Goal: Task Accomplishment & Management: Use online tool/utility

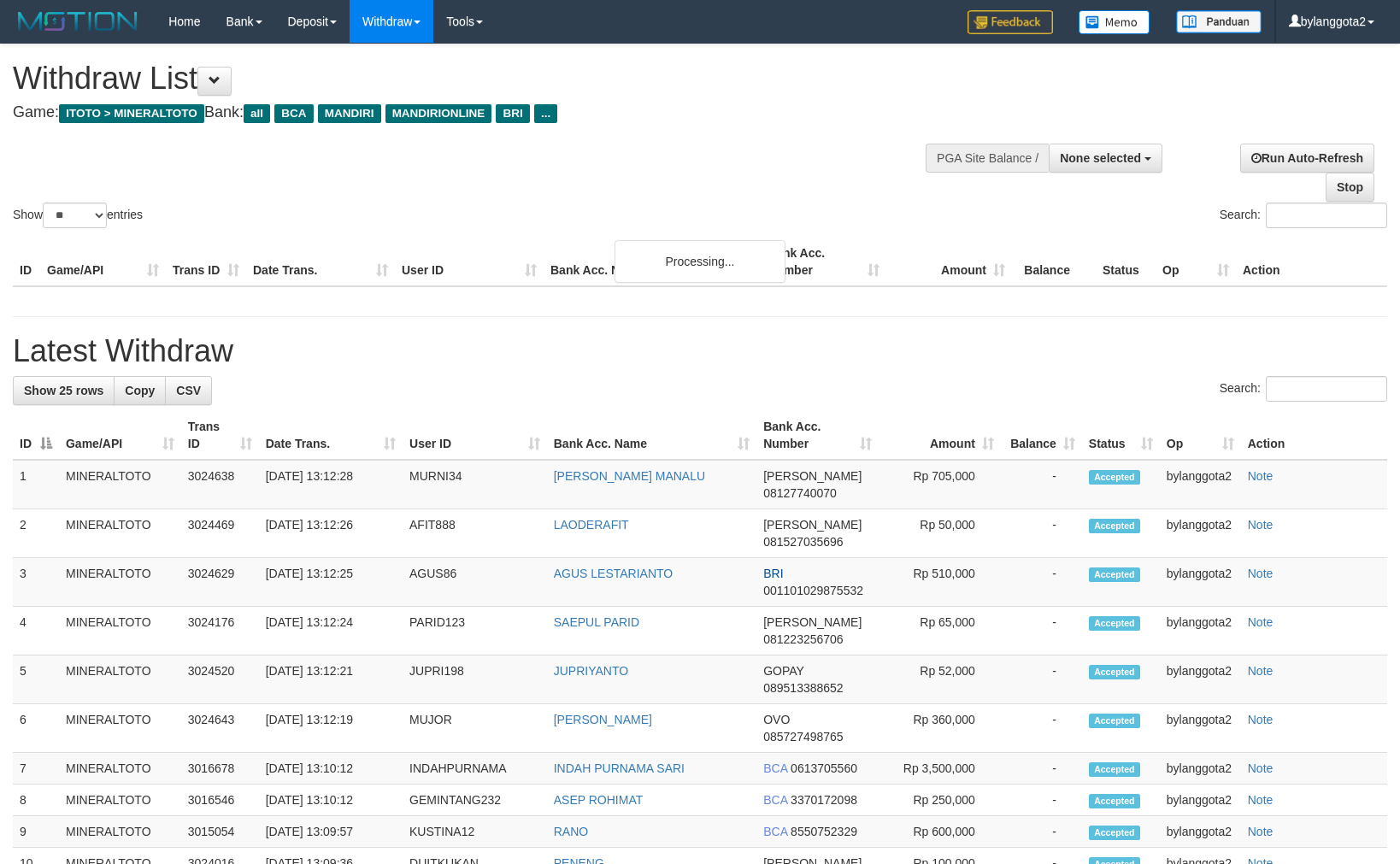
select select
select select "**"
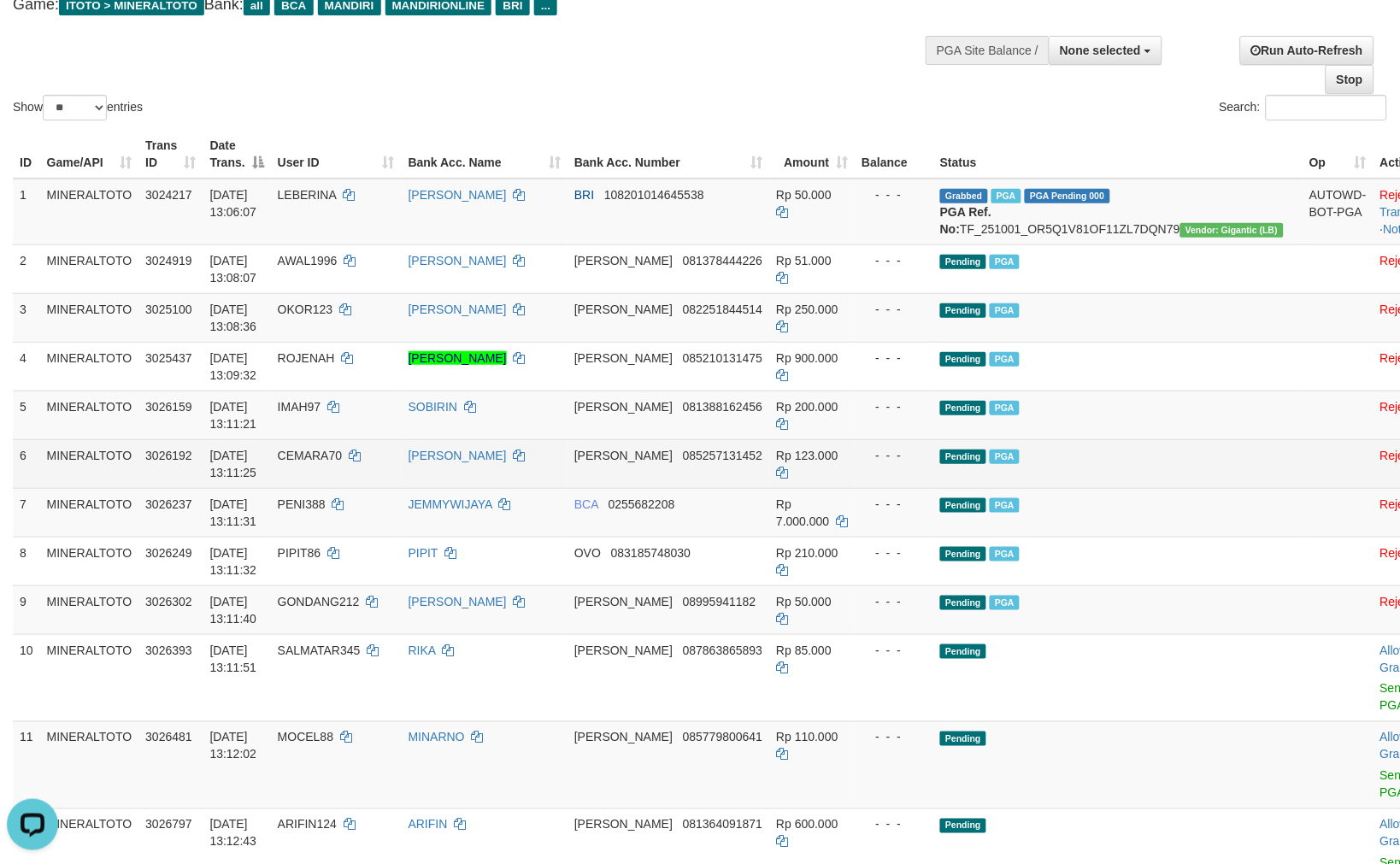
drag, startPoint x: 1012, startPoint y: 502, endPoint x: 993, endPoint y: 515, distance: 23.0
click at [1011, 488] on td "Pending PGA" at bounding box center [1117, 464] width 369 height 49
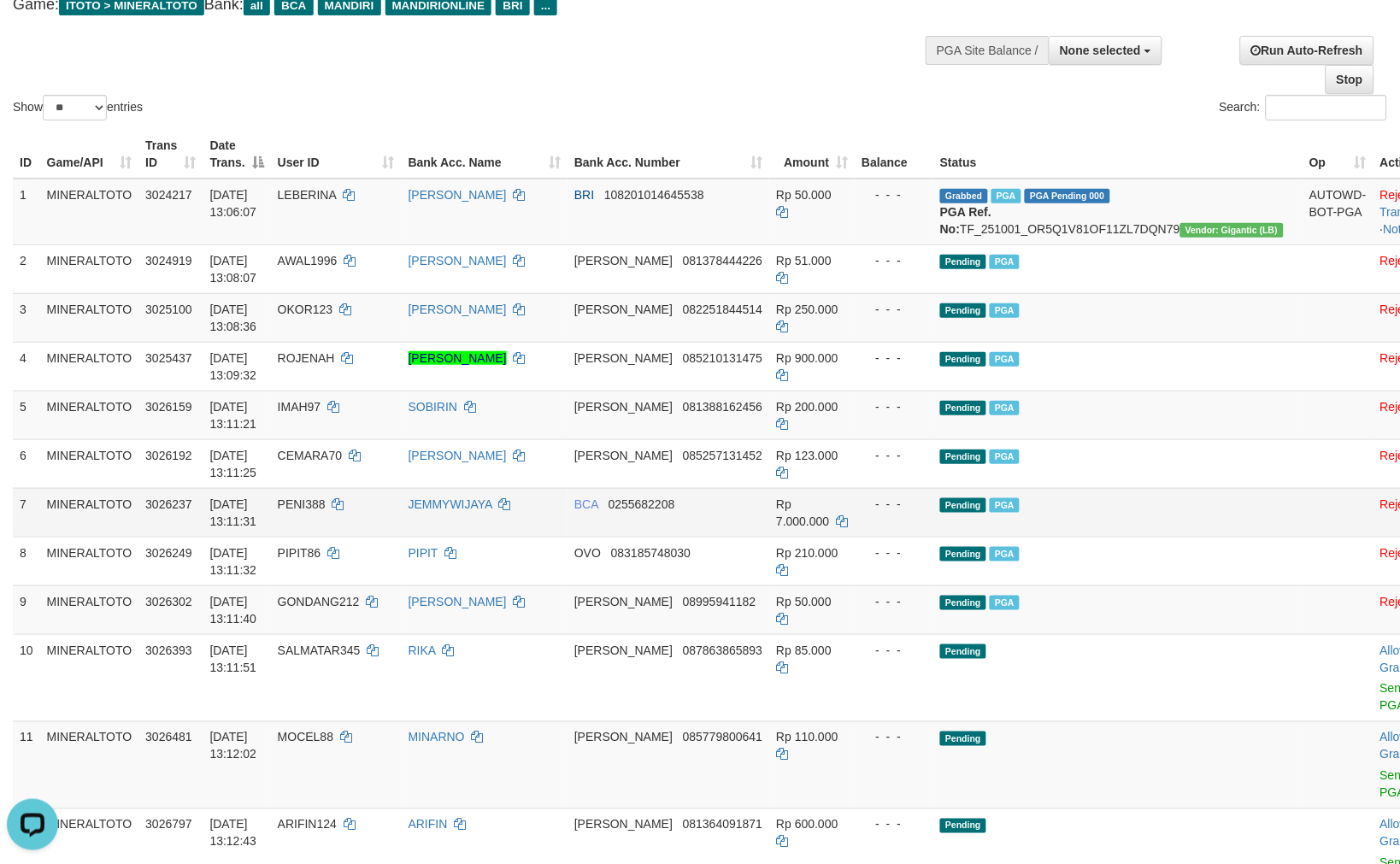
click at [1166, 506] on td "Pending PGA" at bounding box center [1117, 513] width 369 height 49
click at [847, 437] on td "Rp 200.000" at bounding box center [812, 415] width 86 height 49
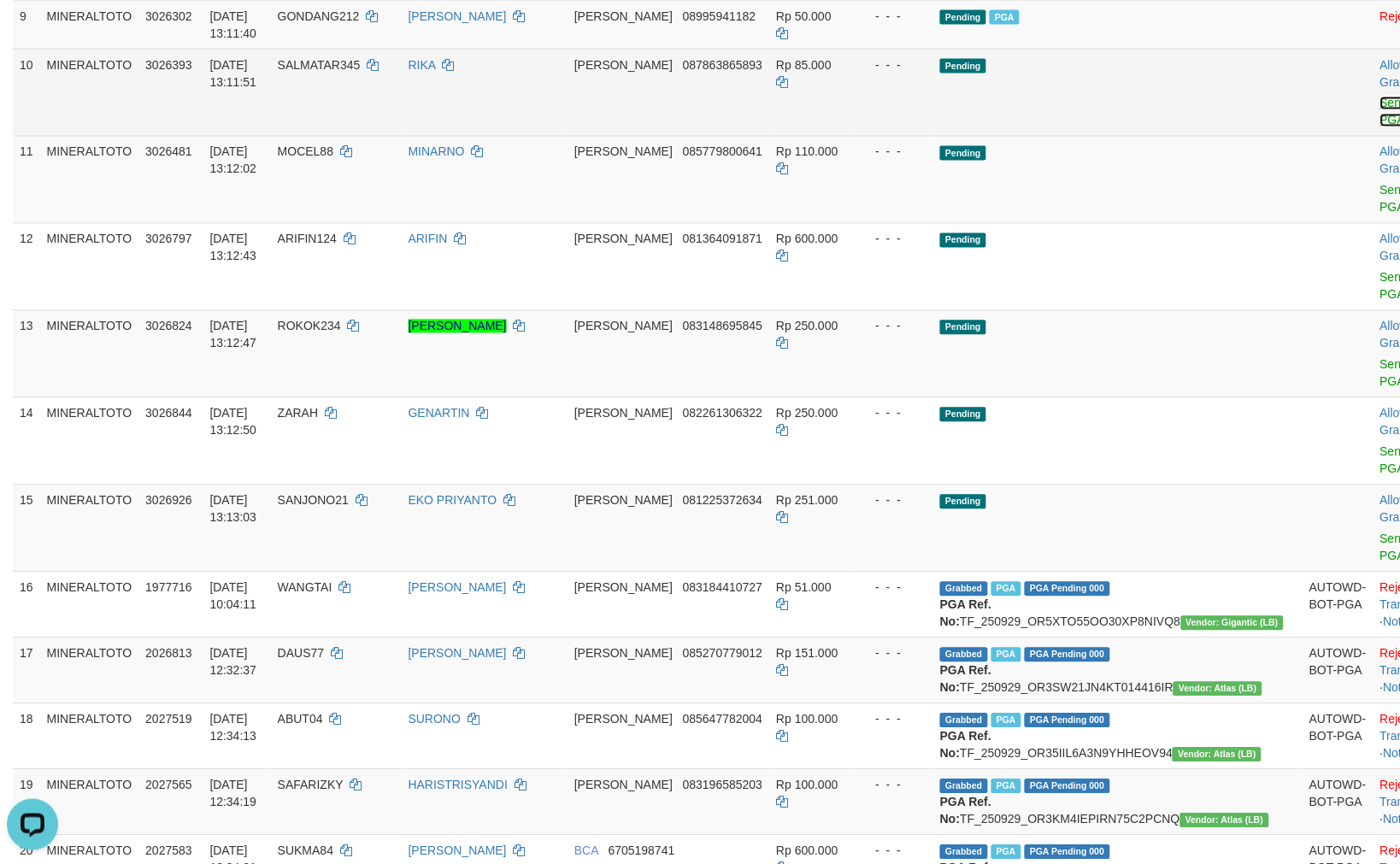
click at [1380, 115] on link "Send PGA" at bounding box center [1394, 111] width 28 height 31
click at [1380, 189] on link "Send PGA" at bounding box center [1394, 199] width 28 height 31
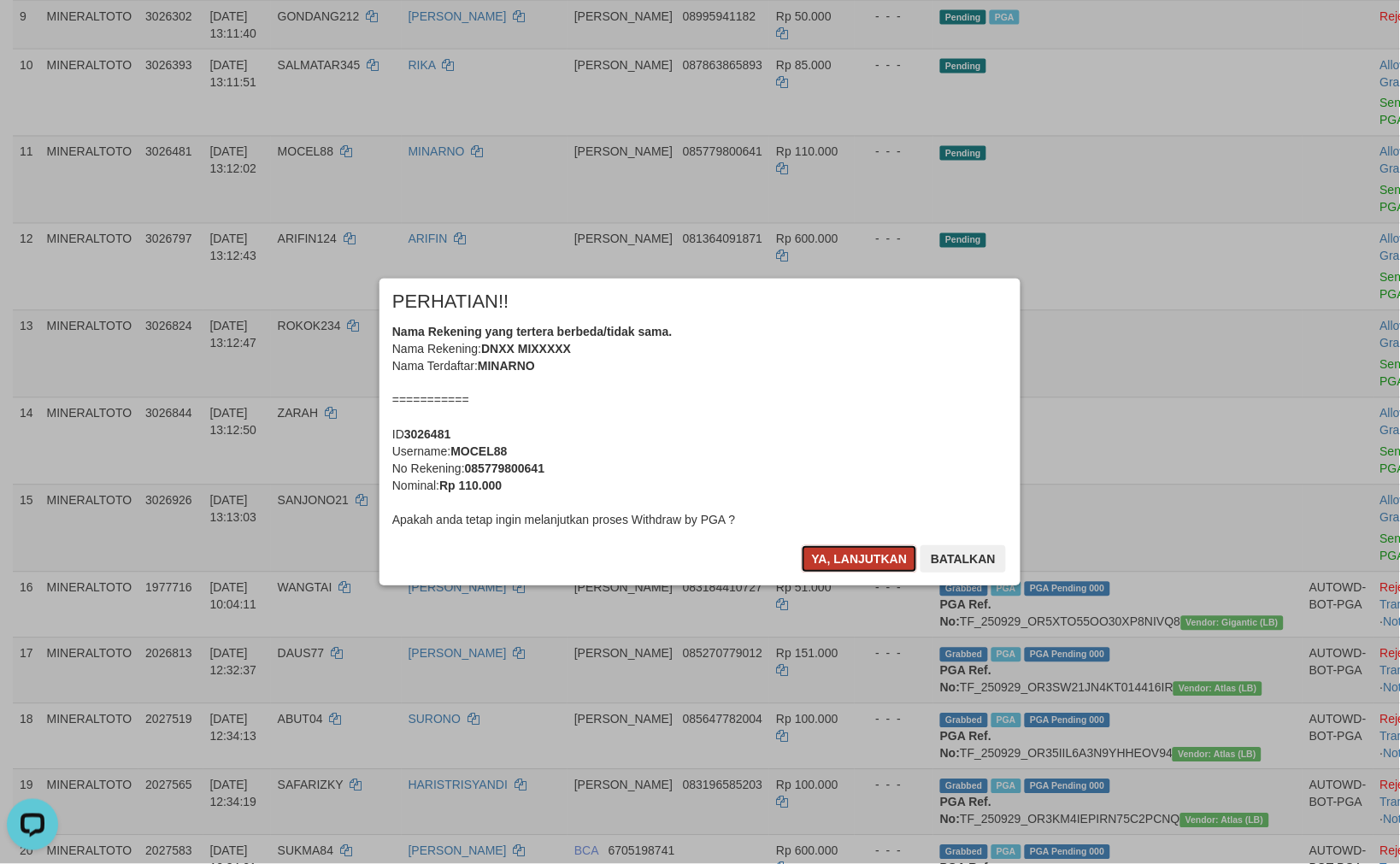
click at [882, 552] on button "Ya, lanjutkan" at bounding box center [859, 558] width 117 height 27
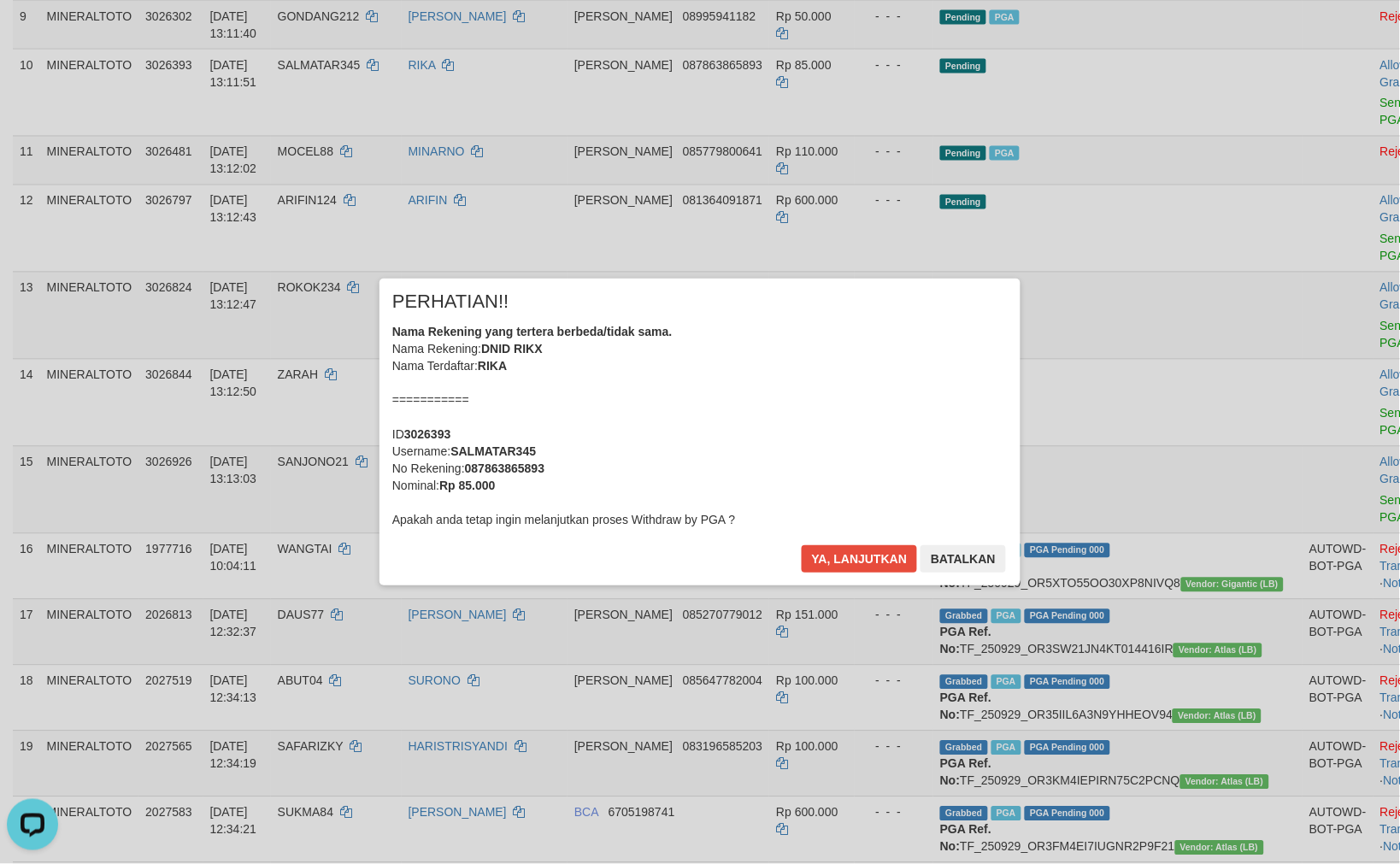
scroll to position [672, 0]
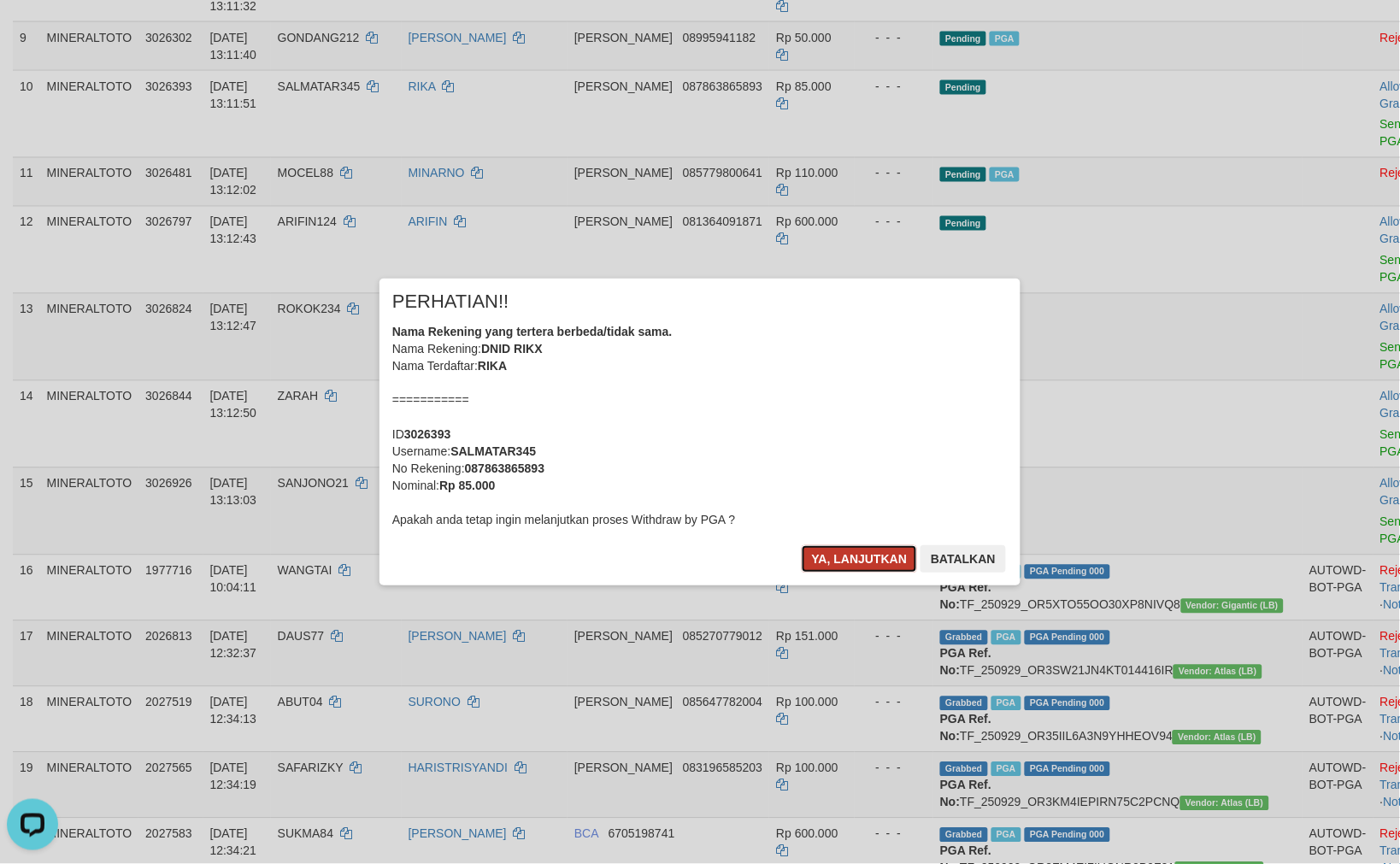
click at [832, 563] on button "Ya, lanjutkan" at bounding box center [859, 558] width 117 height 27
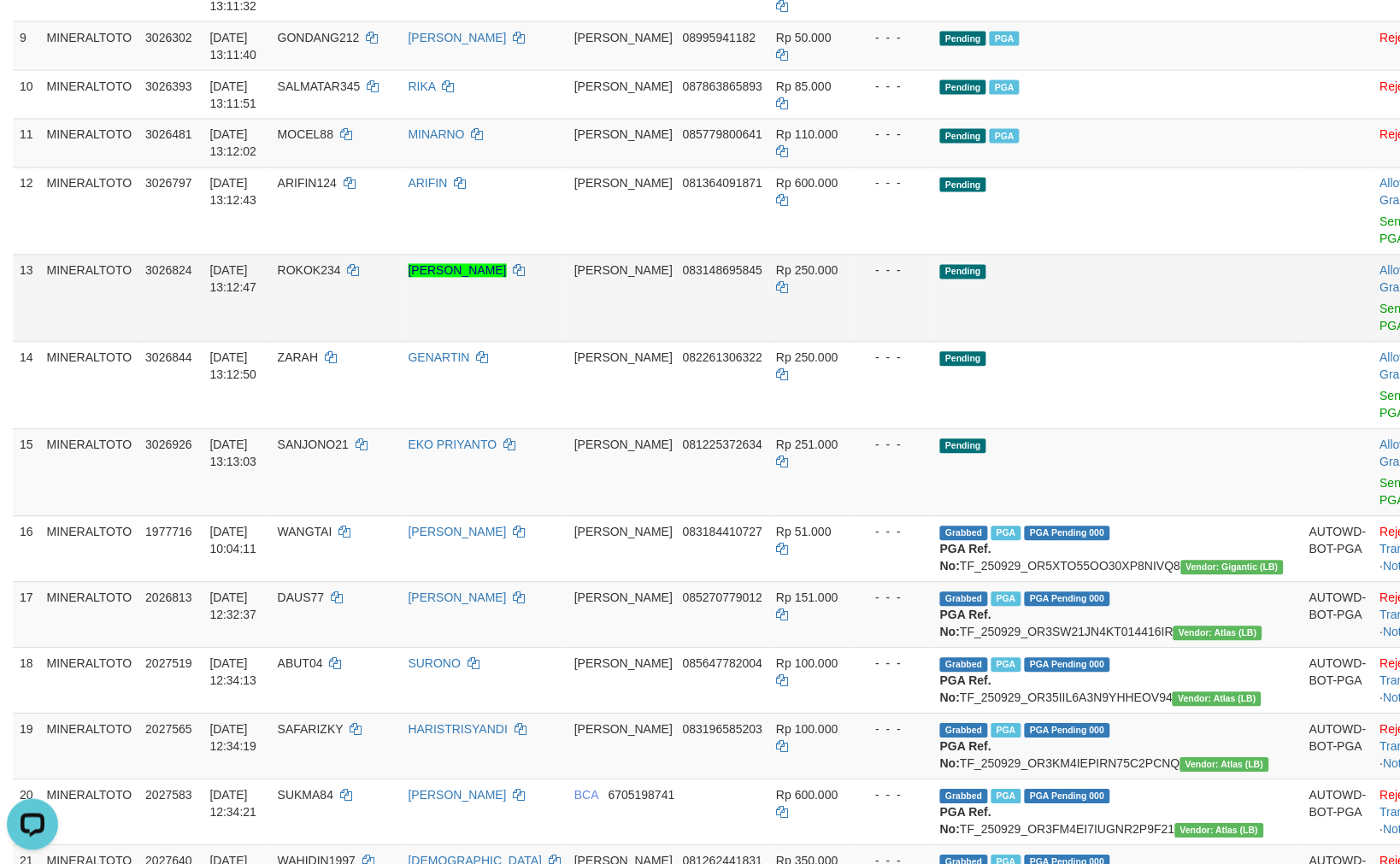
scroll to position [650, 0]
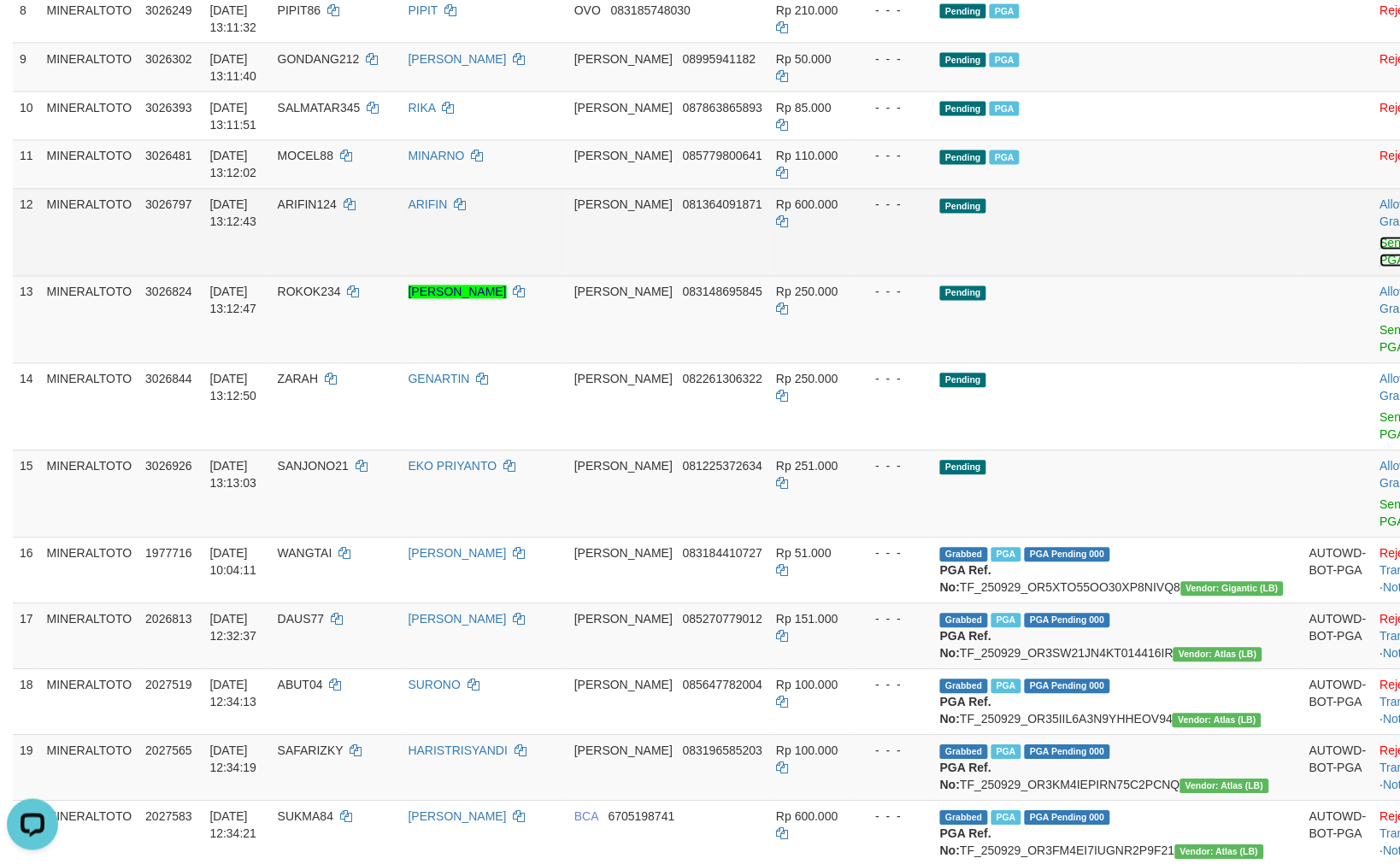
click at [1380, 261] on link "Send PGA" at bounding box center [1394, 251] width 28 height 31
click at [1380, 325] on link "Send PGA" at bounding box center [1394, 339] width 28 height 31
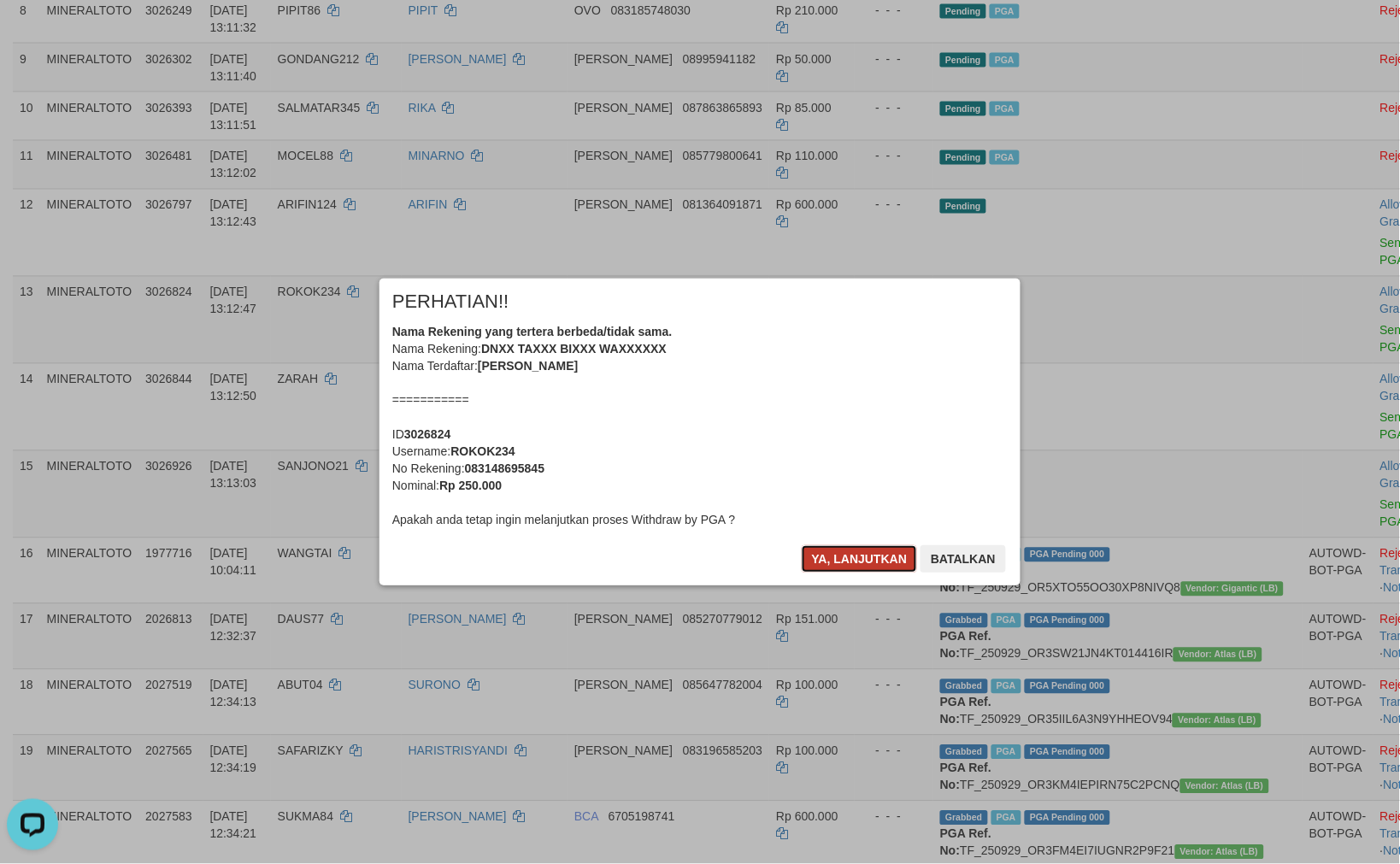
click at [857, 552] on button "Ya, lanjutkan" at bounding box center [859, 558] width 117 height 27
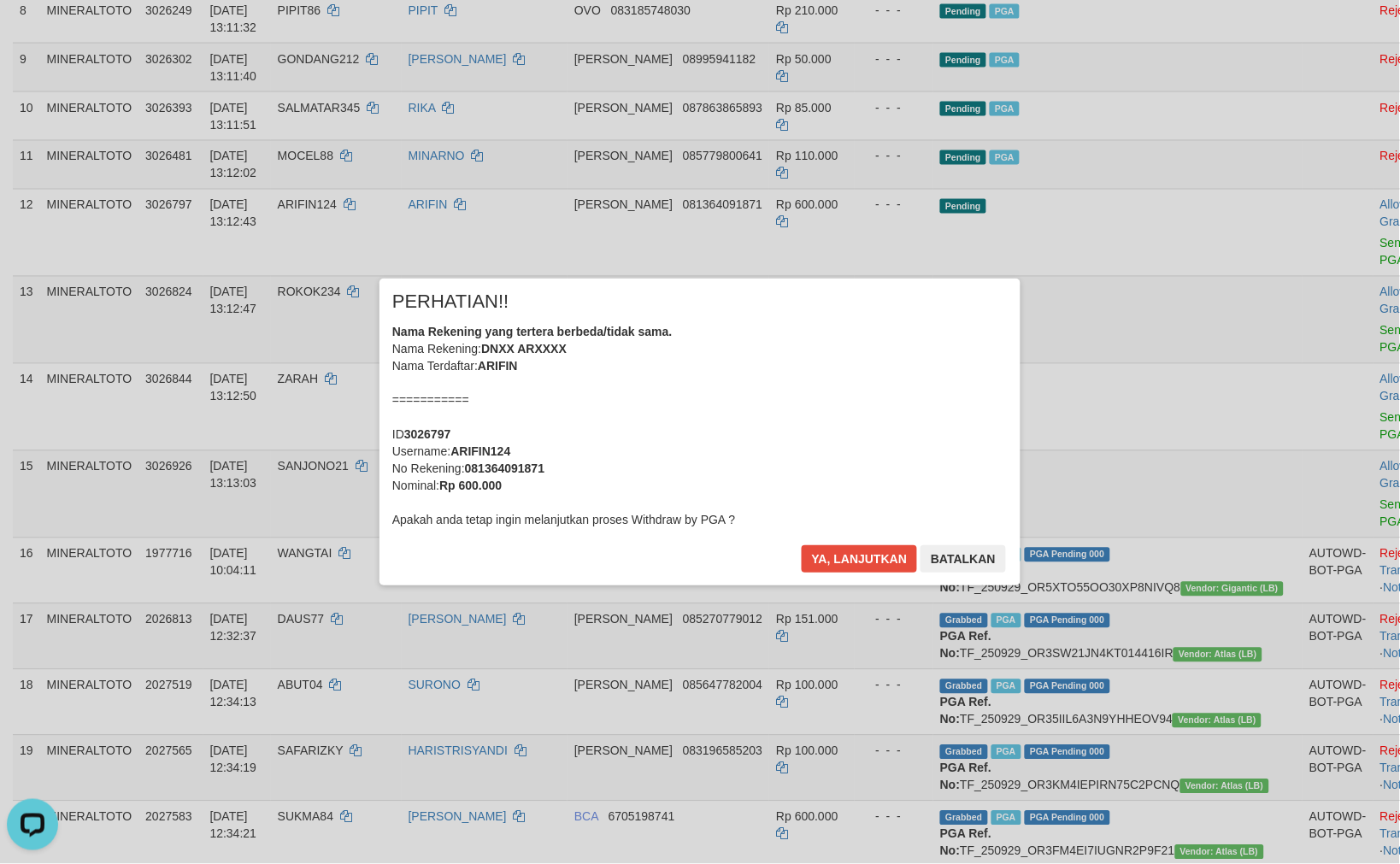
scroll to position [629, 0]
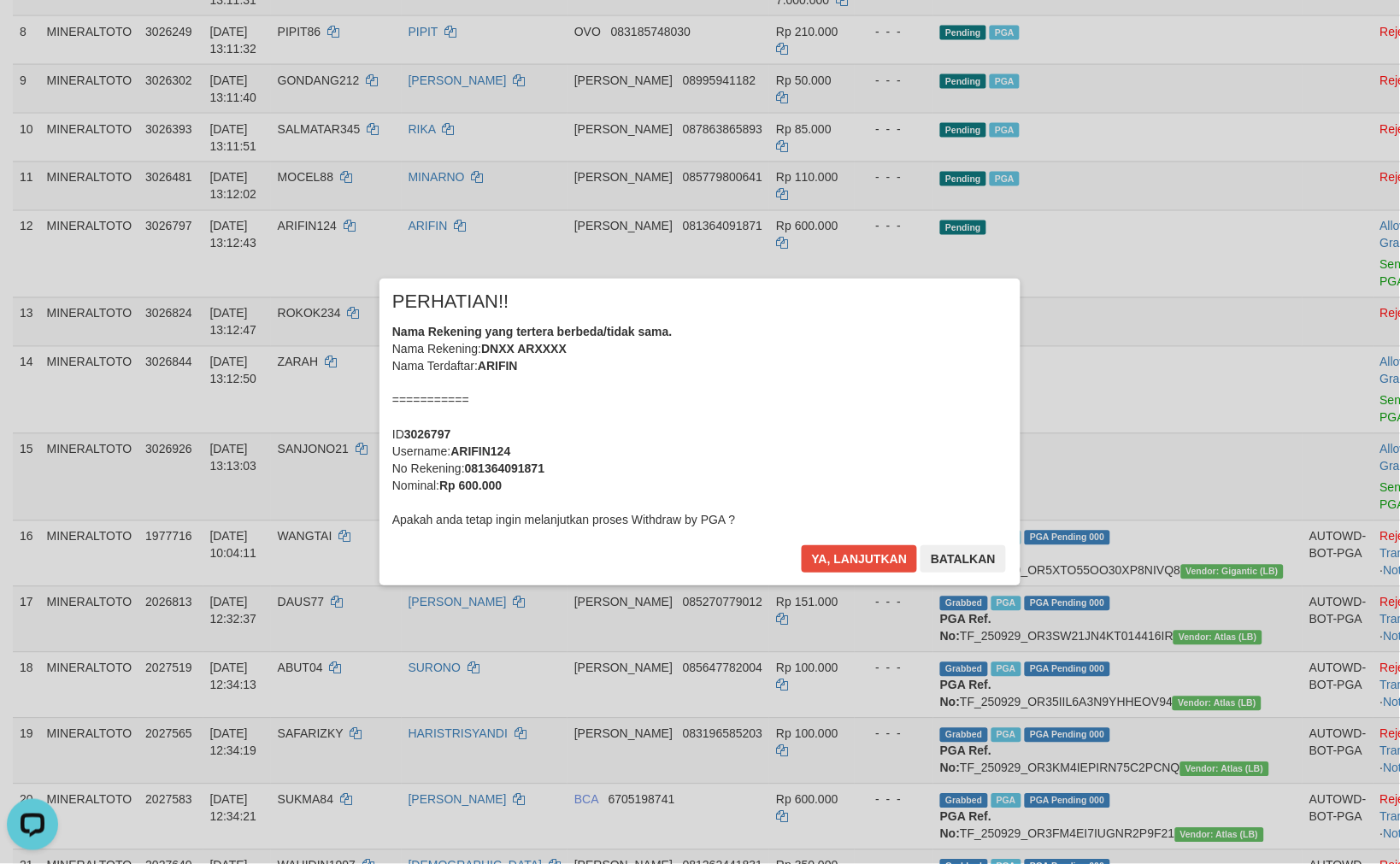
click at [835, 542] on div "× PERHATIAN!! Nama Rekening yang tertera berbeda/tidak sama. Nama Rekening: DNX…" at bounding box center [699, 431] width 640 height 306
click at [835, 550] on button "Ya, lanjutkan" at bounding box center [859, 558] width 117 height 27
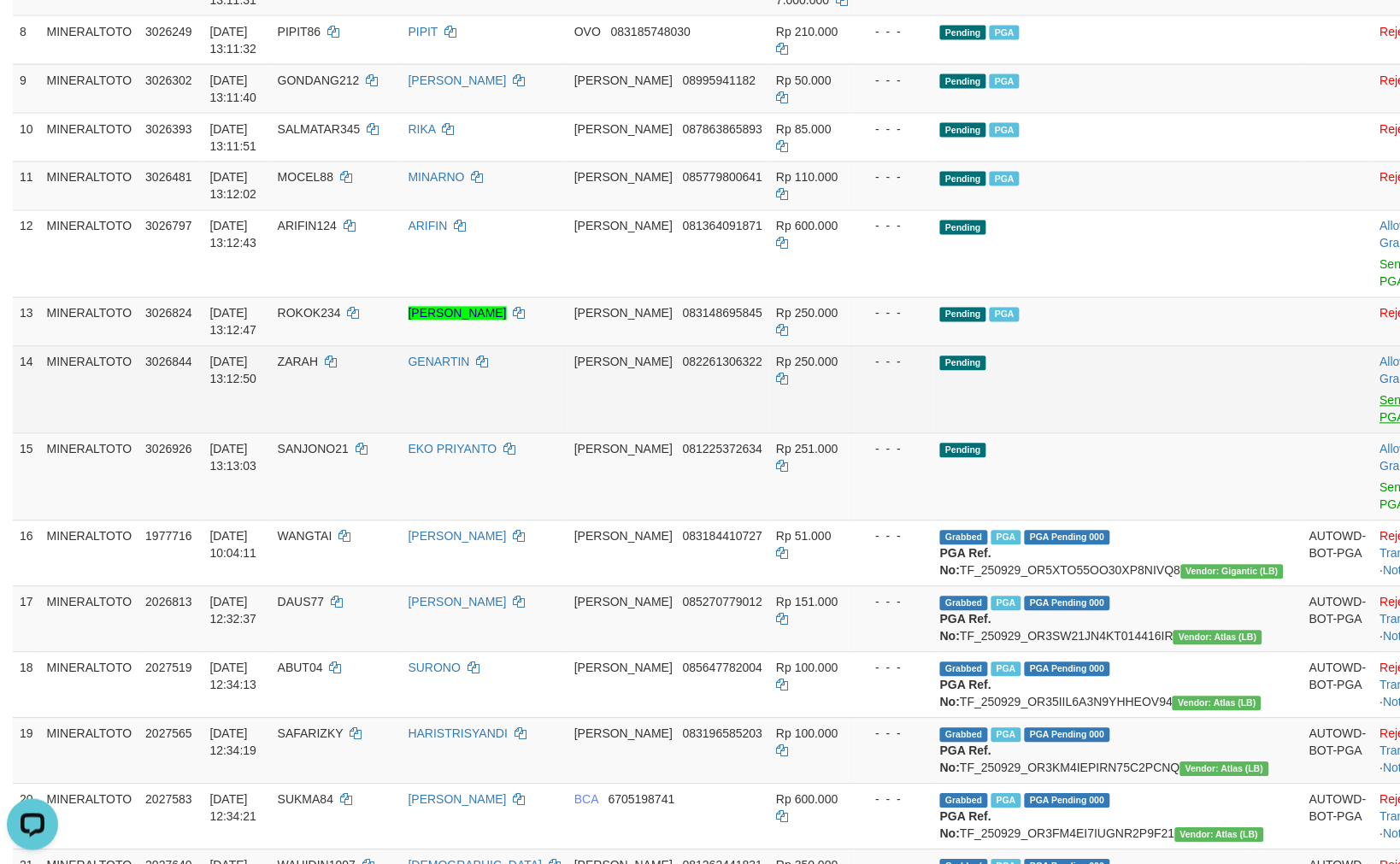
scroll to position [607, 0]
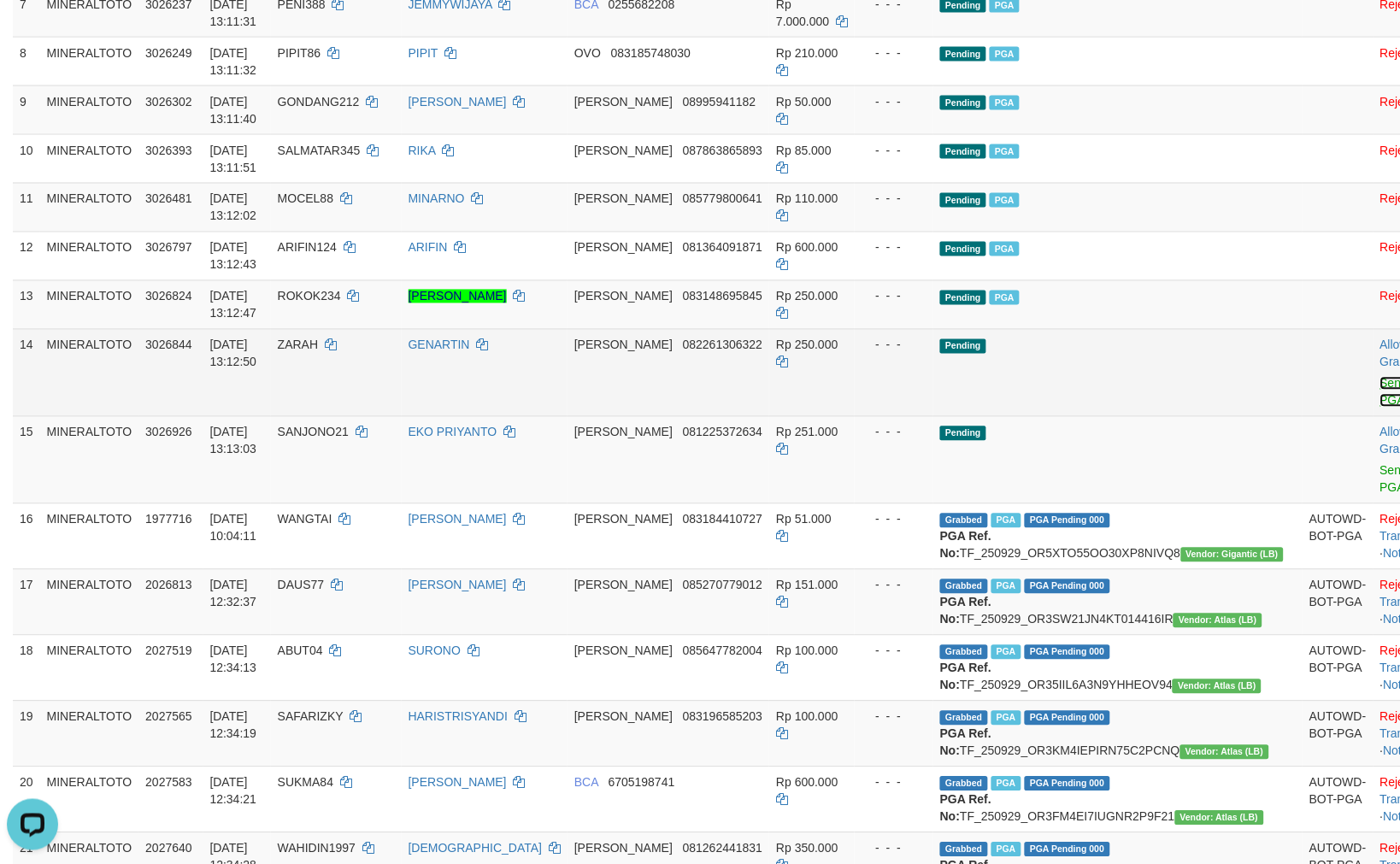
click at [1380, 398] on link "Send PGA" at bounding box center [1394, 392] width 28 height 31
click at [1380, 472] on link "Send PGA" at bounding box center [1394, 479] width 28 height 31
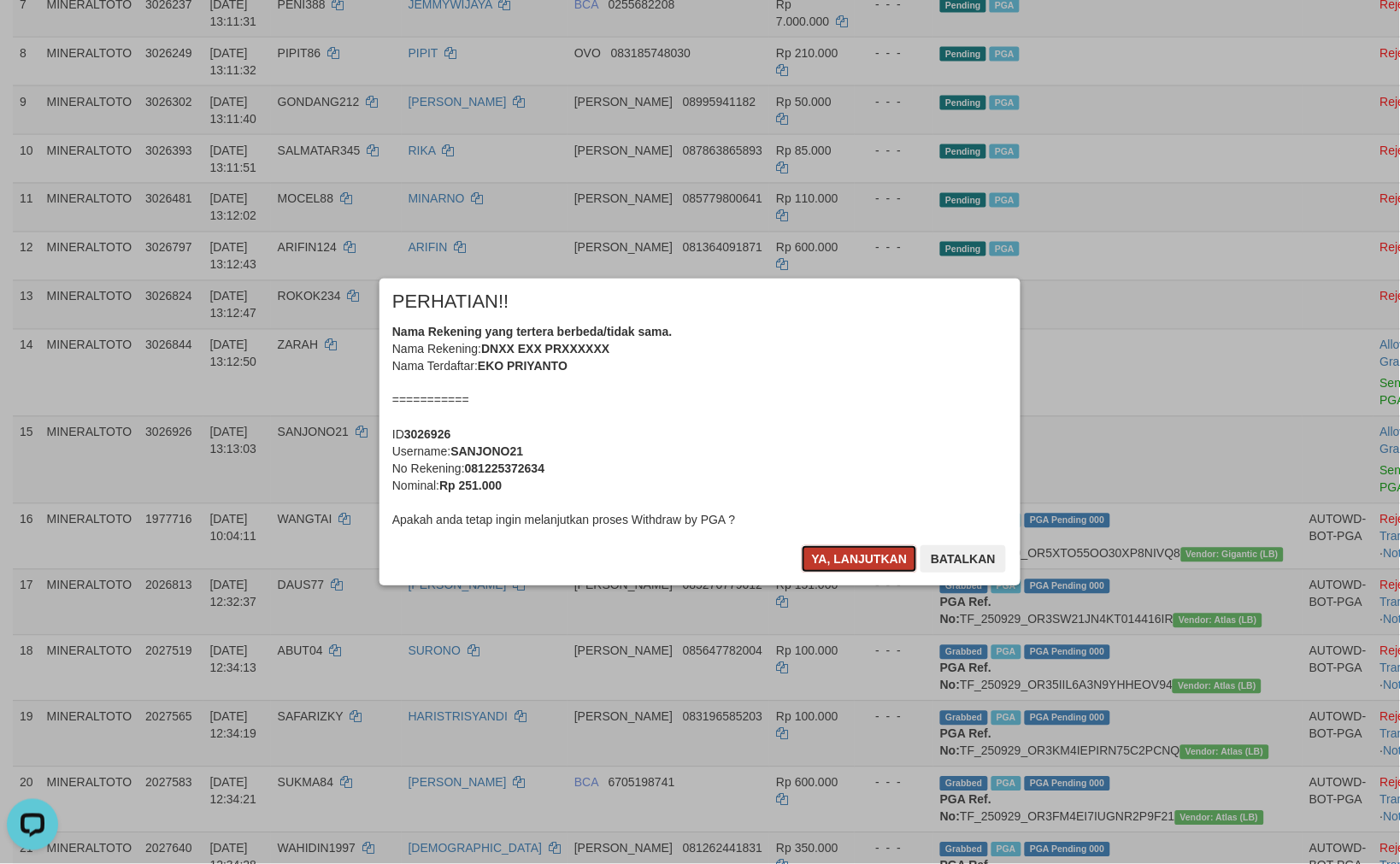
click at [875, 549] on button "Ya, lanjutkan" at bounding box center [859, 558] width 117 height 27
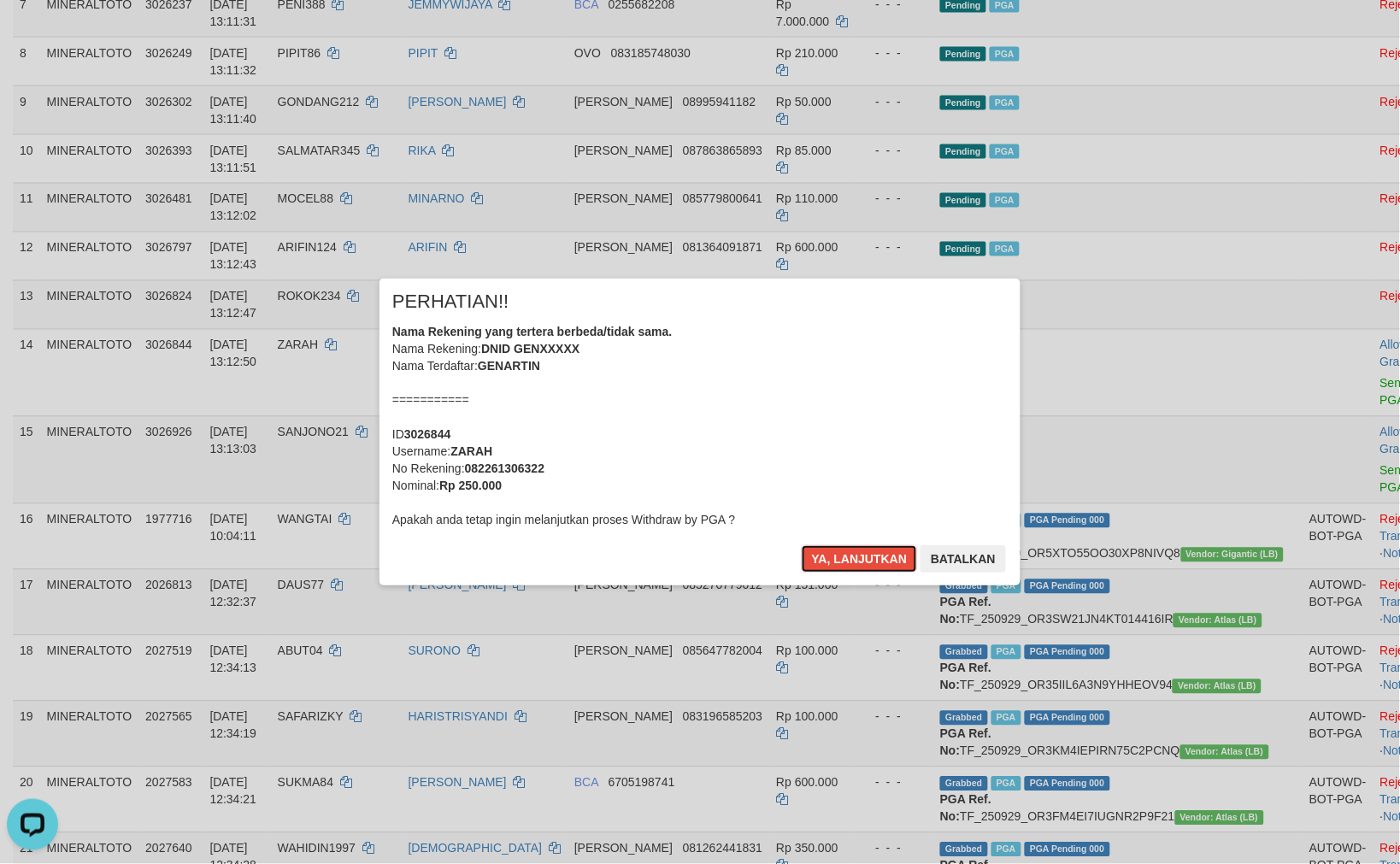
click at [873, 550] on button "Ya, lanjutkan" at bounding box center [859, 558] width 117 height 27
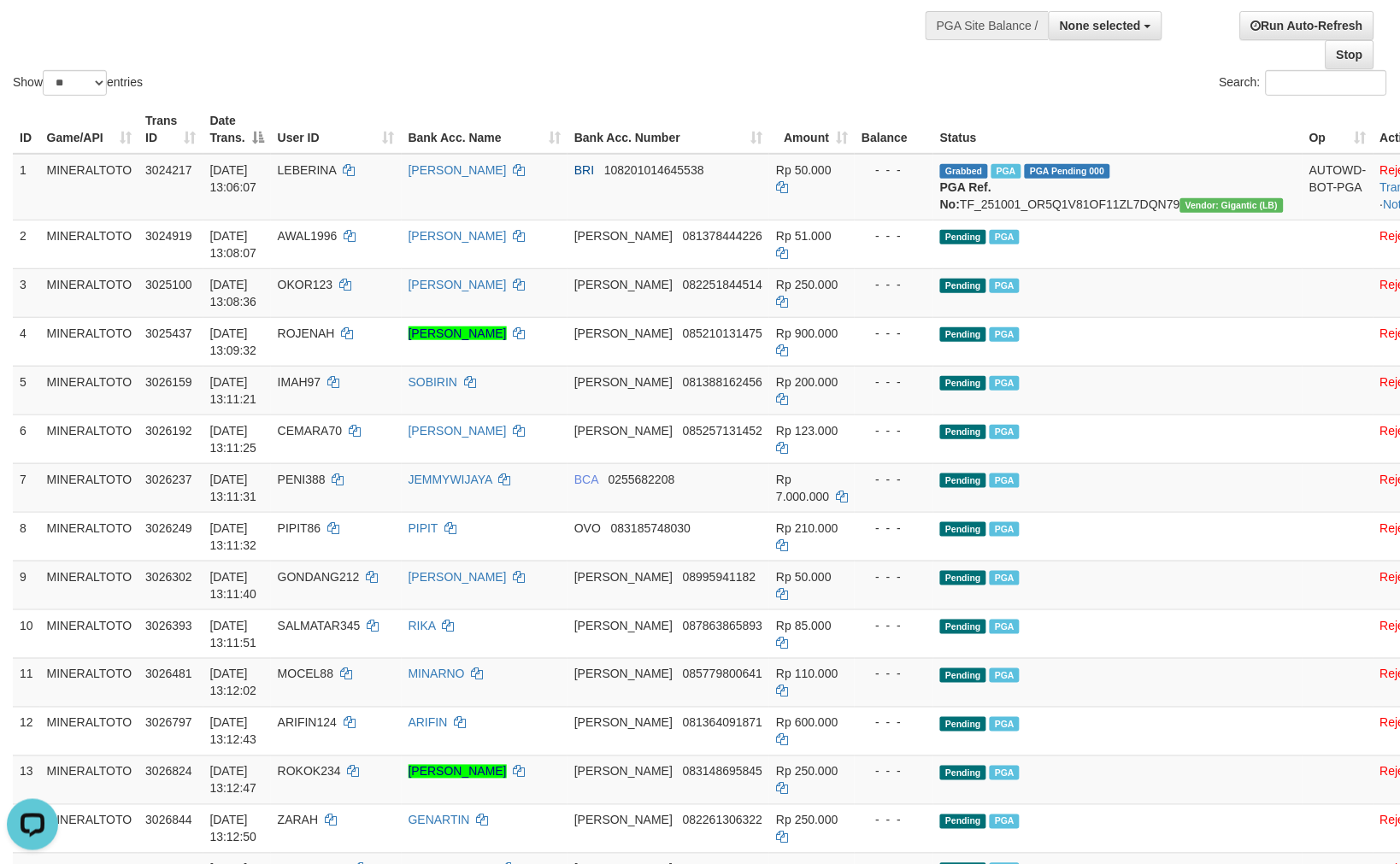
scroll to position [379, 0]
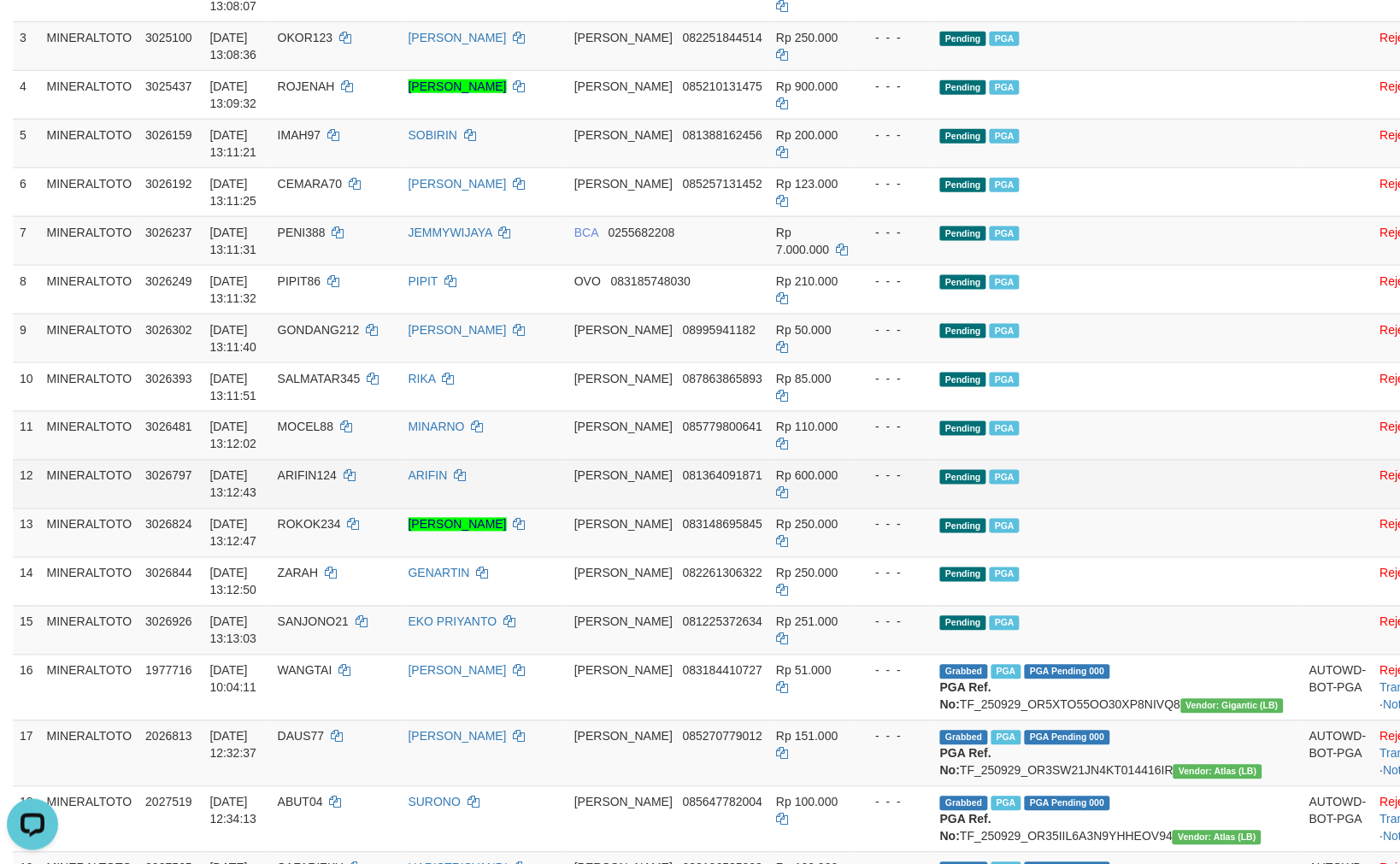
click at [933, 508] on td "- - -" at bounding box center [894, 485] width 79 height 49
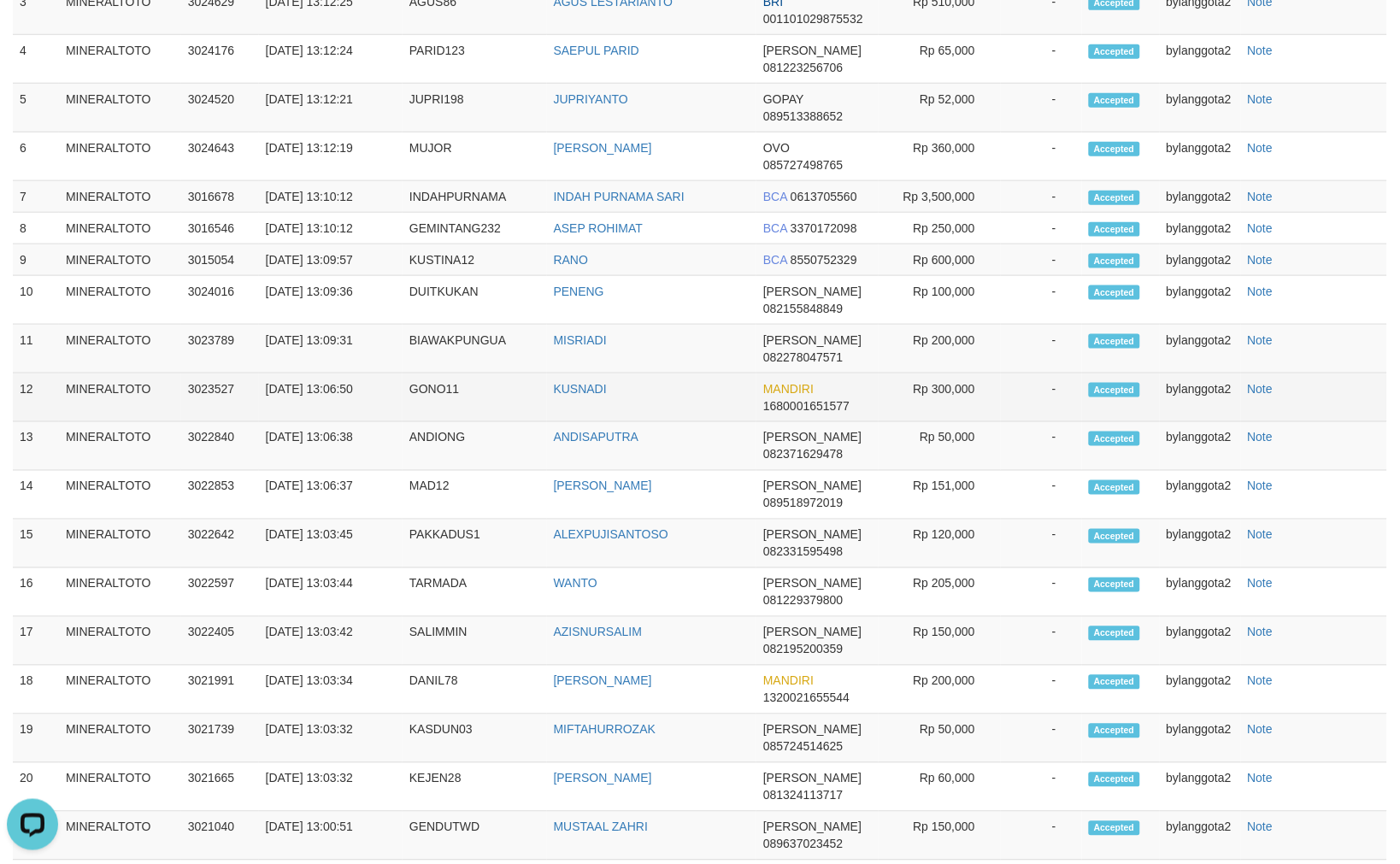
click at [931, 422] on td "Rp 300,000" at bounding box center [939, 398] width 122 height 49
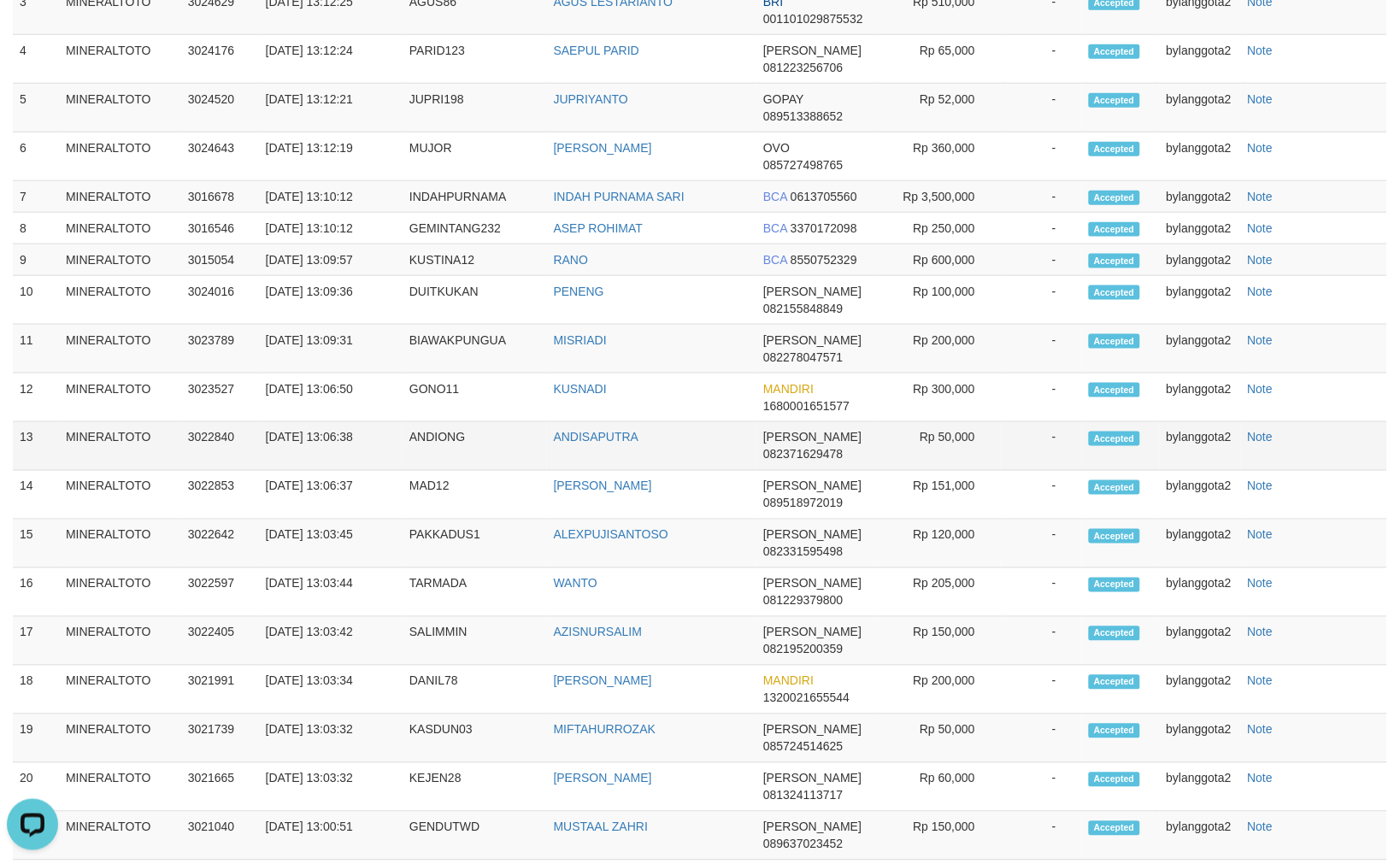
click at [881, 471] on td "Rp 50,000" at bounding box center [939, 447] width 122 height 49
click at [825, 373] on td "DANA 082278047571" at bounding box center [817, 350] width 122 height 49
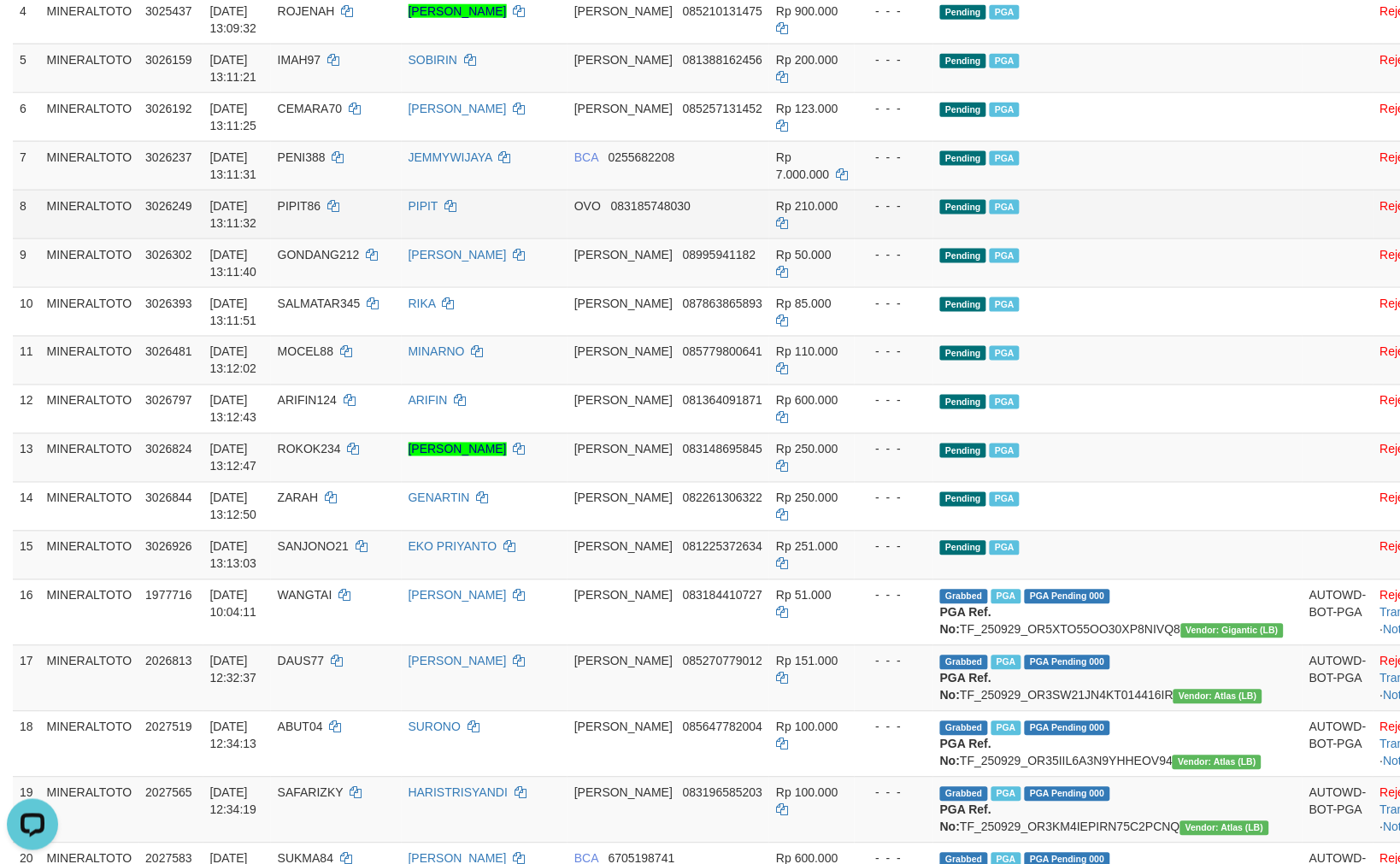
scroll to position [421, 0]
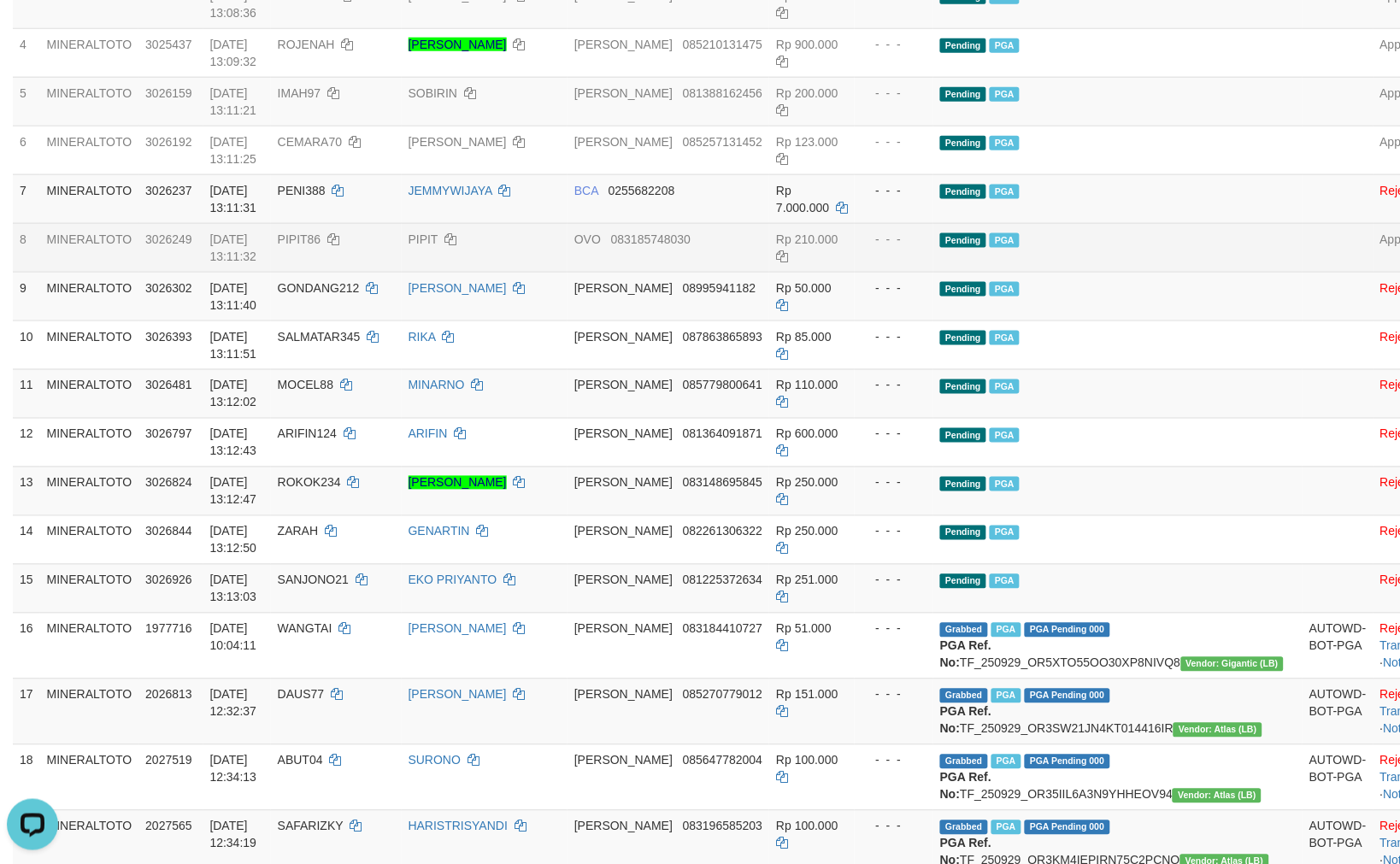
click at [1075, 249] on td "Pending PGA" at bounding box center [1117, 248] width 369 height 49
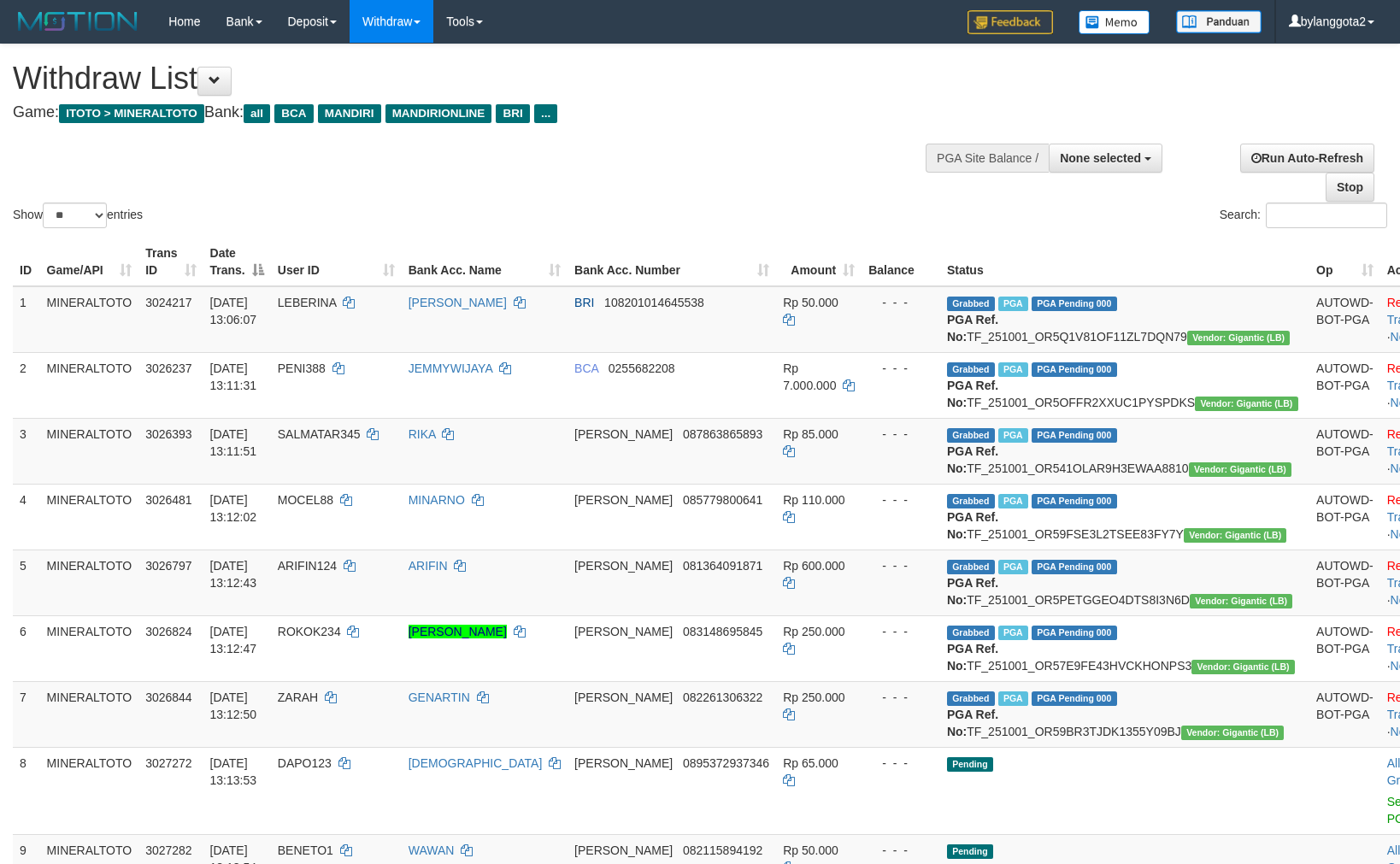
select select
select select "**"
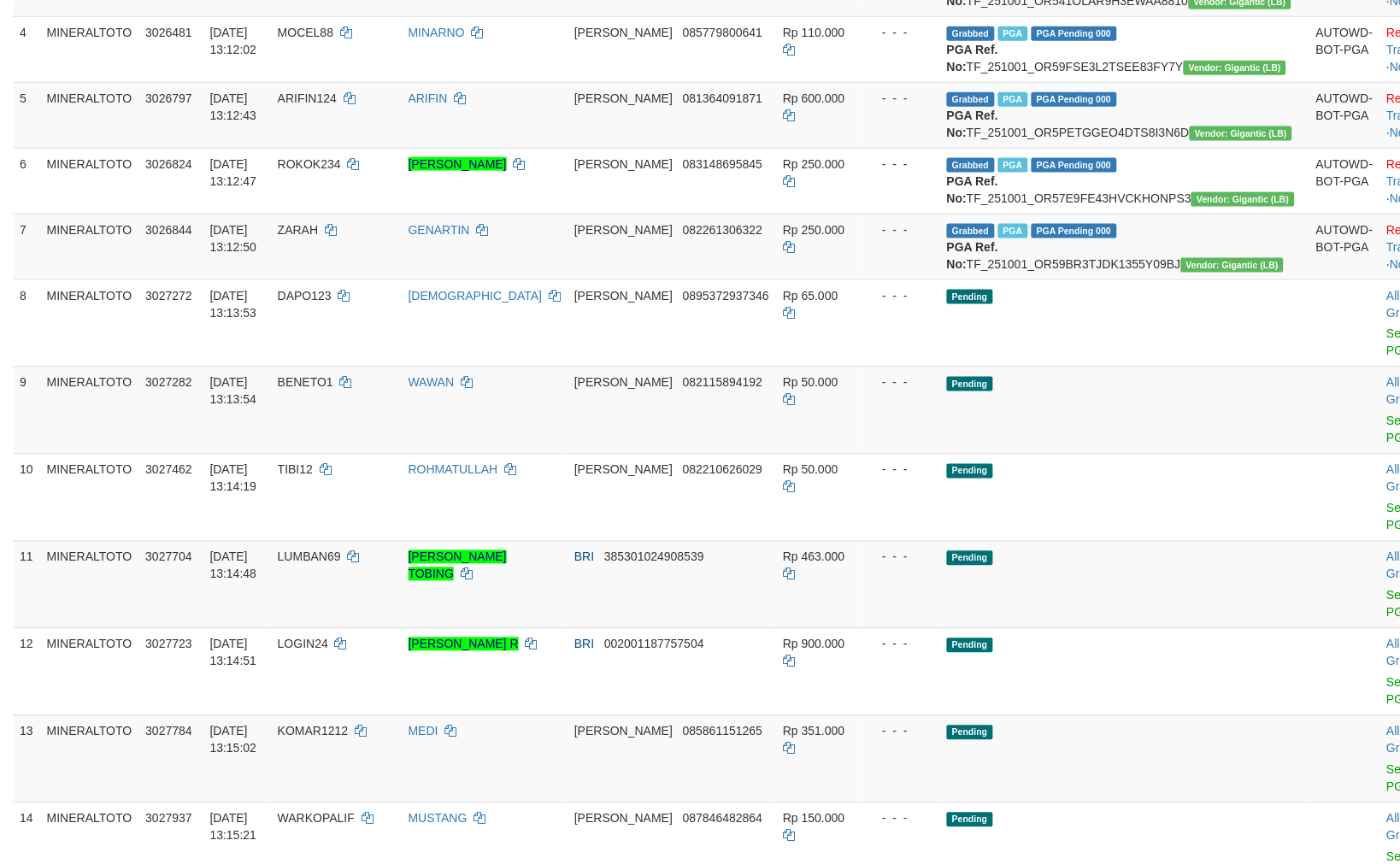
scroll to position [421, 0]
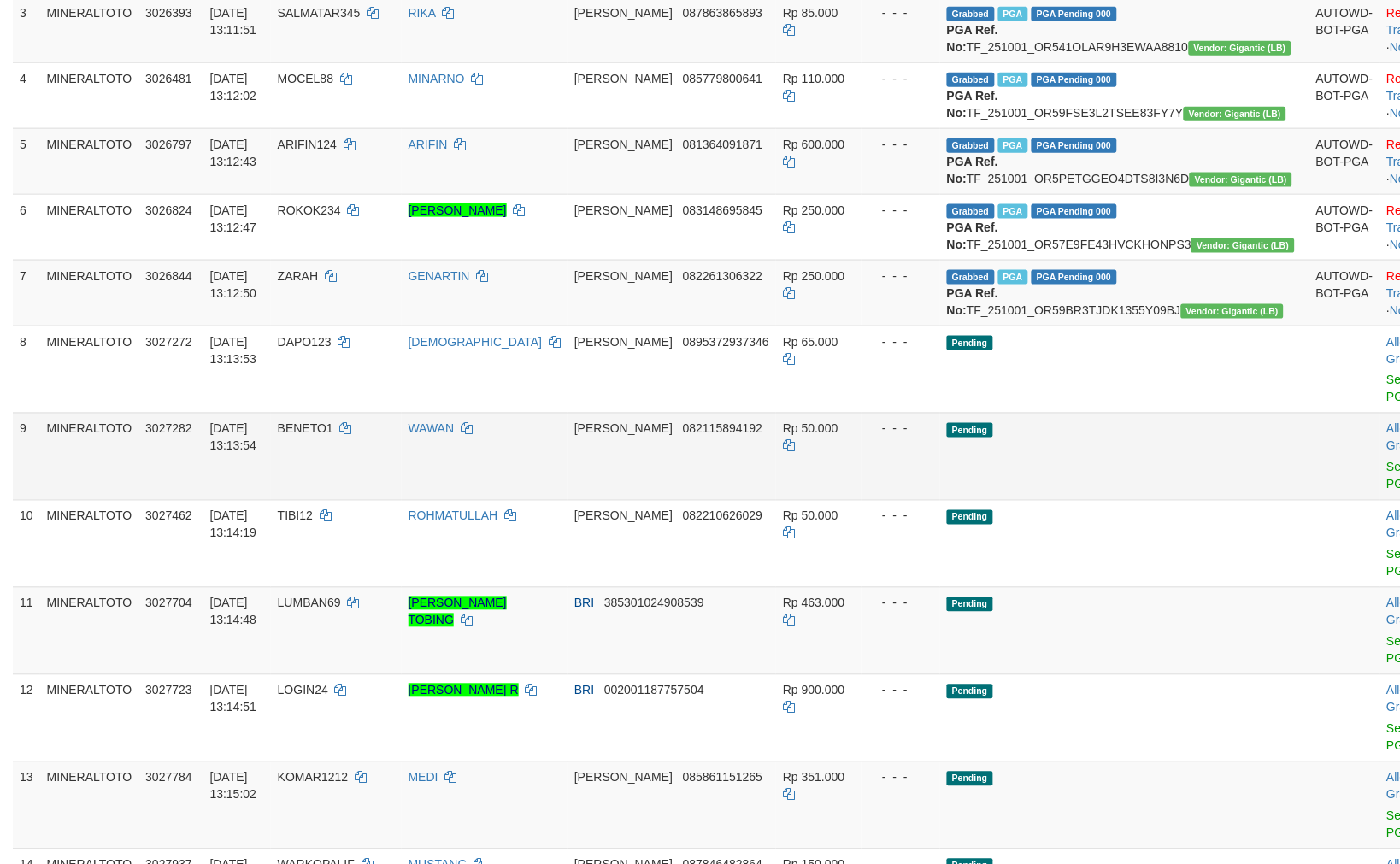
drag, startPoint x: 1111, startPoint y: 540, endPoint x: 1073, endPoint y: 549, distance: 39.1
click at [1111, 500] on td "Pending" at bounding box center [1124, 456] width 369 height 87
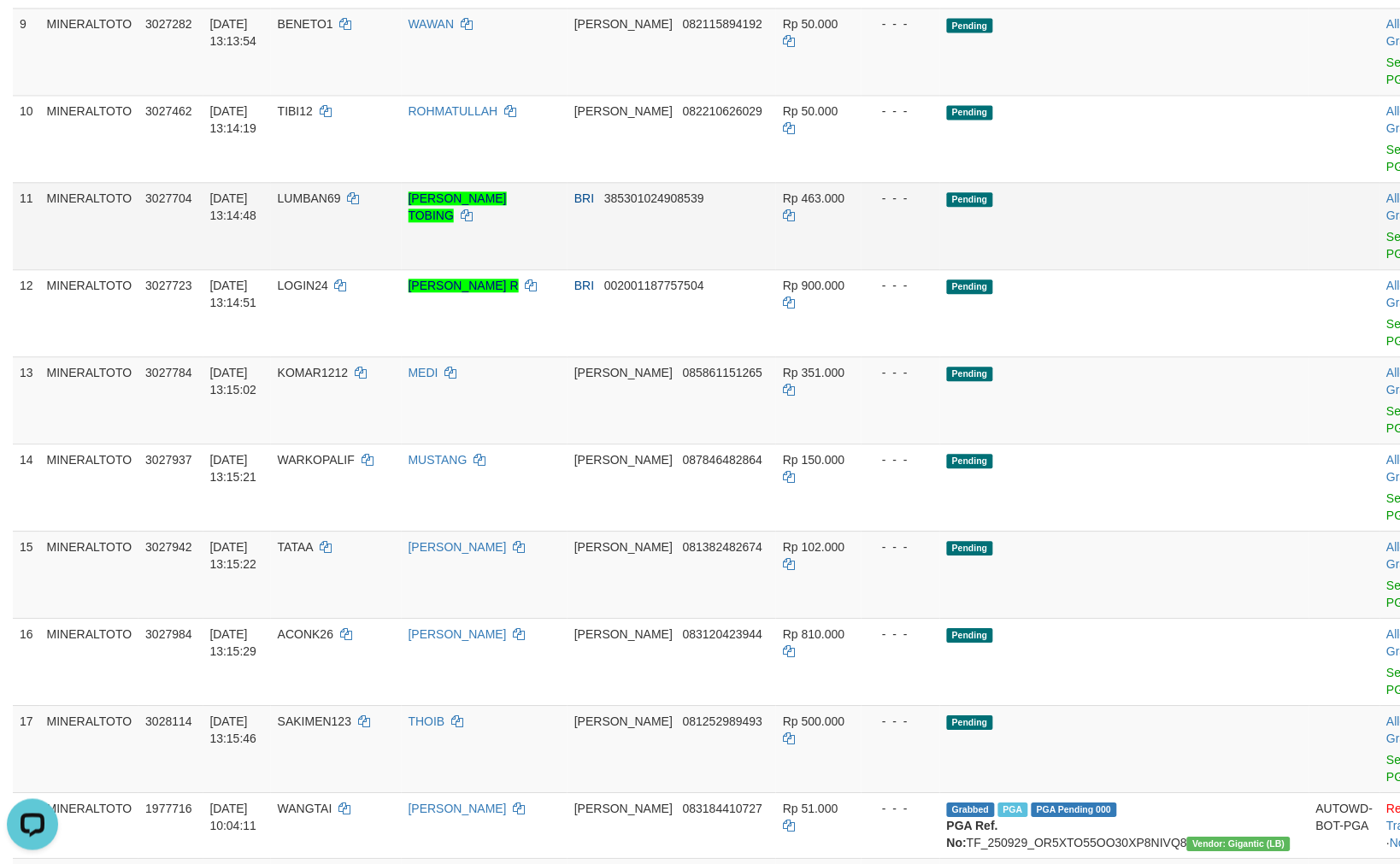
scroll to position [655, 0]
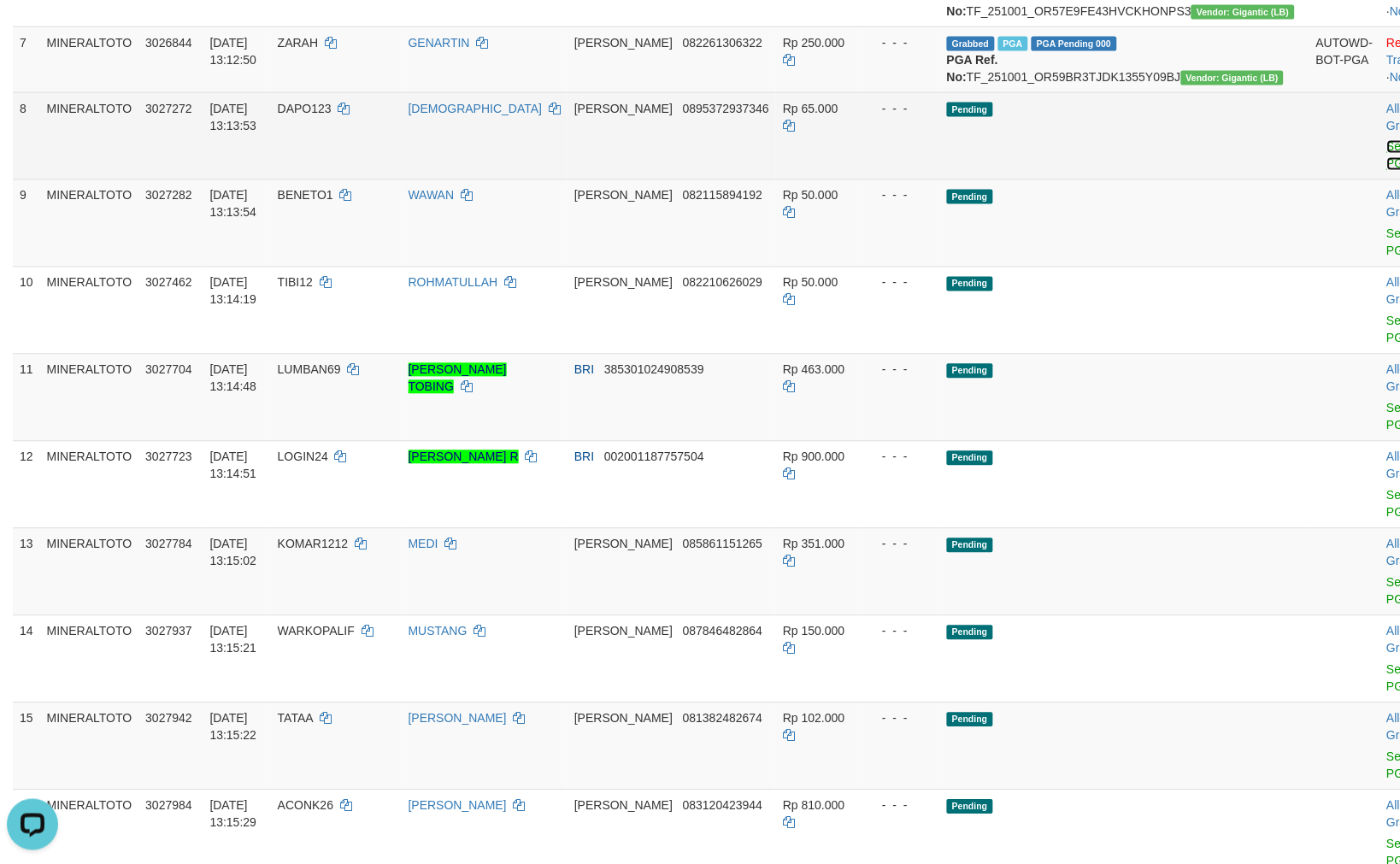
click at [1387, 171] on link "Send PGA" at bounding box center [1401, 155] width 28 height 31
click at [1387, 258] on link "Send PGA" at bounding box center [1401, 242] width 28 height 31
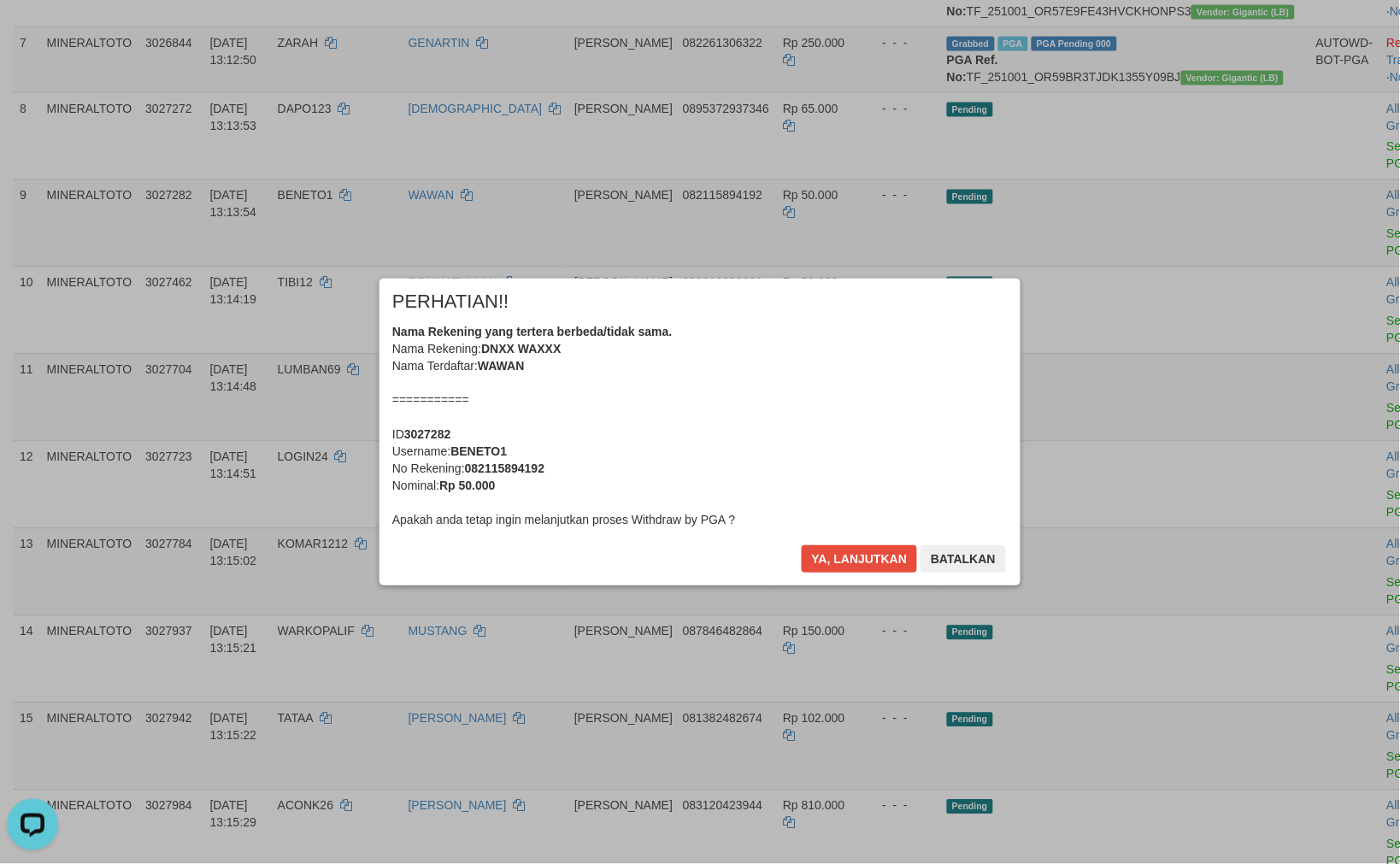
click at [802, 545] on button "Ya, lanjutkan" at bounding box center [859, 558] width 117 height 27
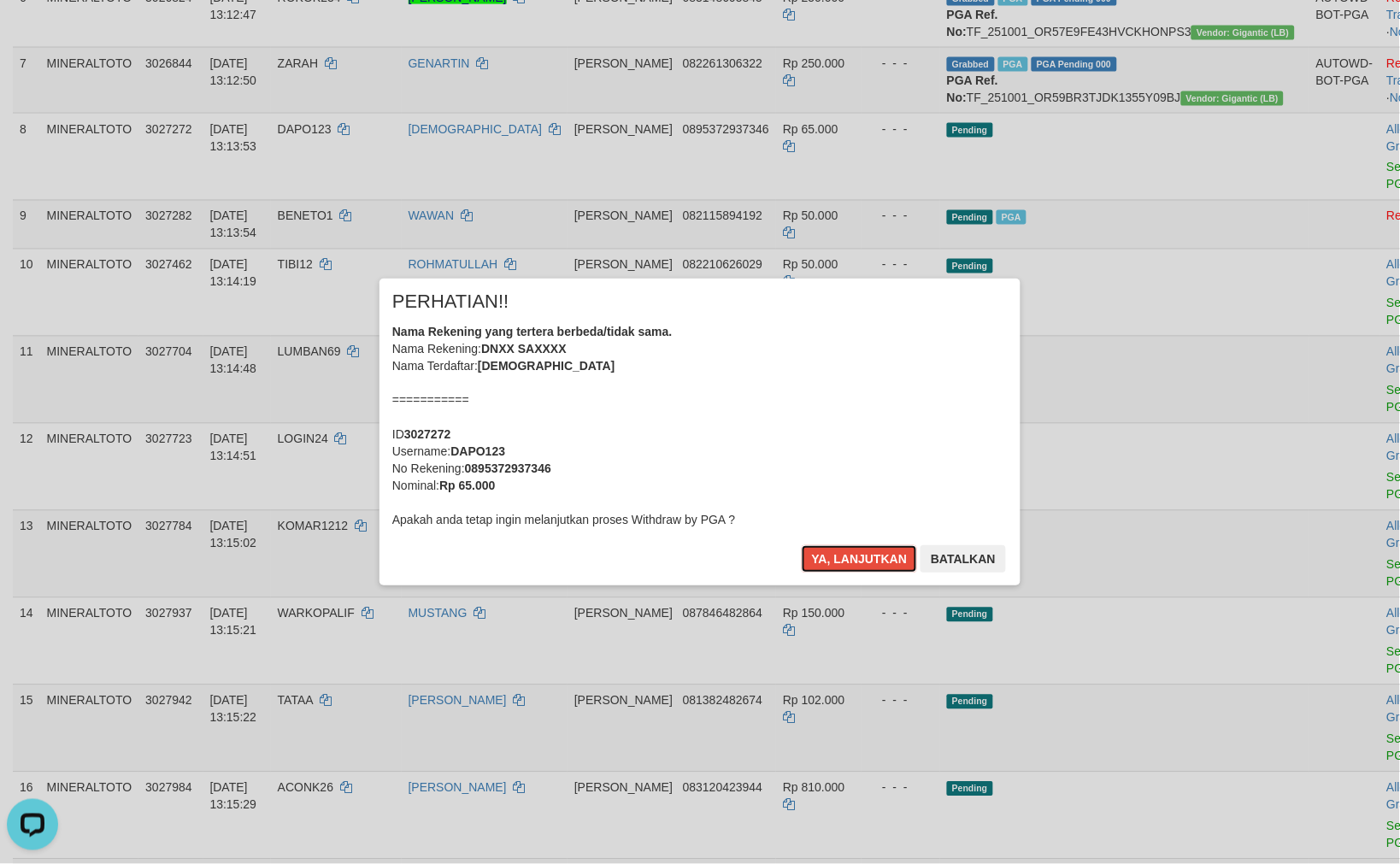
click at [814, 419] on div "Nama Rekening yang tertera berbeda/tidak sama. Nama Rekening: DNXX SAXXXX Nama …" at bounding box center [700, 426] width 615 height 205
click at [802, 545] on button "Ya, lanjutkan" at bounding box center [859, 558] width 117 height 27
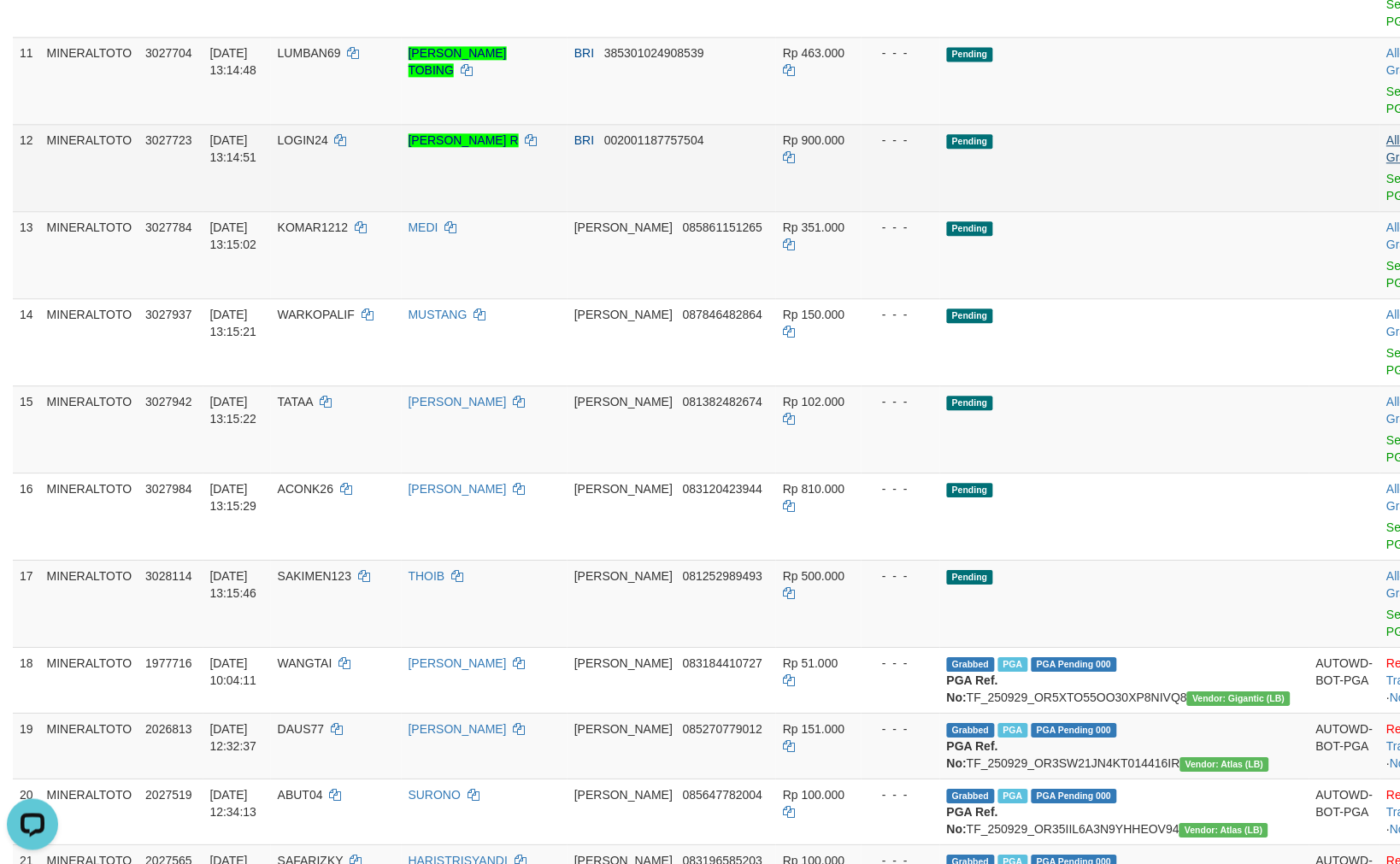
scroll to position [897, 0]
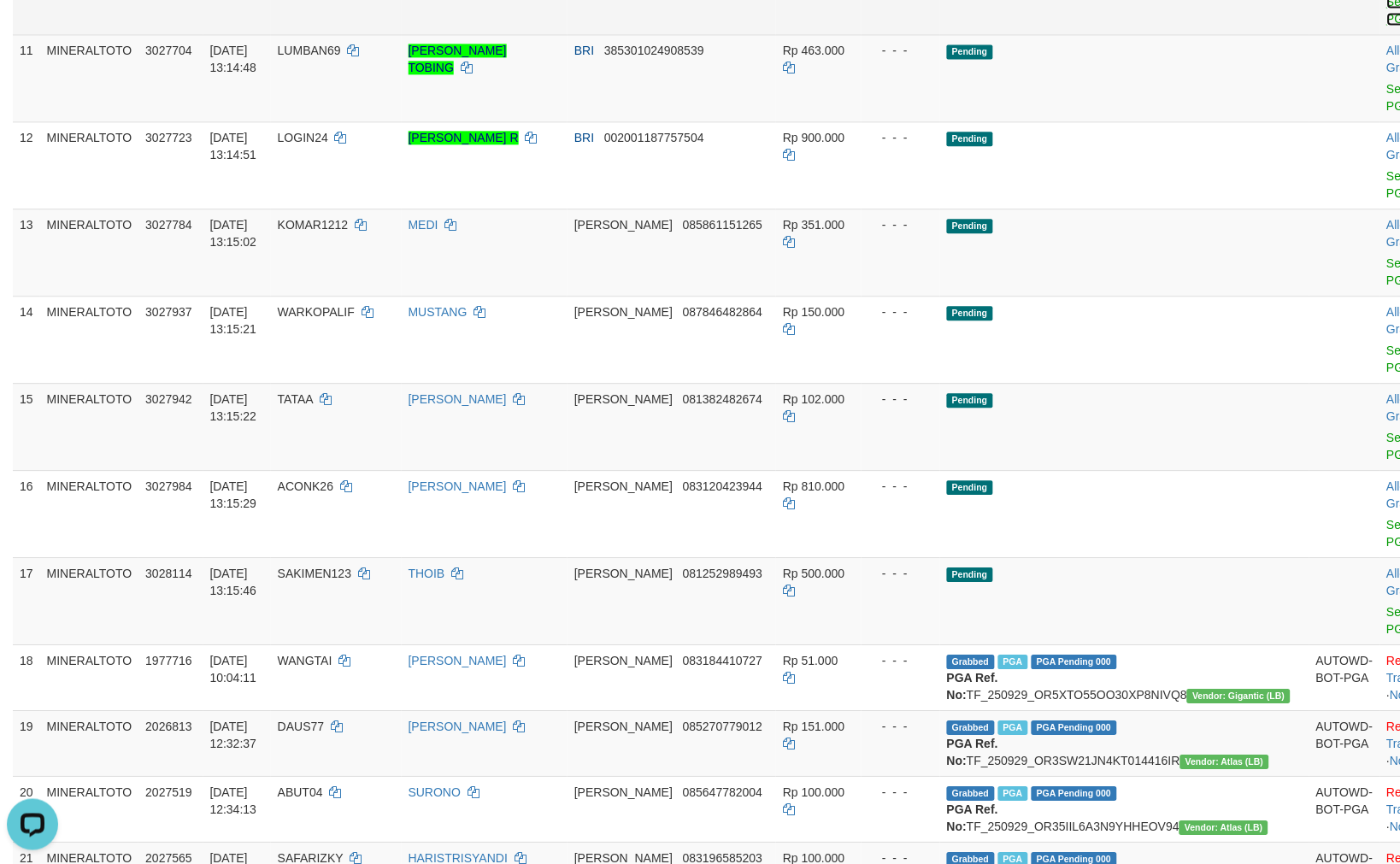
click at [1387, 25] on link "Send PGA" at bounding box center [1401, 10] width 28 height 31
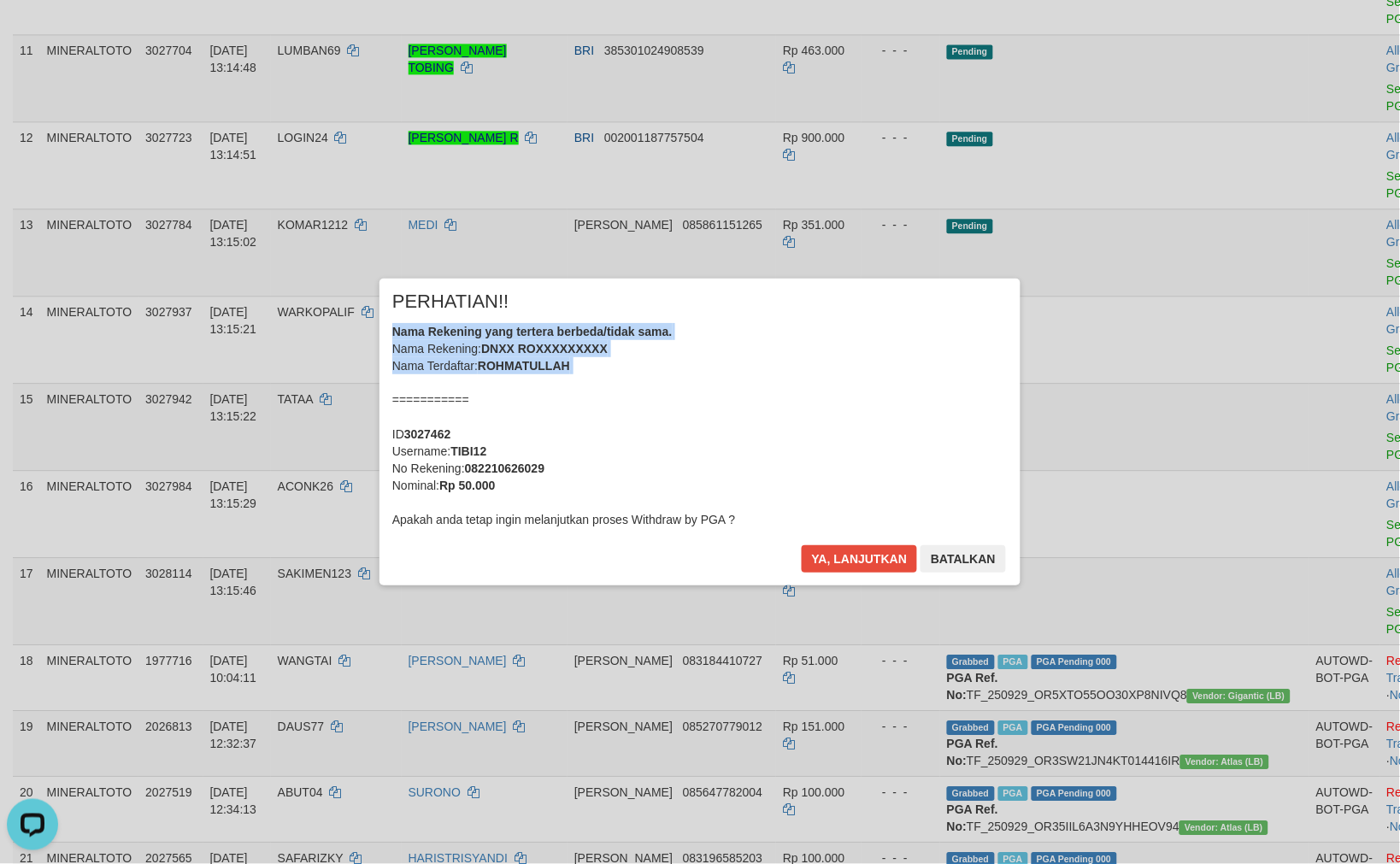
click at [1287, 184] on div "× PERHATIAN!! Nama Rekening yang tertera berbeda/tidak sama. Nama Rekening: DNX…" at bounding box center [700, 432] width 1400 height 864
click at [852, 556] on button "Ya, lanjutkan" at bounding box center [859, 558] width 117 height 27
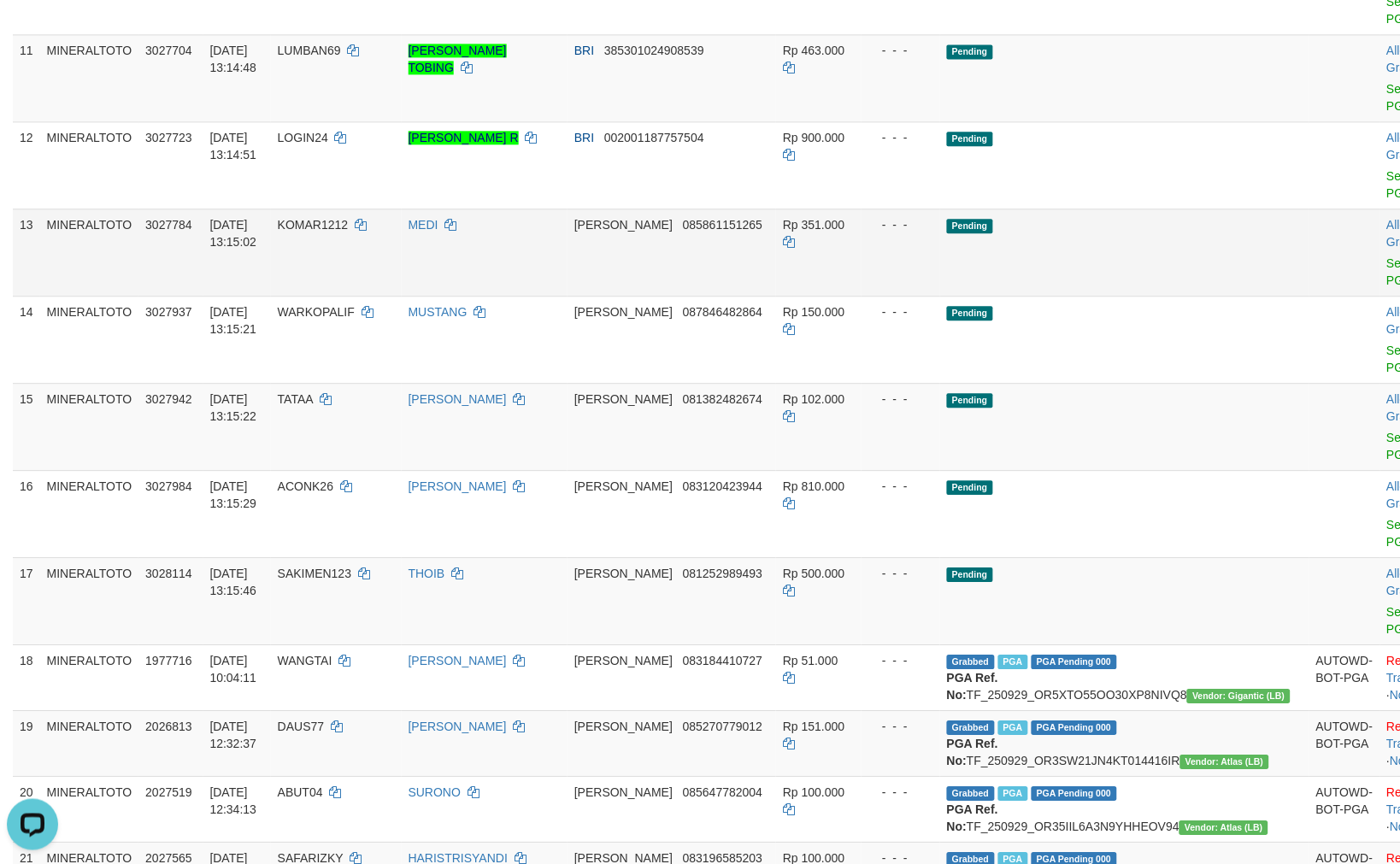
scroll to position [876, 0]
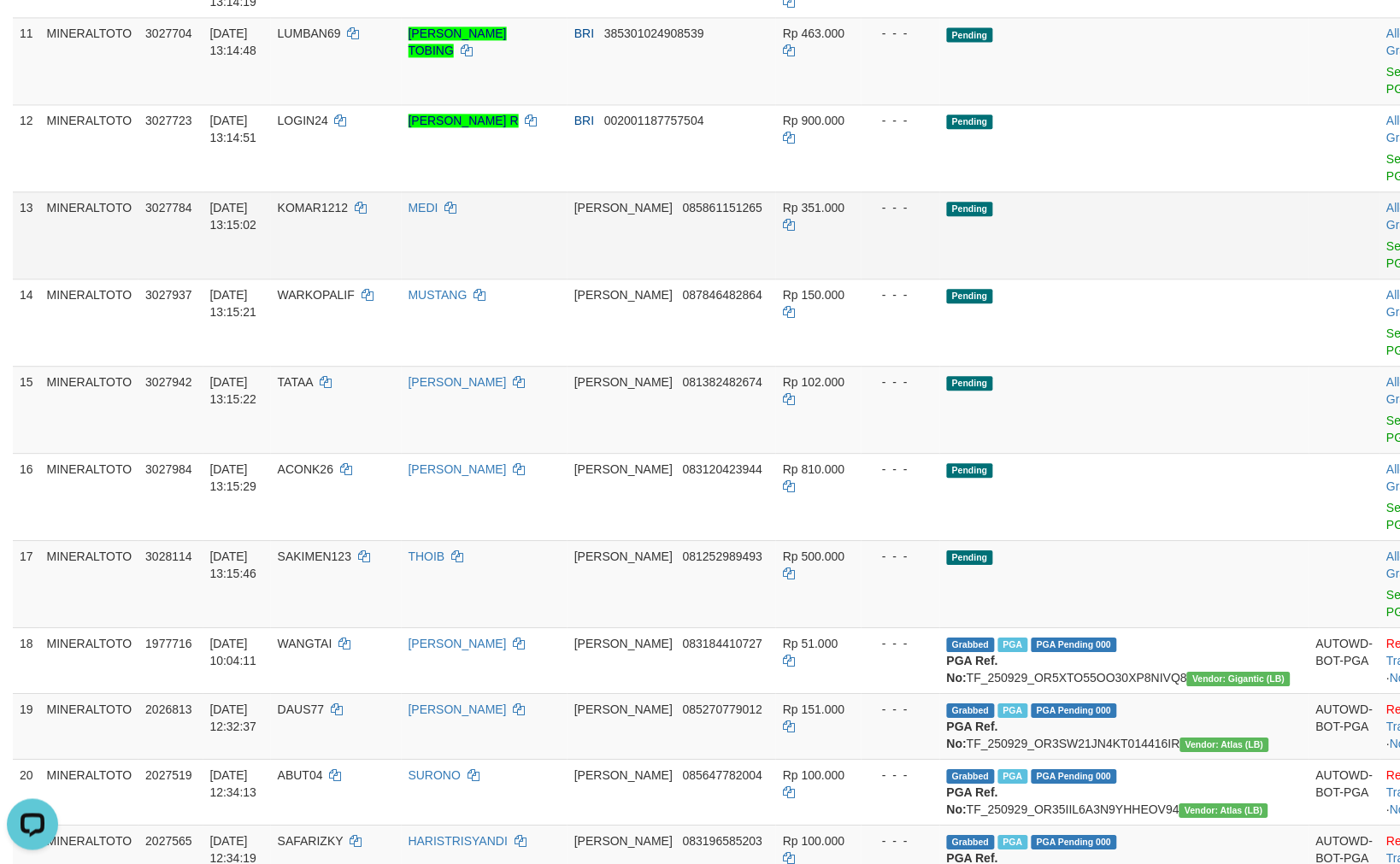
drag, startPoint x: 1166, startPoint y: 329, endPoint x: 1207, endPoint y: 234, distance: 103.5
click at [1167, 279] on td "Pending" at bounding box center [1124, 234] width 369 height 87
click at [1387, 96] on link "Send PGA" at bounding box center [1401, 80] width 28 height 31
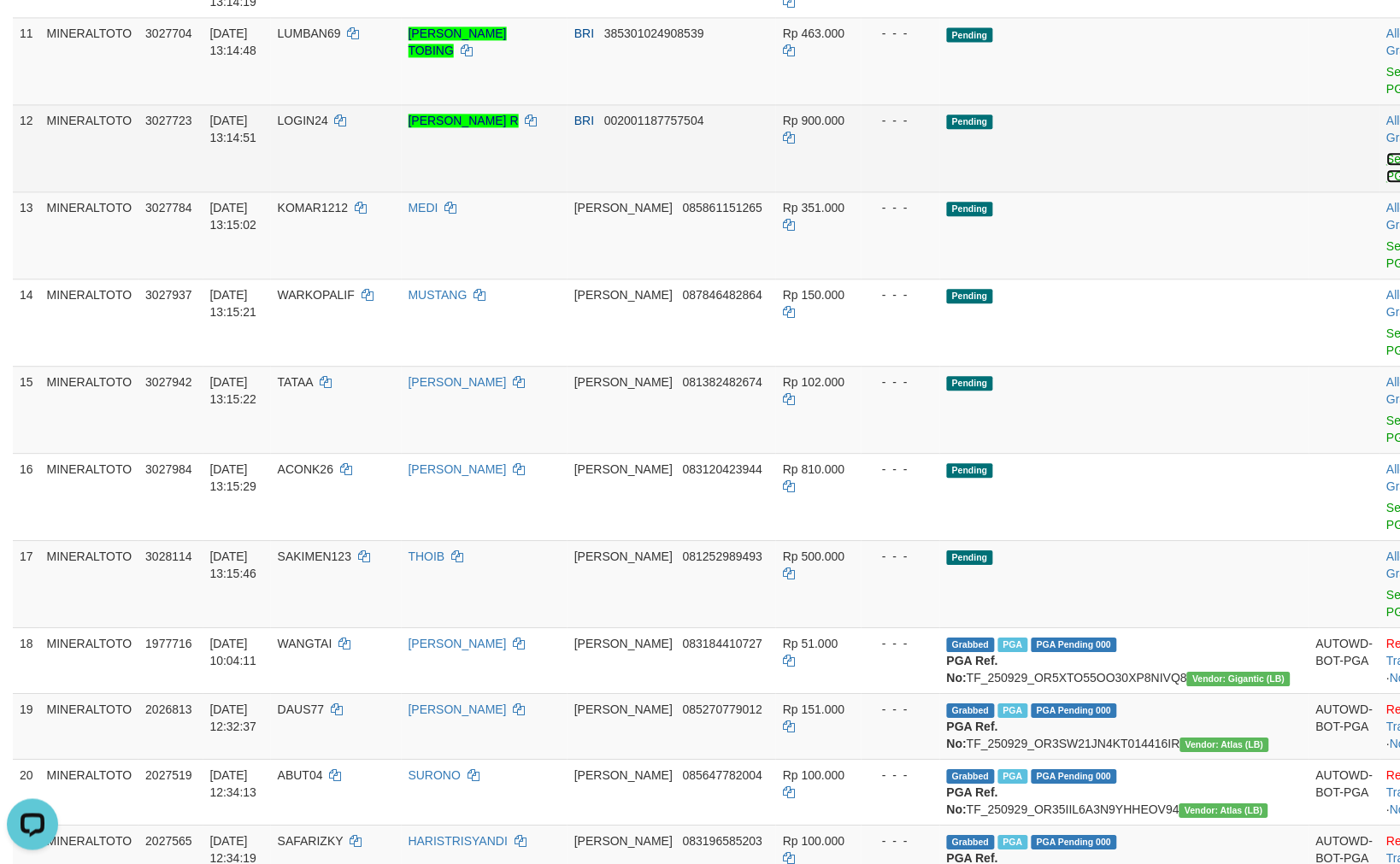
click at [1387, 183] on link "Send PGA" at bounding box center [1401, 167] width 28 height 31
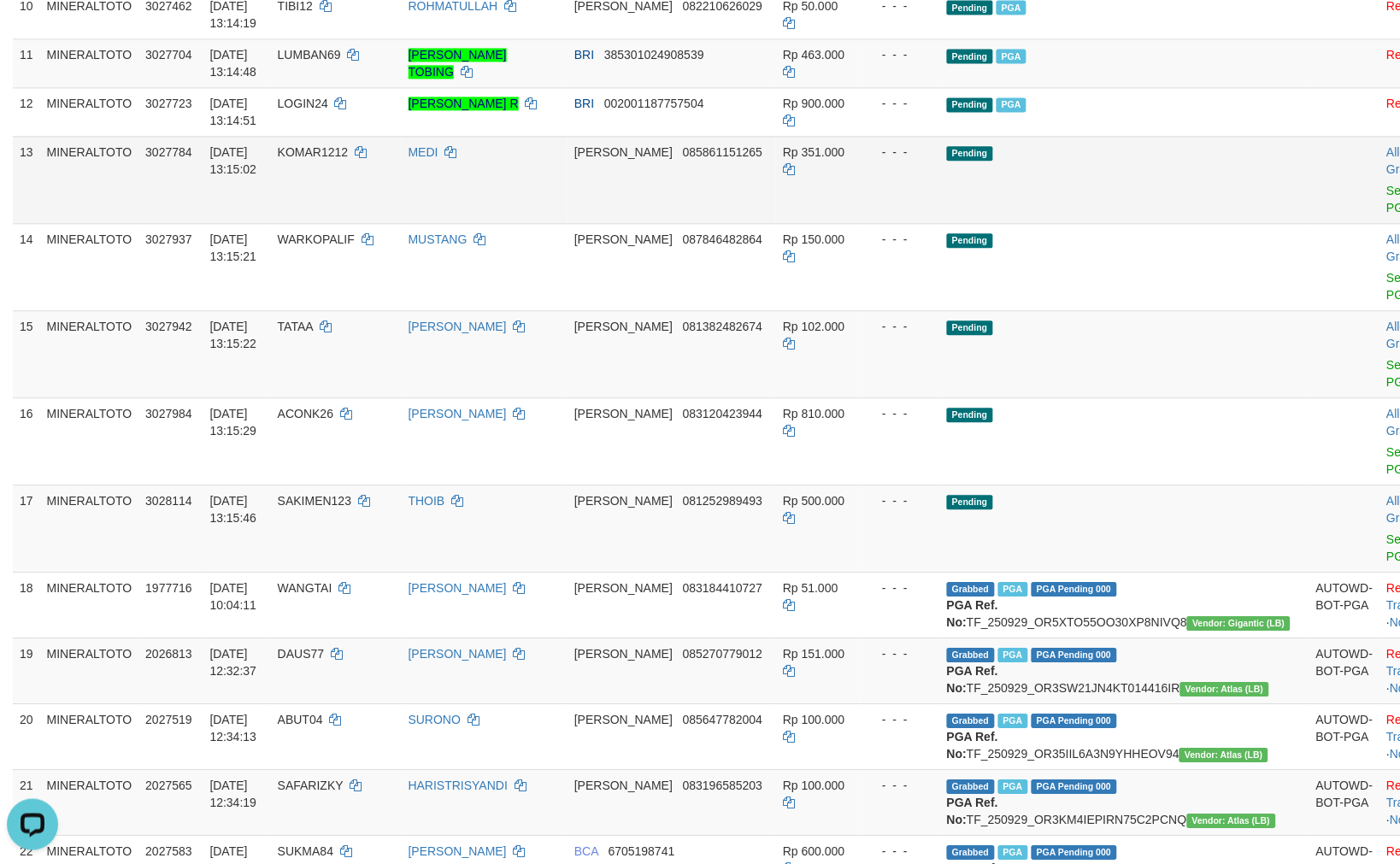
scroll to position [833, 0]
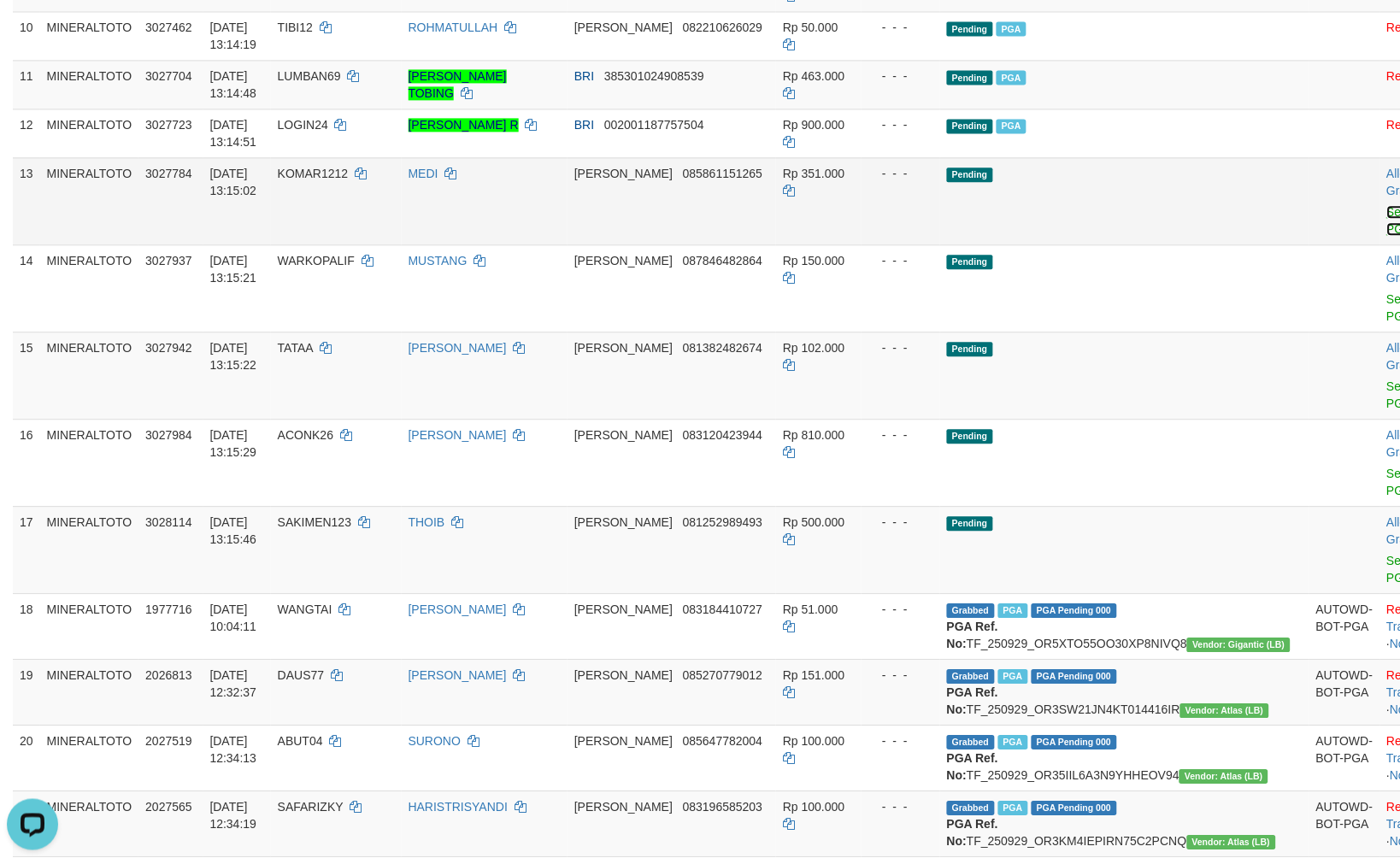
click at [1387, 236] on link "Send PGA" at bounding box center [1401, 220] width 28 height 31
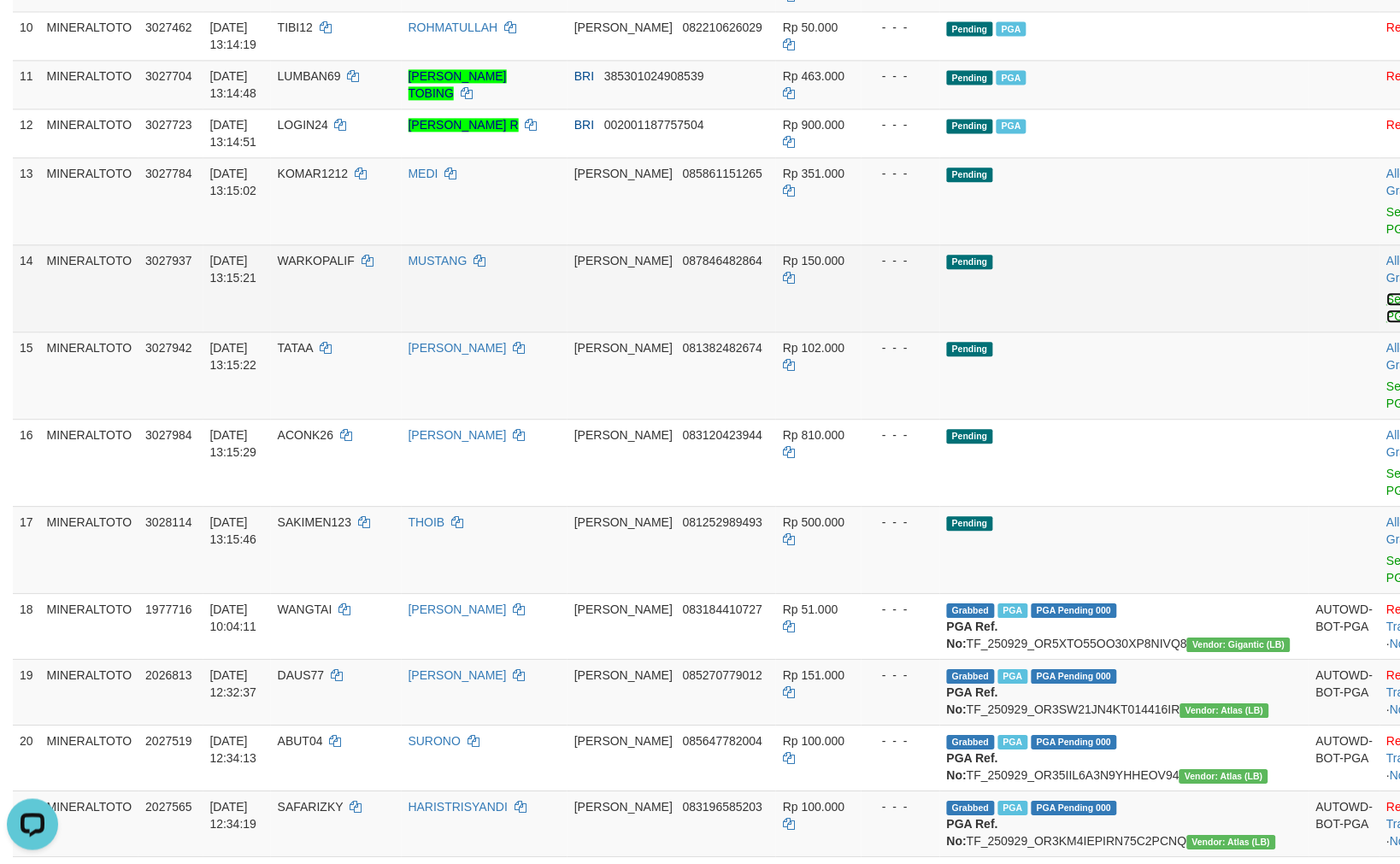
click at [1387, 323] on link "Send PGA" at bounding box center [1401, 308] width 28 height 31
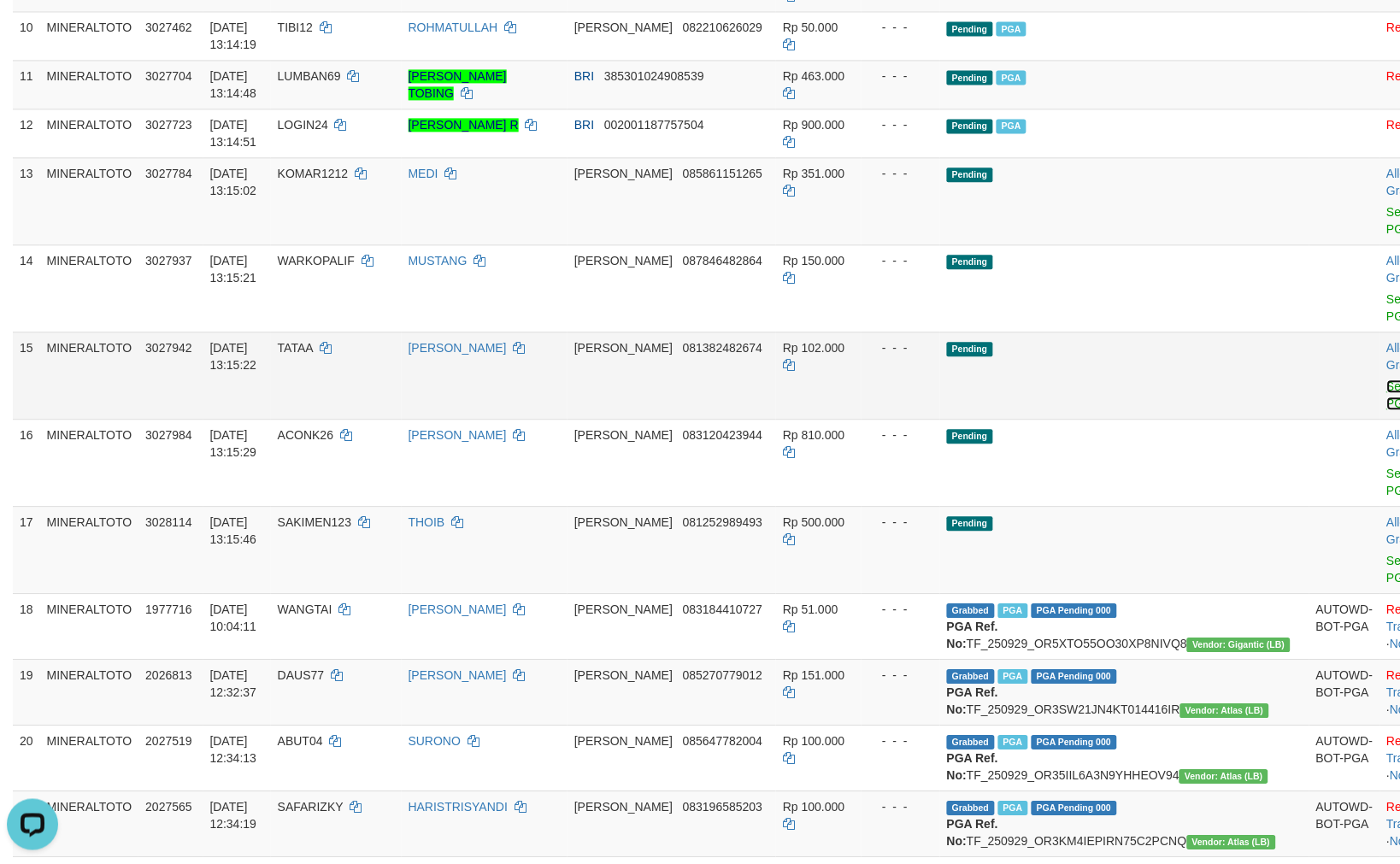
click at [1387, 410] on link "Send PGA" at bounding box center [1401, 394] width 28 height 31
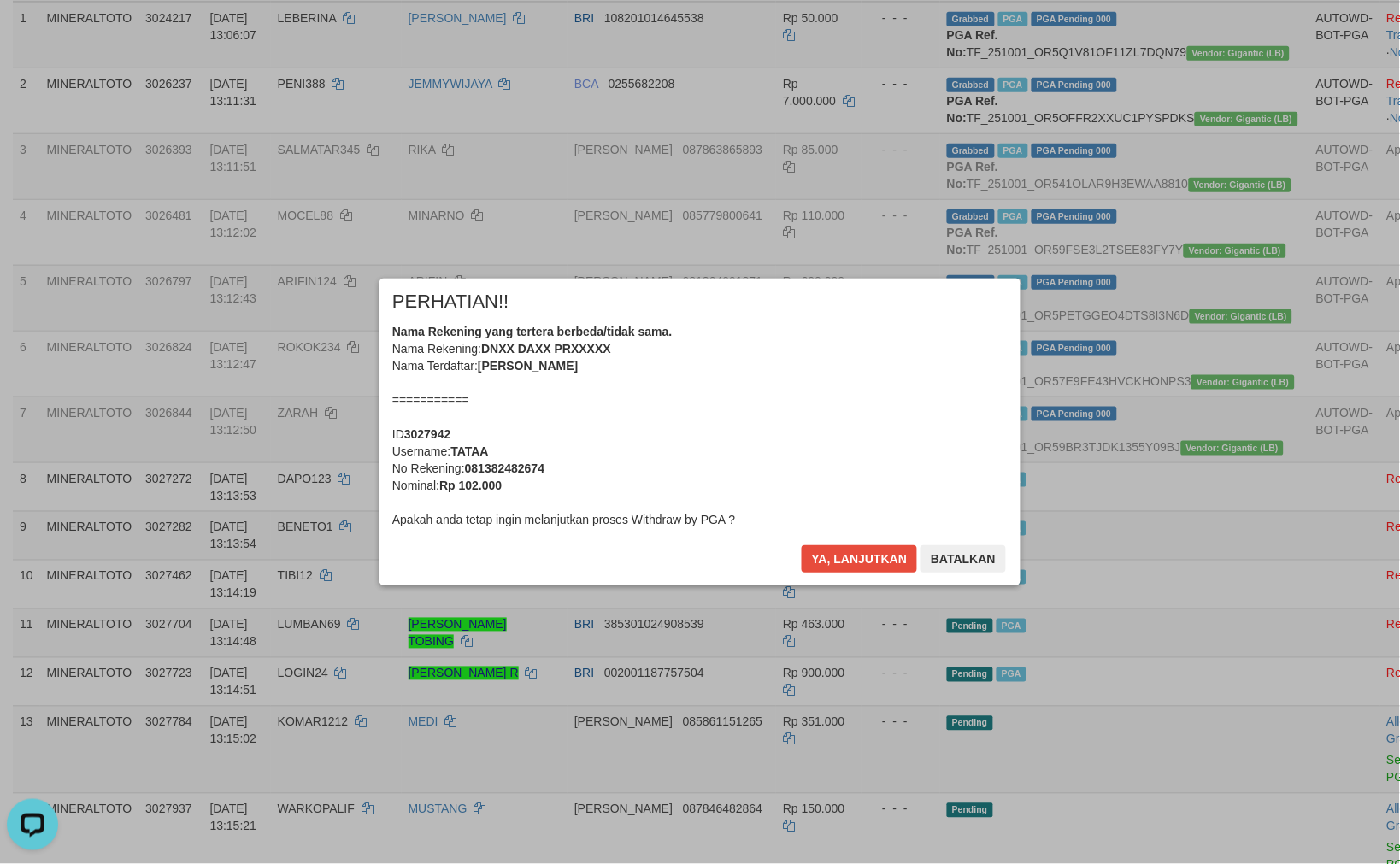
scroll to position [263, 0]
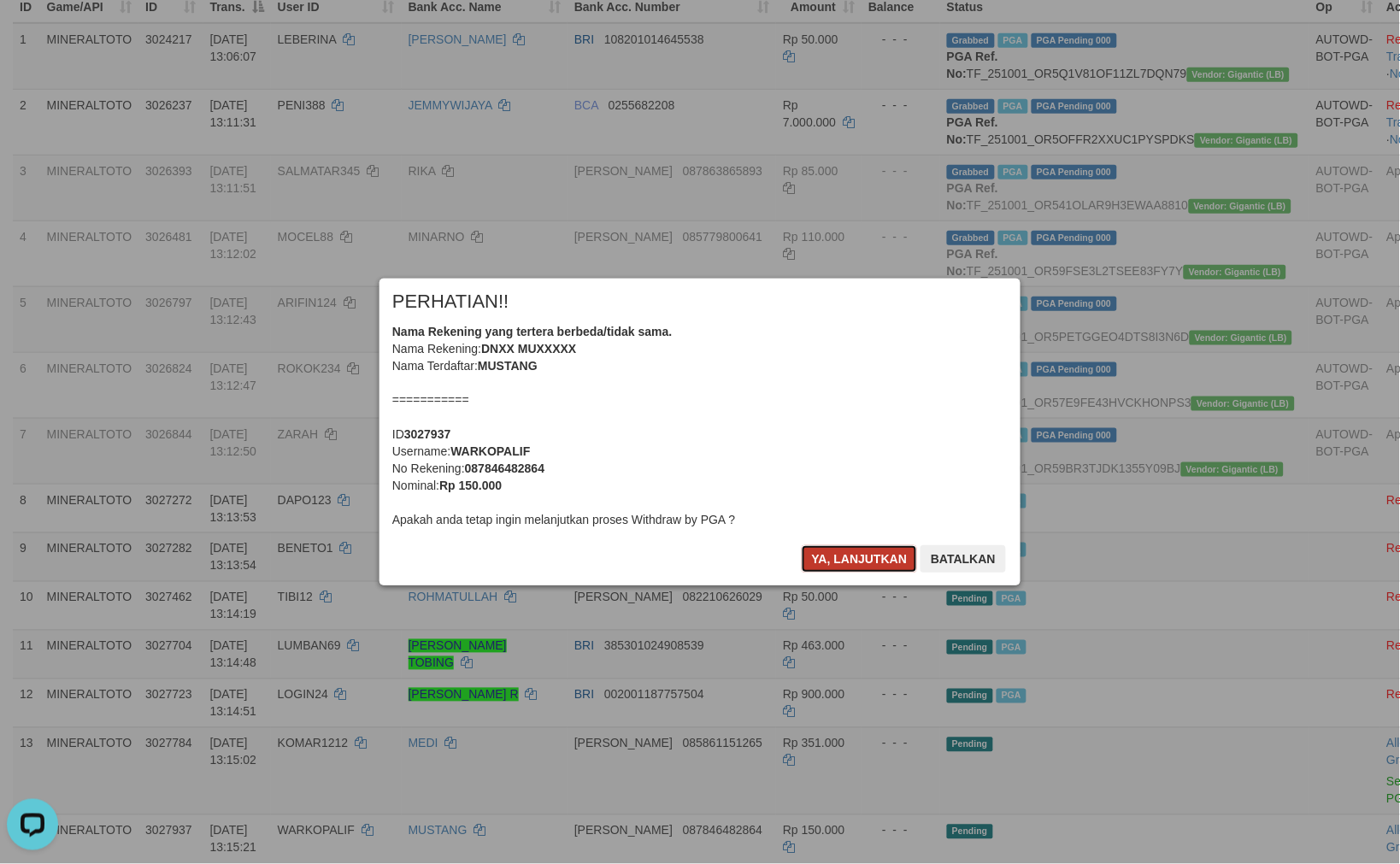
click at [864, 550] on button "Ya, lanjutkan" at bounding box center [859, 558] width 117 height 27
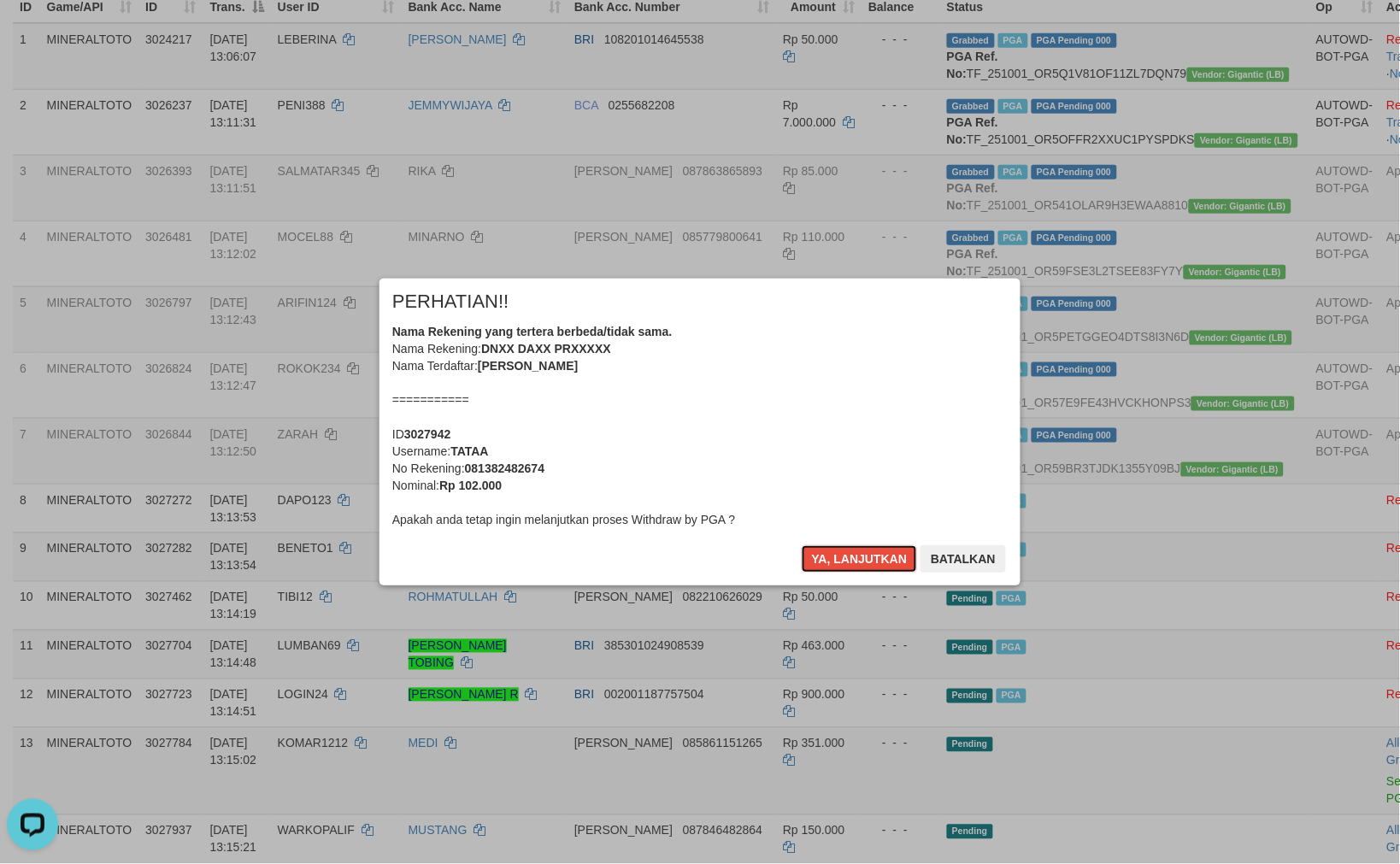
click at [864, 550] on button "Ya, lanjutkan" at bounding box center [859, 558] width 117 height 27
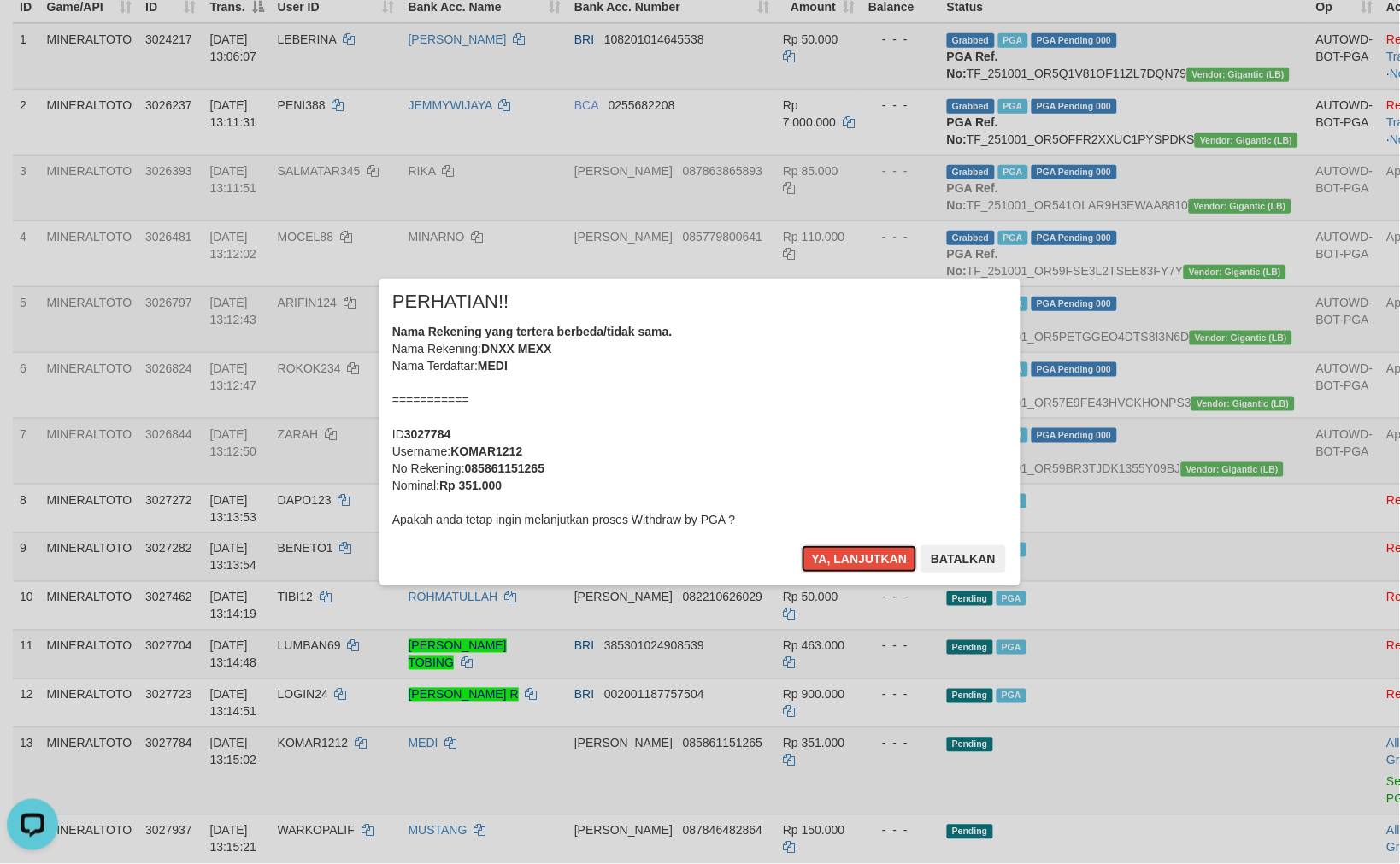
click at [864, 550] on button "Ya, lanjutkan" at bounding box center [859, 558] width 117 height 27
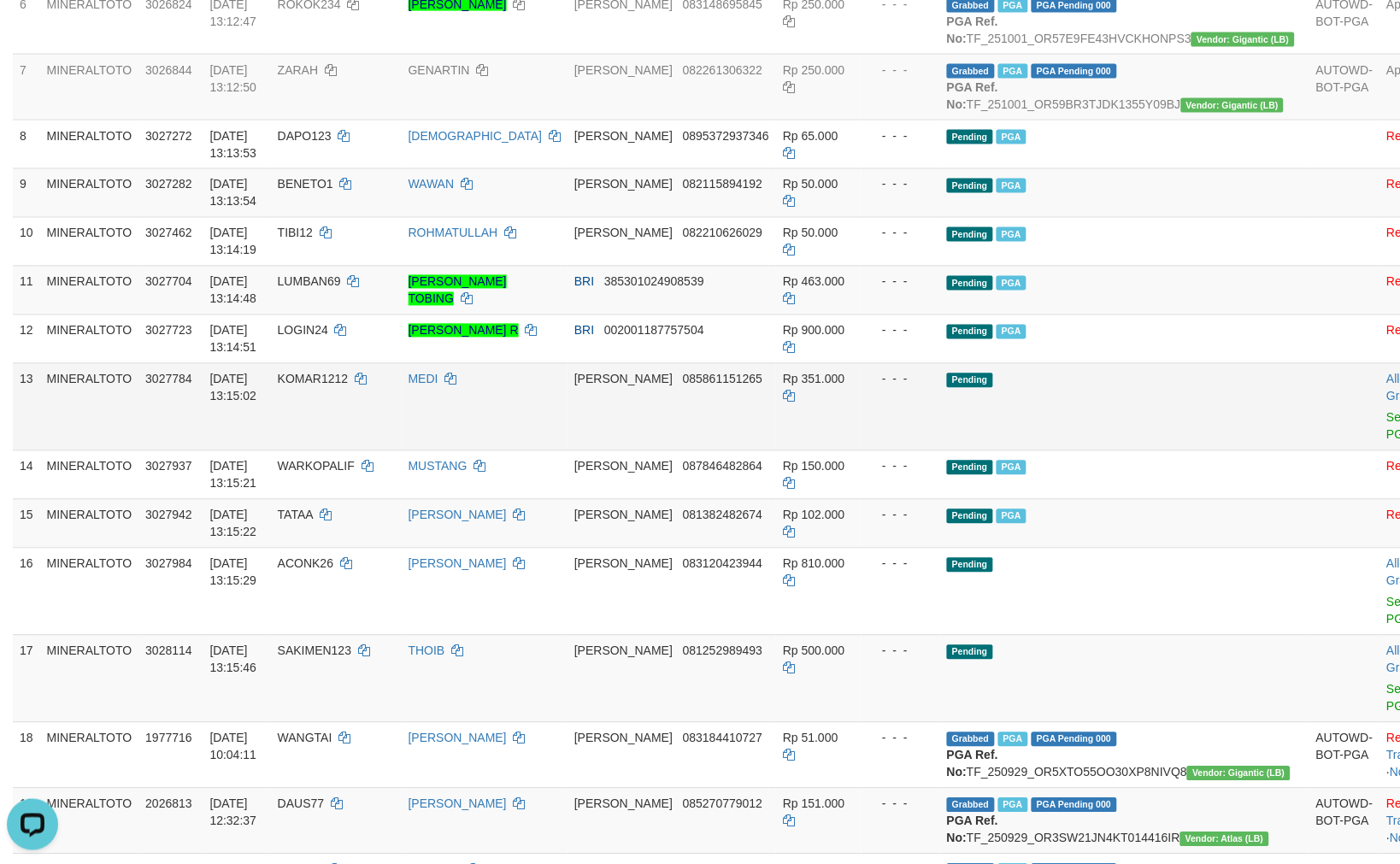
scroll to position [643, 0]
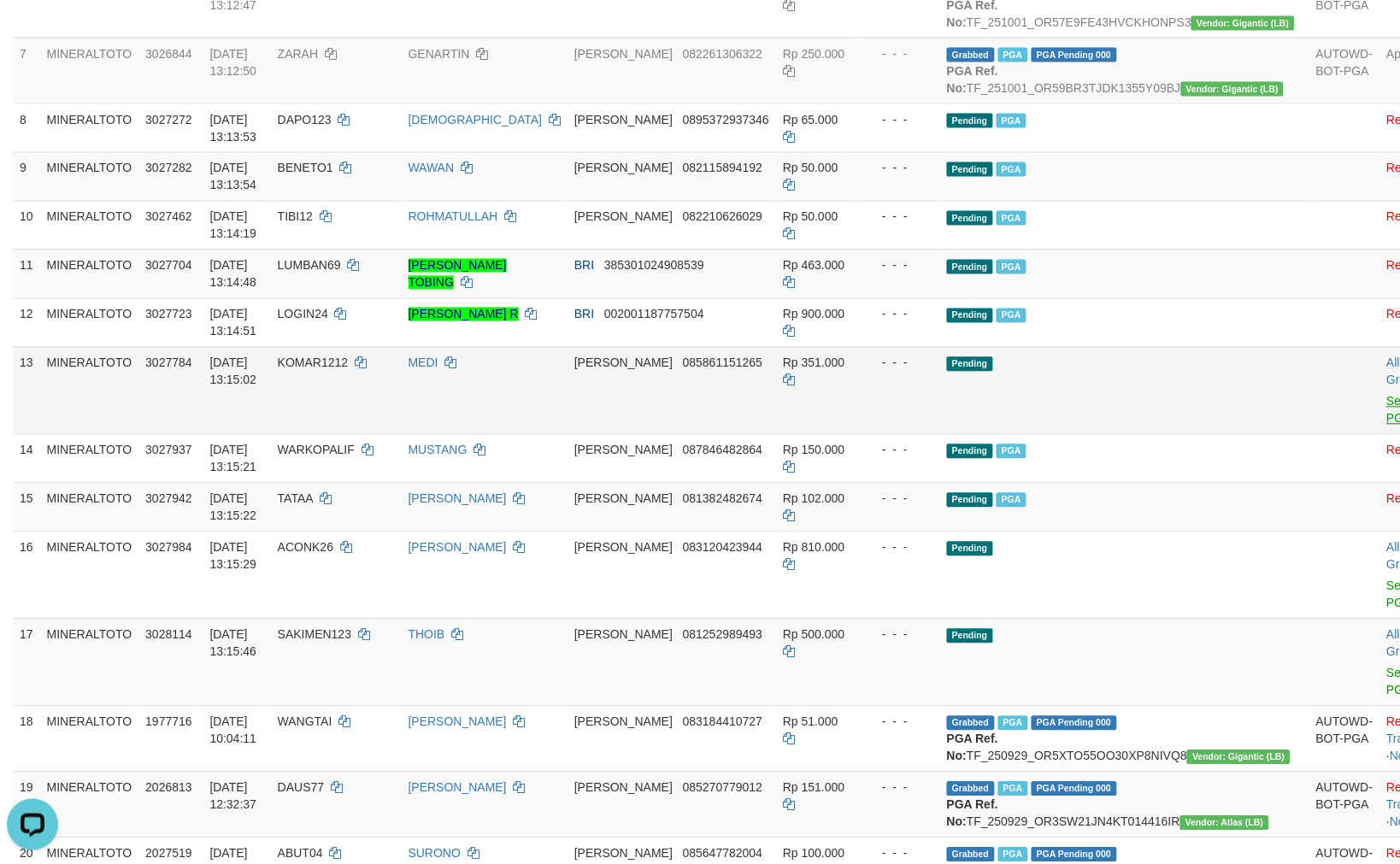
click at [1380, 434] on td "Allow Grab · Reject Send PGA · Note" at bounding box center [1422, 390] width 85 height 87
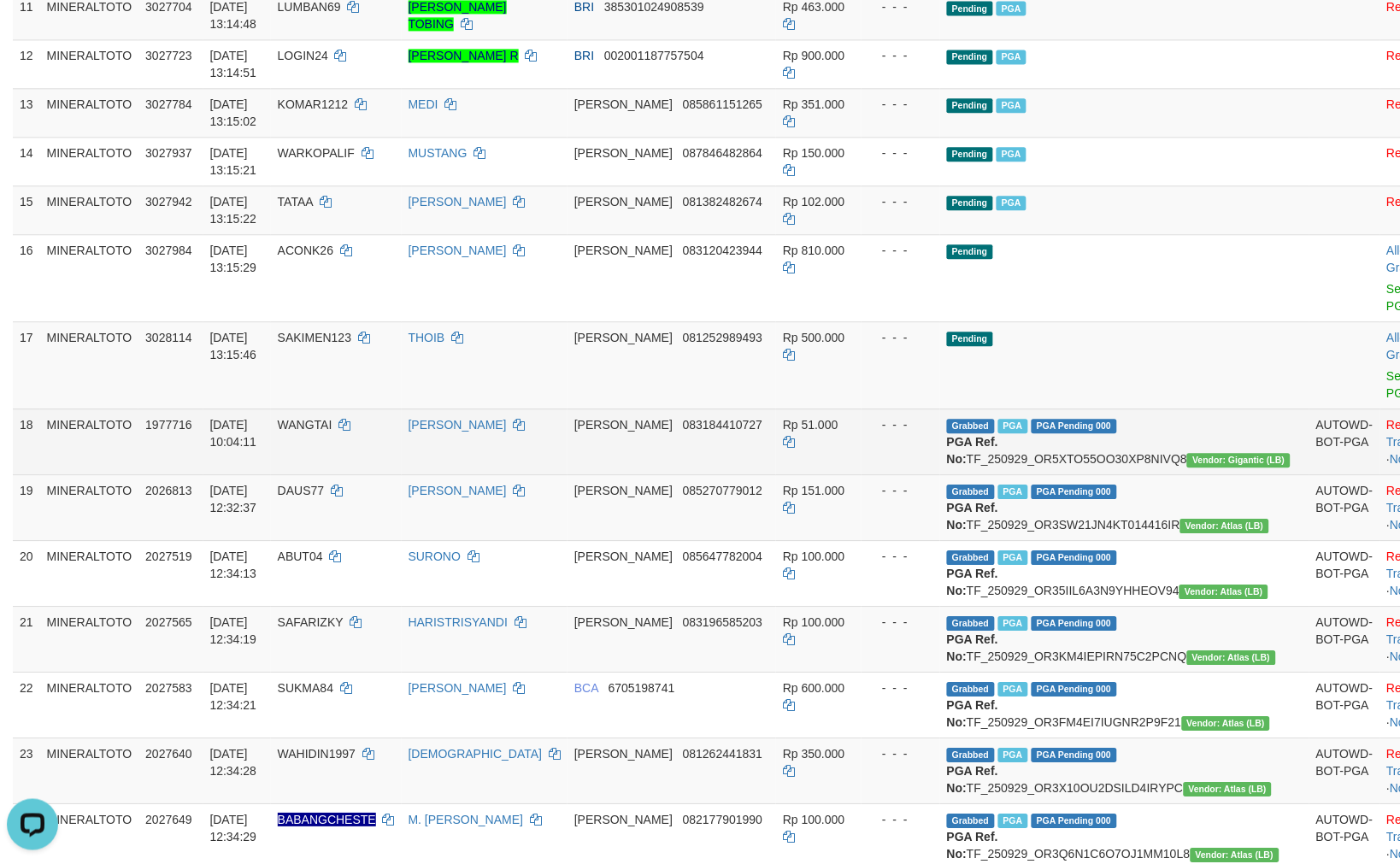
scroll to position [713, 0]
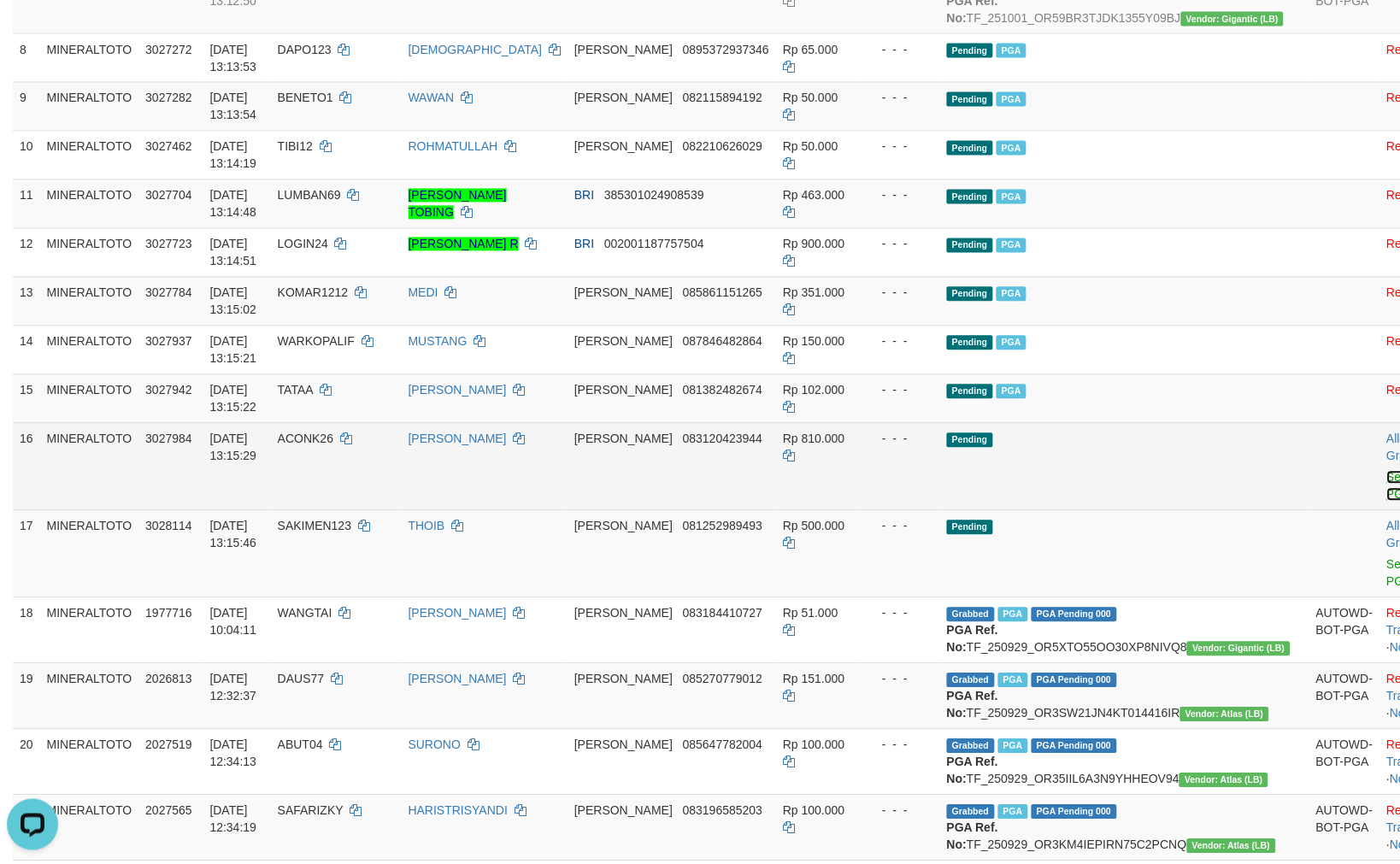
click at [1387, 501] on link "Send PGA" at bounding box center [1401, 485] width 28 height 31
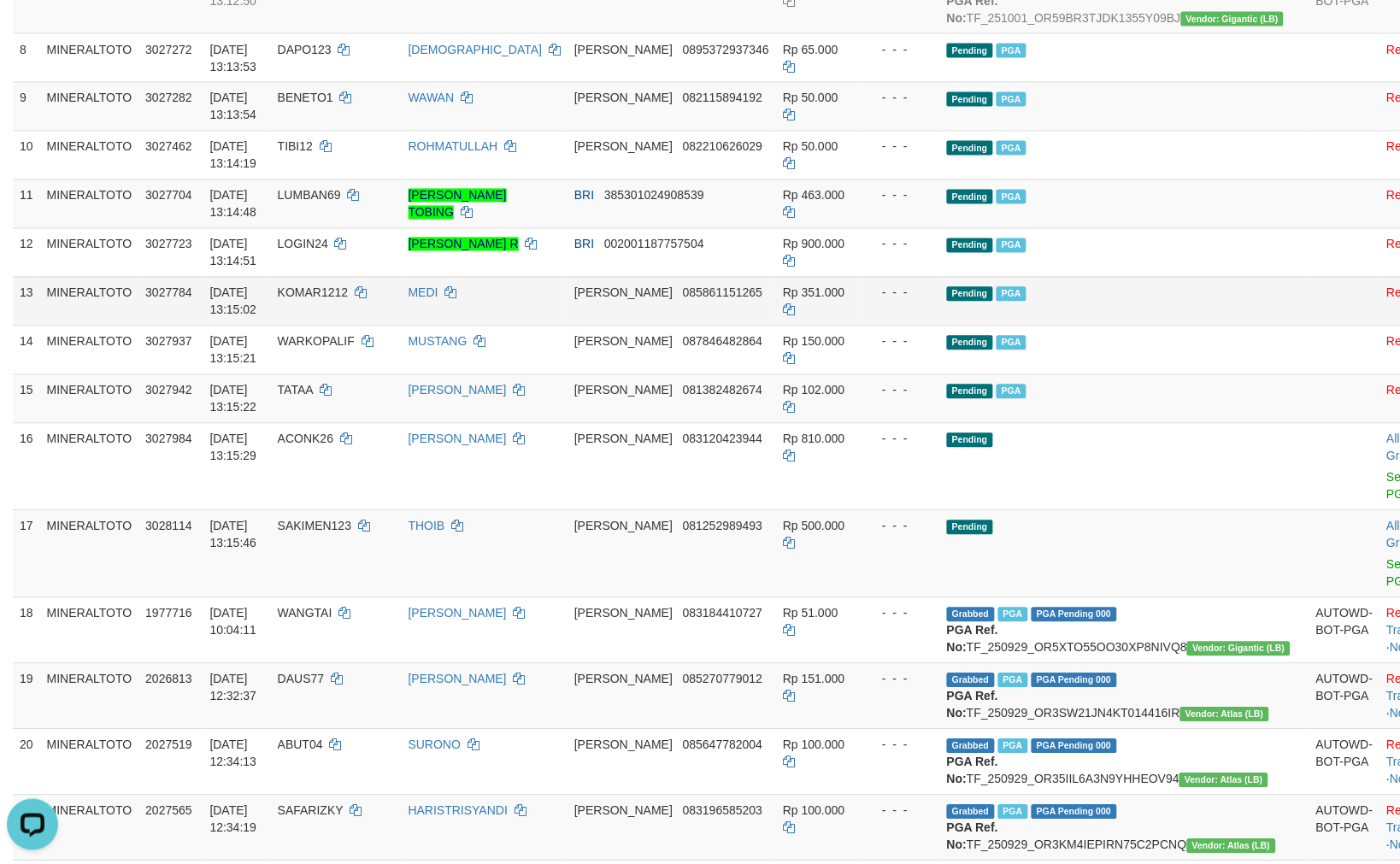
click at [1075, 326] on td "Pending PGA" at bounding box center [1124, 301] width 369 height 49
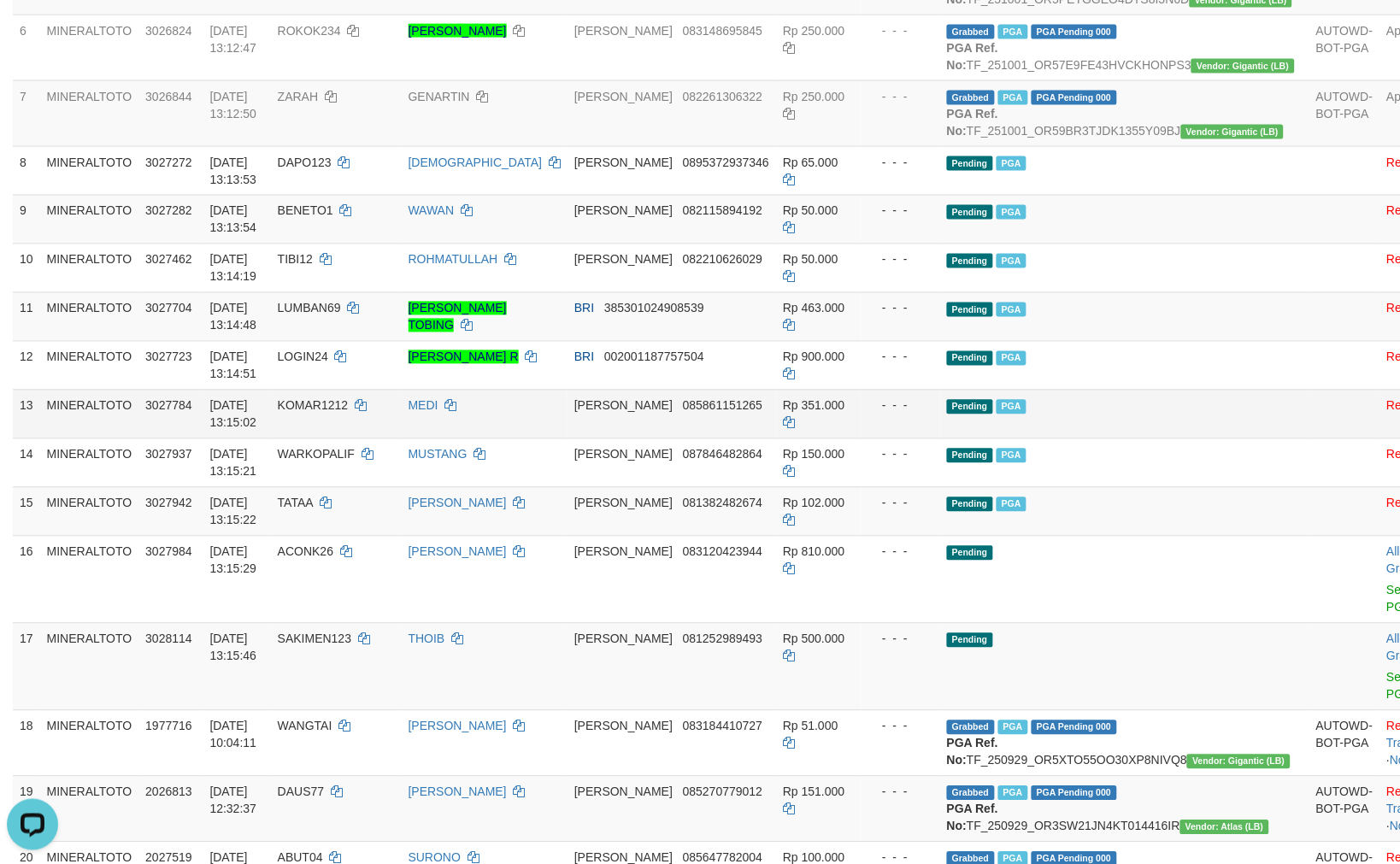
scroll to position [429, 0]
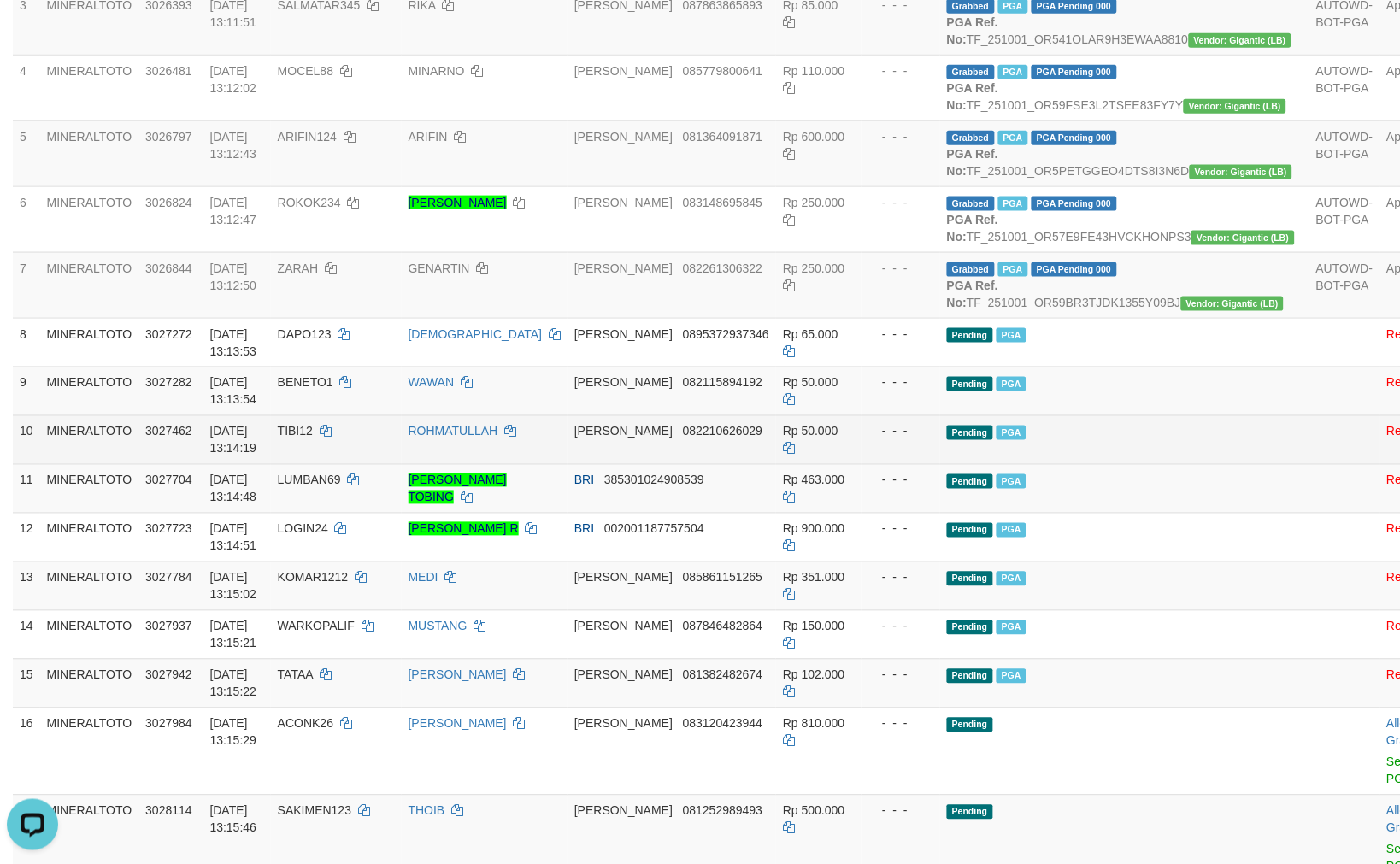
click at [1122, 464] on td "Pending PGA" at bounding box center [1124, 440] width 369 height 49
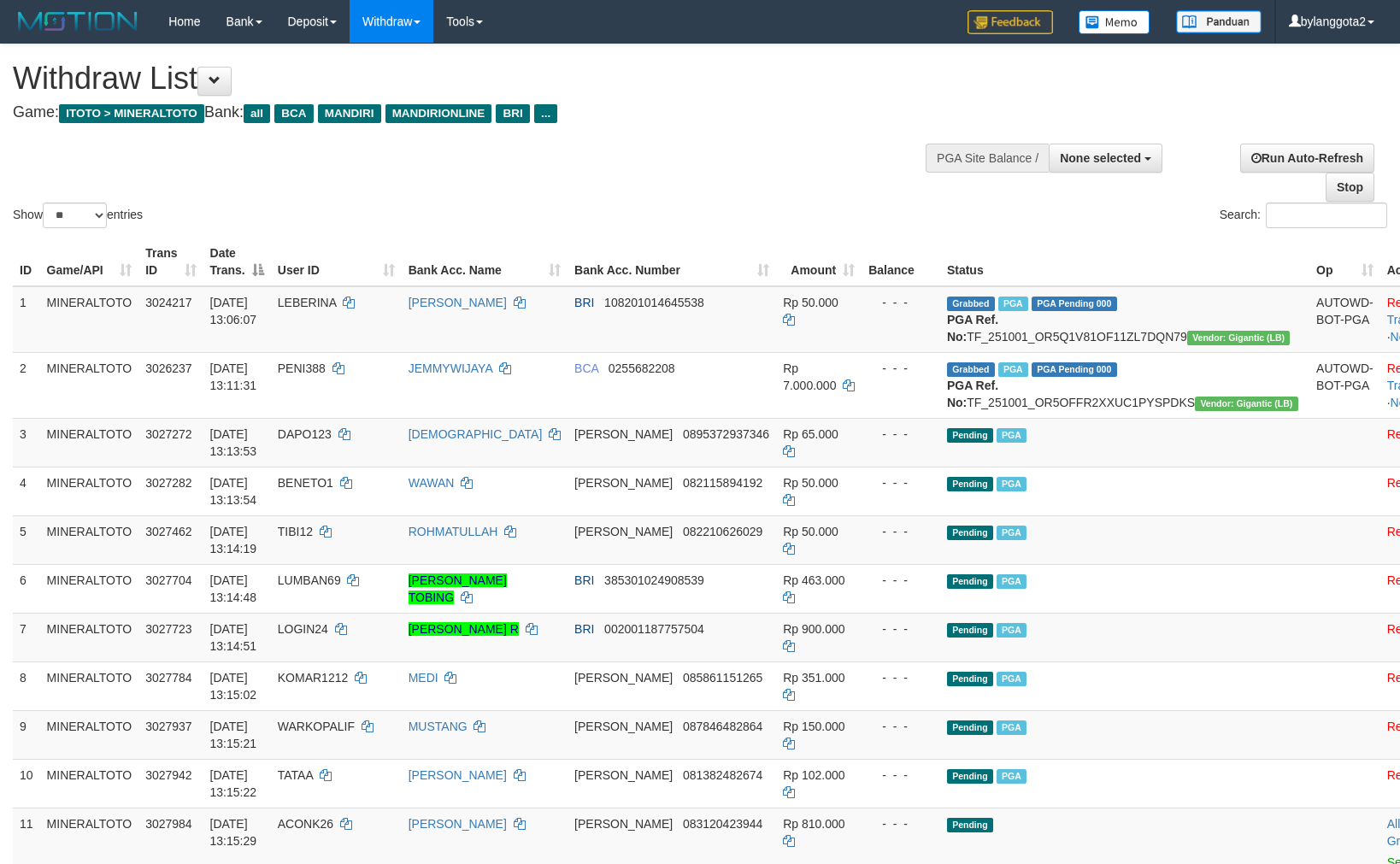
select select
select select "**"
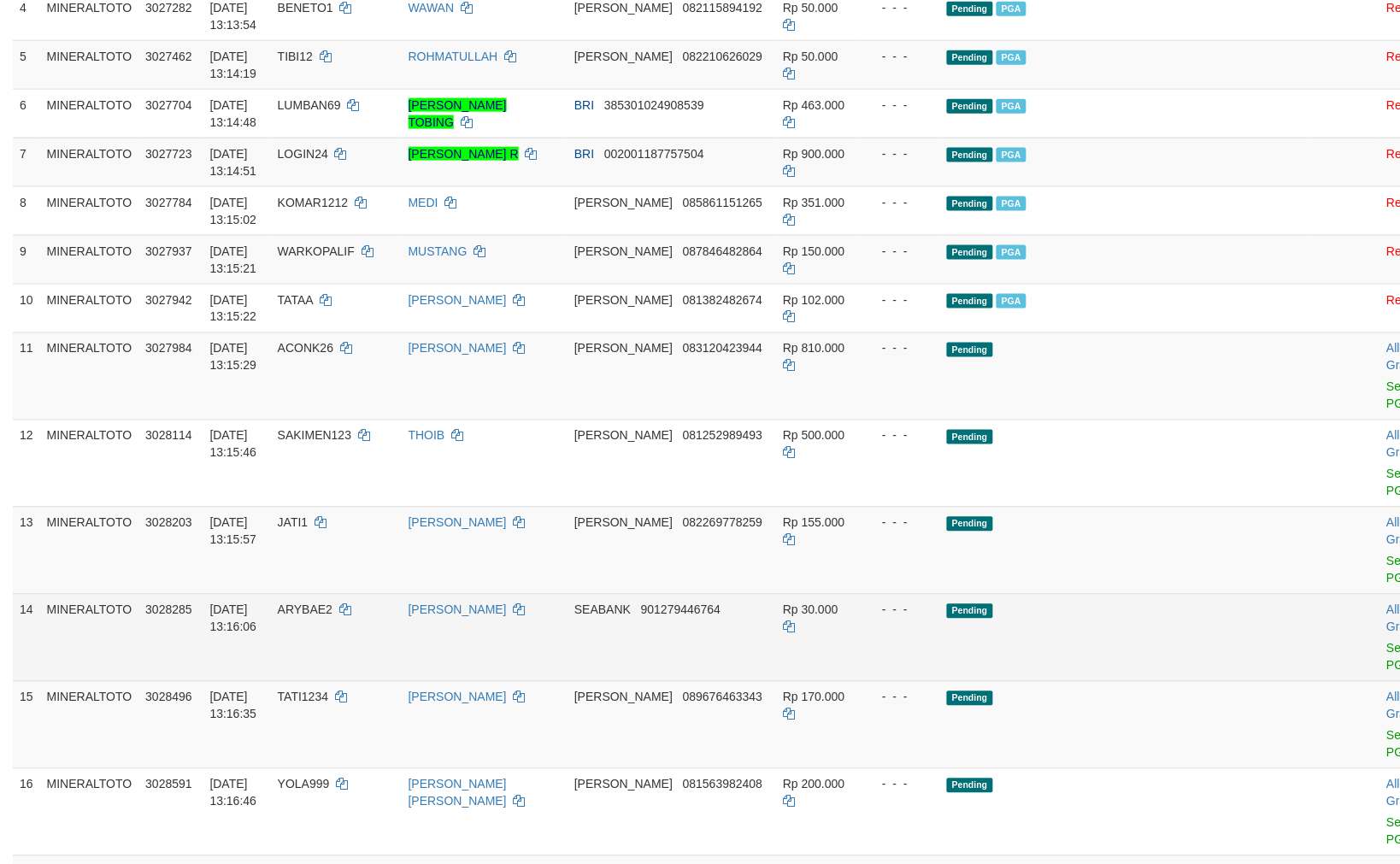
click at [1121, 622] on td "Pending" at bounding box center [1124, 637] width 369 height 87
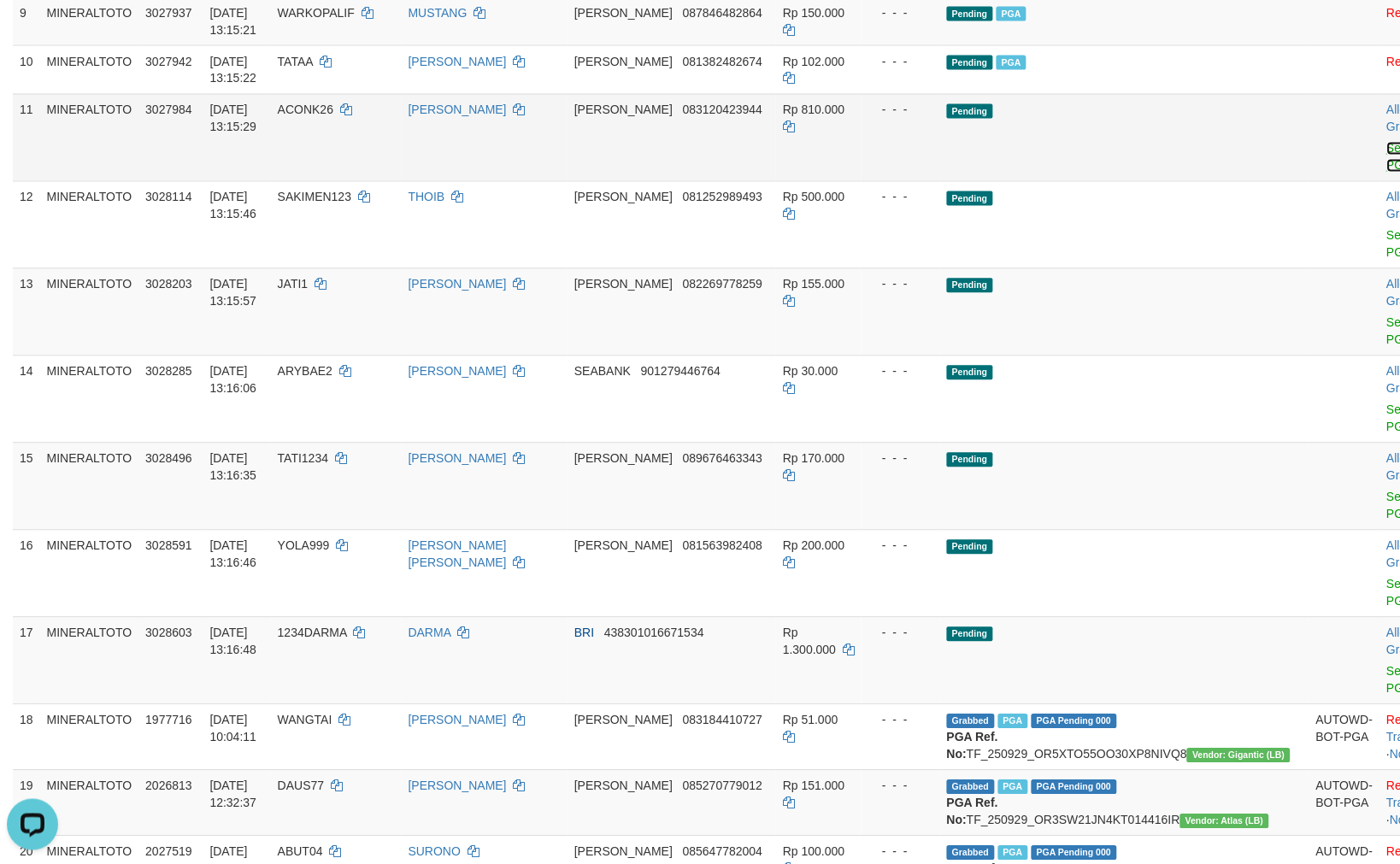
click at [1387, 173] on link "Send PGA" at bounding box center [1401, 157] width 28 height 31
drag, startPoint x: 1310, startPoint y: 176, endPoint x: 1295, endPoint y: 289, distance: 114.0
click at [1387, 248] on link "Send PGA" at bounding box center [1401, 244] width 28 height 31
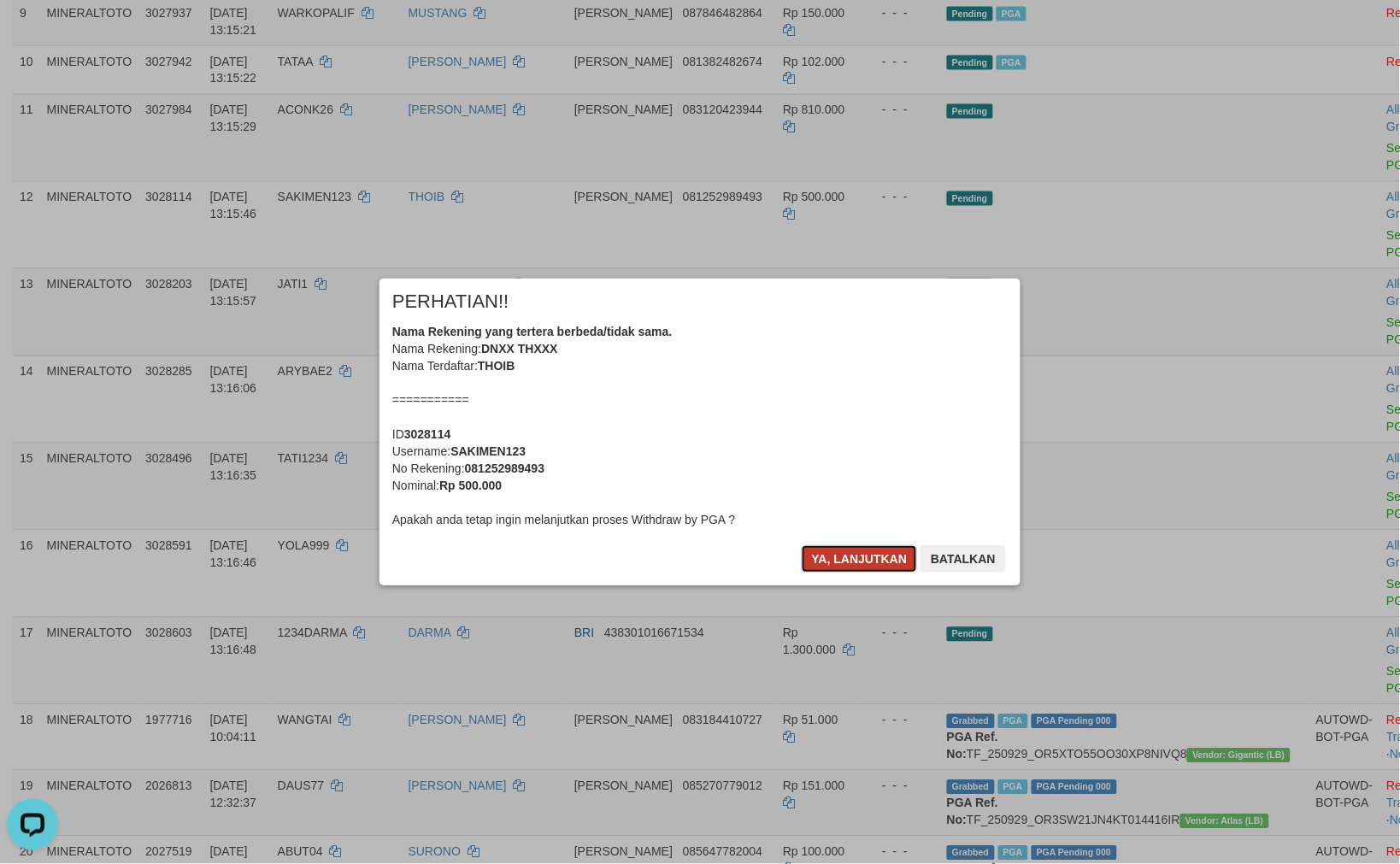
click at [860, 552] on button "Ya, lanjutkan" at bounding box center [859, 558] width 117 height 27
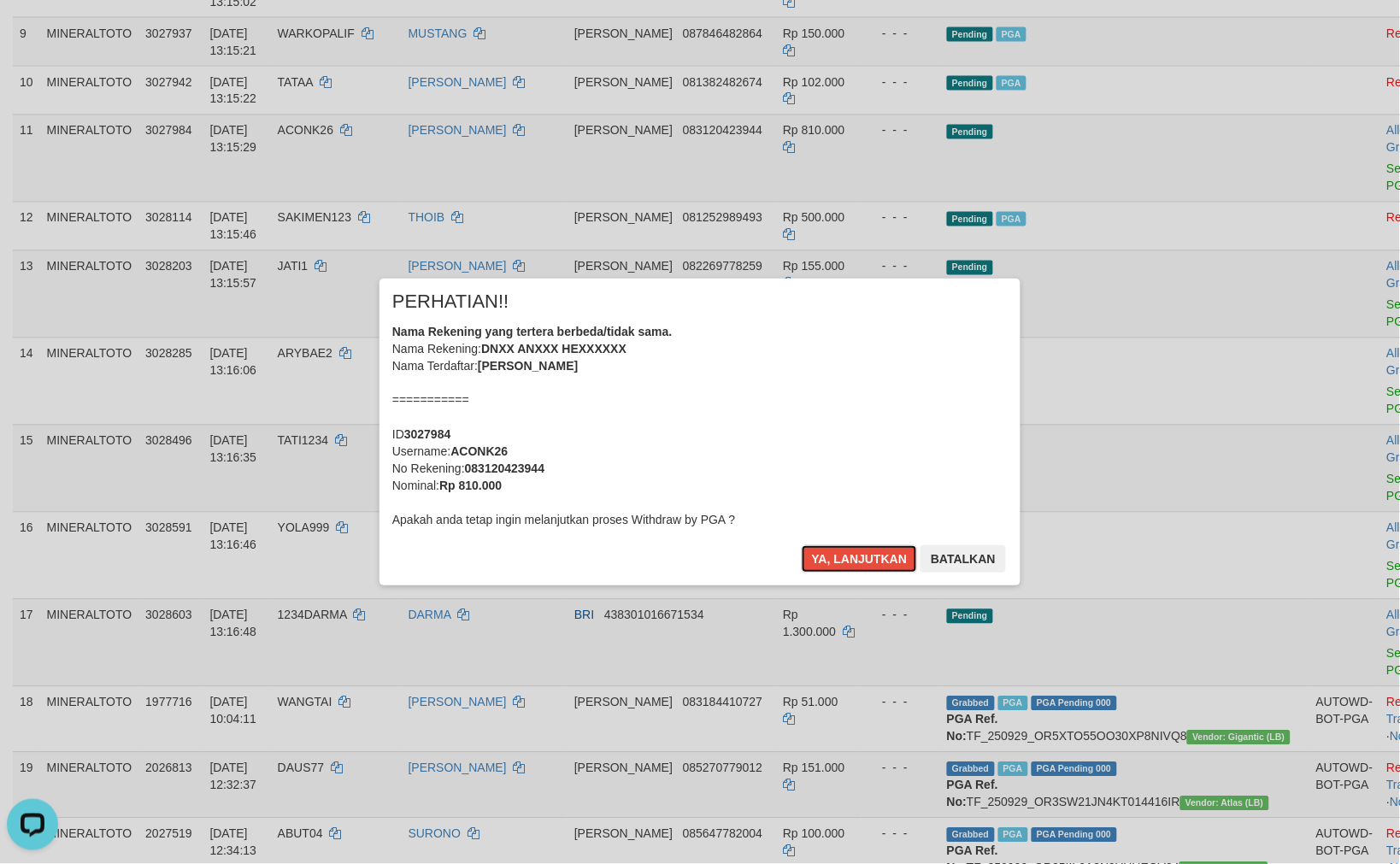
click at [860, 552] on button "Ya, lanjutkan" at bounding box center [859, 558] width 117 height 27
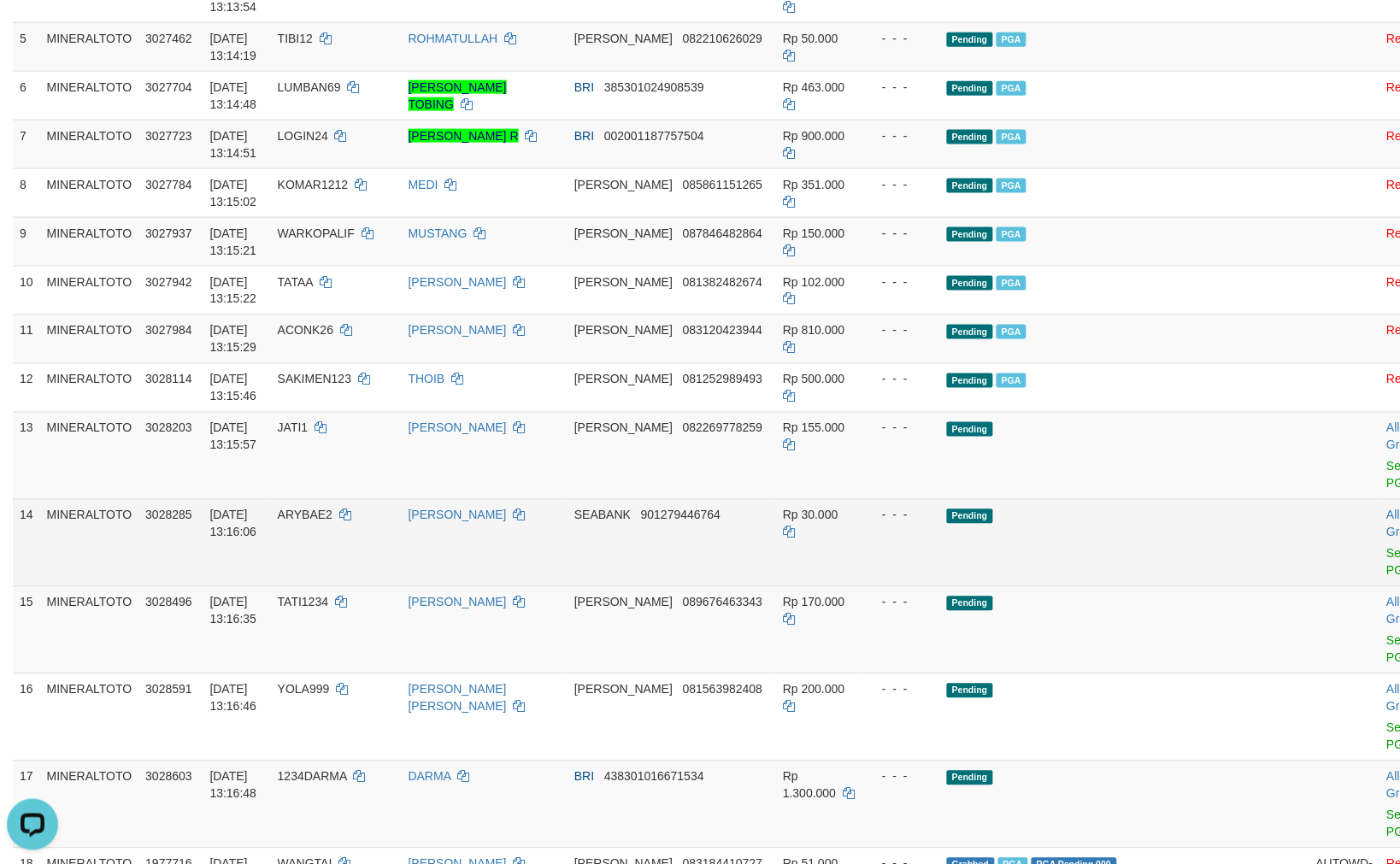
scroll to position [595, 0]
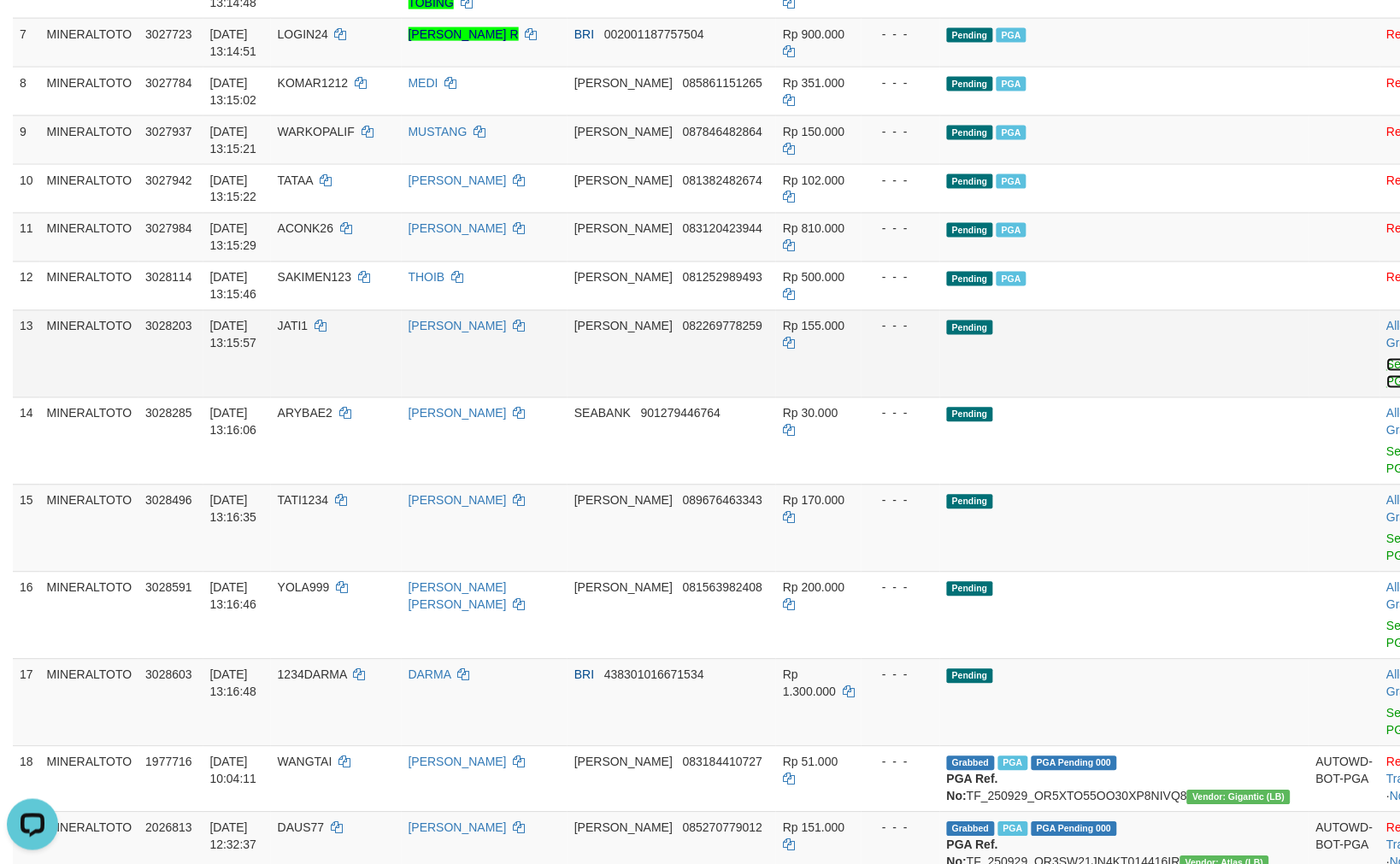
click at [1387, 389] on link "Send PGA" at bounding box center [1401, 373] width 28 height 31
click at [1387, 463] on link "Send PGA" at bounding box center [1401, 460] width 28 height 31
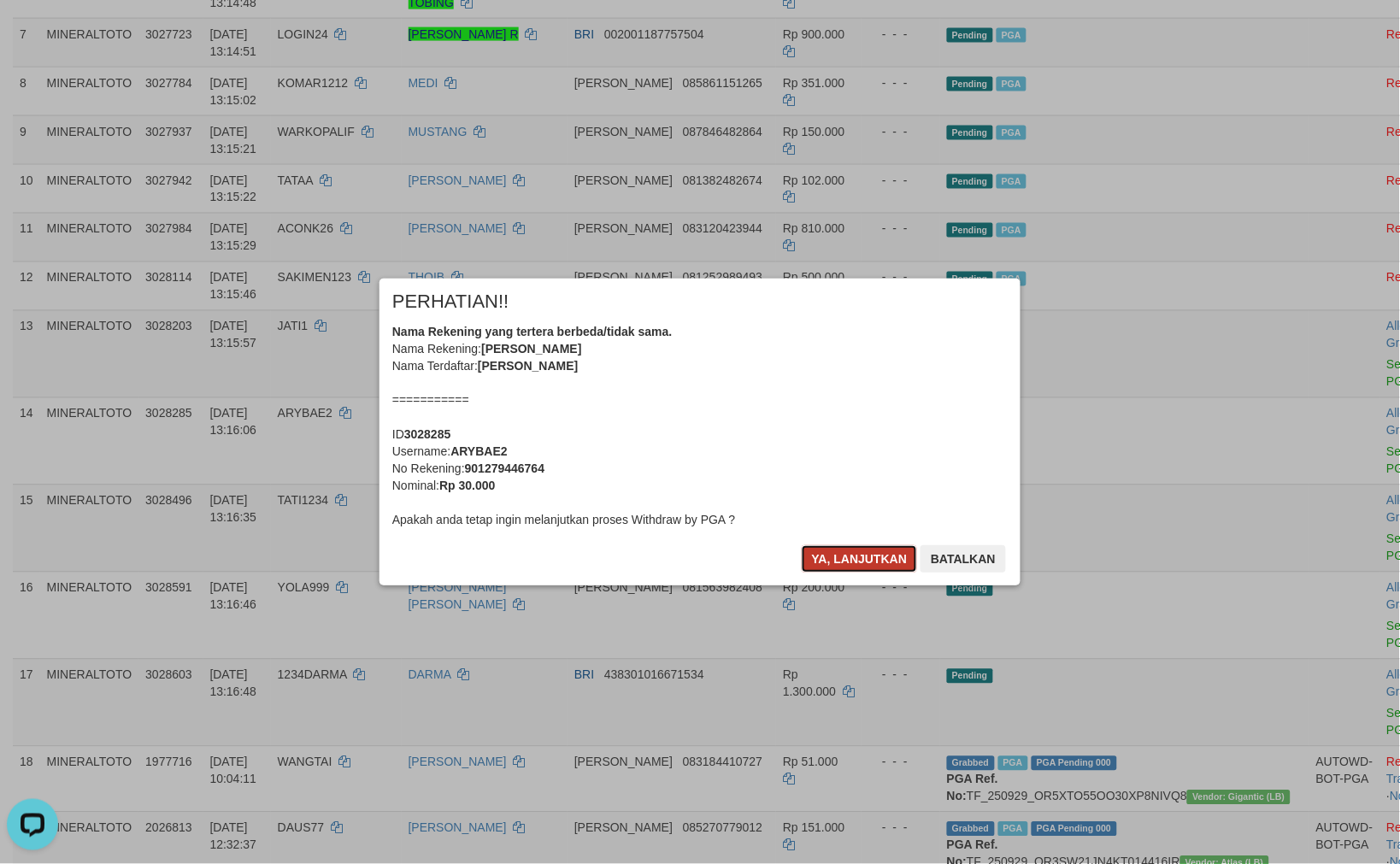
click at [875, 554] on button "Ya, lanjutkan" at bounding box center [859, 558] width 117 height 27
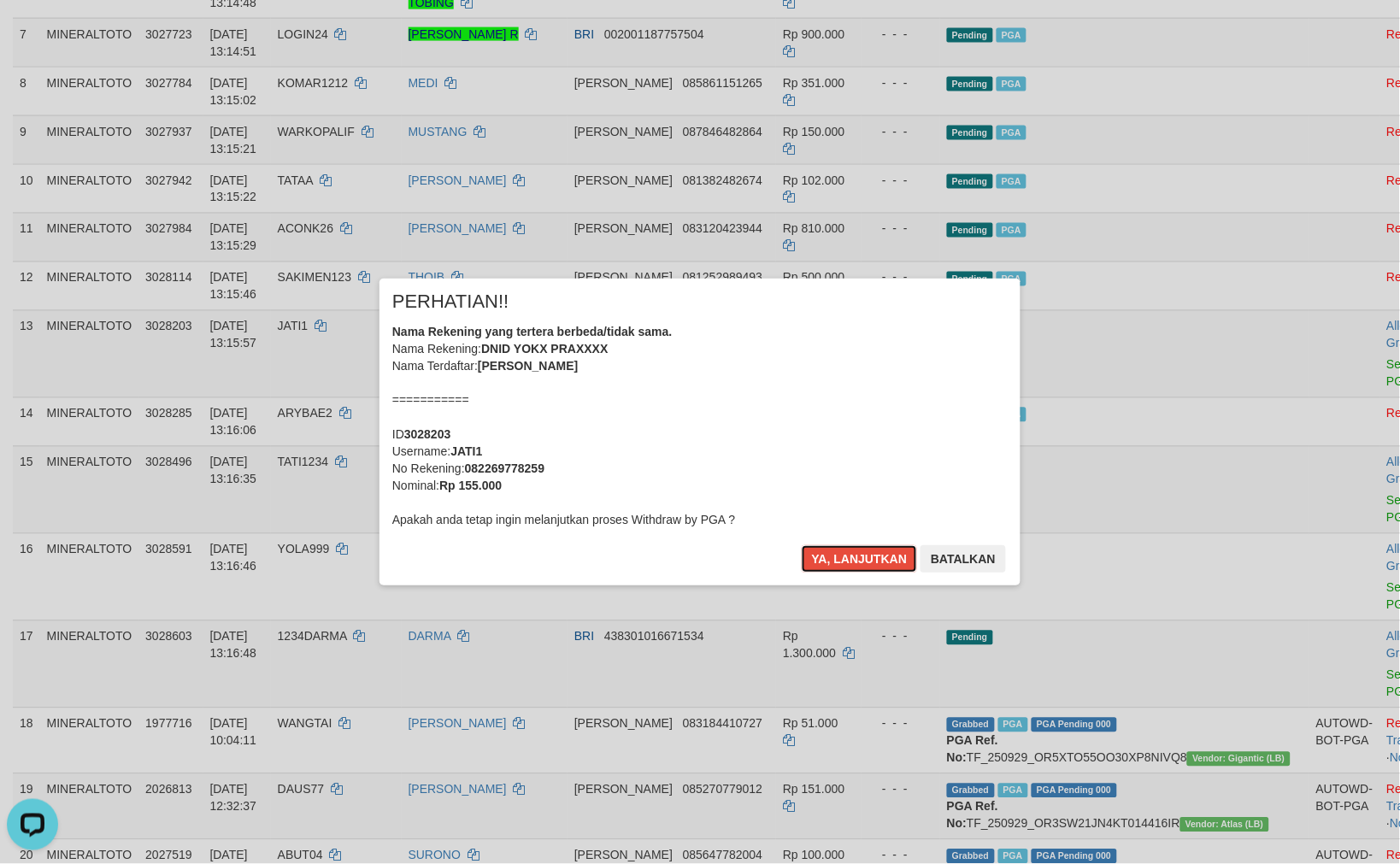
click at [875, 554] on button "Ya, lanjutkan" at bounding box center [859, 558] width 117 height 27
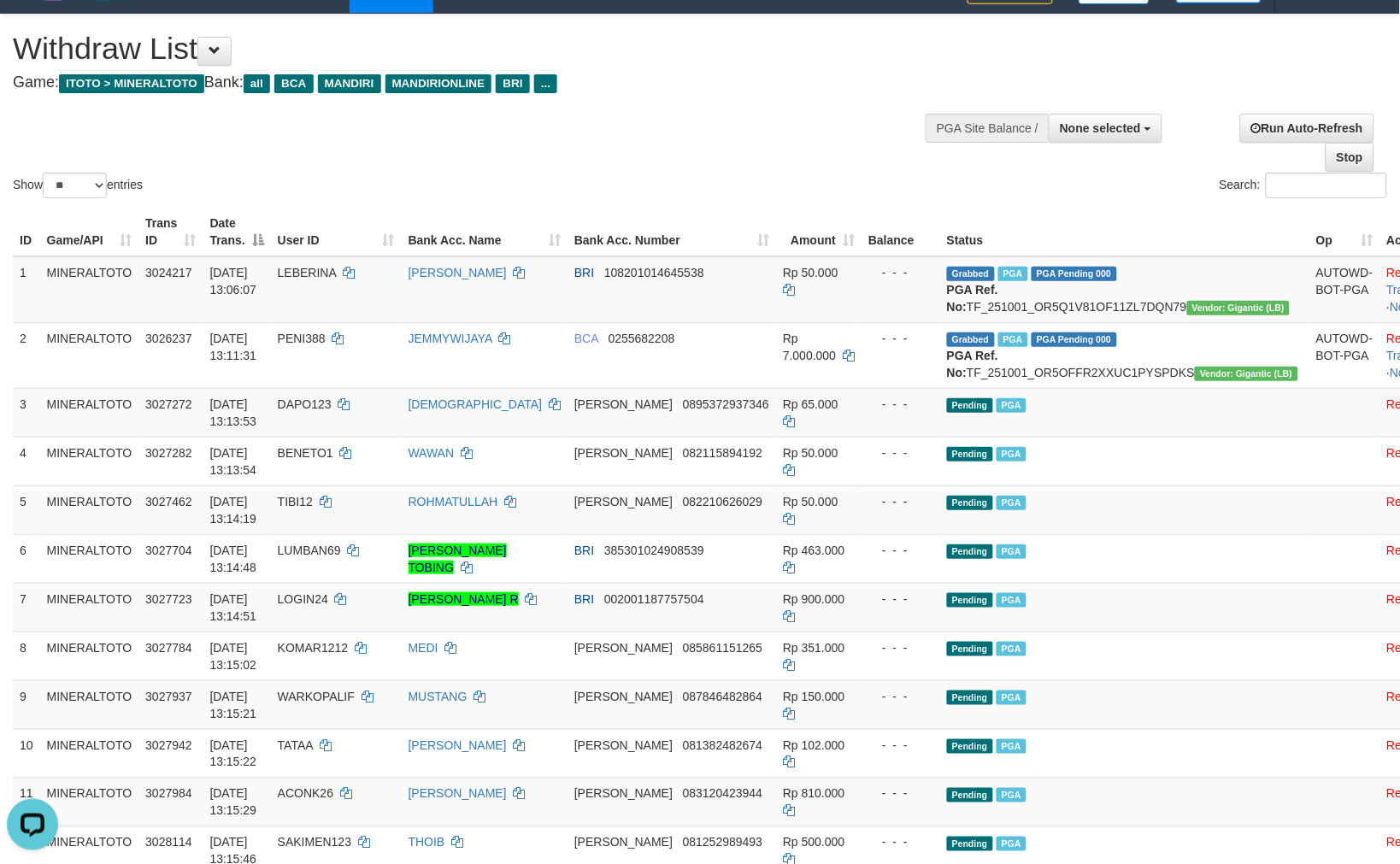
scroll to position [4, 0]
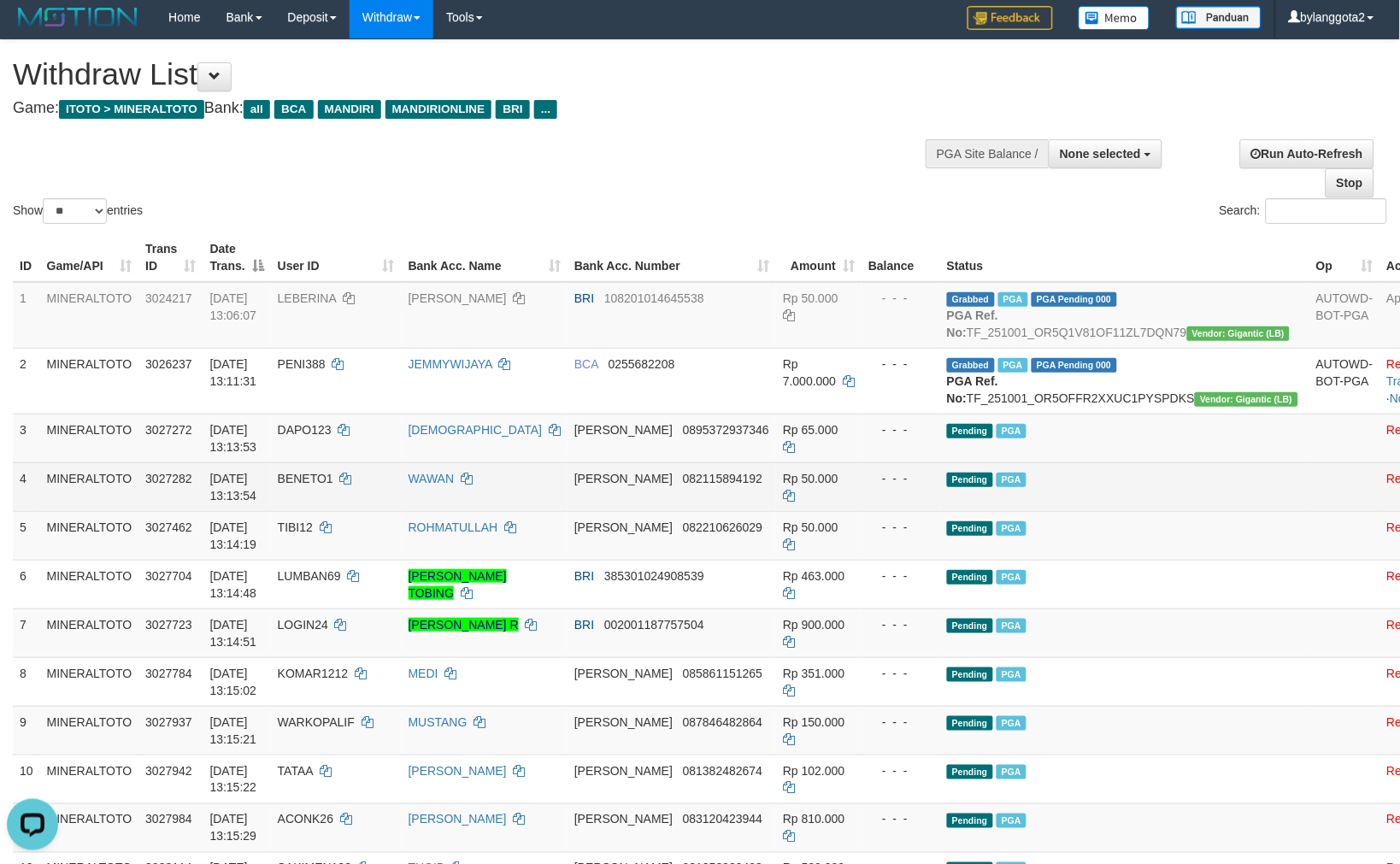
click at [1107, 511] on td "Pending PGA" at bounding box center [1124, 487] width 369 height 49
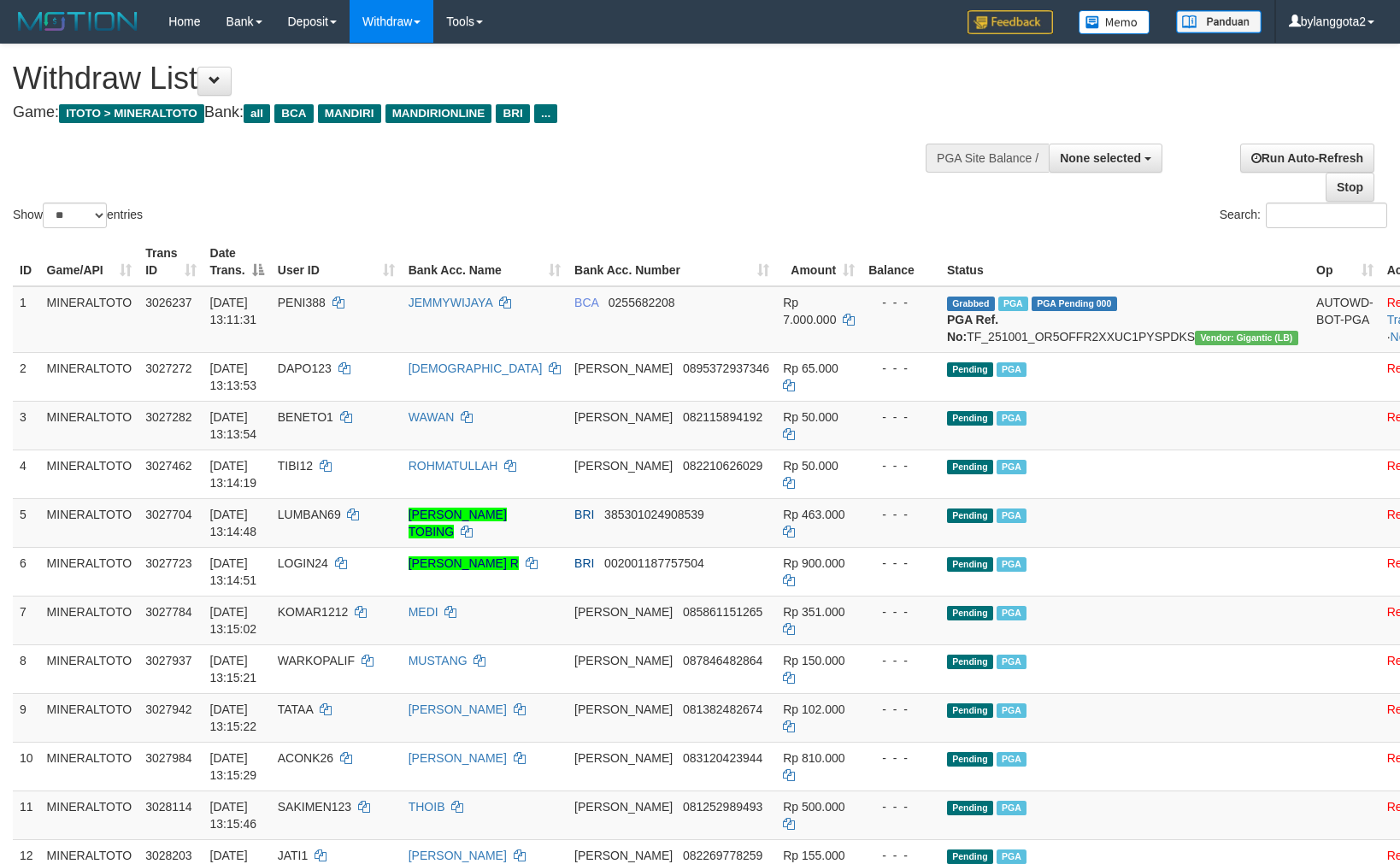
select select
select select "**"
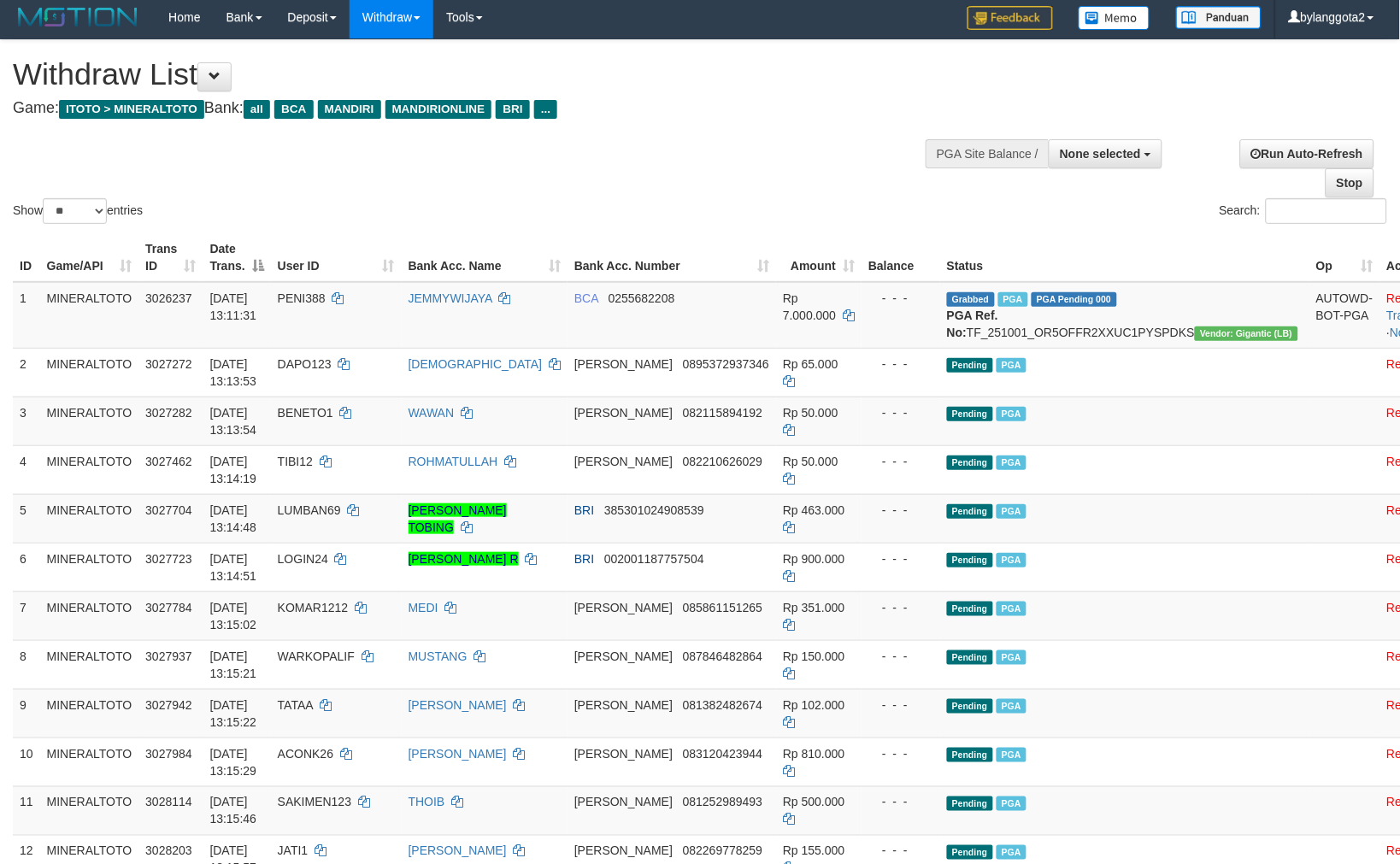
scroll to position [711, 0]
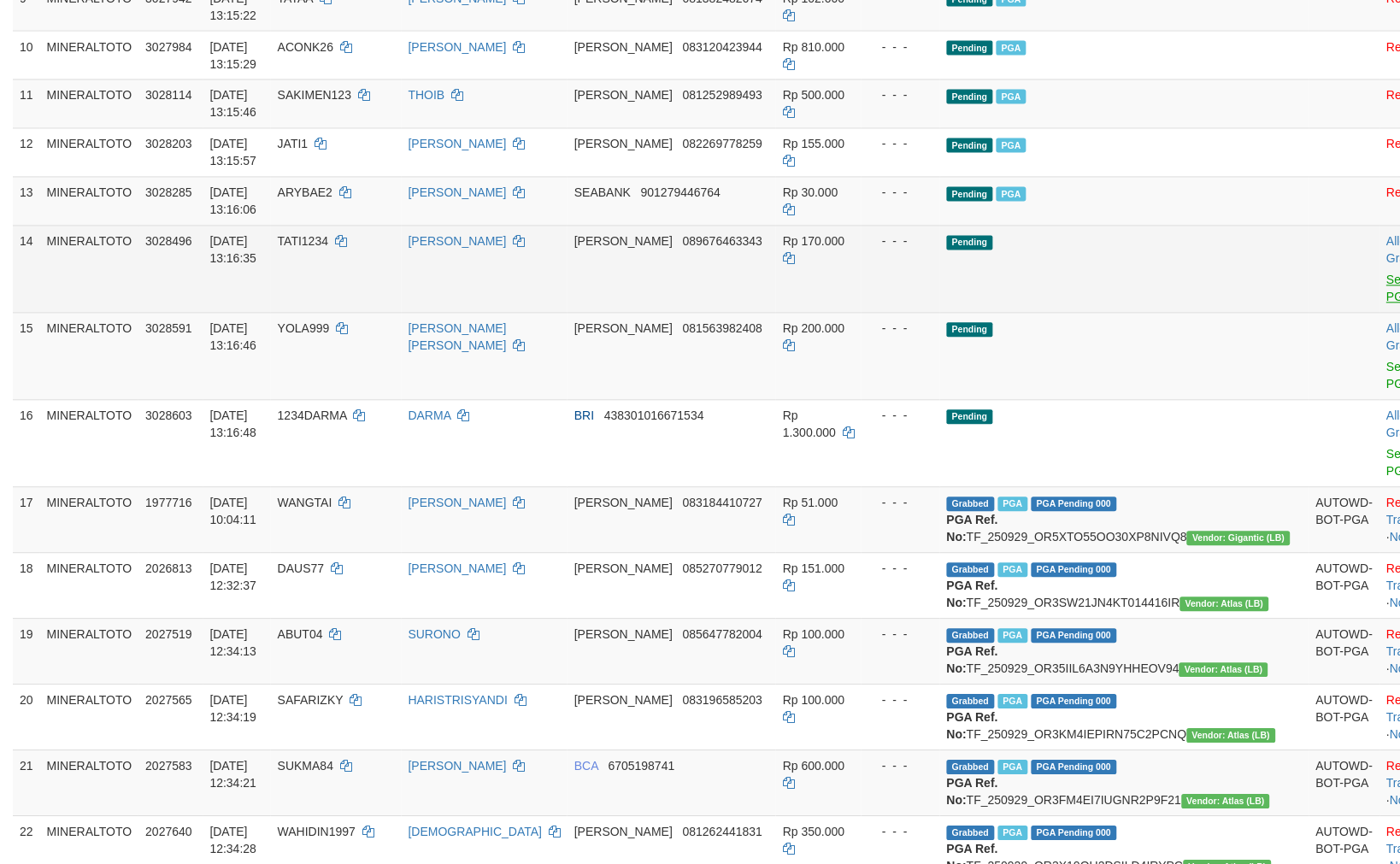
click at [1387, 295] on link "Send PGA" at bounding box center [1401, 288] width 28 height 31
click at [1387, 379] on link "Send PGA" at bounding box center [1401, 376] width 28 height 31
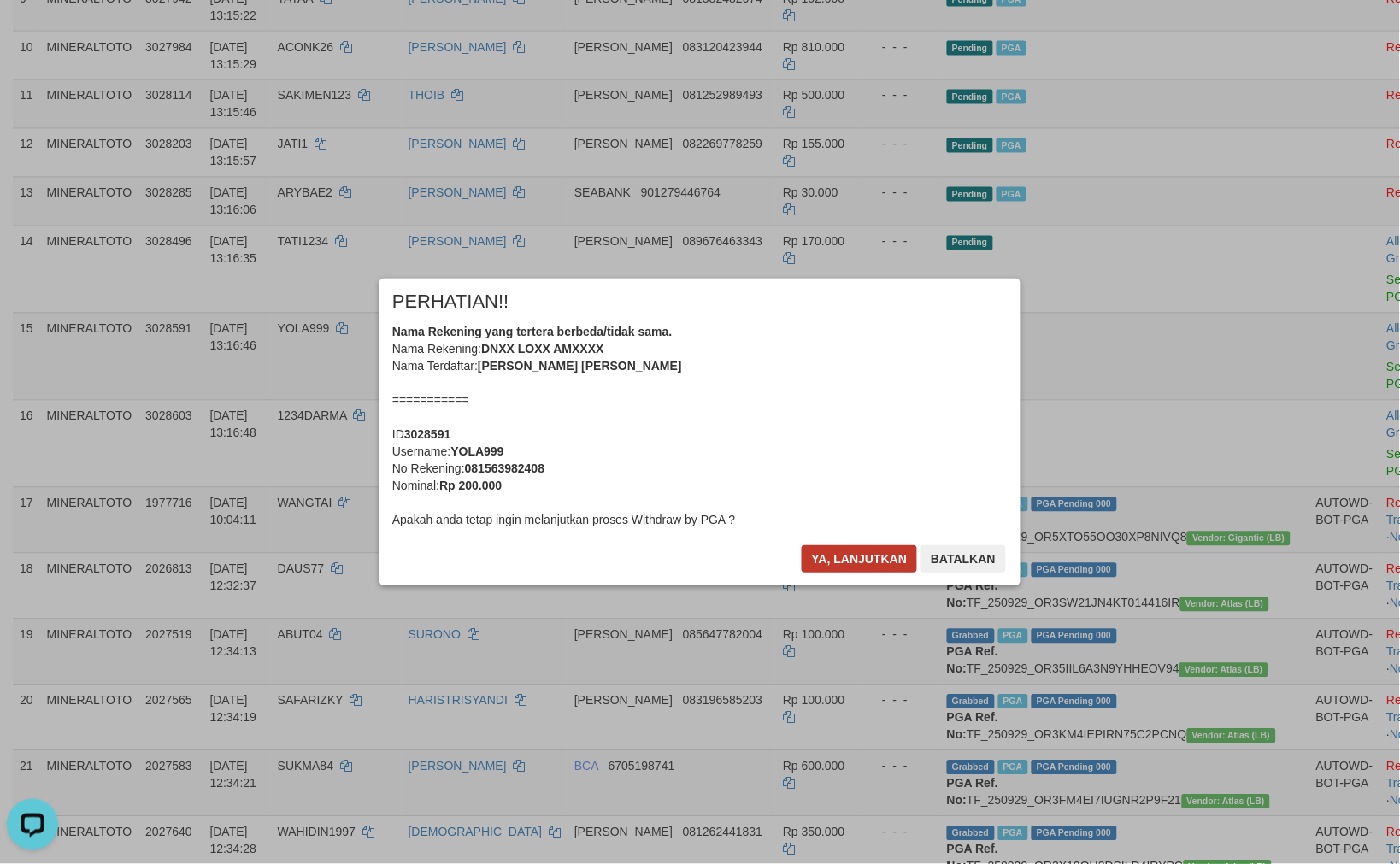
scroll to position [0, 0]
click at [867, 553] on button "Ya, lanjutkan" at bounding box center [859, 558] width 117 height 27
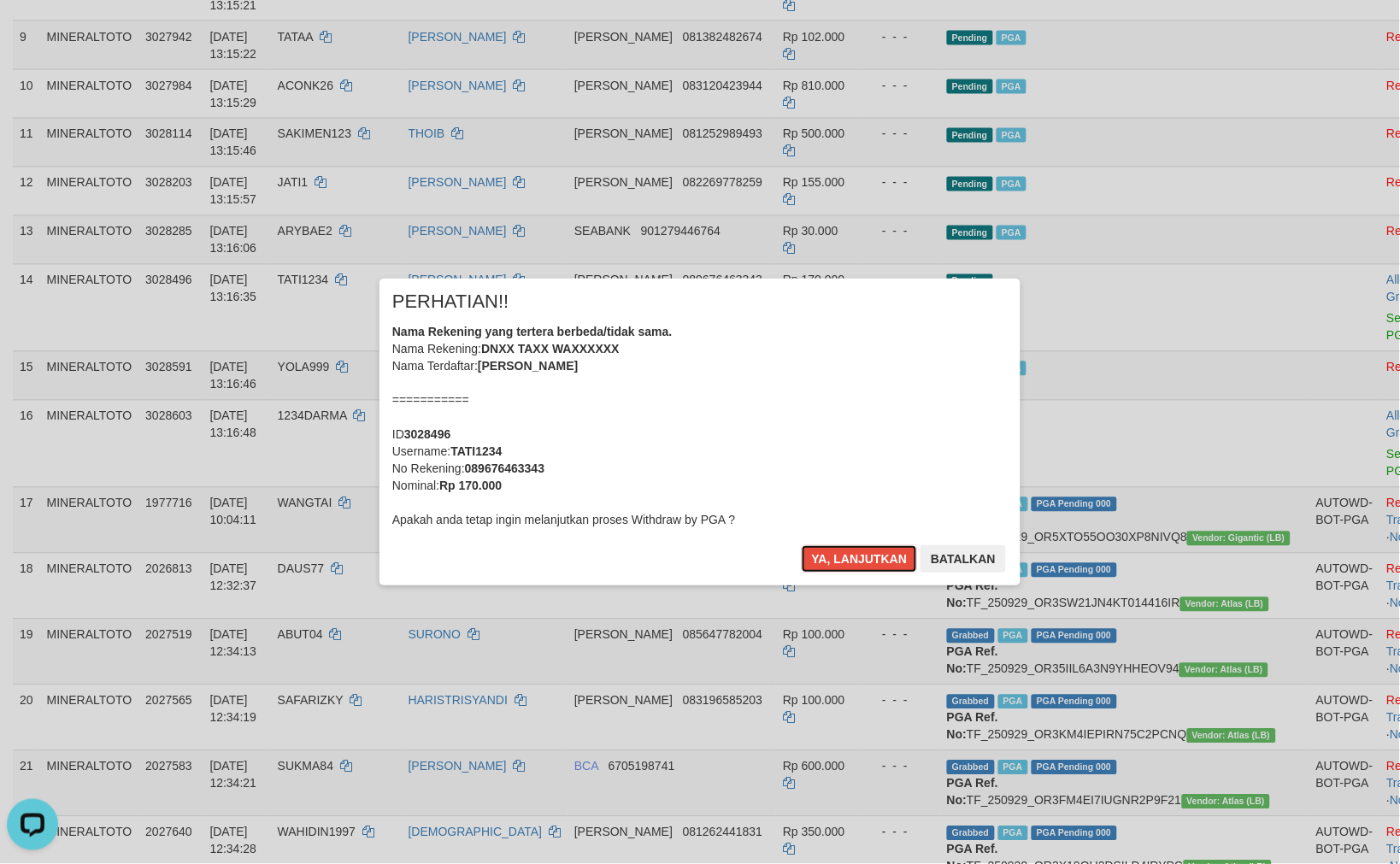
click at [867, 553] on button "Ya, lanjutkan" at bounding box center [859, 558] width 117 height 27
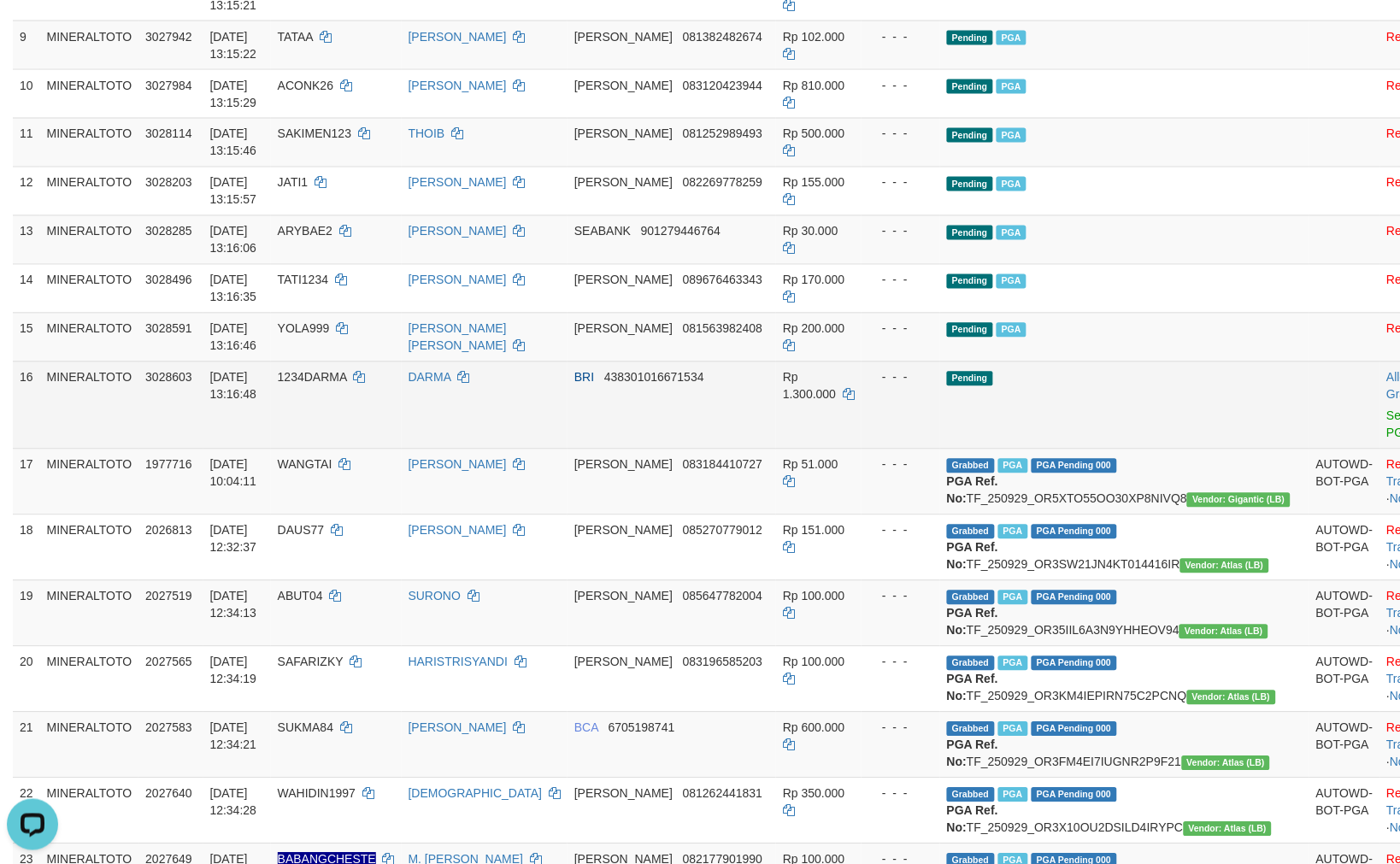
scroll to position [634, 0]
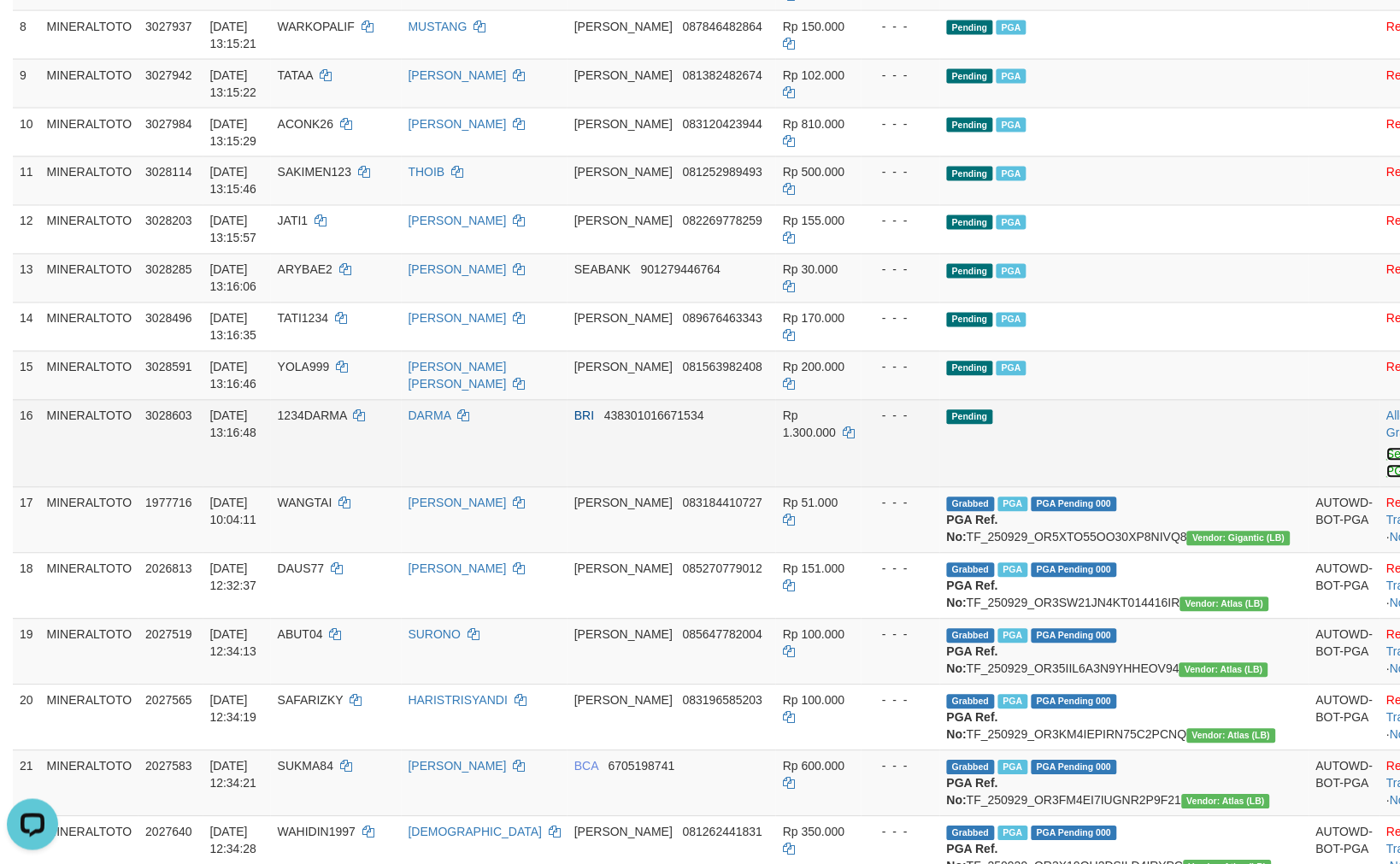
click at [1387, 468] on link "Send PGA" at bounding box center [1401, 463] width 28 height 31
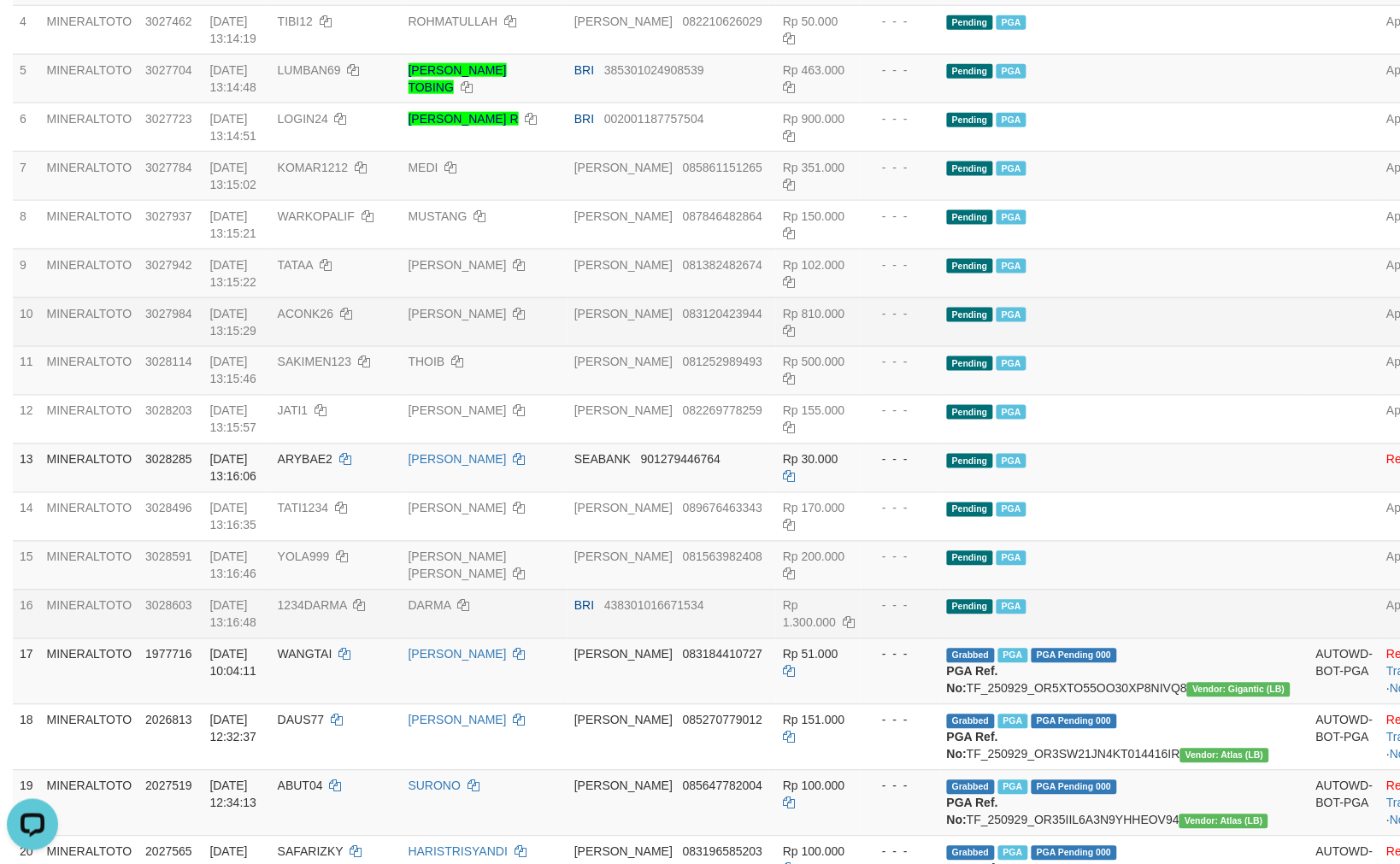
scroll to position [159, 0]
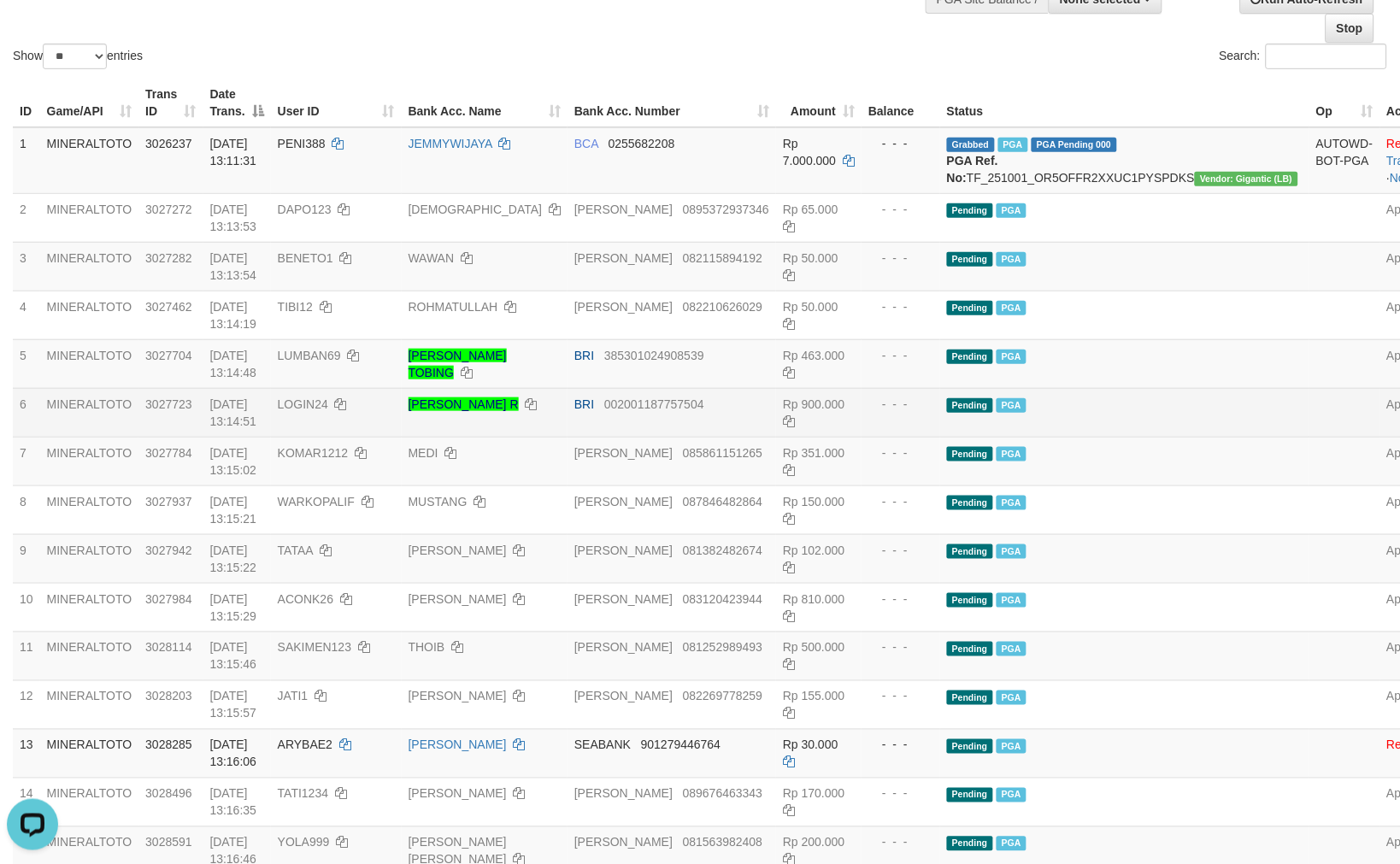
click at [1114, 414] on td "Pending PGA" at bounding box center [1124, 413] width 369 height 49
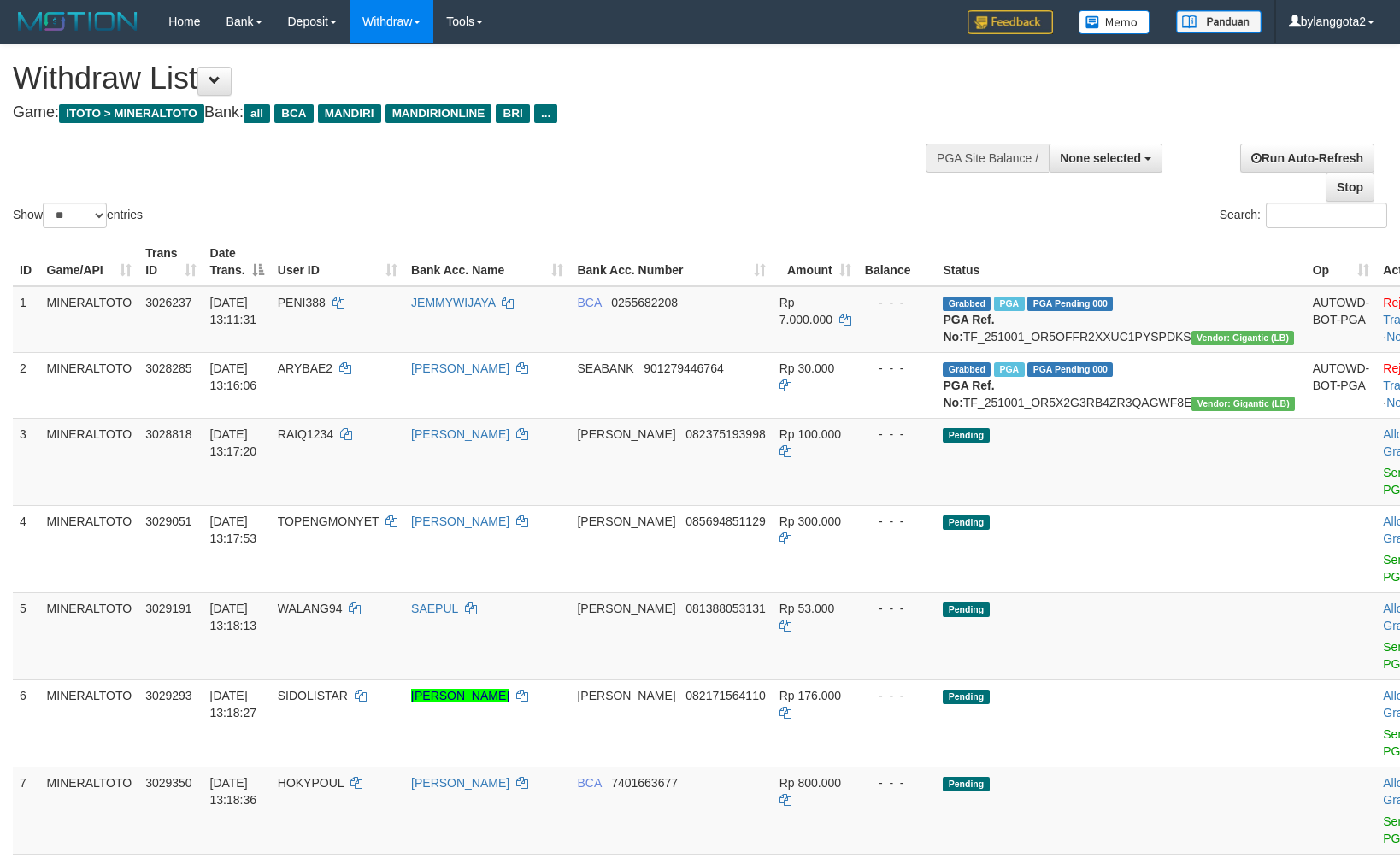
select select
select select "**"
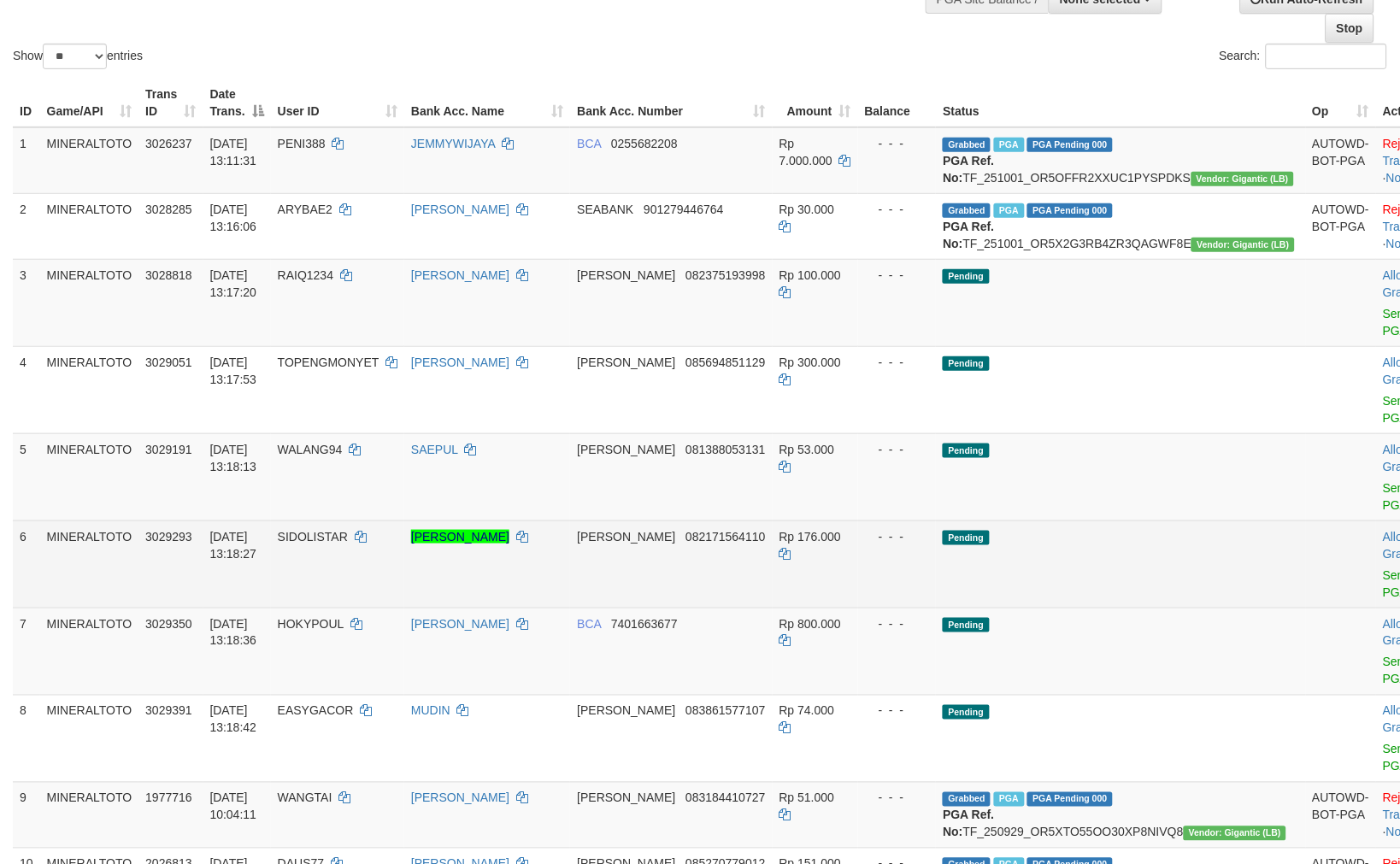
click at [1060, 599] on td "Pending" at bounding box center [1120, 563] width 369 height 87
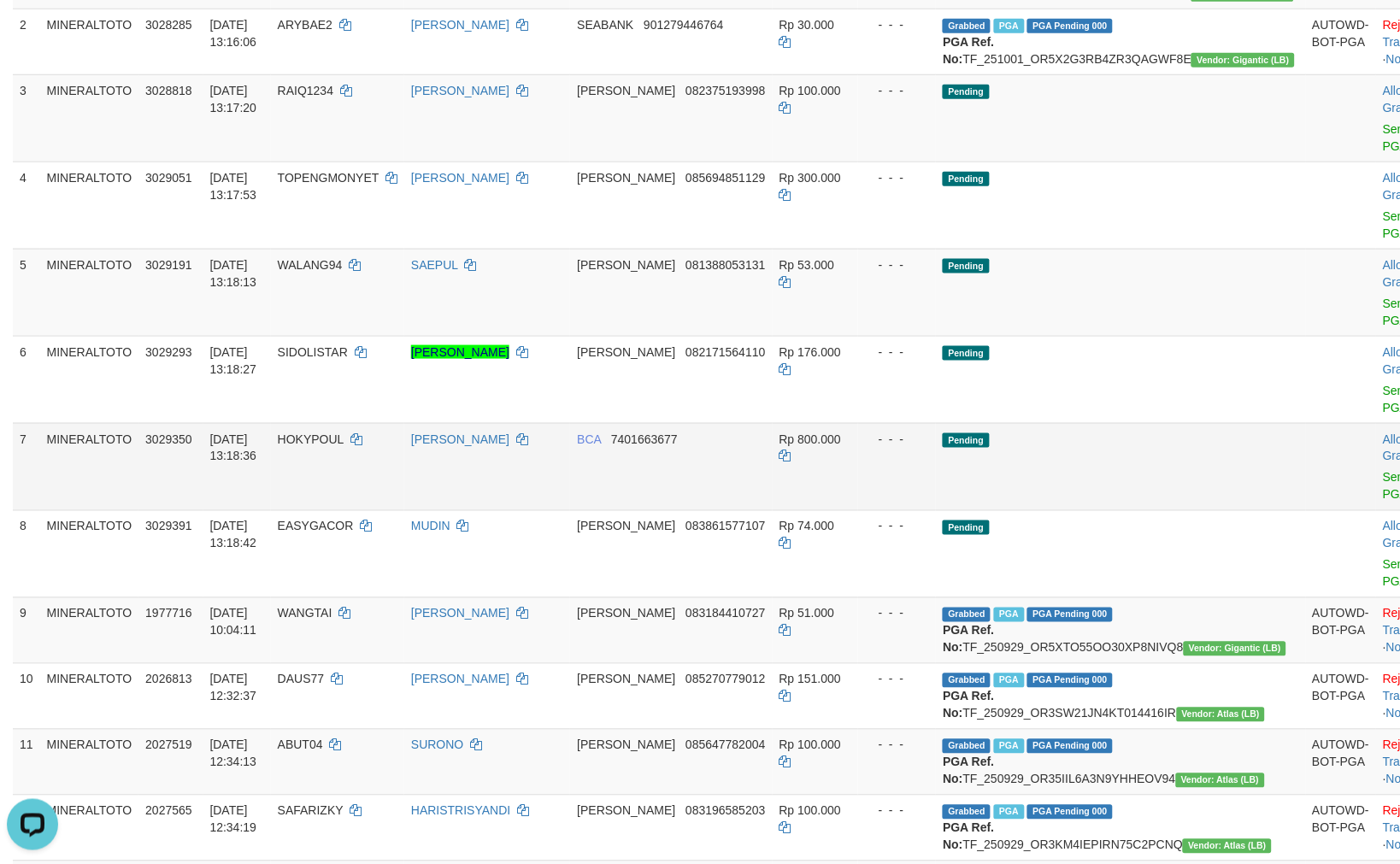
scroll to position [349, 0]
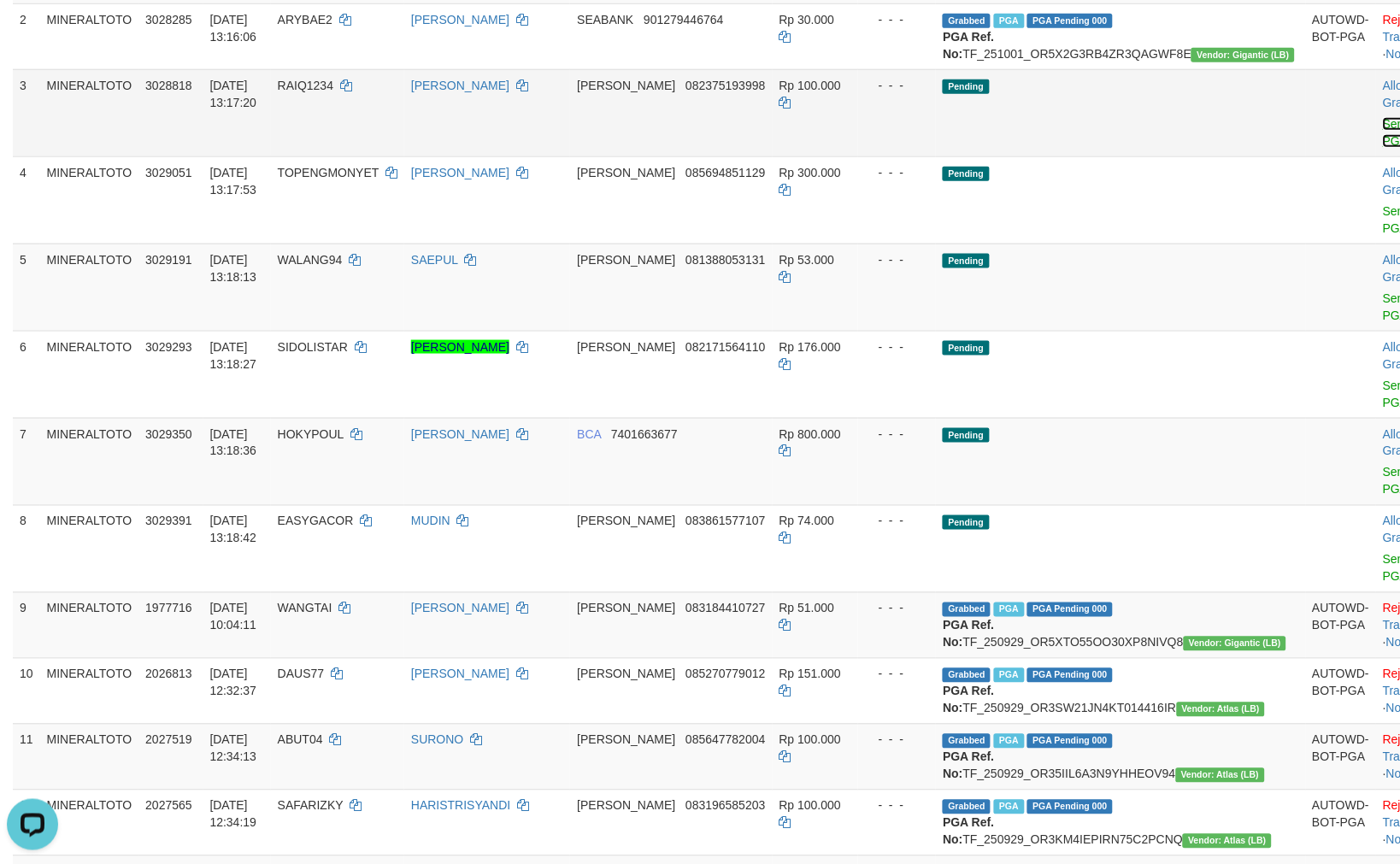
click at [1382, 148] on link "Send PGA" at bounding box center [1396, 132] width 28 height 31
drag, startPoint x: 1290, startPoint y: 159, endPoint x: 1274, endPoint y: 280, distance: 122.1
click at [1382, 235] on link "Send PGA" at bounding box center [1396, 219] width 28 height 31
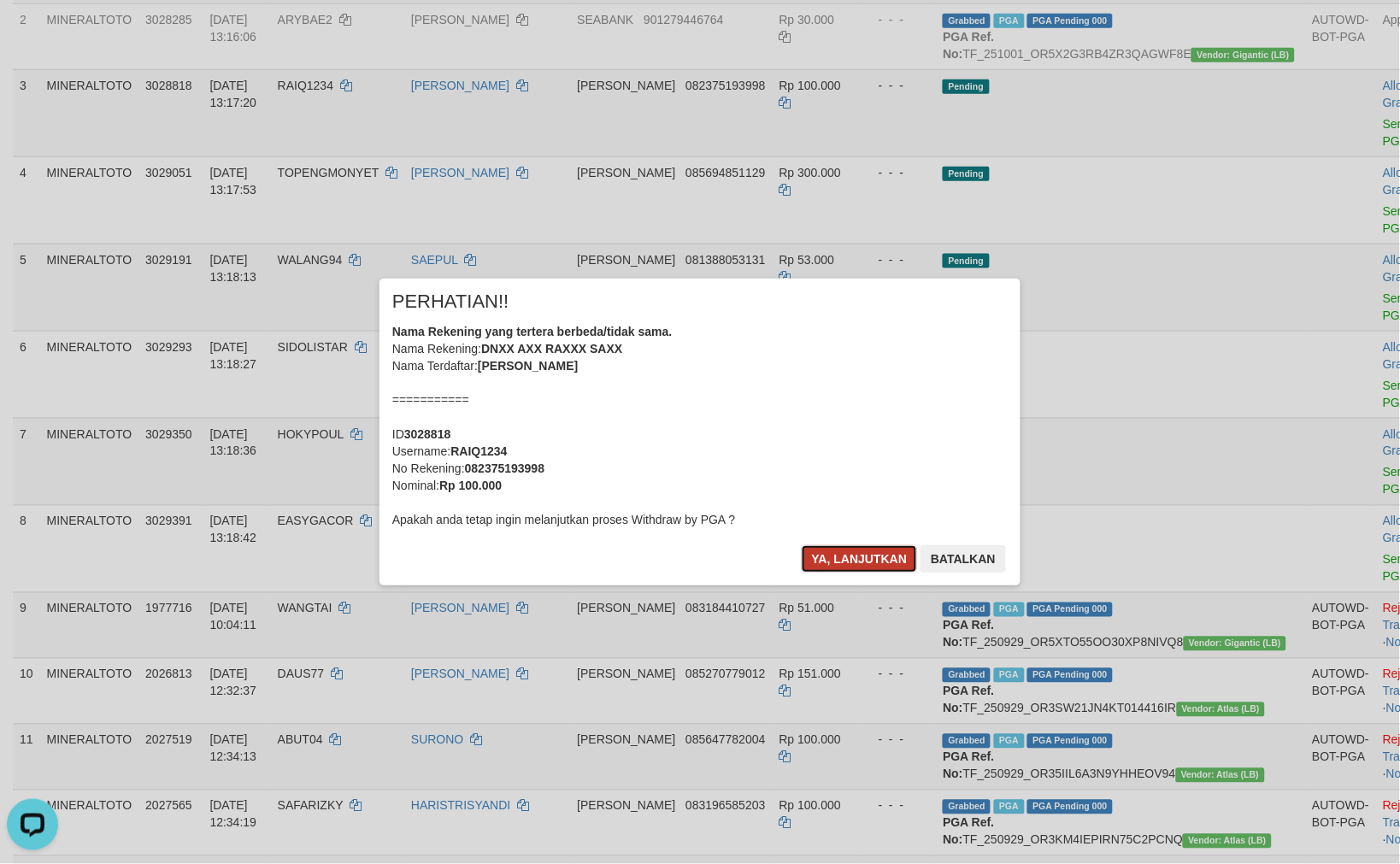
click at [866, 553] on button "Ya, lanjutkan" at bounding box center [859, 558] width 117 height 27
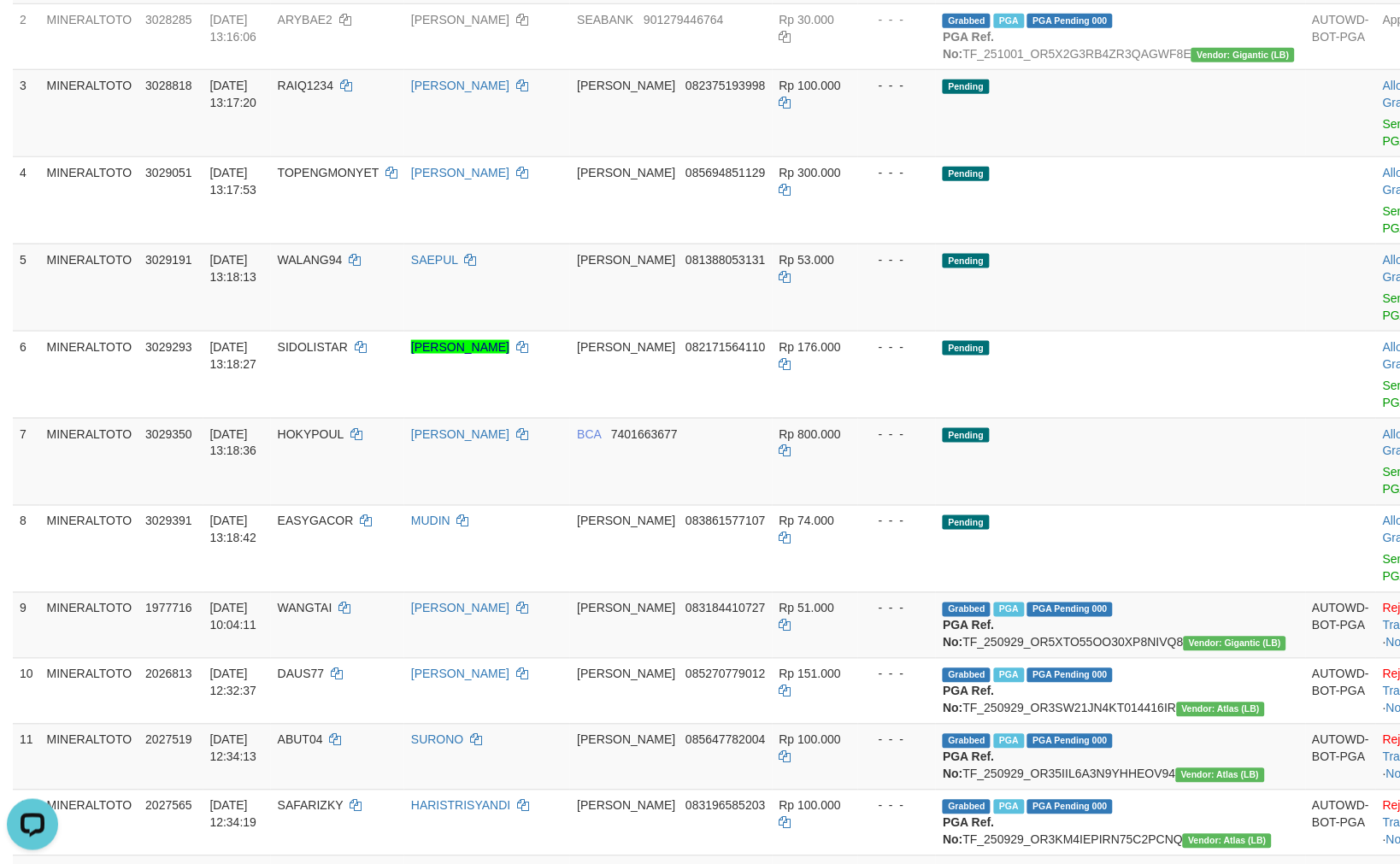
scroll to position [310, 0]
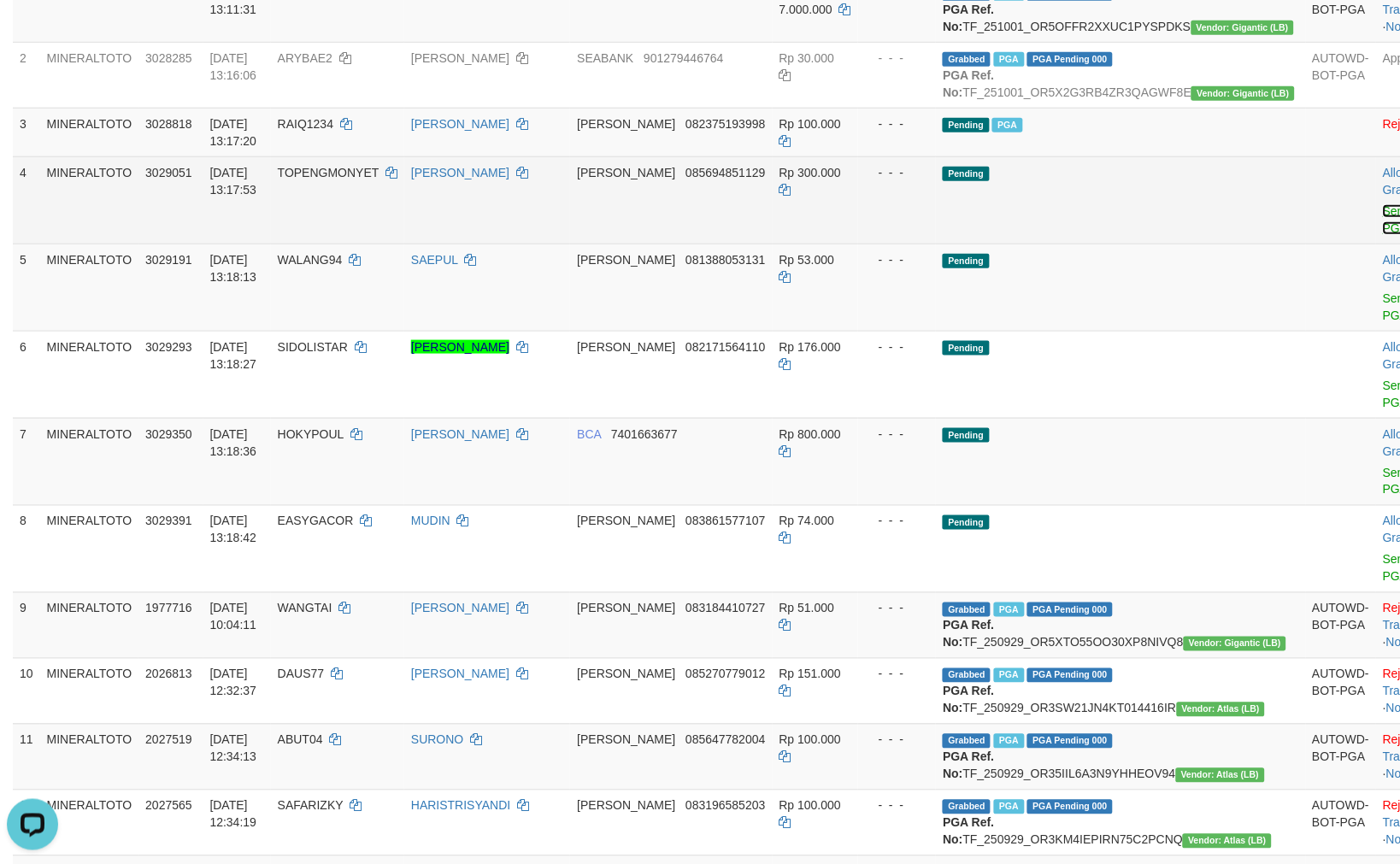
click at [1382, 235] on link "Send PGA" at bounding box center [1396, 219] width 28 height 31
click at [1382, 322] on link "Send PGA" at bounding box center [1396, 307] width 28 height 31
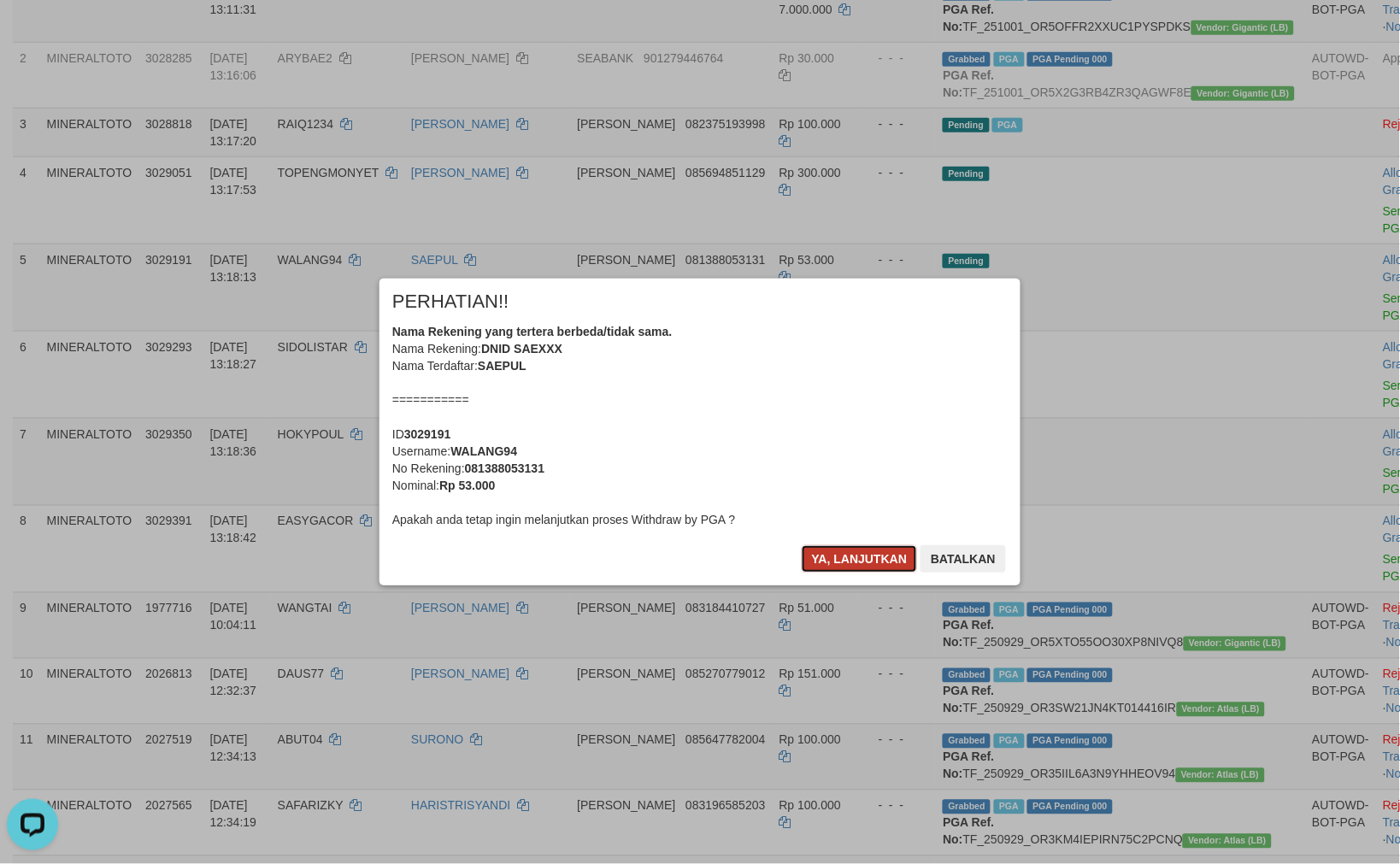
click at [873, 554] on button "Ya, lanjutkan" at bounding box center [859, 558] width 117 height 27
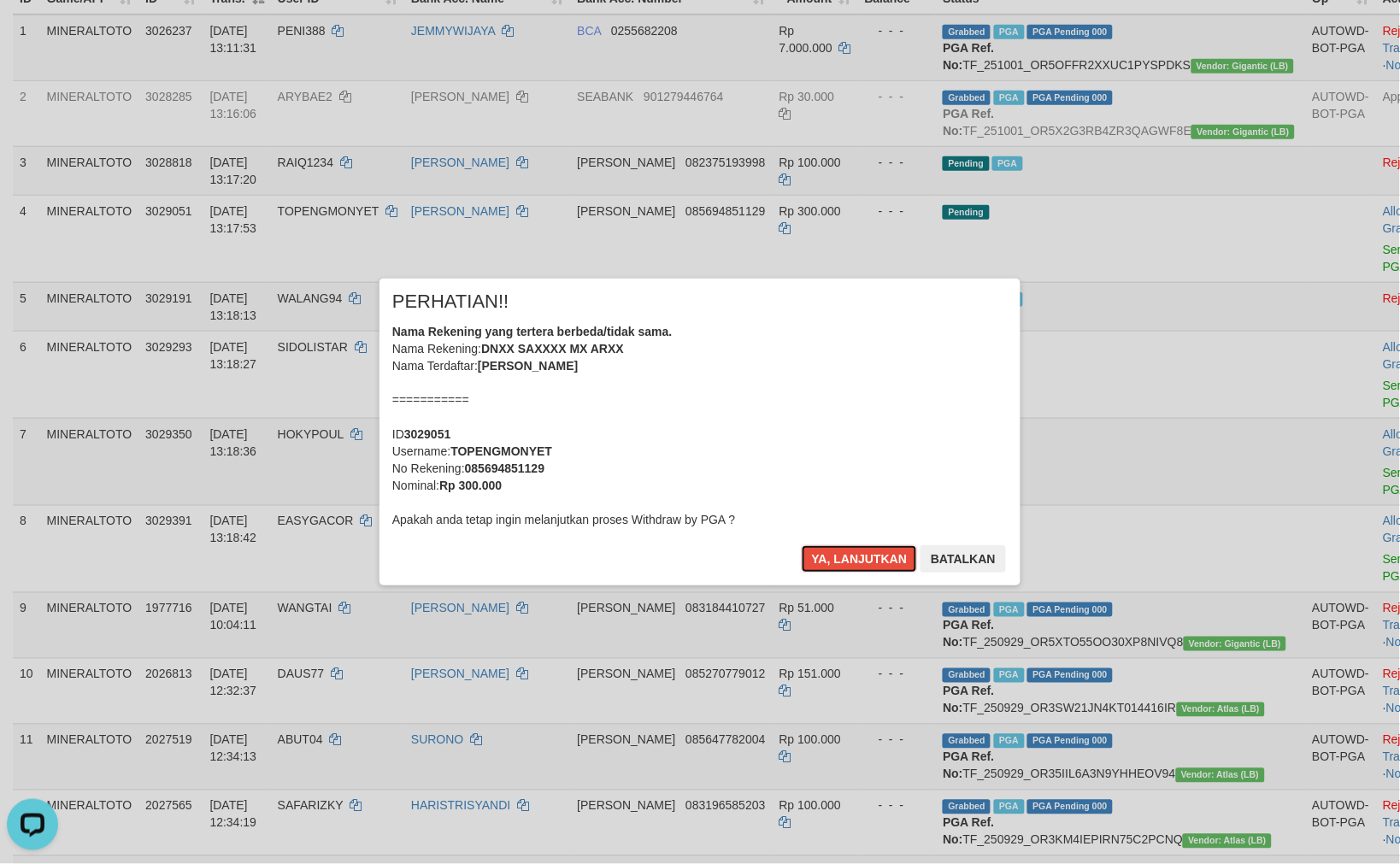
click at [873, 554] on button "Ya, lanjutkan" at bounding box center [859, 558] width 117 height 27
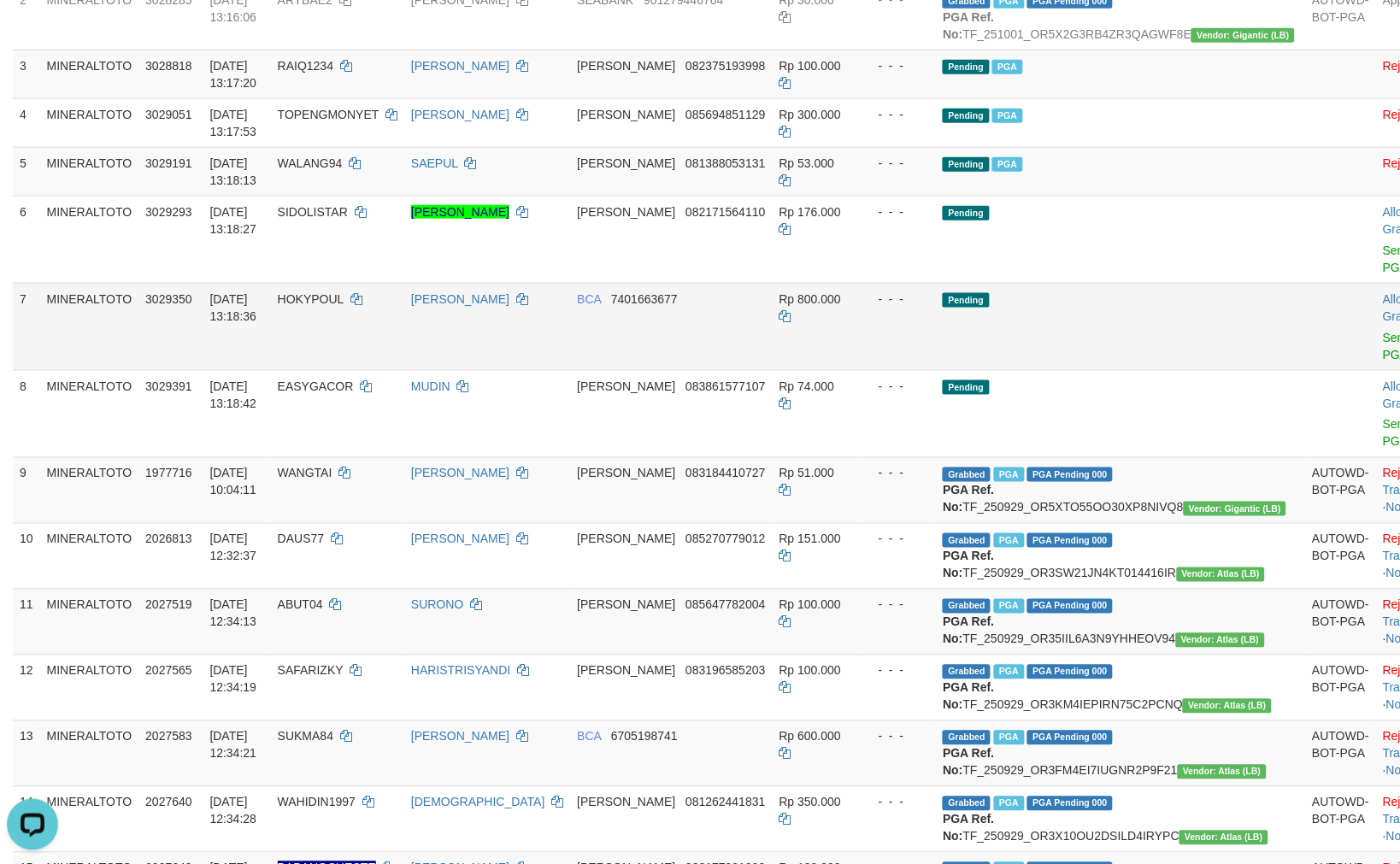
scroll to position [423, 0]
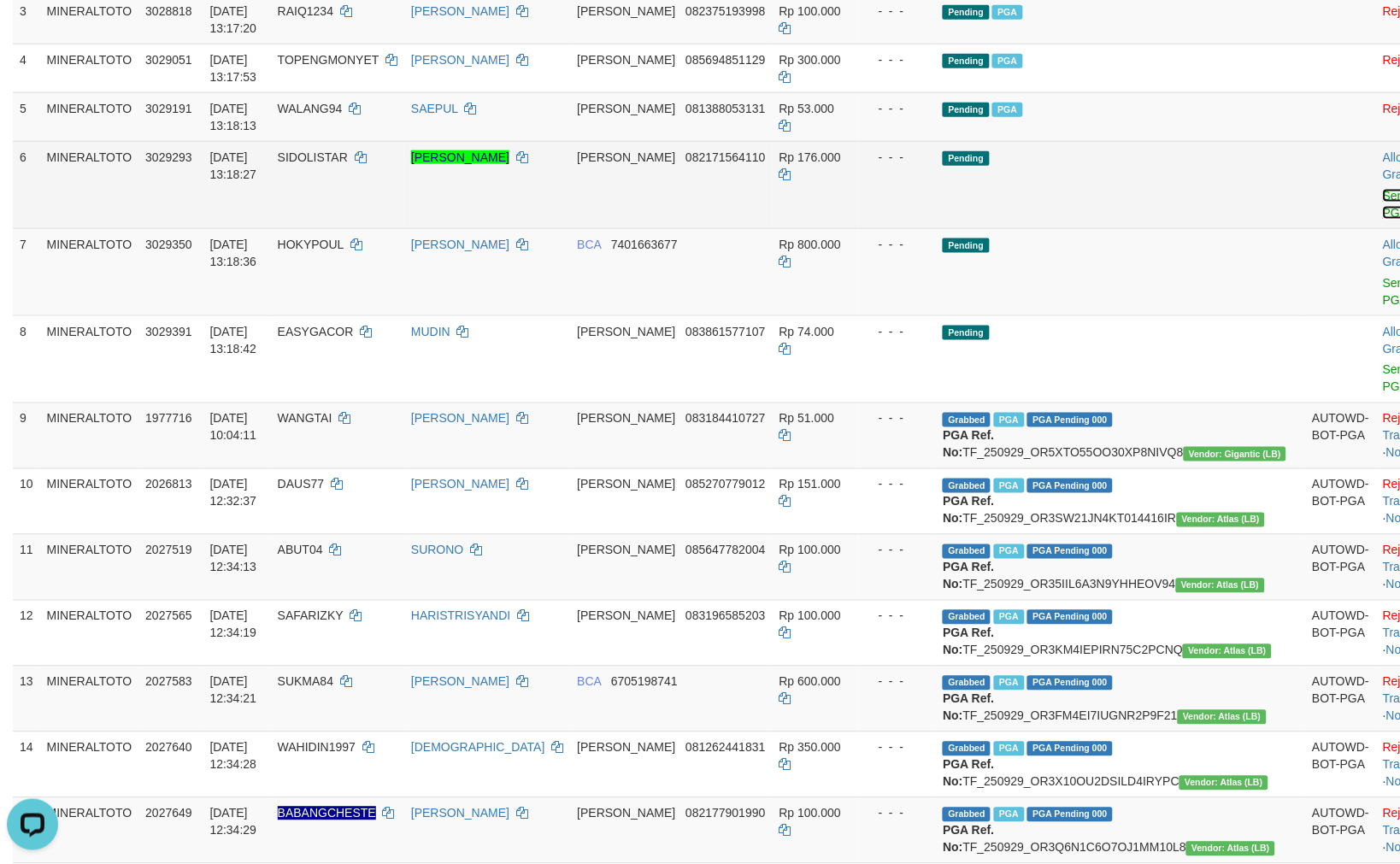
click at [1382, 220] on link "Send PGA" at bounding box center [1396, 204] width 28 height 31
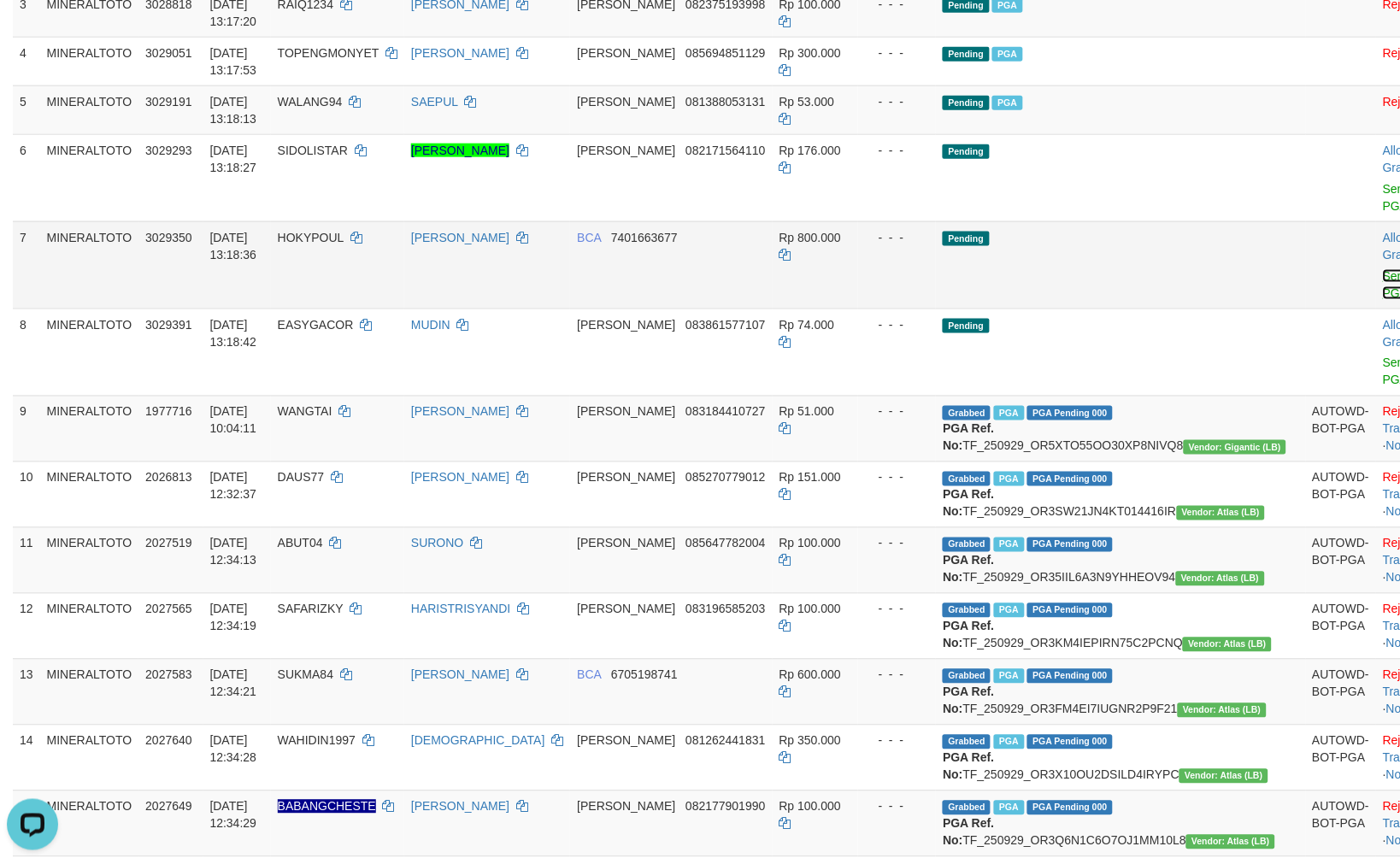
scroll to position [420, 0]
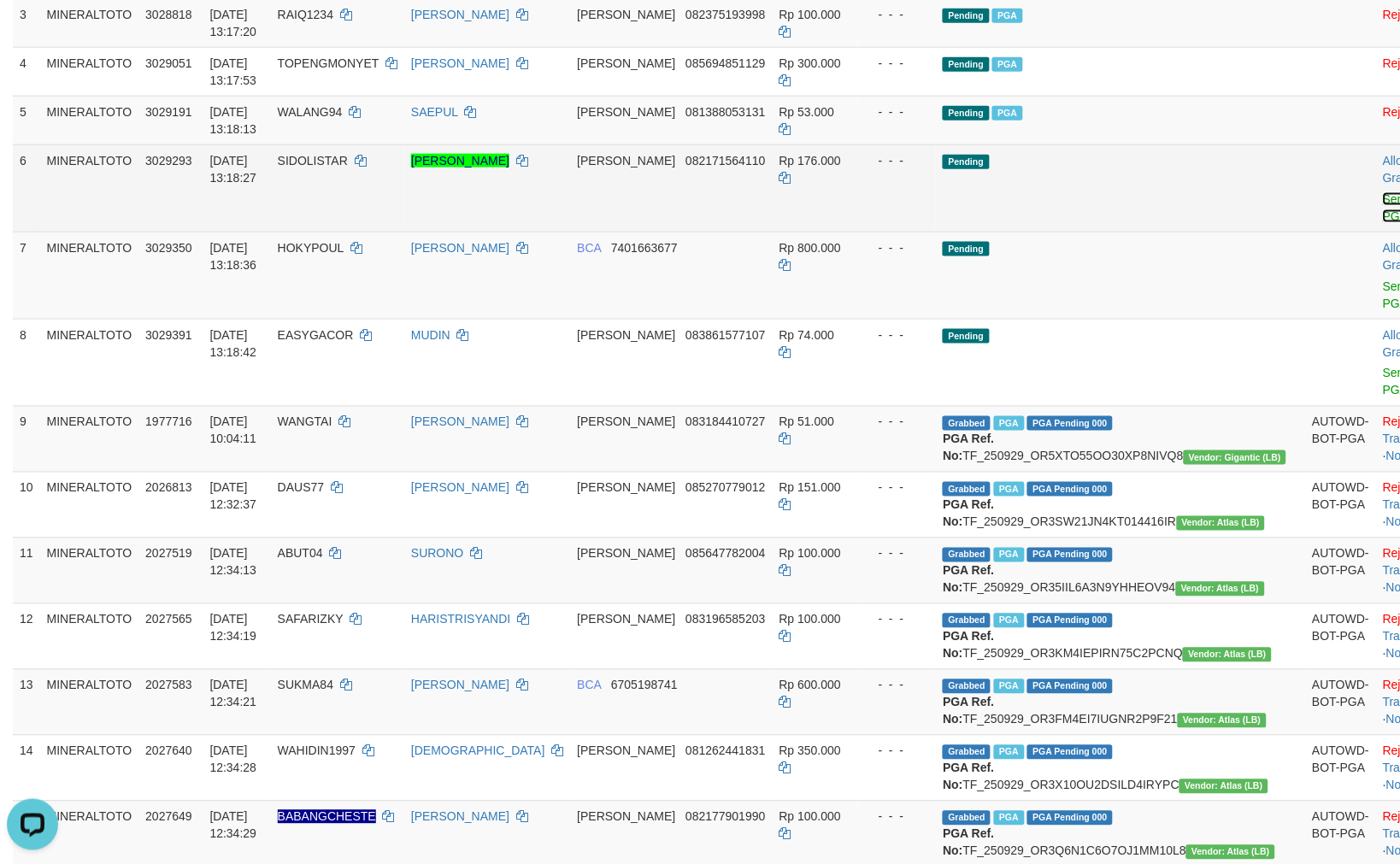
click at [1382, 223] on link "Send PGA" at bounding box center [1396, 207] width 28 height 31
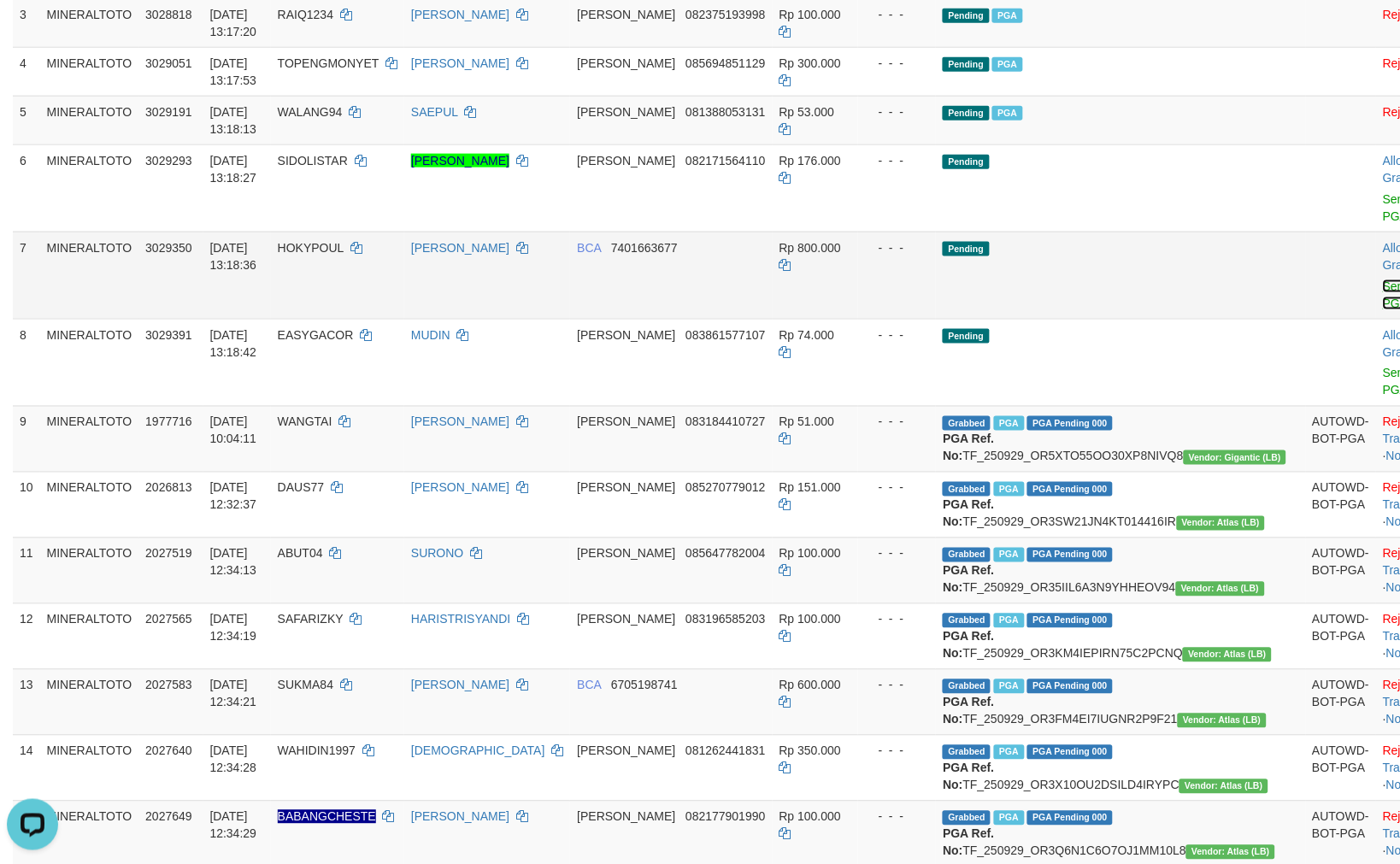
drag, startPoint x: 1290, startPoint y: 233, endPoint x: 1291, endPoint y: 316, distance: 83.0
click at [1382, 310] on link "Send PGA" at bounding box center [1396, 294] width 28 height 31
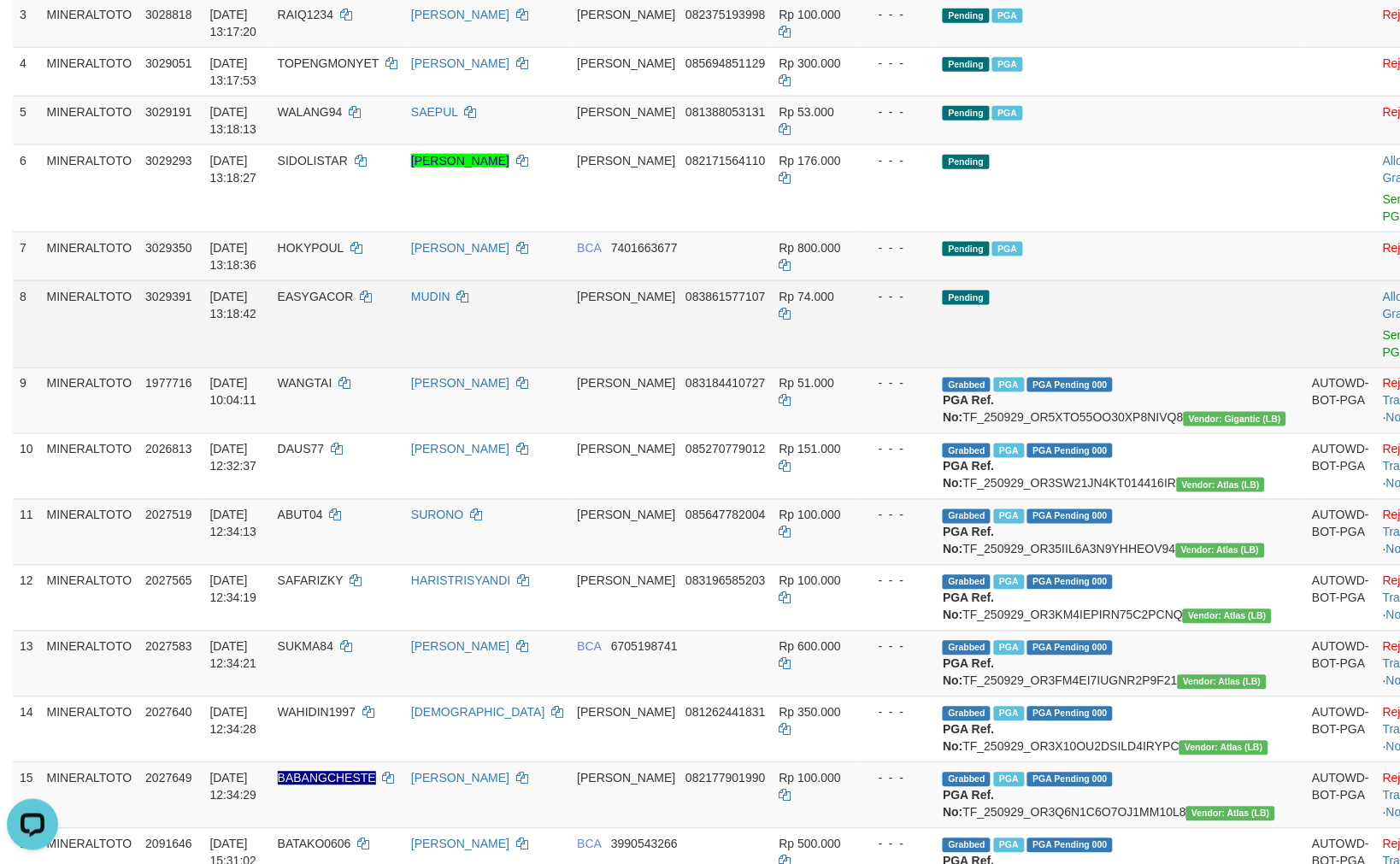
scroll to position [381, 0]
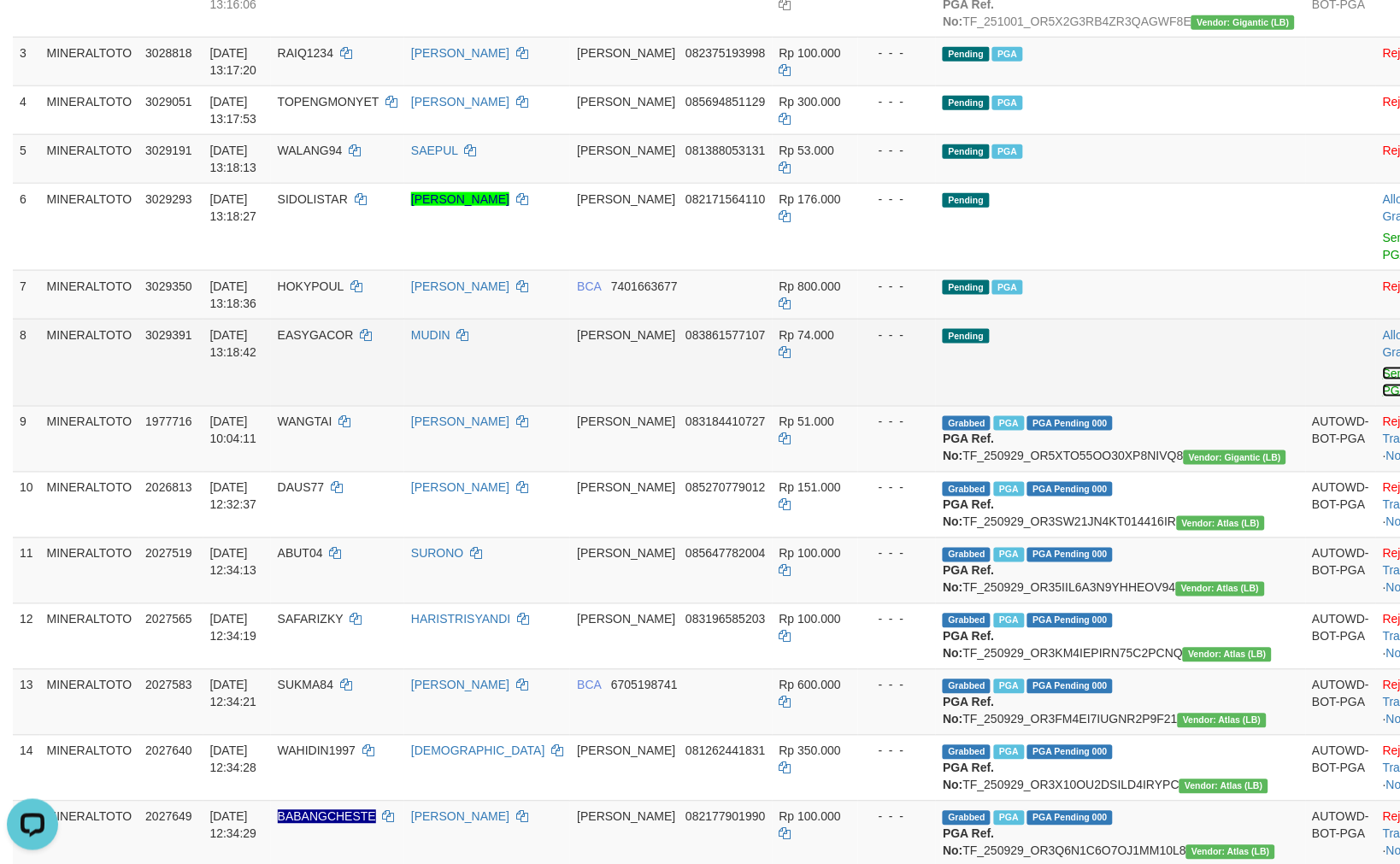
click at [1382, 398] on link "Send PGA" at bounding box center [1396, 381] width 28 height 31
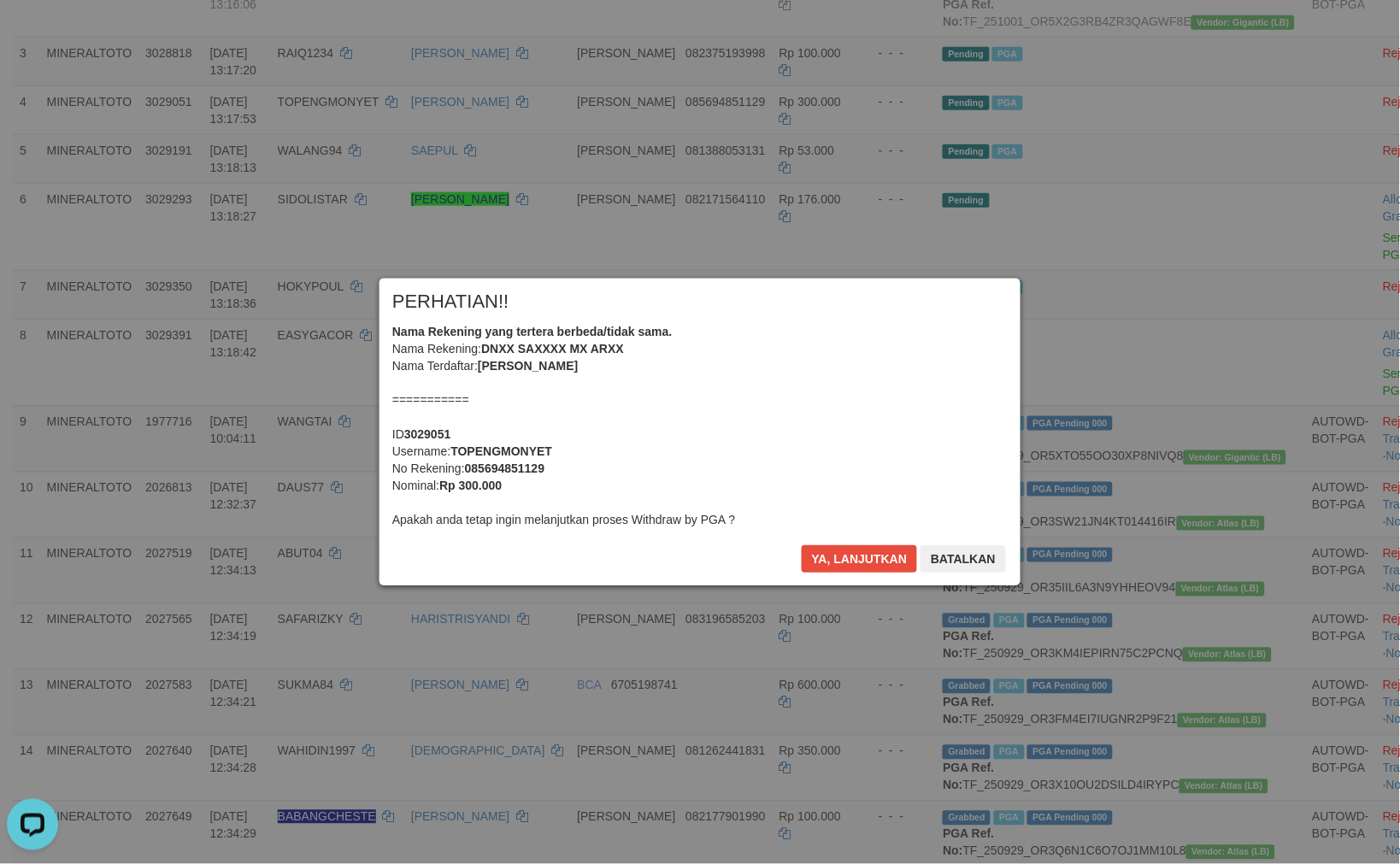
click at [877, 565] on div "× PERHATIAN!! Nama Rekening yang tertera berbeda/tidak sama. Nama Rekening: DNX…" at bounding box center [699, 431] width 667 height 306
click at [872, 557] on button "Ya, lanjutkan" at bounding box center [859, 558] width 117 height 27
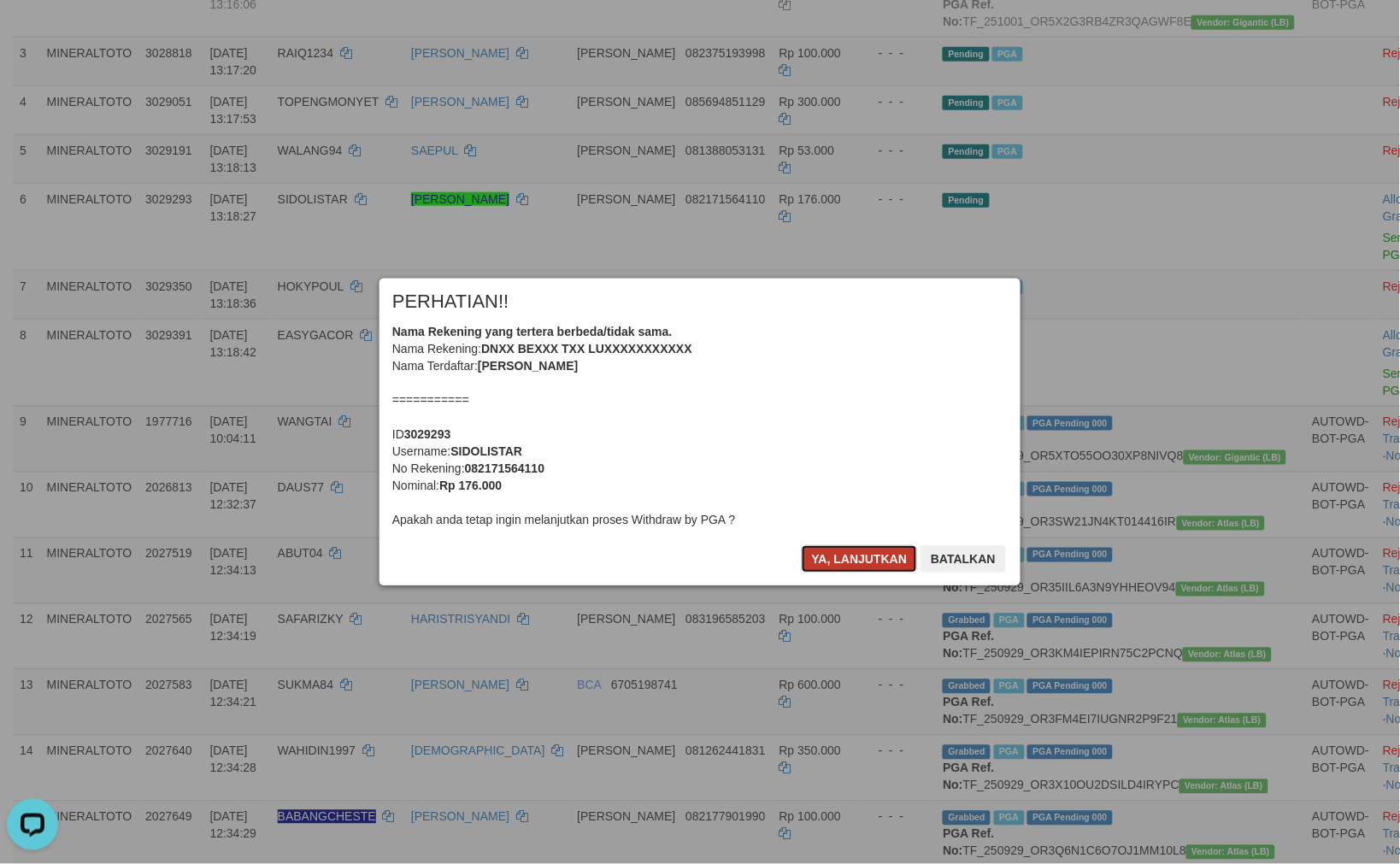
click at [835, 563] on button "Ya, lanjutkan" at bounding box center [859, 558] width 117 height 27
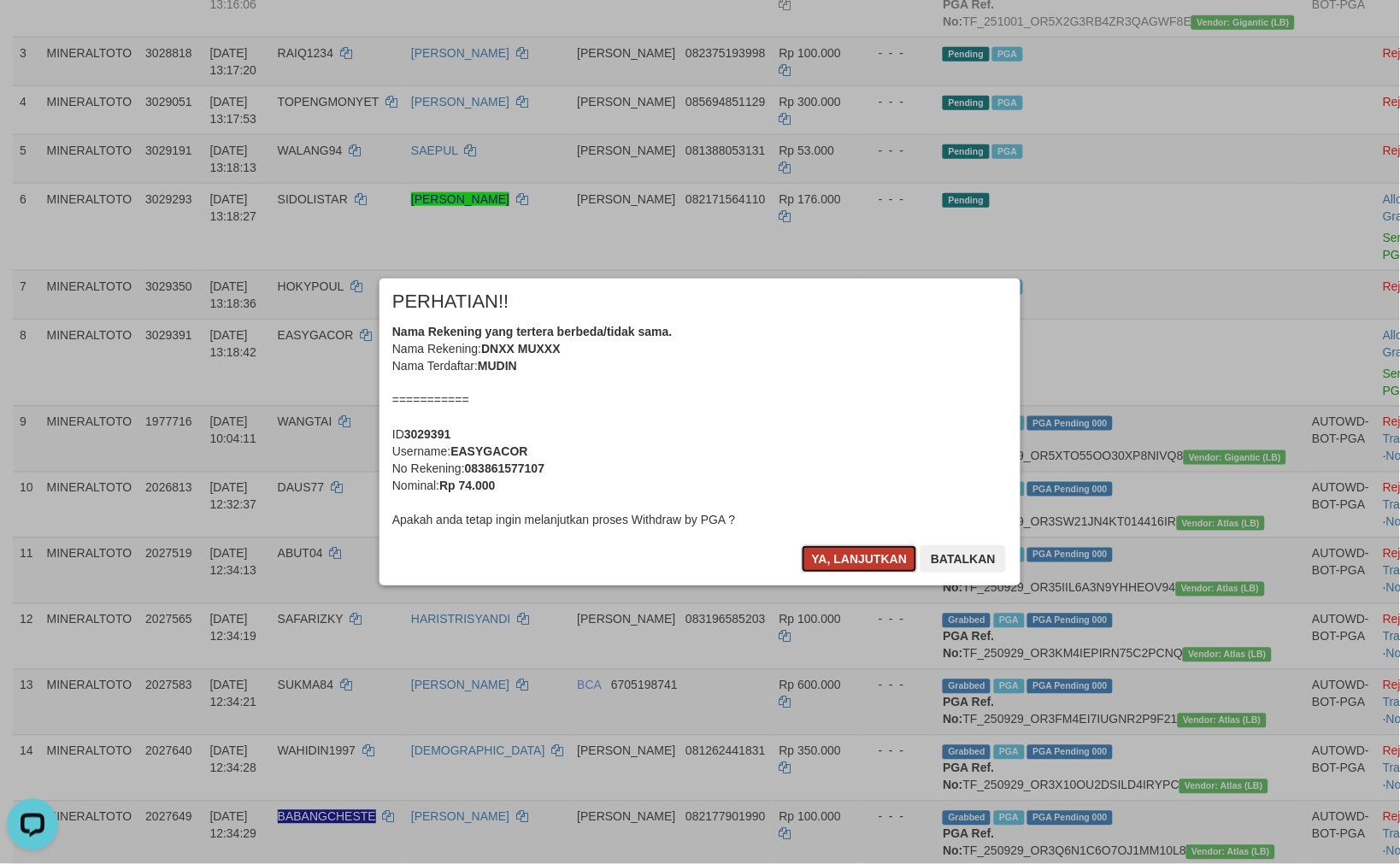
click at [841, 561] on button "Ya, lanjutkan" at bounding box center [859, 558] width 117 height 27
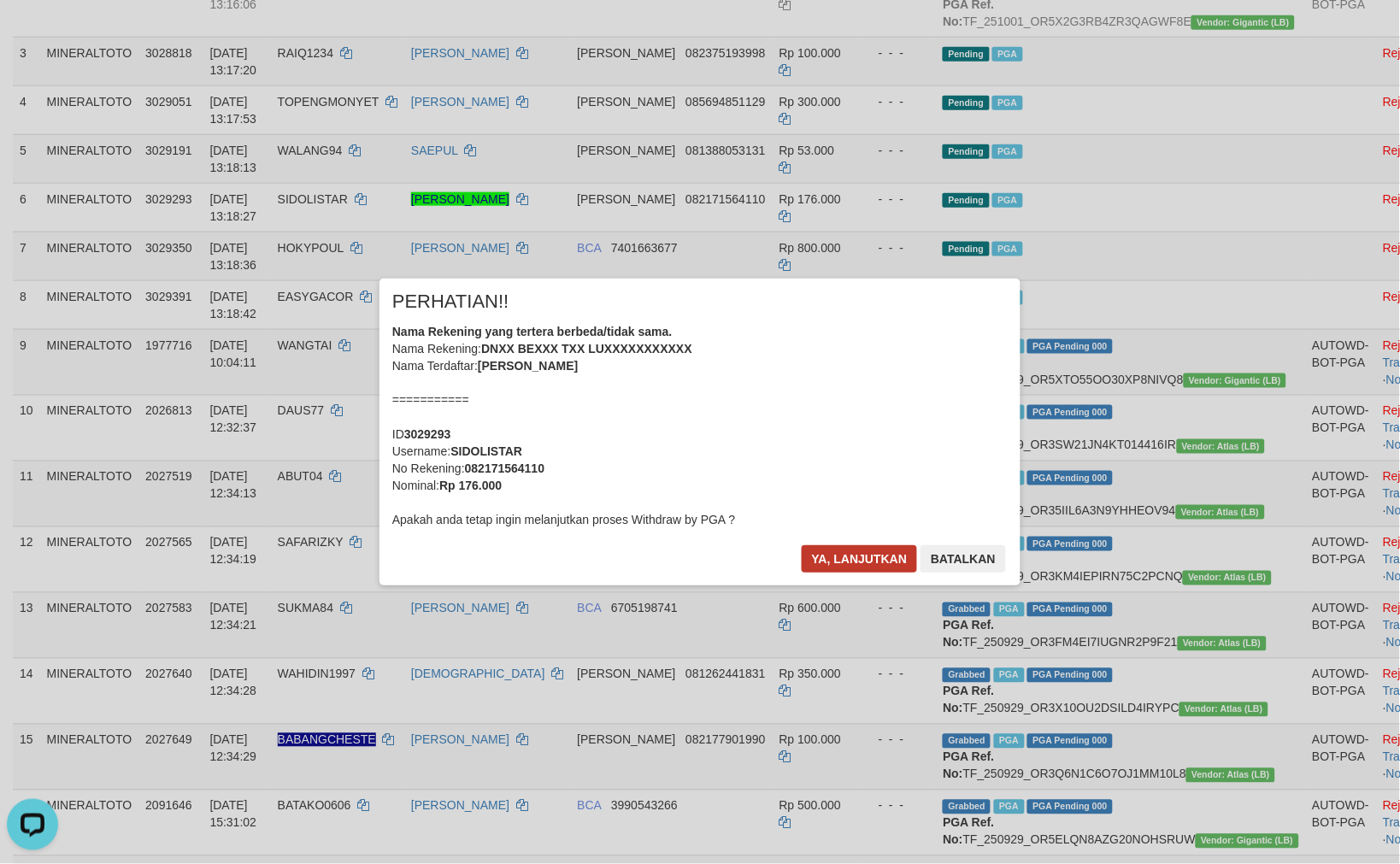
scroll to position [343, 0]
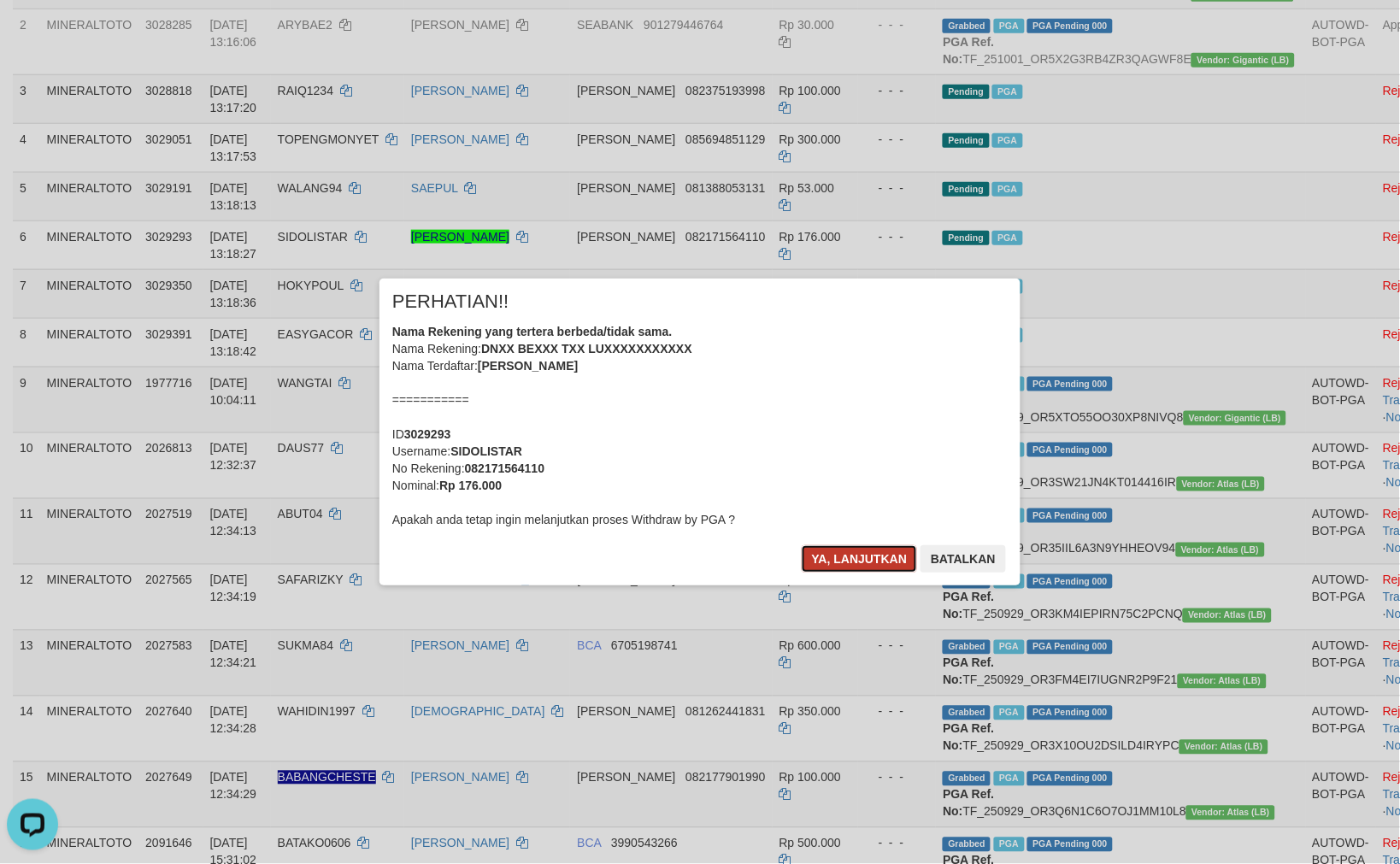
click at [844, 551] on button "Ya, lanjutkan" at bounding box center [859, 558] width 117 height 27
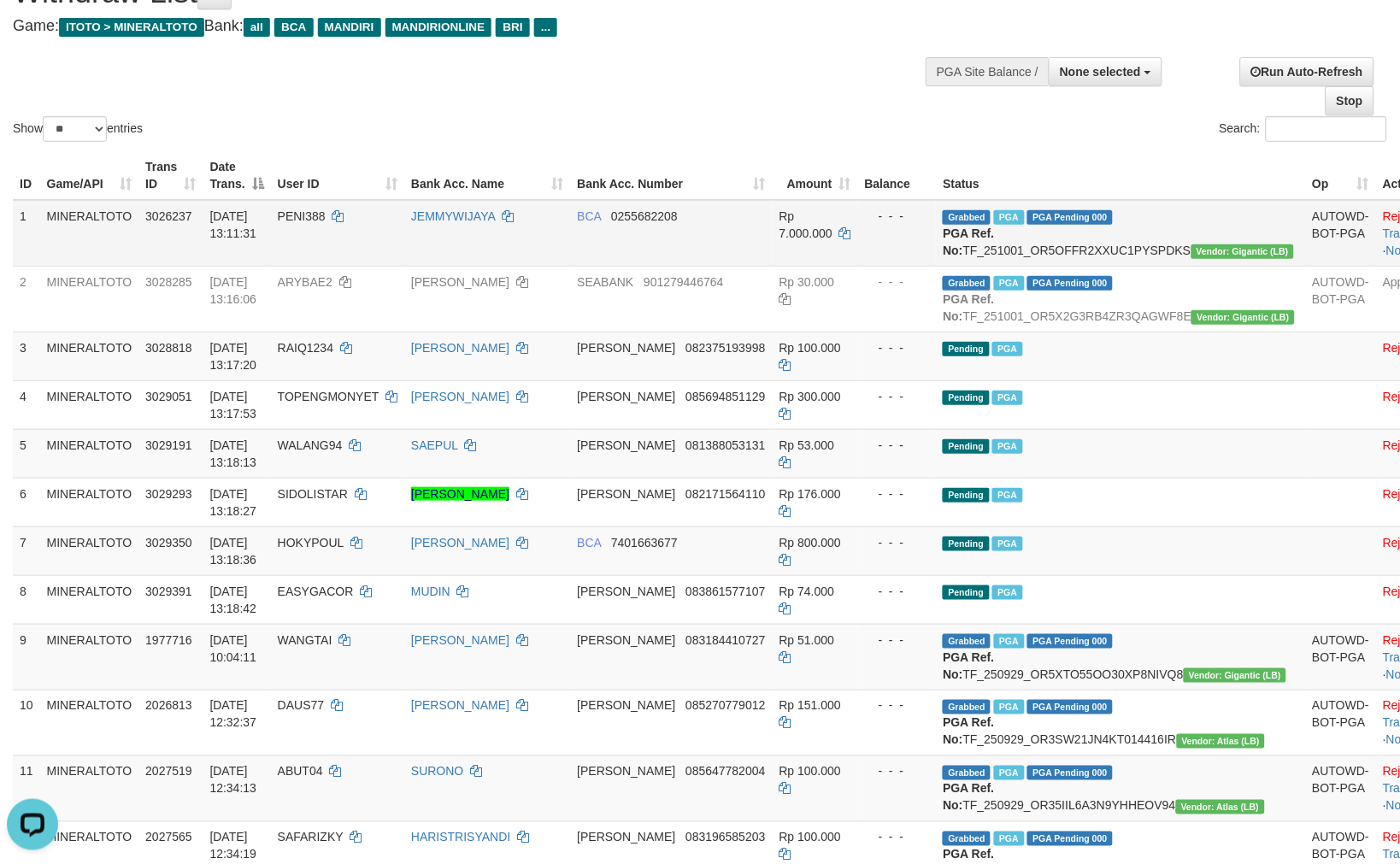
scroll to position [58, 0]
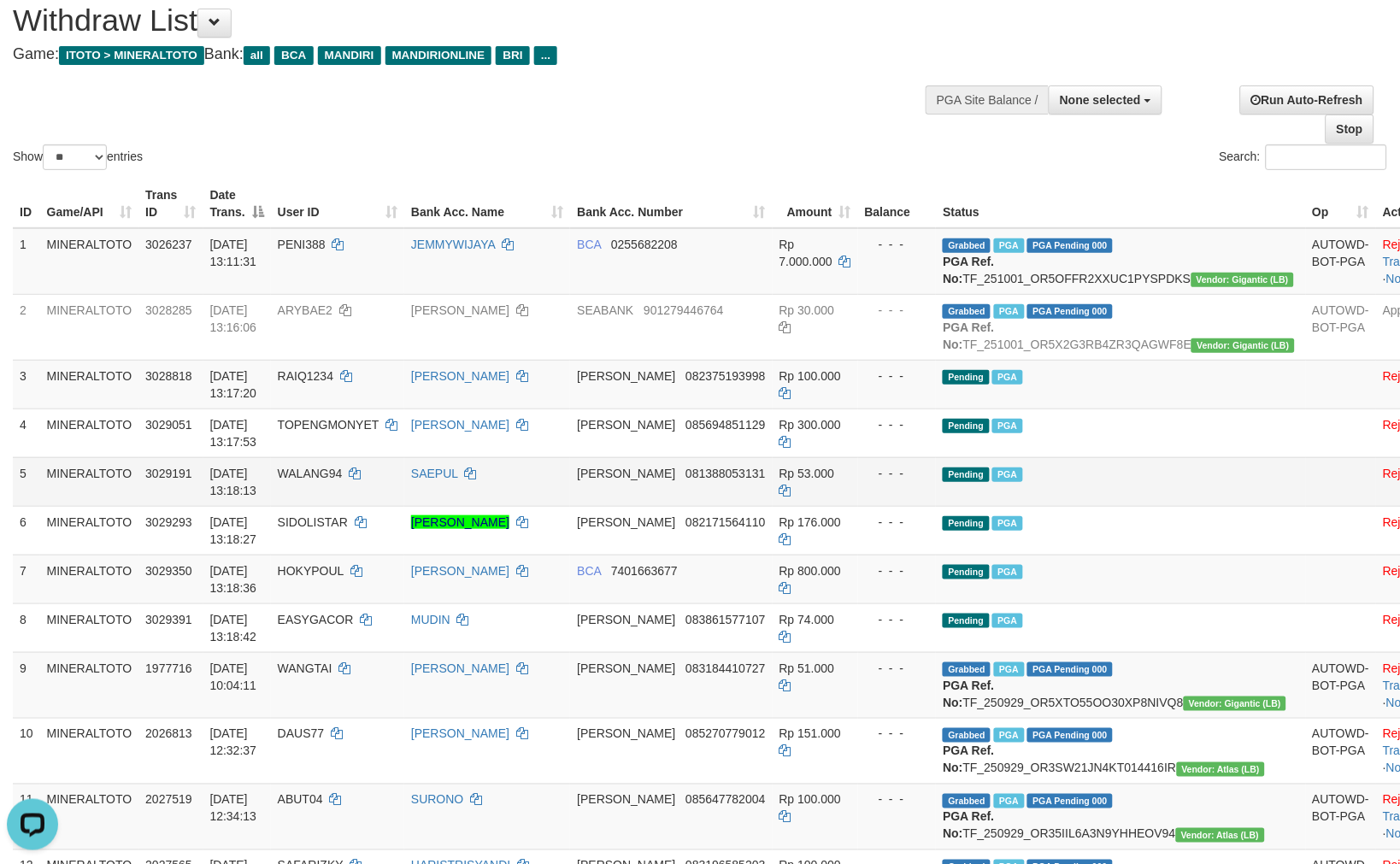
click at [992, 491] on td "Pending PGA" at bounding box center [1120, 482] width 369 height 49
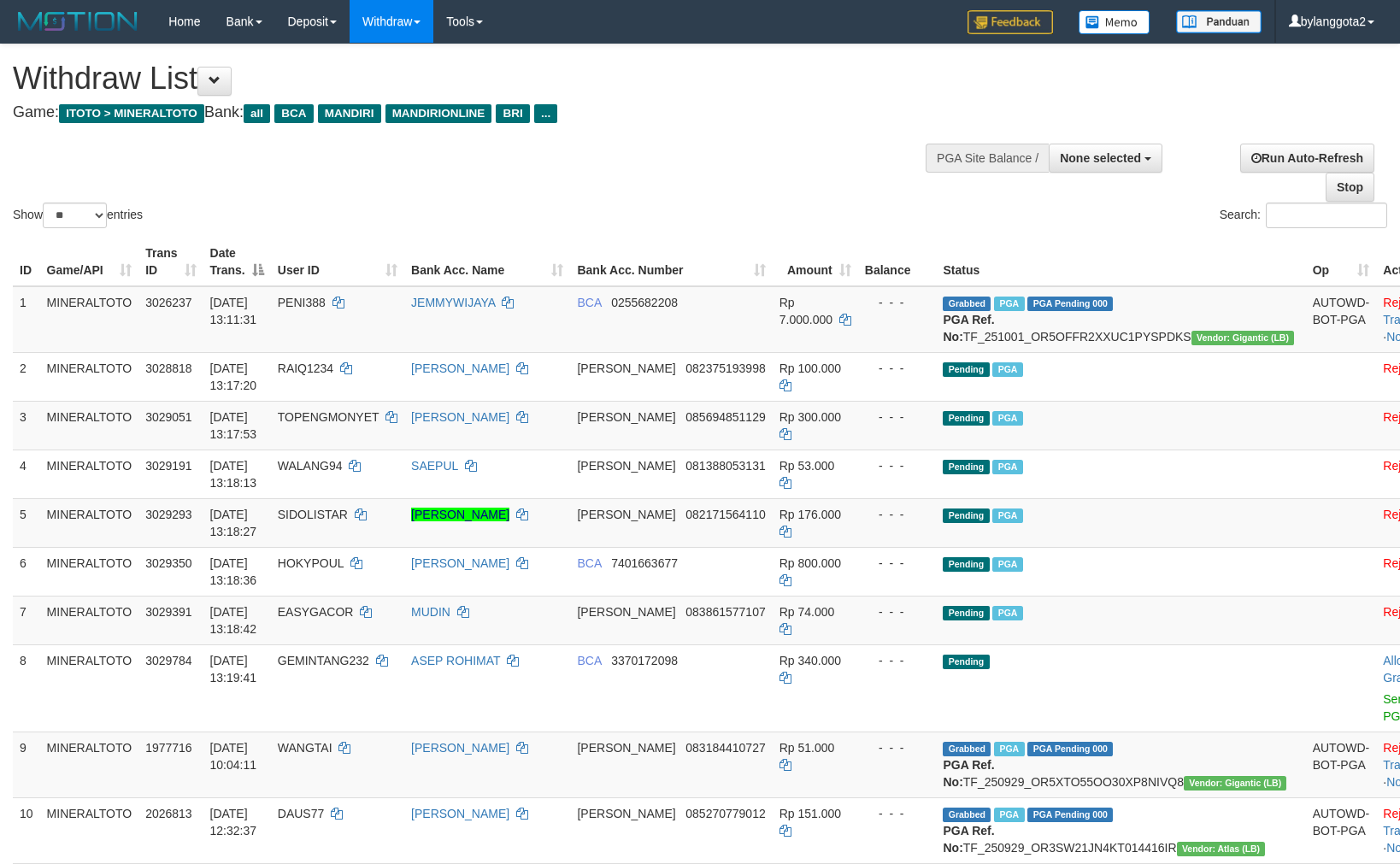
select select
select select "**"
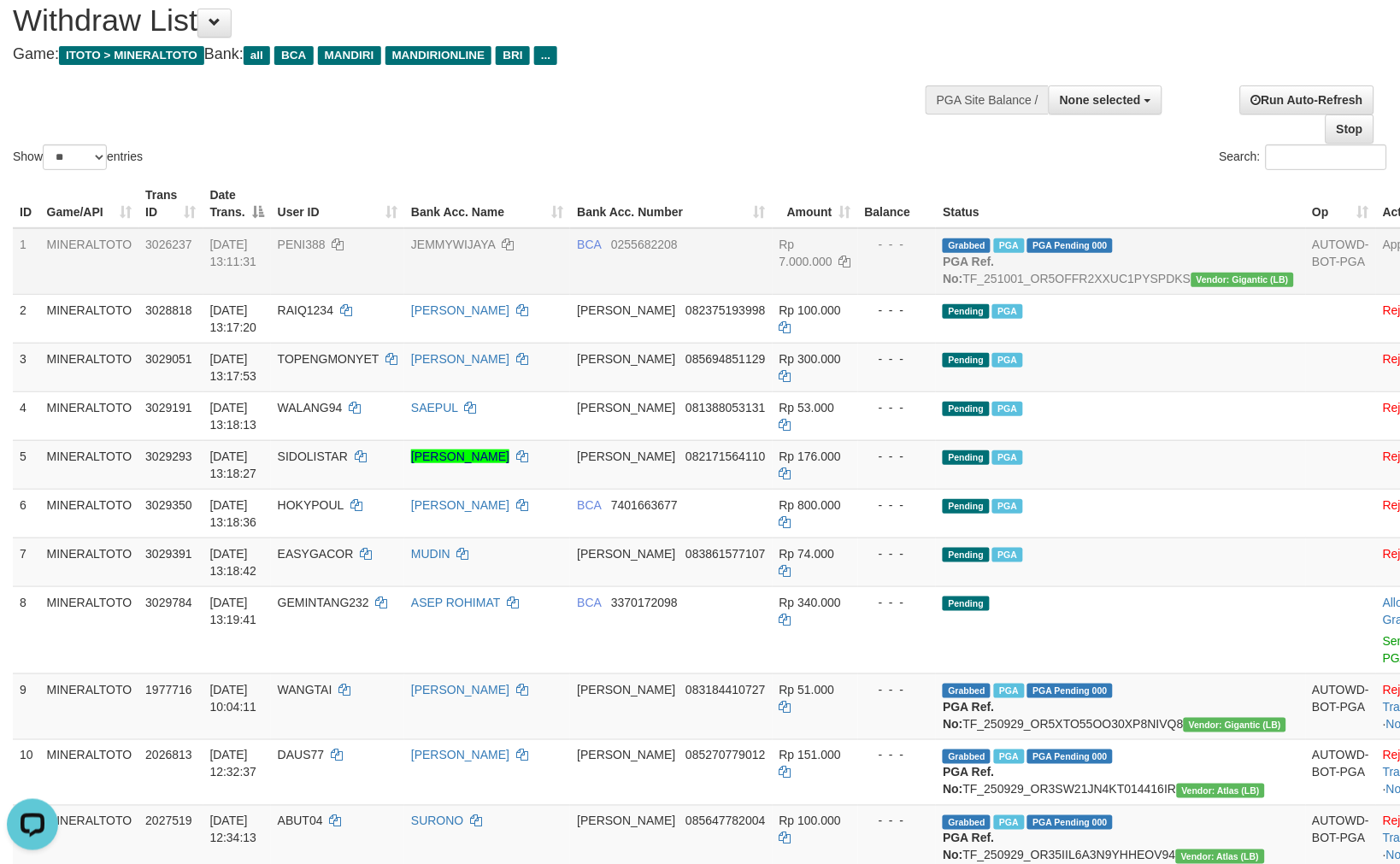
click at [326, 237] on span "PENI388" at bounding box center [301, 244] width 48 height 14
copy td "PENI388"
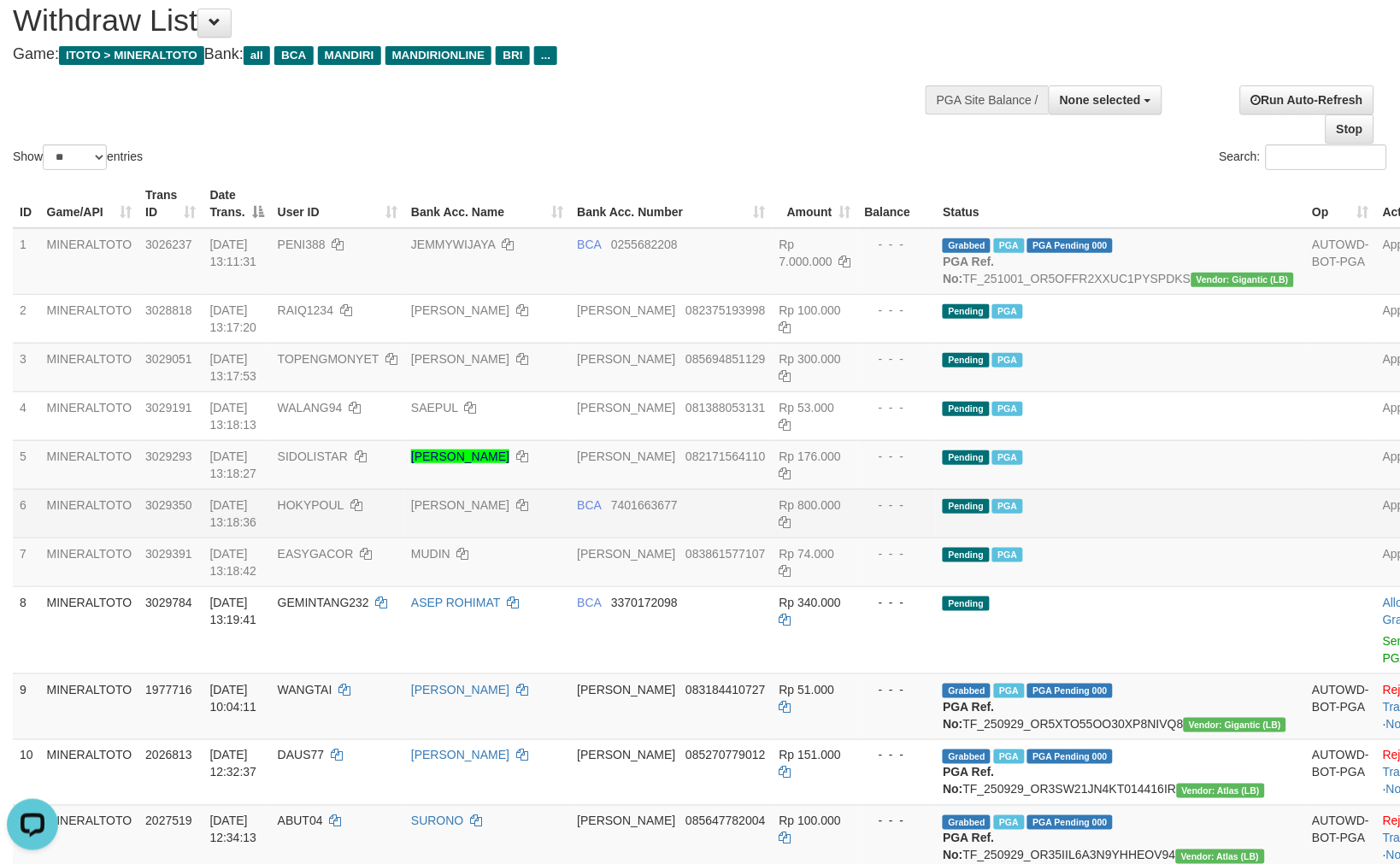
click at [1100, 537] on td "Pending PGA" at bounding box center [1120, 513] width 369 height 49
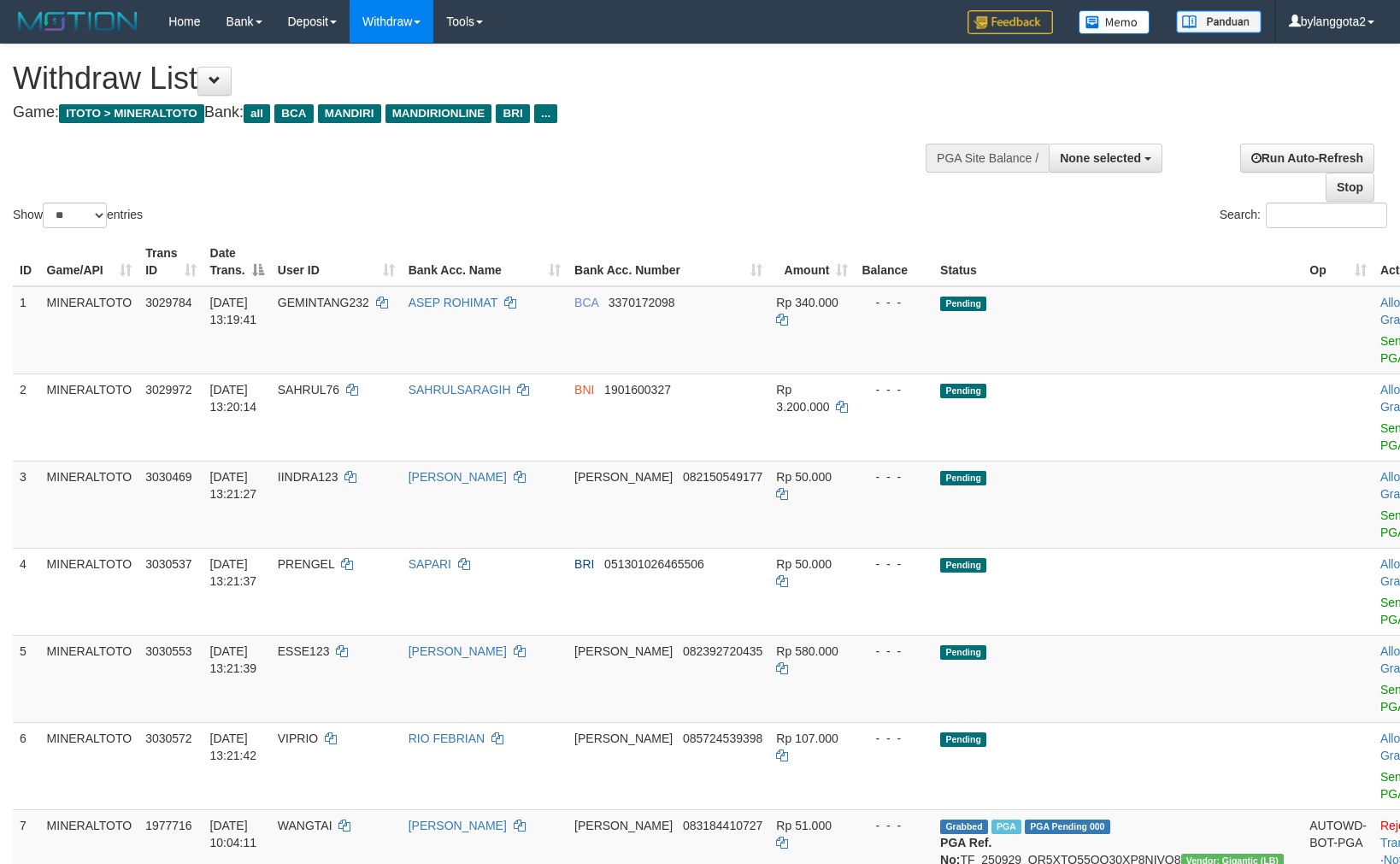
select select
select select "**"
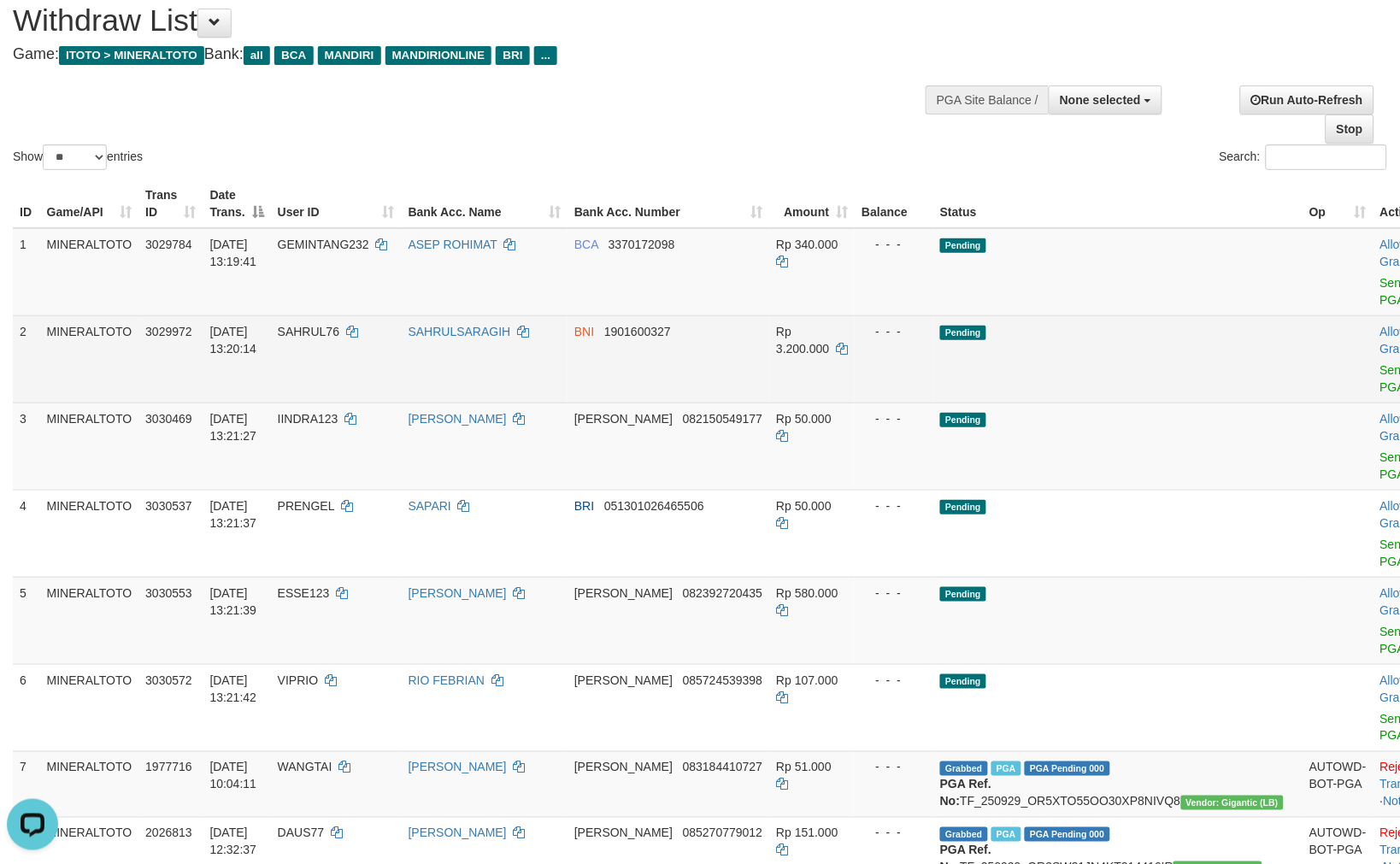
click at [1056, 358] on td "Pending" at bounding box center [1117, 358] width 369 height 87
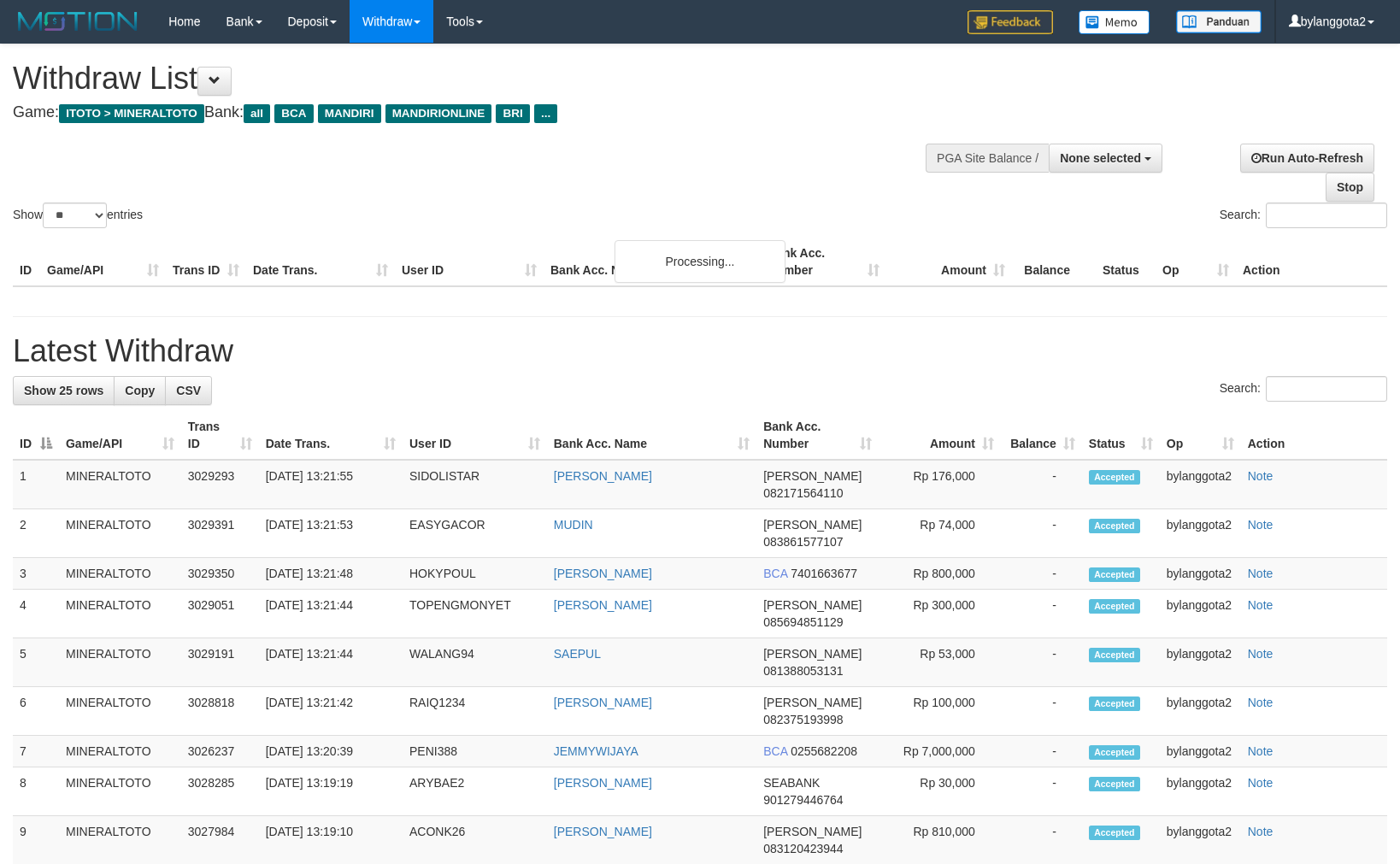
select select
select select "**"
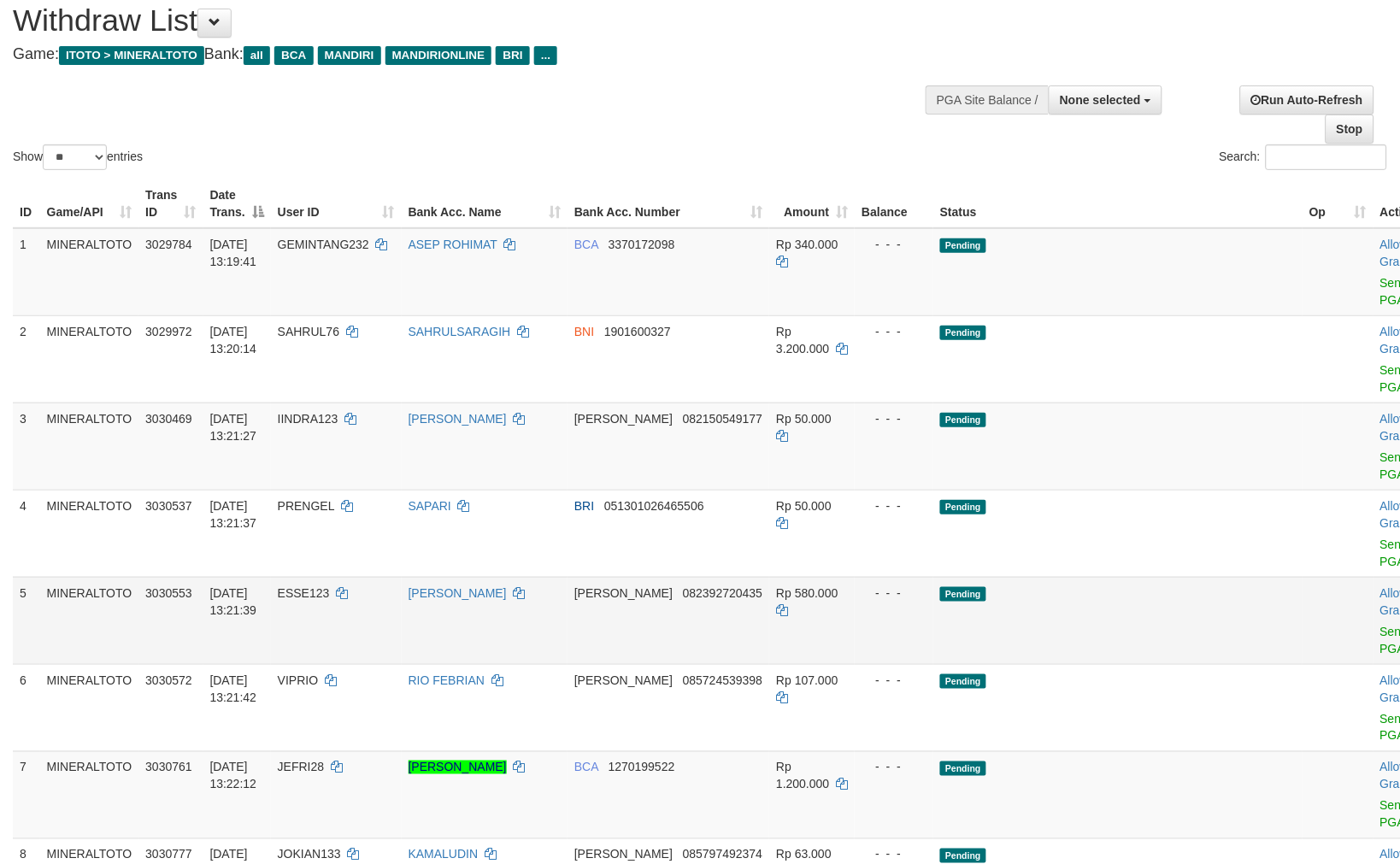
click at [1041, 577] on td "Pending" at bounding box center [1117, 620] width 369 height 87
click at [1380, 284] on link "Send PGA" at bounding box center [1394, 291] width 28 height 31
drag, startPoint x: 1296, startPoint y: 284, endPoint x: 1295, endPoint y: 386, distance: 102.0
click at [1380, 363] on link "Send PGA" at bounding box center [1394, 378] width 28 height 31
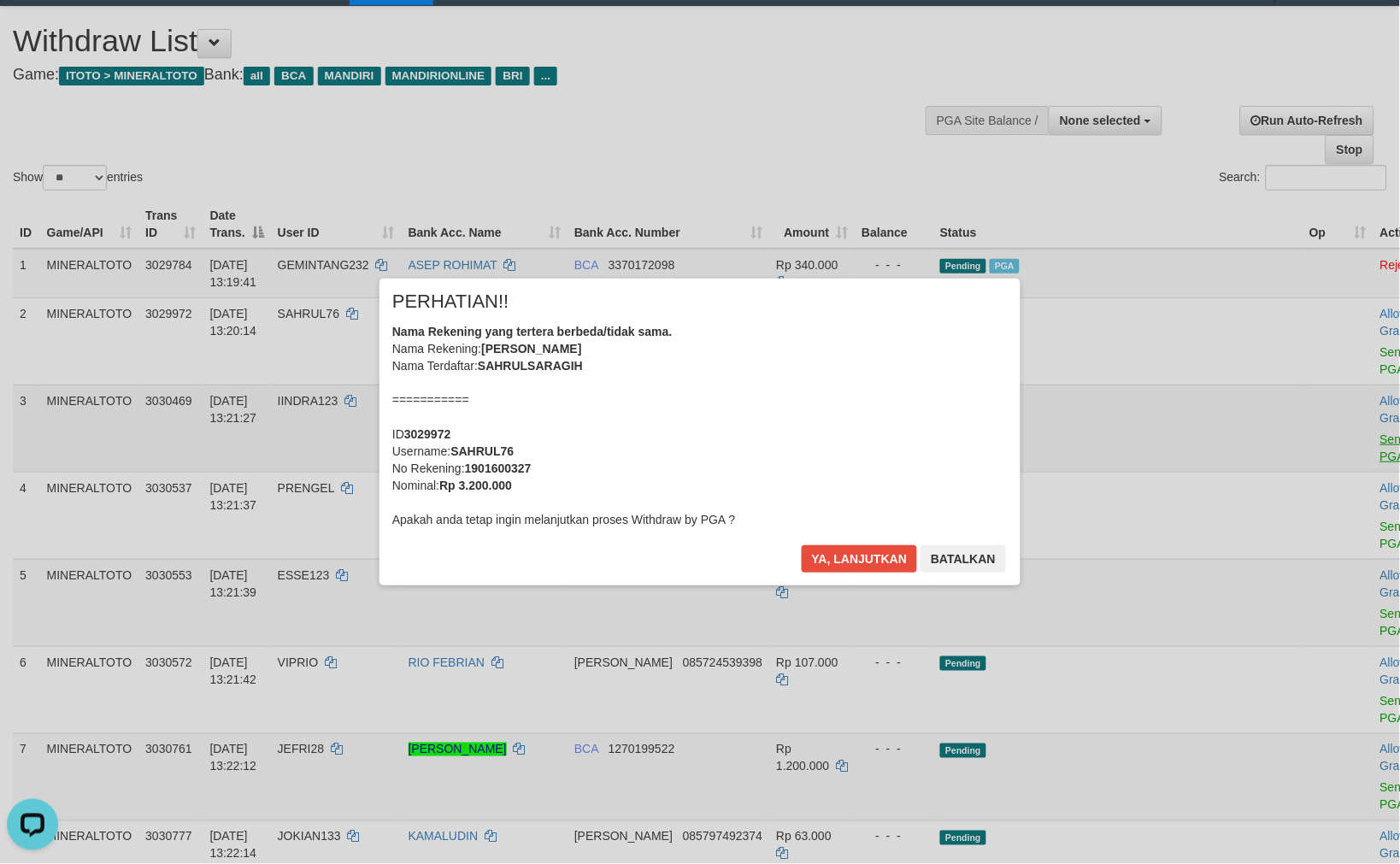
click at [1289, 422] on div "× PERHATIAN!! Nama Rekening yang tertera berbeda/tidak sama. Nama Rekening: SAH…" at bounding box center [700, 431] width 1400 height 374
click at [874, 564] on button "Ya, lanjutkan" at bounding box center [859, 558] width 117 height 27
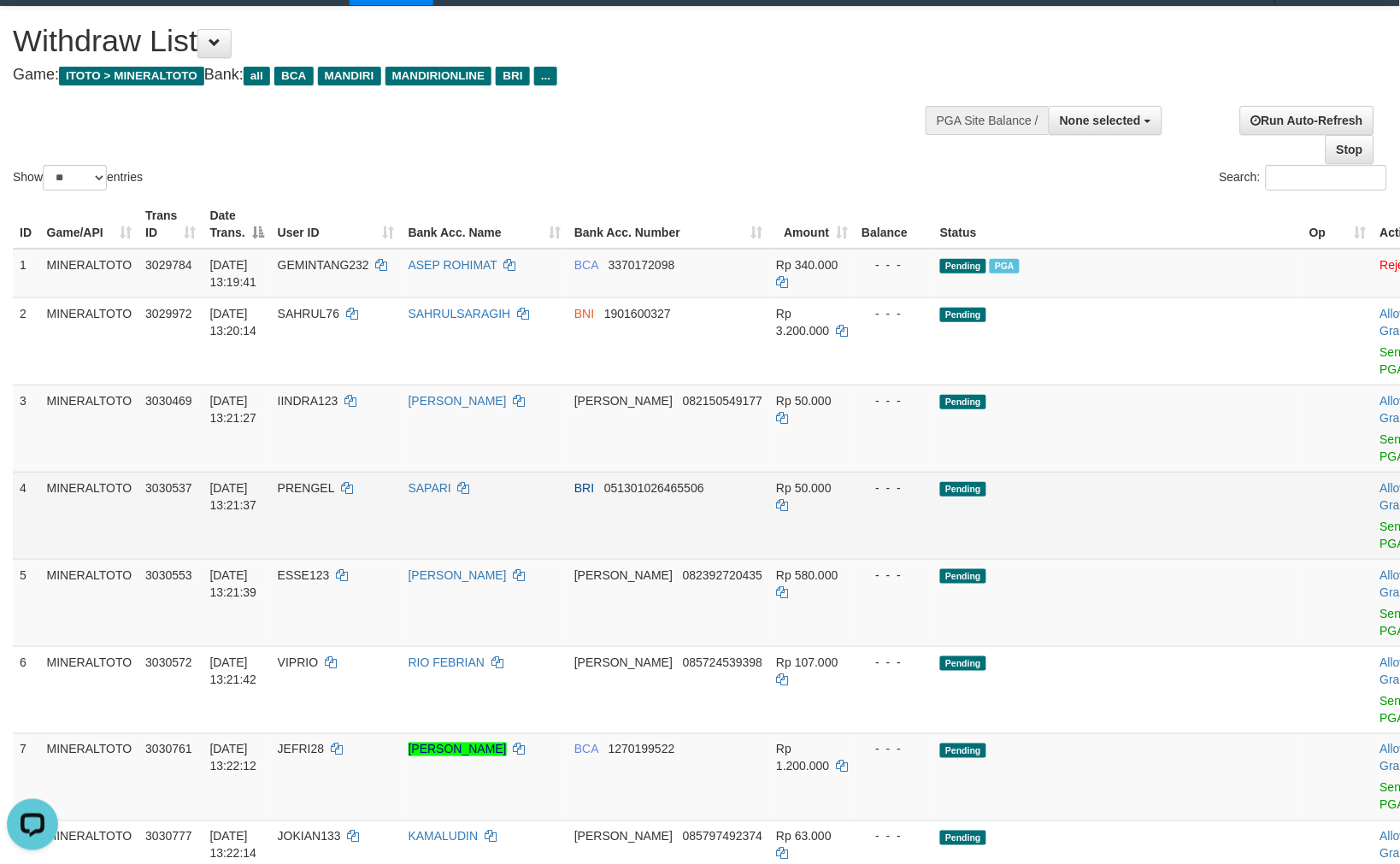
scroll to position [16, 0]
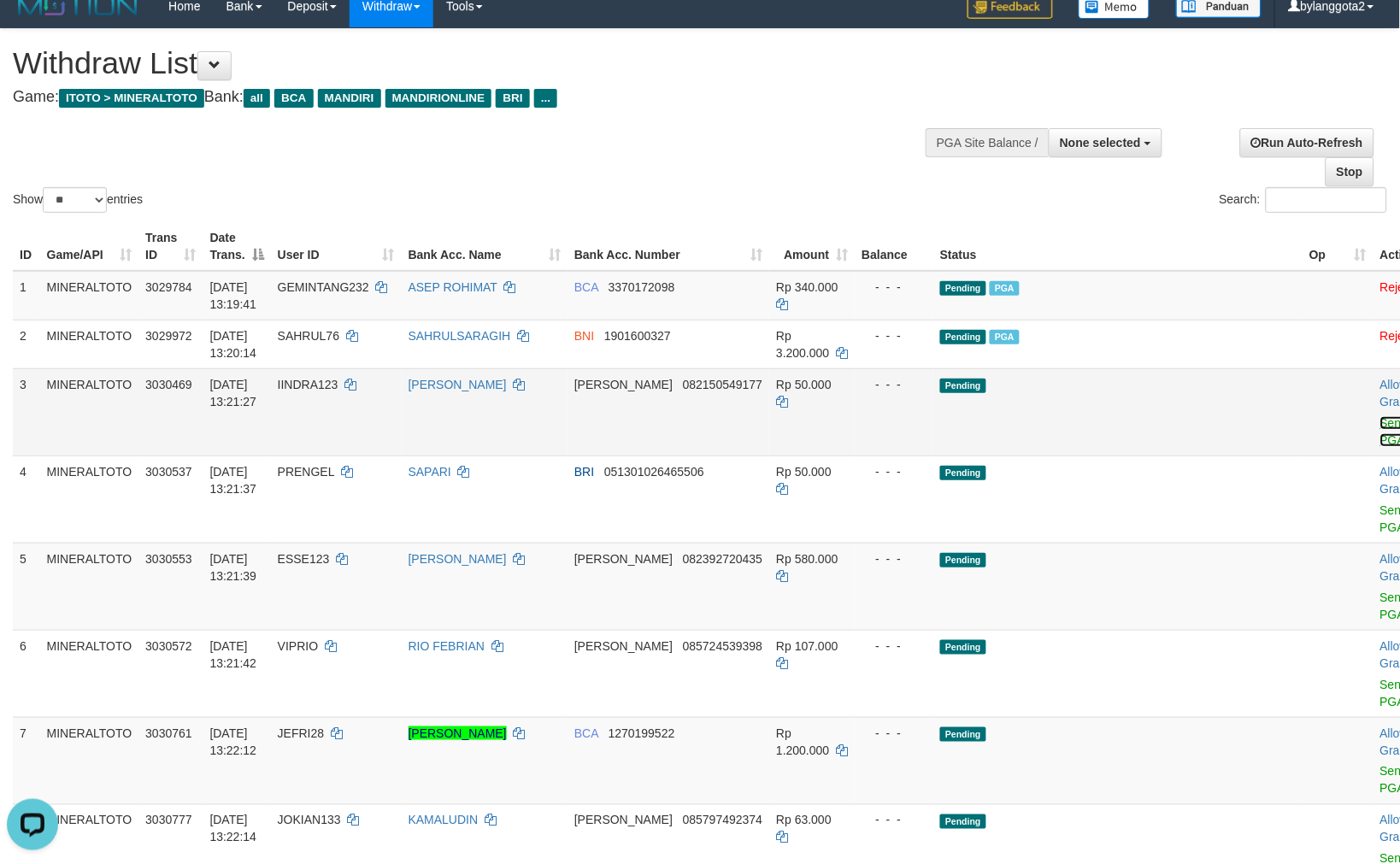
click at [1380, 423] on link "Send PGA" at bounding box center [1394, 431] width 28 height 31
click at [1380, 503] on link "Send PGA" at bounding box center [1394, 518] width 28 height 31
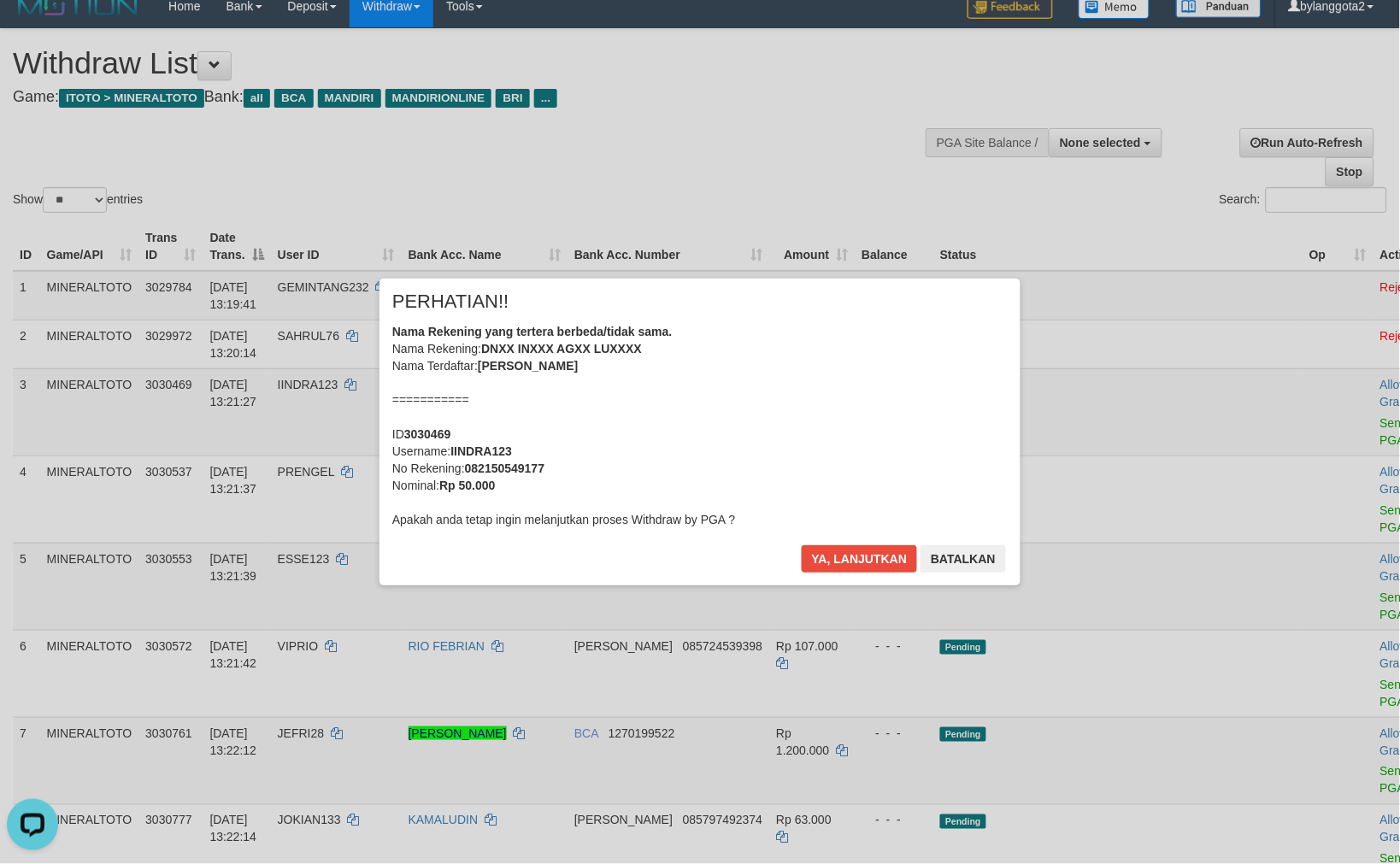
scroll to position [0, 0]
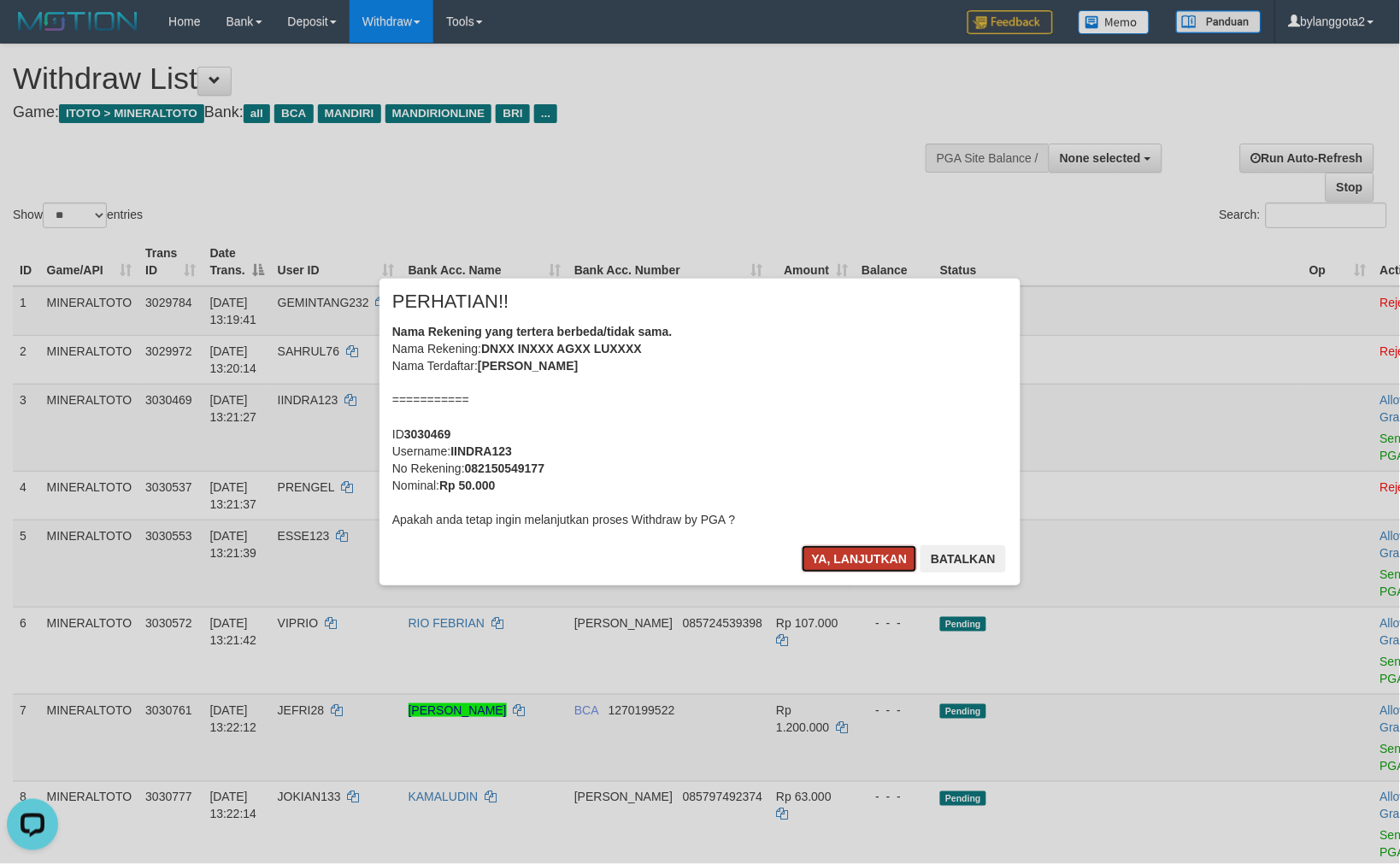
click at [856, 557] on button "Ya, lanjutkan" at bounding box center [859, 558] width 117 height 27
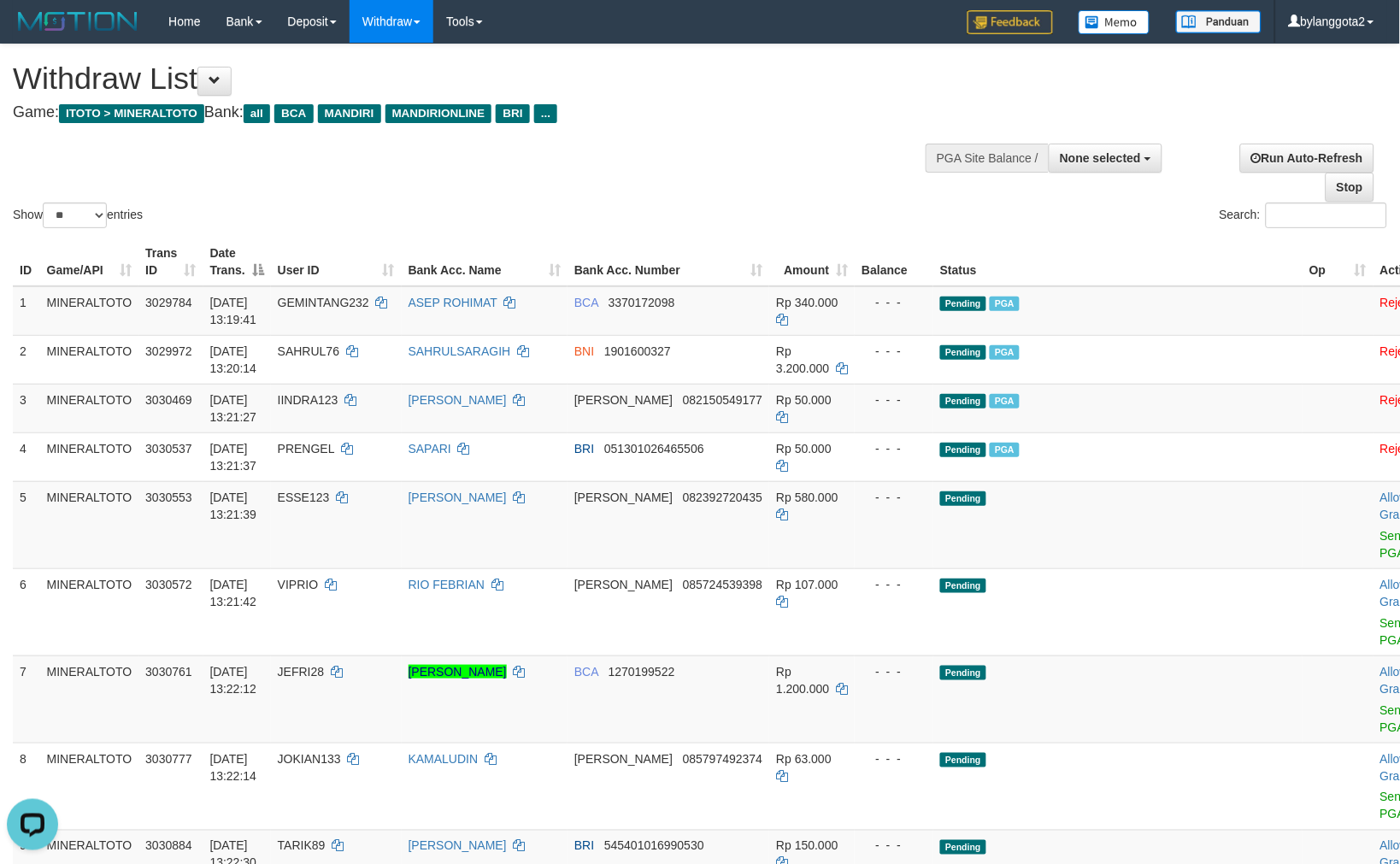
click at [854, 569] on td "Rp 107.000" at bounding box center [812, 612] width 86 height 87
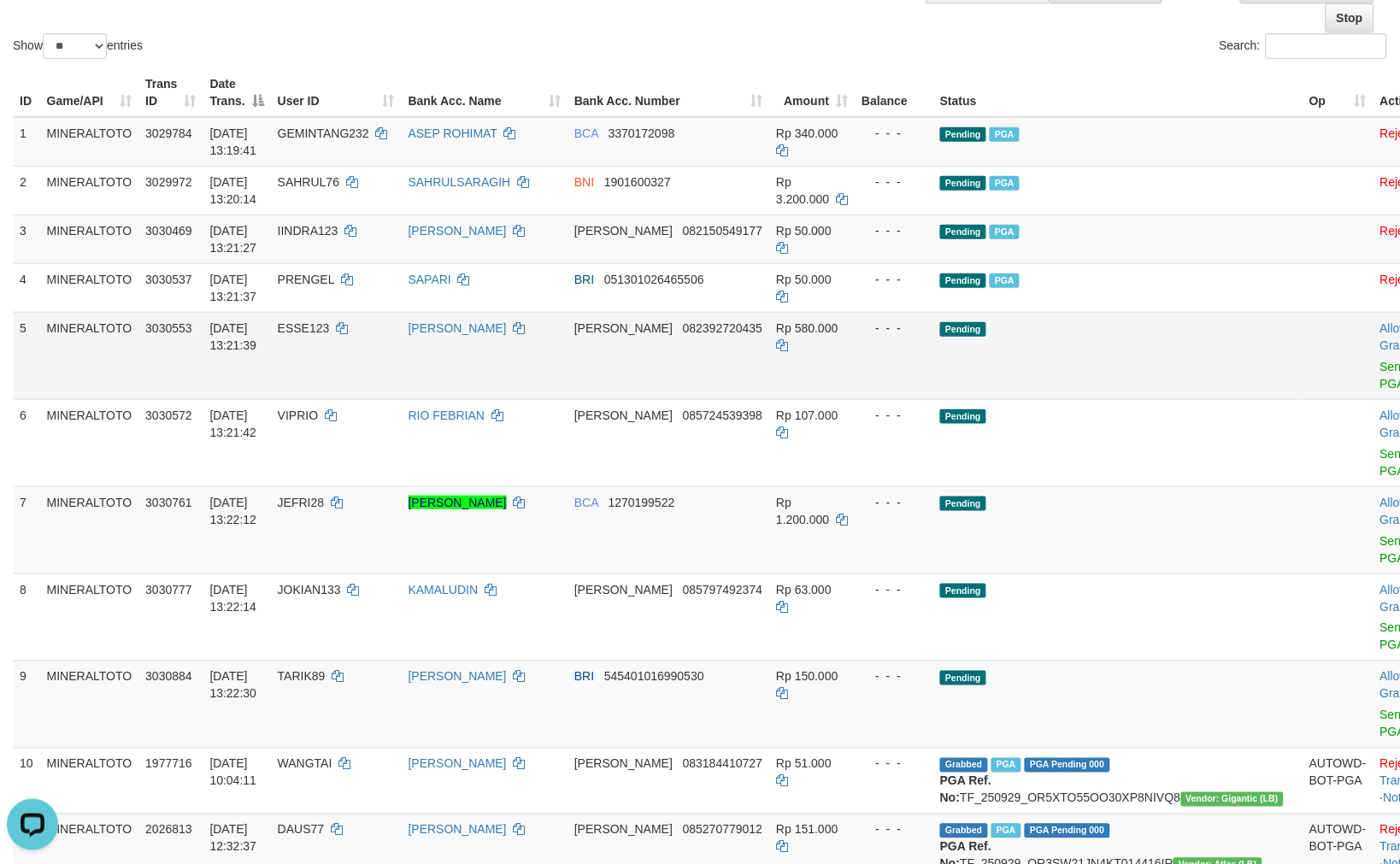
scroll to position [190, 0]
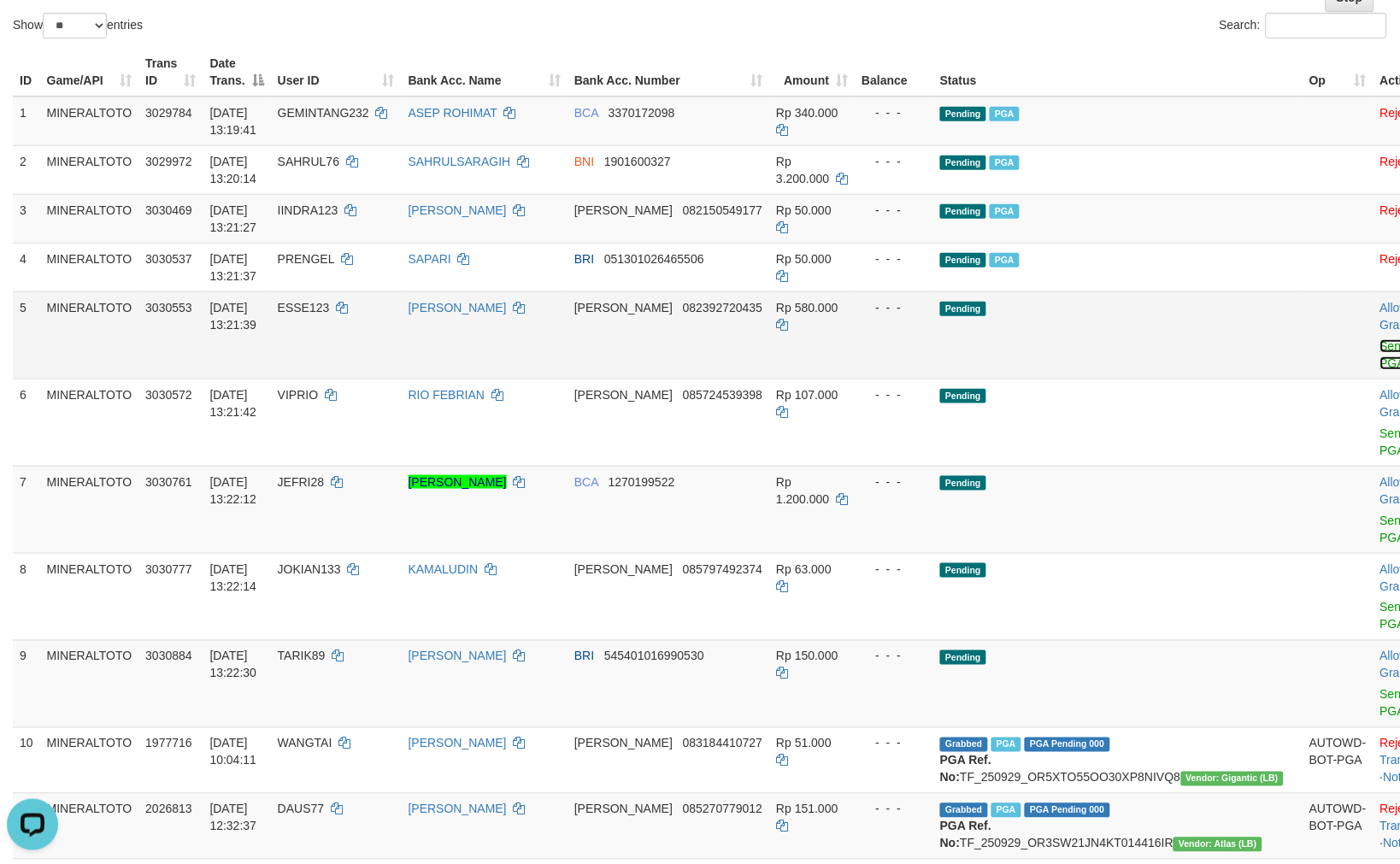
click at [1380, 345] on link "Send PGA" at bounding box center [1394, 354] width 28 height 31
click at [1380, 427] on link "Send PGA" at bounding box center [1394, 442] width 28 height 31
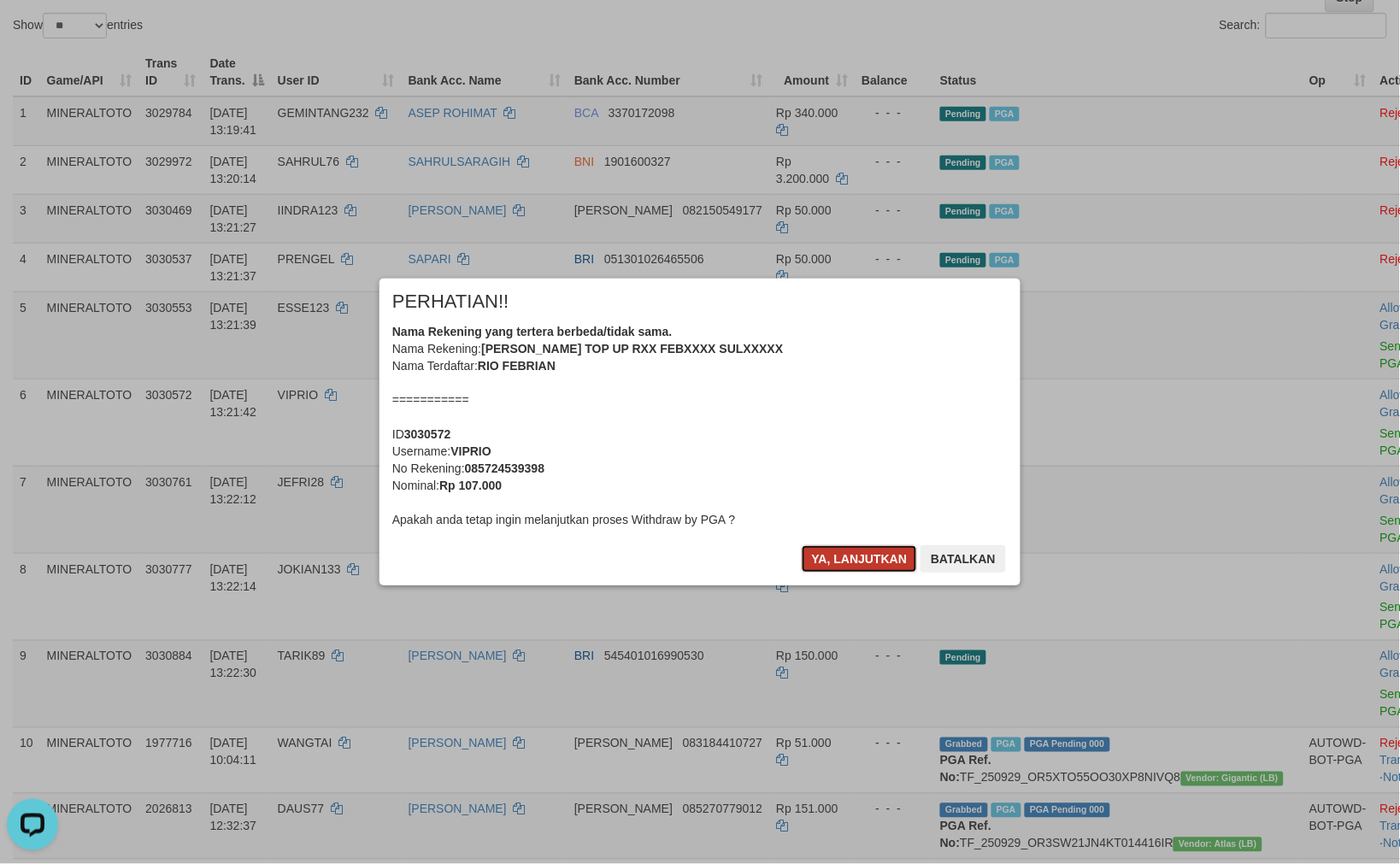
click at [850, 554] on button "Ya, lanjutkan" at bounding box center [859, 558] width 117 height 27
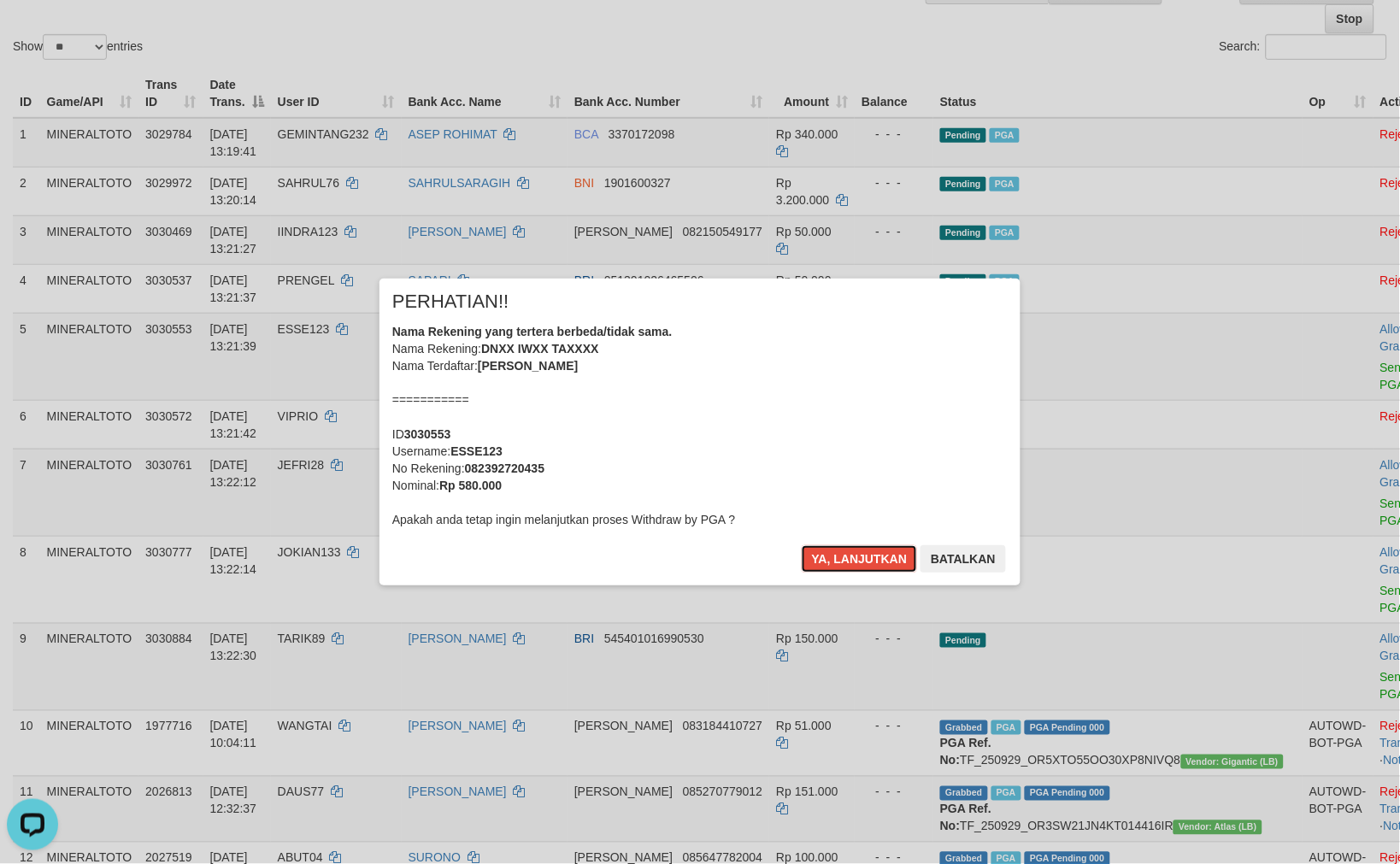
click at [850, 554] on button "Ya, lanjutkan" at bounding box center [859, 558] width 117 height 27
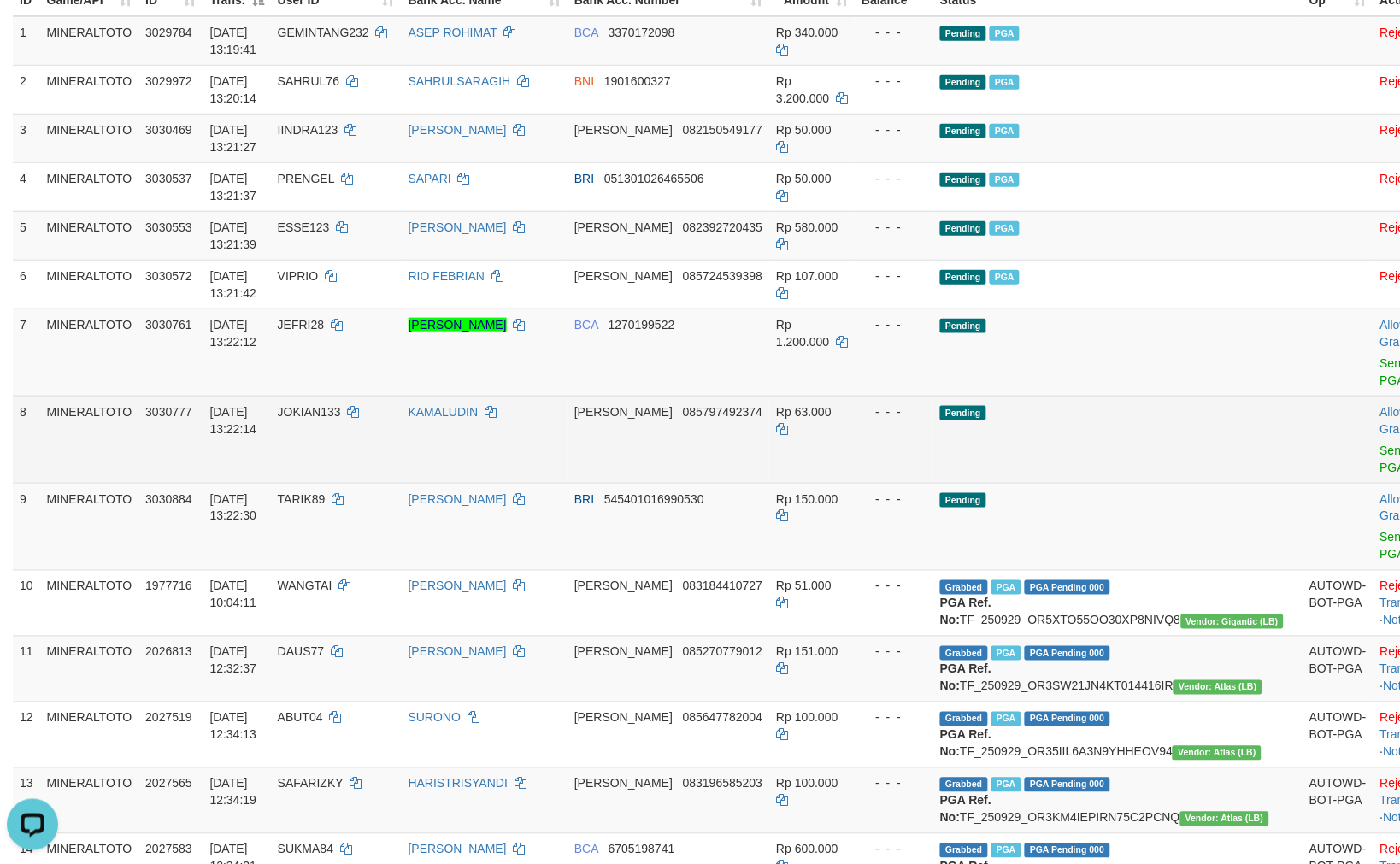
scroll to position [432, 0]
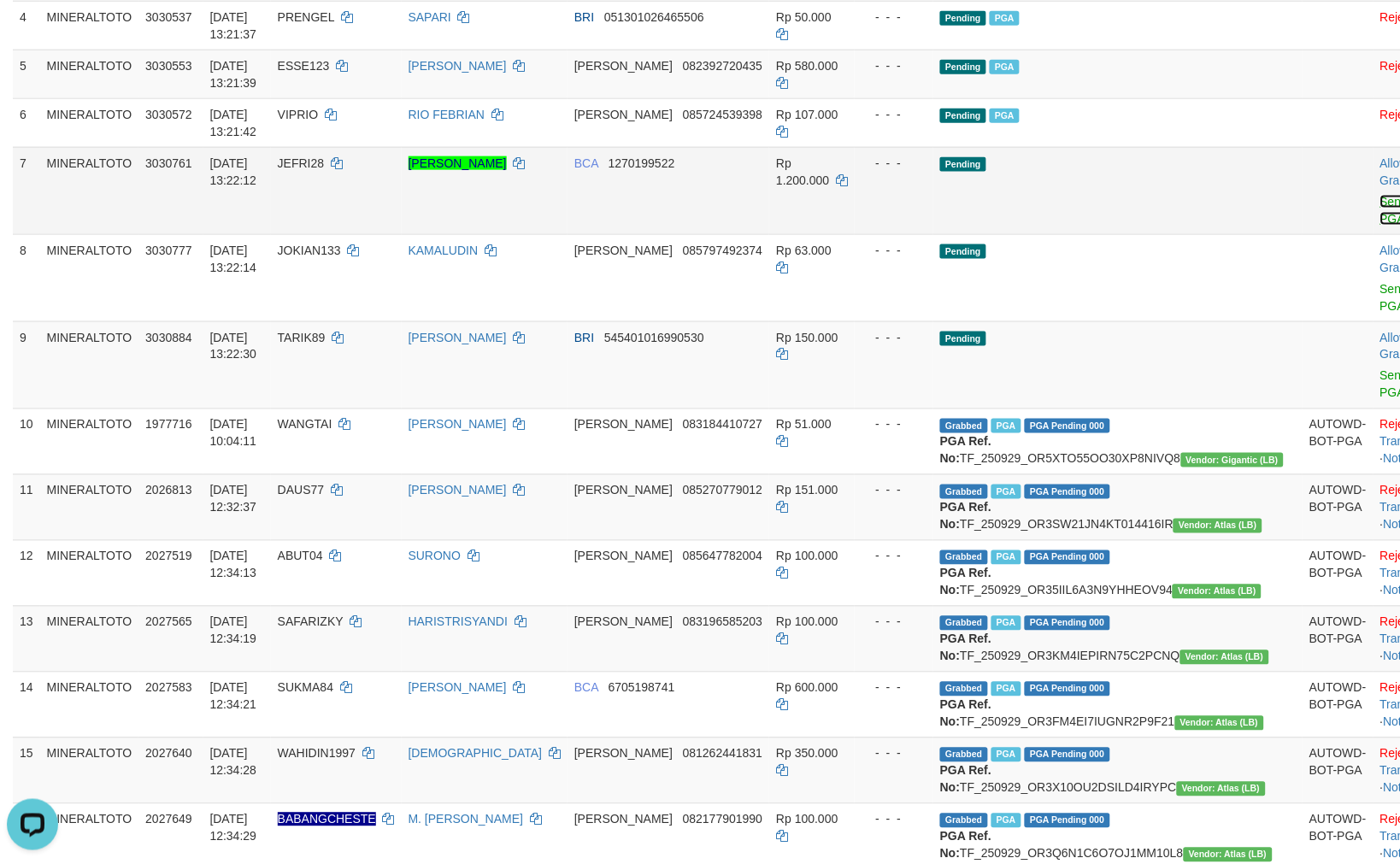
click at [1380, 197] on link "Send PGA" at bounding box center [1394, 209] width 28 height 31
click at [1380, 282] on link "Send PGA" at bounding box center [1394, 297] width 28 height 31
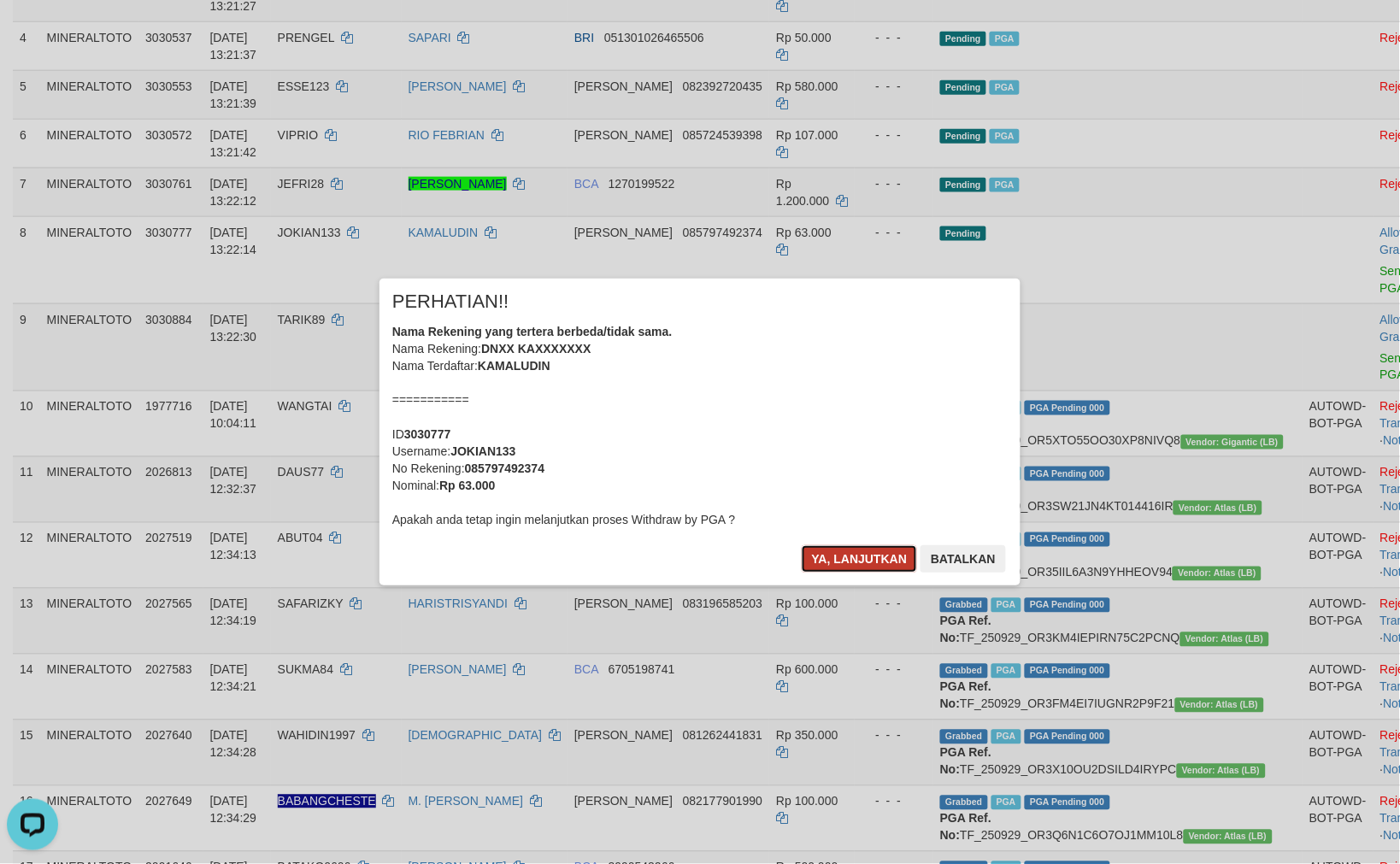
click at [855, 565] on button "Ya, lanjutkan" at bounding box center [859, 558] width 117 height 27
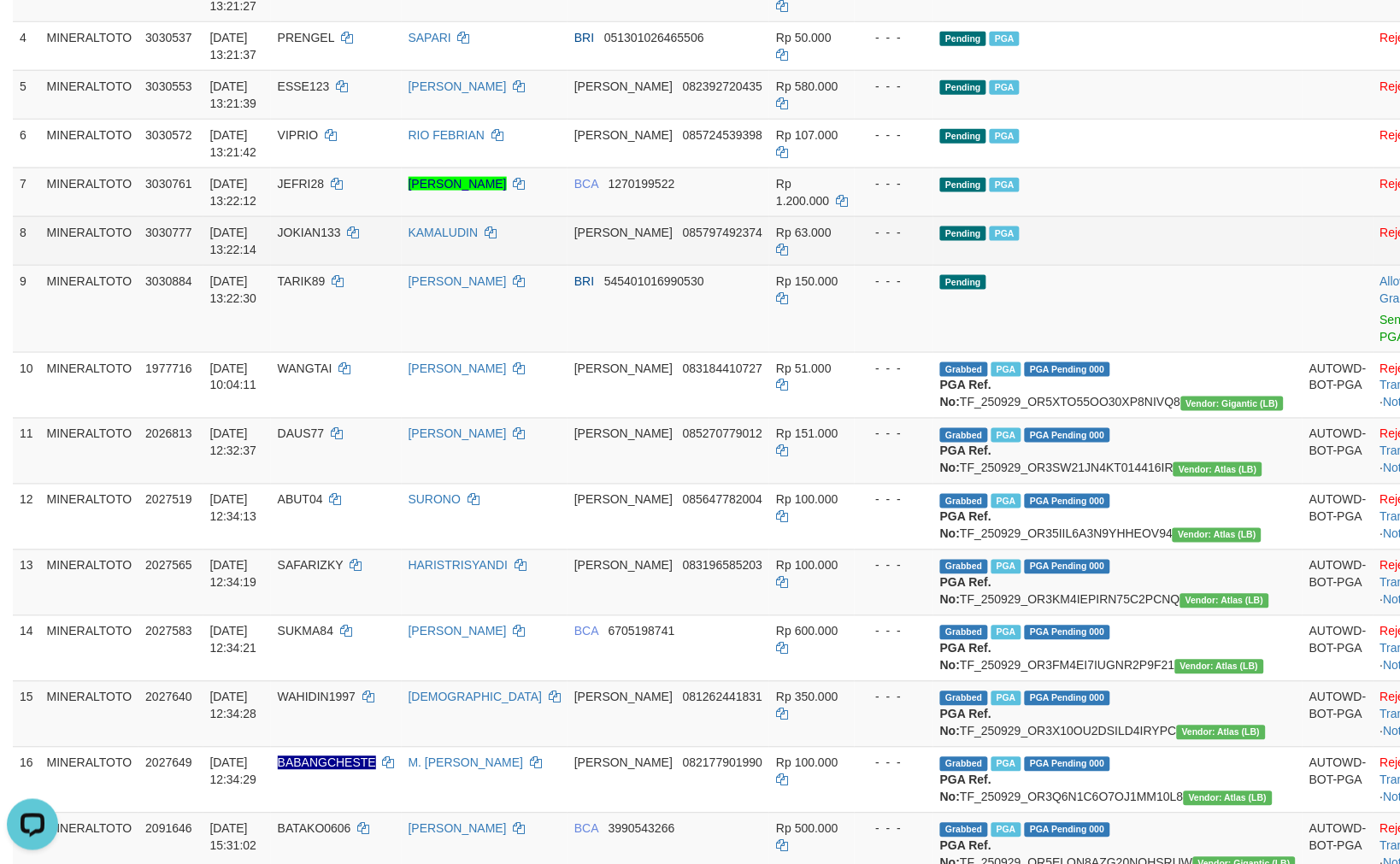
click at [1087, 260] on td "Pending PGA" at bounding box center [1117, 241] width 369 height 49
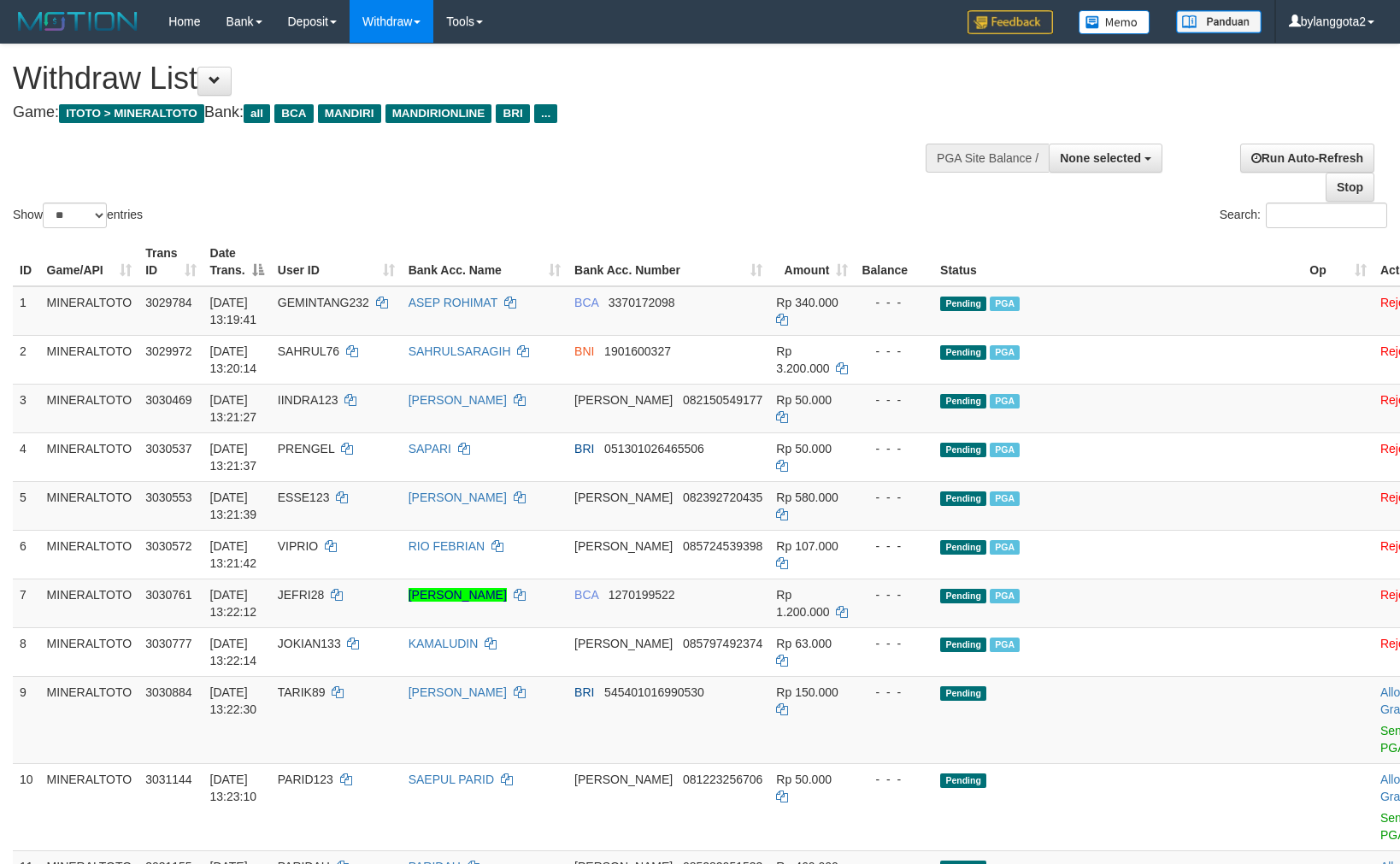
select select
select select "**"
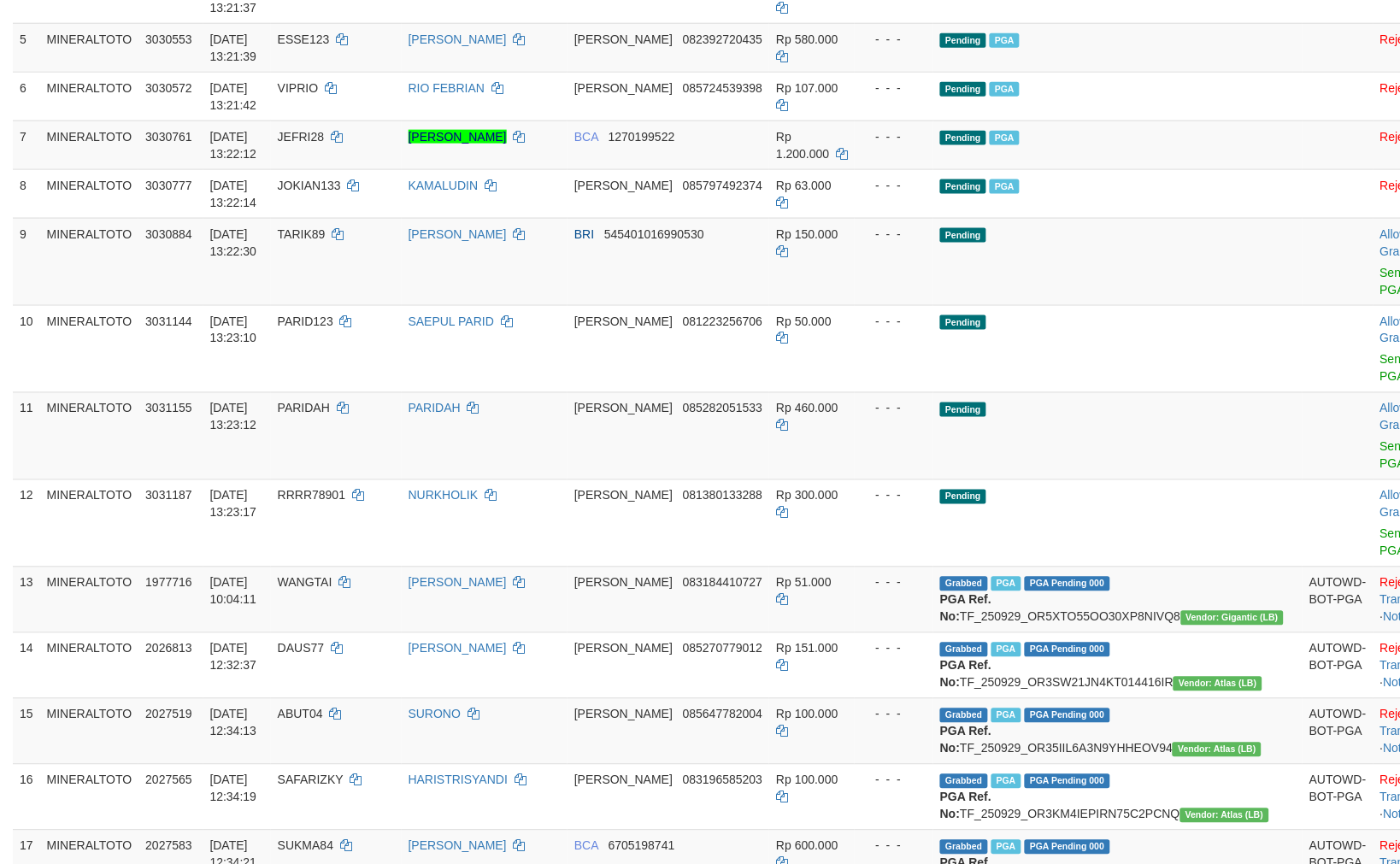
scroll to position [411, 0]
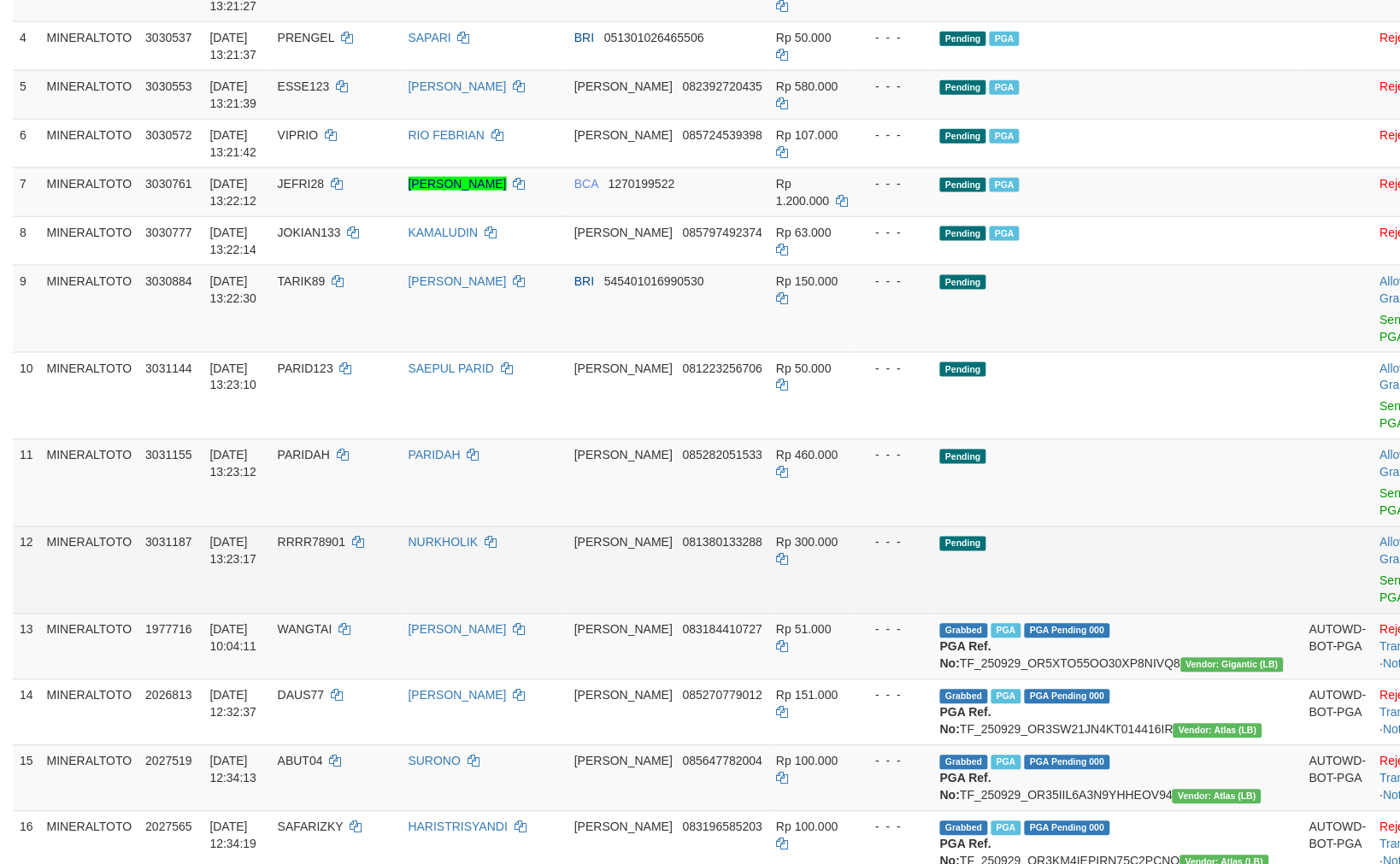
click at [1121, 557] on td "Pending" at bounding box center [1117, 570] width 369 height 87
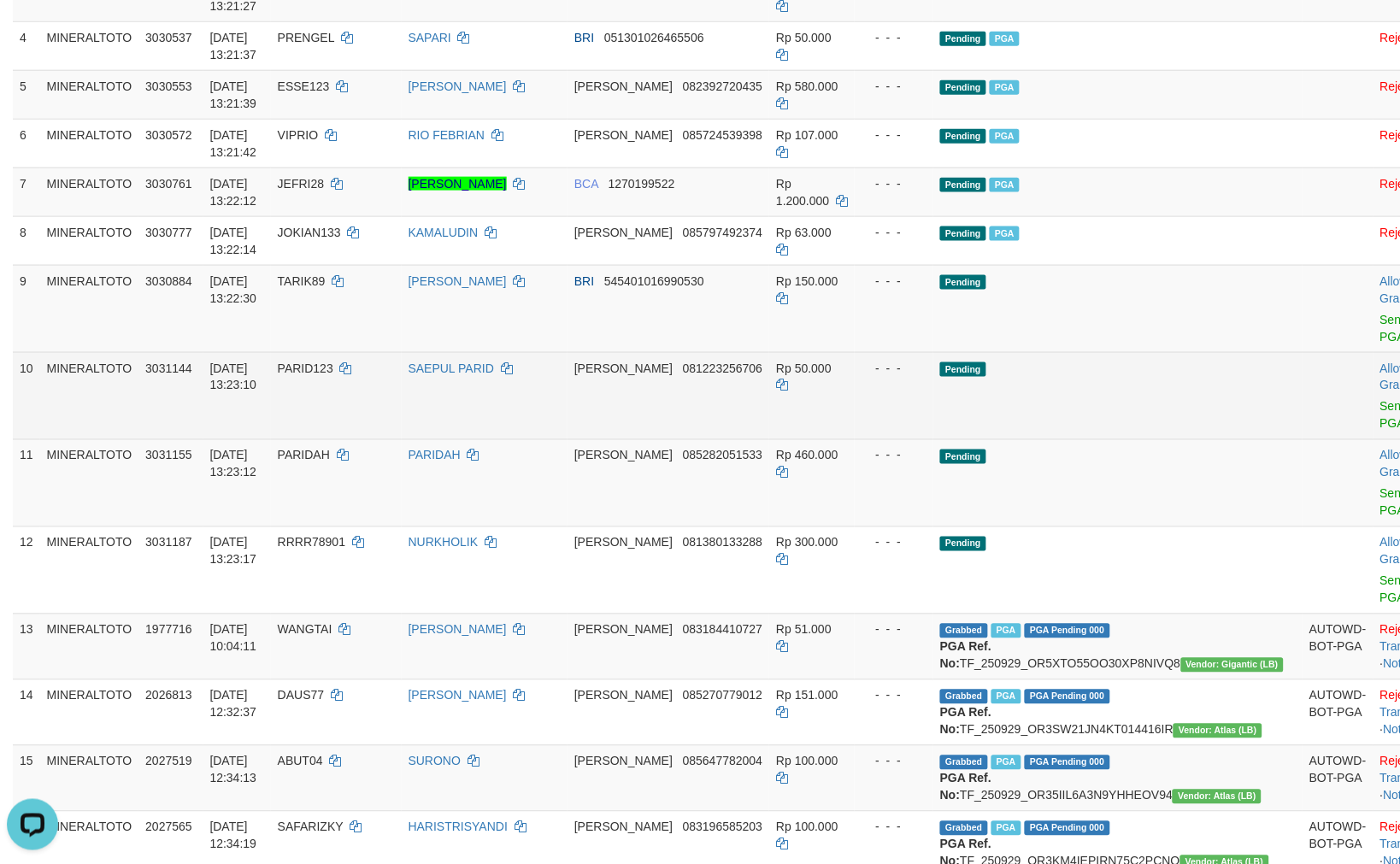
scroll to position [0, 0]
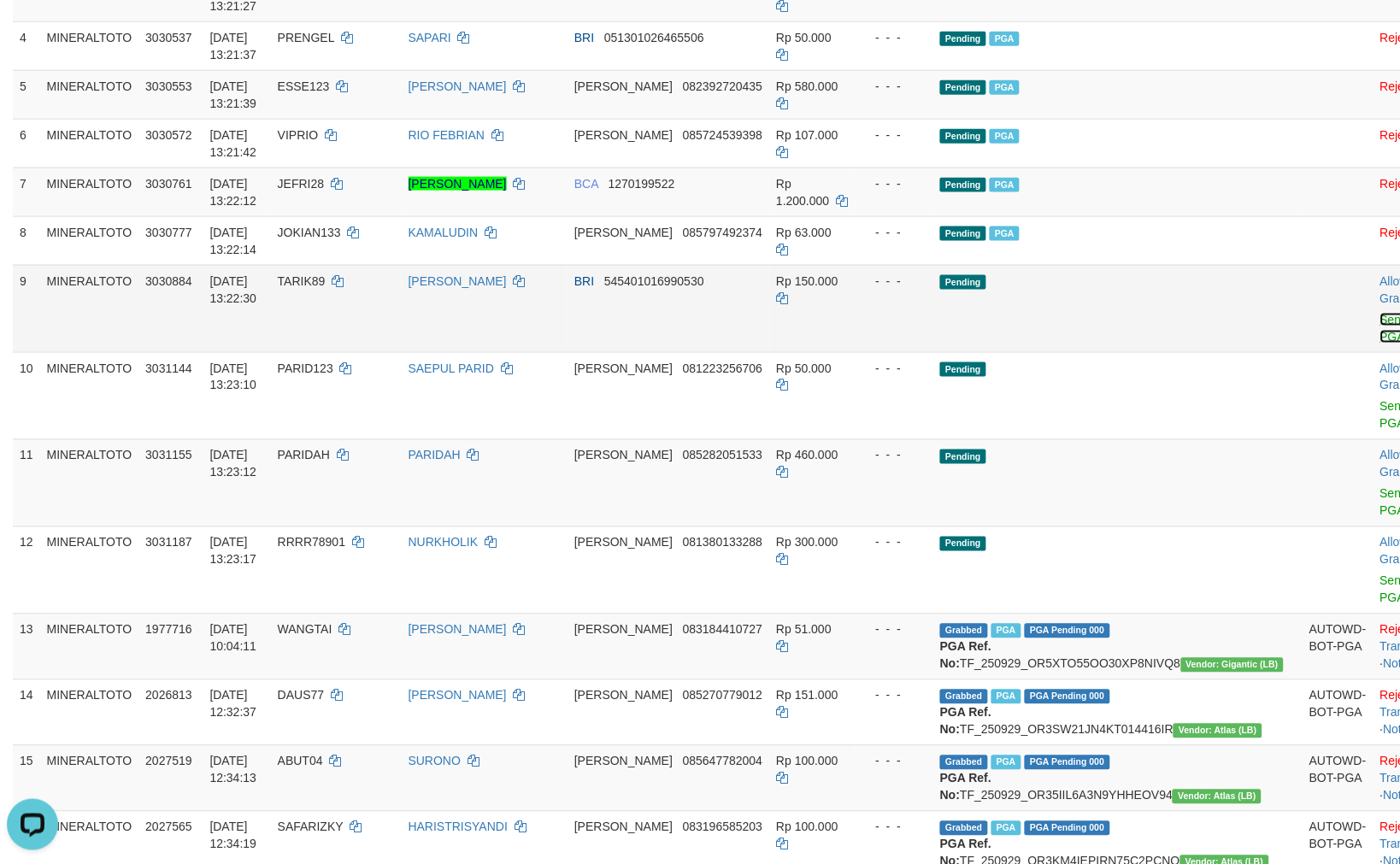
click at [1380, 319] on link "Send PGA" at bounding box center [1394, 328] width 28 height 31
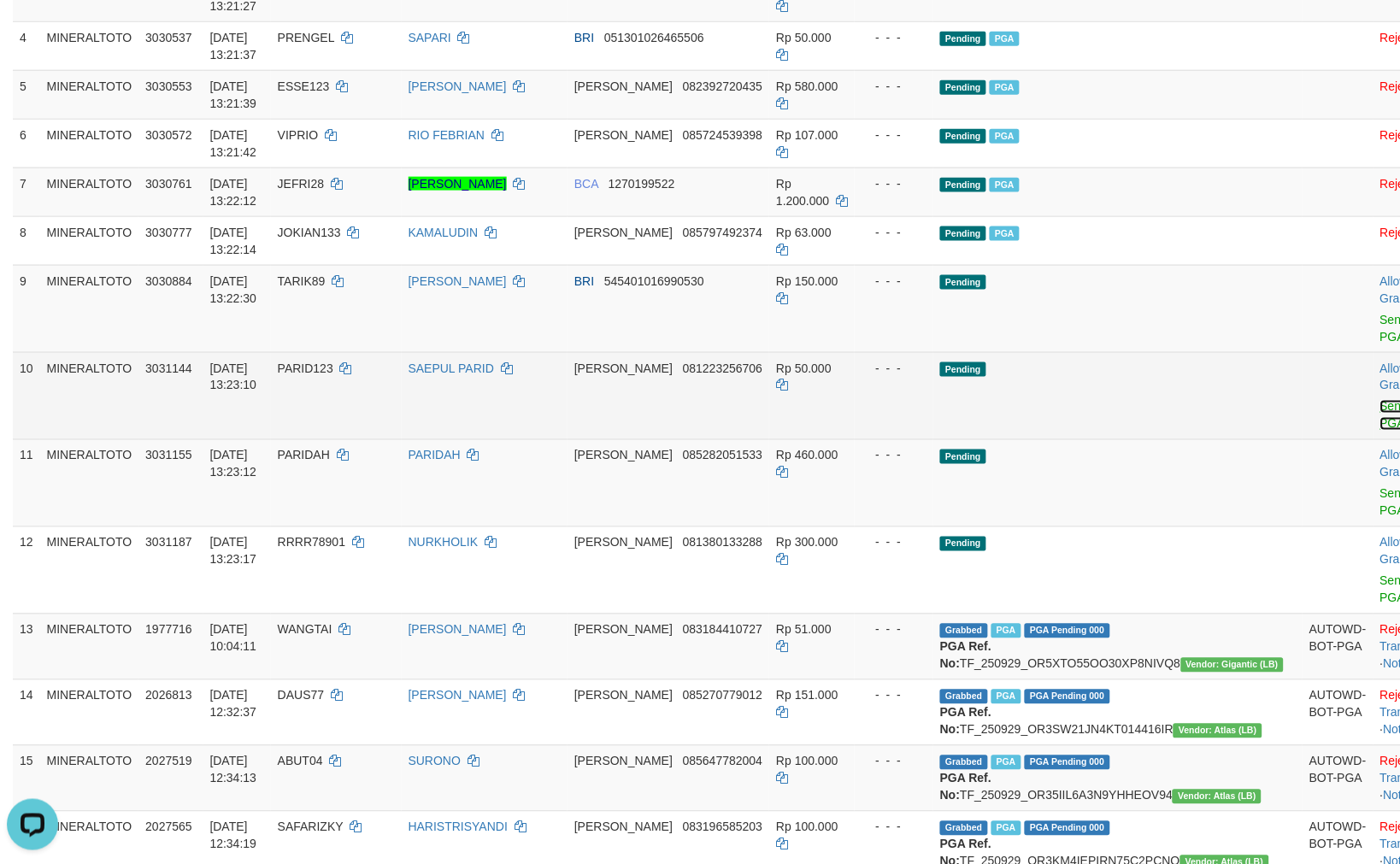
click at [1380, 407] on link "Send PGA" at bounding box center [1394, 414] width 28 height 31
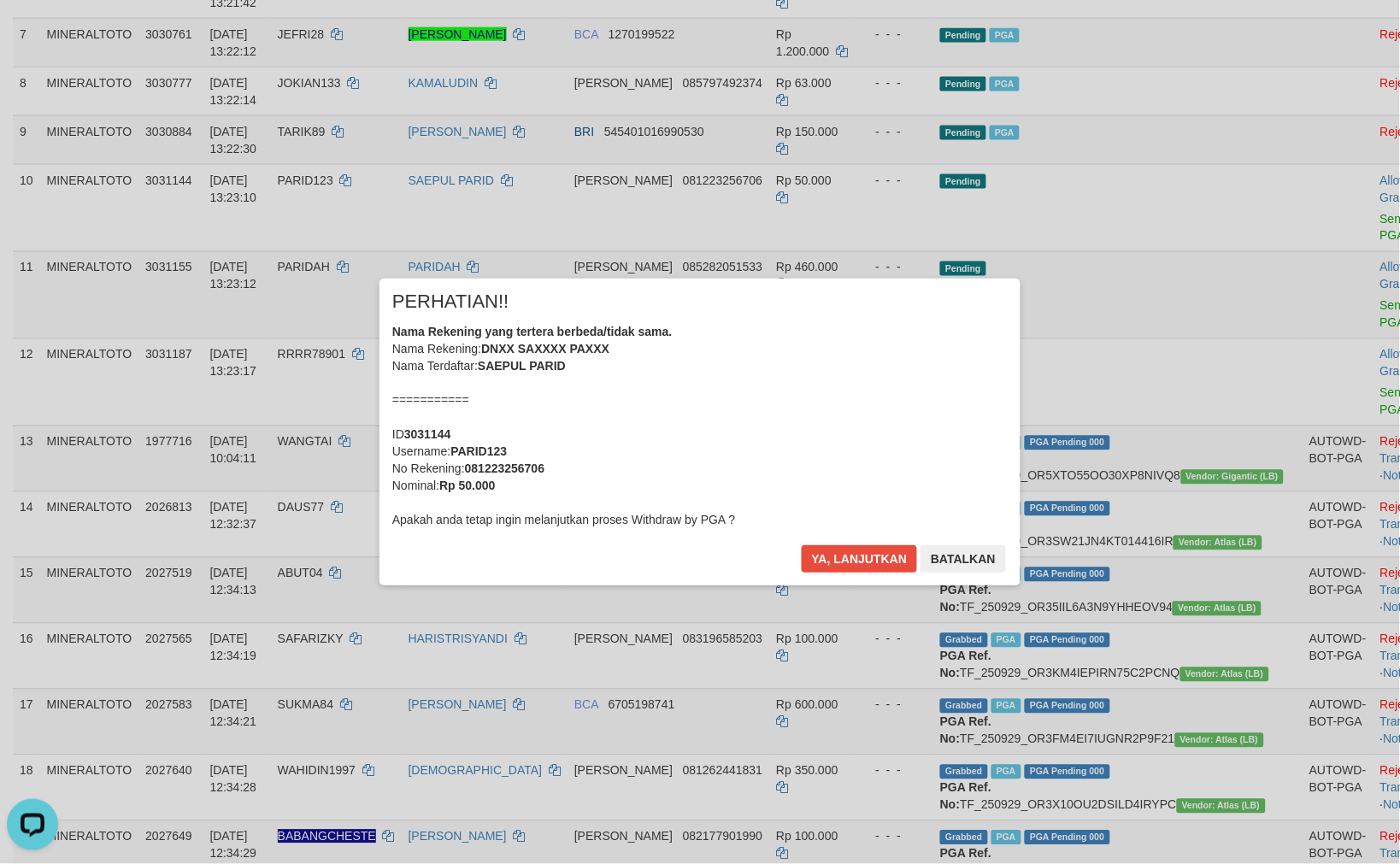
scroll to position [562, 0]
click at [865, 557] on button "Ya, lanjutkan" at bounding box center [859, 558] width 117 height 27
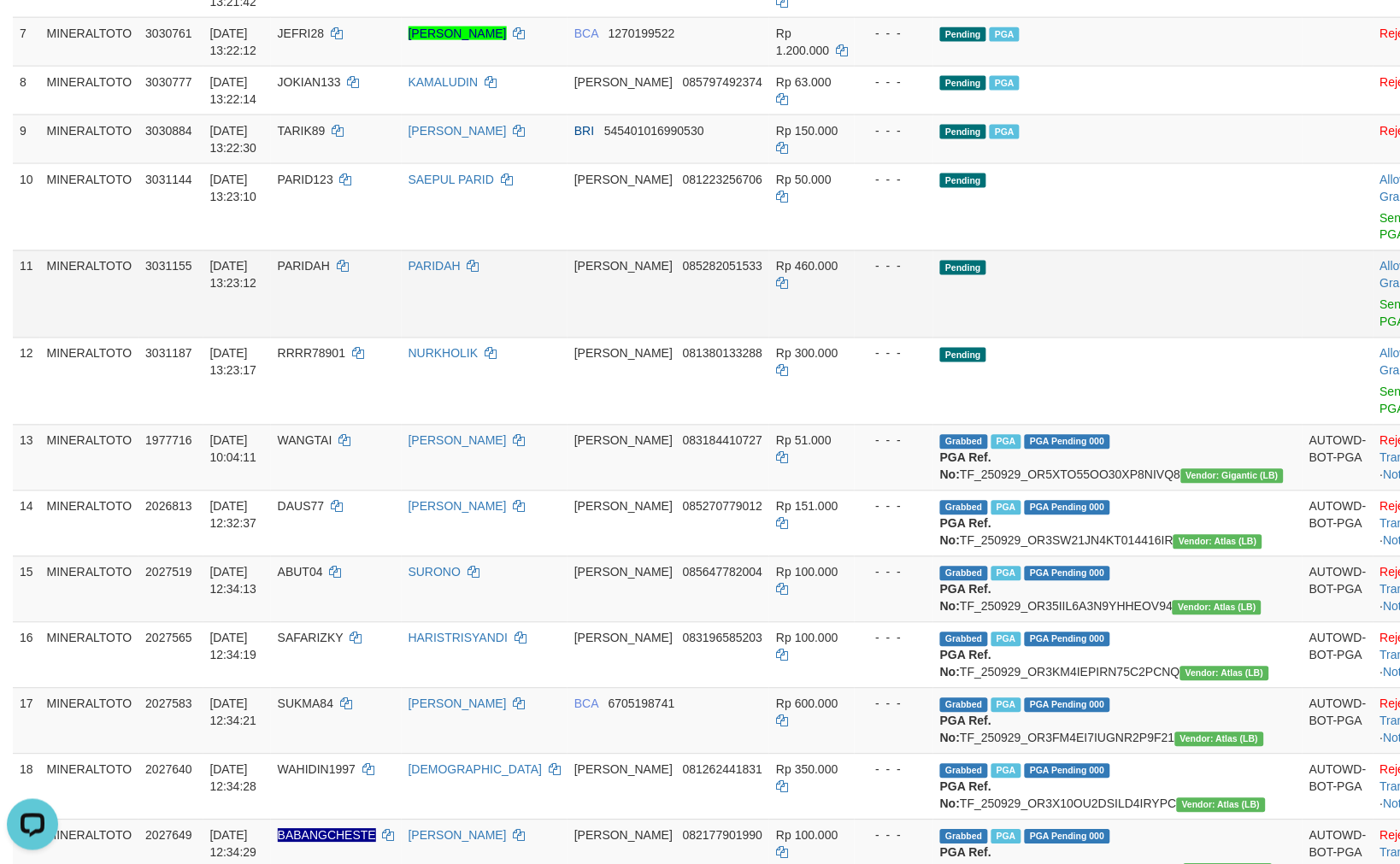
scroll to position [524, 0]
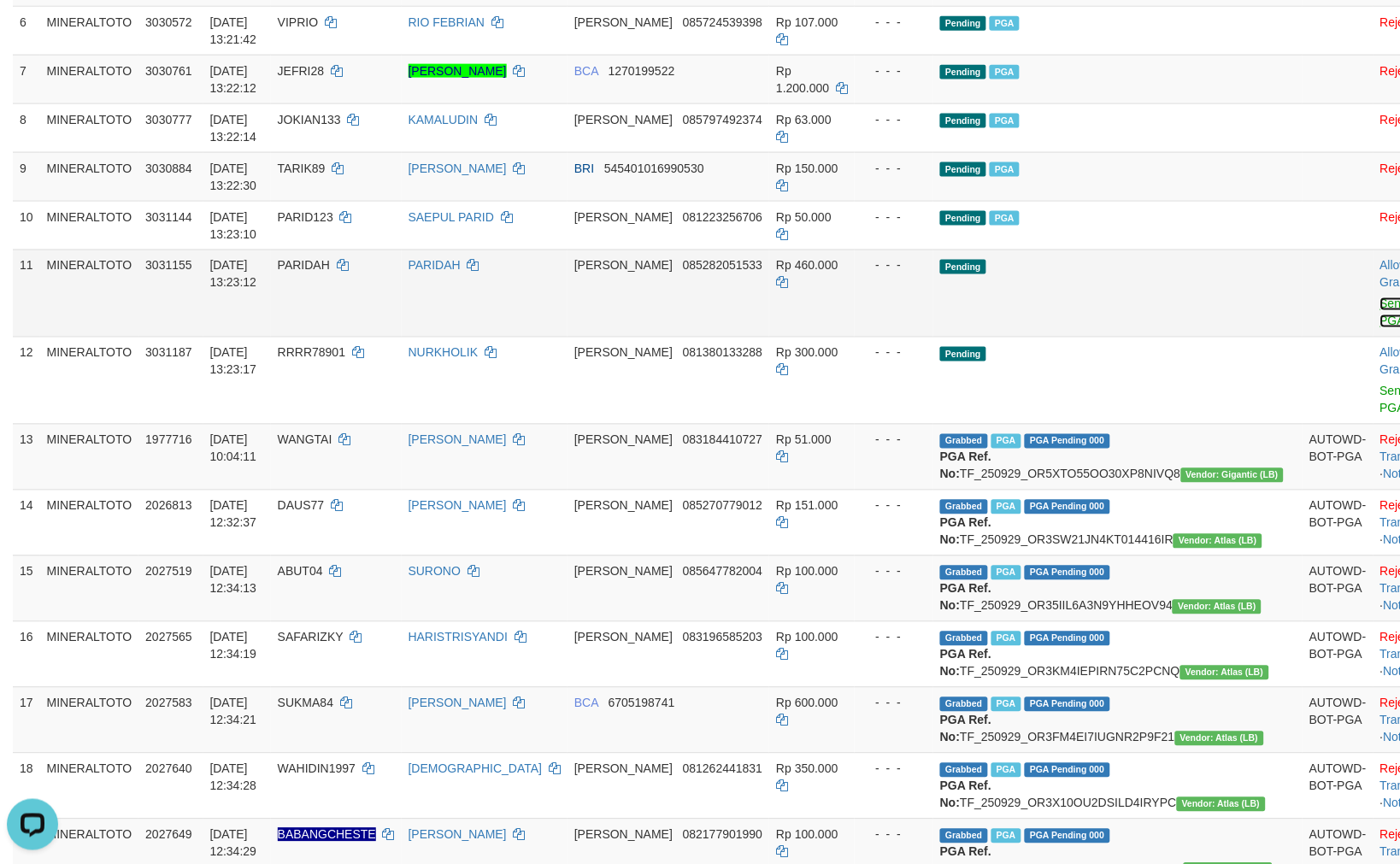
click at [1380, 300] on link "Send PGA" at bounding box center [1394, 312] width 28 height 31
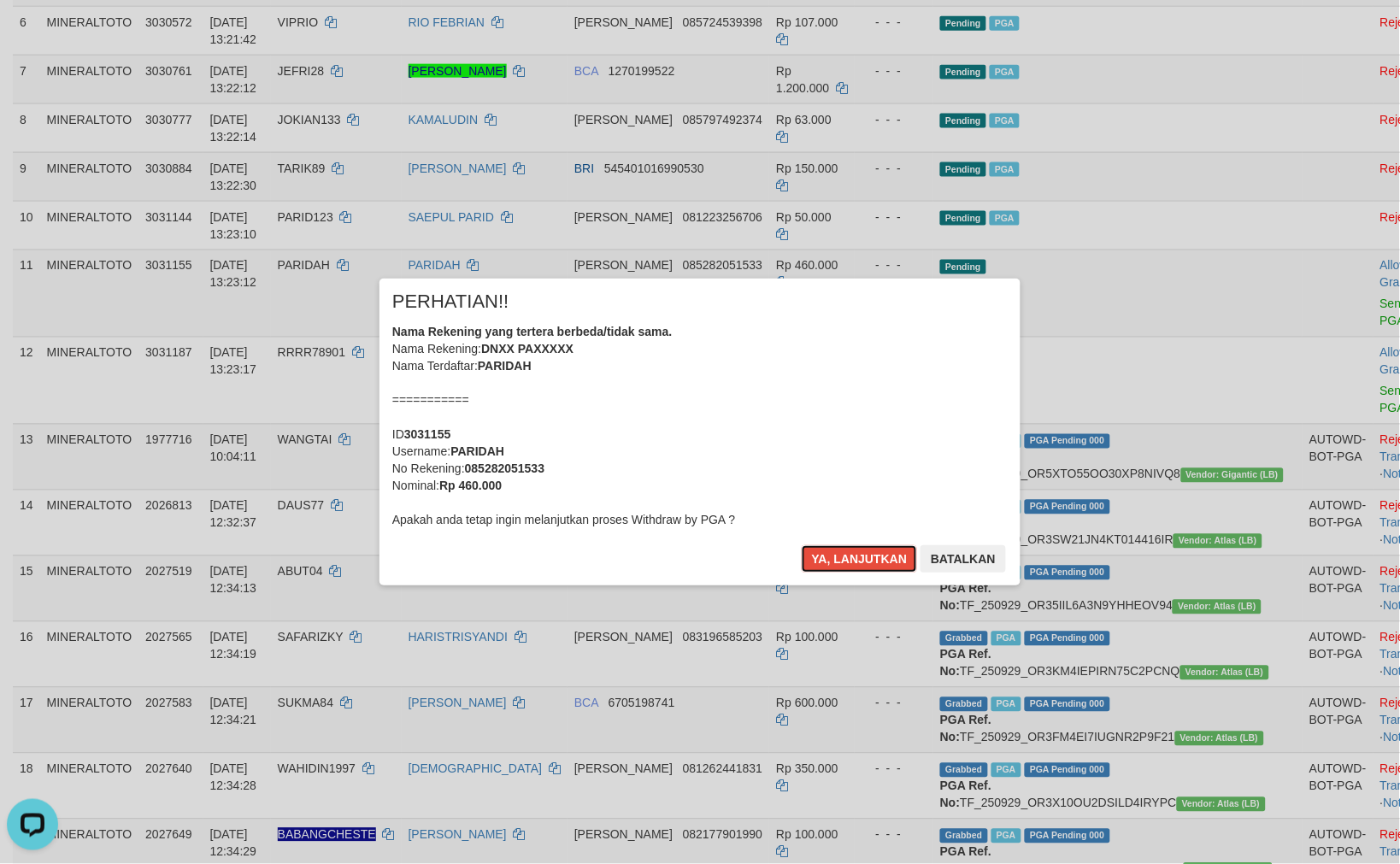
click at [788, 403] on div "Nama Rekening yang tertera berbeda/tidak sama. Nama Rekening: DNXX PAXXXXX Nama…" at bounding box center [700, 426] width 615 height 205
click at [802, 545] on button "Ya, lanjutkan" at bounding box center [859, 558] width 117 height 27
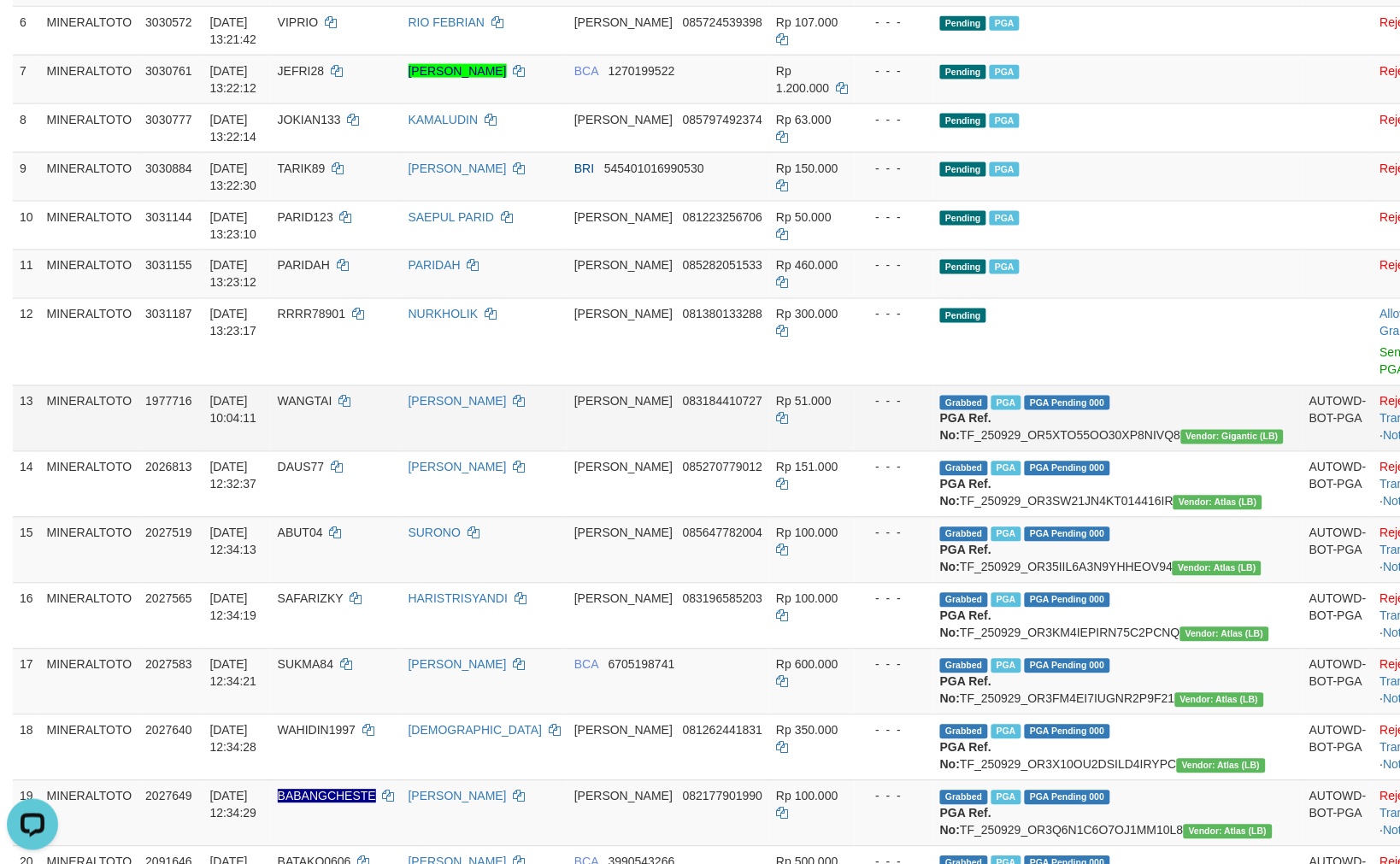
click at [1109, 440] on td "Grabbed PGA PGA Pending 000 PGA Ref. No: TF_250929_OR5XTO55OO30XP8NIVQ8 Vendor:…" at bounding box center [1117, 418] width 369 height 66
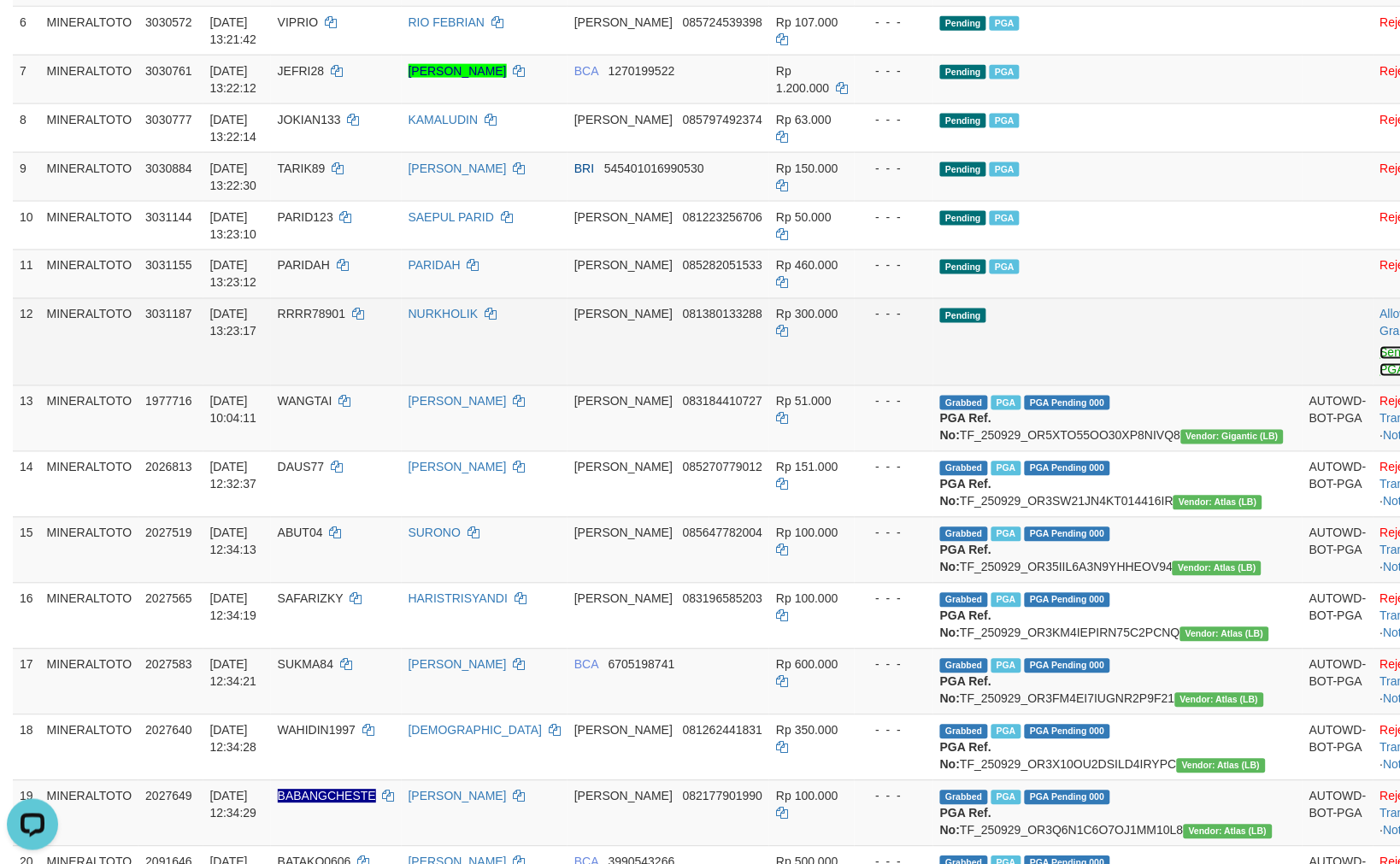
click at [1380, 353] on link "Send PGA" at bounding box center [1394, 361] width 28 height 31
click at [1380, 351] on link "Send PGA" at bounding box center [1394, 361] width 28 height 31
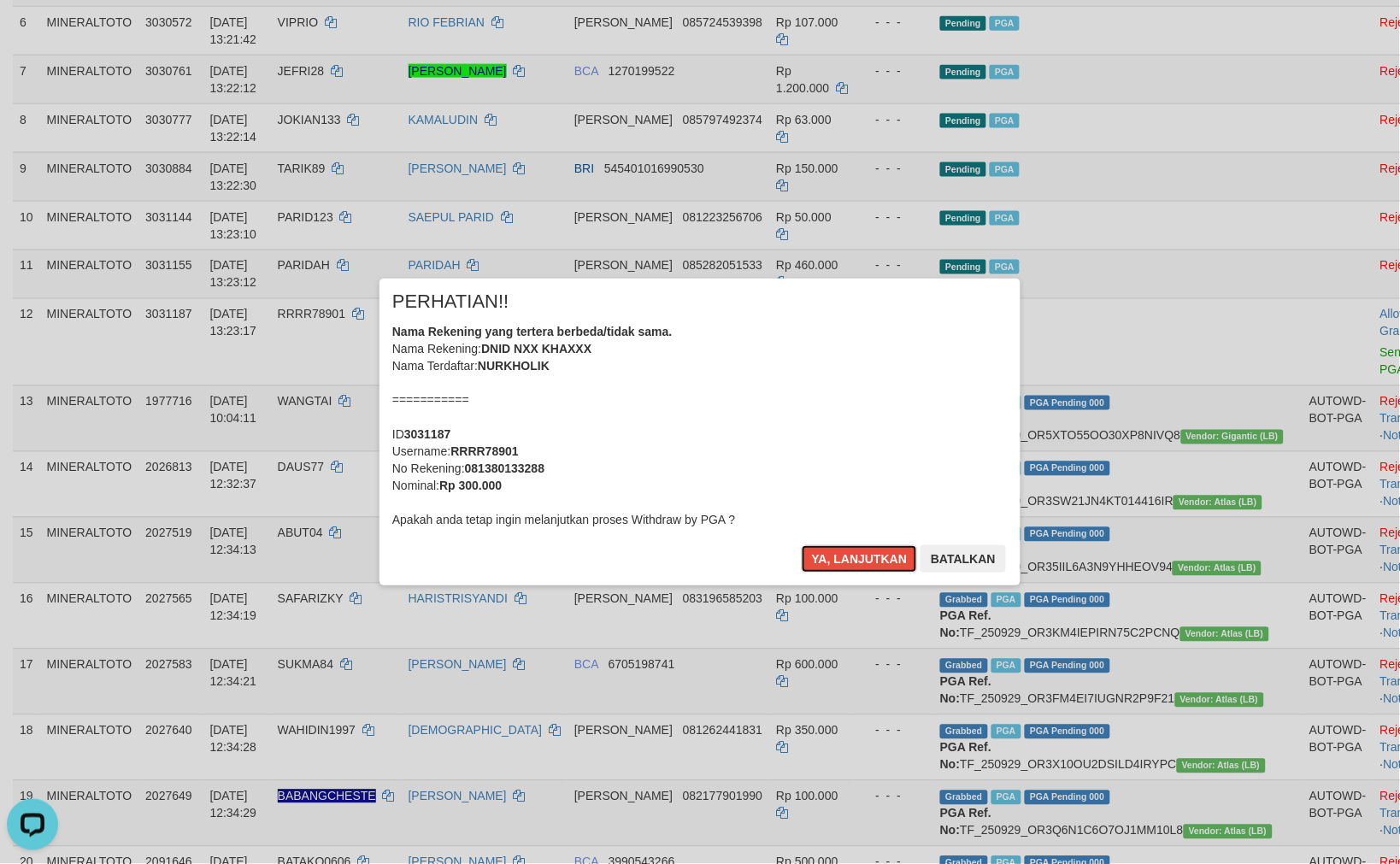
click at [697, 333] on div "Nama Rekening yang tertera berbeda/tidak sama. Nama Rekening: DNID NXX KHAXXX N…" at bounding box center [700, 426] width 615 height 205
click at [802, 545] on button "Ya, lanjutkan" at bounding box center [859, 558] width 117 height 27
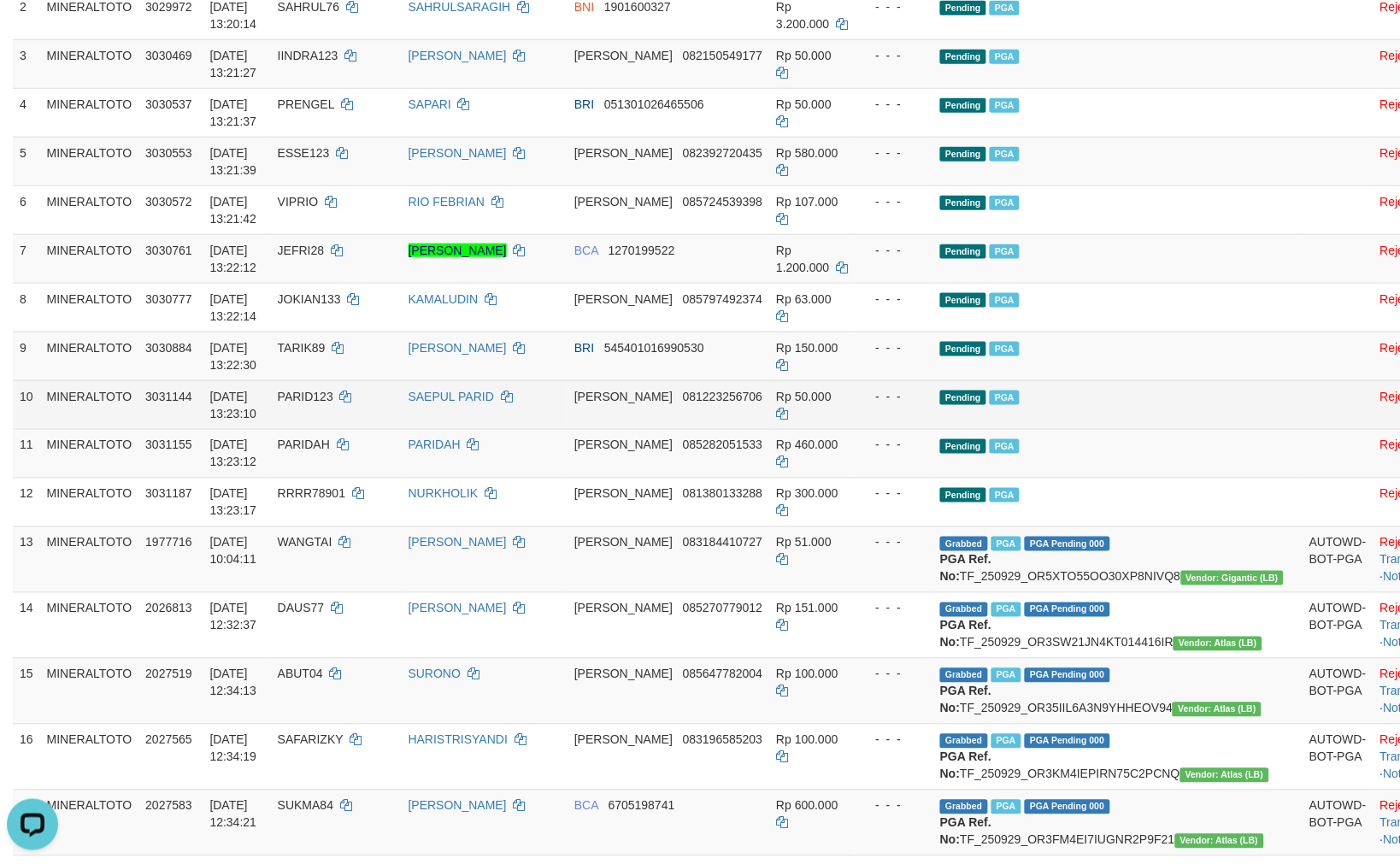
scroll to position [379, 0]
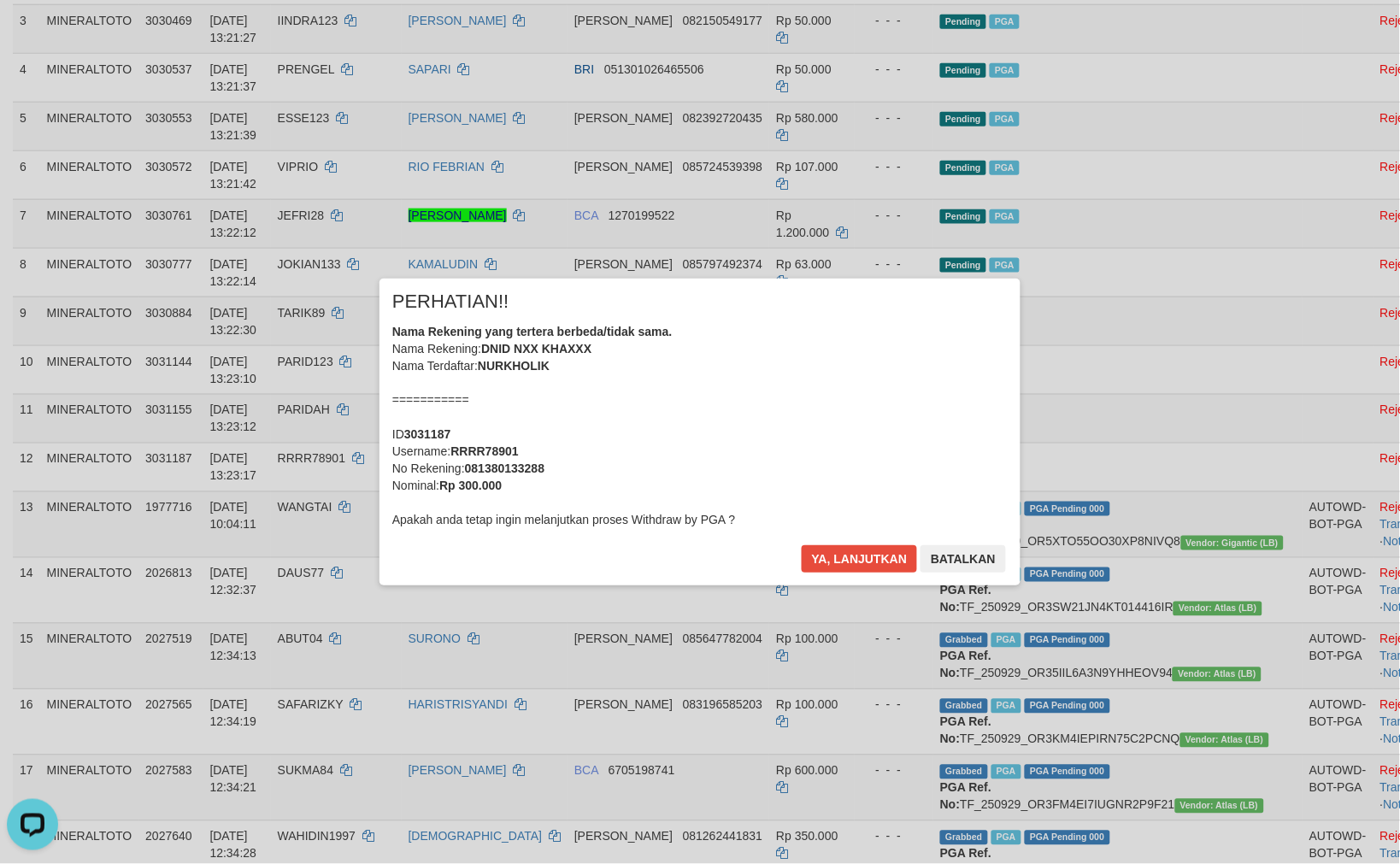
click at [1143, 393] on div "× PERHATIAN!! Nama Rekening yang tertera berbeda/tidak sama. Nama Rekening: DNI…" at bounding box center [699, 431] width 1000 height 306
click at [957, 553] on button "Batalkan" at bounding box center [963, 558] width 86 height 27
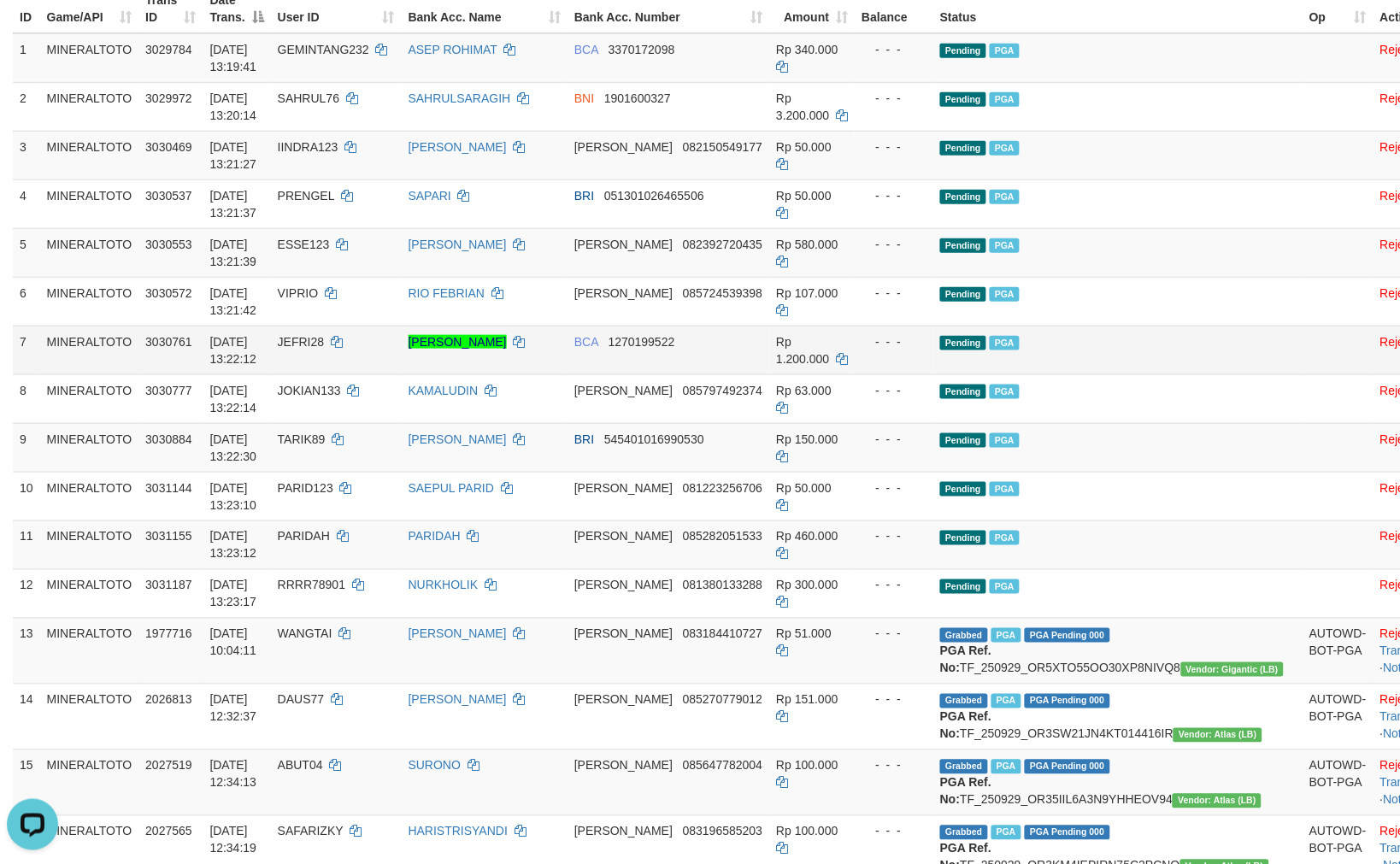
scroll to position [0, 0]
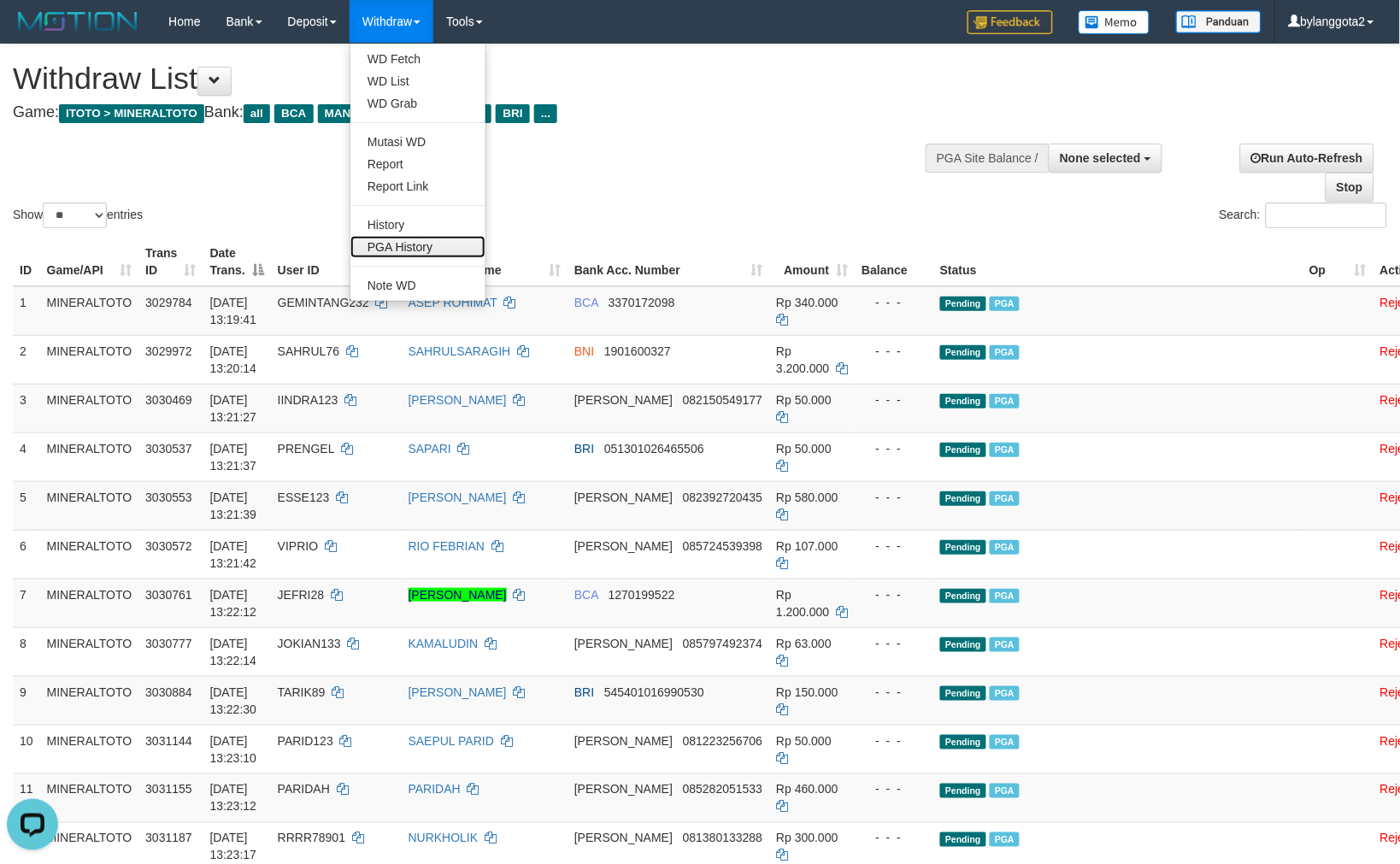
drag, startPoint x: 436, startPoint y: 239, endPoint x: 507, endPoint y: 141, distance: 121.0
drag, startPoint x: 395, startPoint y: 243, endPoint x: 473, endPoint y: 155, distance: 117.6
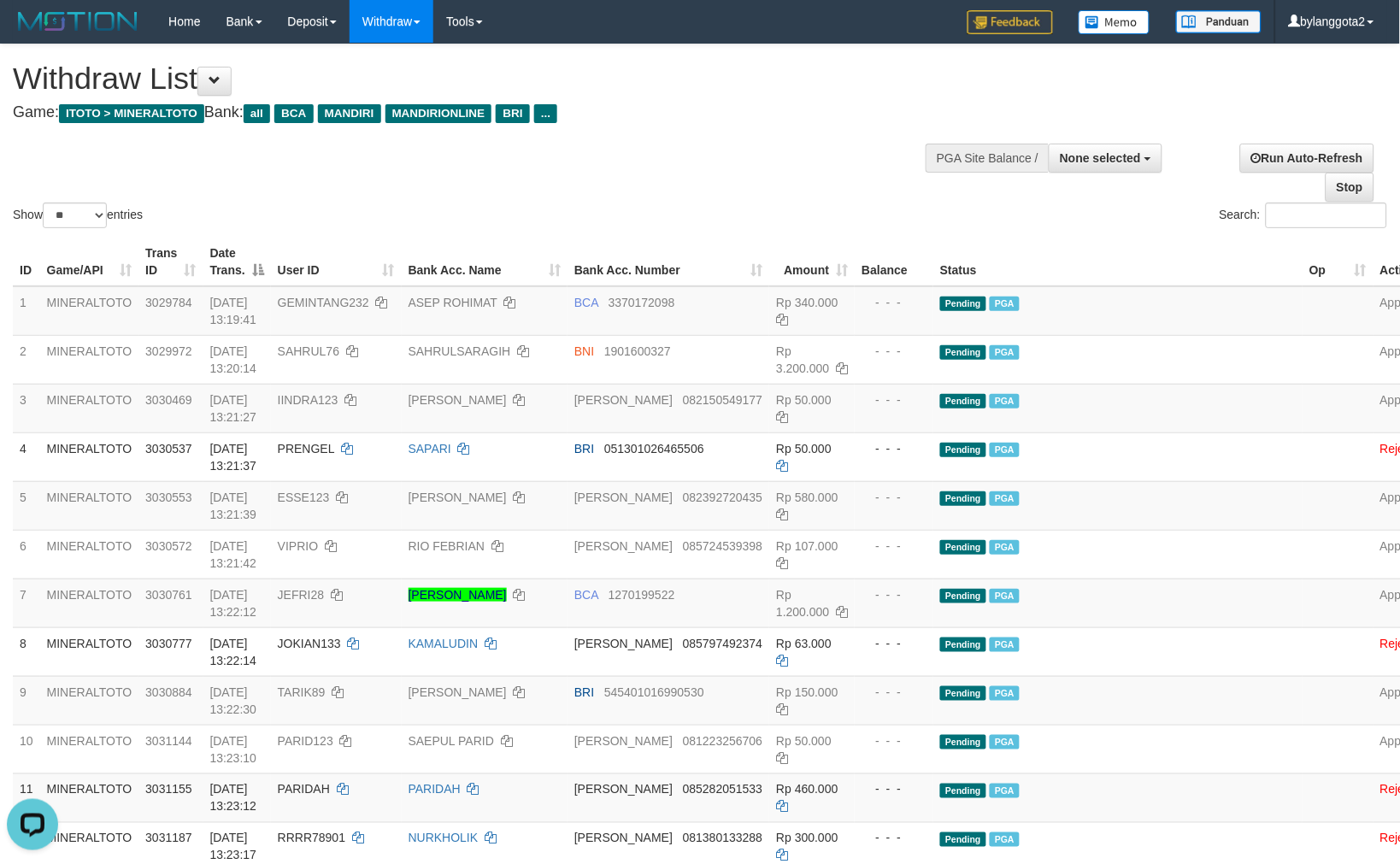
click at [852, 191] on div "Show ** ** ** *** entries Search:" at bounding box center [700, 138] width 1400 height 188
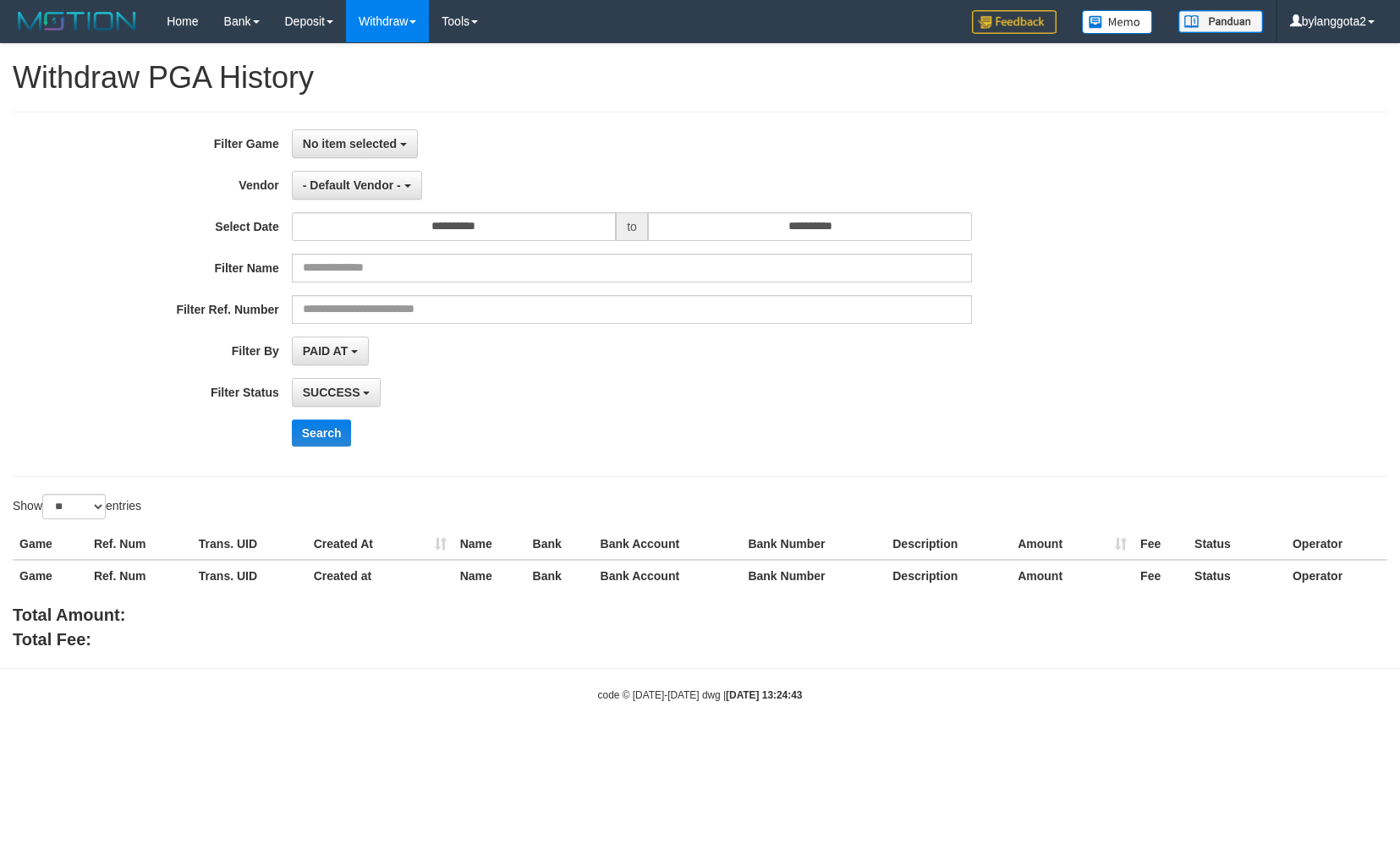
select select
select select "**"
click at [357, 162] on div "**********" at bounding box center [583, 294] width 1167 height 330
click at [361, 142] on span "No item selected" at bounding box center [350, 144] width 94 height 14
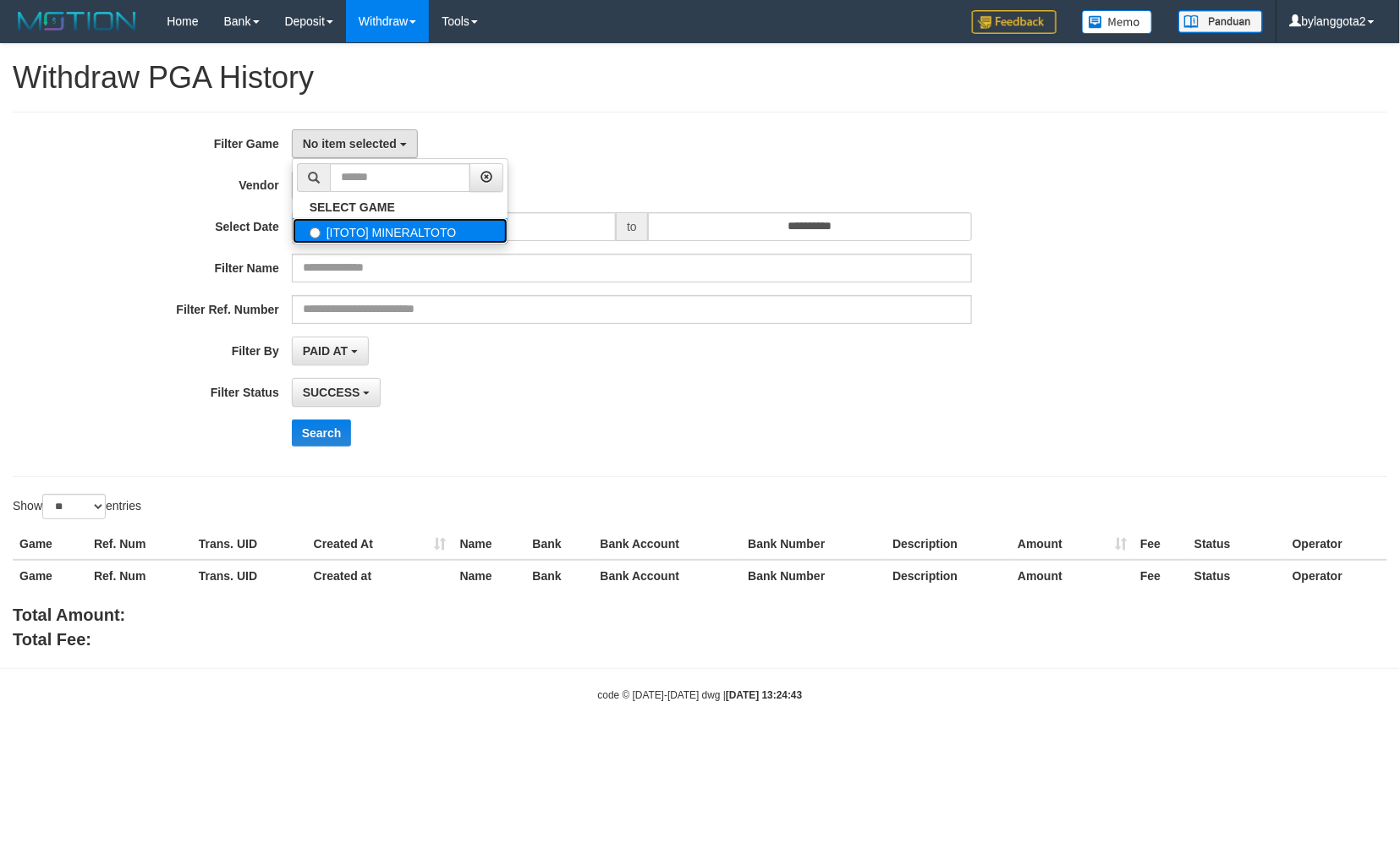
click at [357, 234] on label "[ITOTO] MINERALTOTO" at bounding box center [400, 231] width 215 height 25
select select "****"
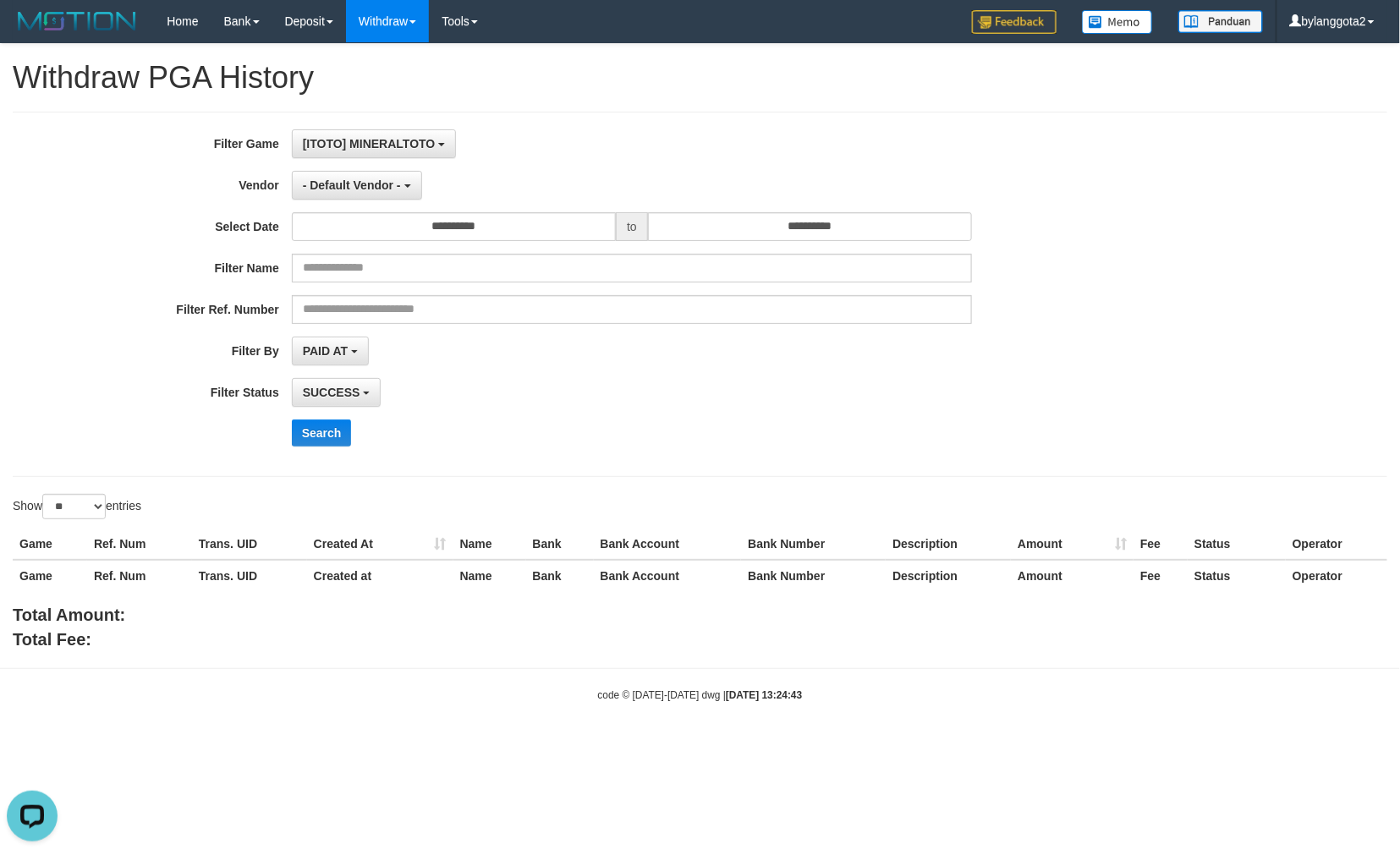
click at [354, 160] on div "**********" at bounding box center [583, 294] width 1167 height 330
click at [345, 180] on span "- Default Vendor -" at bounding box center [351, 186] width 98 height 14
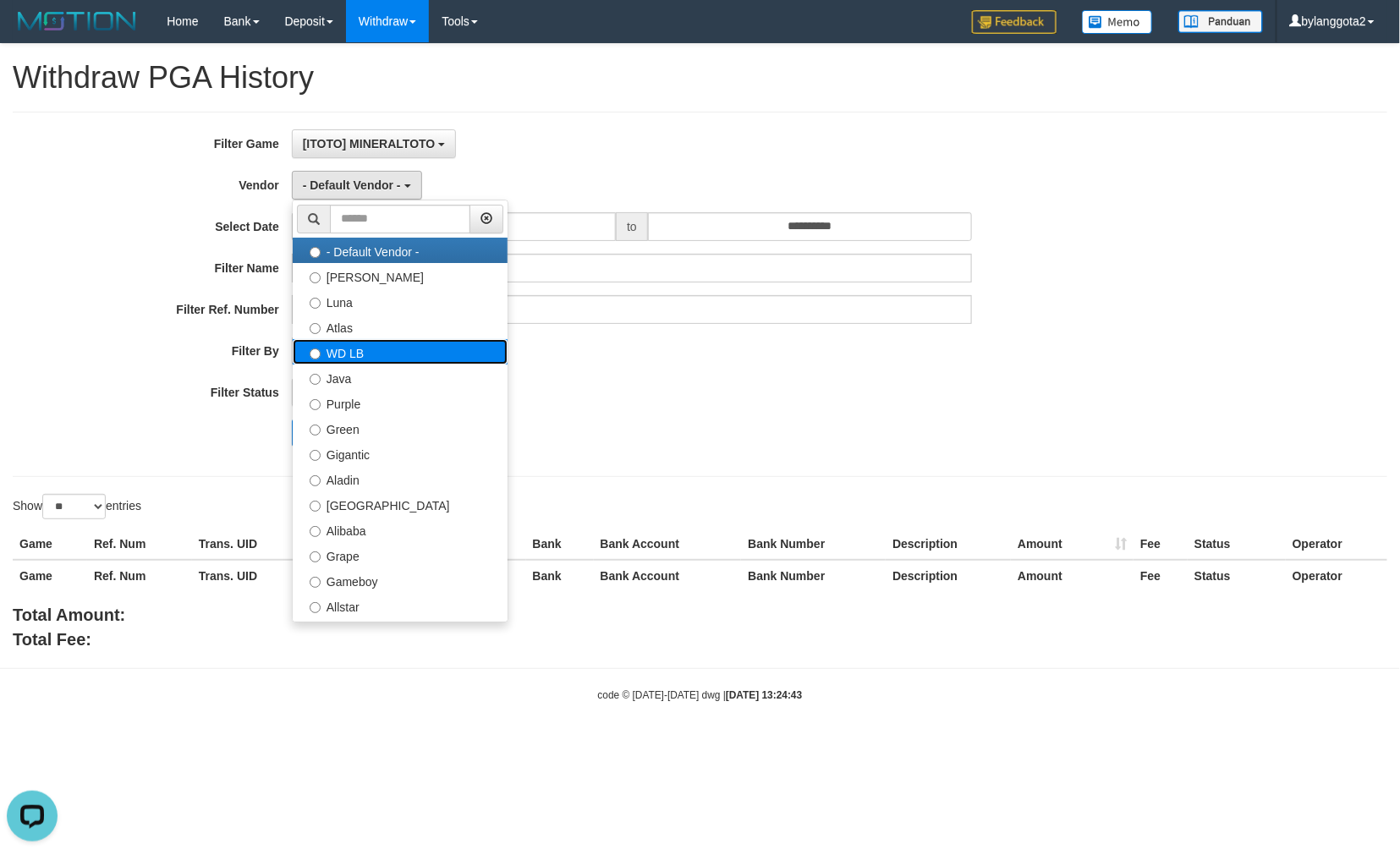
click at [359, 356] on label "WD LB" at bounding box center [400, 351] width 215 height 25
select select "**********"
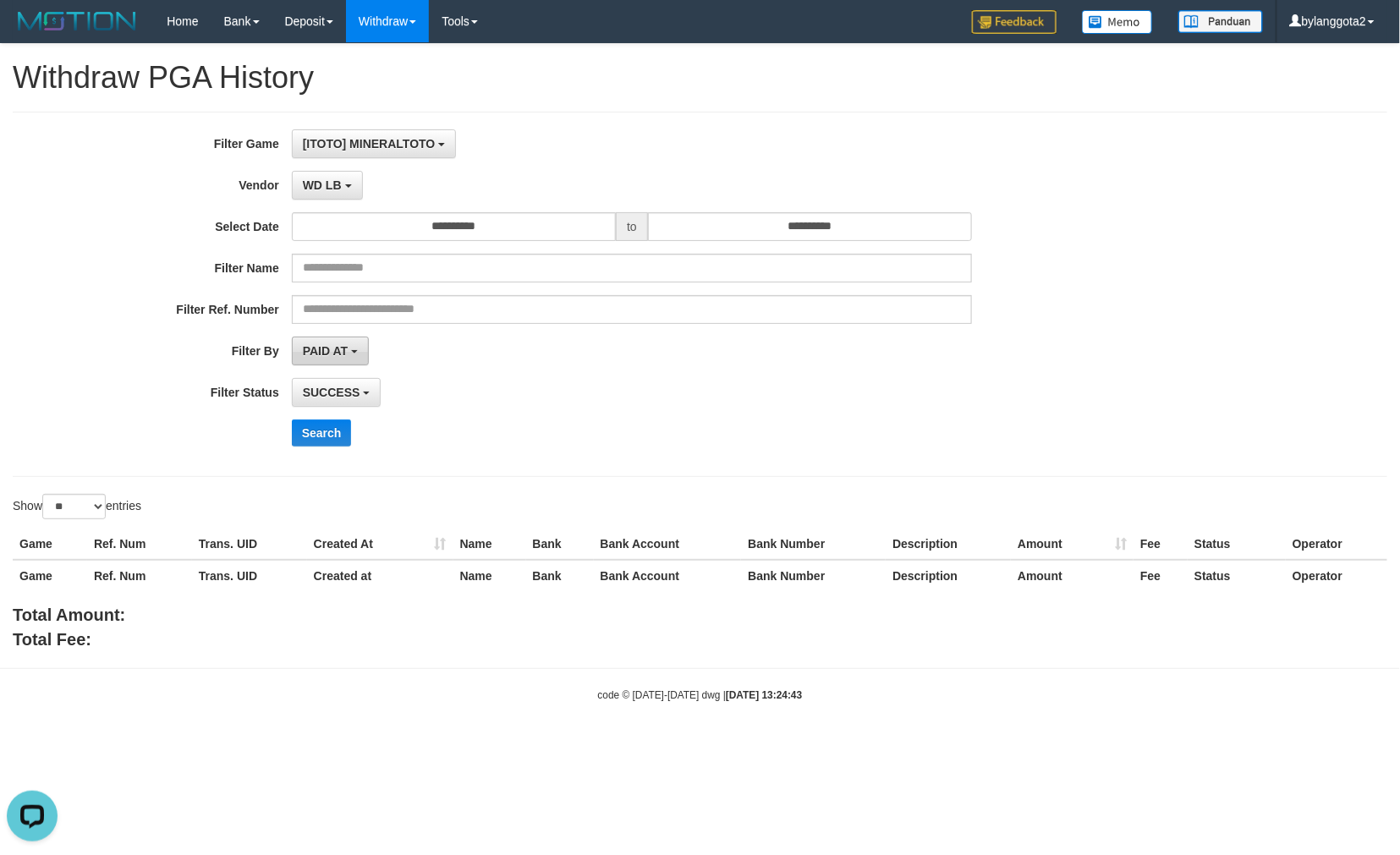
click at [326, 357] on span "PAID AT" at bounding box center [325, 351] width 45 height 14
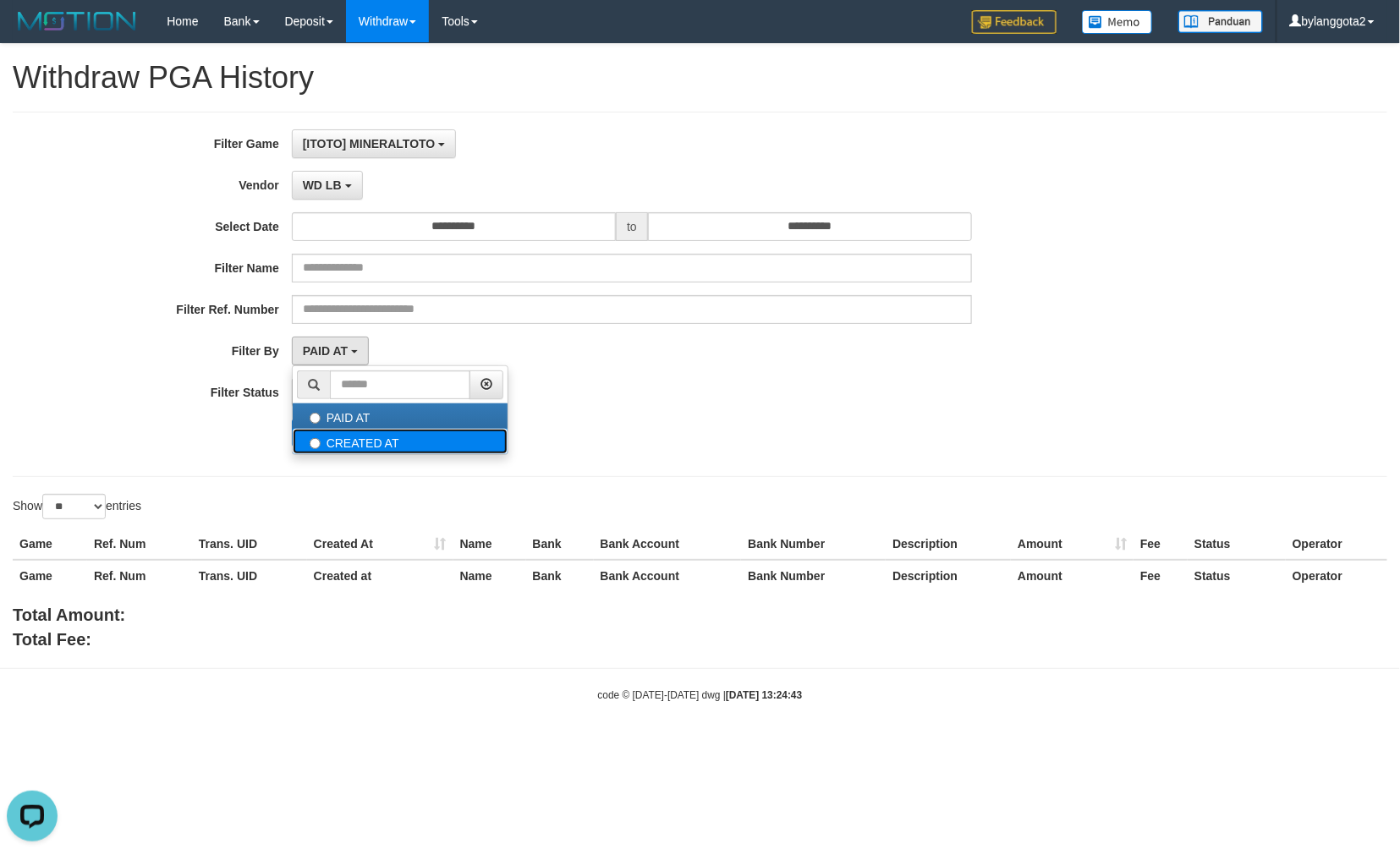
click at [339, 446] on label "CREATED AT" at bounding box center [400, 441] width 215 height 25
select select "*"
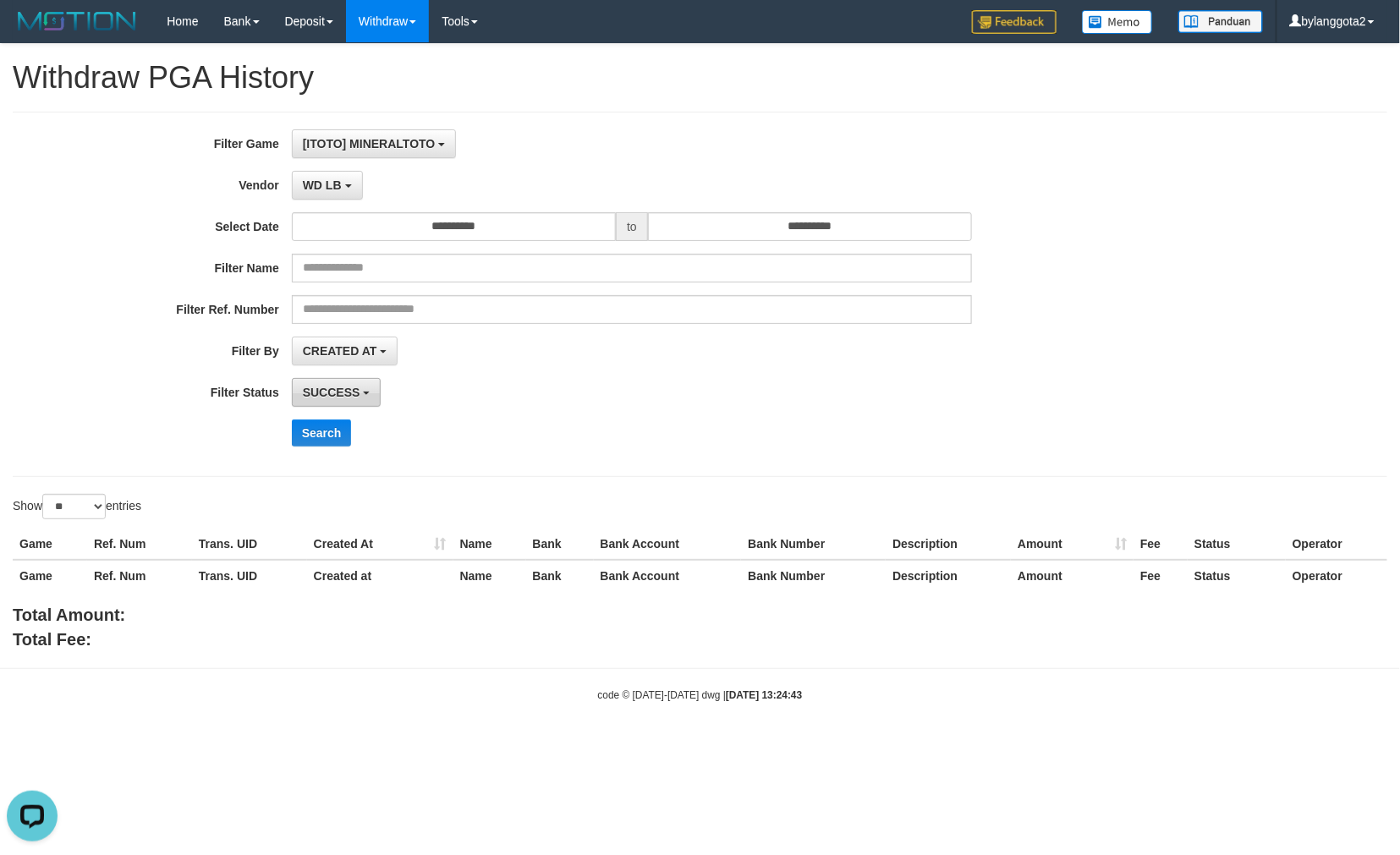
click at [336, 392] on span "SUCCESS" at bounding box center [331, 393] width 57 height 14
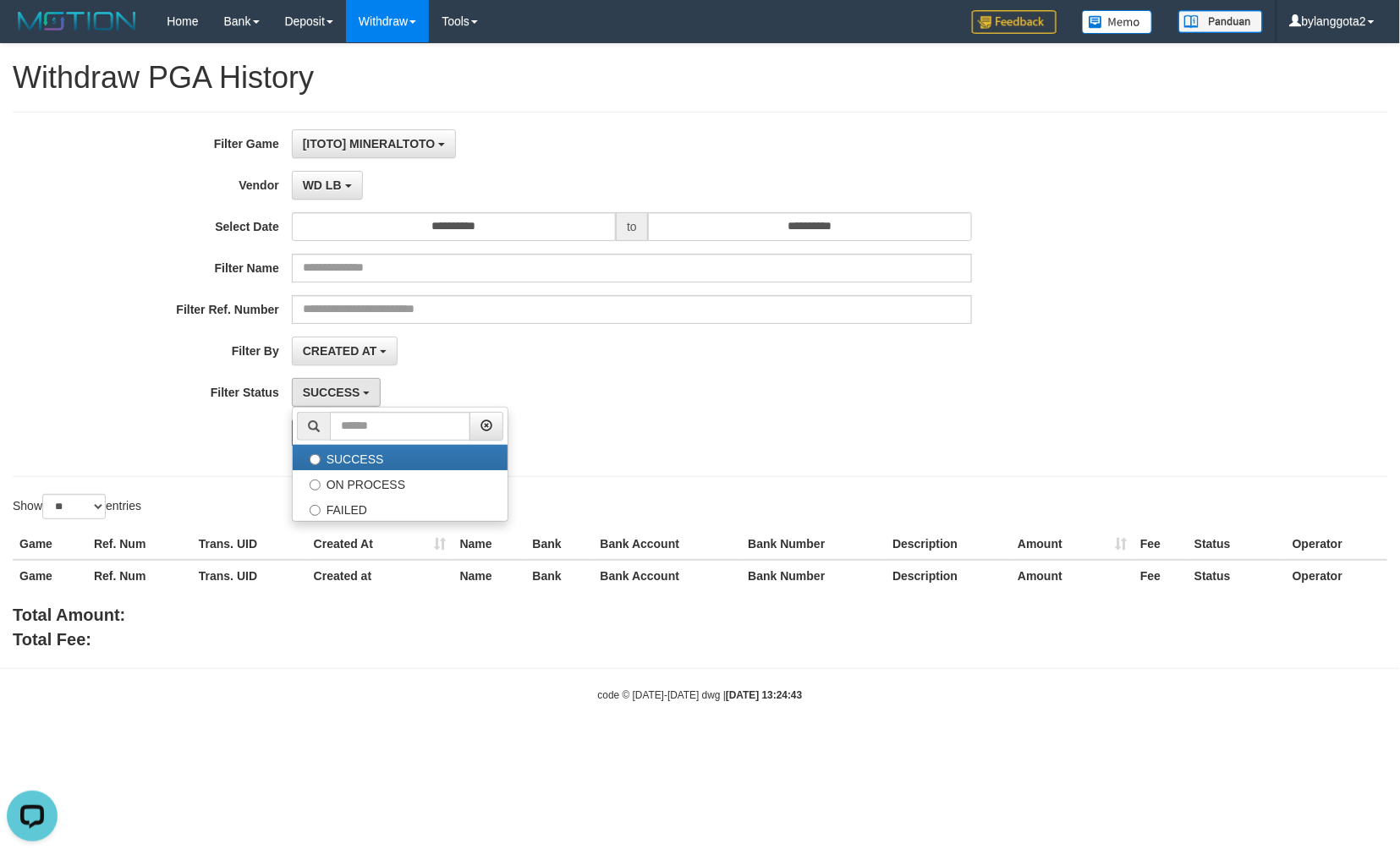
click at [487, 379] on div "SUCCESS SUCCESS ON PROCESS FAILED" at bounding box center [631, 392] width 681 height 29
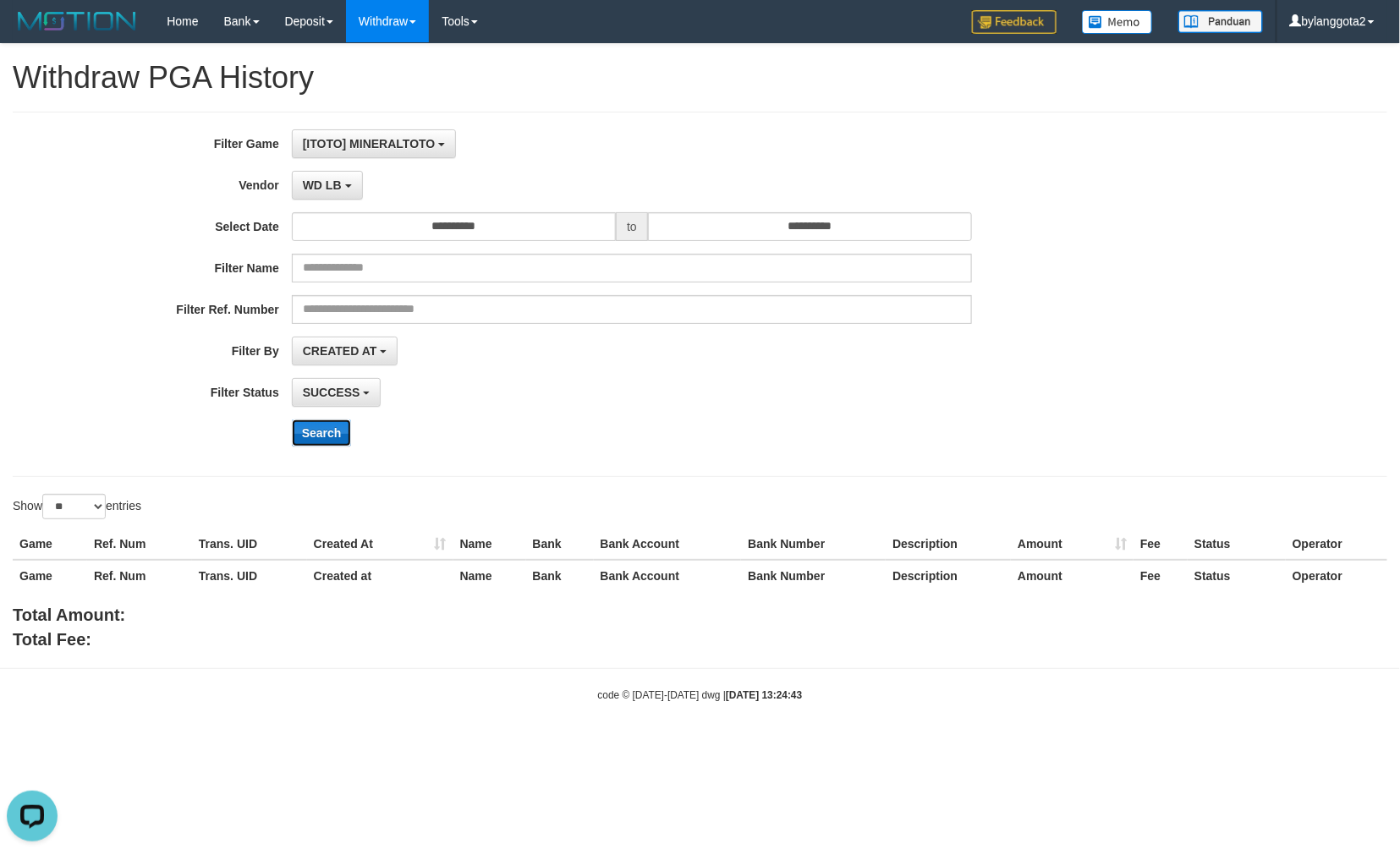
click at [299, 429] on button "Search" at bounding box center [321, 433] width 60 height 27
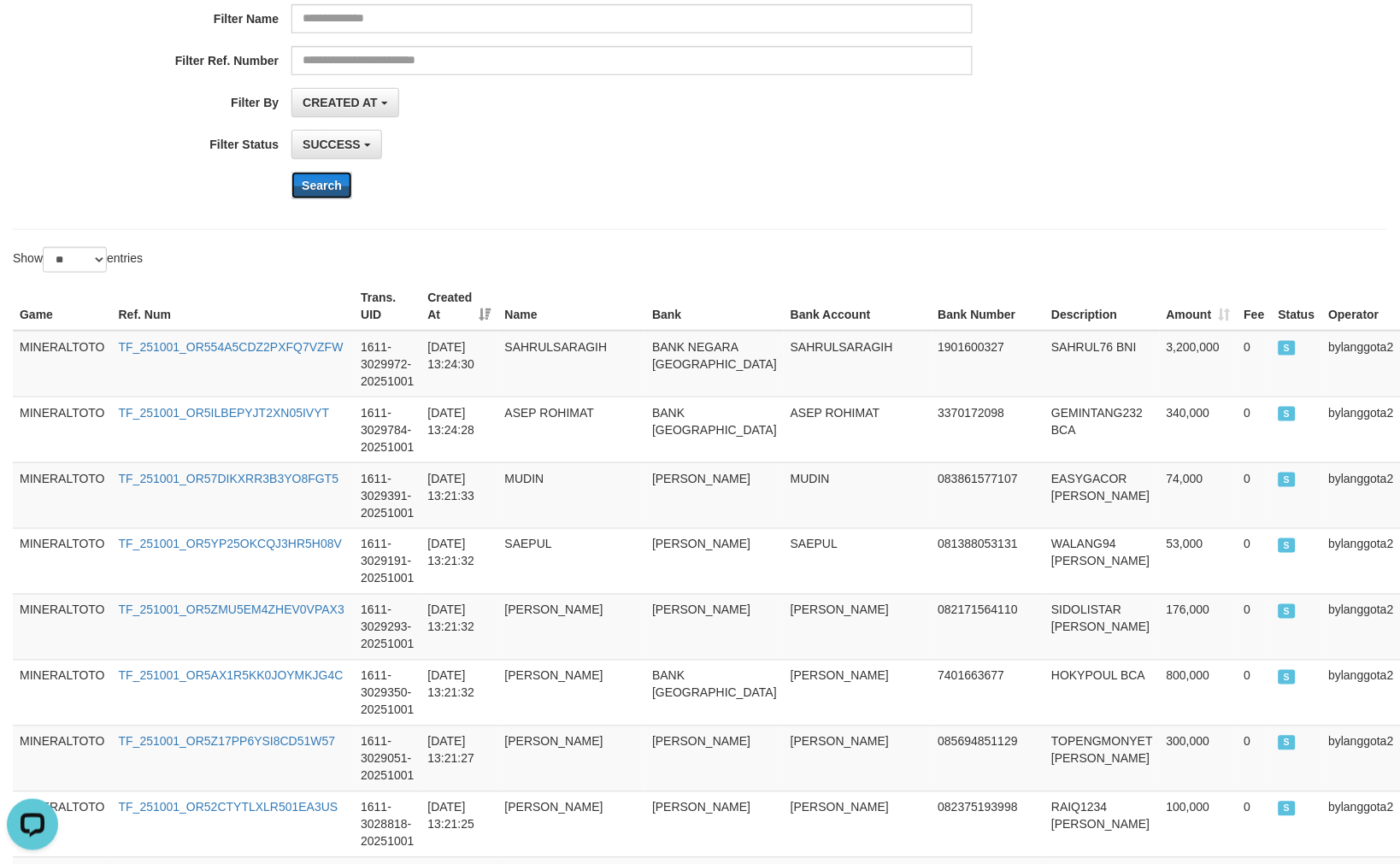
scroll to position [81, 0]
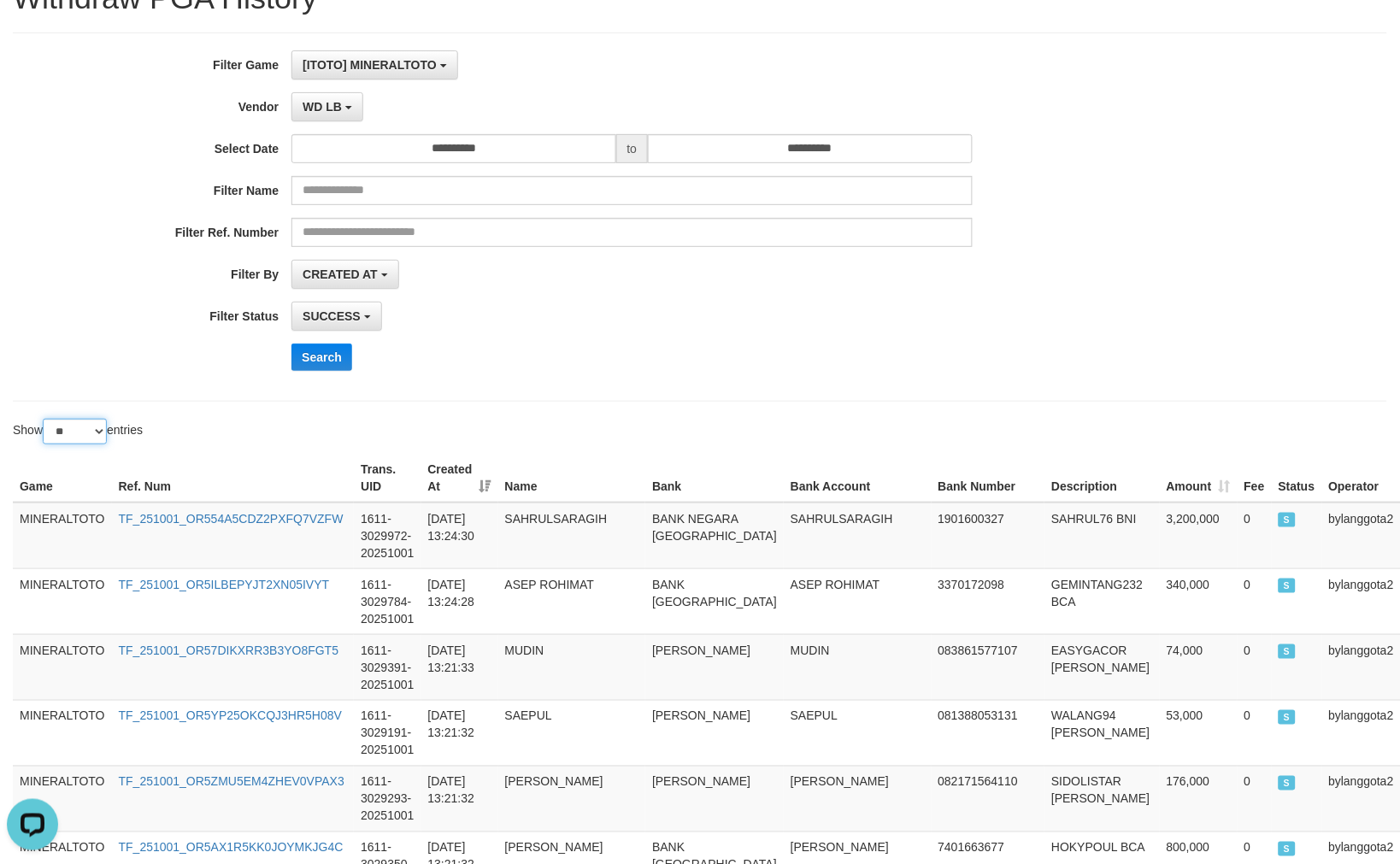
drag, startPoint x: 84, startPoint y: 426, endPoint x: 84, endPoint y: 442, distance: 16.0
click at [84, 426] on select "** ** ** ***" at bounding box center [74, 431] width 64 height 25
select select "***"
click at [46, 419] on select "** ** ** ***" at bounding box center [74, 431] width 64 height 25
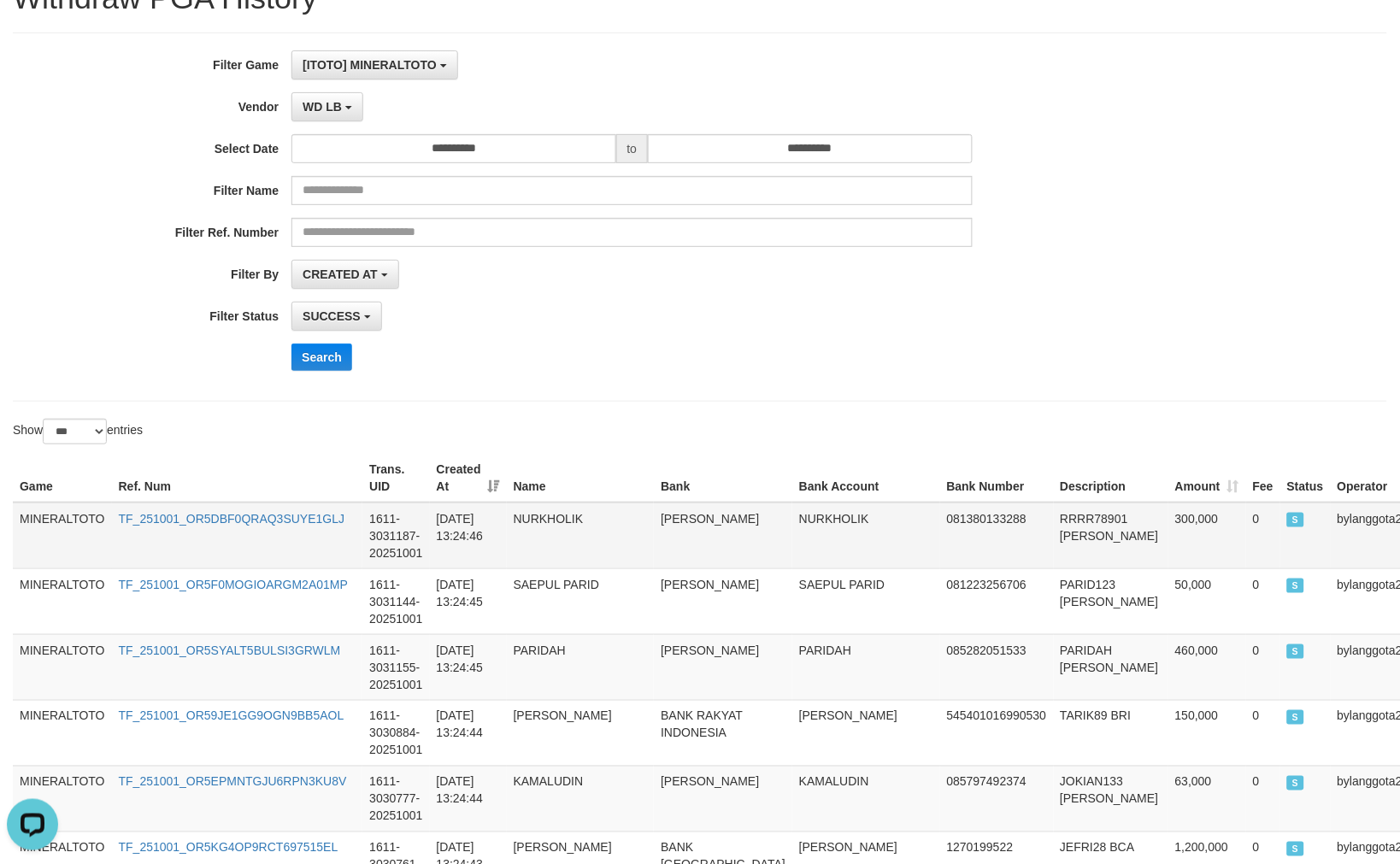
click at [940, 532] on td "081380133288" at bounding box center [997, 535] width 114 height 67
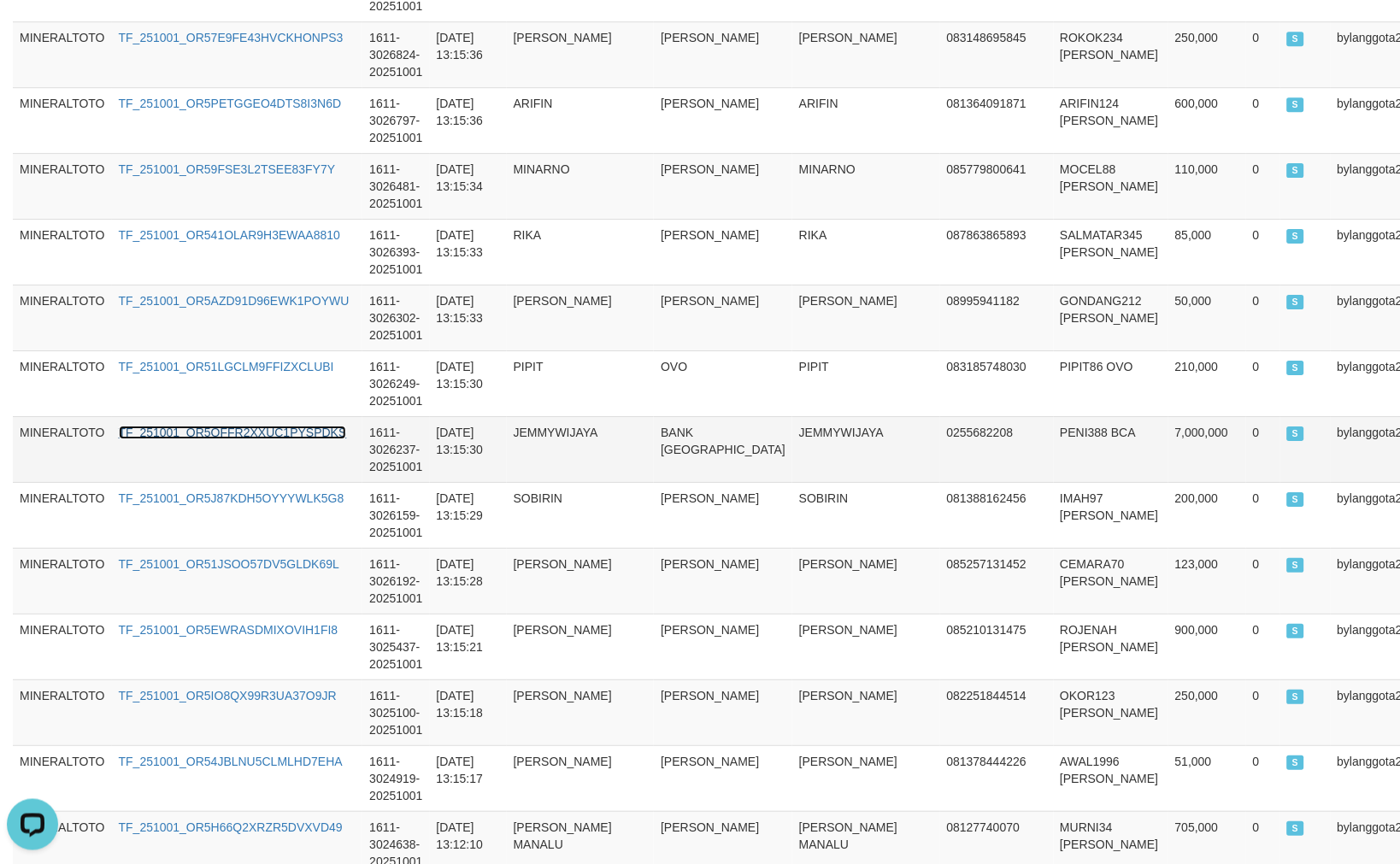
click at [218, 436] on link "TF_251001_OR5OFFR2XXUC1PYSPDKS" at bounding box center [233, 433] width 228 height 14
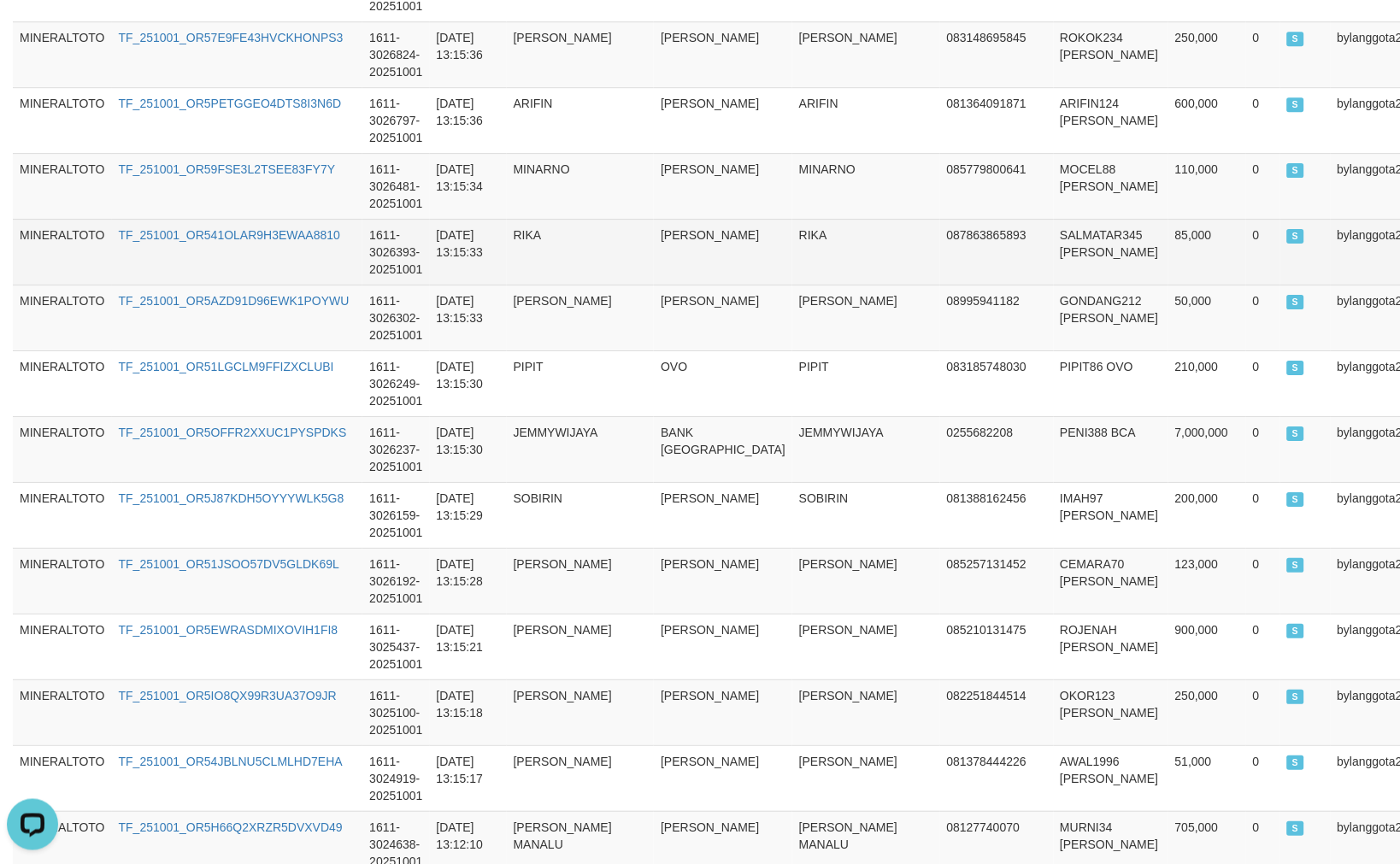
click at [940, 273] on td "087863865893" at bounding box center [997, 251] width 114 height 66
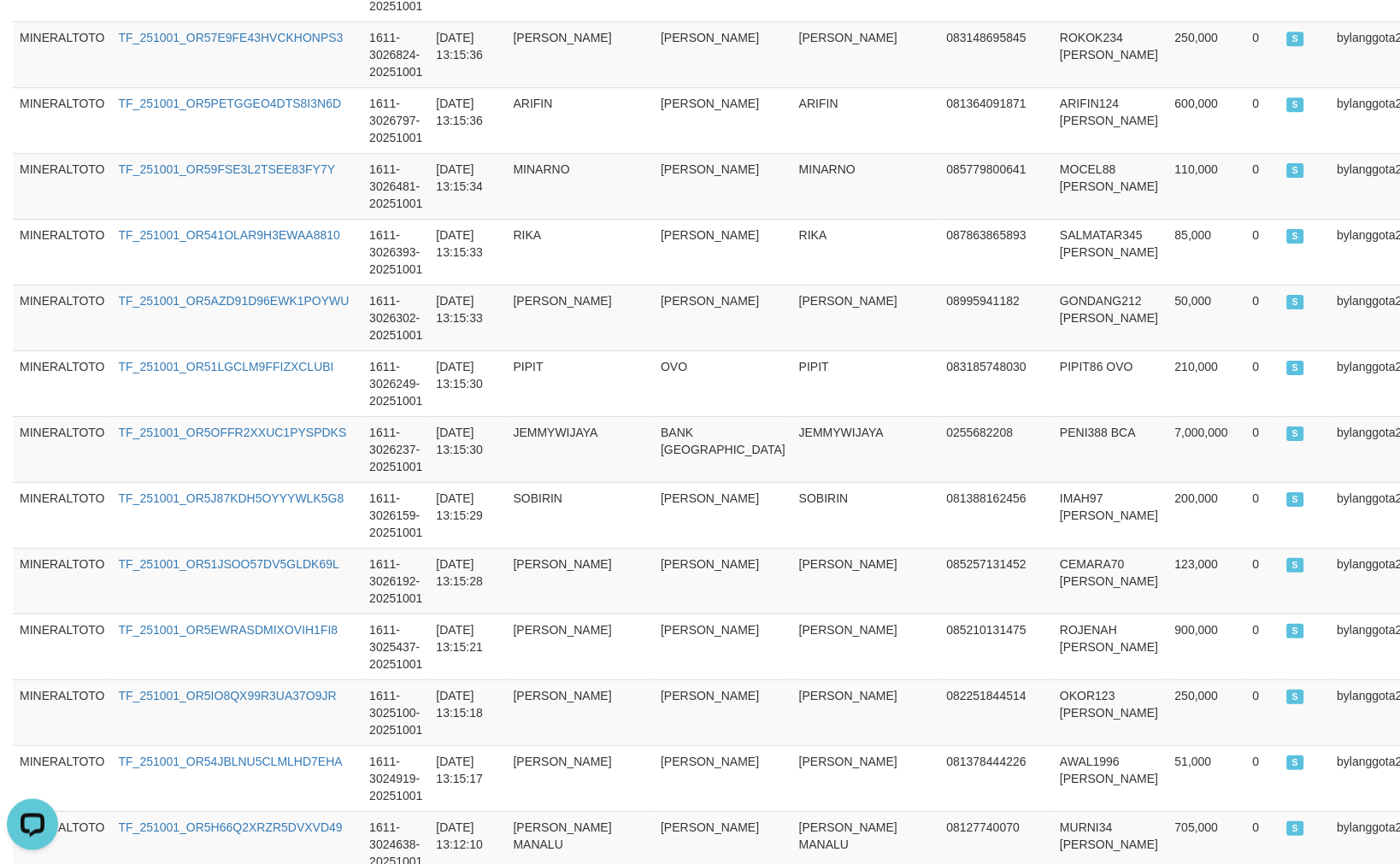
scroll to position [758, 0]
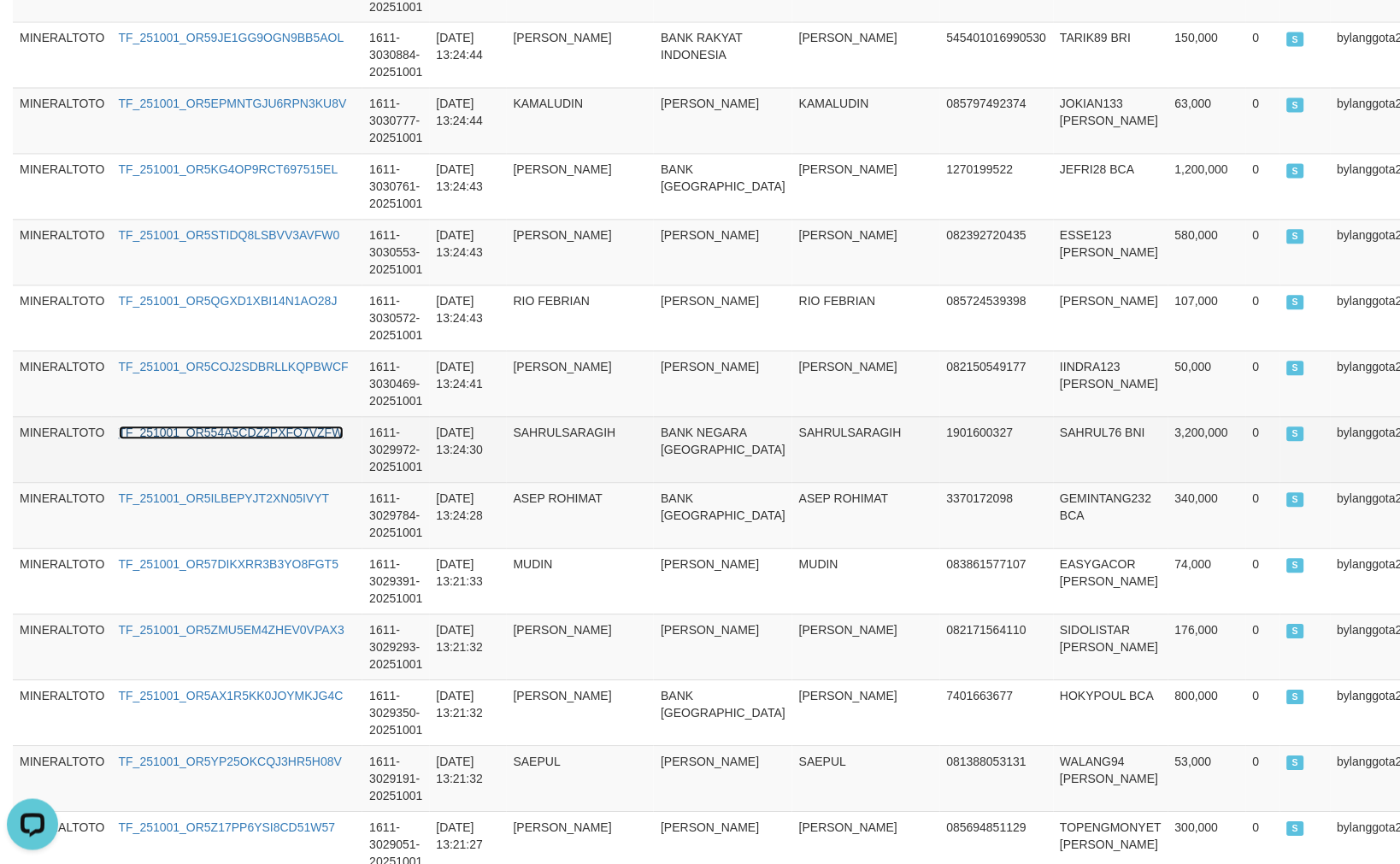
click at [279, 429] on link "TF_251001_OR554A5CDZ2PXFQ7VZFW" at bounding box center [231, 434] width 224 height 14
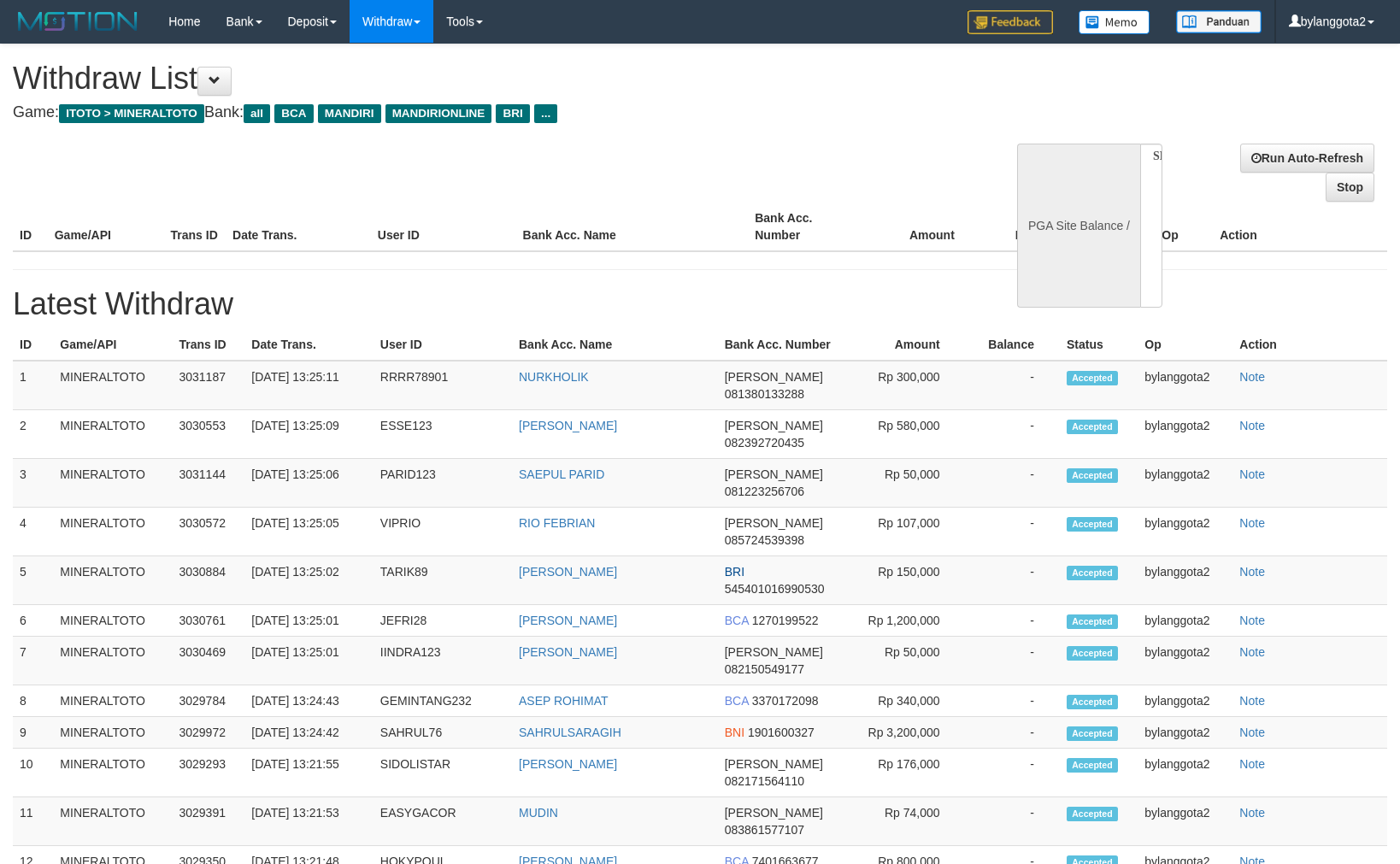
select select
select select "**"
select select
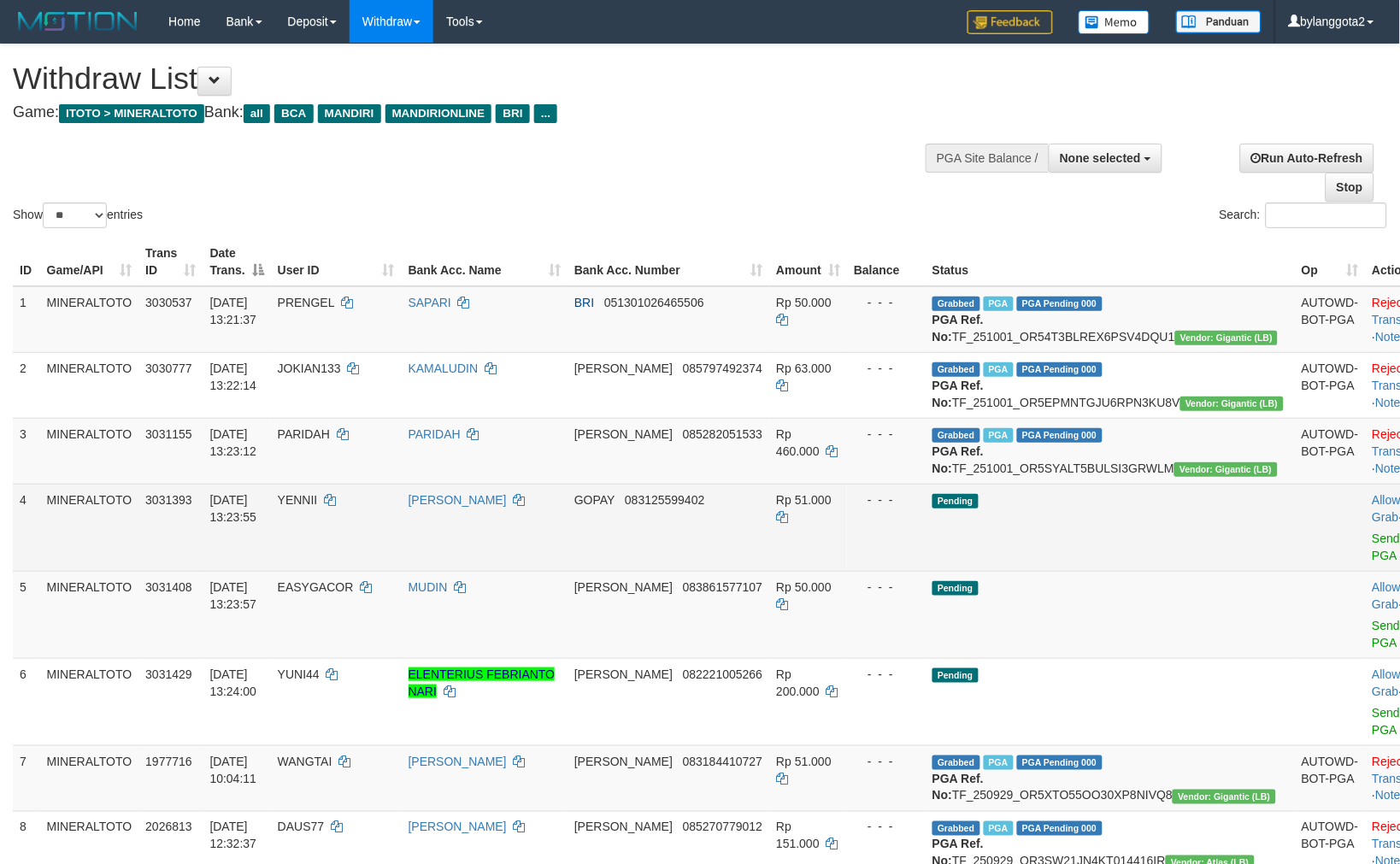
drag, startPoint x: 1139, startPoint y: 602, endPoint x: 1097, endPoint y: 608, distance: 42.4
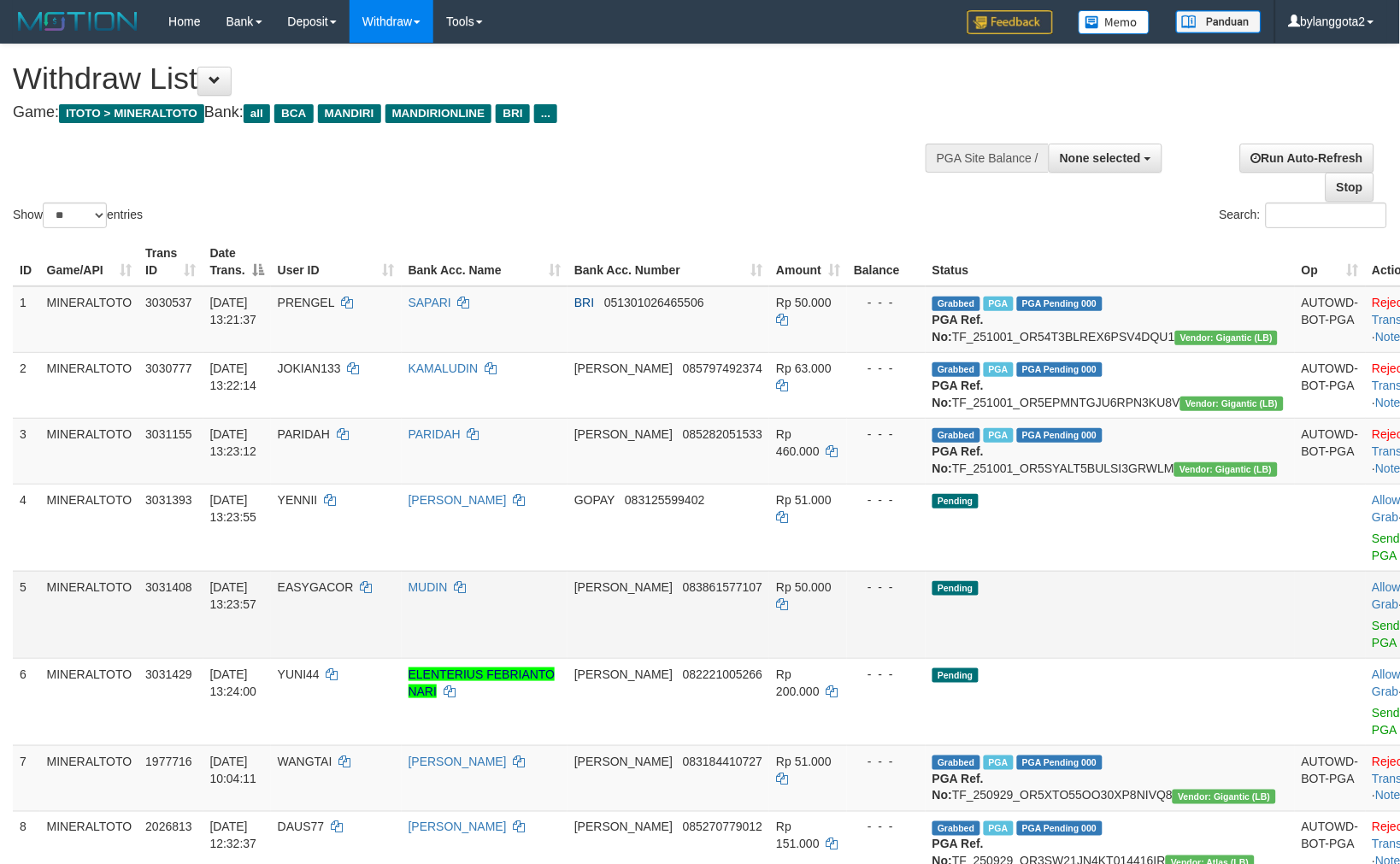
click at [1137, 570] on td "Pending" at bounding box center [1109, 527] width 369 height 87
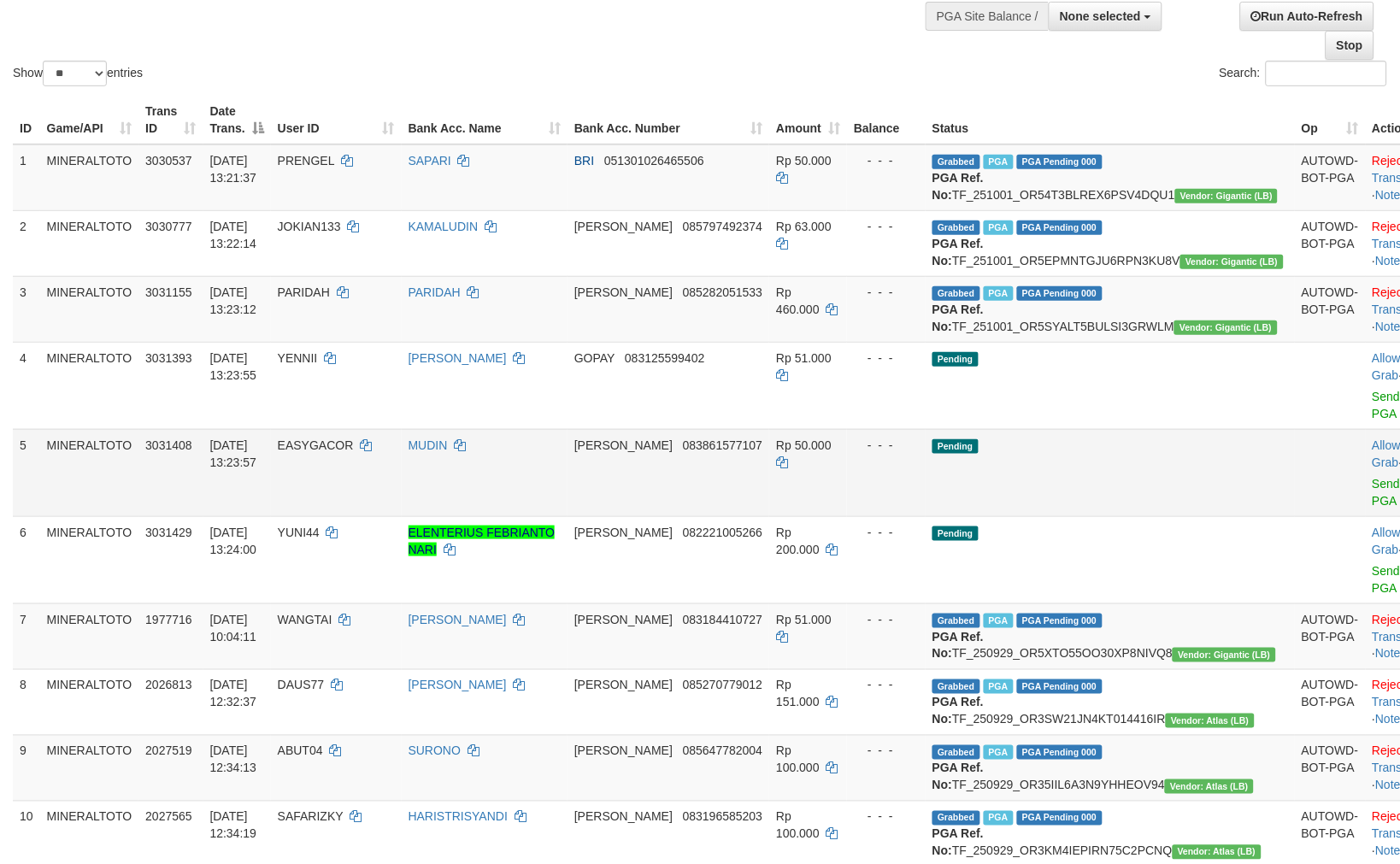
scroll to position [190, 0]
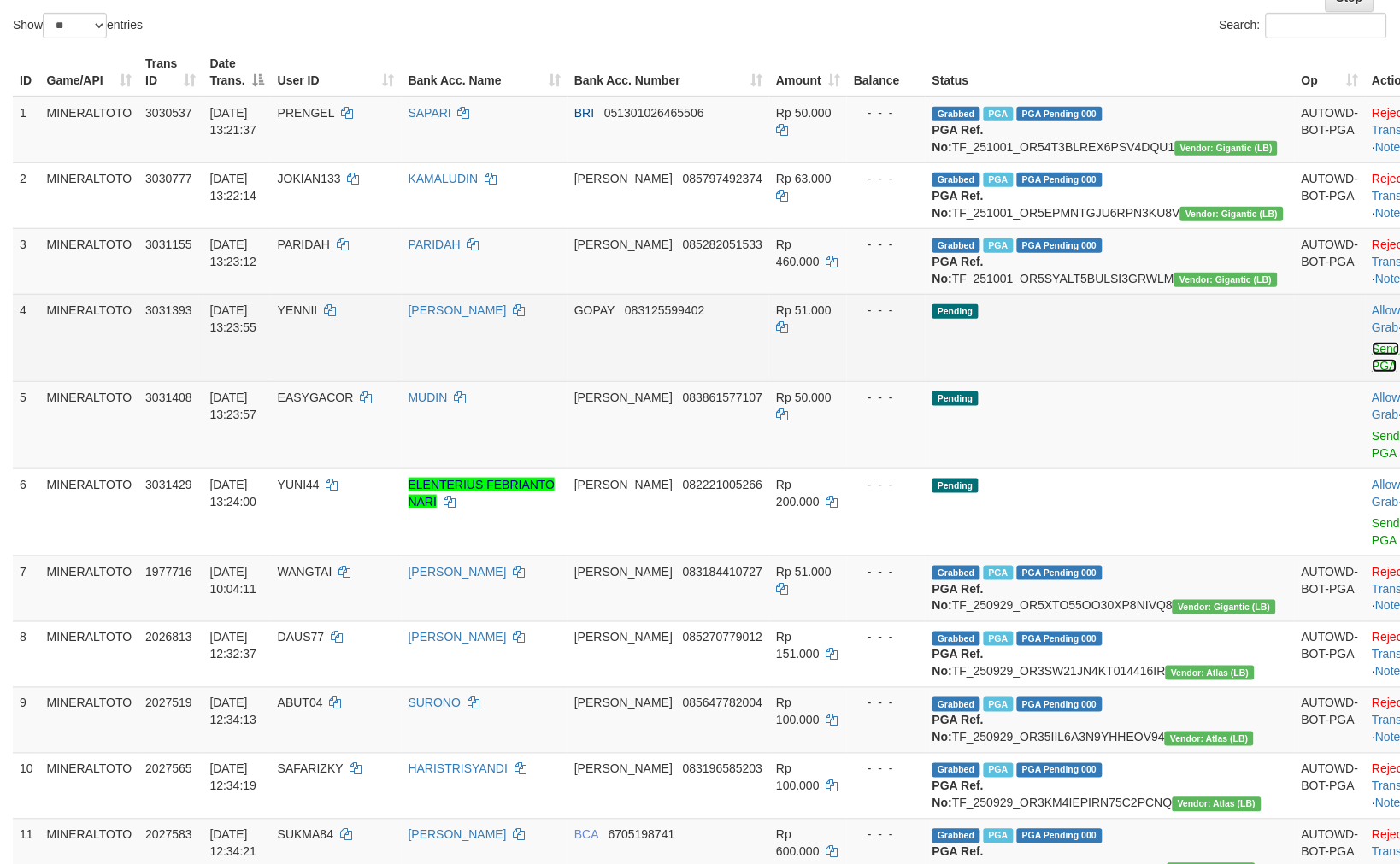
click at [1372, 372] on link "Send PGA" at bounding box center [1386, 357] width 28 height 31
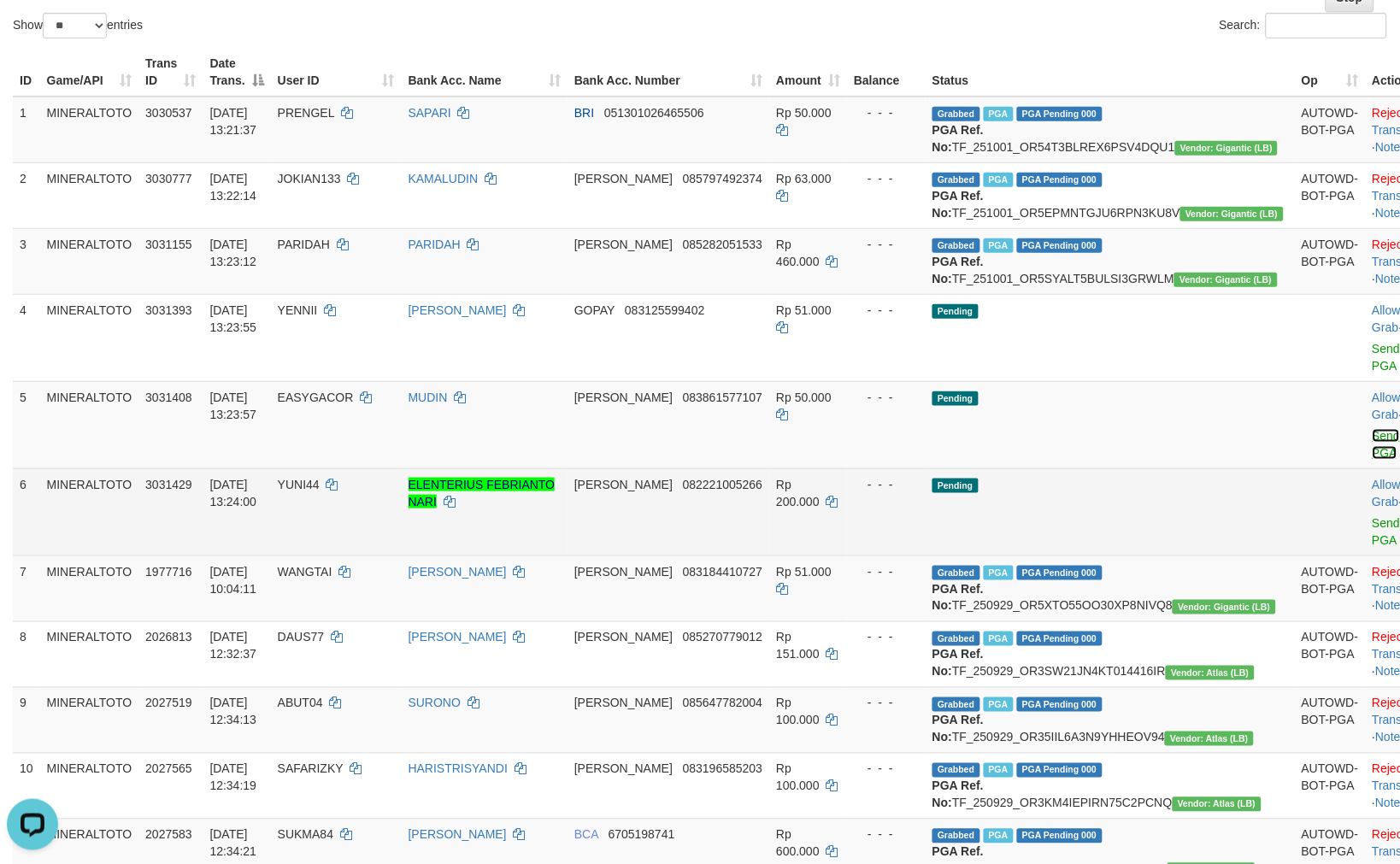
drag, startPoint x: 1294, startPoint y: 465, endPoint x: 1293, endPoint y: 492, distance: 27.0
click at [1372, 460] on link "Send PGA" at bounding box center [1386, 444] width 28 height 31
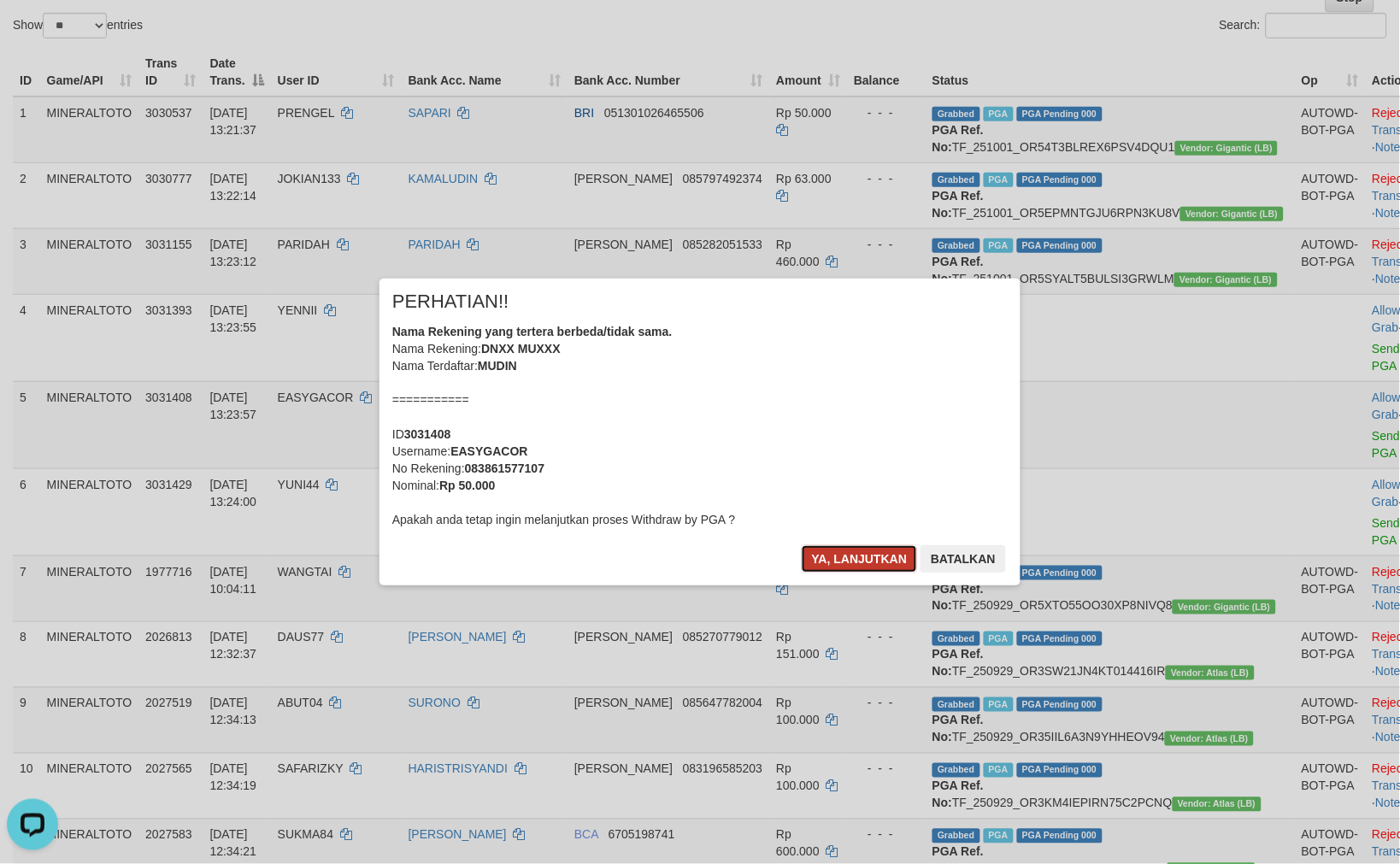
click at [832, 565] on button "Ya, lanjutkan" at bounding box center [859, 558] width 117 height 27
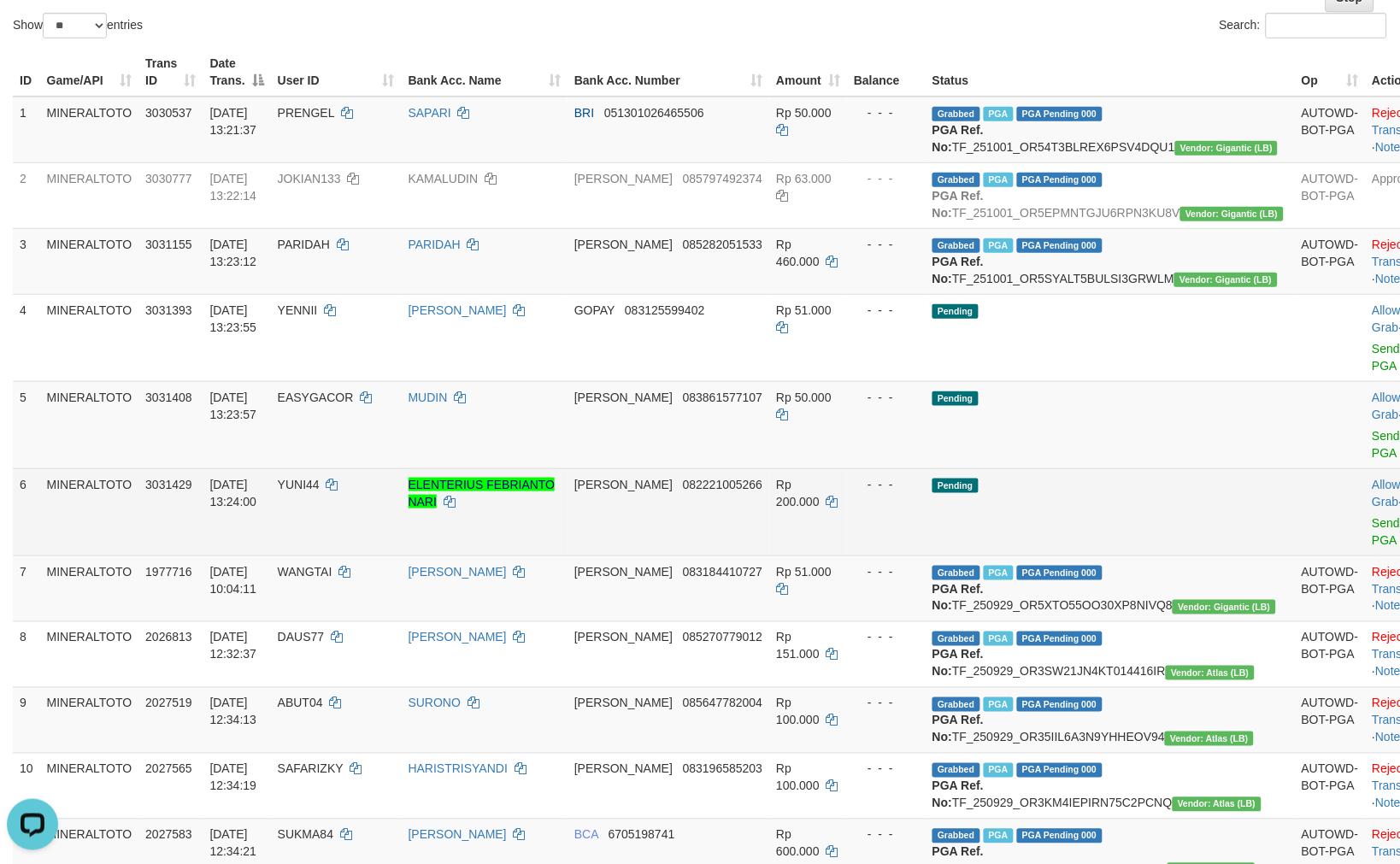
scroll to position [167, 0]
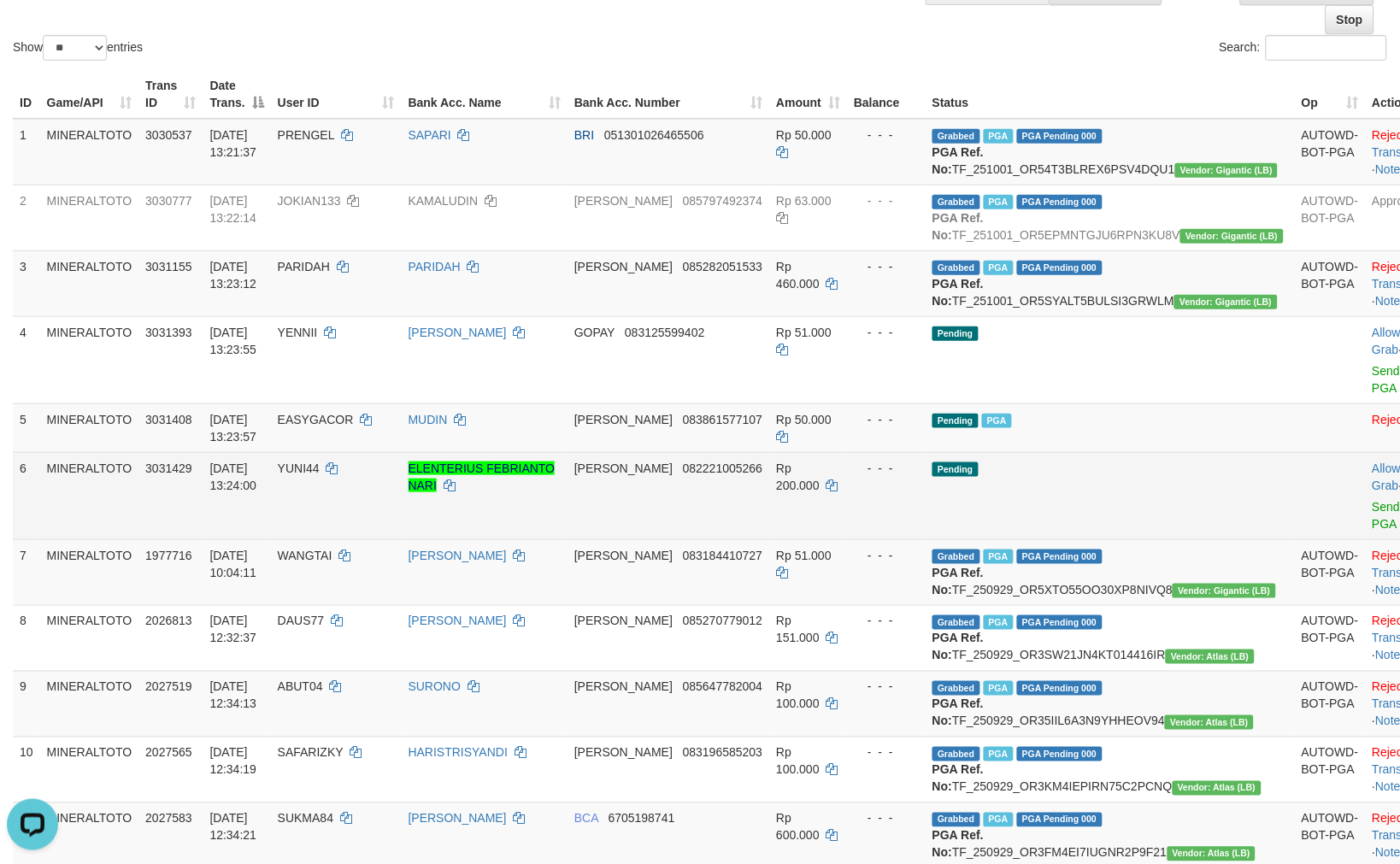
click at [1365, 531] on td "Allow Grab · Reject Send PGA · Note" at bounding box center [1407, 495] width 85 height 87
click at [1372, 531] on link "Send PGA" at bounding box center [1386, 515] width 28 height 31
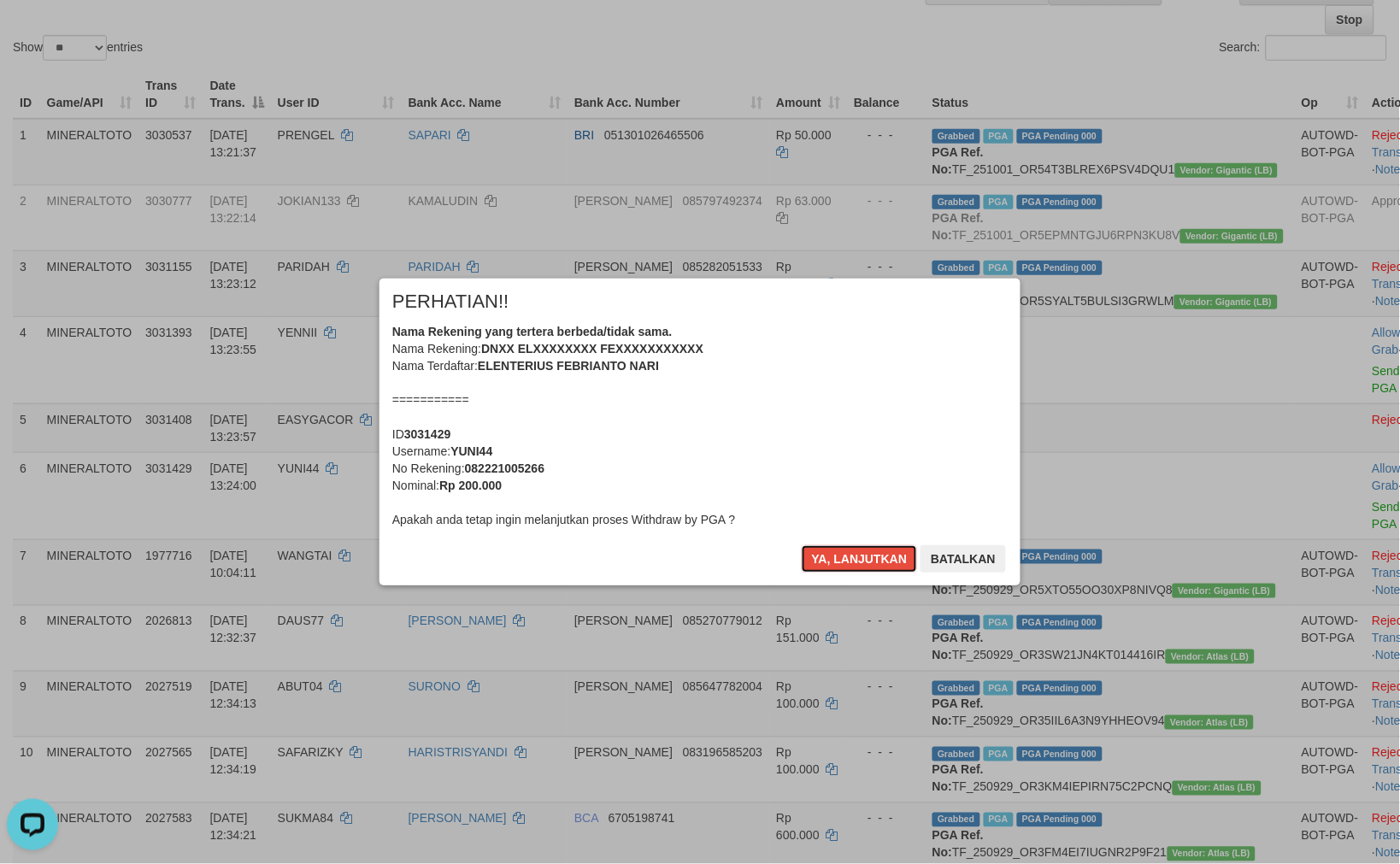
click at [838, 460] on div "Nama Rekening yang tertera berbeda/tidak sama. Nama Rekening: DNXX ELXXXXXXXX F…" at bounding box center [700, 426] width 615 height 205
click at [802, 545] on button "Ya, lanjutkan" at bounding box center [859, 558] width 117 height 27
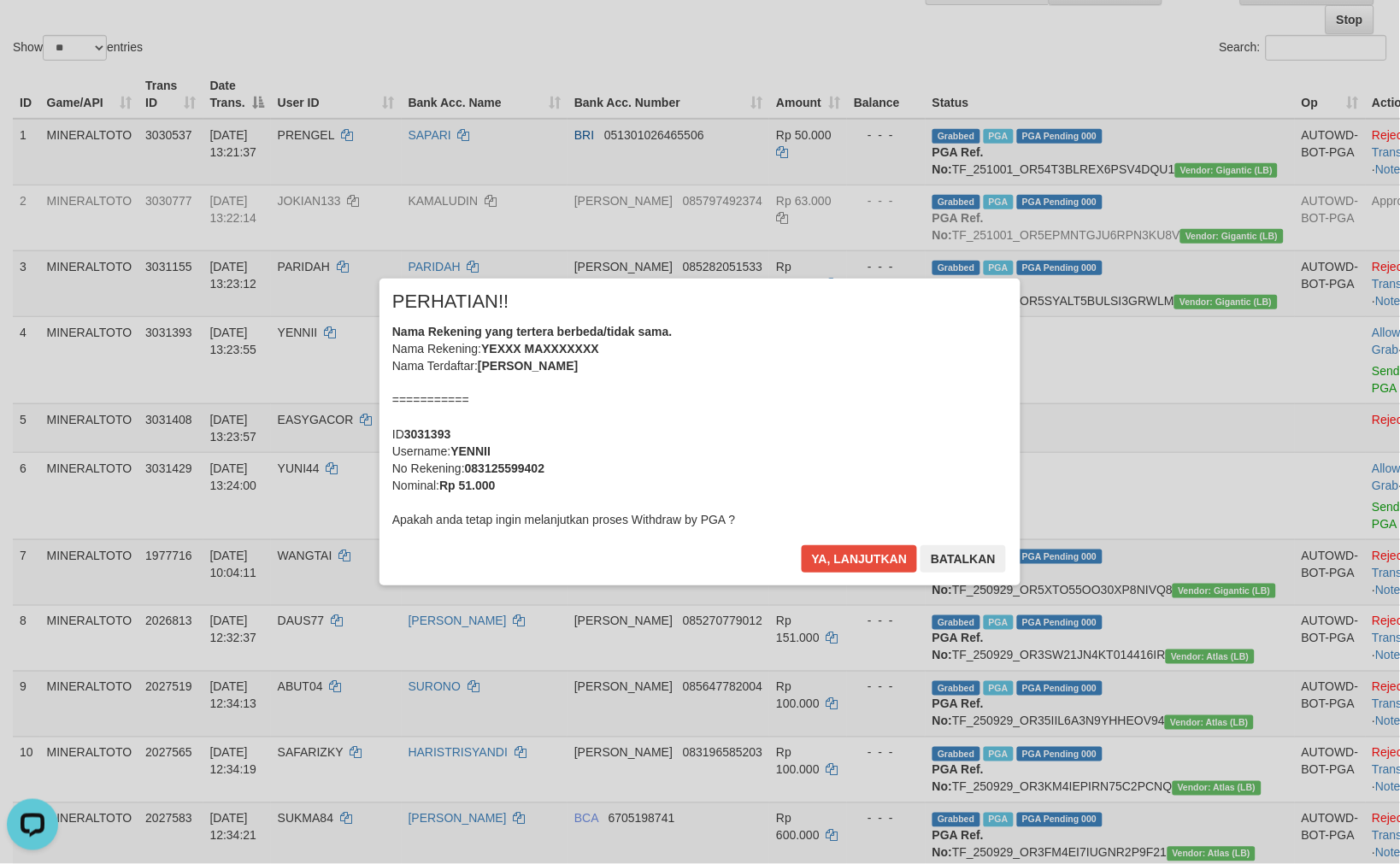
click at [838, 460] on div "Nama Rekening yang tertera berbeda/tidak sama. Nama Rekening: YEXXX MAXXXXXXX N…" at bounding box center [700, 426] width 615 height 205
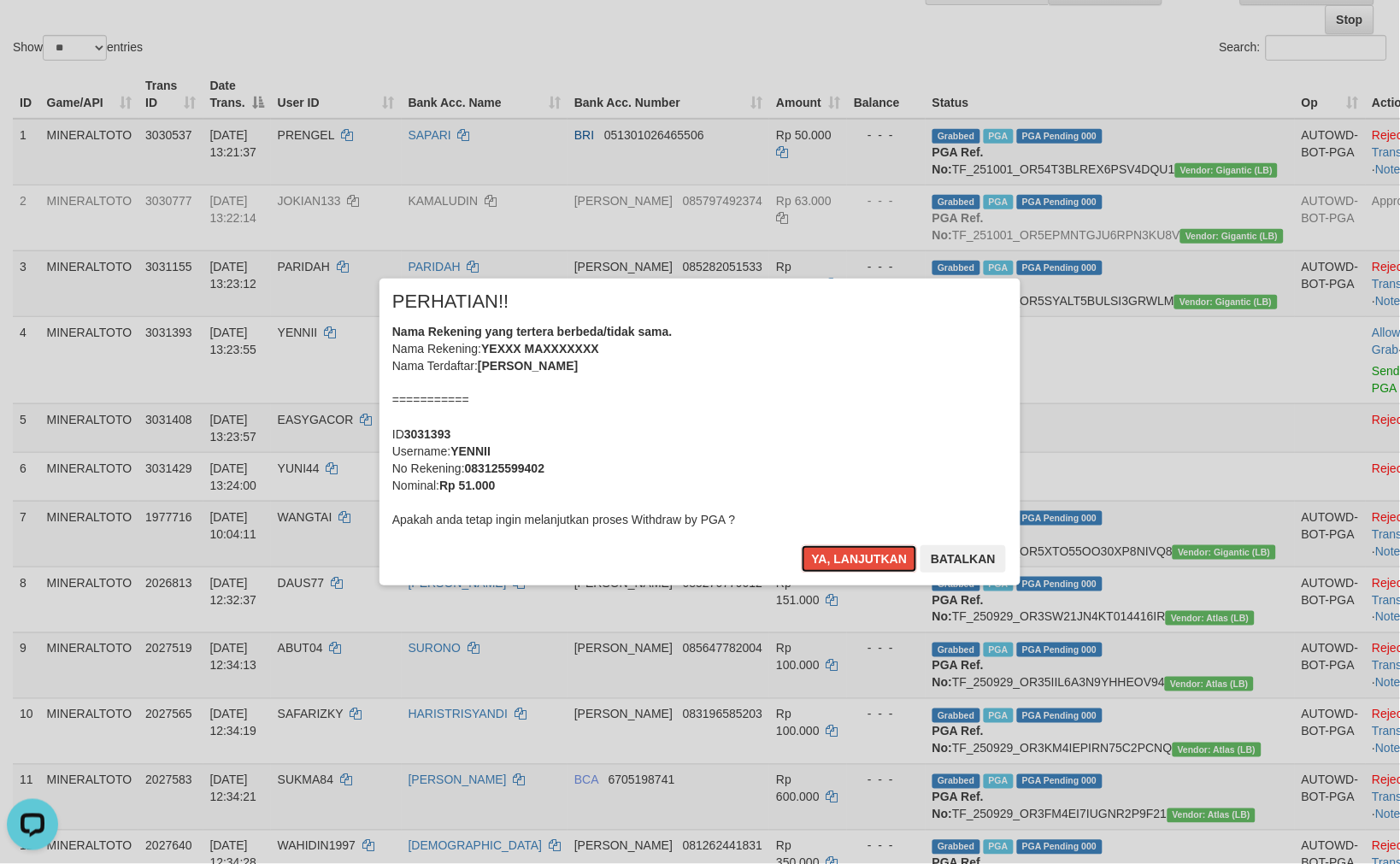
click at [802, 545] on button "Ya, lanjutkan" at bounding box center [859, 558] width 117 height 27
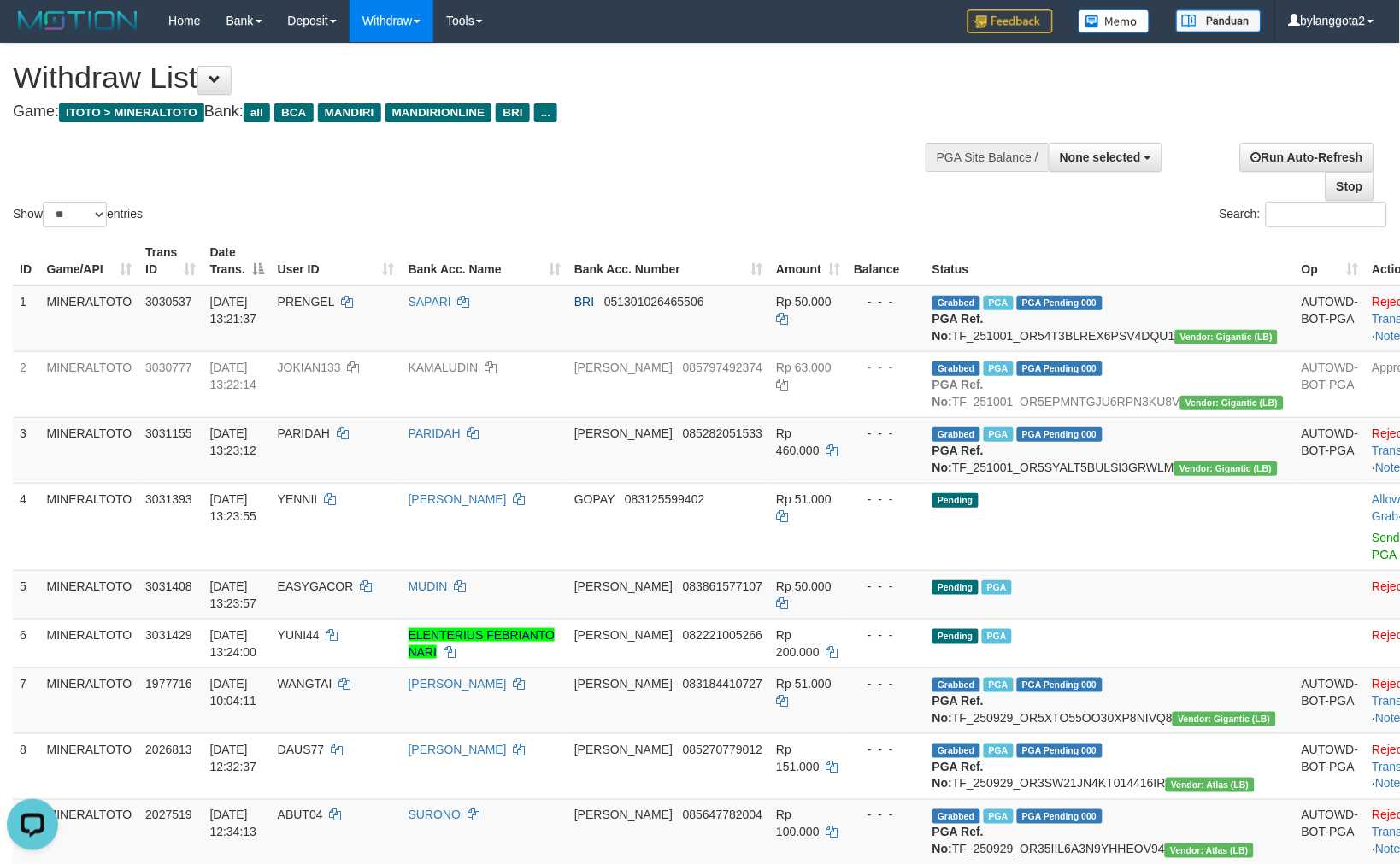
scroll to position [0, 0]
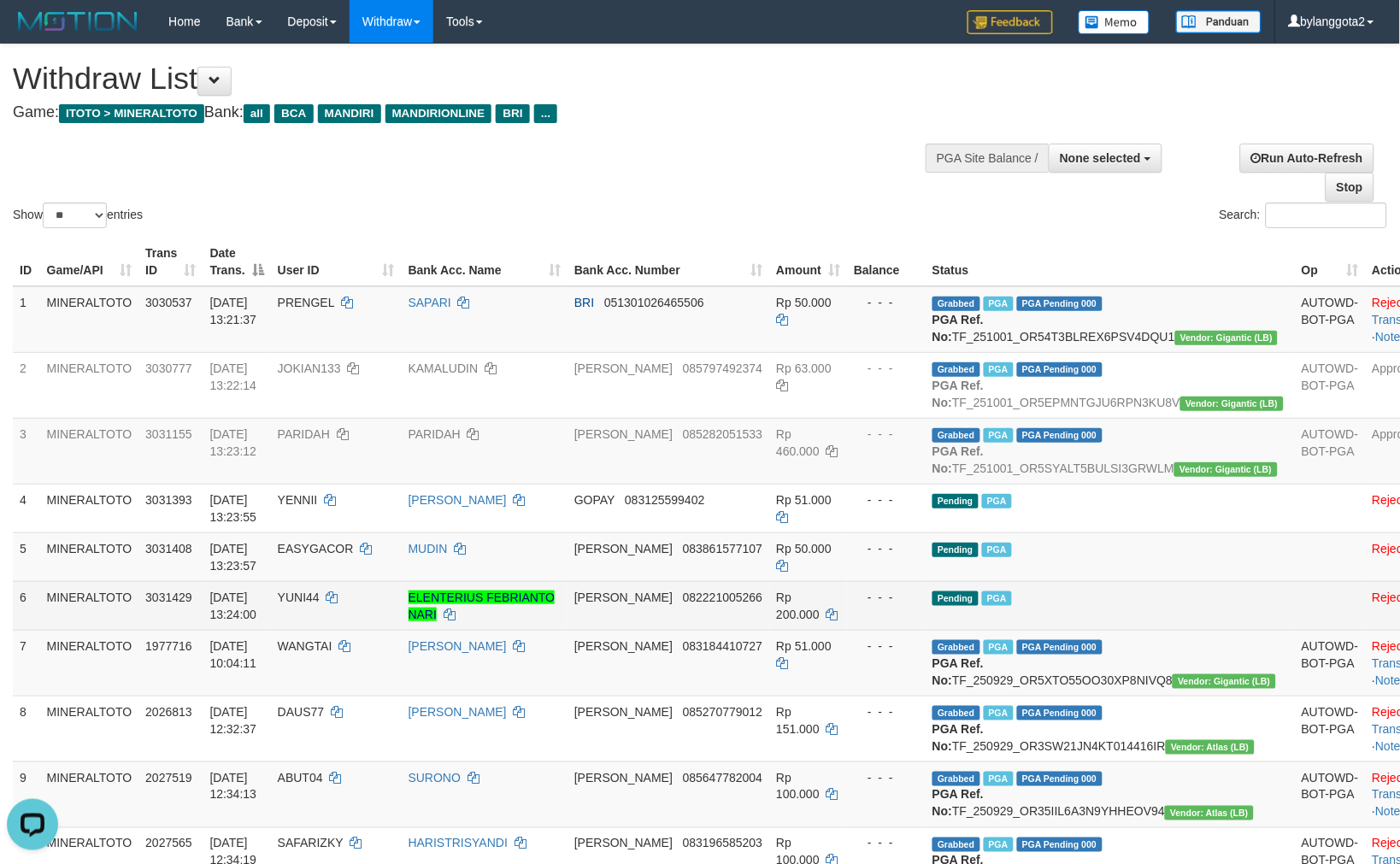
click at [1167, 630] on td "Pending PGA" at bounding box center [1109, 606] width 369 height 49
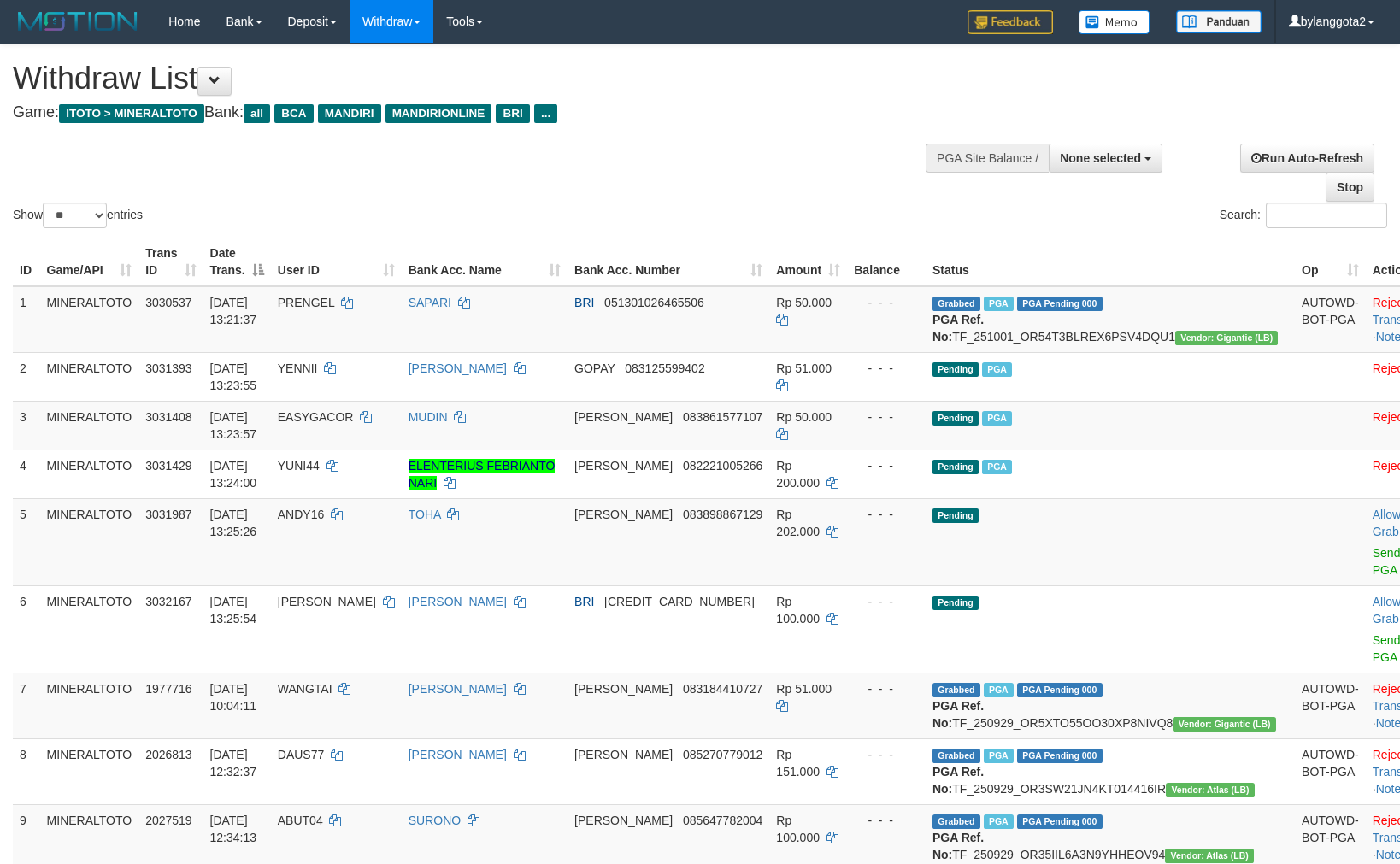
select select
select select "**"
click at [1084, 533] on td "Pending" at bounding box center [1109, 542] width 369 height 87
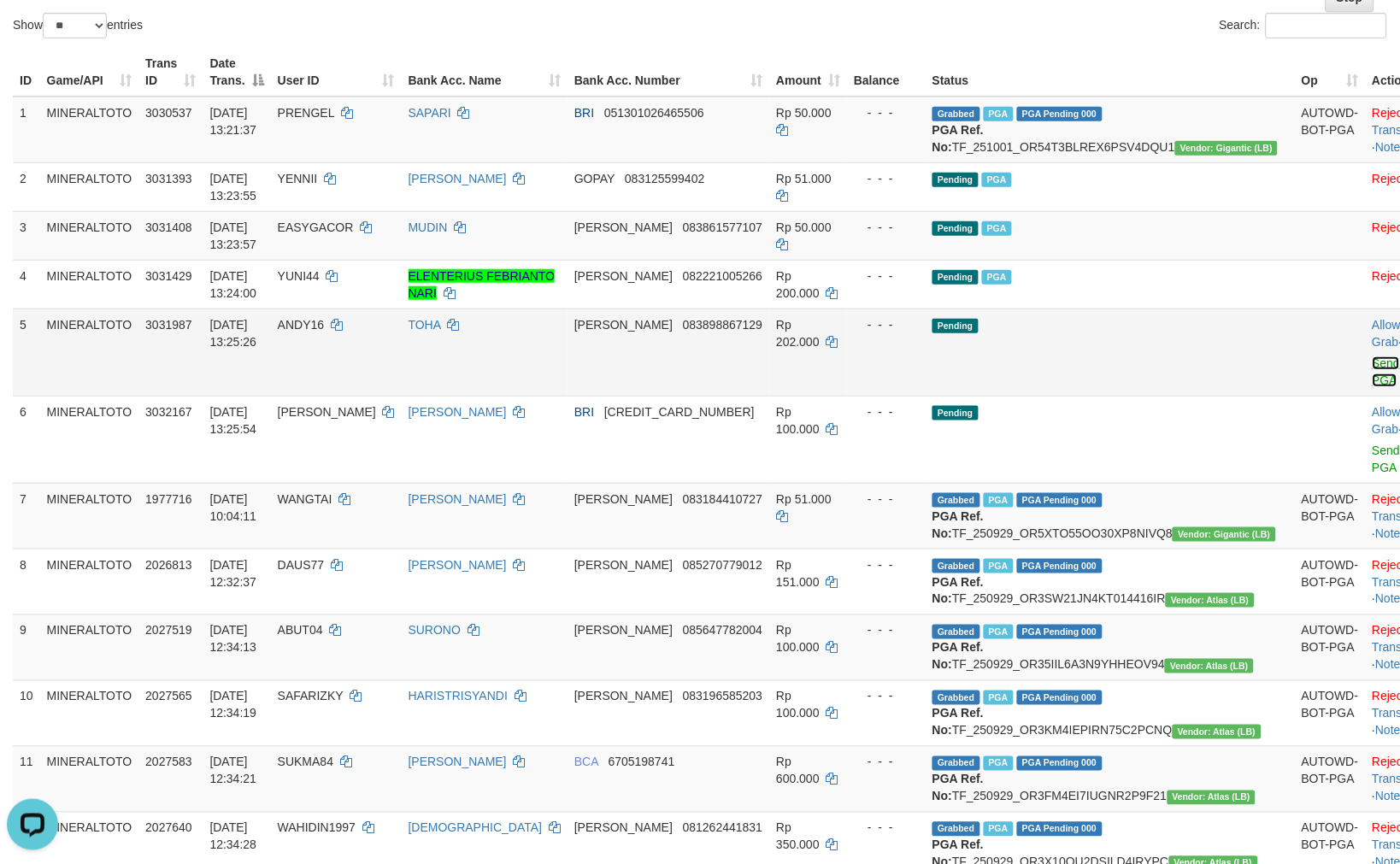
click at [1372, 379] on link "Send PGA" at bounding box center [1386, 372] width 28 height 31
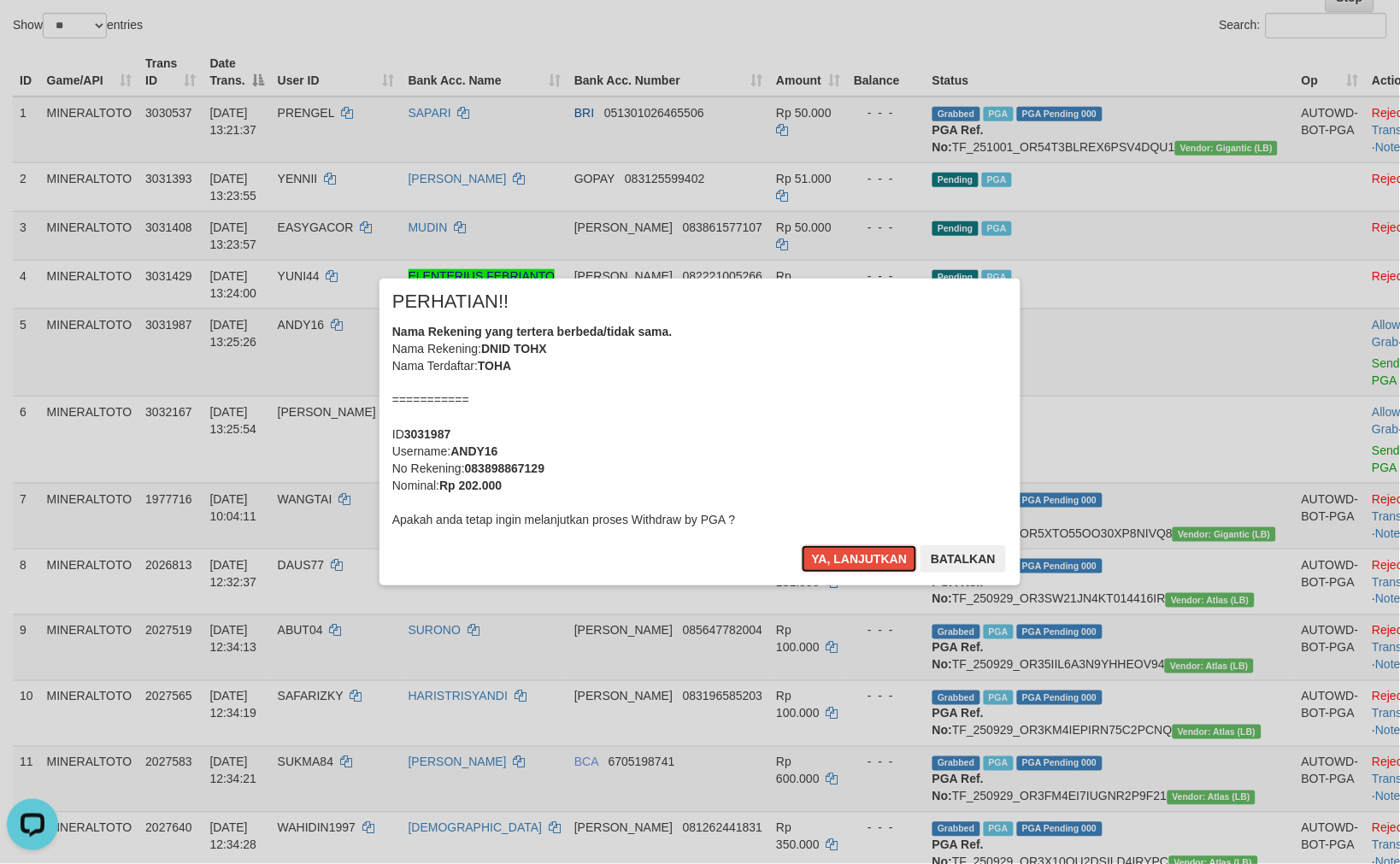
drag, startPoint x: 842, startPoint y: 423, endPoint x: 462, endPoint y: 194, distance: 443.7
click at [841, 423] on div "Nama Rekening yang tertera berbeda/tidak sama. Nama Rekening: DNID TOHX Nama Te…" at bounding box center [700, 426] width 615 height 205
click at [802, 545] on button "Ya, lanjutkan" at bounding box center [859, 558] width 117 height 27
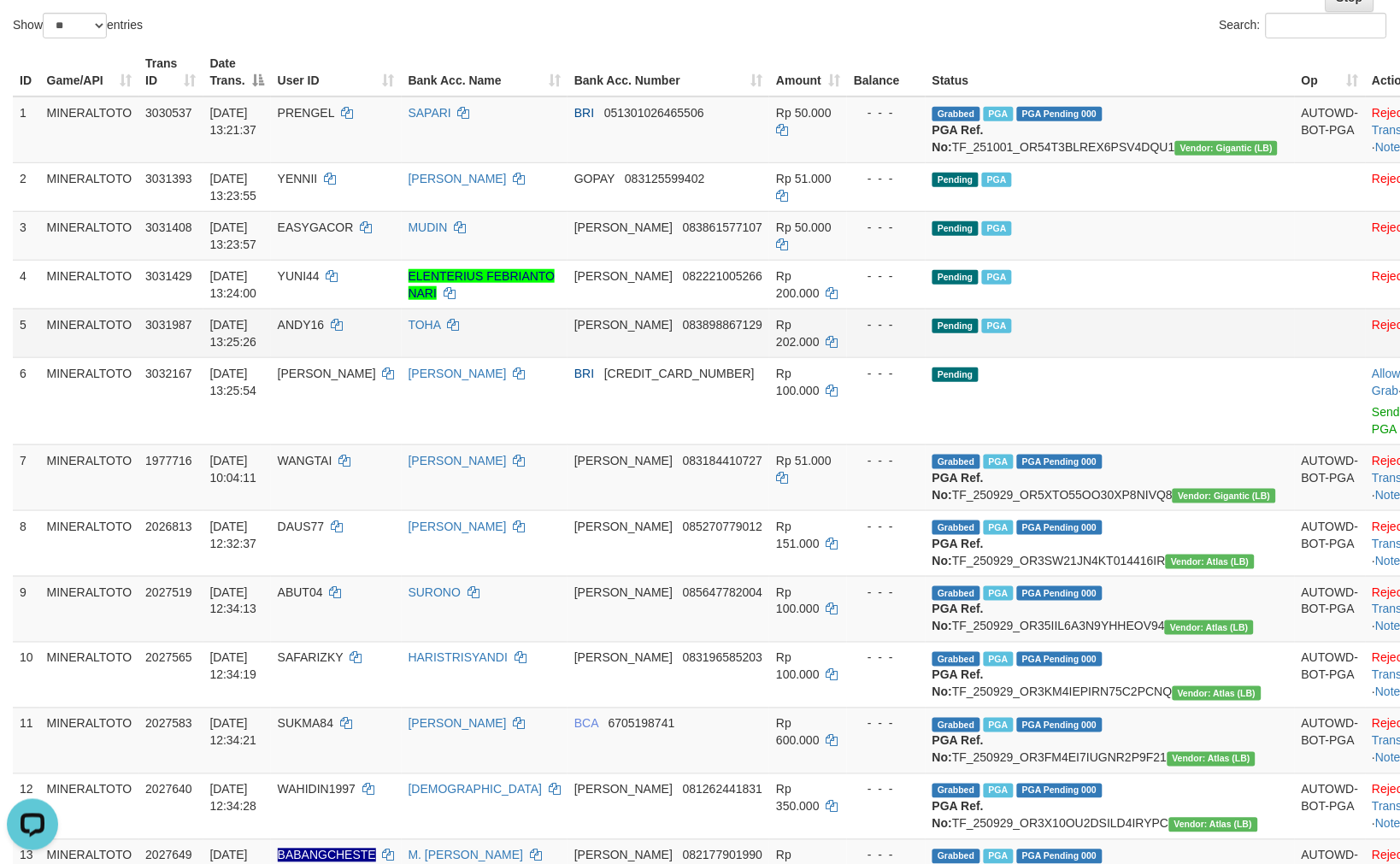
drag, startPoint x: 1063, startPoint y: 309, endPoint x: 1125, endPoint y: 361, distance: 80.9
click at [1064, 308] on td "Pending PGA" at bounding box center [1109, 284] width 369 height 49
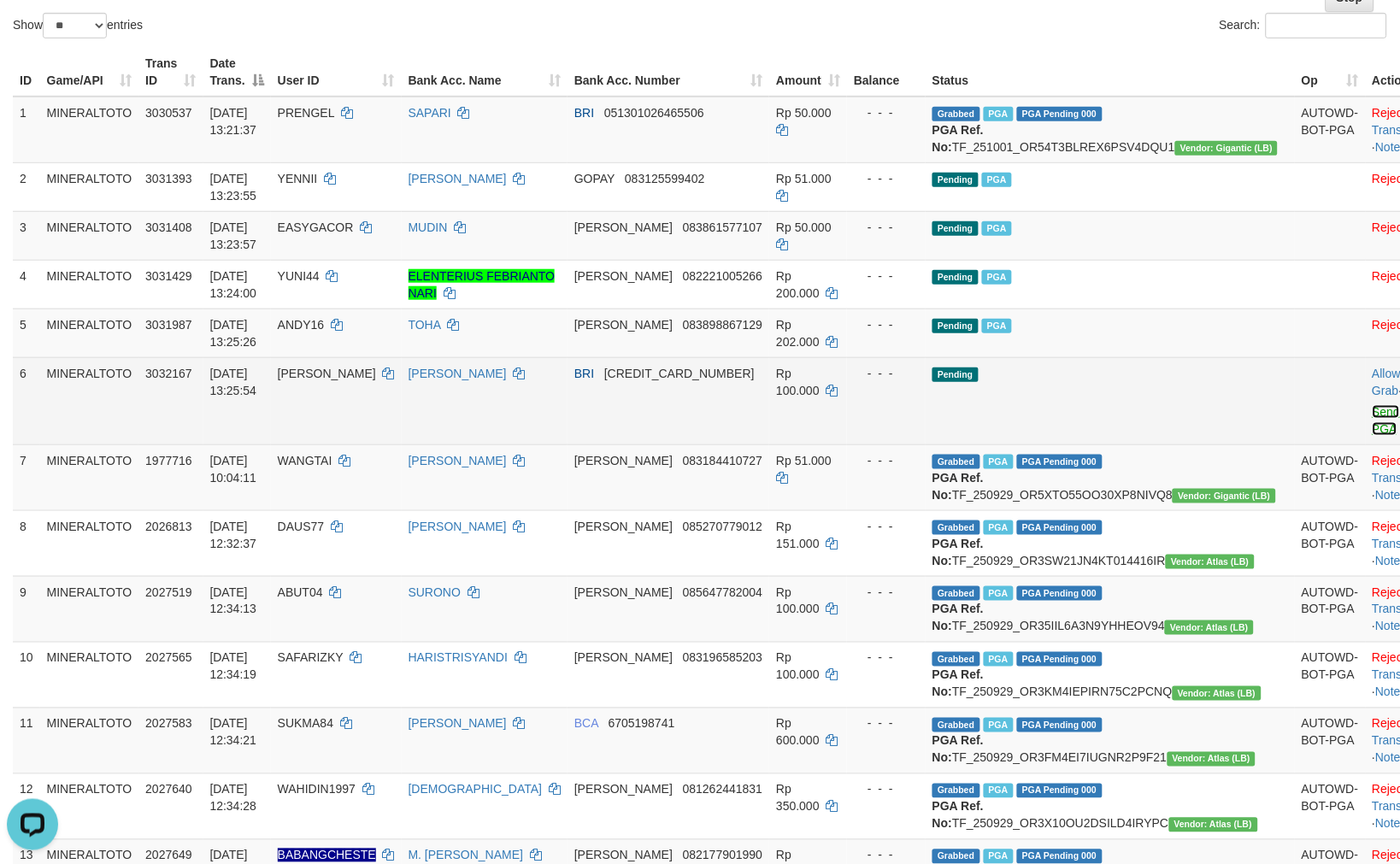
click at [1372, 425] on link "Send PGA" at bounding box center [1386, 420] width 28 height 31
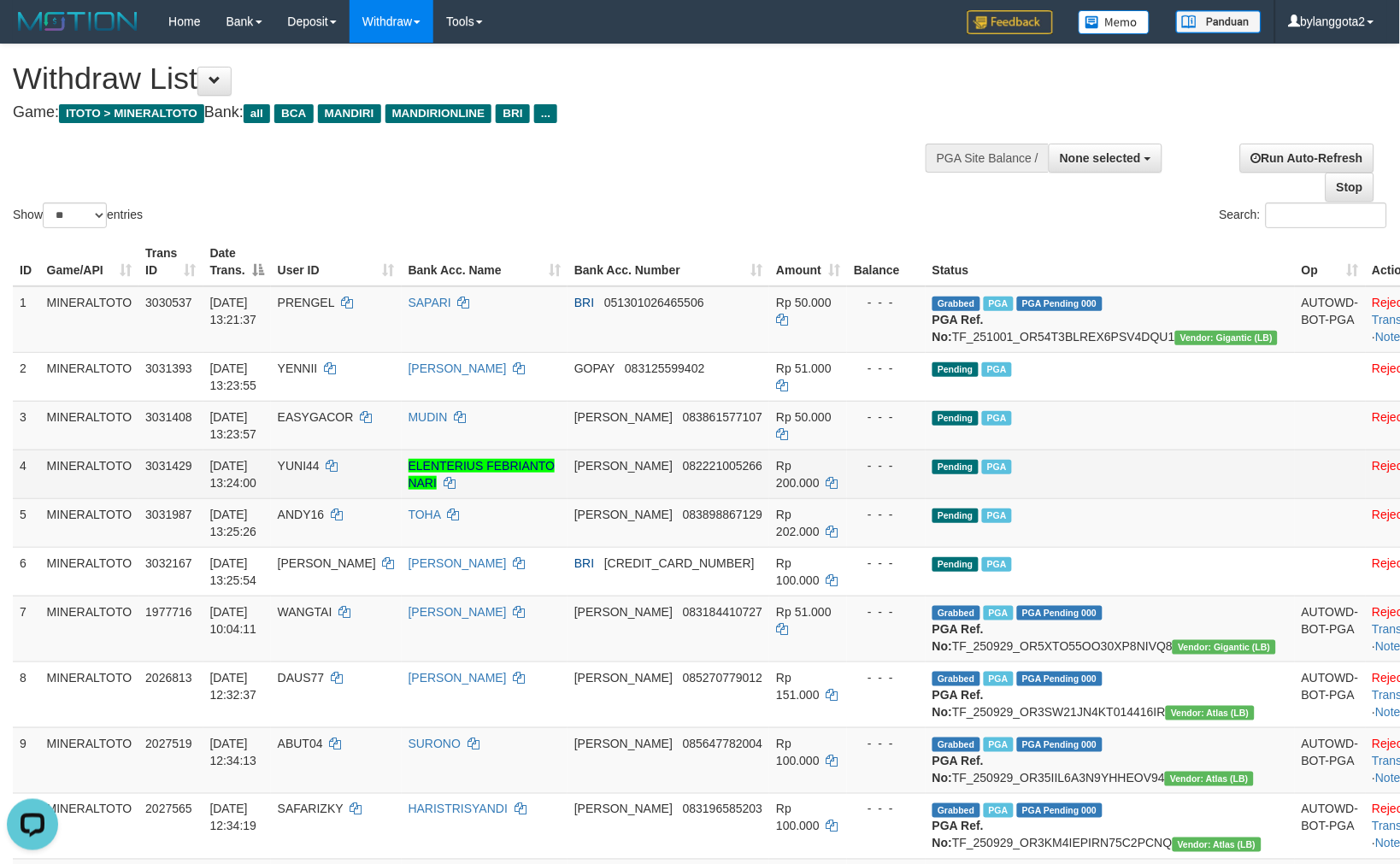
click at [1102, 467] on td "Pending PGA" at bounding box center [1109, 474] width 369 height 49
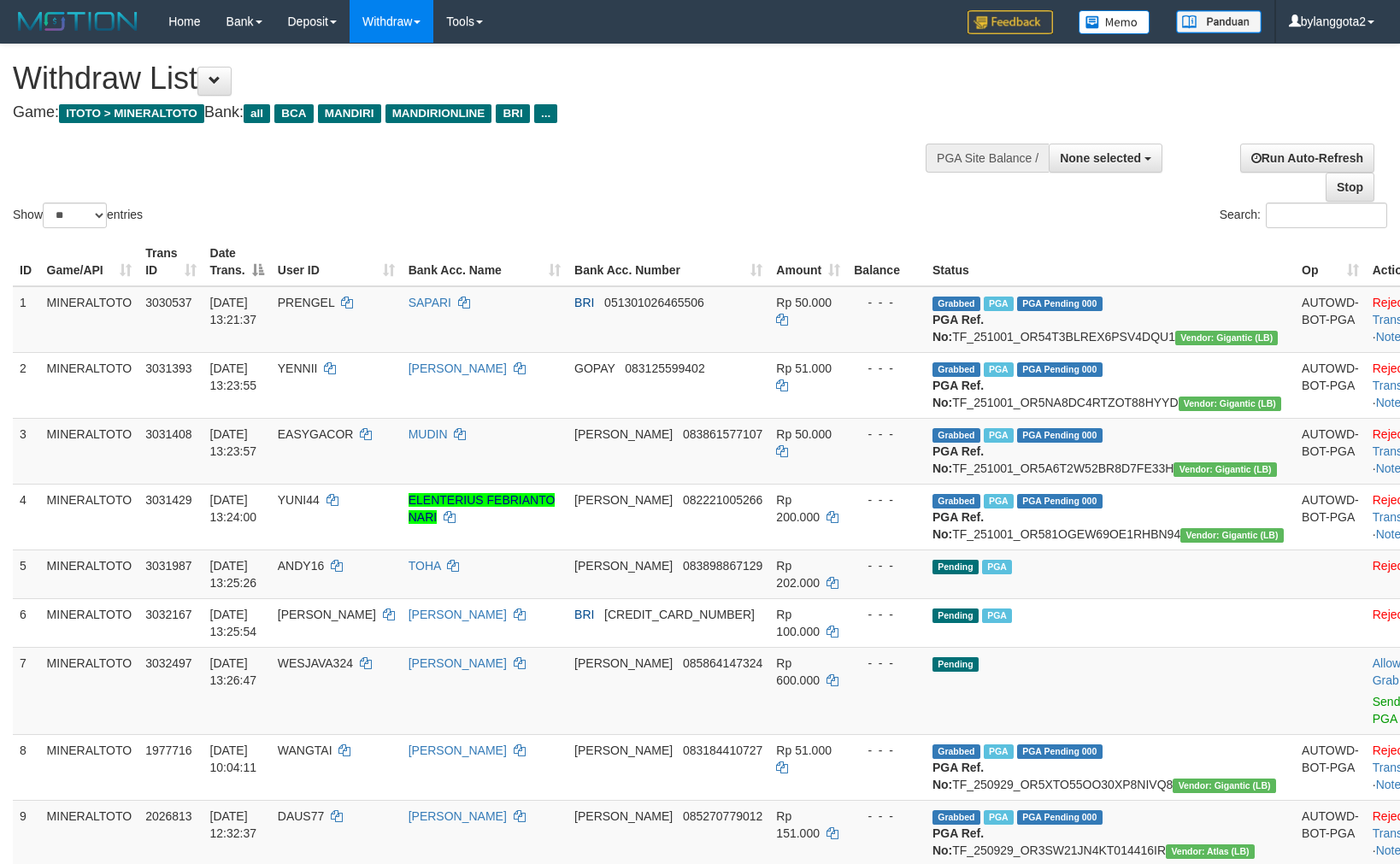
select select
select select "**"
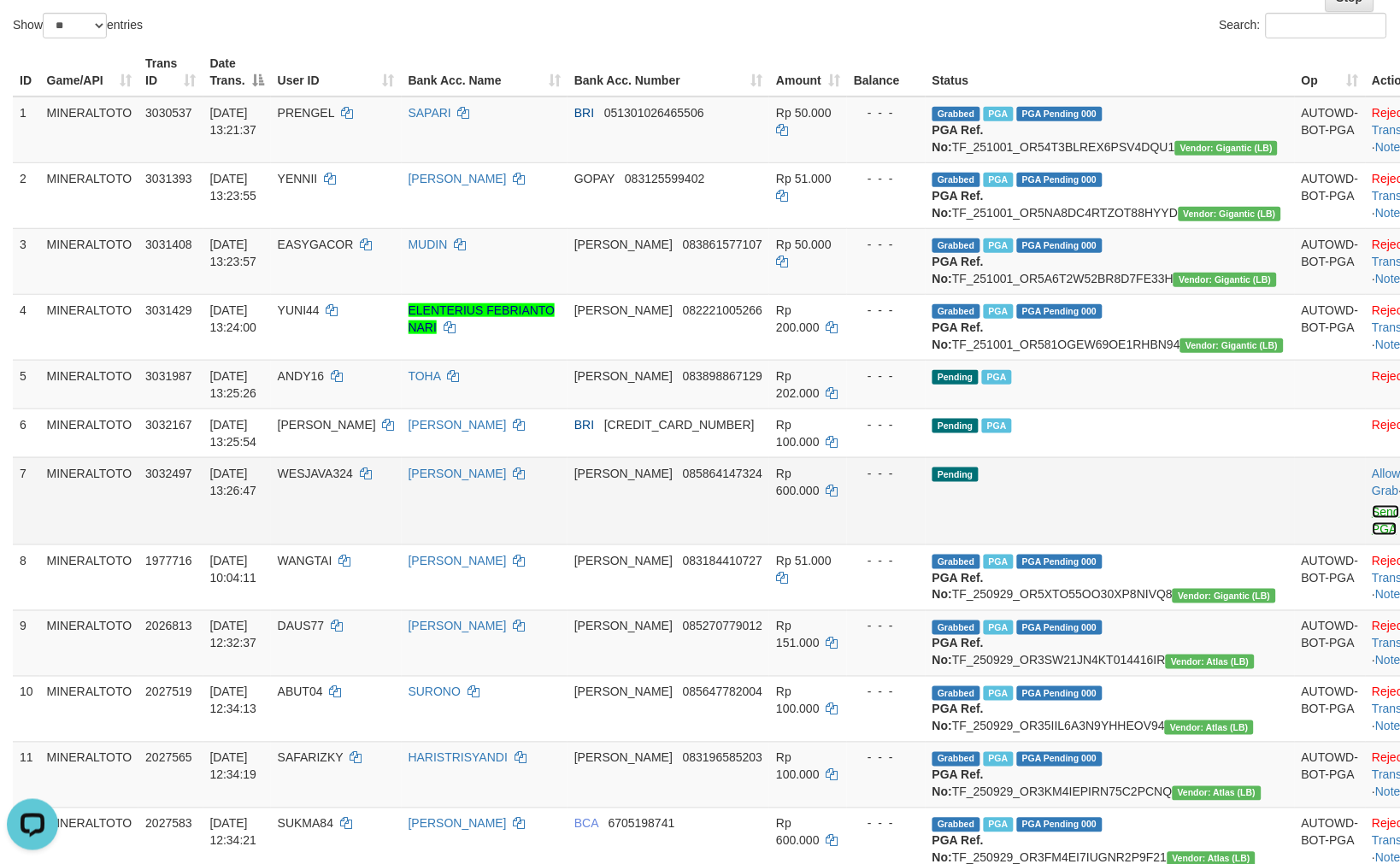
click at [1372, 536] on link "Send PGA" at bounding box center [1386, 520] width 28 height 31
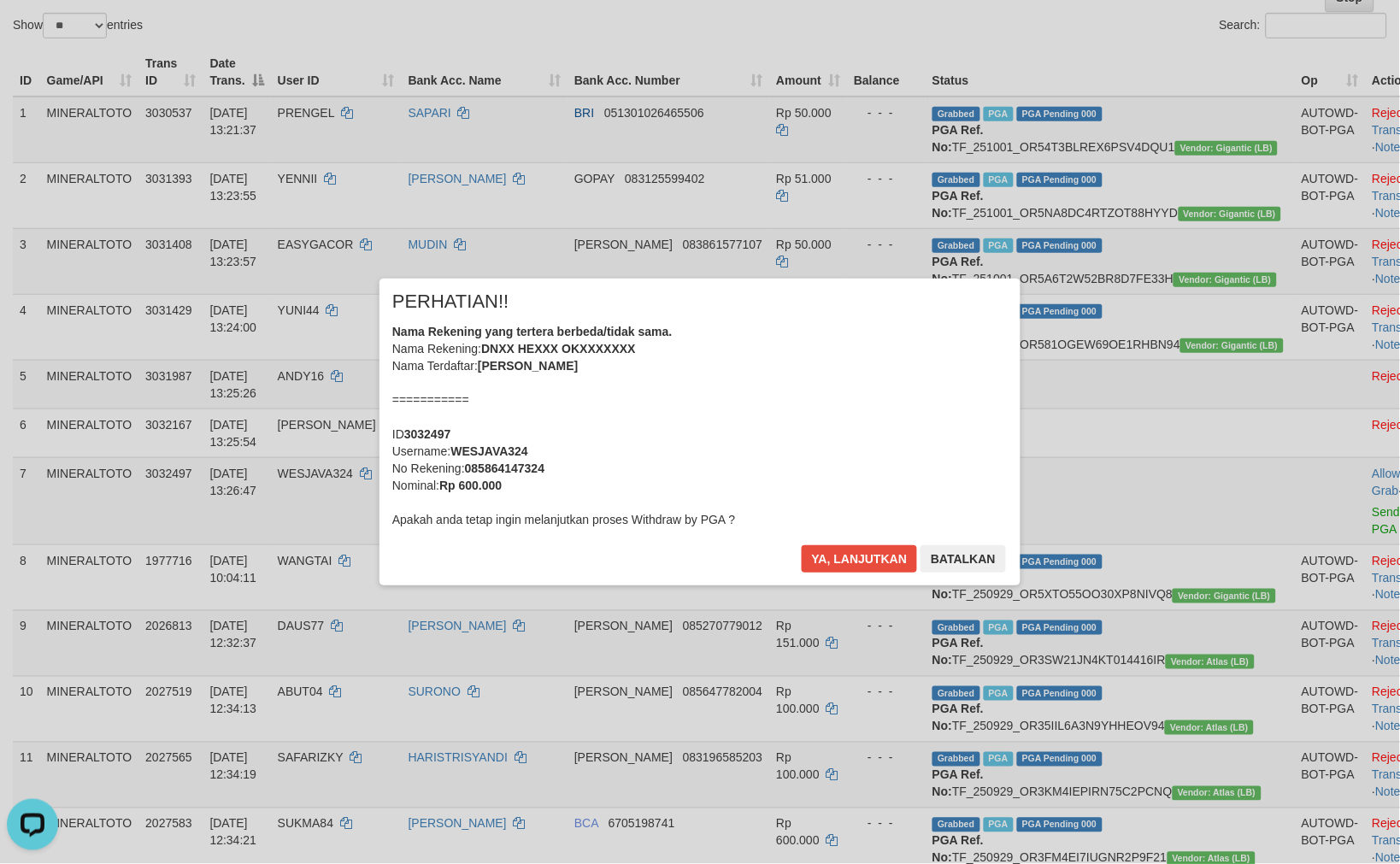
click at [876, 408] on div "Nama Rekening yang tertera berbeda/tidak sama. Nama Rekening: DNXX HEXXX OKXXXX…" at bounding box center [700, 426] width 615 height 205
click at [802, 545] on button "Ya, lanjutkan" at bounding box center [859, 558] width 117 height 27
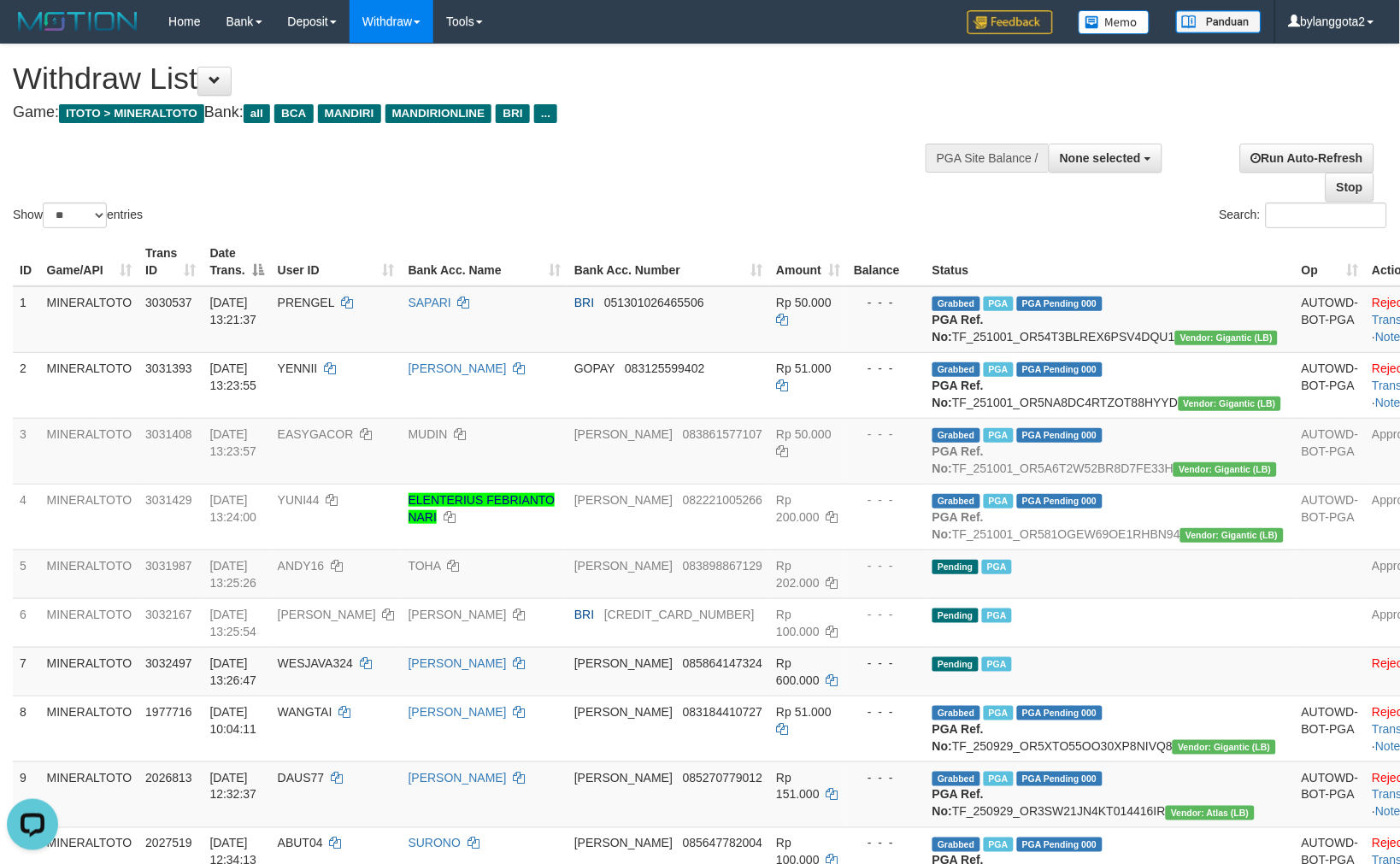
click at [884, 224] on div "Search:" at bounding box center [1049, 217] width 674 height 30
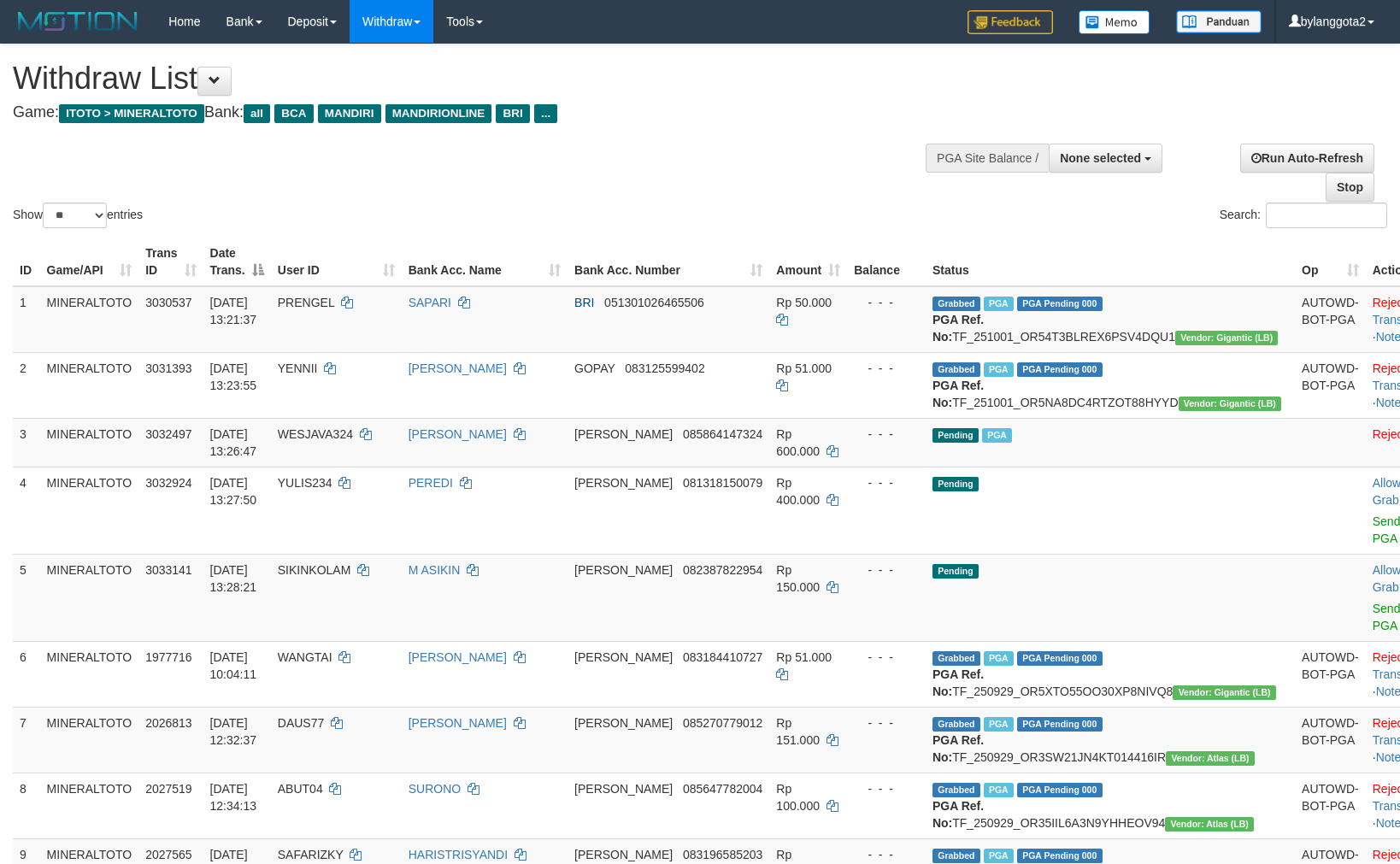
select select
select select "**"
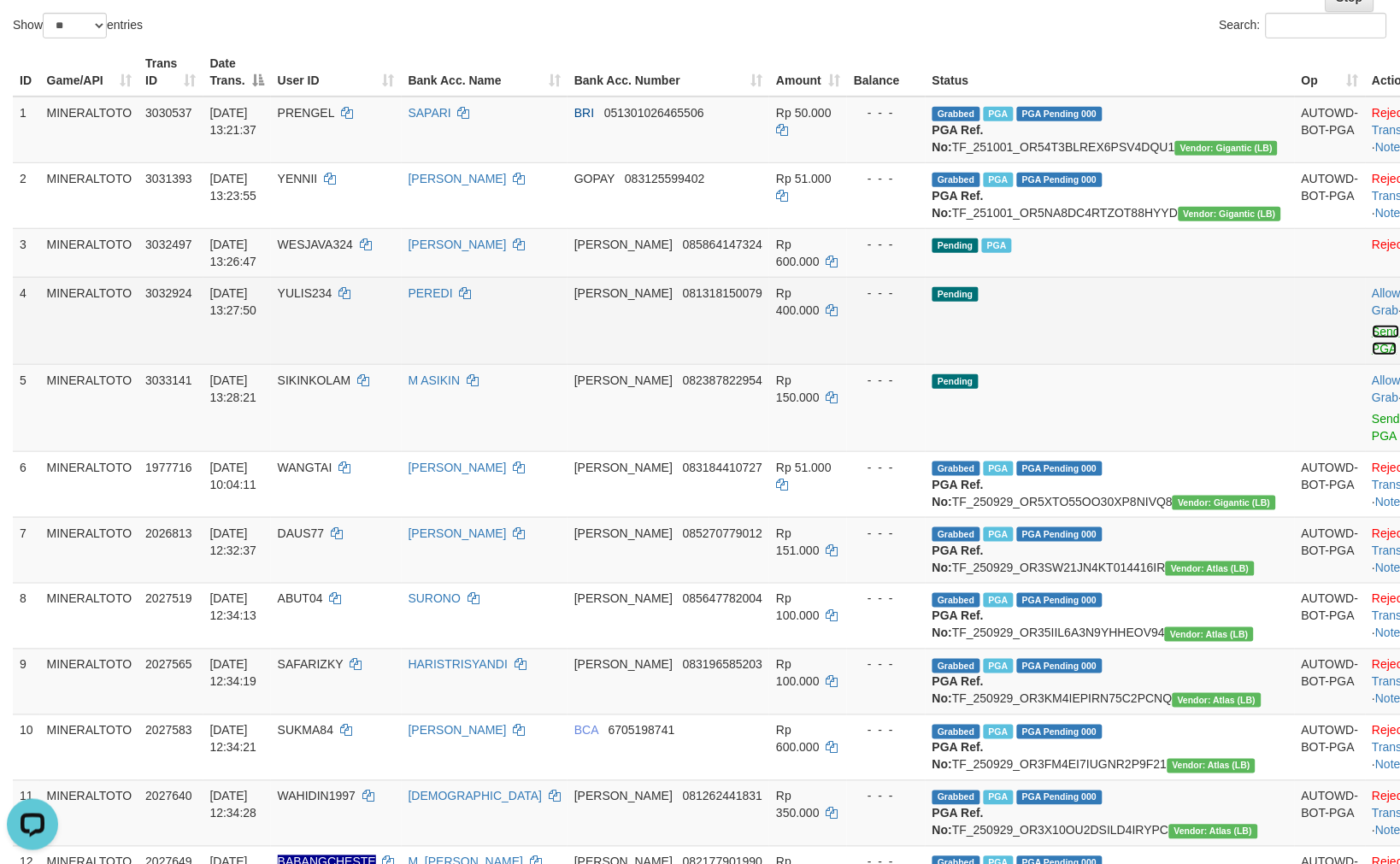
click at [1372, 356] on link "Send PGA" at bounding box center [1386, 340] width 28 height 31
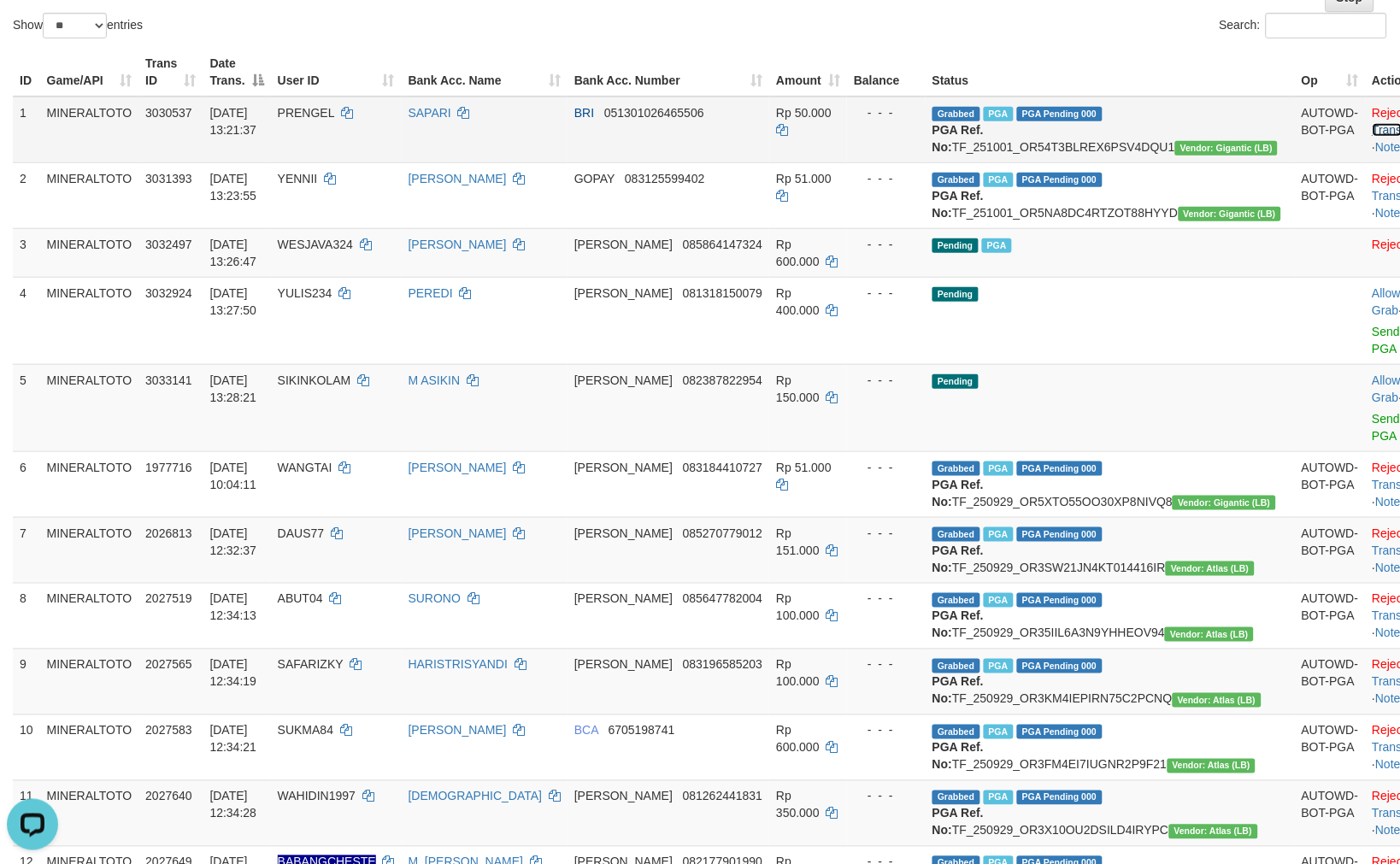
click at [1372, 106] on link "Check Trans" at bounding box center [1407, 121] width 71 height 31
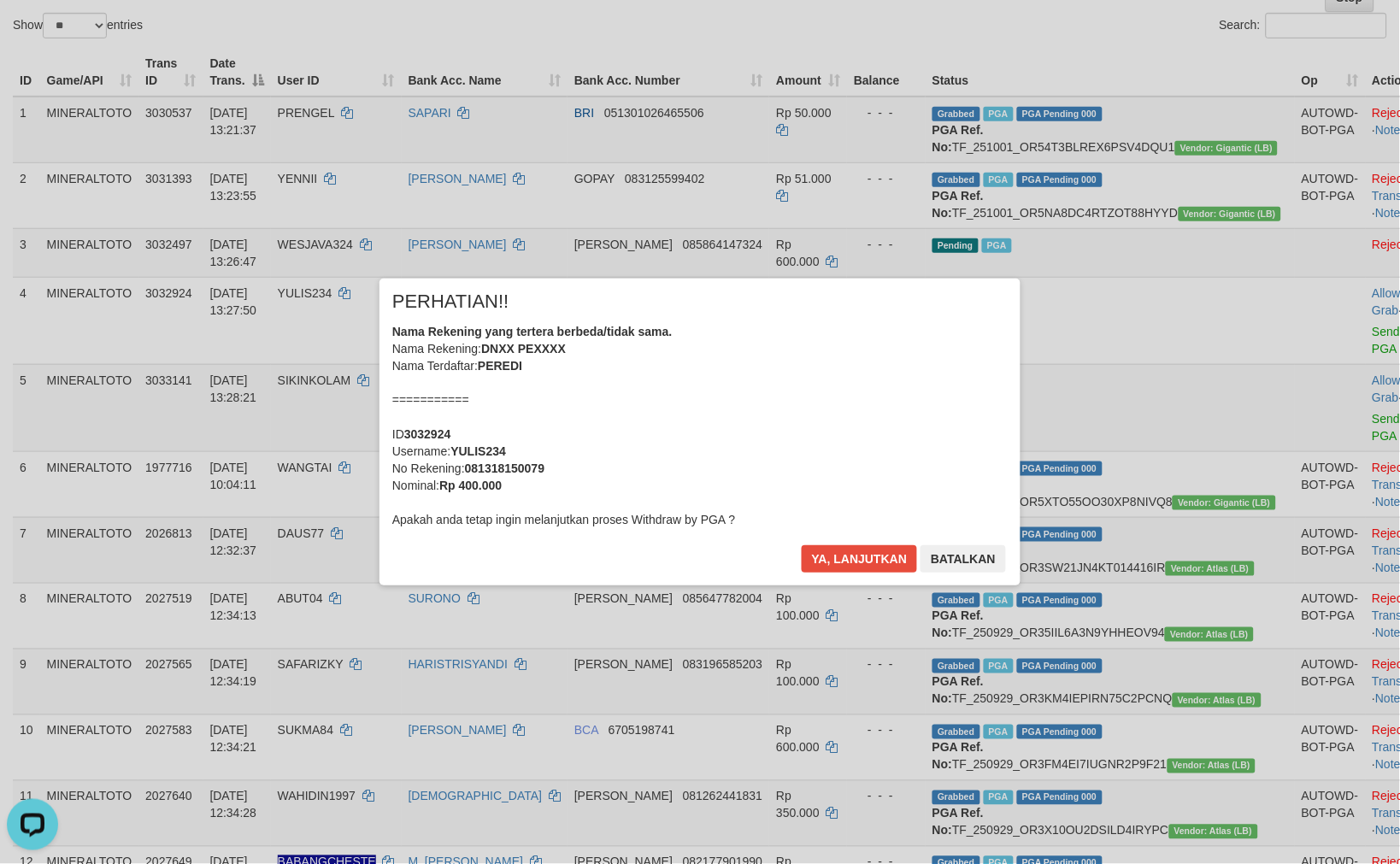
click at [1340, 195] on div "× PERHATIAN!! Nama Rekening yang tertera berbeda/tidak sama. Nama Rekening: DNX…" at bounding box center [700, 432] width 1400 height 864
click at [867, 569] on button "Ya, lanjutkan" at bounding box center [859, 558] width 117 height 27
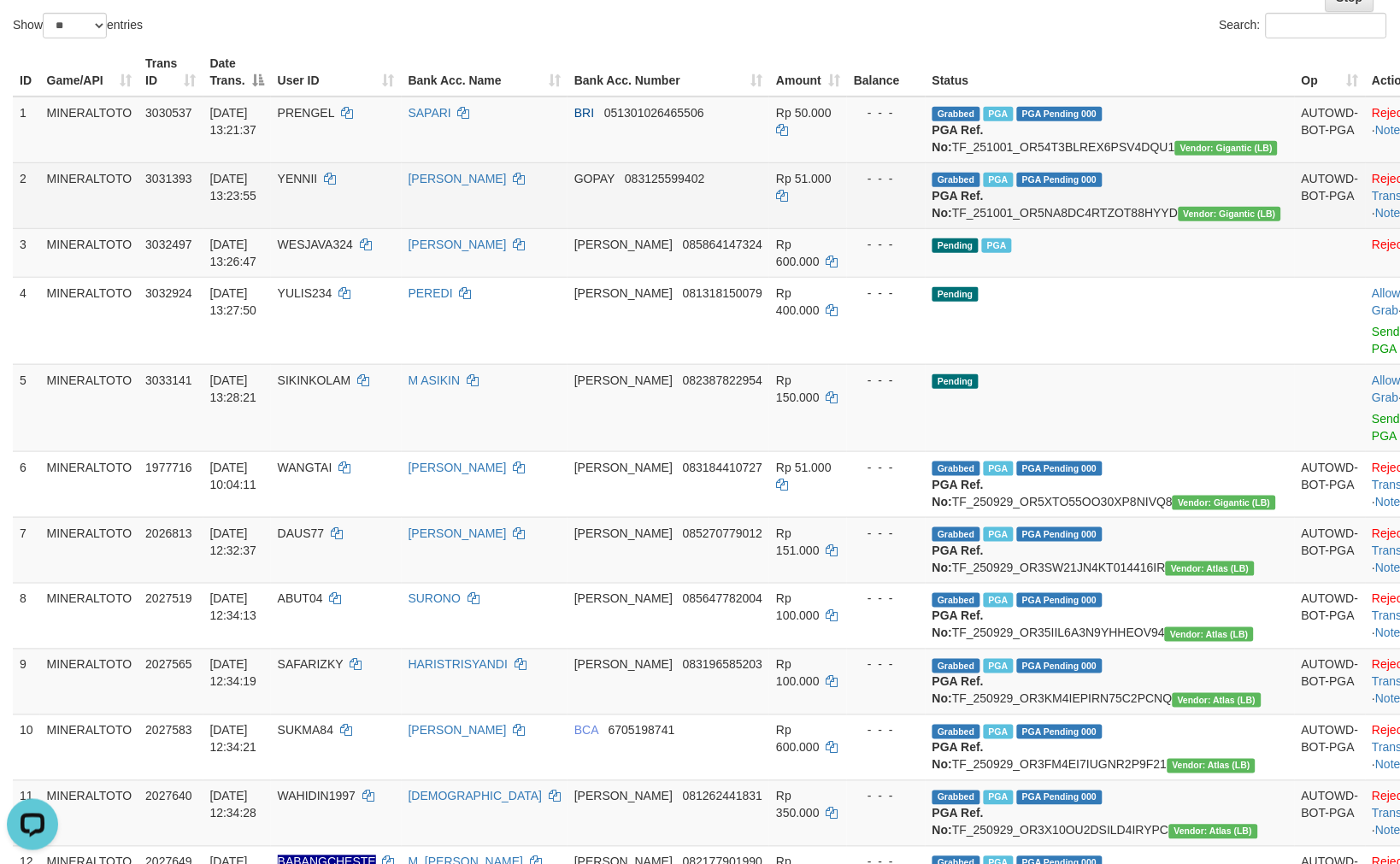
scroll to position [207, 0]
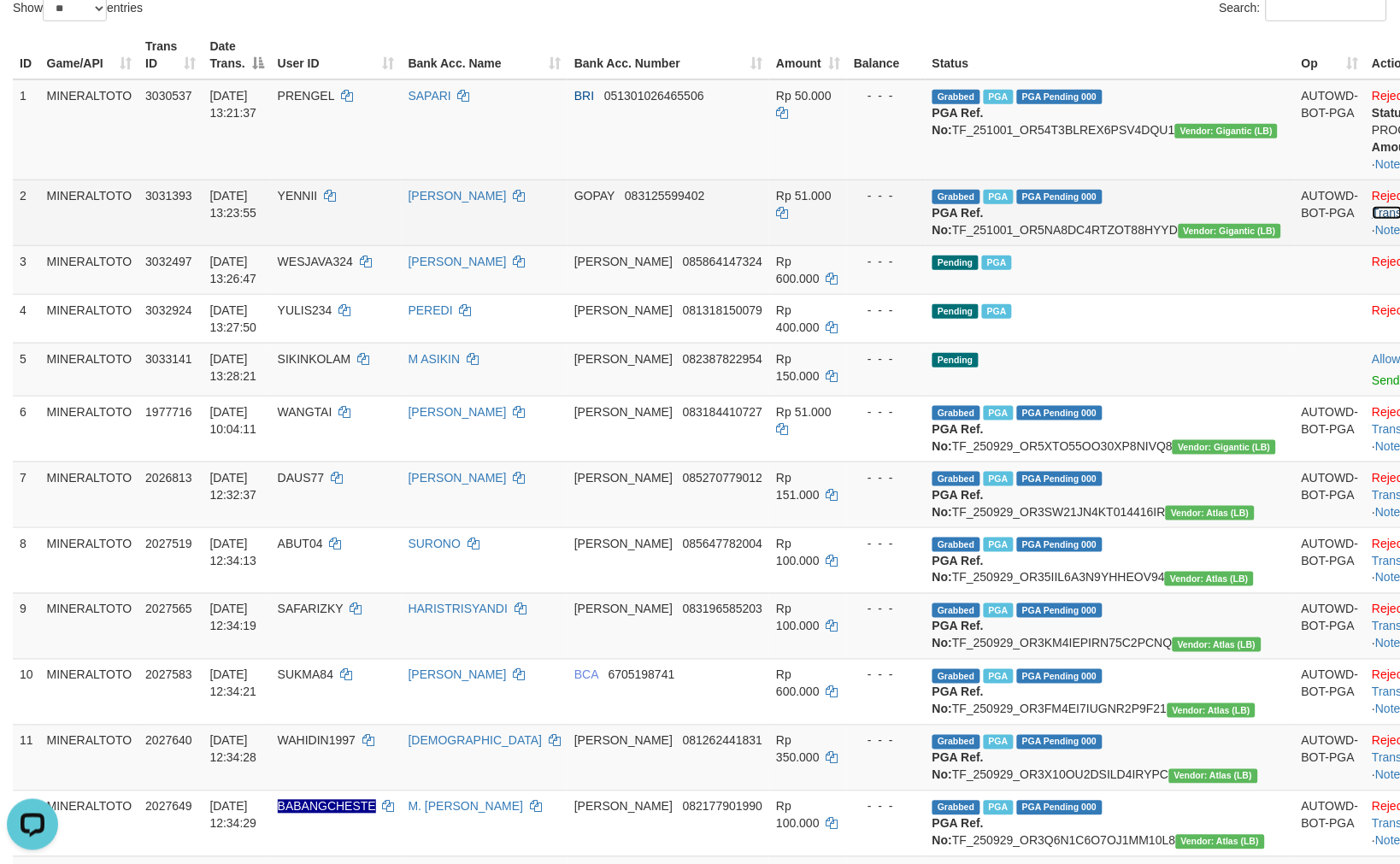
click at [1372, 192] on link "Check Trans" at bounding box center [1407, 204] width 71 height 31
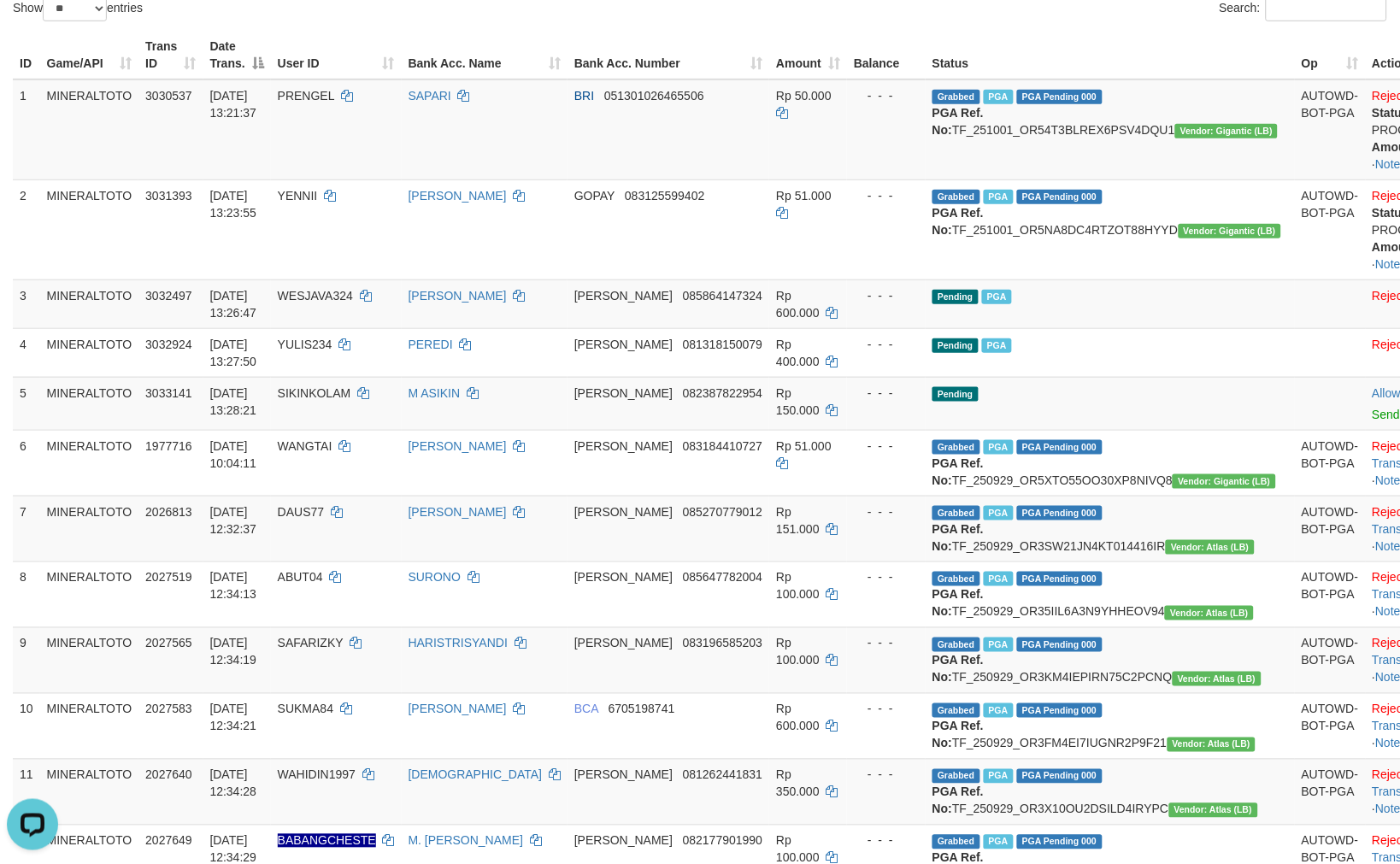
scroll to position [224, 0]
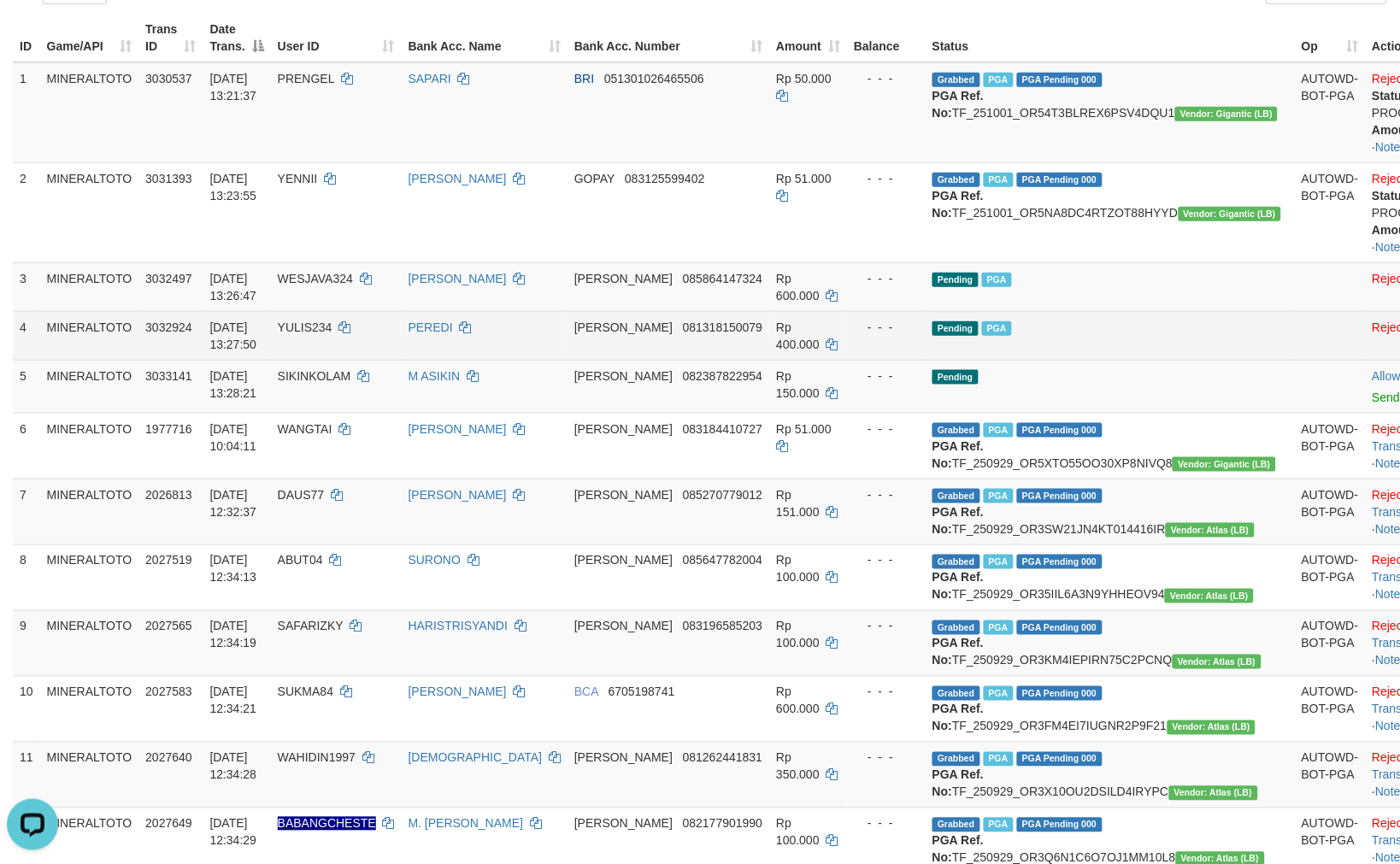
click at [1139, 326] on td "Pending PGA" at bounding box center [1109, 336] width 369 height 49
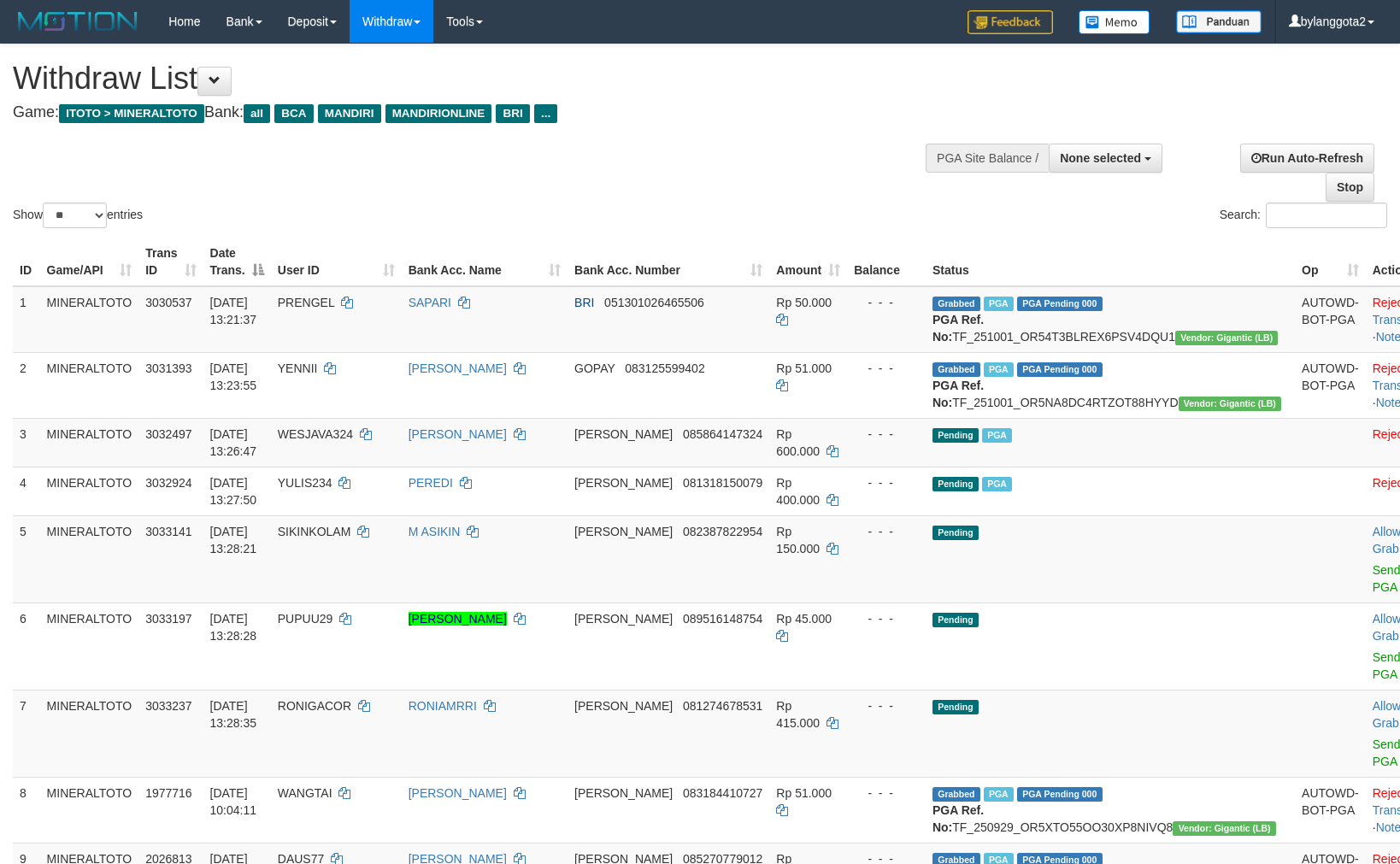
select select
select select "**"
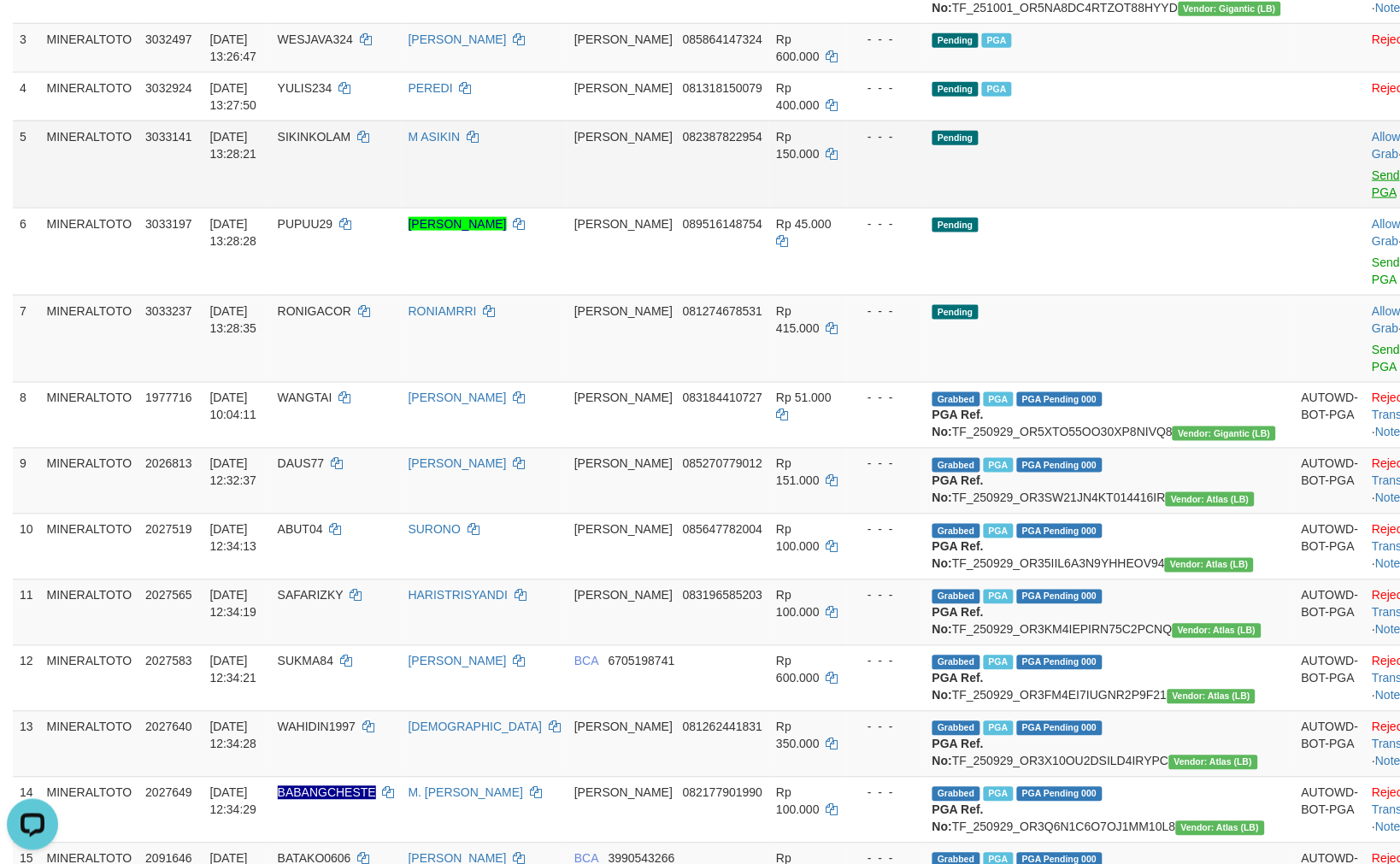
scroll to position [414, 0]
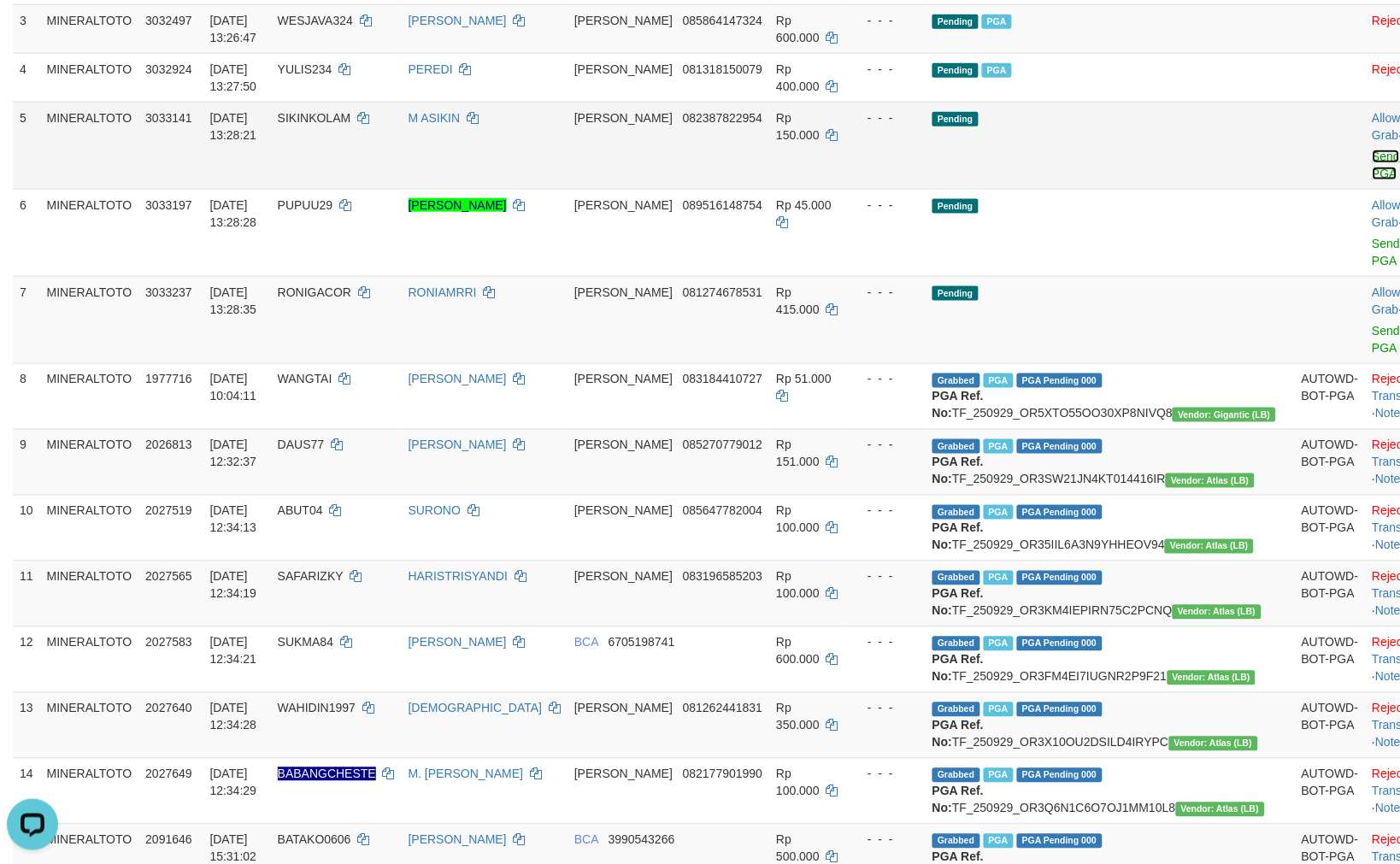
click at [1372, 181] on link "Send PGA" at bounding box center [1386, 165] width 28 height 31
click at [1372, 258] on link "Send PGA" at bounding box center [1386, 251] width 28 height 31
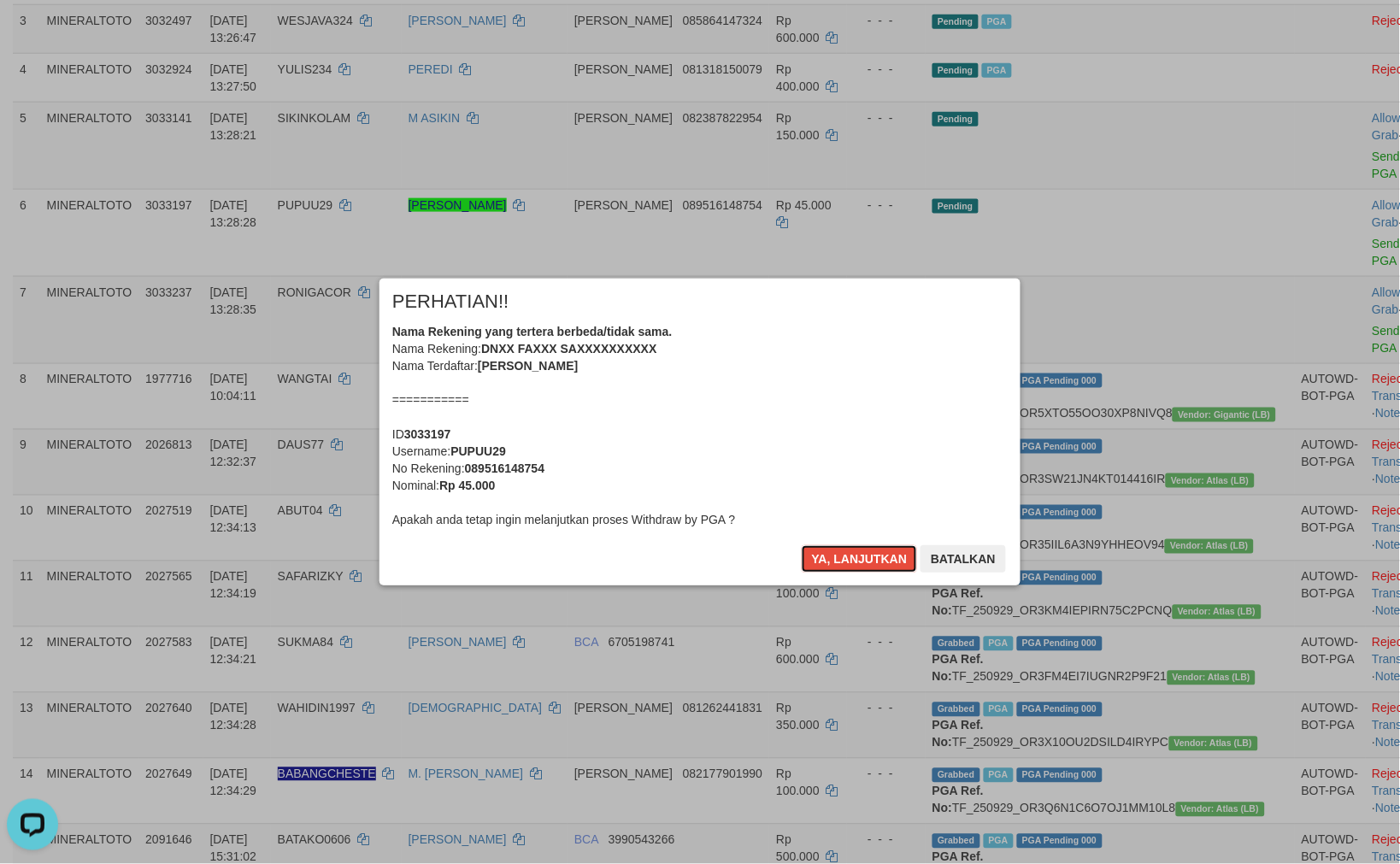
drag, startPoint x: 843, startPoint y: 567, endPoint x: 765, endPoint y: 522, distance: 90.0
click at [838, 562] on button "Ya, lanjutkan" at bounding box center [859, 558] width 117 height 27
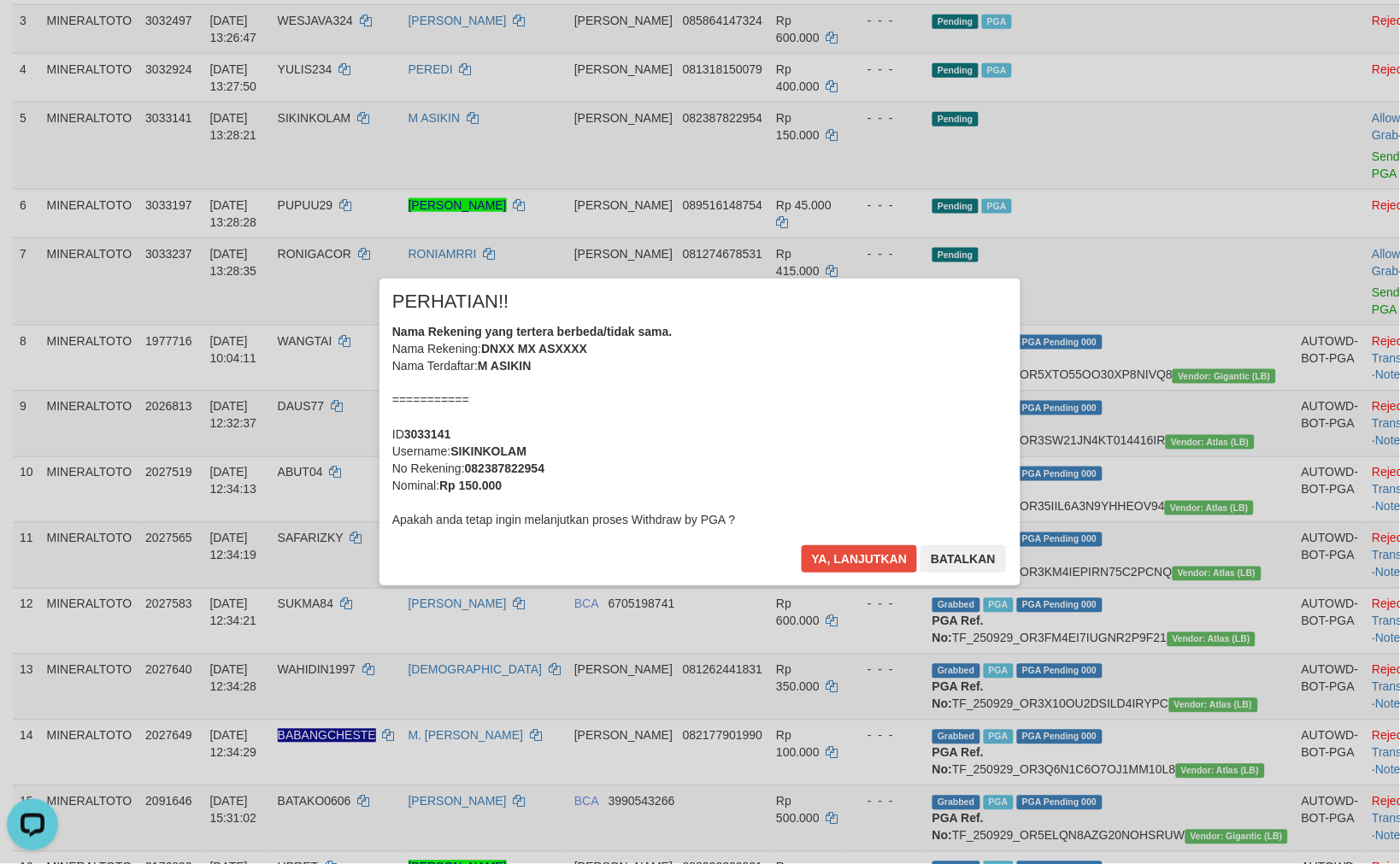
scroll to position [393, 0]
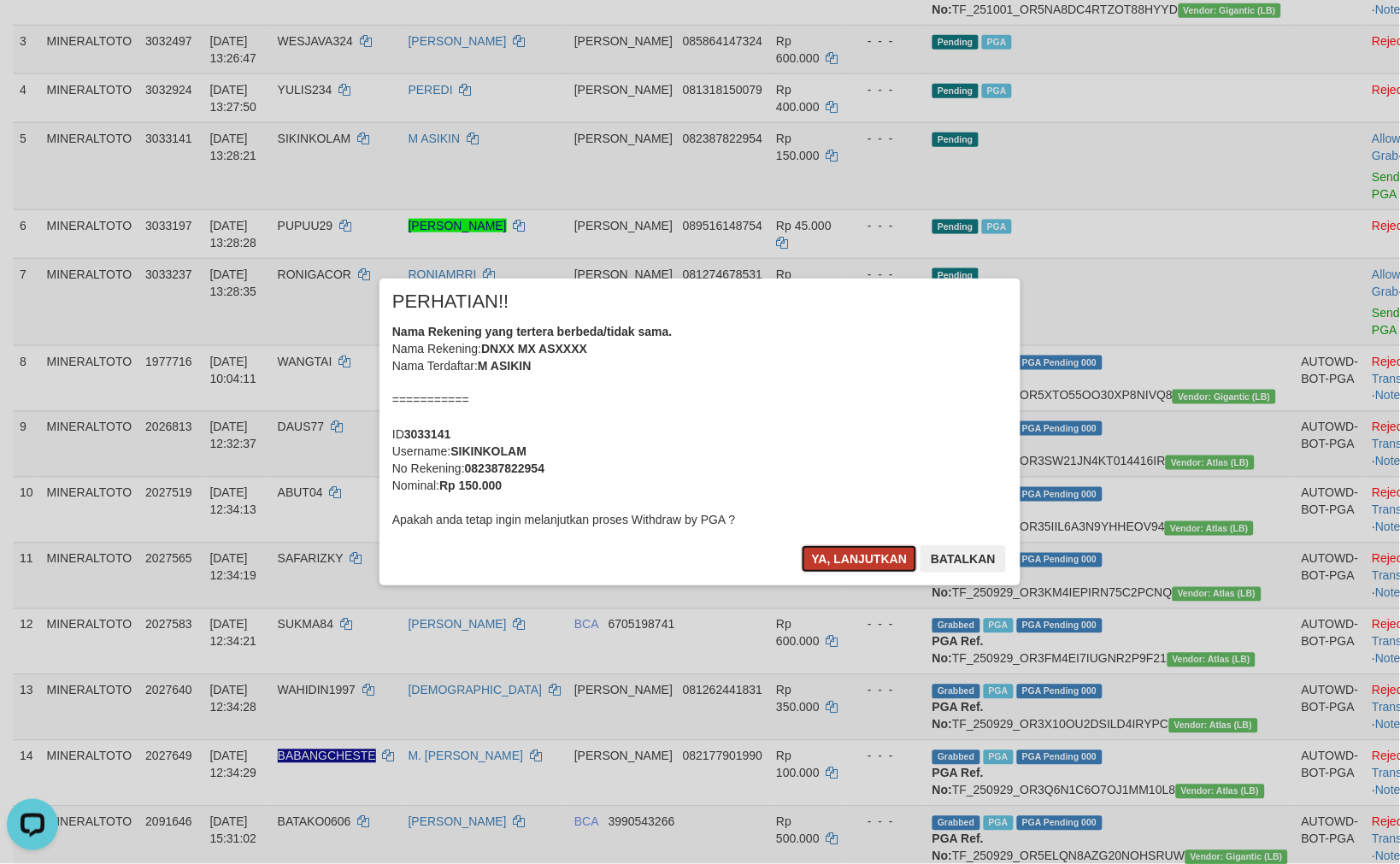
click at [850, 566] on button "Ya, lanjutkan" at bounding box center [859, 558] width 117 height 27
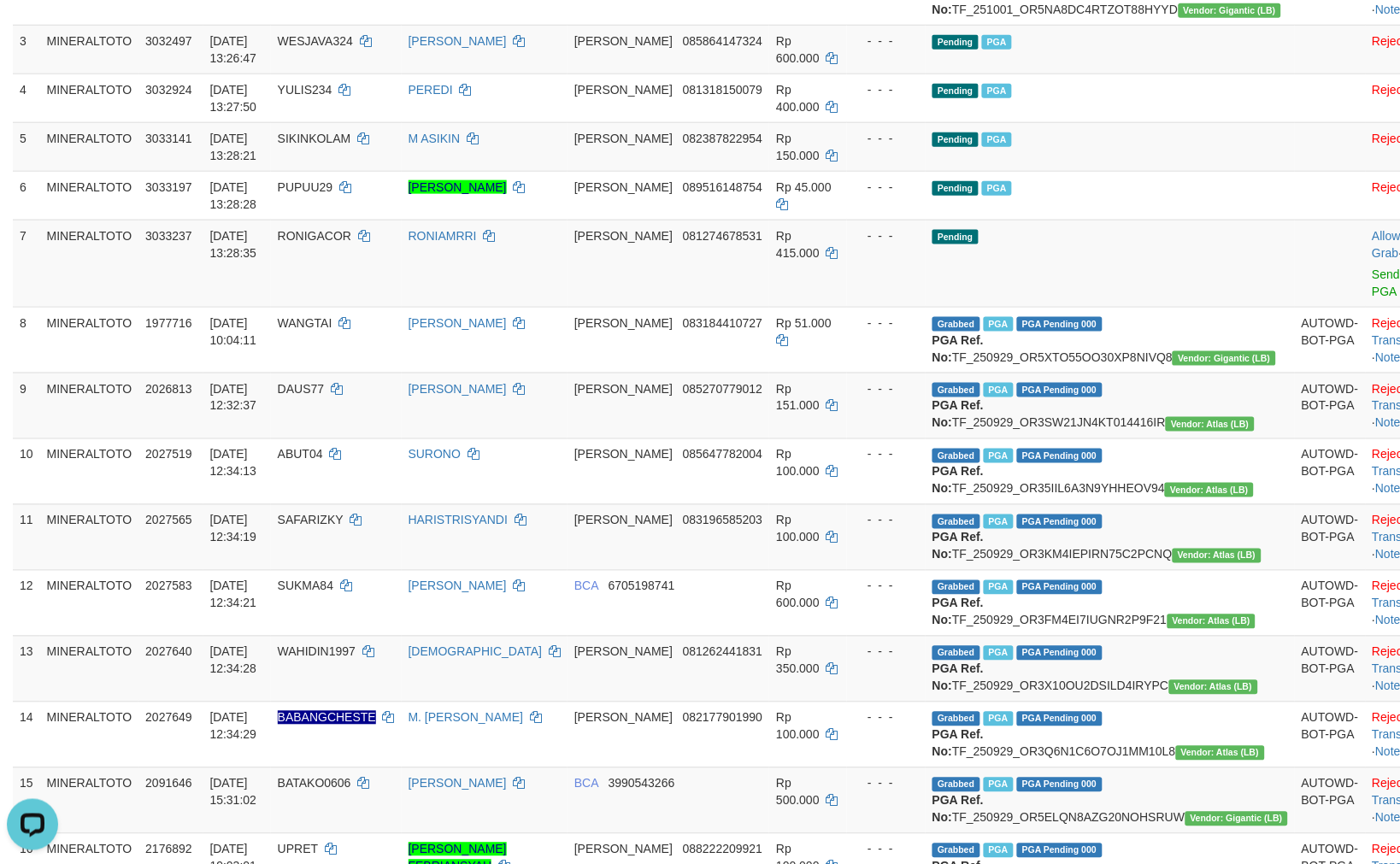
scroll to position [371, 0]
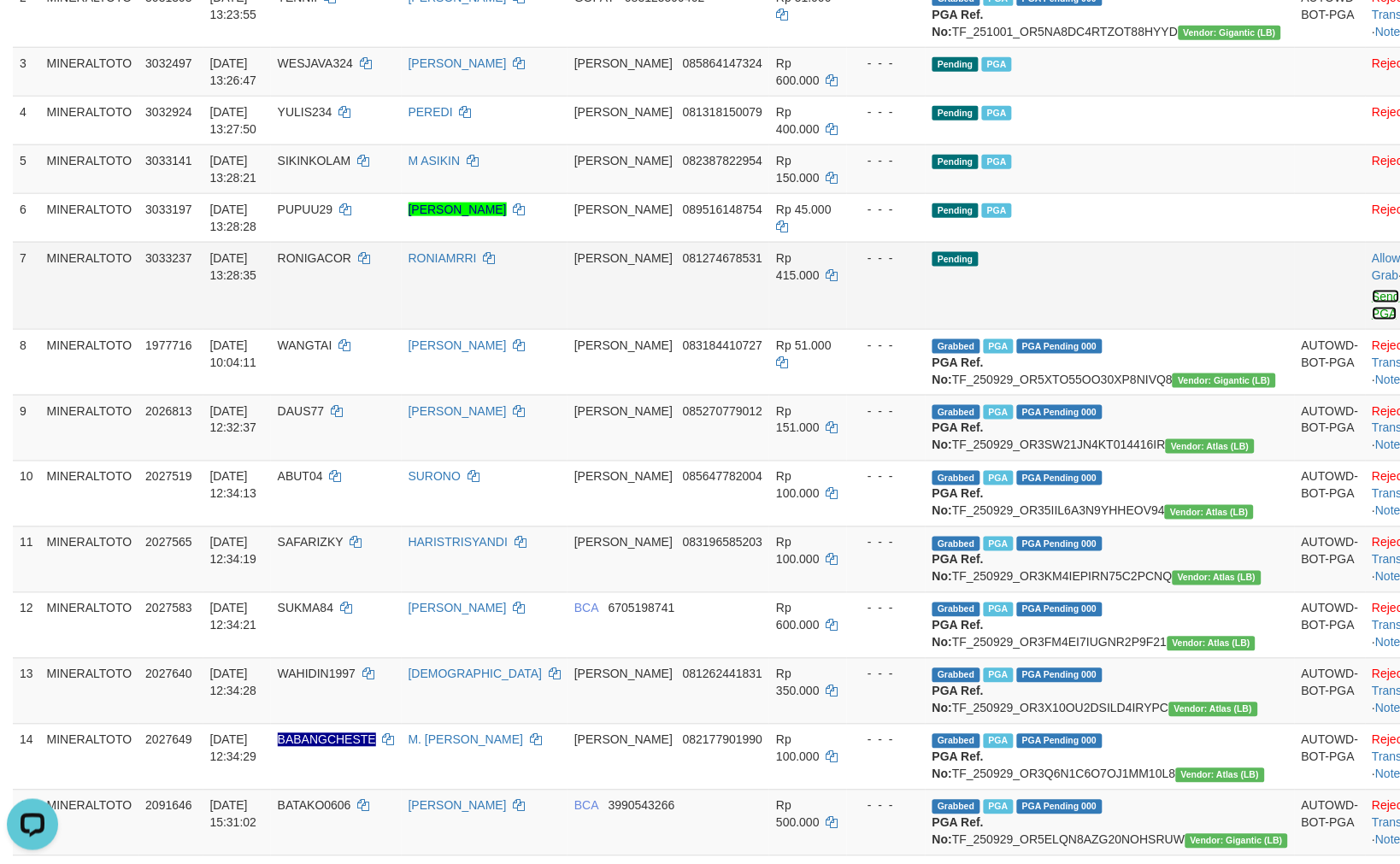
click at [1372, 321] on link "Send PGA" at bounding box center [1386, 305] width 28 height 31
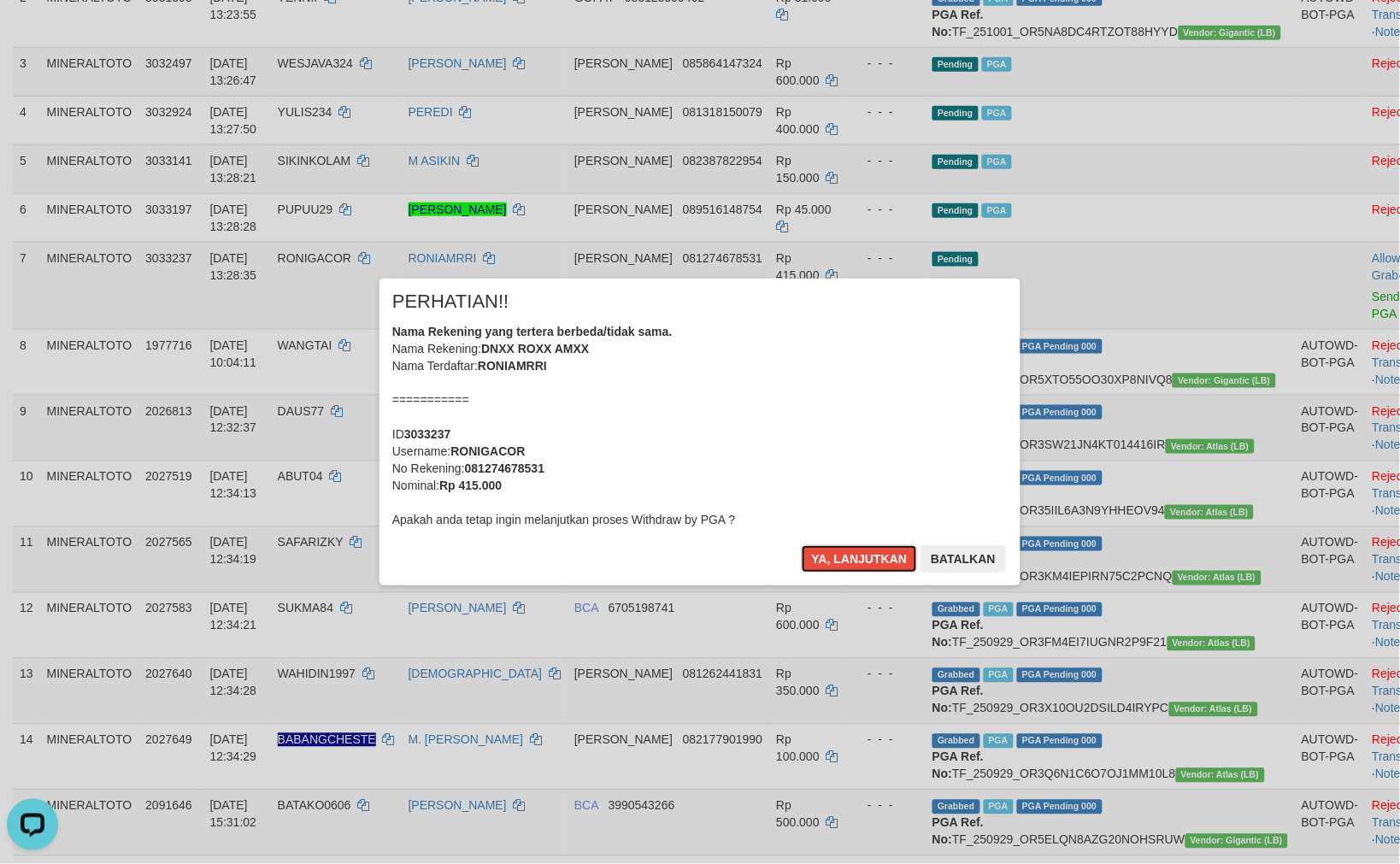
click at [906, 335] on div "Nama Rekening yang tertera berbeda/tidak sama. Nama Rekening: DNXX ROXX AMXX Na…" at bounding box center [700, 426] width 615 height 205
click at [802, 545] on button "Ya, lanjutkan" at bounding box center [859, 558] width 117 height 27
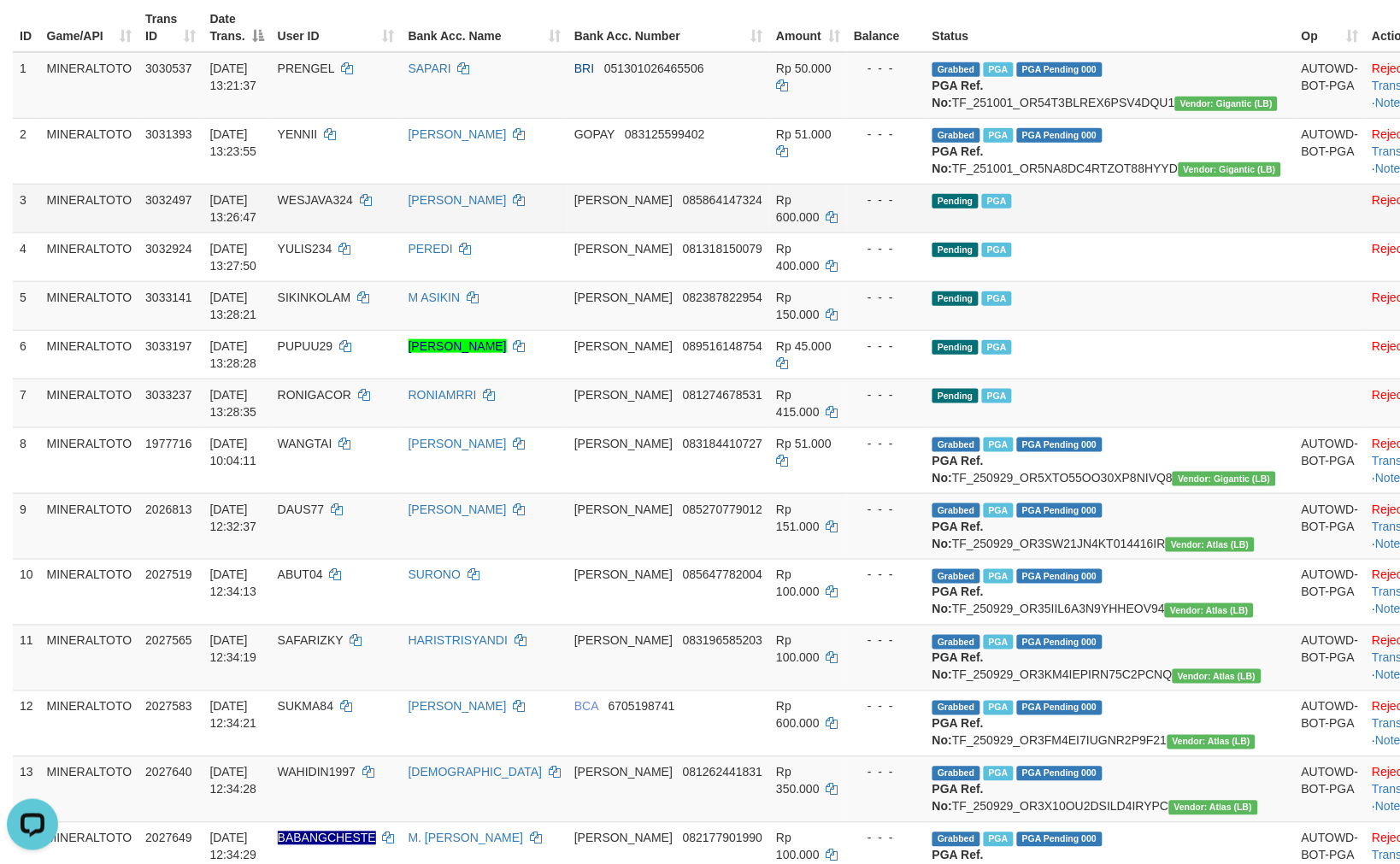
scroll to position [181, 0]
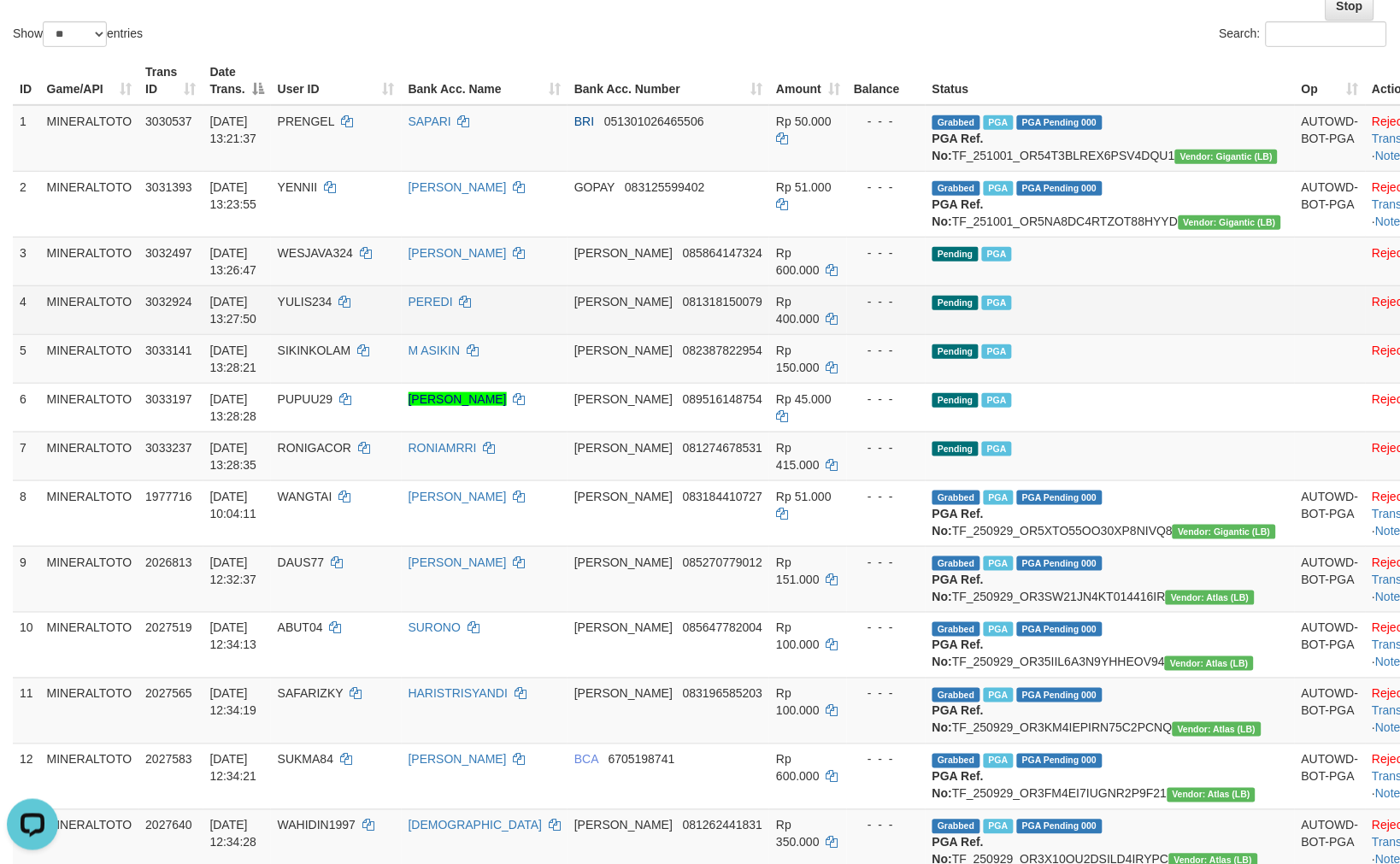
click at [1111, 327] on td "Pending PGA" at bounding box center [1109, 310] width 369 height 49
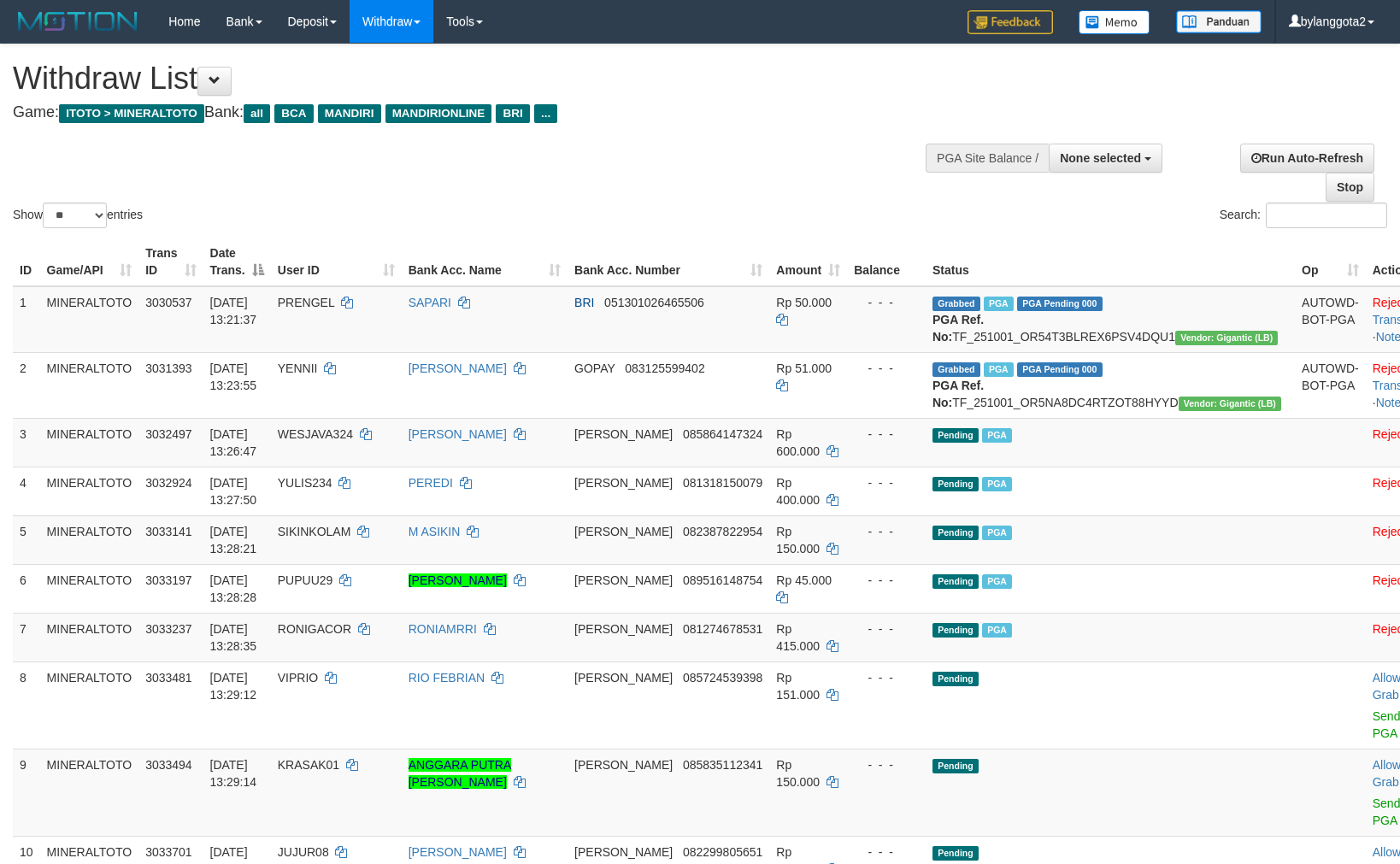
select select
select select "**"
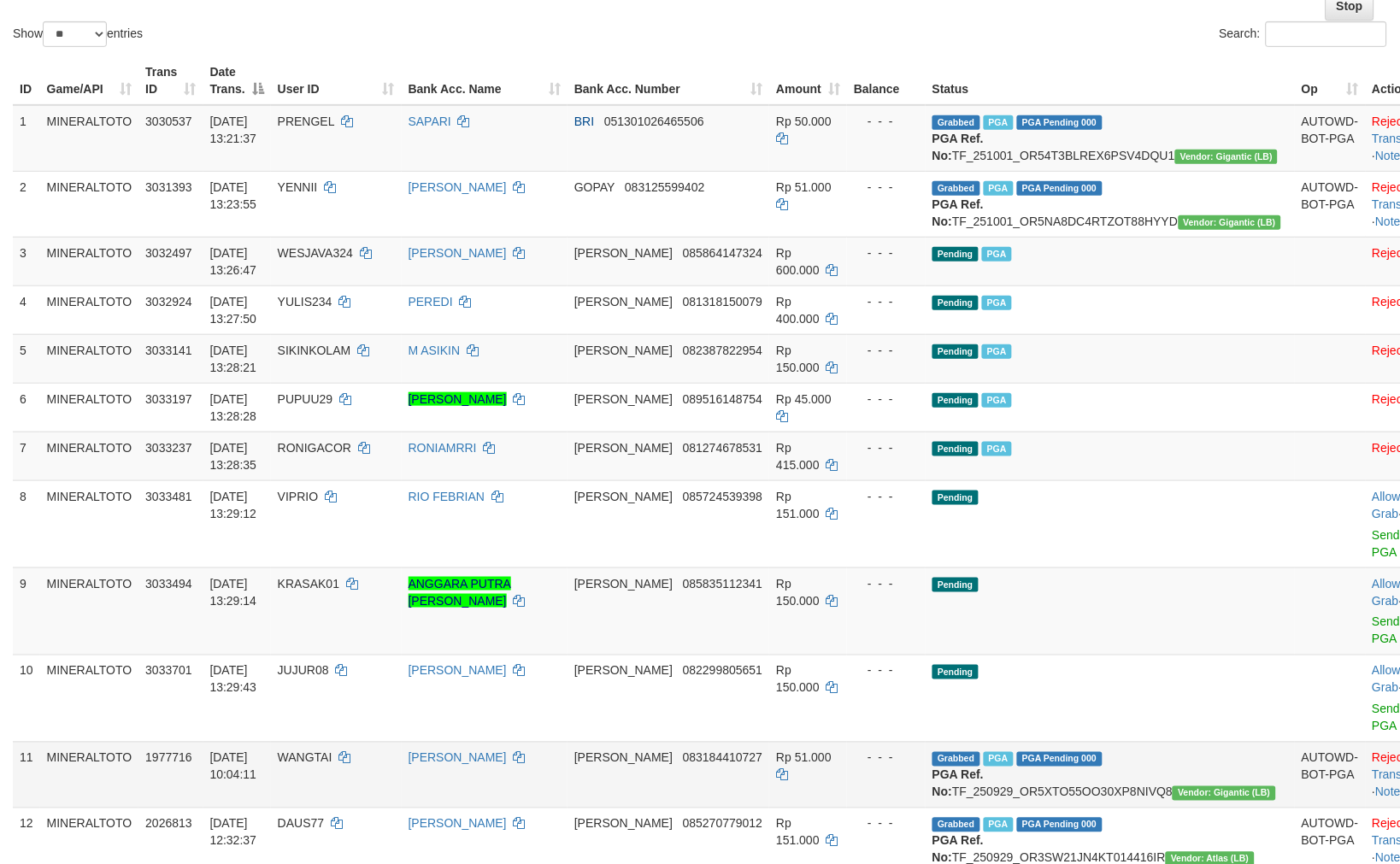
drag, startPoint x: 981, startPoint y: 728, endPoint x: 978, endPoint y: 754, distance: 26.2
click at [979, 742] on td "Grabbed PGA PGA Pending 000 PGA Ref. No: TF_250929_OR5XTO55OO30XP8NIVQ8 Vendor:…" at bounding box center [1109, 775] width 369 height 66
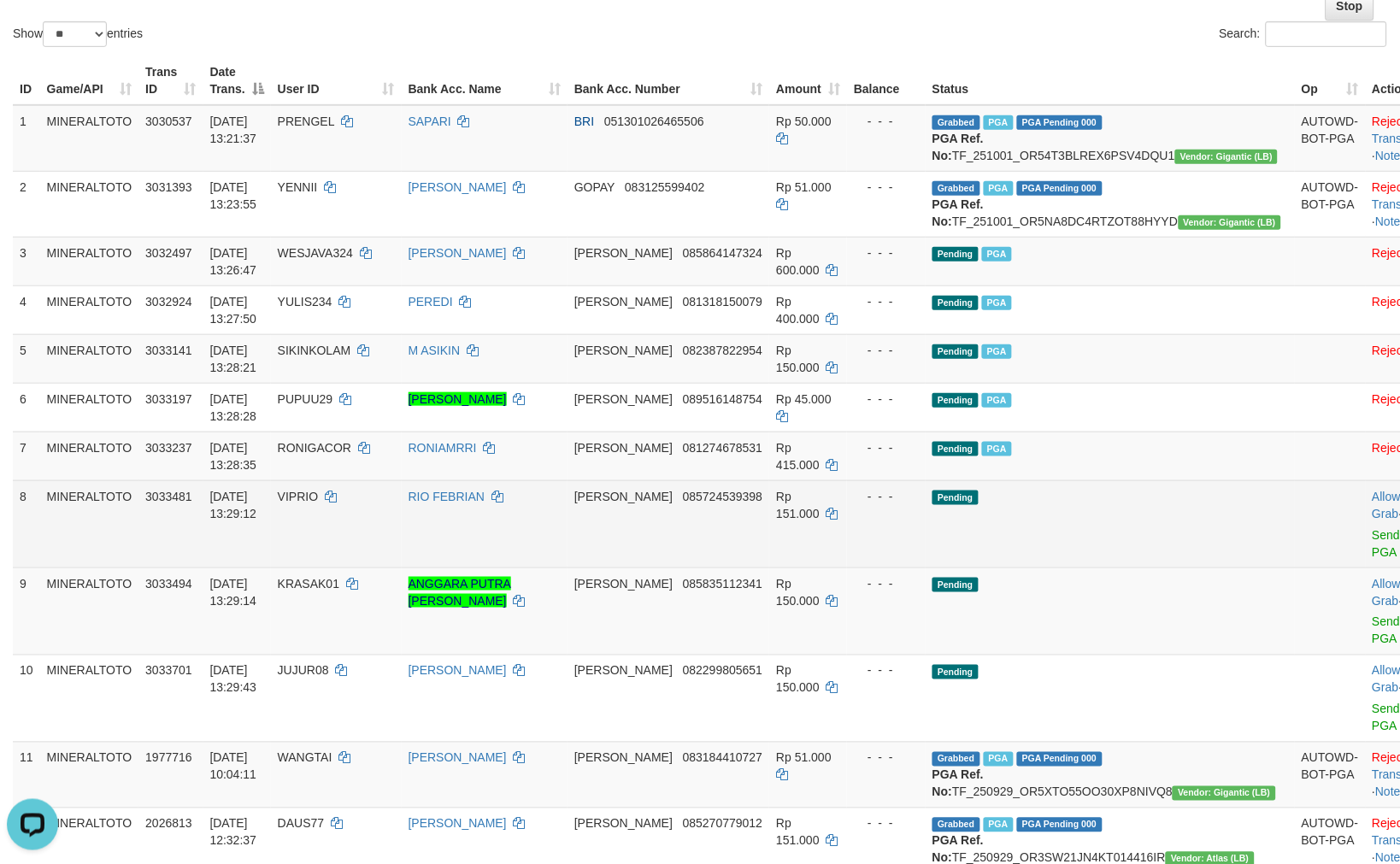
scroll to position [0, 0]
click at [1372, 559] on link "Send PGA" at bounding box center [1386, 543] width 28 height 31
click at [1372, 638] on link "Send PGA" at bounding box center [1386, 630] width 28 height 31
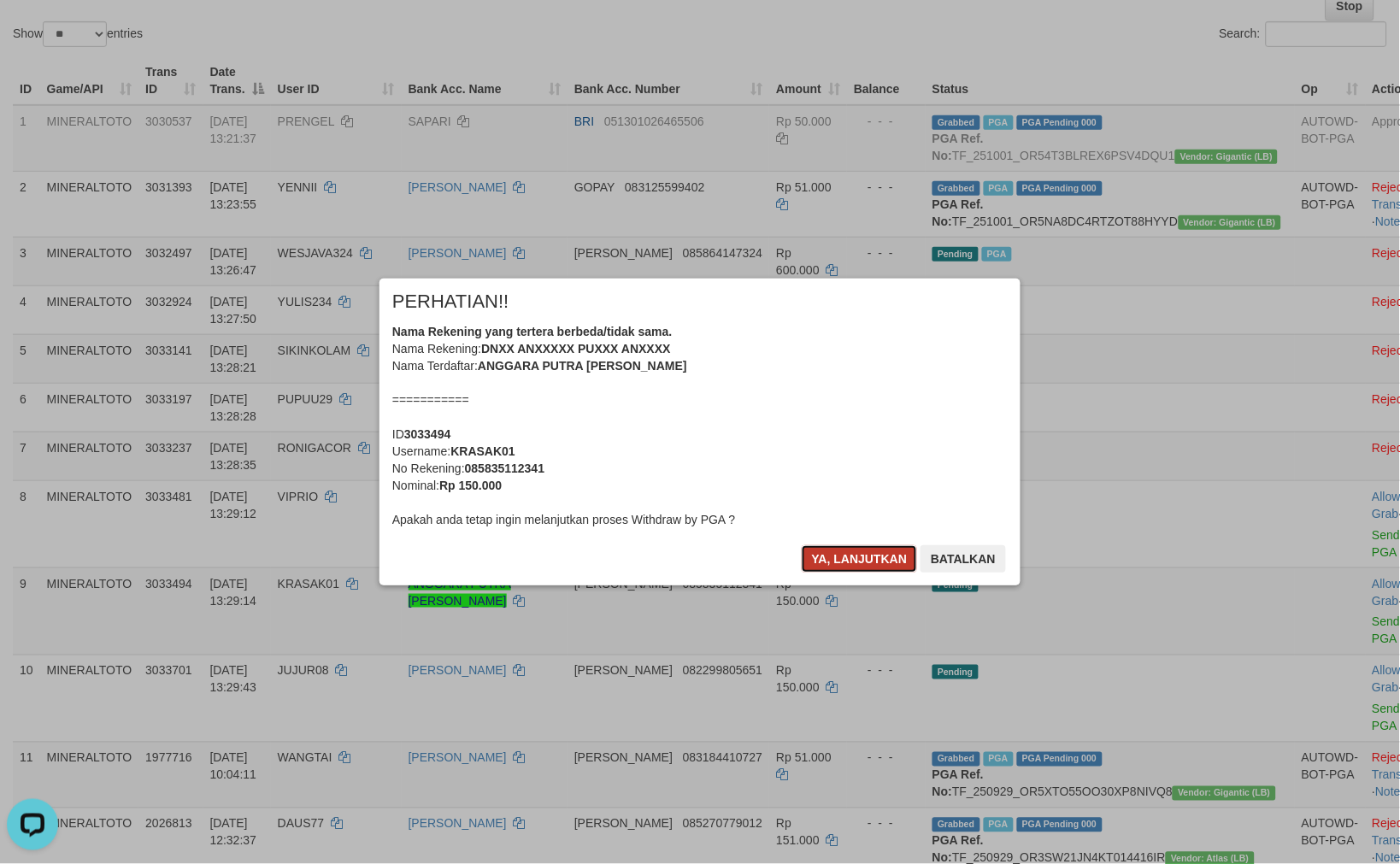
click at [857, 562] on button "Ya, lanjutkan" at bounding box center [859, 558] width 117 height 27
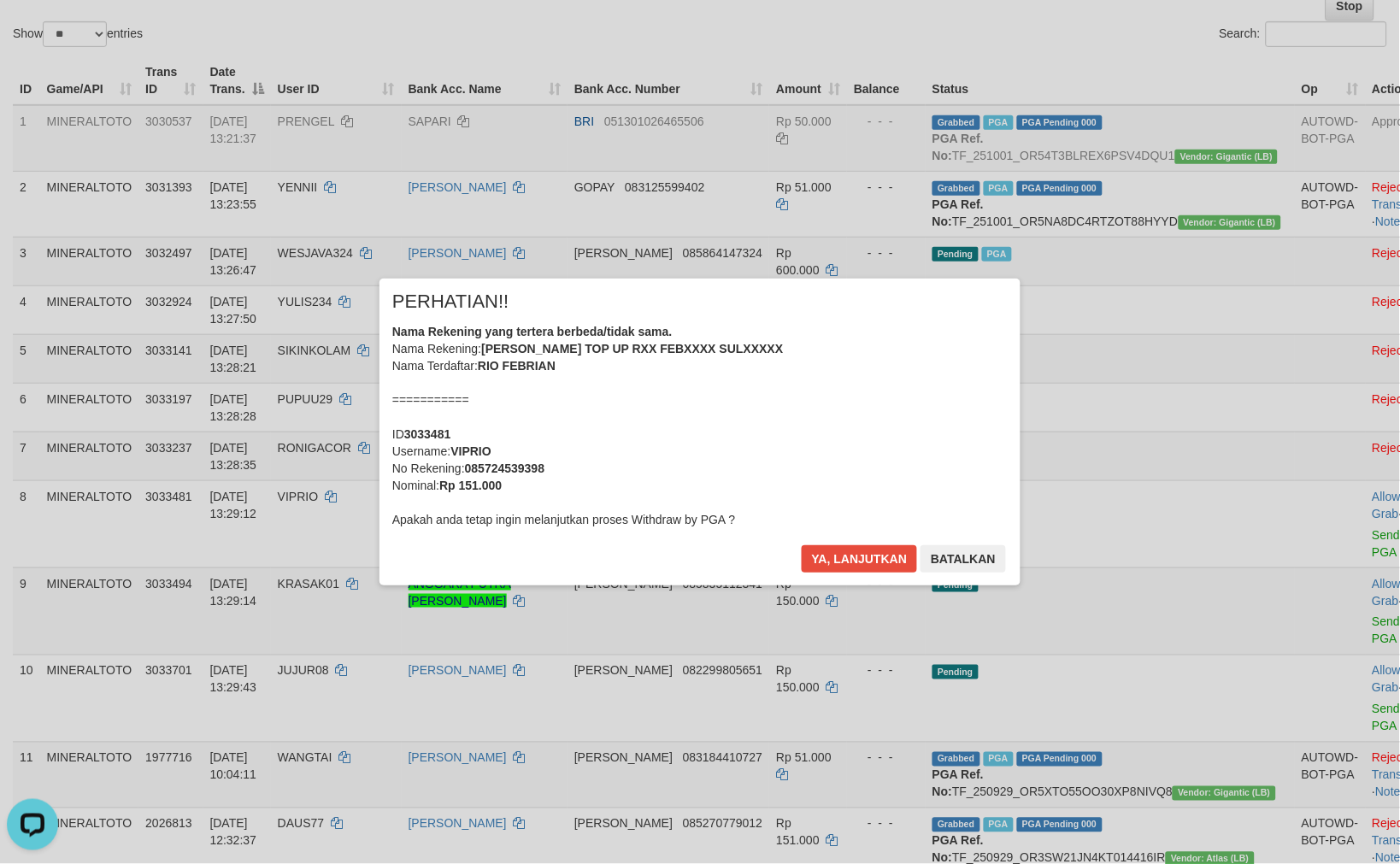
scroll to position [159, 0]
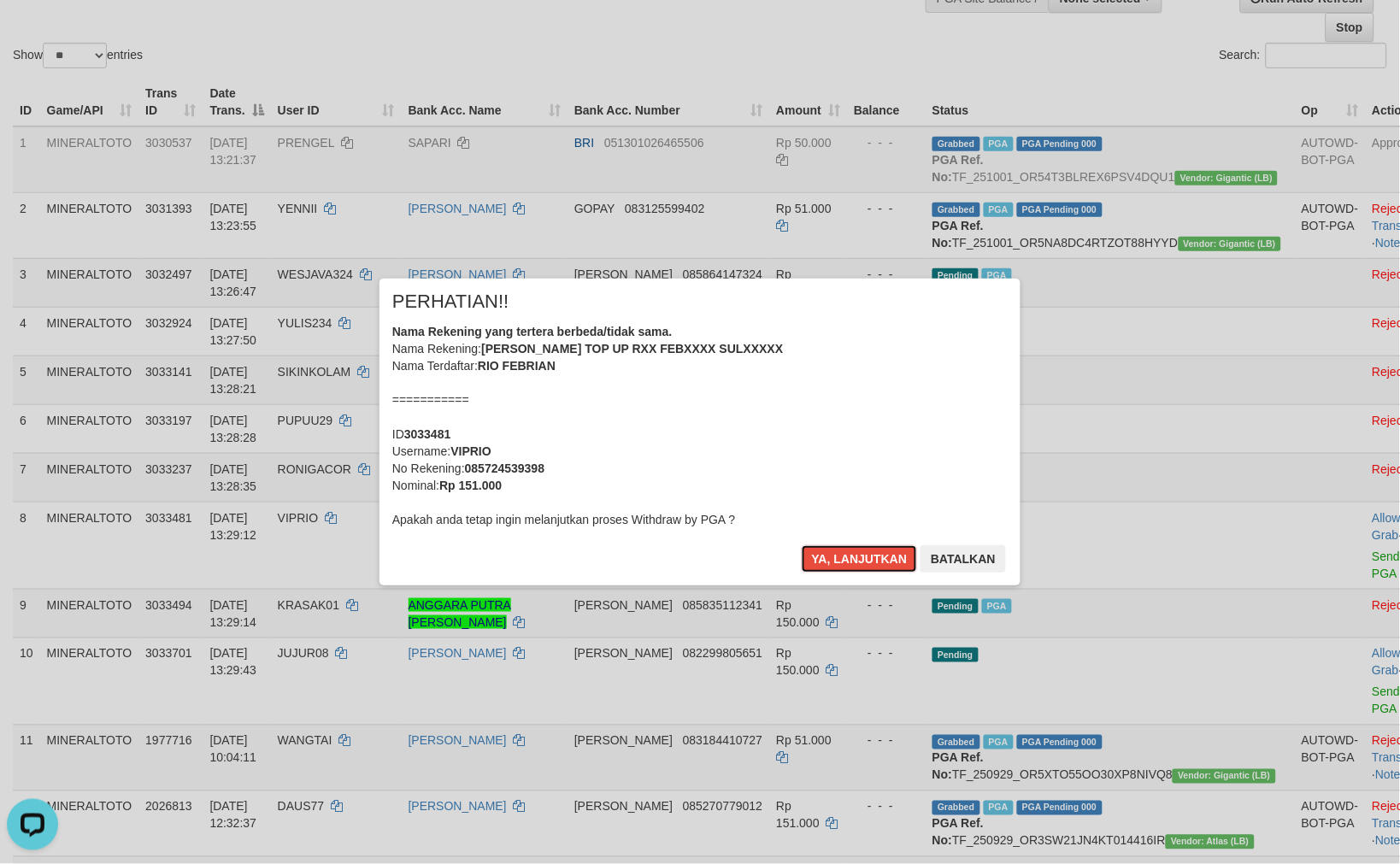
click at [857, 562] on button "Ya, lanjutkan" at bounding box center [859, 558] width 117 height 27
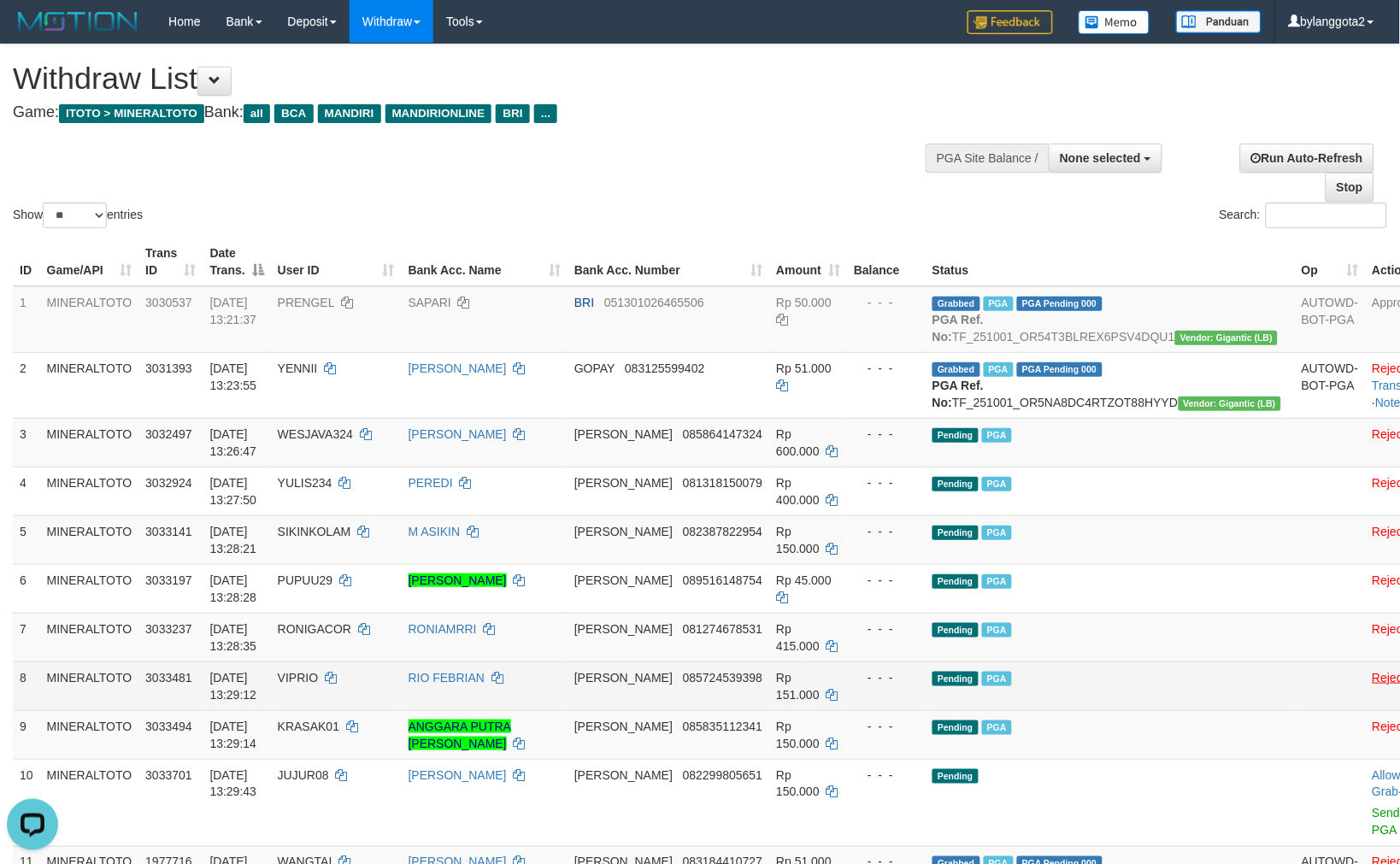
scroll to position [285, 0]
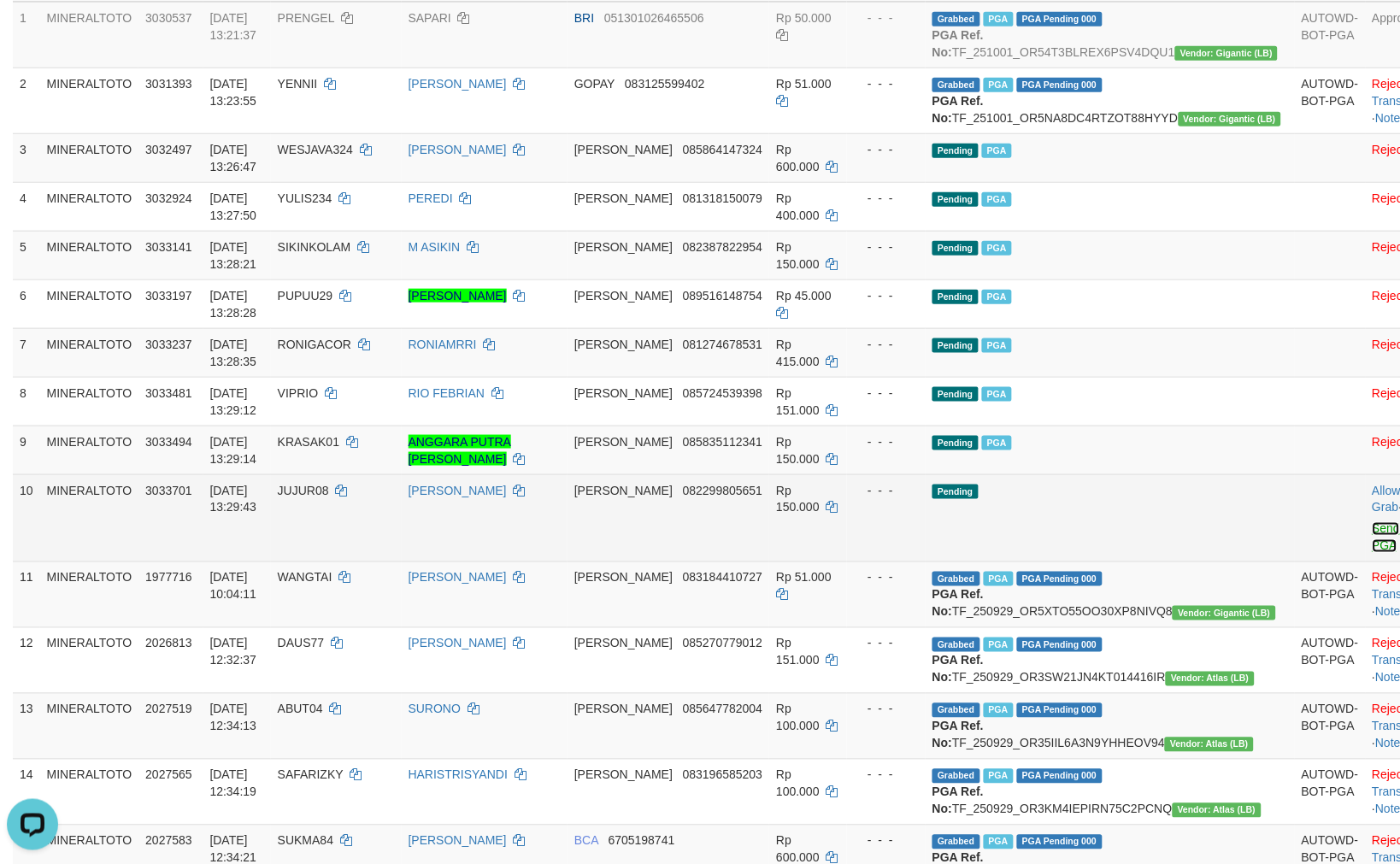
click at [1372, 553] on link "Send PGA" at bounding box center [1386, 537] width 28 height 31
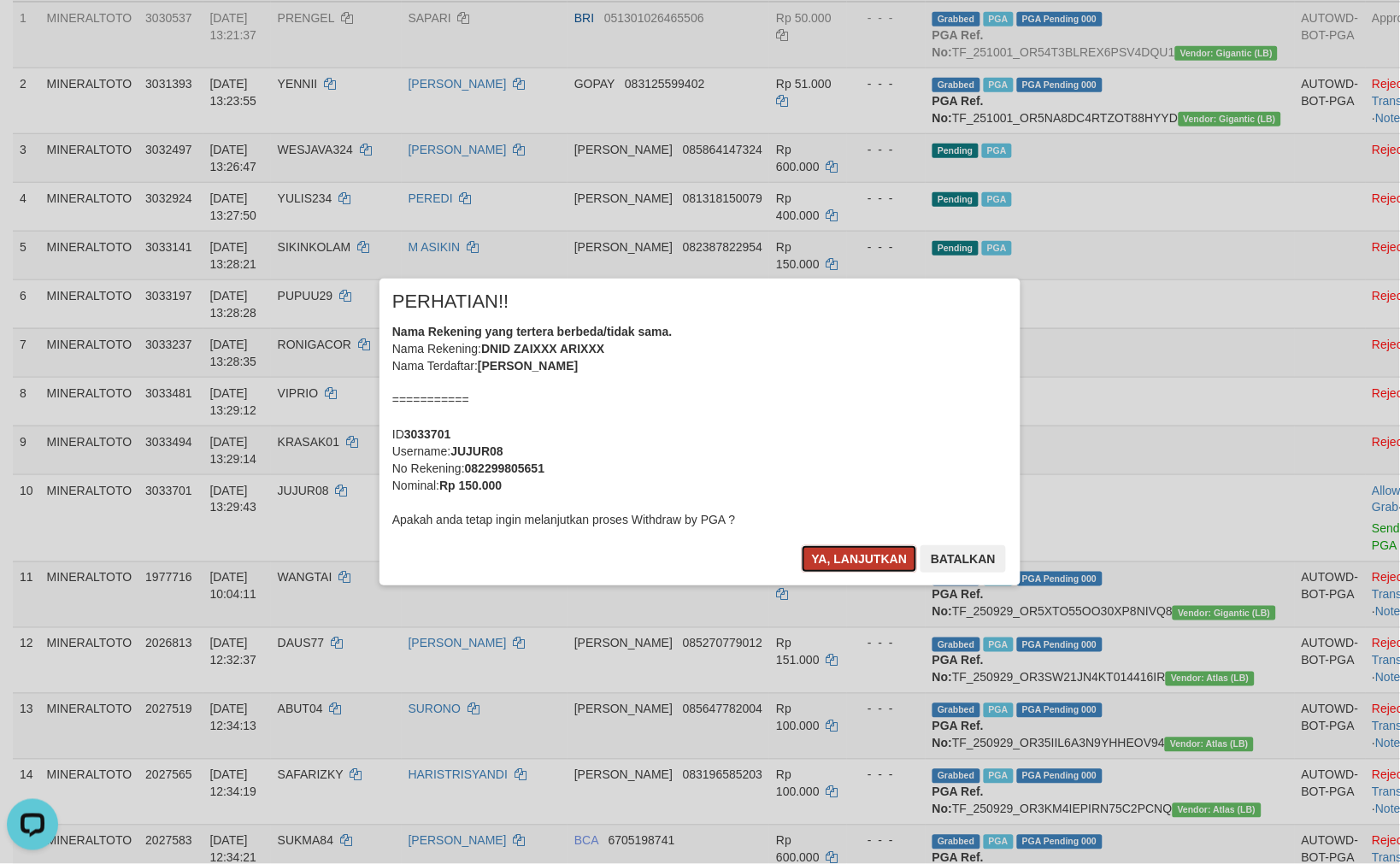
click at [855, 569] on button "Ya, lanjutkan" at bounding box center [859, 558] width 117 height 27
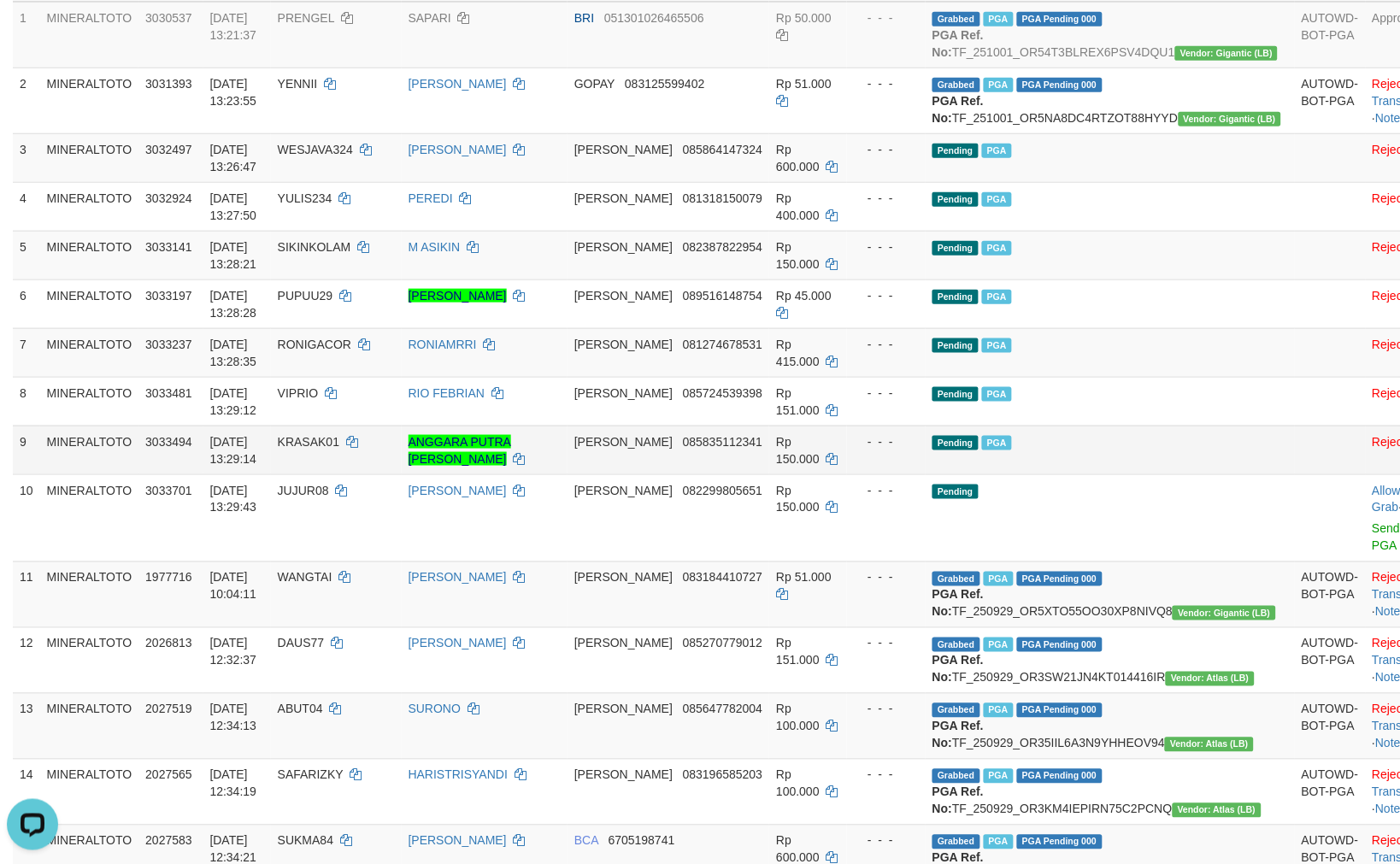
click at [1093, 474] on td "Pending PGA" at bounding box center [1109, 450] width 369 height 49
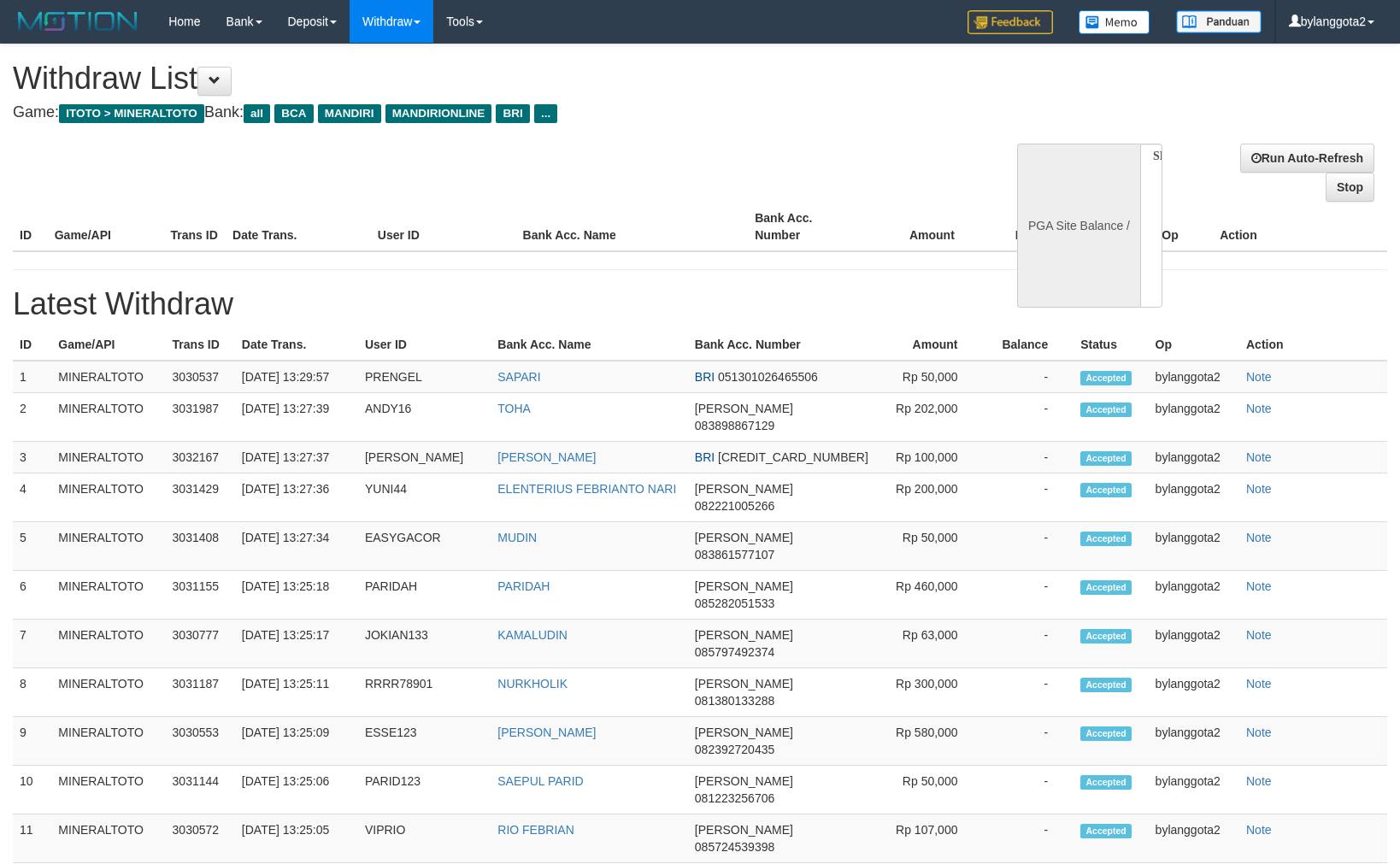
select select
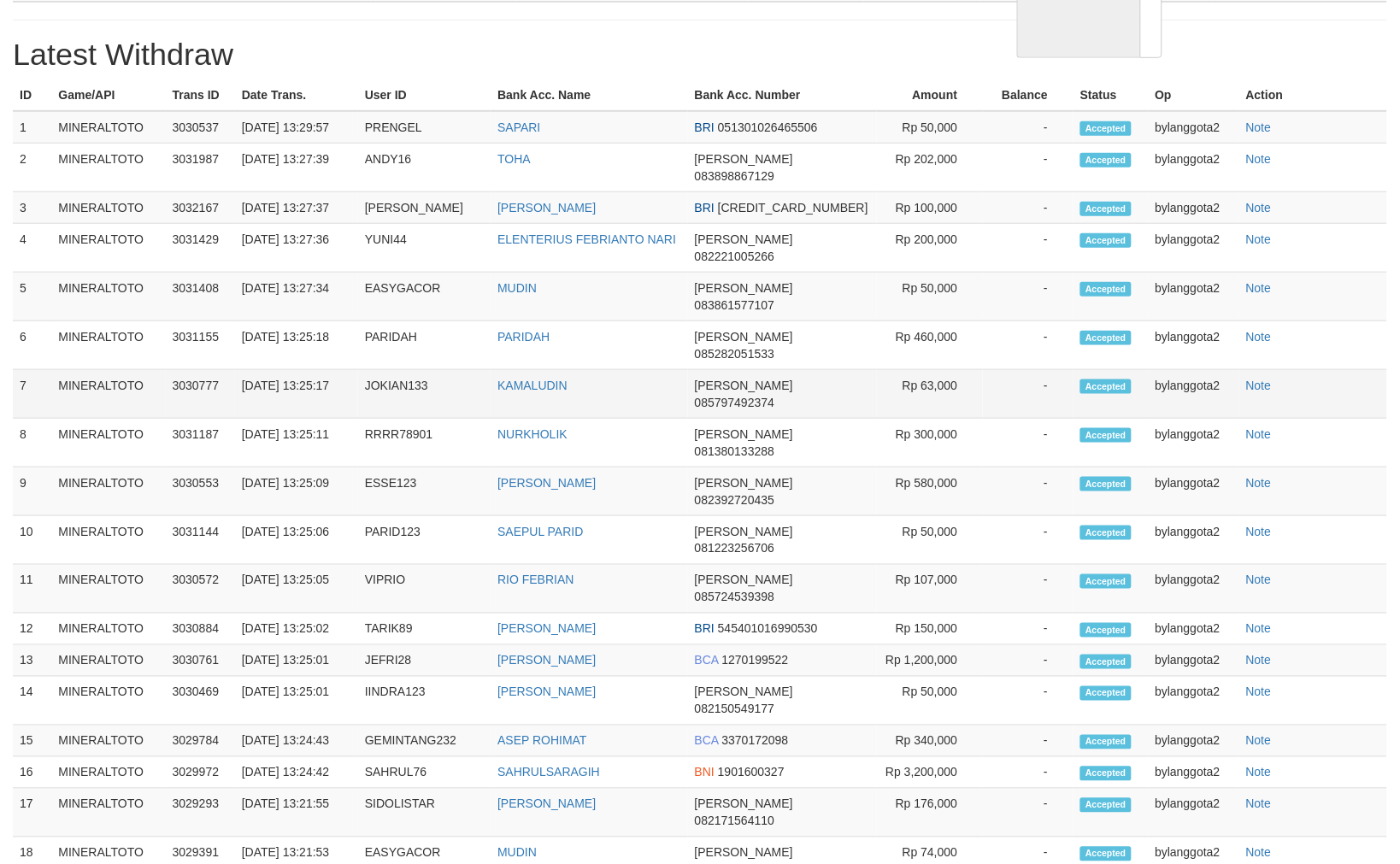
select select "**"
select select
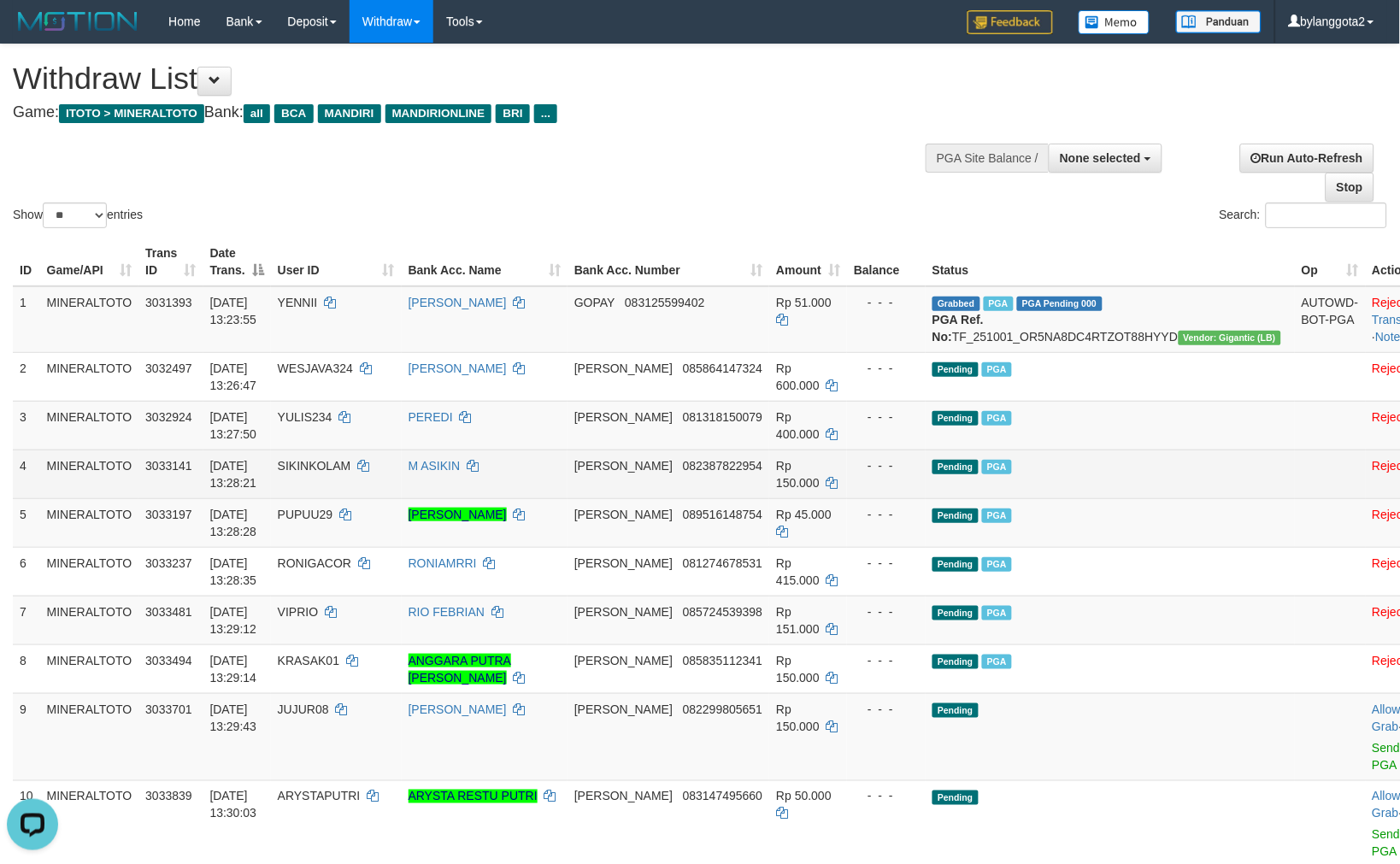
click at [1138, 499] on td "Pending PGA" at bounding box center [1109, 474] width 369 height 49
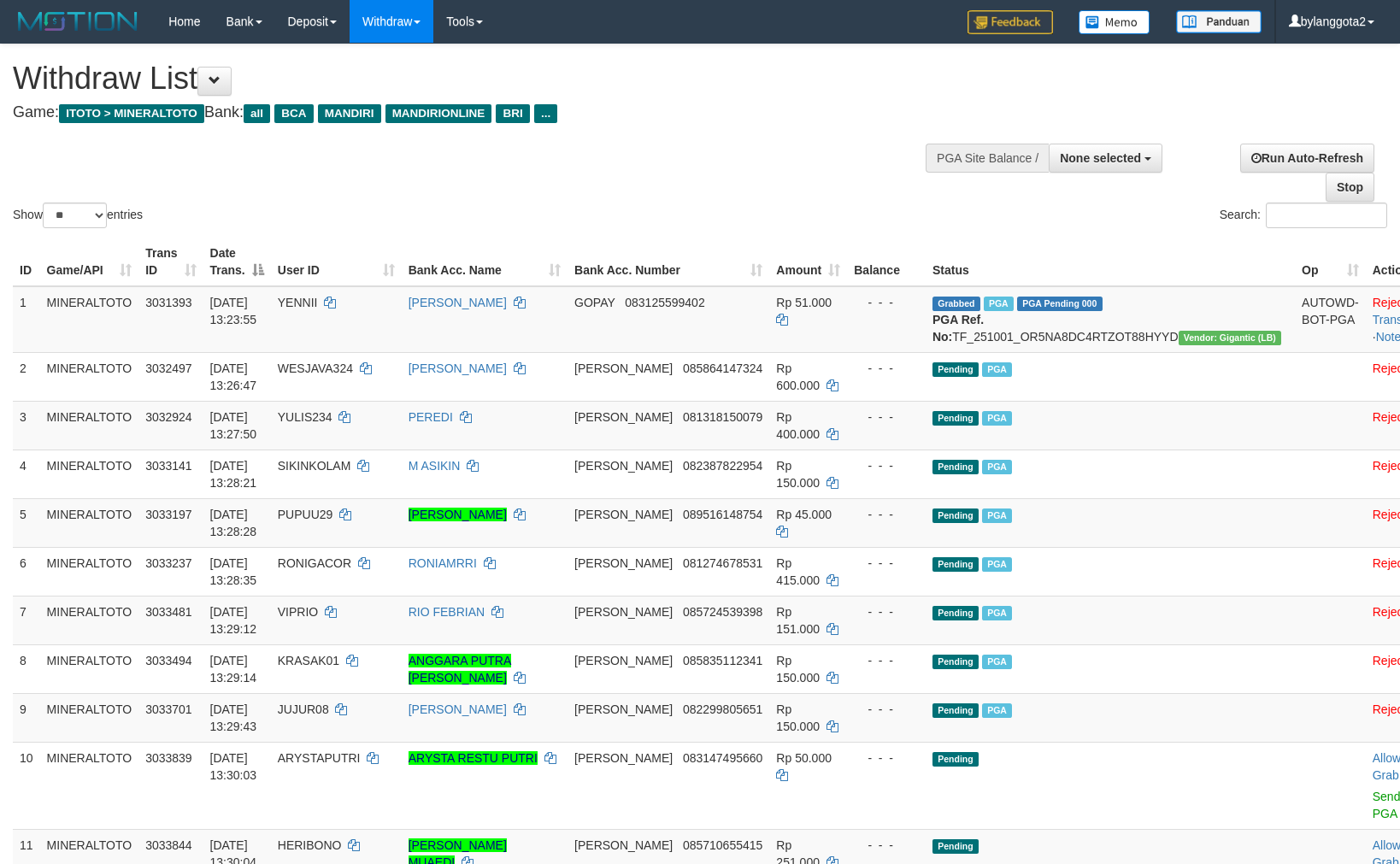
select select
select select "**"
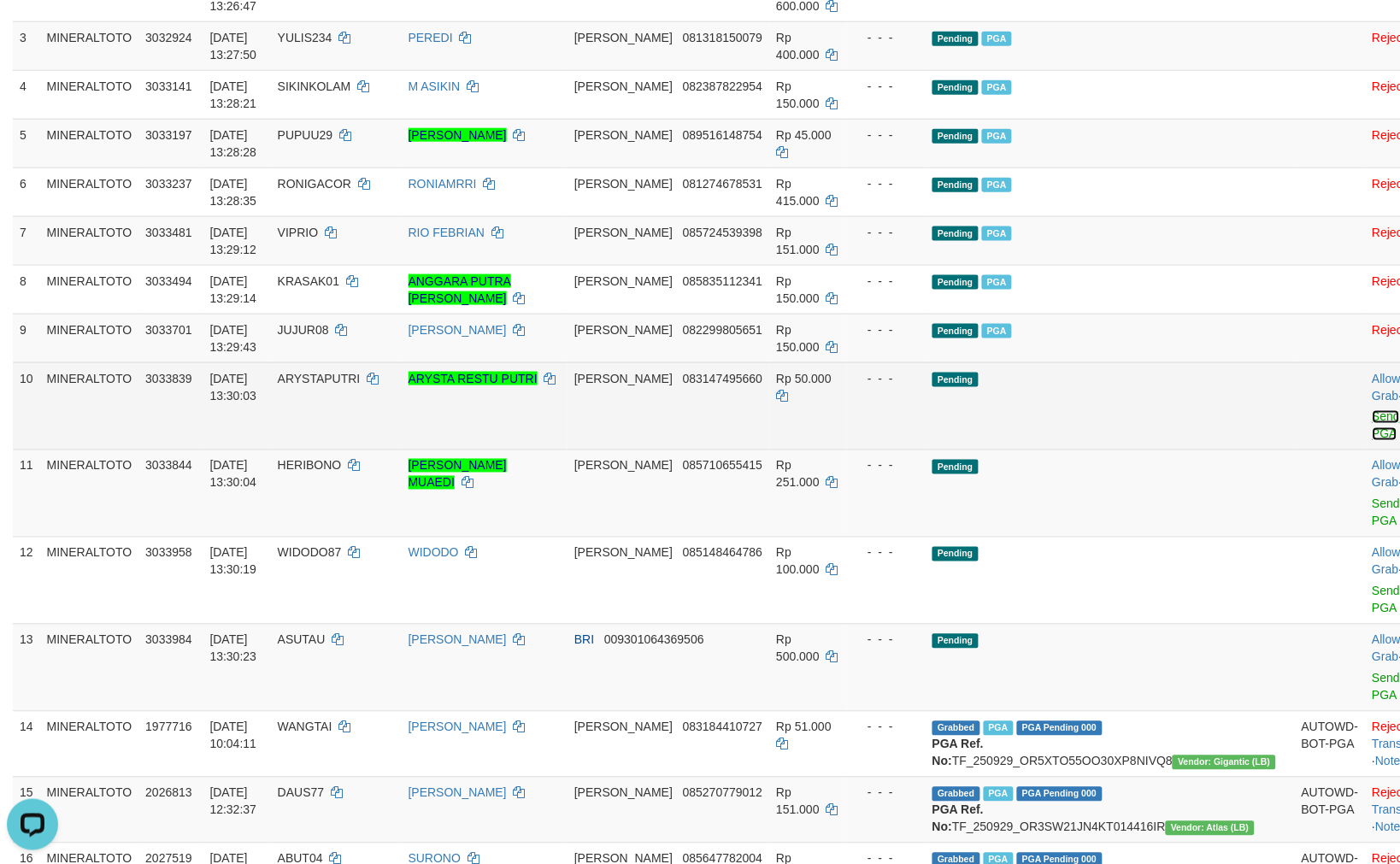
click at [1372, 431] on link "Send PGA" at bounding box center [1386, 425] width 28 height 31
click at [1372, 499] on link "Send PGA" at bounding box center [1386, 513] width 28 height 31
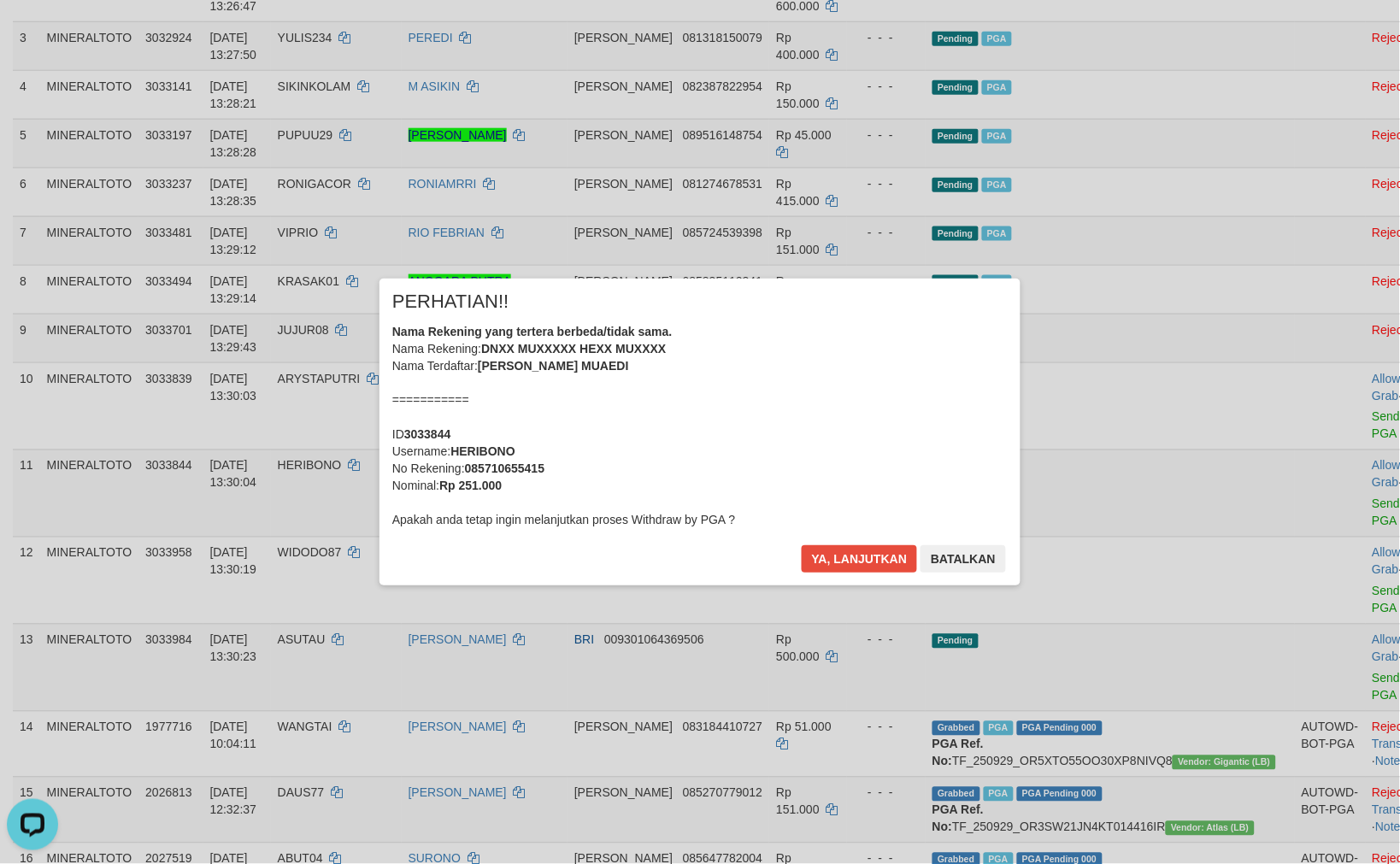
click at [912, 439] on div "Nama Rekening yang tertera berbeda/tidak sama. Nama Rekening: DNXX MUXXXXX HEXX…" at bounding box center [700, 426] width 615 height 205
click at [802, 545] on button "Ya, lanjutkan" at bounding box center [859, 558] width 117 height 27
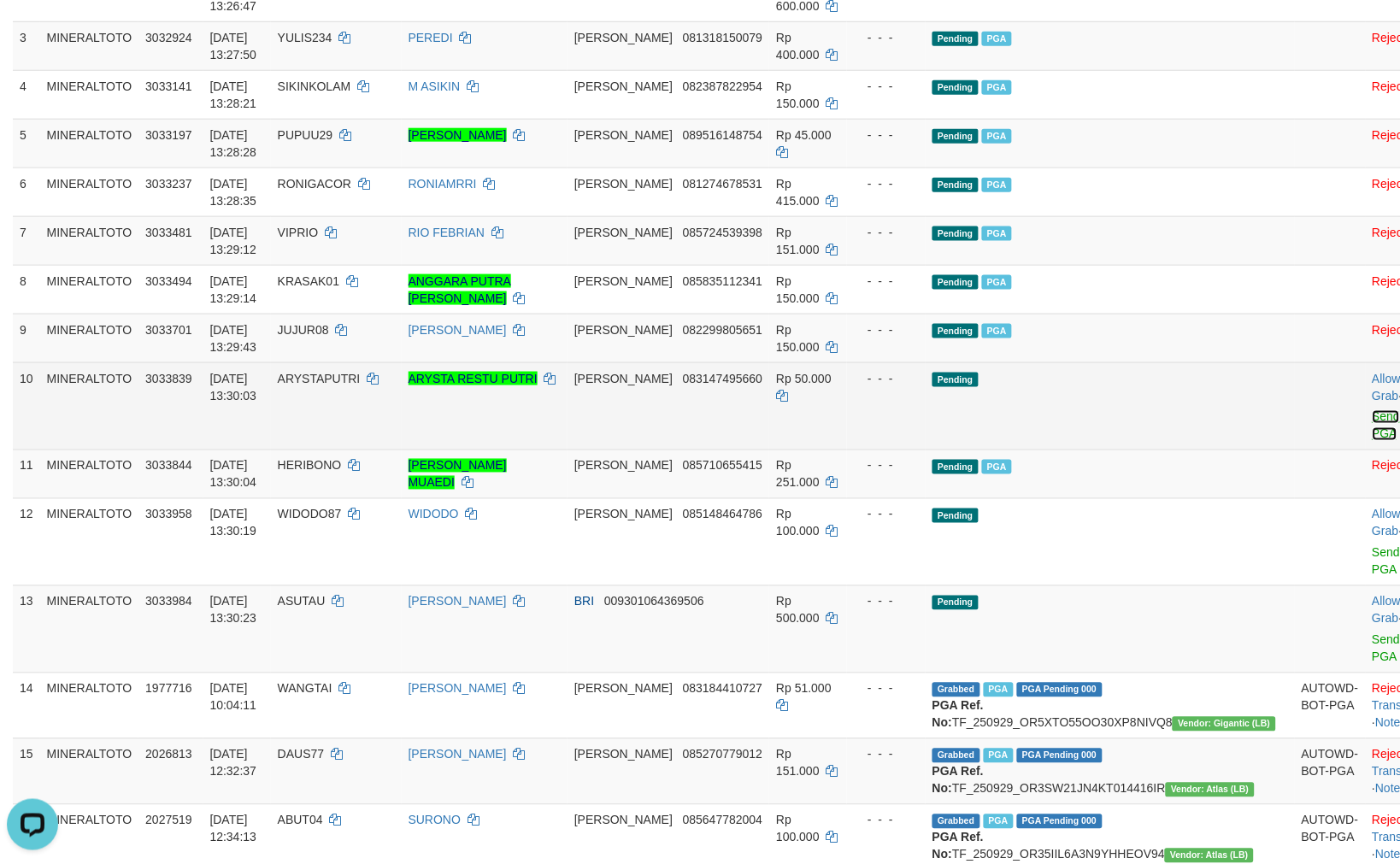
click at [1372, 429] on link "Send PGA" at bounding box center [1386, 425] width 28 height 31
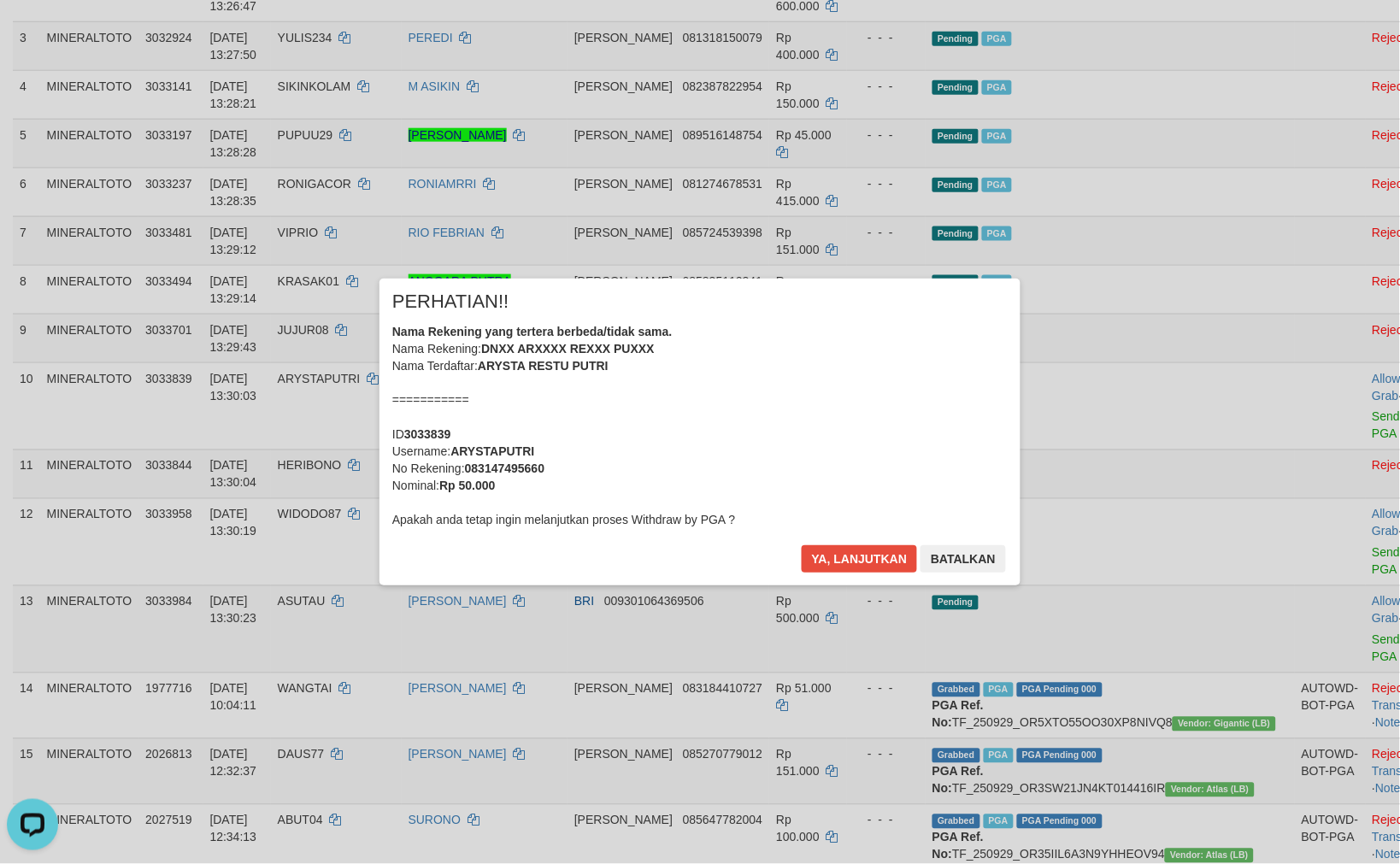
click at [866, 401] on div "Nama Rekening yang tertera berbeda/tidak sama. Nama Rekening: DNXX ARXXXX REXXX…" at bounding box center [700, 426] width 615 height 205
click at [802, 545] on button "Ya, lanjutkan" at bounding box center [859, 558] width 117 height 27
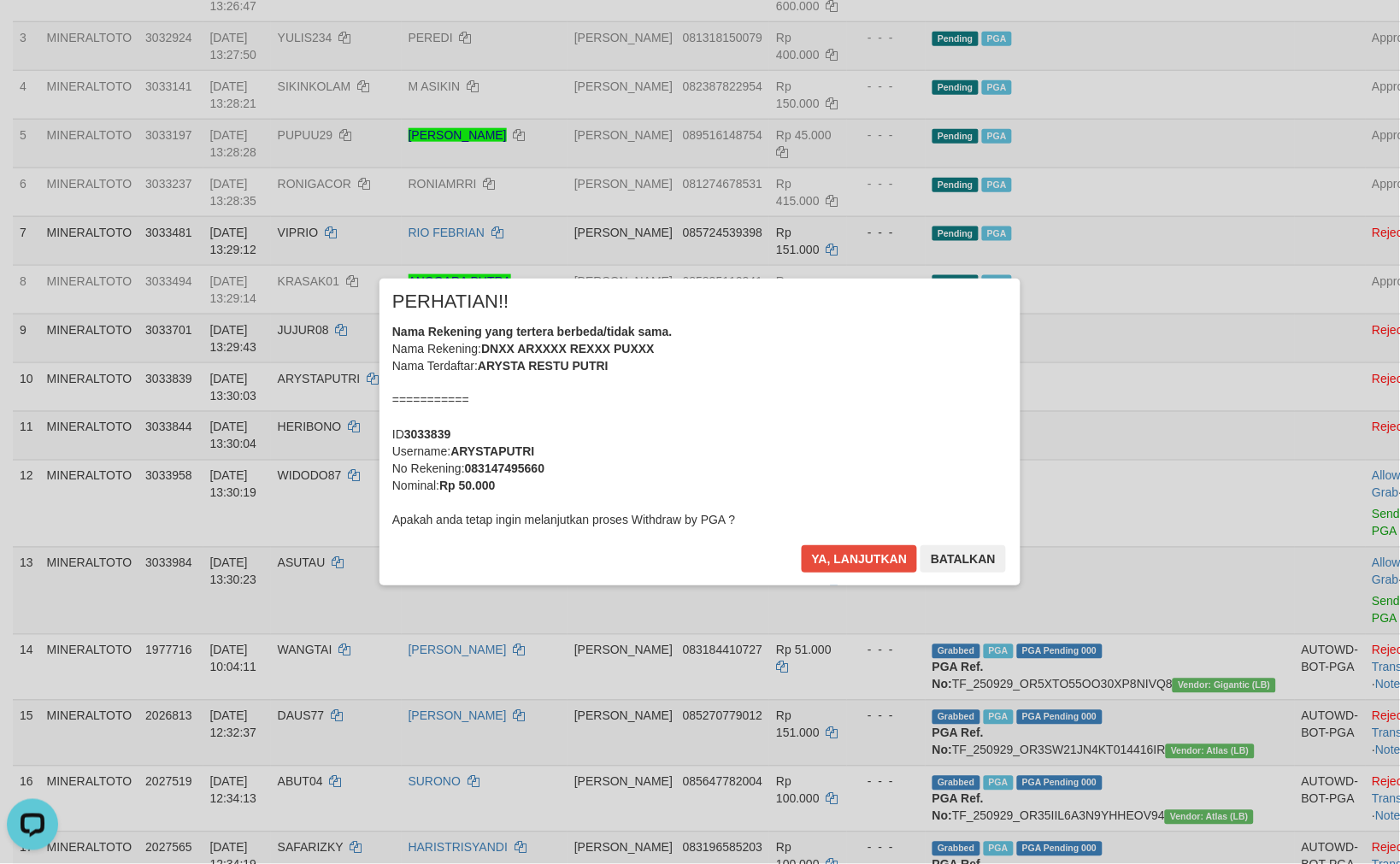
scroll to position [359, 0]
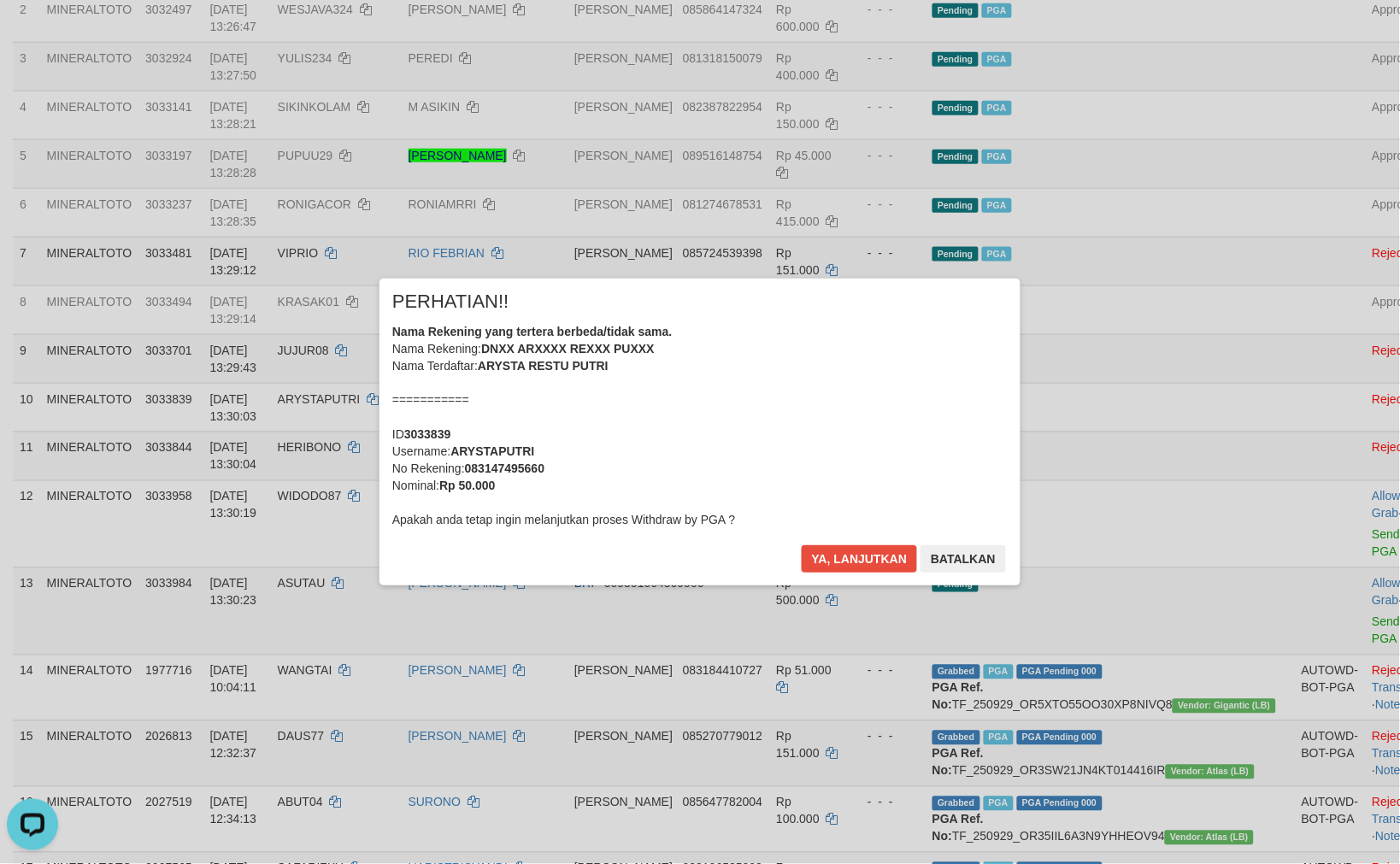
click at [1099, 404] on div "× PERHATIAN!! Nama Rekening yang tertera berbeda/tidak sama. Nama Rekening: DNX…" at bounding box center [699, 431] width 1000 height 306
click at [873, 564] on button "Ya, lanjutkan" at bounding box center [859, 558] width 117 height 27
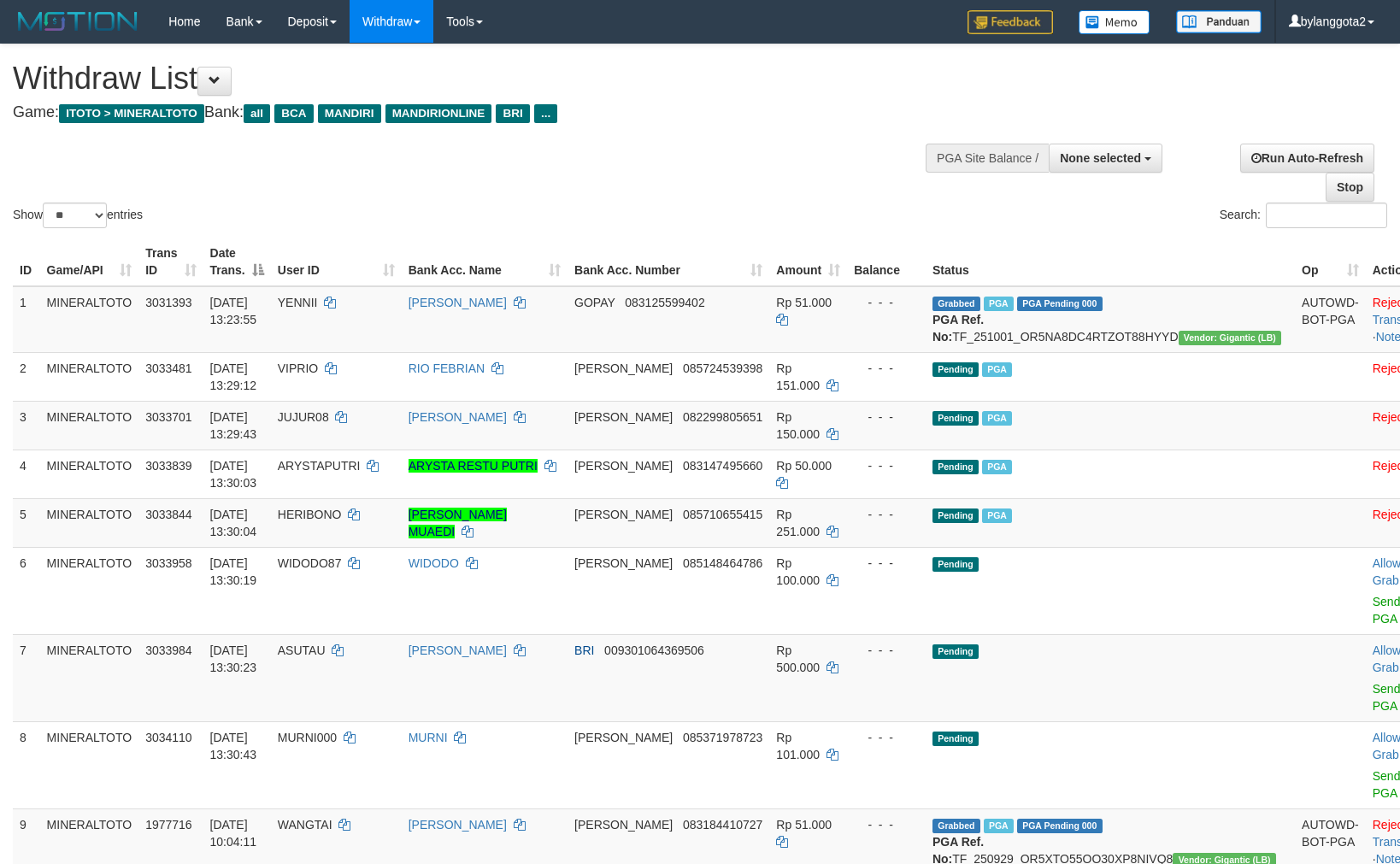
select select
select select "**"
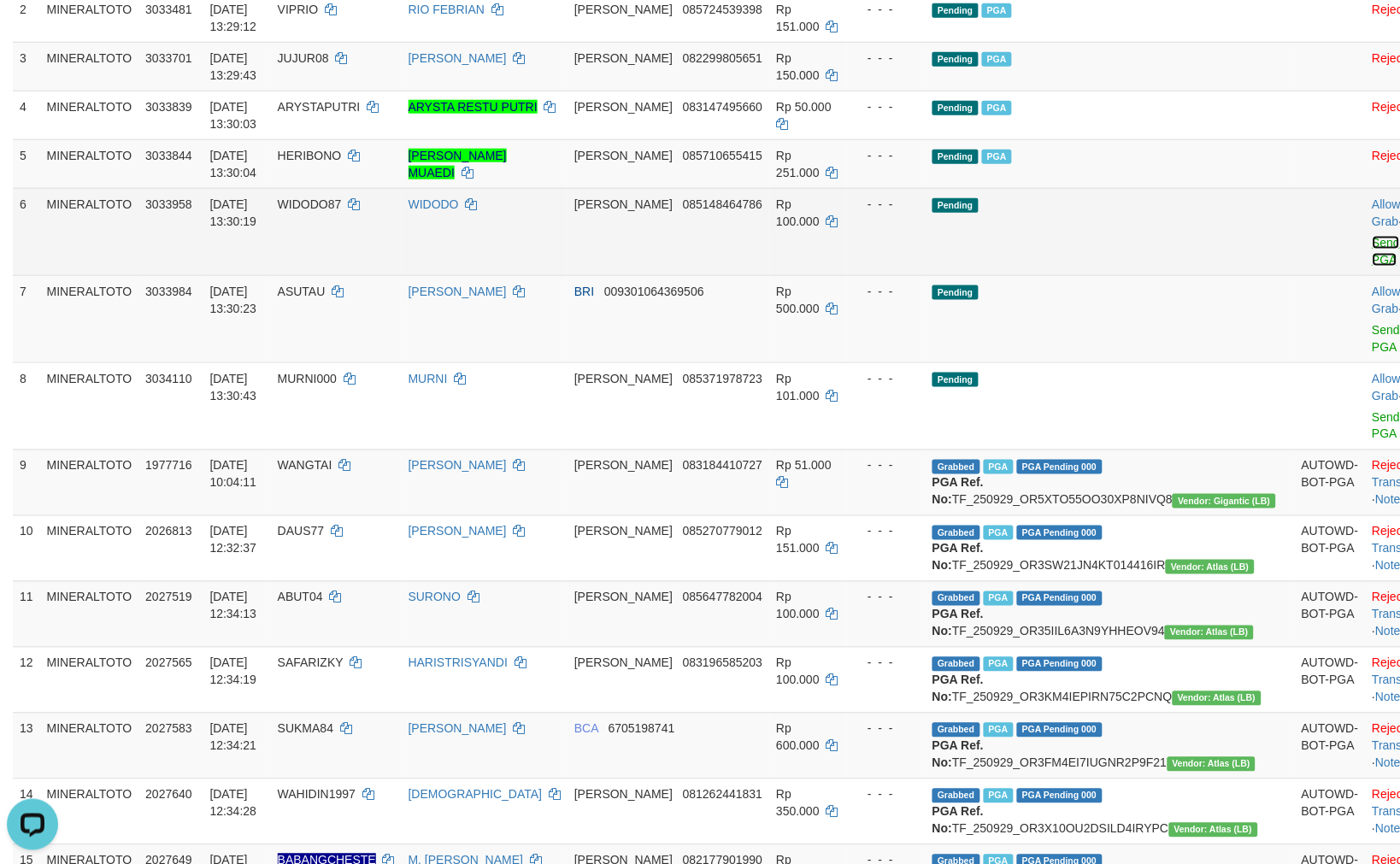
click at [1372, 258] on link "Send PGA" at bounding box center [1386, 251] width 28 height 31
click at [1372, 327] on link "Send PGA" at bounding box center [1386, 338] width 28 height 31
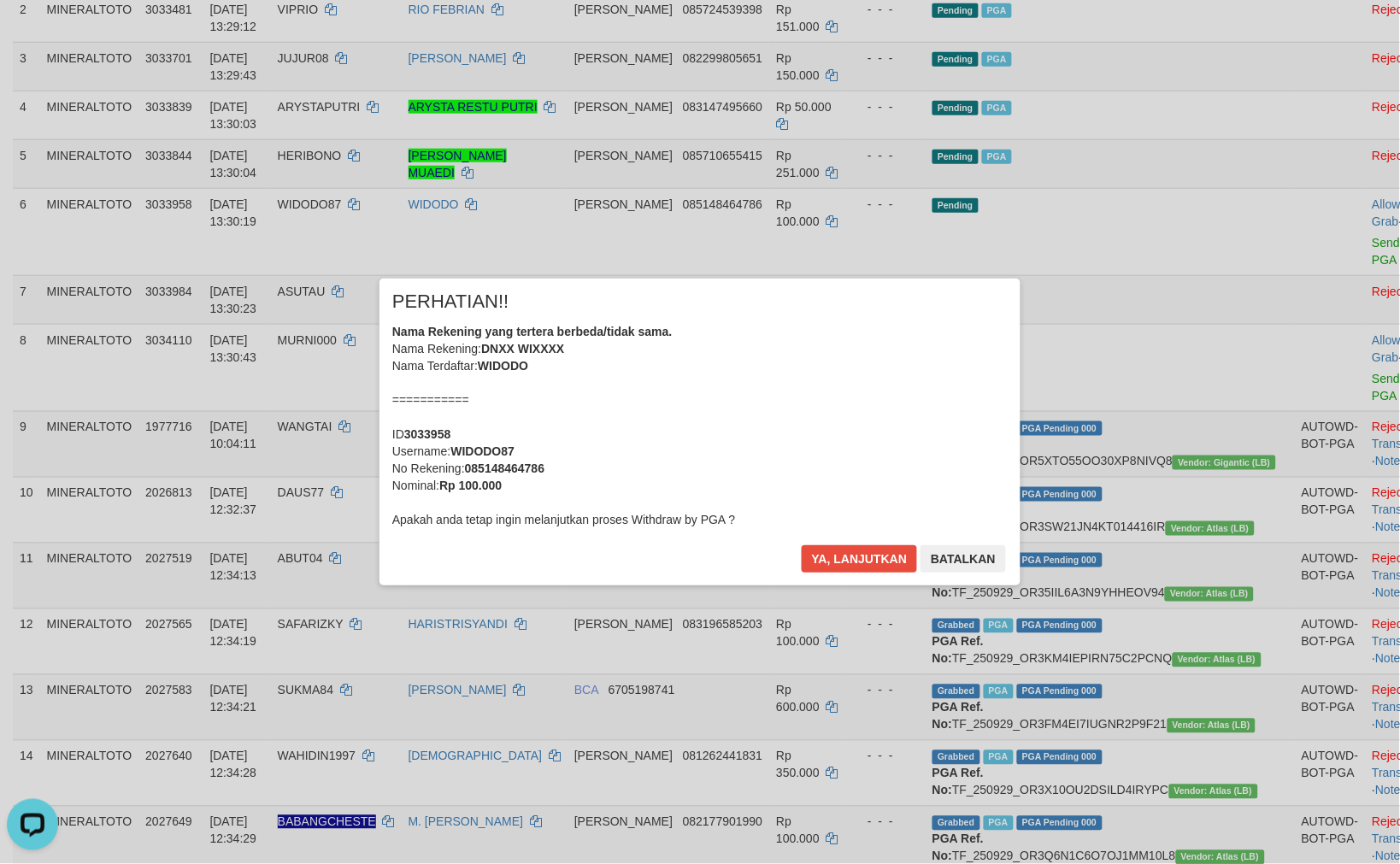
scroll to position [336, 0]
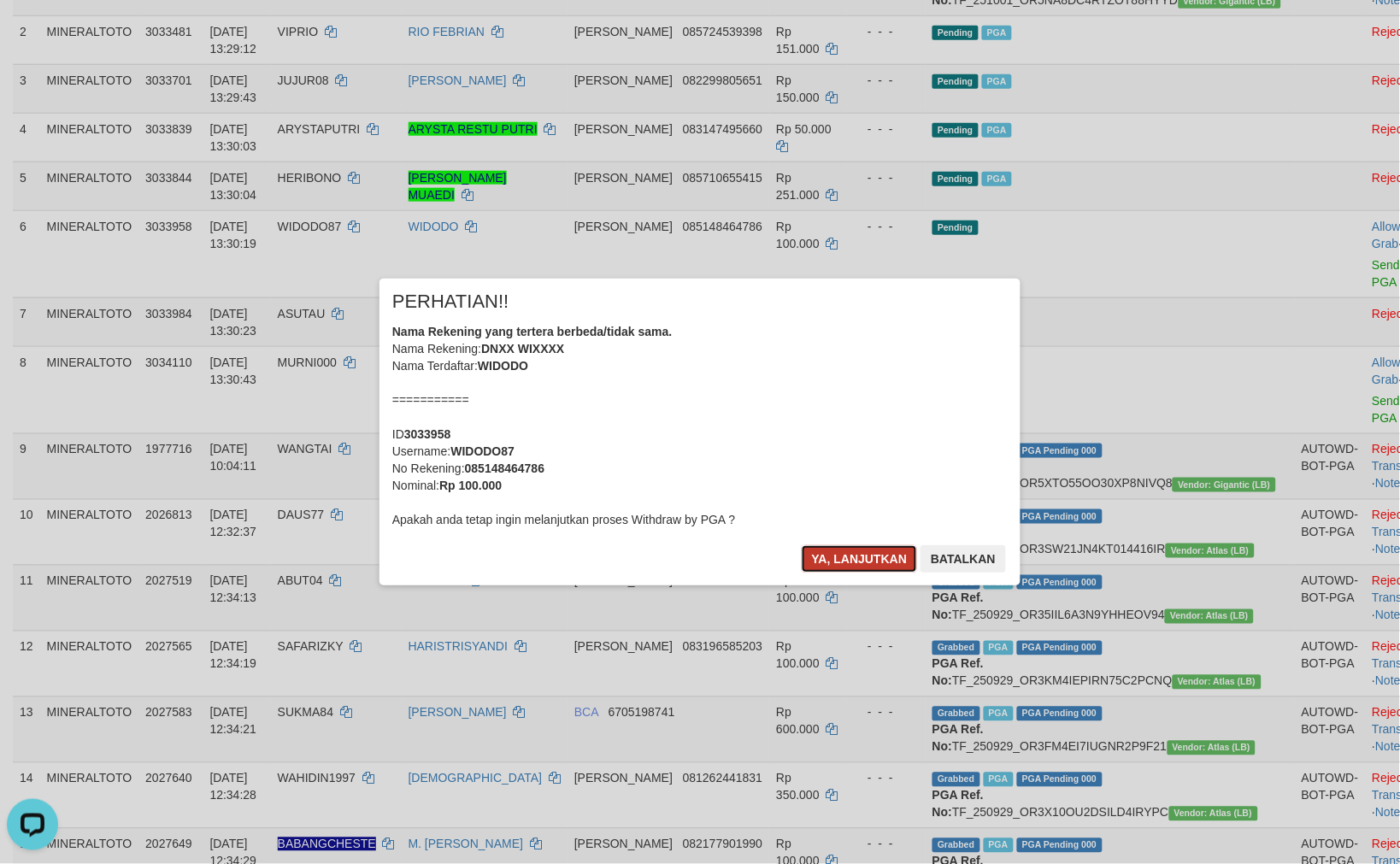
click at [880, 554] on button "Ya, lanjutkan" at bounding box center [859, 558] width 117 height 27
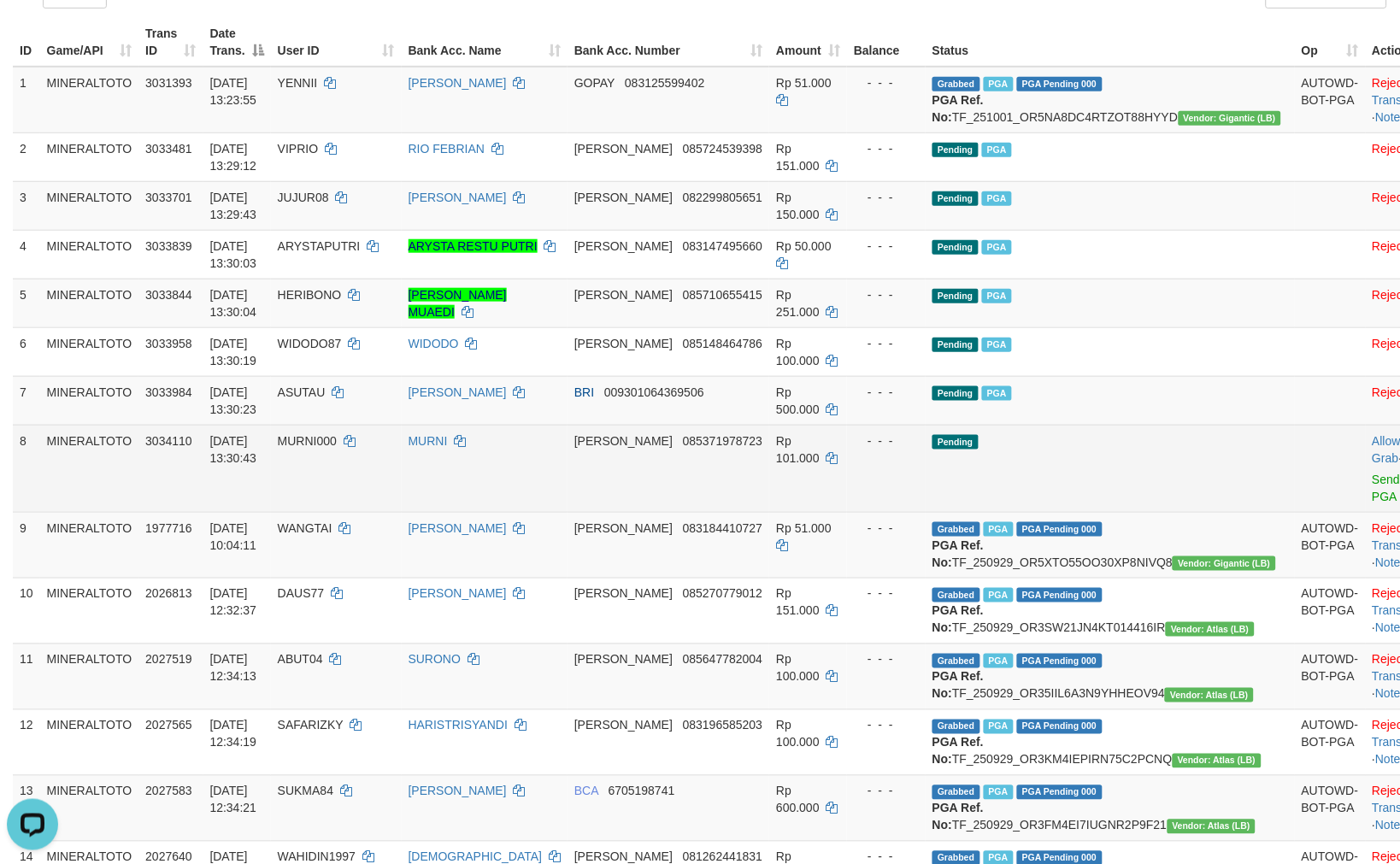
scroll to position [239, 0]
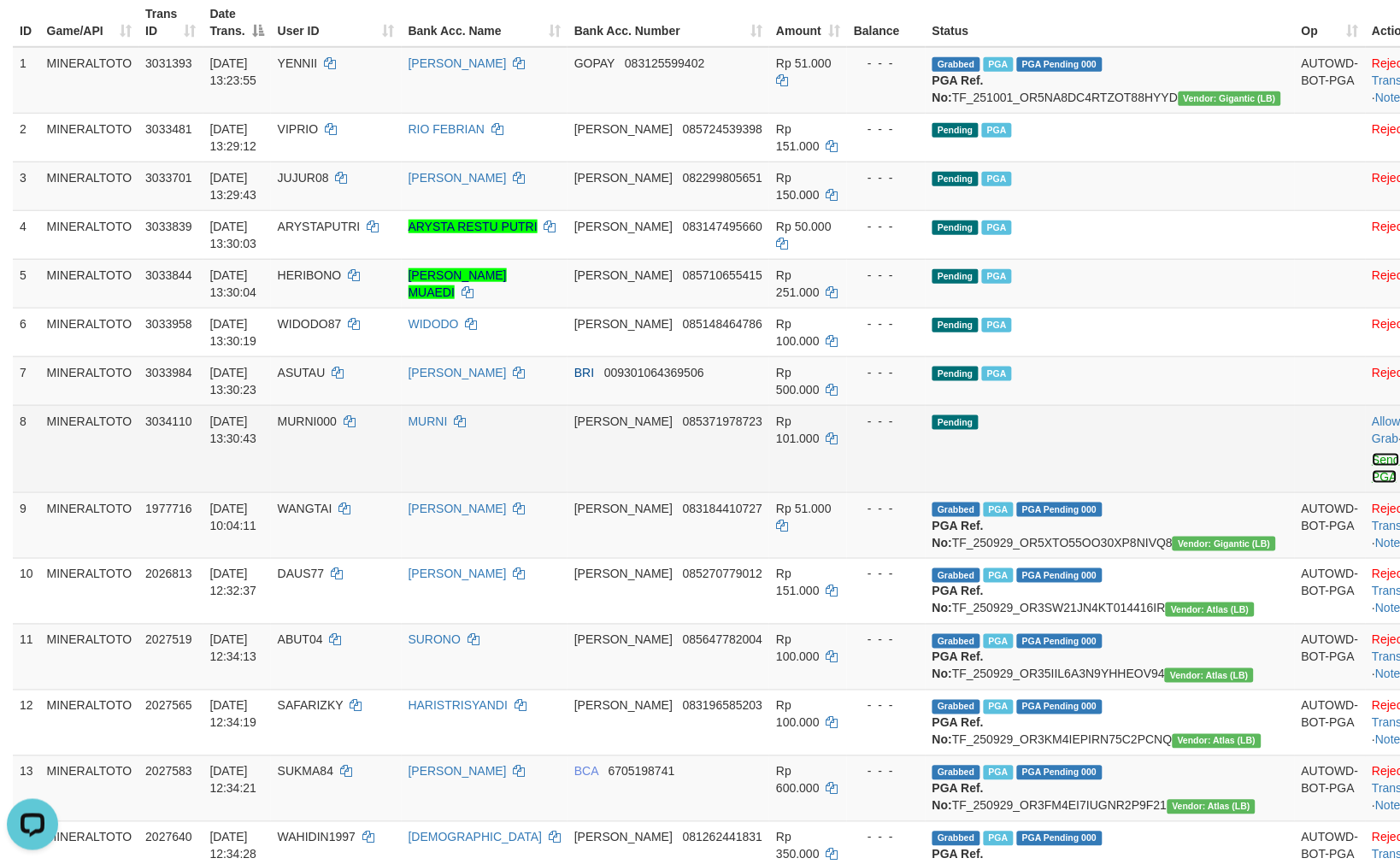
click at [1372, 476] on link "Send PGA" at bounding box center [1386, 468] width 28 height 31
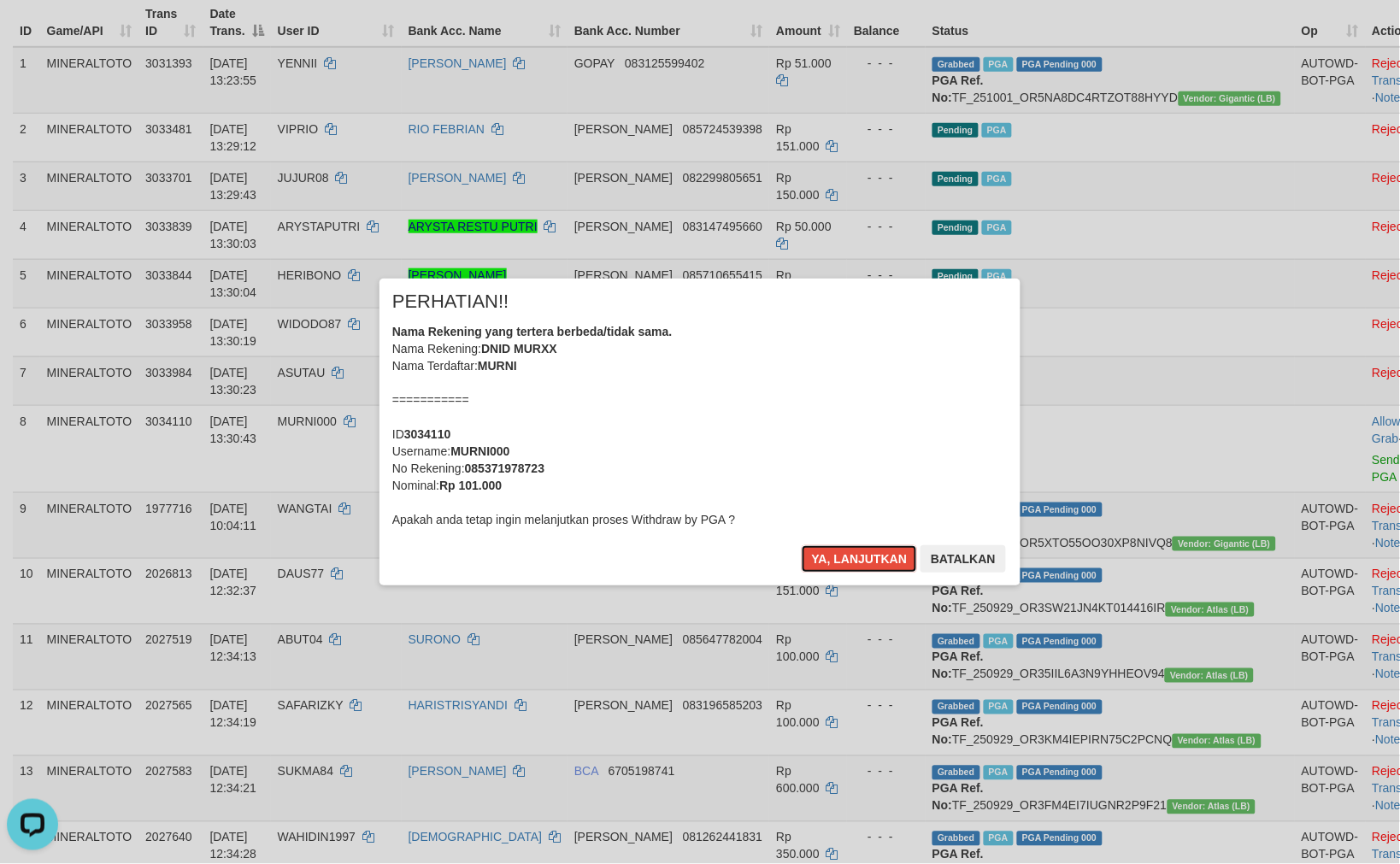
click at [793, 336] on div "Nama Rekening yang tertera berbeda/tidak sama. Nama Rekening: DNID MURXX Nama T…" at bounding box center [700, 426] width 615 height 205
click at [802, 545] on button "Ya, lanjutkan" at bounding box center [859, 558] width 117 height 27
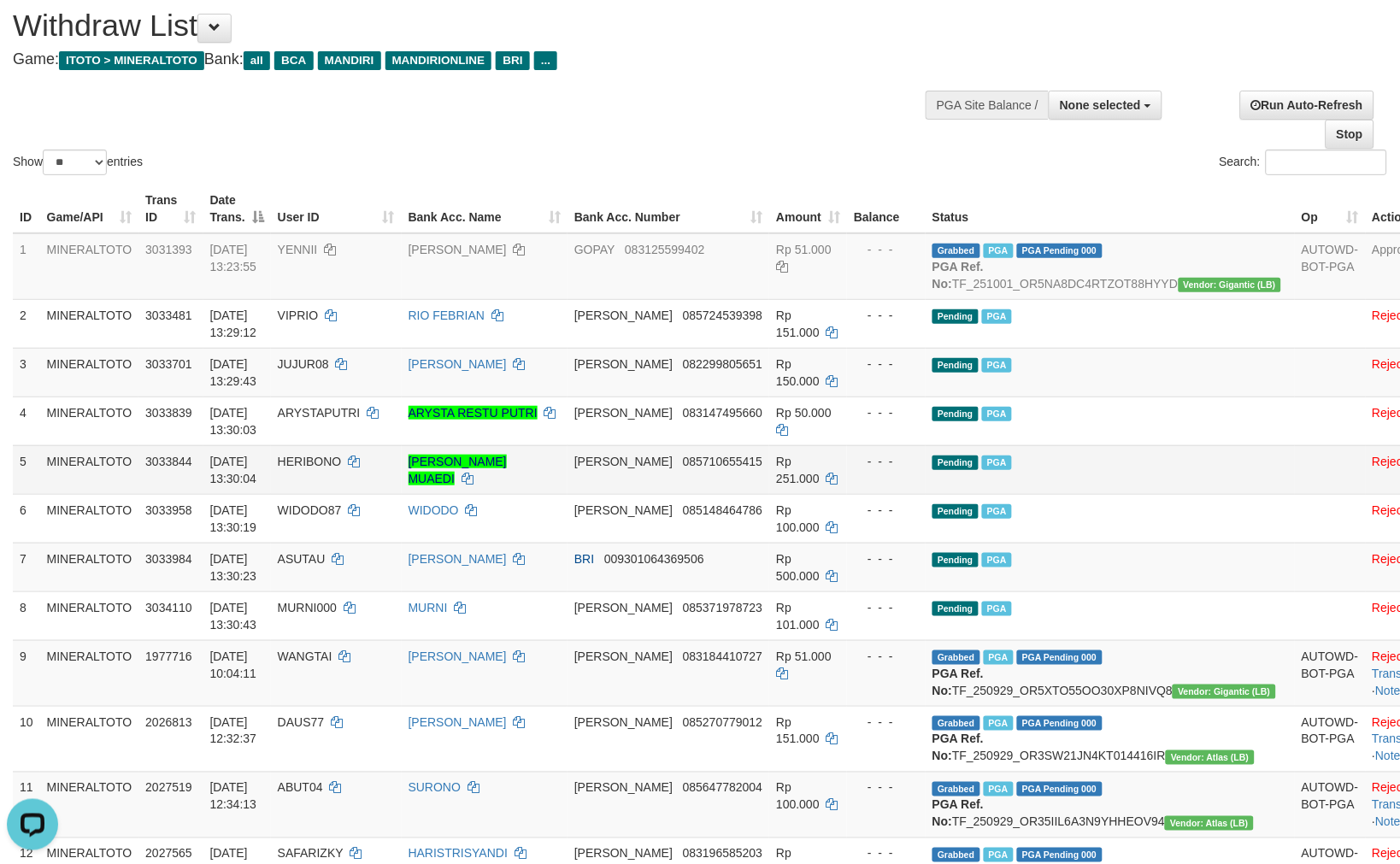
scroll to position [49, 0]
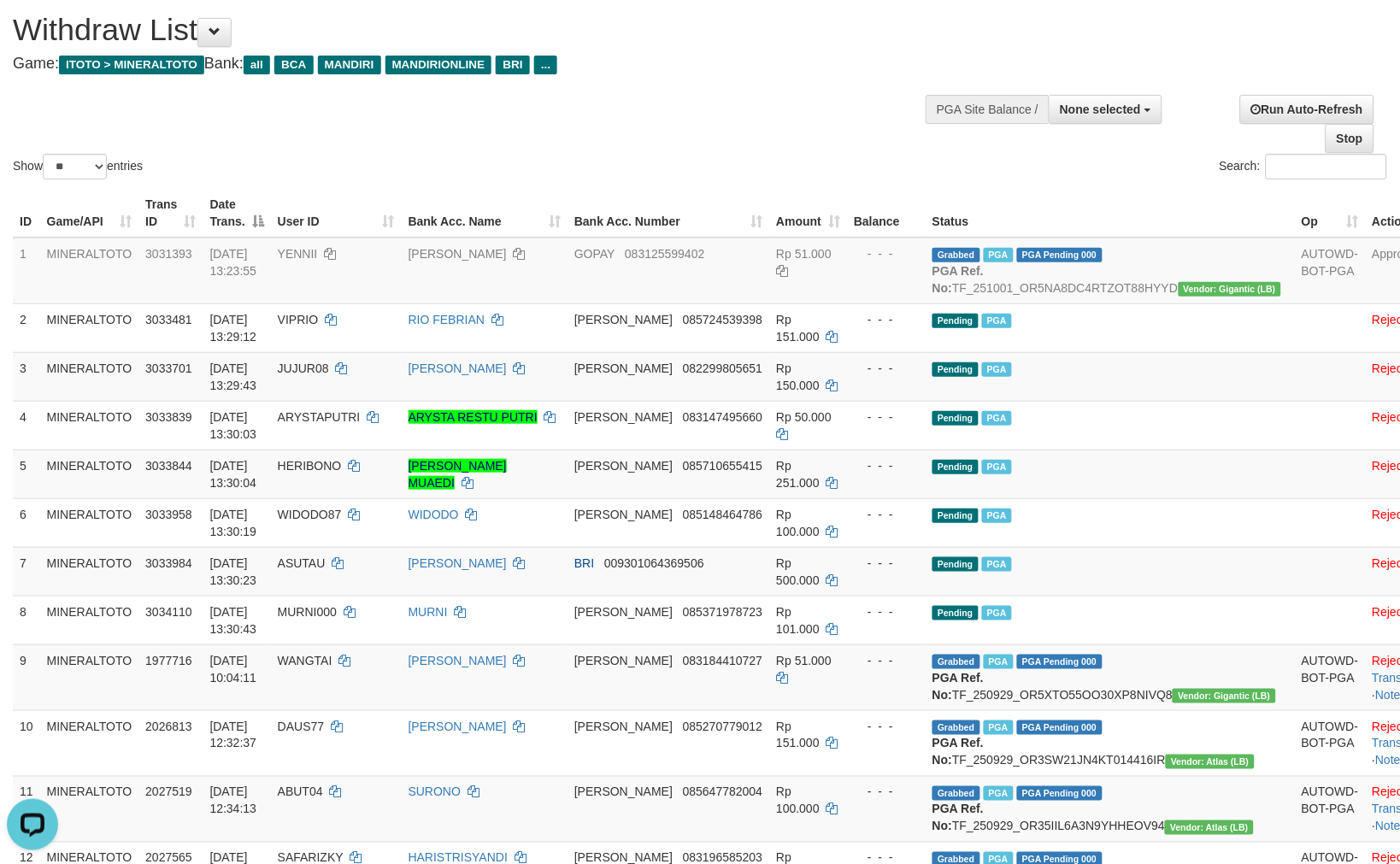
click at [757, 98] on div "Show ** ** ** *** entries Search:" at bounding box center [700, 89] width 1400 height 188
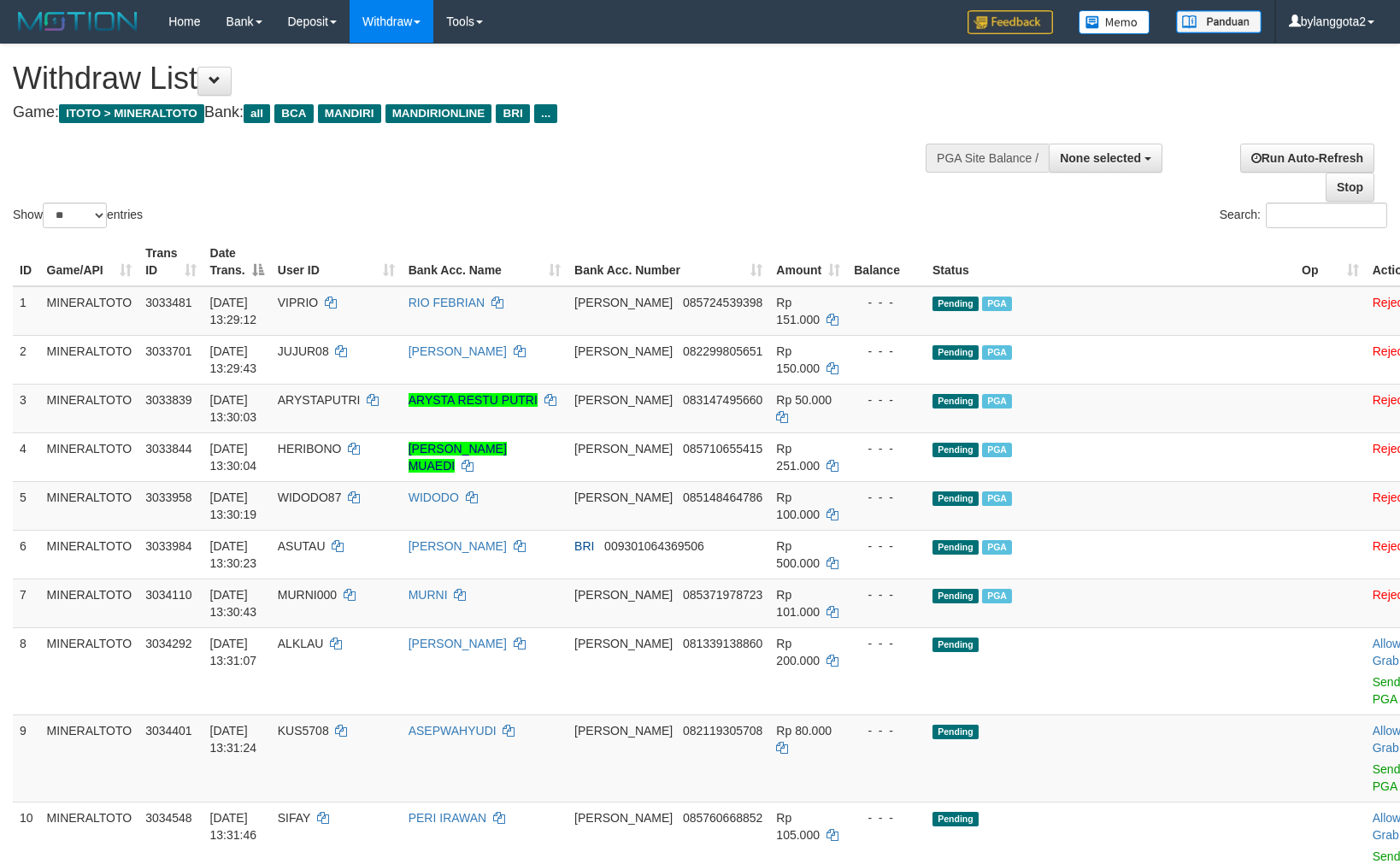
select select
select select "**"
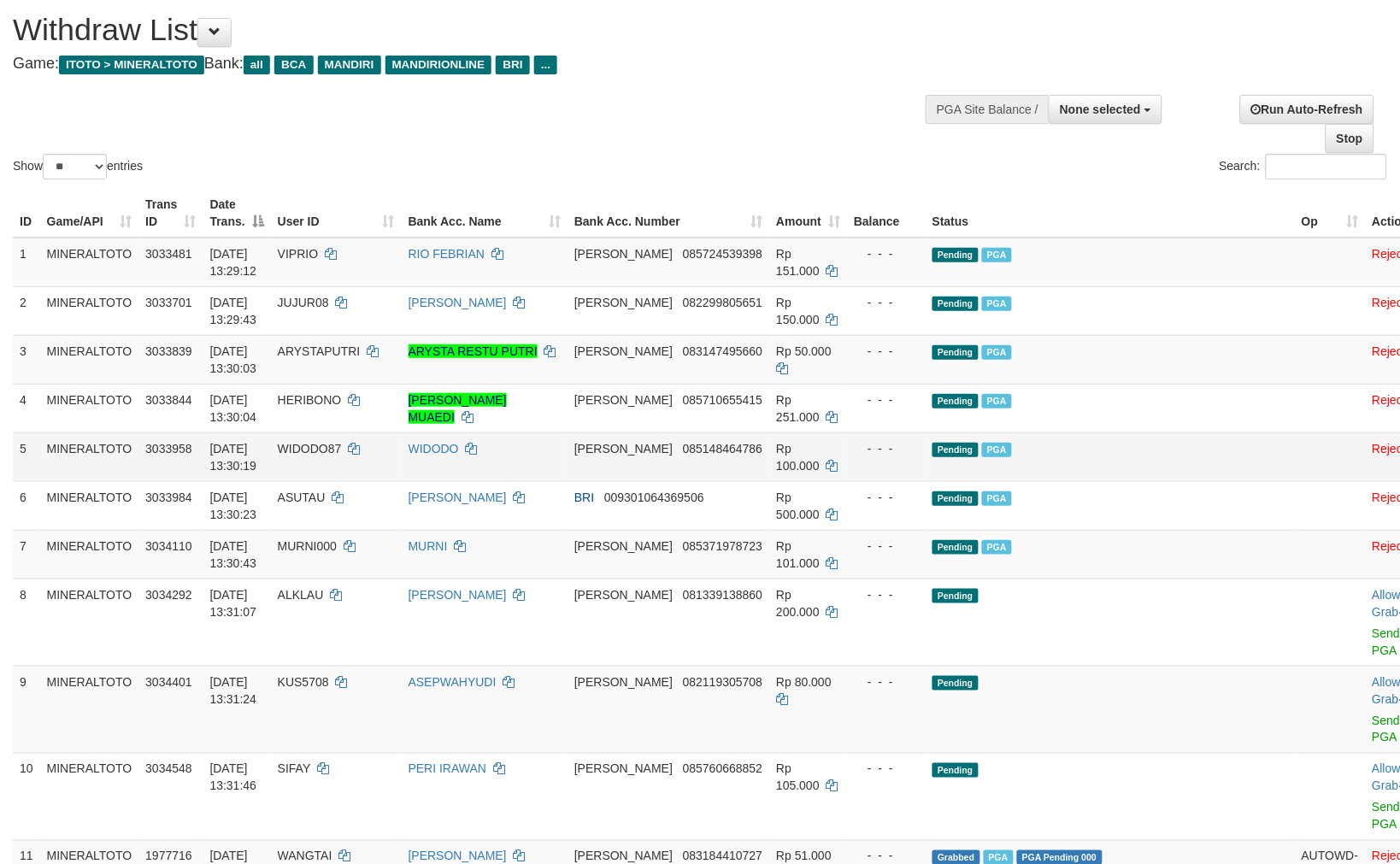
click at [1128, 433] on td "Pending PGA" at bounding box center [1109, 457] width 369 height 49
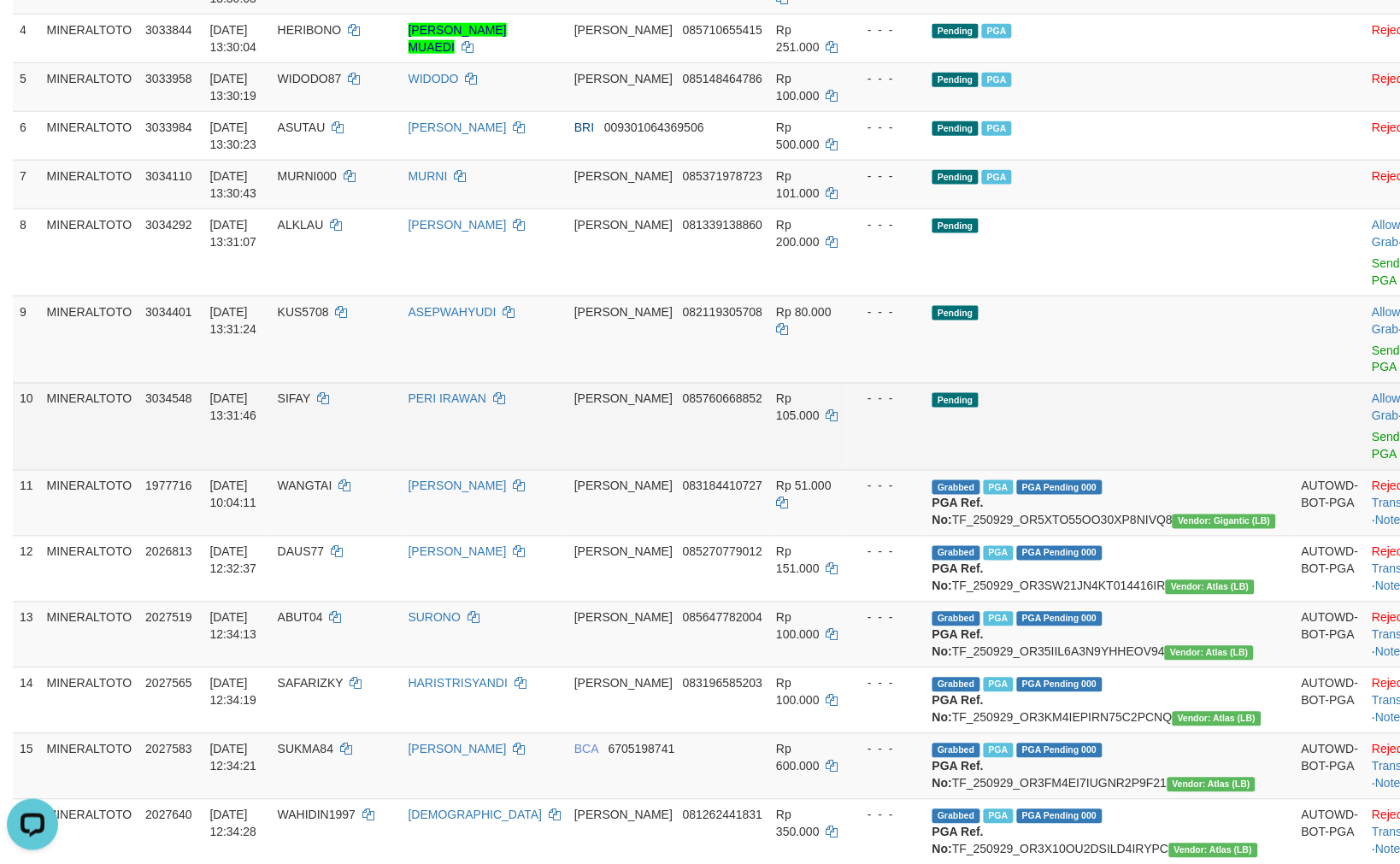
scroll to position [429, 0]
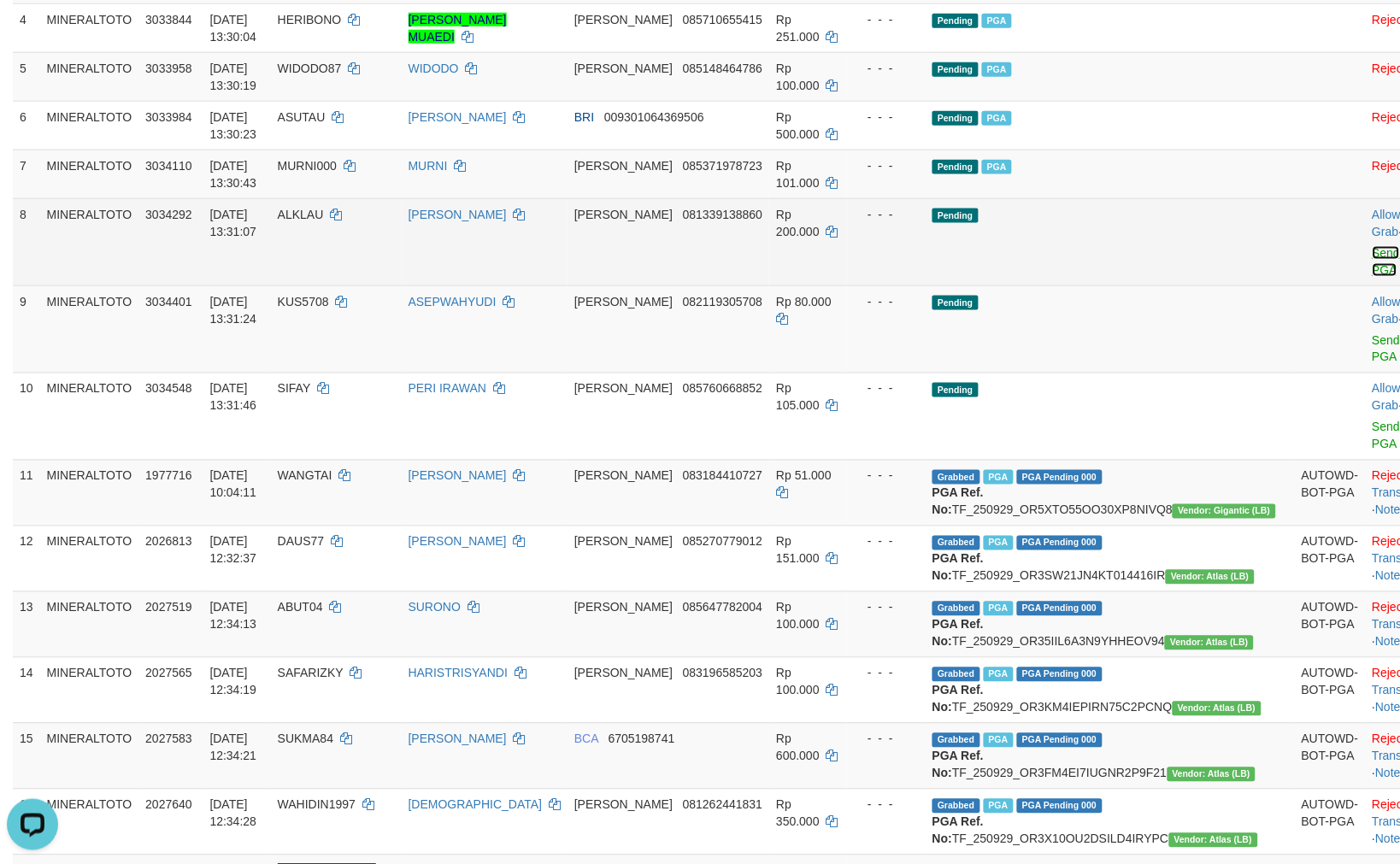
click at [1372, 246] on link "Send PGA" at bounding box center [1386, 261] width 28 height 31
click at [1372, 335] on link "Send PGA" at bounding box center [1386, 348] width 28 height 31
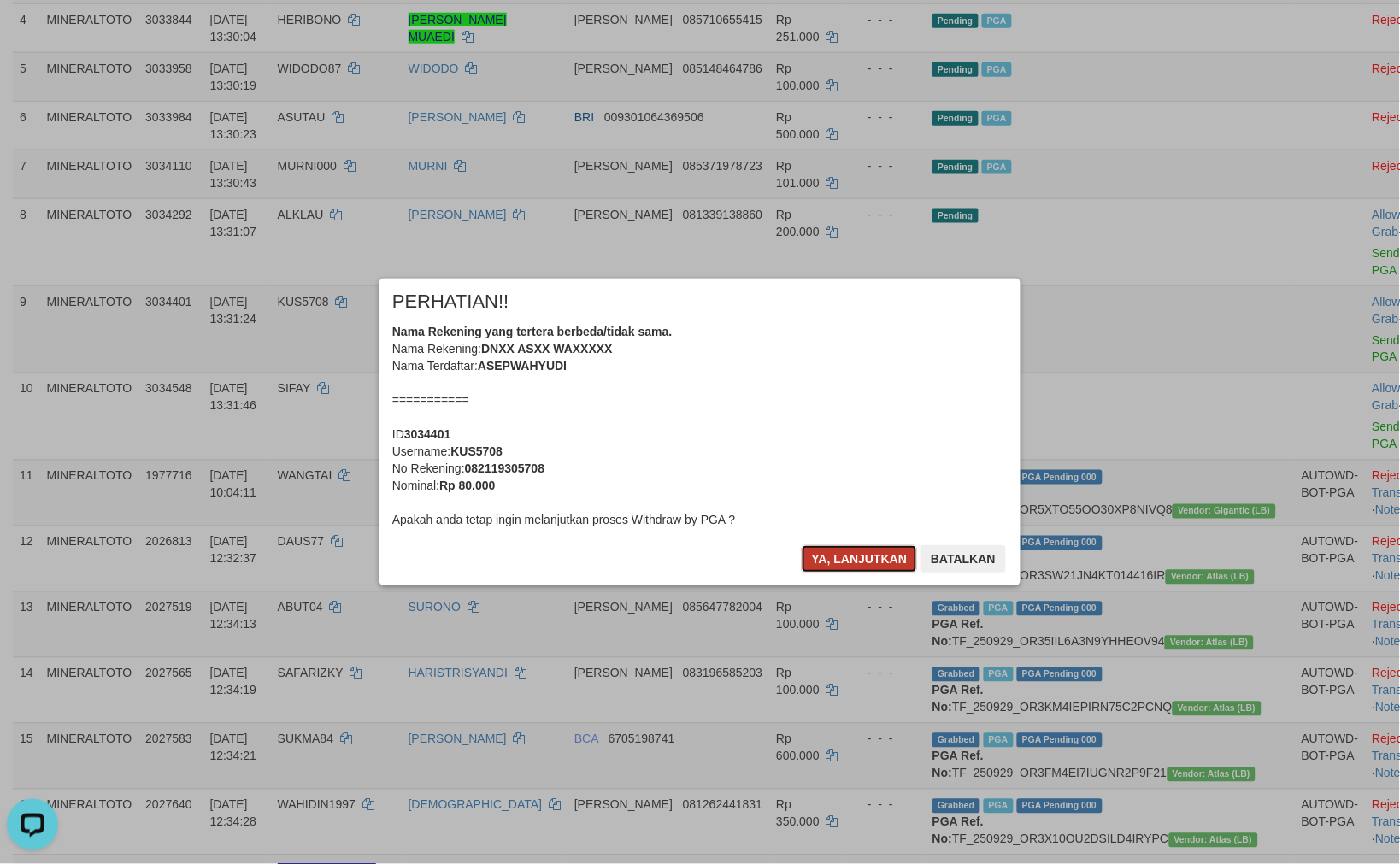
click at [881, 562] on button "Ya, lanjutkan" at bounding box center [859, 558] width 117 height 27
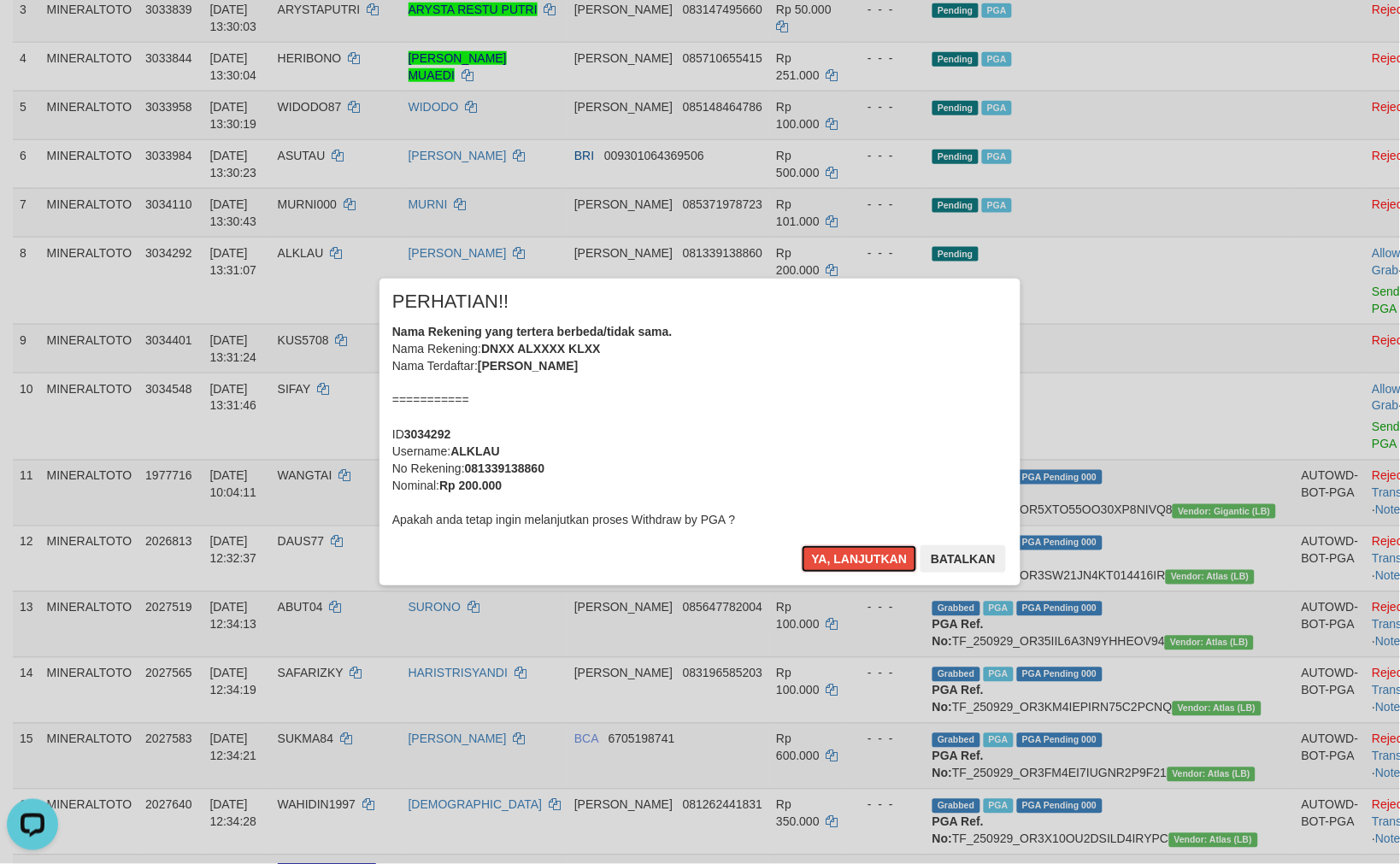
click at [881, 562] on button "Ya, lanjutkan" at bounding box center [859, 558] width 117 height 27
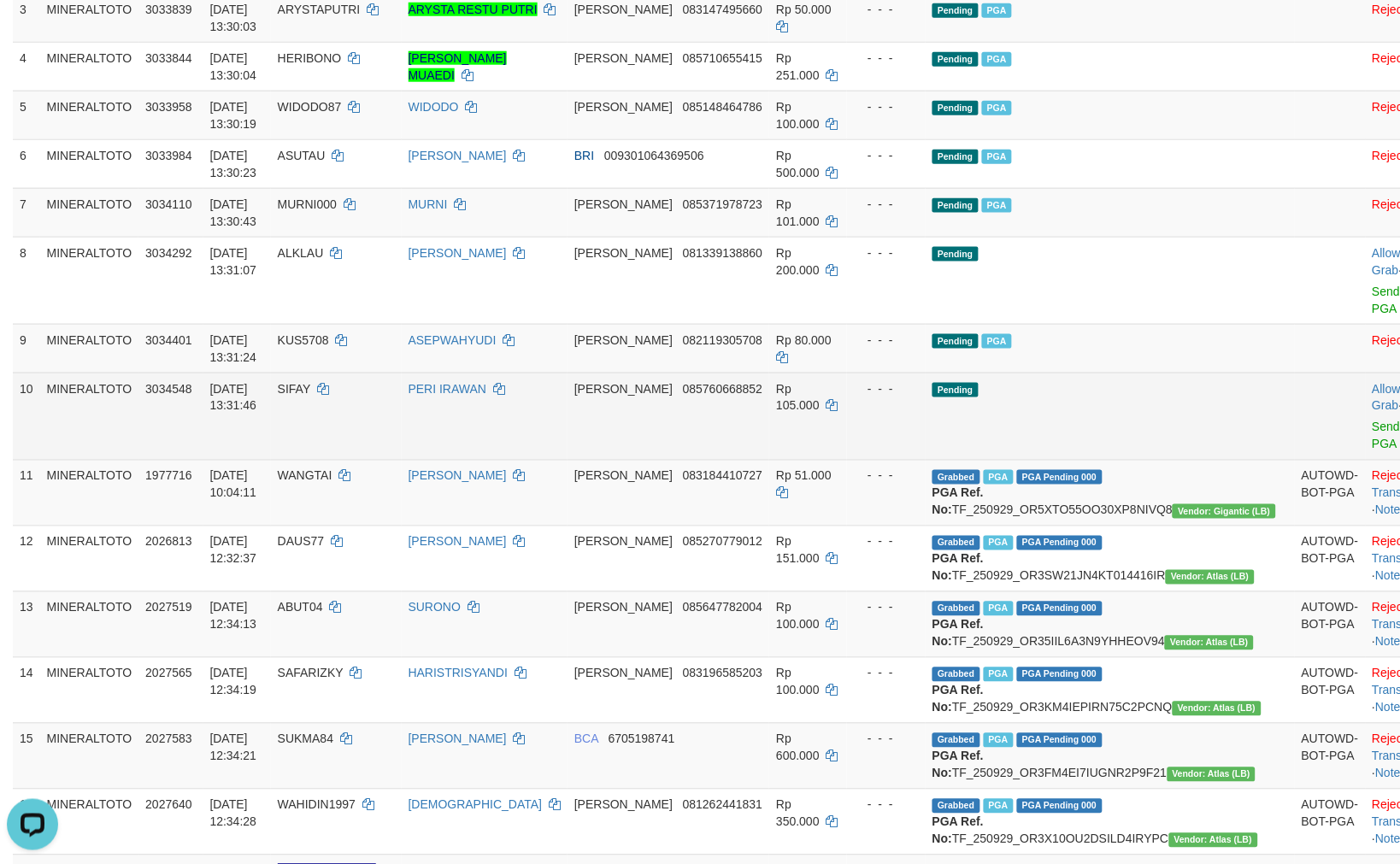
scroll to position [352, 0]
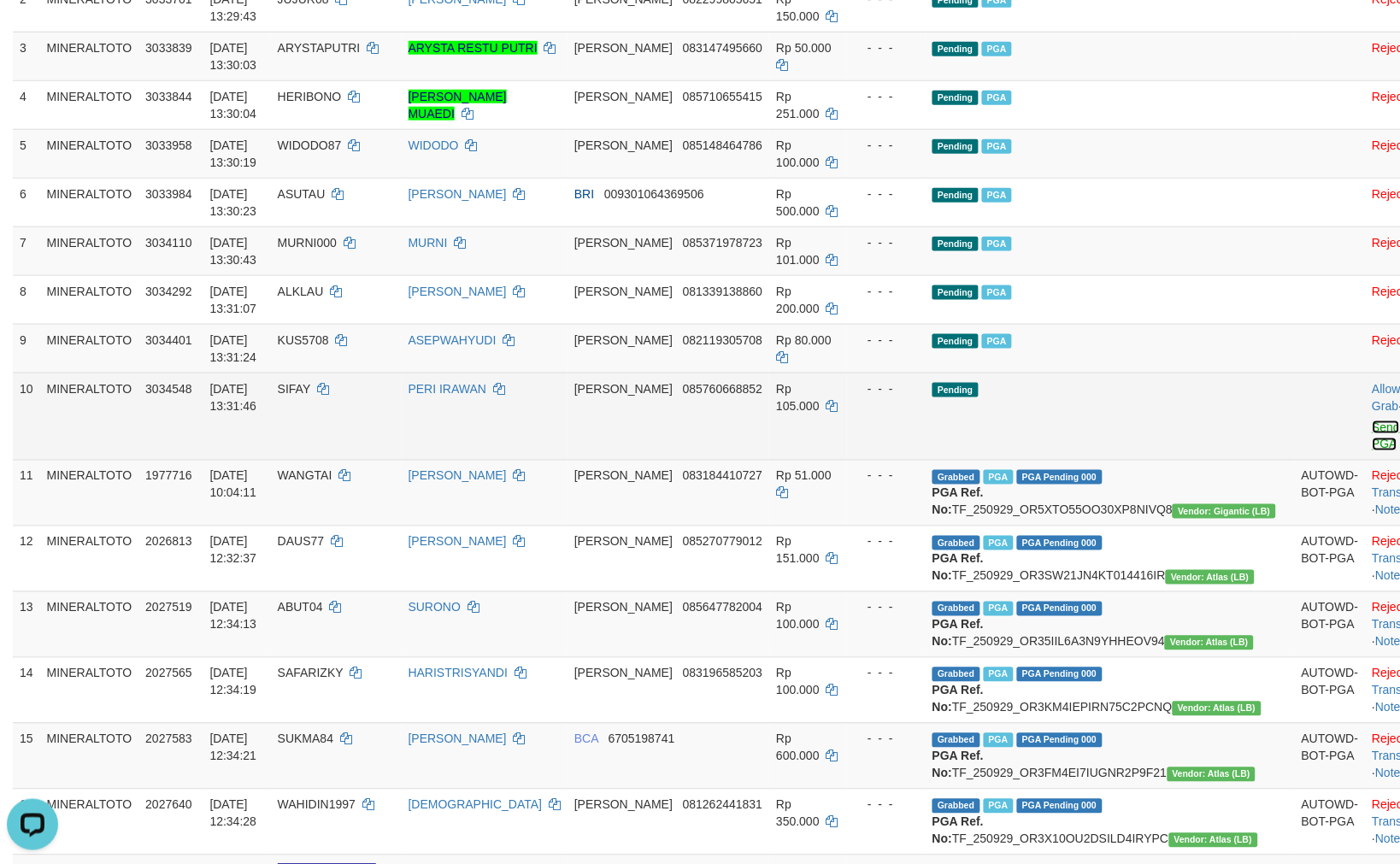
click at [1372, 426] on link "Send PGA" at bounding box center [1386, 436] width 28 height 31
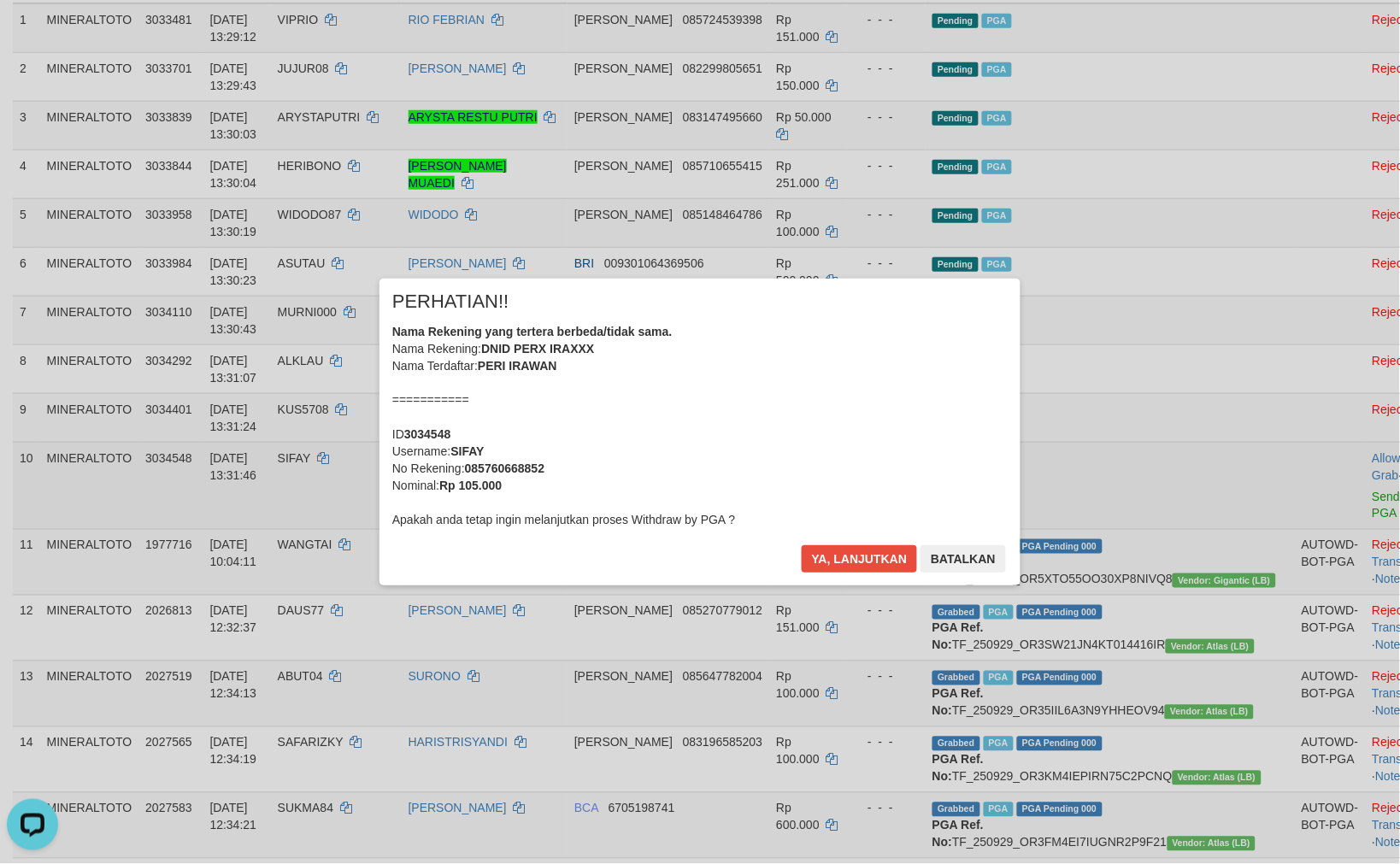
scroll to position [67, 0]
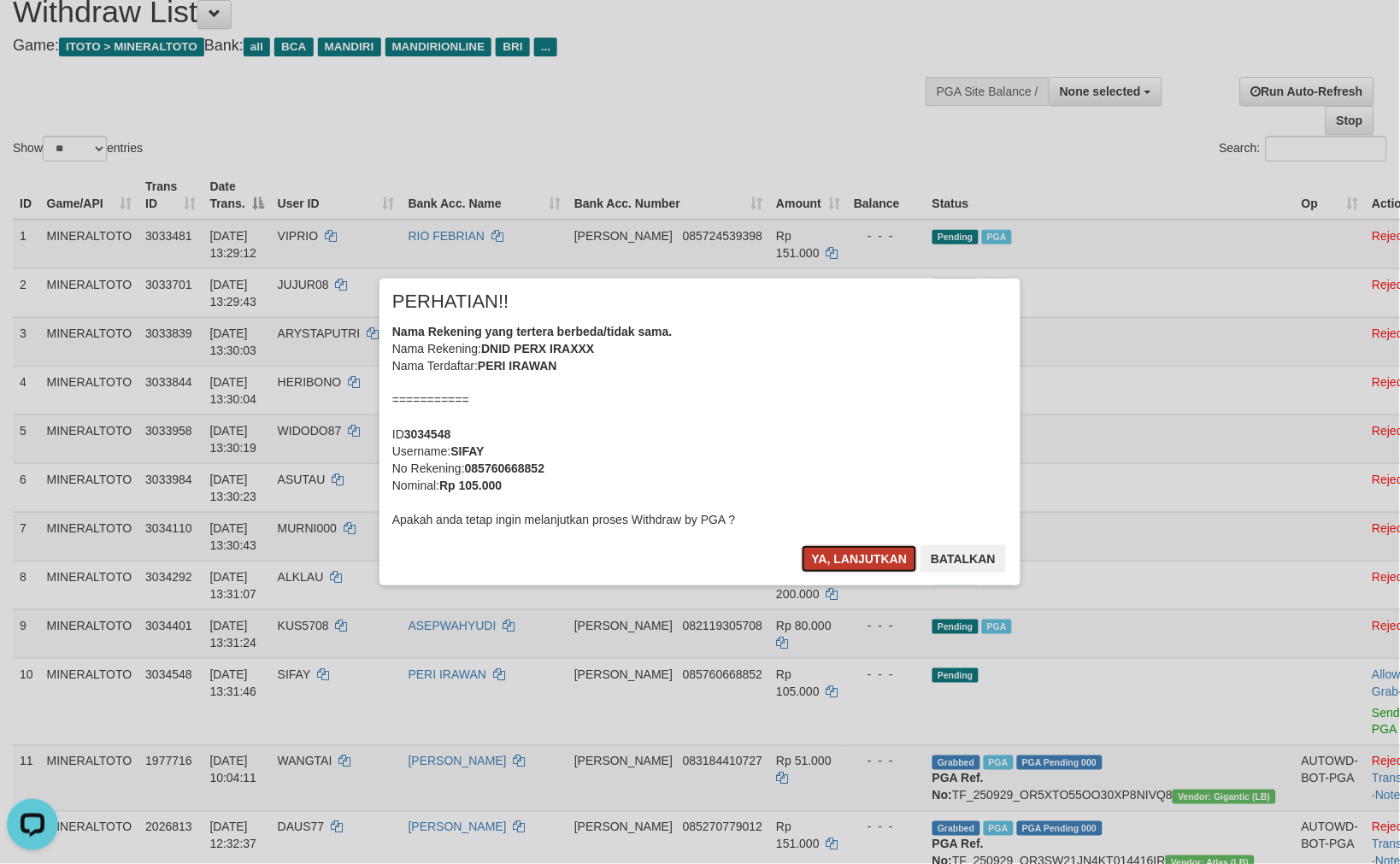
click at [852, 551] on button "Ya, lanjutkan" at bounding box center [859, 558] width 117 height 27
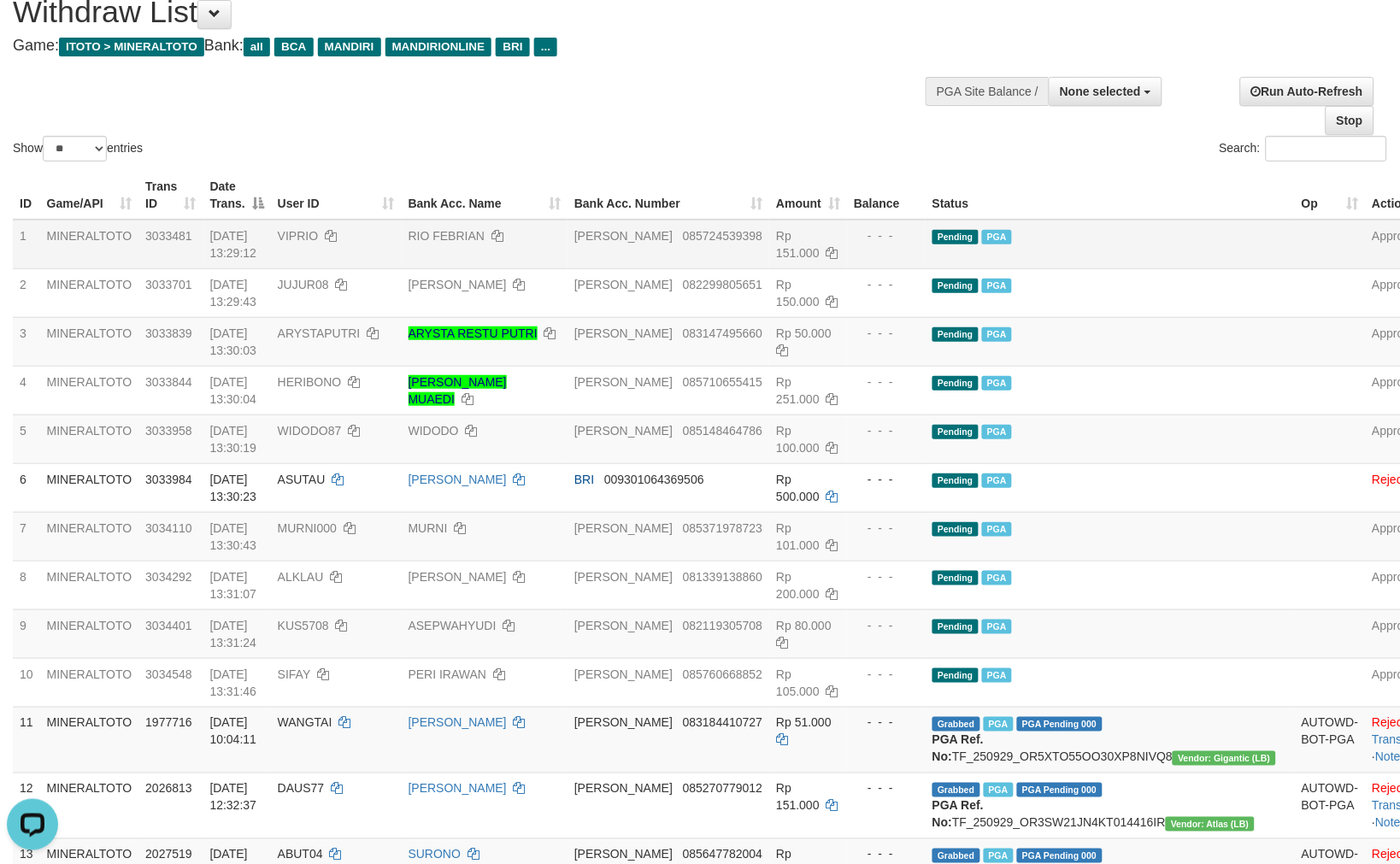
click at [1098, 259] on td "Pending PGA" at bounding box center [1109, 244] width 369 height 50
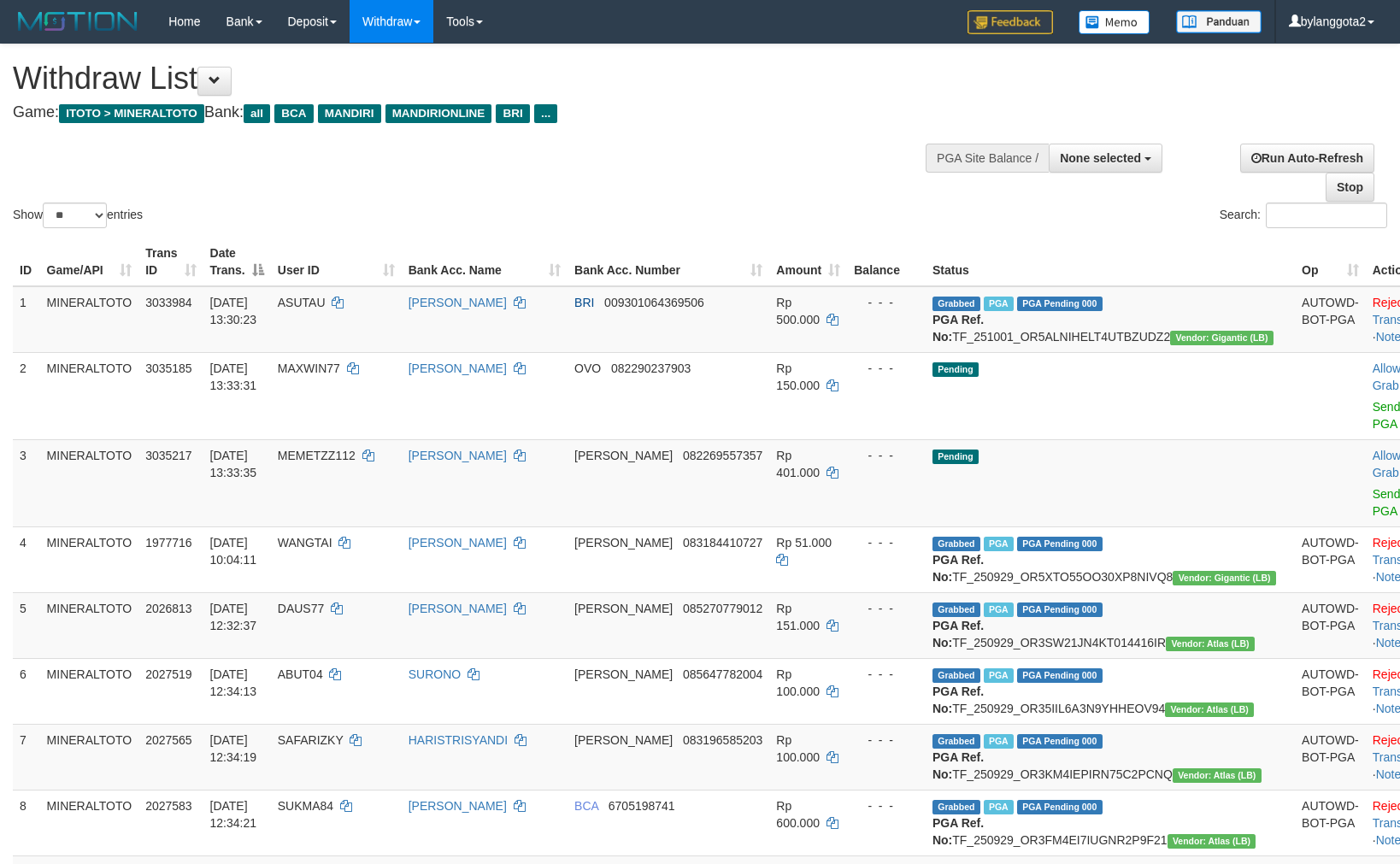
select select
select select "**"
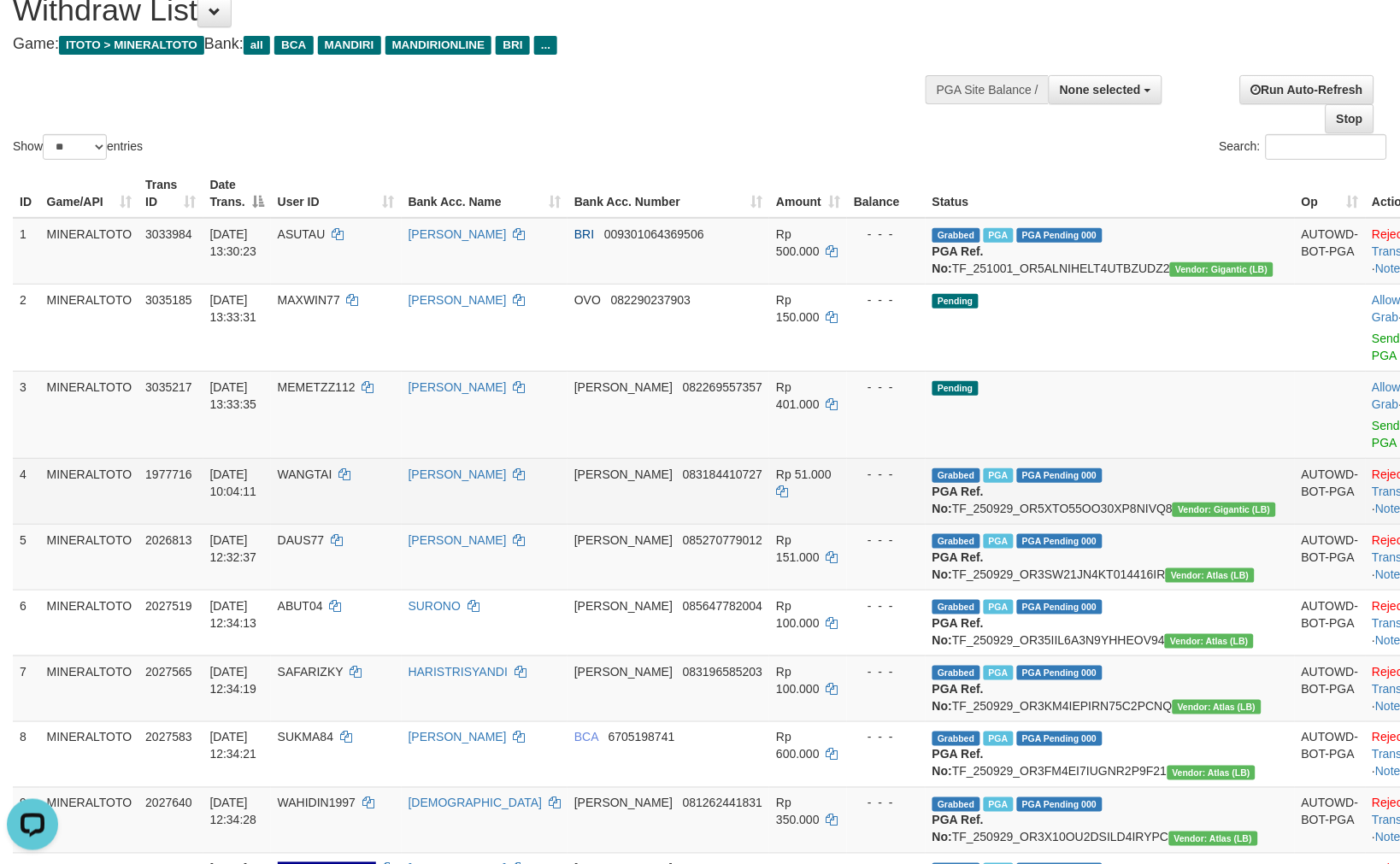
click at [884, 514] on td "- - -" at bounding box center [887, 491] width 79 height 66
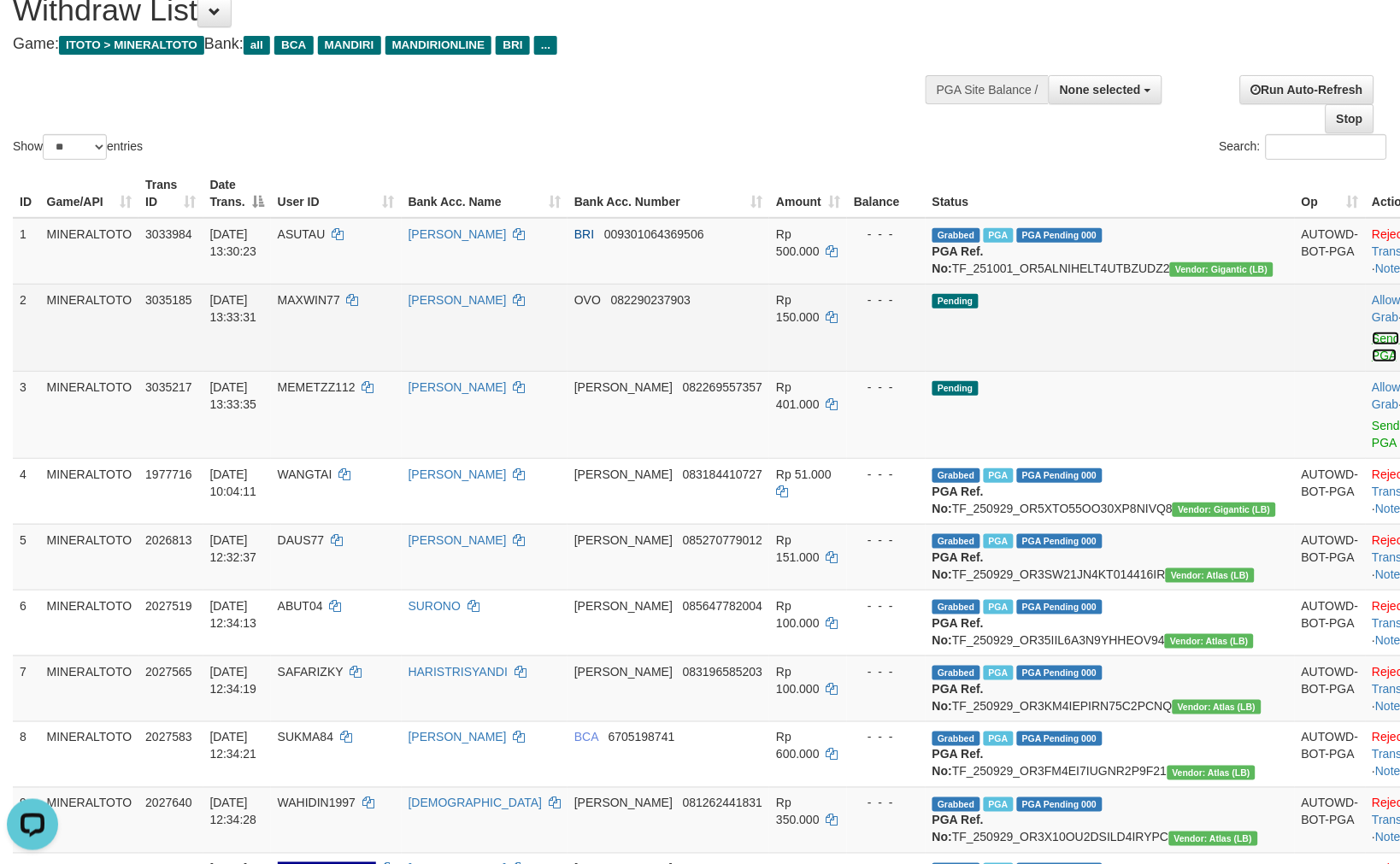
click at [1372, 355] on link "Send PGA" at bounding box center [1386, 346] width 28 height 31
click at [1372, 419] on link "Send PGA" at bounding box center [1386, 434] width 28 height 31
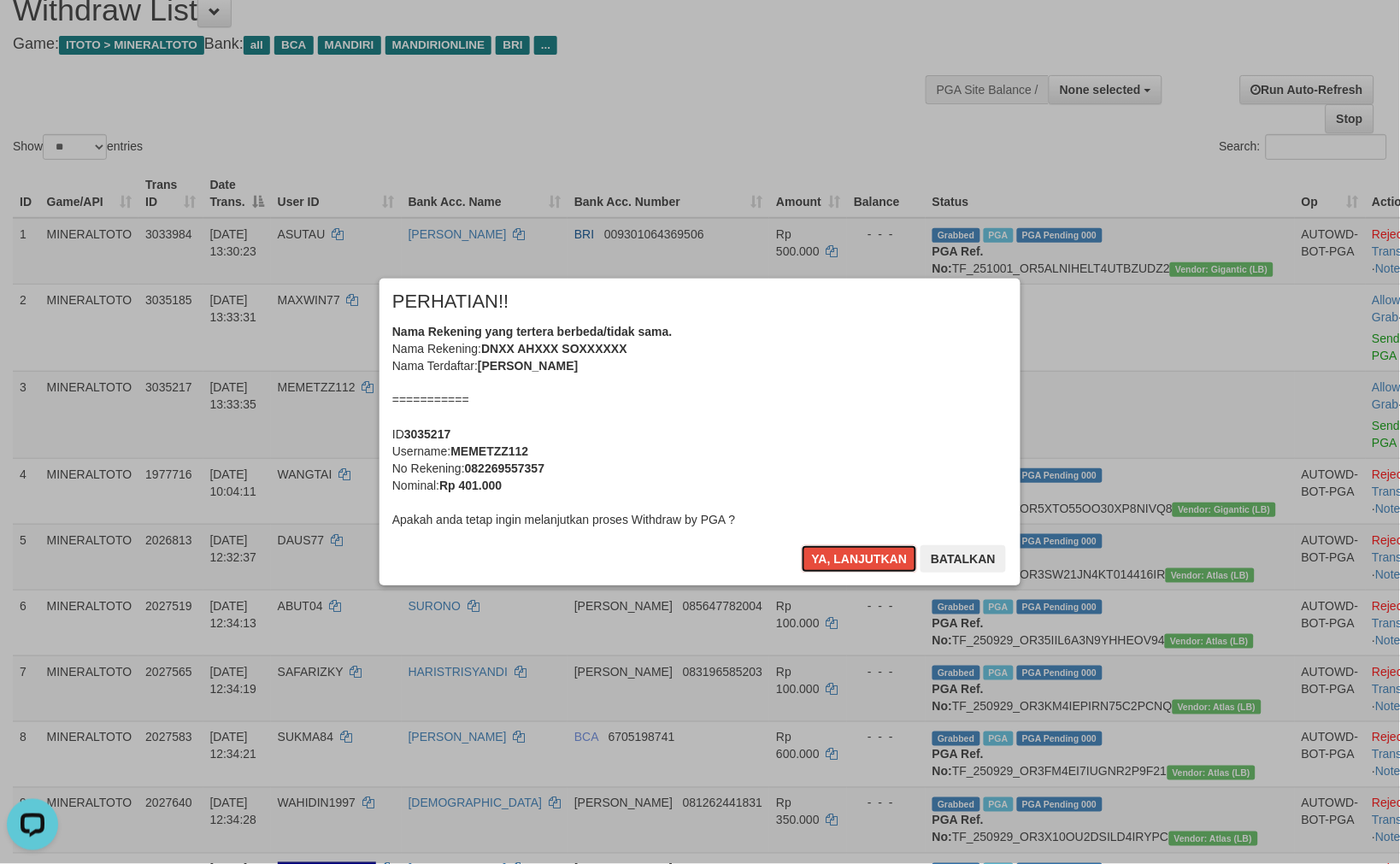
click at [823, 379] on div "Nama Rekening yang tertera berbeda/tidak sama. Nama Rekening: DNXX AHXXX SOXXXX…" at bounding box center [700, 426] width 615 height 205
click at [802, 545] on button "Ya, lanjutkan" at bounding box center [859, 558] width 117 height 27
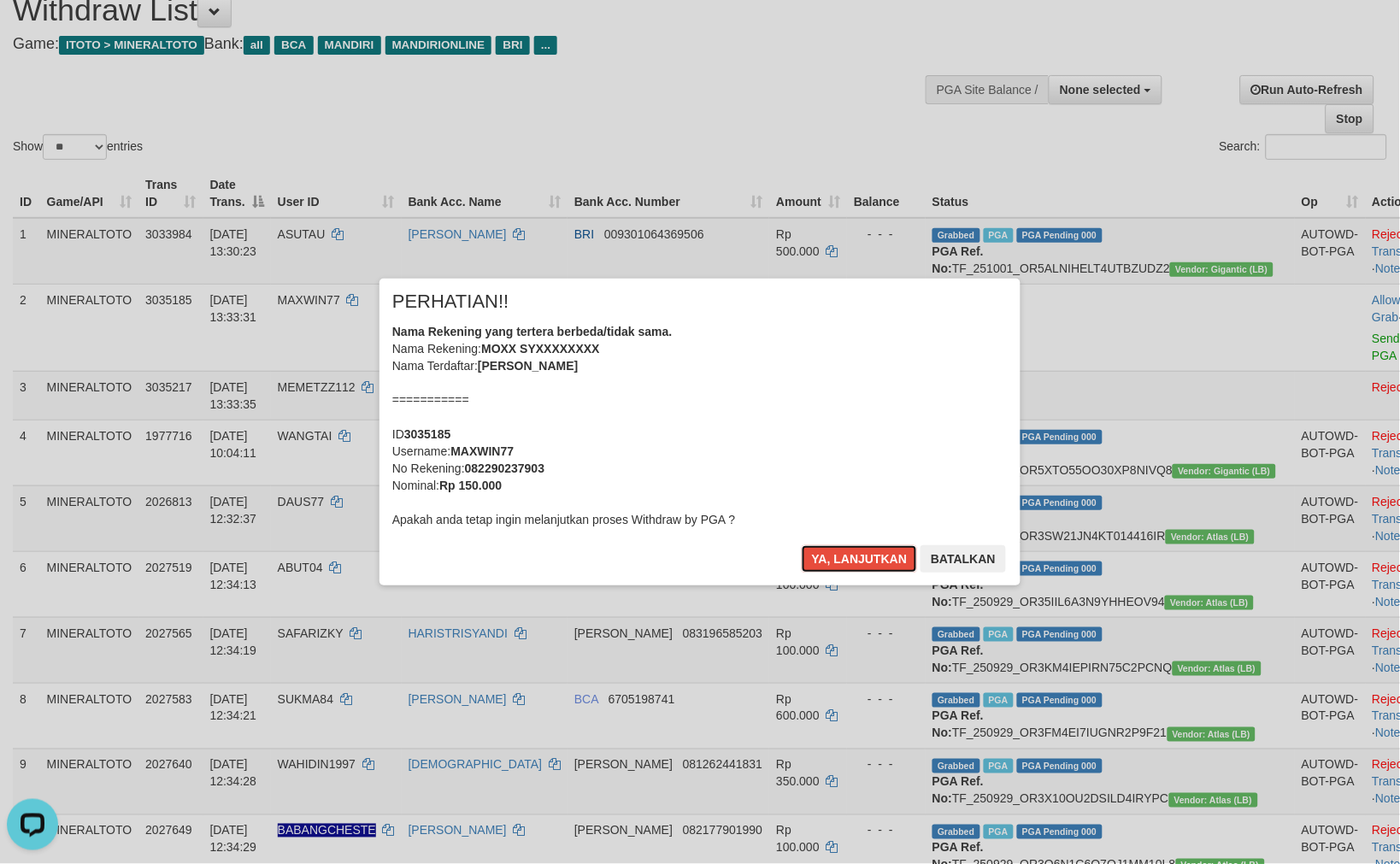
click at [823, 379] on div "Nama Rekening yang tertera berbeda/tidak sama. Nama Rekening: MOXX SYXXXXXXXX N…" at bounding box center [700, 426] width 615 height 205
click at [802, 545] on button "Ya, lanjutkan" at bounding box center [859, 558] width 117 height 27
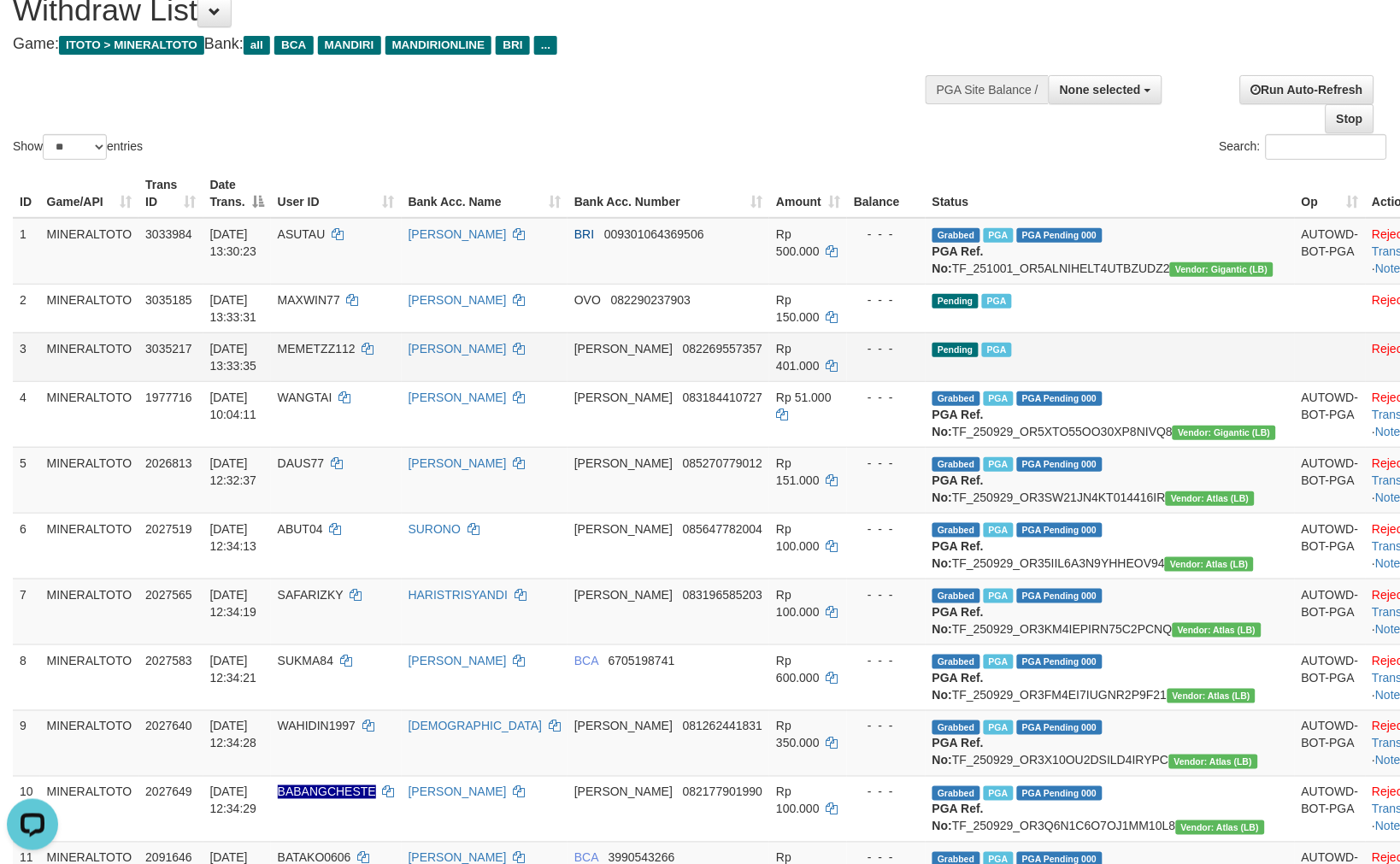
scroll to position [47, 0]
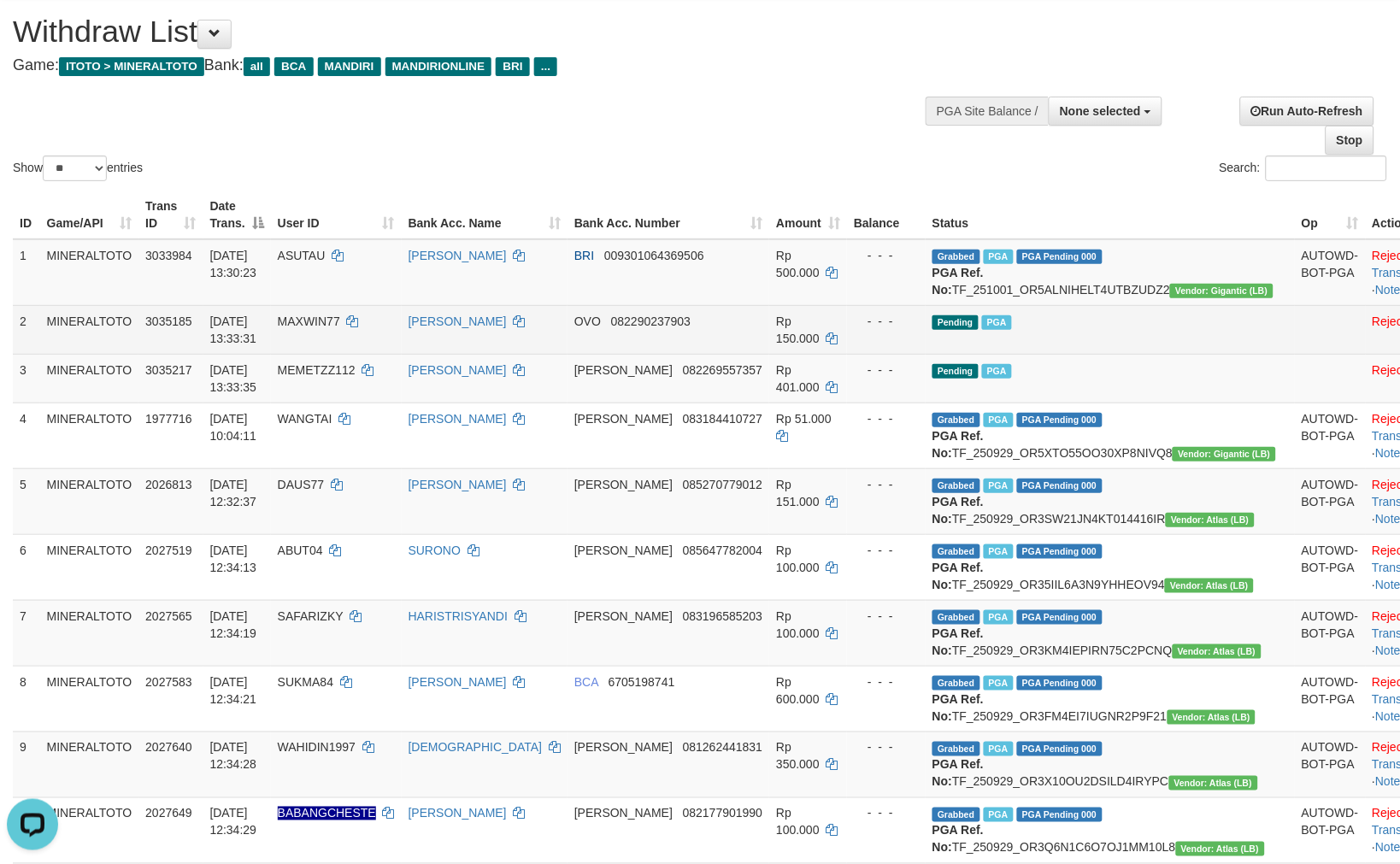
click at [1099, 354] on td "Pending PGA" at bounding box center [1109, 329] width 369 height 49
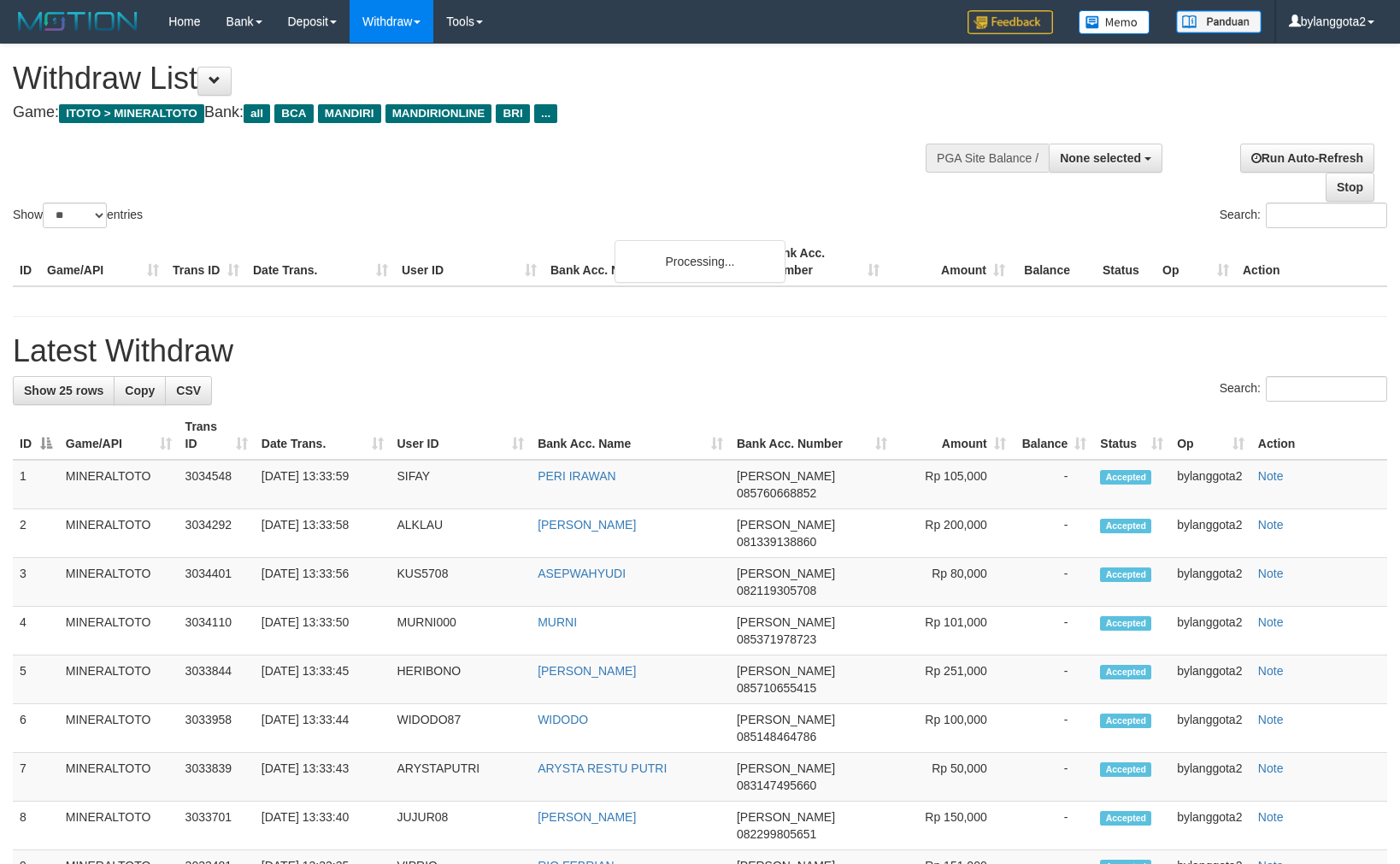
select select
select select "**"
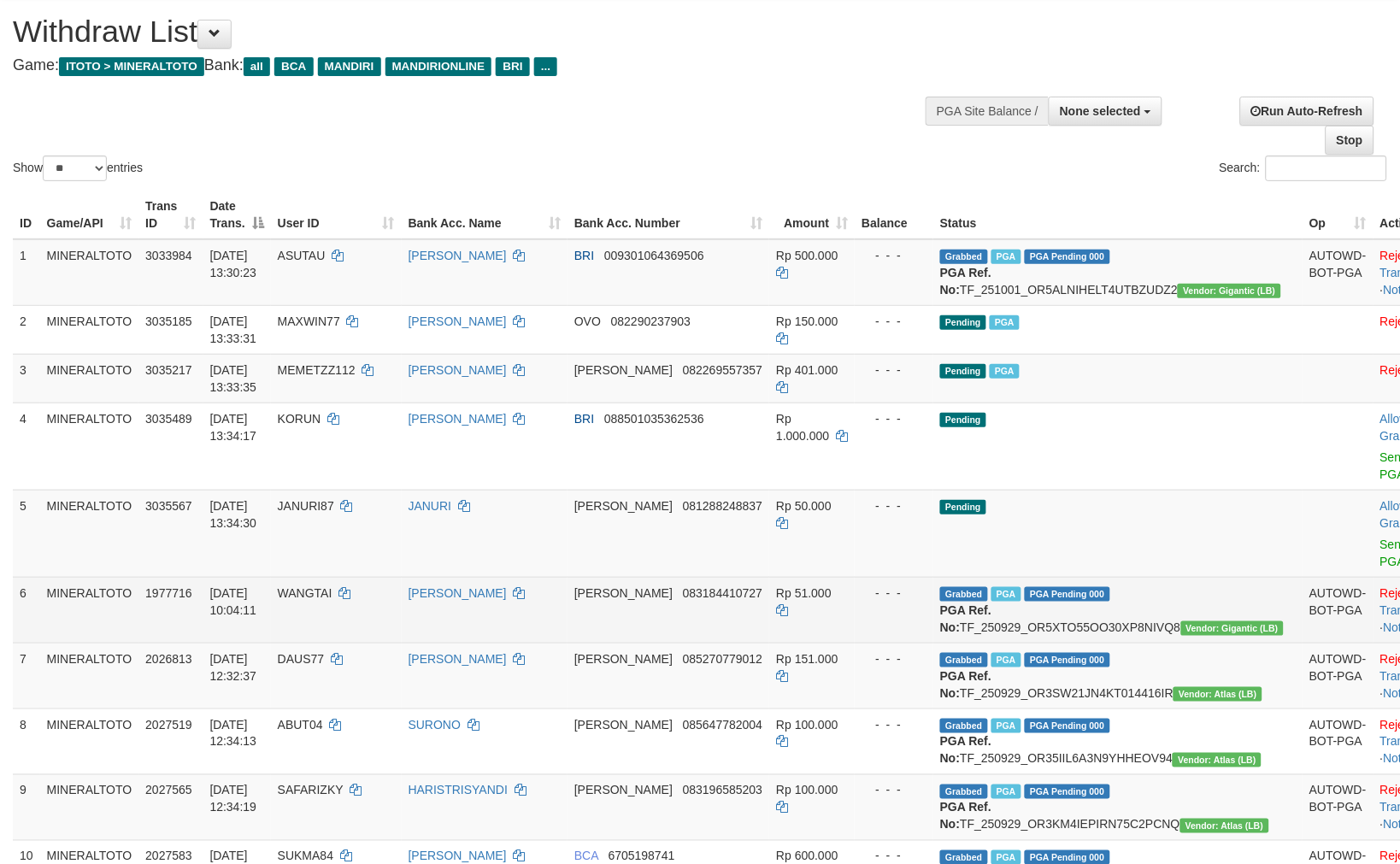
click at [1118, 585] on td "Grabbed PGA PGA Pending 000 PGA Ref. No: TF_250929_OR5XTO55OO30XP8NIVQ8 Vendor:…" at bounding box center [1117, 609] width 369 height 66
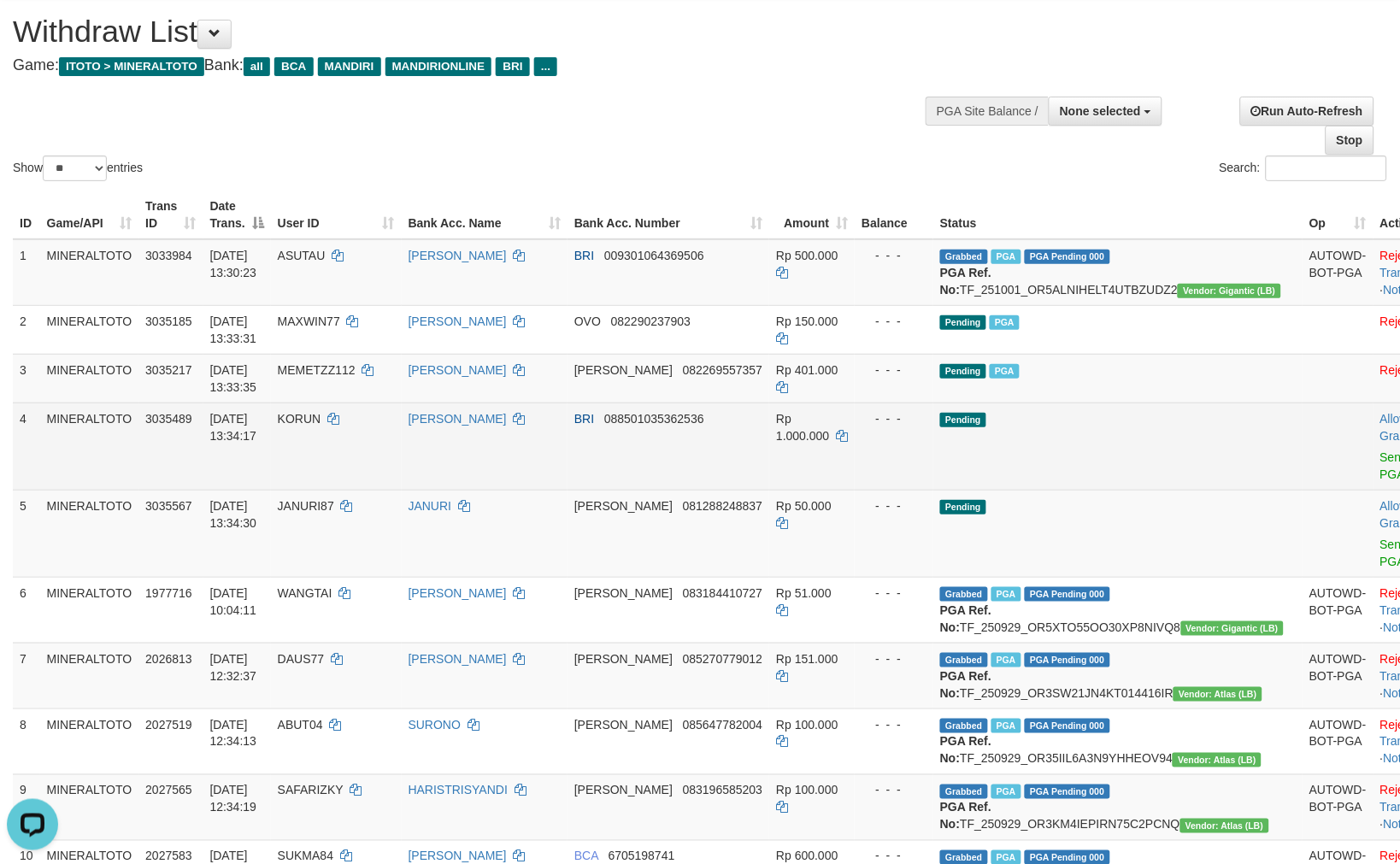
scroll to position [0, 0]
click at [1380, 471] on link "Send PGA" at bounding box center [1394, 465] width 28 height 31
click at [1380, 537] on link "Send PGA" at bounding box center [1394, 552] width 28 height 31
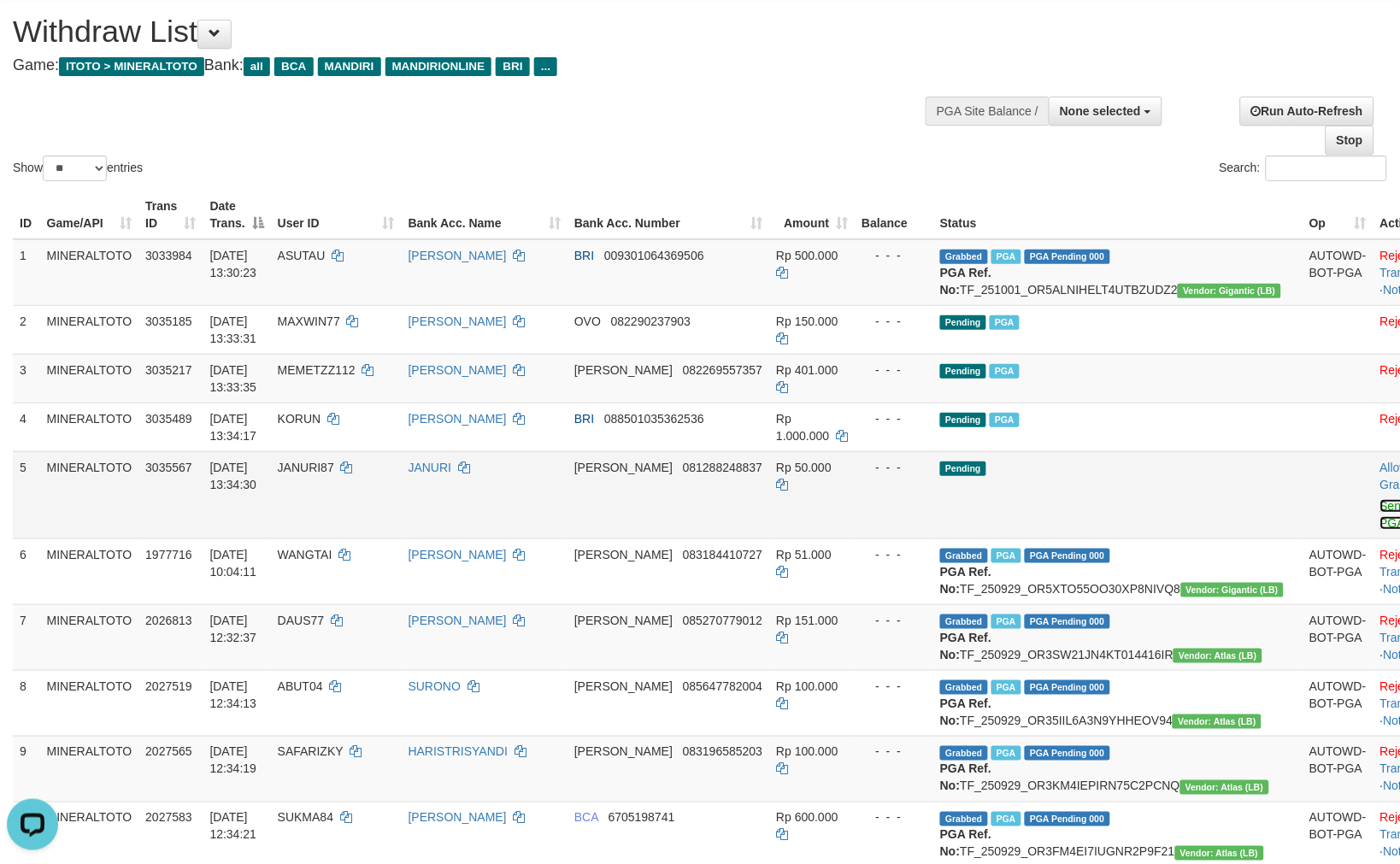
scroll to position [26, 0]
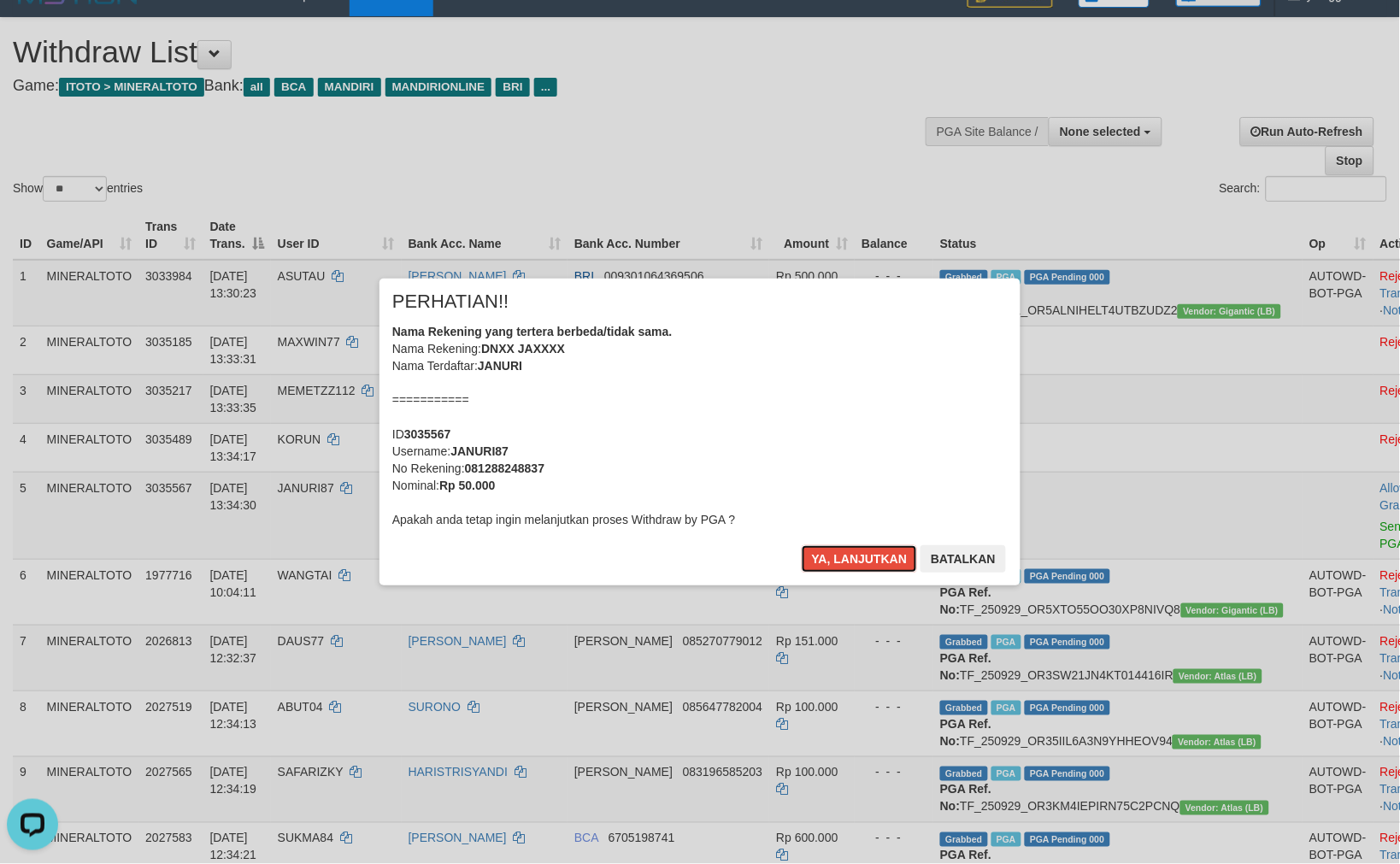
click at [805, 454] on div "Nama Rekening yang tertera berbeda/tidak sama. Nama Rekening: DNXX JAXXXX Nama …" at bounding box center [700, 426] width 615 height 205
click at [802, 545] on button "Ya, lanjutkan" at bounding box center [859, 558] width 117 height 27
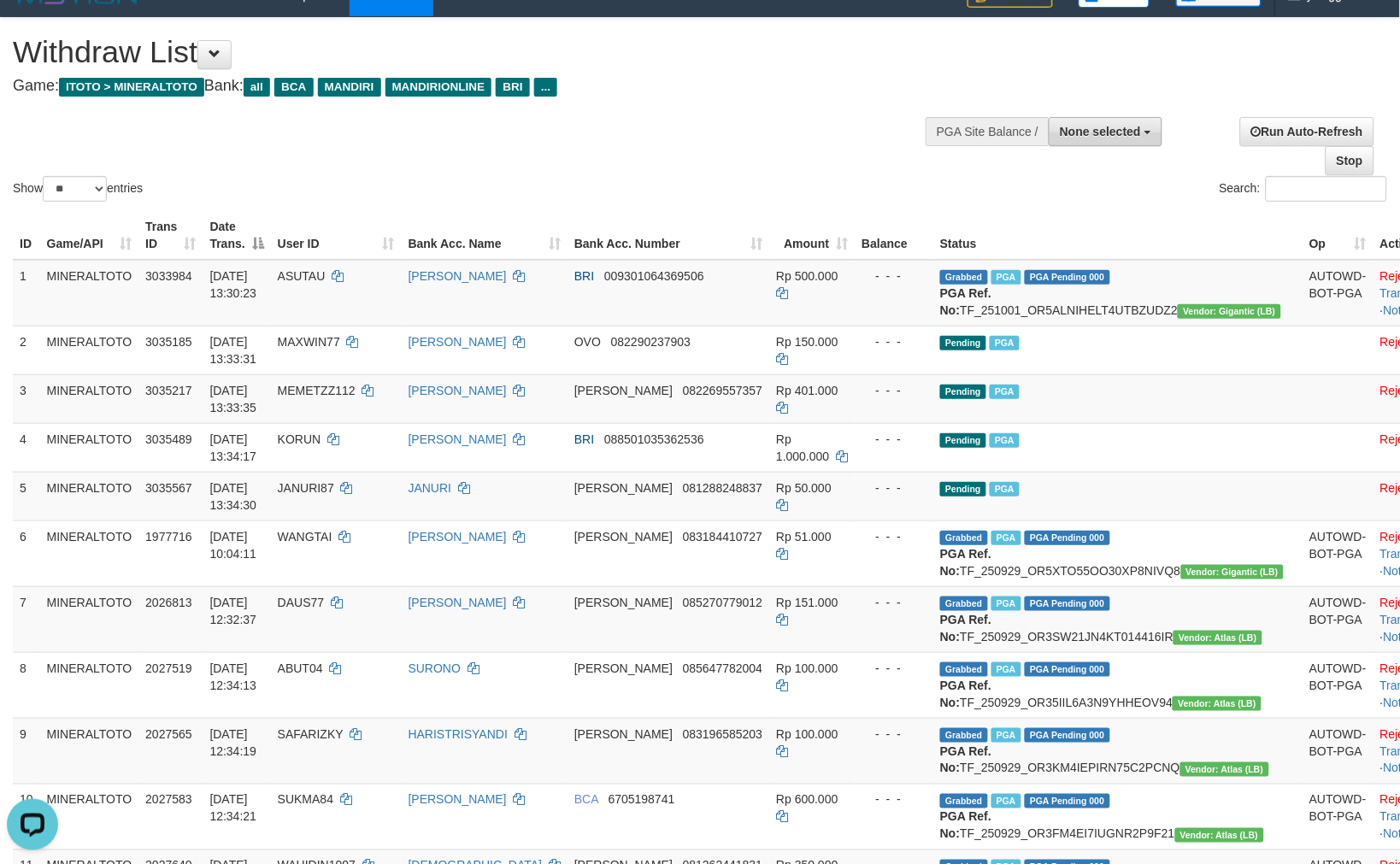
click at [1092, 135] on span "None selected" at bounding box center [1099, 131] width 81 height 14
click at [1029, 226] on label "[ITOTO] MINERALTOTO" at bounding box center [1070, 217] width 183 height 22
select select "****"
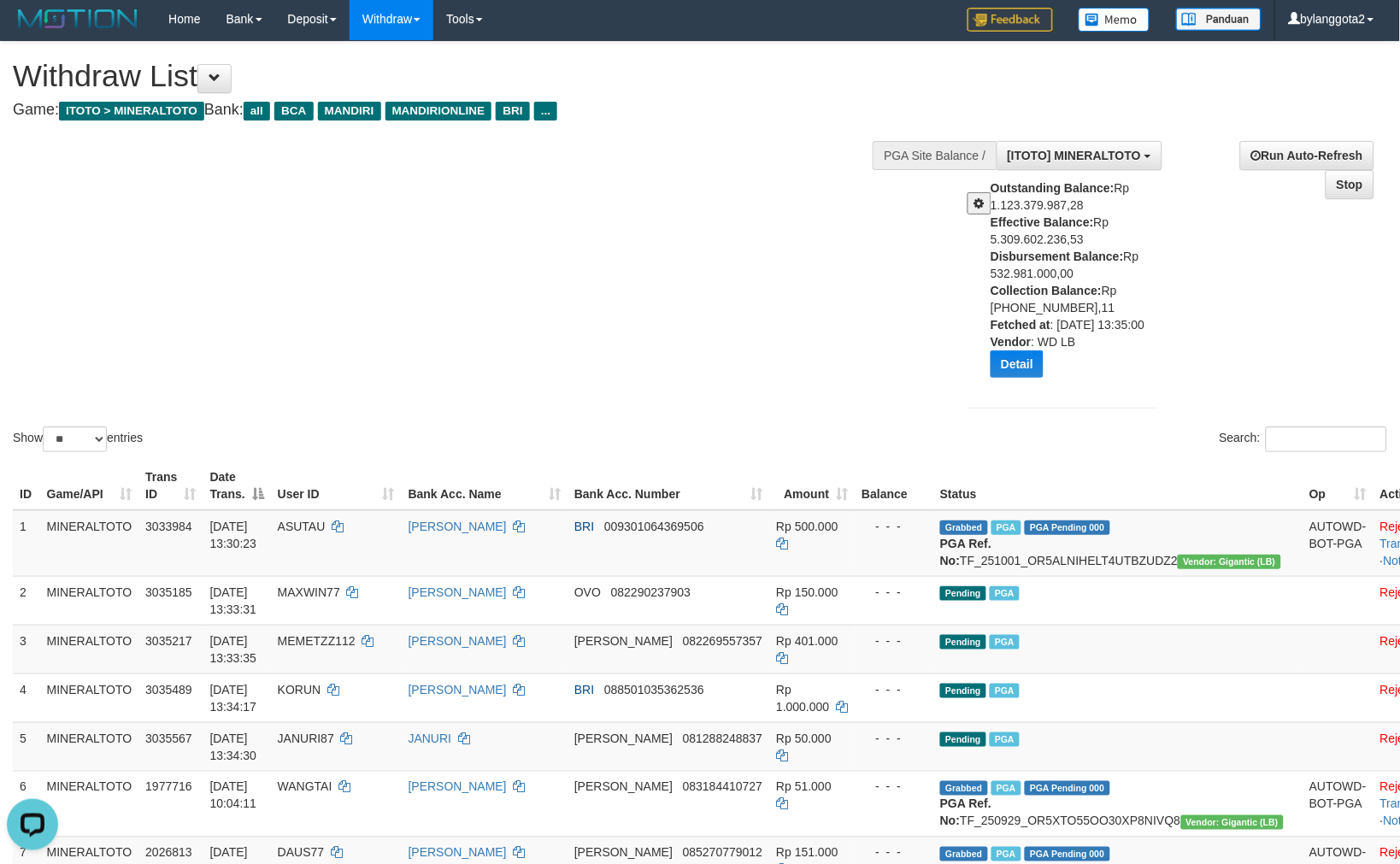
scroll to position [0, 0]
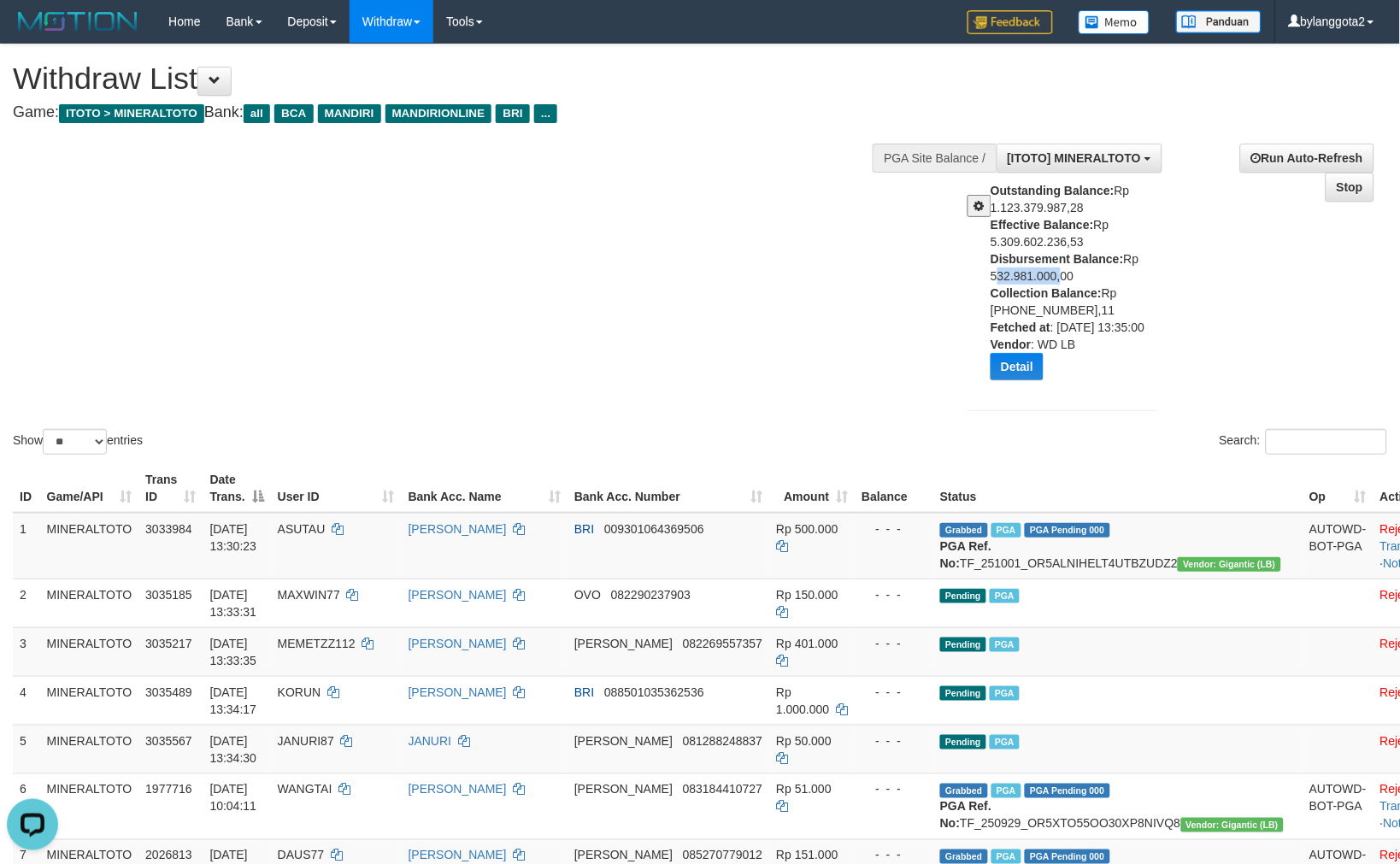
drag, startPoint x: 991, startPoint y: 272, endPoint x: 1056, endPoint y: 270, distance: 65.0
click at [1056, 270] on div "Outstanding Balance: Rp 1.123.379.987,28 Effective Balance: Rp 5.309.602.236,53…" at bounding box center [1080, 287] width 180 height 211
copy div "532.981.000"
click at [1017, 363] on button "Detail" at bounding box center [1016, 366] width 53 height 27
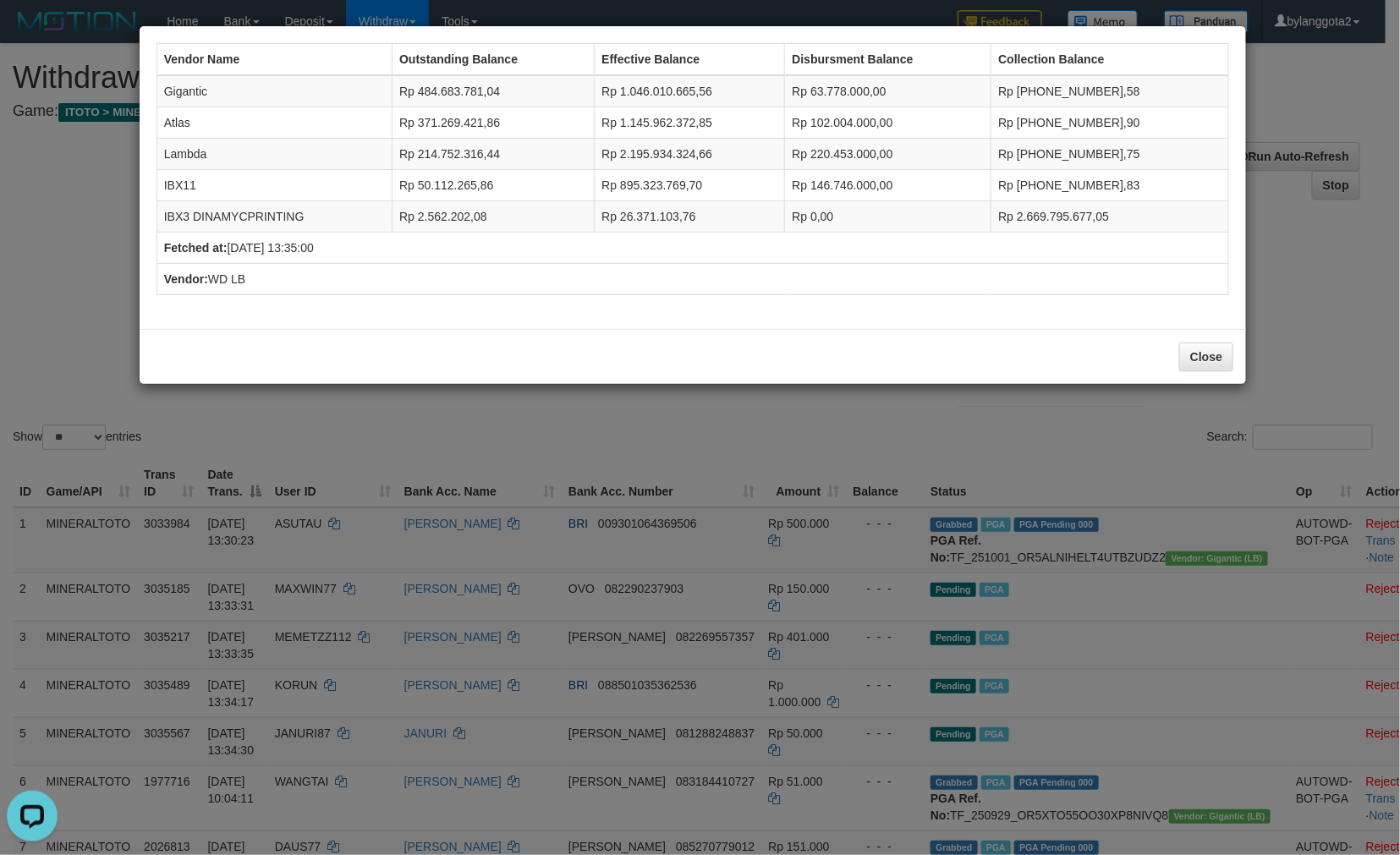
click at [194, 88] on td "Gigantic" at bounding box center [273, 91] width 235 height 32
copy td "Gigantic"
click at [171, 127] on td "Atlas" at bounding box center [273, 123] width 235 height 31
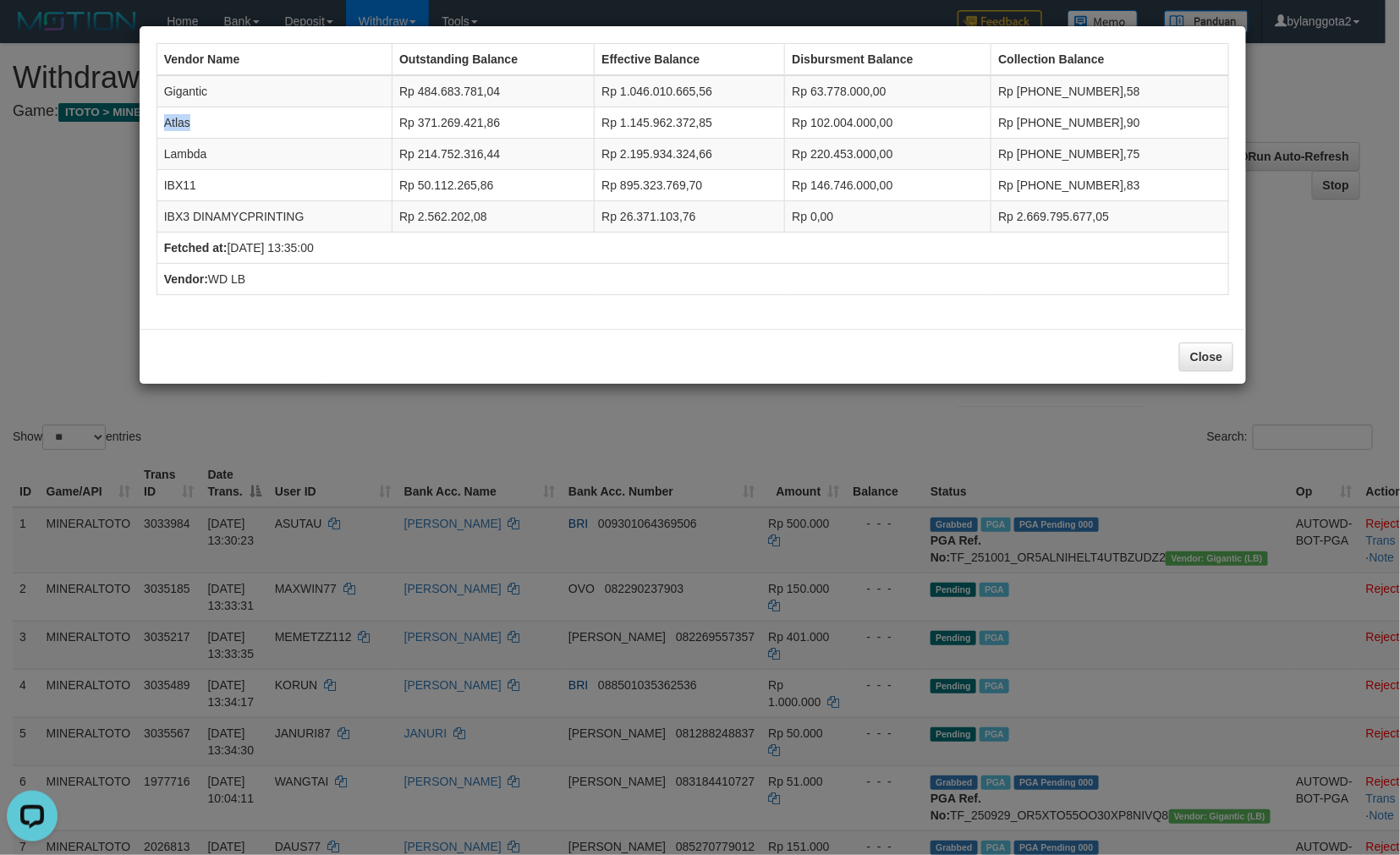
copy td "Atlas"
click at [183, 151] on td "Lambda" at bounding box center [273, 154] width 235 height 31
copy td "Lambda"
click at [171, 181] on td "IBX11" at bounding box center [273, 186] width 235 height 31
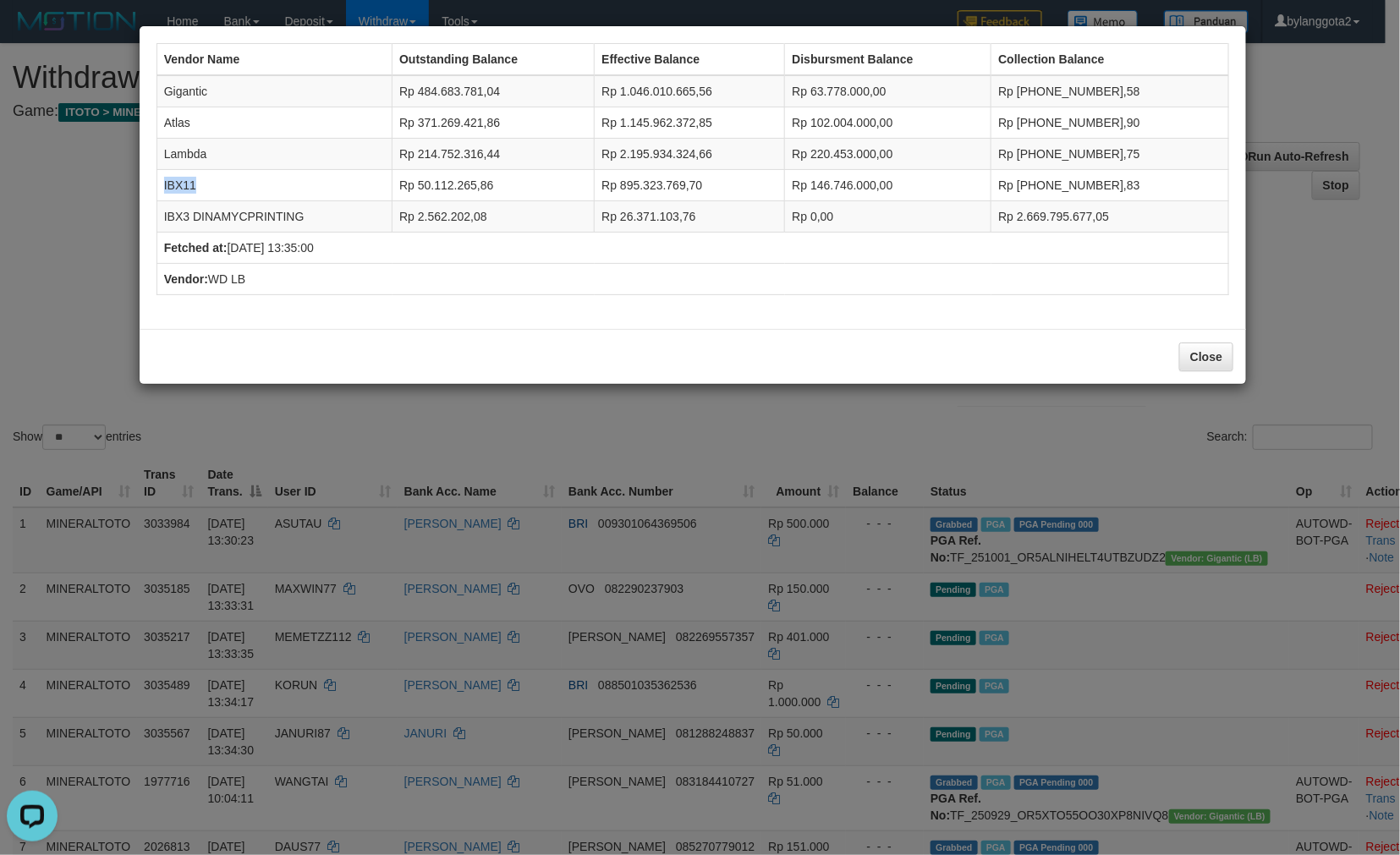
click at [171, 181] on td "IBX11" at bounding box center [273, 186] width 235 height 31
copy td "IBX11"
click at [200, 221] on td "IBX3 DINAMYCPRINTING" at bounding box center [273, 217] width 235 height 31
click at [200, 220] on td "IBX3 DINAMYCPRINTING" at bounding box center [273, 217] width 235 height 31
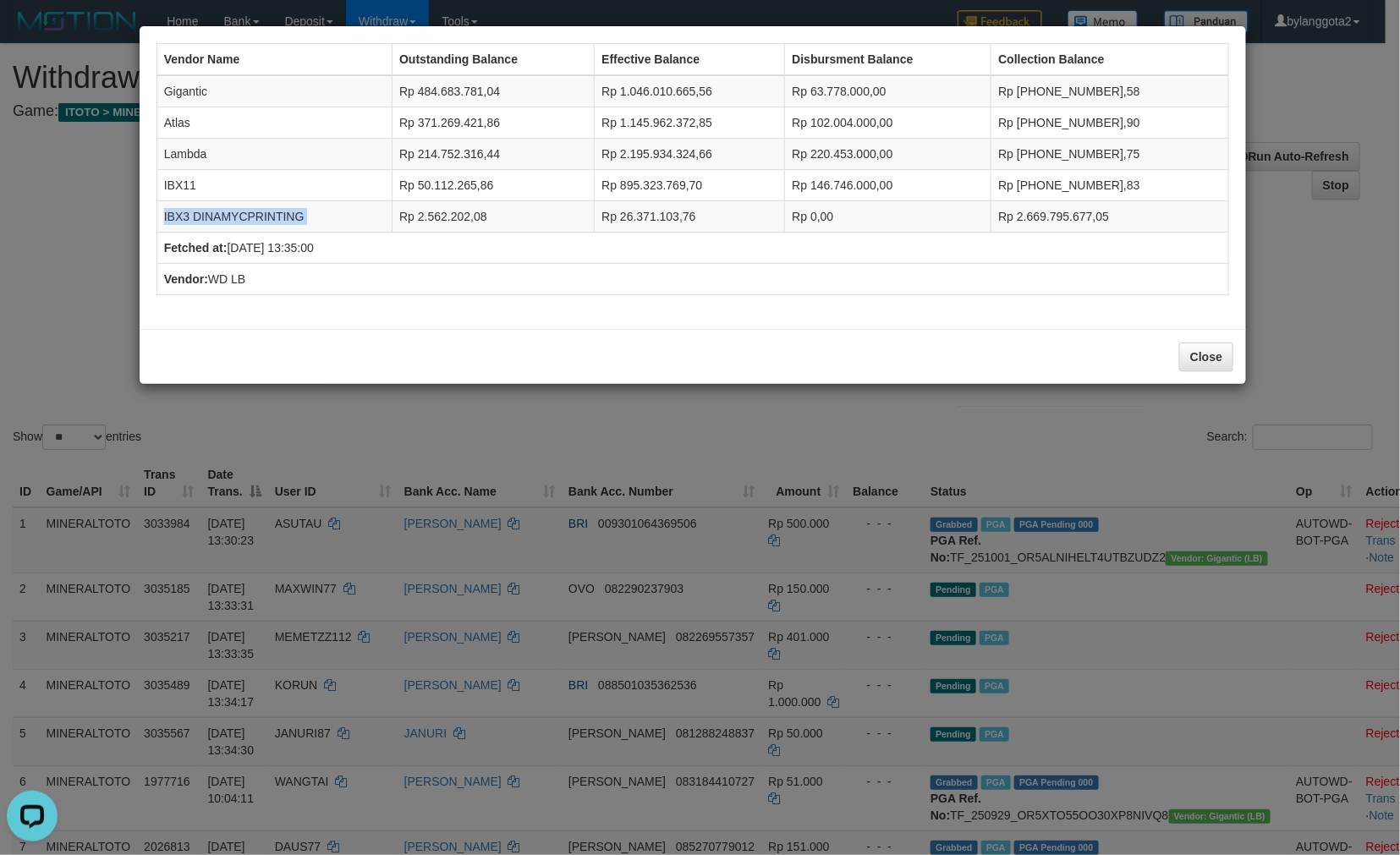
copy tr "IBX3 DINAMYCPRINTING"
drag, startPoint x: 827, startPoint y: 86, endPoint x: 890, endPoint y: 88, distance: 63.0
click at [890, 89] on td "Rp 63.778.000,00" at bounding box center [888, 91] width 206 height 32
copy td "63.778.000"
drag, startPoint x: 834, startPoint y: 117, endPoint x: 897, endPoint y: 121, distance: 63.1
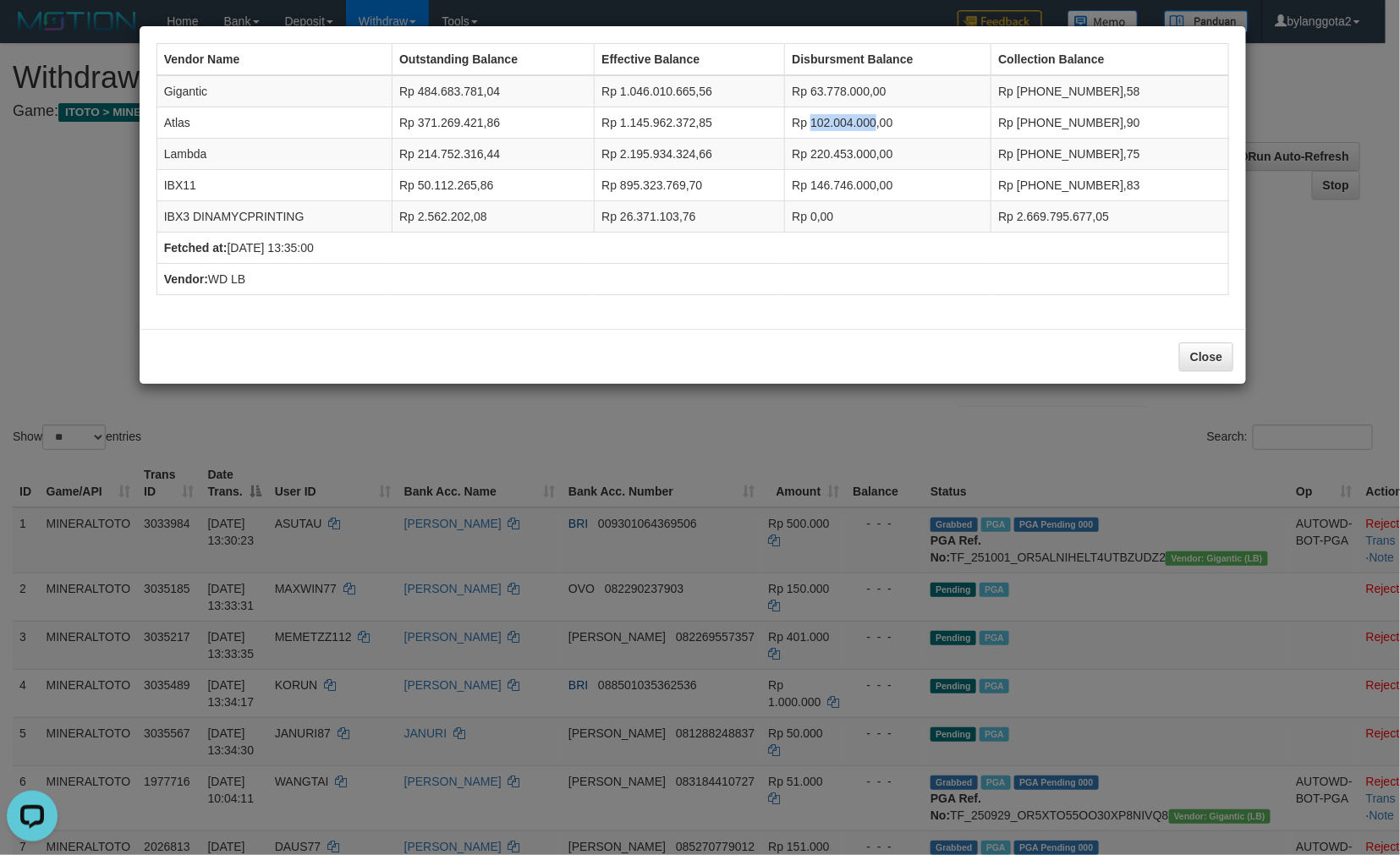
click at [897, 121] on td "Rp 102.004.000,00" at bounding box center [888, 123] width 206 height 31
copy td "102.004.000"
drag, startPoint x: 834, startPoint y: 150, endPoint x: 900, endPoint y: 146, distance: 66.1
click at [900, 149] on td "Rp 220.453.000,00" at bounding box center [888, 154] width 206 height 31
copy td "220.453.000"
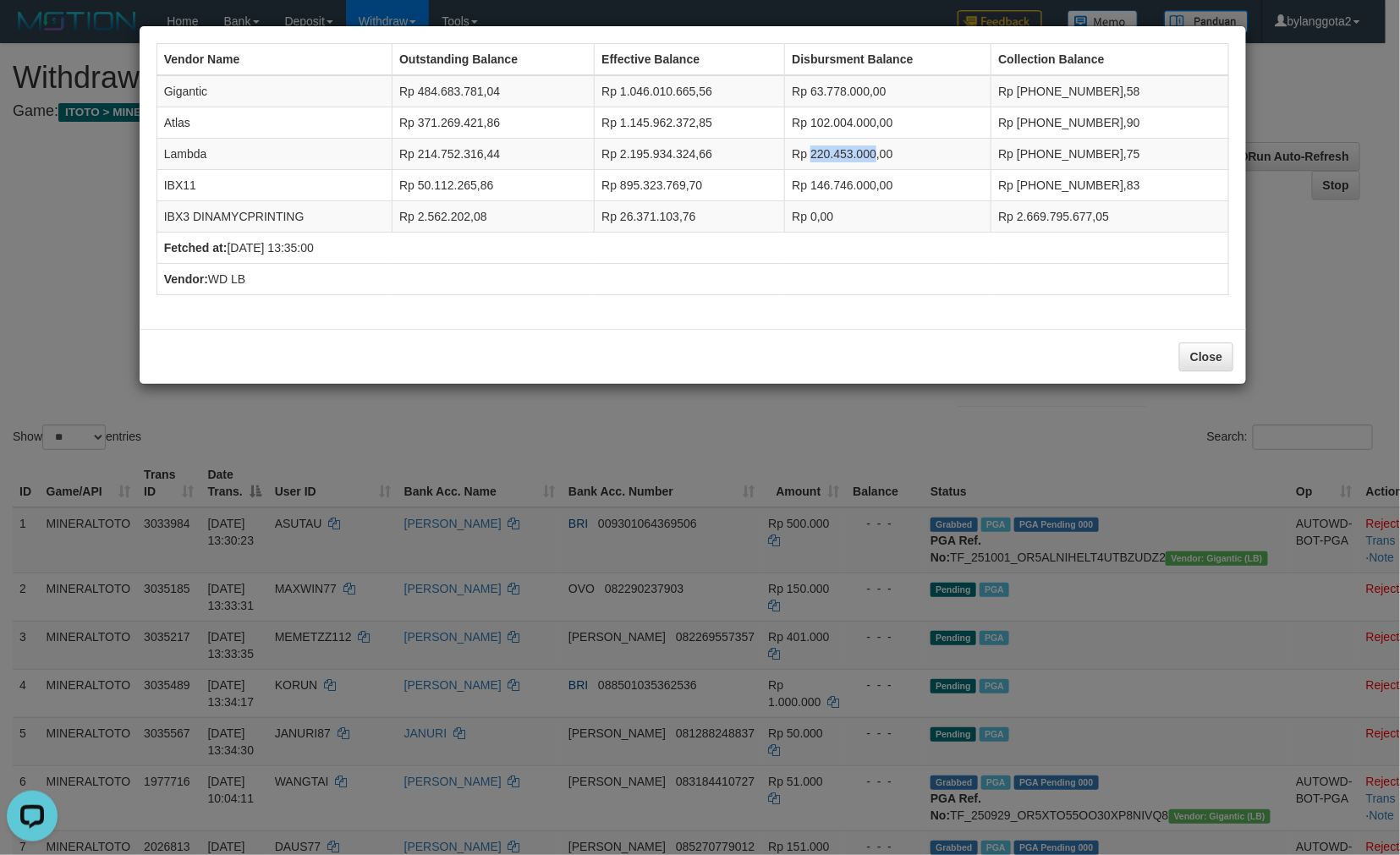
click at [849, 147] on td "Rp 220.453.000,00" at bounding box center [888, 154] width 206 height 31
drag, startPoint x: 832, startPoint y: 147, endPoint x: 897, endPoint y: 150, distance: 65.1
click at [897, 150] on td "Rp 220.453.000,00" at bounding box center [888, 154] width 206 height 31
copy td "220.453.000"
drag, startPoint x: 835, startPoint y: 179, endPoint x: 987, endPoint y: 214, distance: 156.0
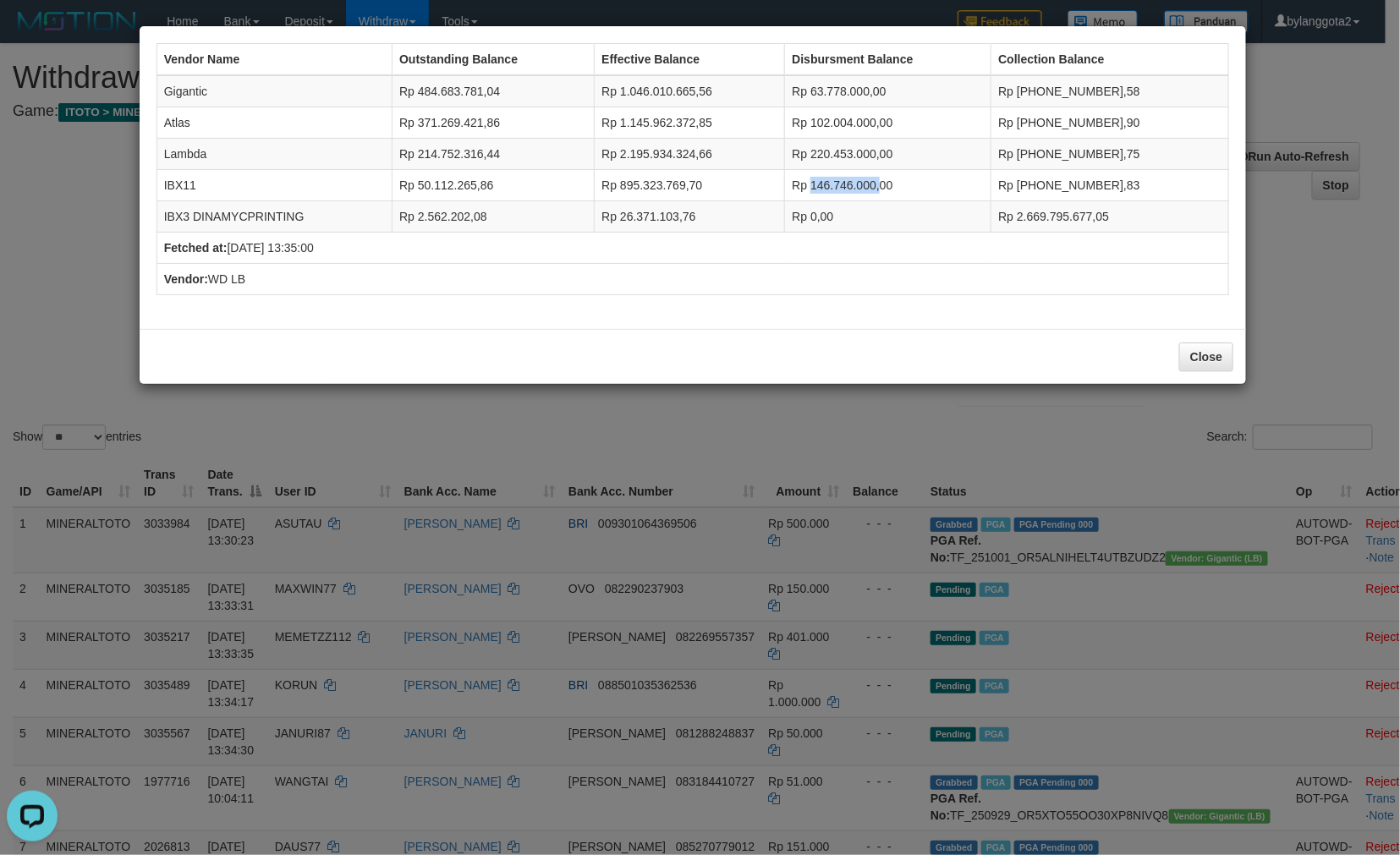
click at [906, 186] on td "Rp 146.746.000,00" at bounding box center [888, 186] width 206 height 31
drag, startPoint x: 833, startPoint y: 212, endPoint x: 882, endPoint y: 225, distance: 50.7
click at [865, 215] on td "Rp 0,00" at bounding box center [888, 217] width 206 height 31
drag, startPoint x: 1197, startPoint y: 357, endPoint x: 1079, endPoint y: 359, distance: 118.0
click at [1199, 357] on button "Close" at bounding box center [1207, 356] width 54 height 29
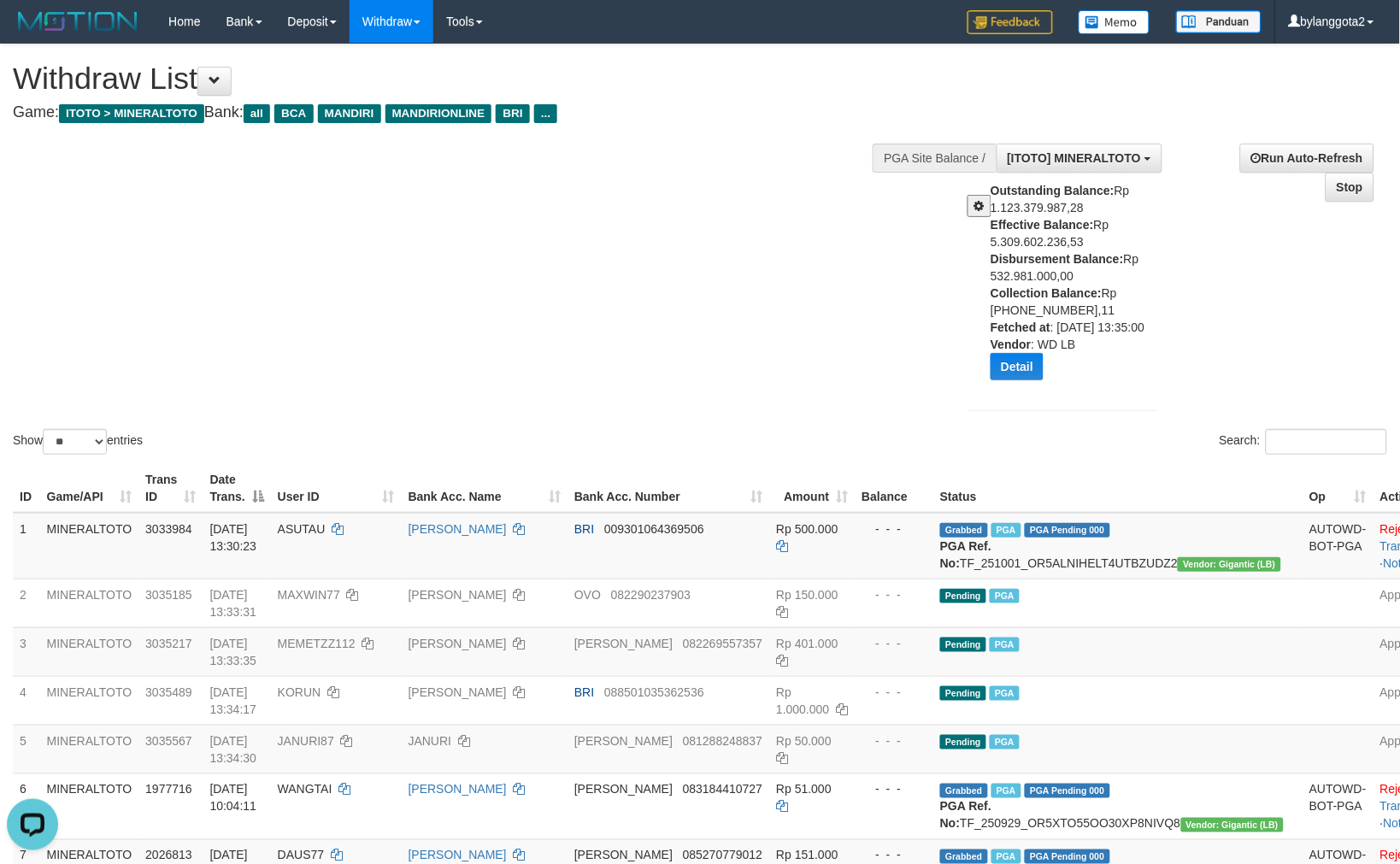
click at [1174, 339] on div "**********" at bounding box center [1170, 279] width 458 height 297
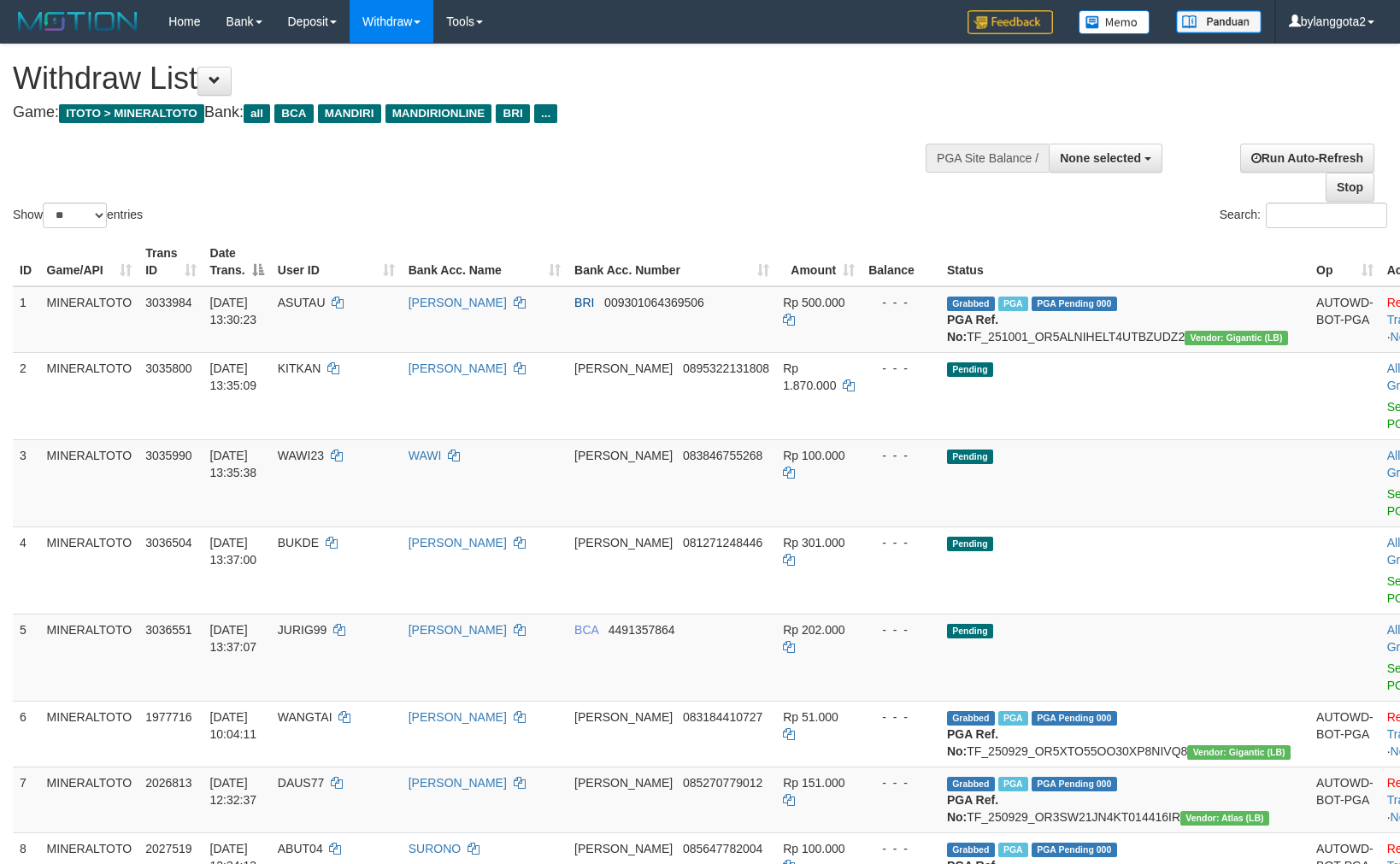
select select
select select "**"
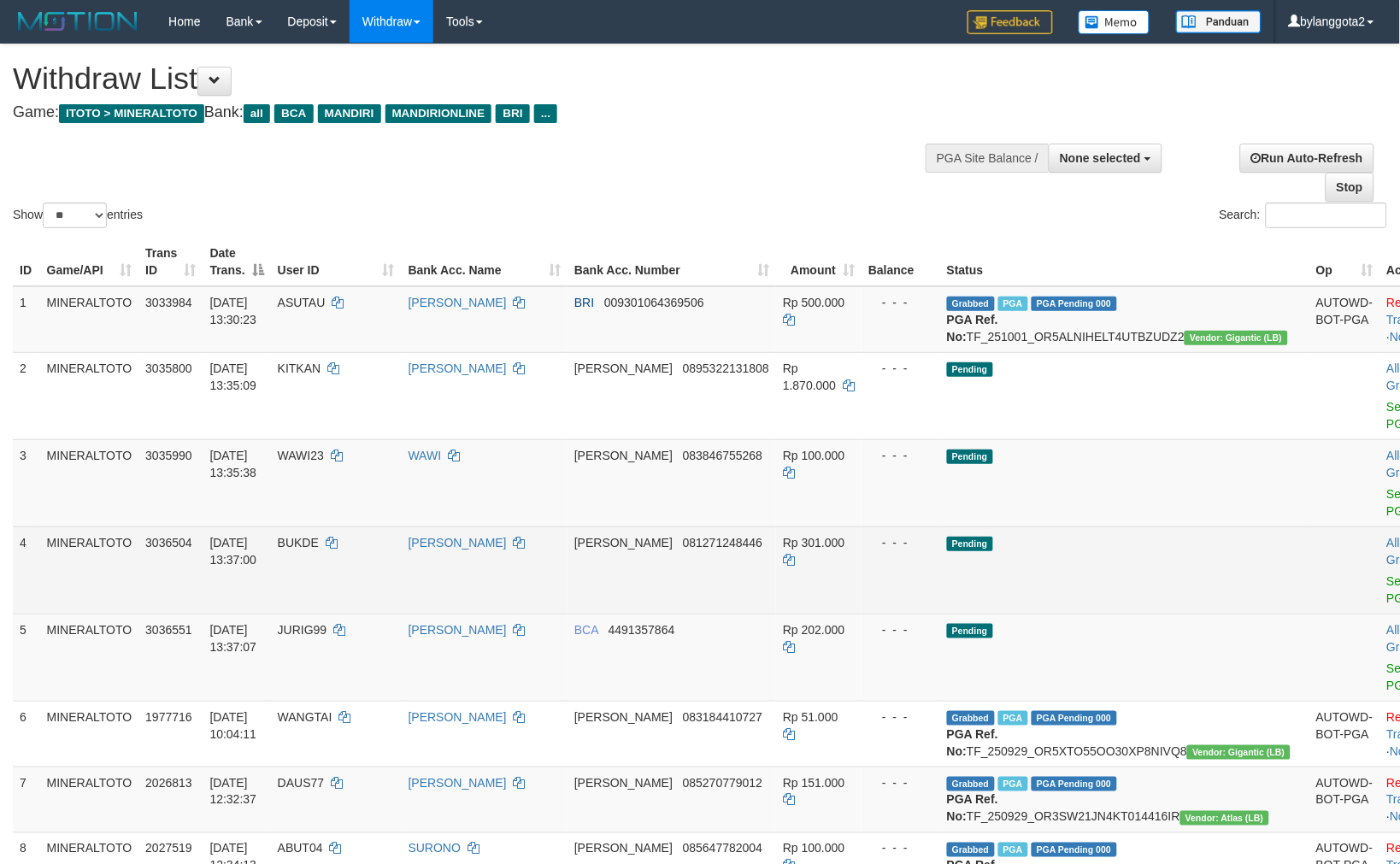
click at [1048, 541] on td "Pending" at bounding box center [1124, 570] width 369 height 87
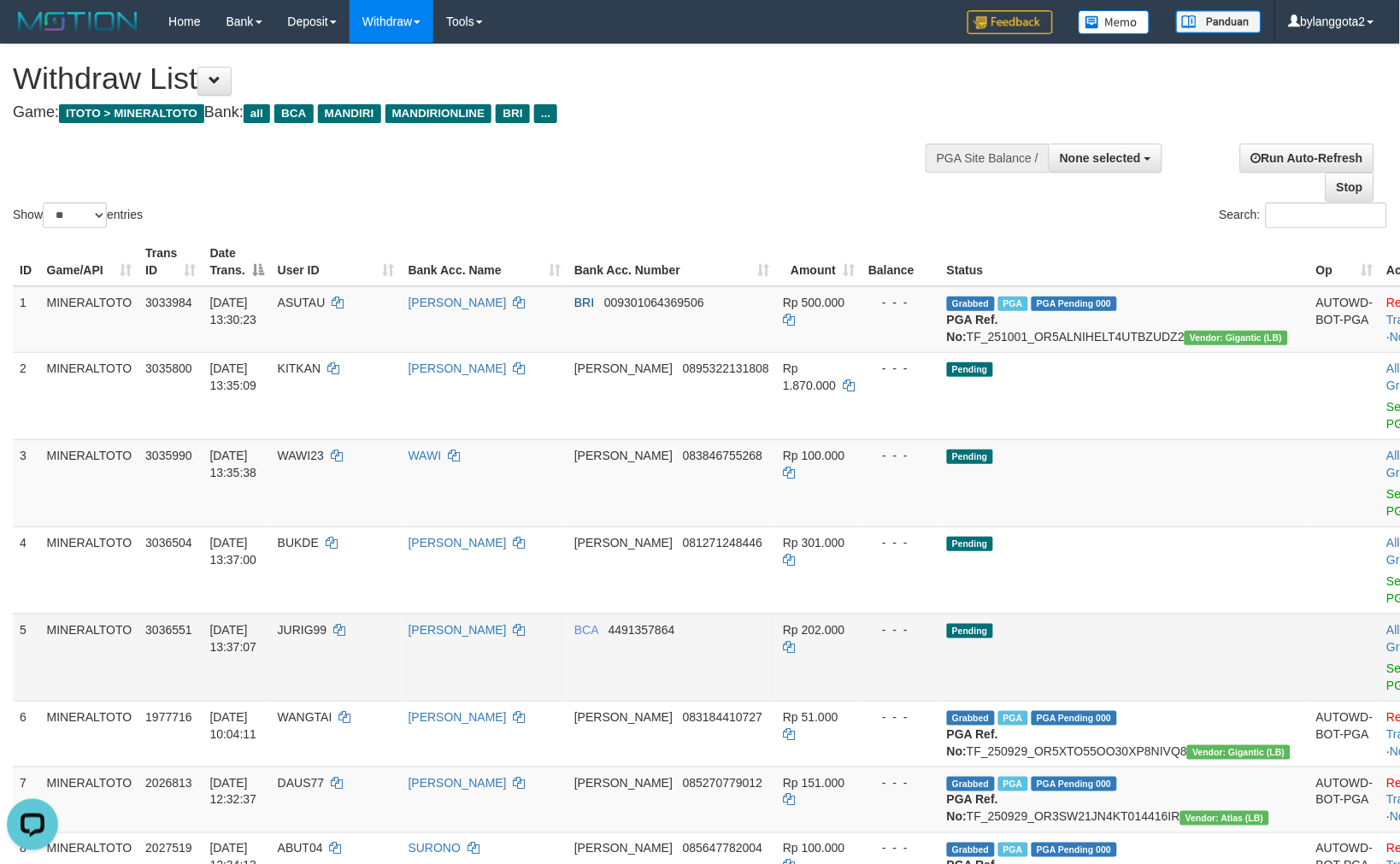
click at [675, 623] on span "4491357864" at bounding box center [641, 630] width 67 height 14
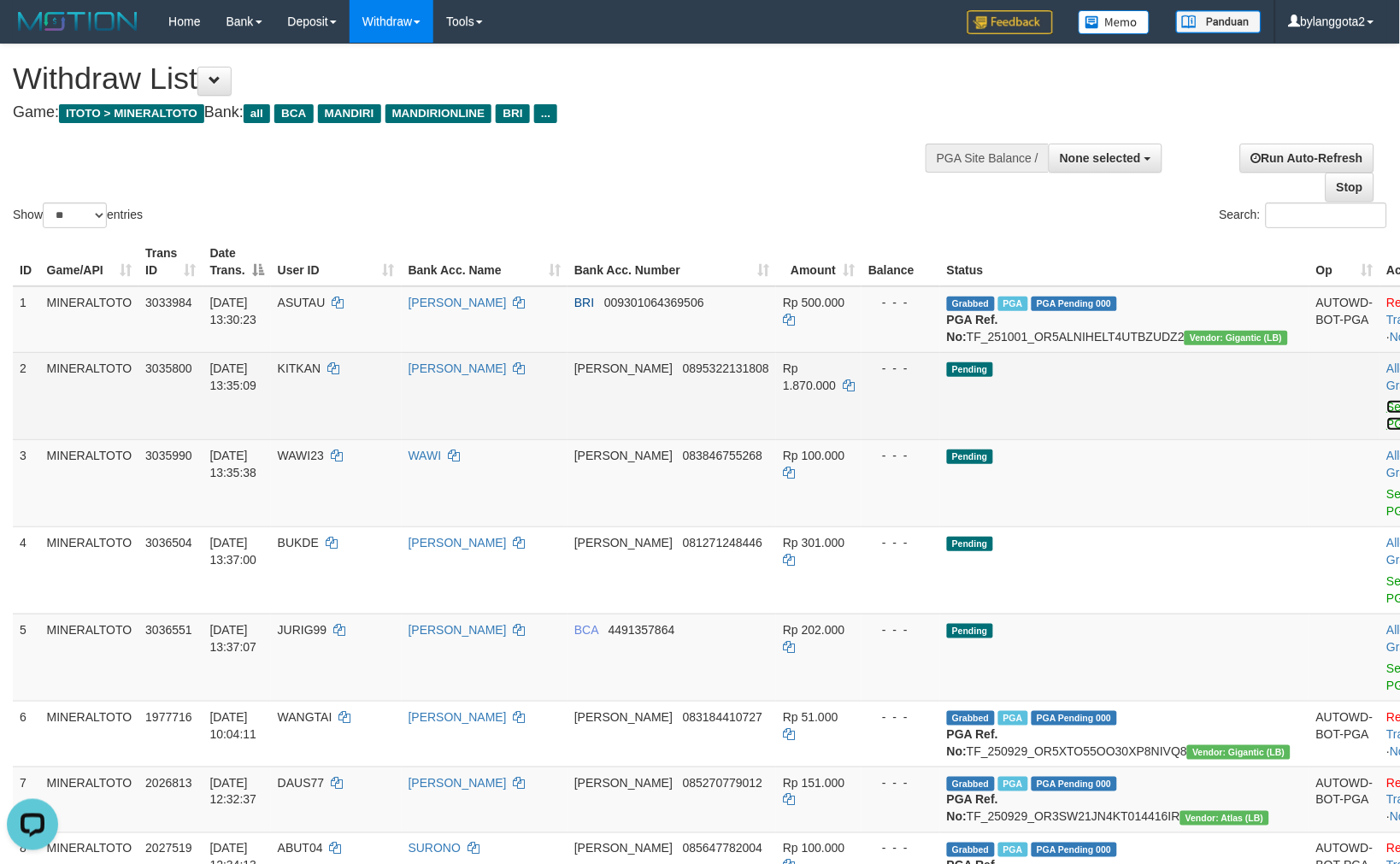
click at [1387, 422] on link "Send PGA" at bounding box center [1401, 414] width 28 height 31
click at [1387, 492] on link "Send PGA" at bounding box center [1401, 502] width 28 height 31
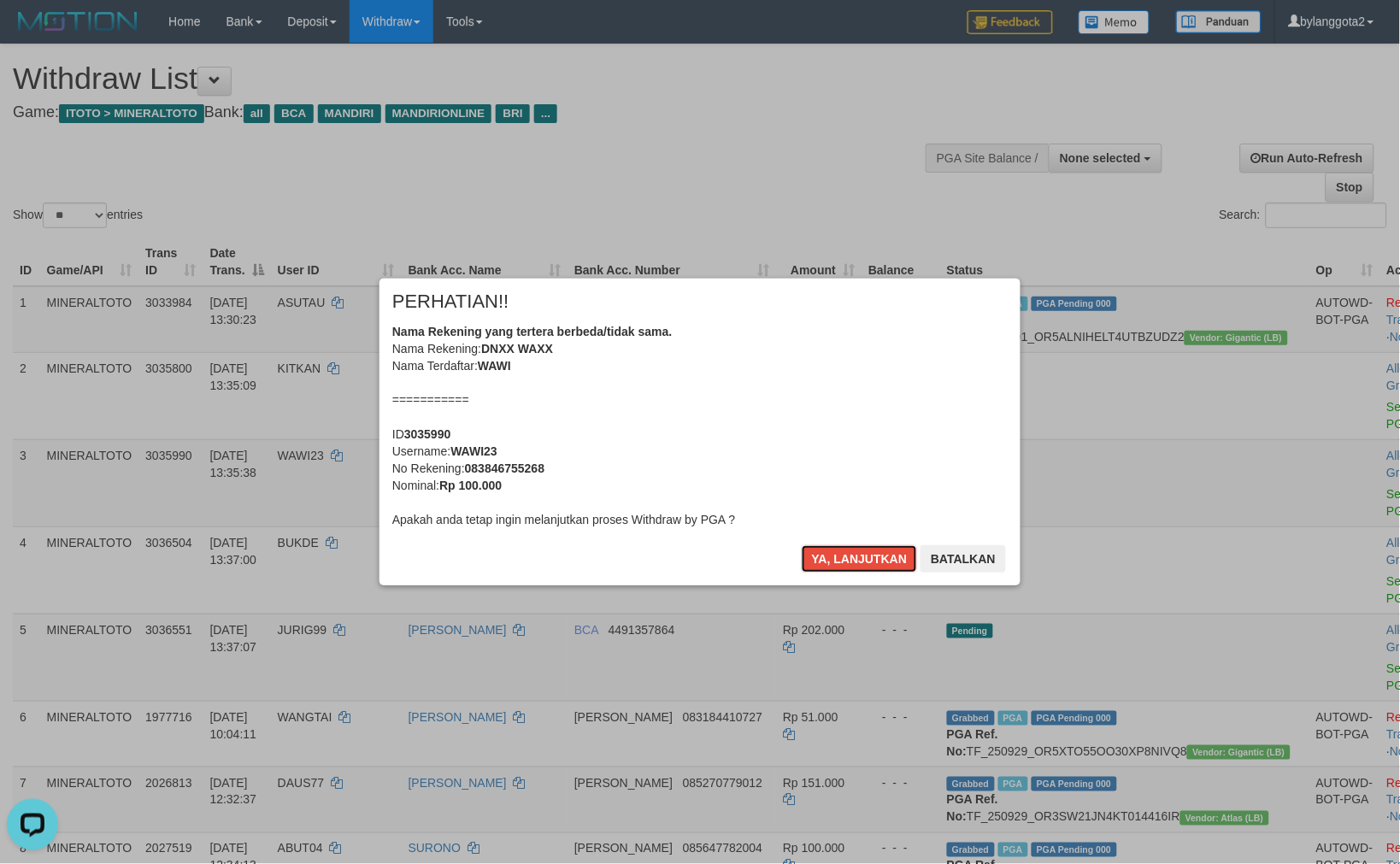
click at [799, 404] on div "Nama Rekening yang tertera berbeda/tidak sama. Nama Rekening: DNXX WAXX Nama Te…" at bounding box center [700, 426] width 615 height 205
click at [802, 545] on button "Ya, lanjutkan" at bounding box center [859, 558] width 117 height 27
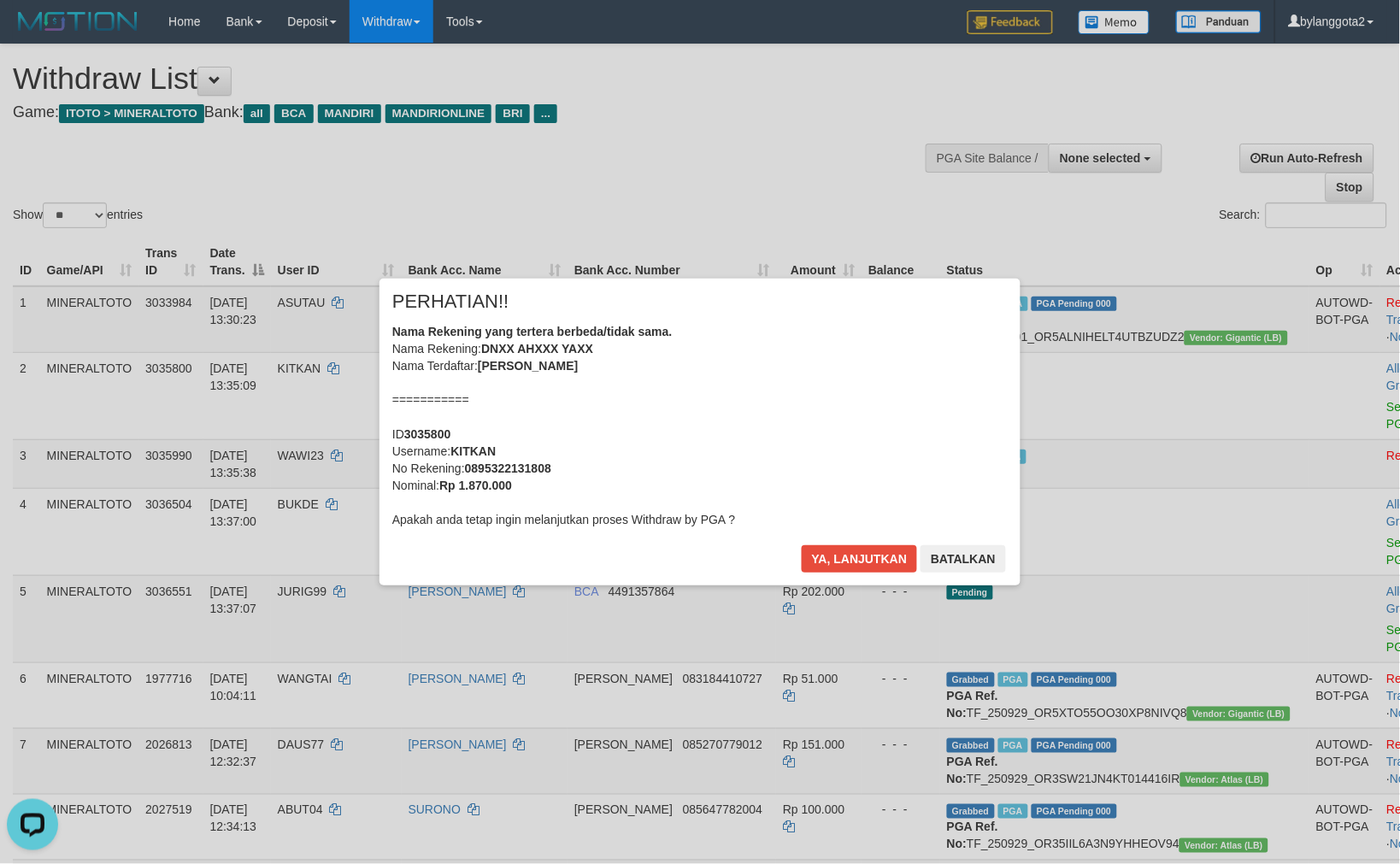
click at [803, 387] on div "Nama Rekening yang tertera berbeda/tidak sama. Nama Rekening: DNXX AHXXX YAXX N…" at bounding box center [700, 426] width 615 height 205
click at [802, 545] on button "Ya, lanjutkan" at bounding box center [859, 558] width 117 height 27
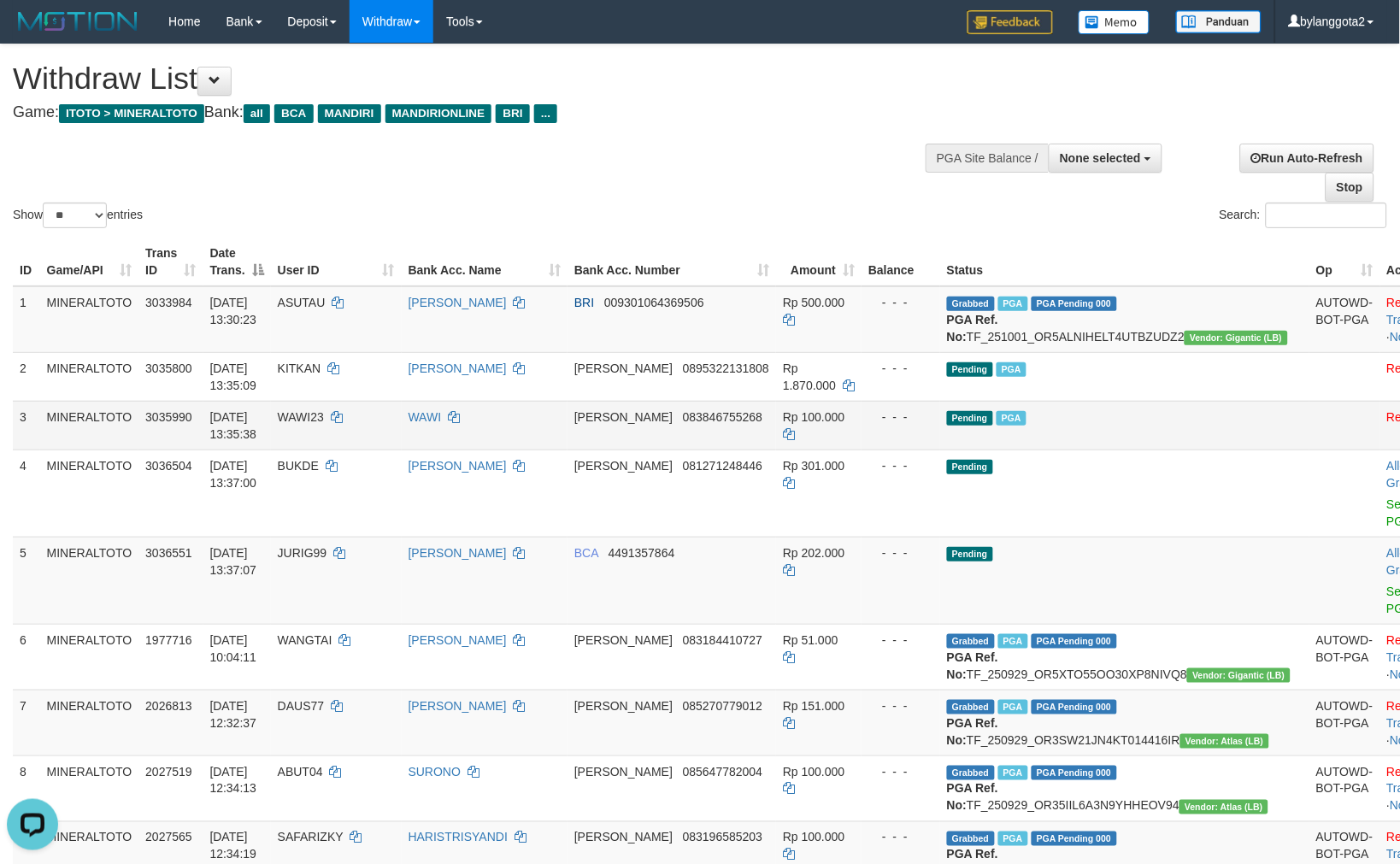
click at [1074, 442] on td "Pending PGA" at bounding box center [1124, 425] width 369 height 49
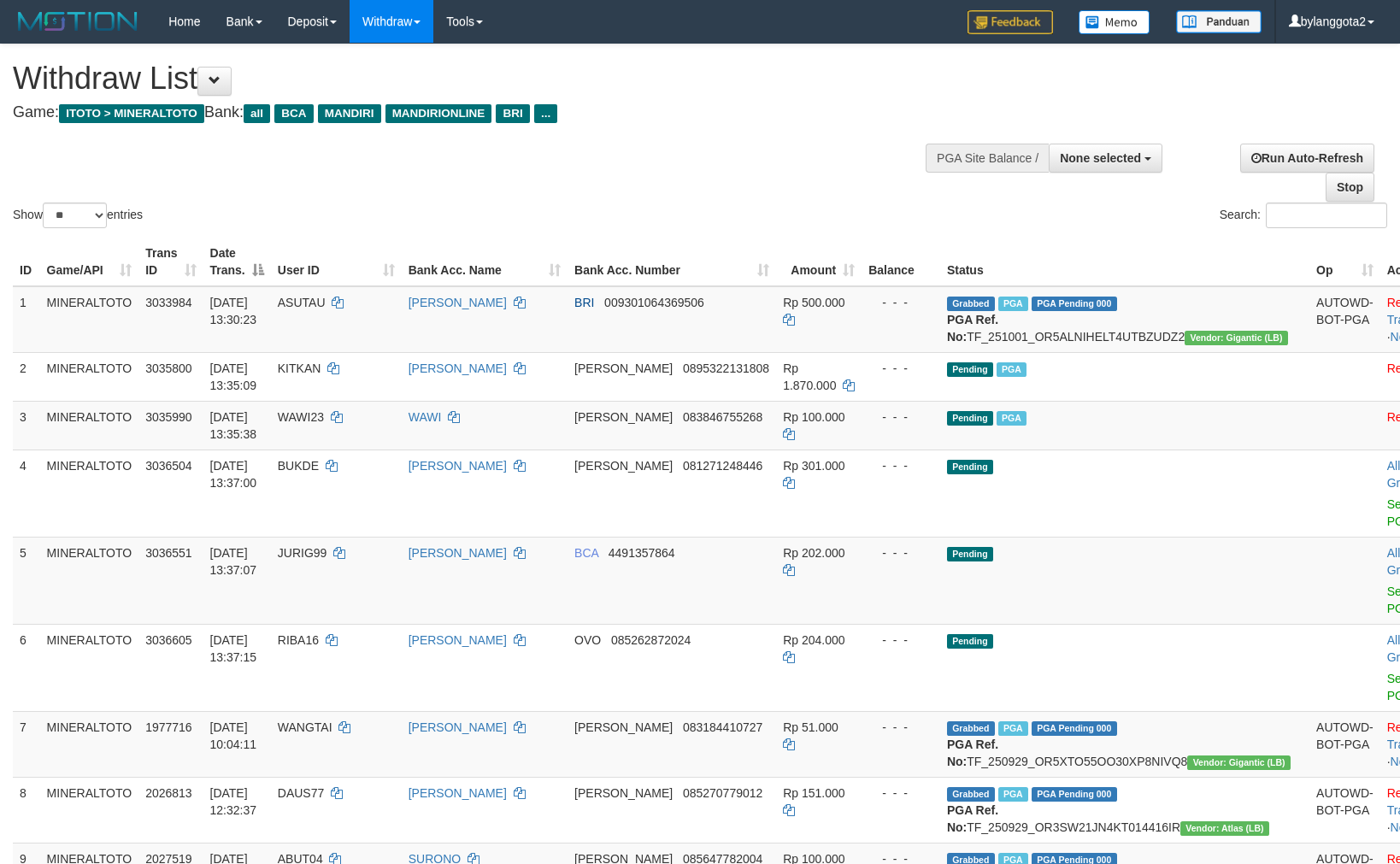
select select
select select "**"
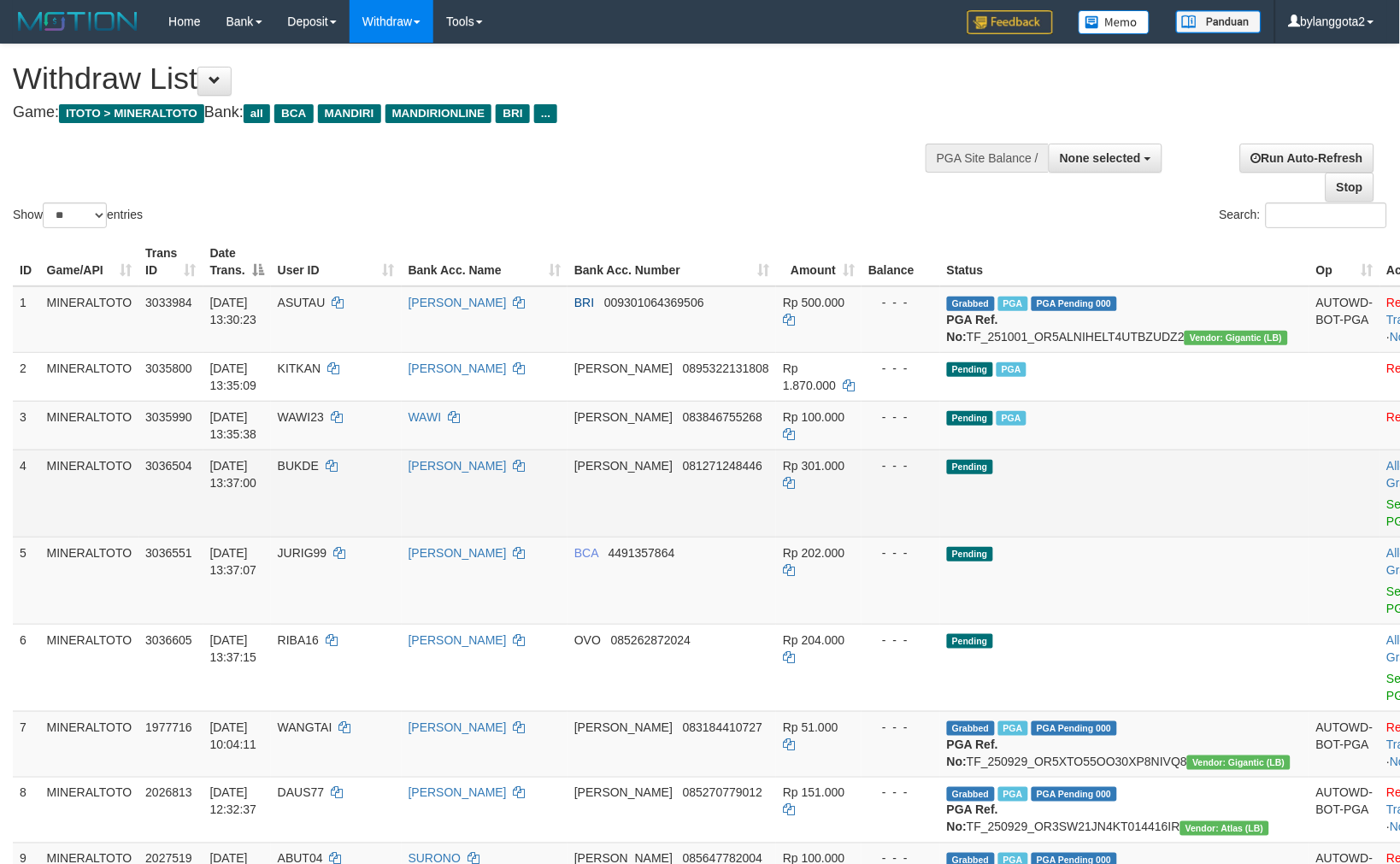
click at [1309, 508] on td at bounding box center [1344, 492] width 71 height 87
click at [1387, 514] on link "Send PGA" at bounding box center [1401, 513] width 28 height 31
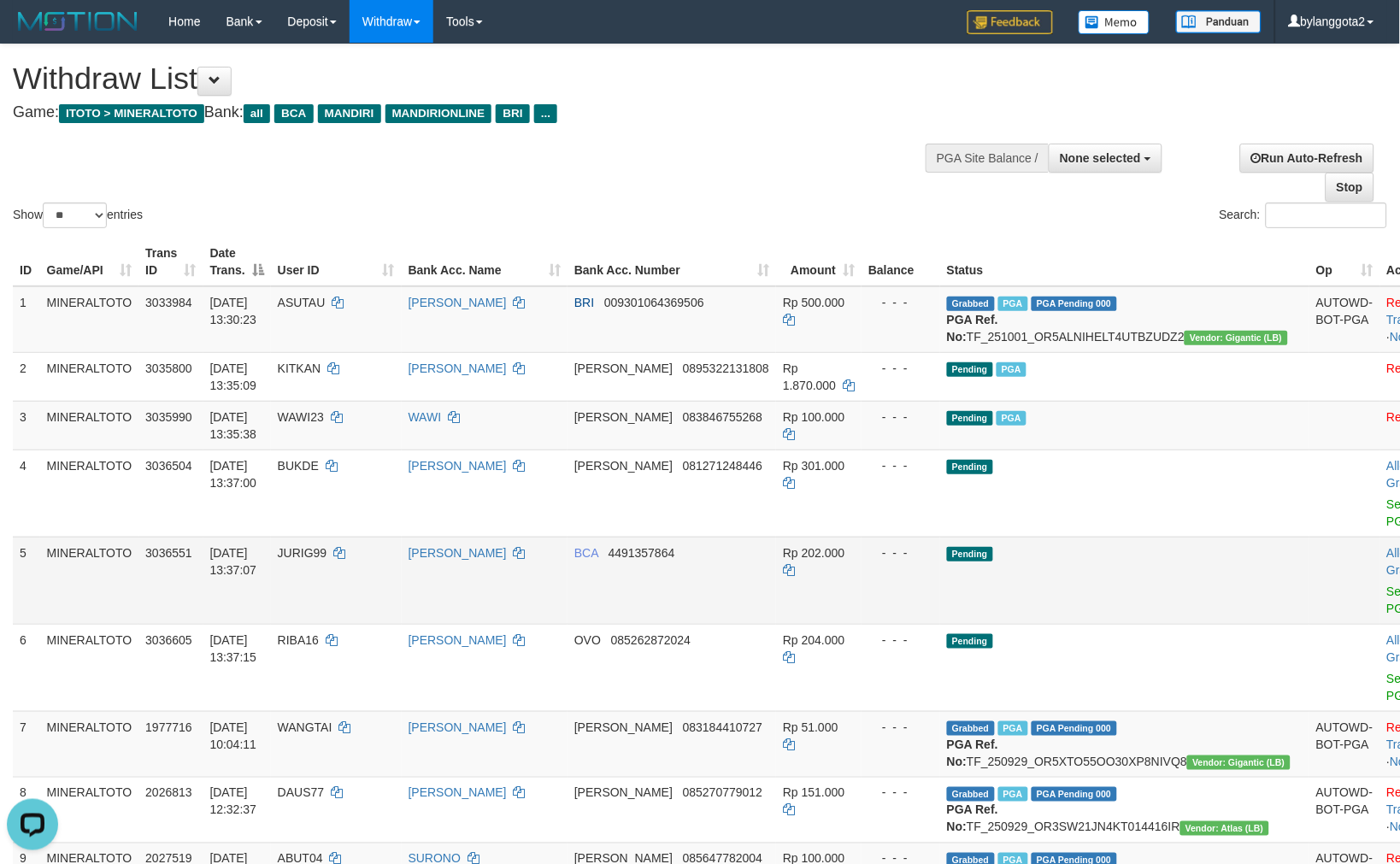
click at [1380, 597] on td "Allow Grab · Reject Send PGA · Note" at bounding box center [1422, 579] width 85 height 87
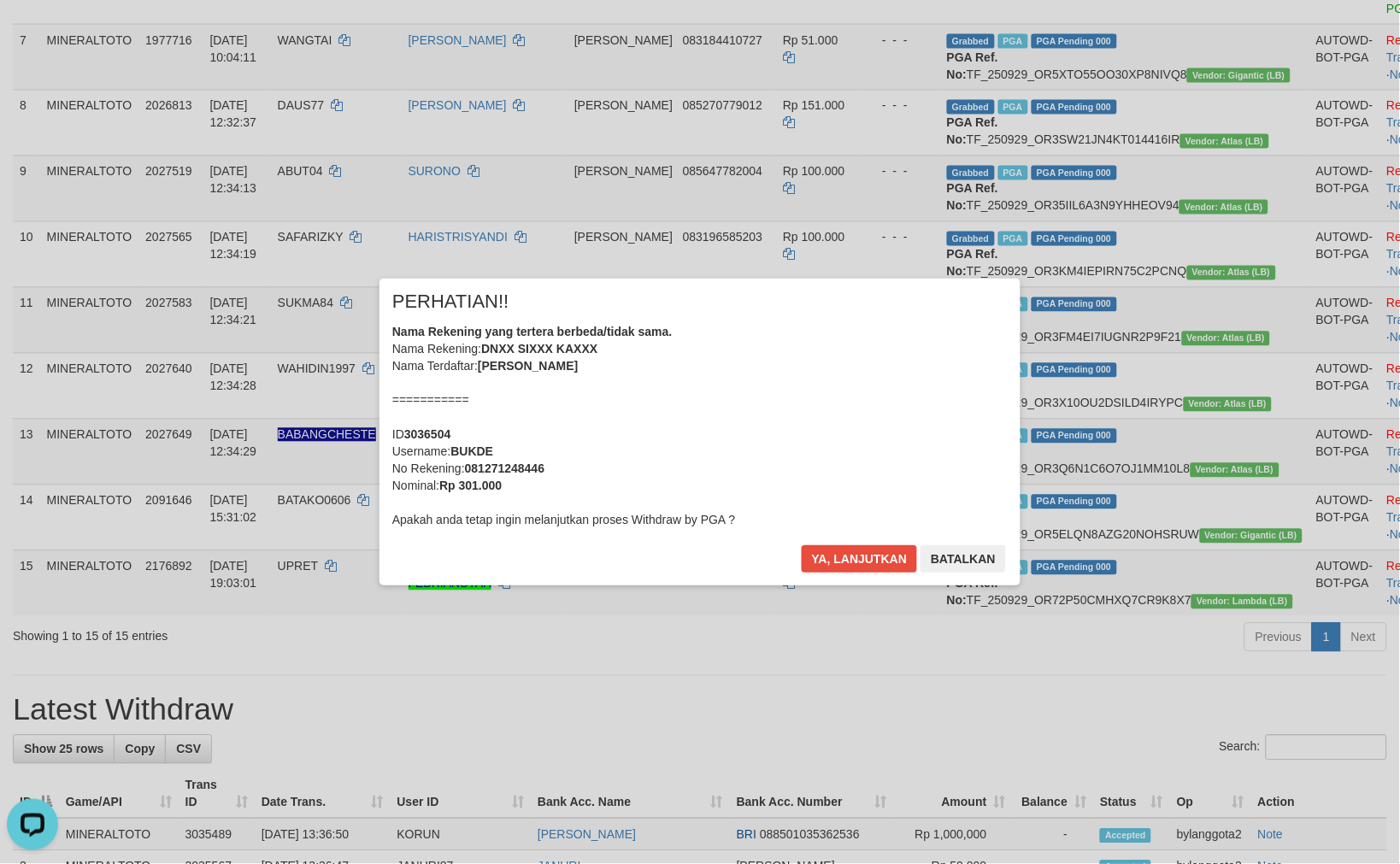
scroll to position [755, 0]
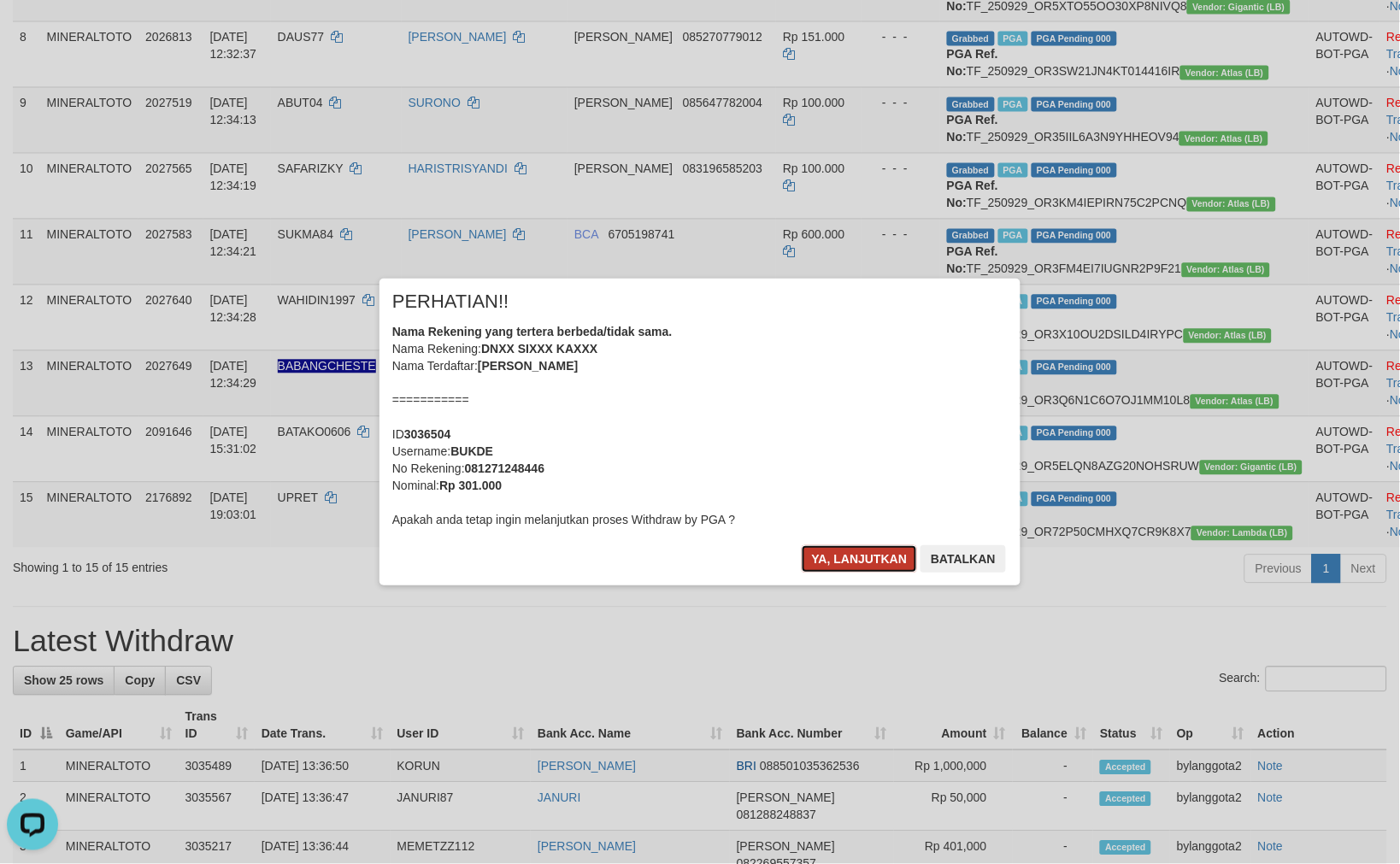
click at [912, 559] on button "Ya, lanjutkan" at bounding box center [859, 558] width 117 height 27
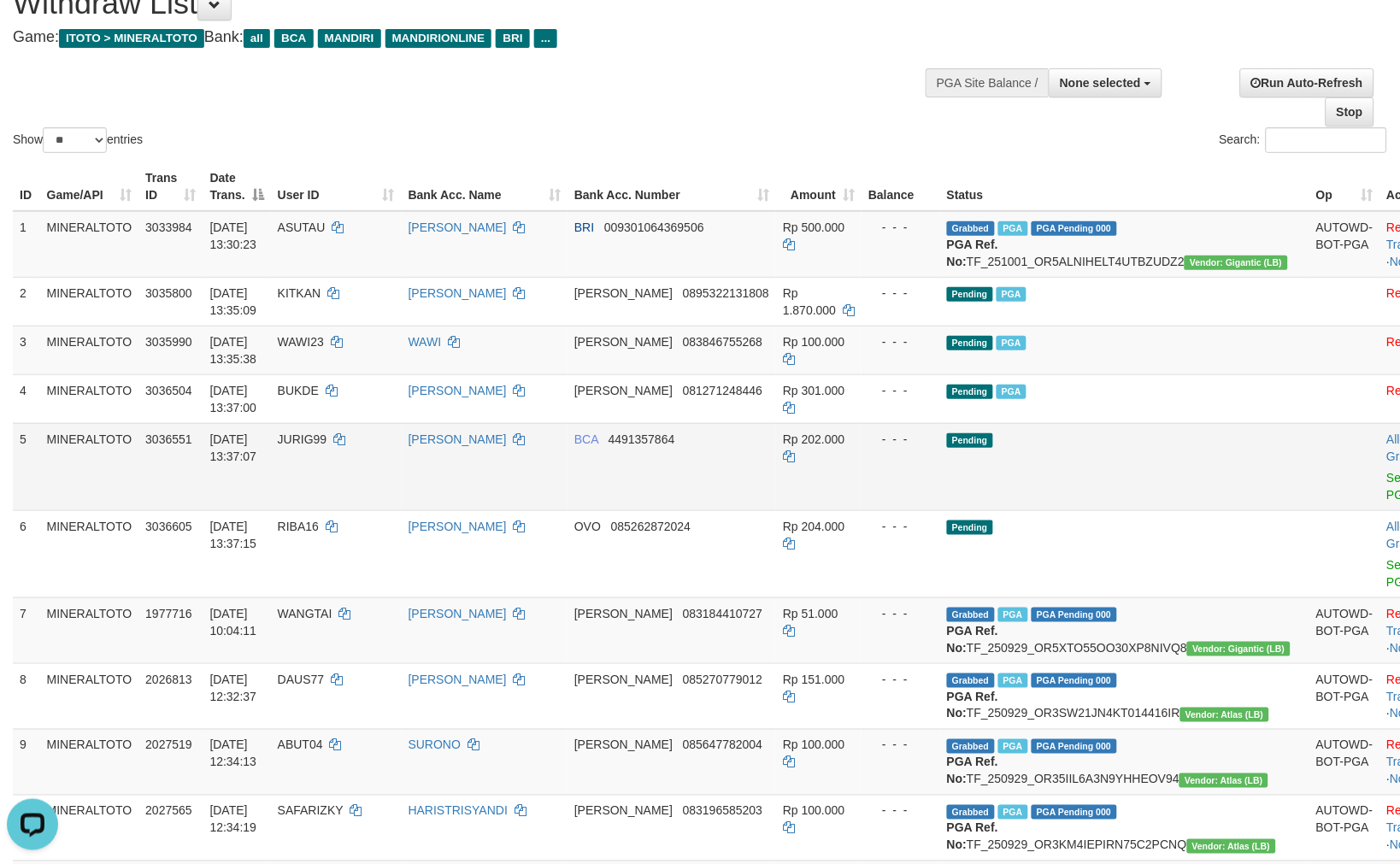
scroll to position [69, 0]
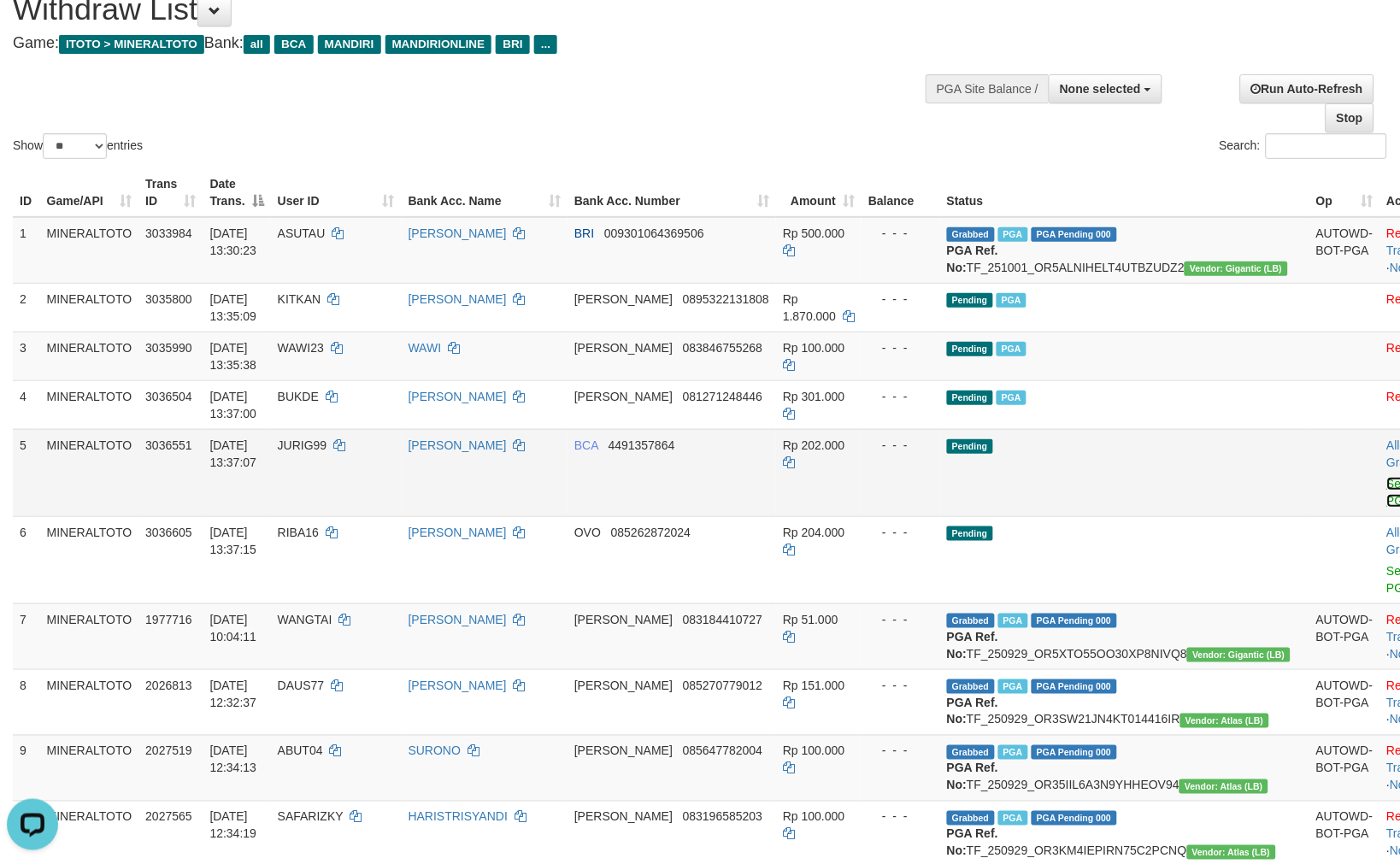
click at [1387, 494] on link "Send PGA" at bounding box center [1401, 492] width 28 height 31
click at [1387, 570] on link "Send PGA" at bounding box center [1401, 579] width 28 height 31
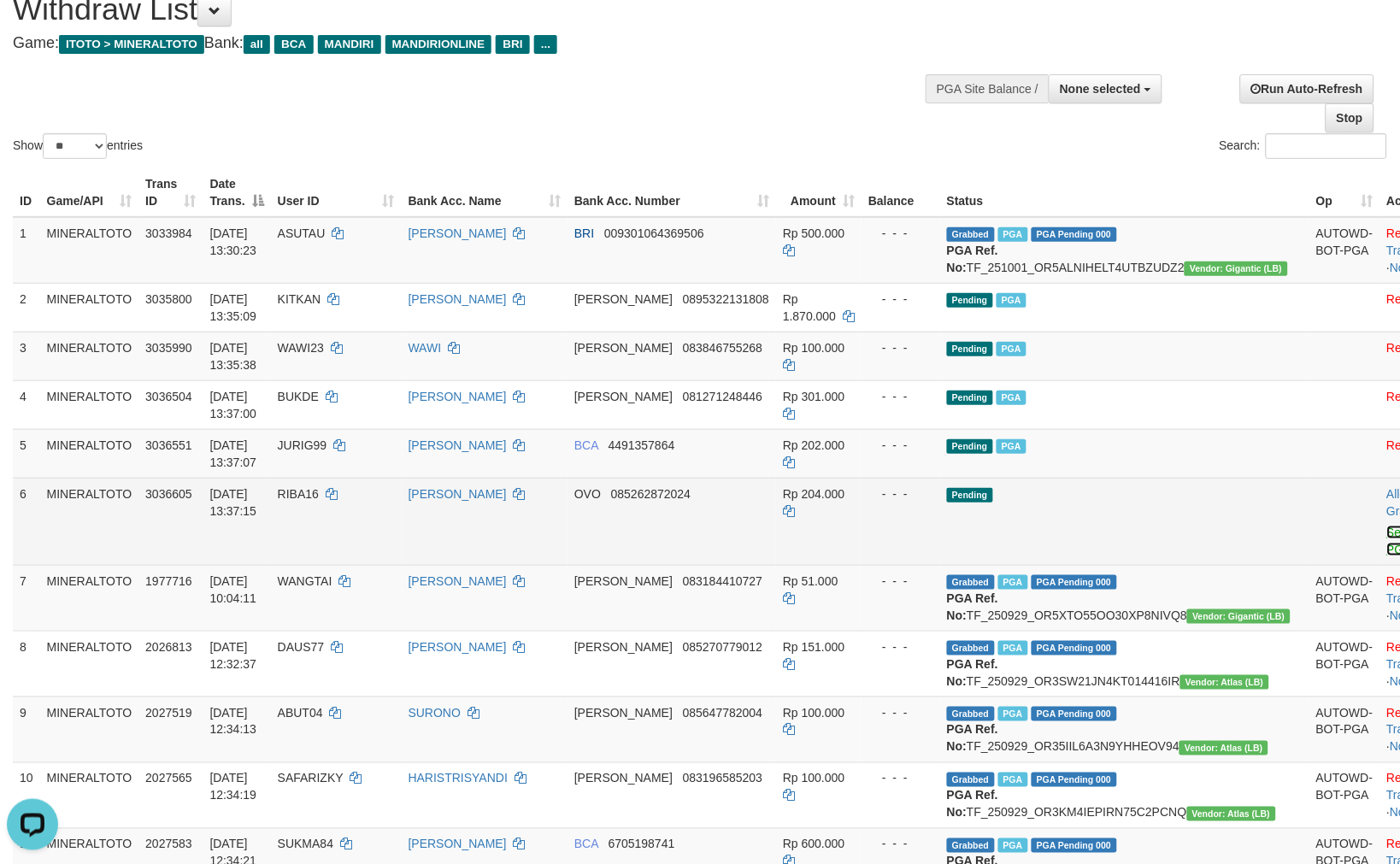
scroll to position [48, 0]
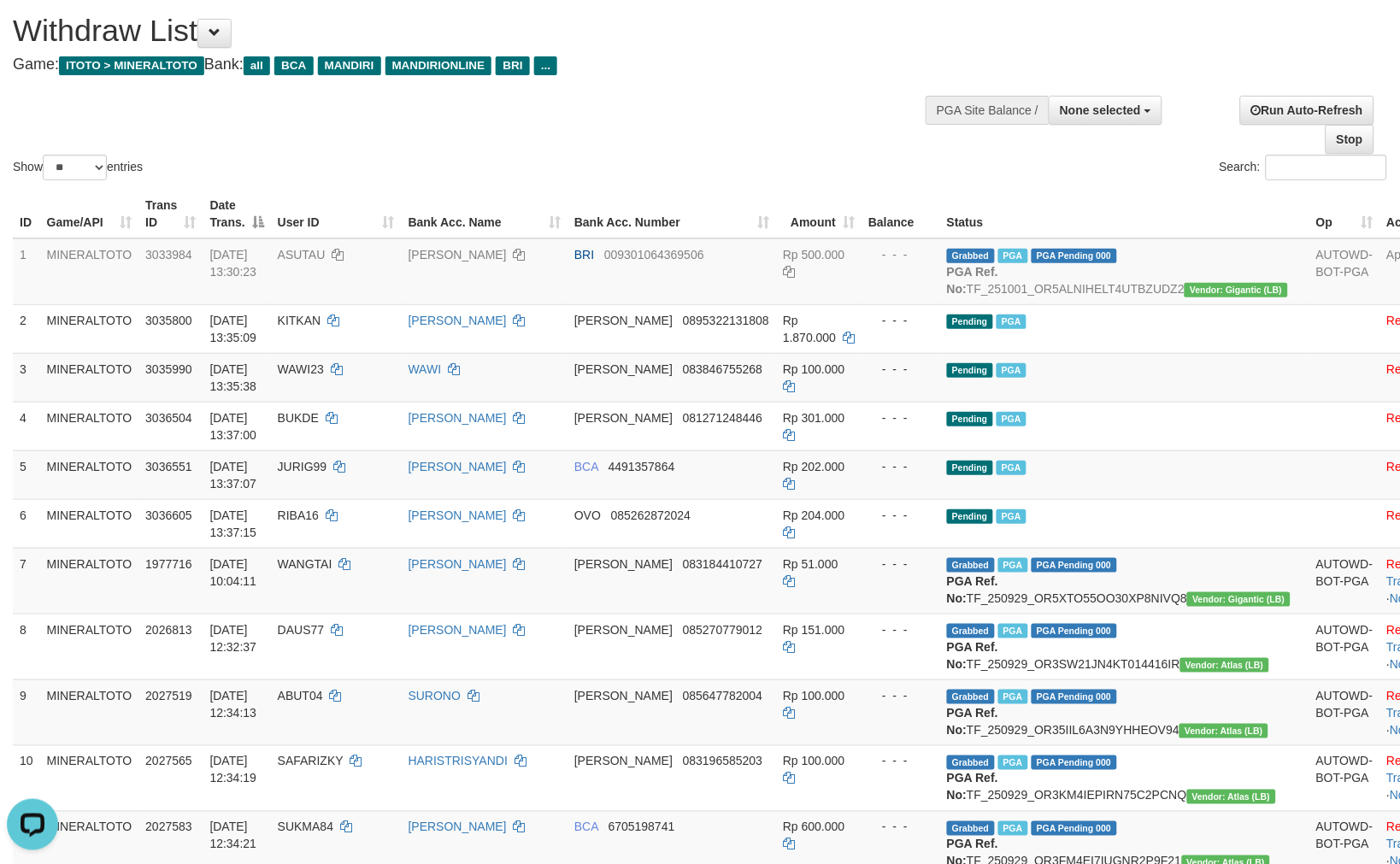
click at [689, 167] on div "Show ** ** ** *** entries" at bounding box center [350, 170] width 700 height 30
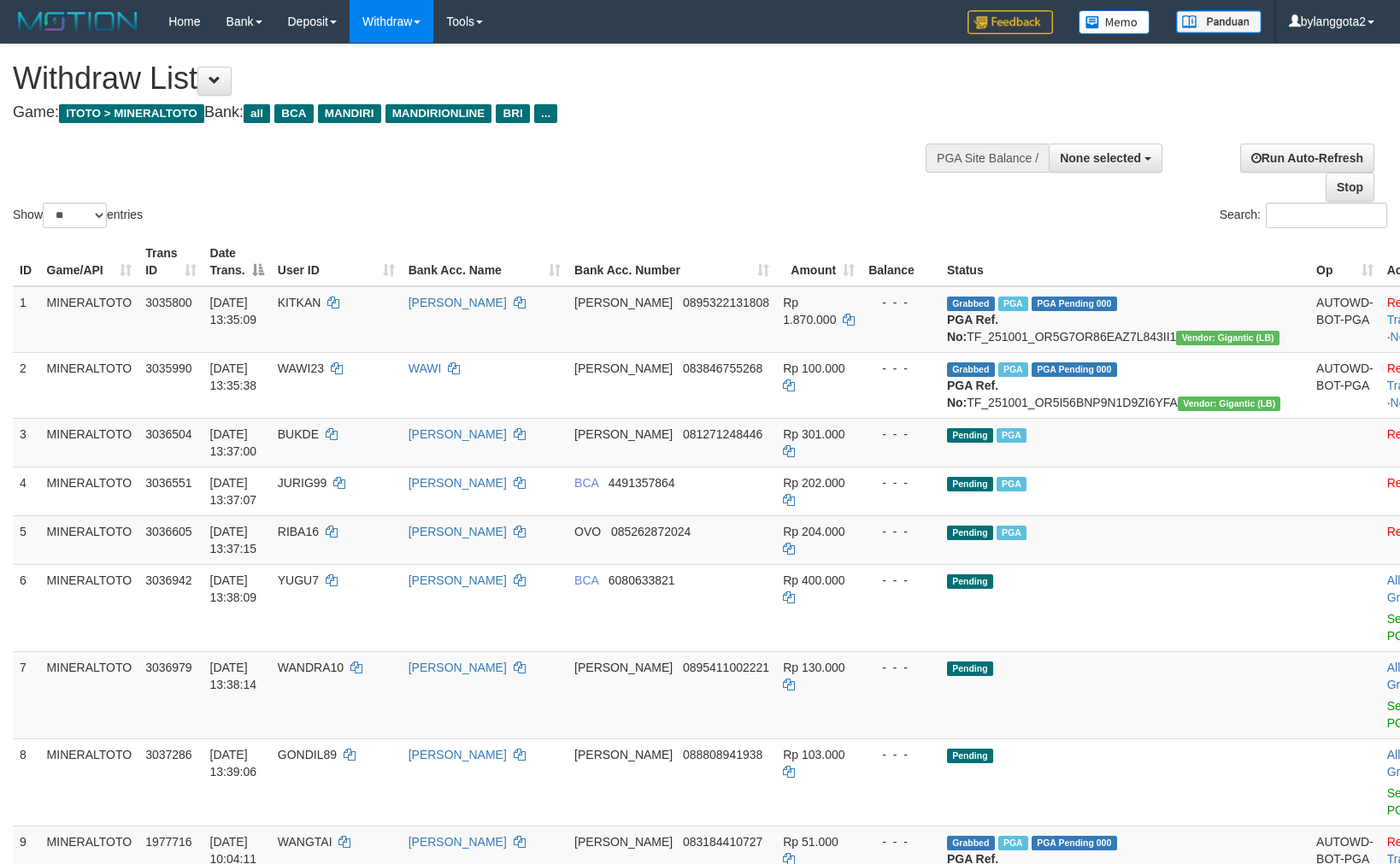
select select
select select "**"
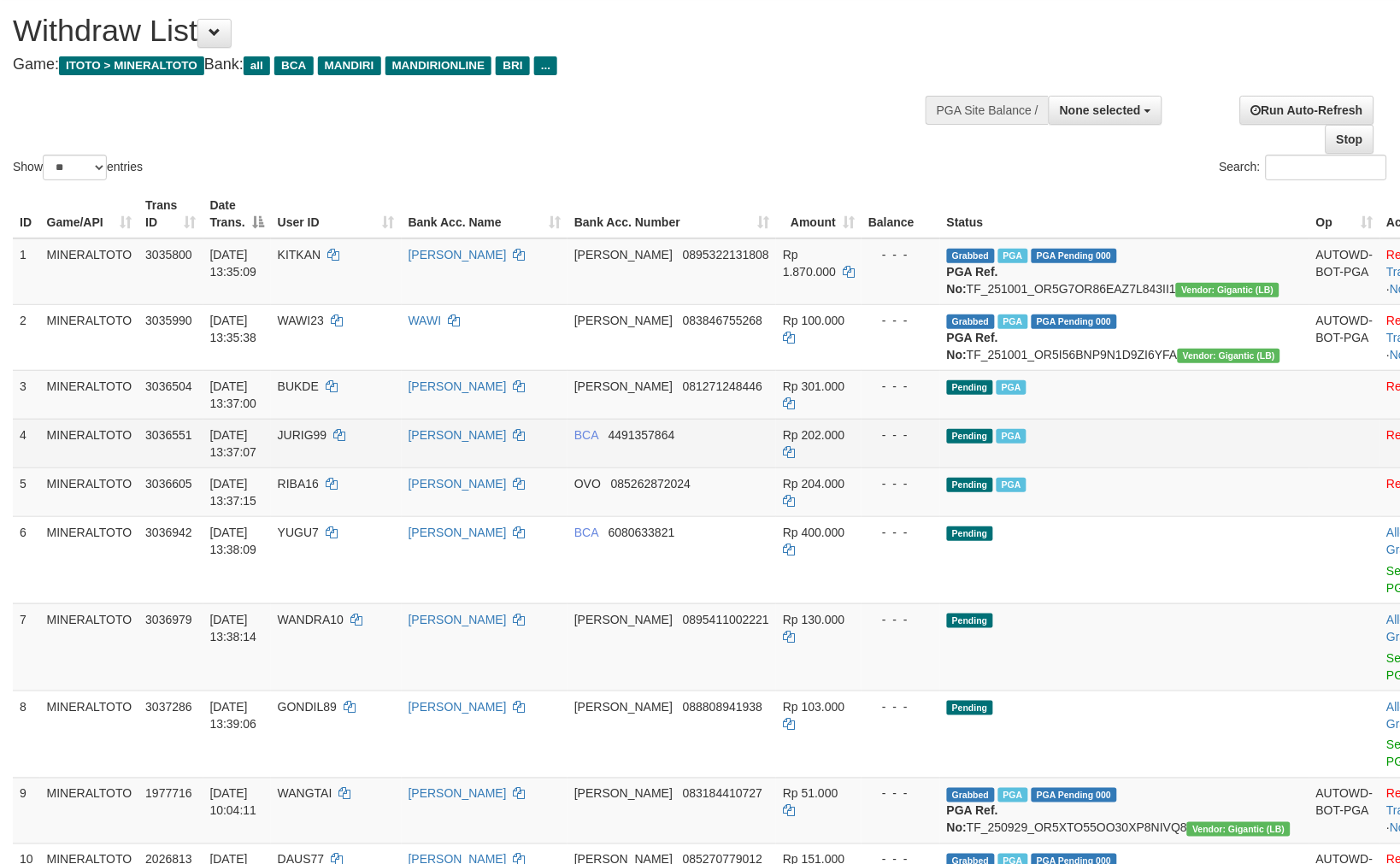
click at [984, 467] on td "Pending PGA" at bounding box center [1124, 443] width 369 height 49
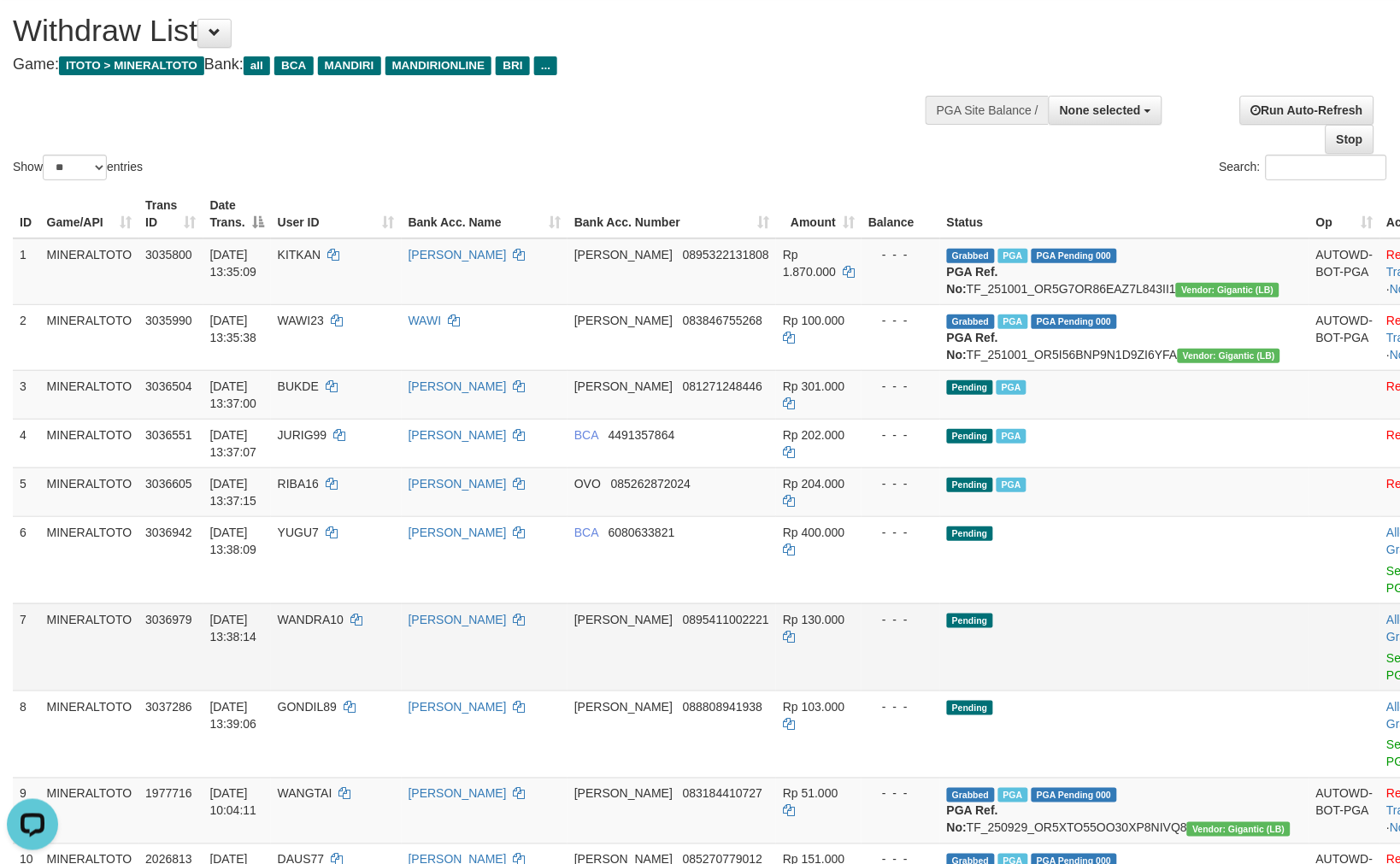
click at [847, 683] on td "Rp 130.000" at bounding box center [819, 647] width 86 height 87
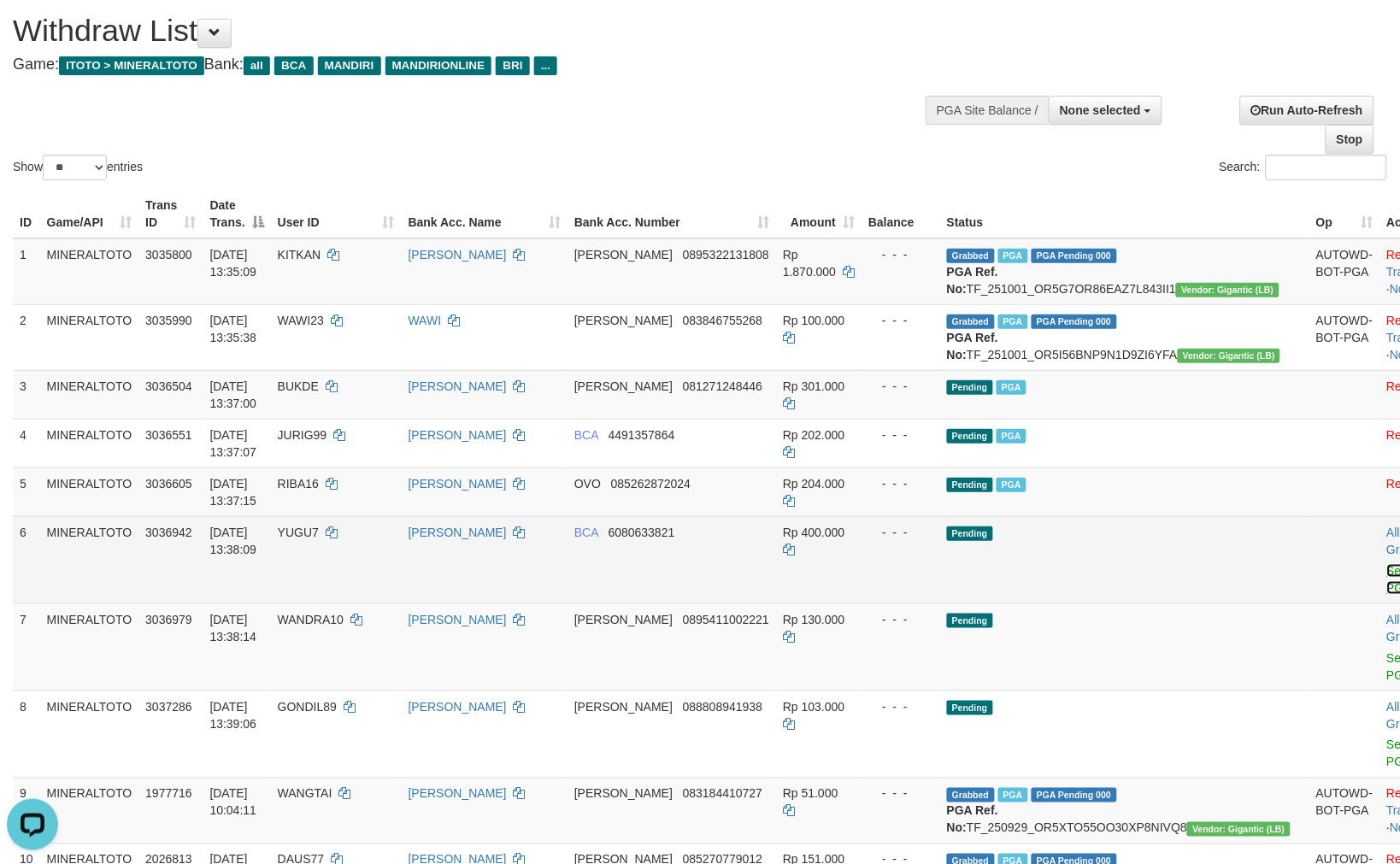
click at [1387, 595] on link "Send PGA" at bounding box center [1401, 579] width 28 height 31
click at [1387, 669] on link "Send PGA" at bounding box center [1401, 666] width 28 height 31
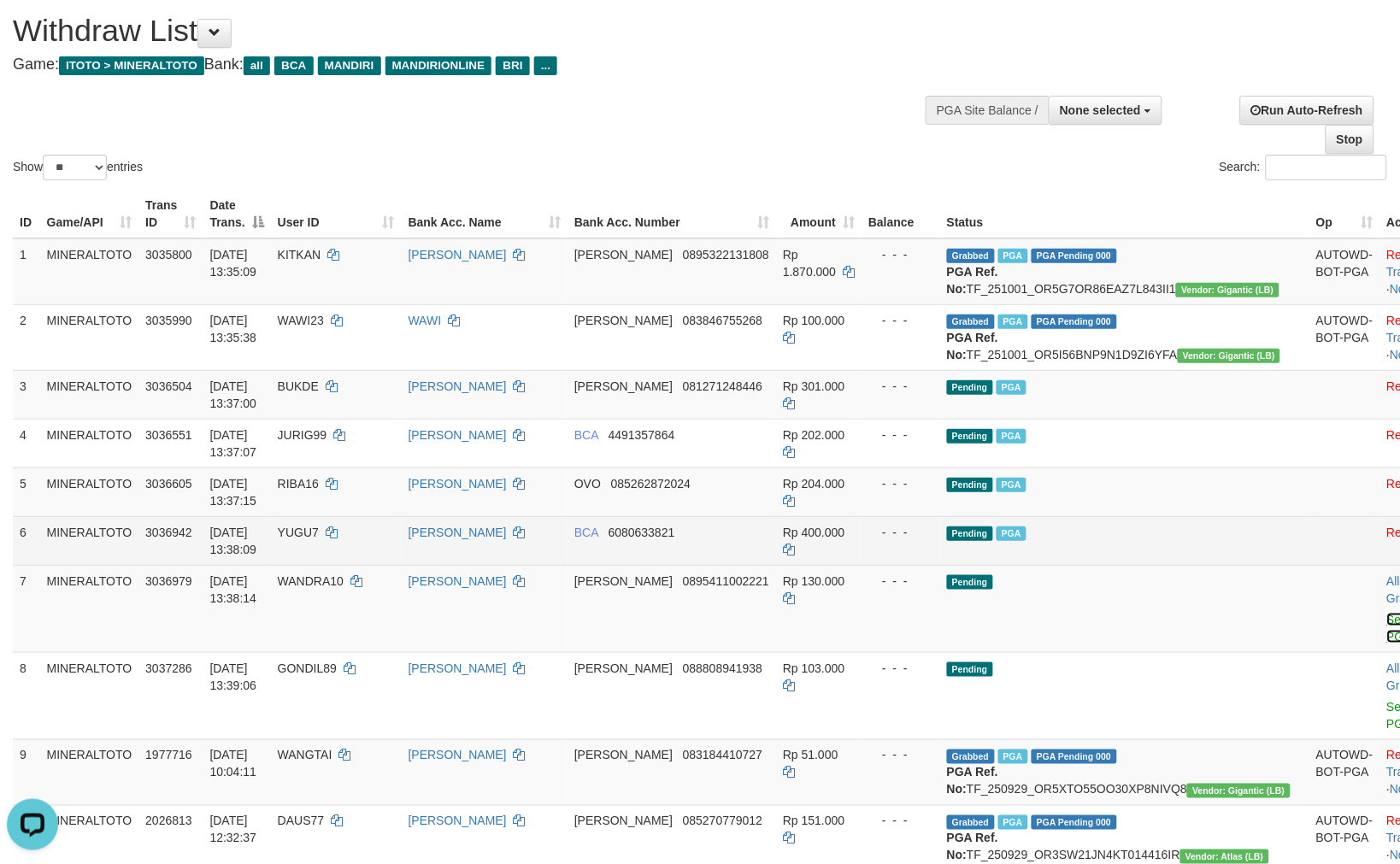
scroll to position [26, 0]
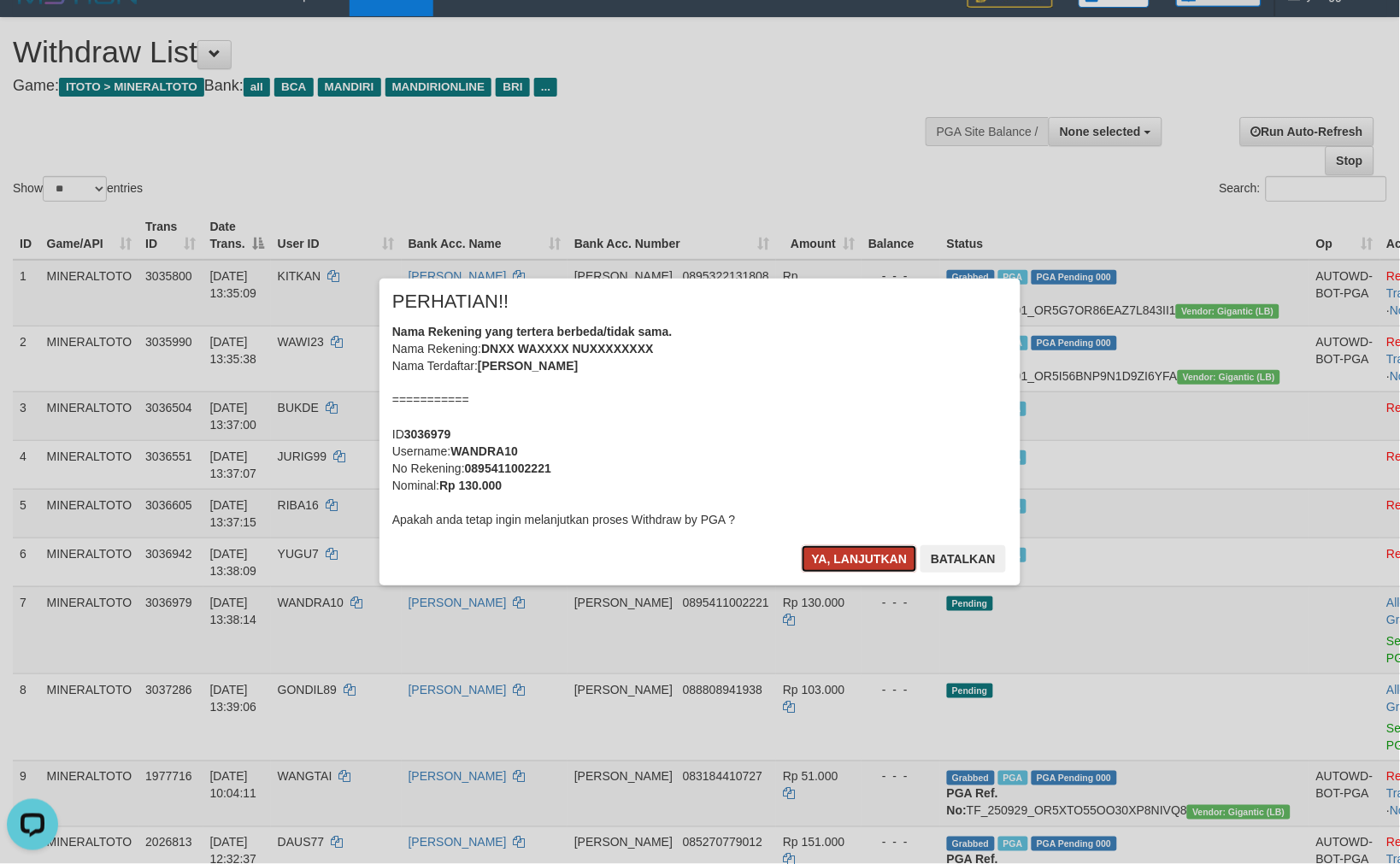
click at [827, 553] on button "Ya, lanjutkan" at bounding box center [859, 558] width 117 height 27
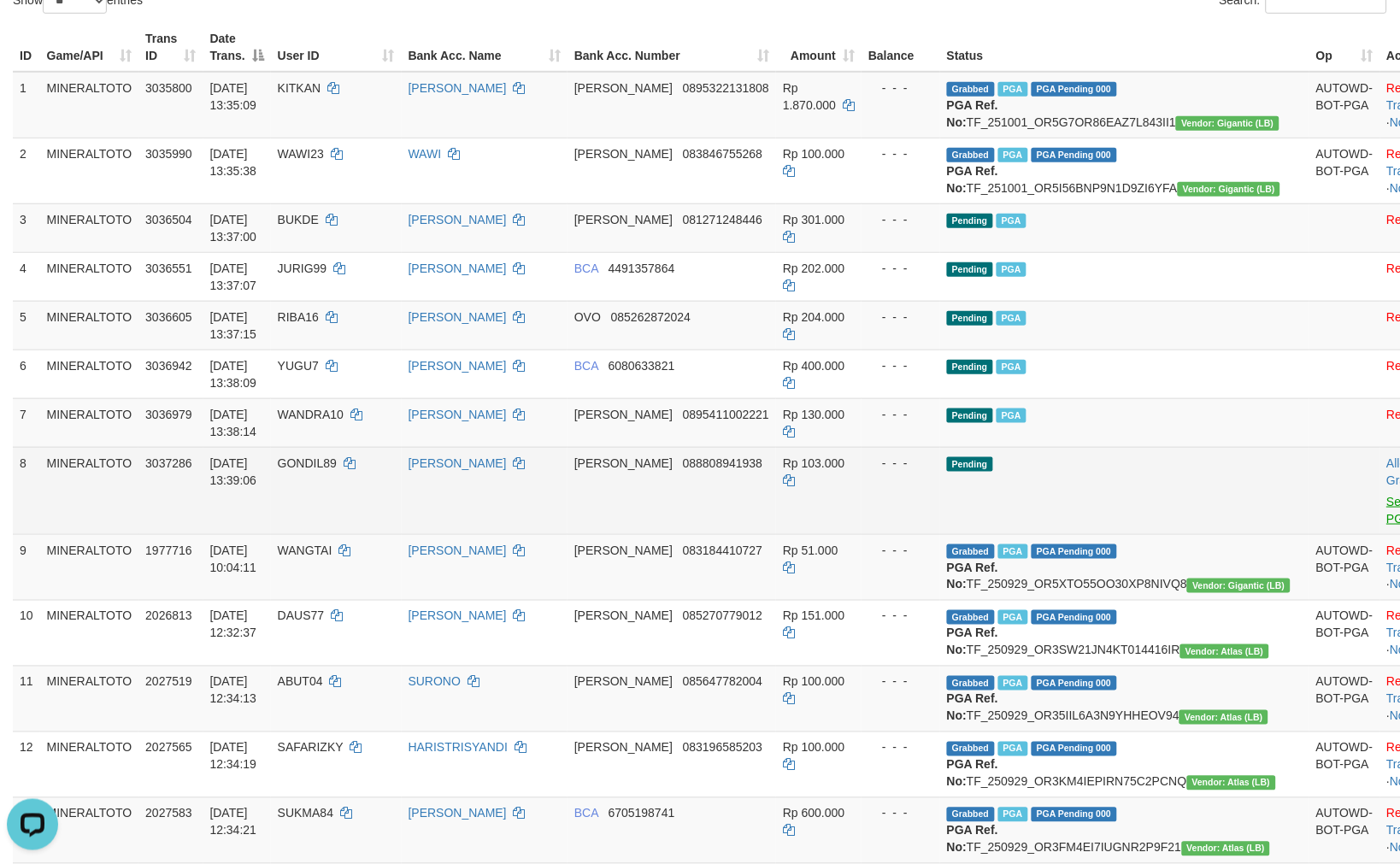
scroll to position [216, 0]
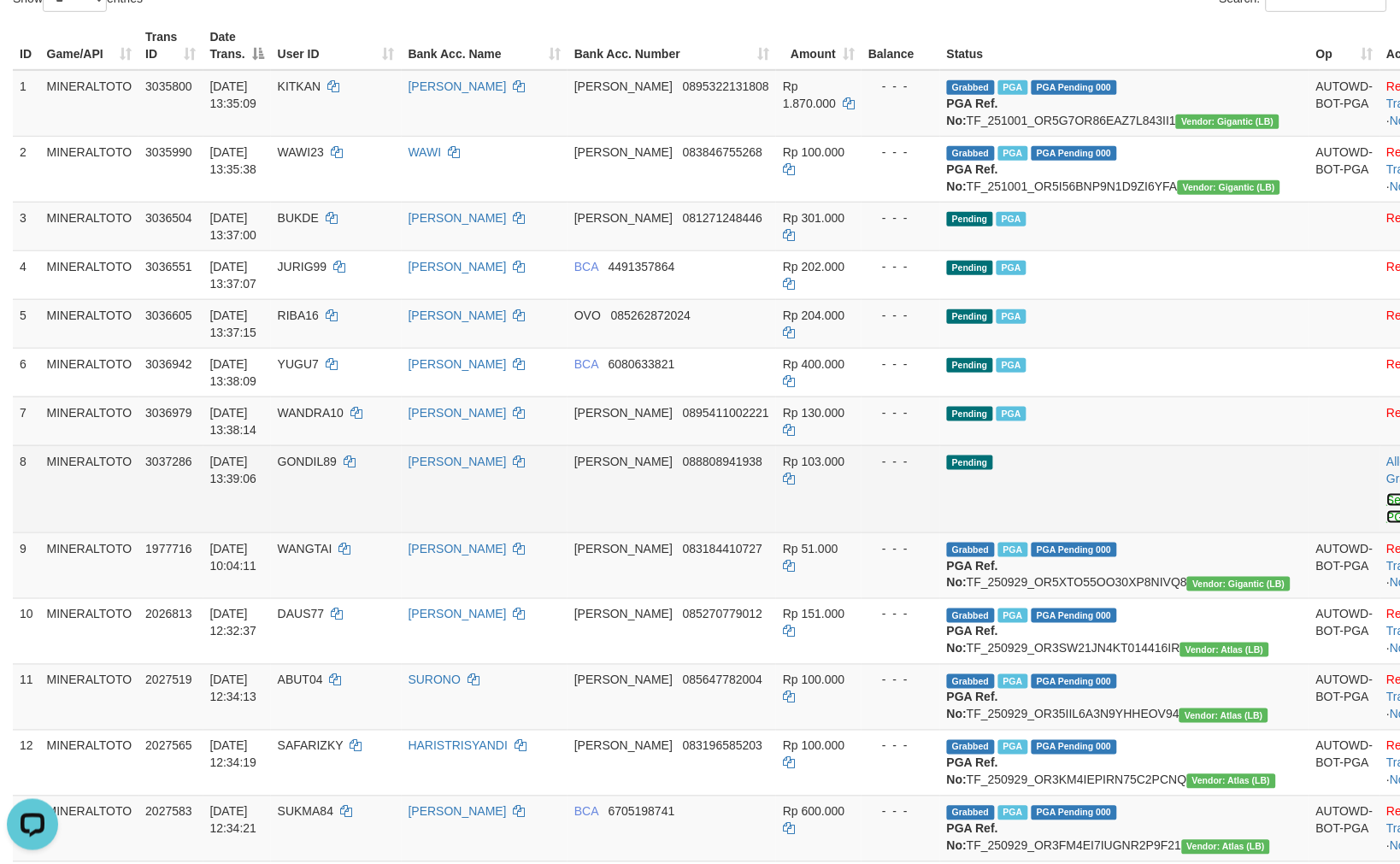
click at [1387, 524] on link "Send PGA" at bounding box center [1401, 508] width 28 height 31
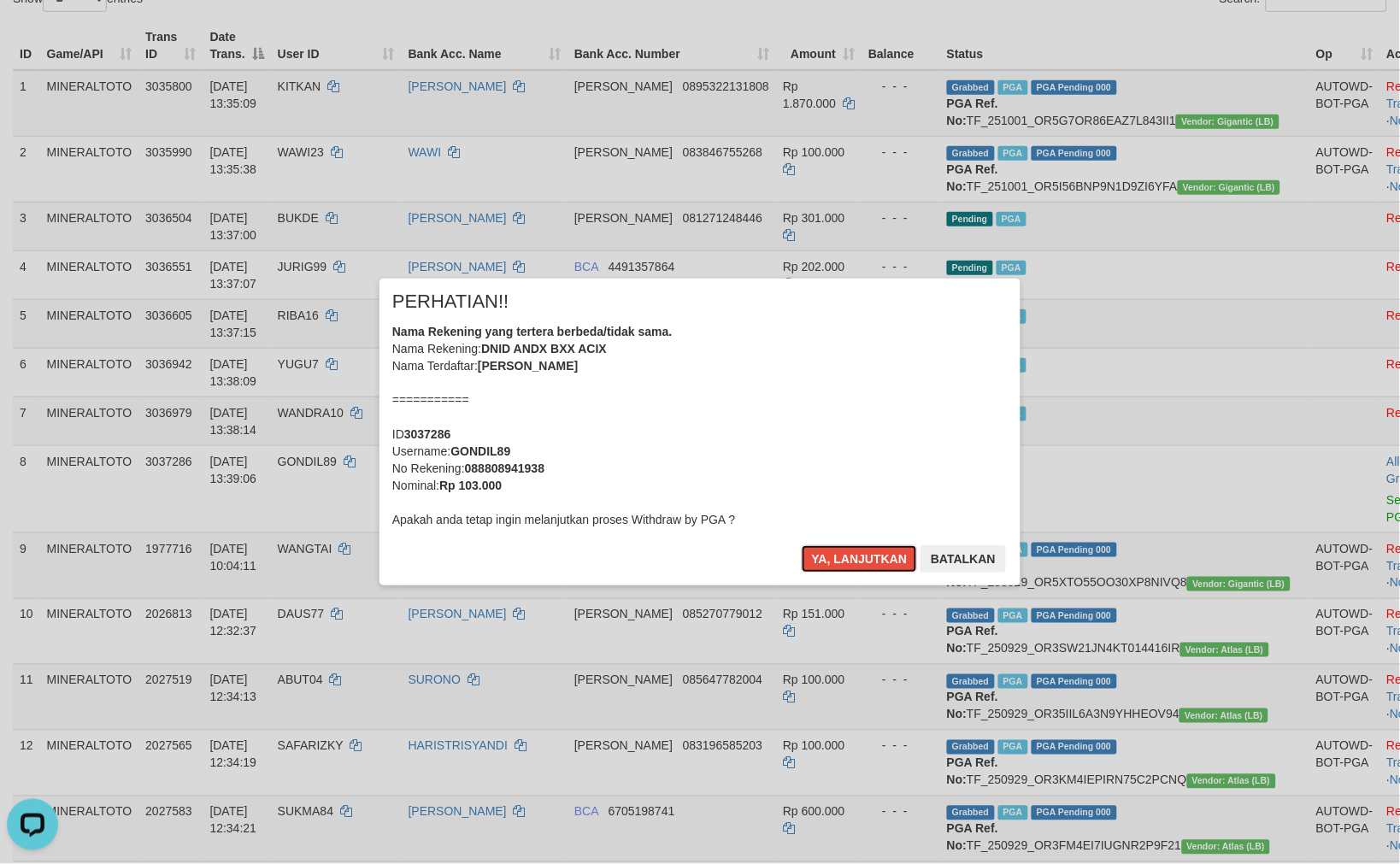
click at [820, 398] on div "Nama Rekening yang tertera berbeda/tidak sama. Nama Rekening: DNID ANDX BXX ACI…" at bounding box center [700, 426] width 615 height 205
click at [802, 545] on button "Ya, lanjutkan" at bounding box center [859, 558] width 117 height 27
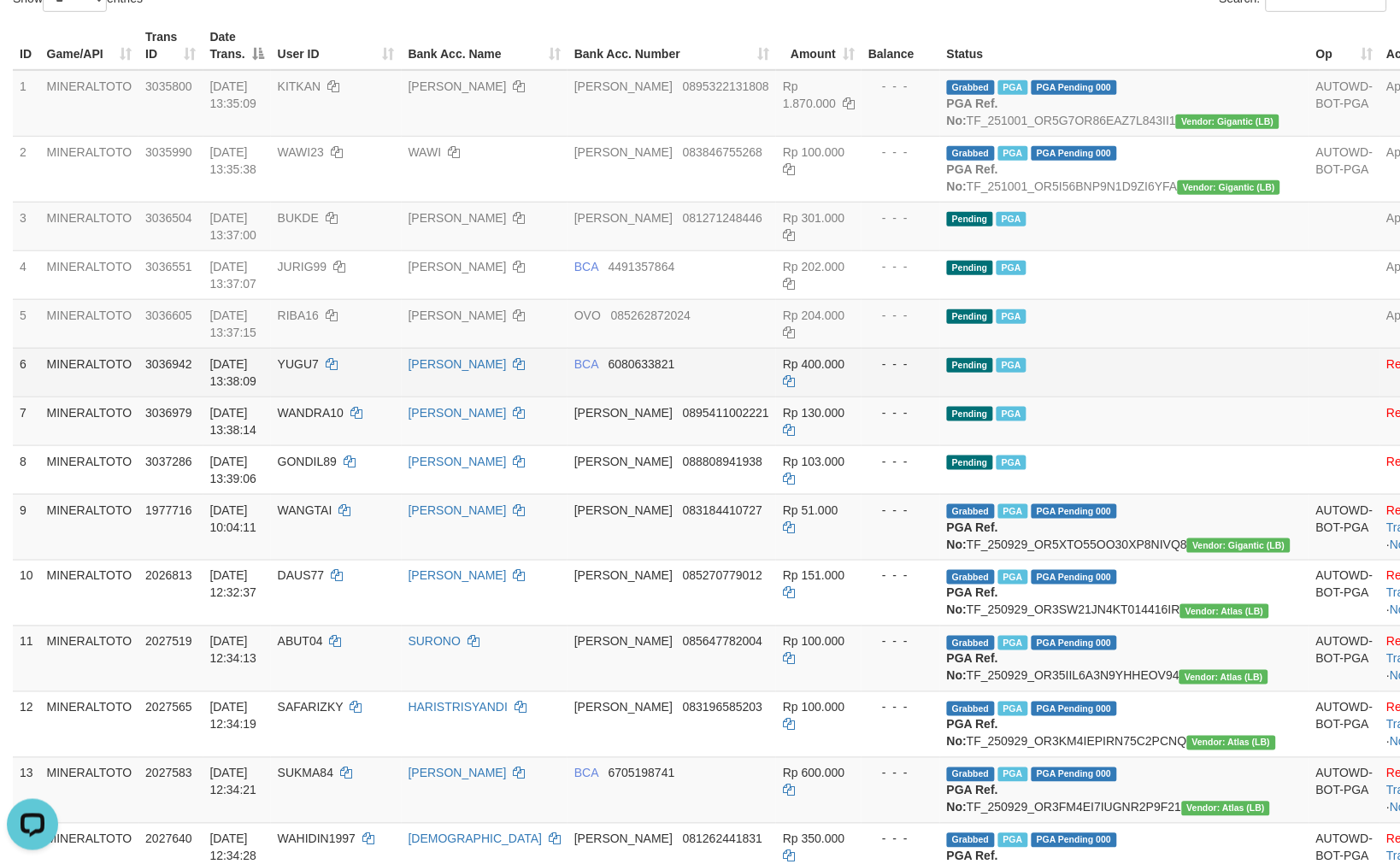
click at [1134, 380] on td "Pending PGA" at bounding box center [1124, 372] width 369 height 49
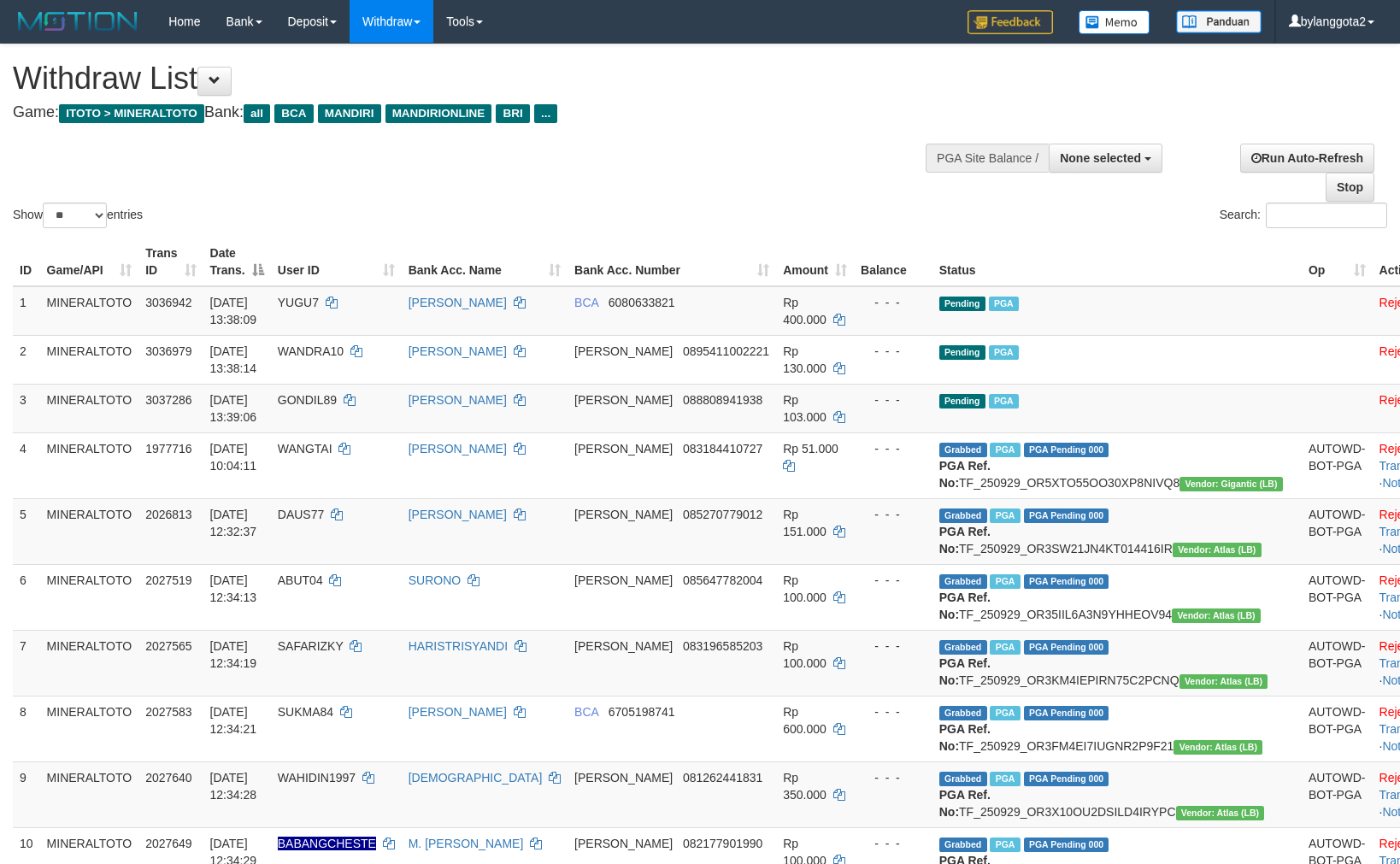
select select
select select "**"
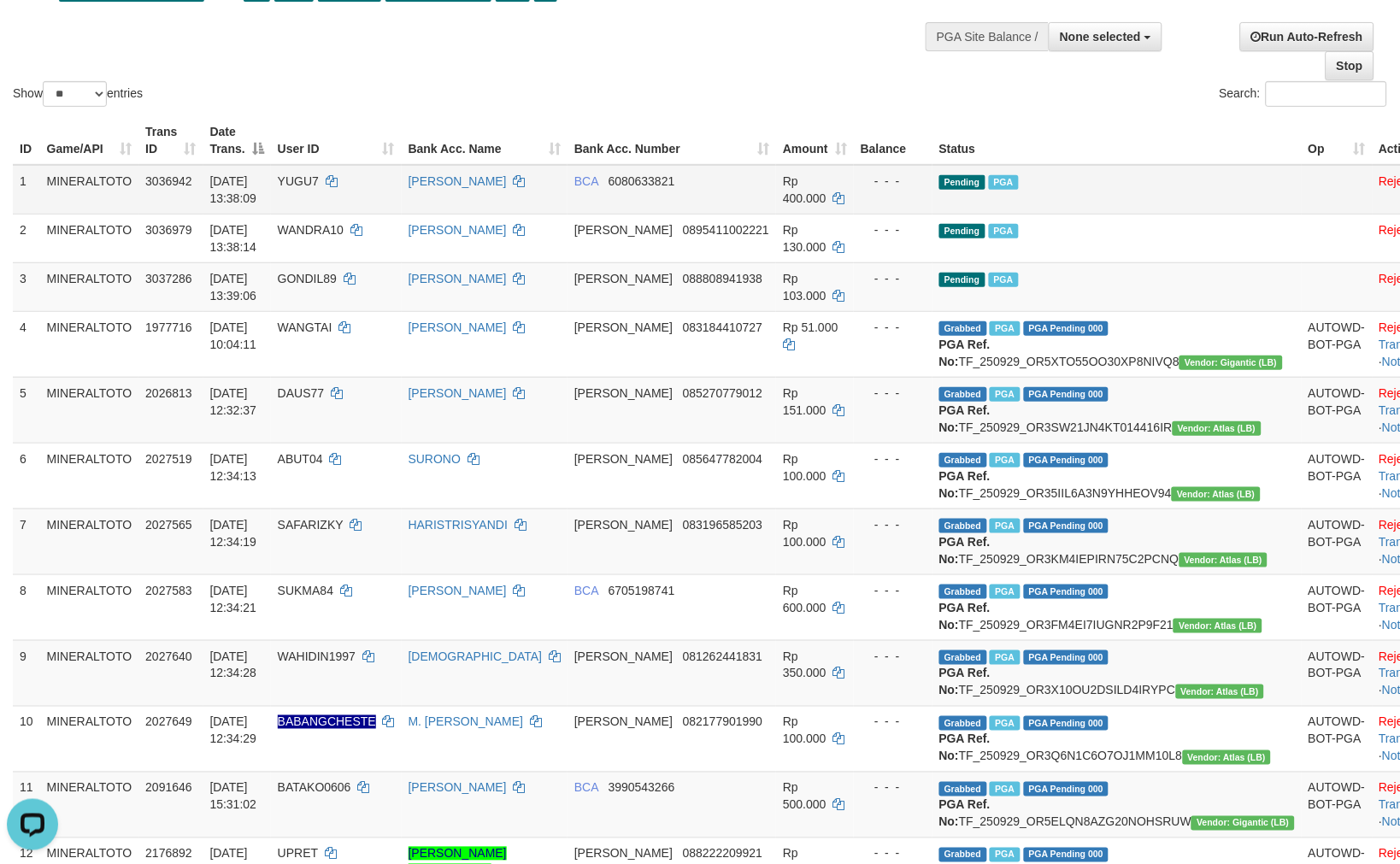
click at [1134, 196] on td "Pending PGA" at bounding box center [1116, 189] width 369 height 50
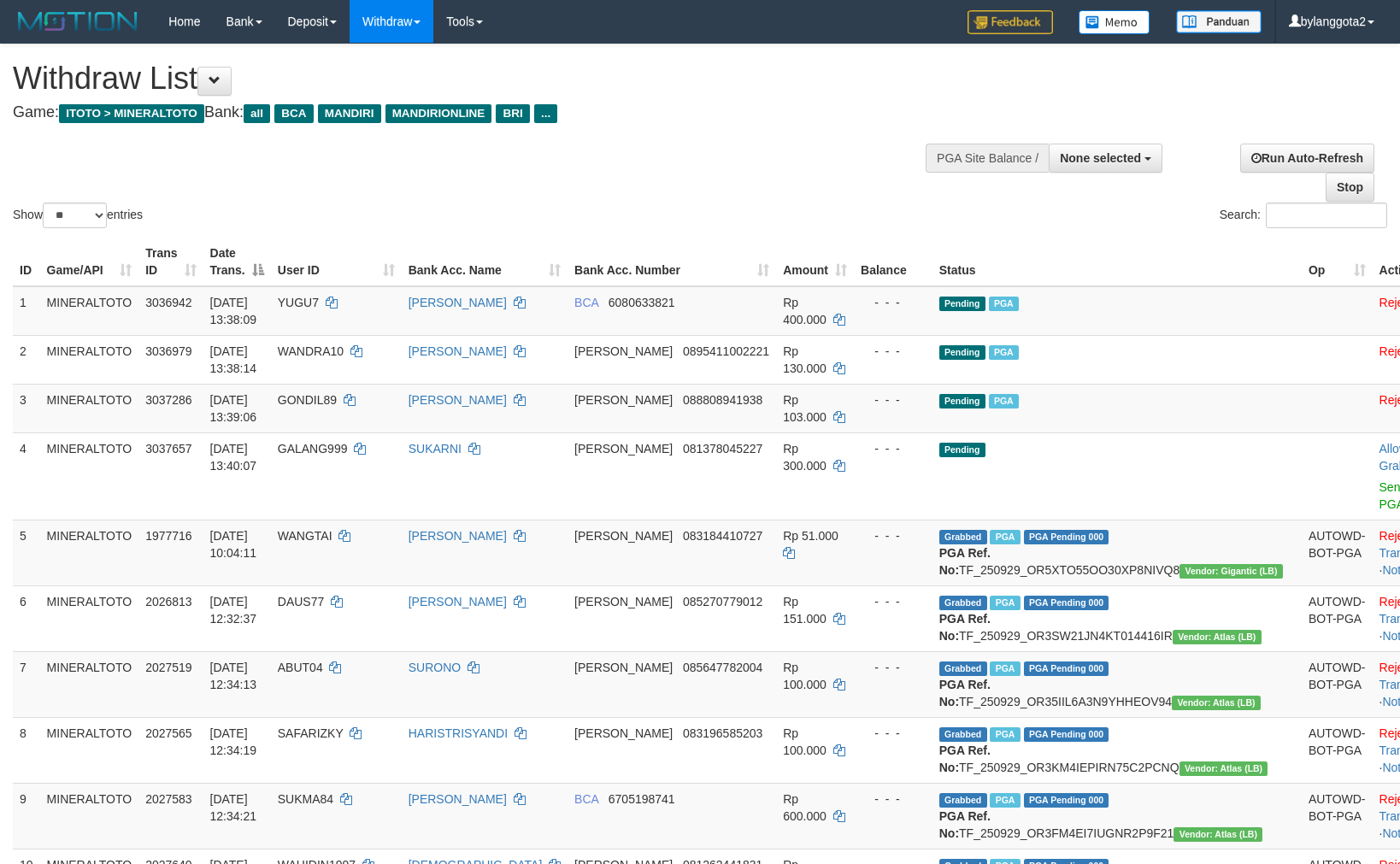
select select
select select "**"
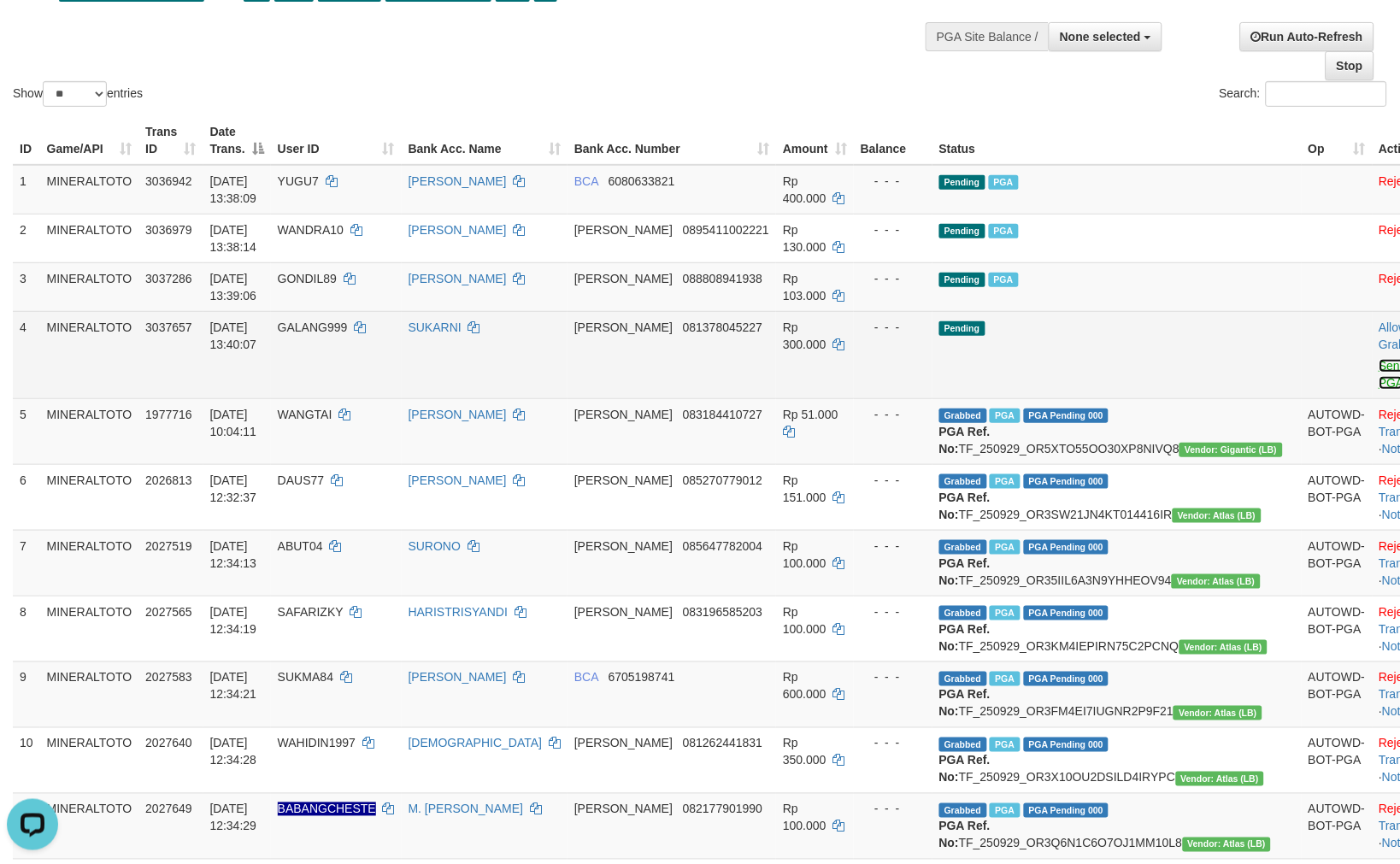
drag, startPoint x: 1289, startPoint y: 367, endPoint x: 1279, endPoint y: 374, distance: 12.2
click at [1379, 367] on link "Send PGA" at bounding box center [1393, 374] width 28 height 31
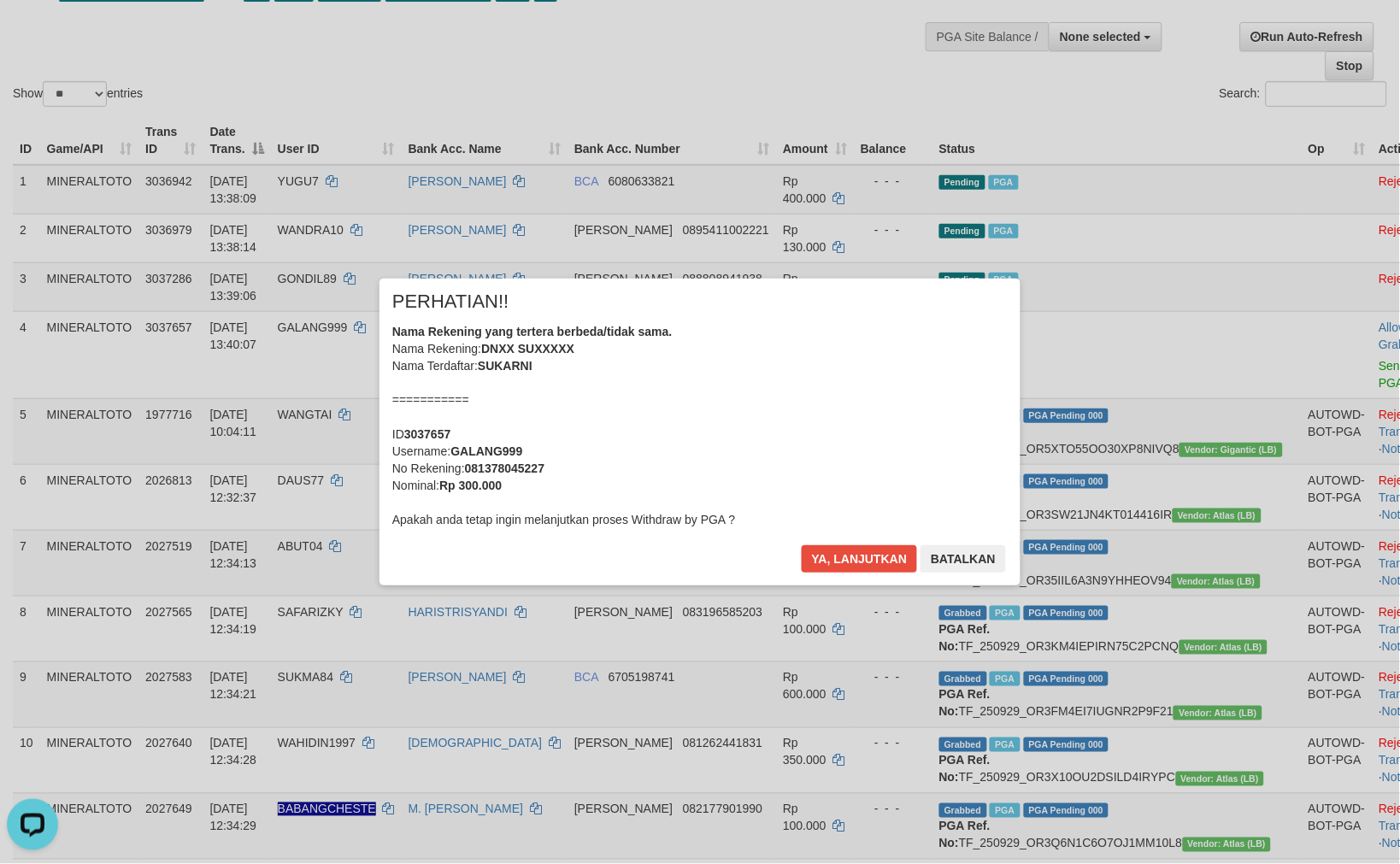
click at [898, 380] on div "Nama Rekening yang tertera berbeda/tidak sama. Nama Rekening: DNXX SUXXXXX Nama…" at bounding box center [700, 426] width 615 height 205
click at [802, 545] on button "Ya, lanjutkan" at bounding box center [859, 558] width 117 height 27
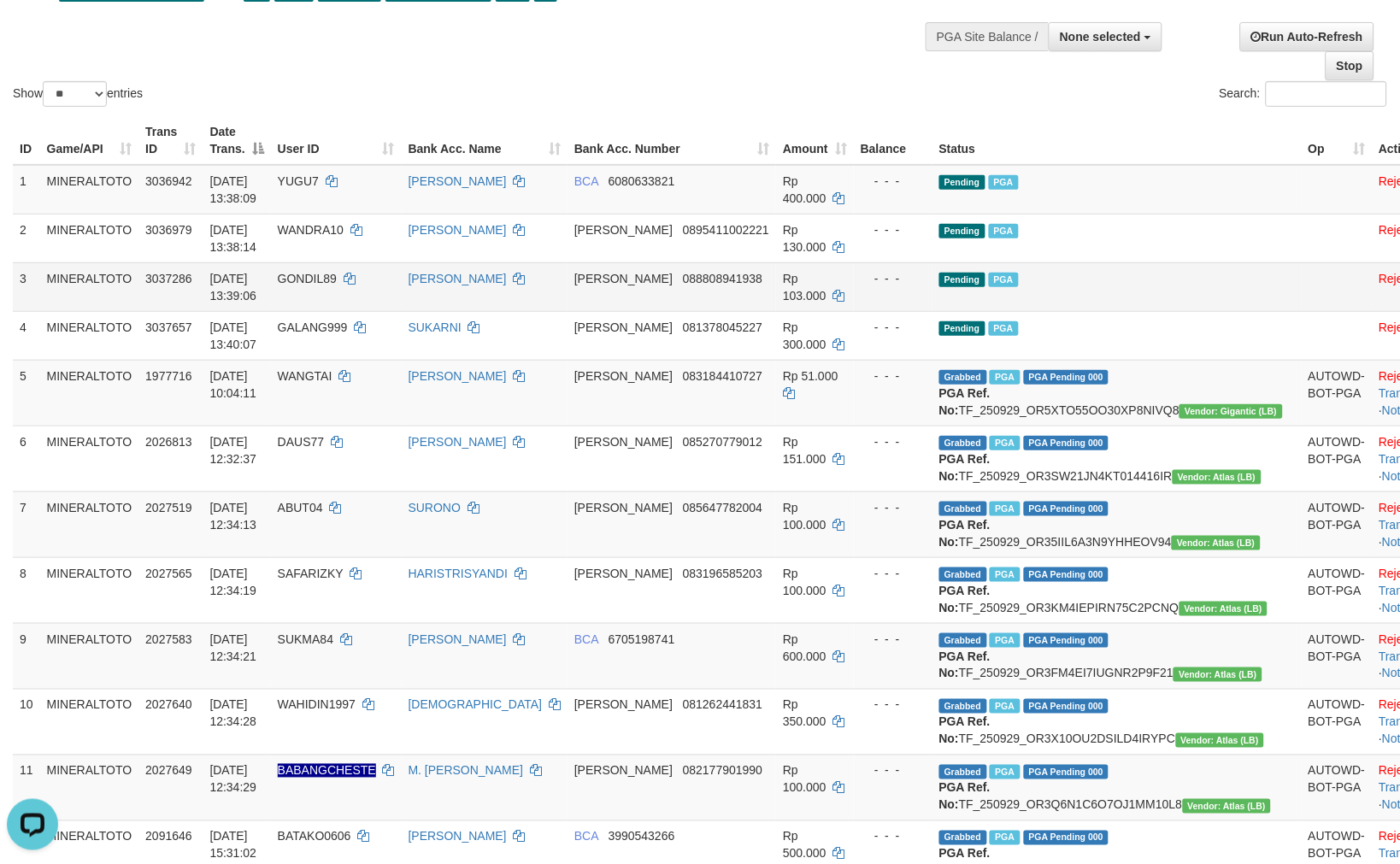
click at [1099, 270] on td "Pending PGA" at bounding box center [1116, 287] width 369 height 49
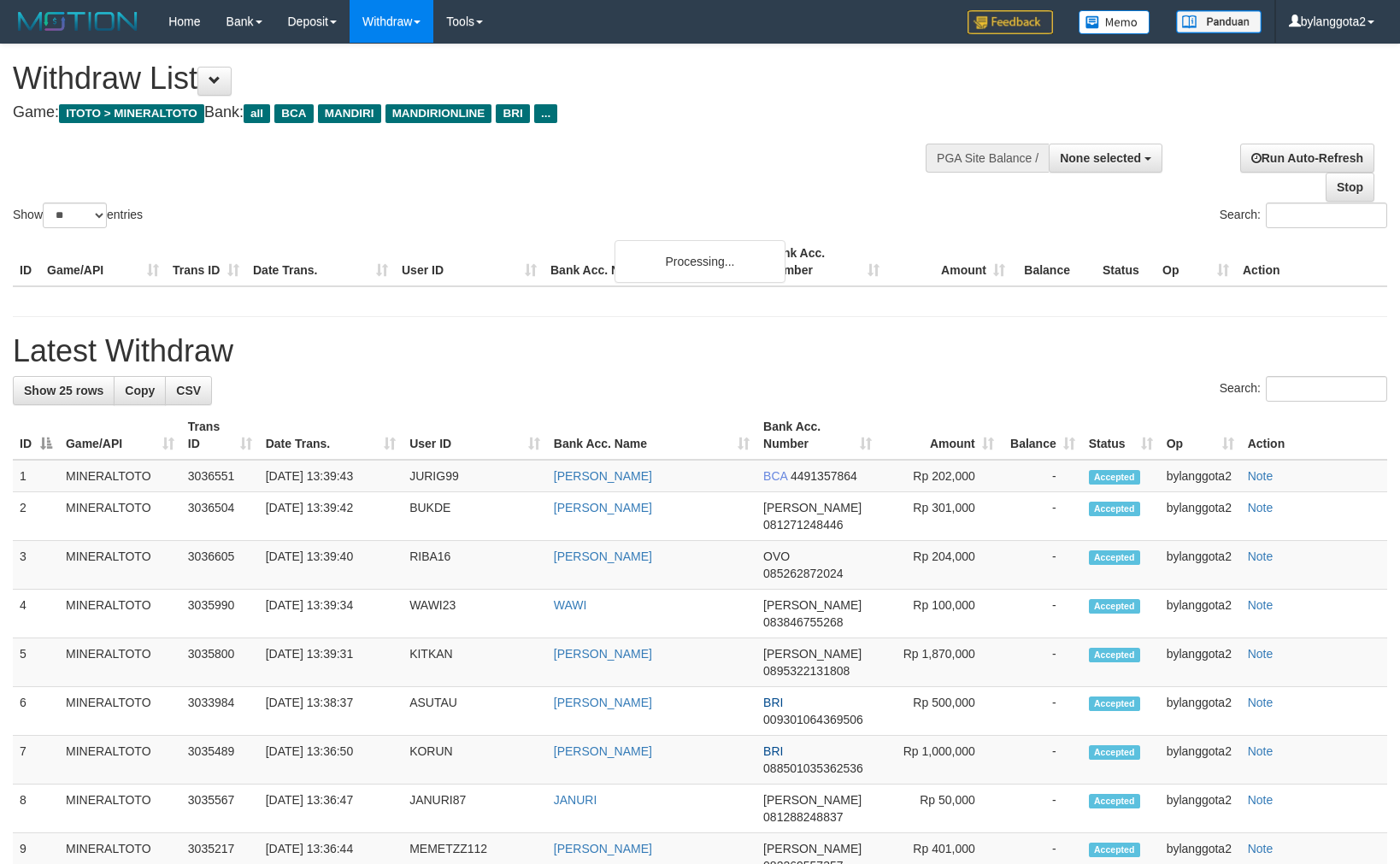
select select
select select "**"
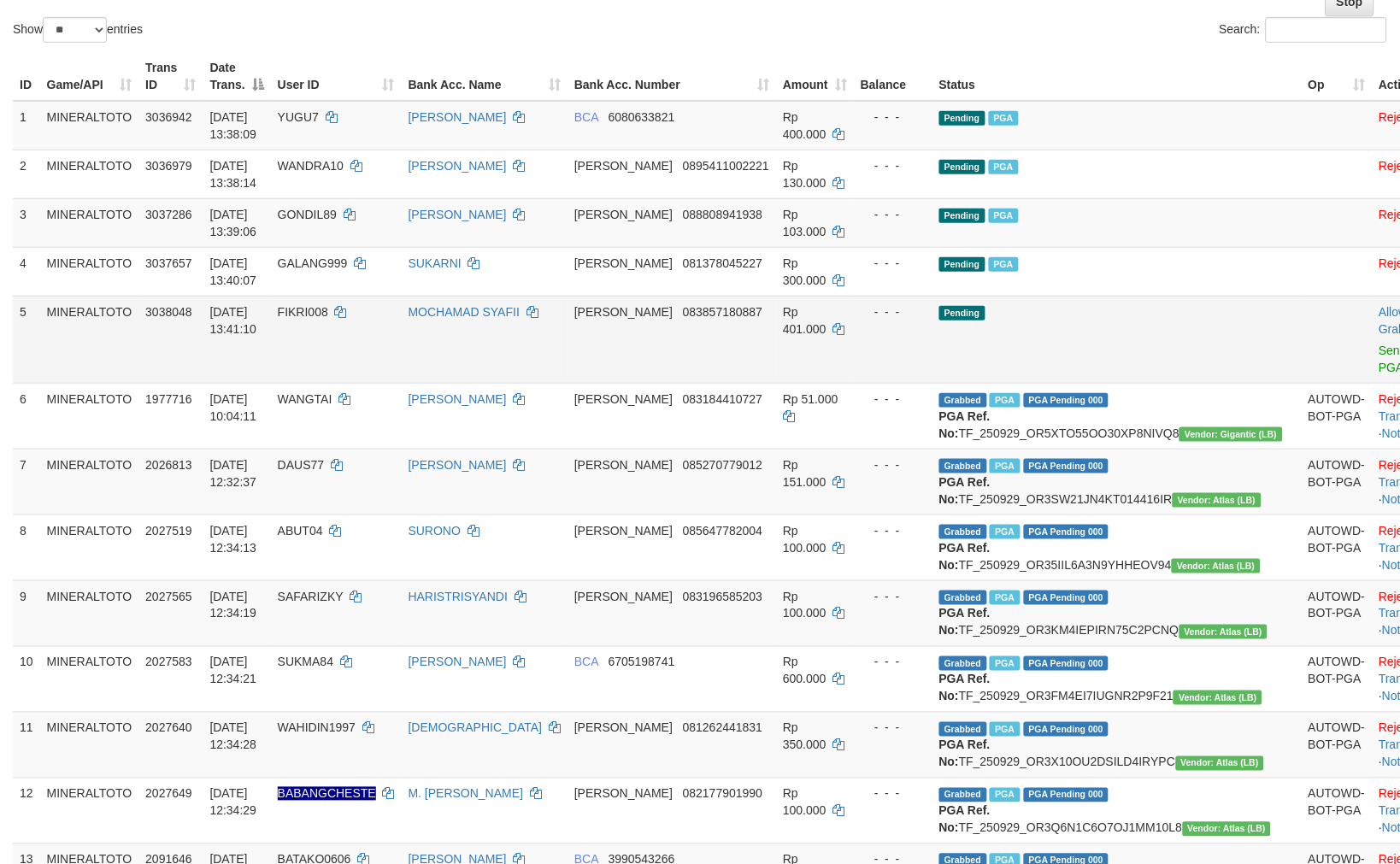
scroll to position [216, 0]
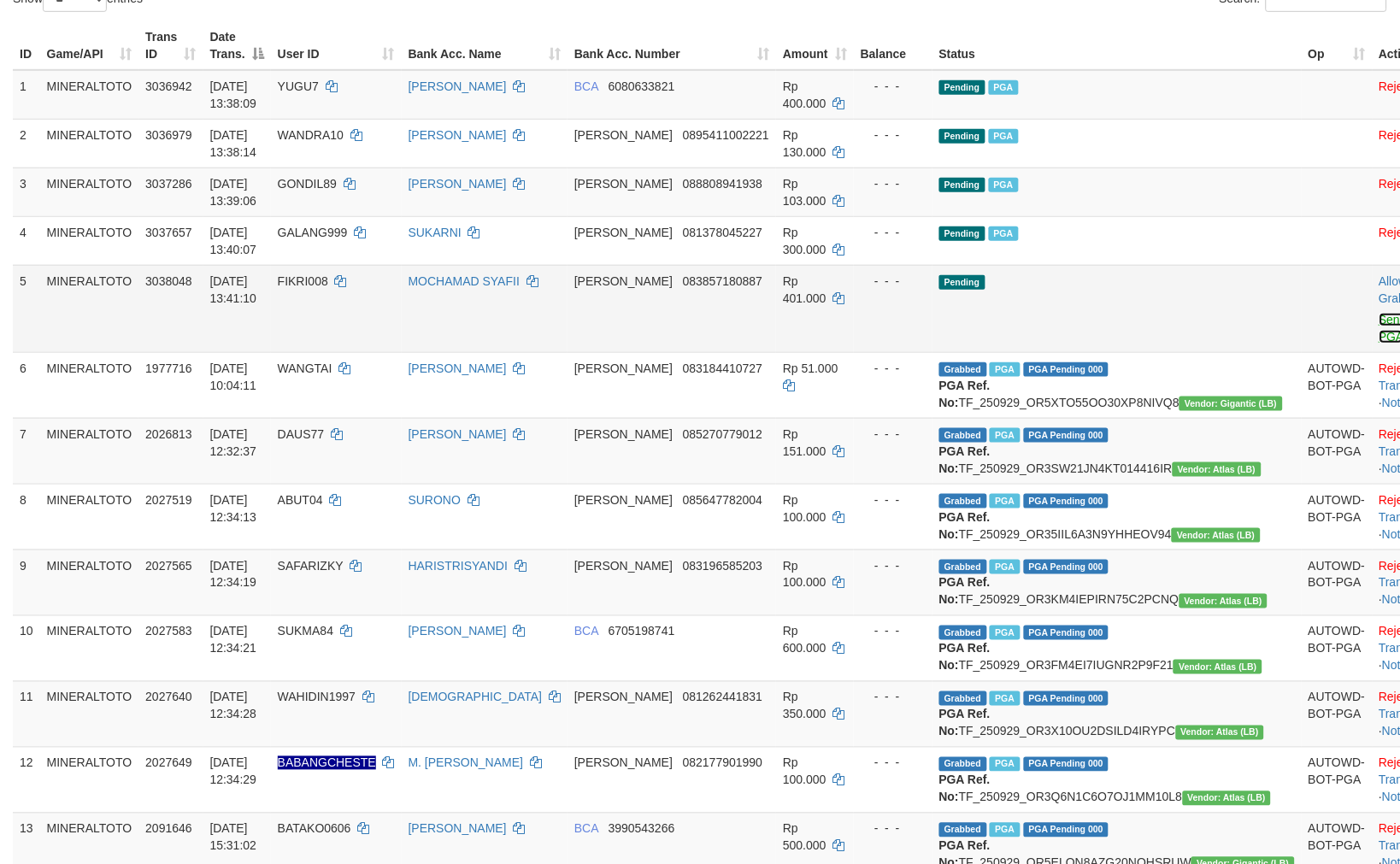
click at [1379, 314] on link "Send PGA" at bounding box center [1393, 328] width 28 height 31
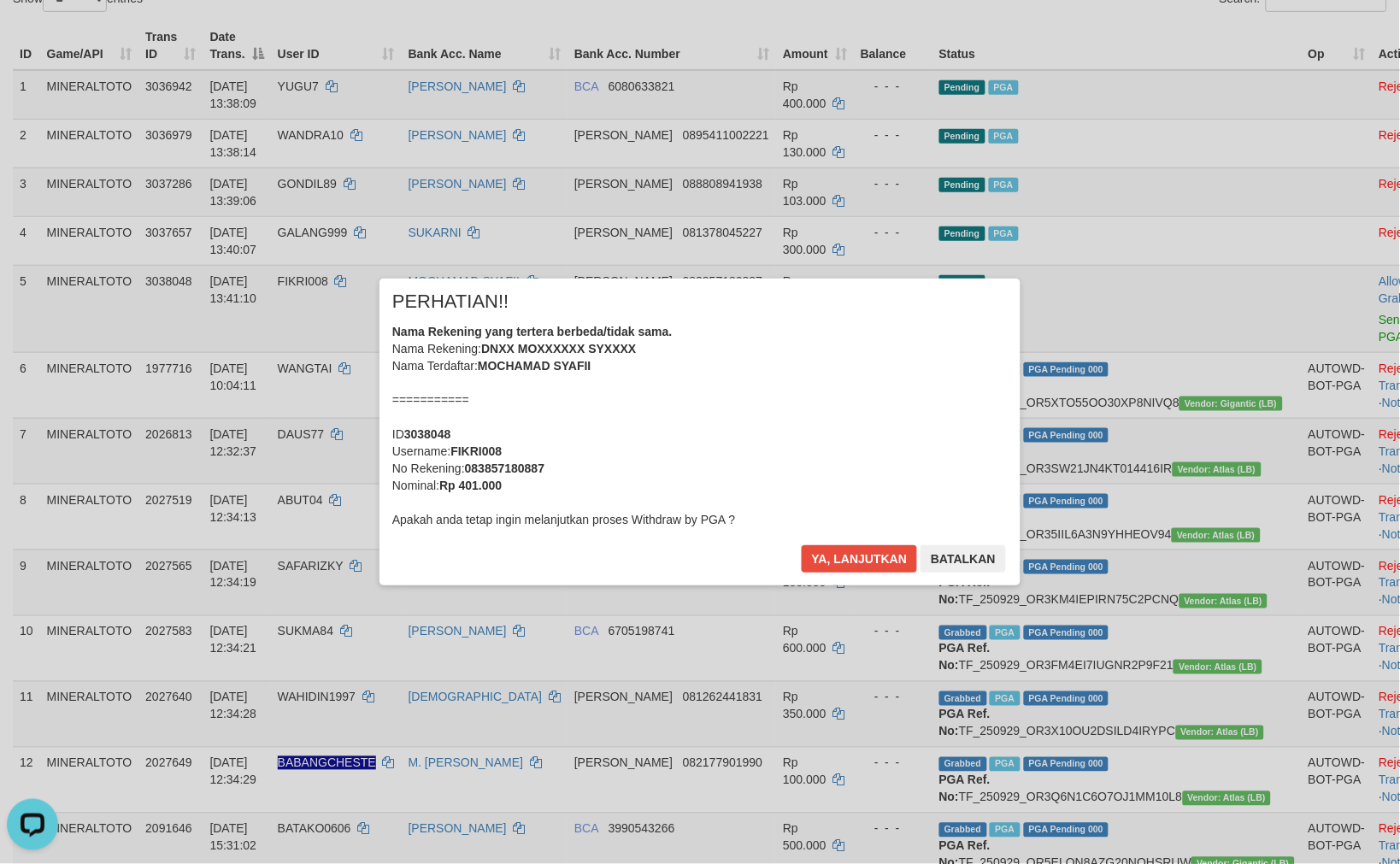
click at [884, 336] on div "Nama Rekening yang tertera berbeda/tidak sama. Nama Rekening: DNXX MOXXXXXX SYX…" at bounding box center [700, 426] width 615 height 205
click at [802, 545] on button "Ya, lanjutkan" at bounding box center [859, 558] width 117 height 27
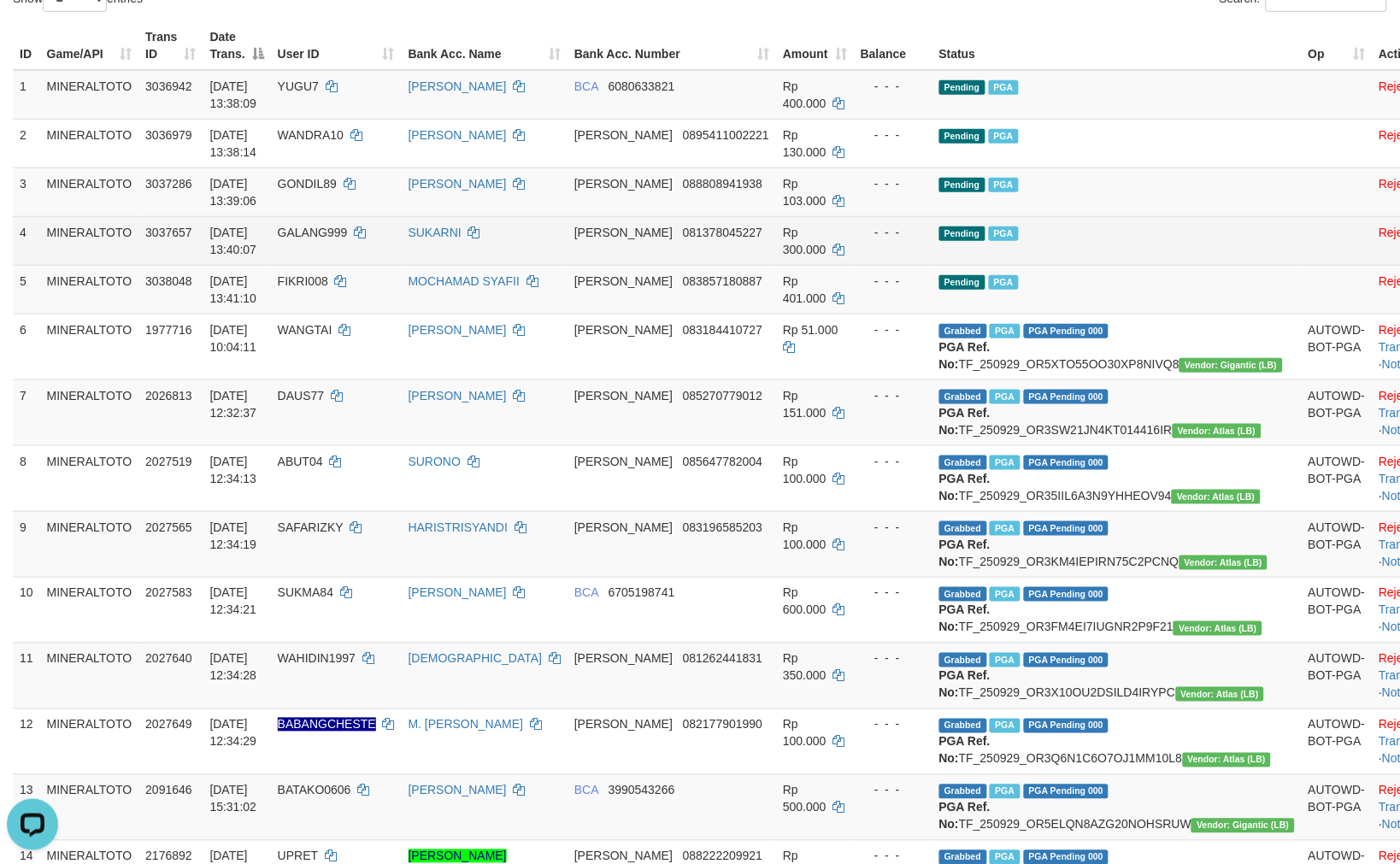
click at [1105, 219] on td "Pending PGA" at bounding box center [1116, 241] width 369 height 49
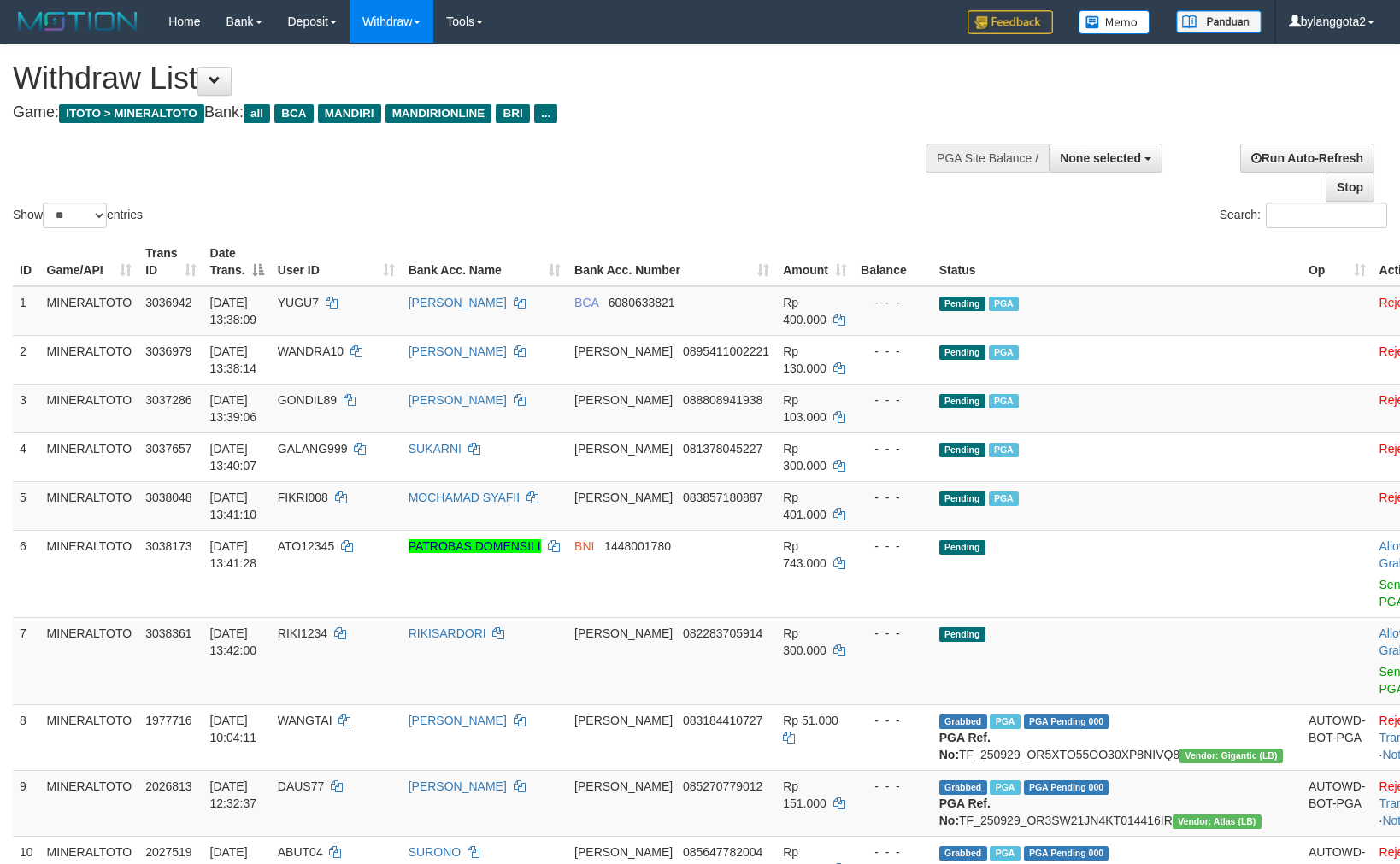
select select
select select "**"
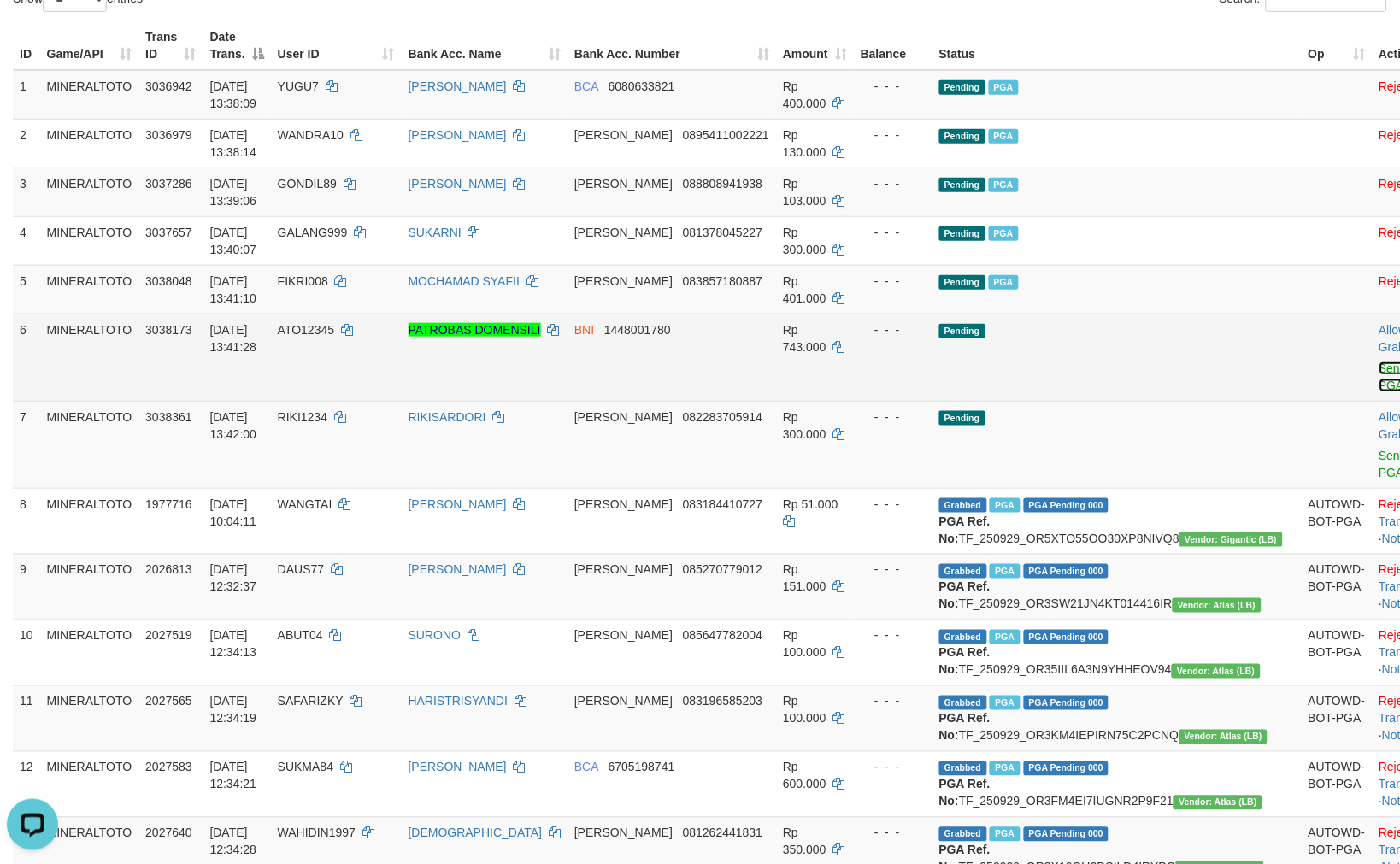
click at [1379, 367] on link "Send PGA" at bounding box center [1393, 377] width 28 height 31
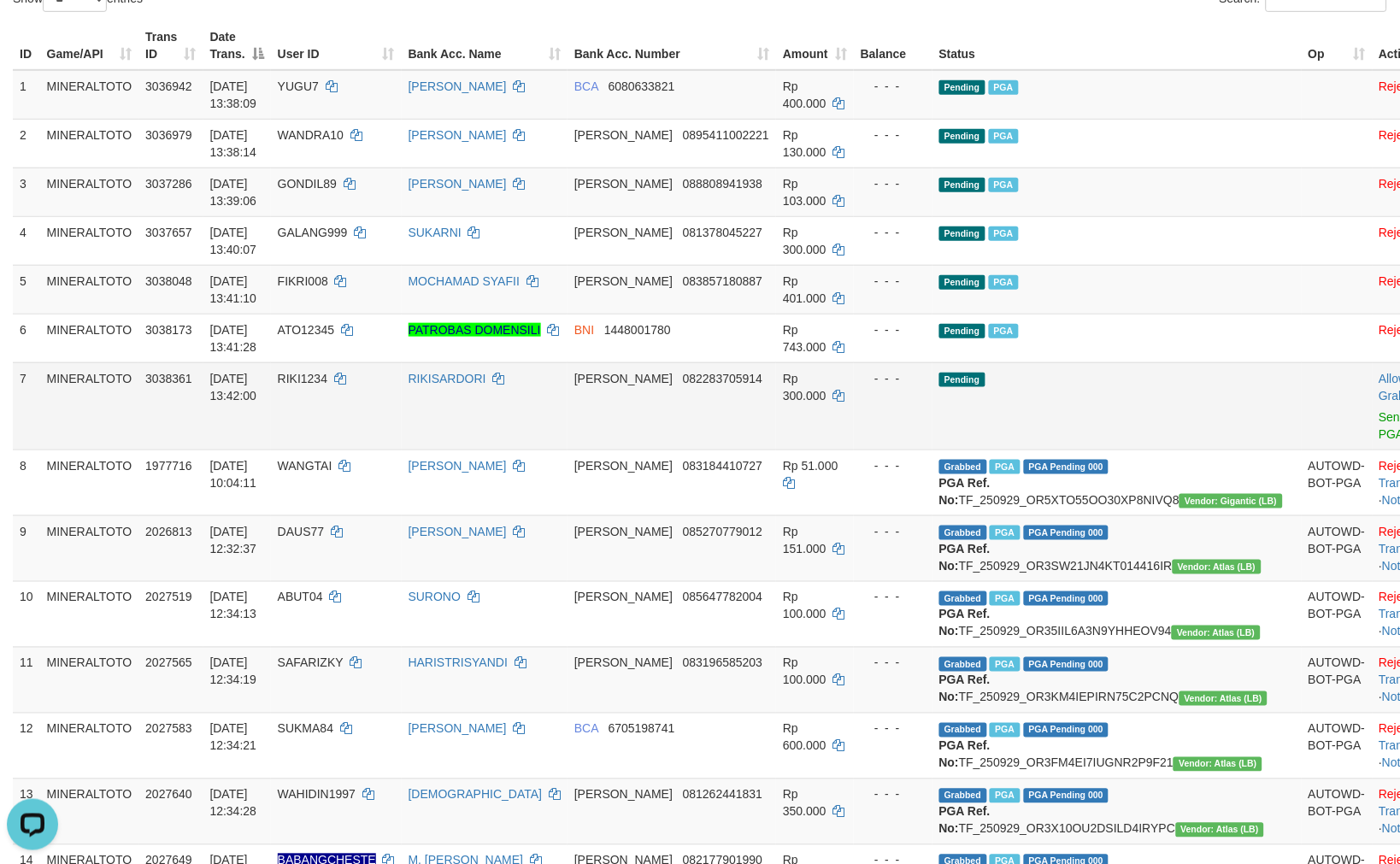
click at [1116, 373] on td "Pending" at bounding box center [1116, 406] width 369 height 87
click at [1379, 416] on link "Send PGA" at bounding box center [1393, 425] width 28 height 31
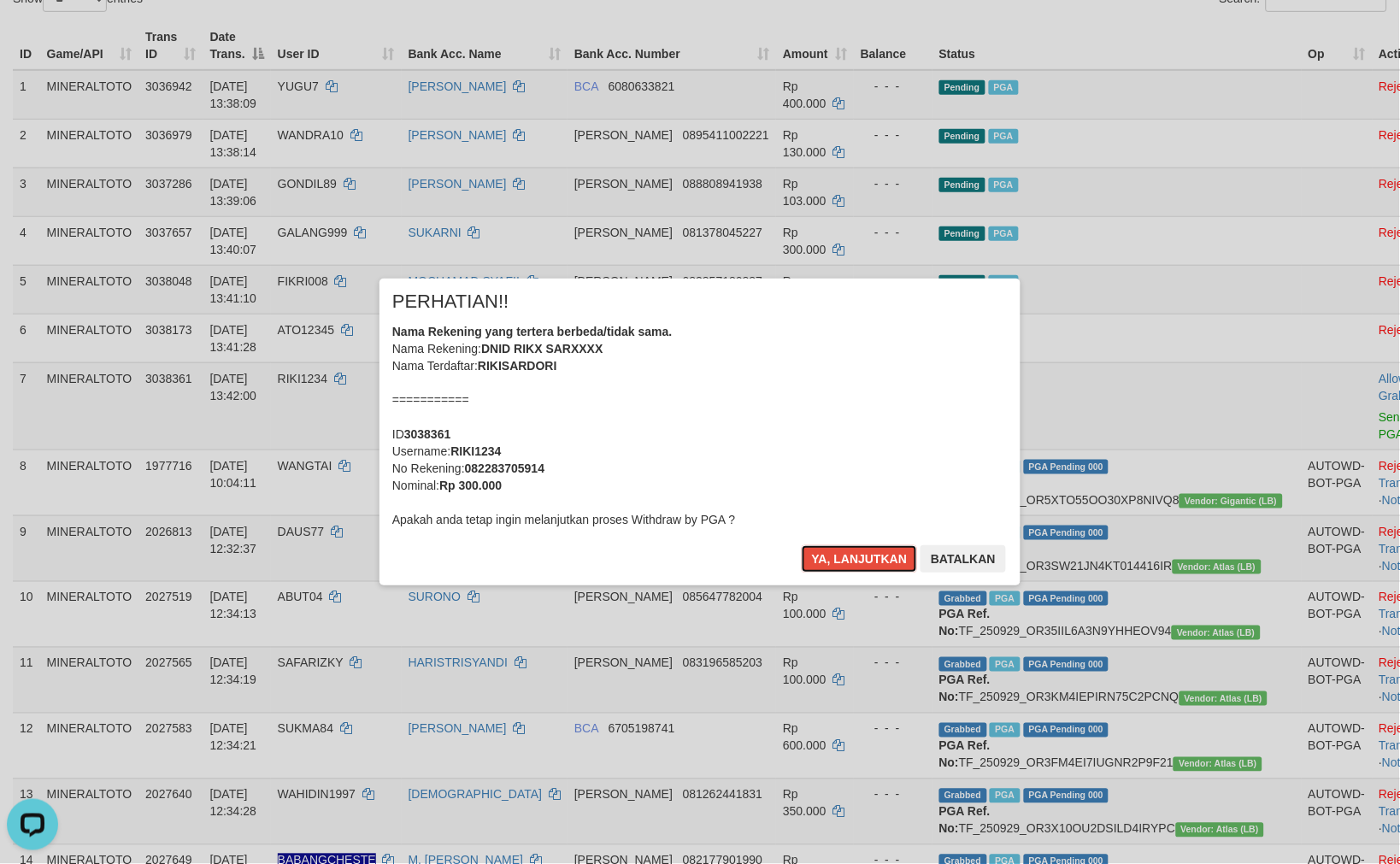
click at [693, 389] on div "Nama Rekening yang tertera berbeda/tidak sama. Nama Rekening: DNID RIKX SARXXXX…" at bounding box center [700, 426] width 615 height 205
click at [802, 545] on button "Ya, lanjutkan" at bounding box center [859, 558] width 117 height 27
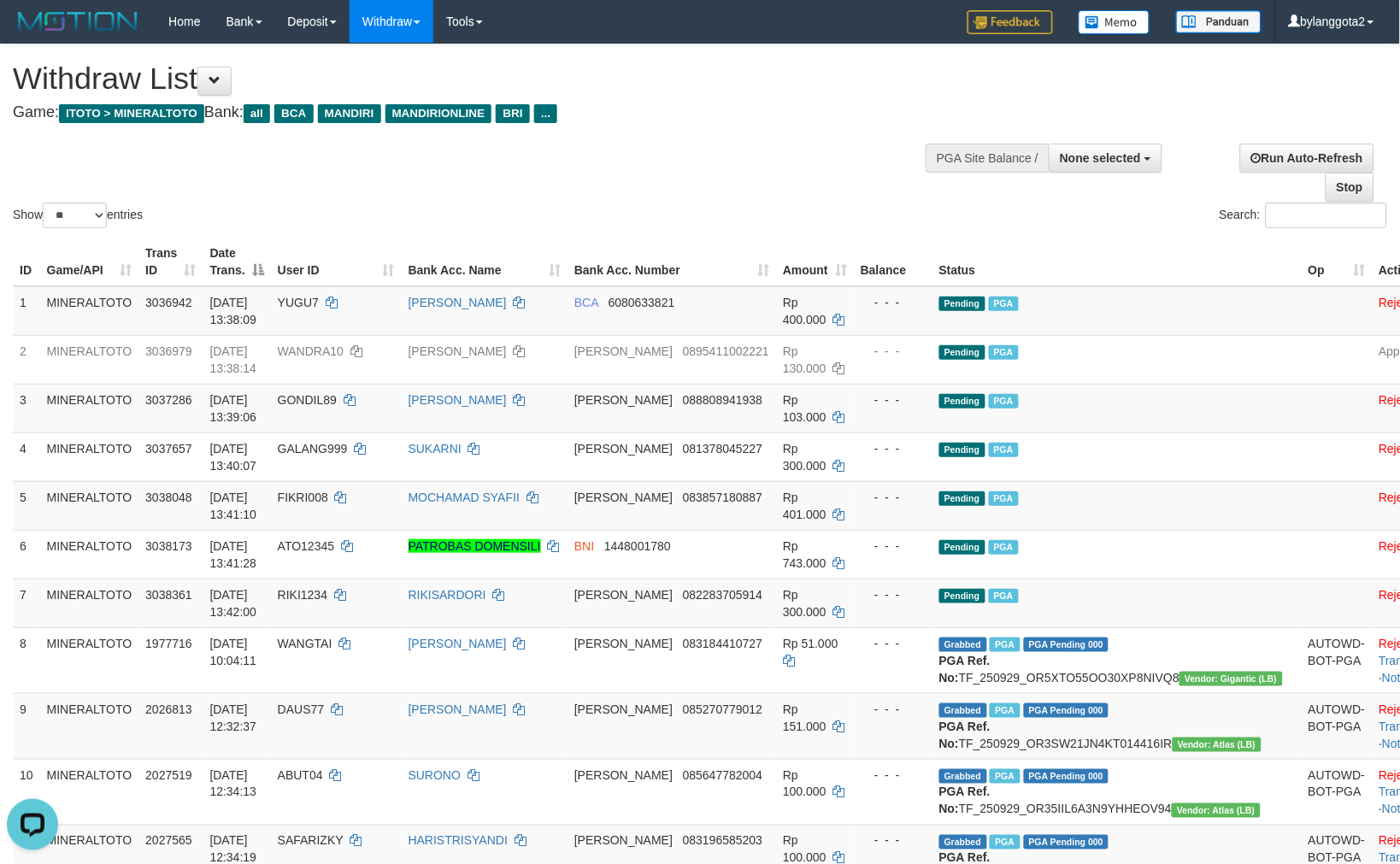
click at [579, 166] on div "Show ** ** ** *** entries Search:" at bounding box center [700, 138] width 1400 height 188
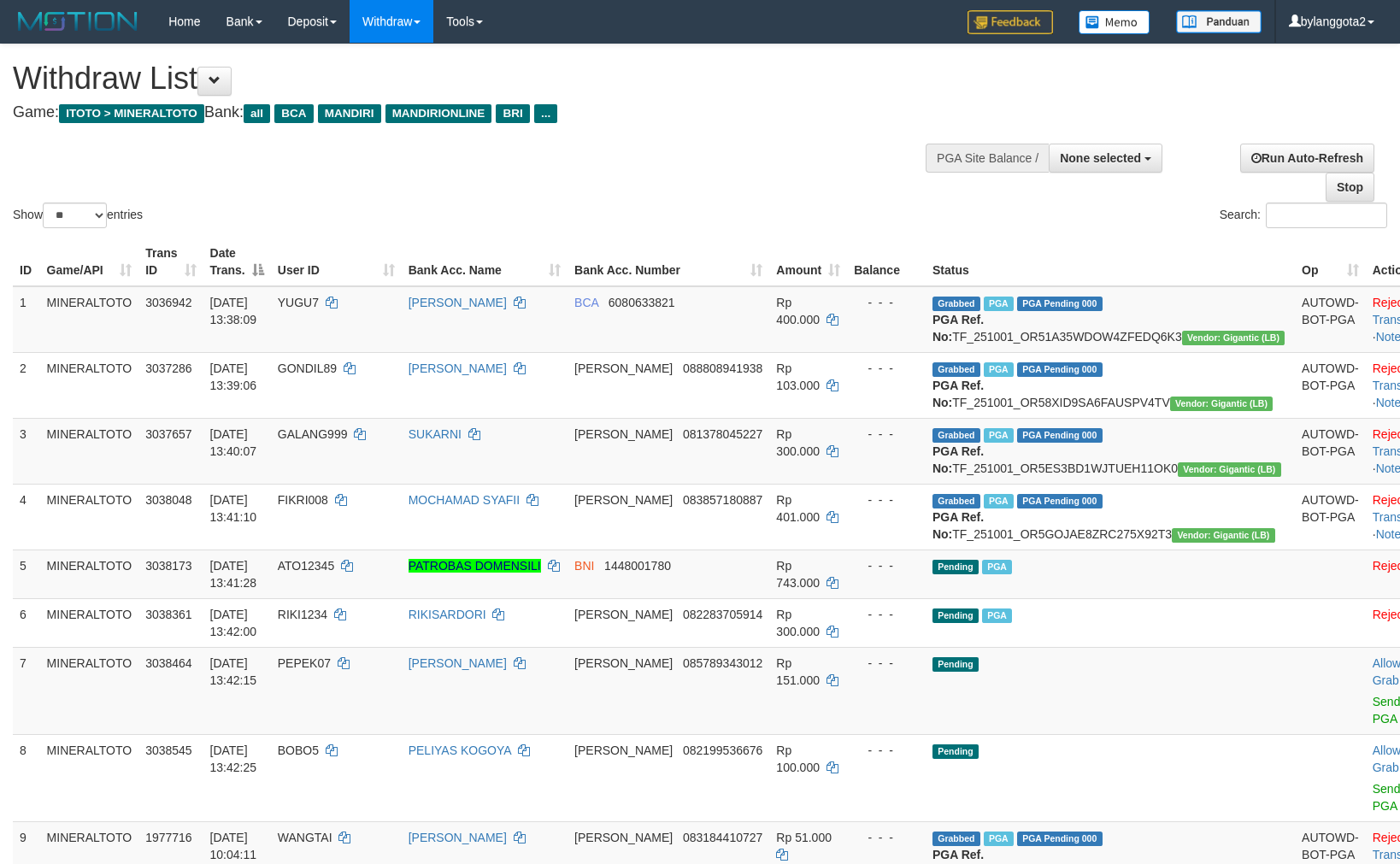
select select
select select "**"
click at [1064, 163] on span "None selected" at bounding box center [1099, 159] width 81 height 14
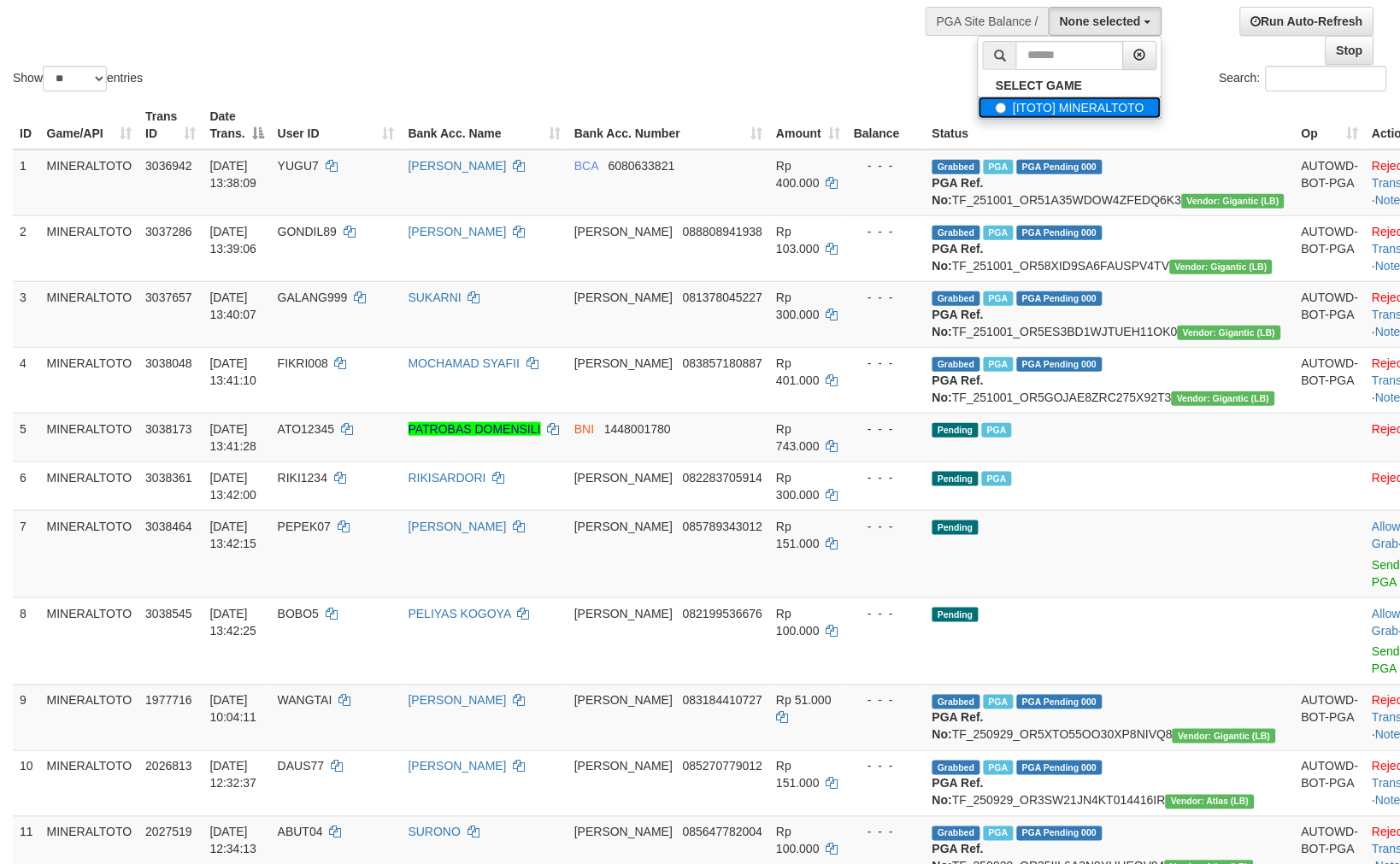
click at [1029, 109] on label "[ITOTO] MINERALTOTO" at bounding box center [1070, 107] width 183 height 22
select select "****"
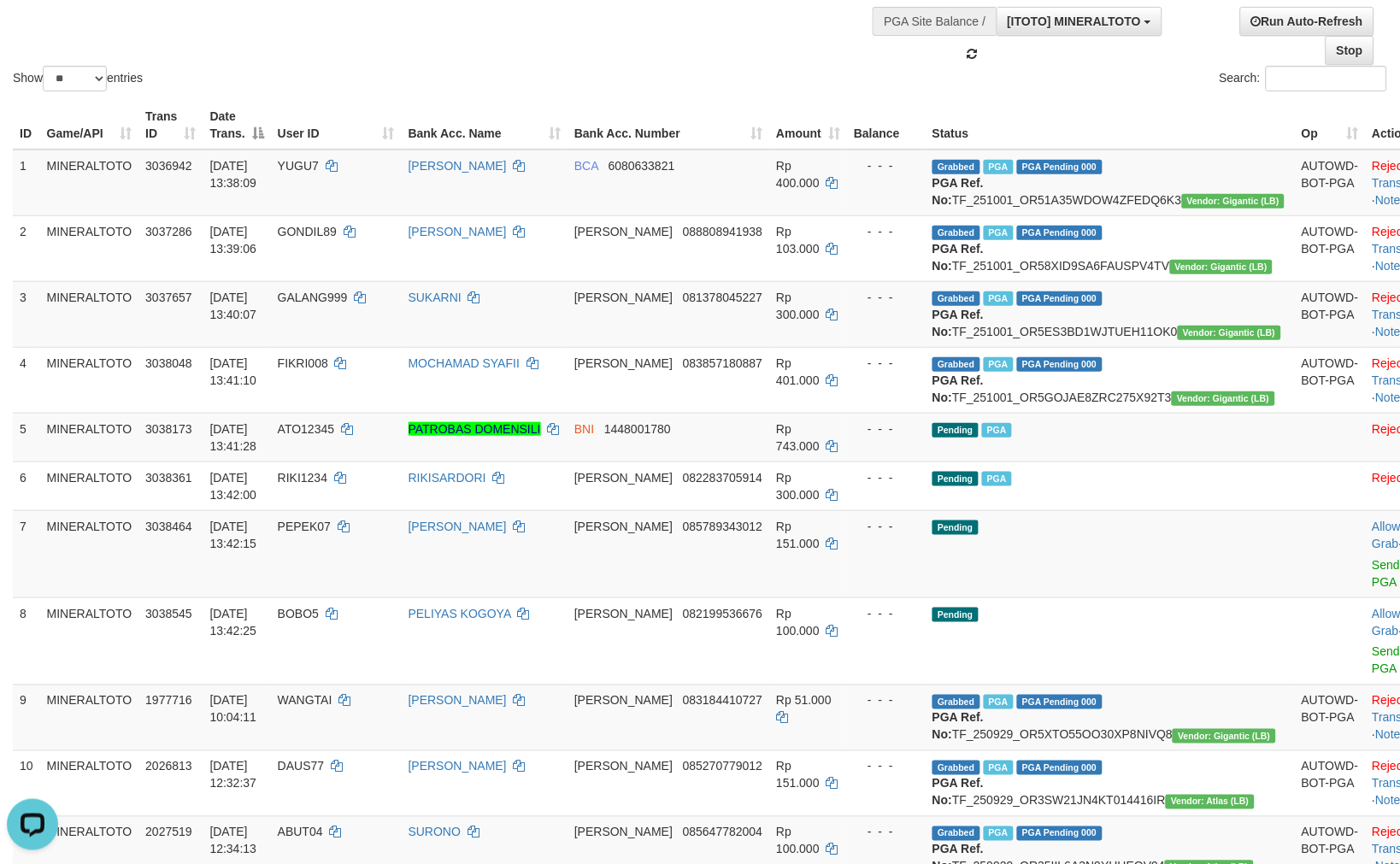
scroll to position [15, 0]
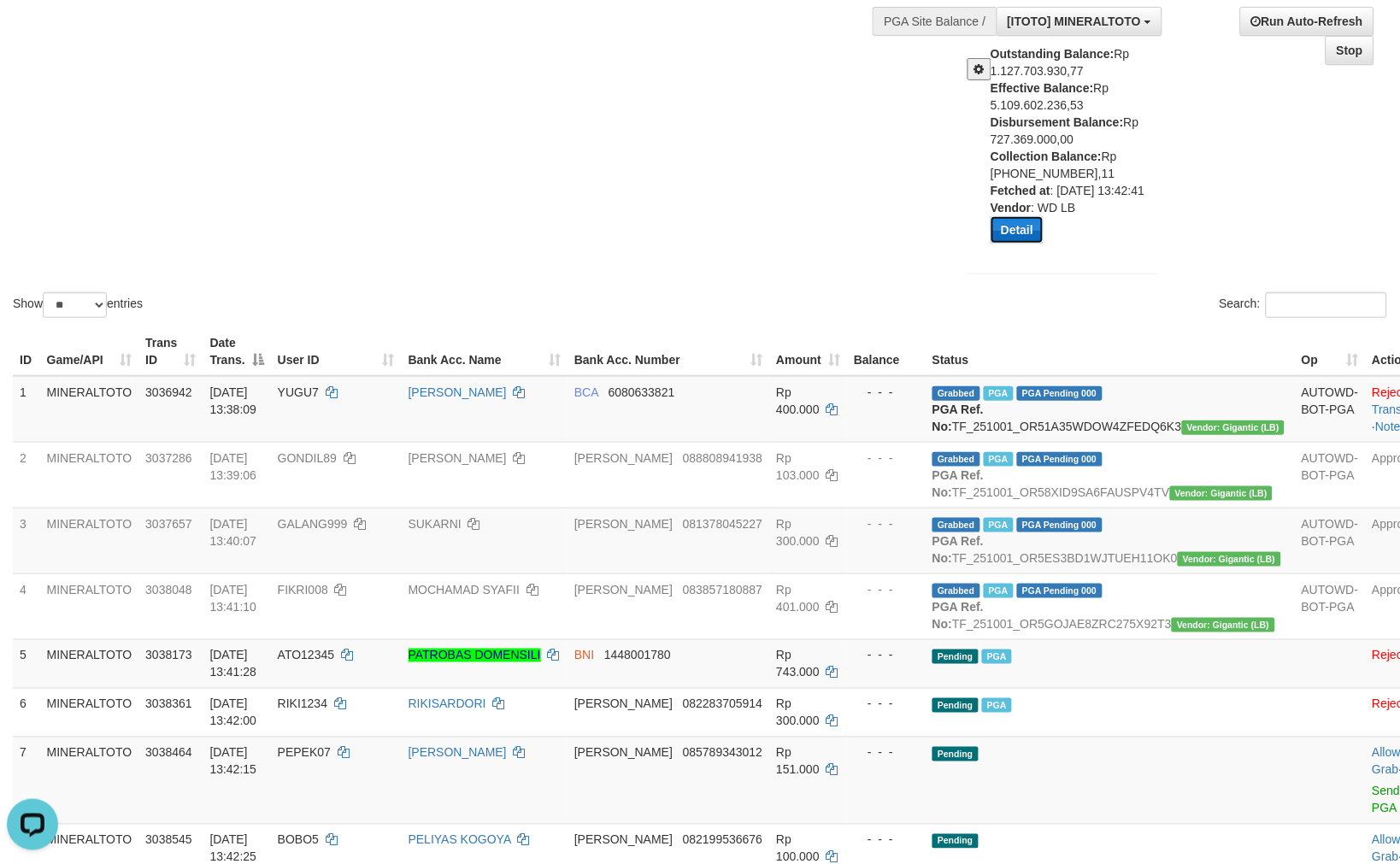
click at [1019, 226] on button "Detail" at bounding box center [1016, 230] width 53 height 27
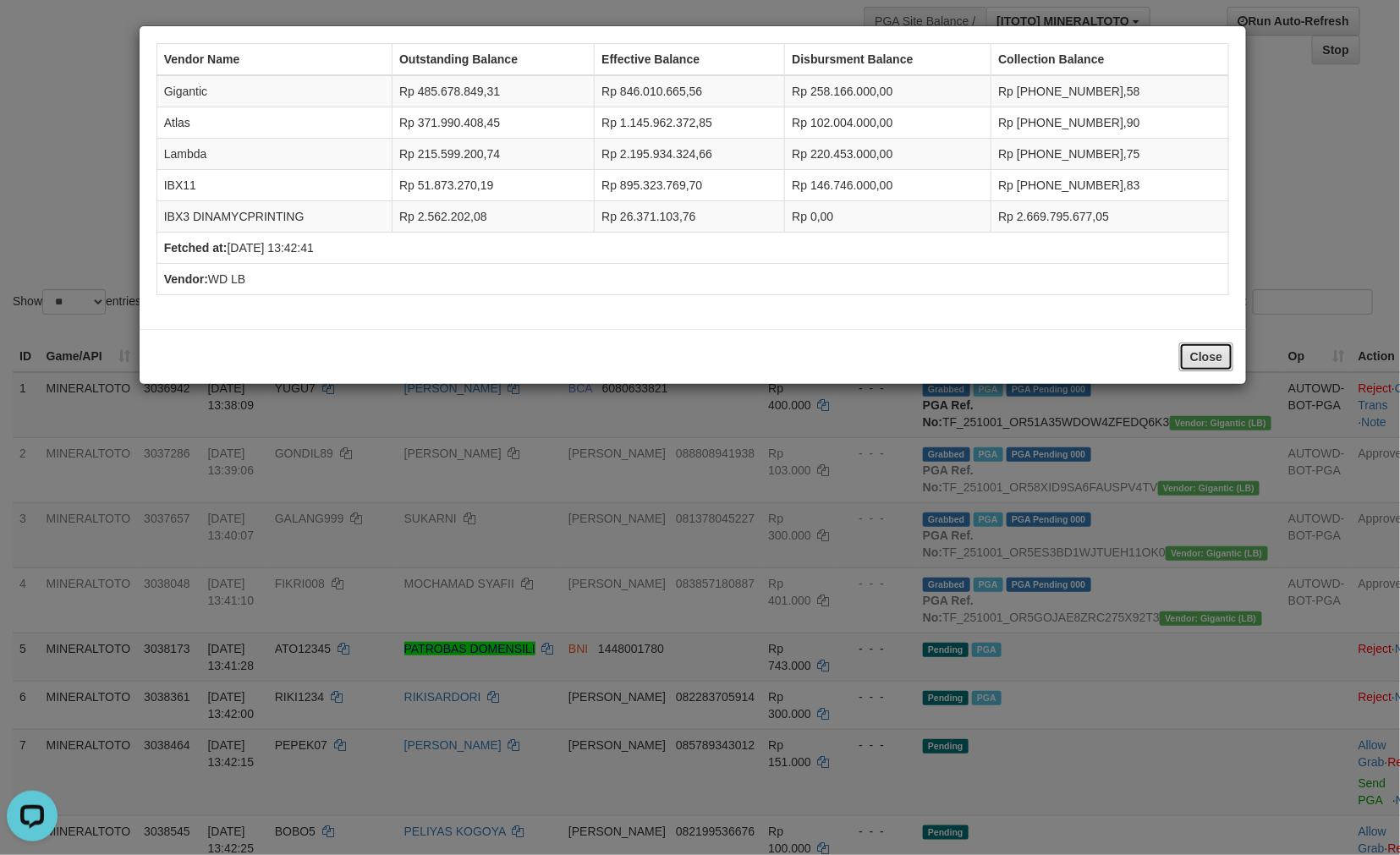
drag, startPoint x: 1199, startPoint y: 359, endPoint x: 1201, endPoint y: 368, distance: 9.2
click at [1200, 360] on button "Close" at bounding box center [1207, 356] width 54 height 29
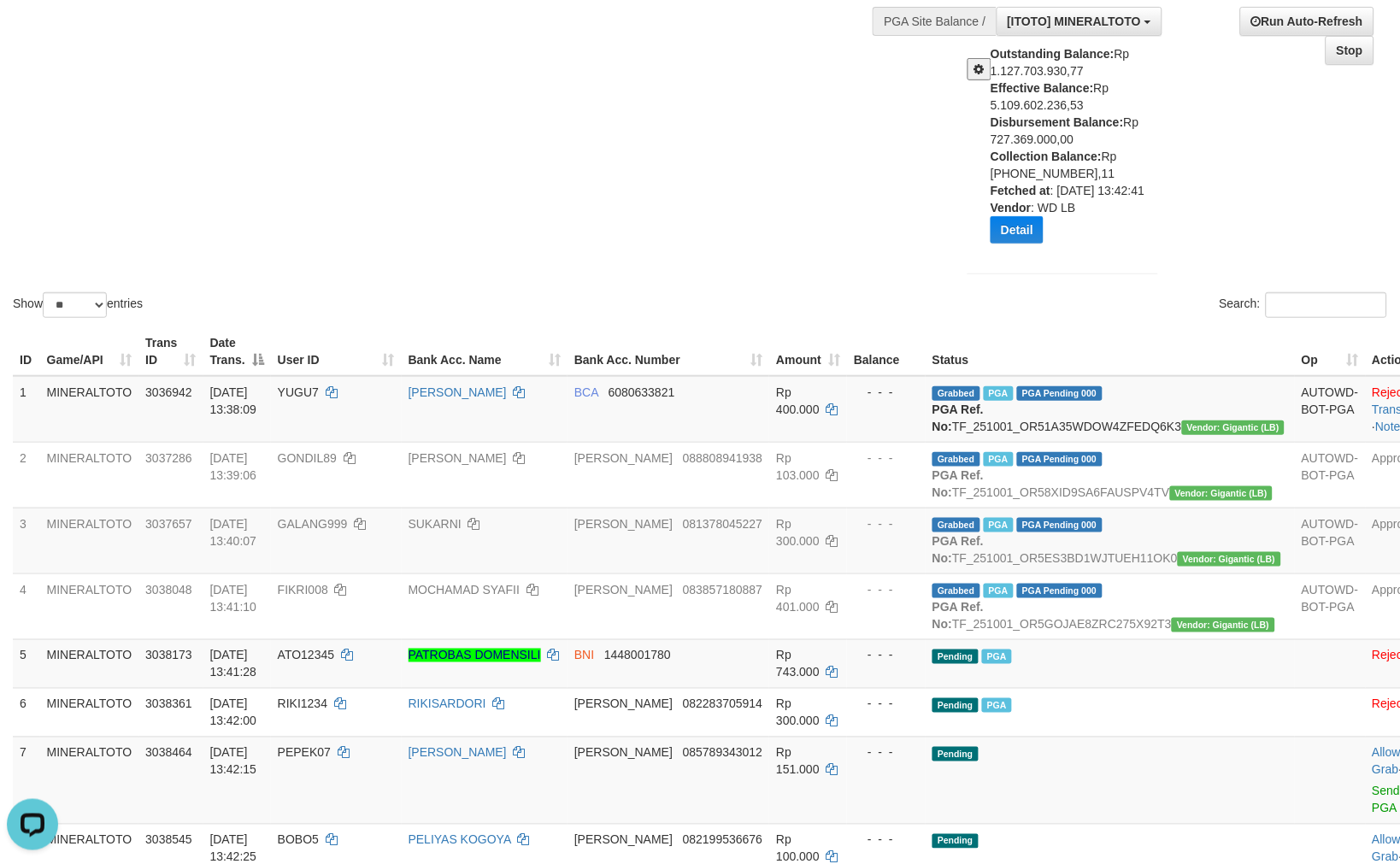
click at [621, 195] on div "Show ** ** ** *** entries Search:" at bounding box center [700, 115] width 1400 height 414
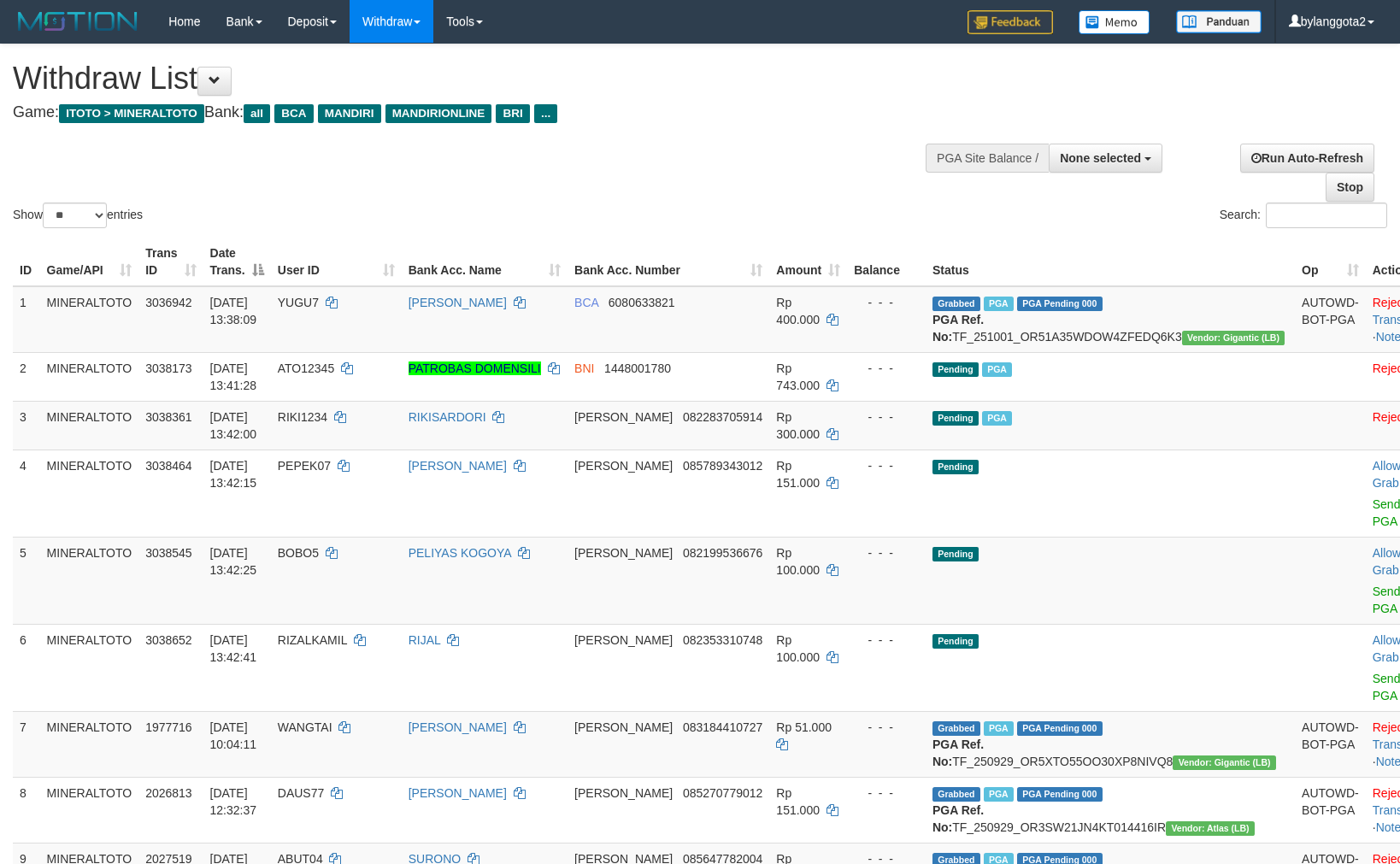
select select
select select "**"
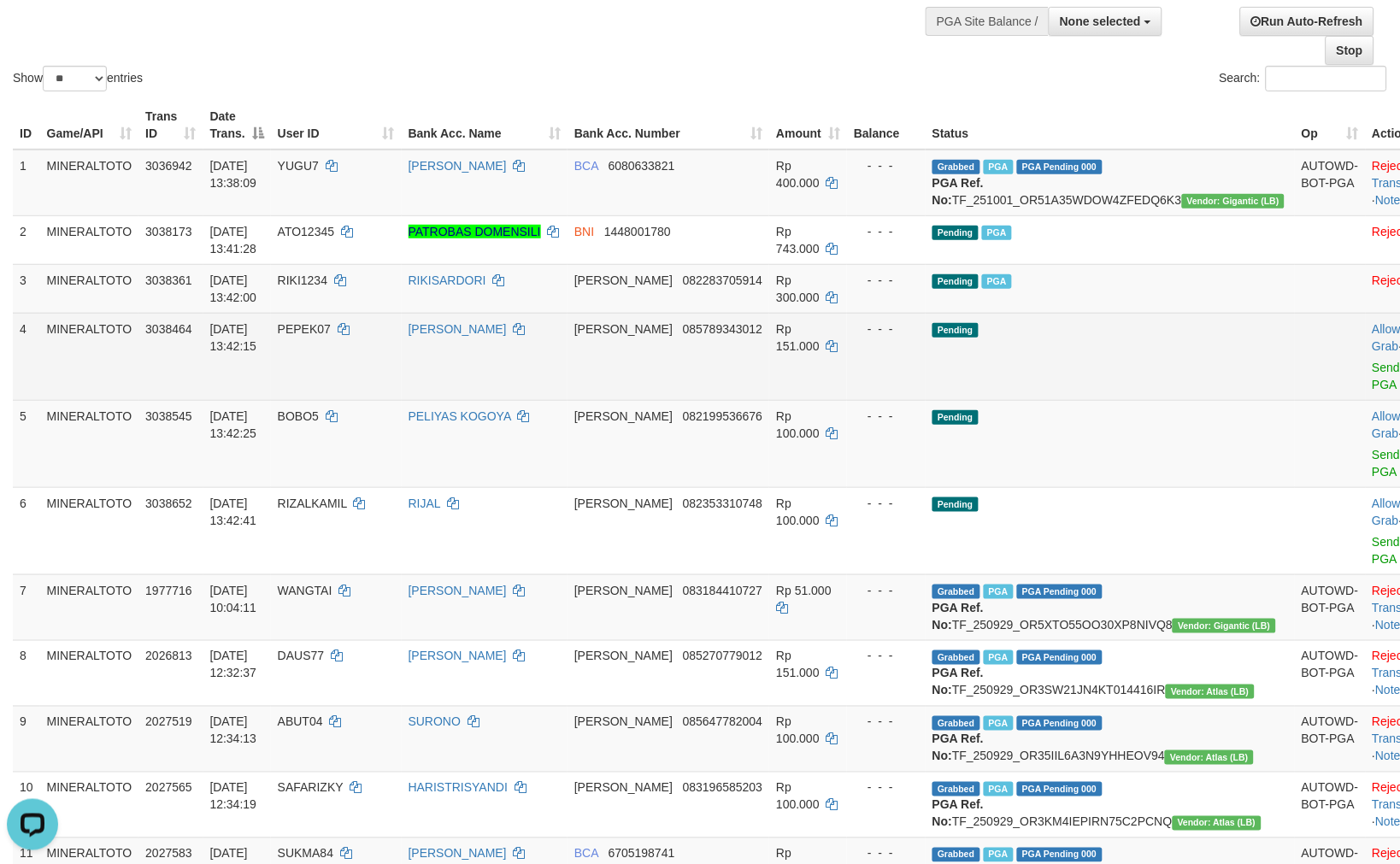
click td "Pending"
click link "Send PGA"
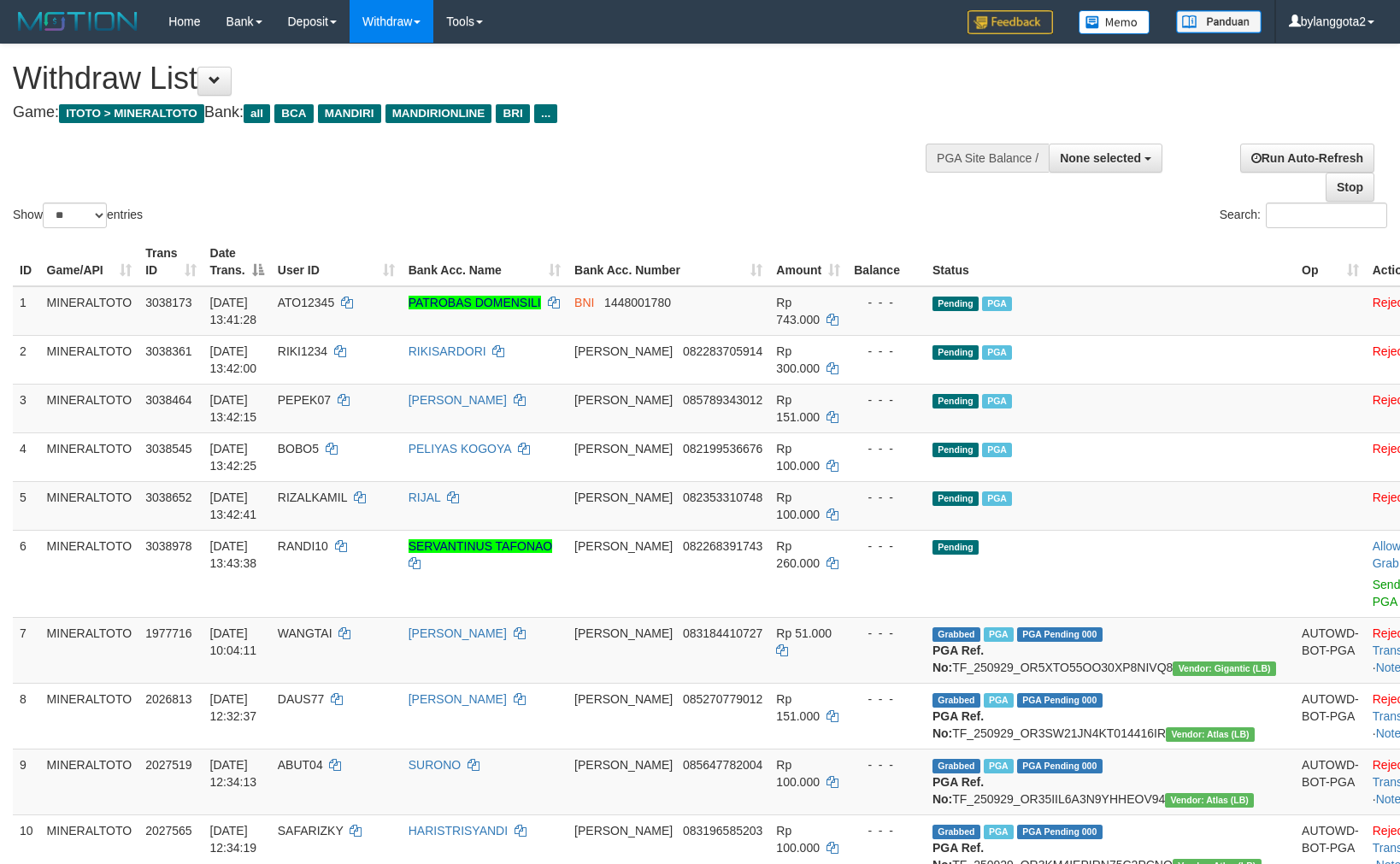
select select
select select "**"
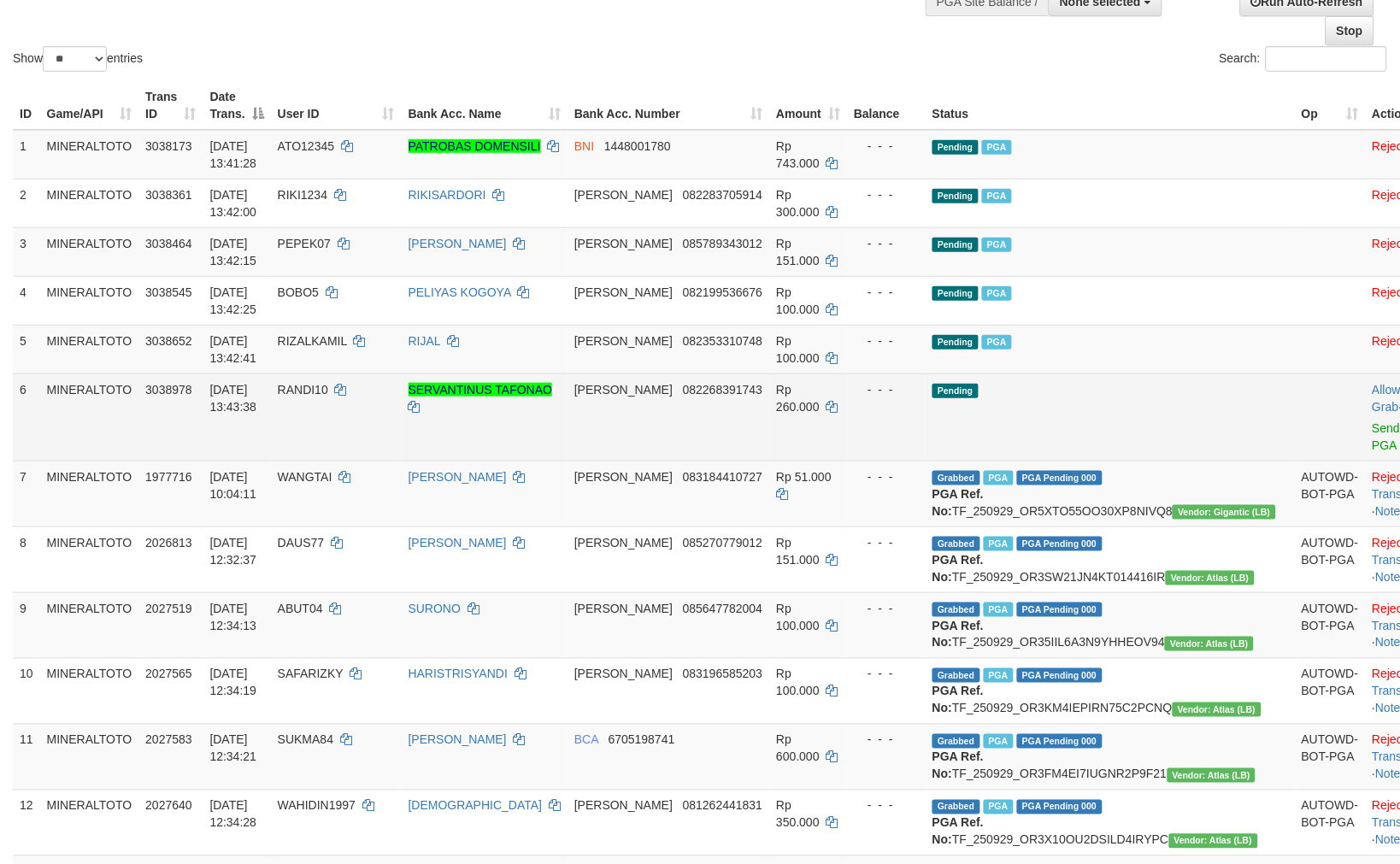
scroll to position [190, 0]
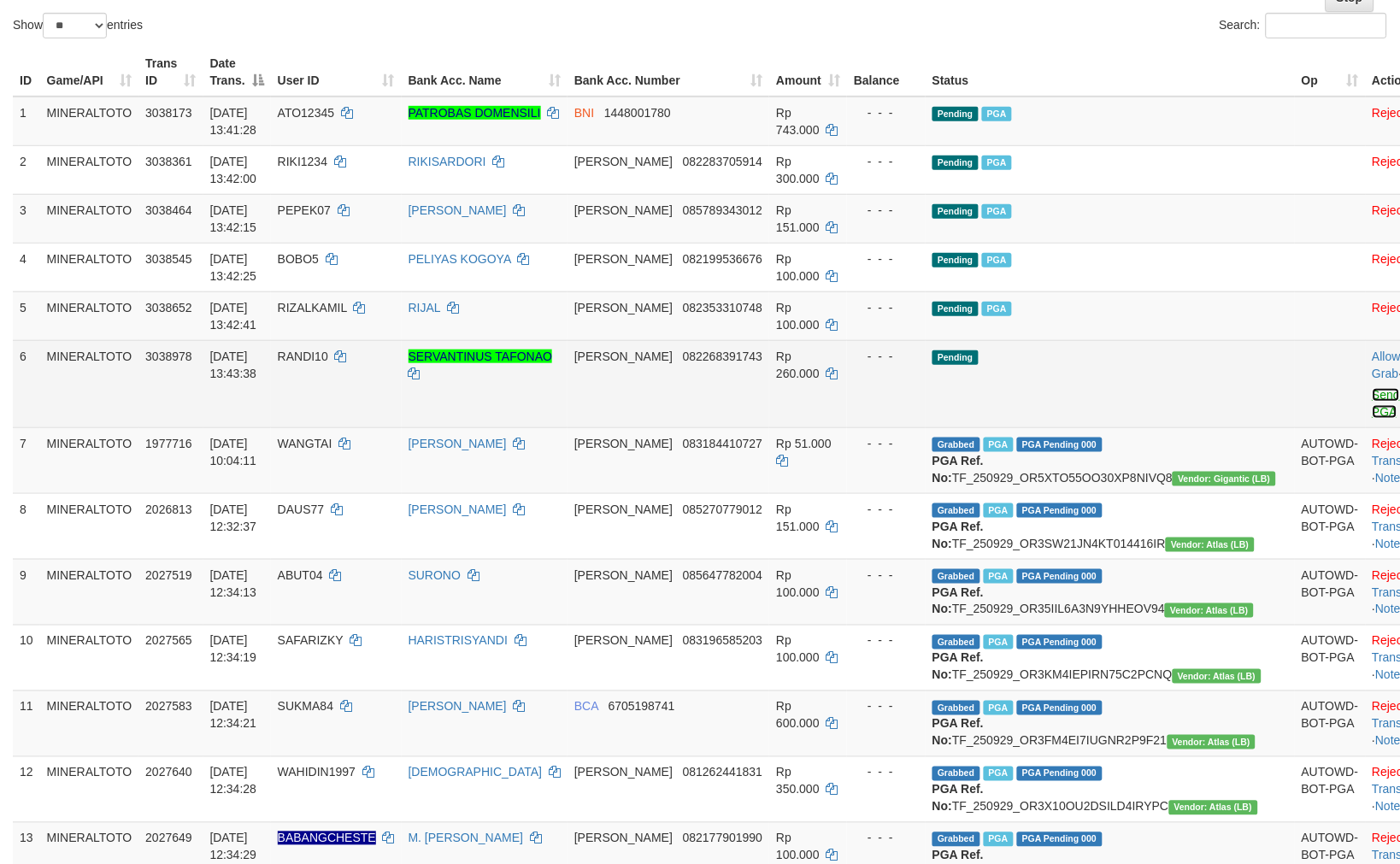
click at [1372, 393] on link "Send PGA" at bounding box center [1386, 403] width 28 height 31
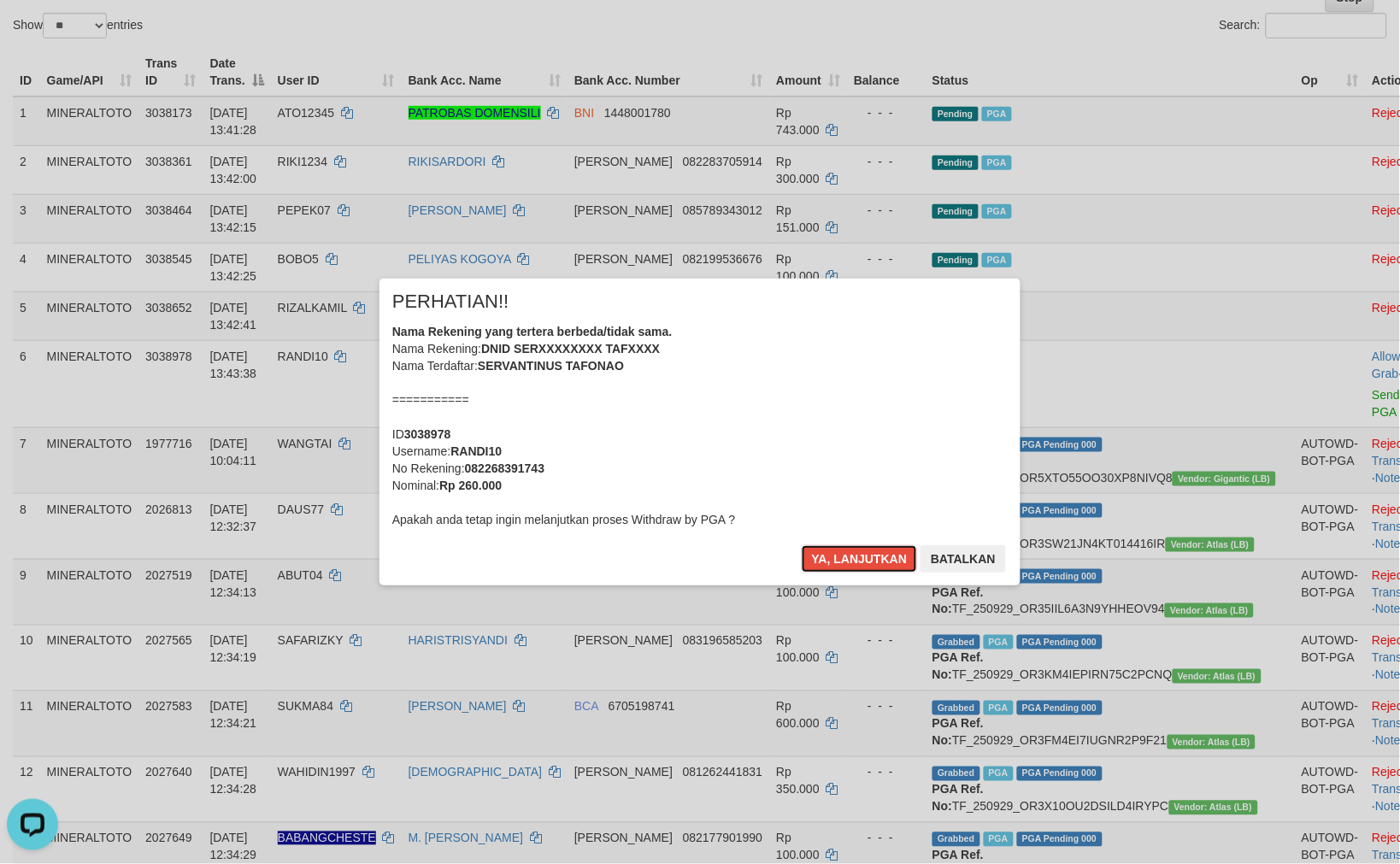
click at [787, 370] on div "Nama Rekening yang tertera berbeda/tidak sama. Nama Rekening: DNID SERXXXXXXXX …" at bounding box center [700, 426] width 615 height 205
click at [802, 545] on button "Ya, lanjutkan" at bounding box center [859, 558] width 117 height 27
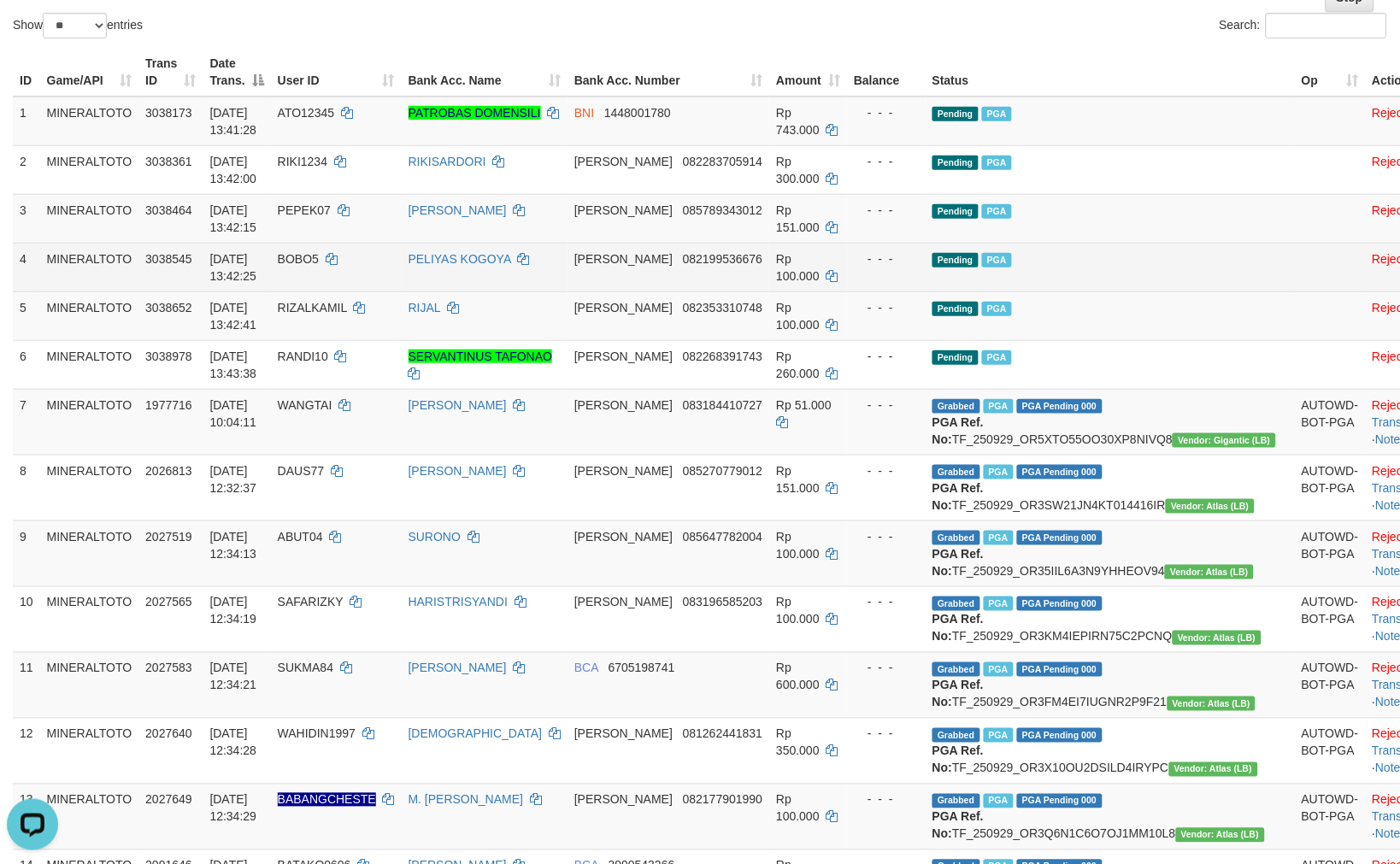
click at [1069, 269] on td "Pending PGA" at bounding box center [1109, 267] width 369 height 49
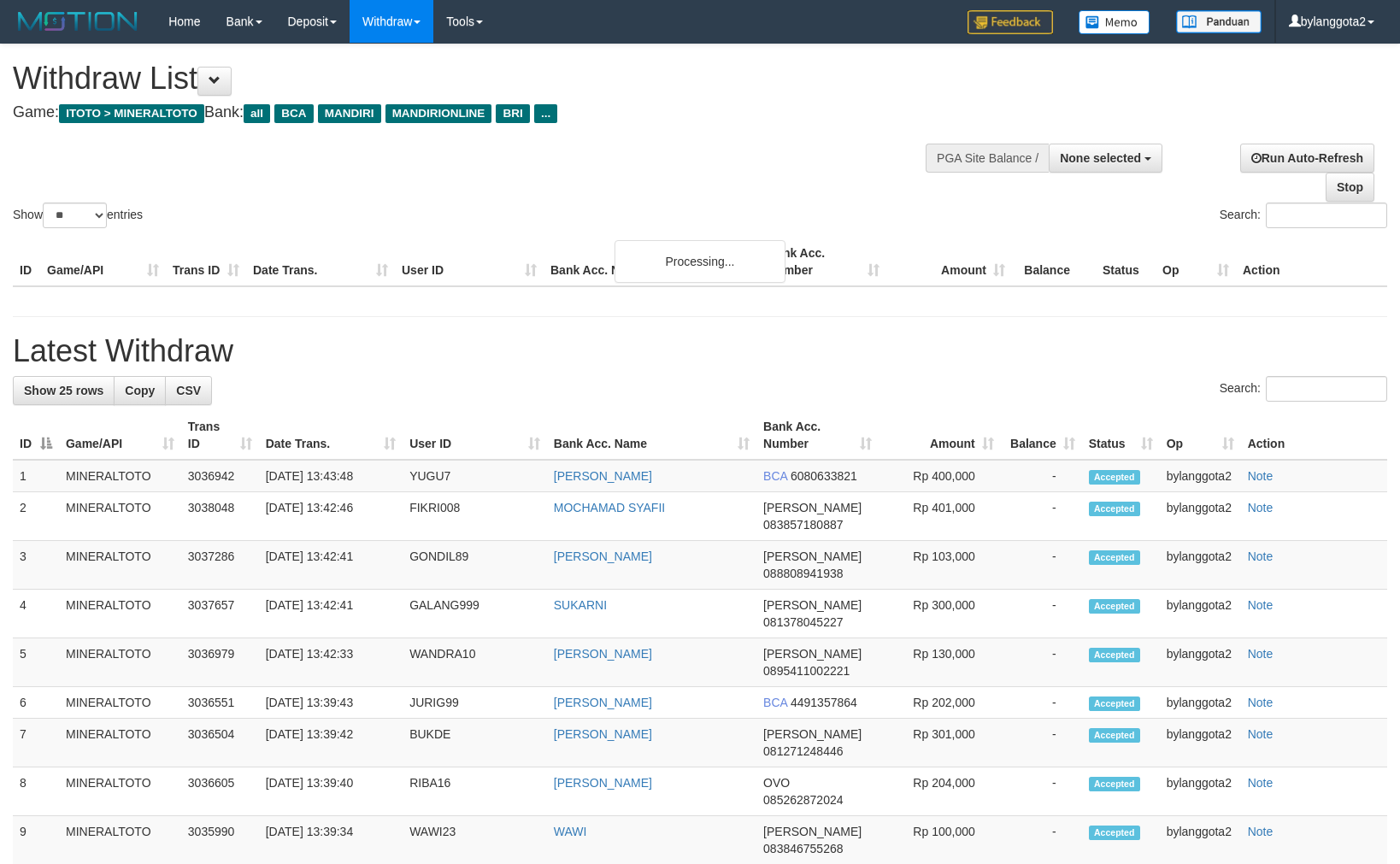
select select
select select "**"
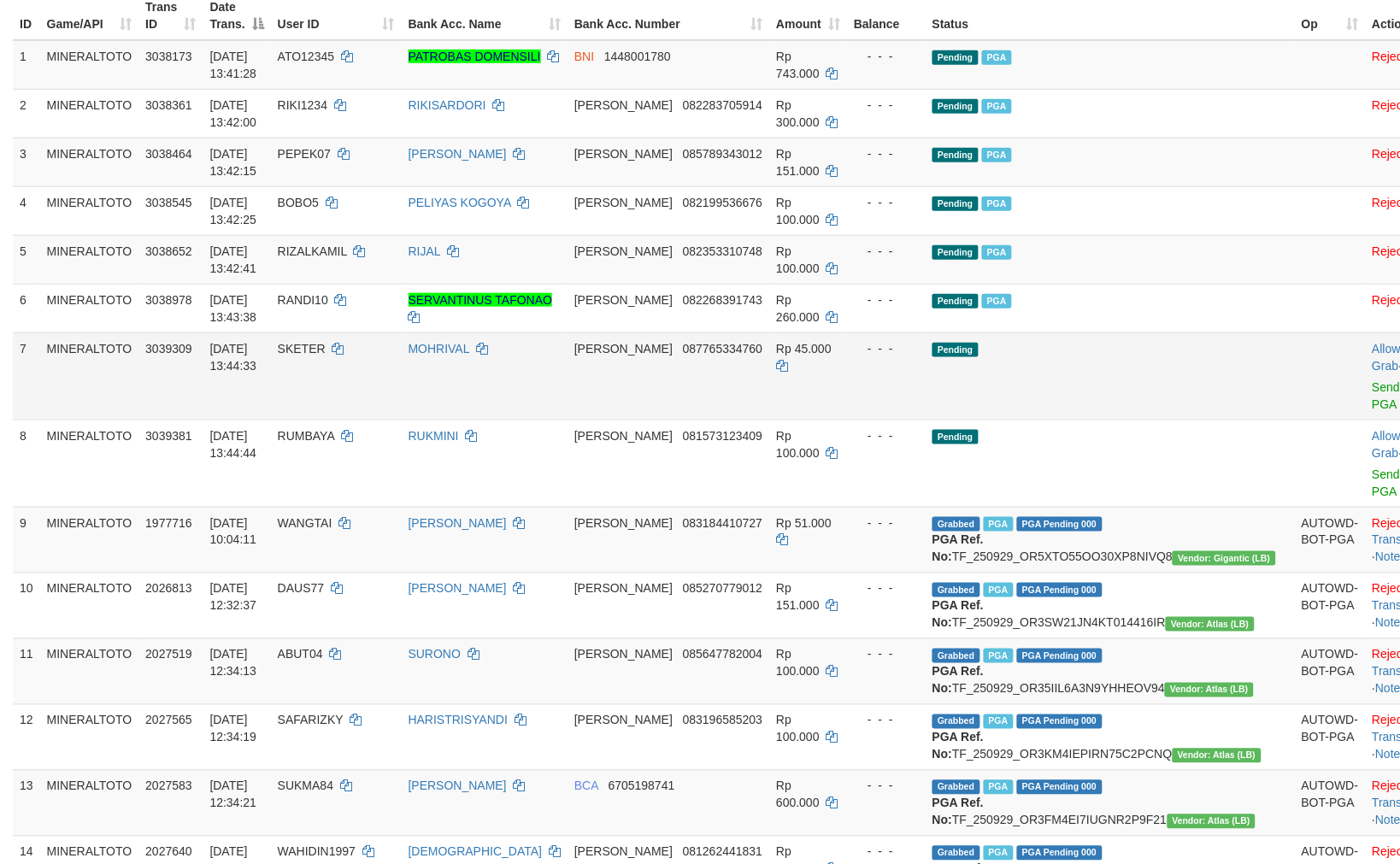
scroll to position [278, 0]
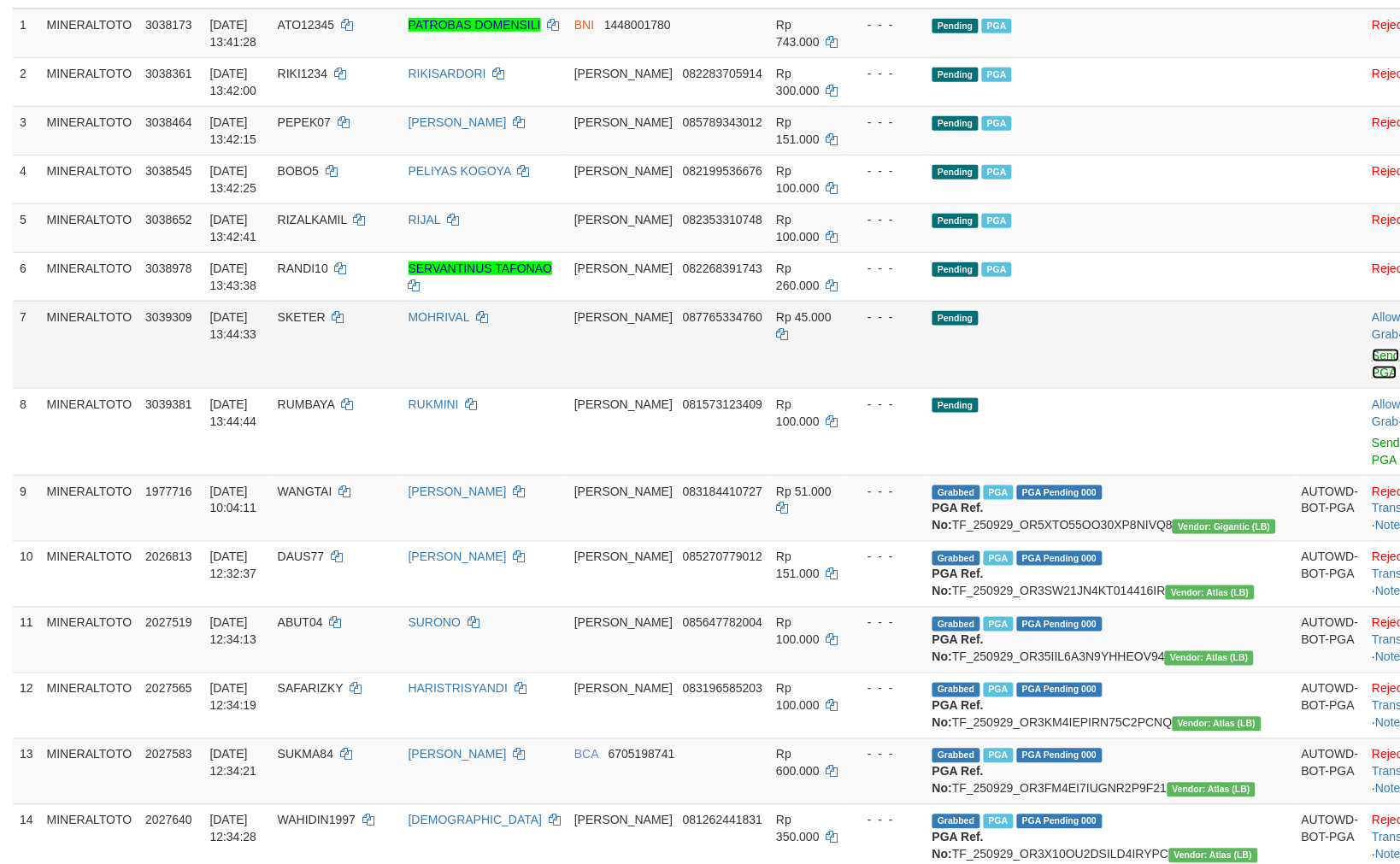
click at [1372, 354] on link "Send PGA" at bounding box center [1386, 364] width 28 height 31
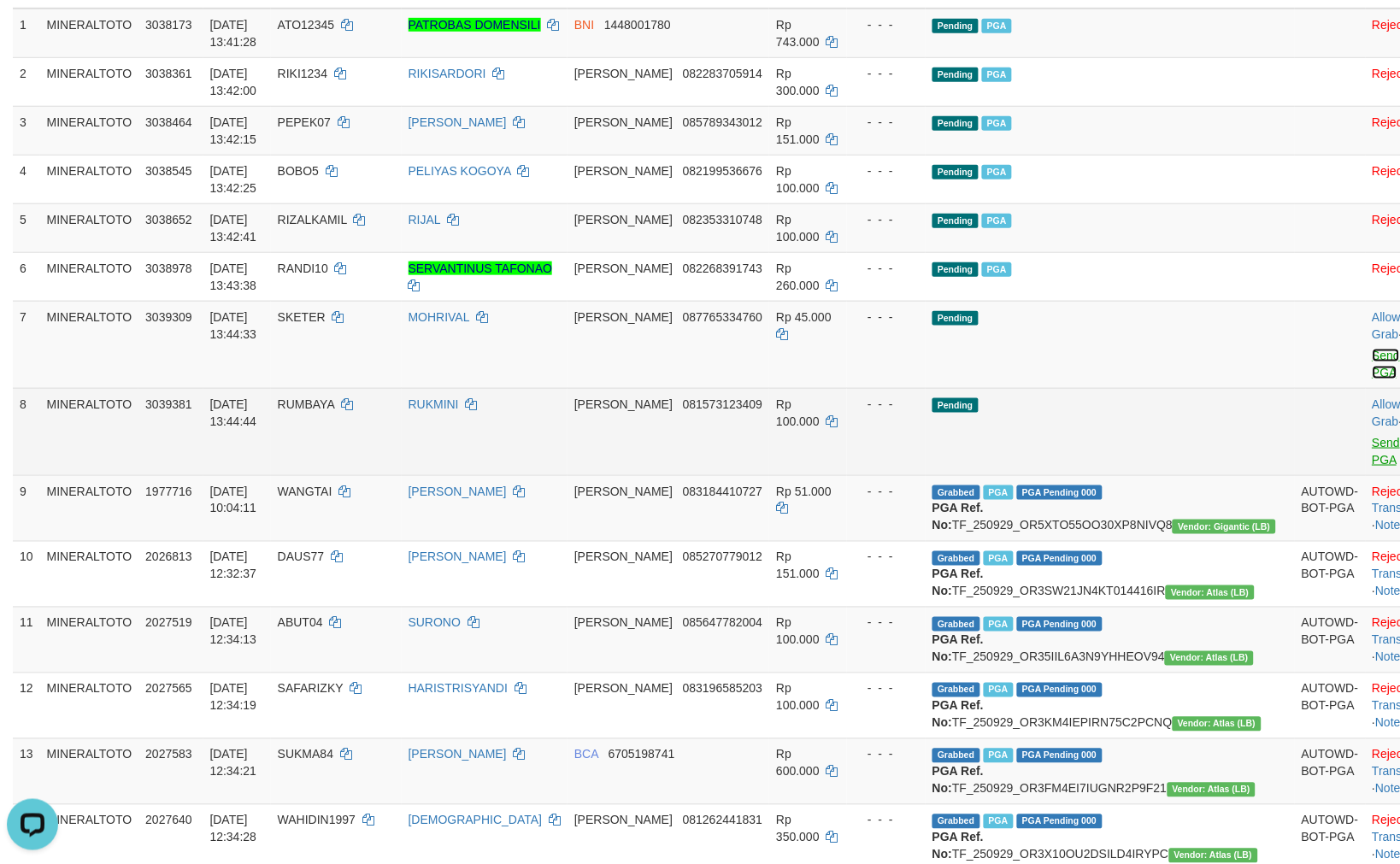
scroll to position [0, 0]
click at [1372, 436] on link "Send PGA" at bounding box center [1386, 450] width 28 height 31
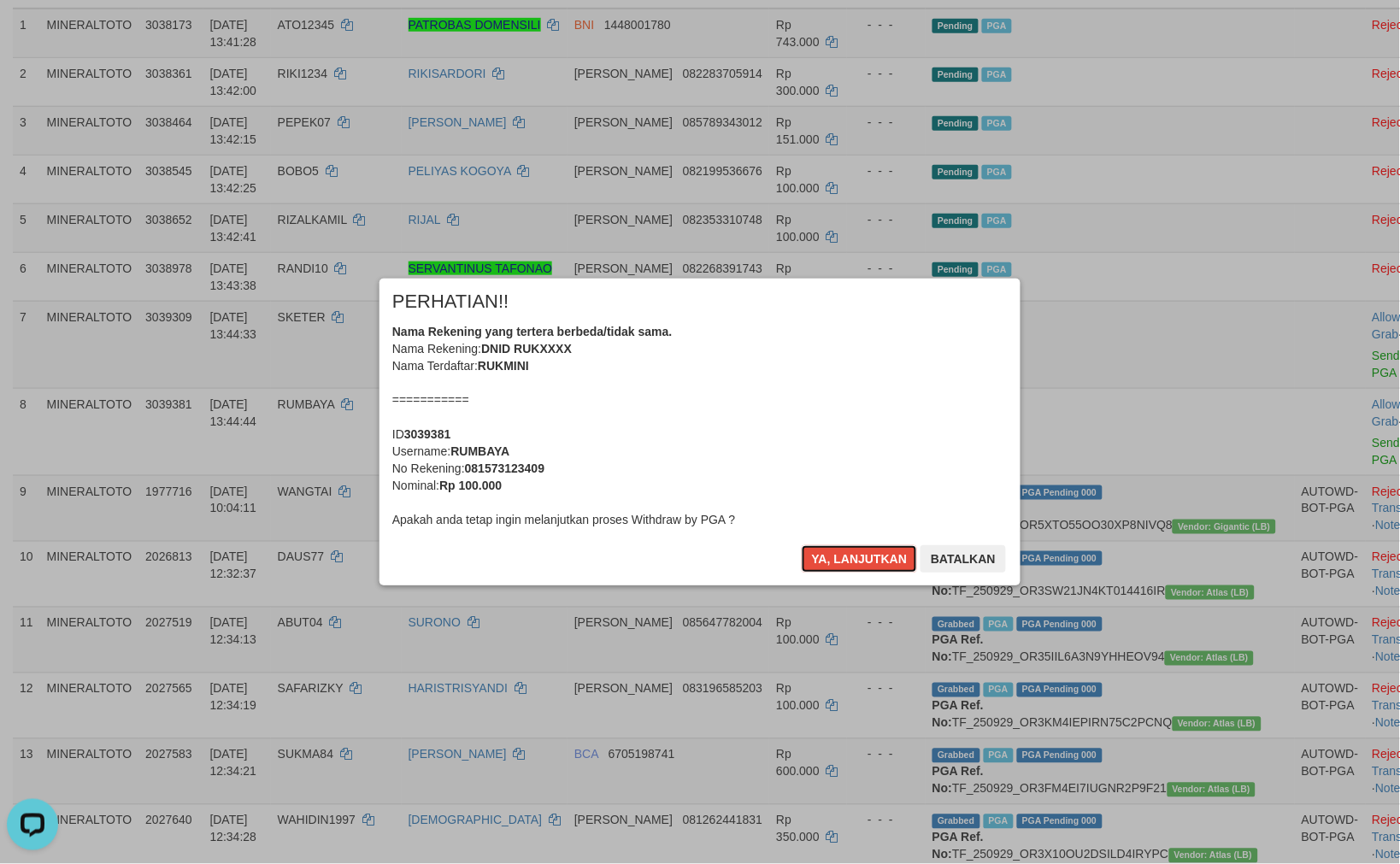
click at [860, 420] on div "Nama Rekening yang tertera berbeda/tidak sama. Nama Rekening: DNID RUKXXXX Nama…" at bounding box center [700, 426] width 615 height 205
click at [802, 545] on button "Ya, lanjutkan" at bounding box center [859, 558] width 117 height 27
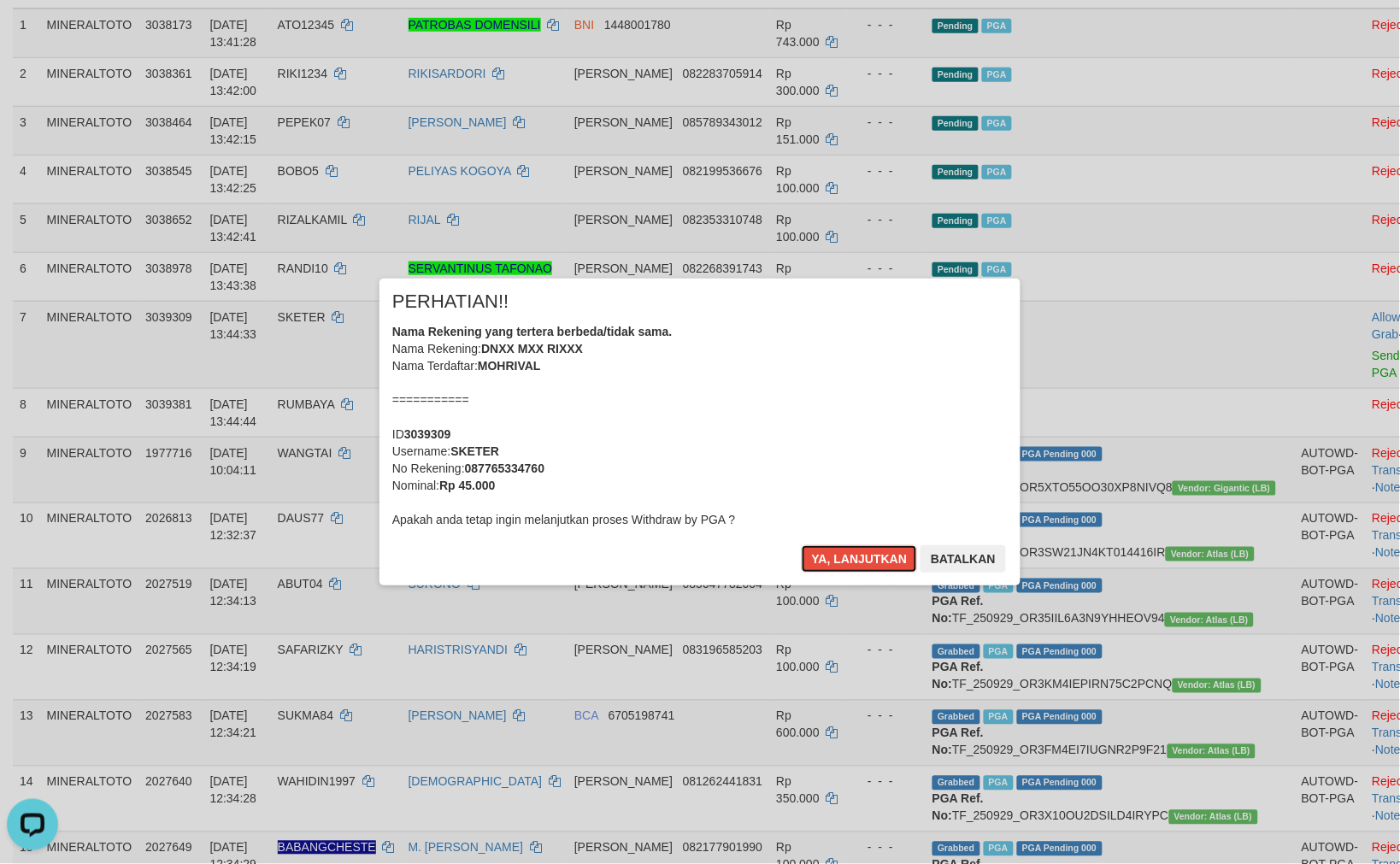
click at [860, 420] on div "Nama Rekening yang tertera berbeda/tidak sama. Nama Rekening: DNXX MXX RIXXX Na…" at bounding box center [700, 426] width 615 height 205
click at [802, 545] on button "Ya, lanjutkan" at bounding box center [859, 558] width 117 height 27
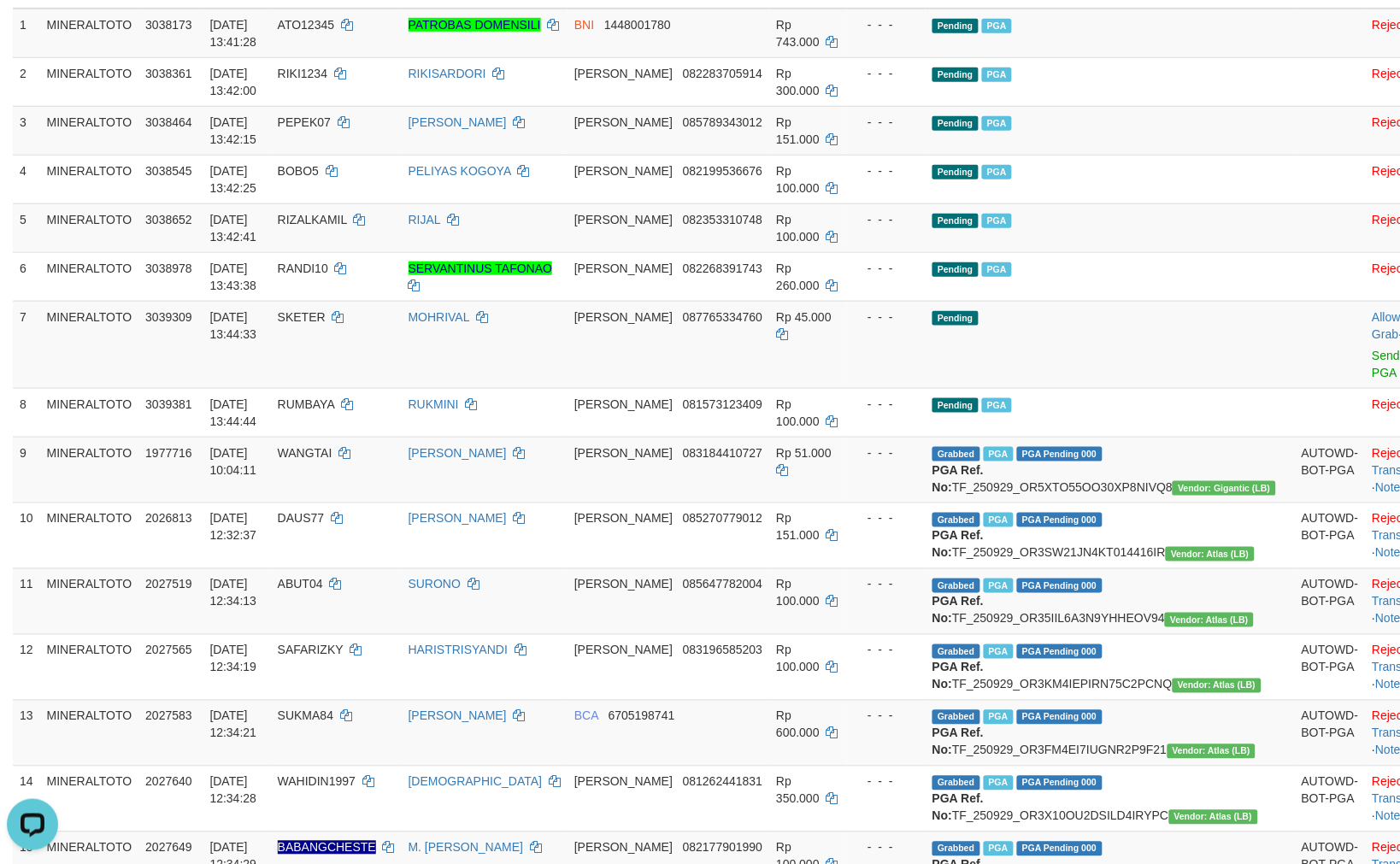
scroll to position [258, 0]
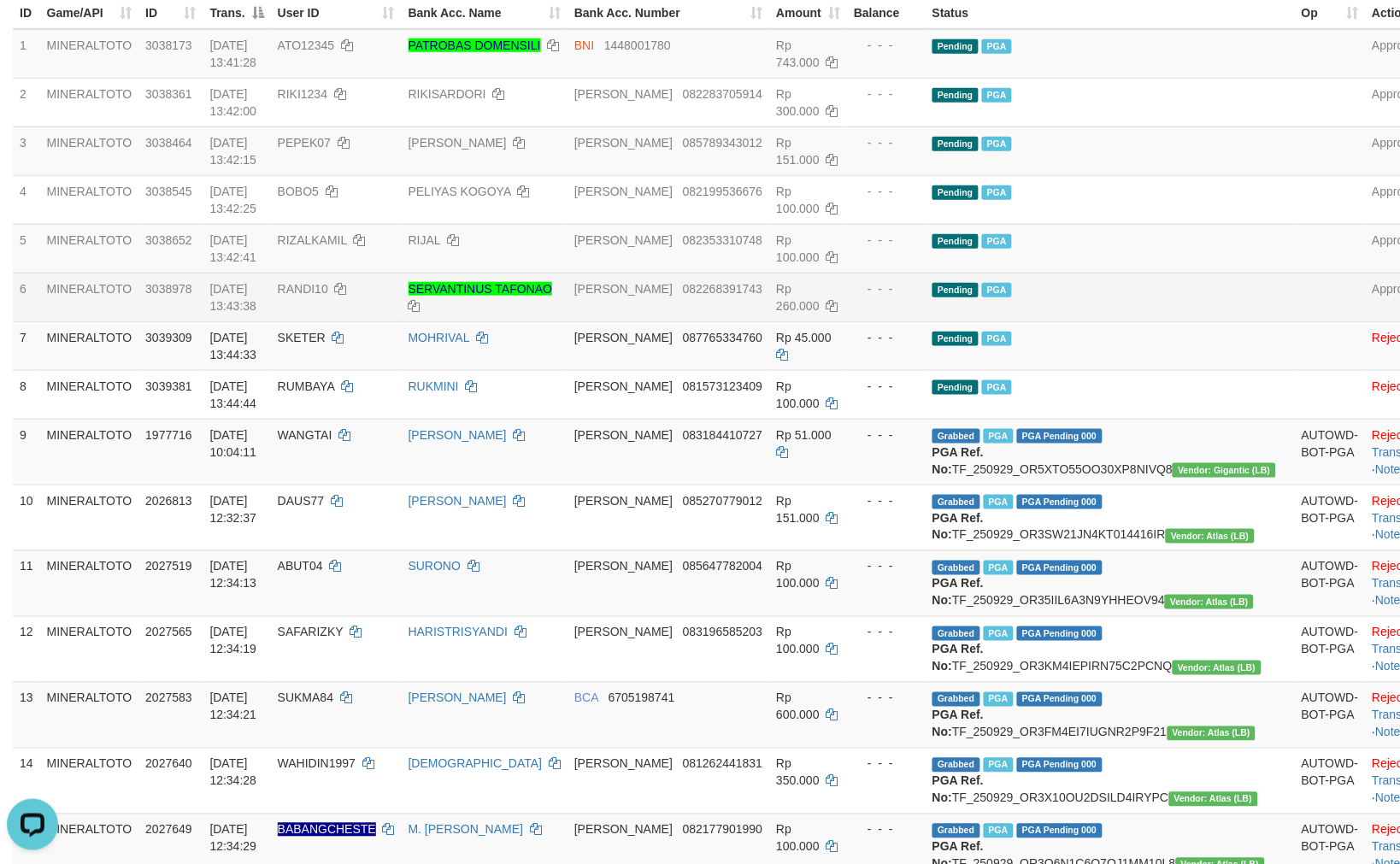
click at [1150, 289] on td "Pending PGA" at bounding box center [1109, 297] width 369 height 49
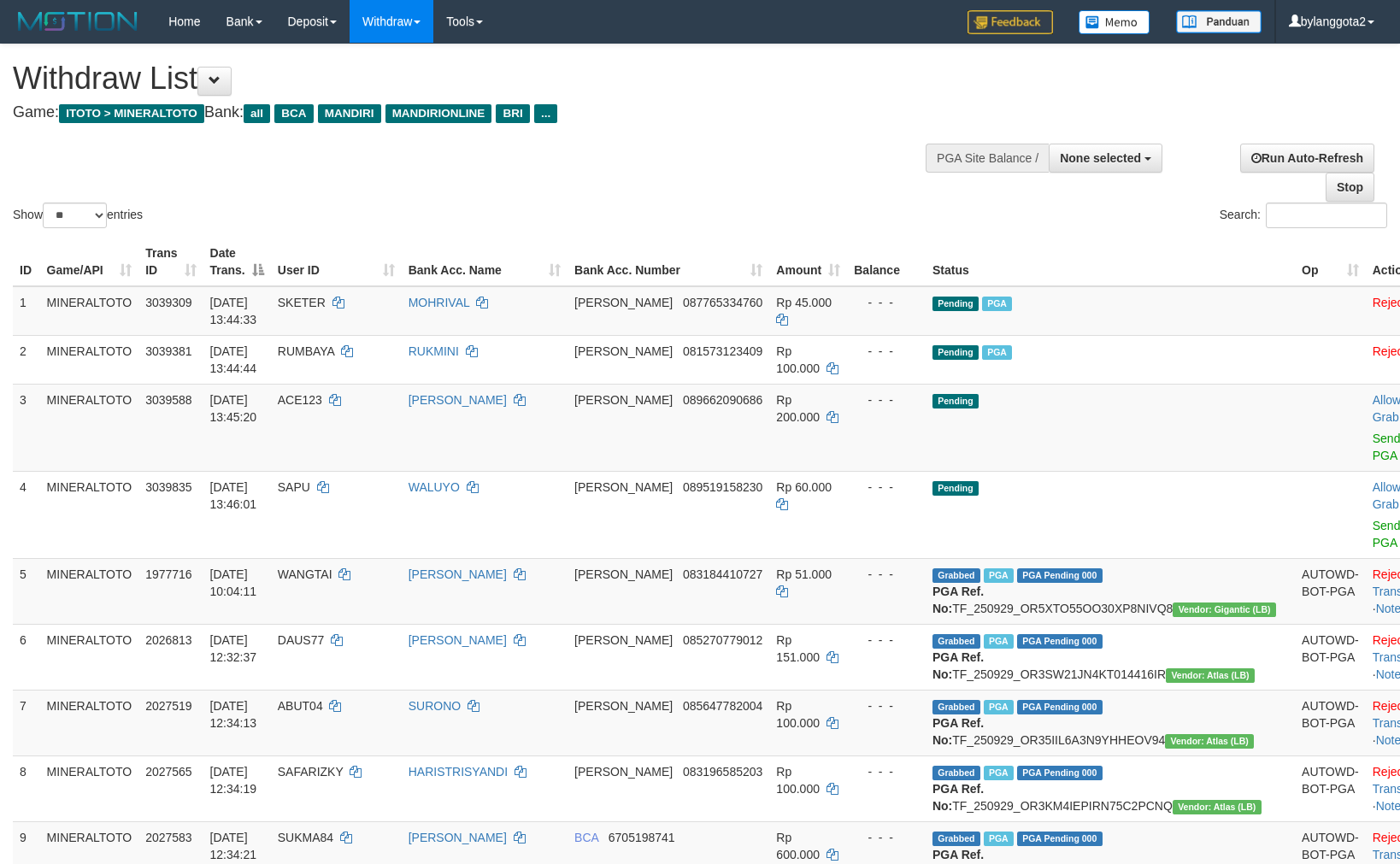
select select
select select "**"
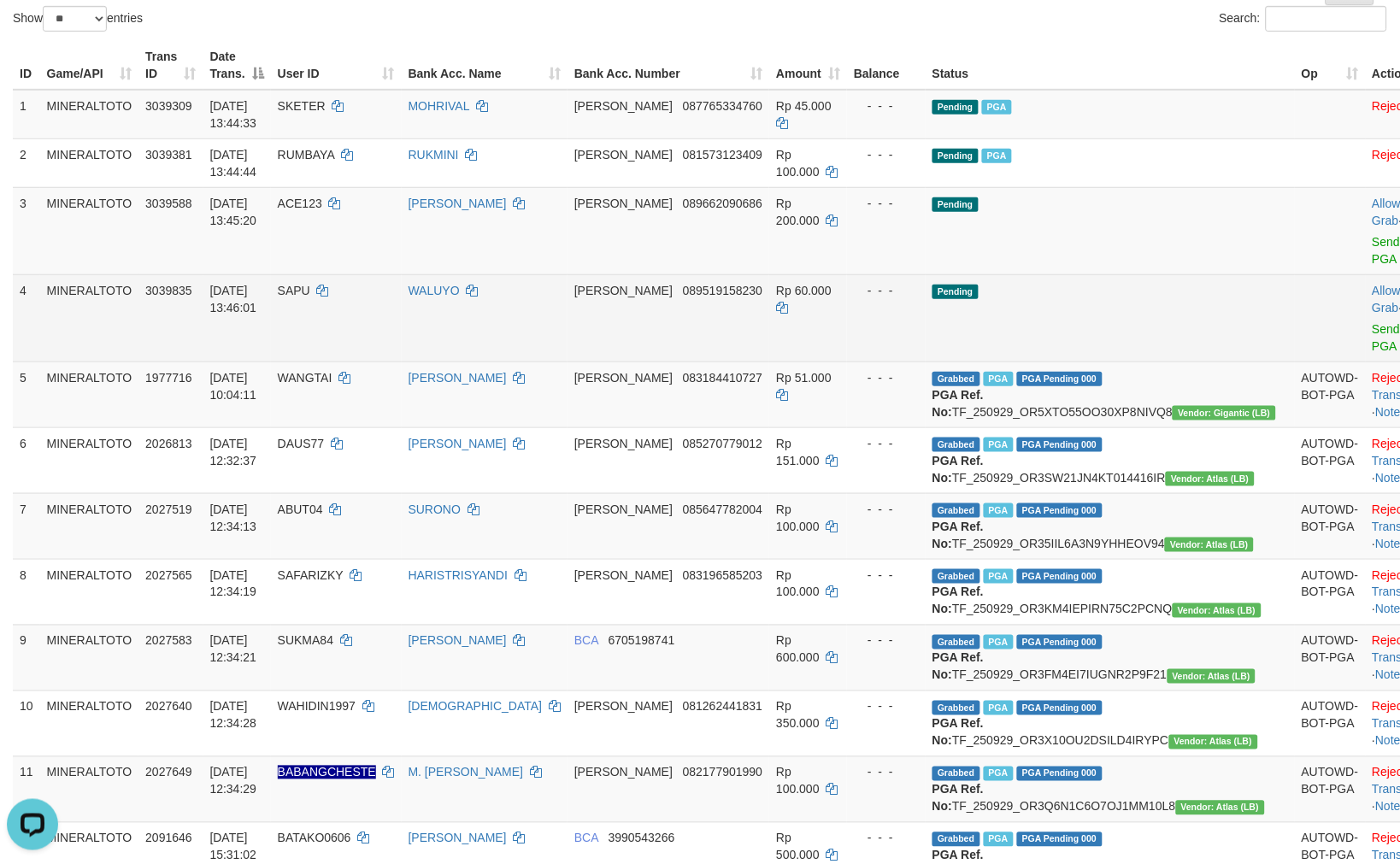
click at [1099, 277] on td "Pending" at bounding box center [1109, 317] width 369 height 87
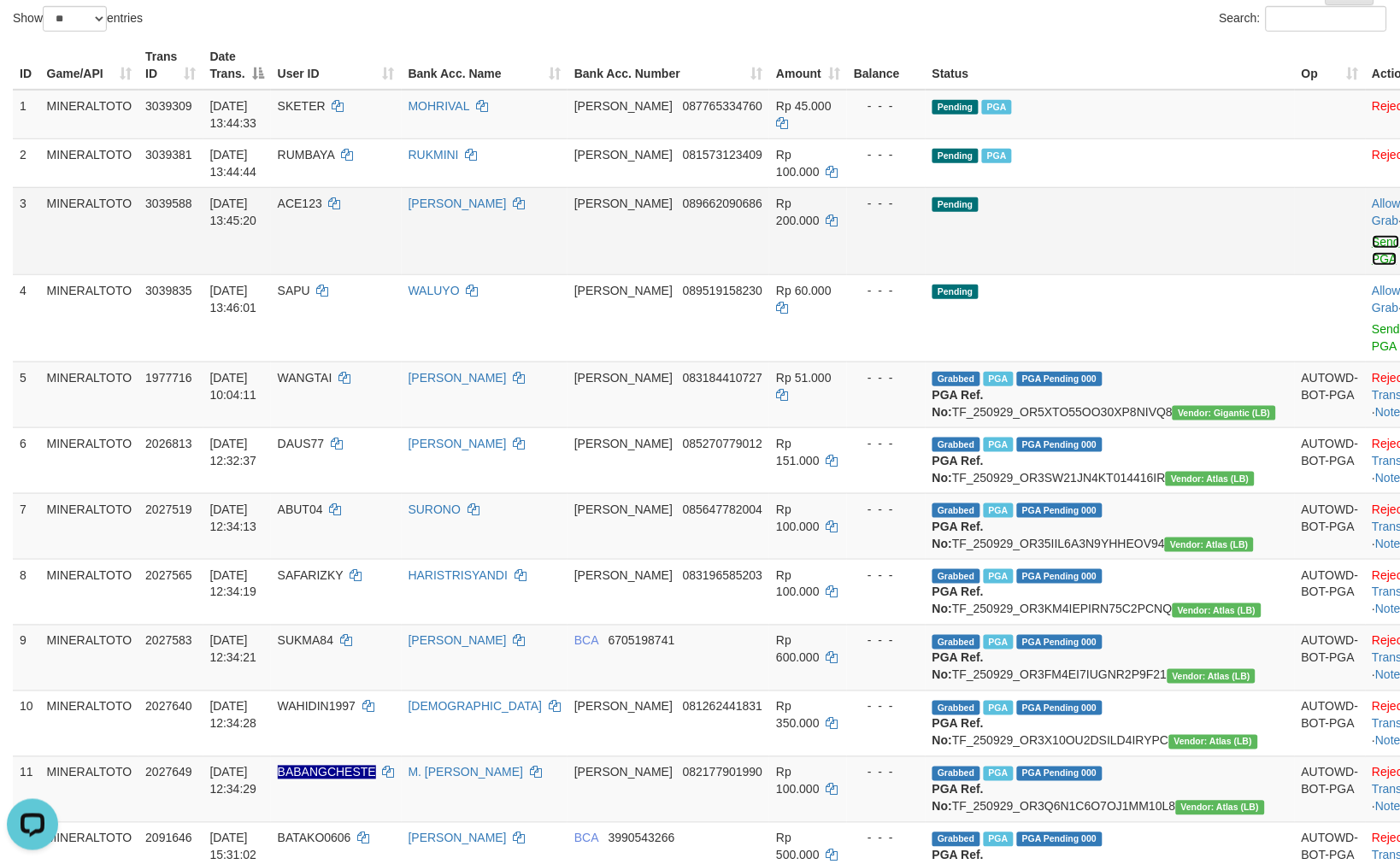
click at [1372, 244] on link "Send PGA" at bounding box center [1386, 250] width 28 height 31
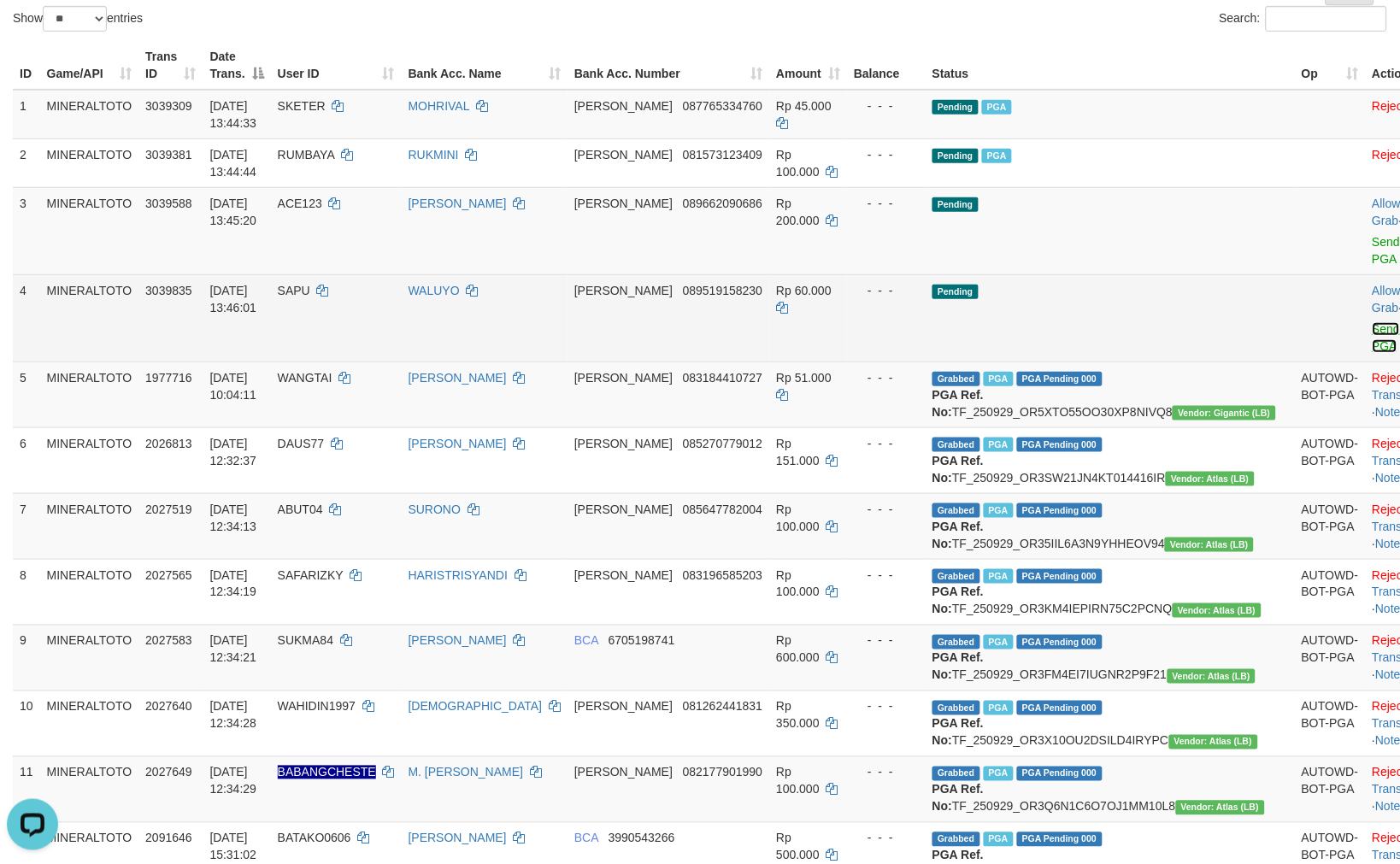
click at [1372, 322] on link "Send PGA" at bounding box center [1386, 337] width 28 height 31
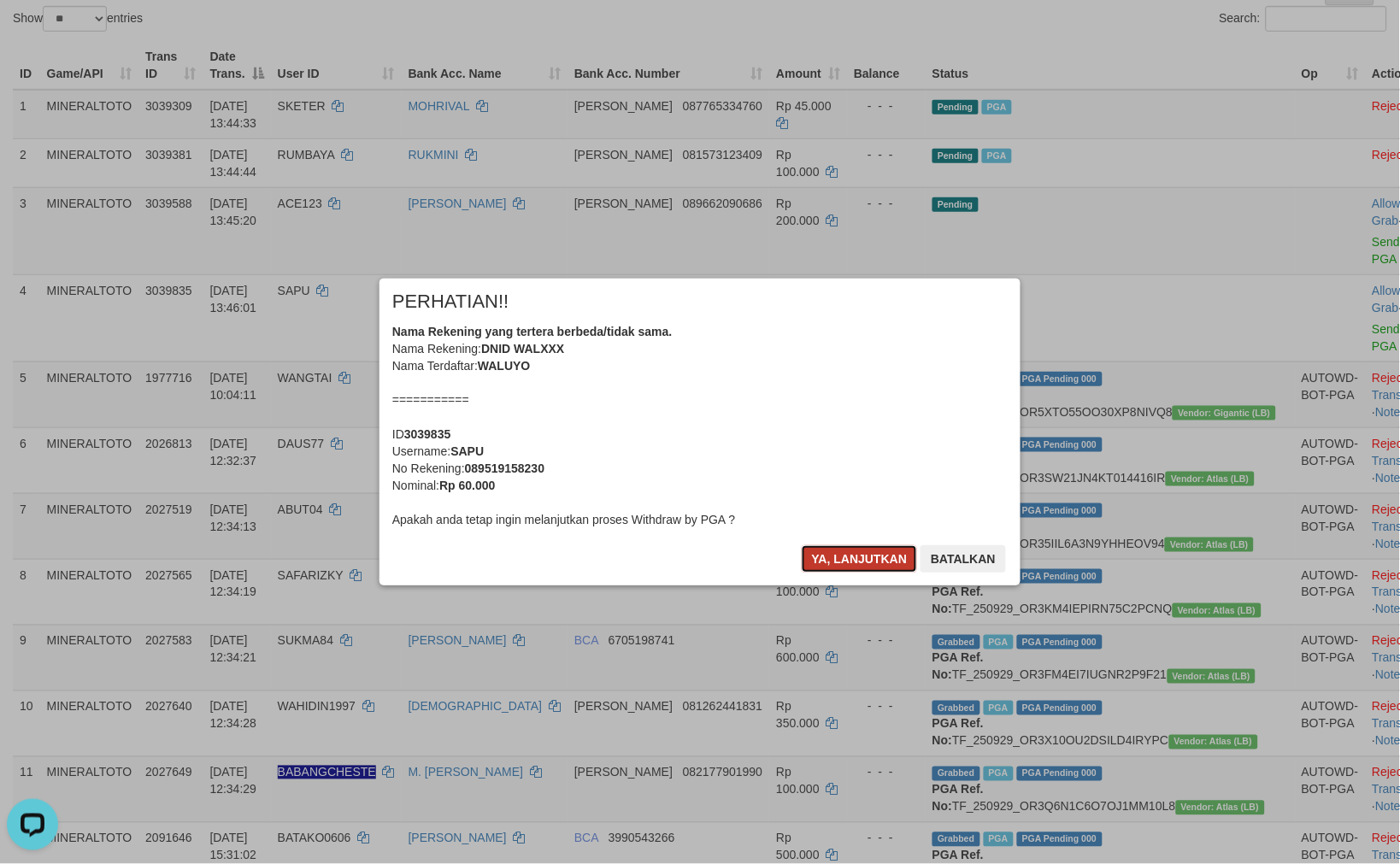
click at [857, 556] on button "Ya, lanjutkan" at bounding box center [859, 558] width 117 height 27
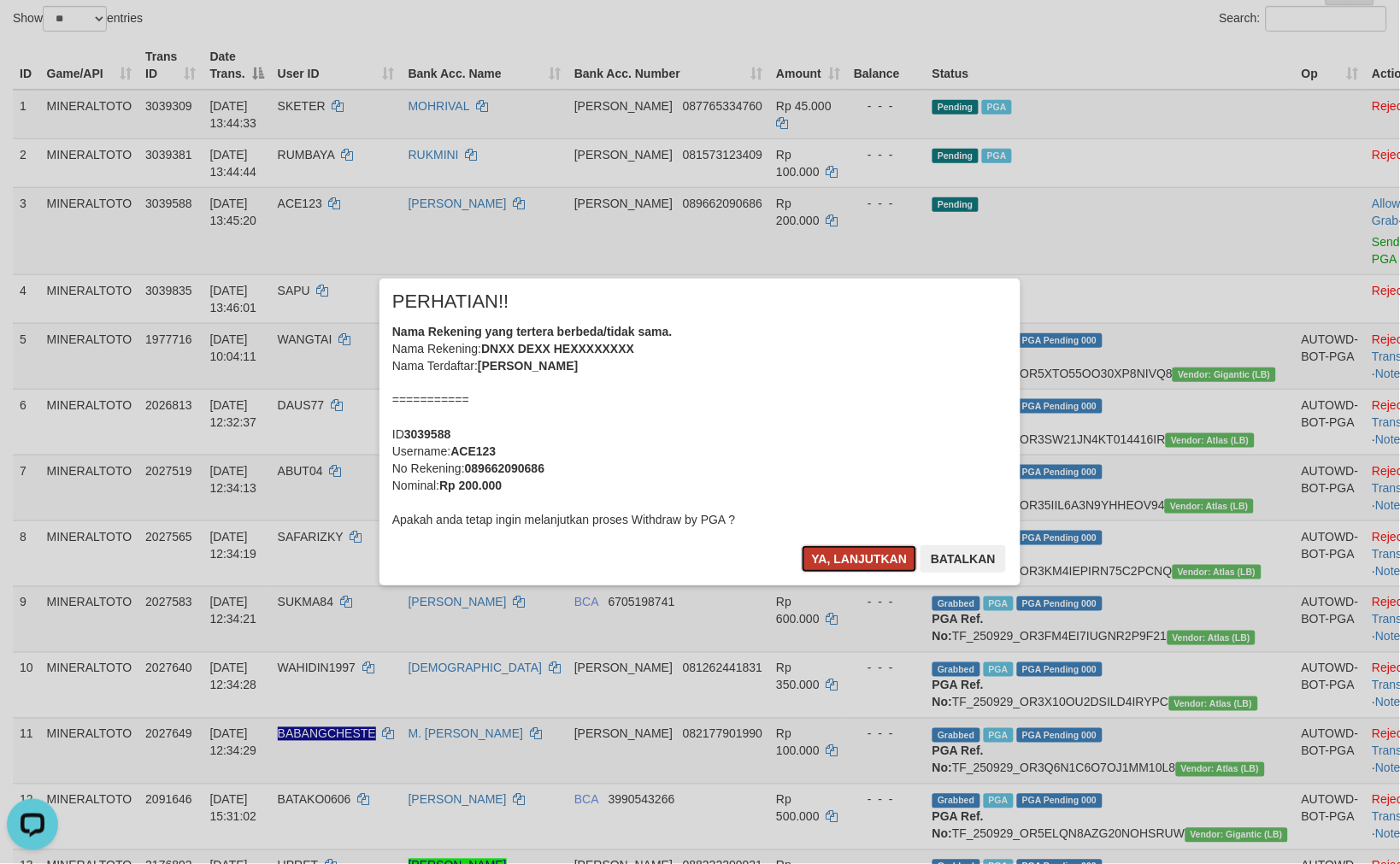
click at [857, 556] on button "Ya, lanjutkan" at bounding box center [859, 558] width 117 height 27
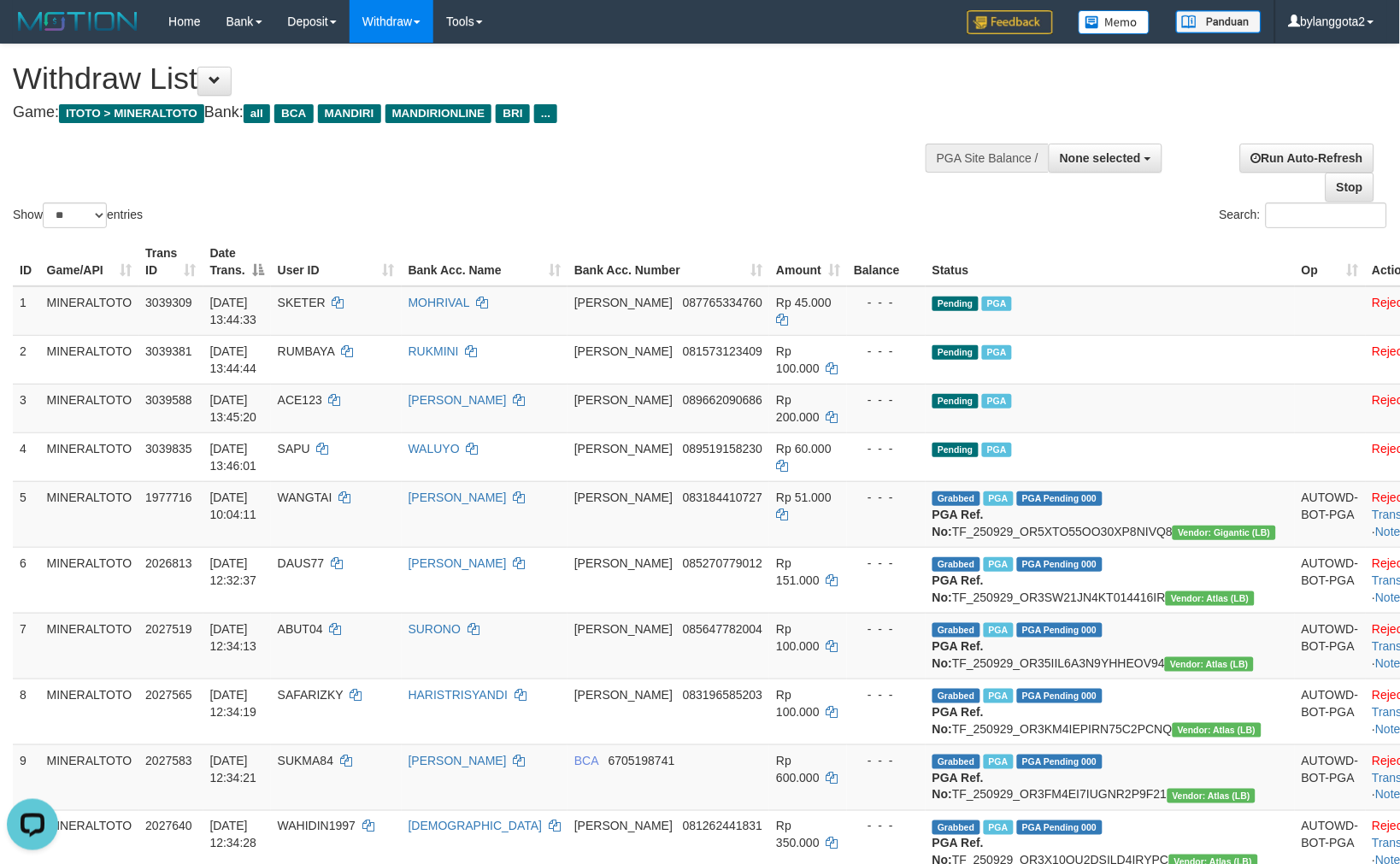
drag, startPoint x: 471, startPoint y: 168, endPoint x: 480, endPoint y: 176, distance: 12.0
click at [471, 168] on div "Show ** ** ** *** entries Search:" at bounding box center [700, 138] width 1400 height 188
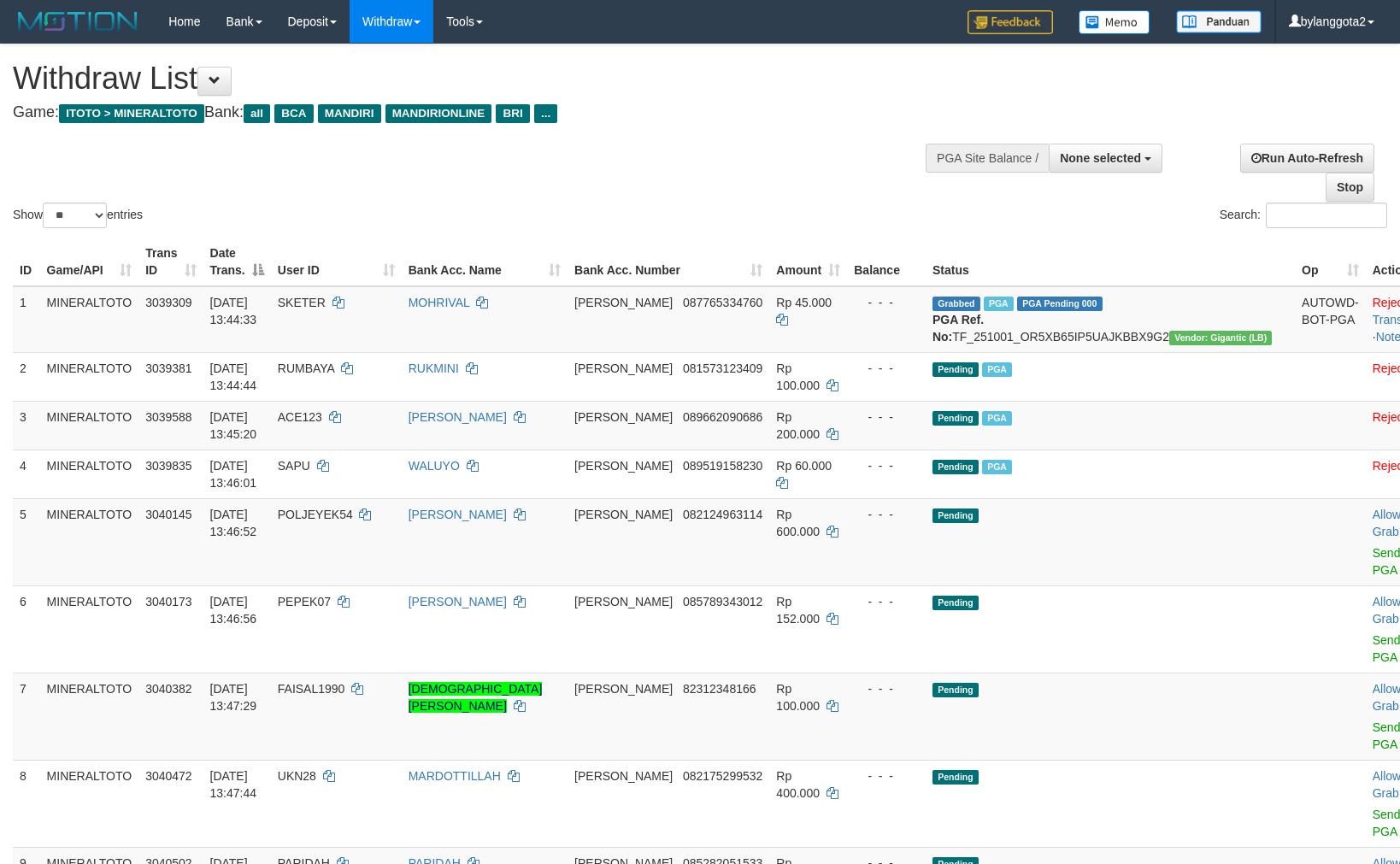
select select
select select "**"
click at [980, 581] on td "Pending" at bounding box center [1109, 542] width 369 height 87
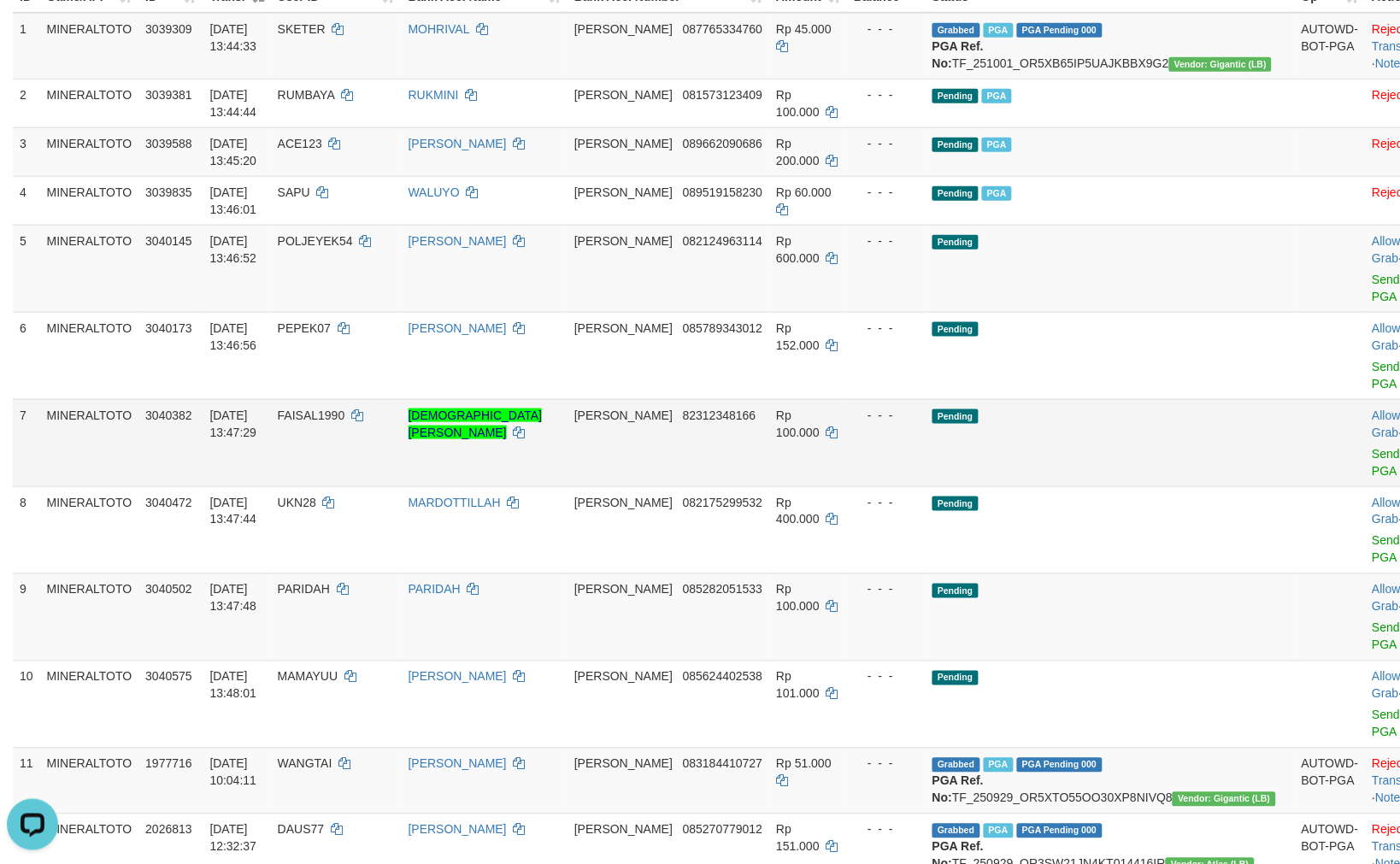
scroll to position [285, 0]
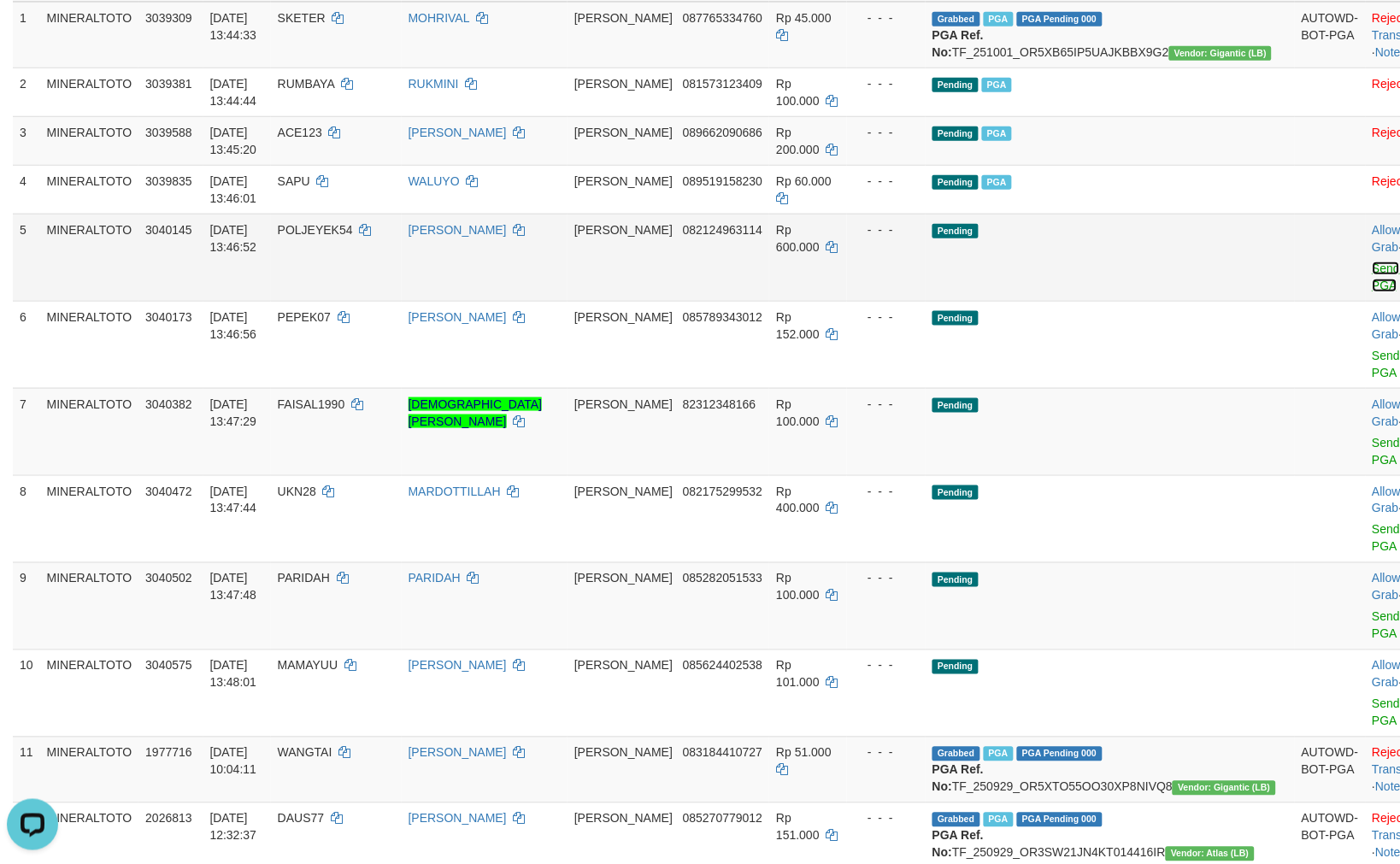
click at [1372, 286] on link "Send PGA" at bounding box center [1386, 276] width 28 height 31
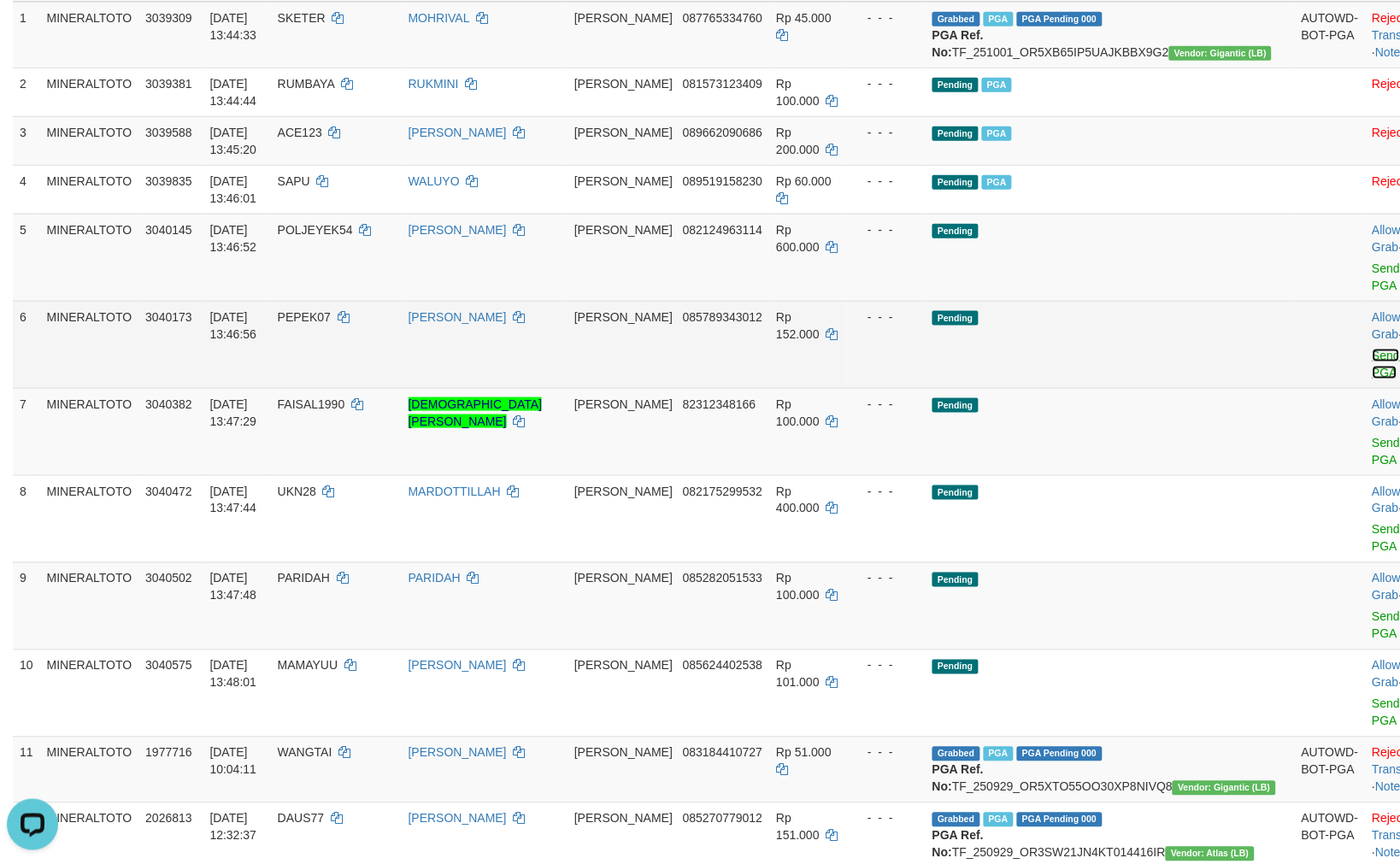
drag, startPoint x: 1297, startPoint y: 351, endPoint x: 1311, endPoint y: 356, distance: 14.9
click at [1372, 351] on link "Send PGA" at bounding box center [1386, 364] width 28 height 31
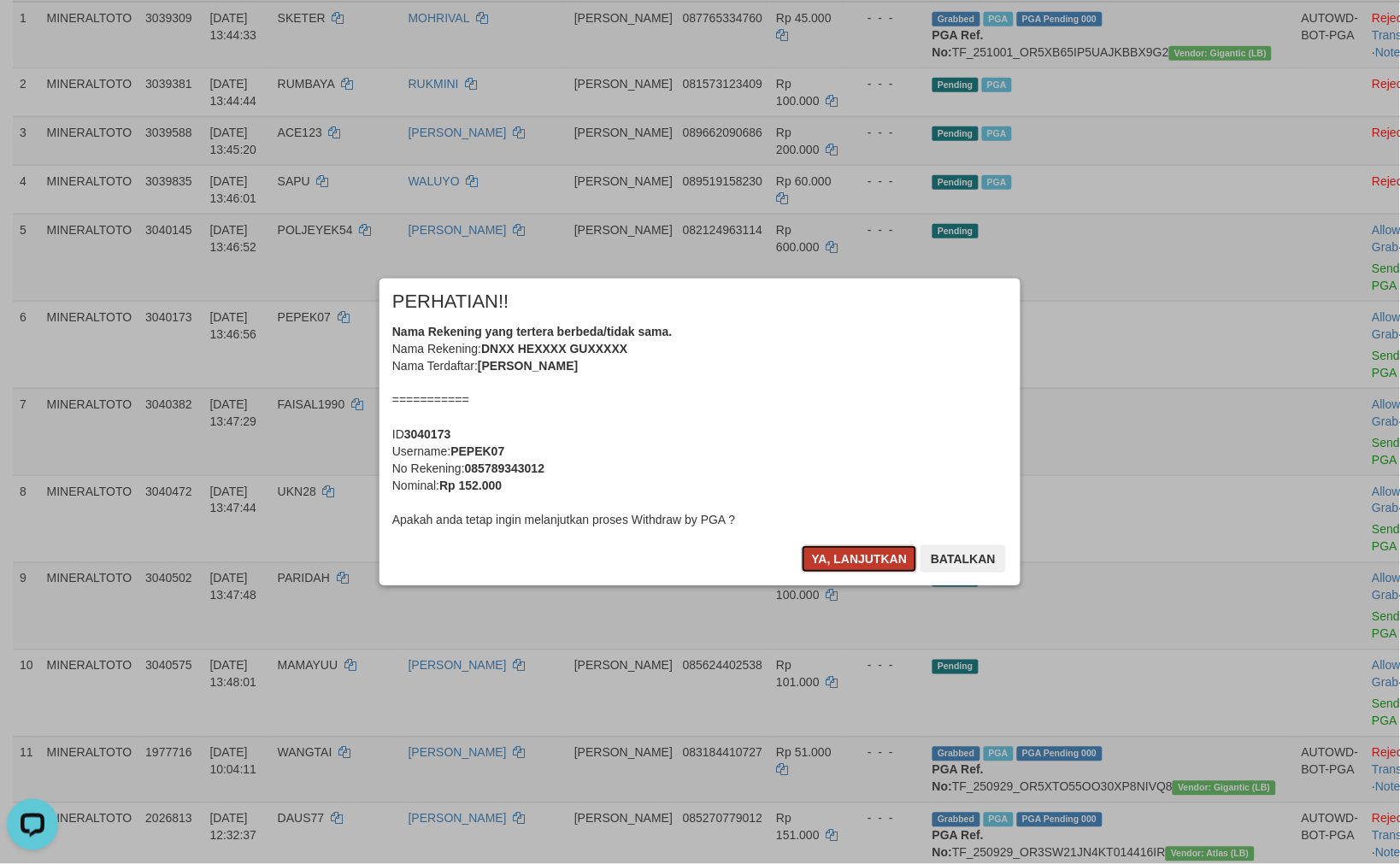
click at [887, 558] on button "Ya, lanjutkan" at bounding box center [859, 558] width 117 height 27
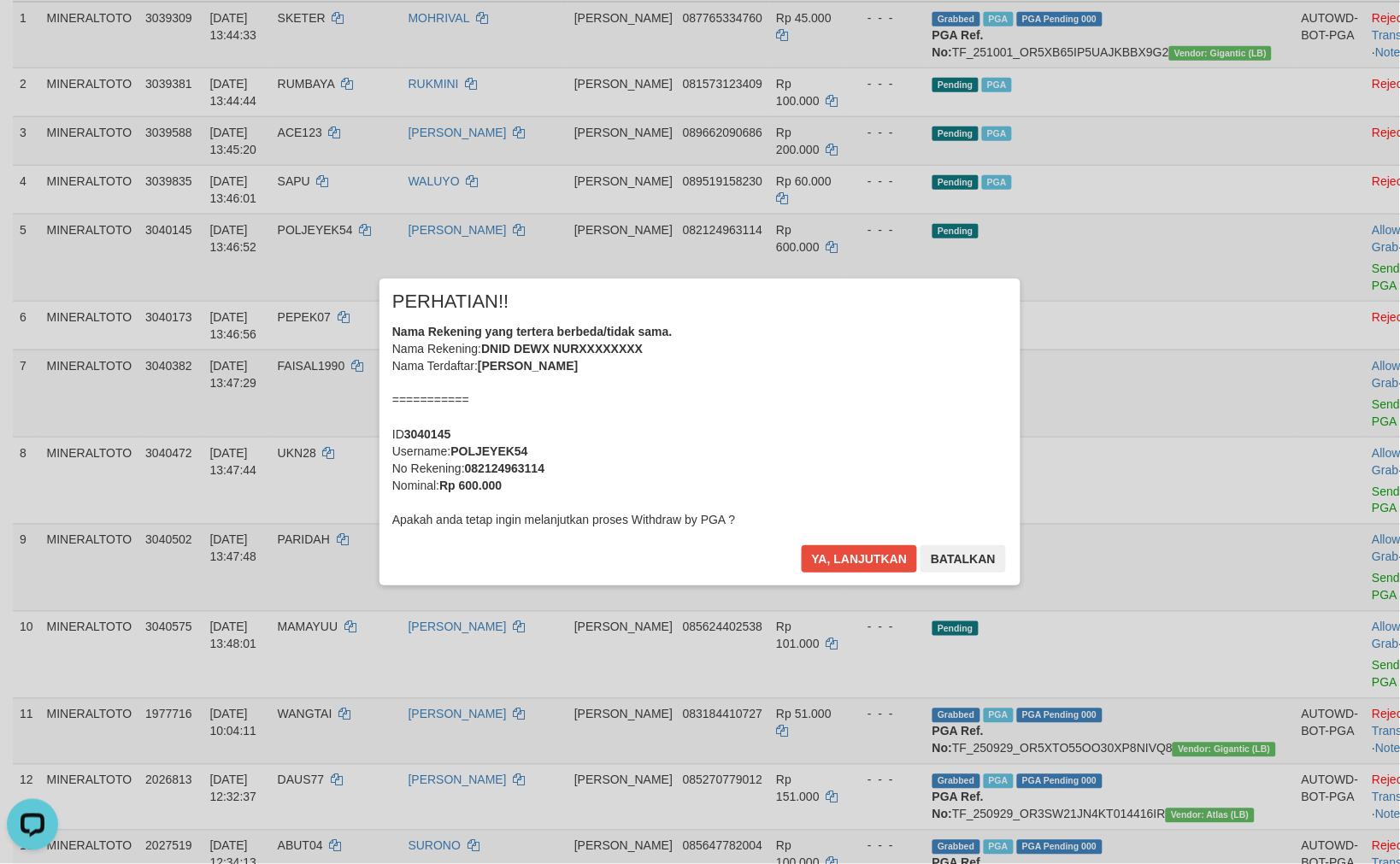
scroll to position [263, 0]
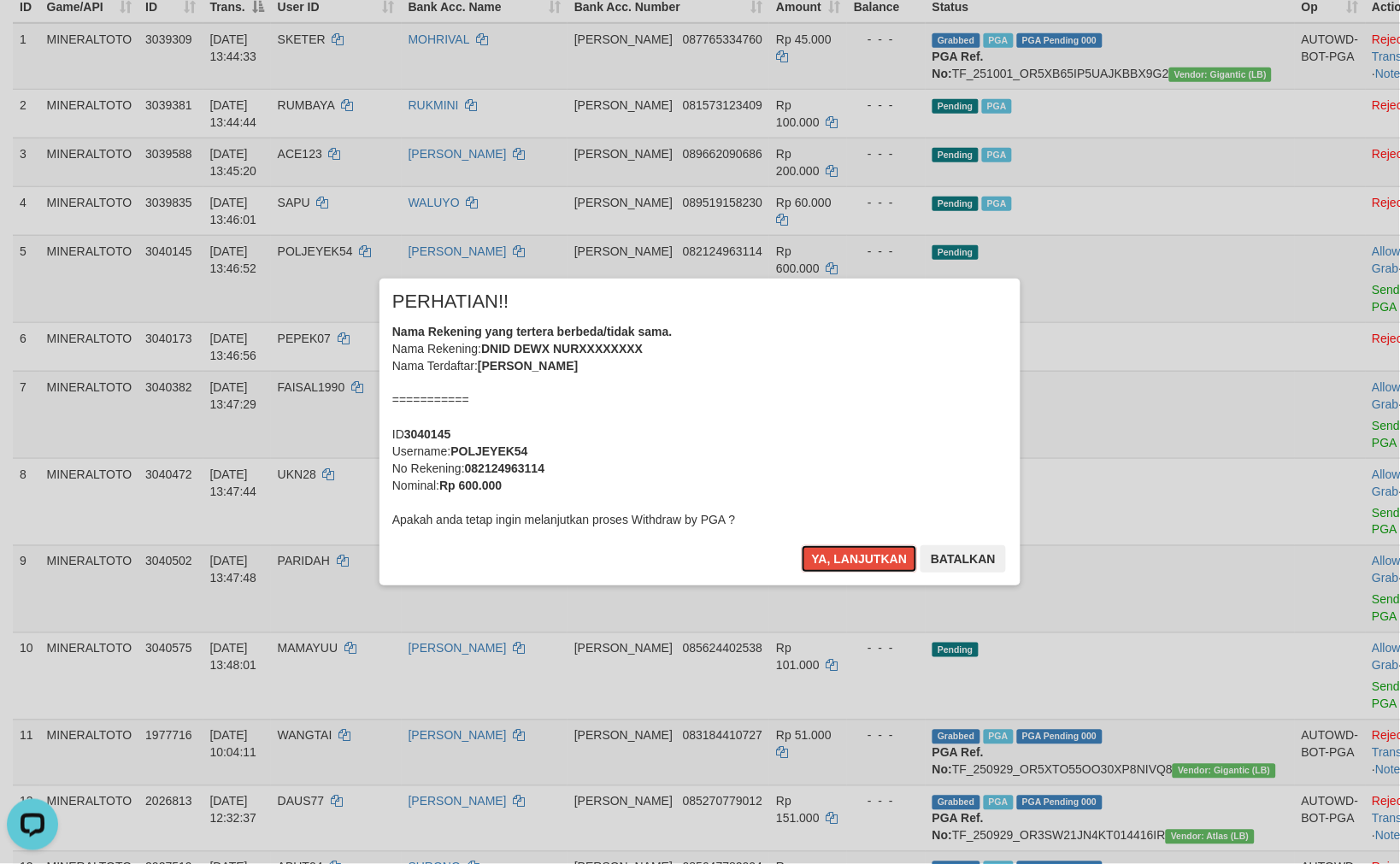
click at [887, 558] on button "Ya, lanjutkan" at bounding box center [859, 558] width 117 height 27
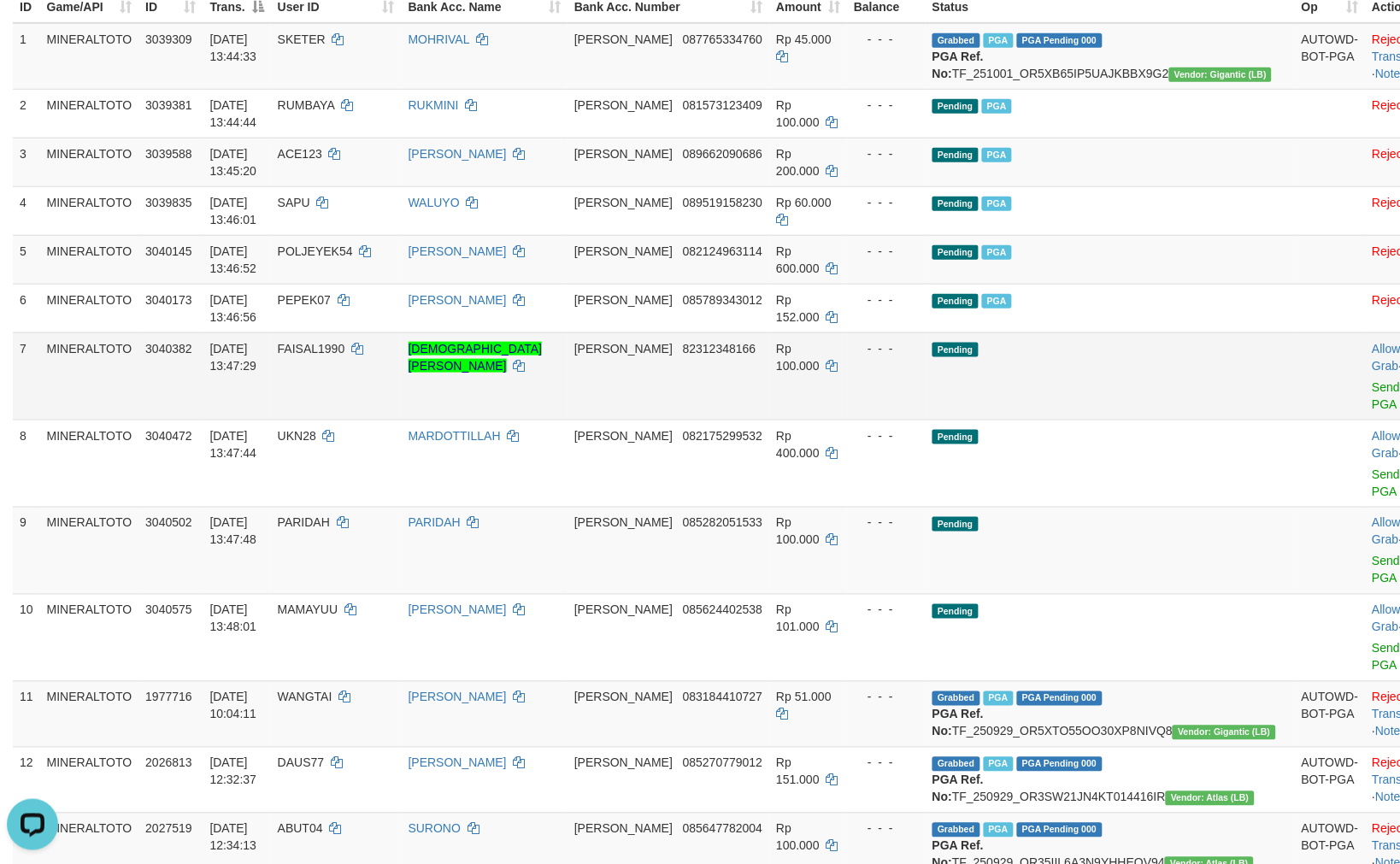
scroll to position [242, 0]
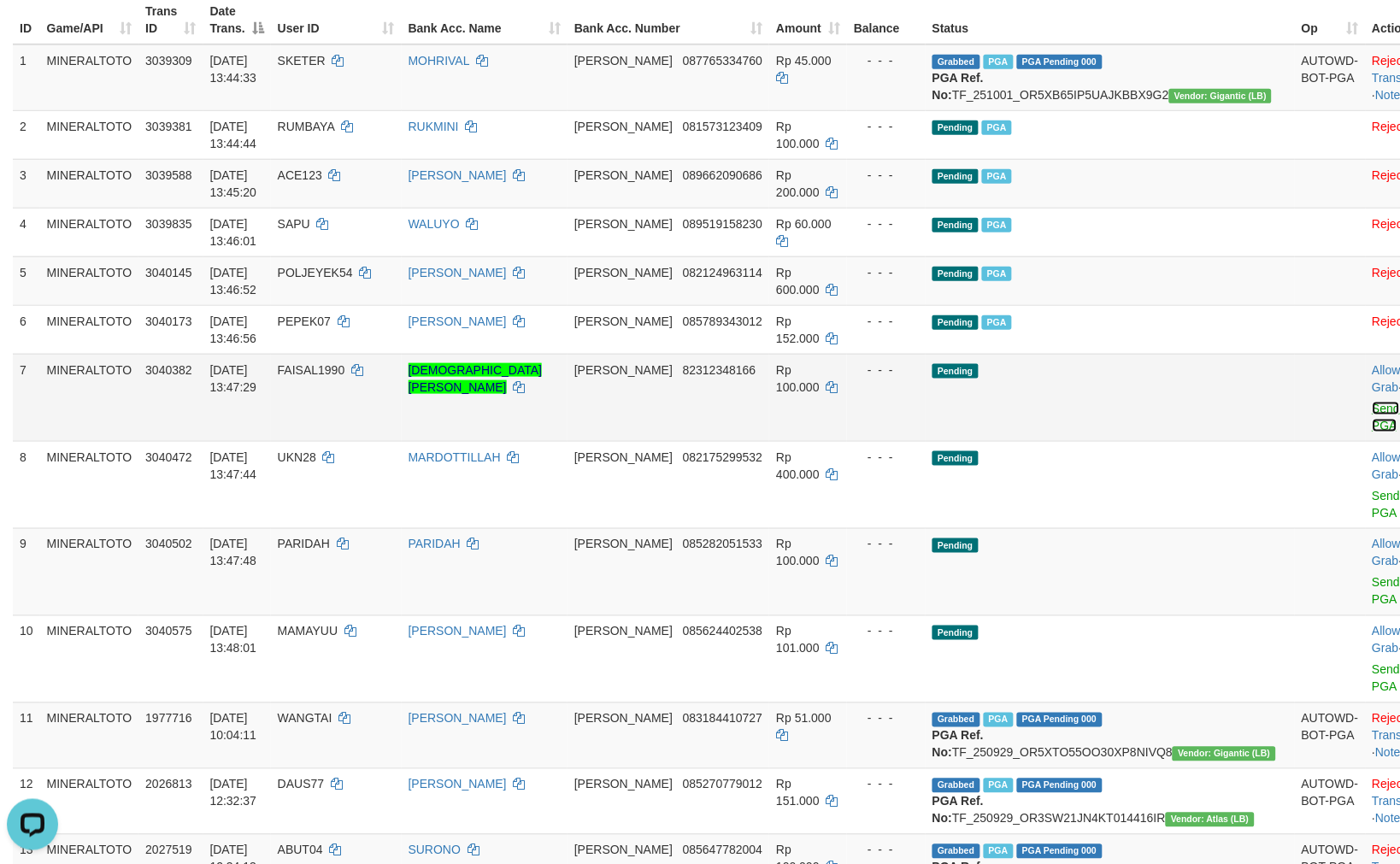
click at [1372, 421] on link "Send PGA" at bounding box center [1386, 416] width 28 height 31
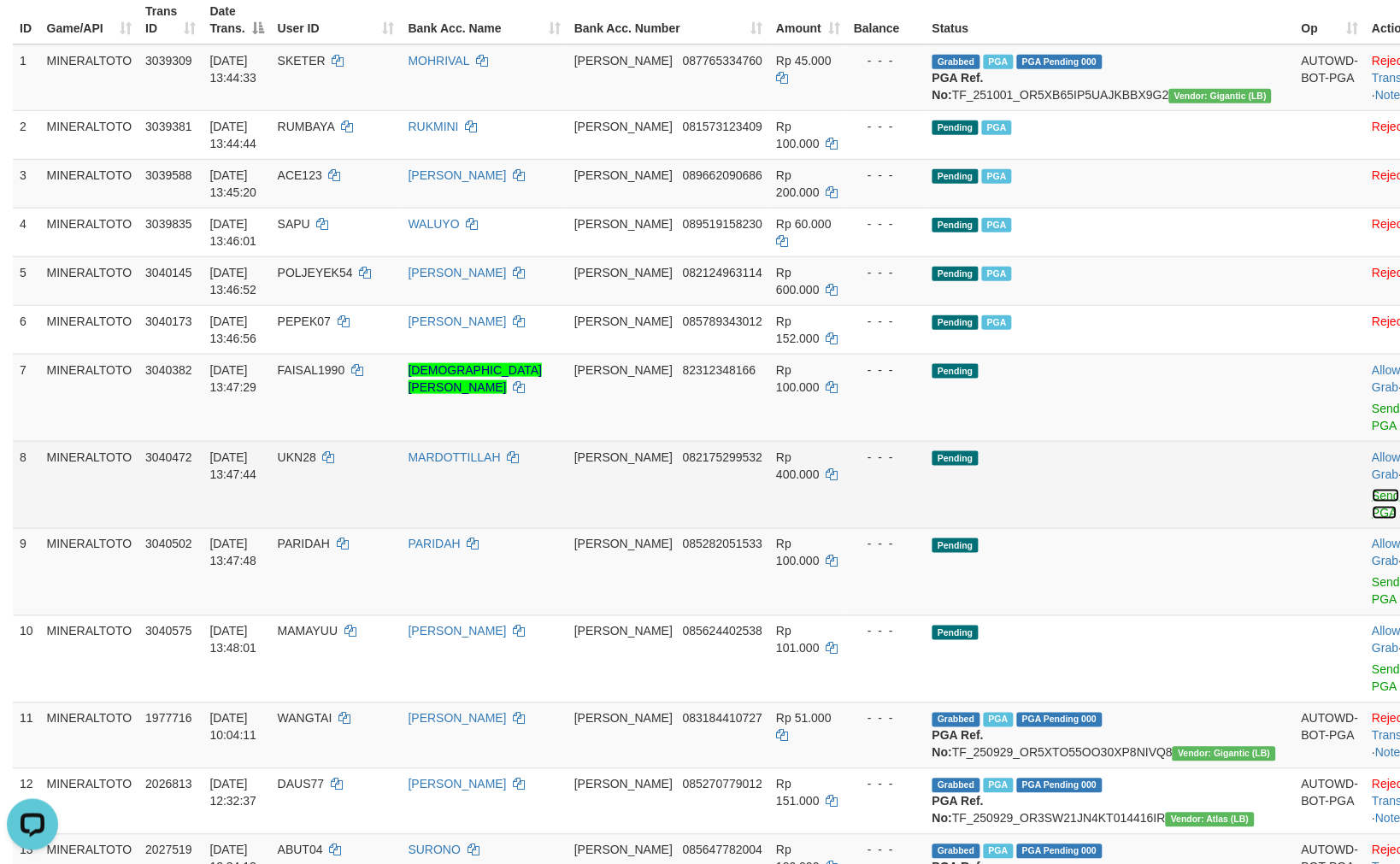
click at [1372, 492] on link "Send PGA" at bounding box center [1386, 504] width 28 height 31
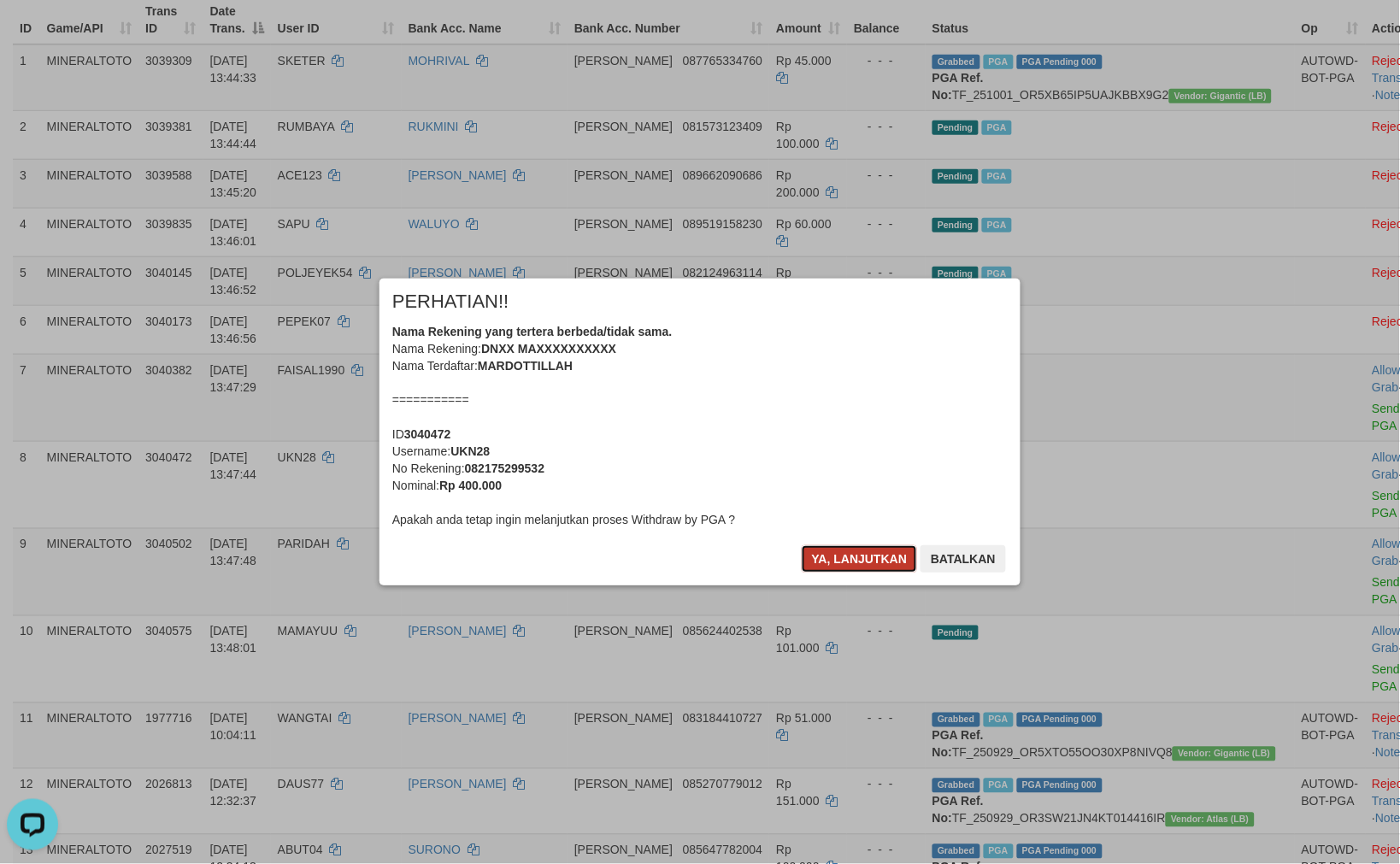
click at [850, 561] on button "Ya, lanjutkan" at bounding box center [859, 558] width 117 height 27
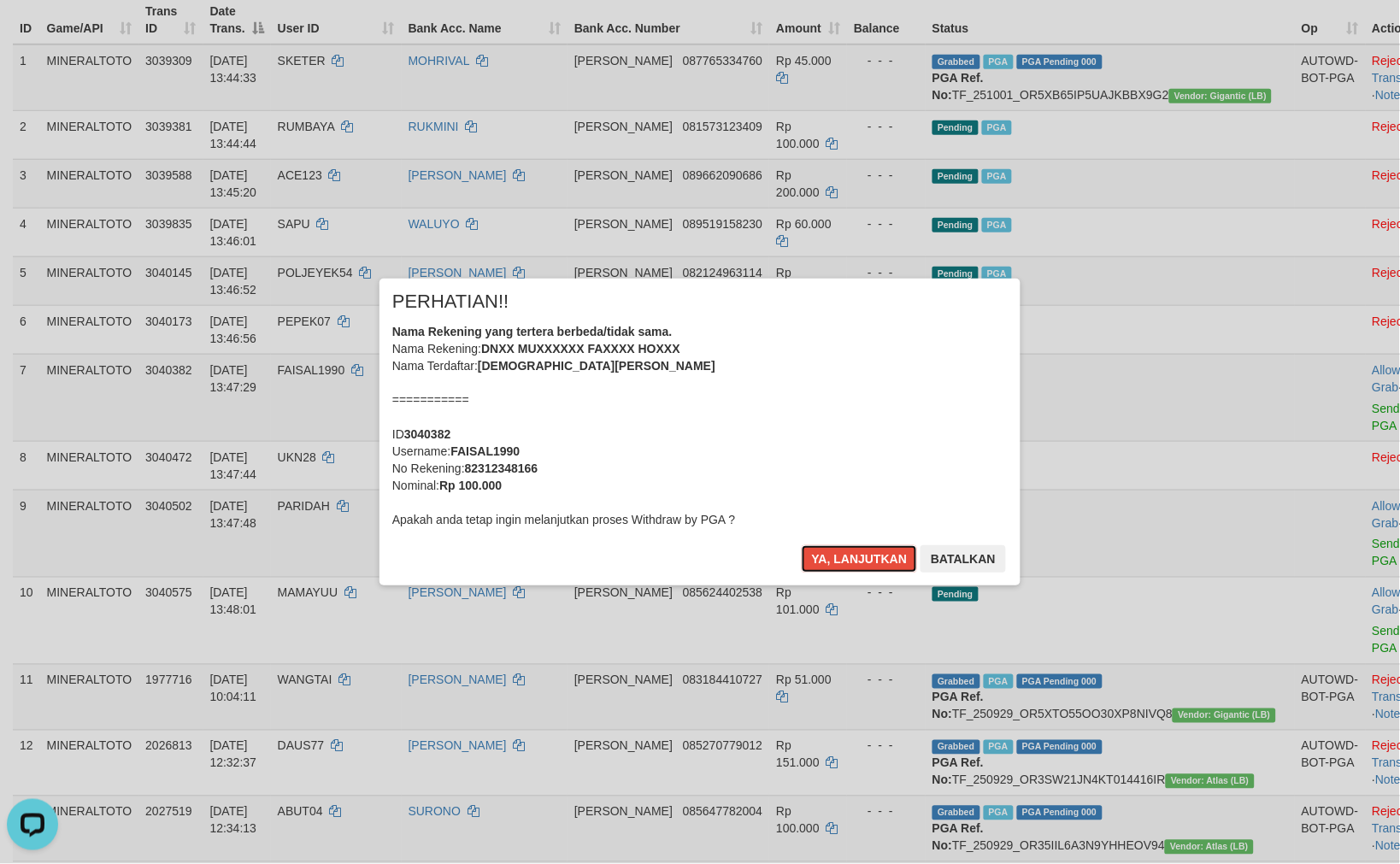
click at [850, 561] on button "Ya, lanjutkan" at bounding box center [859, 558] width 117 height 27
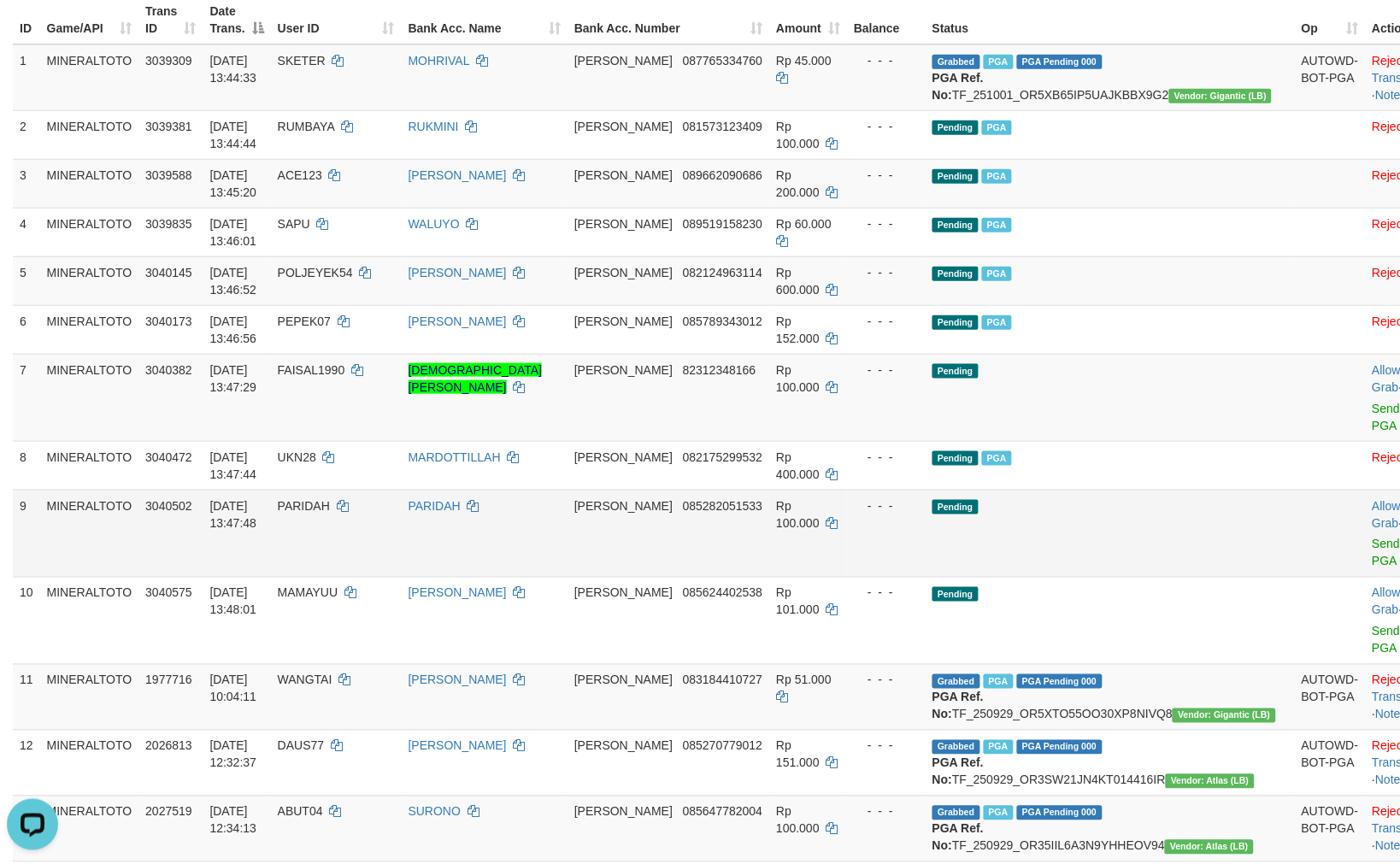
scroll to position [221, 0]
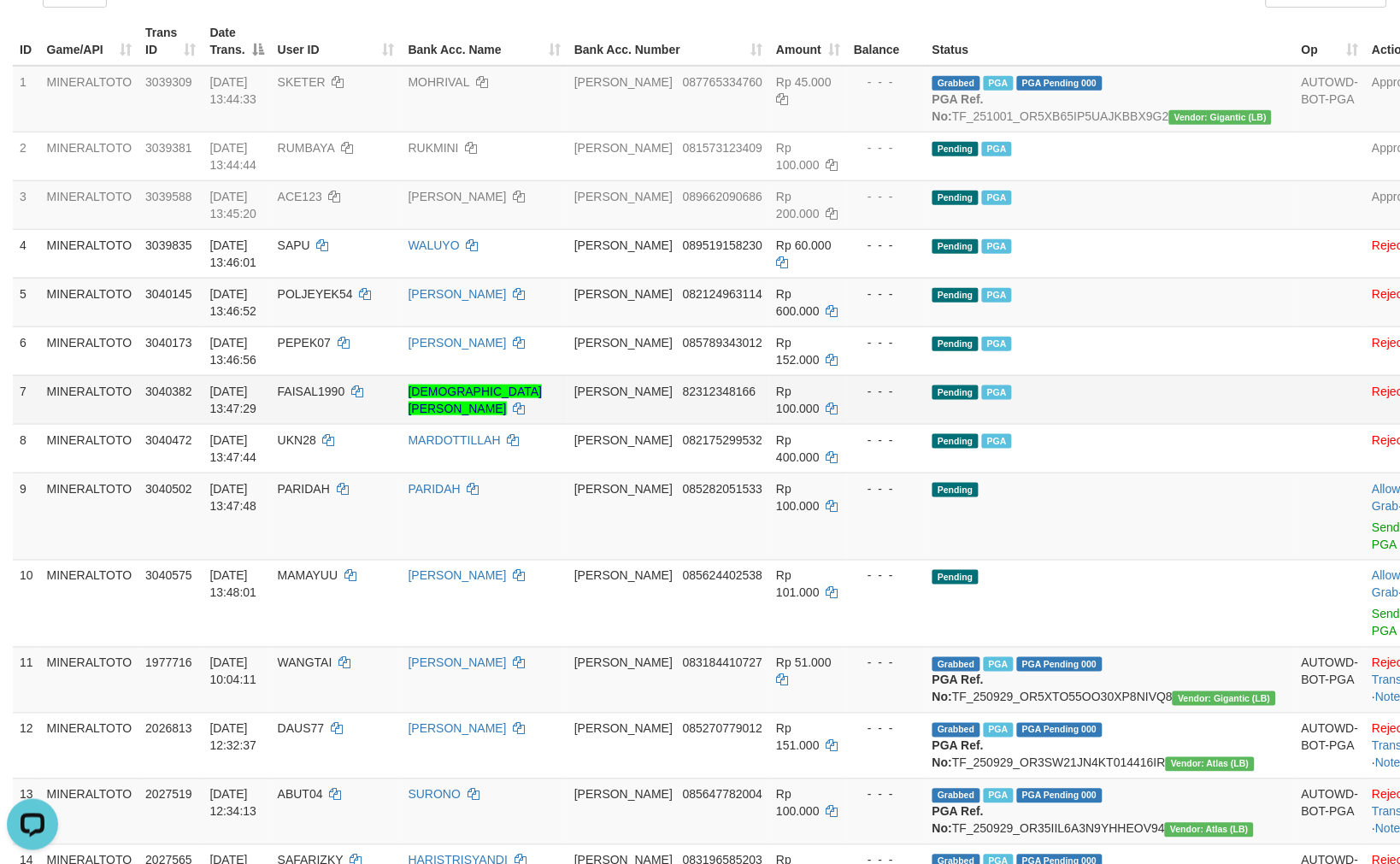
click at [1130, 393] on td "Pending PGA" at bounding box center [1109, 400] width 369 height 49
click at [1372, 541] on link "Send PGA" at bounding box center [1386, 535] width 28 height 31
click at [1372, 611] on link "Send PGA" at bounding box center [1386, 622] width 28 height 31
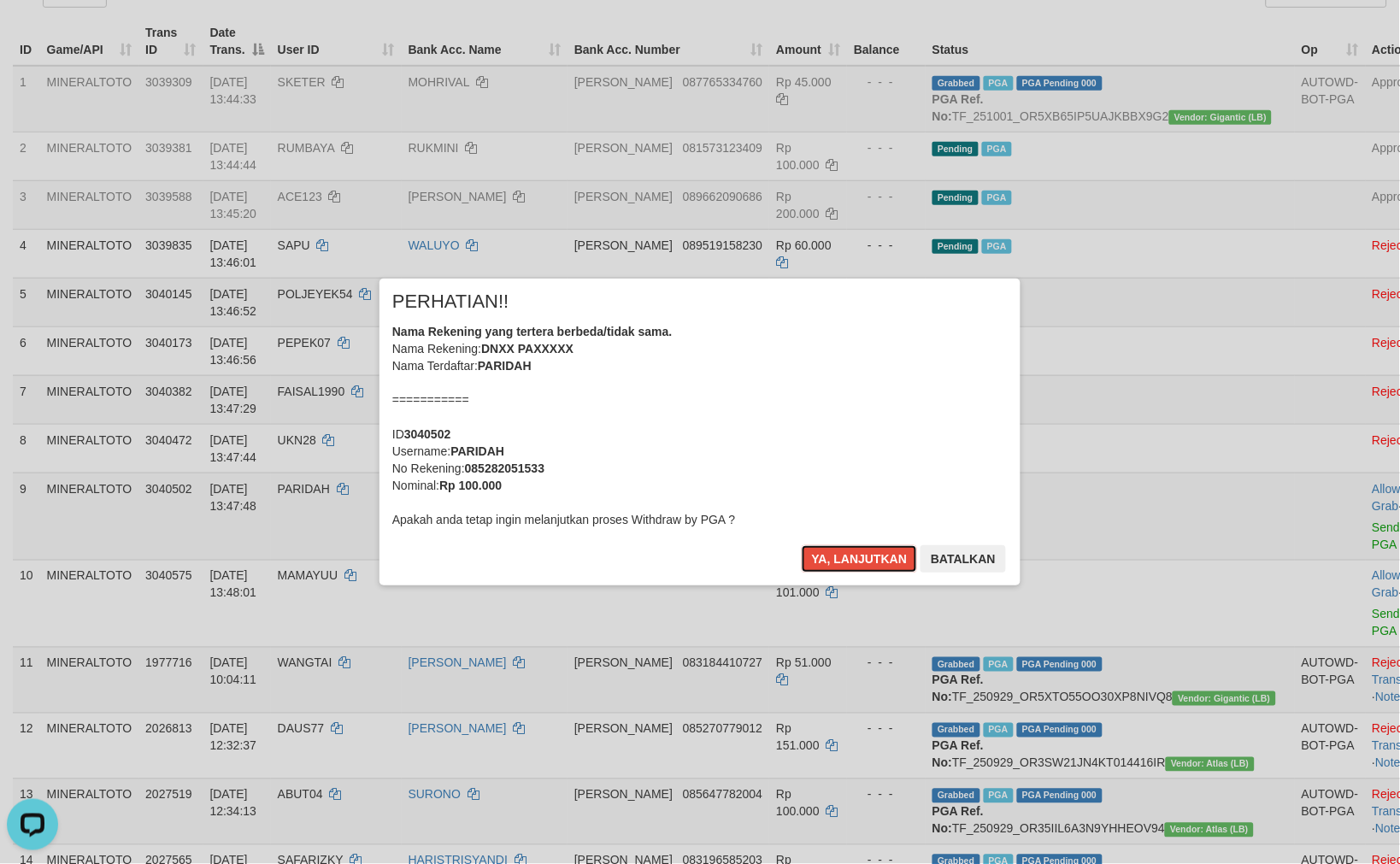
click at [740, 420] on div "Nama Rekening yang tertera berbeda/tidak sama. Nama Rekening: DNXX PAXXXXX Nama…" at bounding box center [700, 426] width 615 height 205
click at [802, 545] on button "Ya, lanjutkan" at bounding box center [859, 558] width 117 height 27
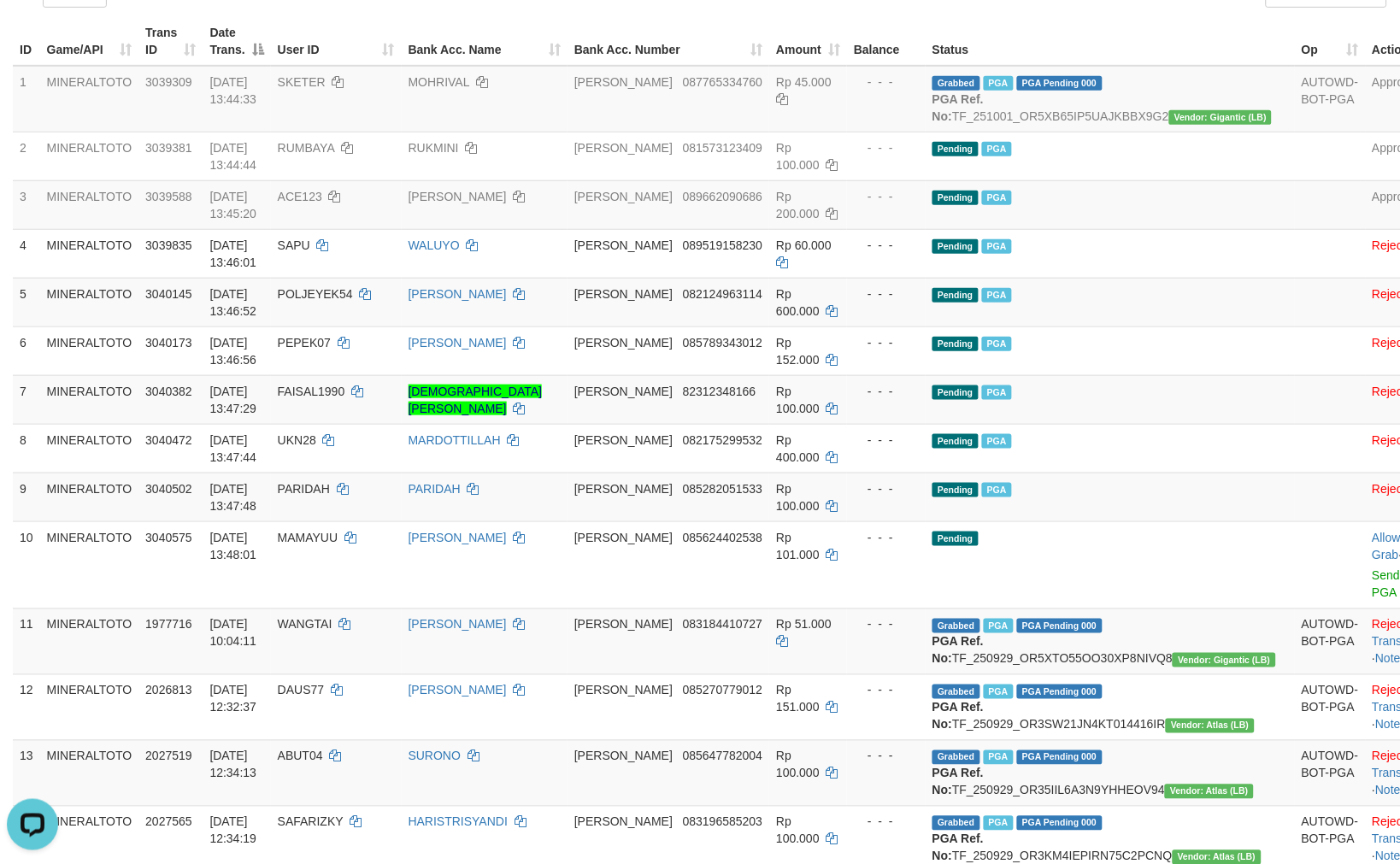
scroll to position [199, 0]
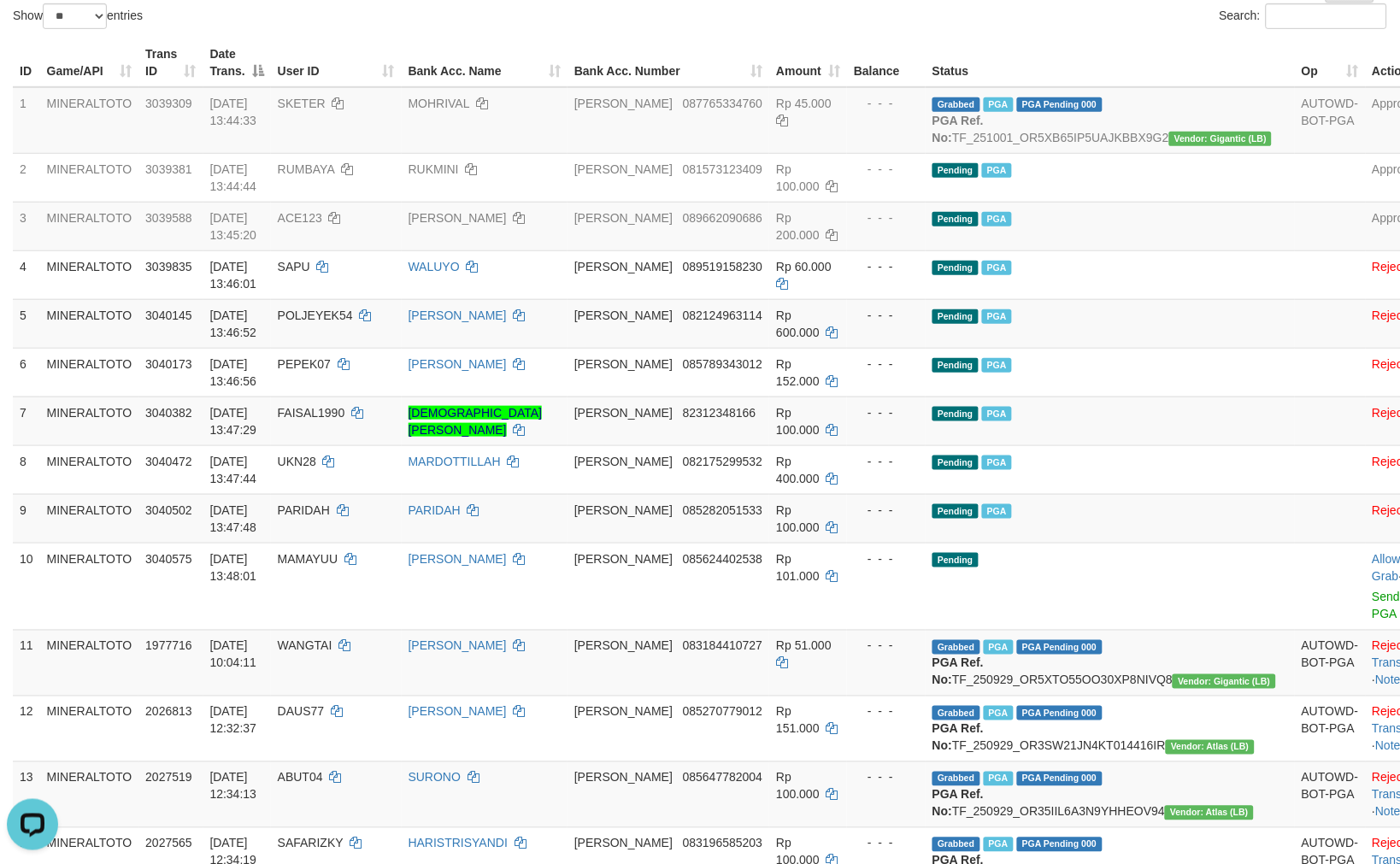
click at [740, 420] on td "DANA 82312348166" at bounding box center [668, 421] width 202 height 49
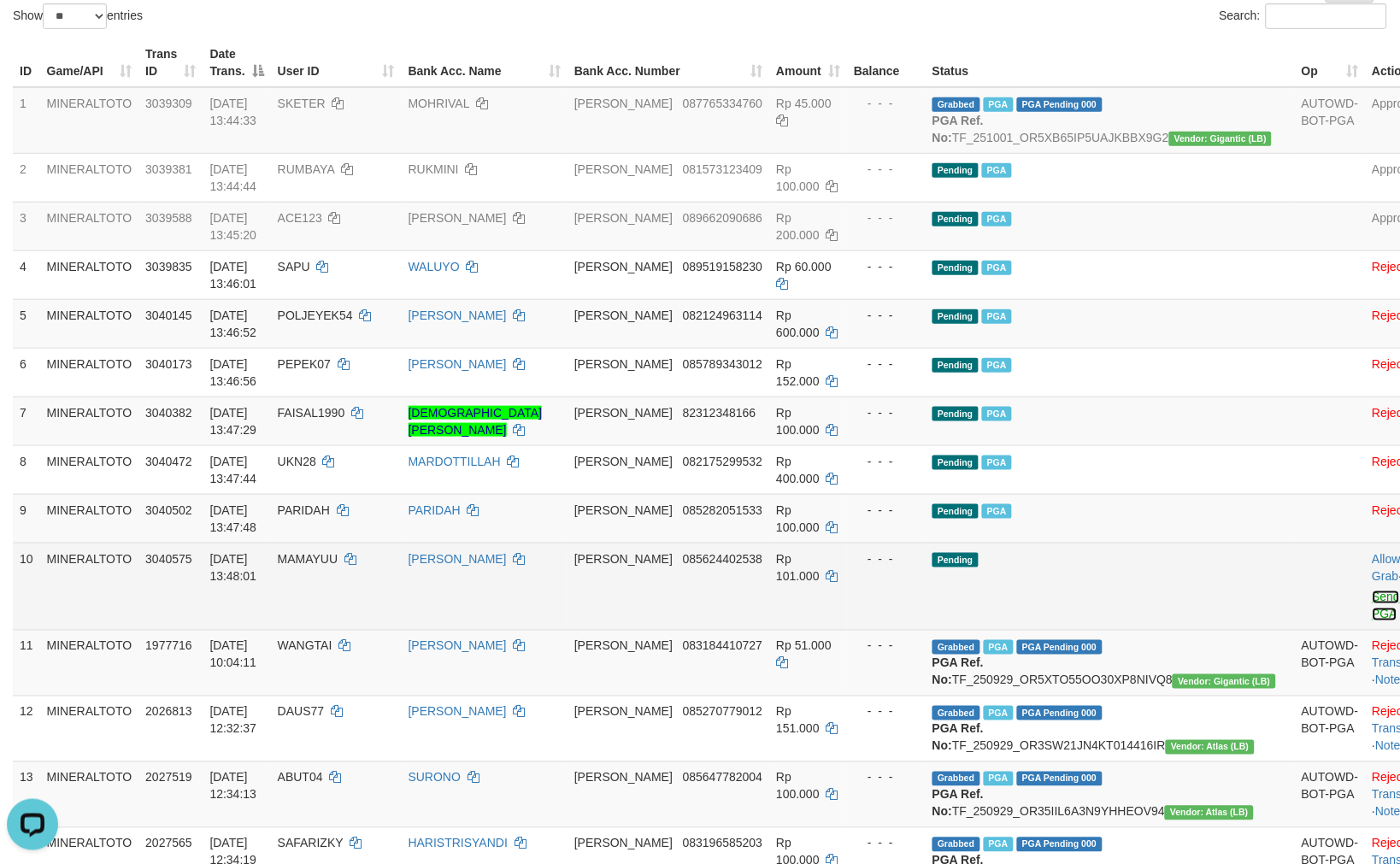
click at [1372, 608] on link "Send PGA" at bounding box center [1386, 606] width 28 height 31
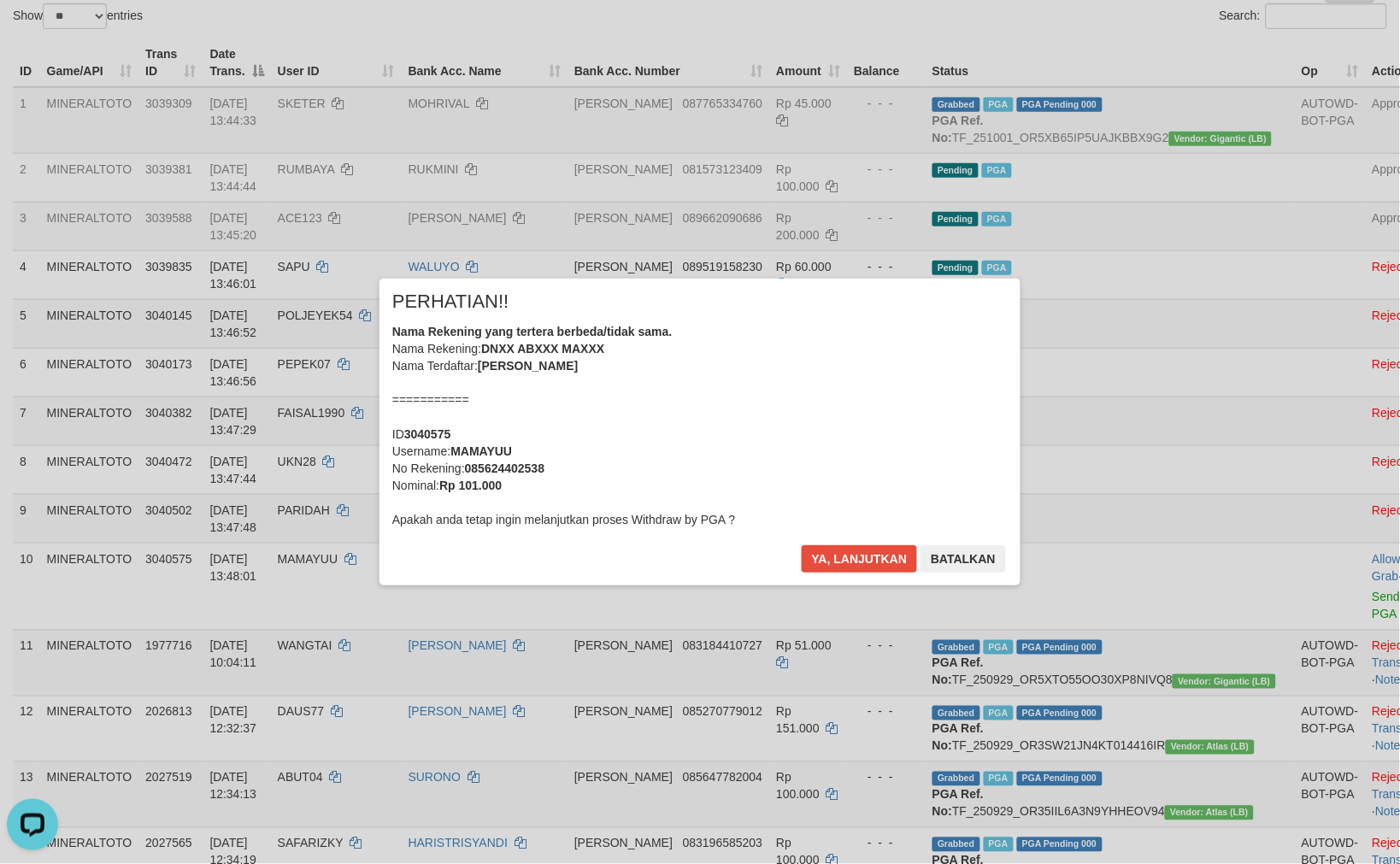
click at [612, 388] on div "Nama Rekening yang tertera berbeda/tidak sama. Nama Rekening: DNXX ABXXX MAXXX …" at bounding box center [700, 426] width 615 height 205
click at [802, 545] on button "Ya, lanjutkan" at bounding box center [859, 558] width 117 height 27
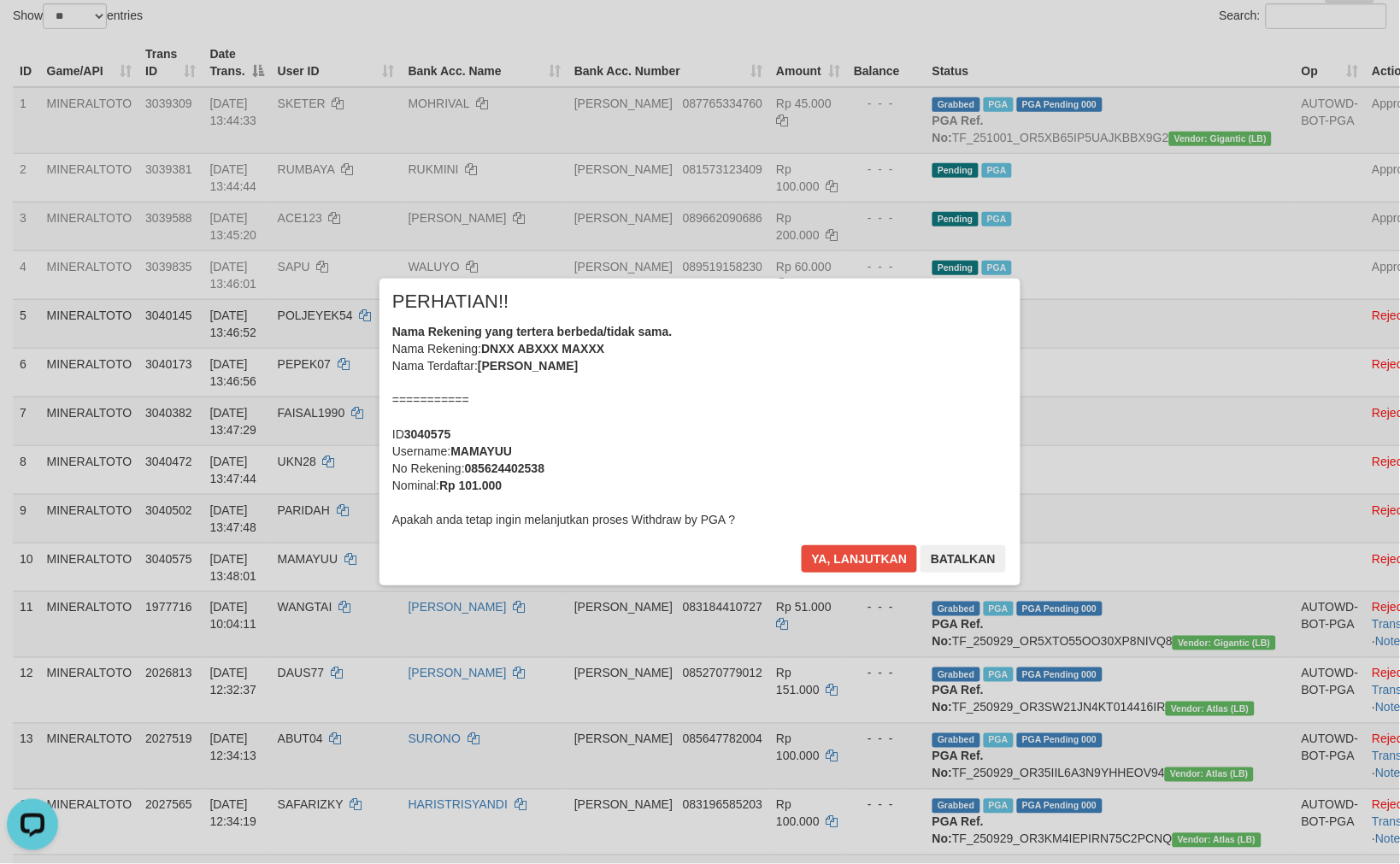
click at [1172, 308] on div "× PERHATIAN!! Nama Rekening yang tertera berbeda/tidak sama. Nama Rekening: DNX…" at bounding box center [699, 431] width 1000 height 306
click at [847, 560] on button "Ya, lanjutkan" at bounding box center [859, 558] width 117 height 27
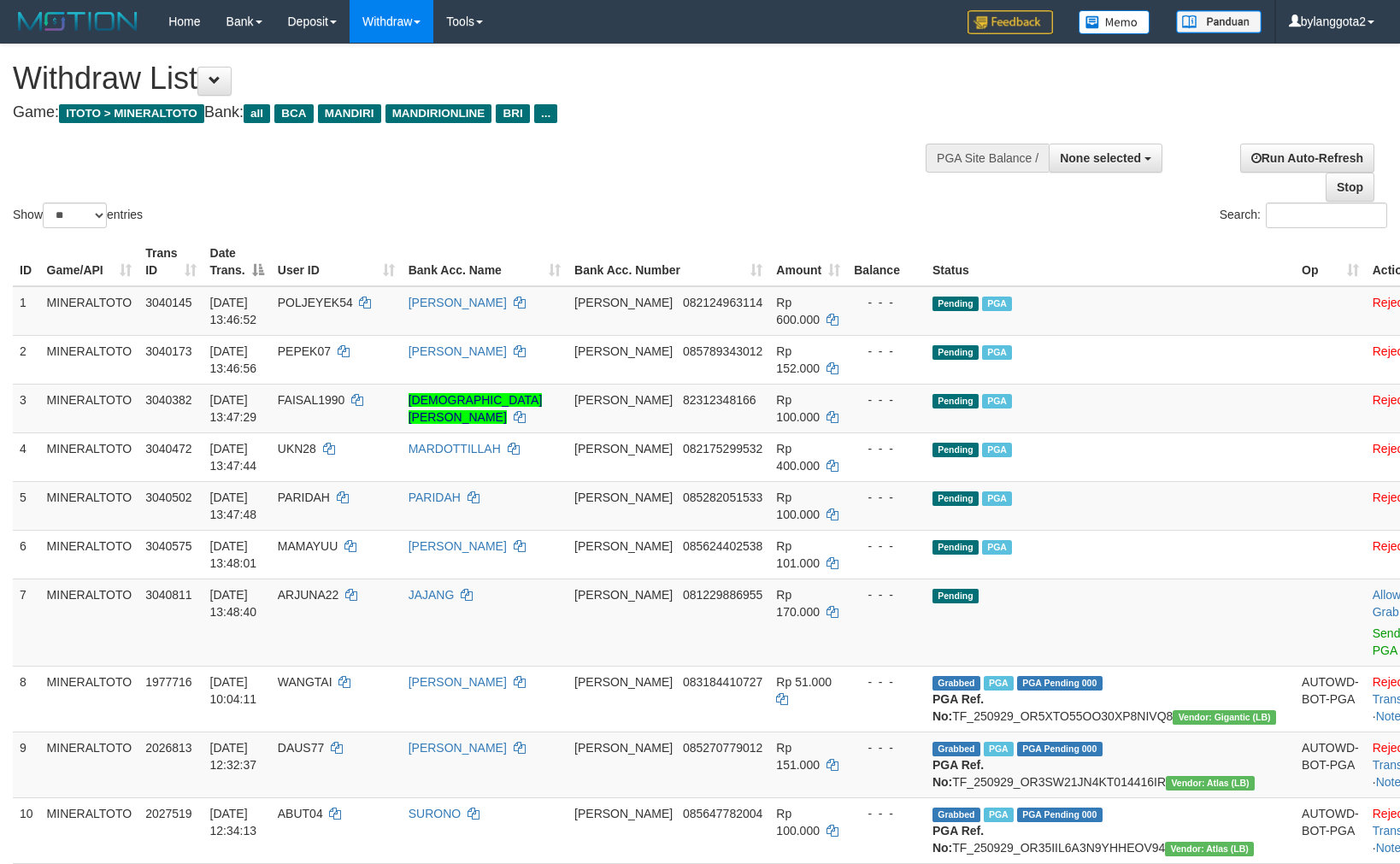
select select
select select "**"
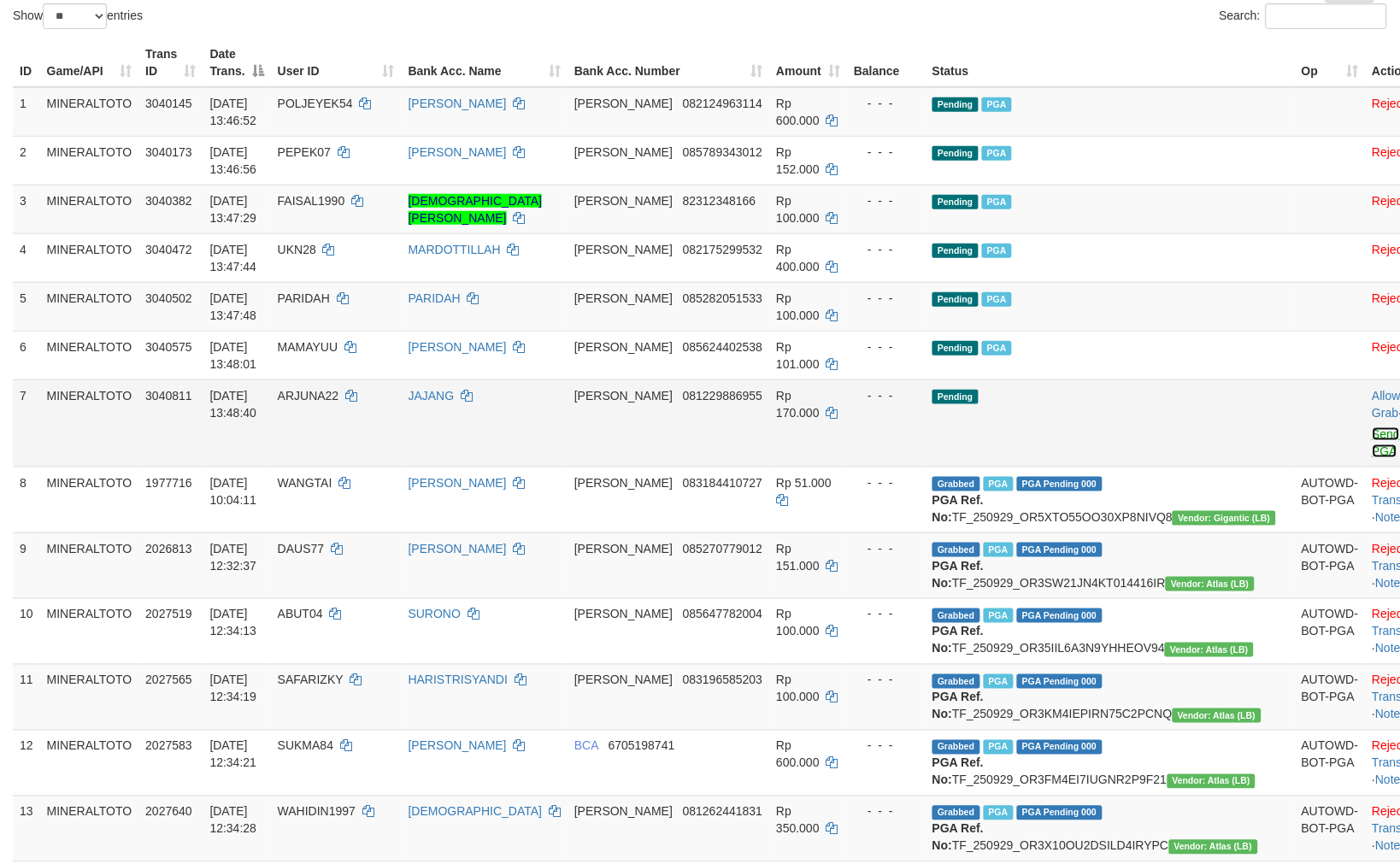
click at [1372, 434] on link "Send PGA" at bounding box center [1386, 443] width 28 height 31
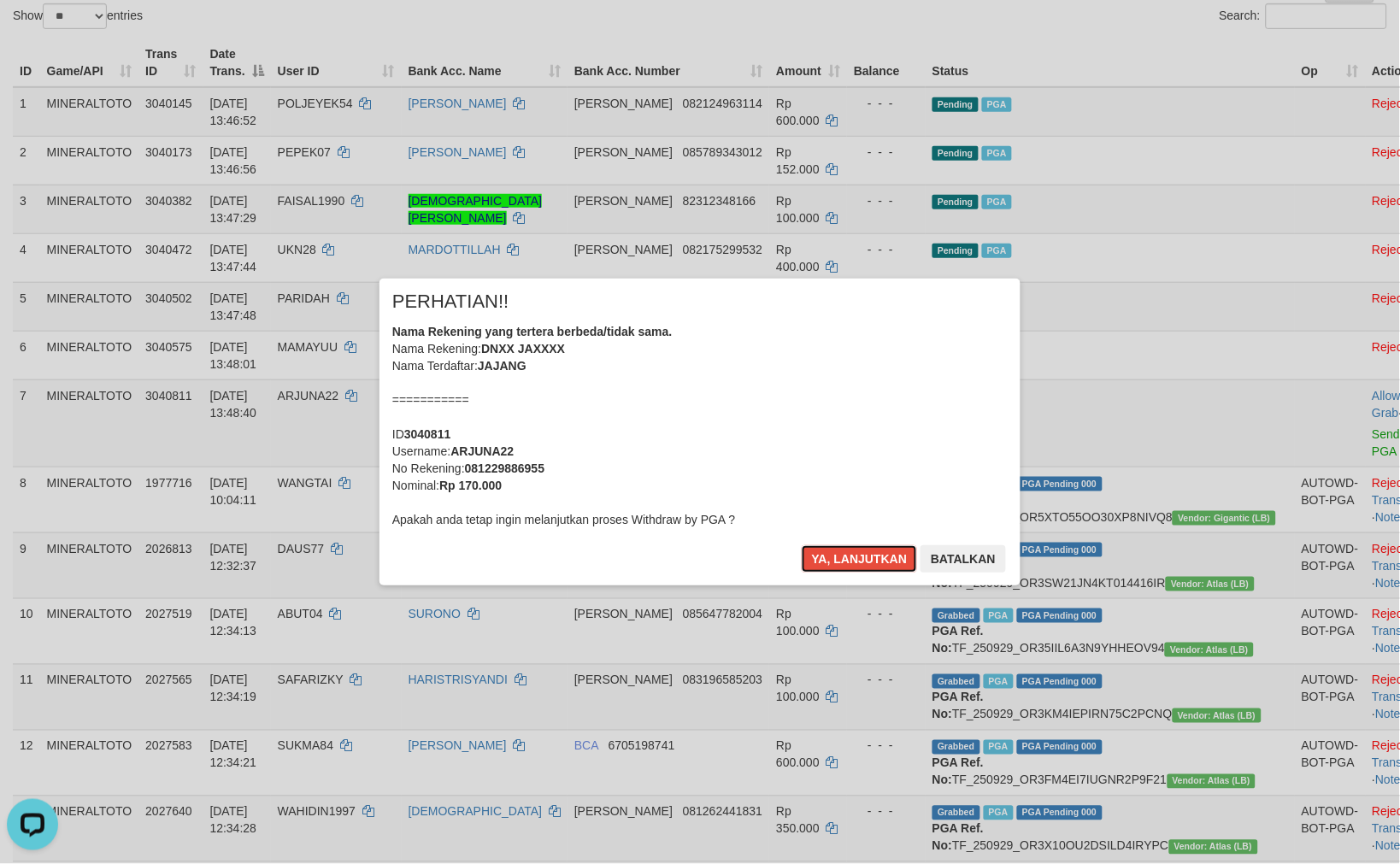
click at [739, 386] on div "Nama Rekening yang tertera berbeda/tidak sama. Nama Rekening: DNXX JAXXXX Nama …" at bounding box center [700, 426] width 615 height 205
click at [802, 545] on button "Ya, lanjutkan" at bounding box center [859, 558] width 117 height 27
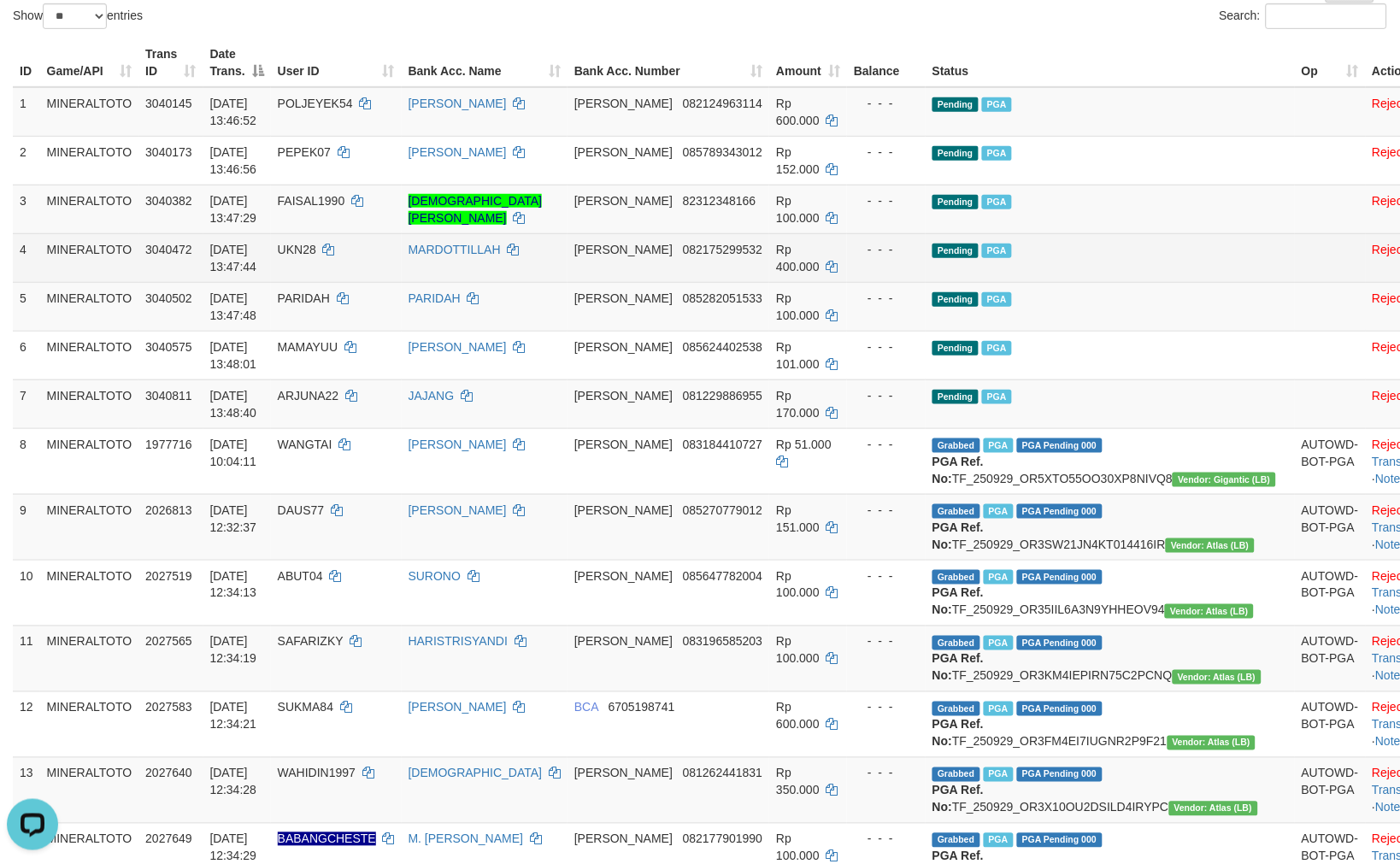
click at [1068, 253] on td "Pending PGA" at bounding box center [1109, 258] width 369 height 49
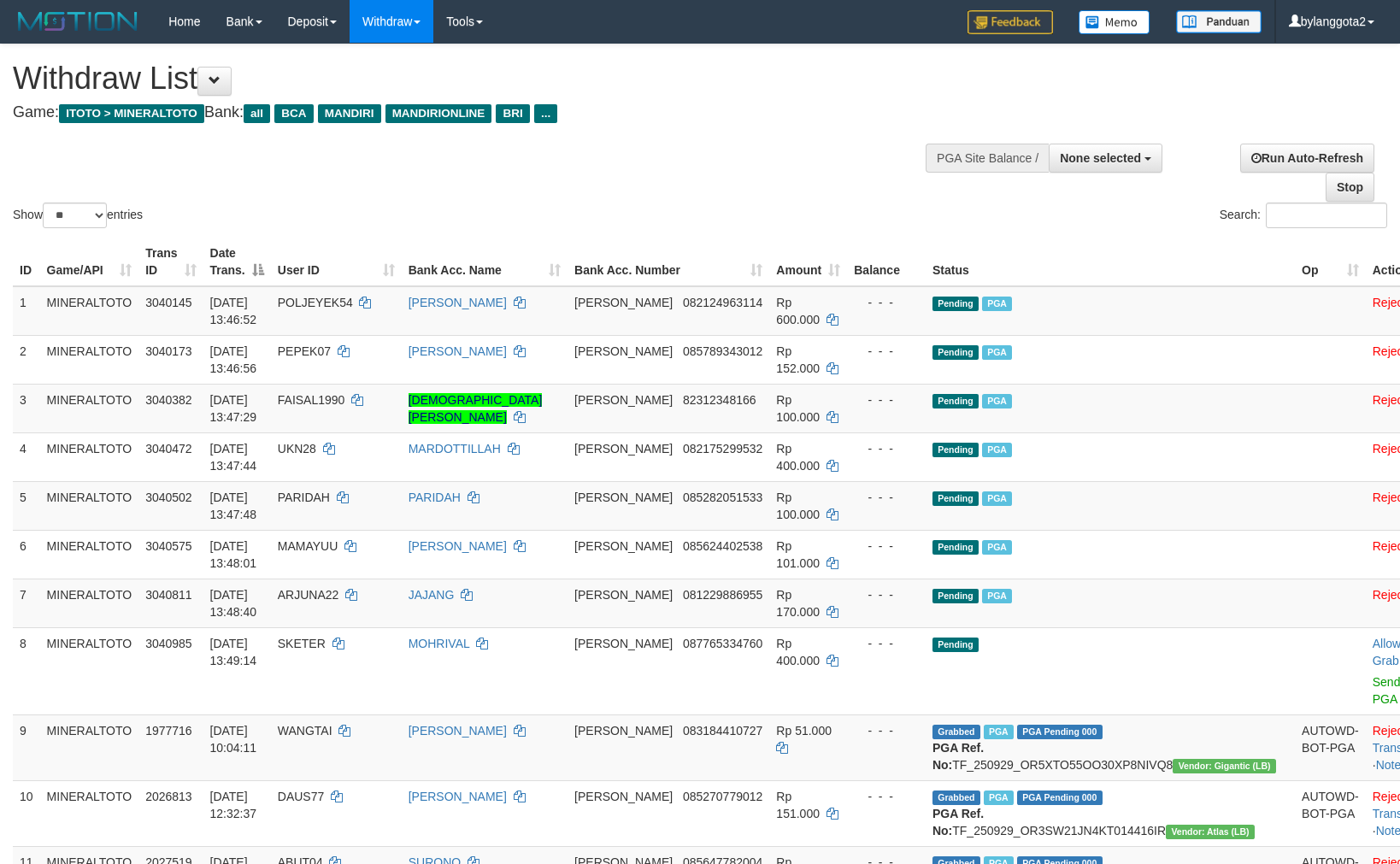
select select
select select "**"
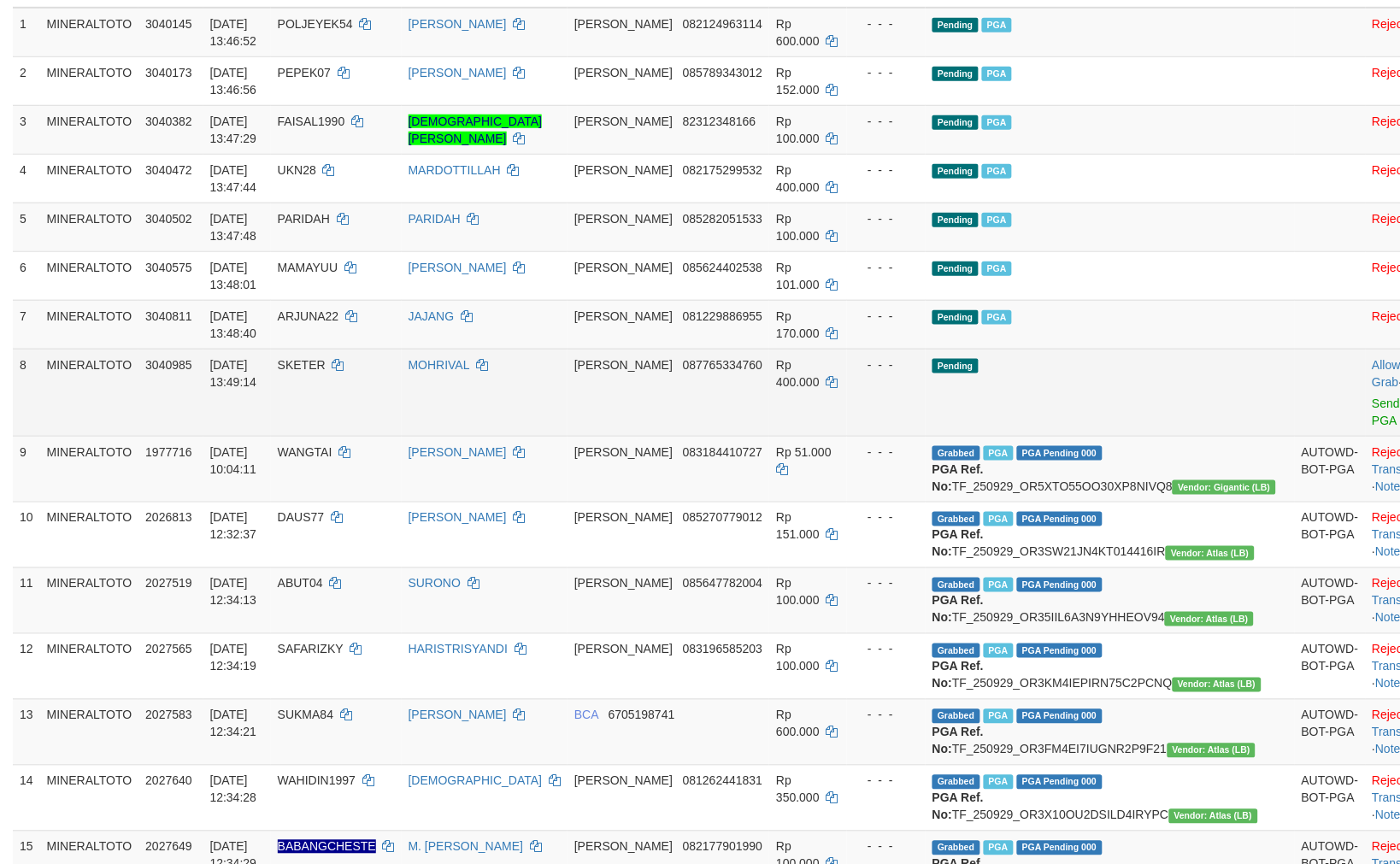
scroll to position [389, 0]
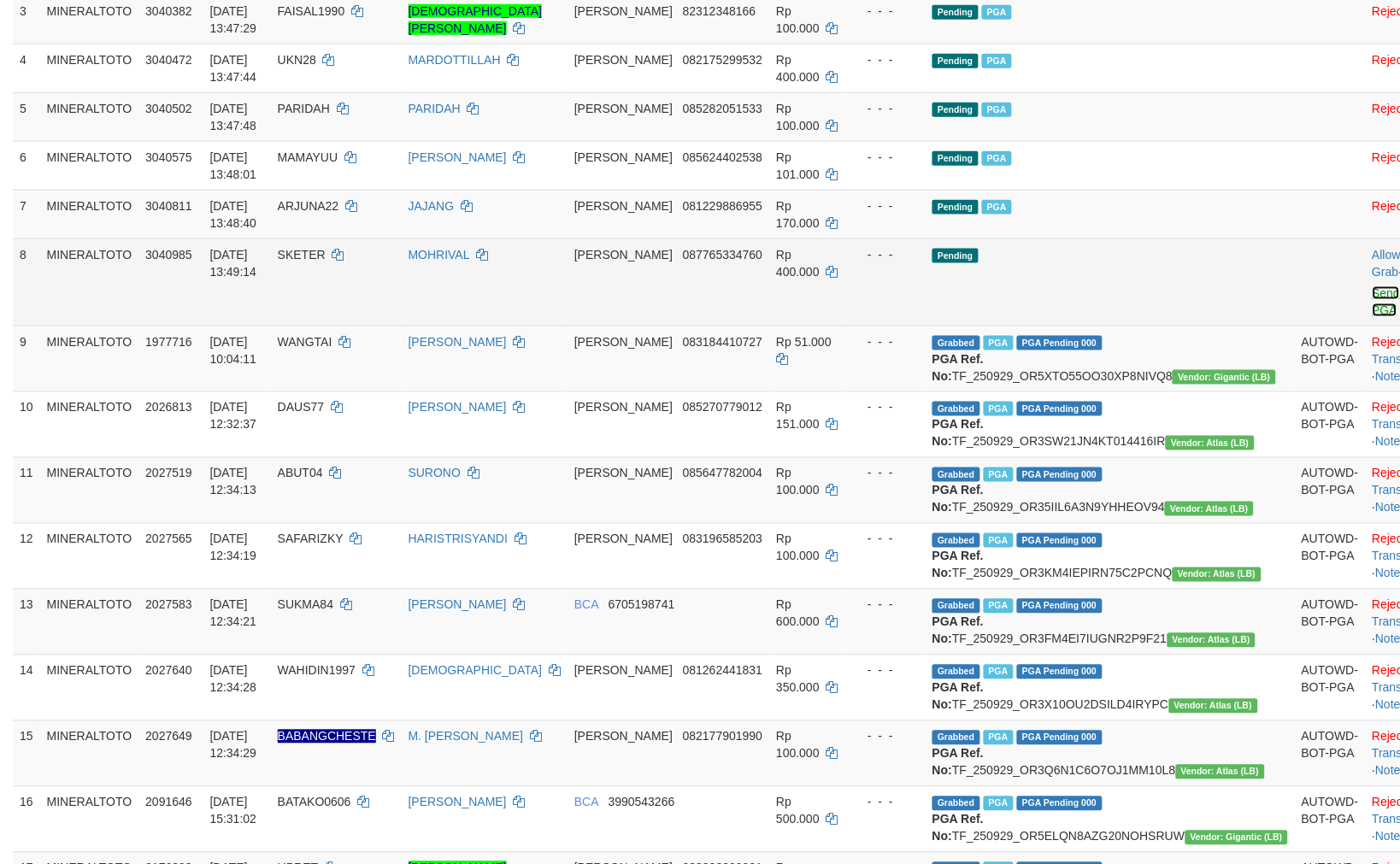
drag, startPoint x: 1291, startPoint y: 295, endPoint x: 1310, endPoint y: 304, distance: 21.0
click at [1372, 295] on link "Send PGA" at bounding box center [1386, 301] width 28 height 31
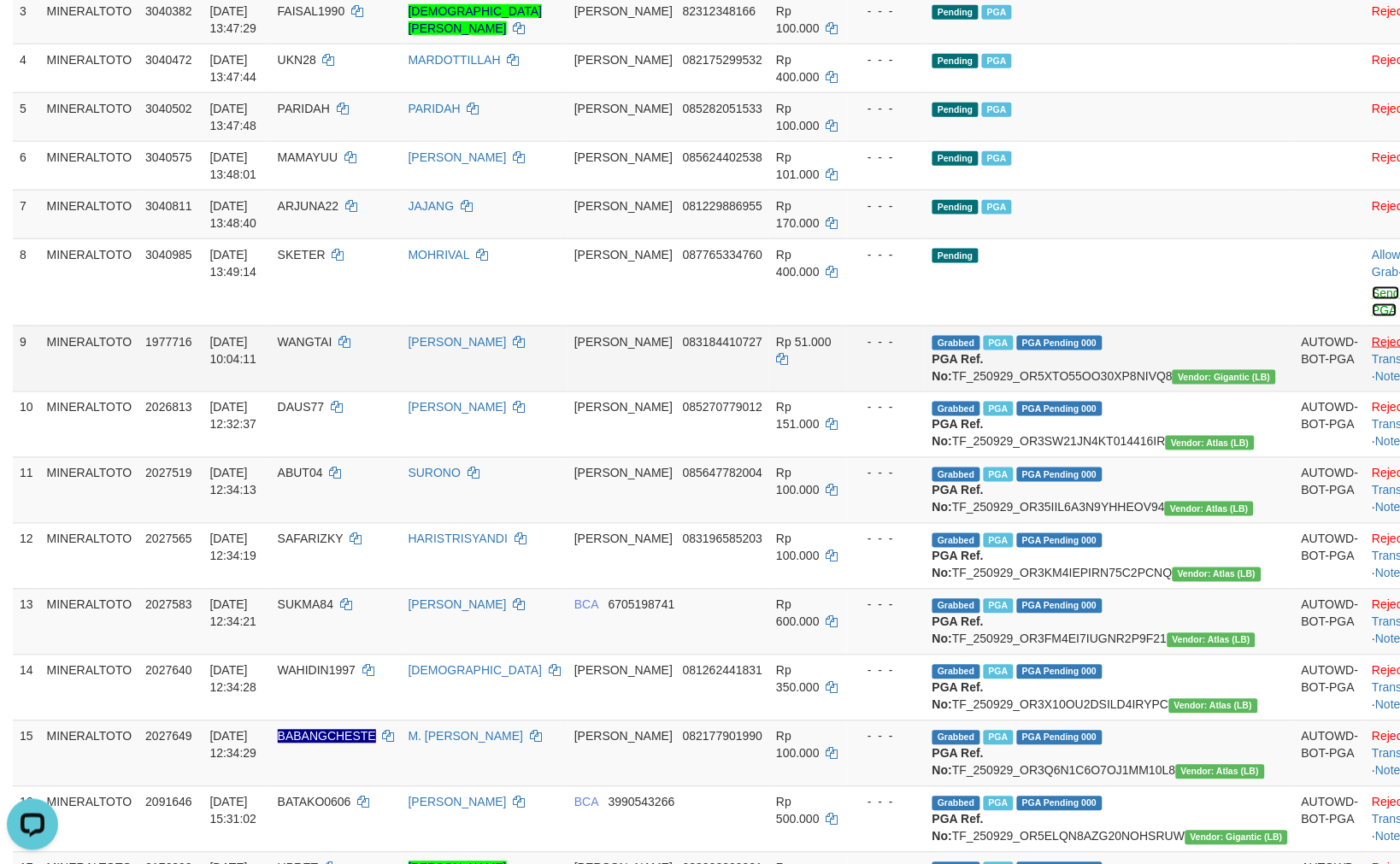
scroll to position [0, 0]
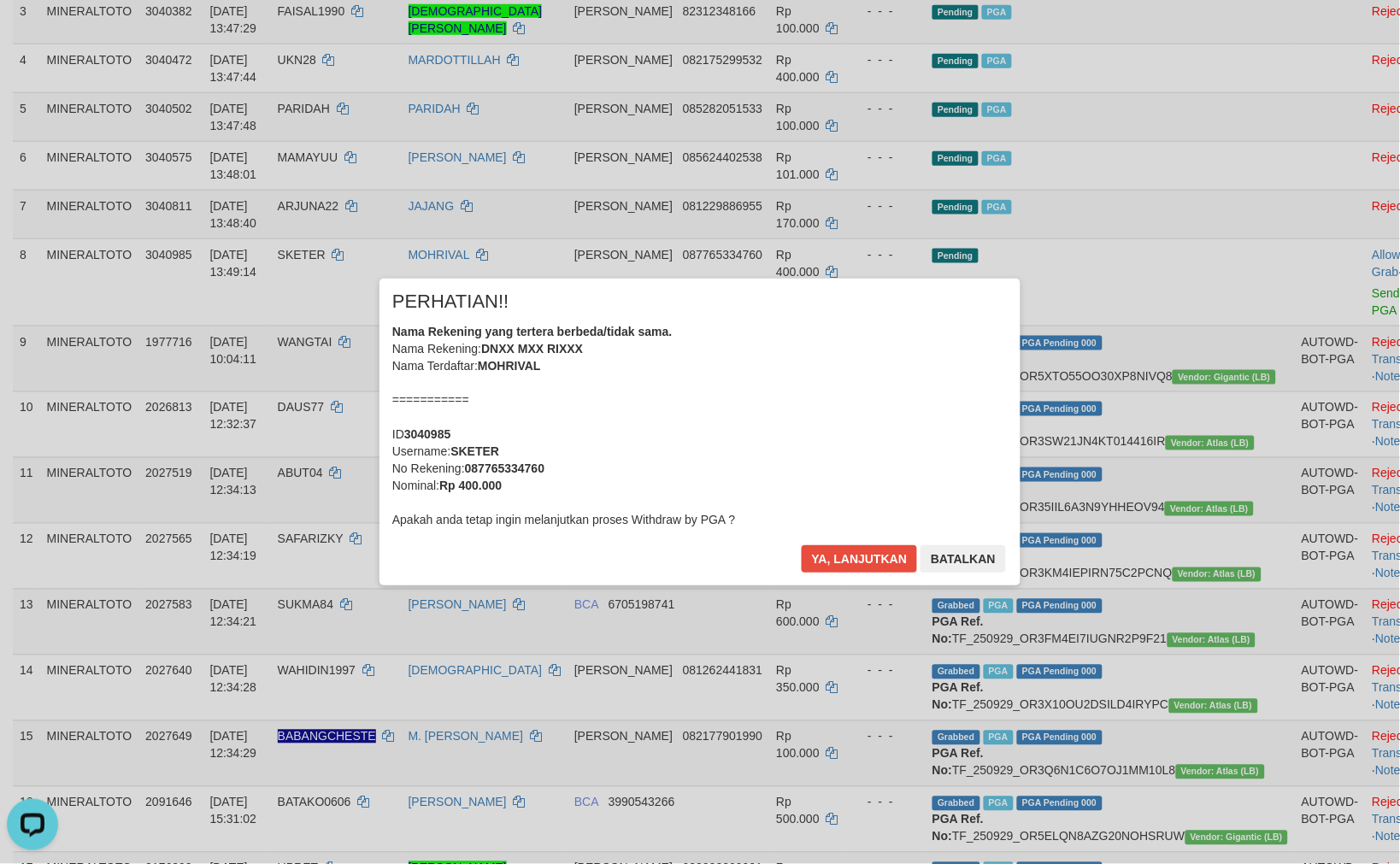
click at [790, 362] on div "Nama Rekening yang tertera berbeda/tidak sama. Nama Rekening: DNXX MXX RIXXX Na…" at bounding box center [700, 426] width 615 height 205
click at [802, 545] on button "Ya, lanjutkan" at bounding box center [859, 558] width 117 height 27
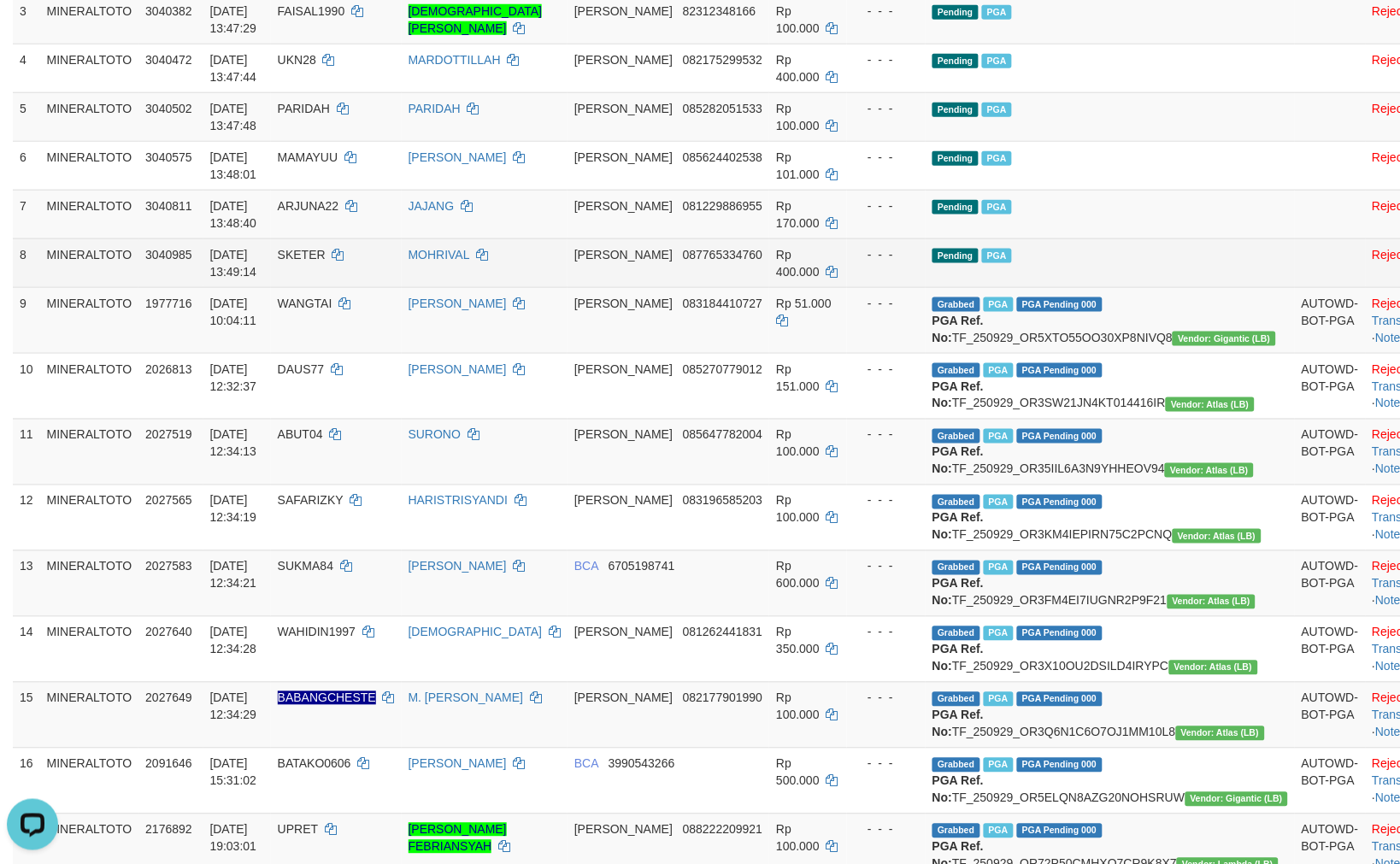
click at [1108, 261] on td "Pending PGA" at bounding box center [1109, 263] width 369 height 49
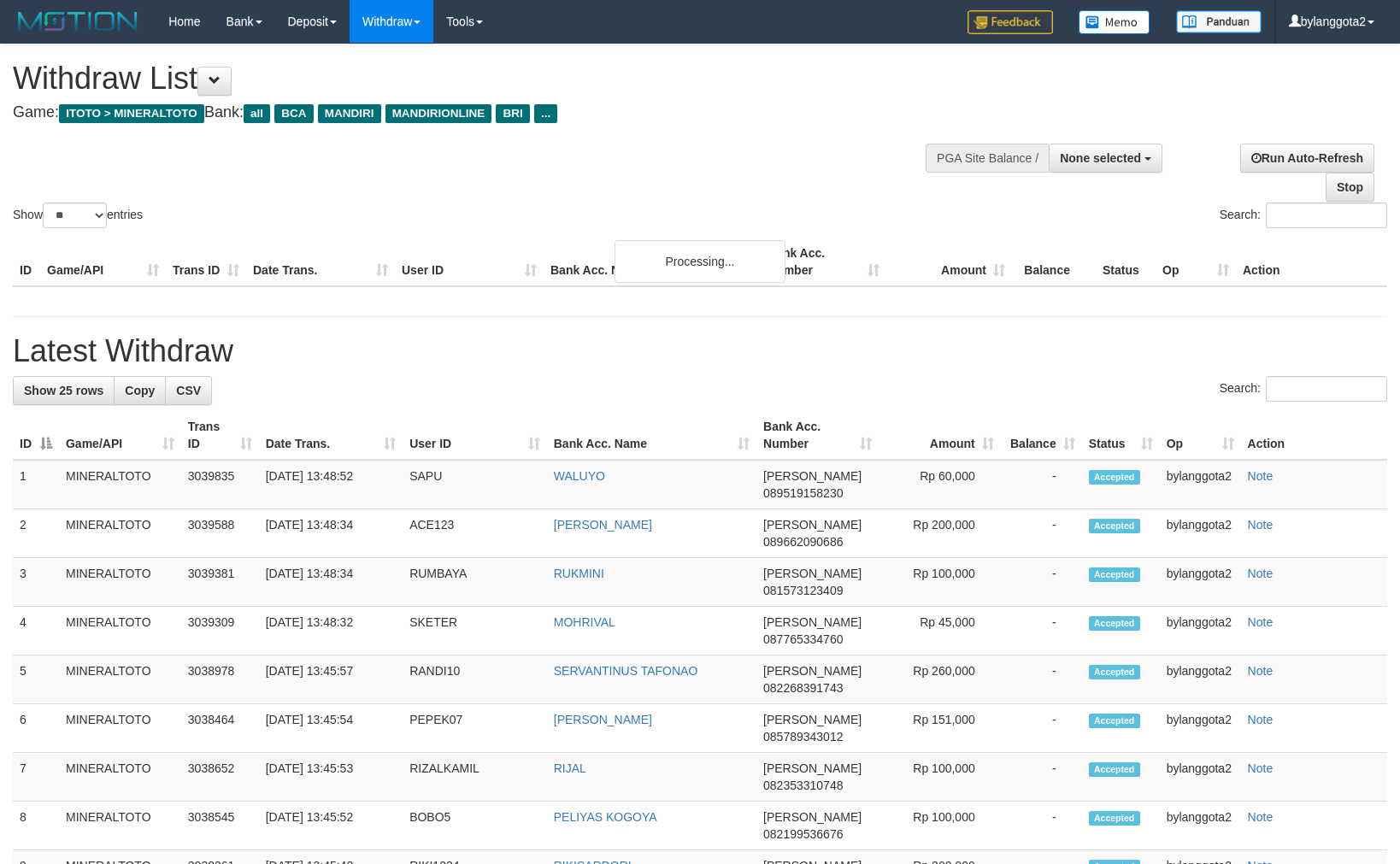
select select
select select "**"
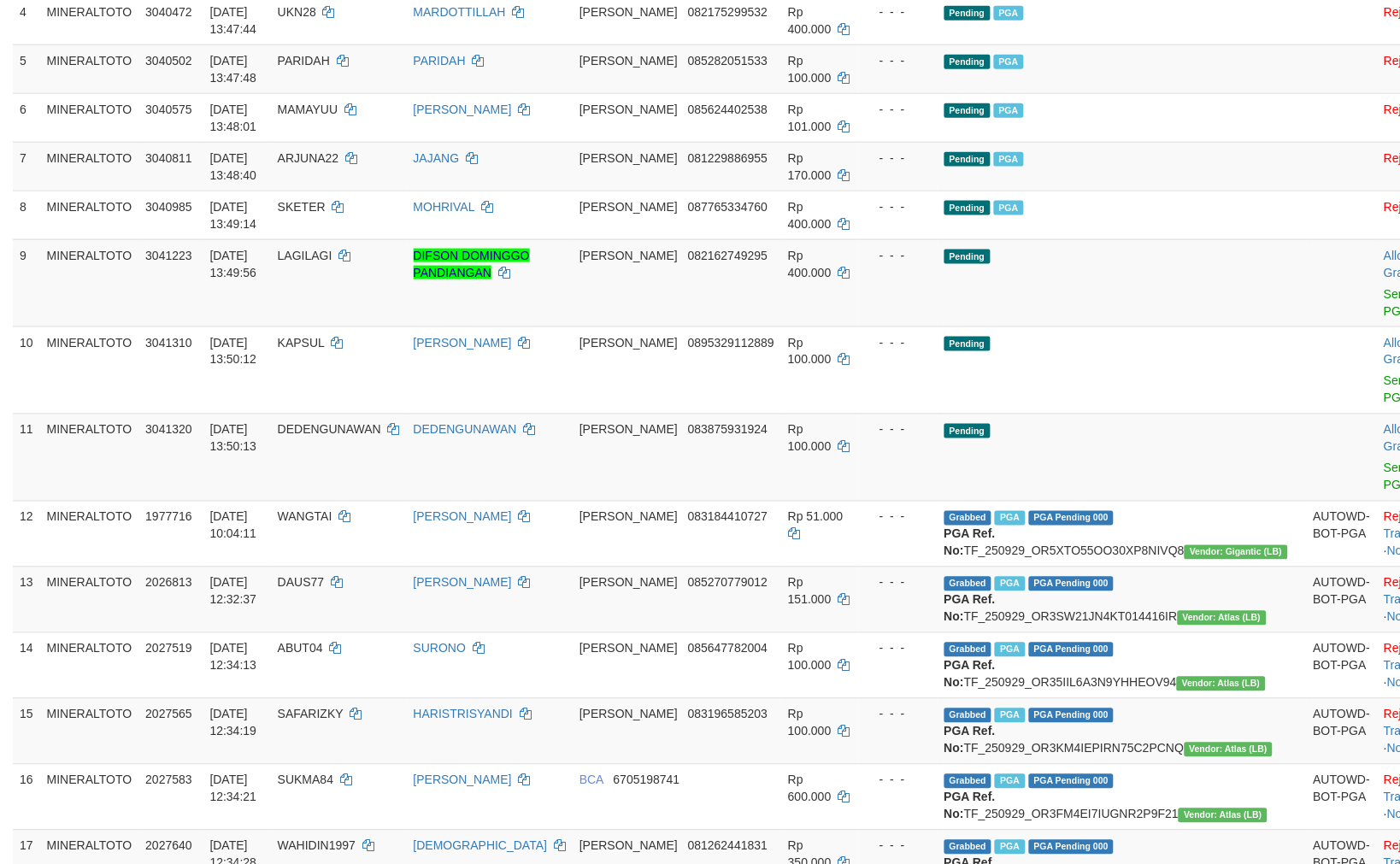
scroll to position [389, 0]
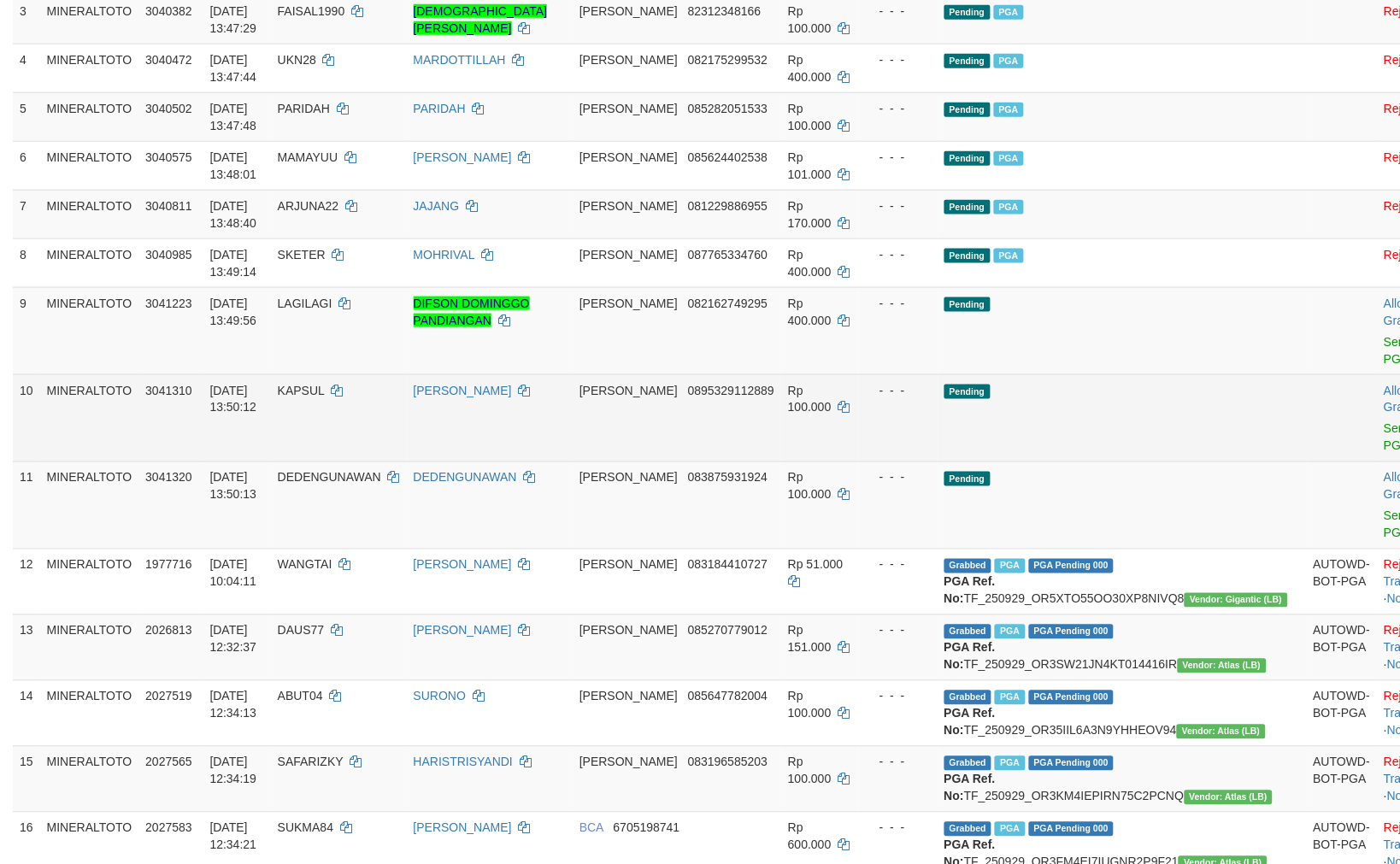
click at [1022, 382] on td "Pending" at bounding box center [1121, 417] width 369 height 87
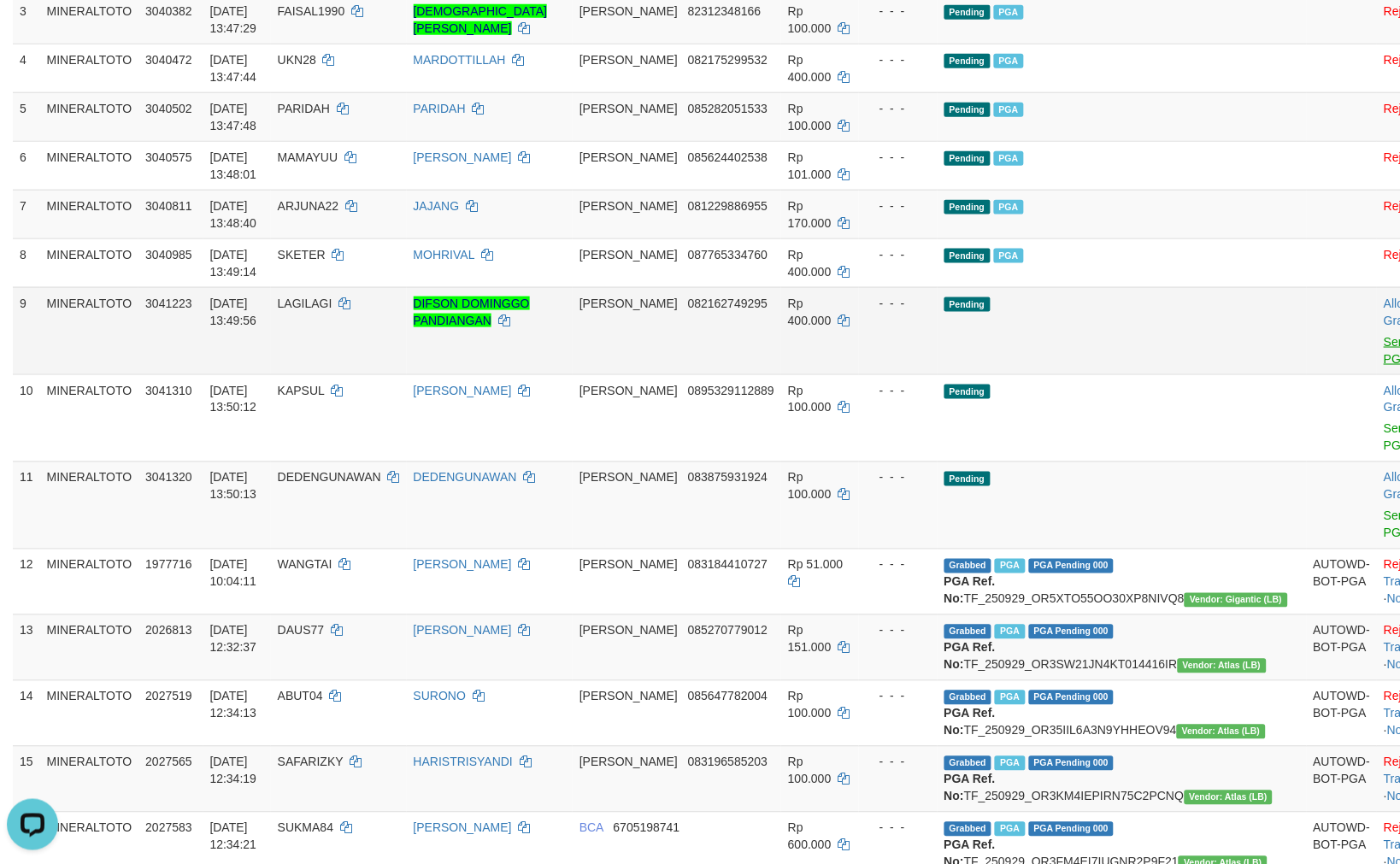
scroll to position [0, 0]
click at [1383, 339] on link "Send PGA" at bounding box center [1397, 350] width 28 height 31
click at [1383, 432] on link "Send PGA" at bounding box center [1397, 437] width 28 height 31
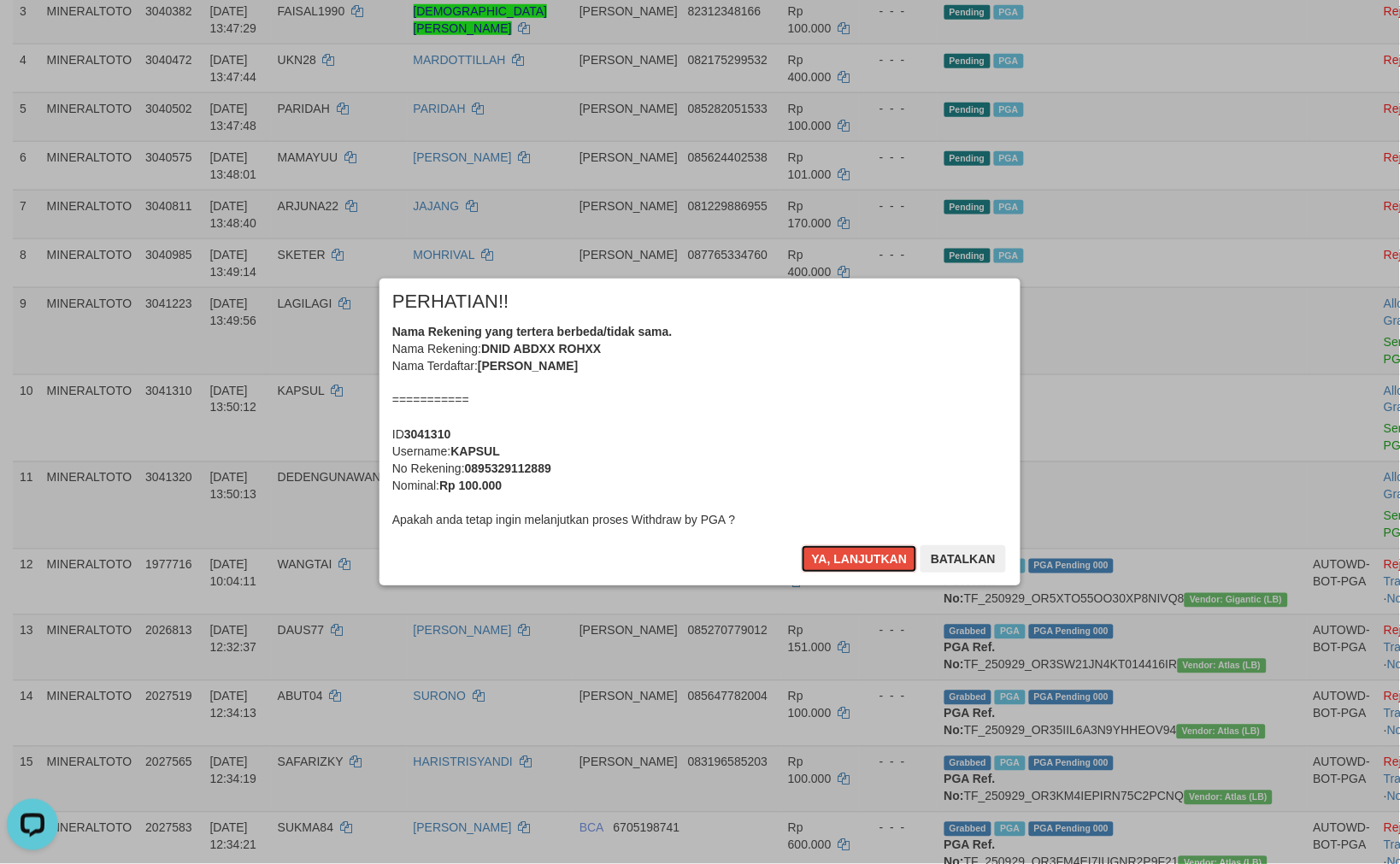
click at [810, 438] on div "Nama Rekening yang tertera berbeda/tidak sama. Nama Rekening: DNID ABDXX ROHXX …" at bounding box center [700, 426] width 615 height 205
click at [802, 545] on button "Ya, lanjutkan" at bounding box center [859, 558] width 117 height 27
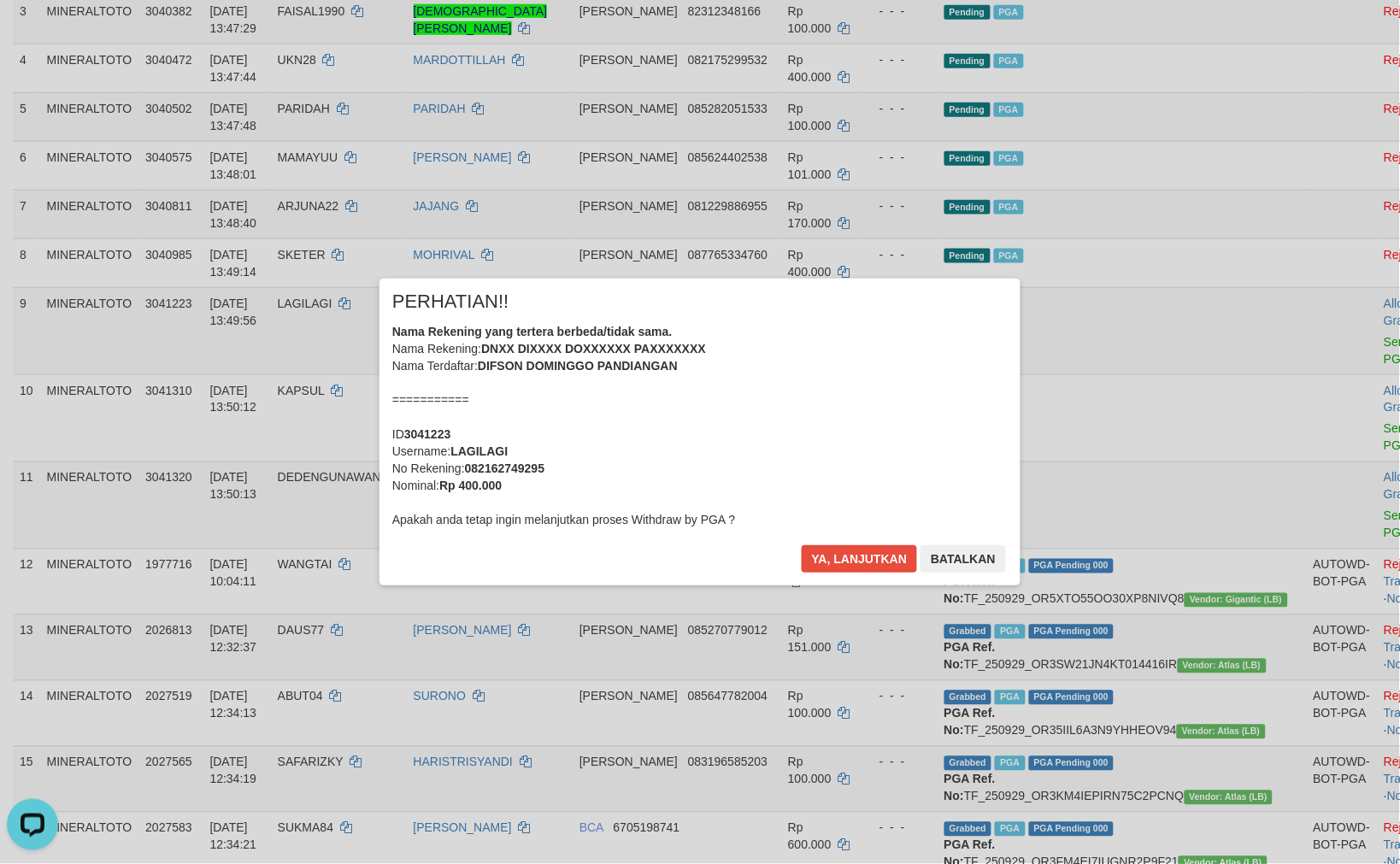
scroll to position [351, 0]
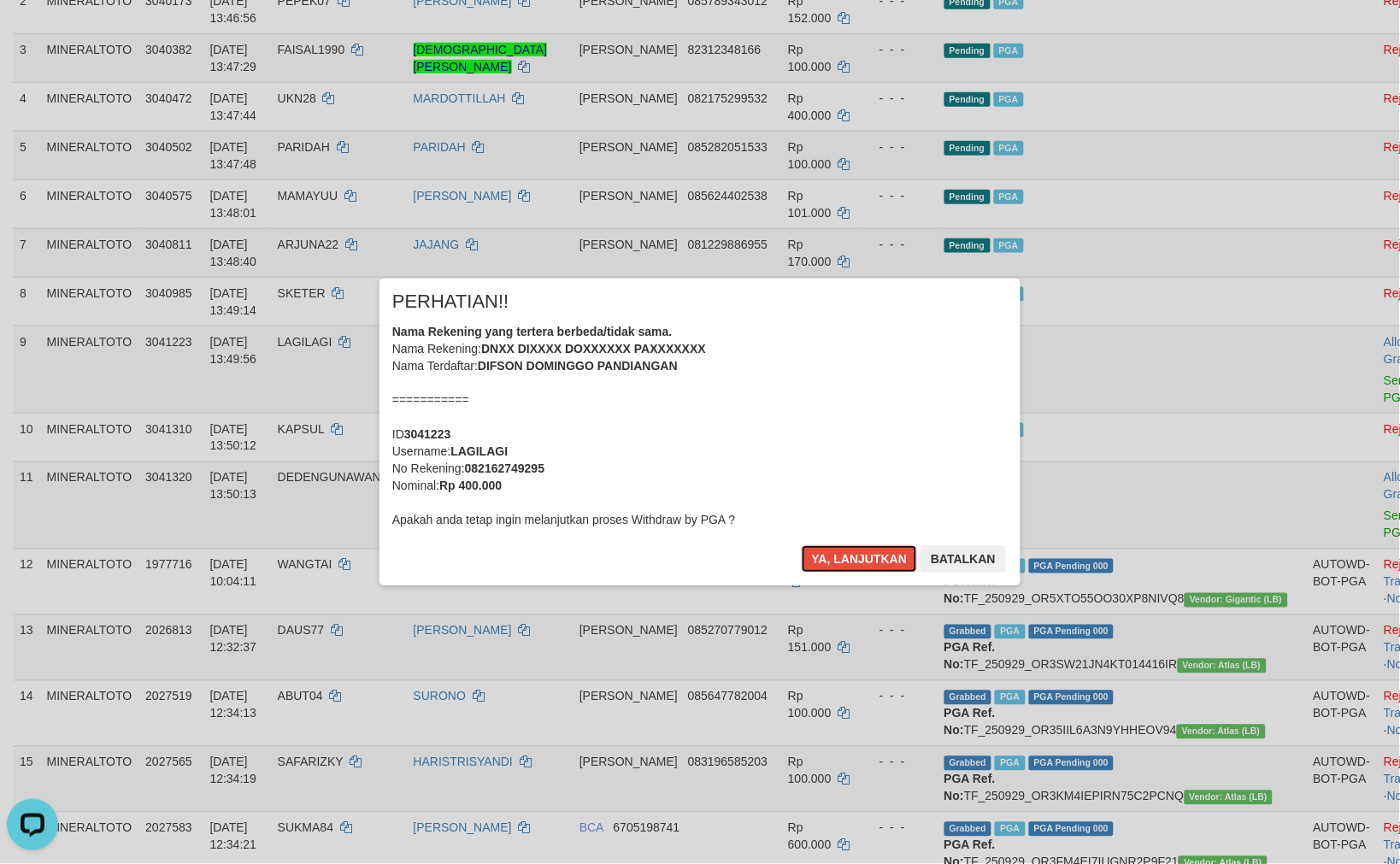
drag, startPoint x: 1344, startPoint y: 438, endPoint x: 809, endPoint y: 438, distance: 535.0
click at [809, 438] on div "Nama Rekening yang tertera berbeda/tidak sama. Nama Rekening: DNXX DIXXXX DOXXX…" at bounding box center [700, 426] width 615 height 205
click at [802, 545] on button "Ya, lanjutkan" at bounding box center [859, 558] width 117 height 27
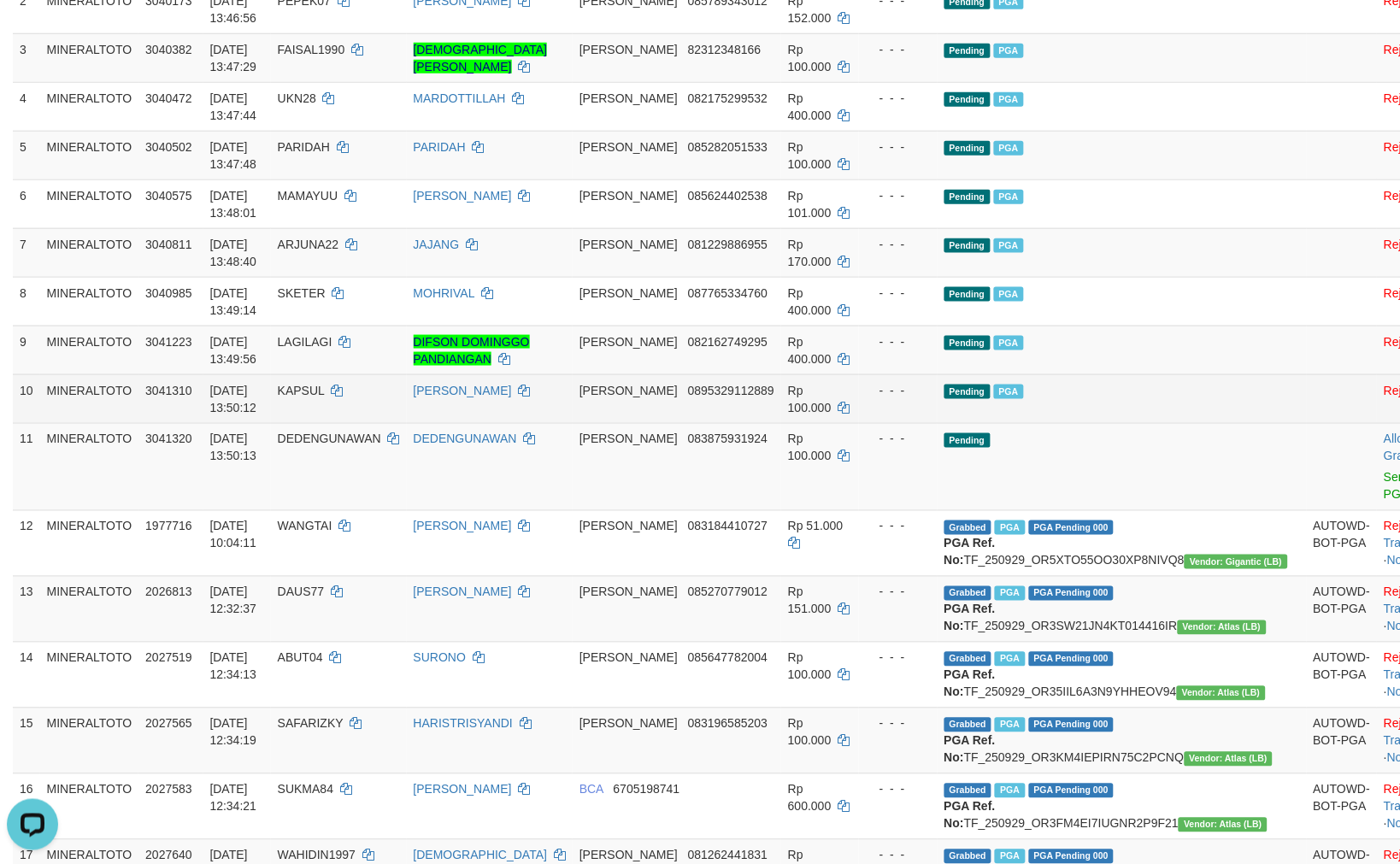
scroll to position [312, 0]
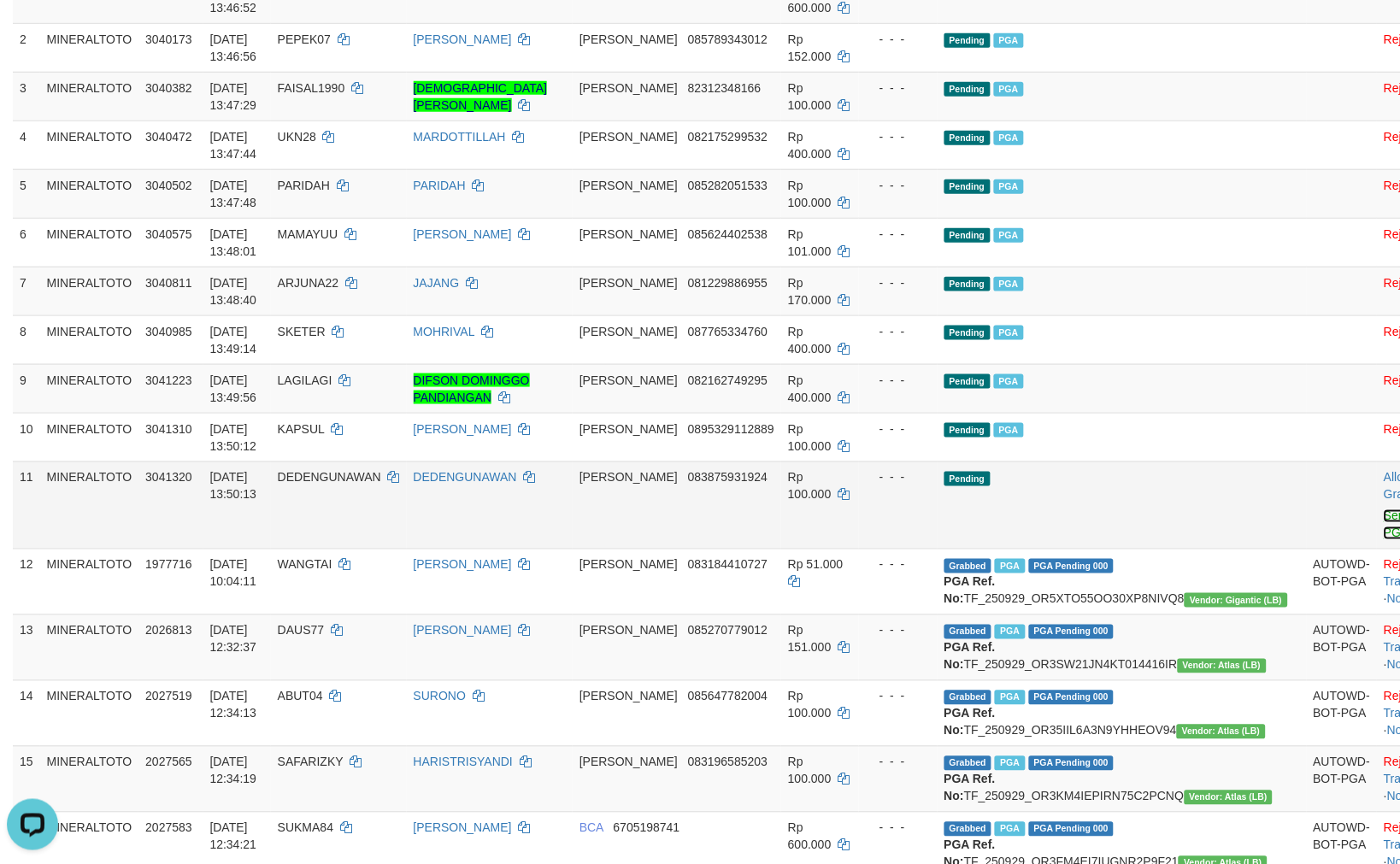
click at [1383, 513] on link "Send PGA" at bounding box center [1397, 524] width 28 height 31
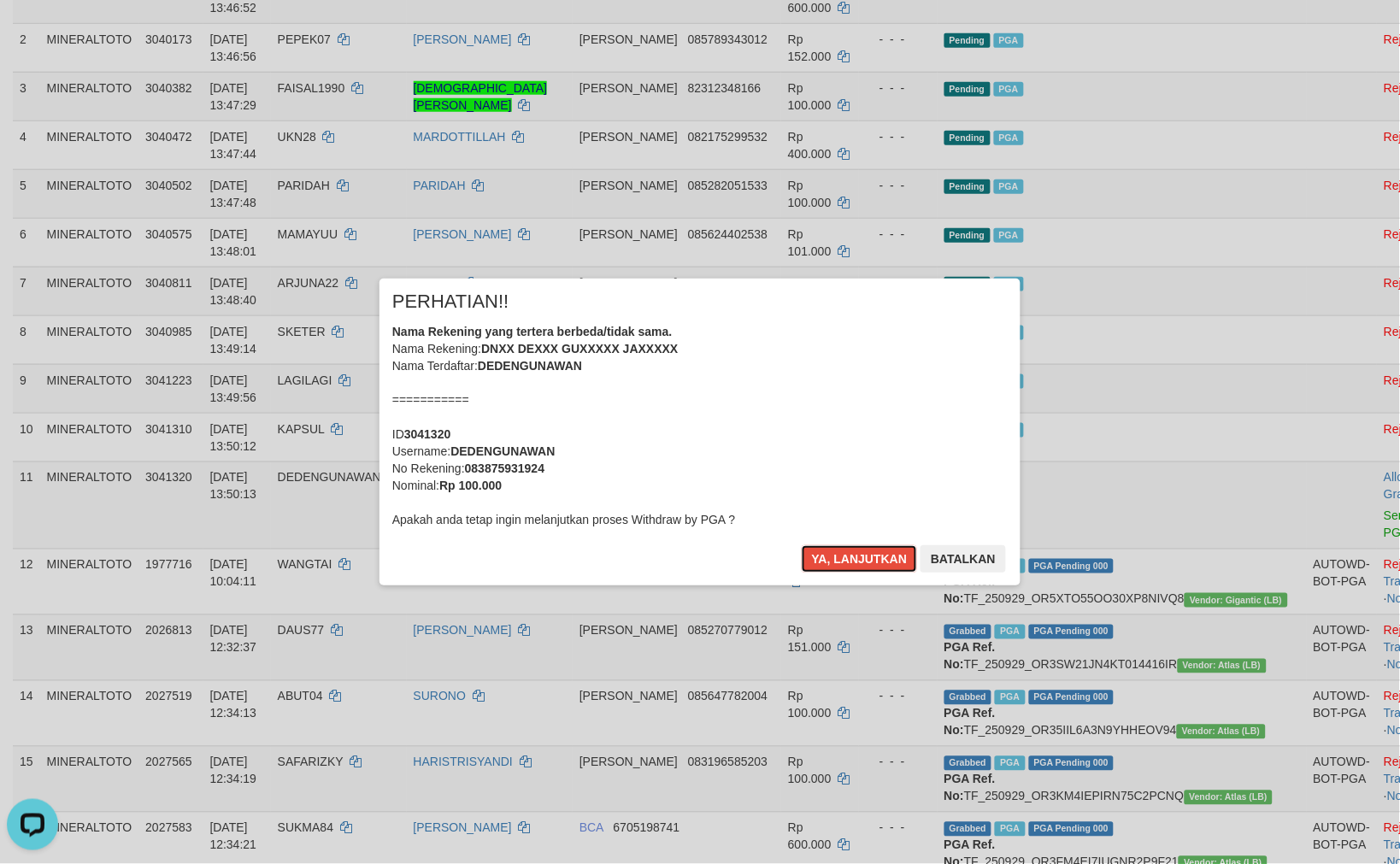
click at [800, 433] on div "Nama Rekening yang tertera berbeda/tidak sama. Nama Rekening: DNXX DEXXX GUXXXX…" at bounding box center [700, 426] width 615 height 205
click at [802, 545] on button "Ya, lanjutkan" at bounding box center [859, 558] width 117 height 27
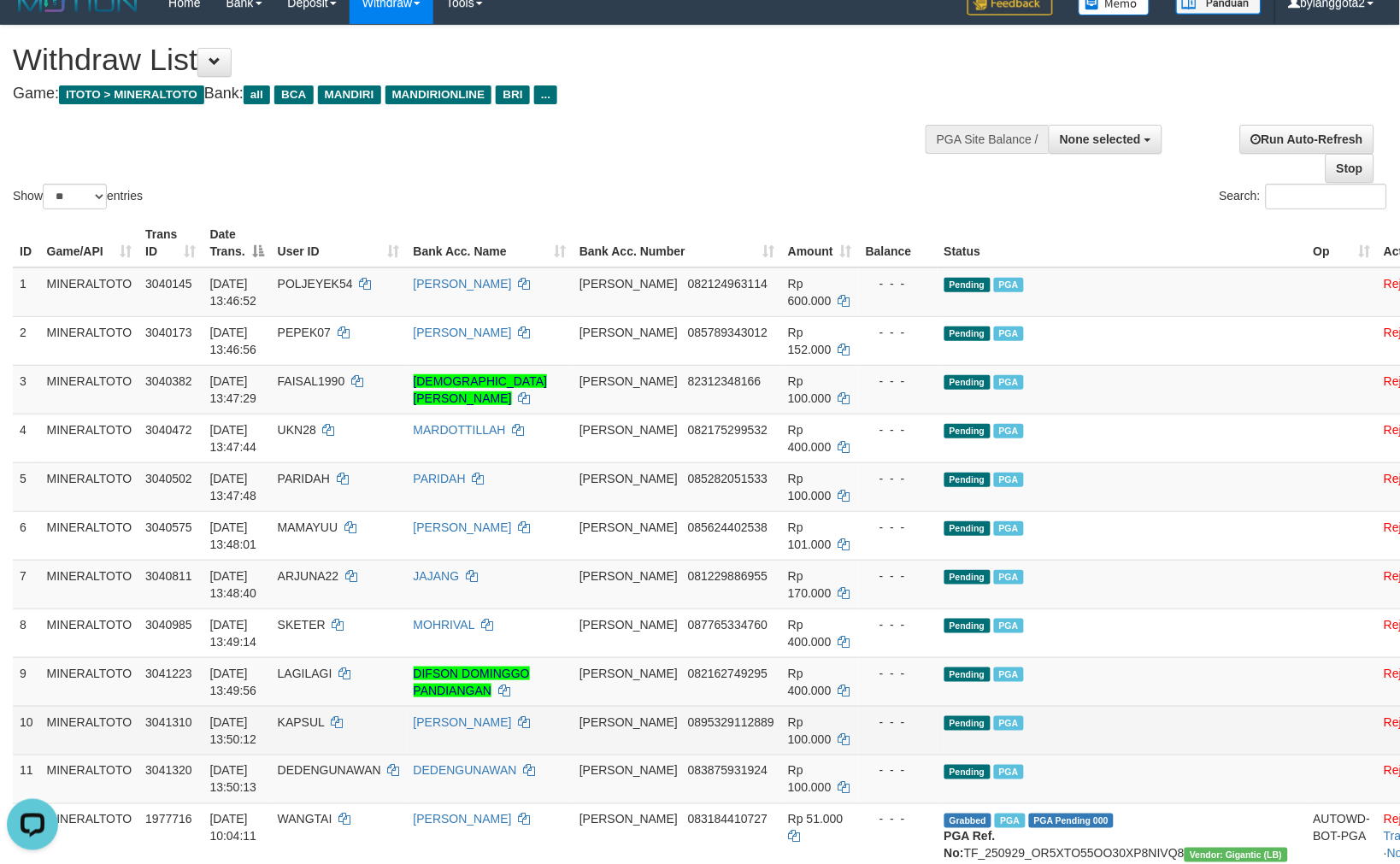
scroll to position [0, 0]
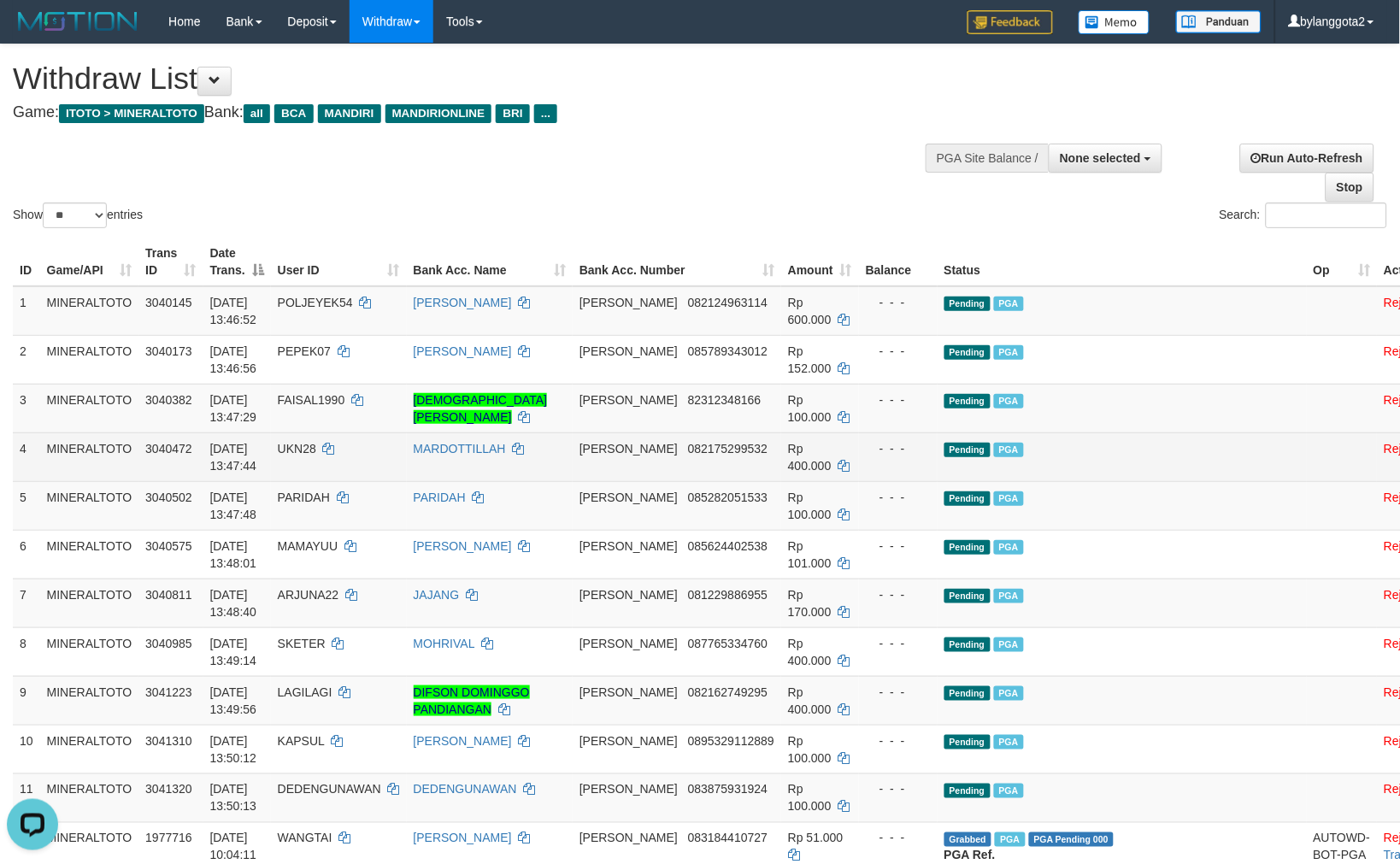
click at [1108, 448] on td "Pending PGA" at bounding box center [1121, 457] width 369 height 49
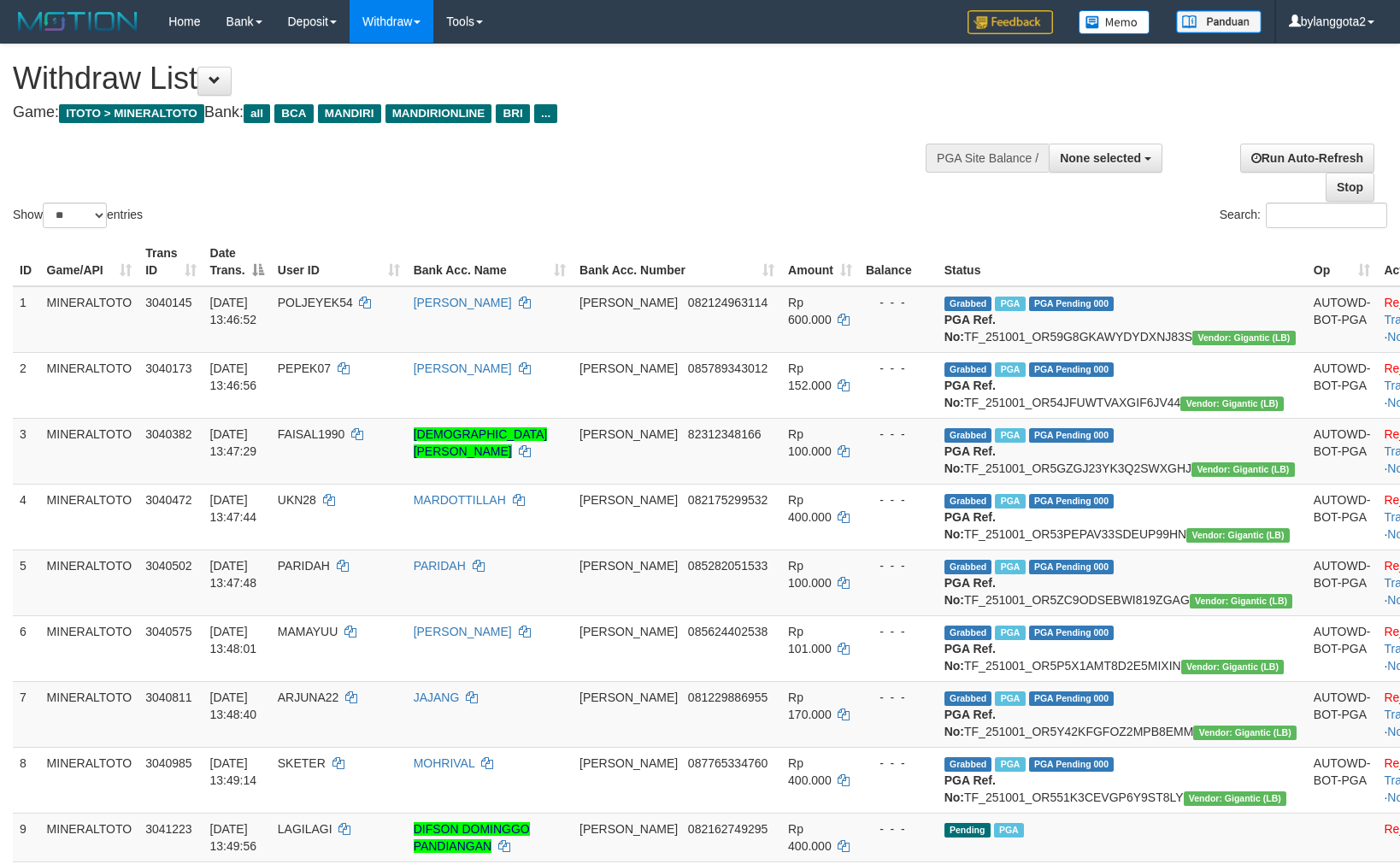
select select
select select "**"
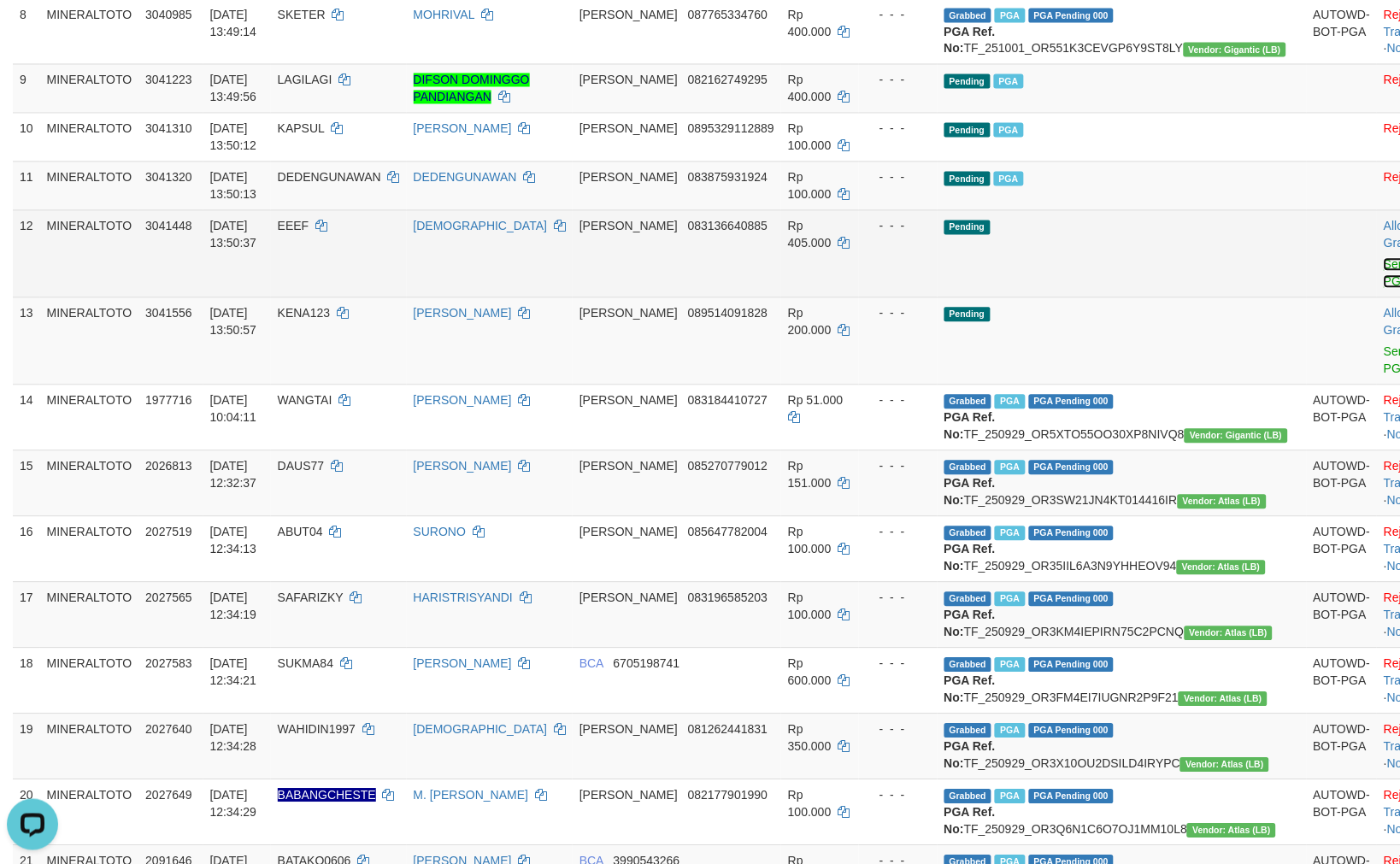
click at [1383, 289] on link "Send PGA" at bounding box center [1397, 273] width 28 height 31
click at [1383, 376] on link "Send PGA" at bounding box center [1397, 360] width 28 height 31
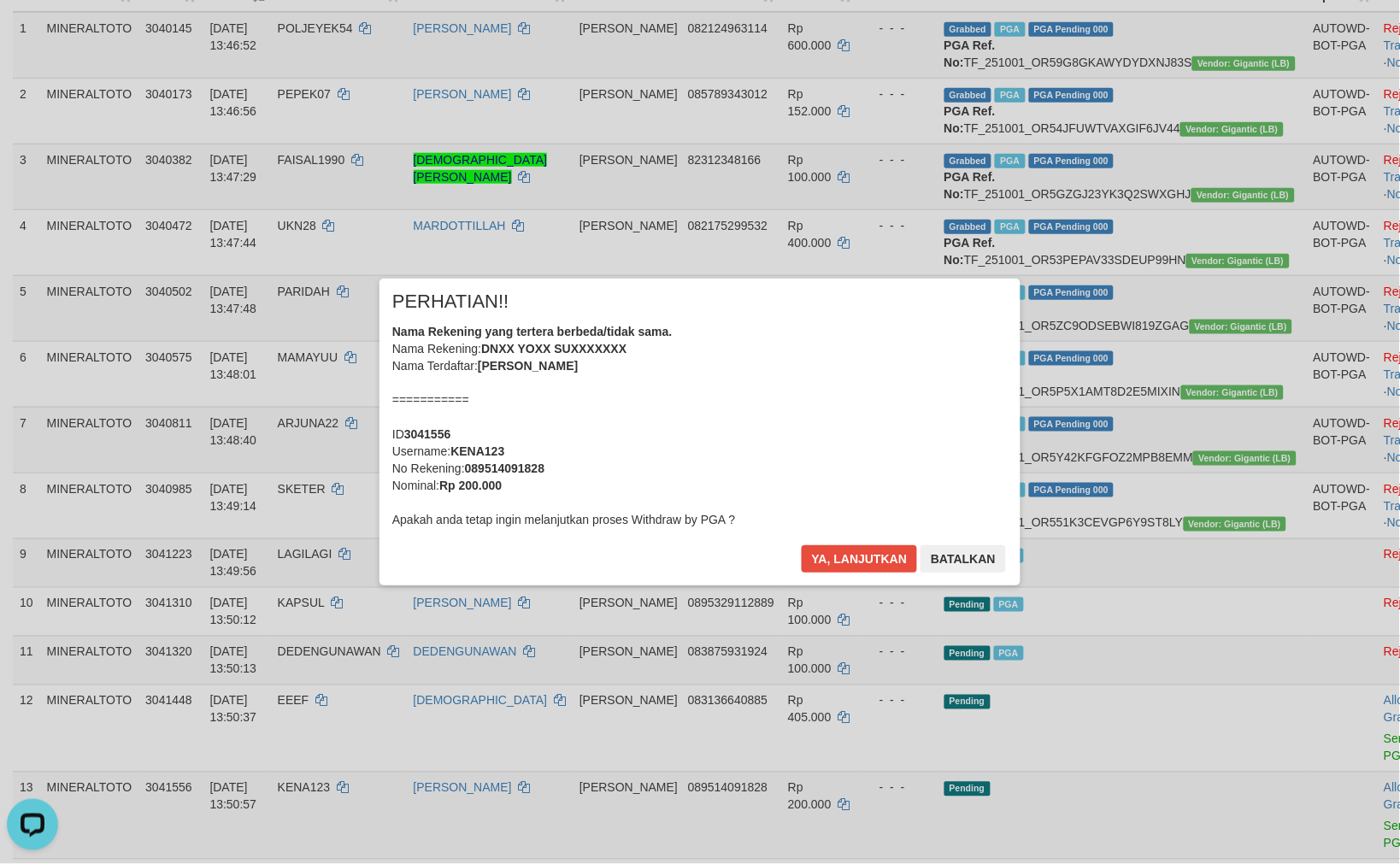
scroll to position [180, 0]
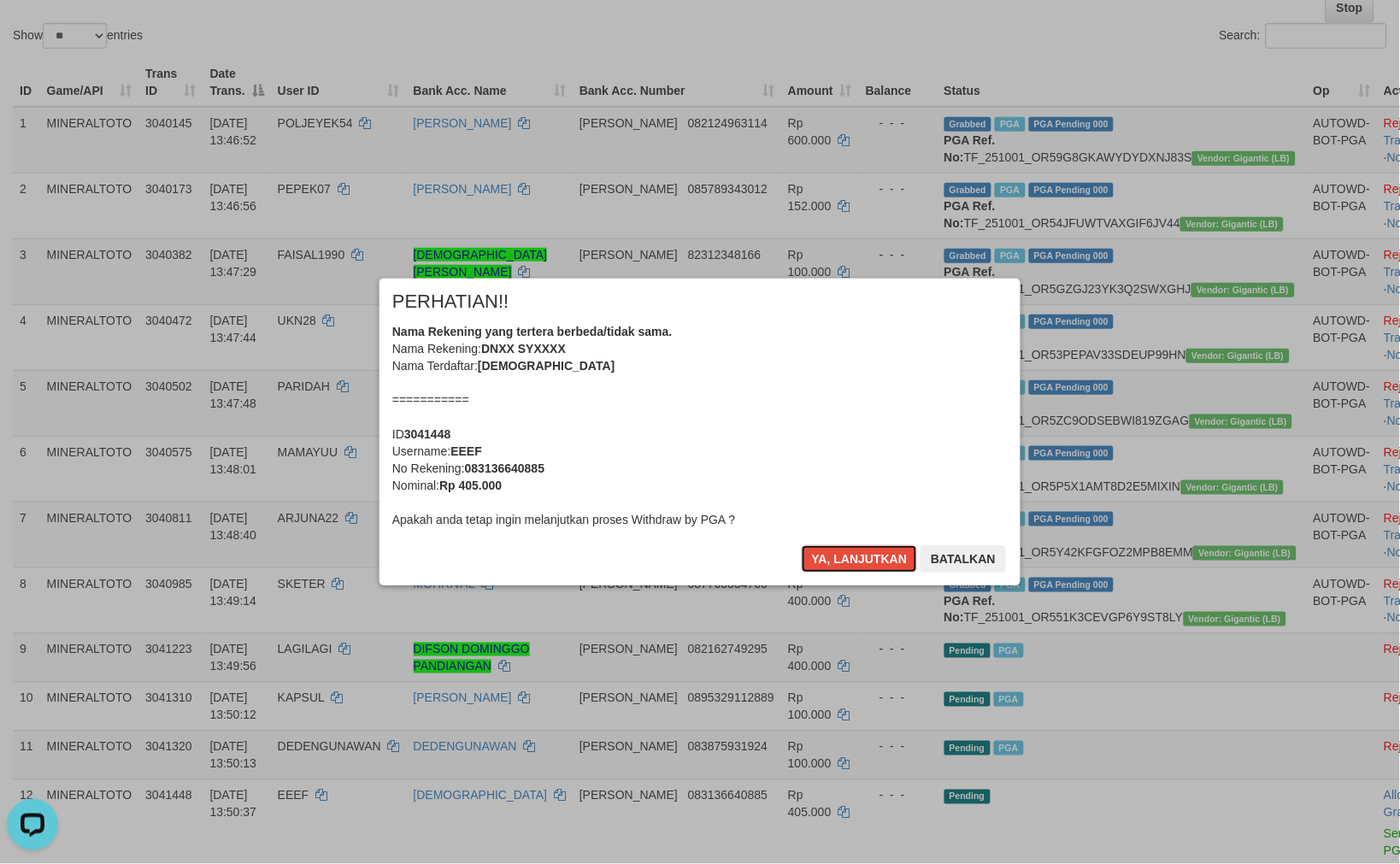
click at [859, 430] on div "Nama Rekening yang tertera berbeda/tidak sama. Nama Rekening: DNXX SYXXXX Nama …" at bounding box center [700, 426] width 615 height 205
click at [802, 545] on button "Ya, lanjutkan" at bounding box center [859, 558] width 117 height 27
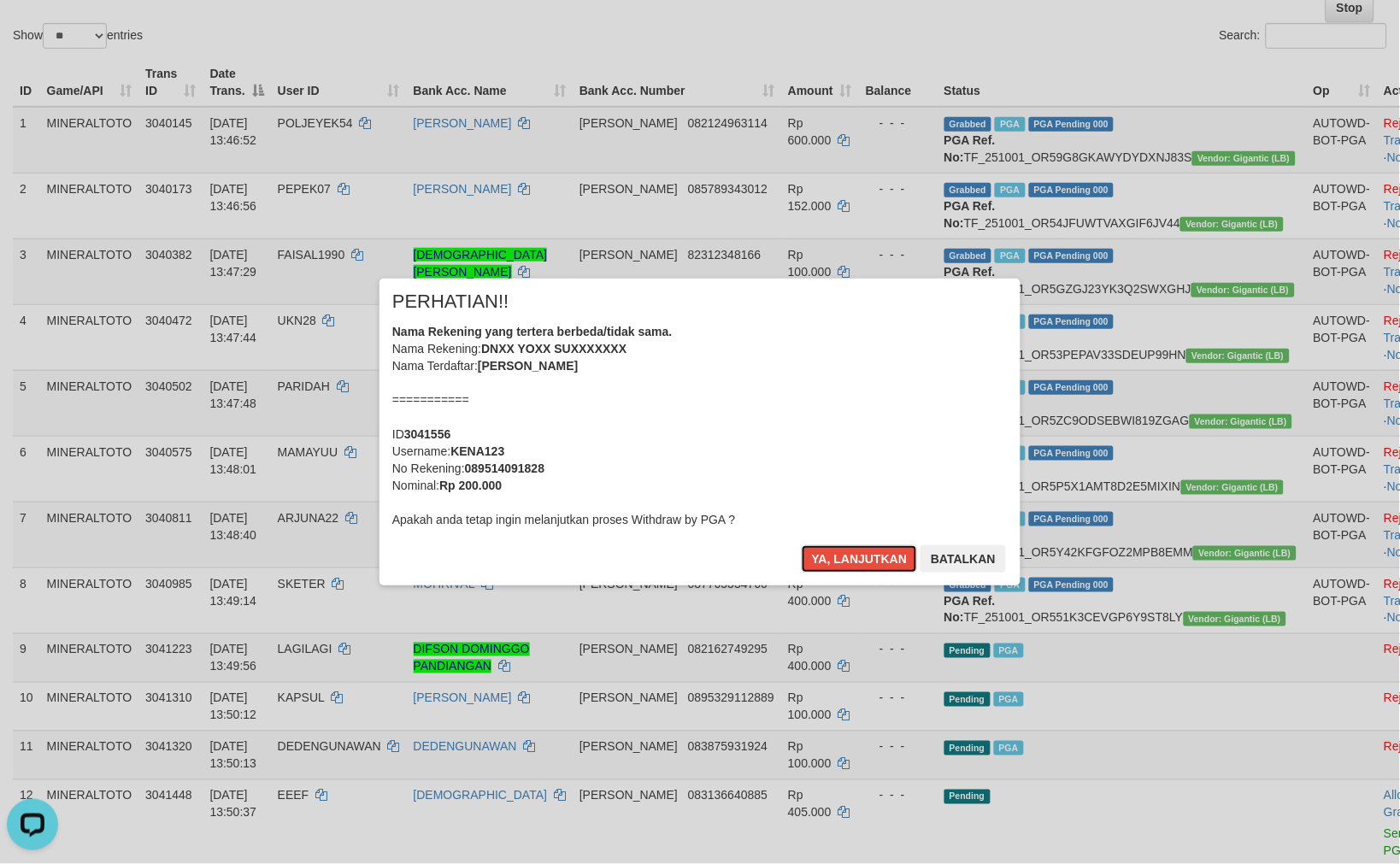
click at [859, 430] on div "Nama Rekening yang tertera berbeda/tidak sama. Nama Rekening: DNXX YOXX SUXXXXX…" at bounding box center [700, 426] width 615 height 205
click at [802, 545] on button "Ya, lanjutkan" at bounding box center [859, 558] width 117 height 27
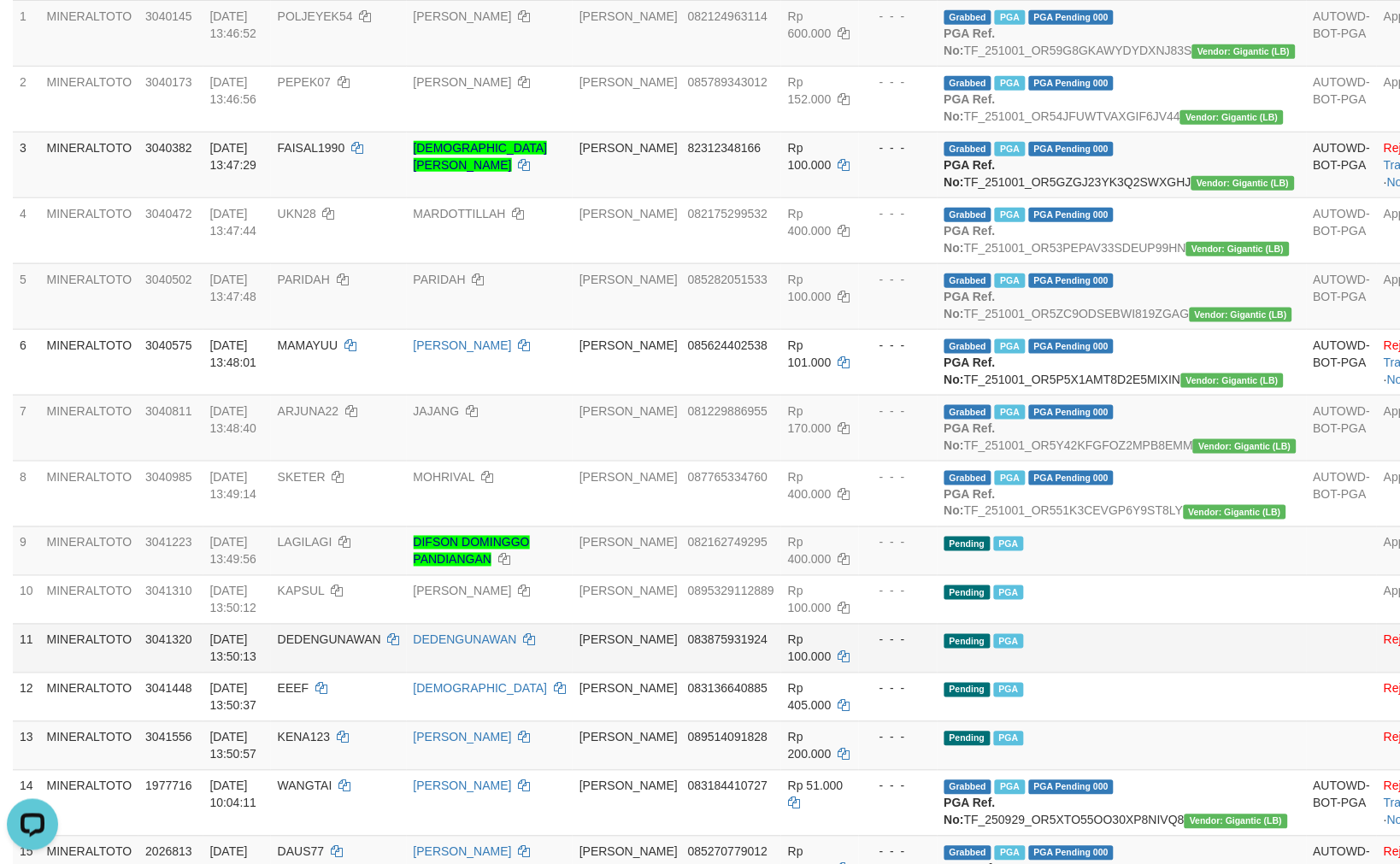
scroll to position [331, 0]
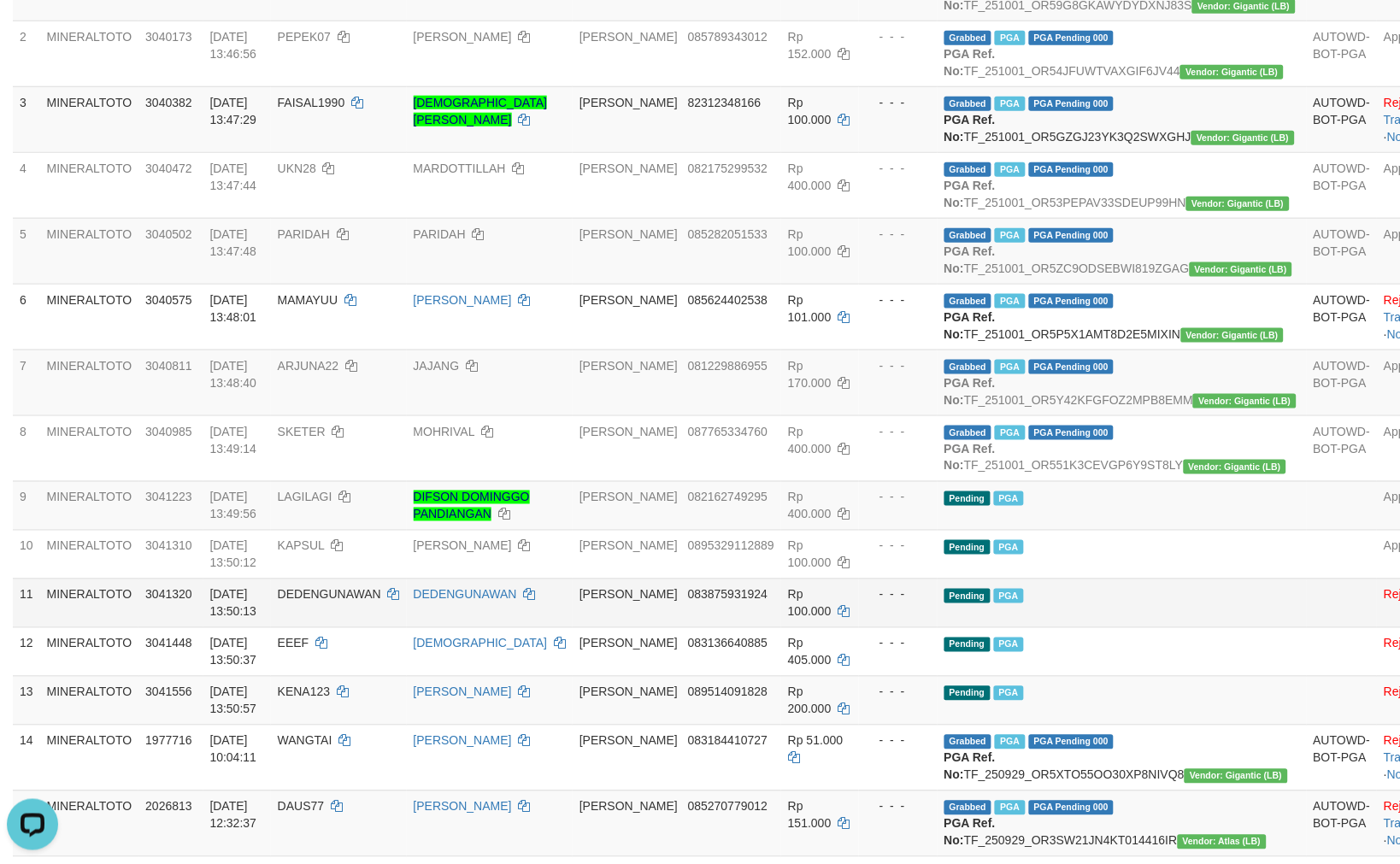
click at [1114, 627] on td "Pending PGA" at bounding box center [1121, 603] width 369 height 49
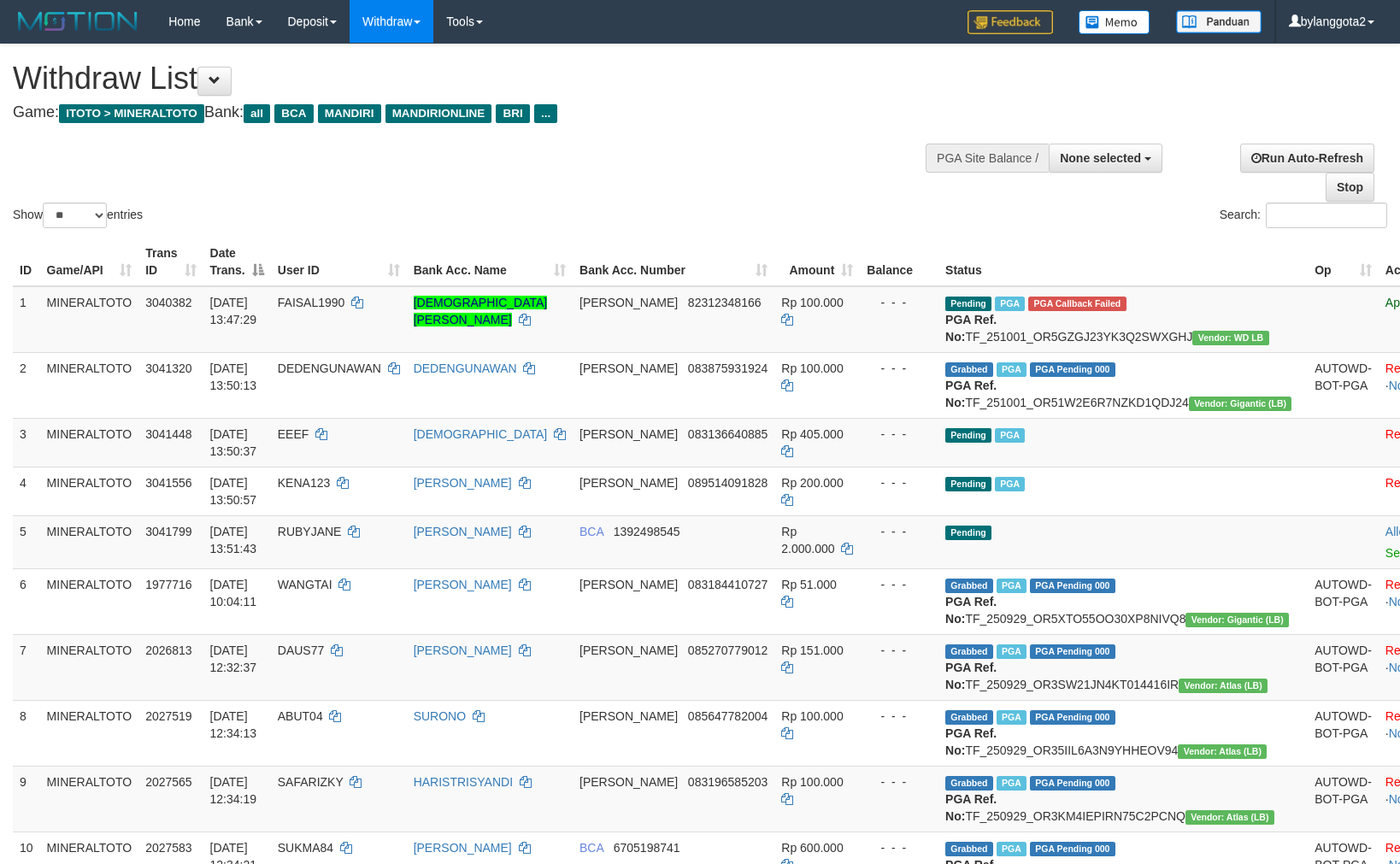
select select
select select "**"
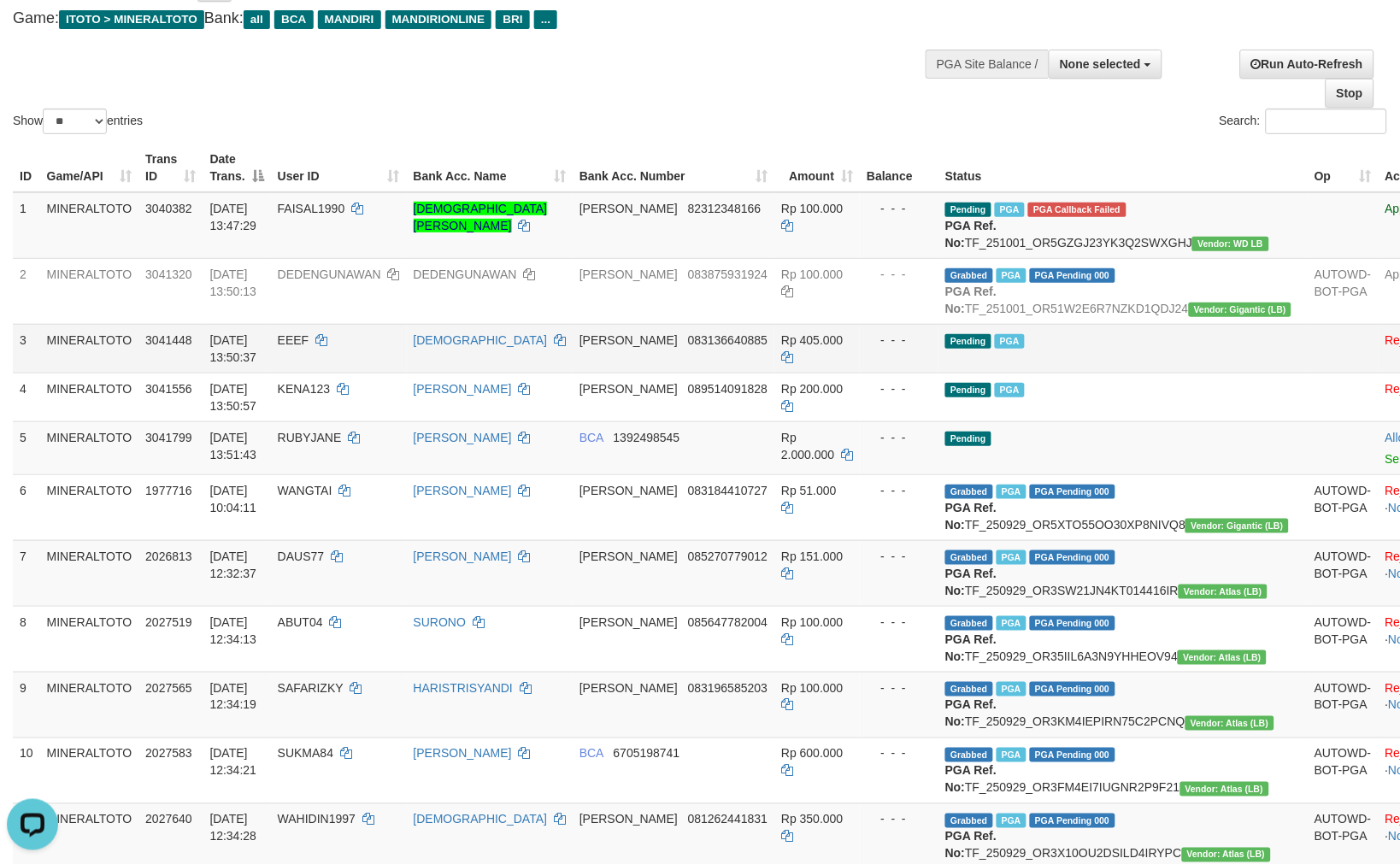
click at [993, 372] on td "Pending PGA" at bounding box center [1122, 349] width 369 height 49
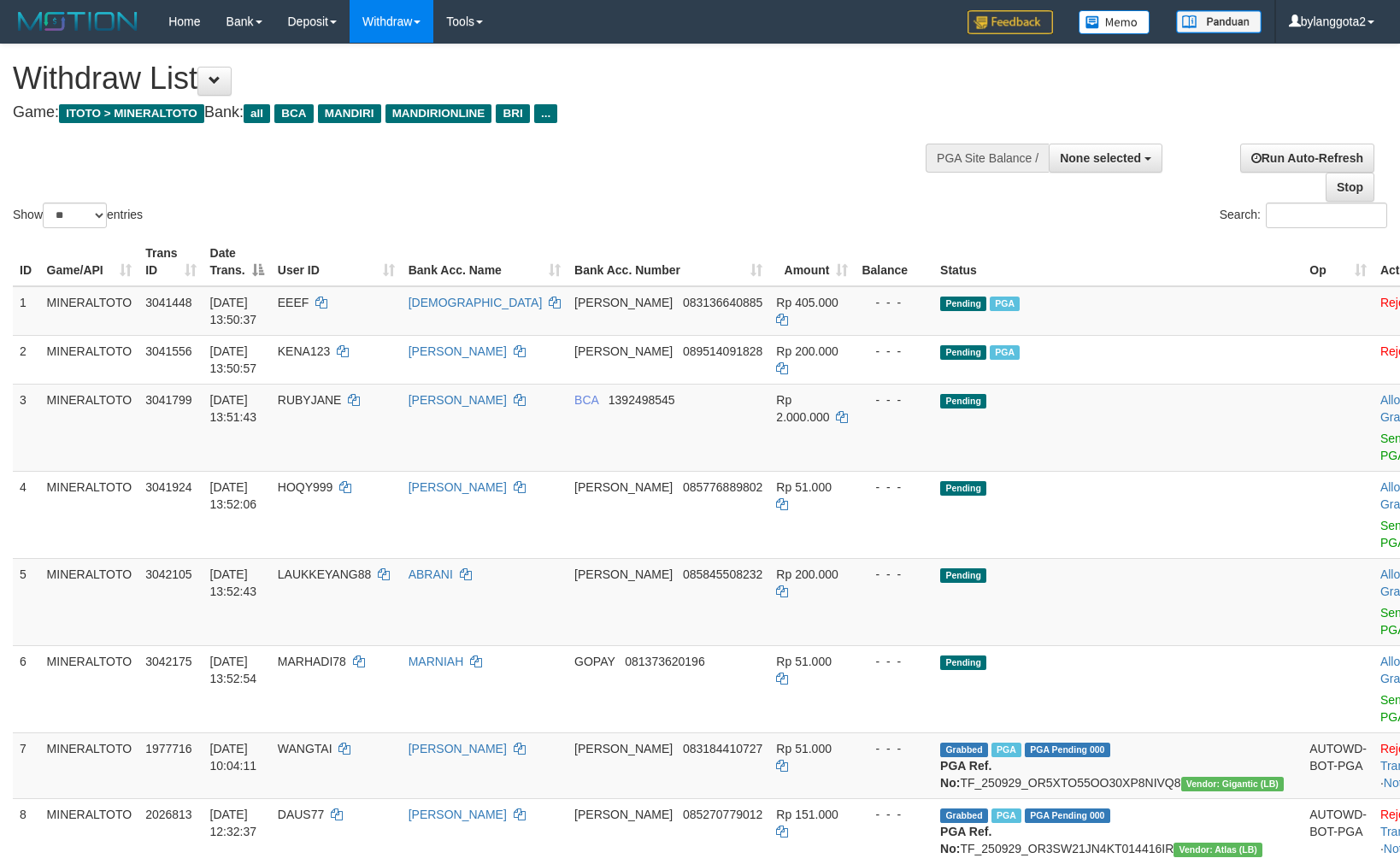
select select
select select "**"
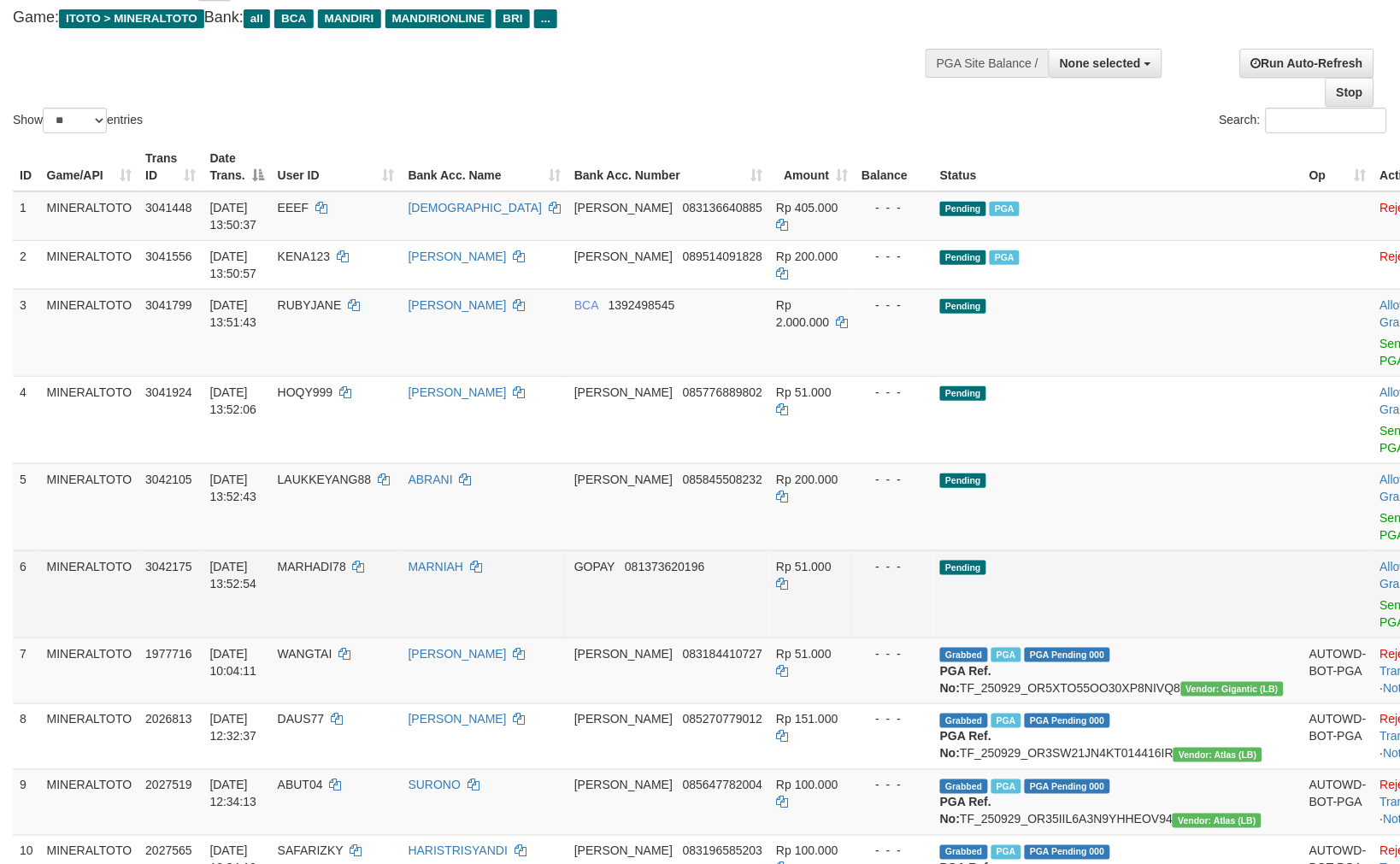
drag, startPoint x: 1092, startPoint y: 584, endPoint x: 1075, endPoint y: 568, distance: 23.3
click at [1092, 584] on td "Pending" at bounding box center [1117, 593] width 369 height 87
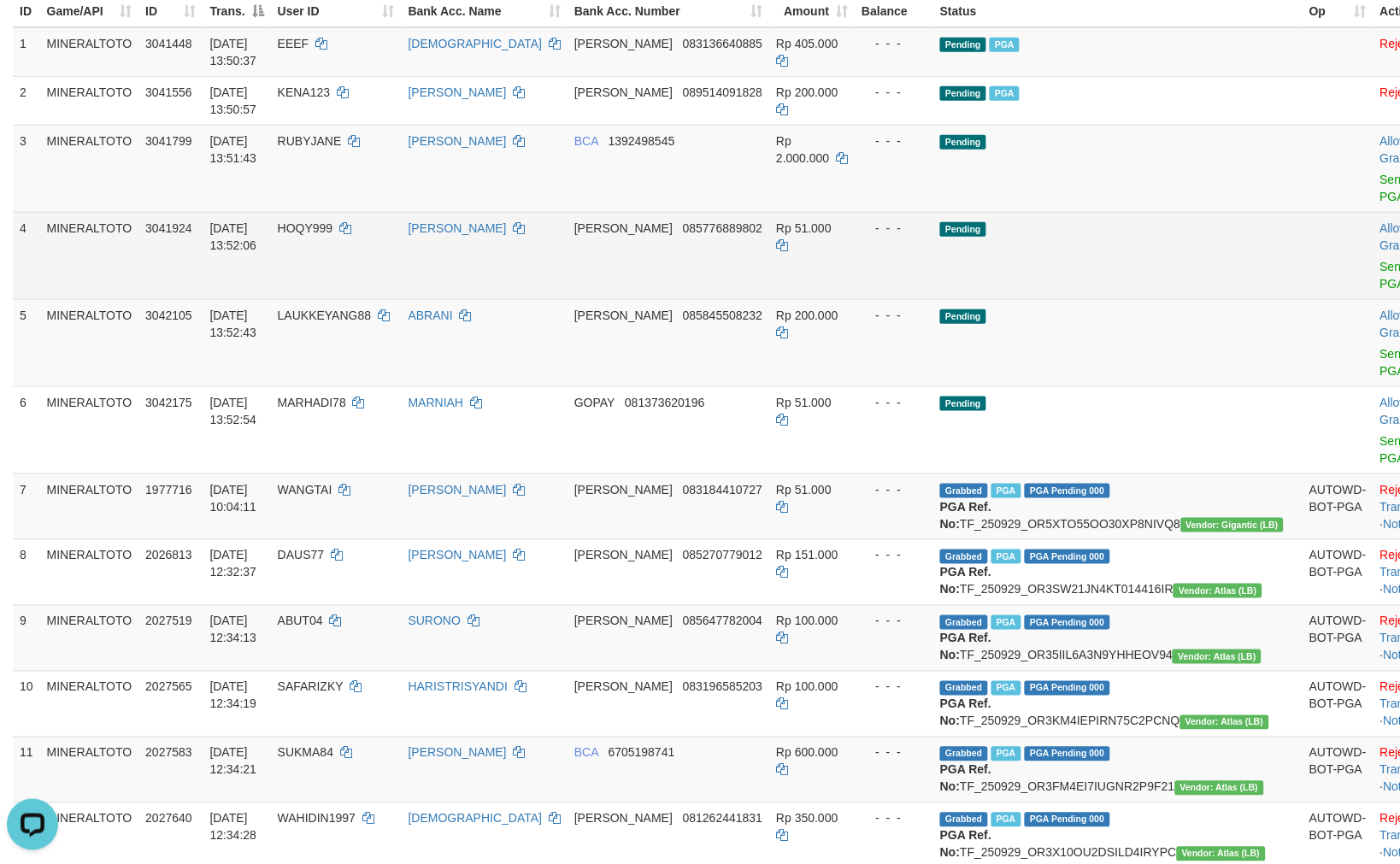
scroll to position [285, 0]
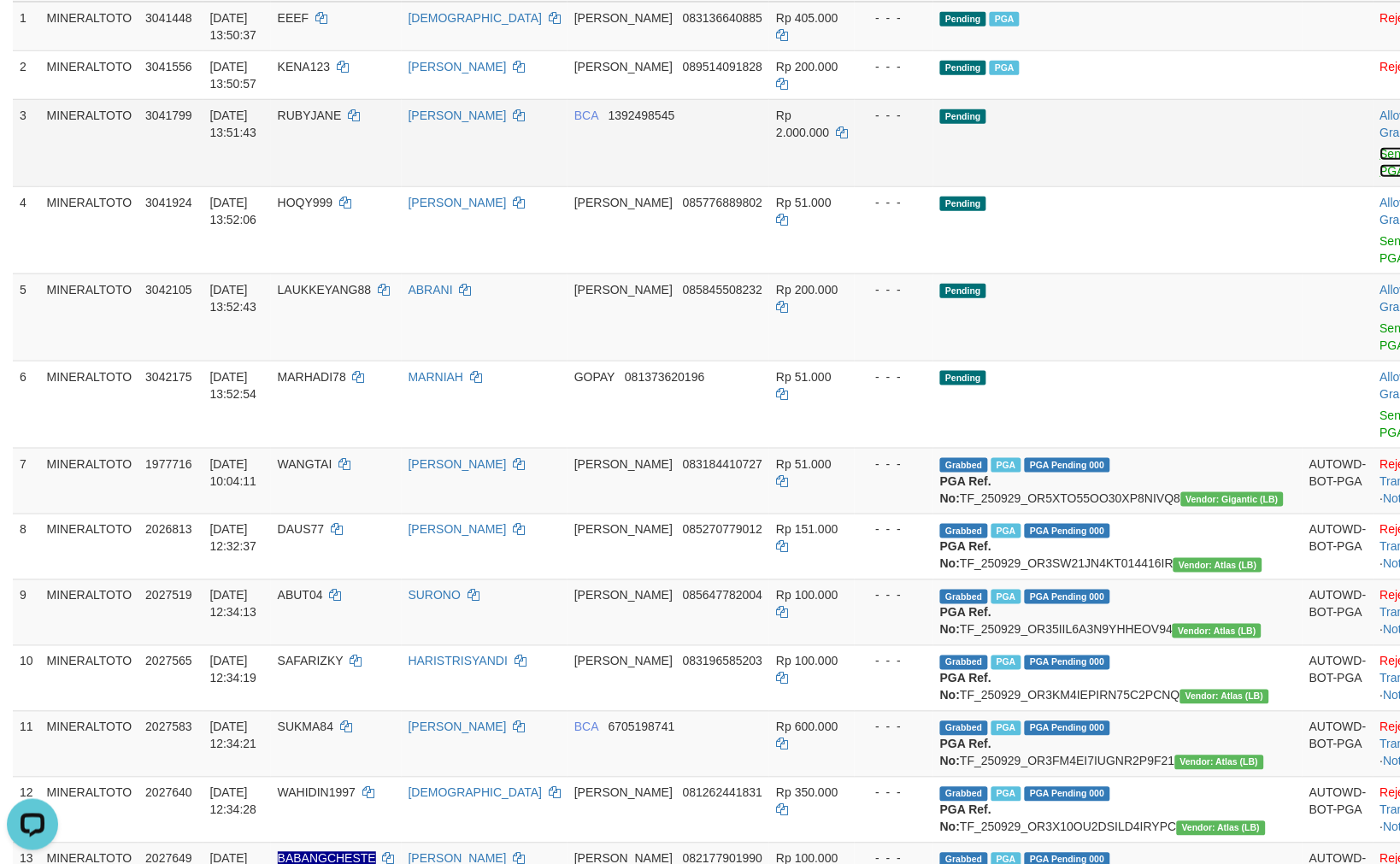
click at [1380, 156] on link "Send PGA" at bounding box center [1394, 162] width 28 height 31
click at [1380, 237] on link "Send PGA" at bounding box center [1394, 249] width 28 height 31
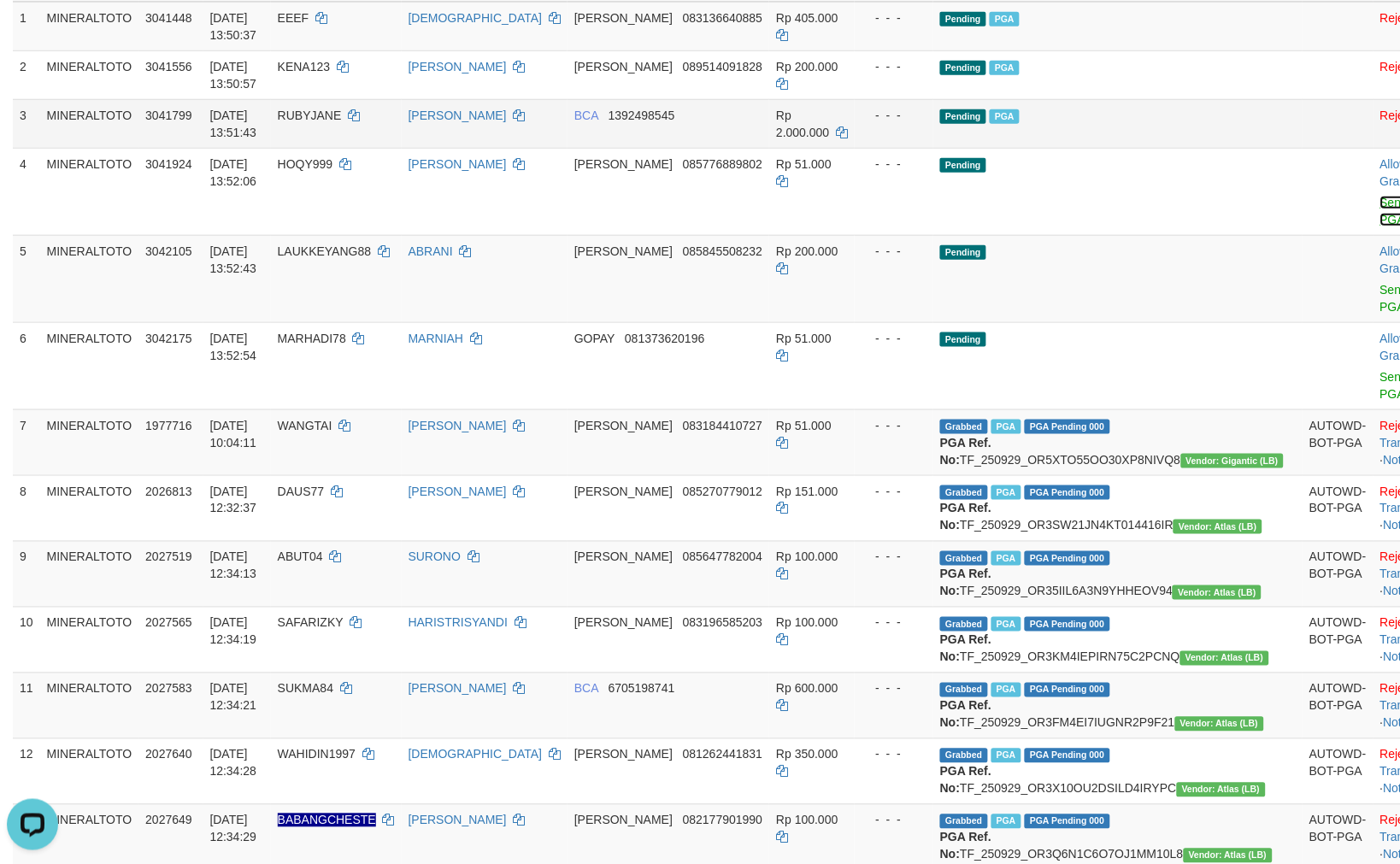
scroll to position [245, 0]
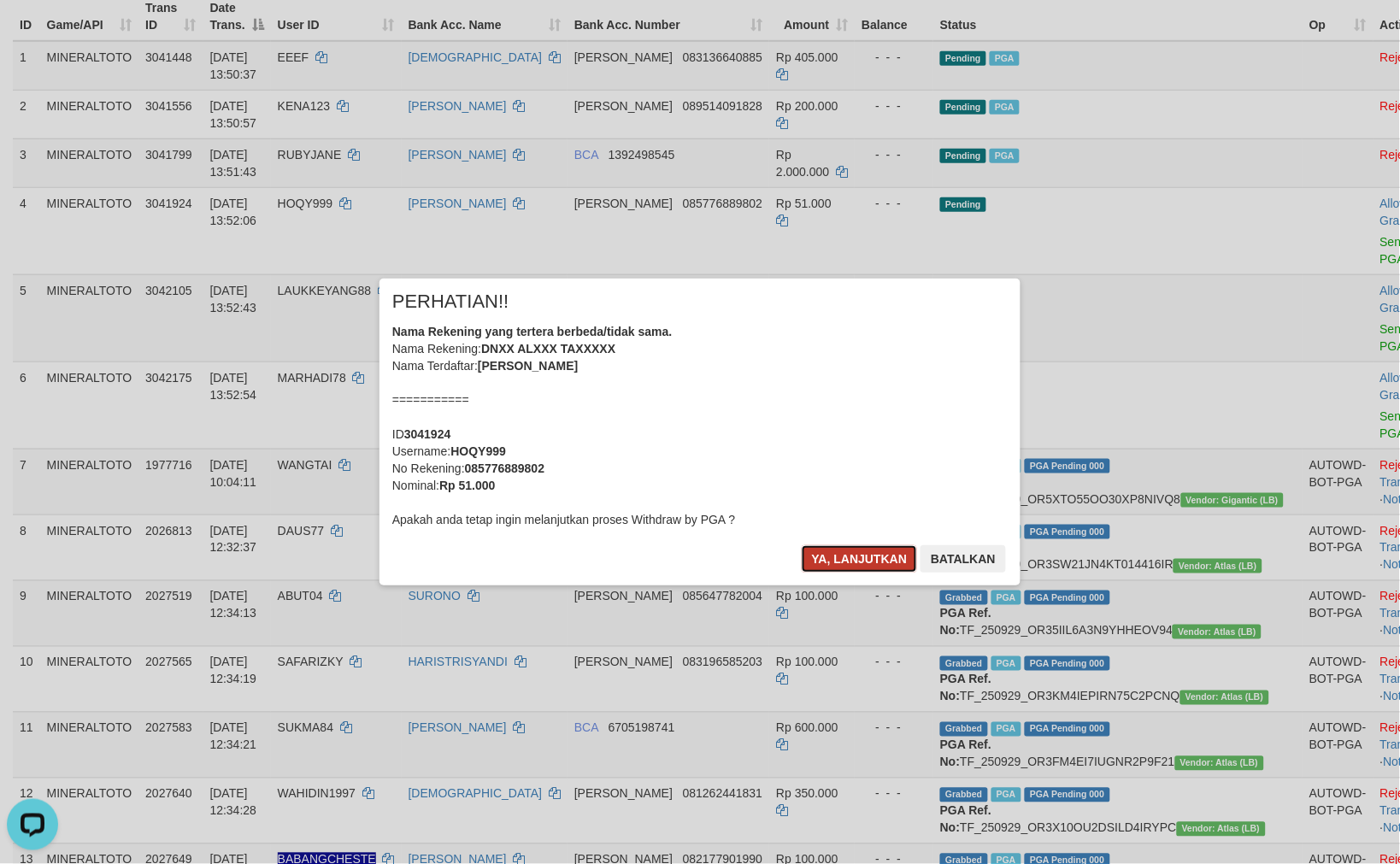
click at [820, 560] on button "Ya, lanjutkan" at bounding box center [859, 558] width 117 height 27
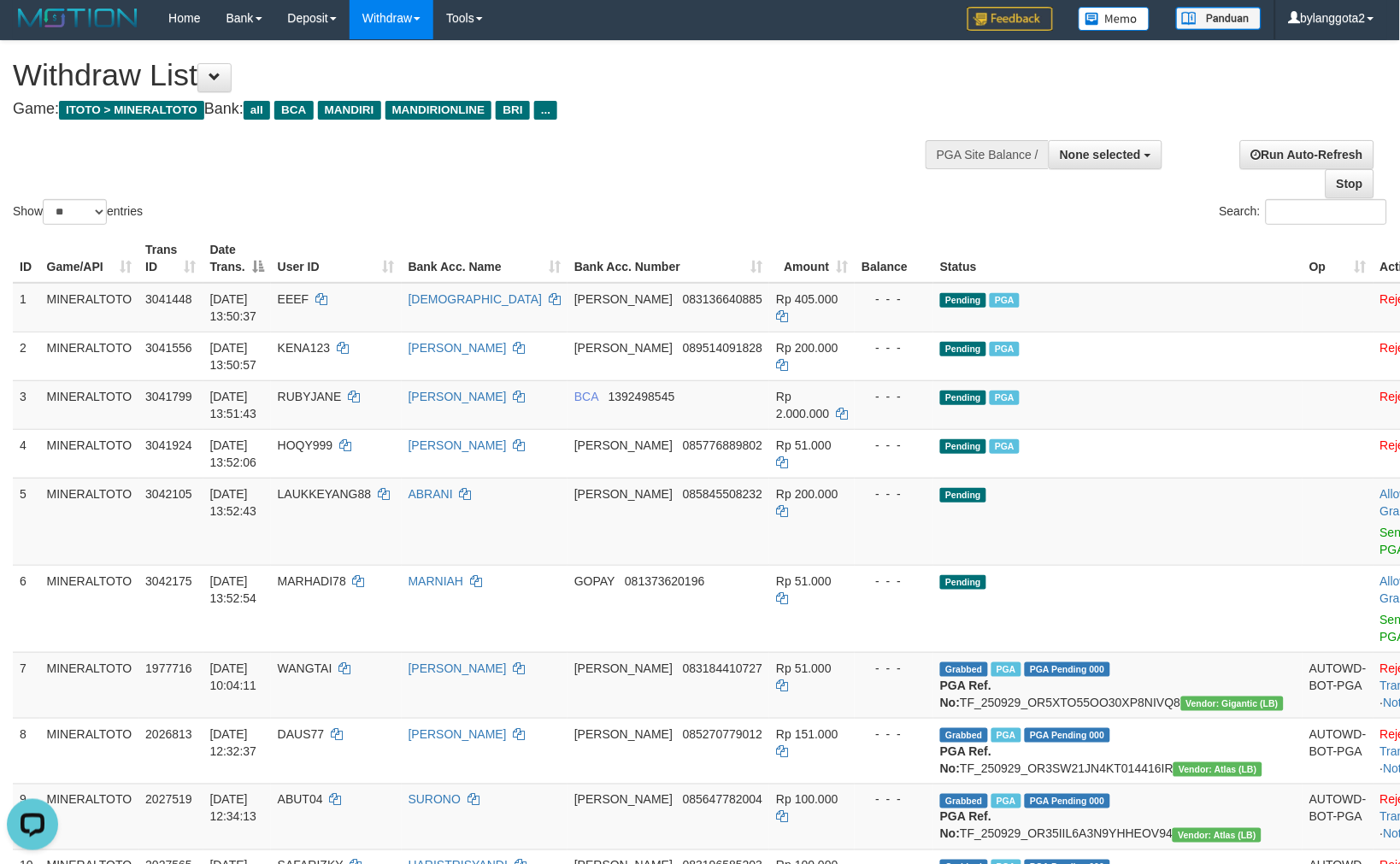
scroll to position [0, 0]
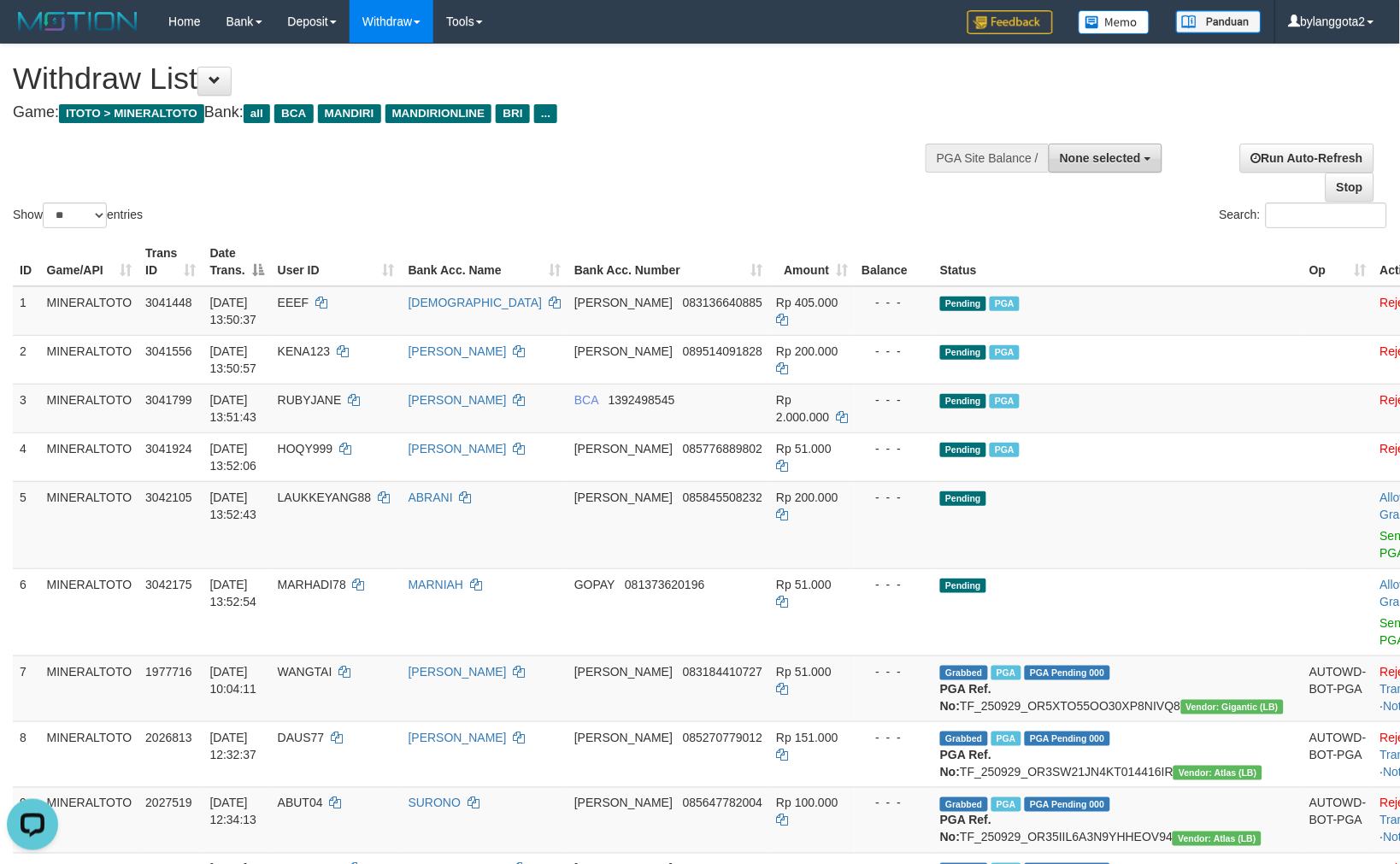
click at [1117, 164] on button "None selected" at bounding box center [1106, 158] width 114 height 29
click at [1056, 237] on label "[ITOTO] MINERALTOTO" at bounding box center [1070, 244] width 183 height 22
select select "****"
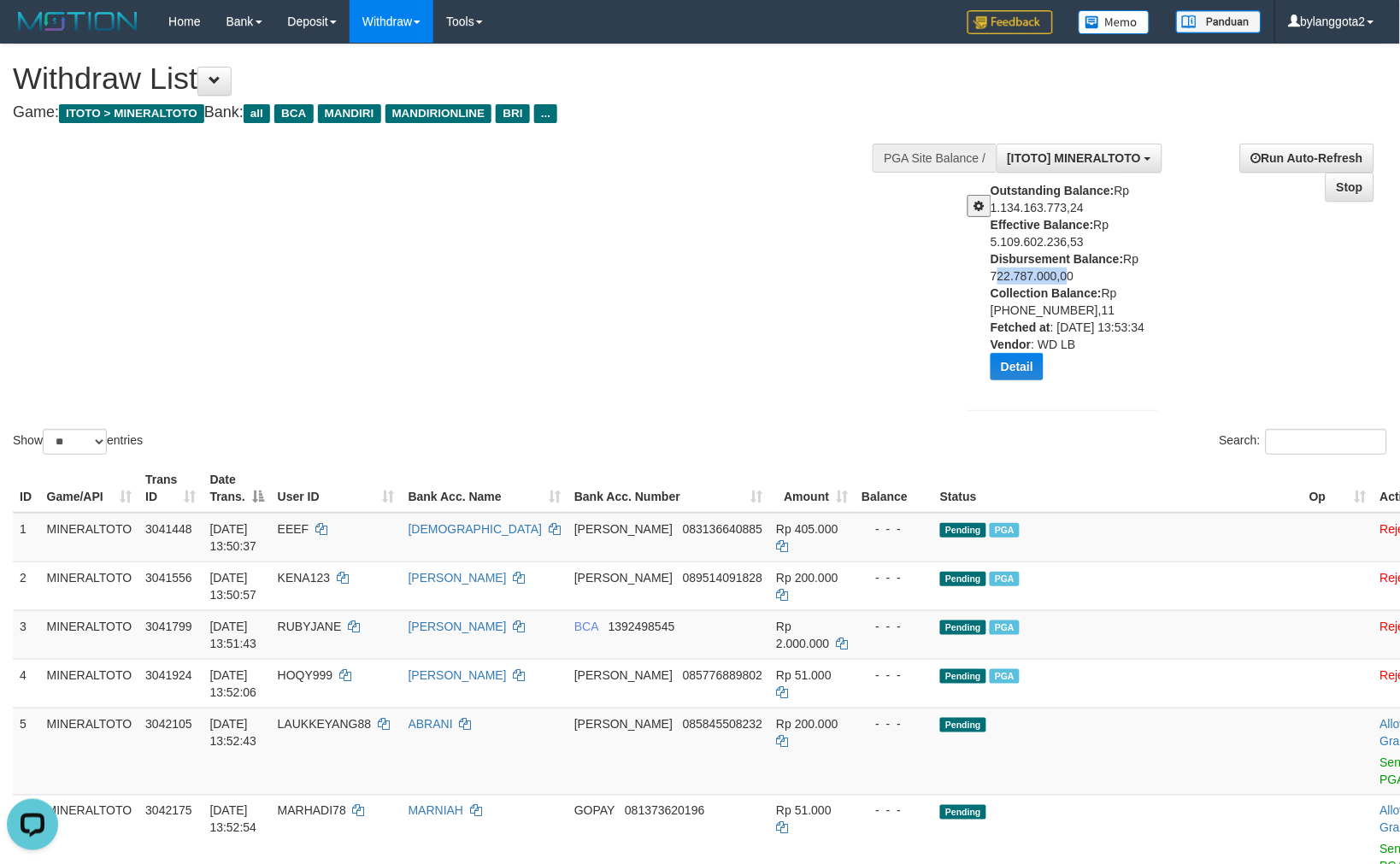
drag, startPoint x: 988, startPoint y: 270, endPoint x: 1059, endPoint y: 275, distance: 71.2
click at [1059, 275] on div "Outstanding Balance: Rp 1.134.163.773,24 Effective Balance: Rp 5.109.602.236,53…" at bounding box center [1062, 287] width 216 height 211
copy div "722.787.000,"
drag, startPoint x: 752, startPoint y: 566, endPoint x: 775, endPoint y: 554, distance: 25.9
click at [752, 566] on td "DANA 089514091828" at bounding box center [668, 586] width 202 height 49
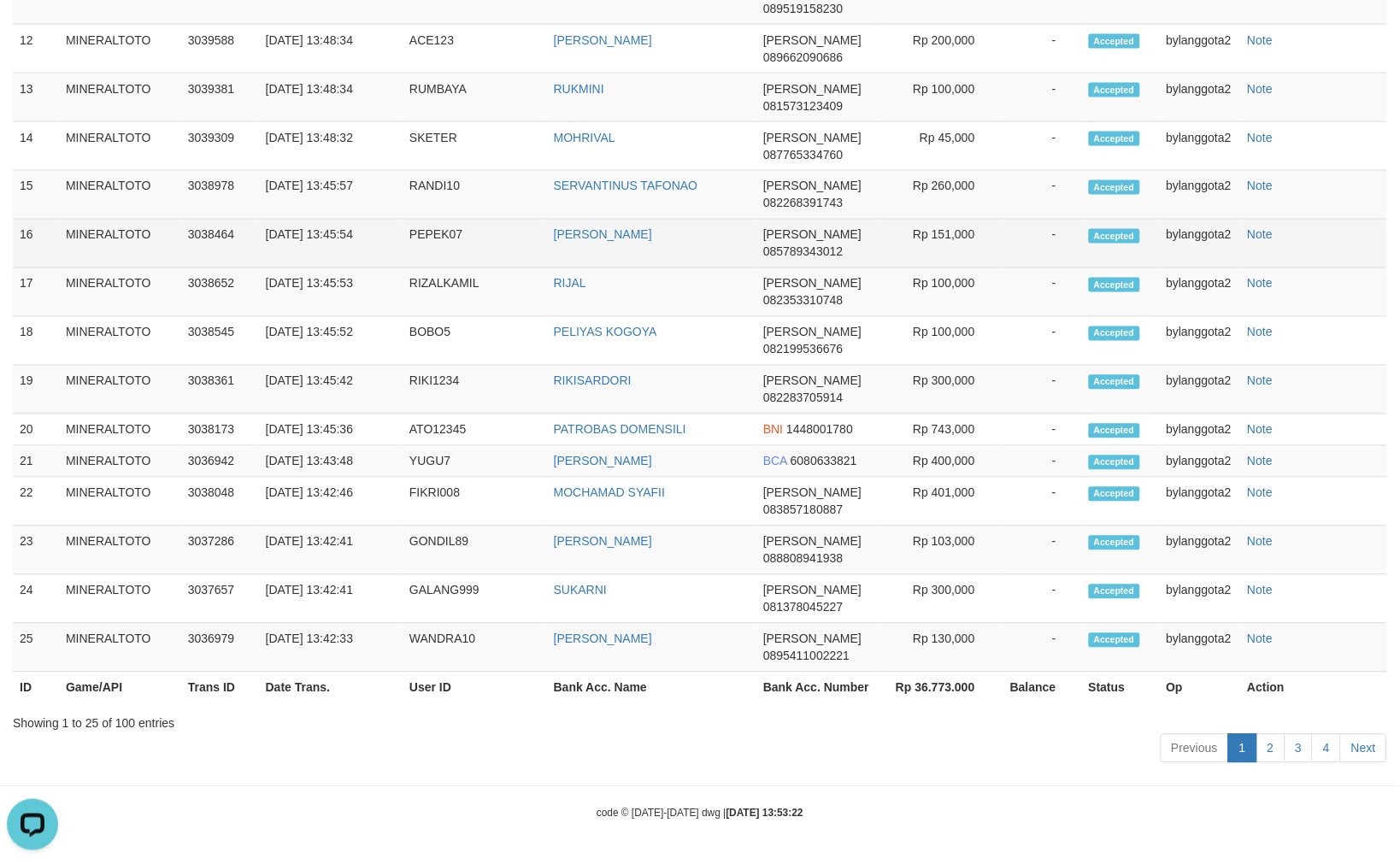
scroll to position [0, 0]
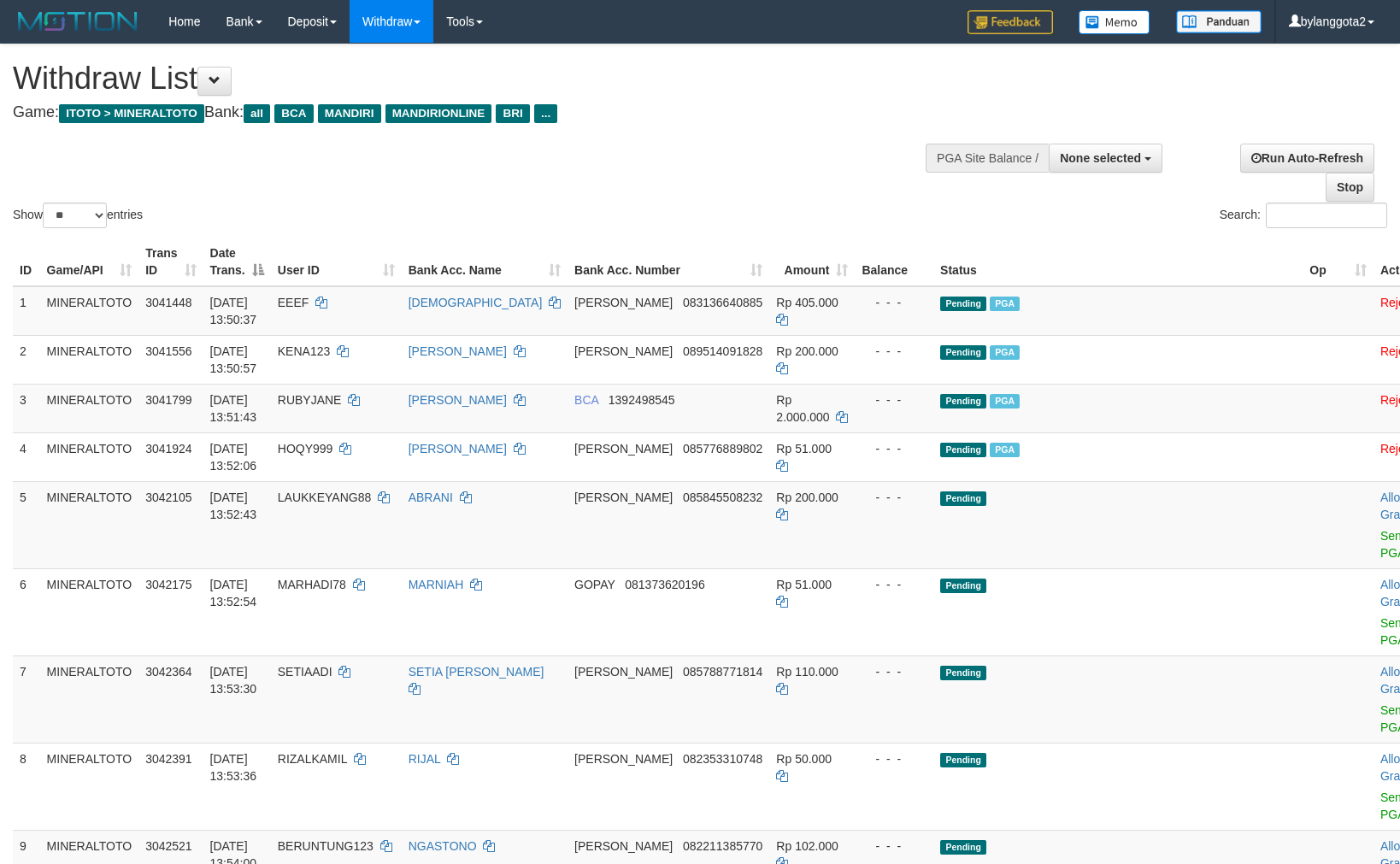
select select
select select "**"
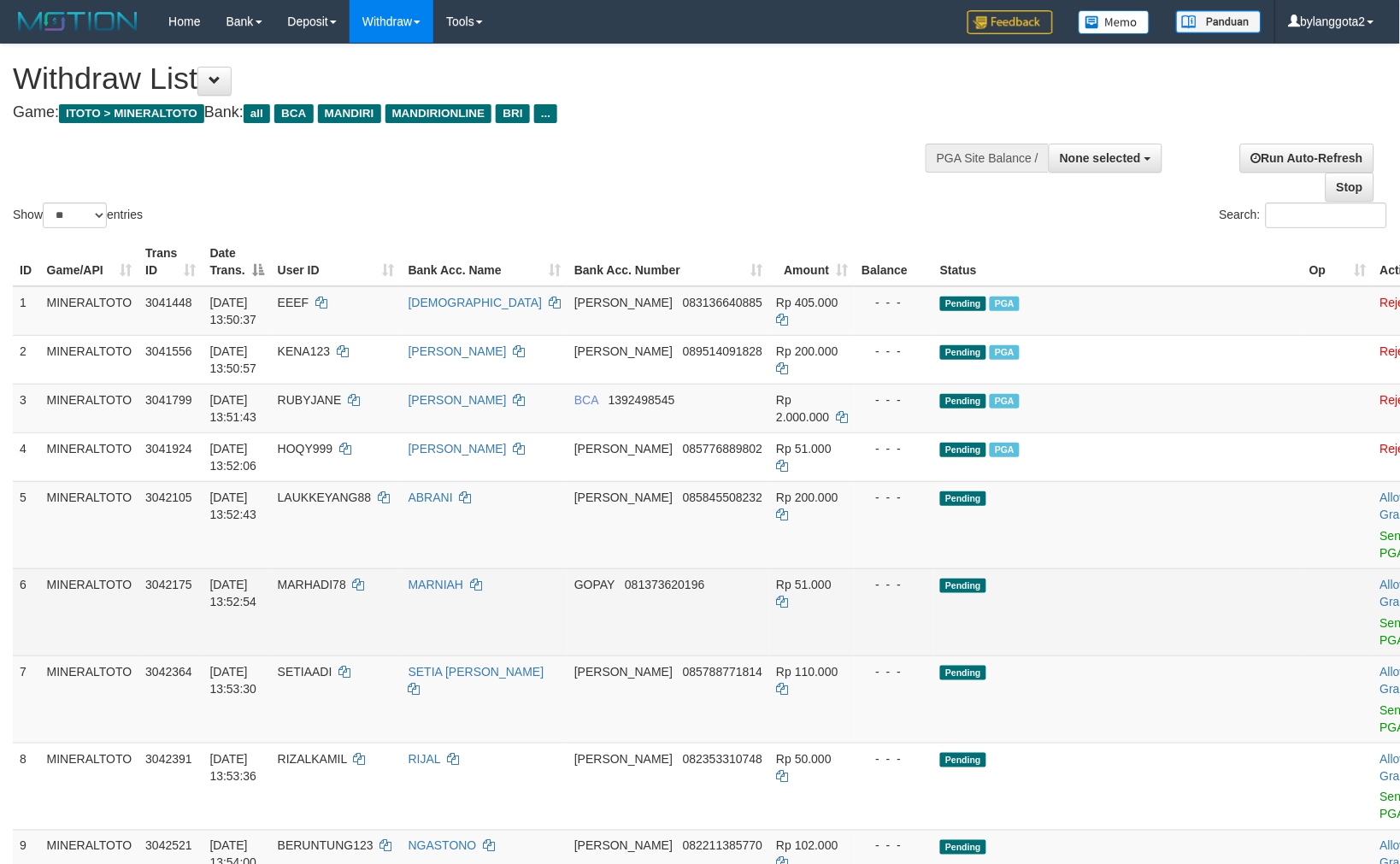
click at [957, 597] on td "Pending" at bounding box center [1117, 612] width 369 height 87
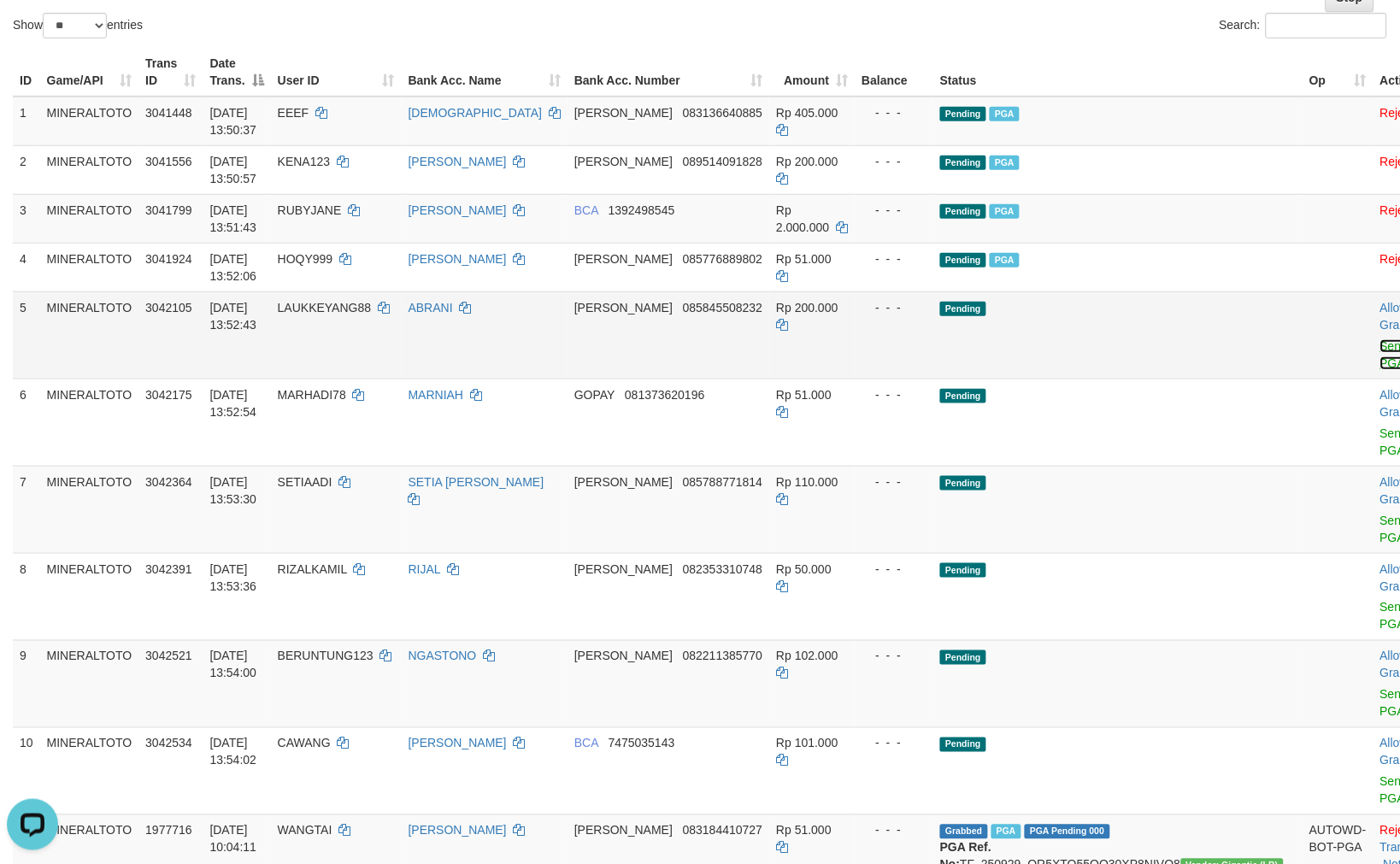
click at [1380, 343] on link "Send PGA" at bounding box center [1394, 354] width 28 height 31
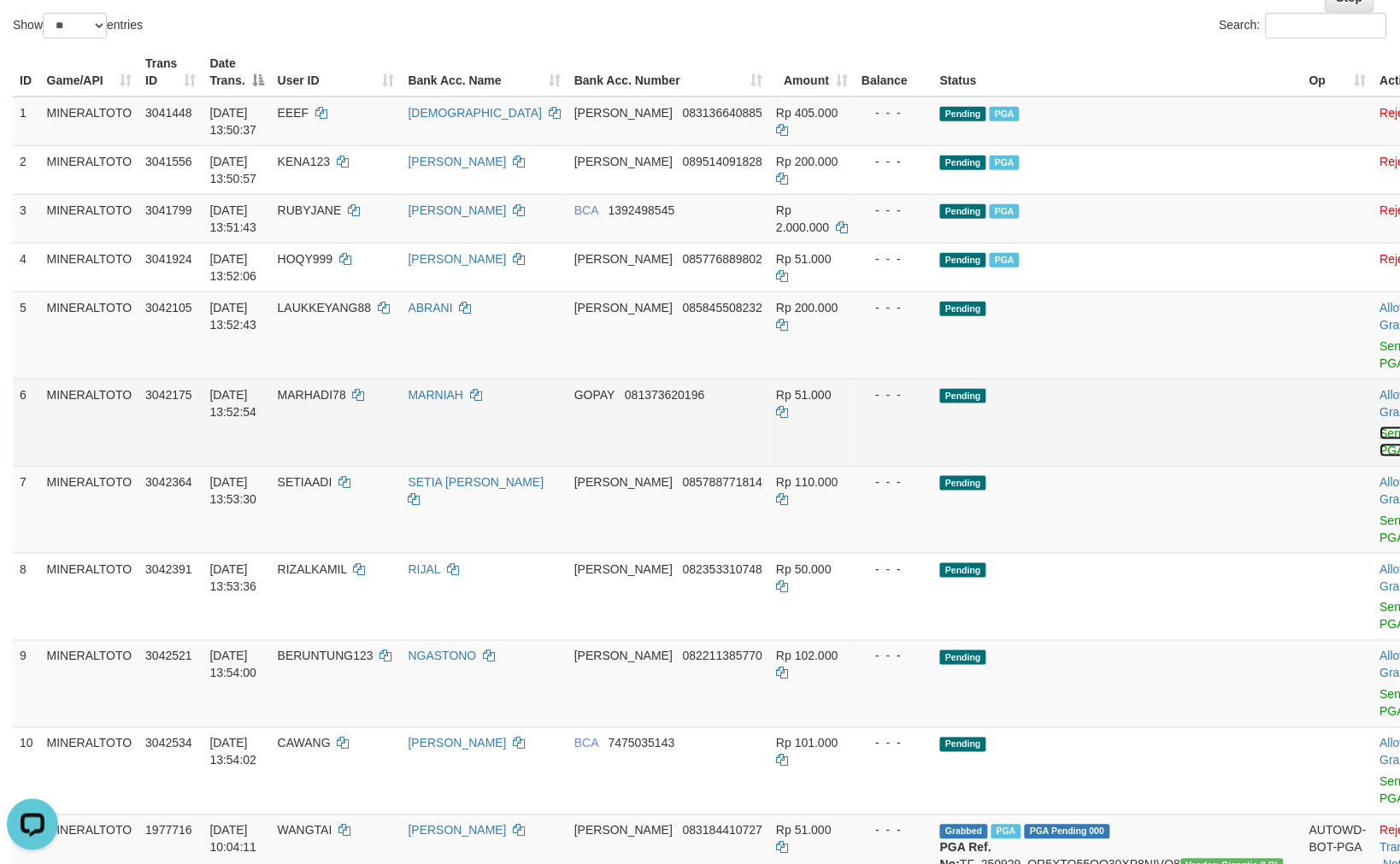
drag, startPoint x: 1292, startPoint y: 343, endPoint x: 1296, endPoint y: 431, distance: 88.1
click at [1380, 431] on link "Send PGA" at bounding box center [1394, 442] width 28 height 31
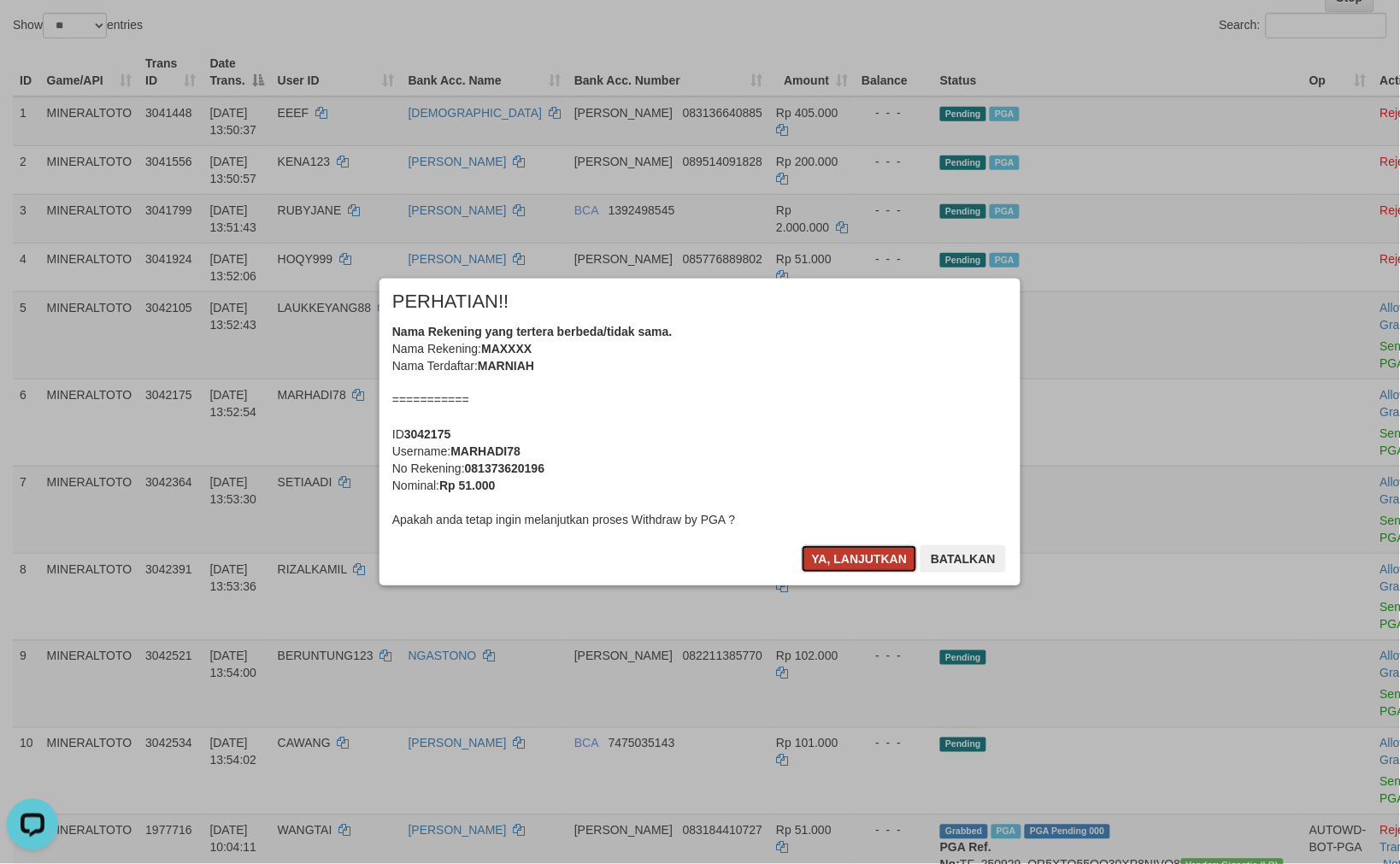
click at [876, 564] on button "Ya, lanjutkan" at bounding box center [859, 558] width 117 height 27
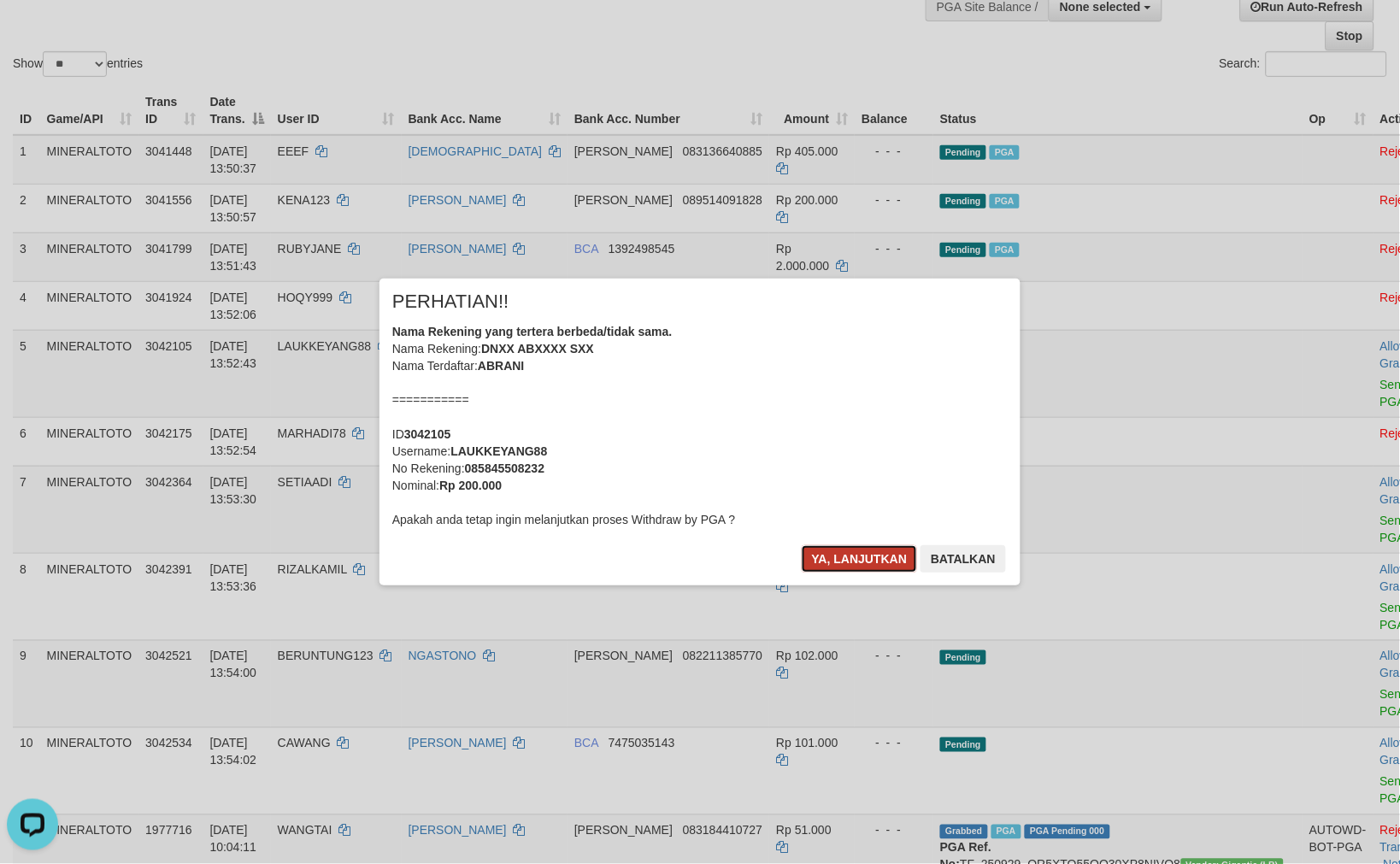
click at [875, 551] on button "Ya, lanjutkan" at bounding box center [859, 558] width 117 height 27
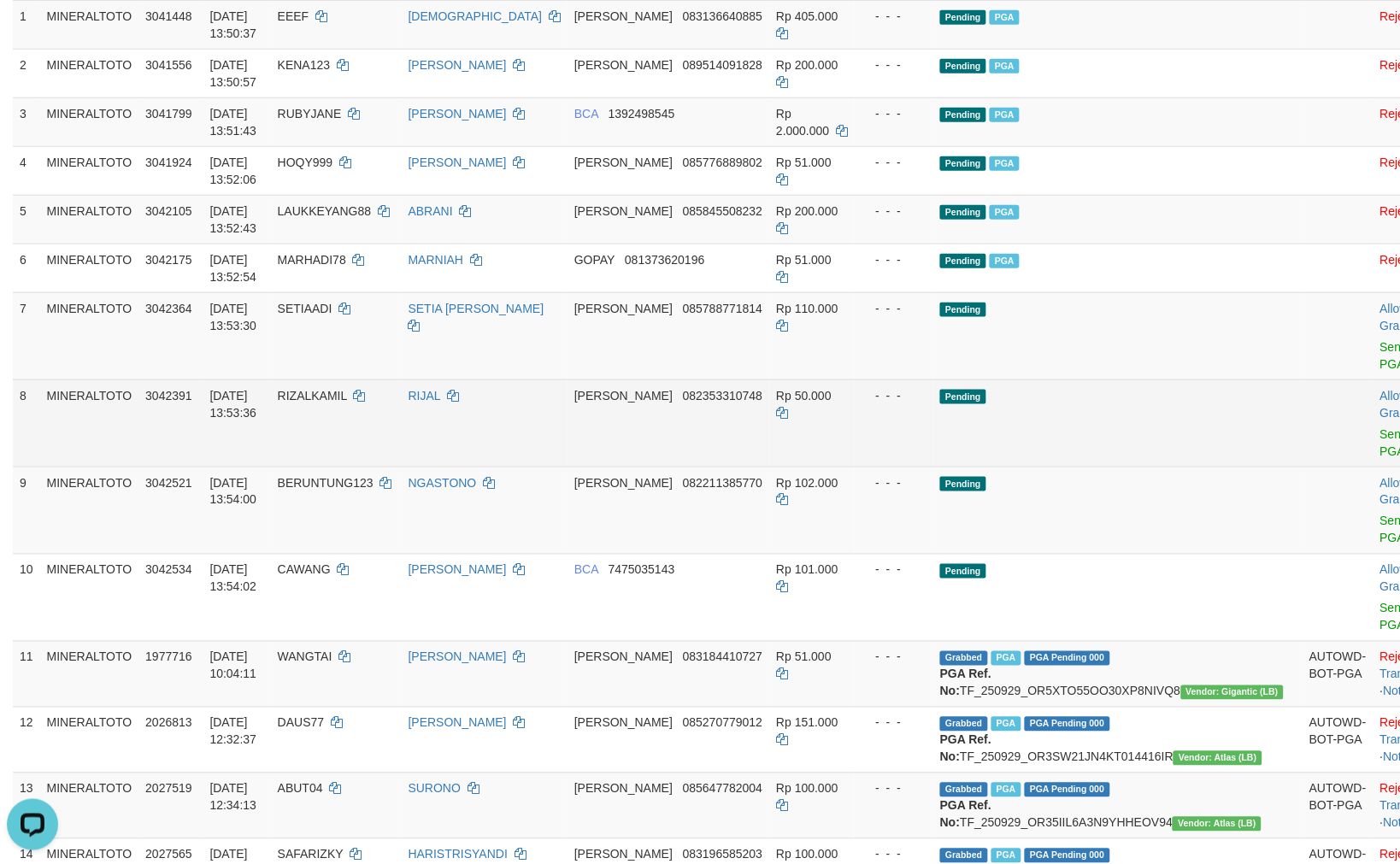
scroll to position [311, 0]
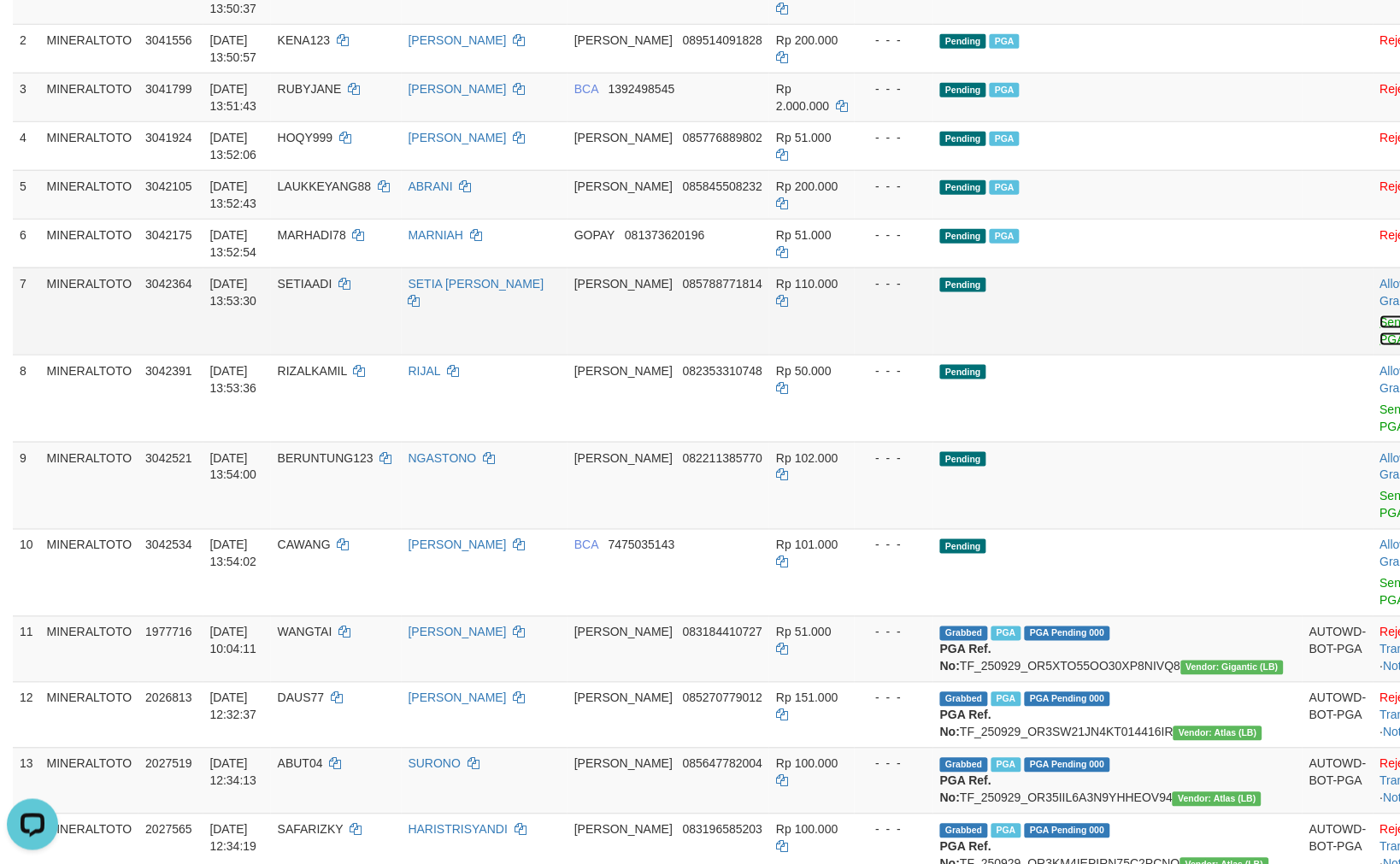
click at [1380, 322] on link "Send PGA" at bounding box center [1394, 330] width 28 height 31
click at [1380, 407] on link "Send PGA" at bounding box center [1394, 417] width 28 height 31
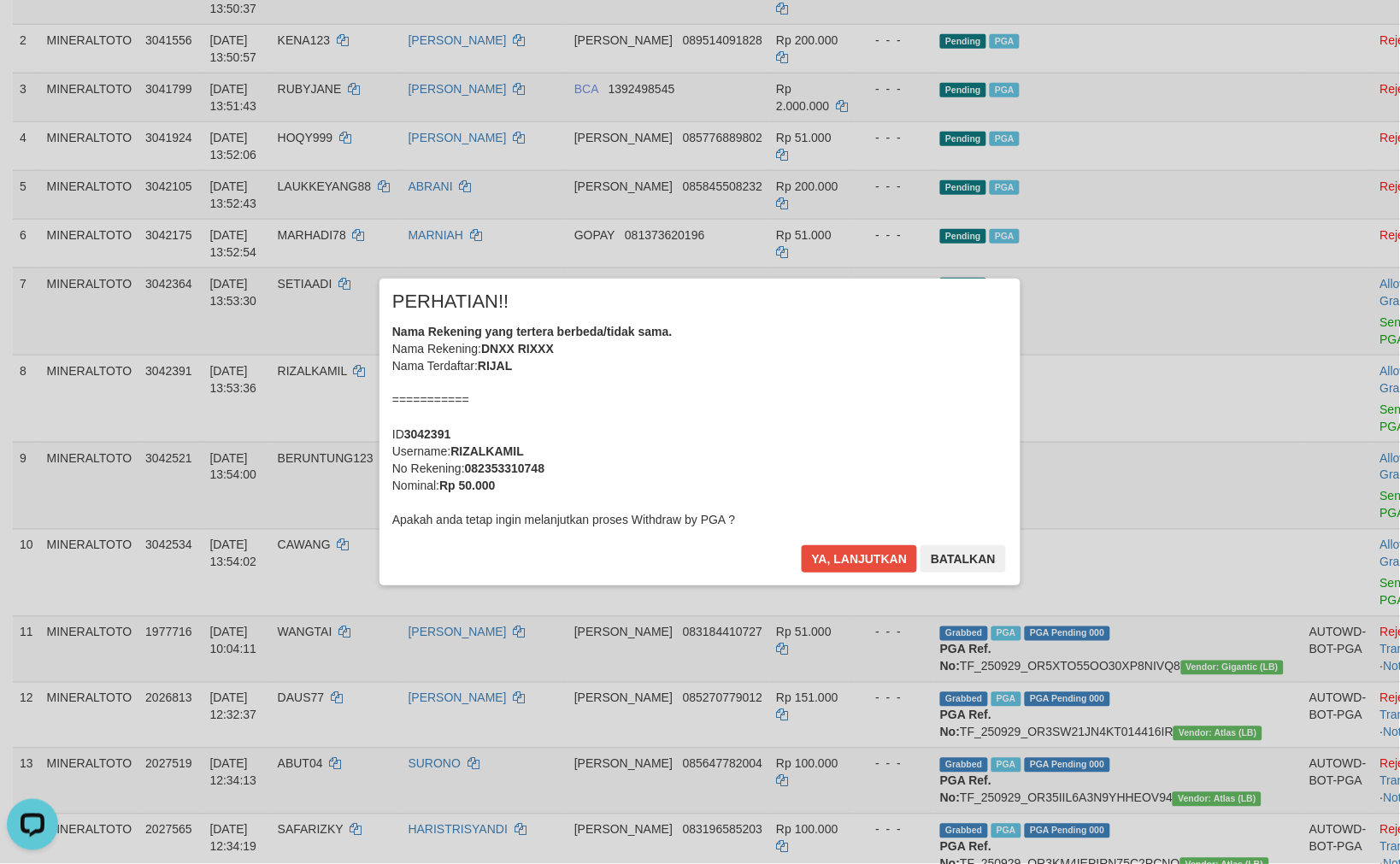
click at [847, 543] on div "× PERHATIAN!! Nama Rekening yang tertera berbeda/tidak sama. Nama Rekening: DNX…" at bounding box center [699, 431] width 640 height 306
click at [859, 540] on div "× PERHATIAN!! Nama Rekening yang tertera berbeda/tidak sama. Nama Rekening: DNX…" at bounding box center [699, 431] width 640 height 306
click at [861, 552] on button "Ya, lanjutkan" at bounding box center [859, 558] width 117 height 27
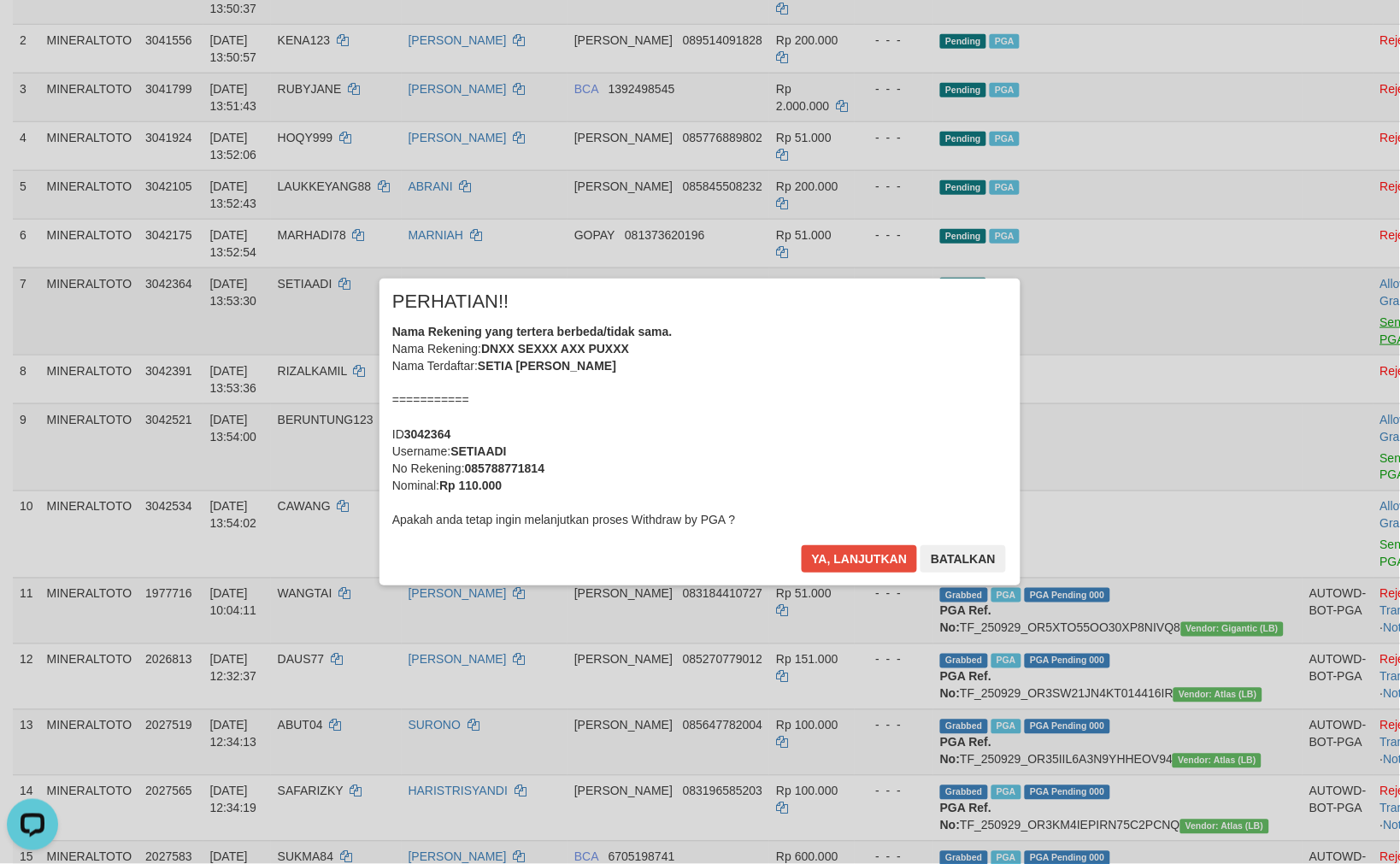
click at [1292, 316] on div "× PERHATIAN!! Nama Rekening yang tertera berbeda/tidak sama. Nama Rekening: DNX…" at bounding box center [700, 431] width 1400 height 374
click at [851, 560] on button "Ya, lanjutkan" at bounding box center [859, 558] width 117 height 27
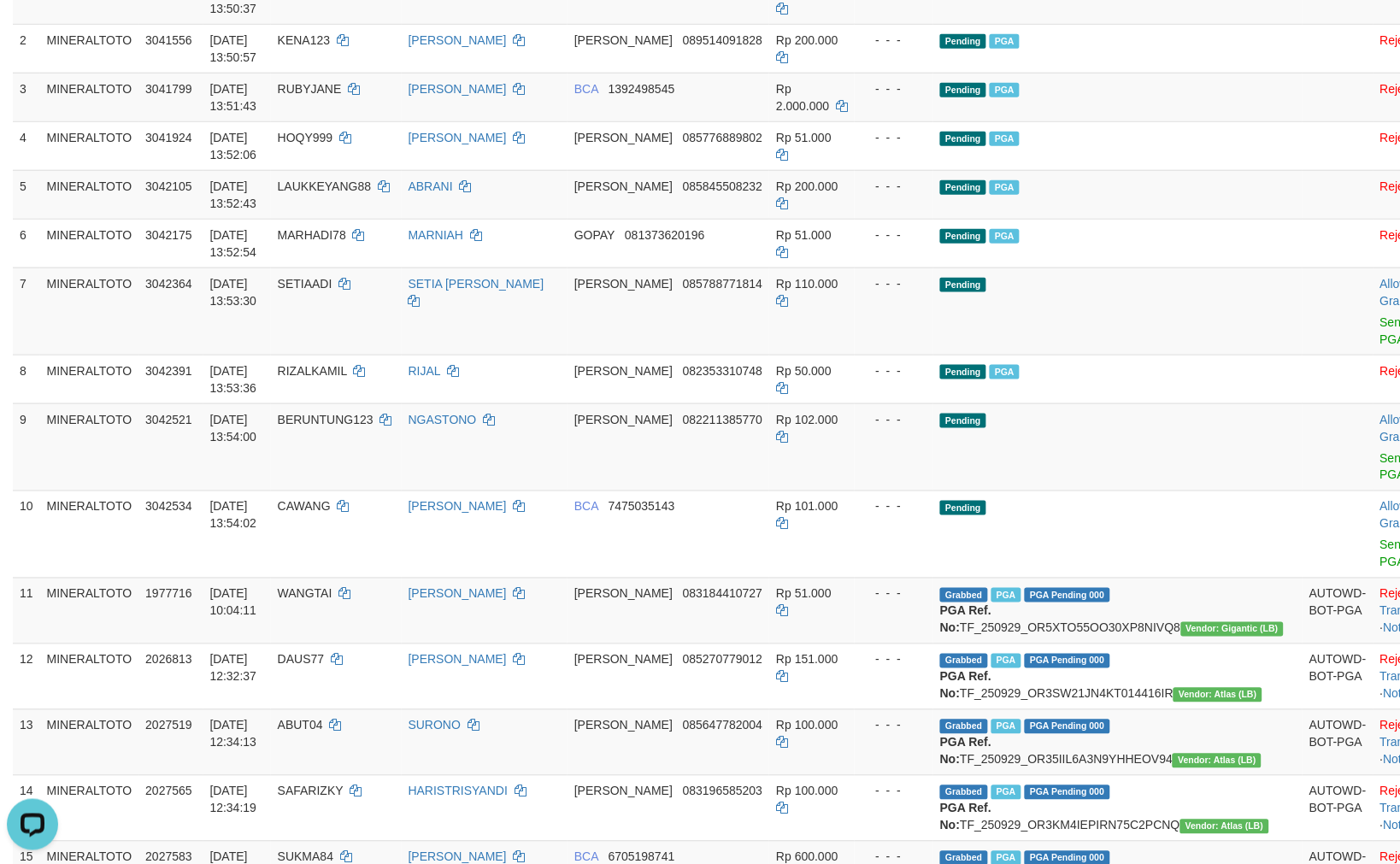
scroll to position [273, 0]
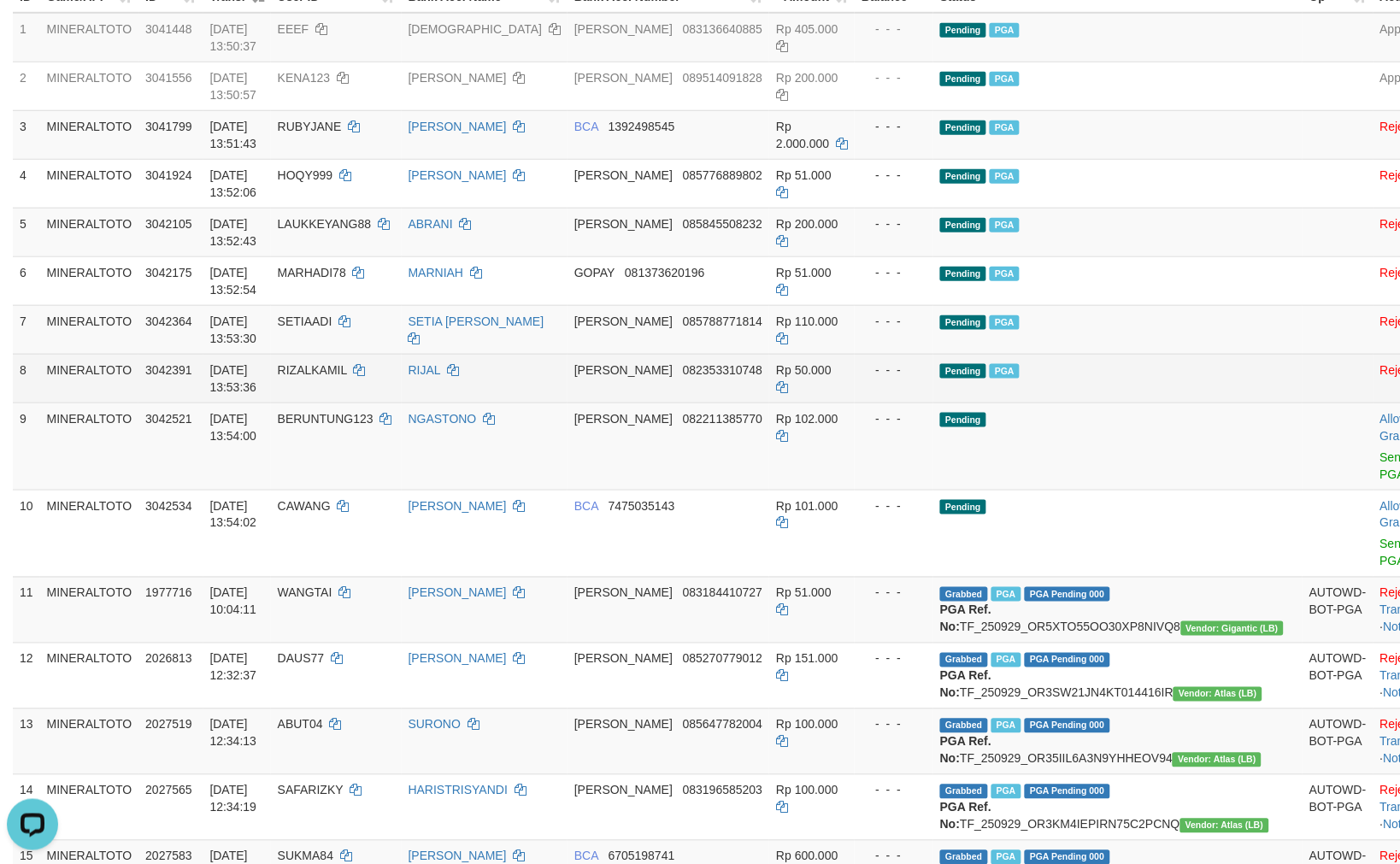
click at [1074, 355] on td "Pending PGA" at bounding box center [1117, 379] width 369 height 49
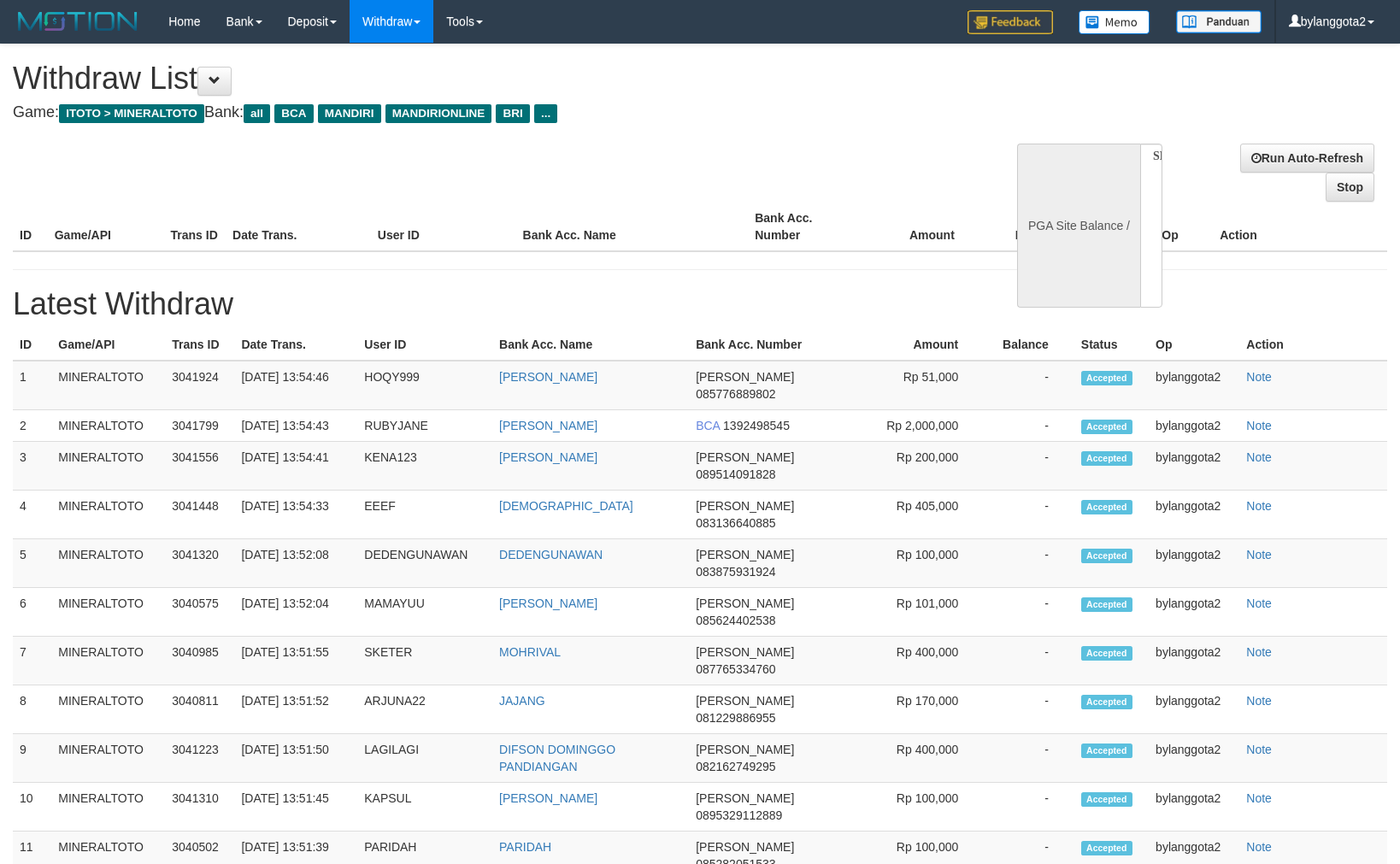
select select
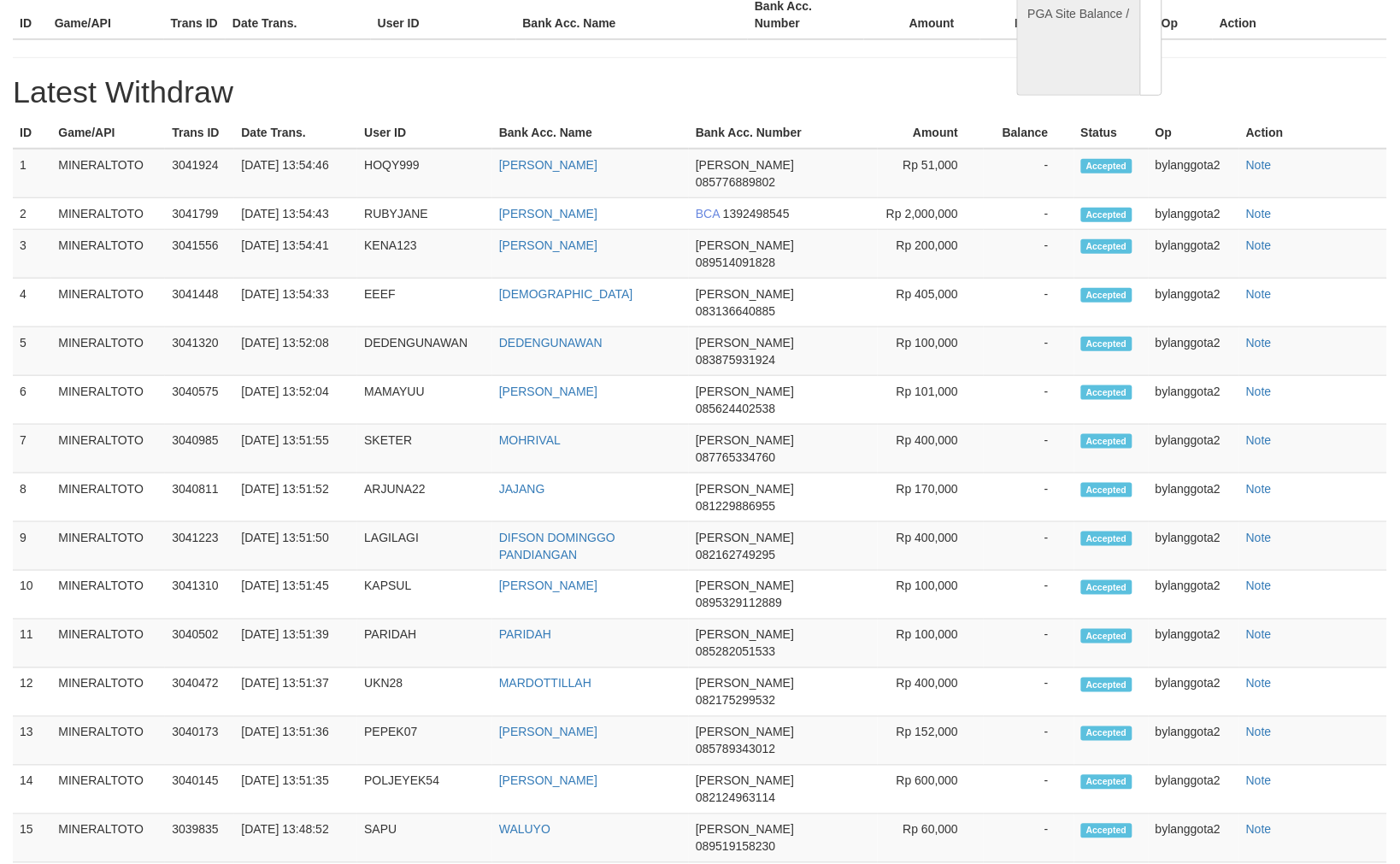
select select "**"
select select
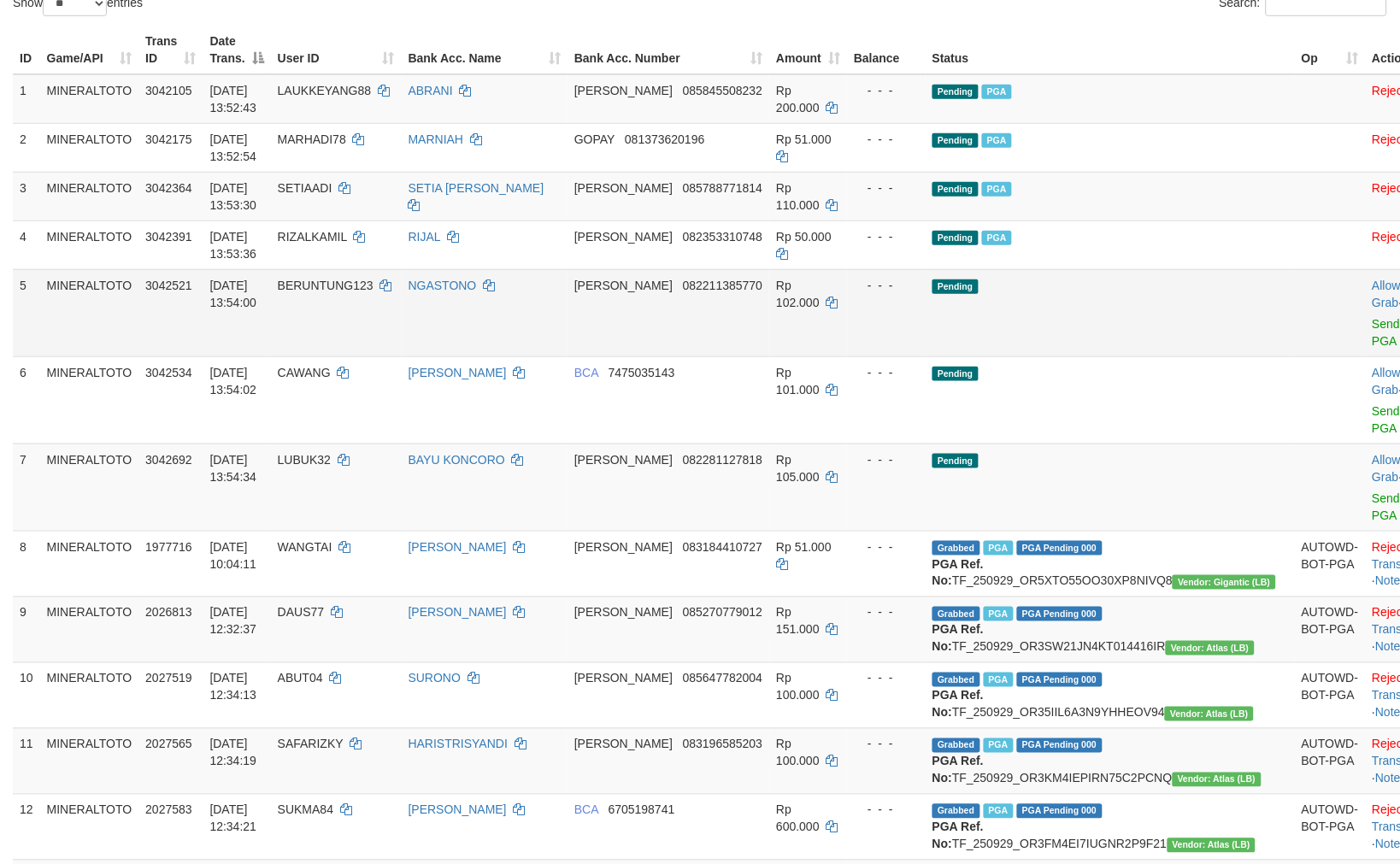
scroll to position [273, 0]
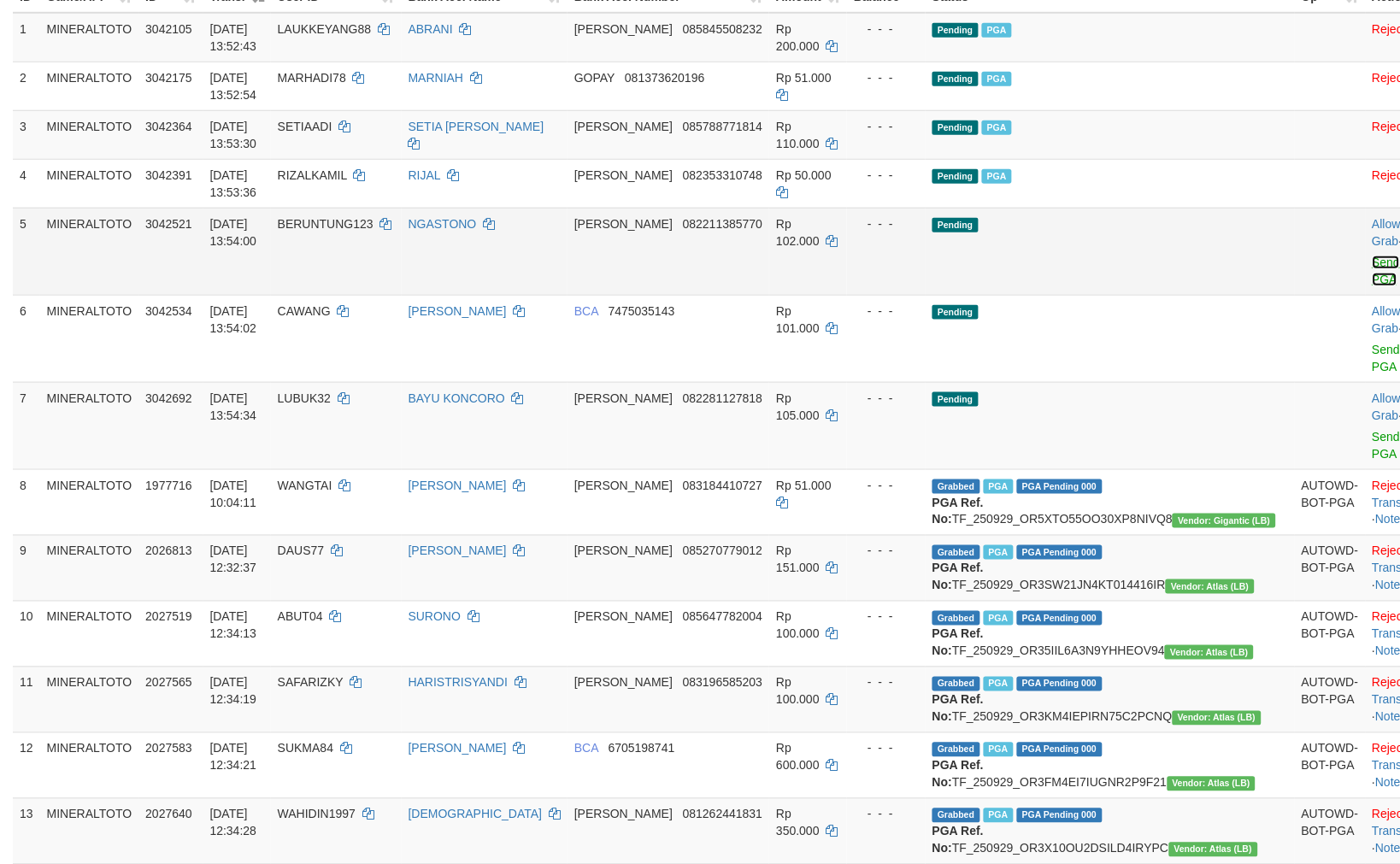
click at [1372, 258] on link "Send PGA" at bounding box center [1386, 271] width 28 height 31
click at [1372, 343] on link "Send PGA" at bounding box center [1386, 358] width 28 height 31
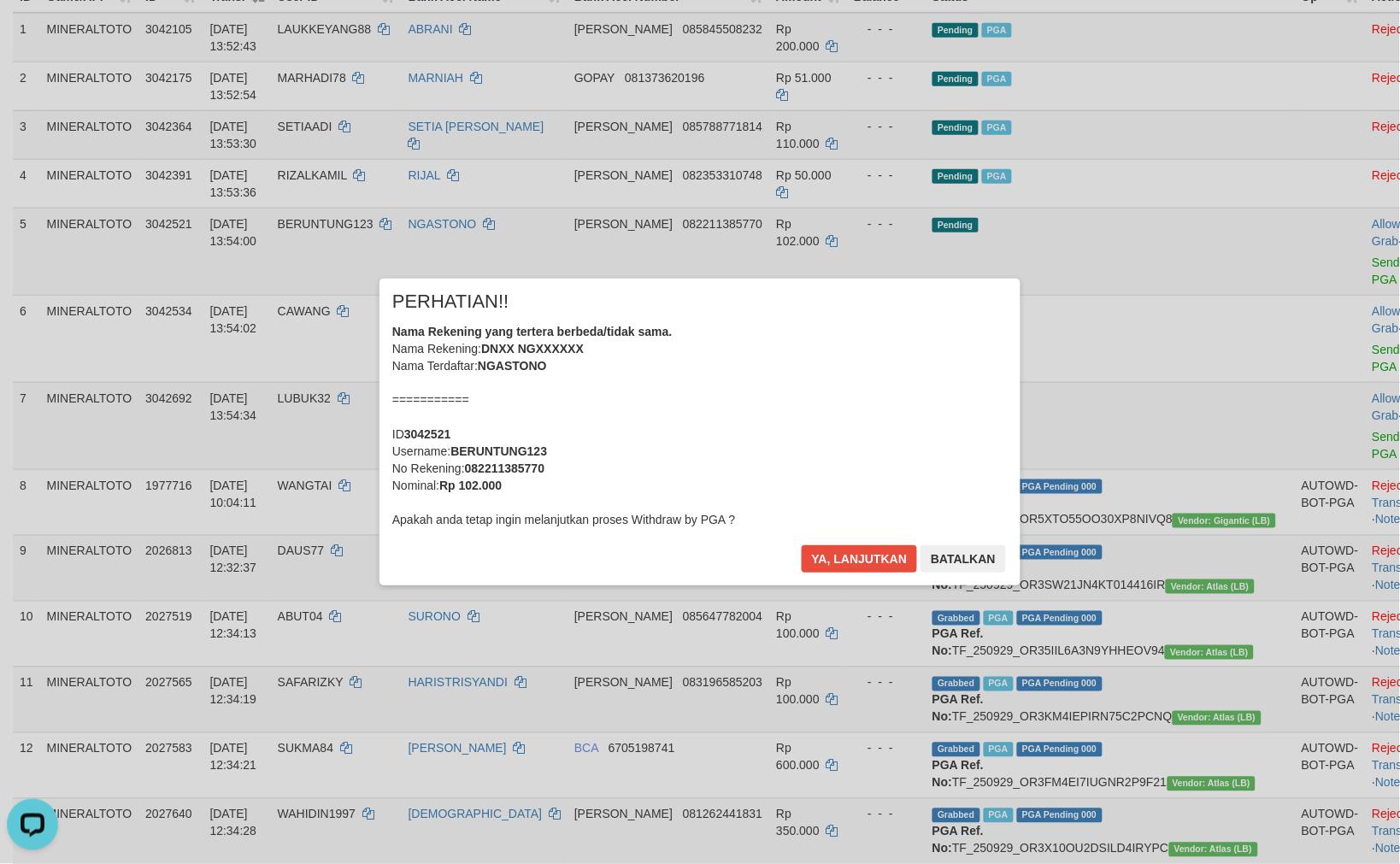
scroll to position [235, 0]
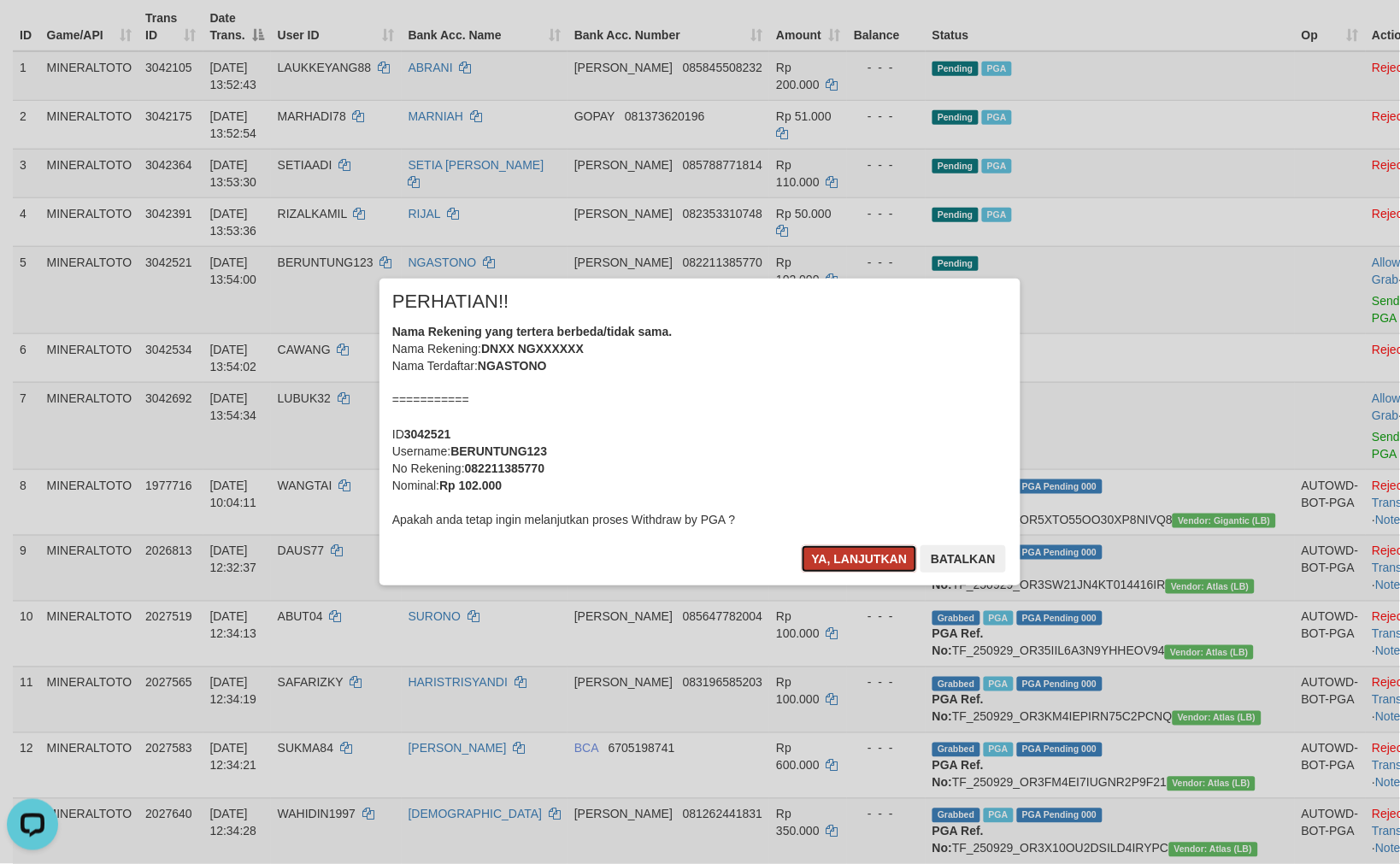
click at [850, 554] on button "Ya, lanjutkan" at bounding box center [859, 558] width 117 height 27
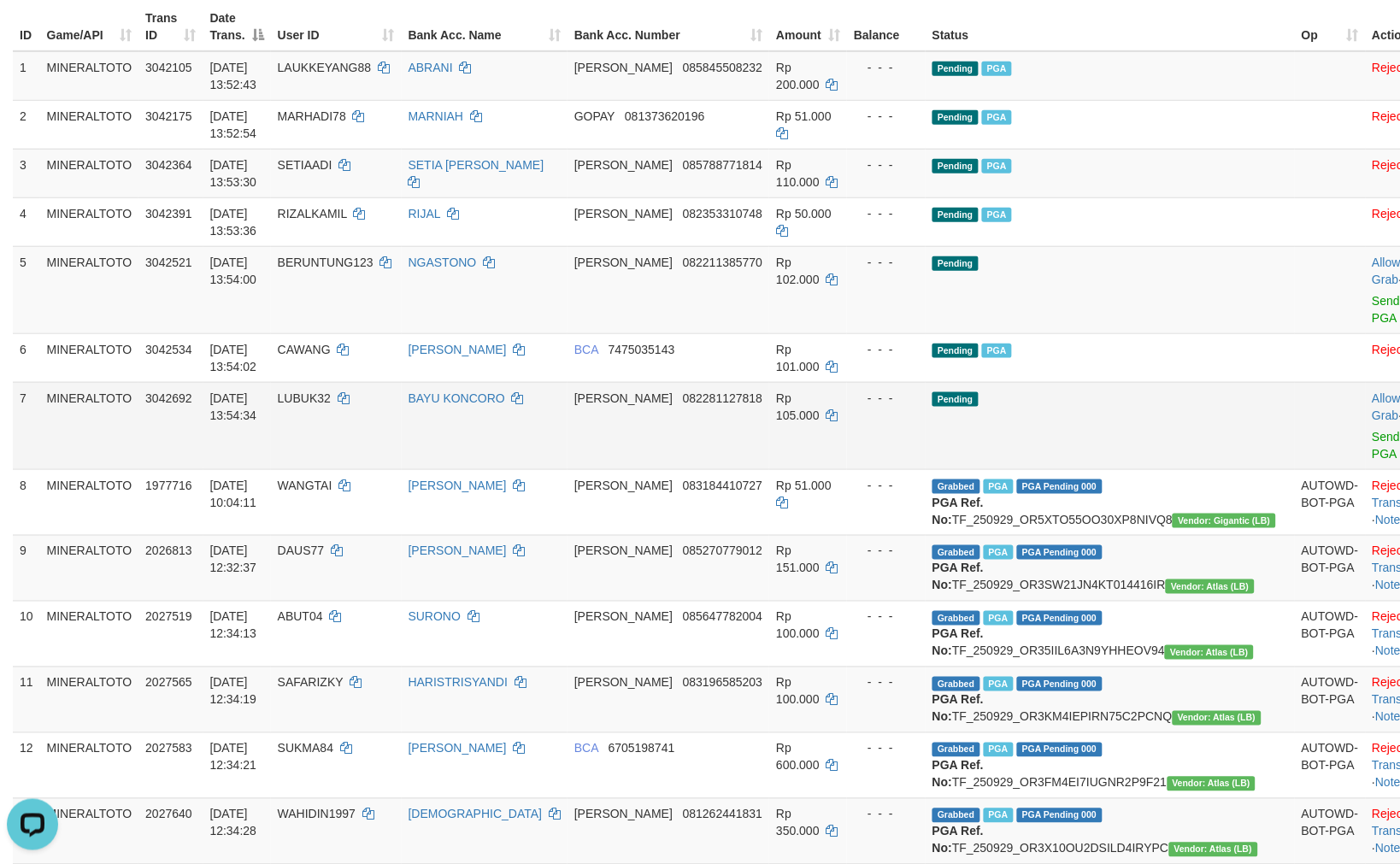
scroll to position [196, 0]
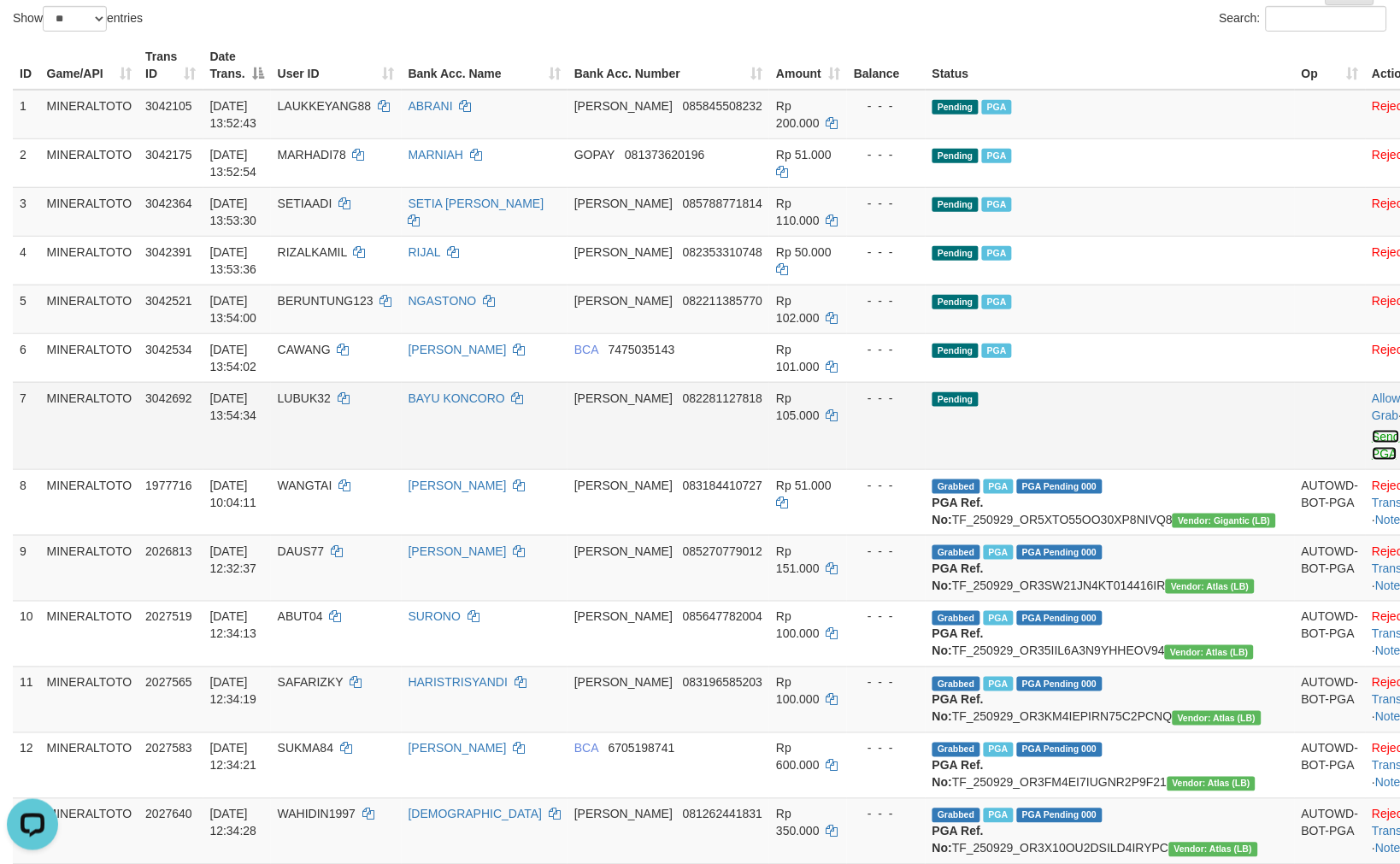
click at [1372, 436] on link "Send PGA" at bounding box center [1386, 445] width 28 height 31
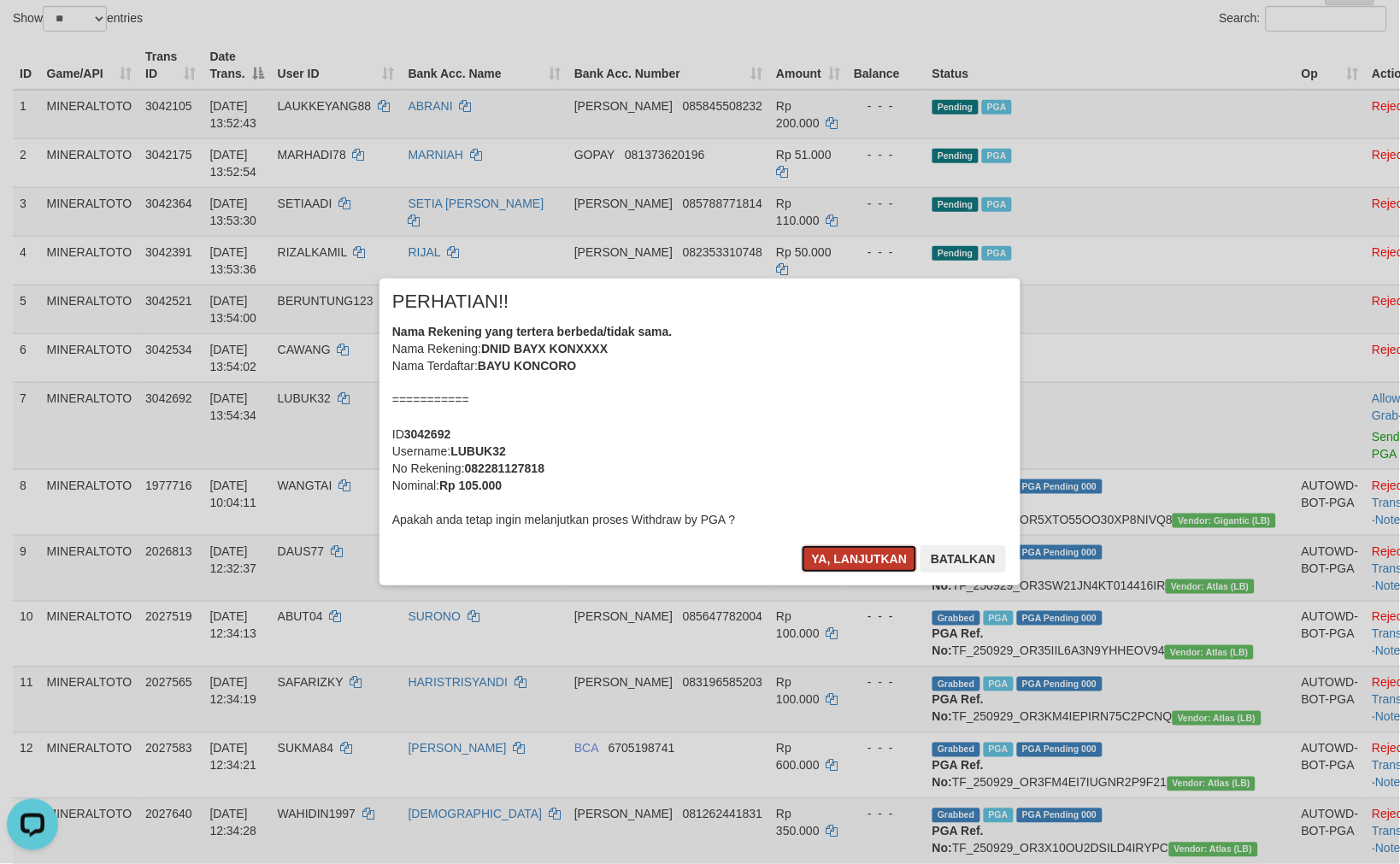
click at [836, 557] on button "Ya, lanjutkan" at bounding box center [859, 558] width 117 height 27
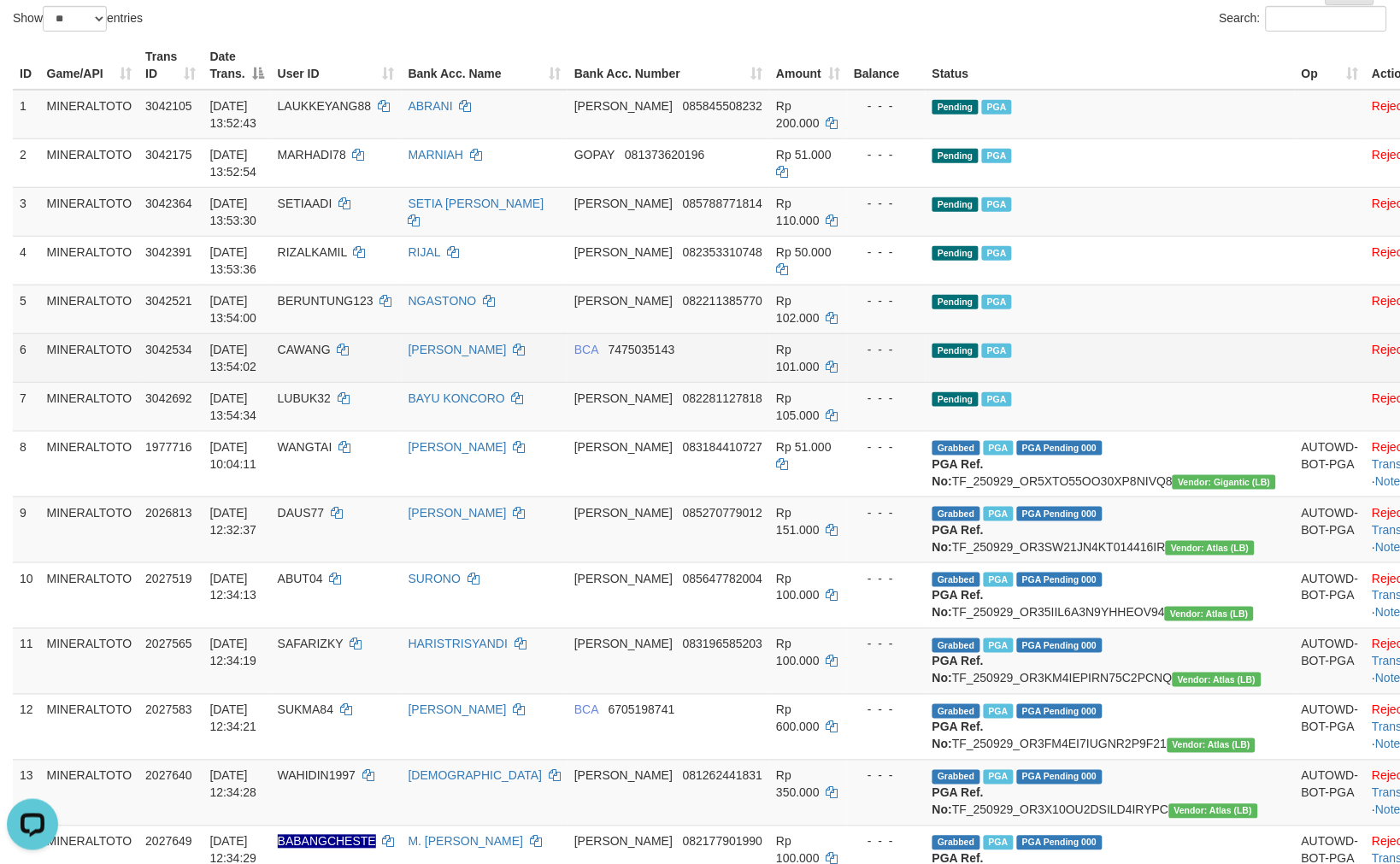
click at [1190, 336] on td "Pending PGA" at bounding box center [1109, 358] width 369 height 49
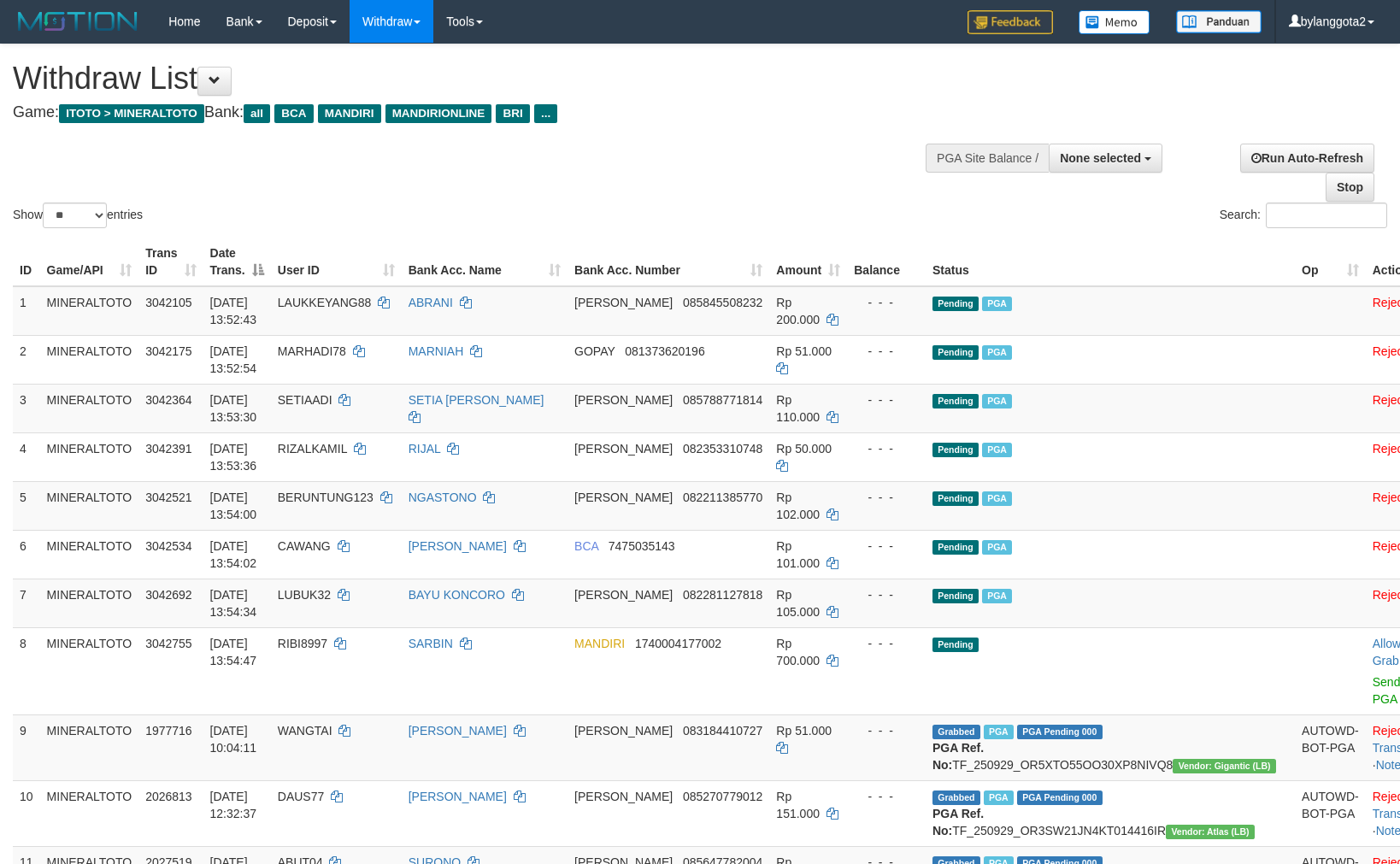
select select
select select "**"
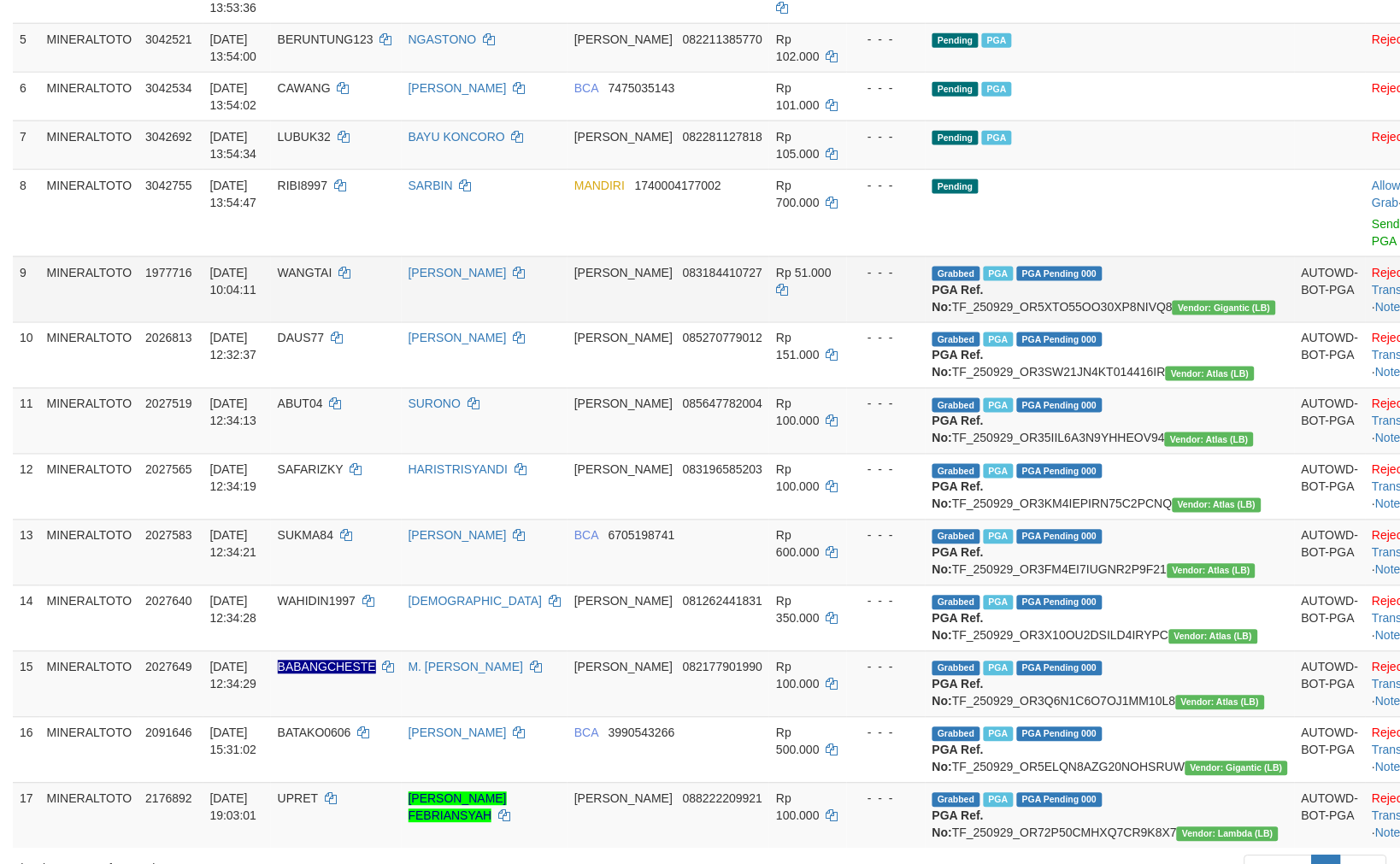
scroll to position [481, 0]
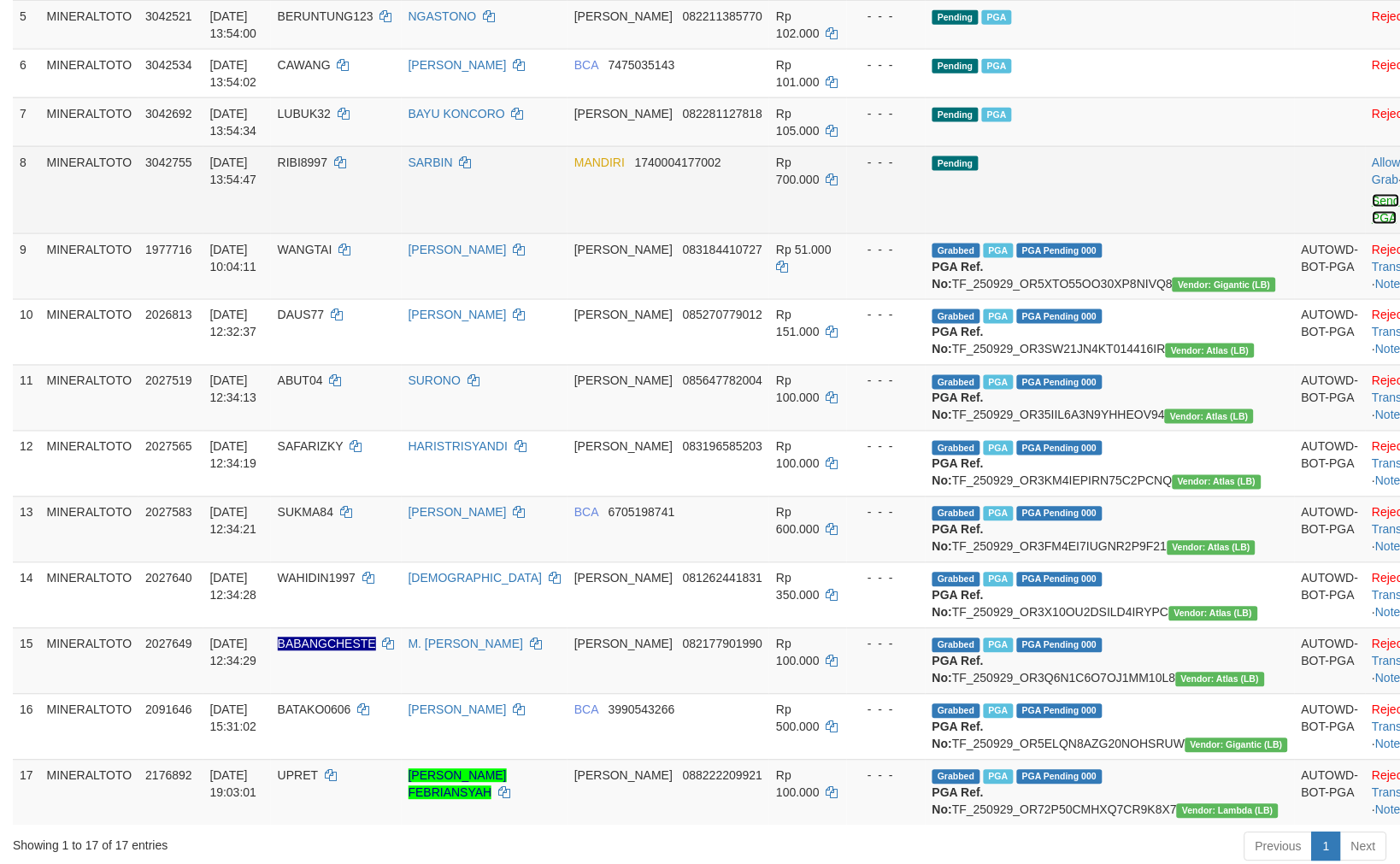
drag, startPoint x: 1292, startPoint y: 202, endPoint x: 1312, endPoint y: 208, distance: 20.9
click at [1372, 202] on link "Send PGA" at bounding box center [1386, 209] width 28 height 31
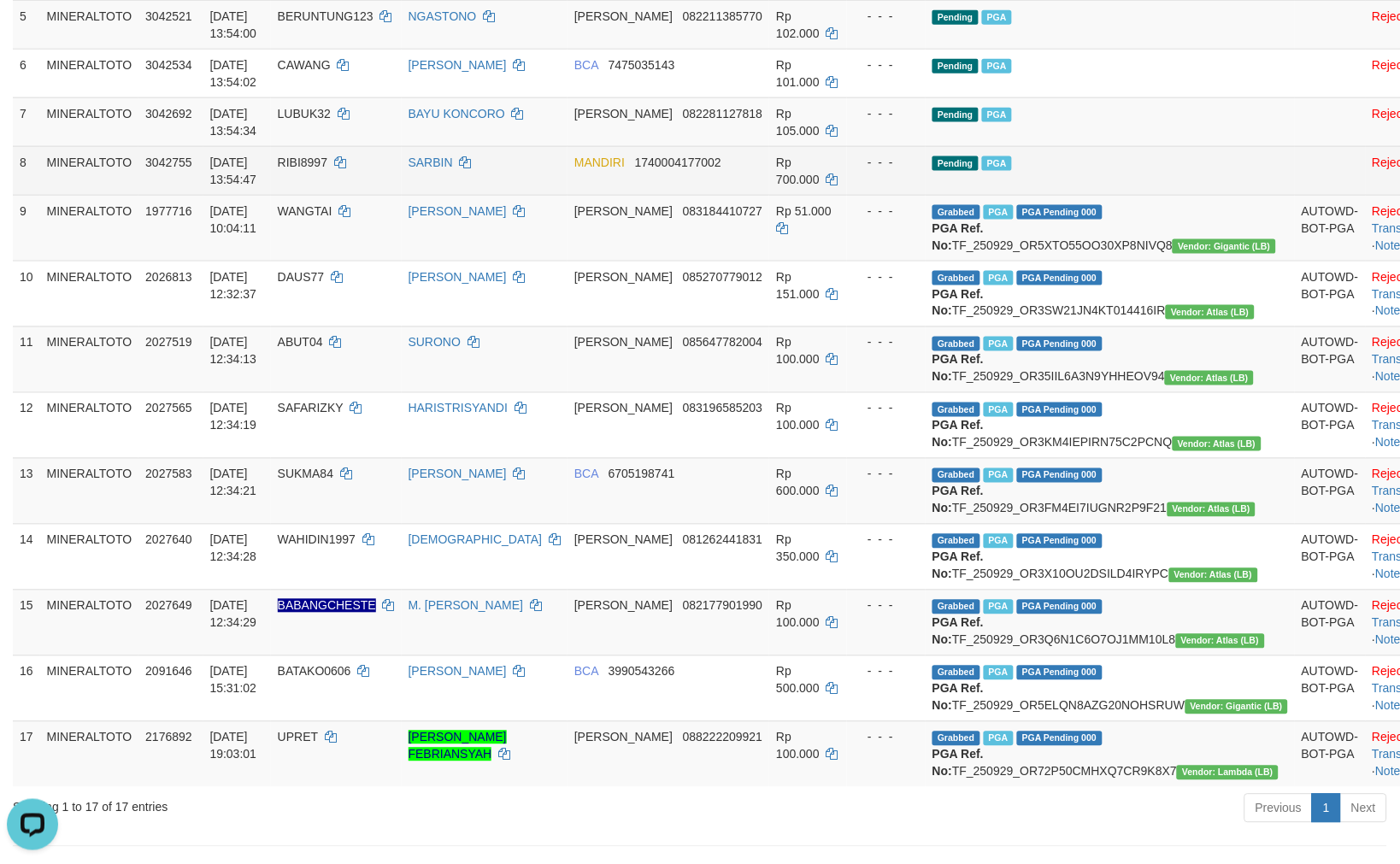
click at [1089, 182] on td "Pending PGA" at bounding box center [1109, 171] width 369 height 49
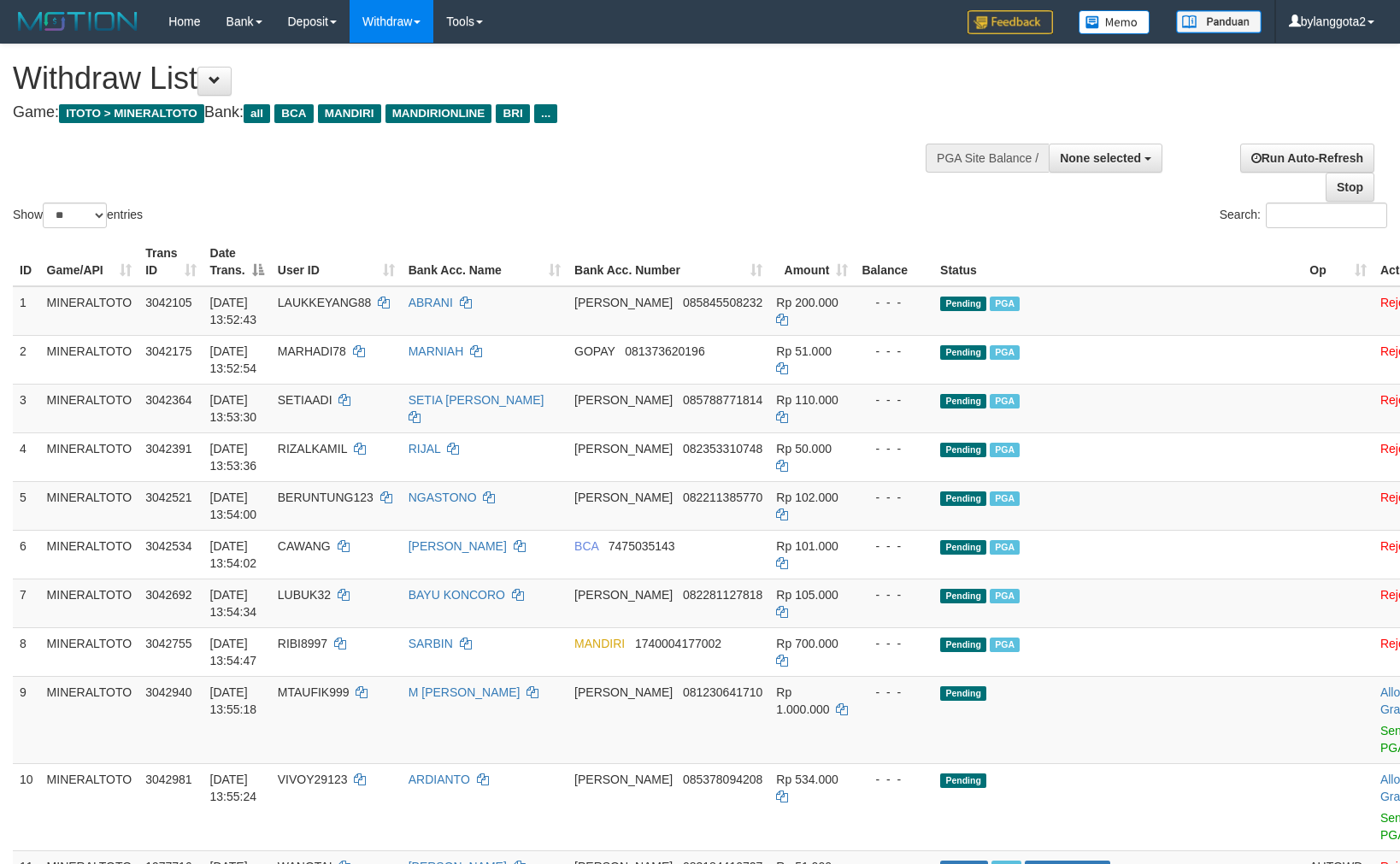
select select
select select "**"
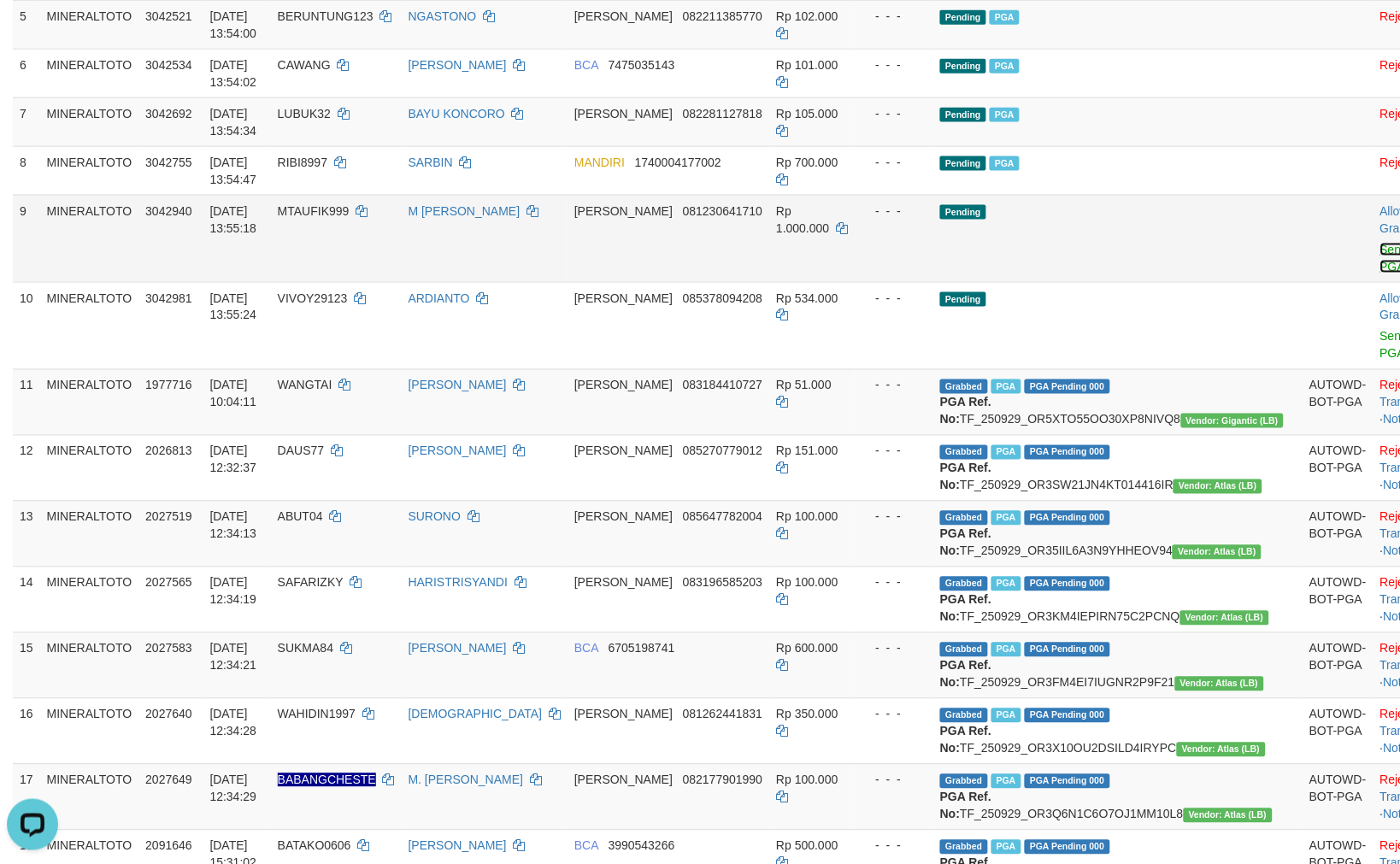
drag, startPoint x: 1294, startPoint y: 250, endPoint x: 1340, endPoint y: 257, distance: 46.5
click at [1380, 250] on link "Send PGA" at bounding box center [1394, 258] width 28 height 31
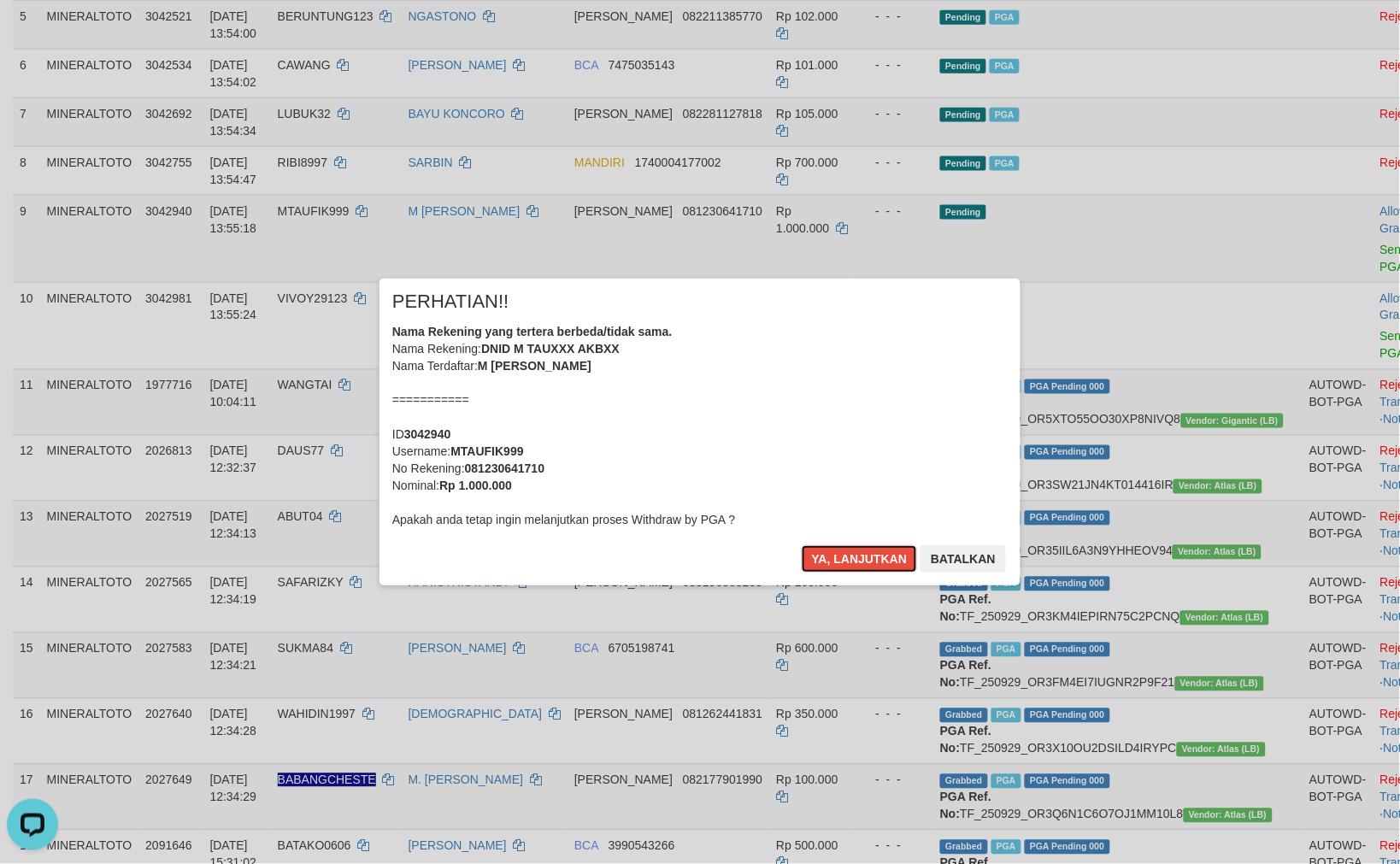
click at [829, 403] on div "Nama Rekening yang tertera berbeda/tidak sama. Nama Rekening: DNID M TAUXXX AKB…" at bounding box center [700, 426] width 615 height 205
click at [802, 545] on button "Ya, lanjutkan" at bounding box center [859, 558] width 117 height 27
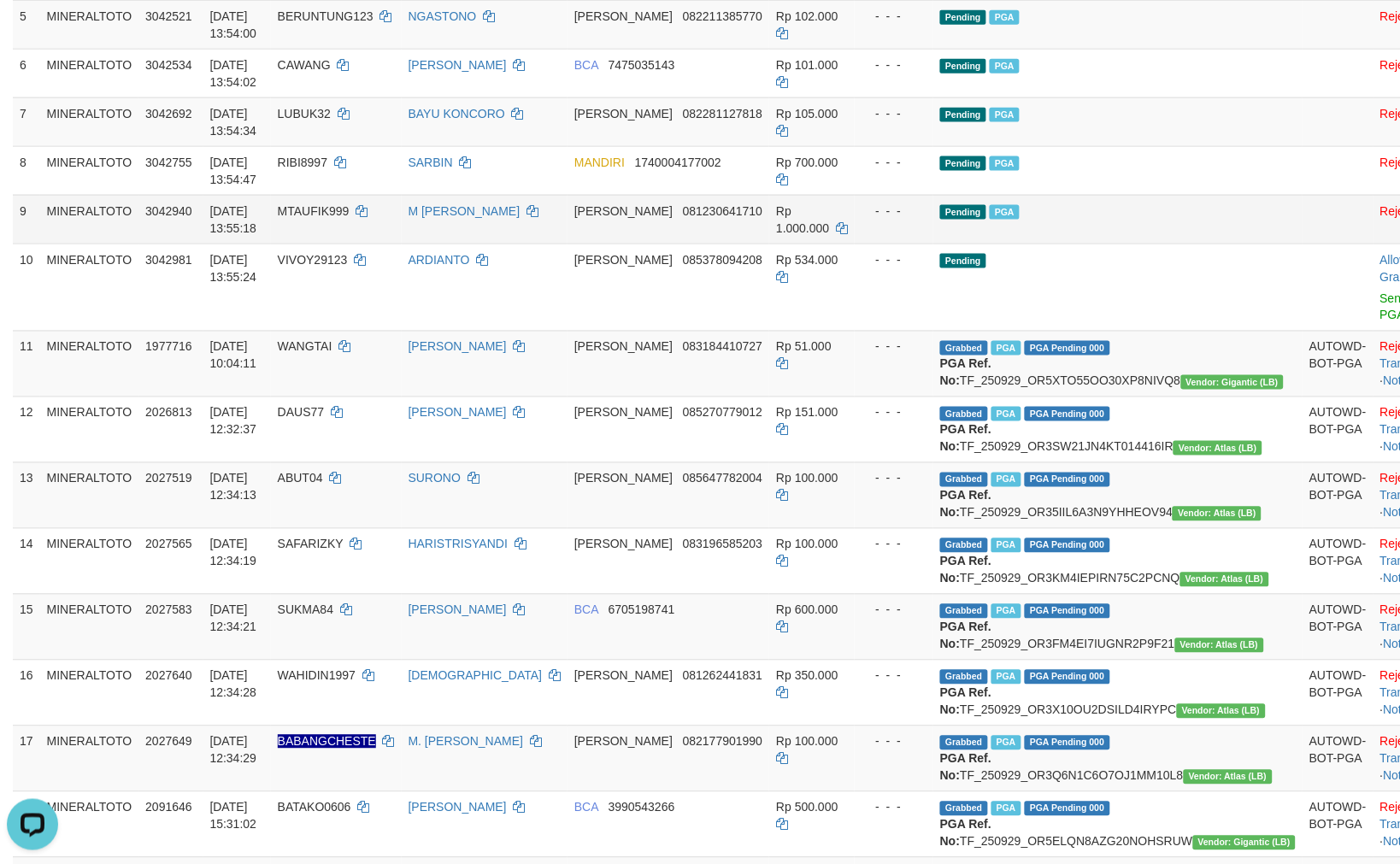
click at [1059, 242] on td "Pending PGA" at bounding box center [1117, 219] width 369 height 49
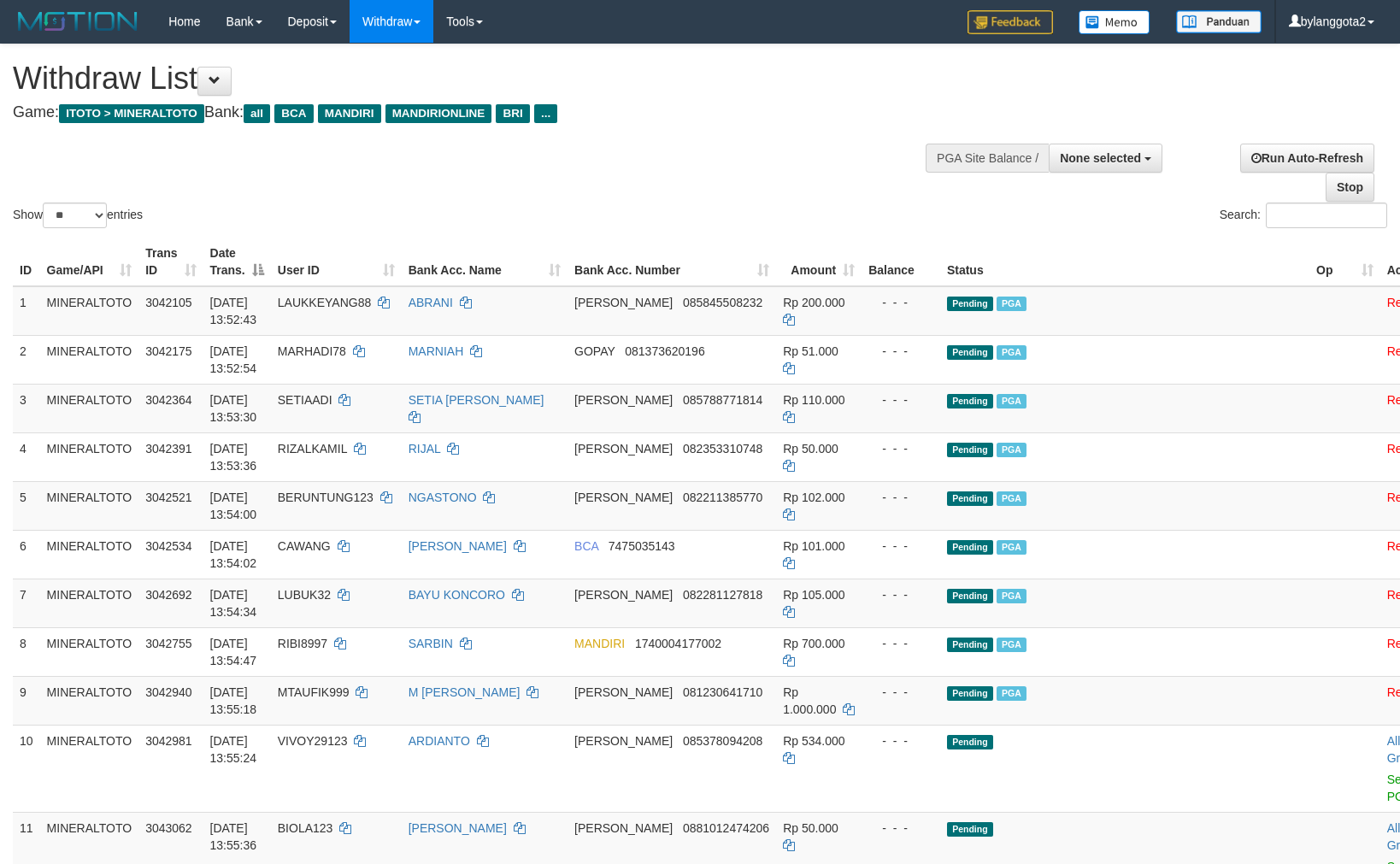
select select
select select "**"
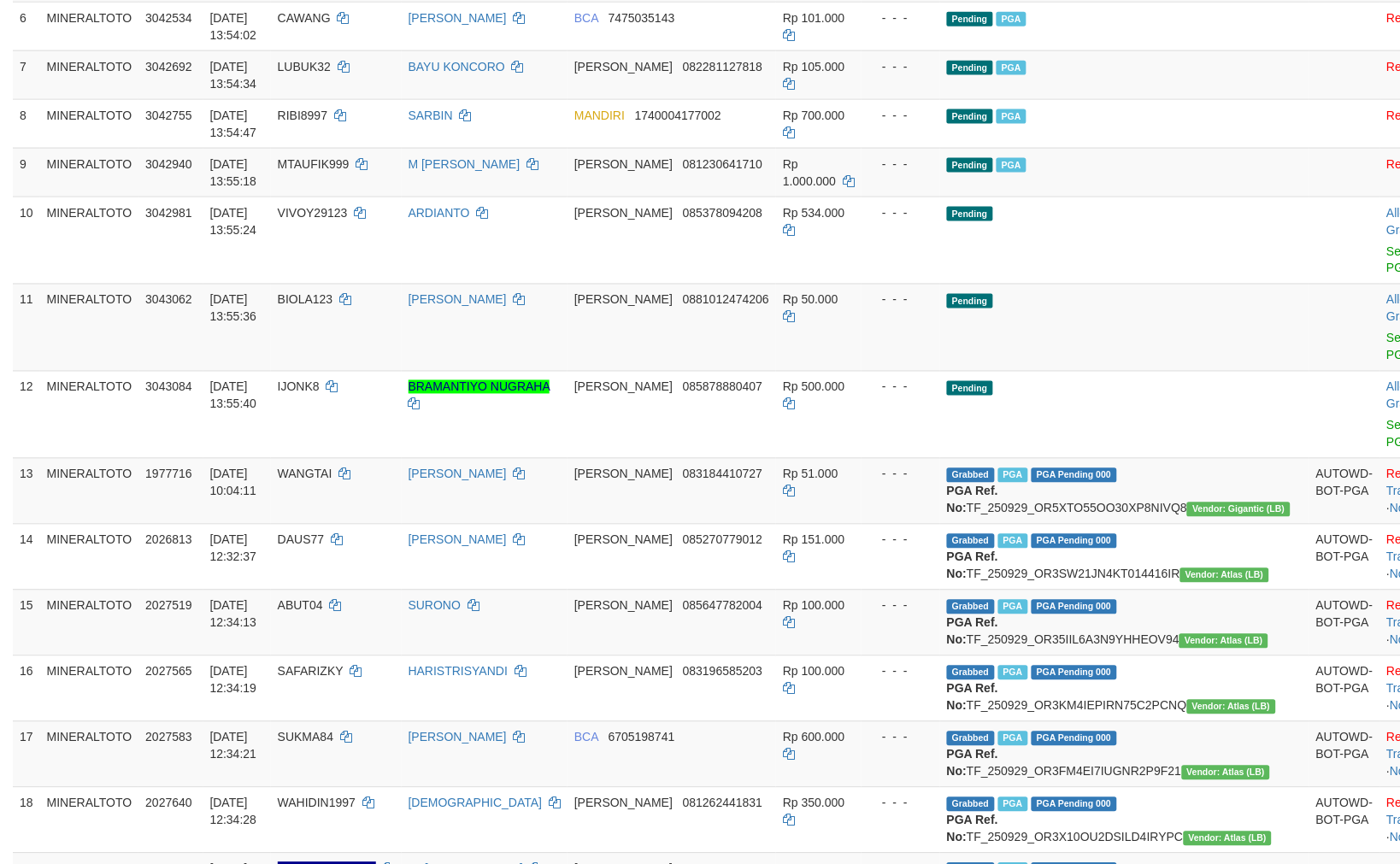
scroll to position [481, 0]
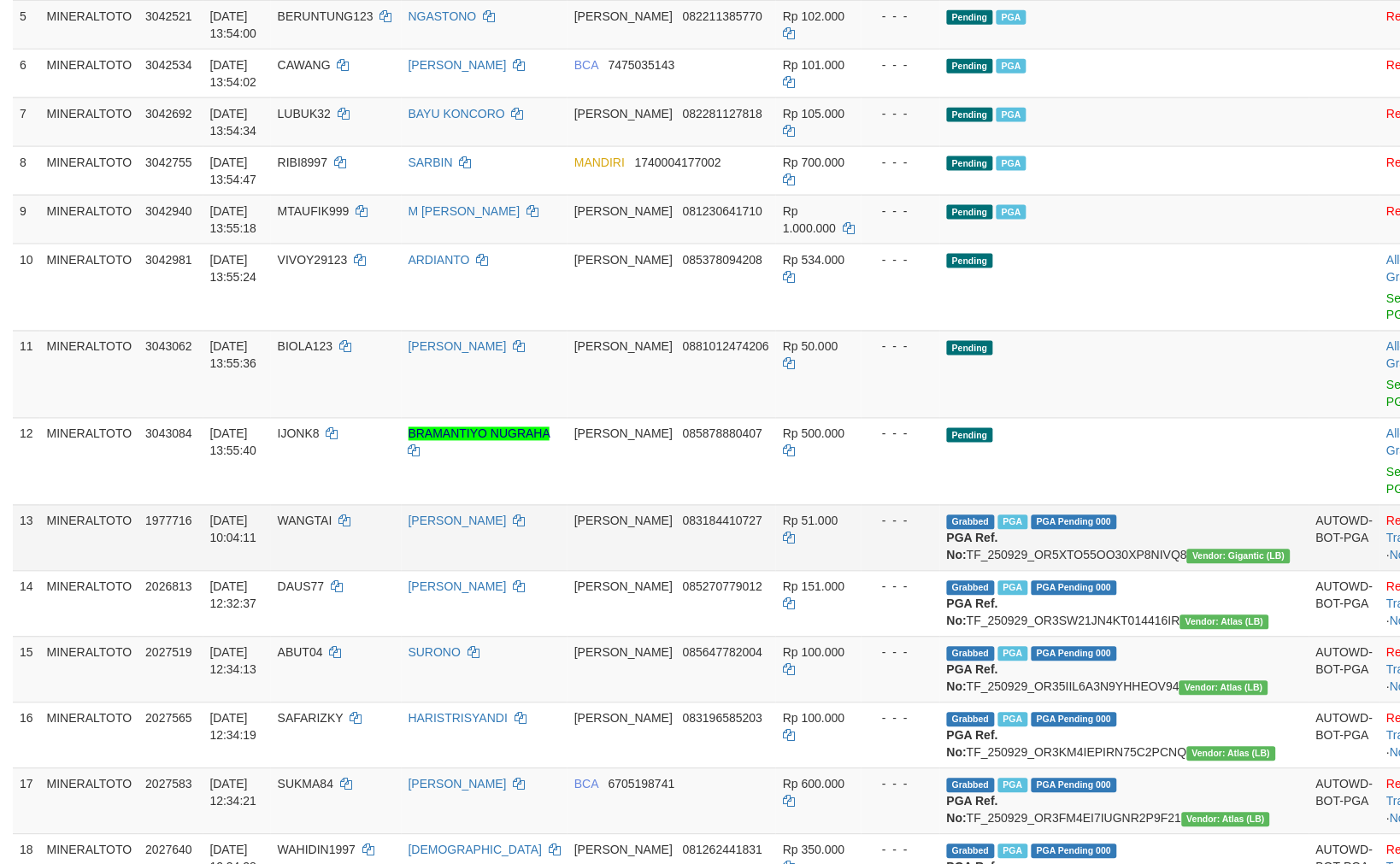
click at [976, 519] on span "Grabbed" at bounding box center [971, 522] width 48 height 15
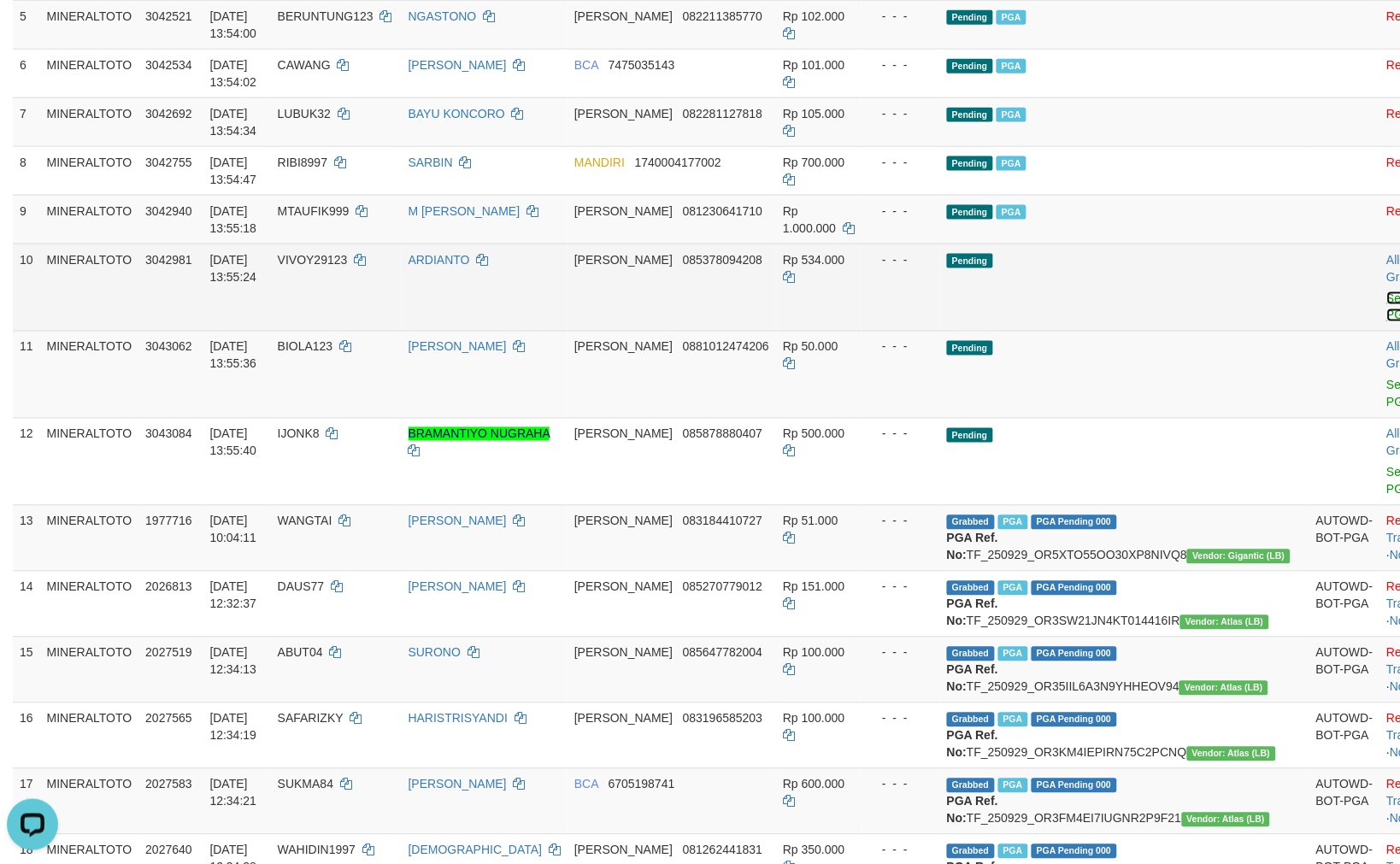
click at [1387, 294] on link "Send PGA" at bounding box center [1401, 307] width 28 height 31
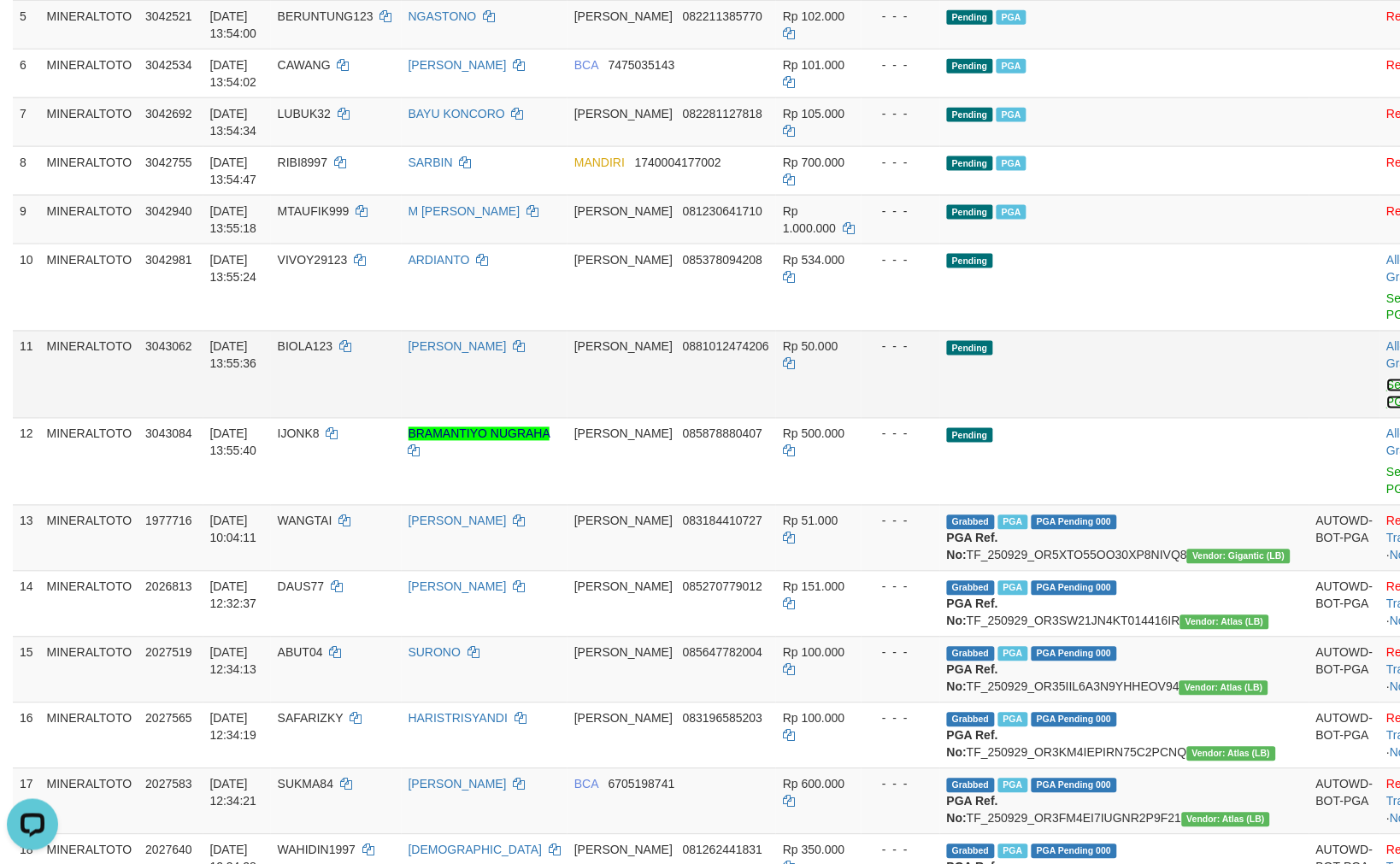
drag, startPoint x: 1293, startPoint y: 294, endPoint x: 1293, endPoint y: 385, distance: 91.0
click at [1387, 385] on link "Send PGA" at bounding box center [1401, 393] width 28 height 31
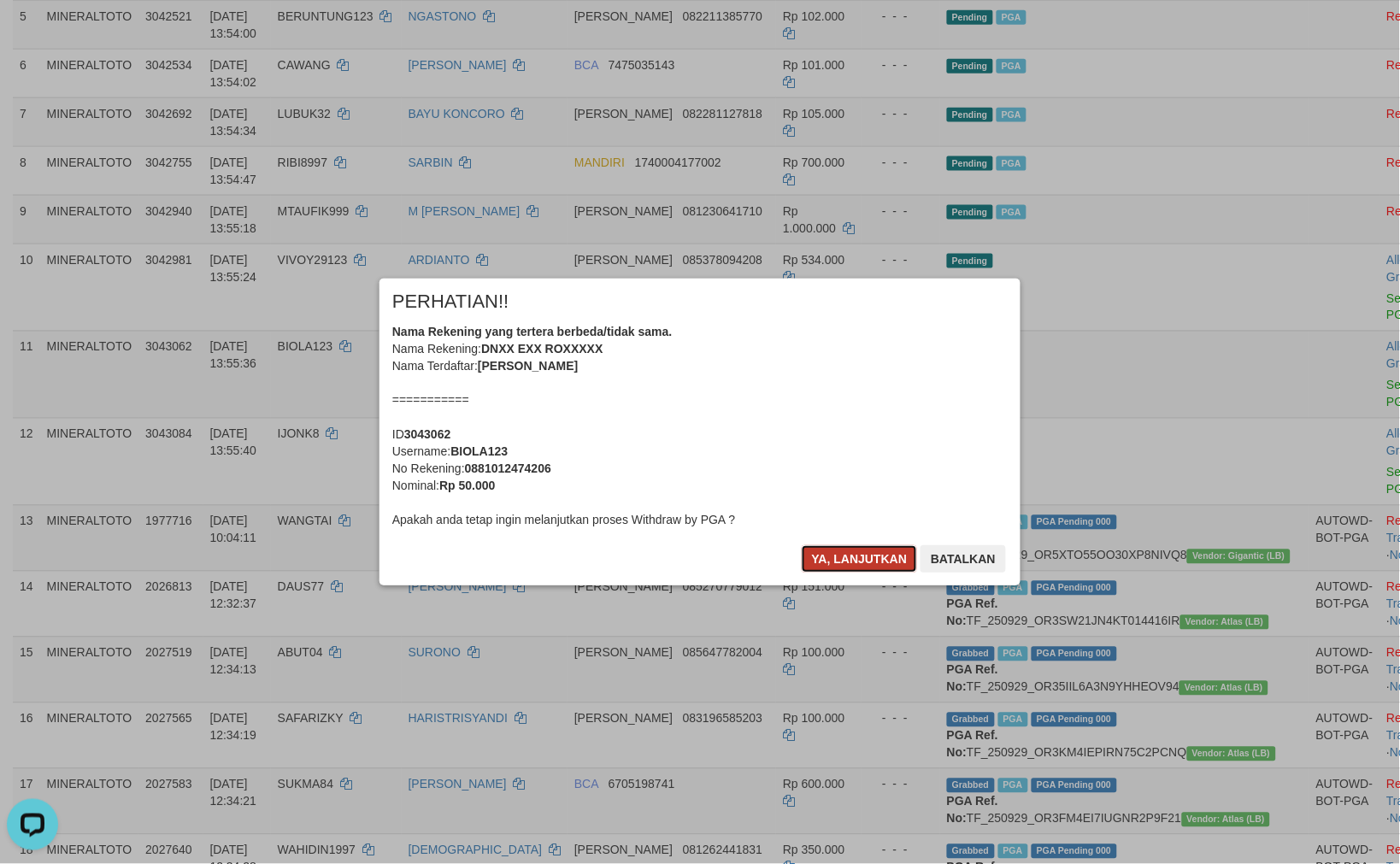
click at [867, 563] on button "Ya, lanjutkan" at bounding box center [859, 558] width 117 height 27
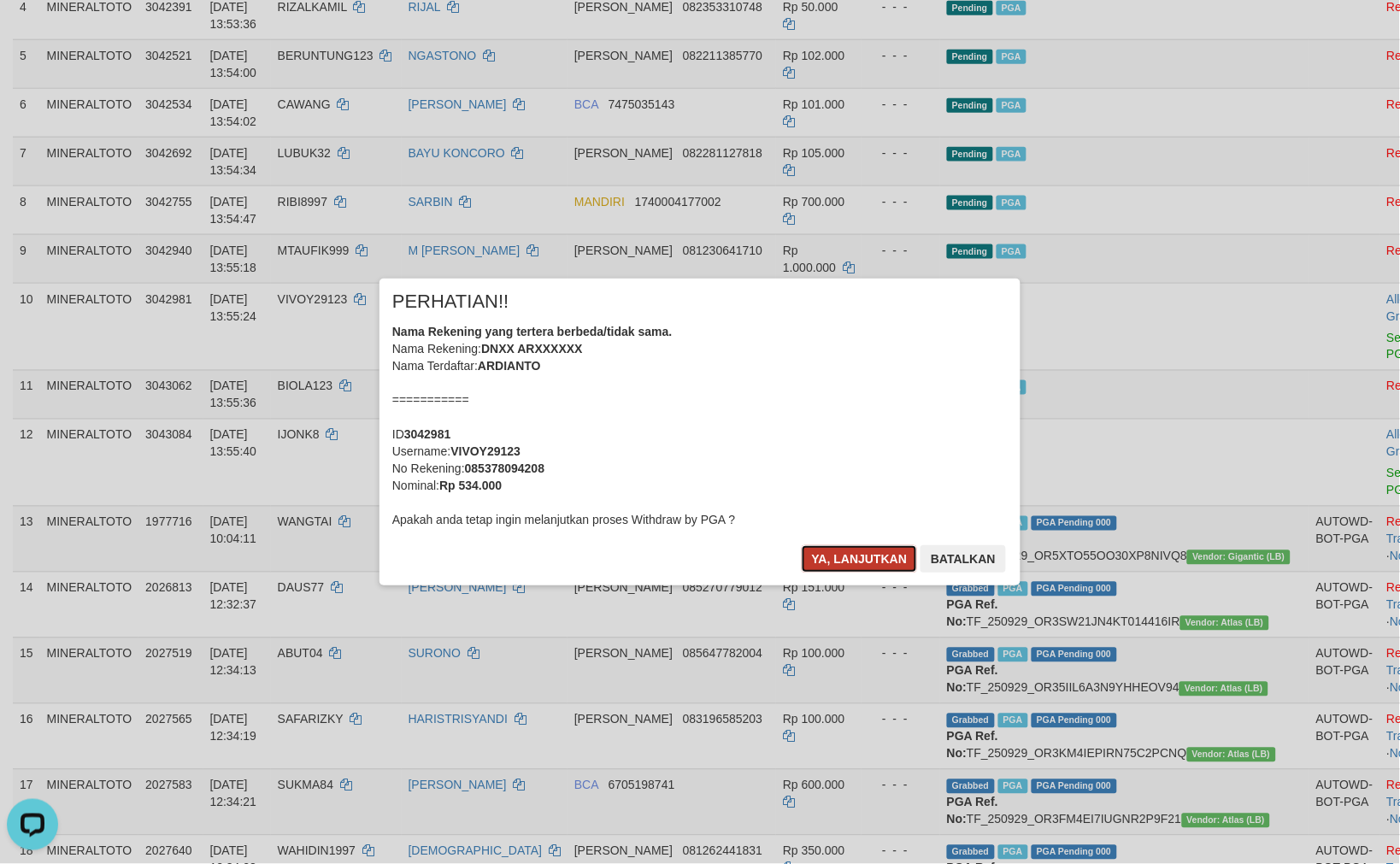
click at [868, 551] on button "Ya, lanjutkan" at bounding box center [859, 558] width 117 height 27
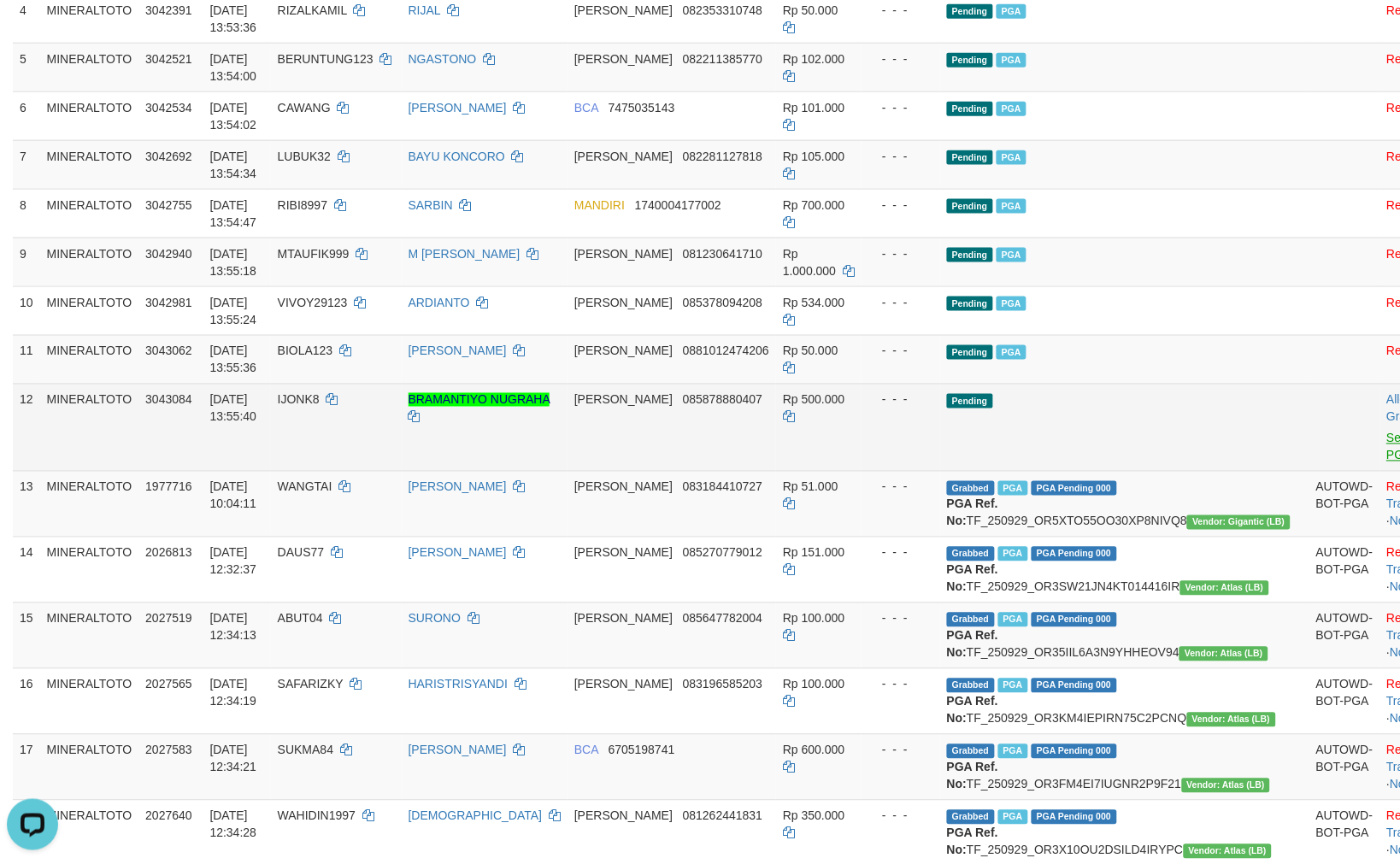
scroll to position [439, 0]
click at [1387, 433] on link "Send PGA" at bounding box center [1401, 446] width 28 height 31
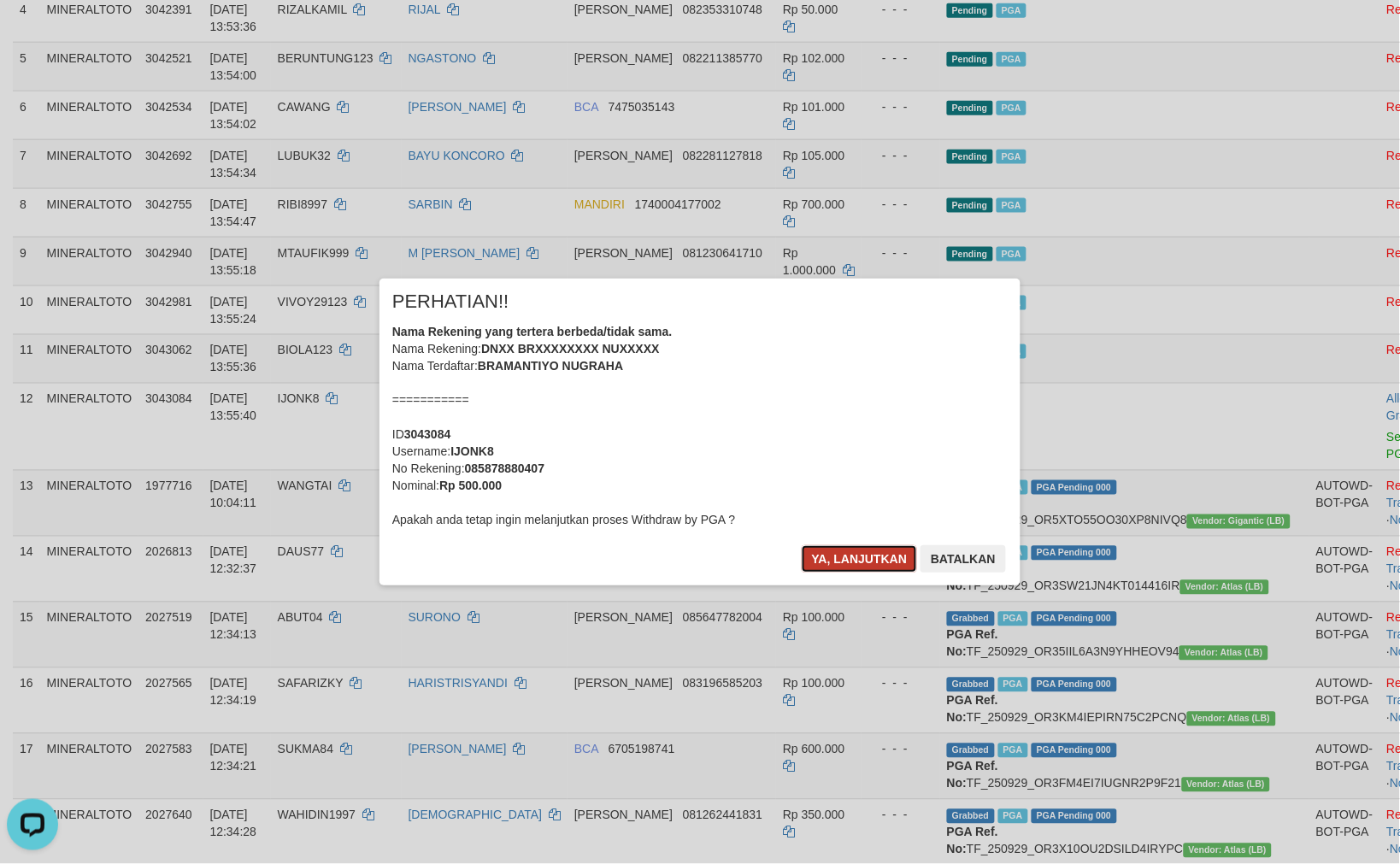
click at [884, 549] on button "Ya, lanjutkan" at bounding box center [859, 558] width 117 height 27
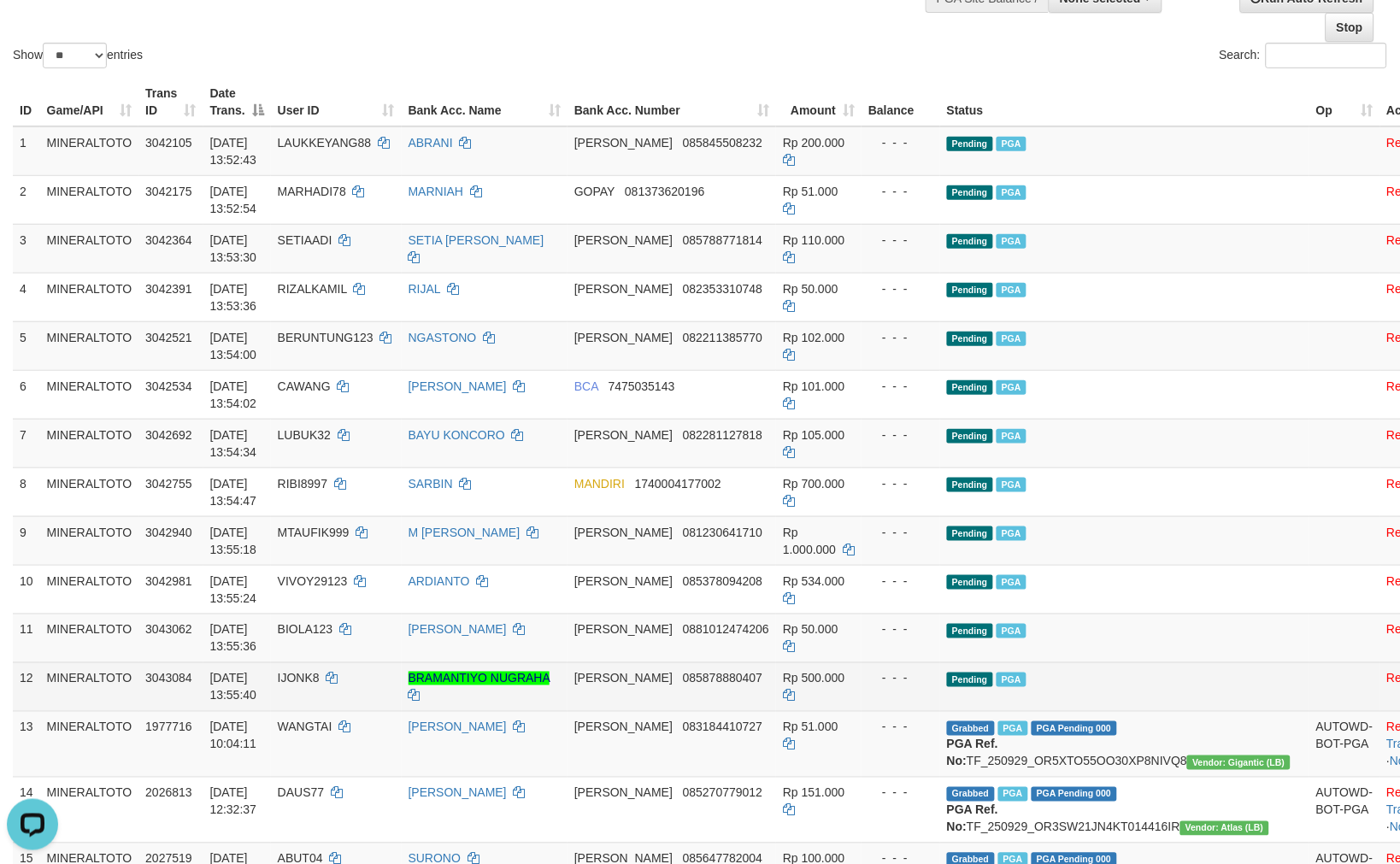
scroll to position [155, 0]
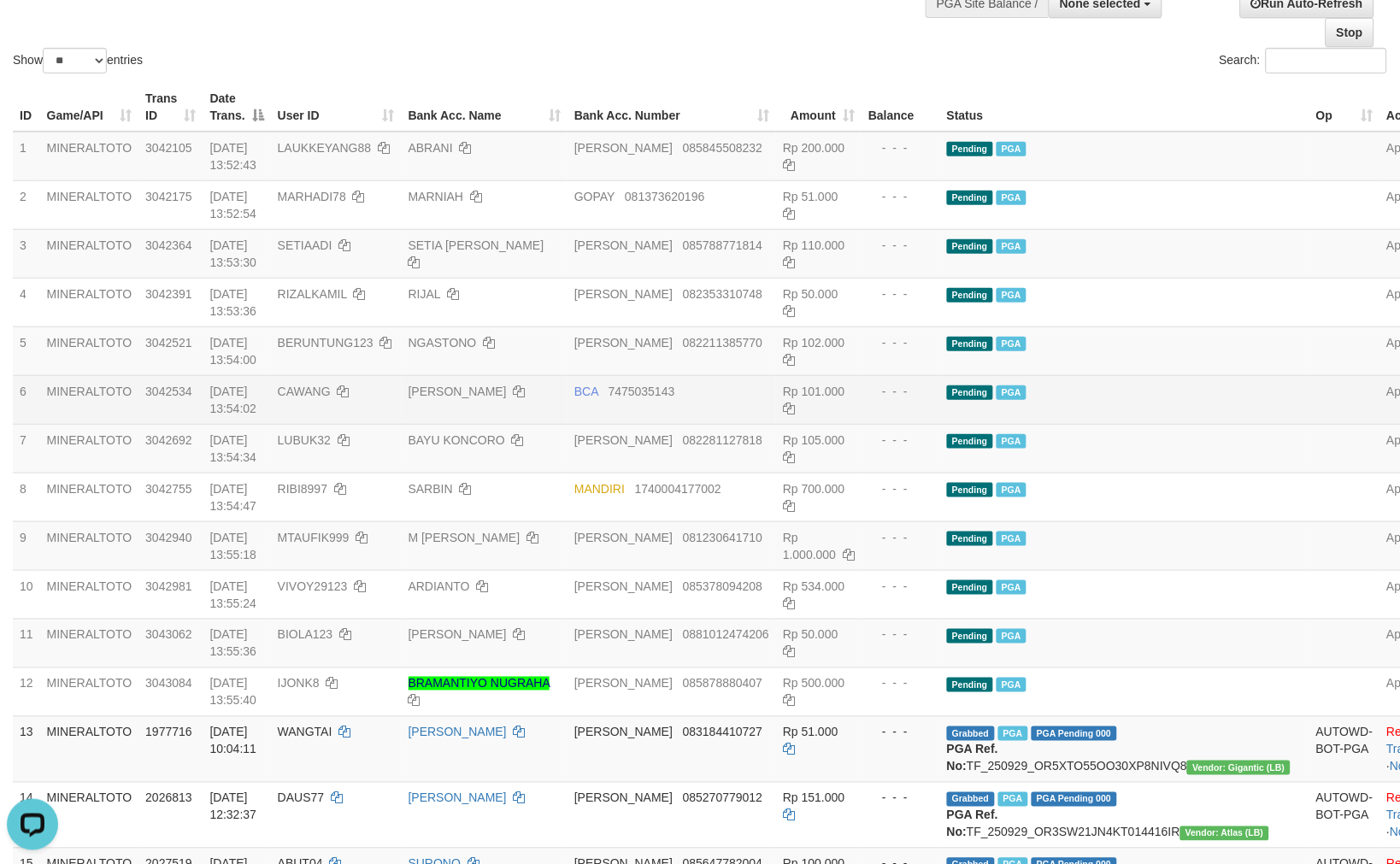
click at [1095, 398] on td "Pending PGA" at bounding box center [1124, 400] width 369 height 49
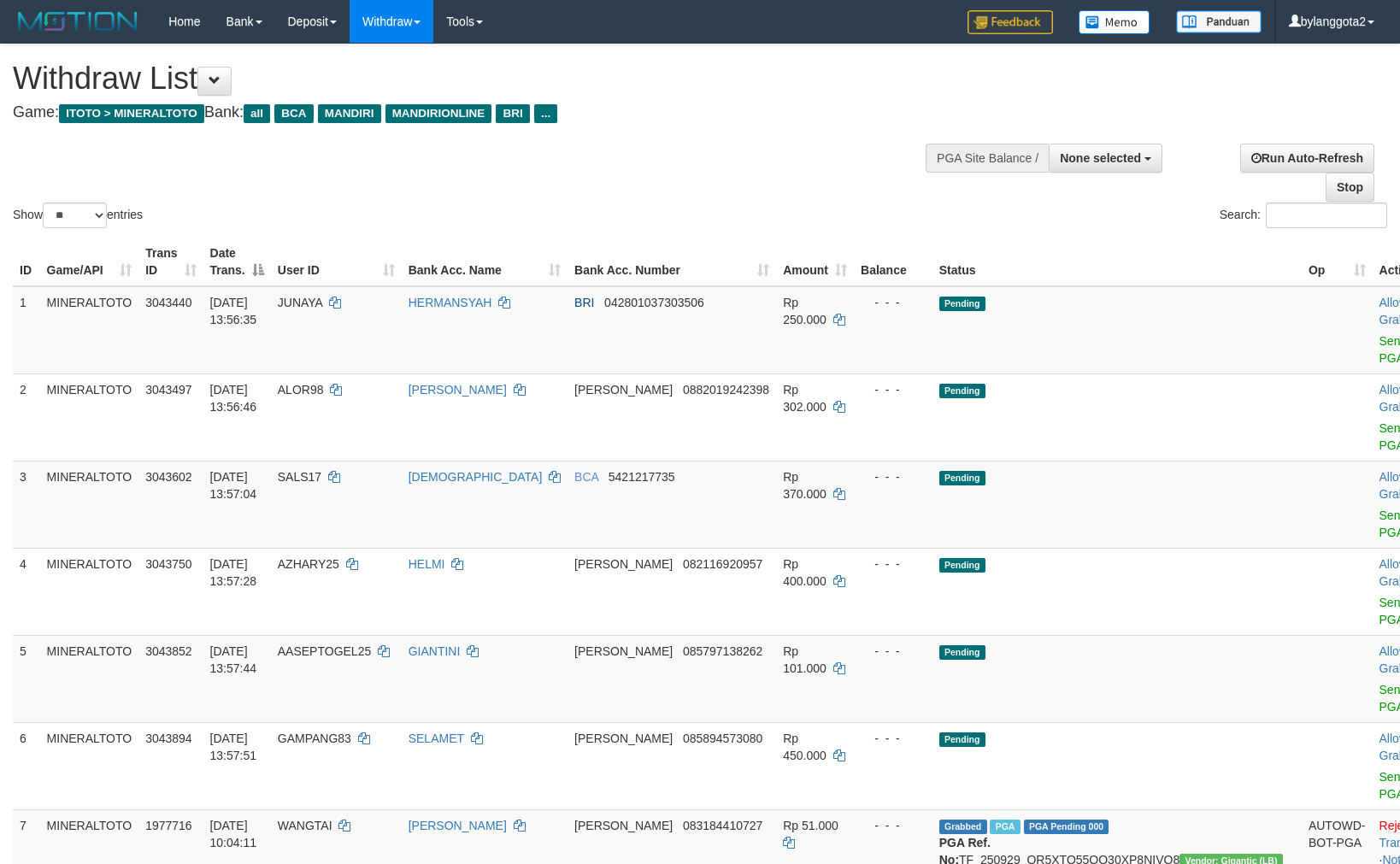
select select
select select "**"
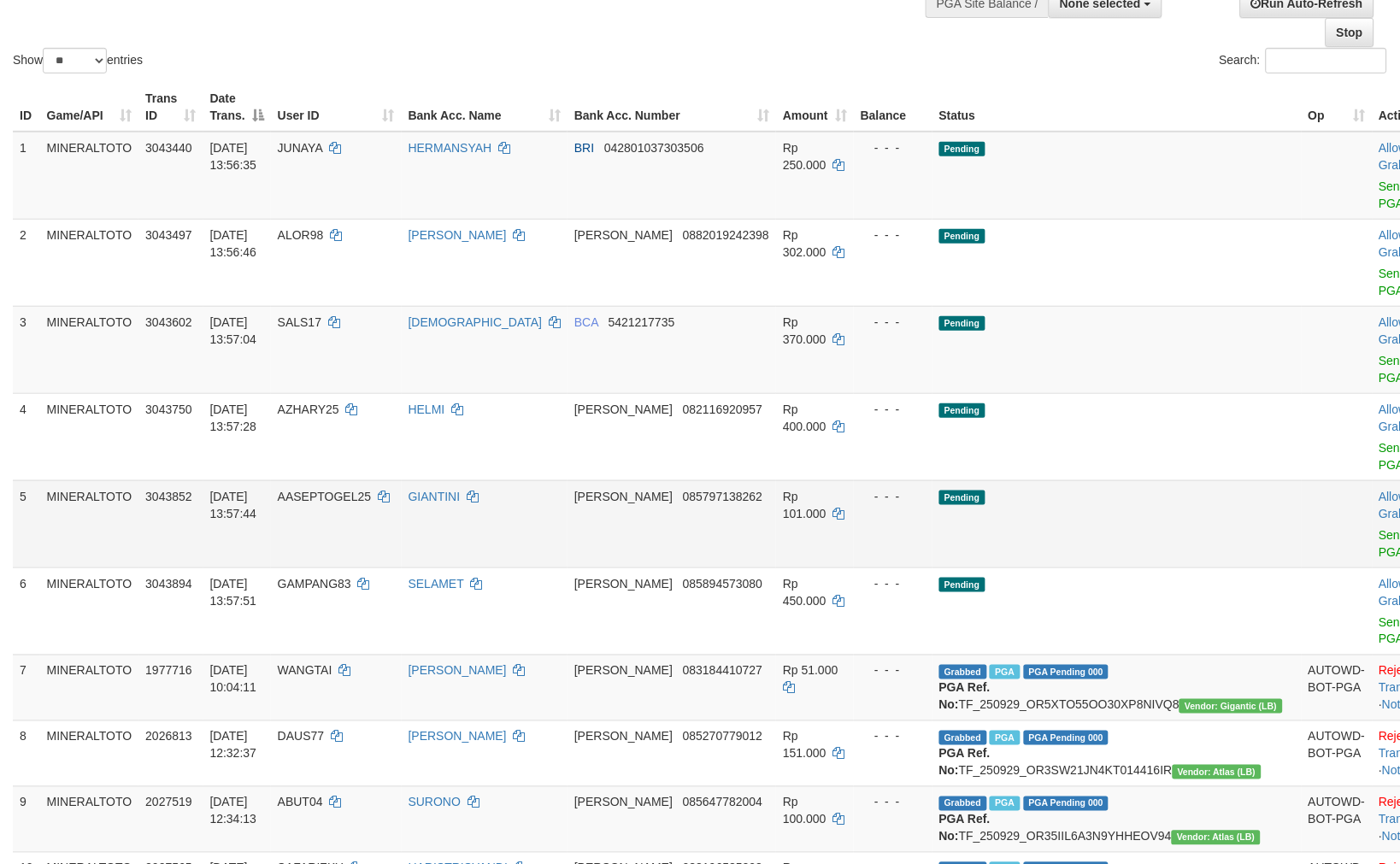
click at [1001, 480] on td "Pending" at bounding box center [1116, 523] width 369 height 87
click at [1379, 182] on link "Send PGA" at bounding box center [1393, 195] width 28 height 31
click at [1379, 266] on link "Send PGA" at bounding box center [1393, 281] width 28 height 31
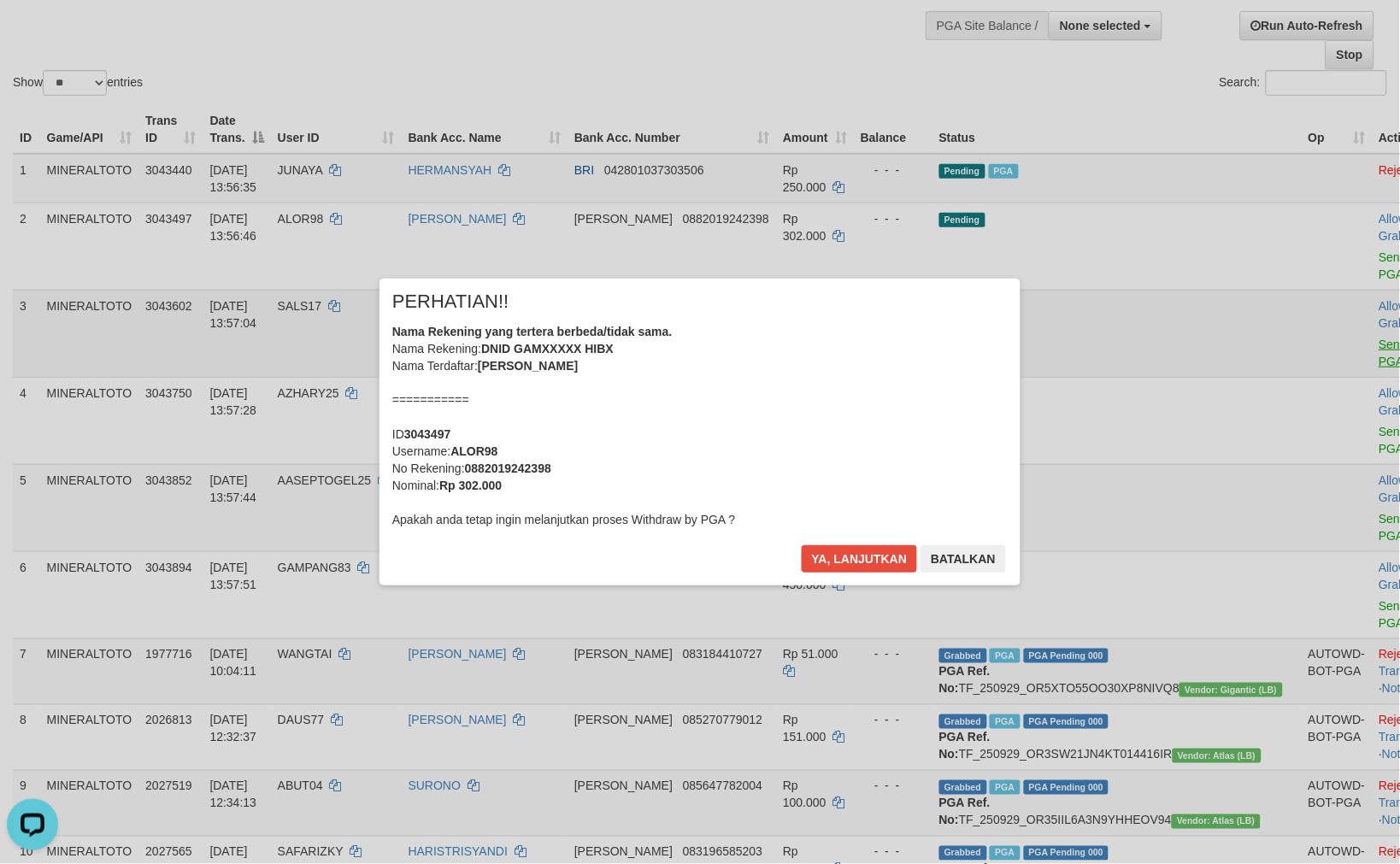
click at [1303, 321] on div "× PERHATIAN!! Nama Rekening yang tertera berbeda/tidak sama. Nama Rekening: DNI…" at bounding box center [700, 431] width 1400 height 374
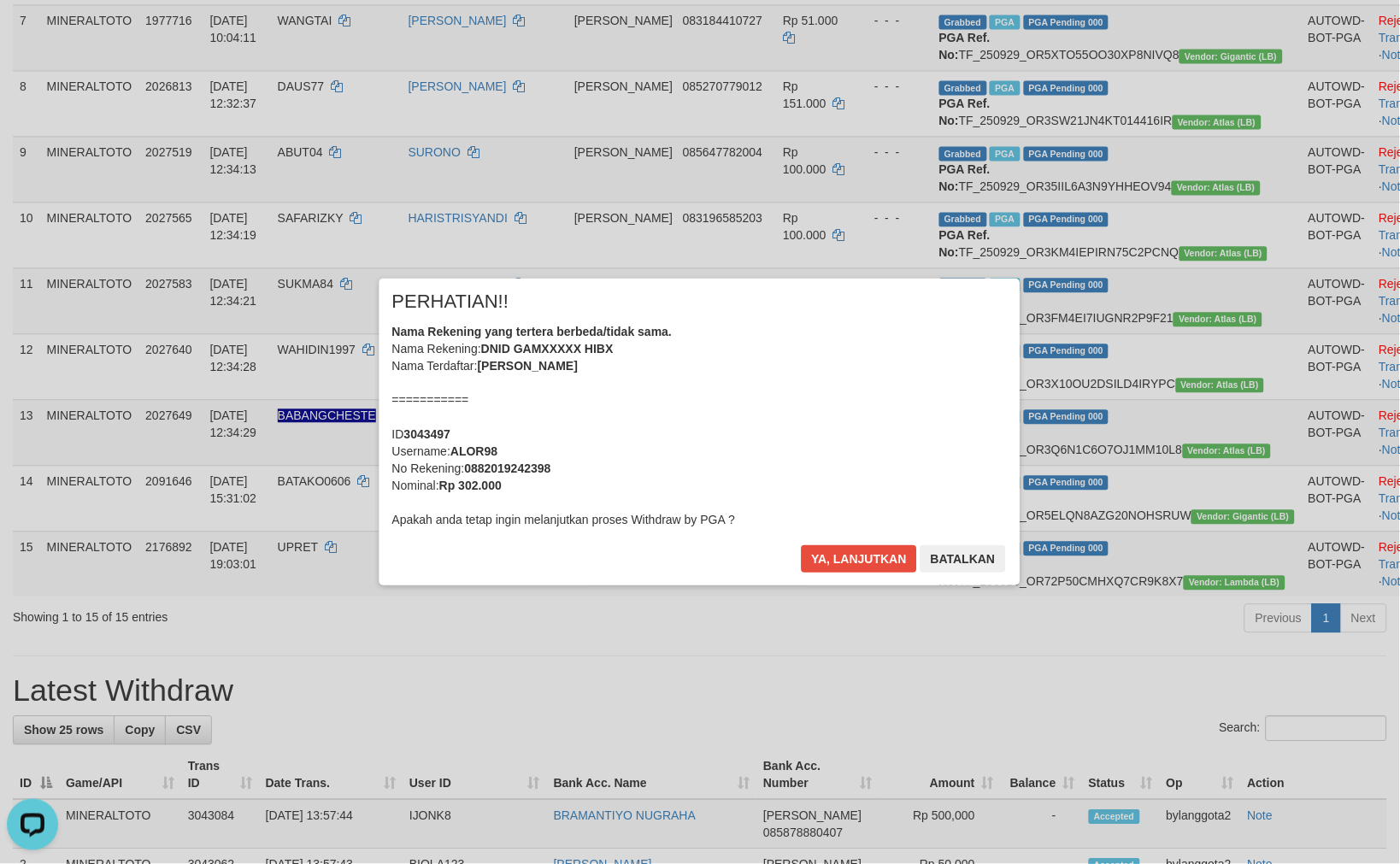
scroll to position [889, 0]
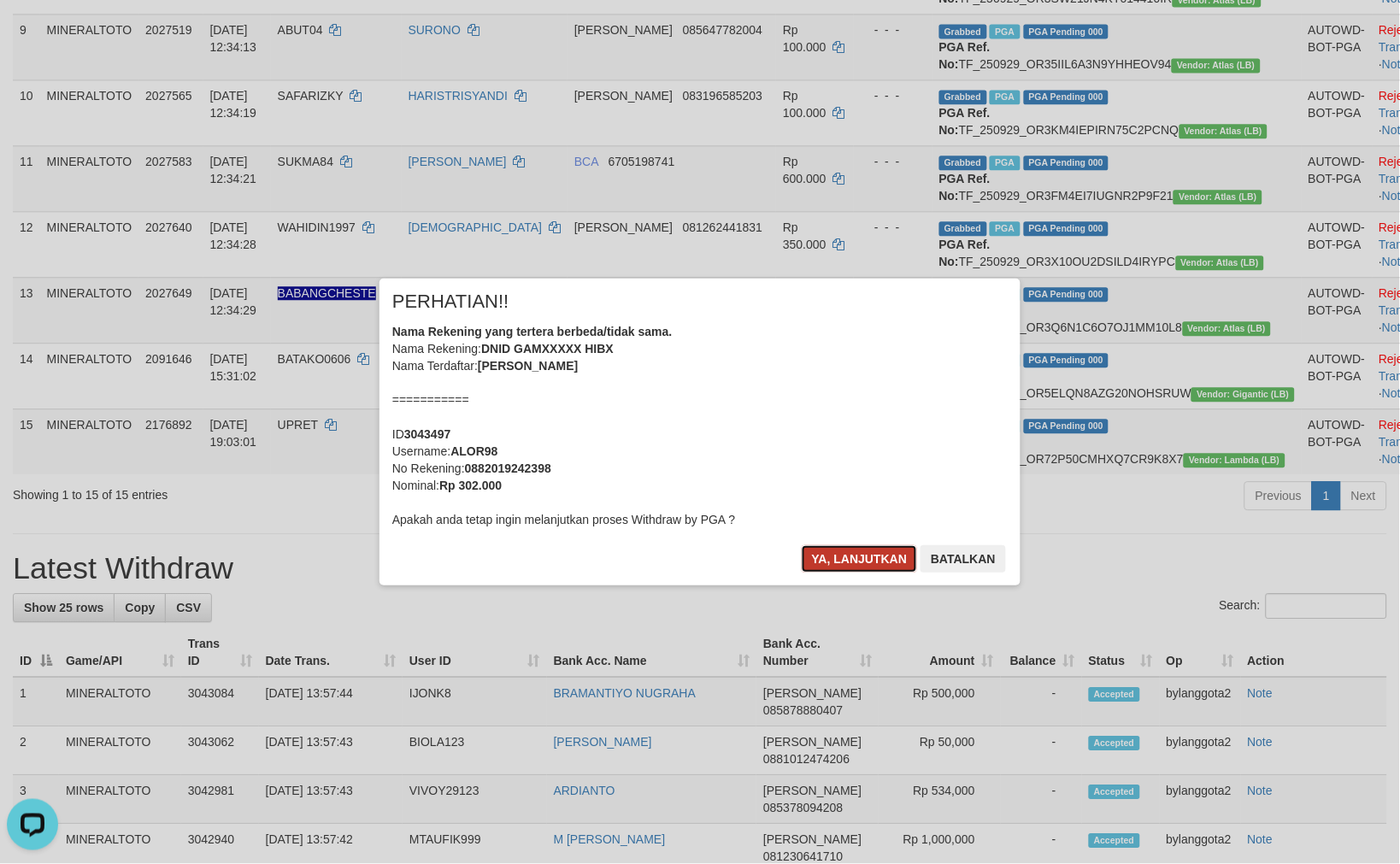
click at [879, 559] on button "Ya, lanjutkan" at bounding box center [859, 558] width 117 height 27
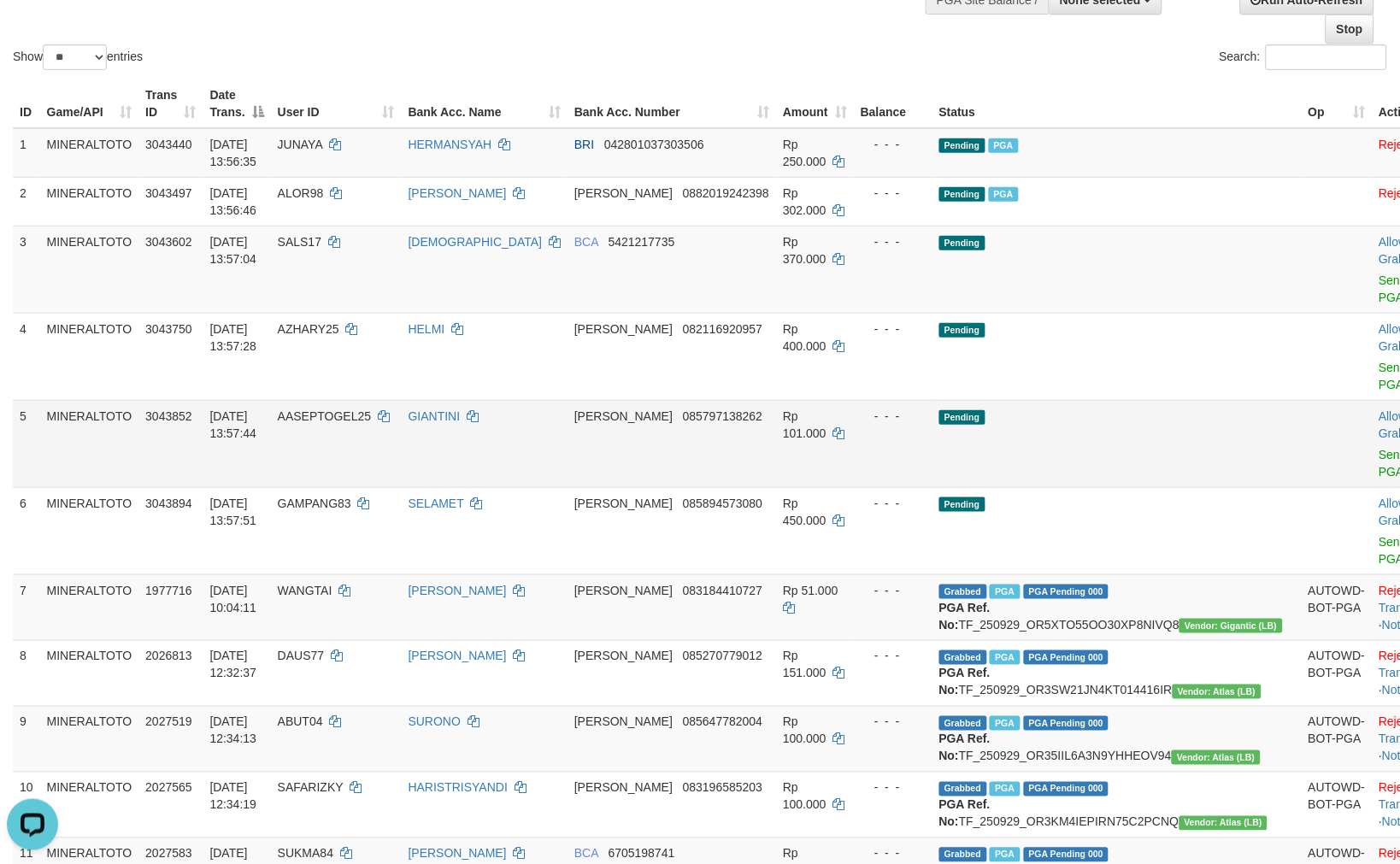
scroll to position [92, 0]
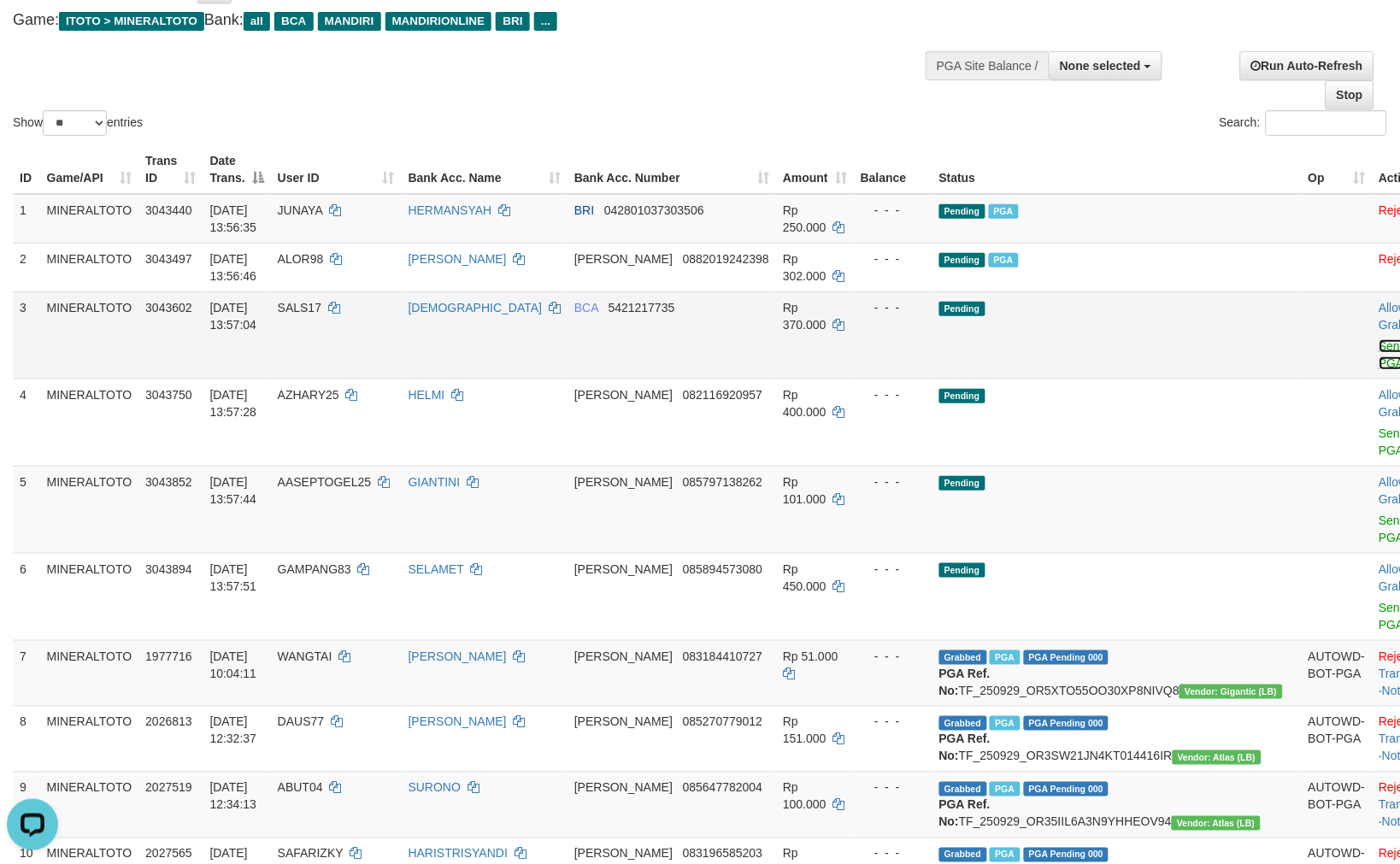
click at [1379, 339] on link "Send PGA" at bounding box center [1393, 354] width 28 height 31
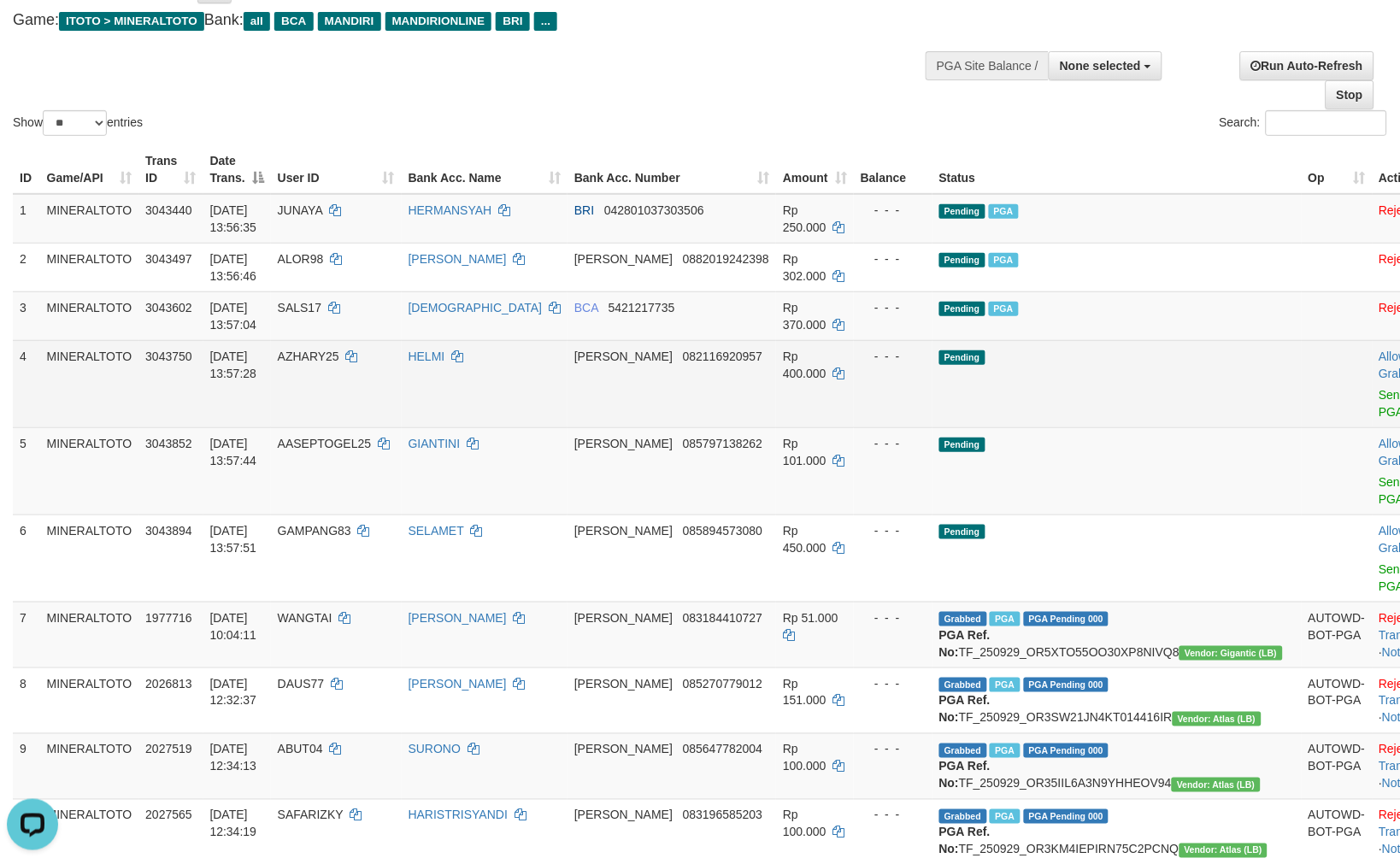
click at [1085, 344] on td "Pending" at bounding box center [1116, 383] width 369 height 87
click at [1379, 391] on link "Send PGA" at bounding box center [1393, 403] width 28 height 31
click at [1379, 475] on link "Send PGA" at bounding box center [1393, 490] width 28 height 31
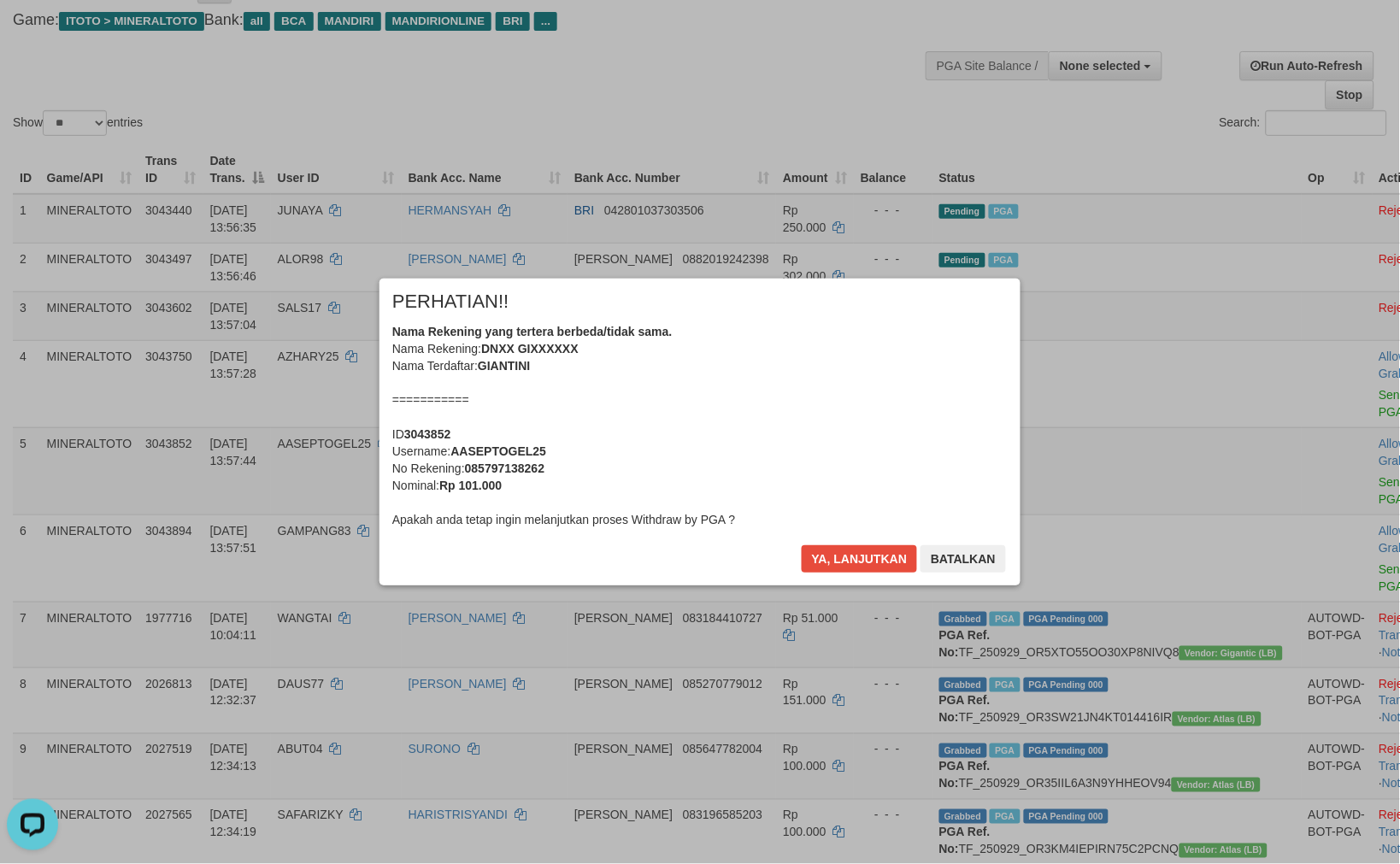
click at [1301, 534] on div "× PERHATIAN!! Nama Rekening yang tertera berbeda/tidak sama. Nama Rekening: DNX…" at bounding box center [700, 431] width 1400 height 374
click at [858, 574] on div "Ya, lanjutkan Batalkan" at bounding box center [903, 565] width 208 height 40
click at [857, 565] on button "Ya, lanjutkan" at bounding box center [859, 558] width 117 height 27
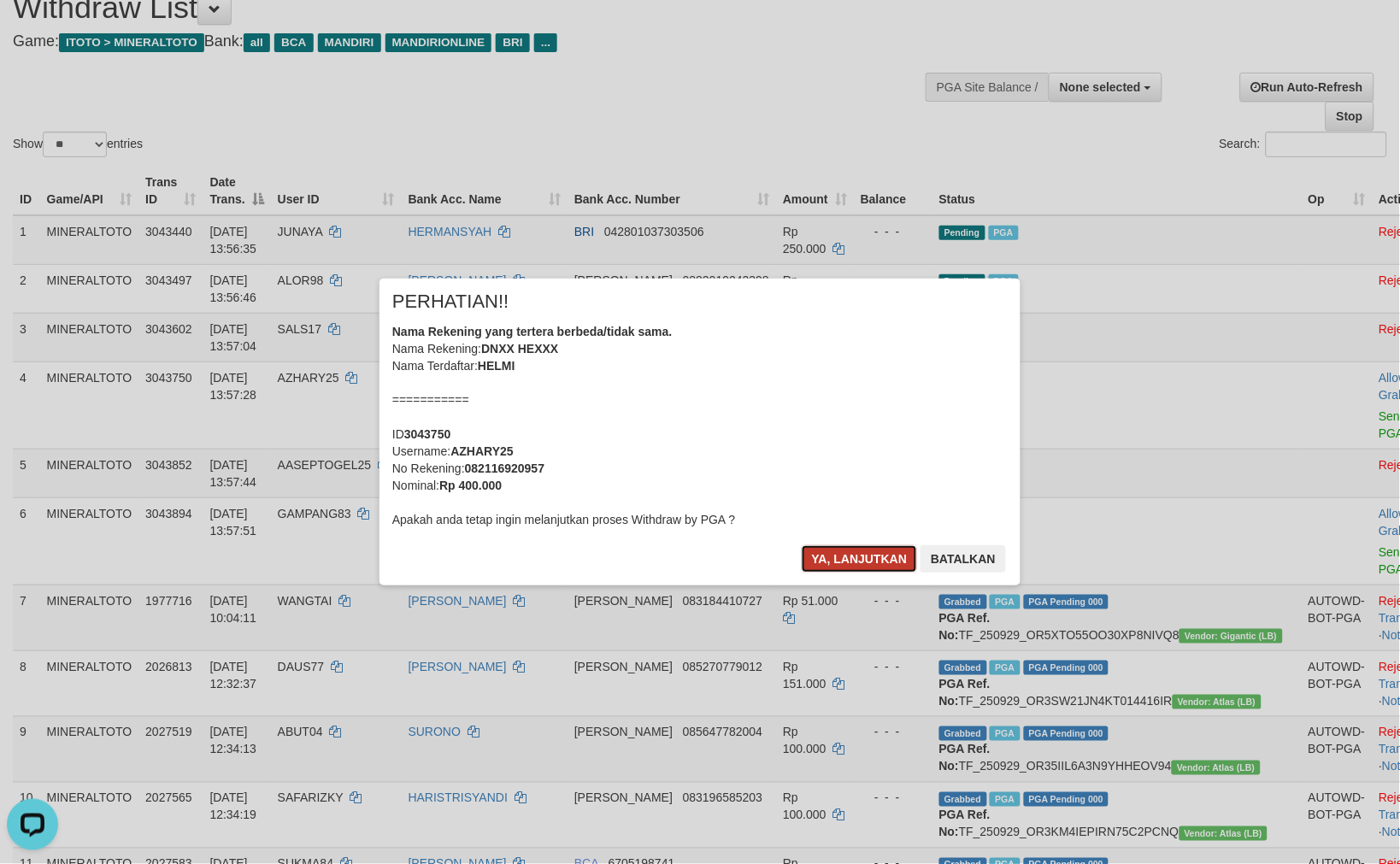
click at [859, 561] on button "Ya, lanjutkan" at bounding box center [859, 558] width 117 height 27
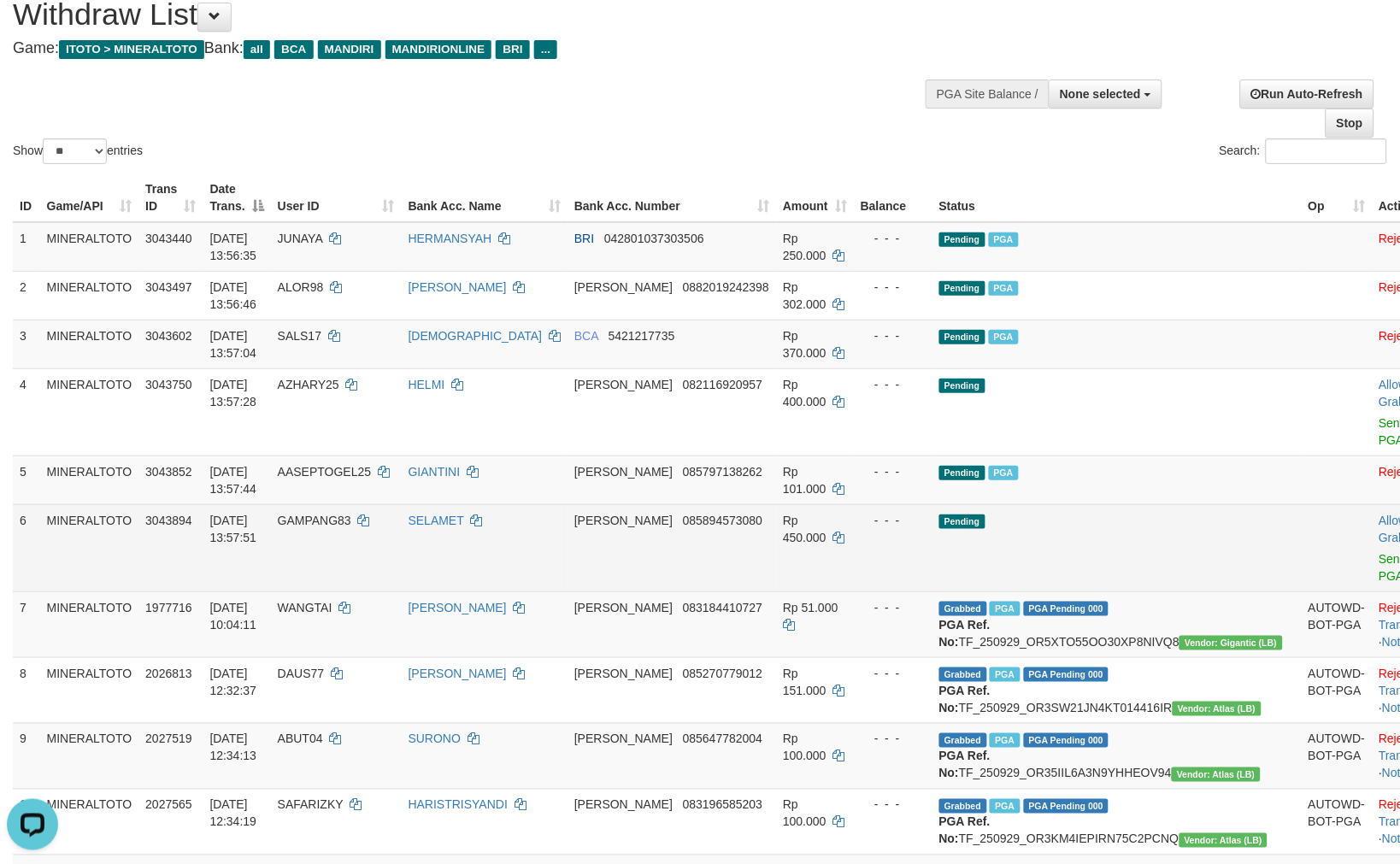
scroll to position [0, 0]
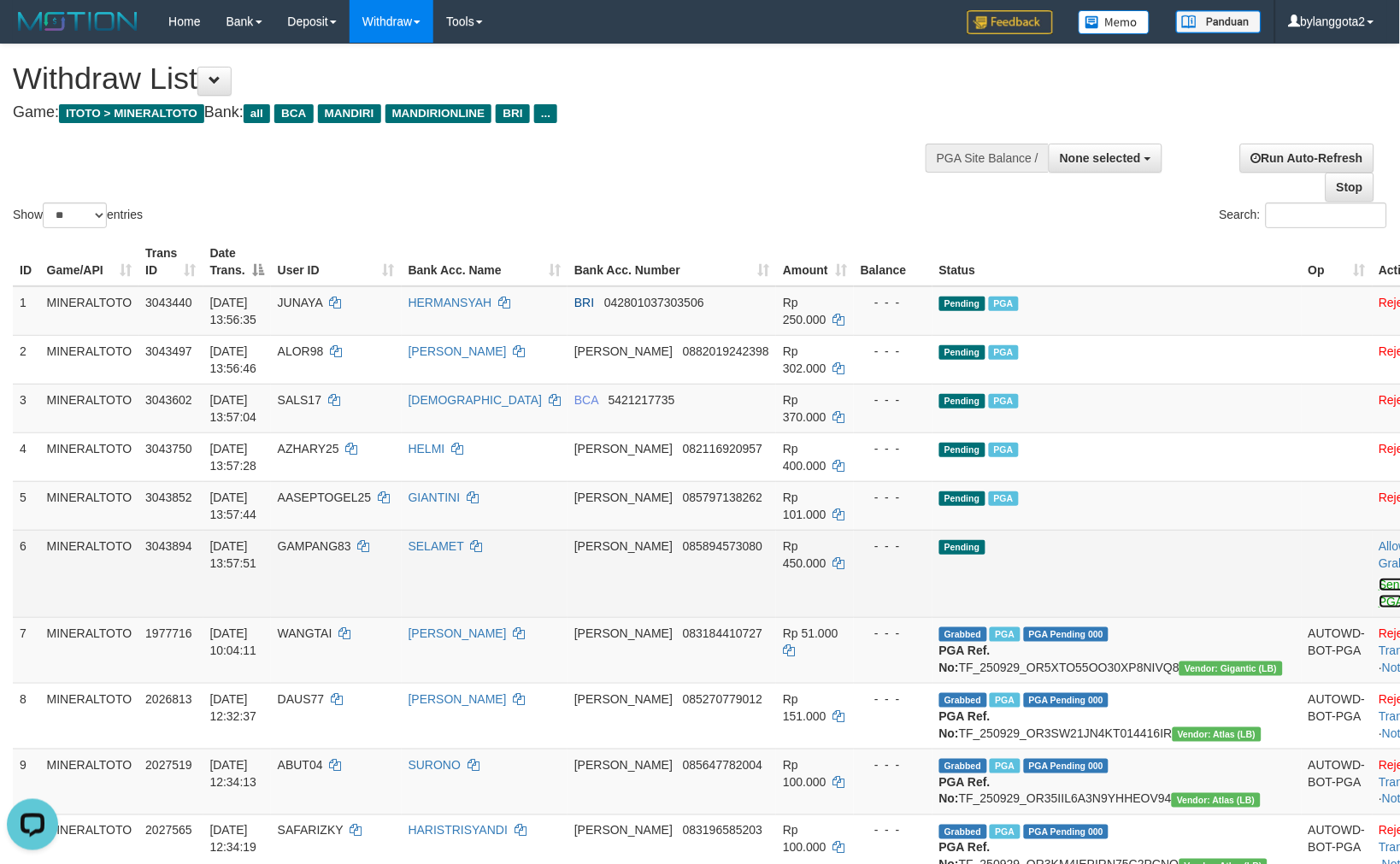
click at [1379, 578] on link "Send PGA" at bounding box center [1393, 592] width 28 height 31
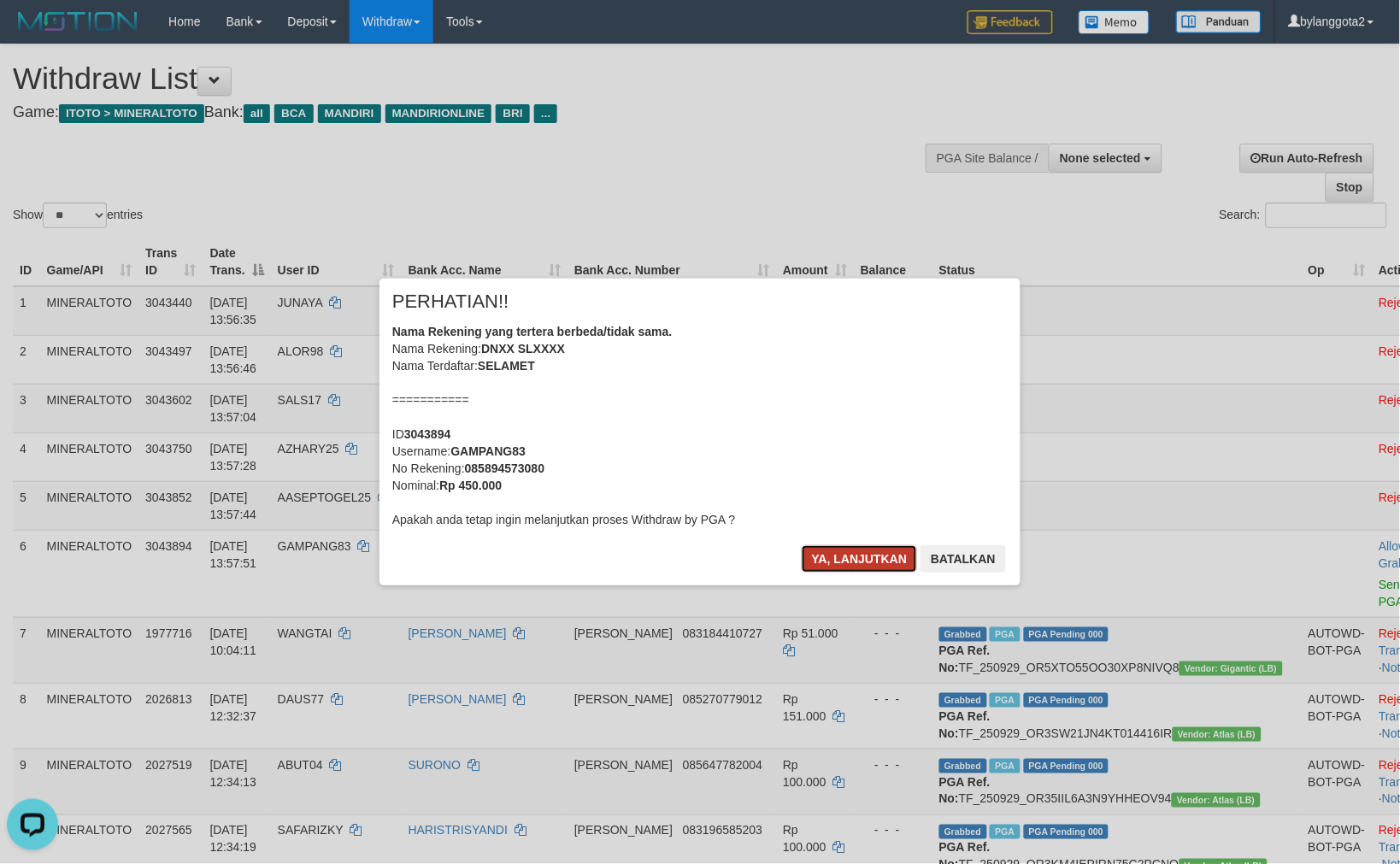
click at [861, 558] on button "Ya, lanjutkan" at bounding box center [859, 558] width 117 height 27
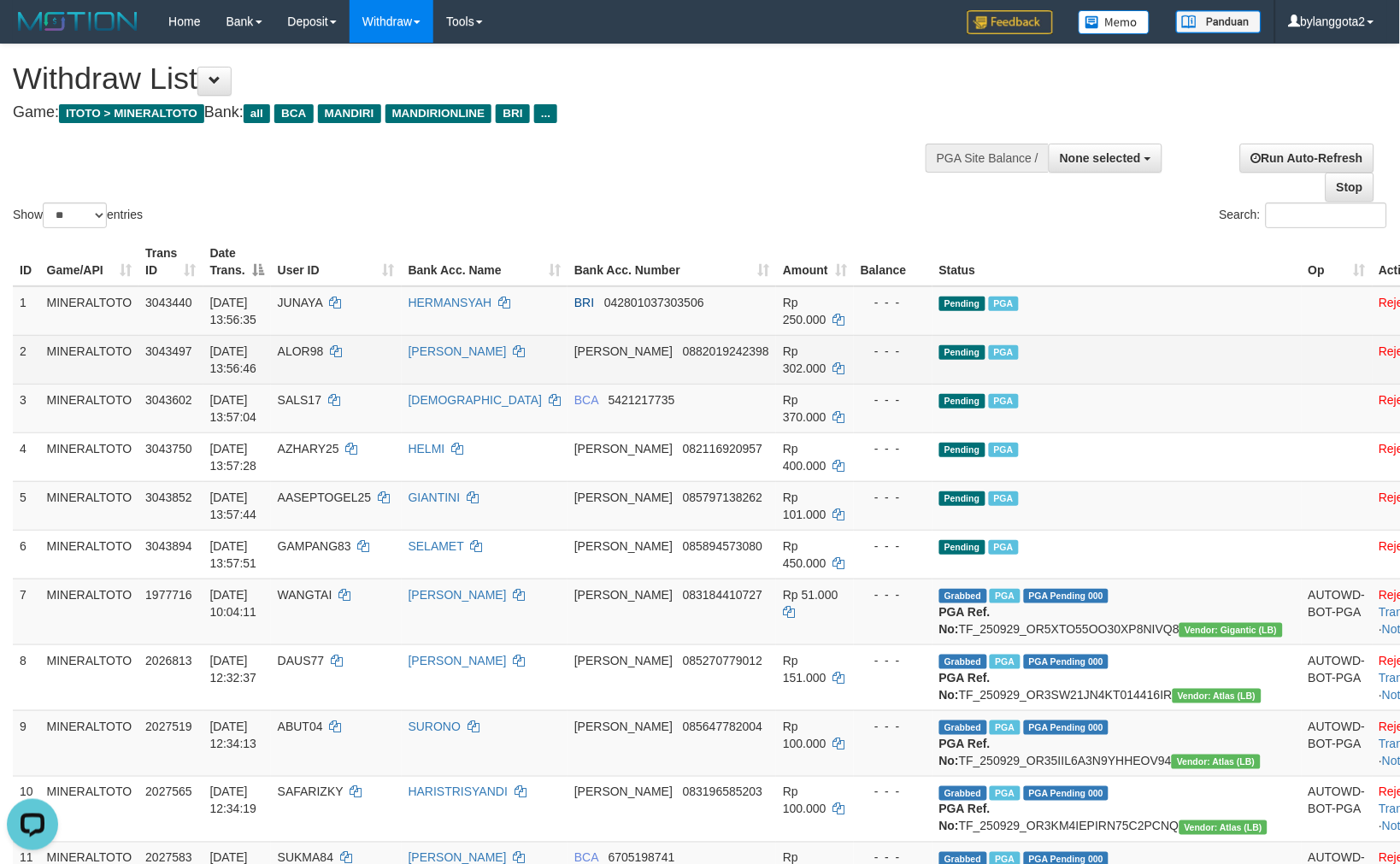
click at [1089, 371] on td "Pending PGA" at bounding box center [1116, 359] width 369 height 49
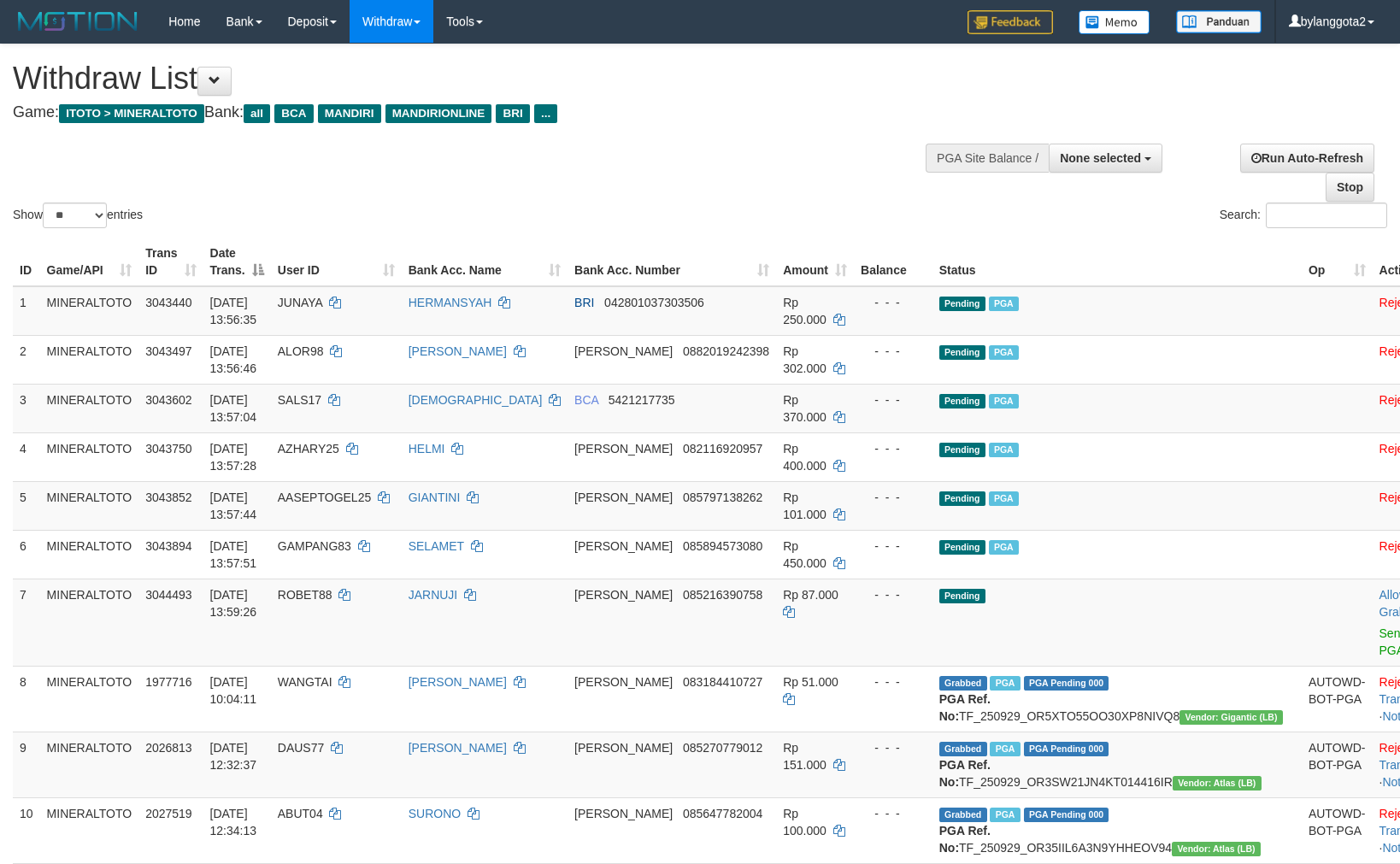
select select
select select "**"
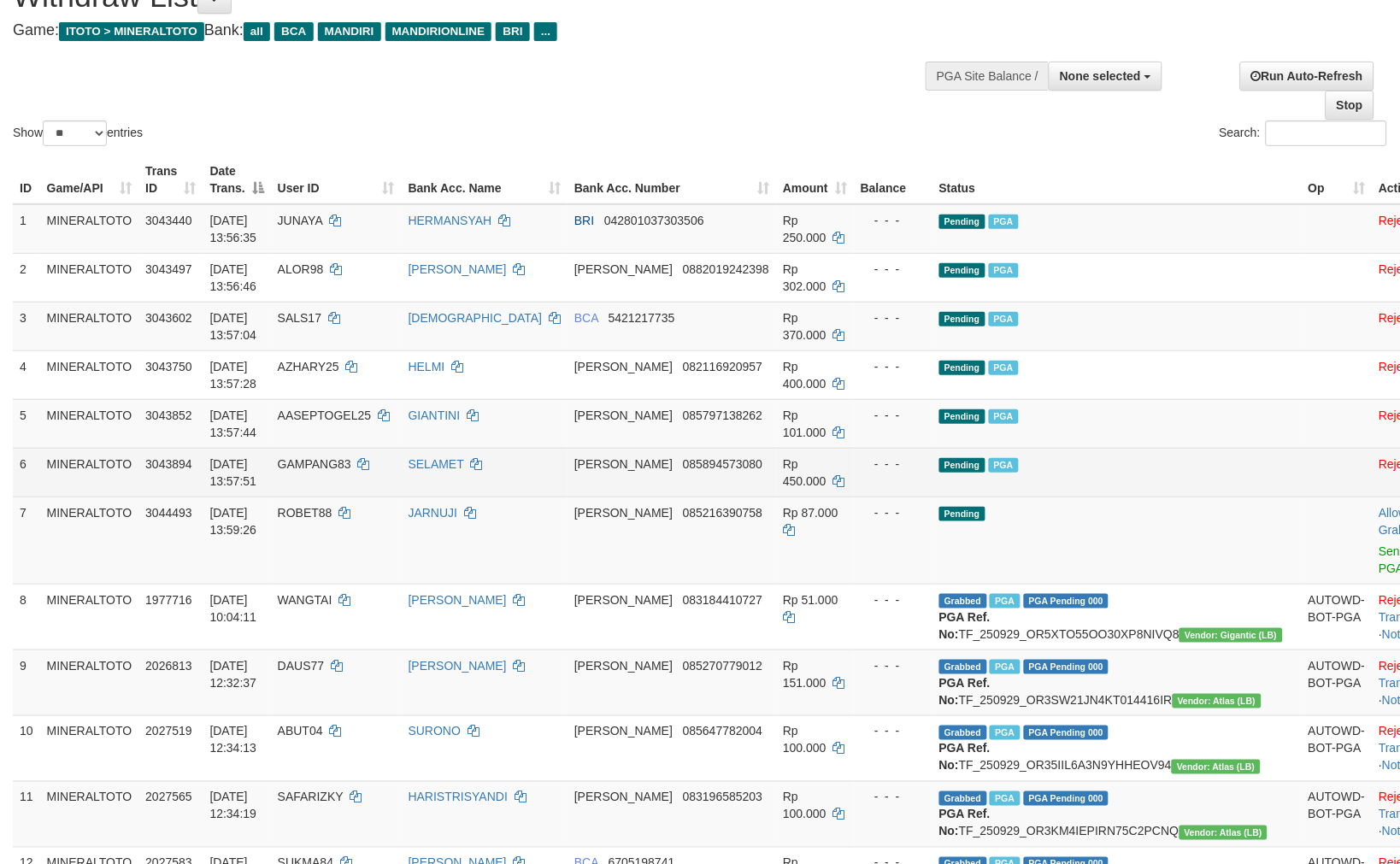
scroll to position [190, 0]
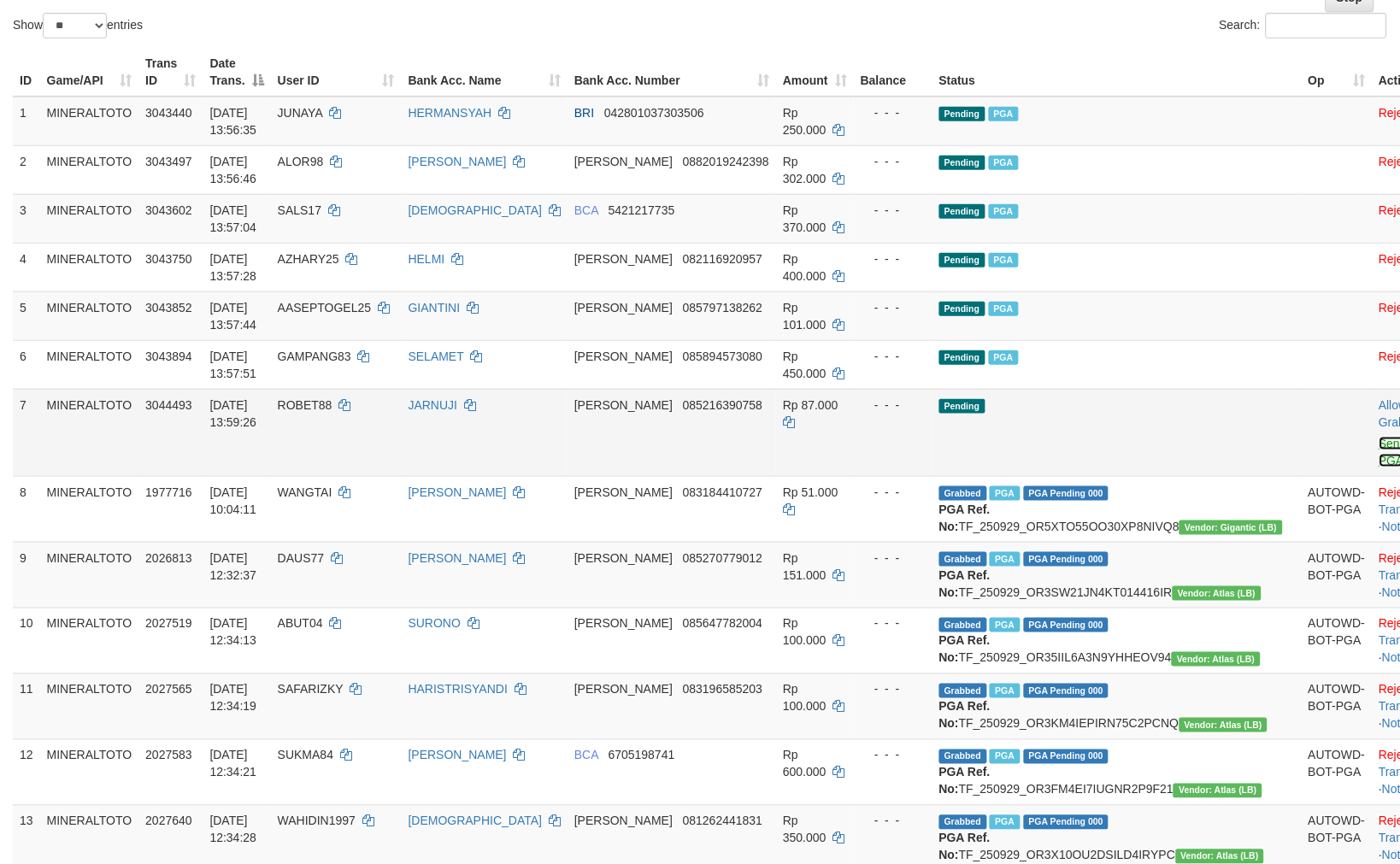
click at [1379, 446] on link "Send PGA" at bounding box center [1393, 451] width 28 height 31
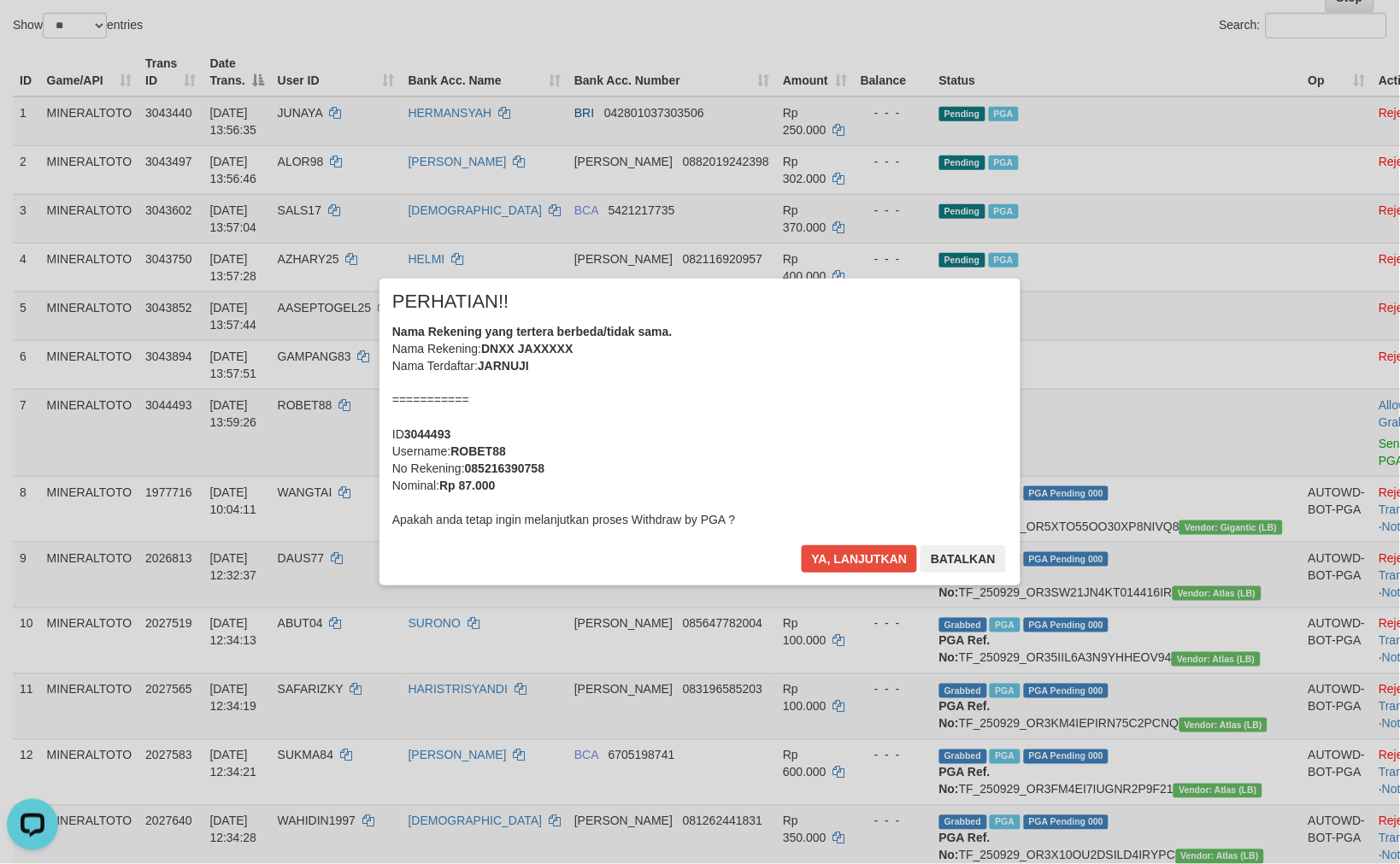
drag, startPoint x: 870, startPoint y: 446, endPoint x: 838, endPoint y: 428, distance: 36.7
click at [869, 446] on div "Nama Rekening yang tertera berbeda/tidak sama. Nama Rekening: DNXX JAXXXXX Nama…" at bounding box center [700, 426] width 615 height 205
click at [802, 545] on button "Ya, lanjutkan" at bounding box center [859, 558] width 117 height 27
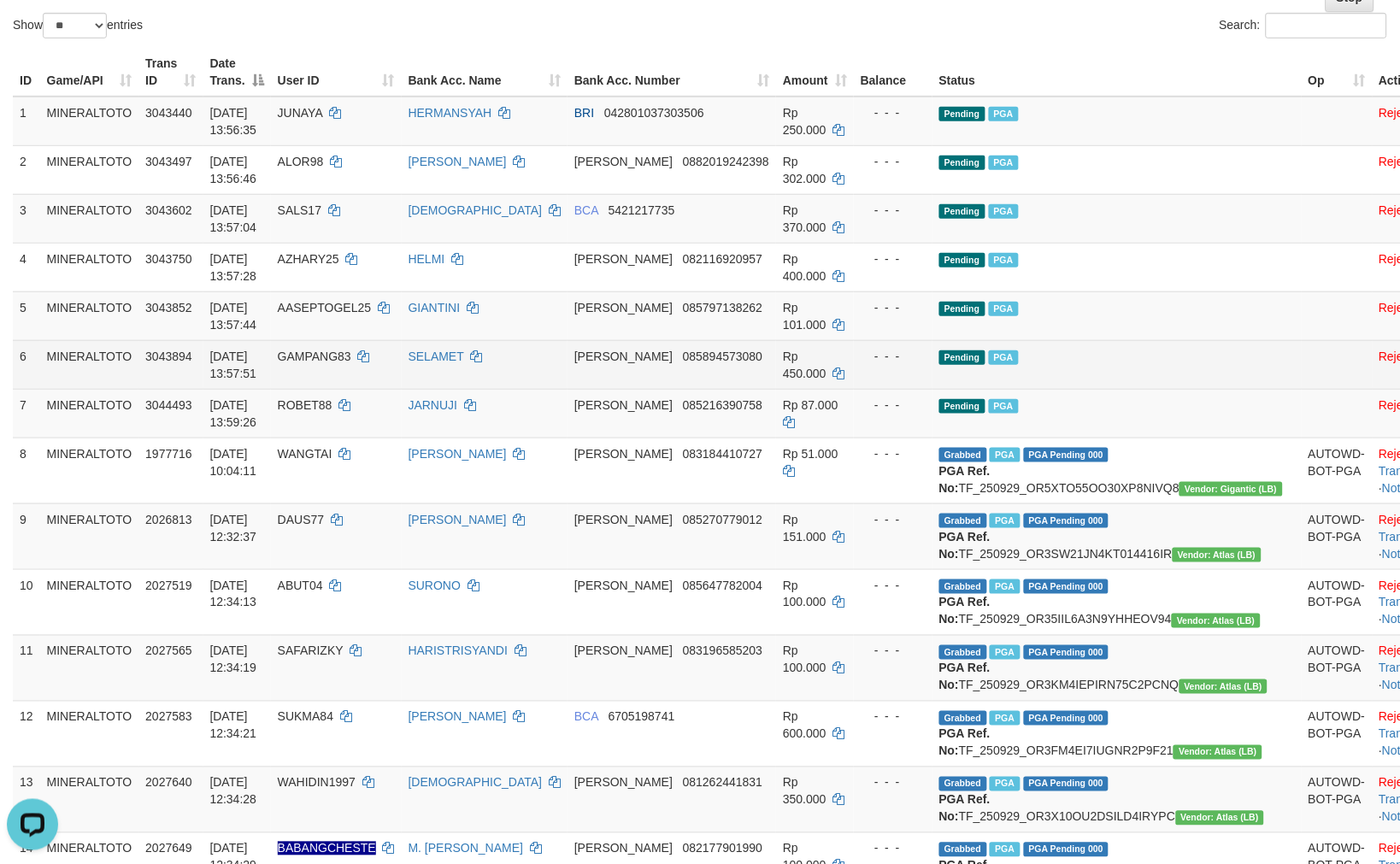
click at [1098, 359] on td "Pending PGA" at bounding box center [1116, 365] width 369 height 49
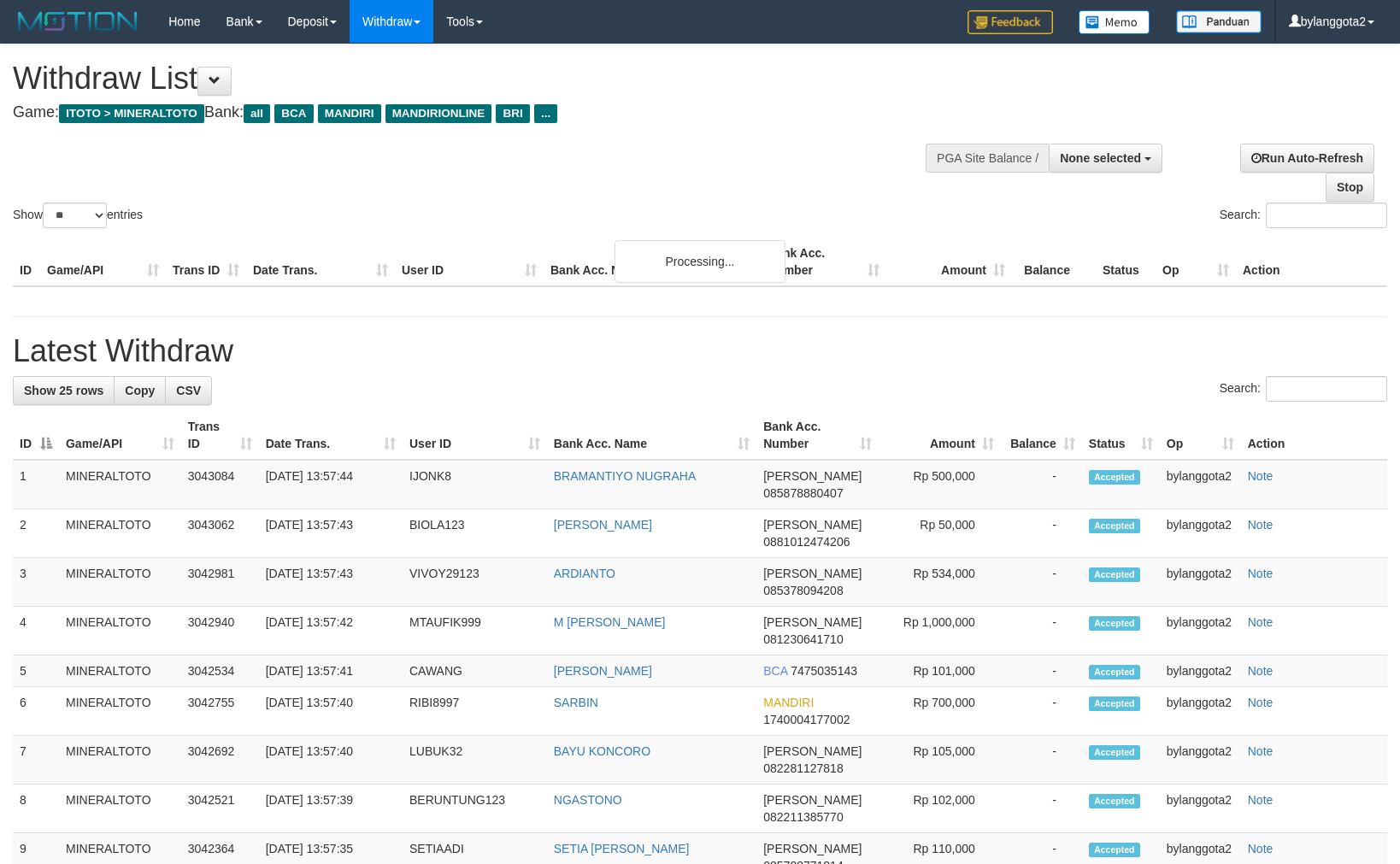
select select
select select "**"
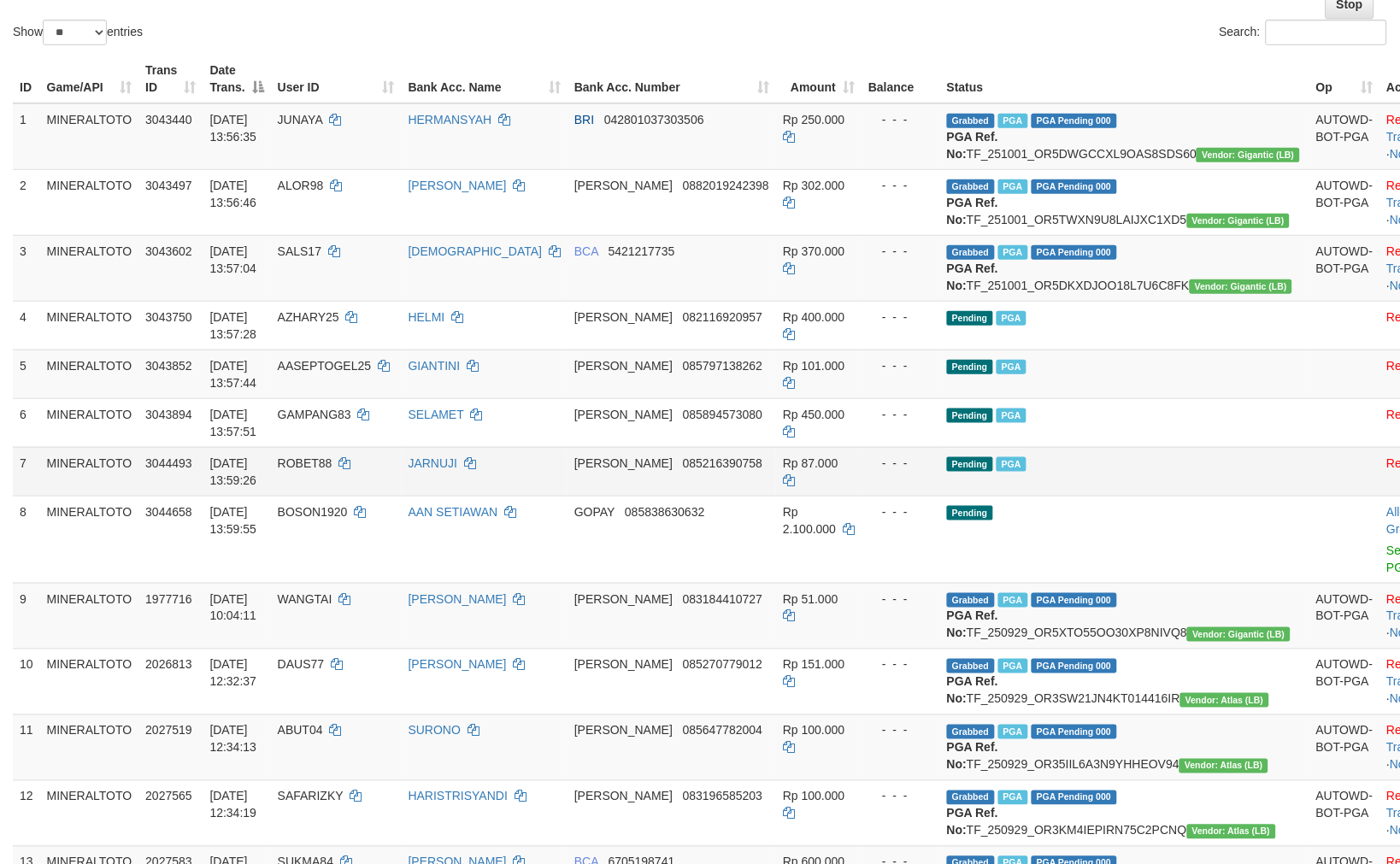
click at [833, 496] on td "Rp 87.000" at bounding box center [819, 471] width 86 height 49
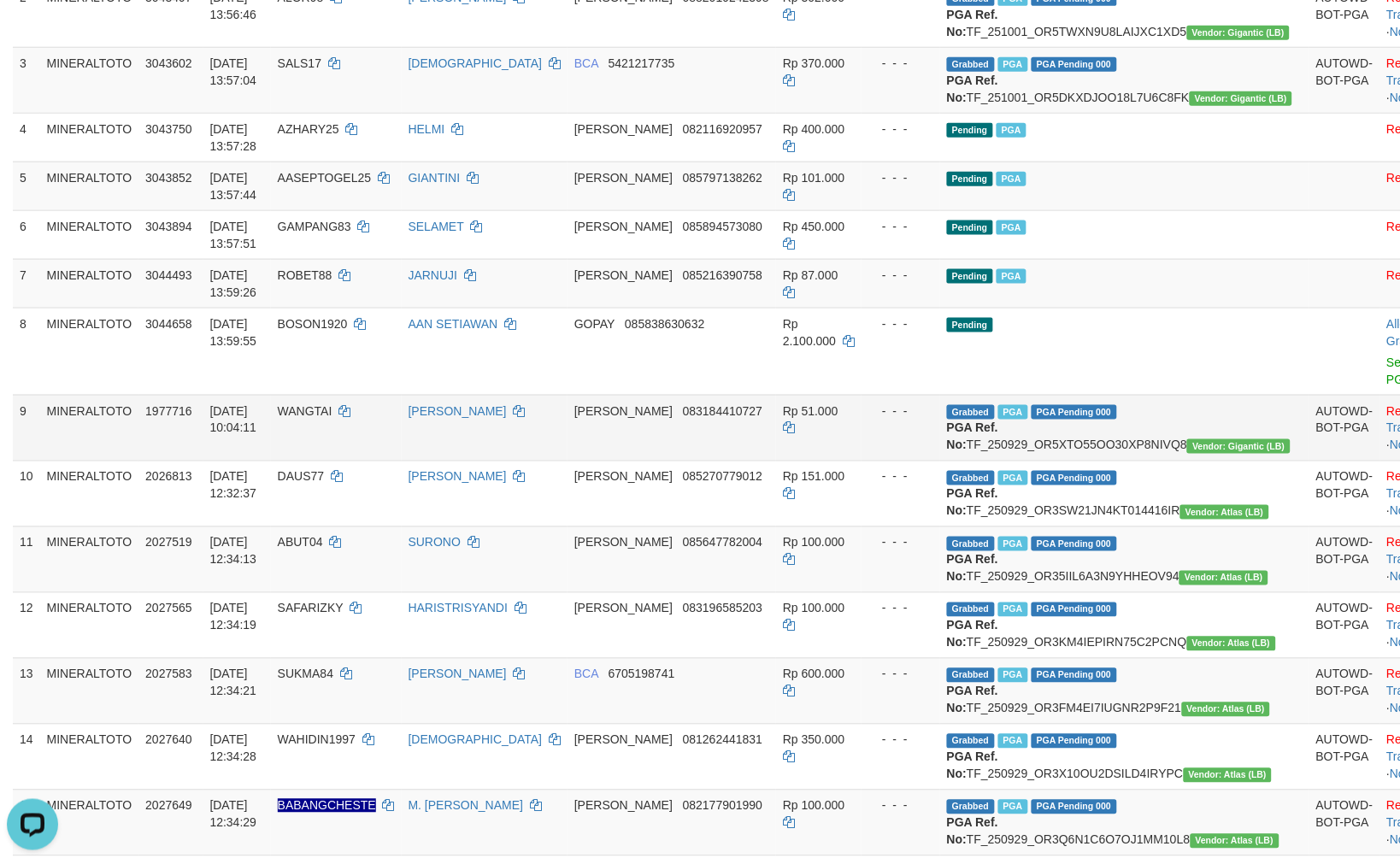
scroll to position [372, 0]
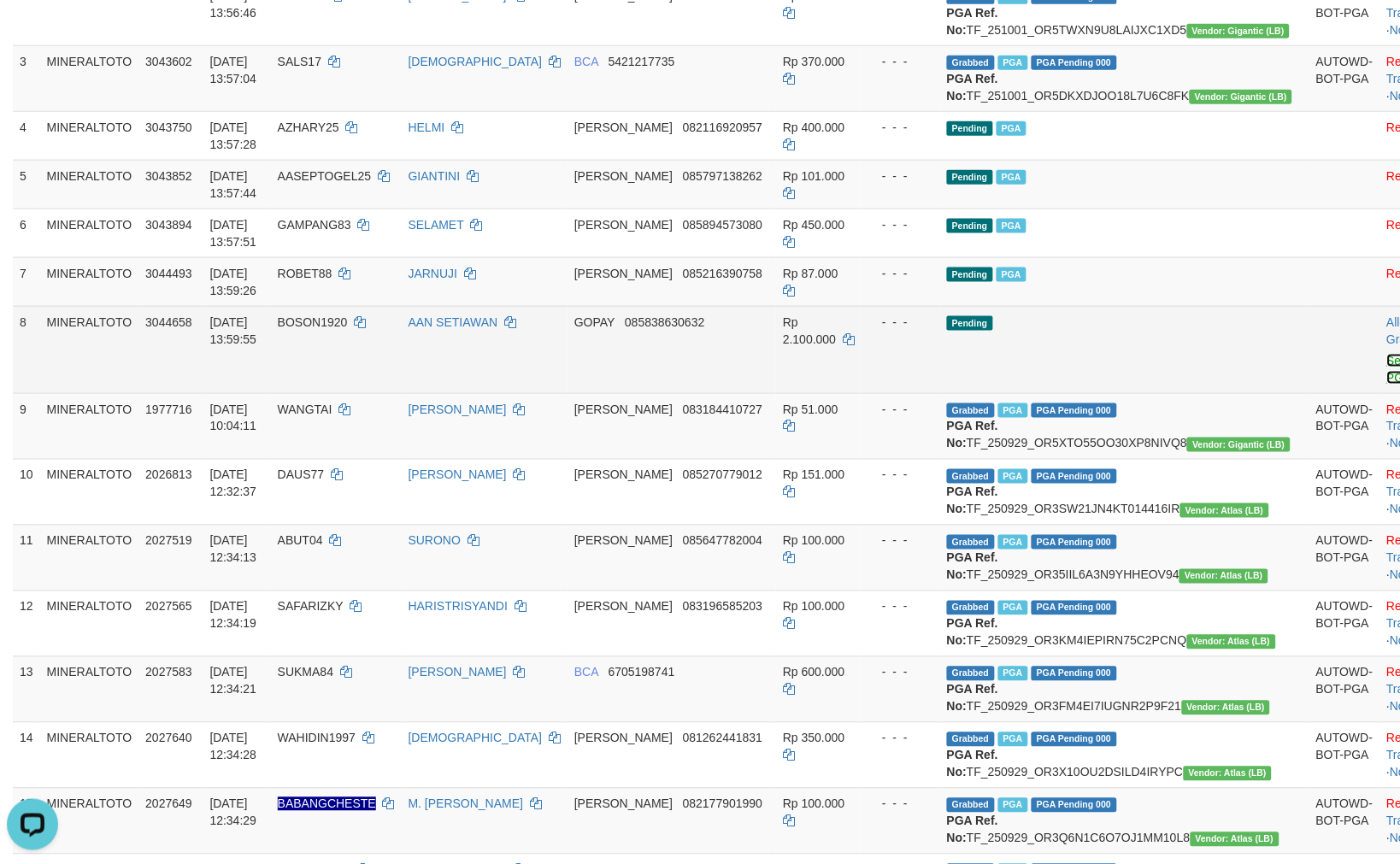
click at [1387, 385] on link "Send PGA" at bounding box center [1401, 369] width 28 height 31
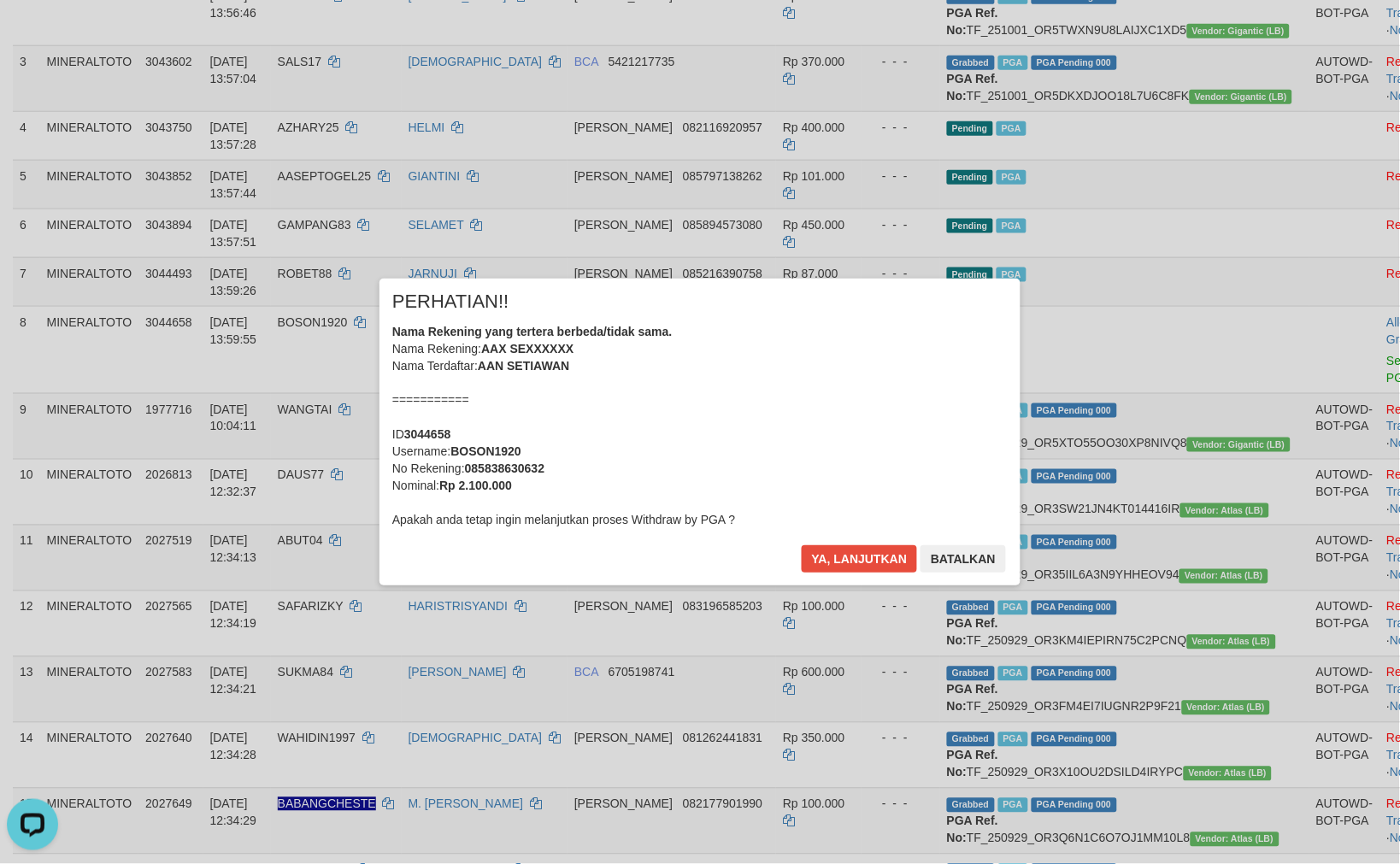
click at [832, 389] on div "Nama Rekening yang tertera berbeda/tidak sama. Nama Rekening: AAX SEXXXXXX Nama…" at bounding box center [700, 426] width 615 height 205
click at [802, 545] on button "Ya, lanjutkan" at bounding box center [859, 558] width 117 height 27
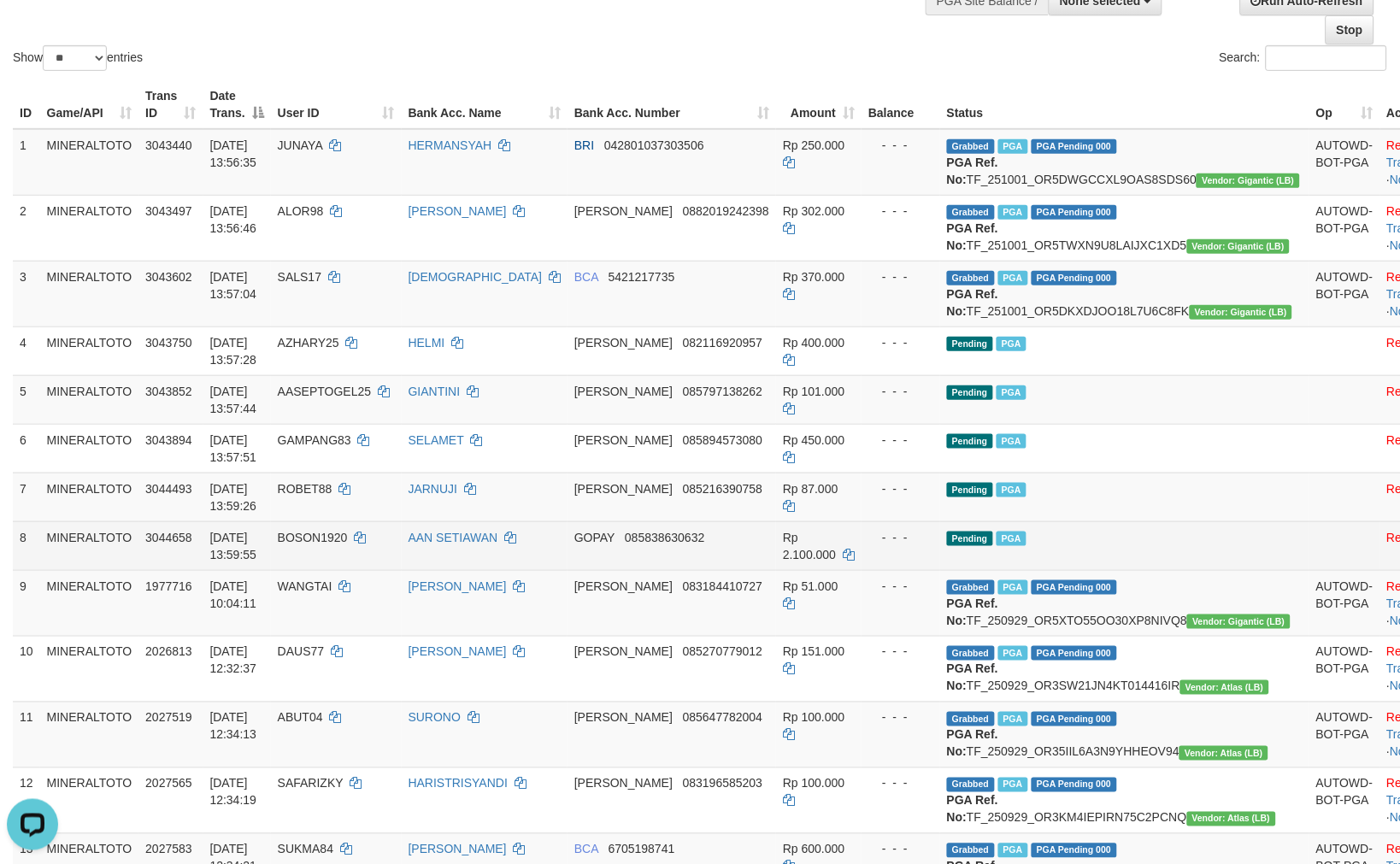
scroll to position [88, 0]
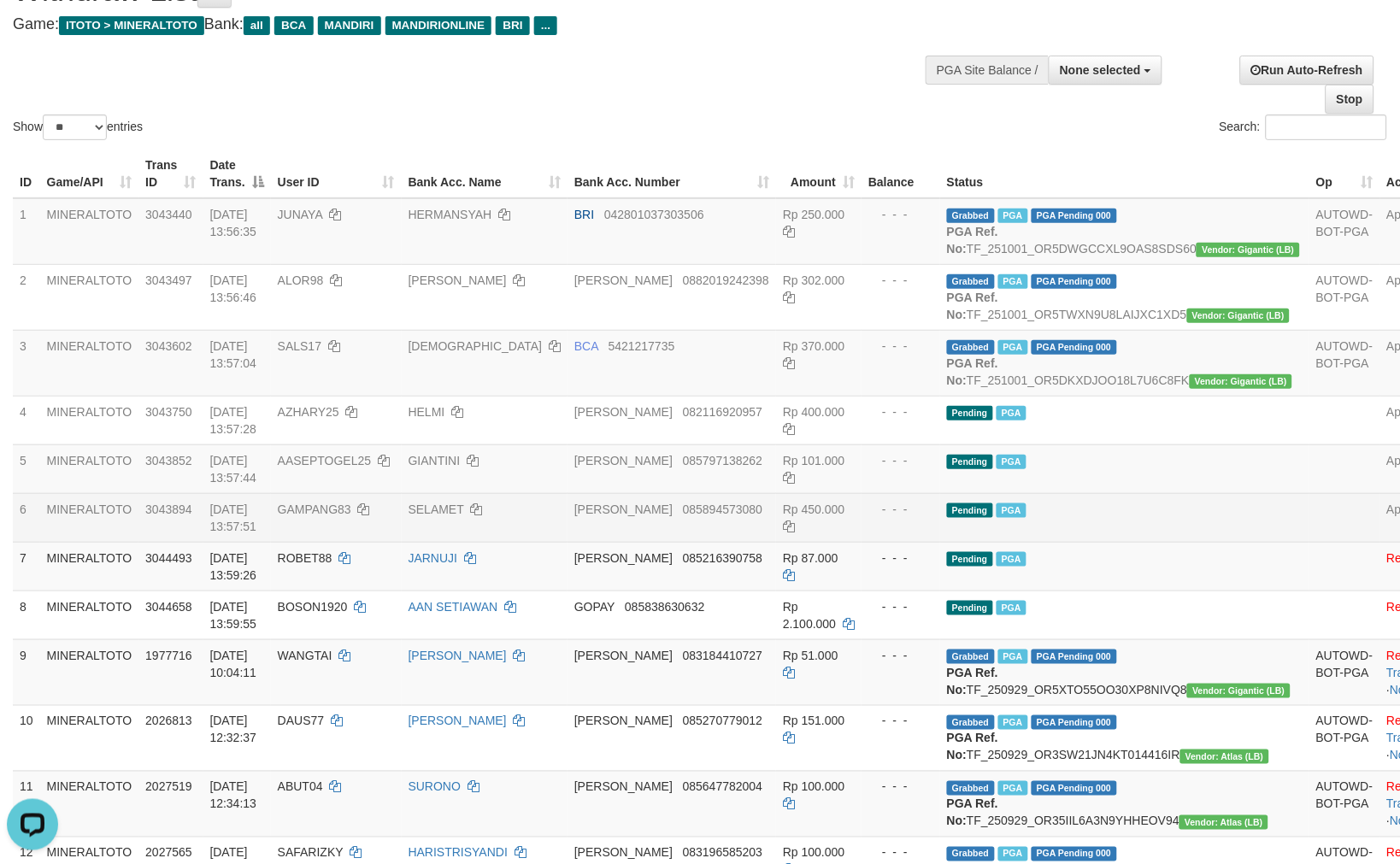
click at [1140, 591] on td "Pending PGA" at bounding box center [1124, 566] width 369 height 49
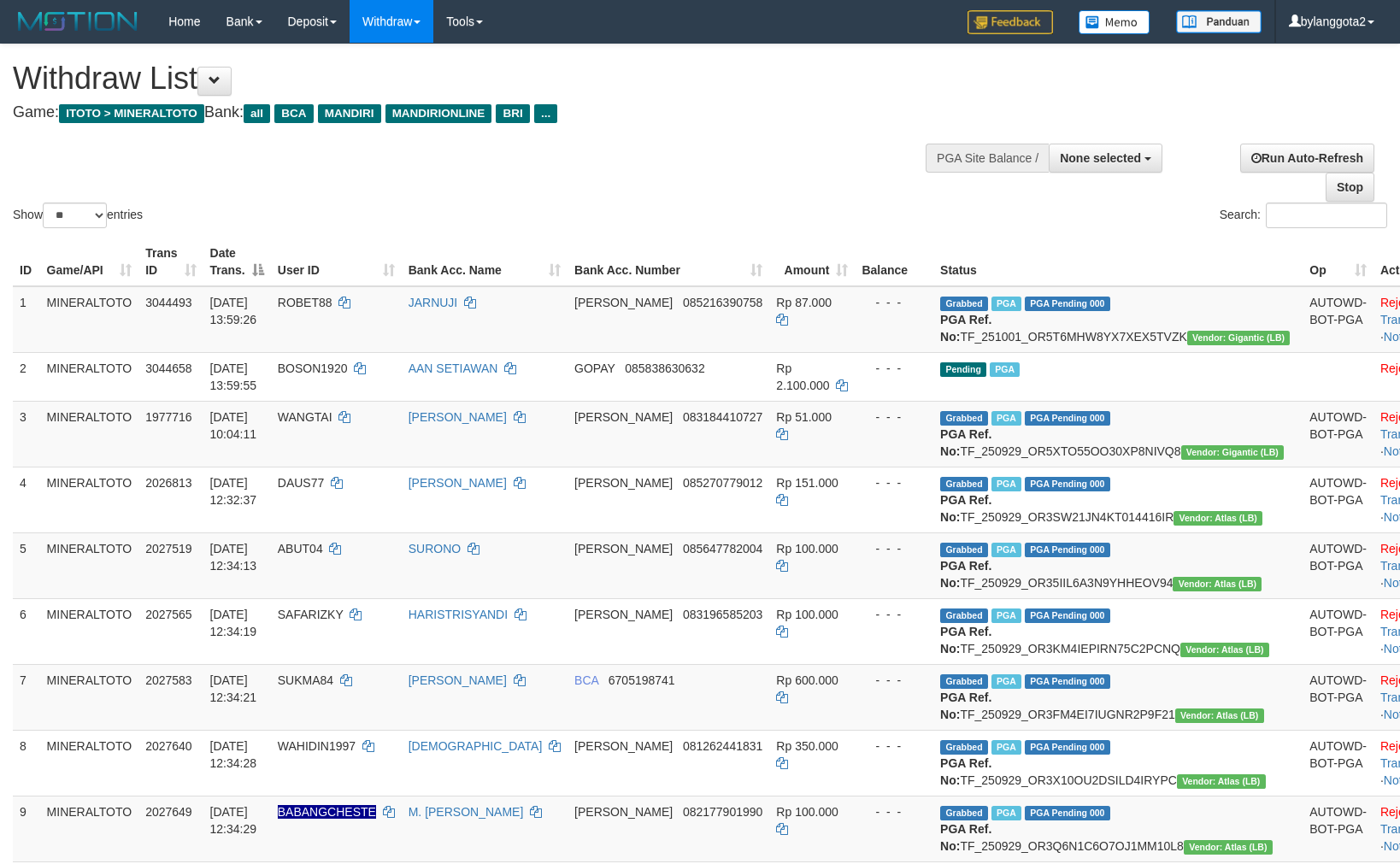
select select
select select "**"
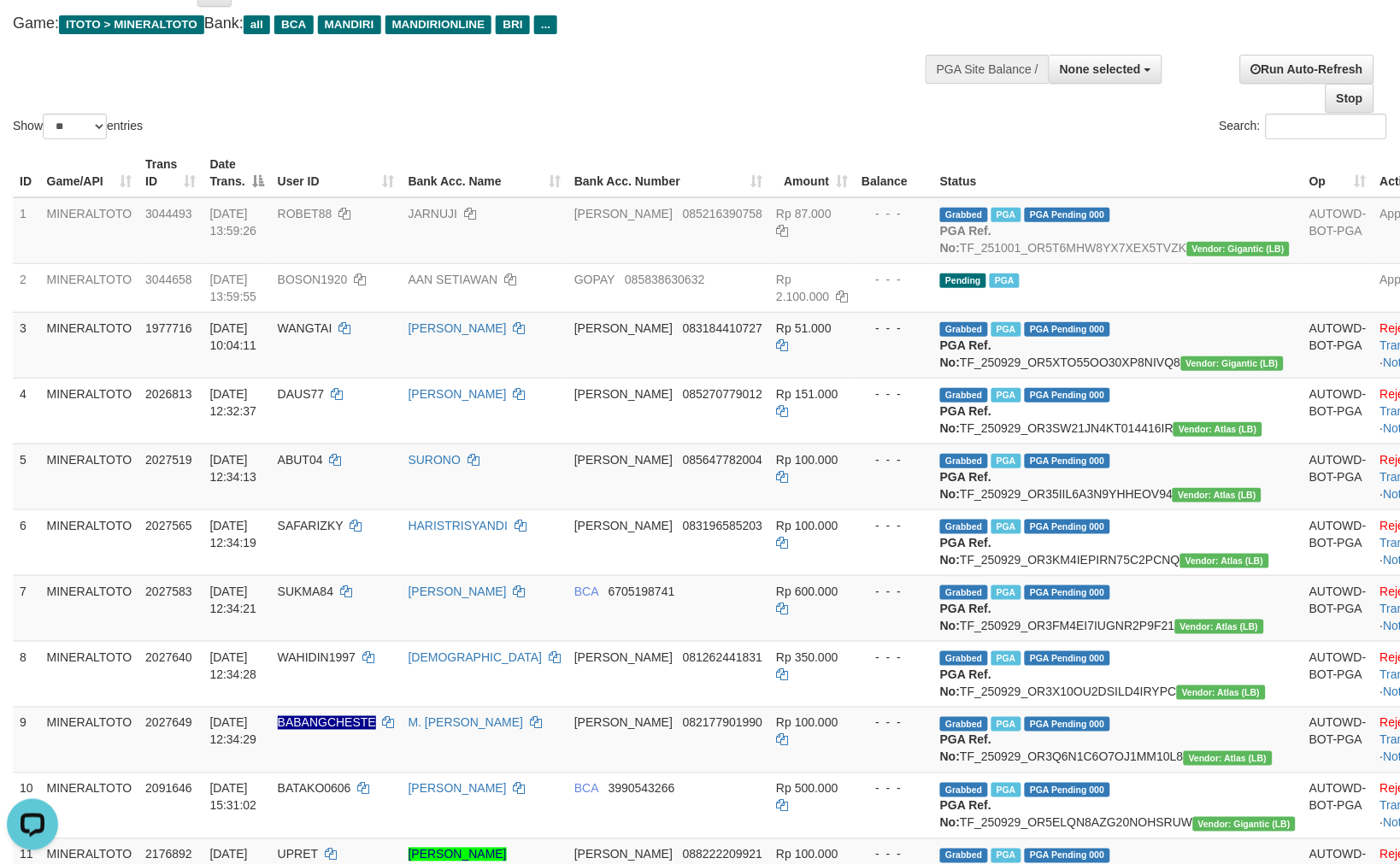
drag, startPoint x: 638, startPoint y: 145, endPoint x: 782, endPoint y: 190, distance: 150.9
click at [638, 145] on div "ID Game/API Trans ID Date Trans. User ID Bank Acc. Name Bank Acc. Number Amount…" at bounding box center [700, 527] width 1400 height 766
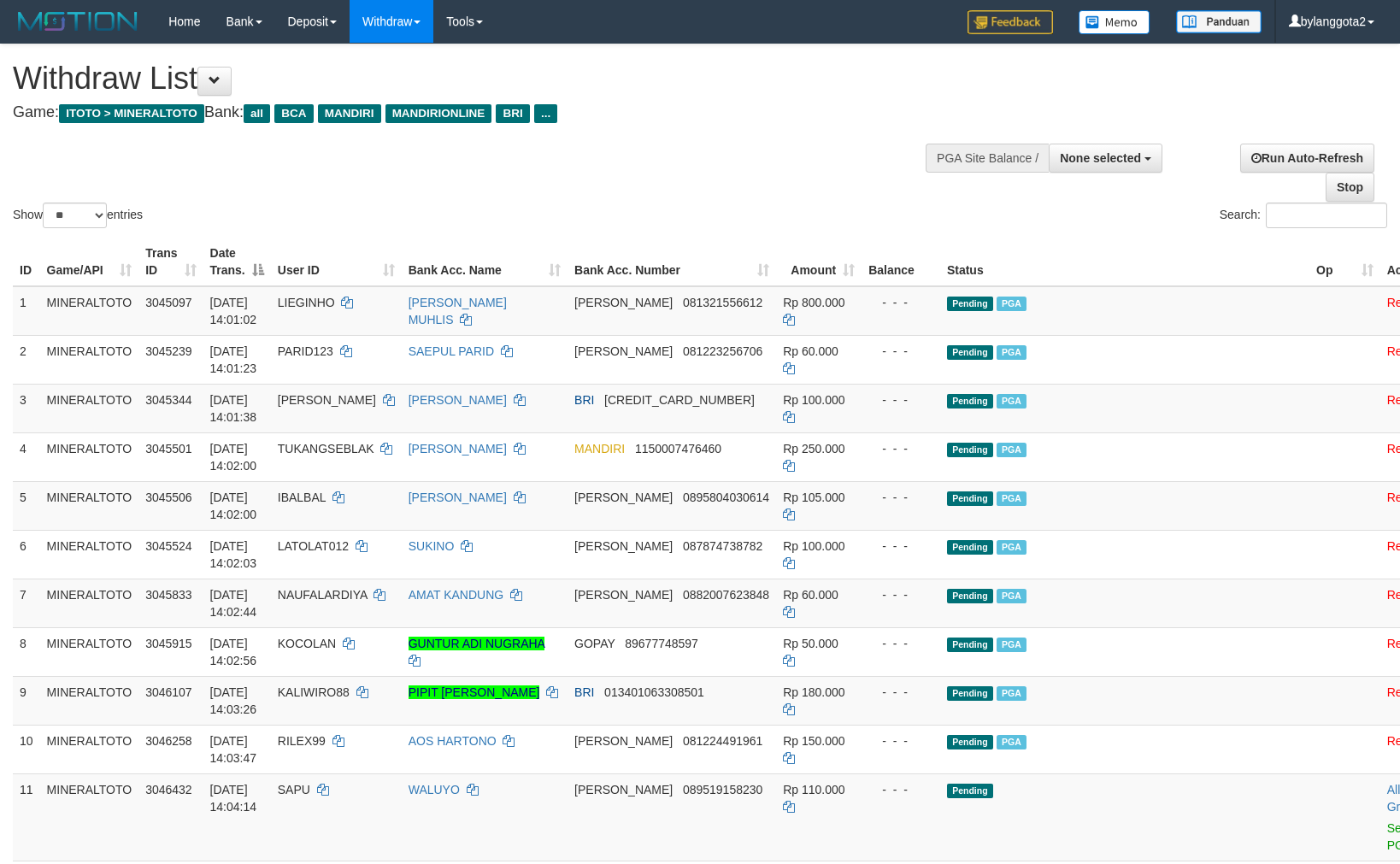
select select
select select "**"
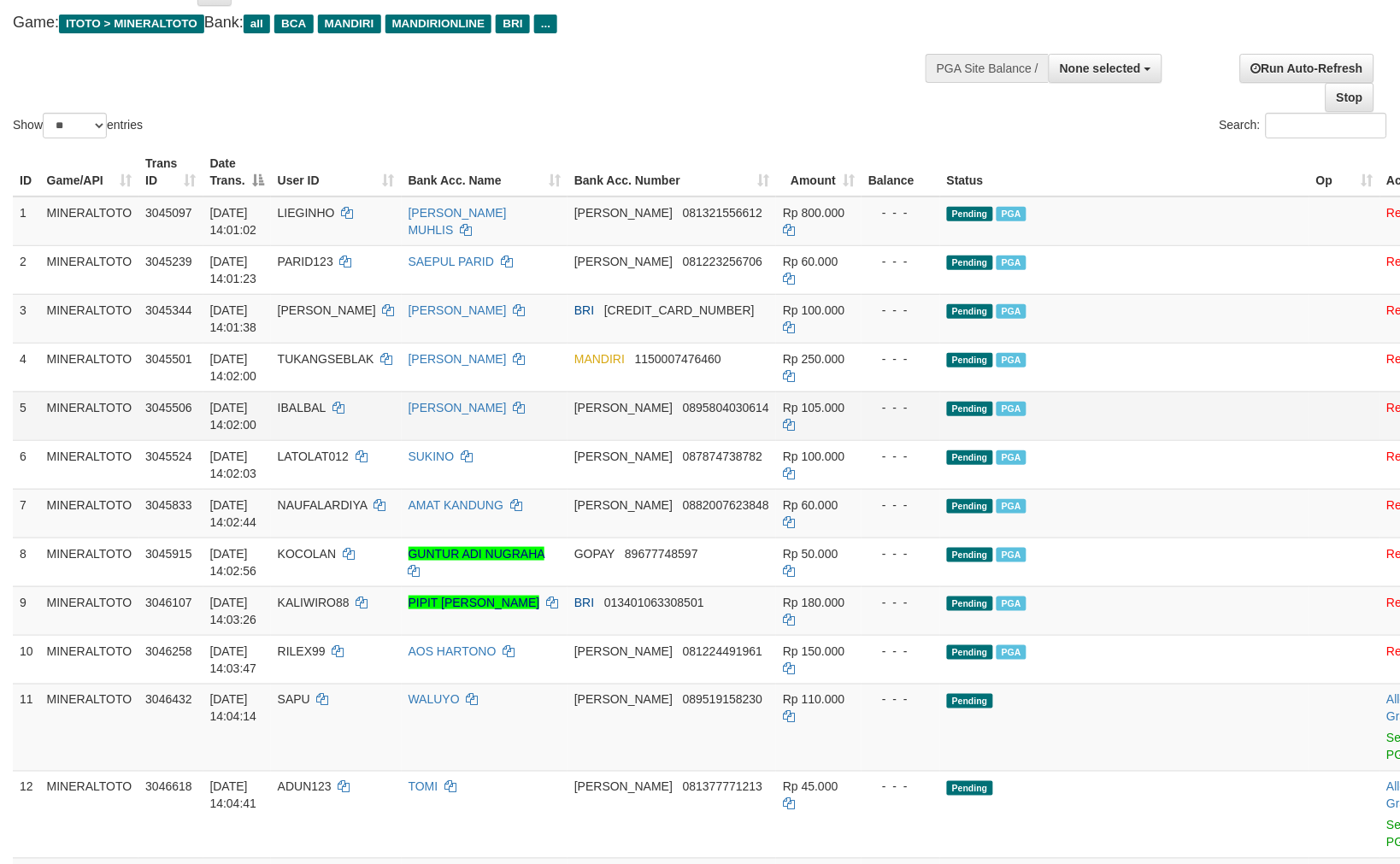
click at [900, 432] on td "- - -" at bounding box center [901, 416] width 79 height 49
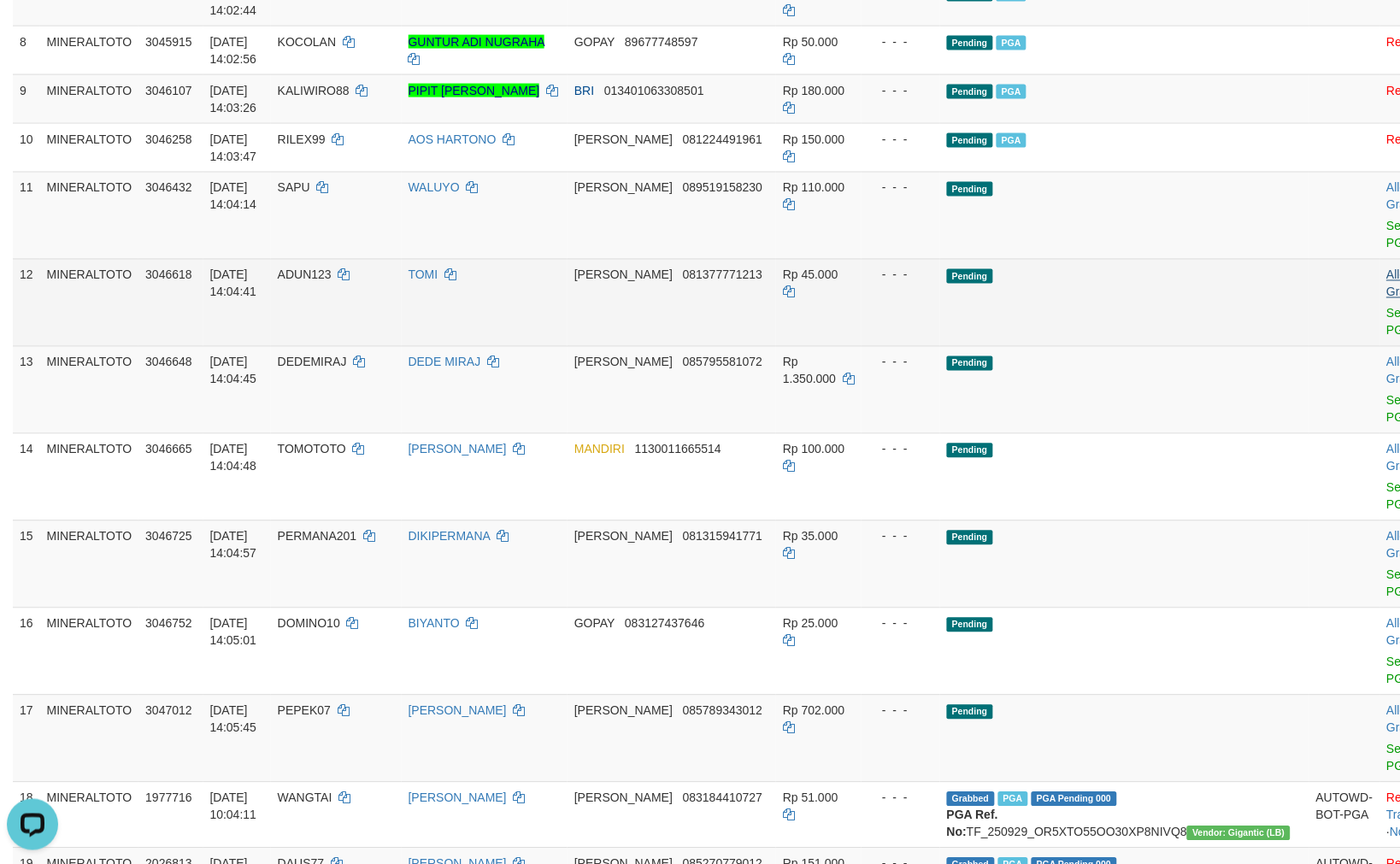
scroll to position [603, 0]
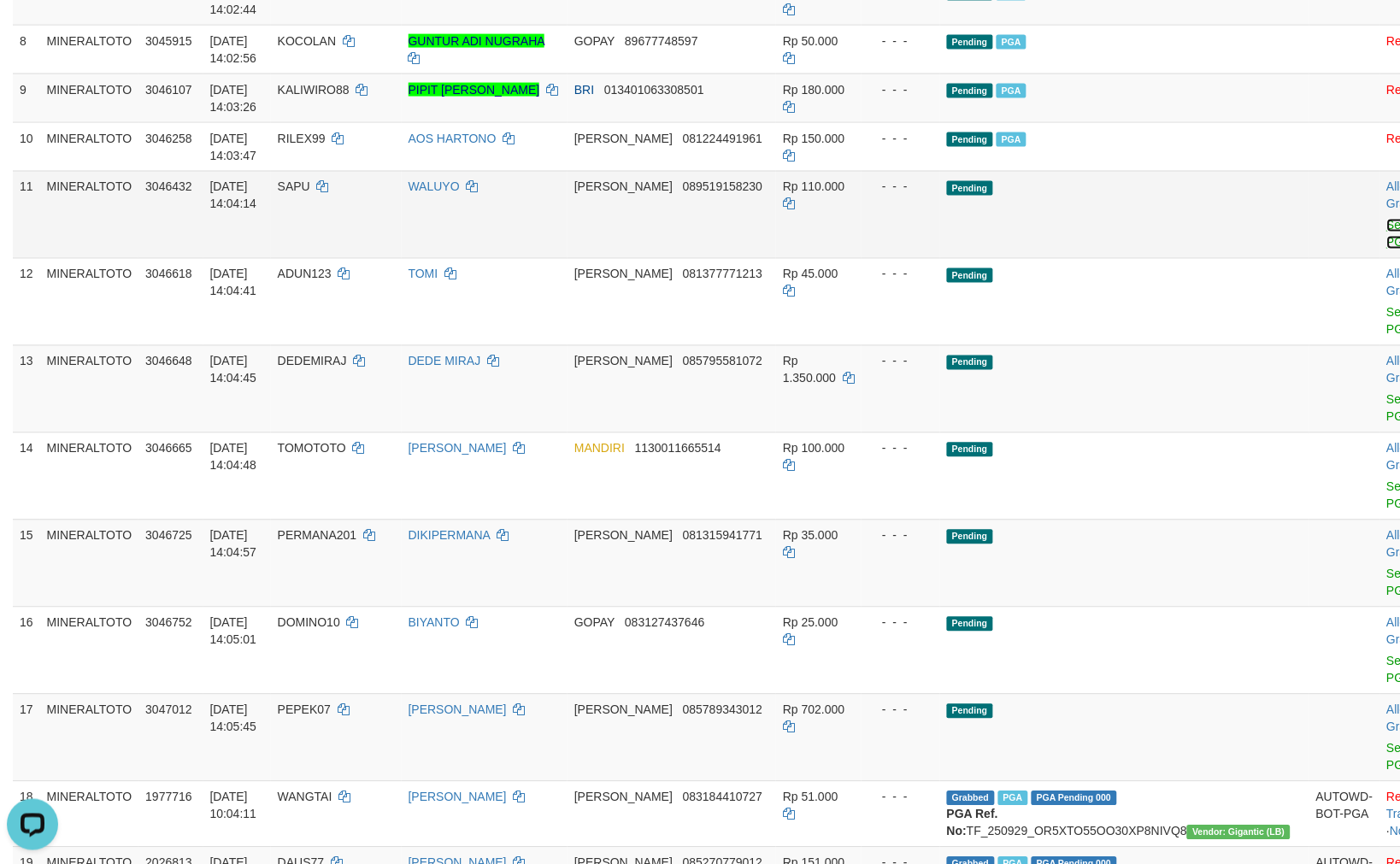
click at [1387, 224] on link "Send PGA" at bounding box center [1401, 234] width 28 height 31
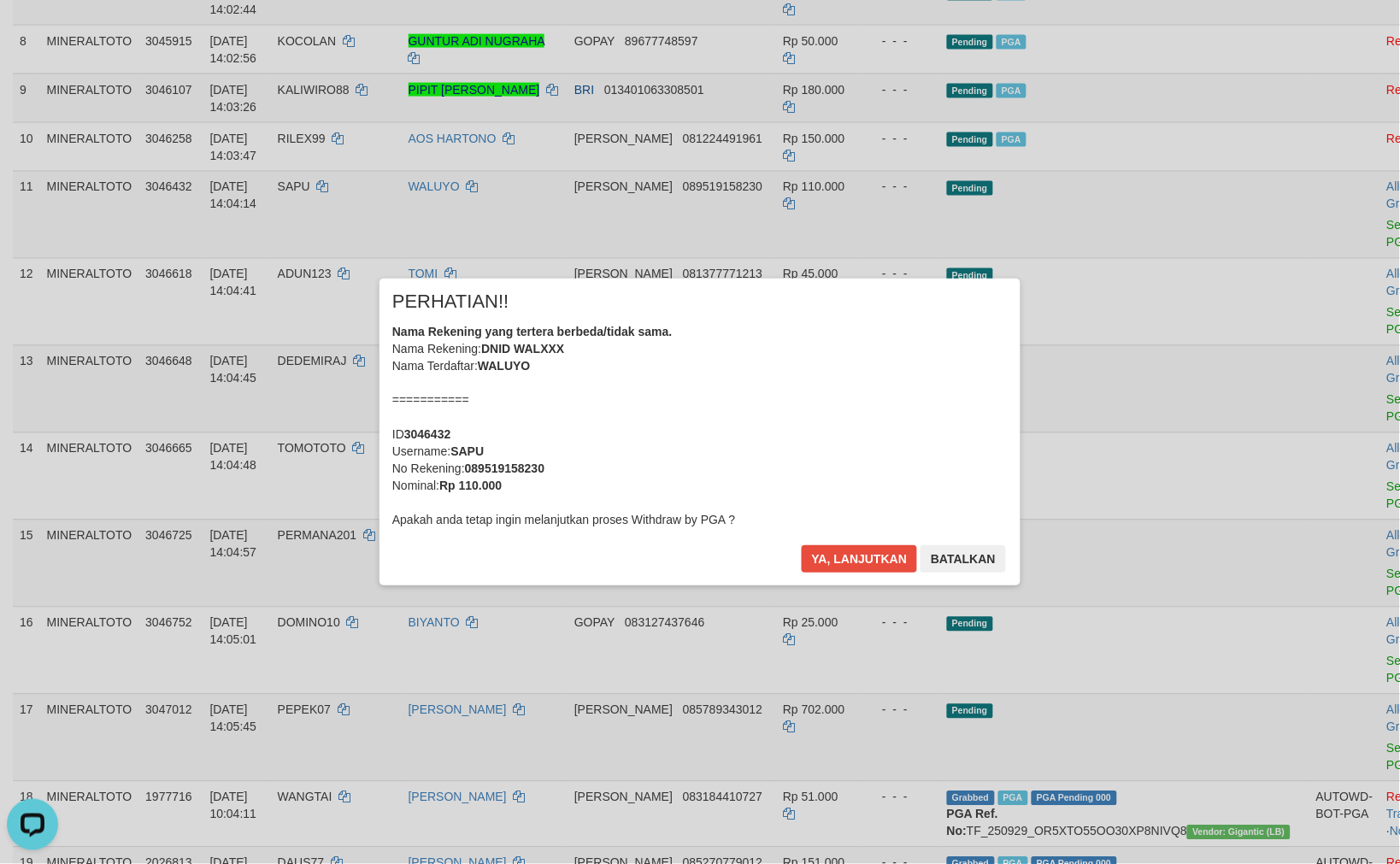
scroll to position [1359, 0]
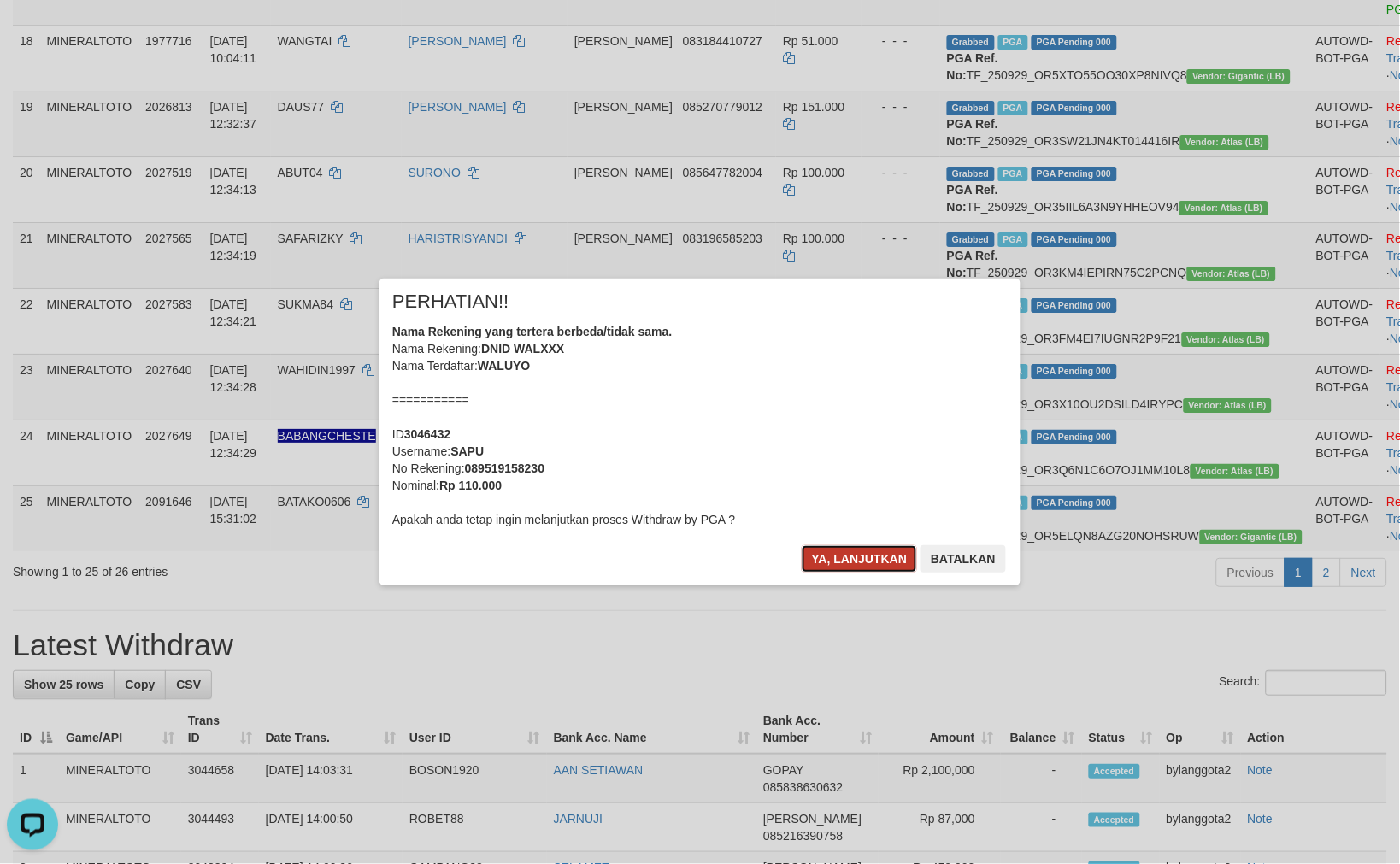
click at [870, 564] on button "Ya, lanjutkan" at bounding box center [859, 558] width 117 height 27
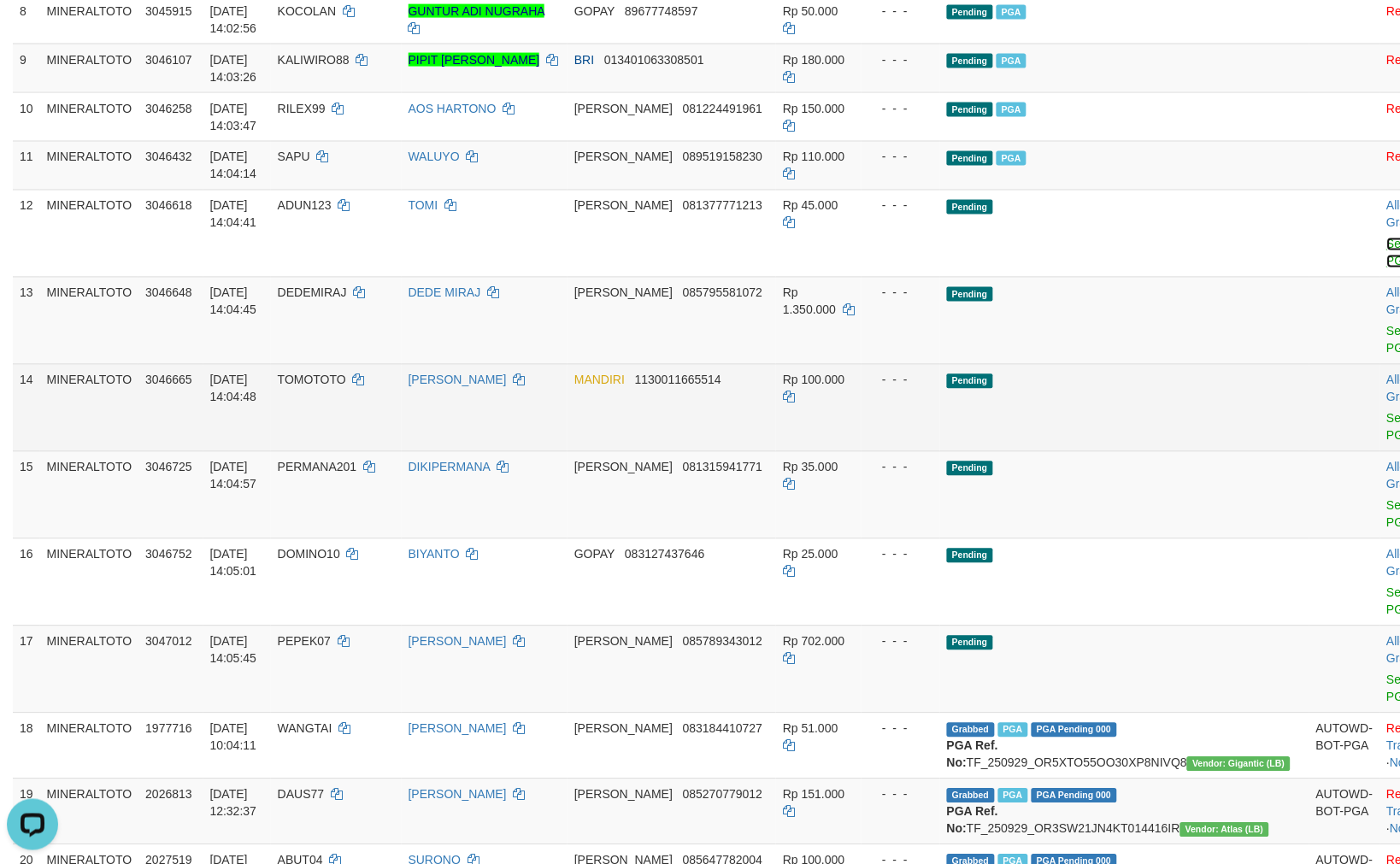
scroll to position [619, 0]
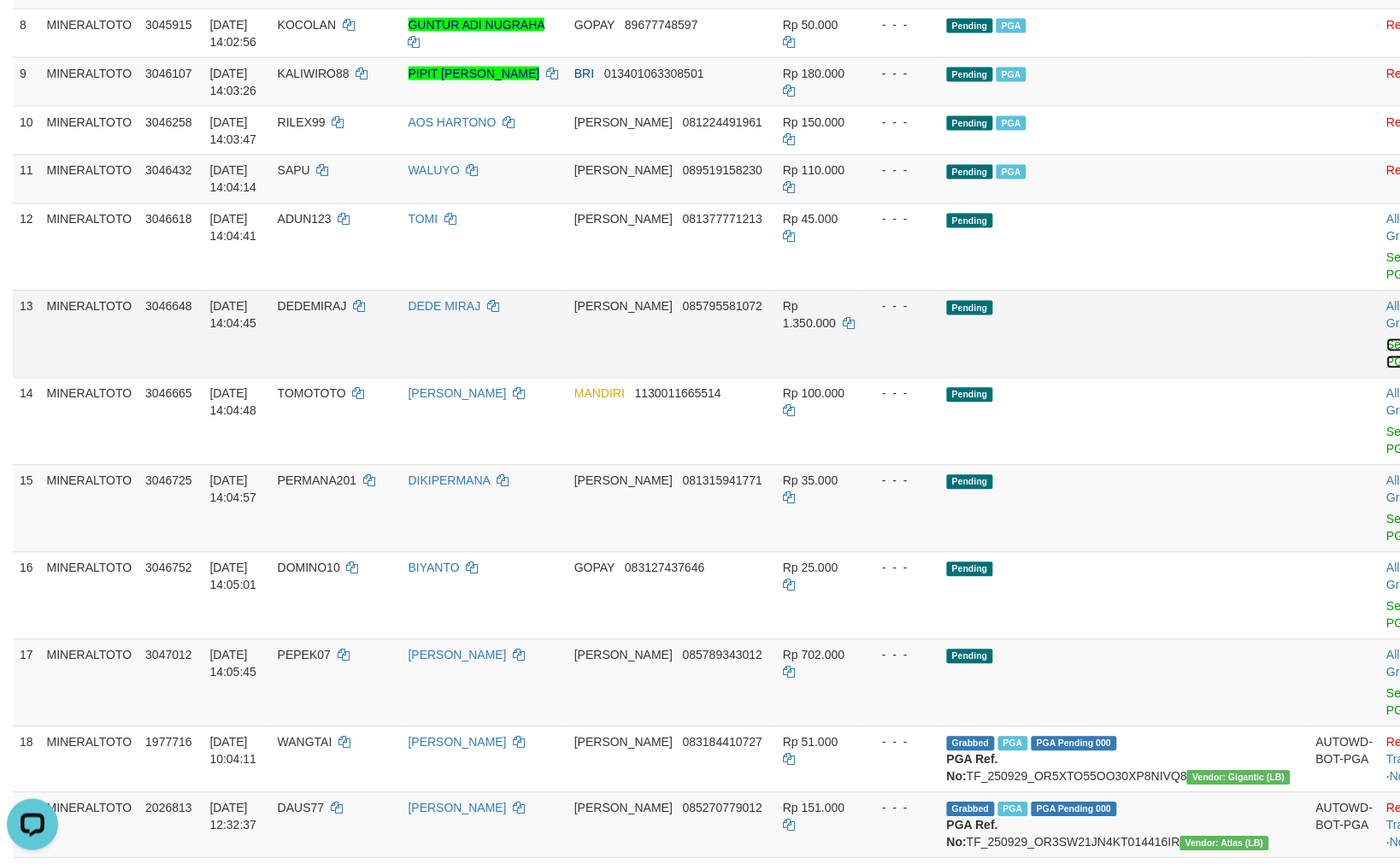
click at [1387, 343] on link "Send PGA" at bounding box center [1401, 353] width 28 height 31
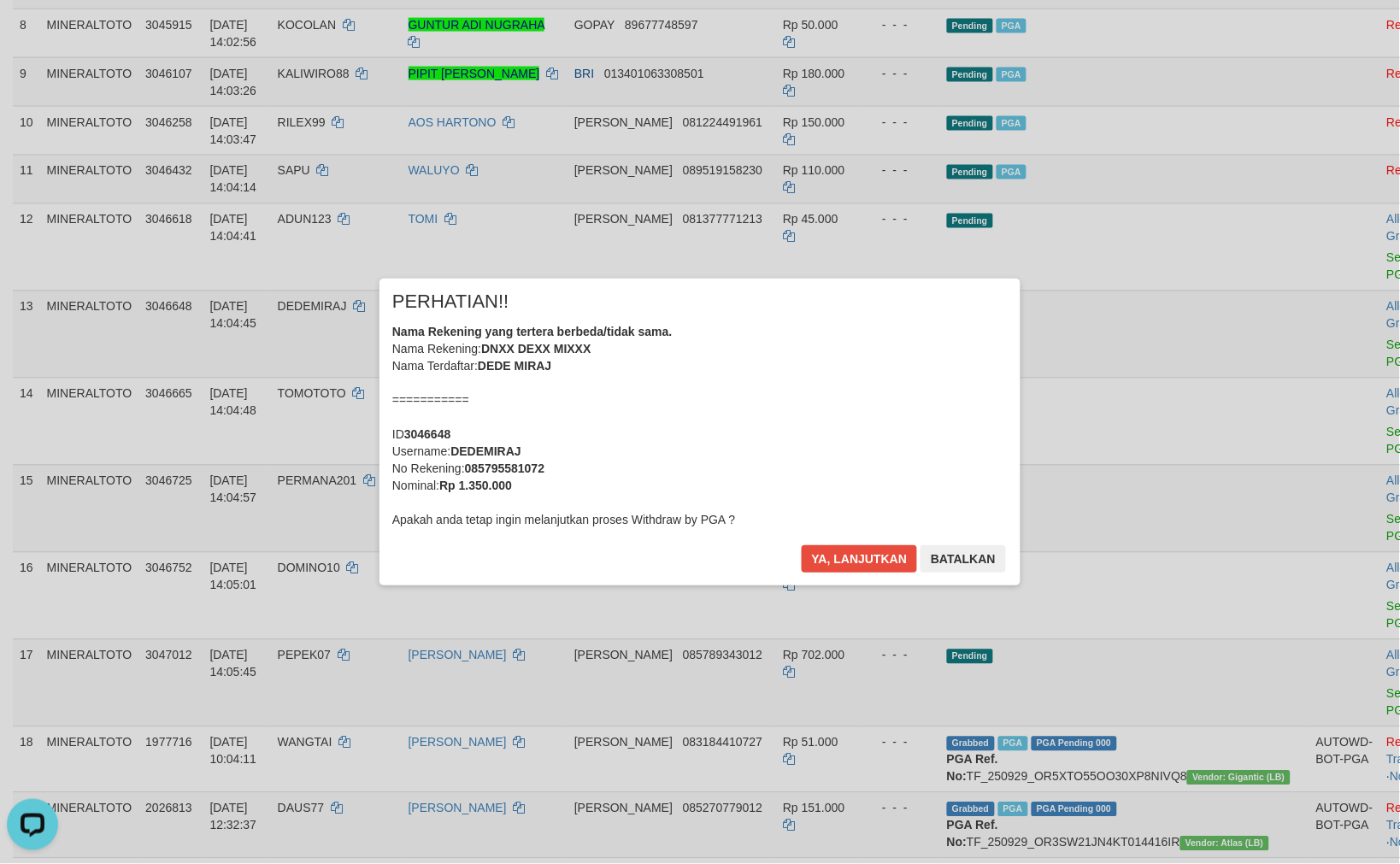
click at [1290, 428] on div "× PERHATIAN!! Nama Rekening yang tertera berbeda/tidak sama. Nama Rekening: DNX…" at bounding box center [700, 431] width 1400 height 374
click at [877, 552] on button "Ya, lanjutkan" at bounding box center [859, 558] width 117 height 27
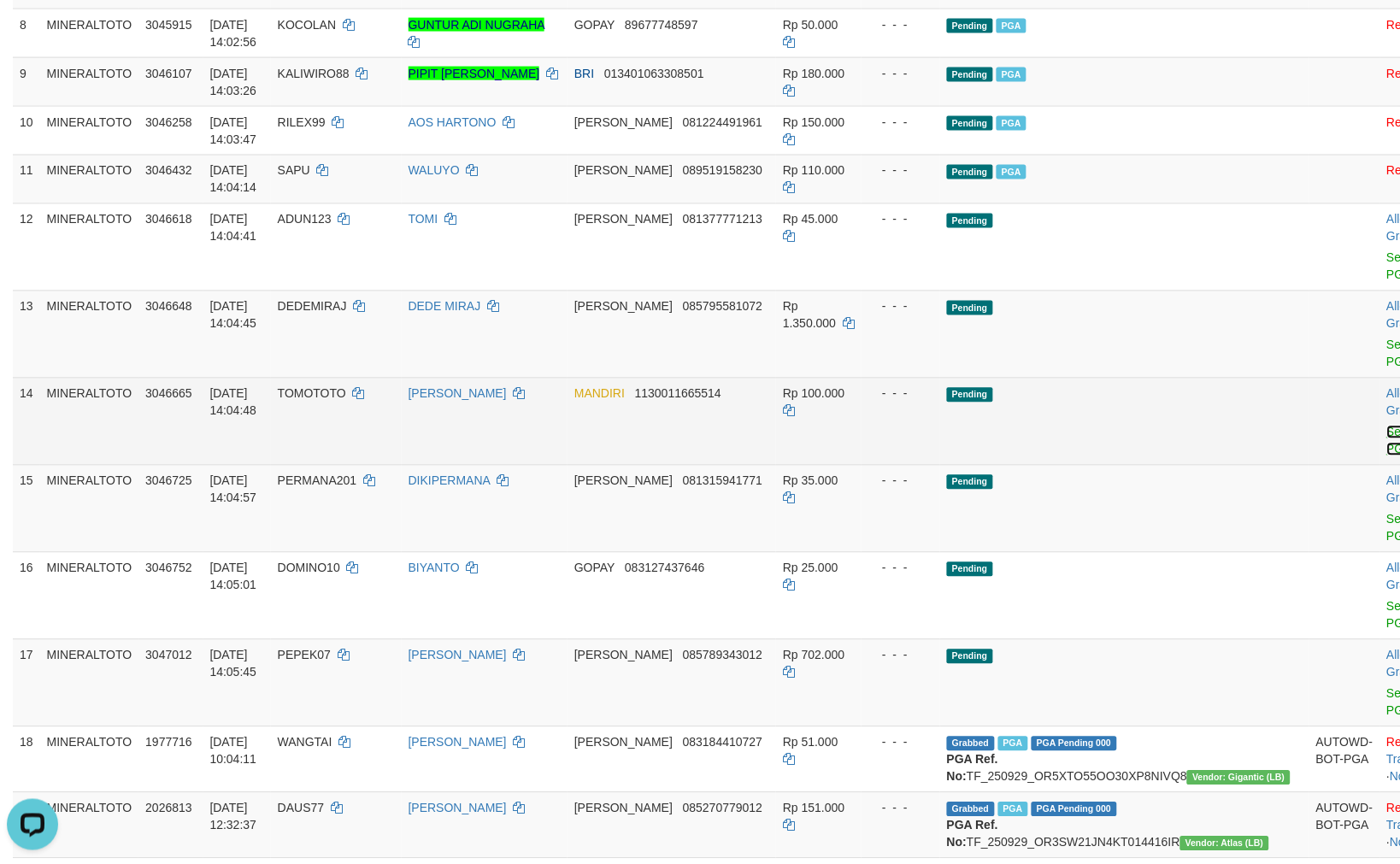
click at [1387, 430] on link "Send PGA" at bounding box center [1401, 441] width 28 height 31
click at [1387, 513] on link "Send PGA" at bounding box center [1401, 528] width 28 height 31
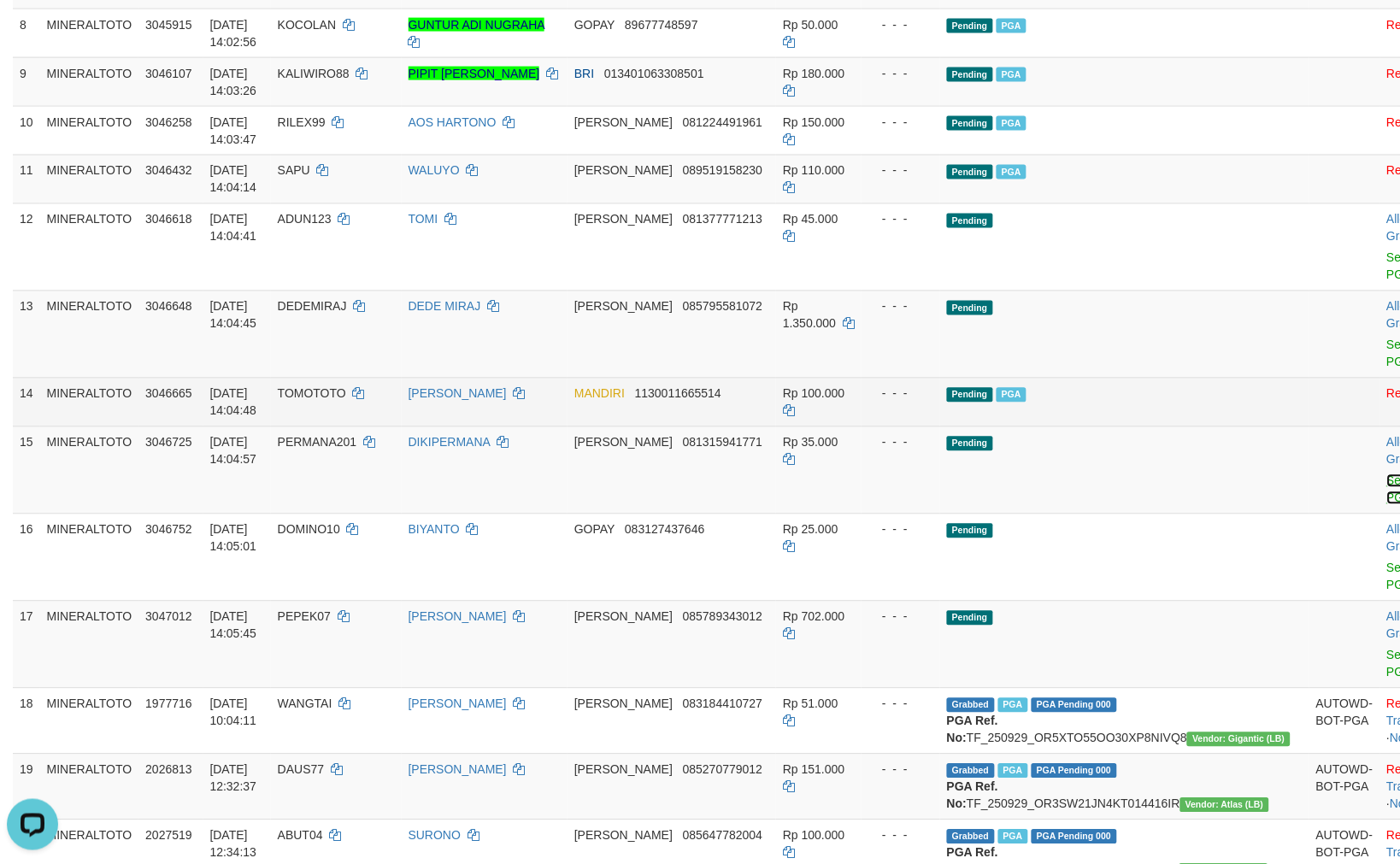
scroll to position [581, 0]
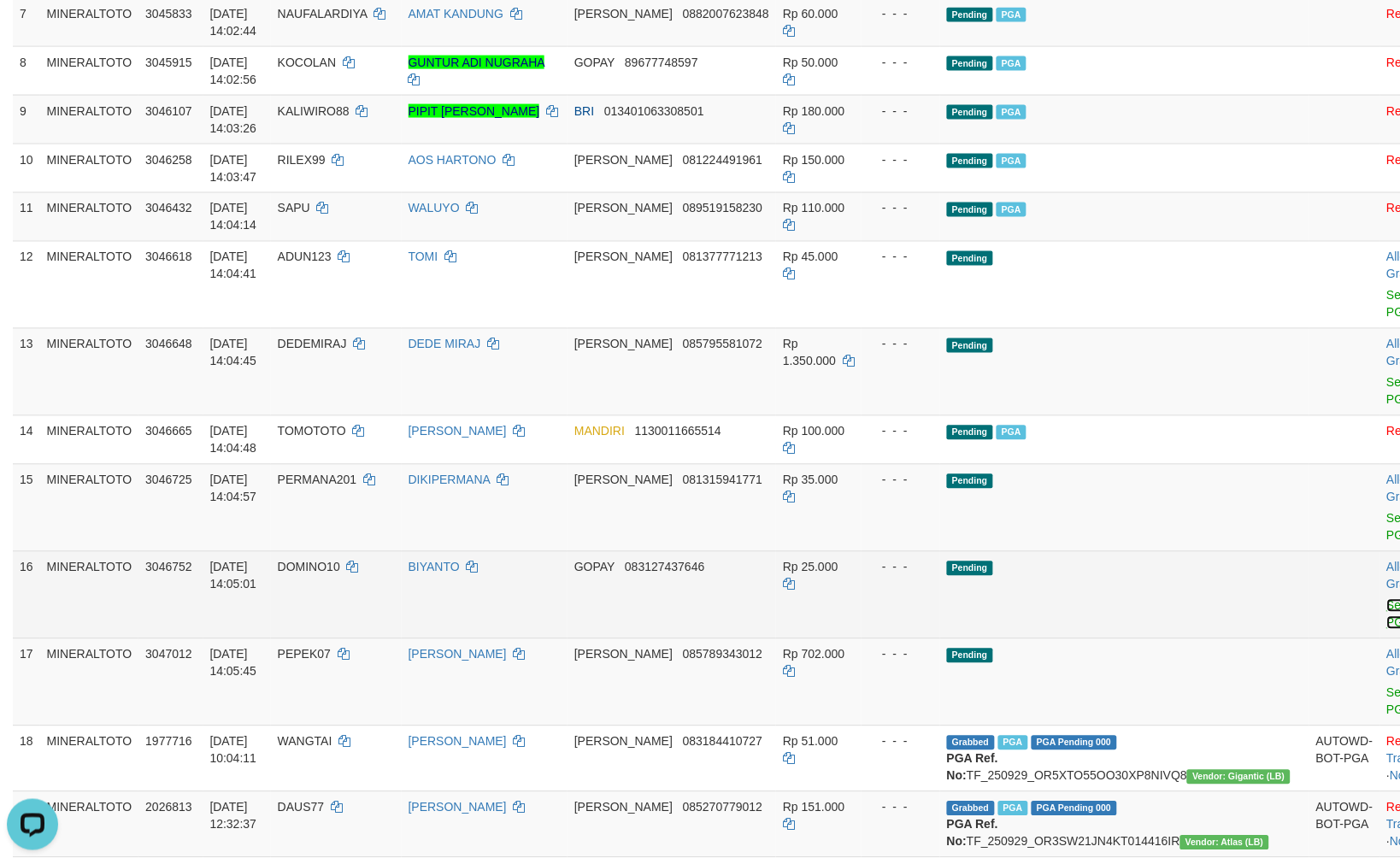
click at [1387, 602] on link "Send PGA" at bounding box center [1401, 614] width 28 height 31
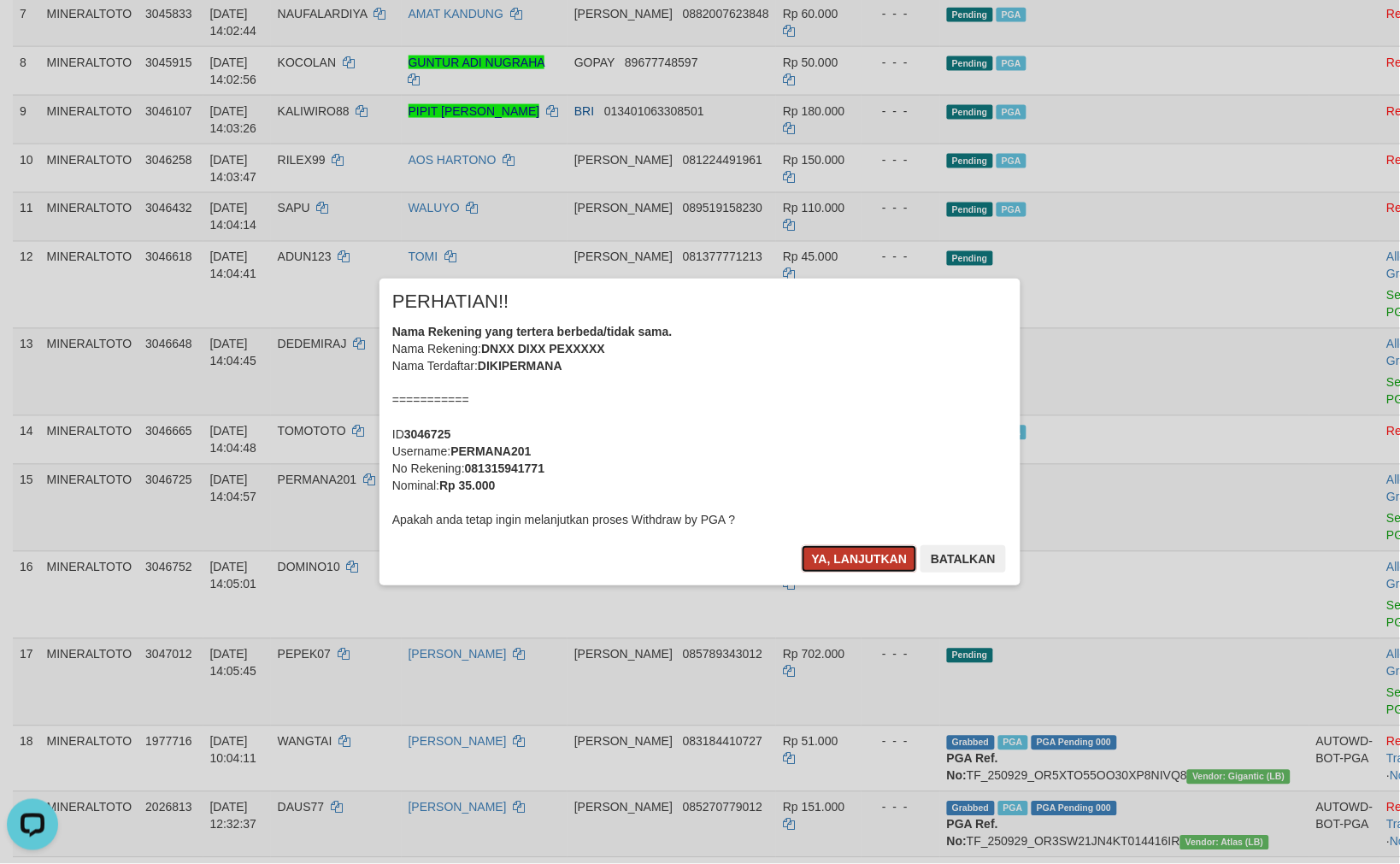
click at [863, 561] on button "Ya, lanjutkan" at bounding box center [859, 558] width 117 height 27
click at [856, 559] on button "Ya, lanjutkan" at bounding box center [859, 558] width 117 height 27
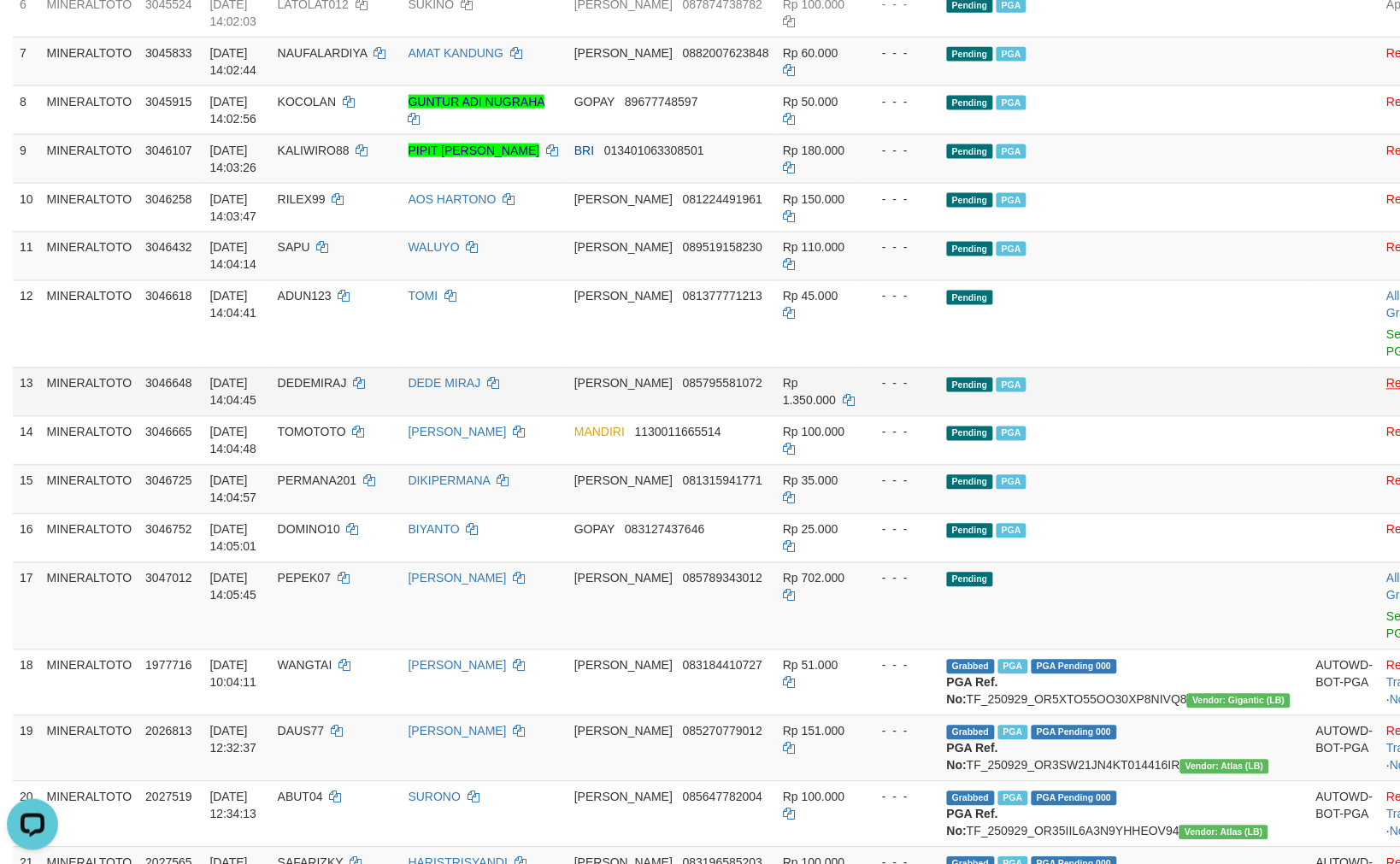
scroll to position [504, 0]
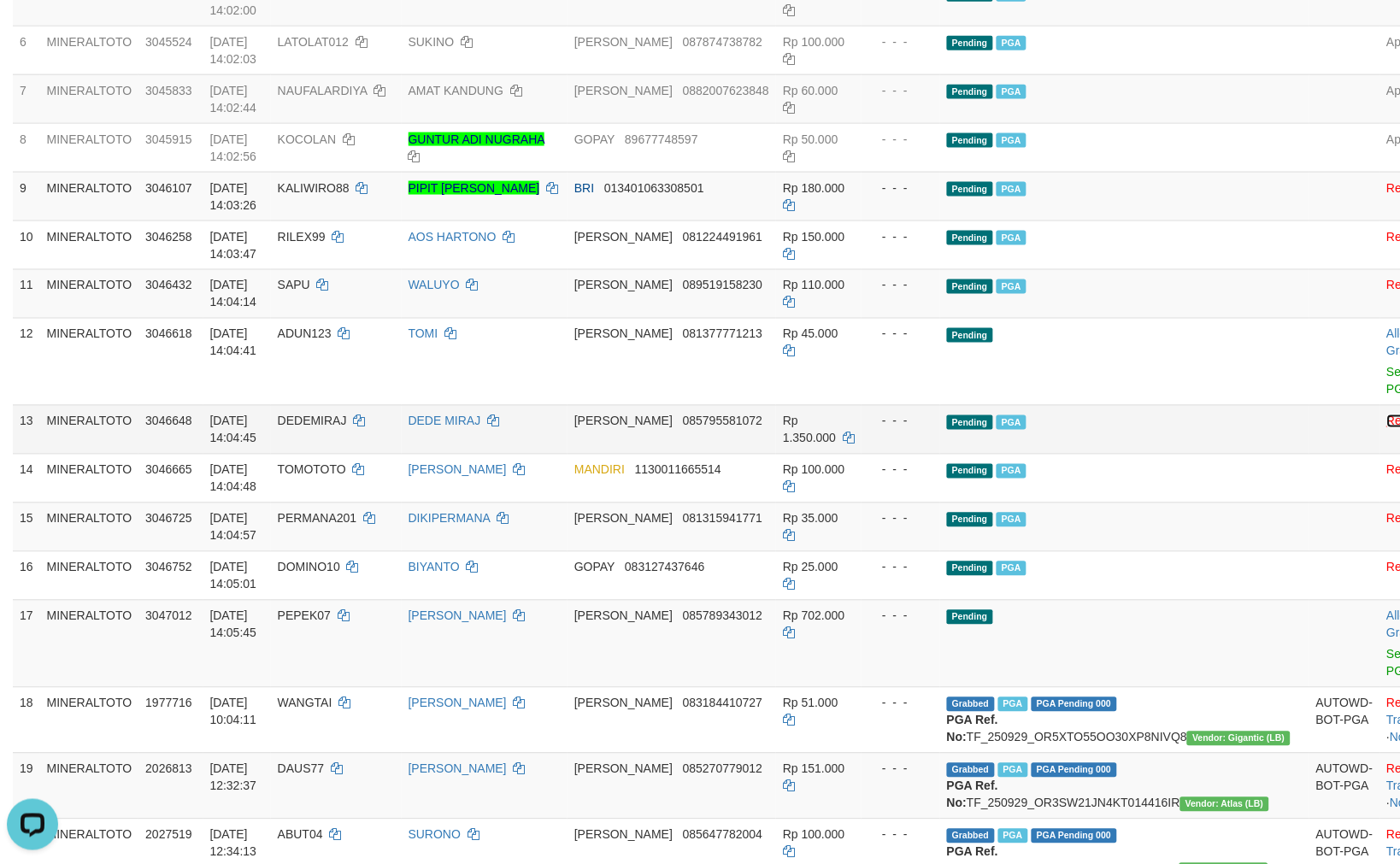
click at [1387, 421] on link "Reject" at bounding box center [1404, 421] width 34 height 14
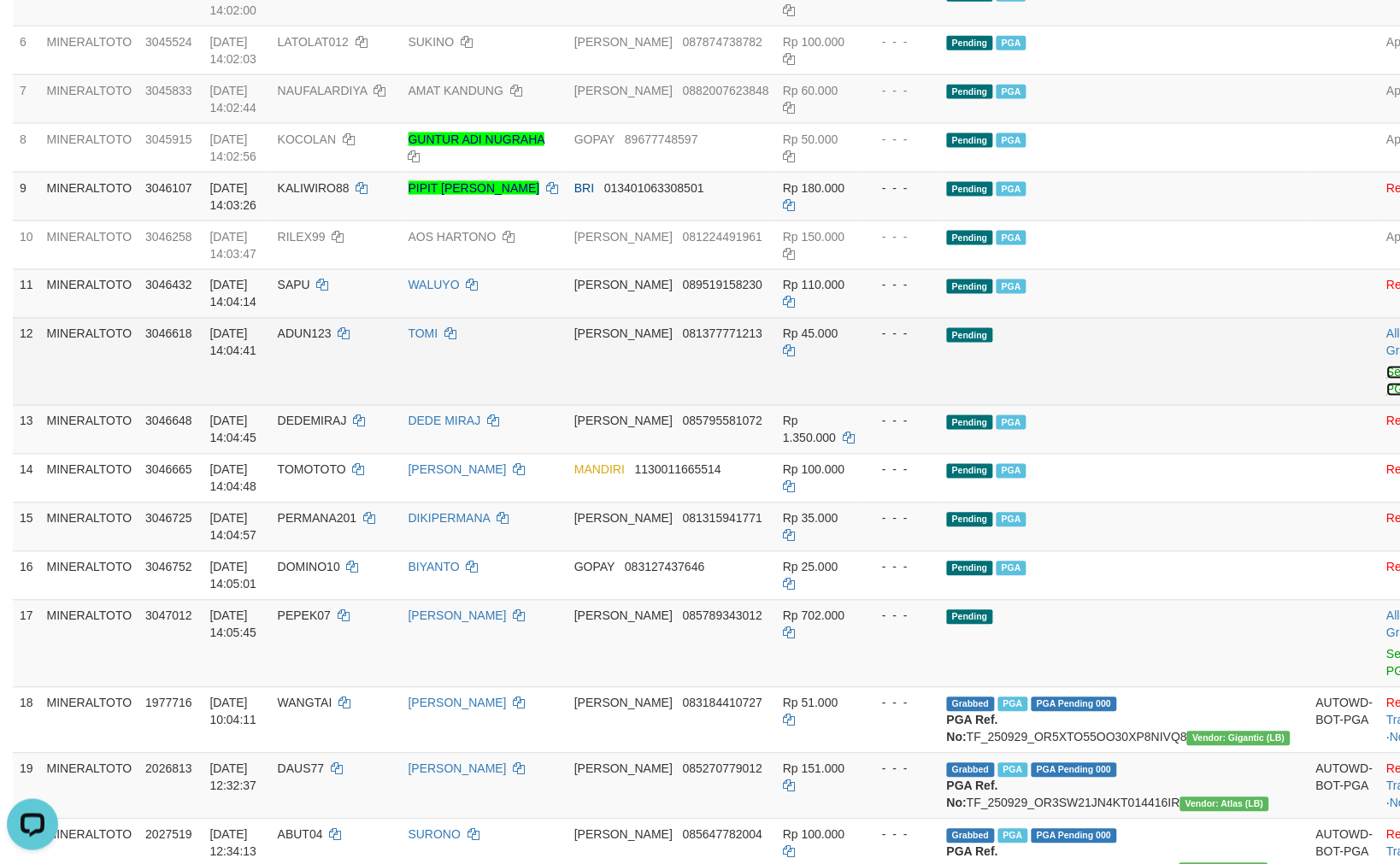
click at [1387, 371] on link "Send PGA" at bounding box center [1401, 380] width 28 height 31
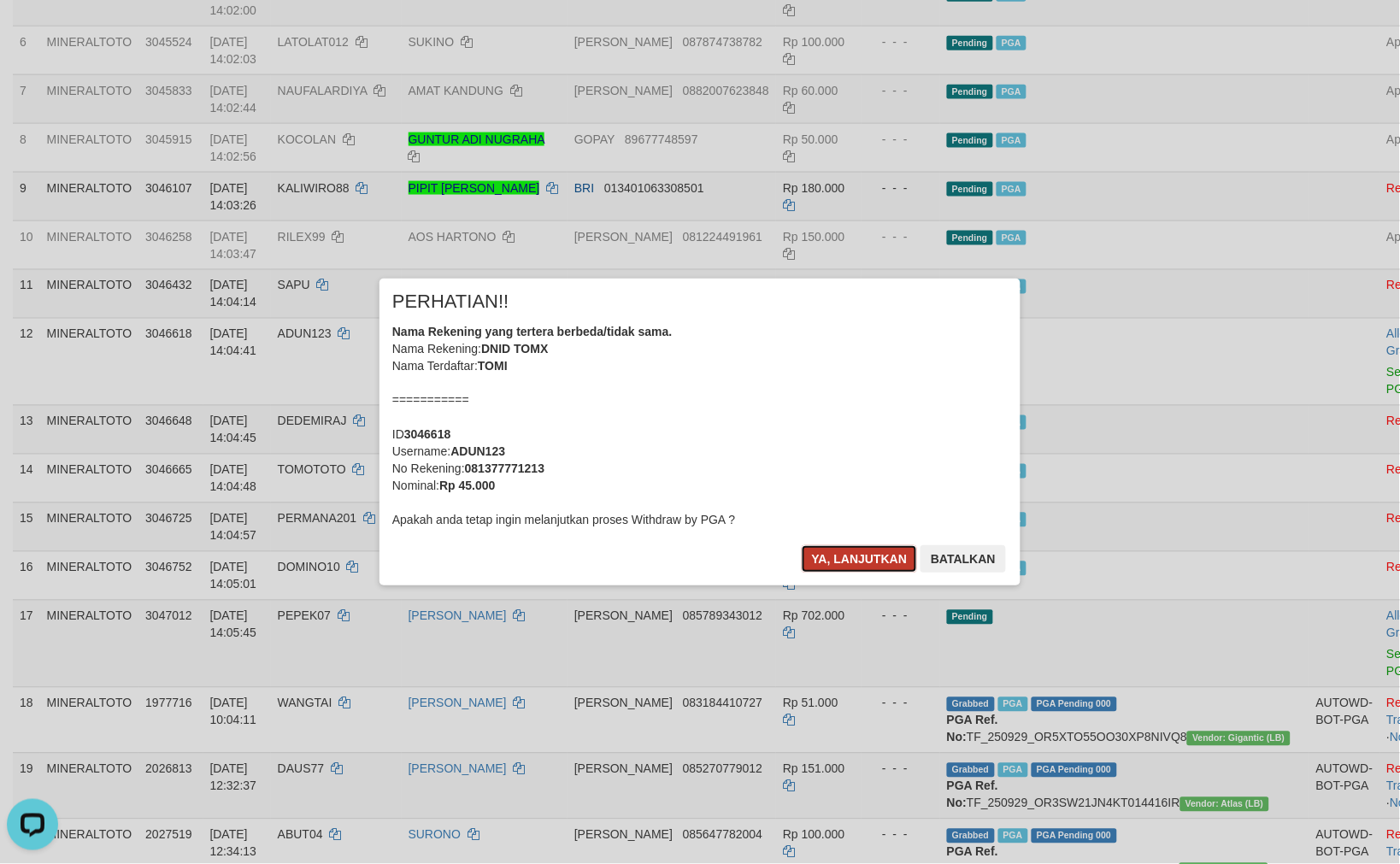
click at [849, 548] on button "Ya, lanjutkan" at bounding box center [859, 558] width 117 height 27
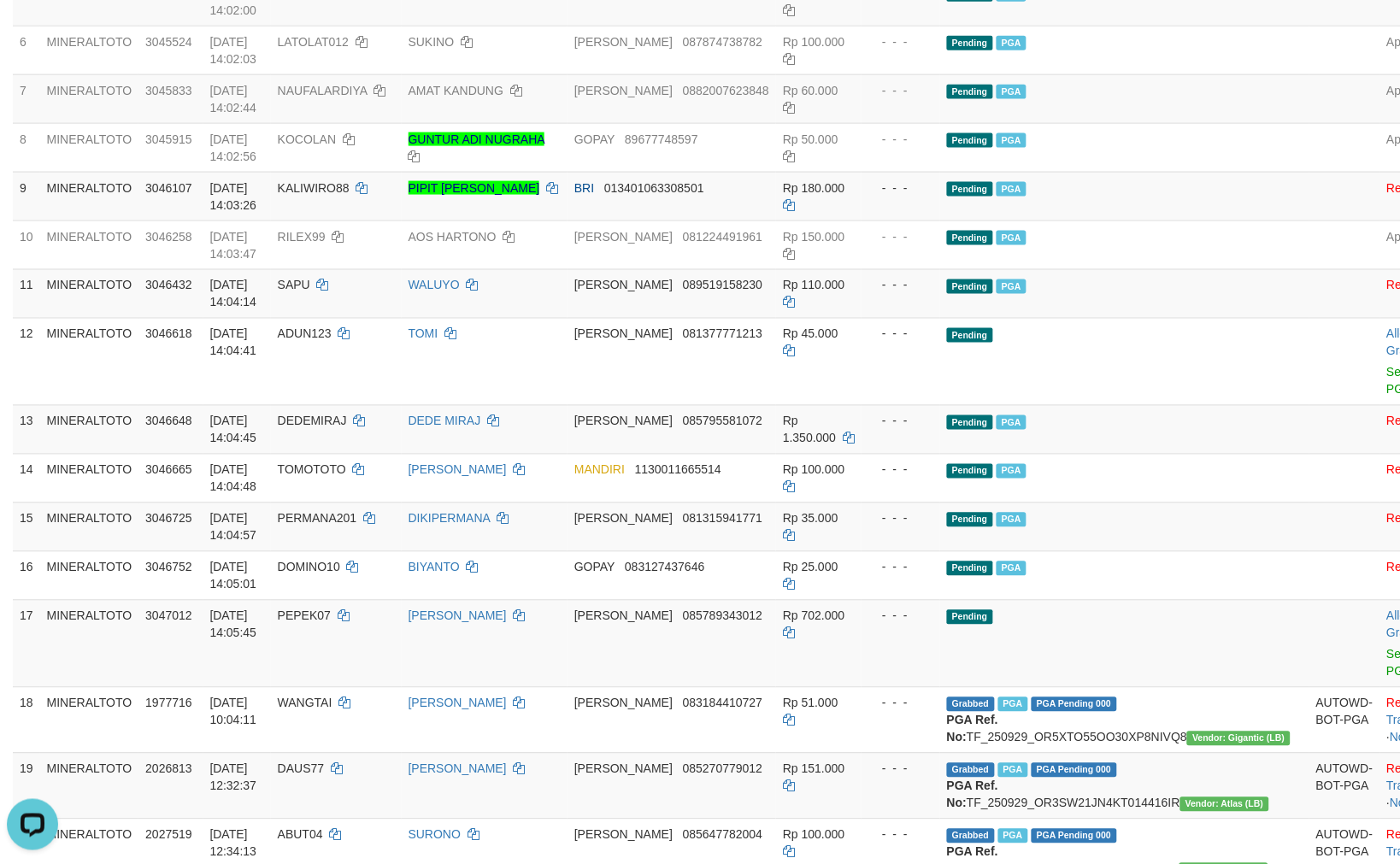
scroll to position [465, 0]
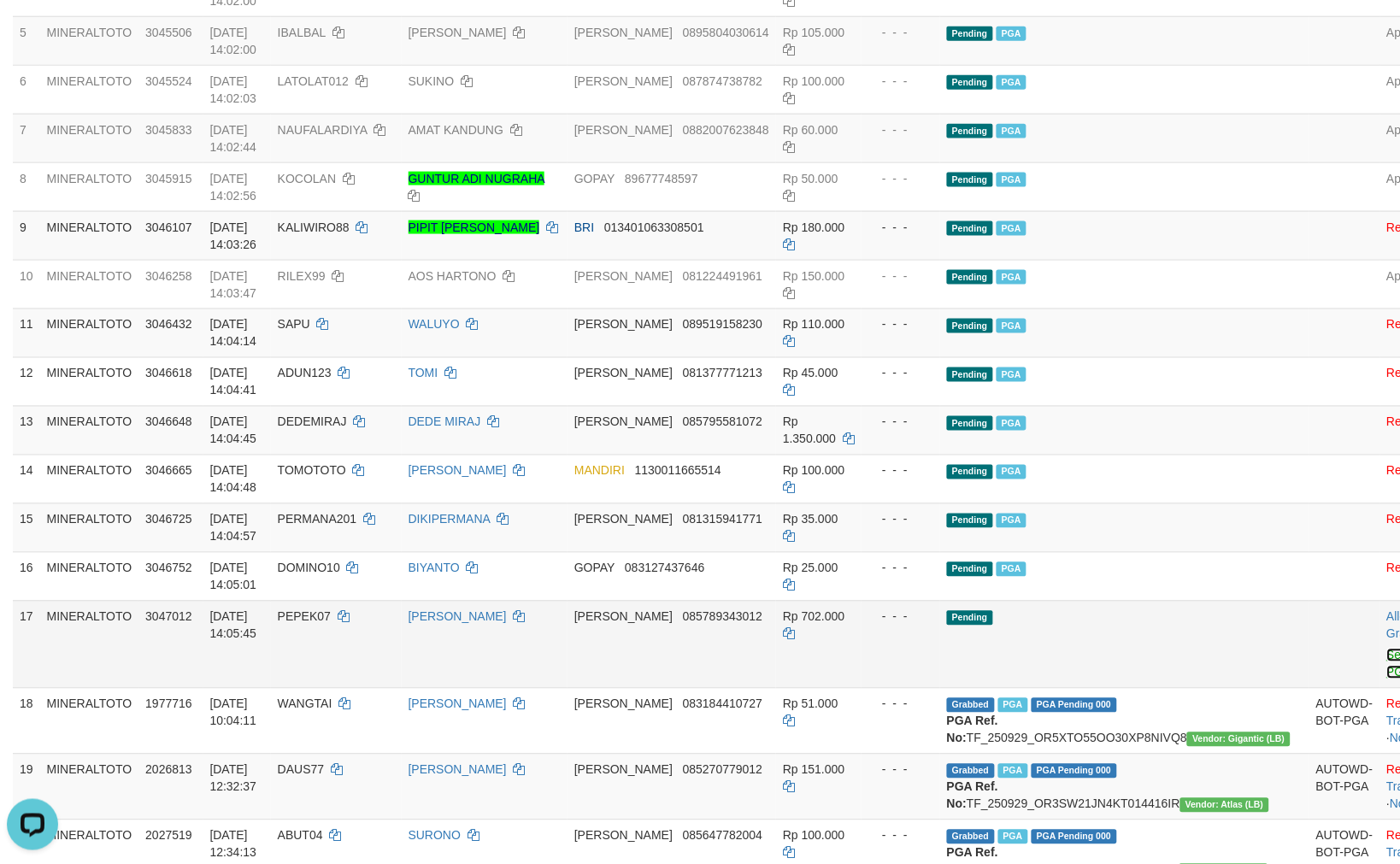
click at [1387, 656] on link "Send PGA" at bounding box center [1401, 663] width 28 height 31
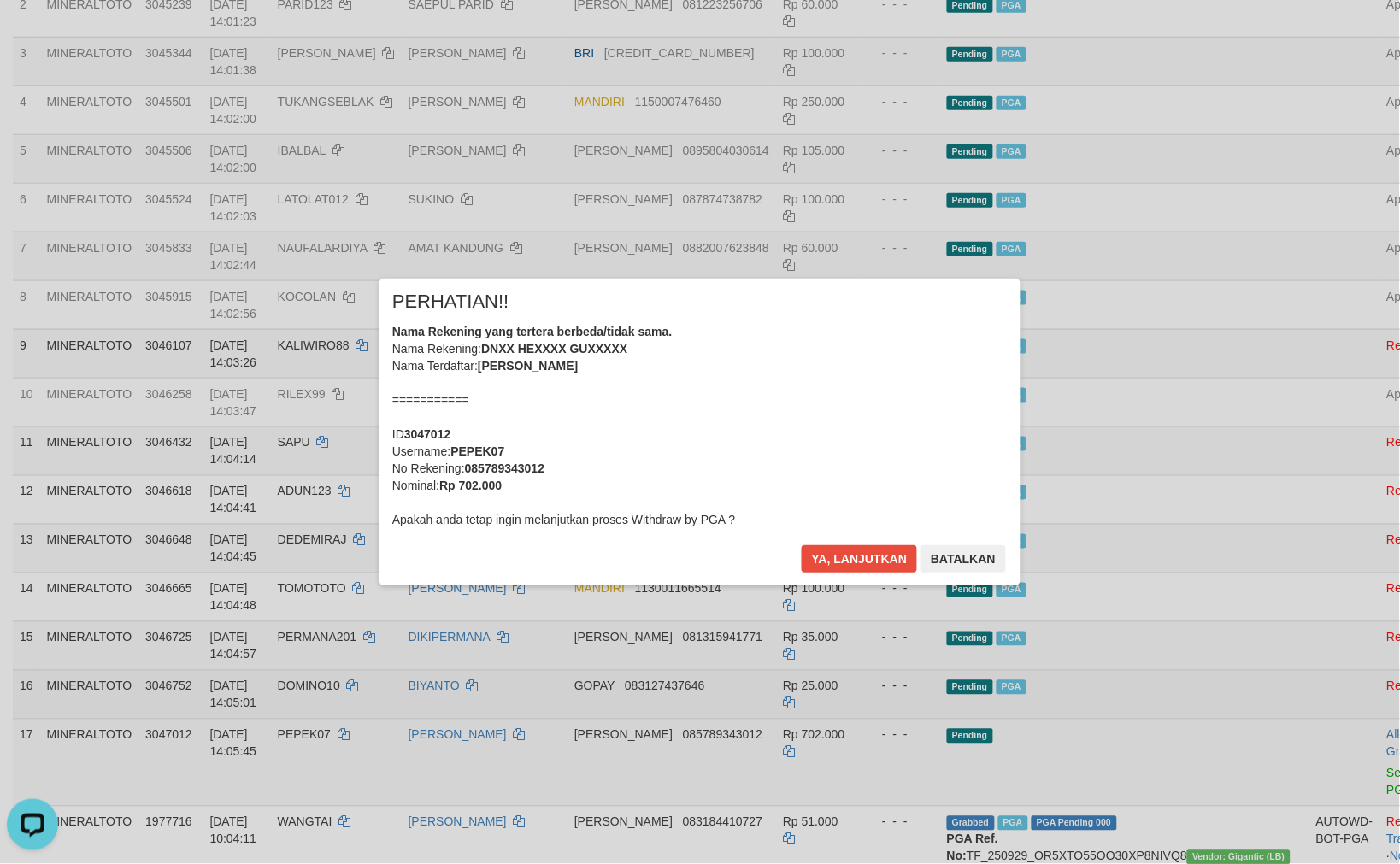
scroll to position [0, 0]
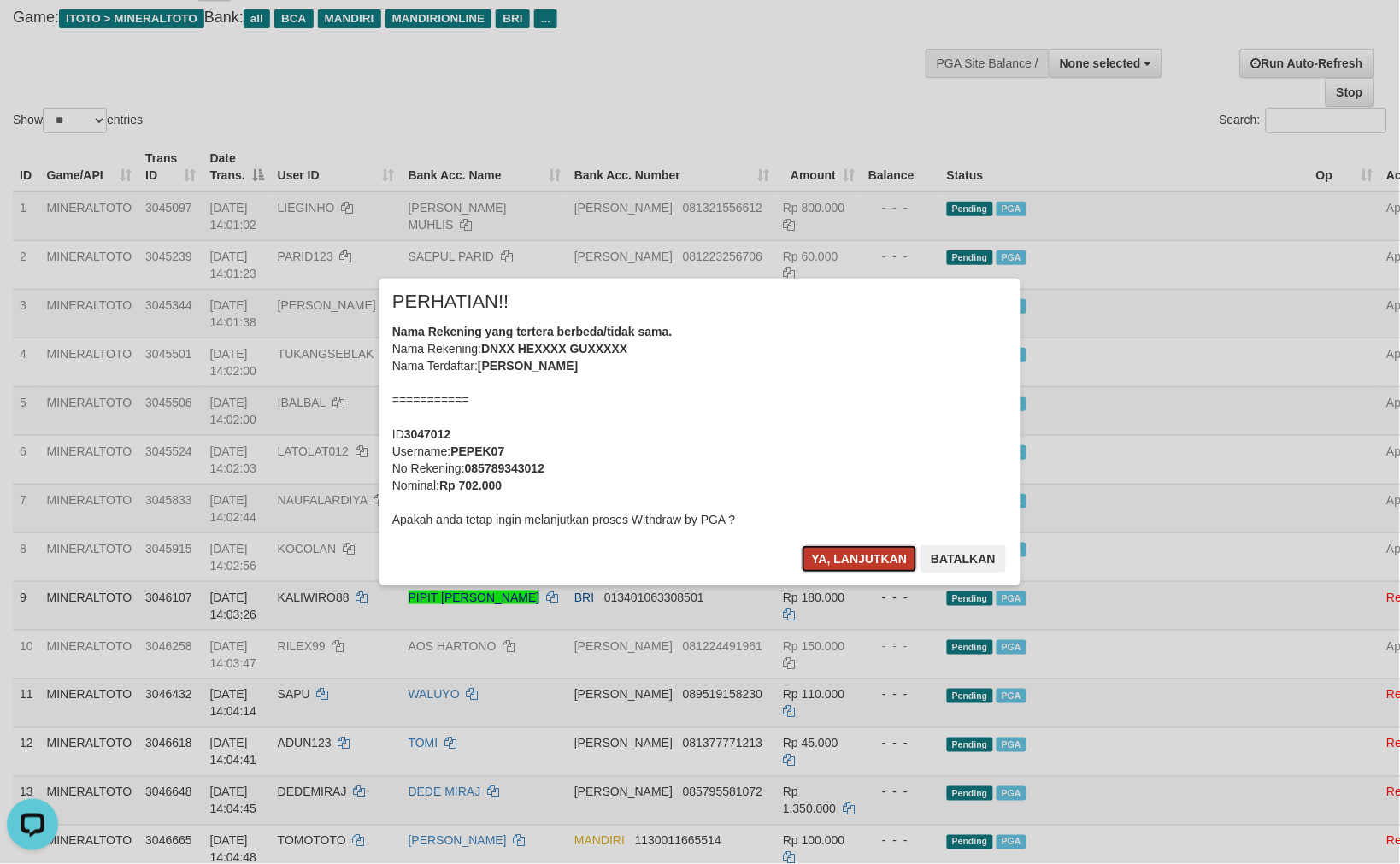
click at [840, 553] on button "Ya, lanjutkan" at bounding box center [859, 558] width 117 height 27
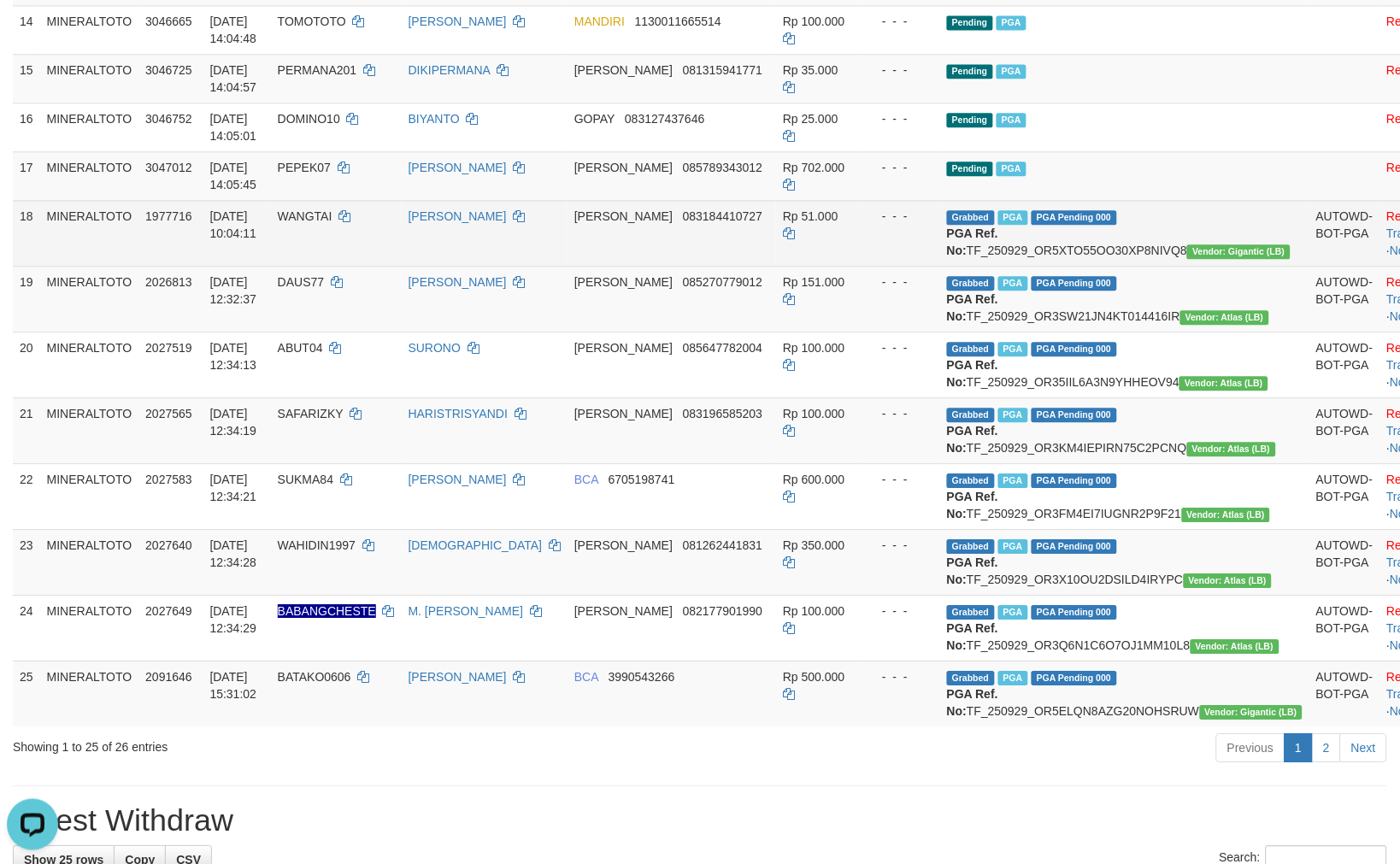
scroll to position [918, 0]
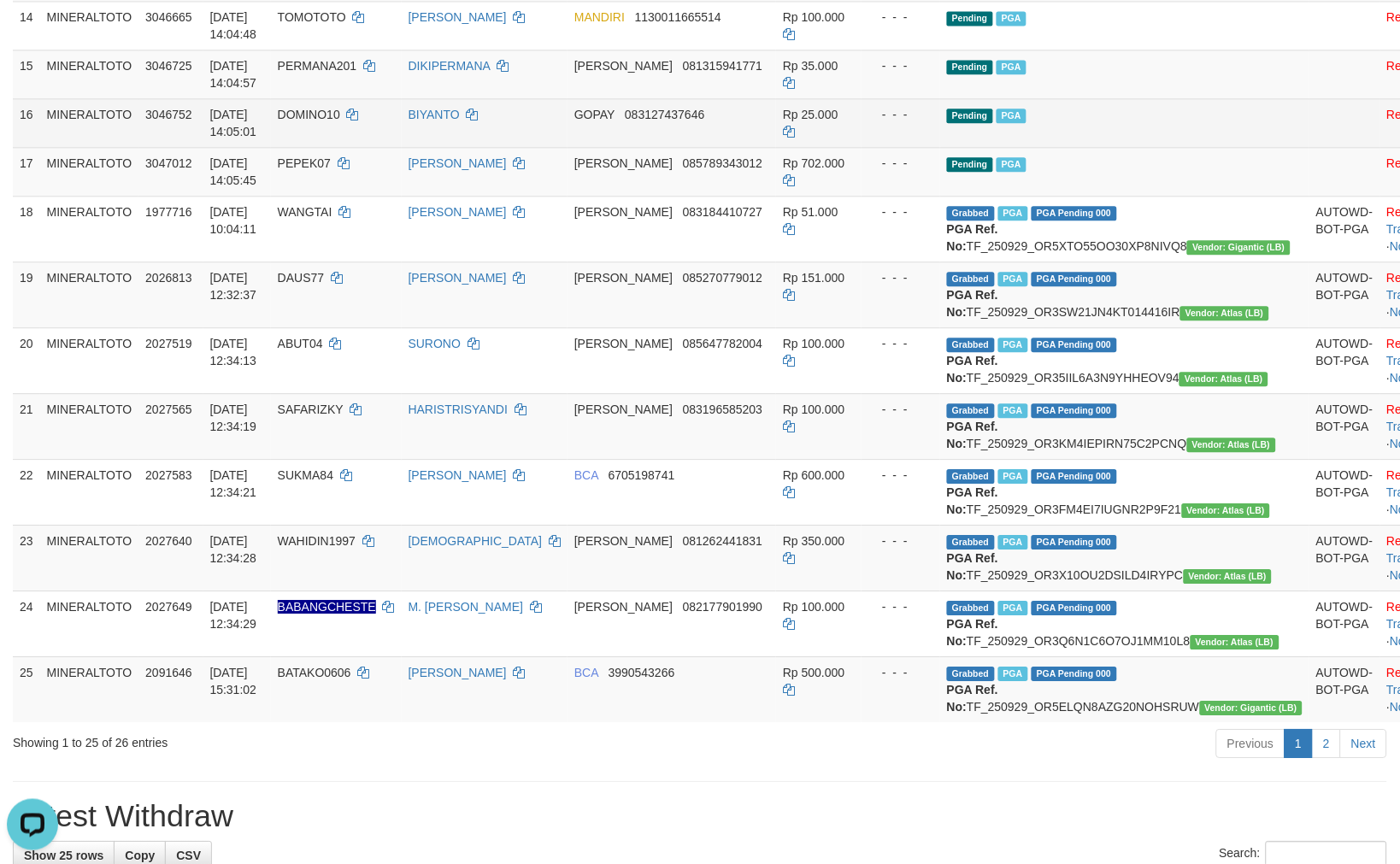
click at [1121, 129] on td "Pending PGA" at bounding box center [1124, 123] width 369 height 49
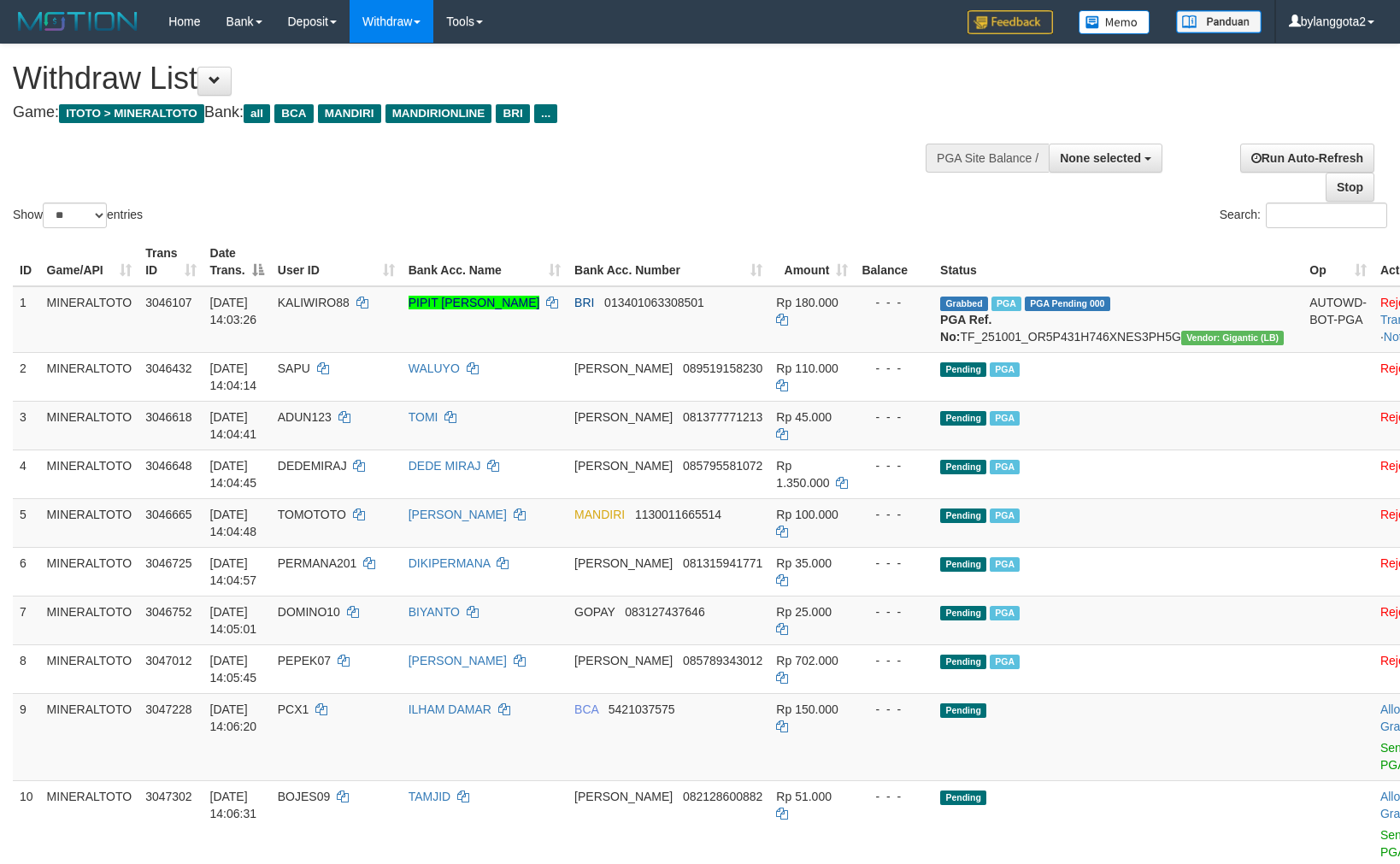
select select
select select "**"
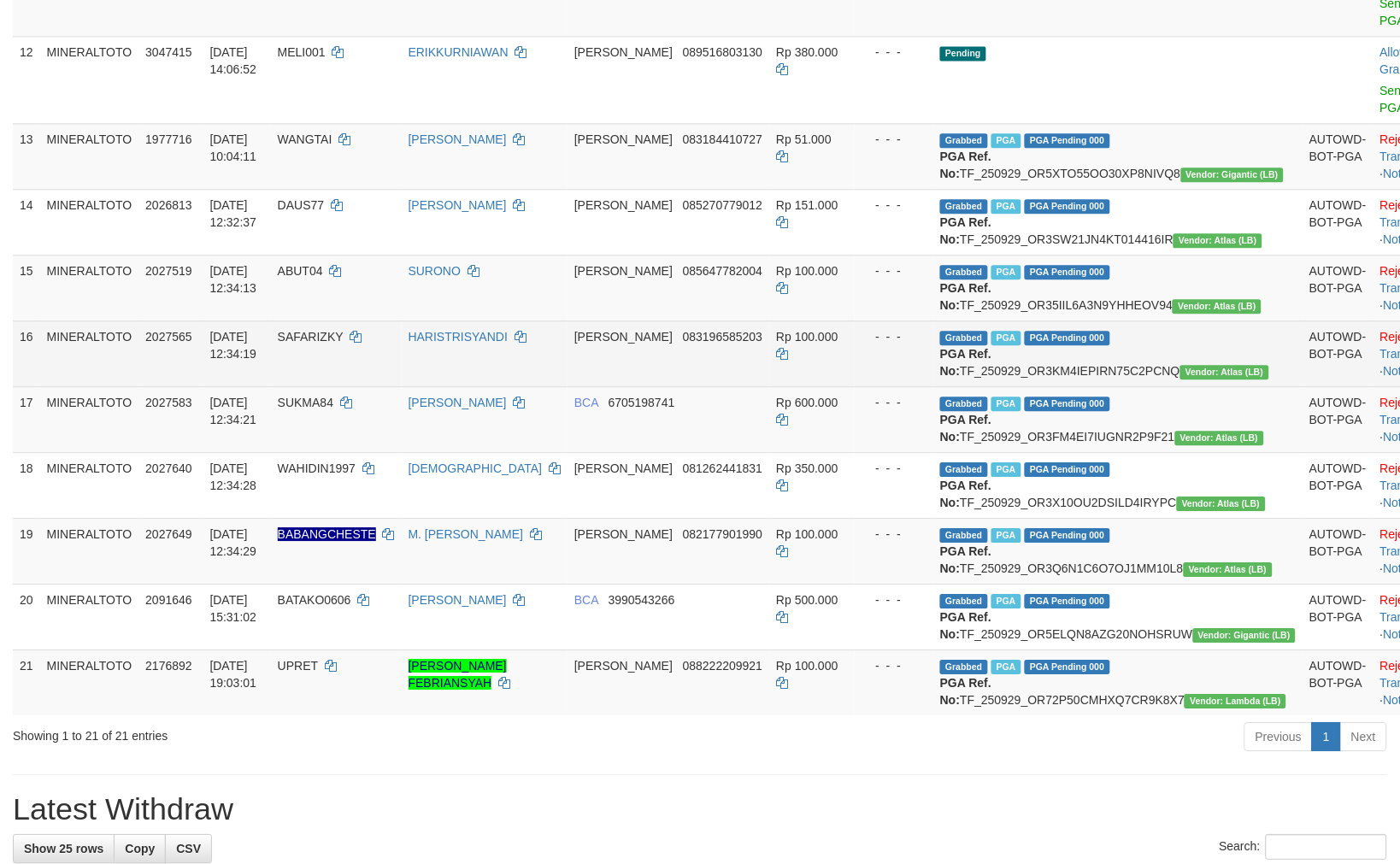
click at [985, 386] on td "Grabbed PGA PGA Pending 000 PGA Ref. No: TF_250929_OR3KM4IEPIRN75C2PCNQ Vendor:…" at bounding box center [1117, 353] width 369 height 66
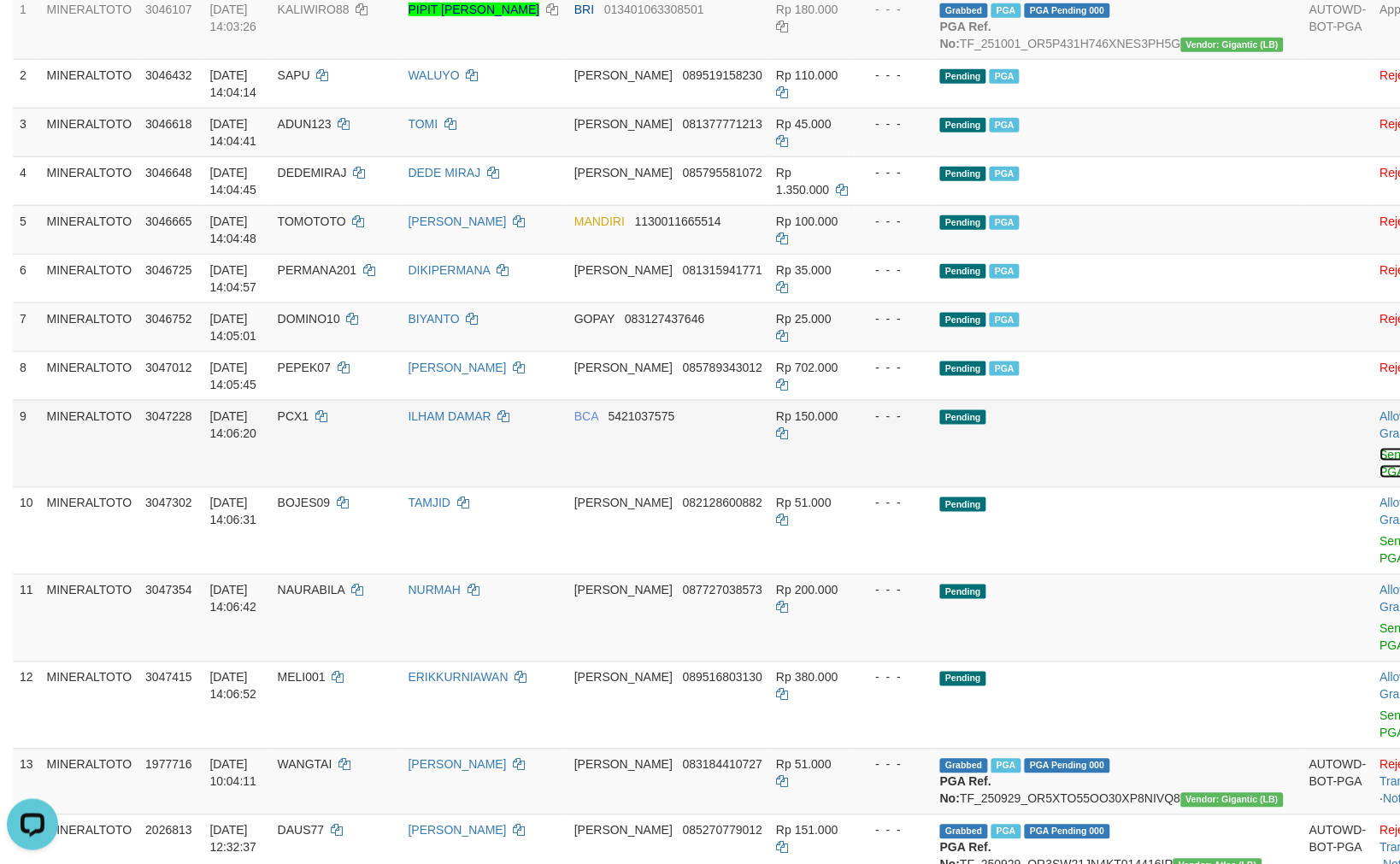
click at [1380, 471] on link "Send PGA" at bounding box center [1394, 463] width 28 height 31
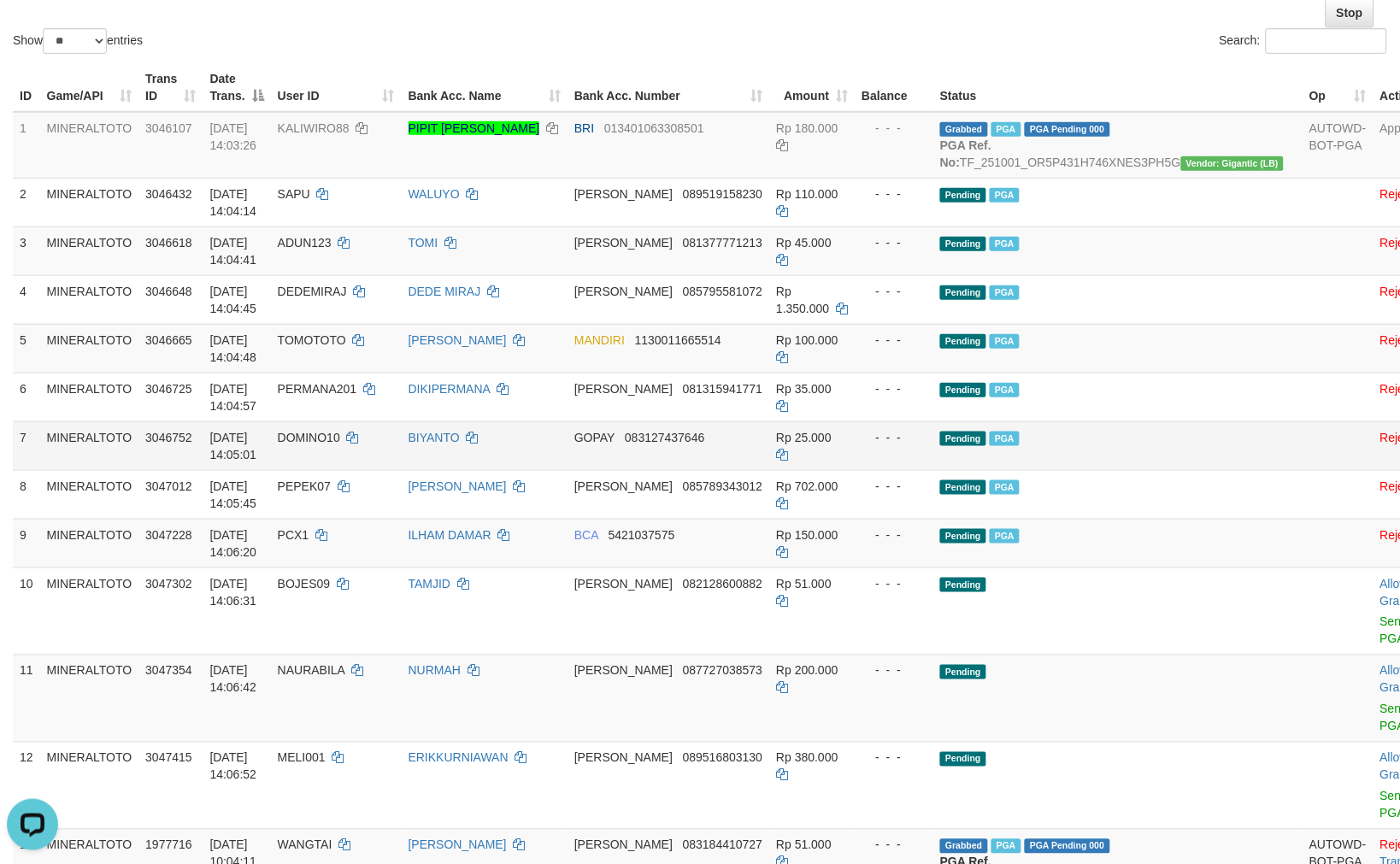
scroll to position [9, 0]
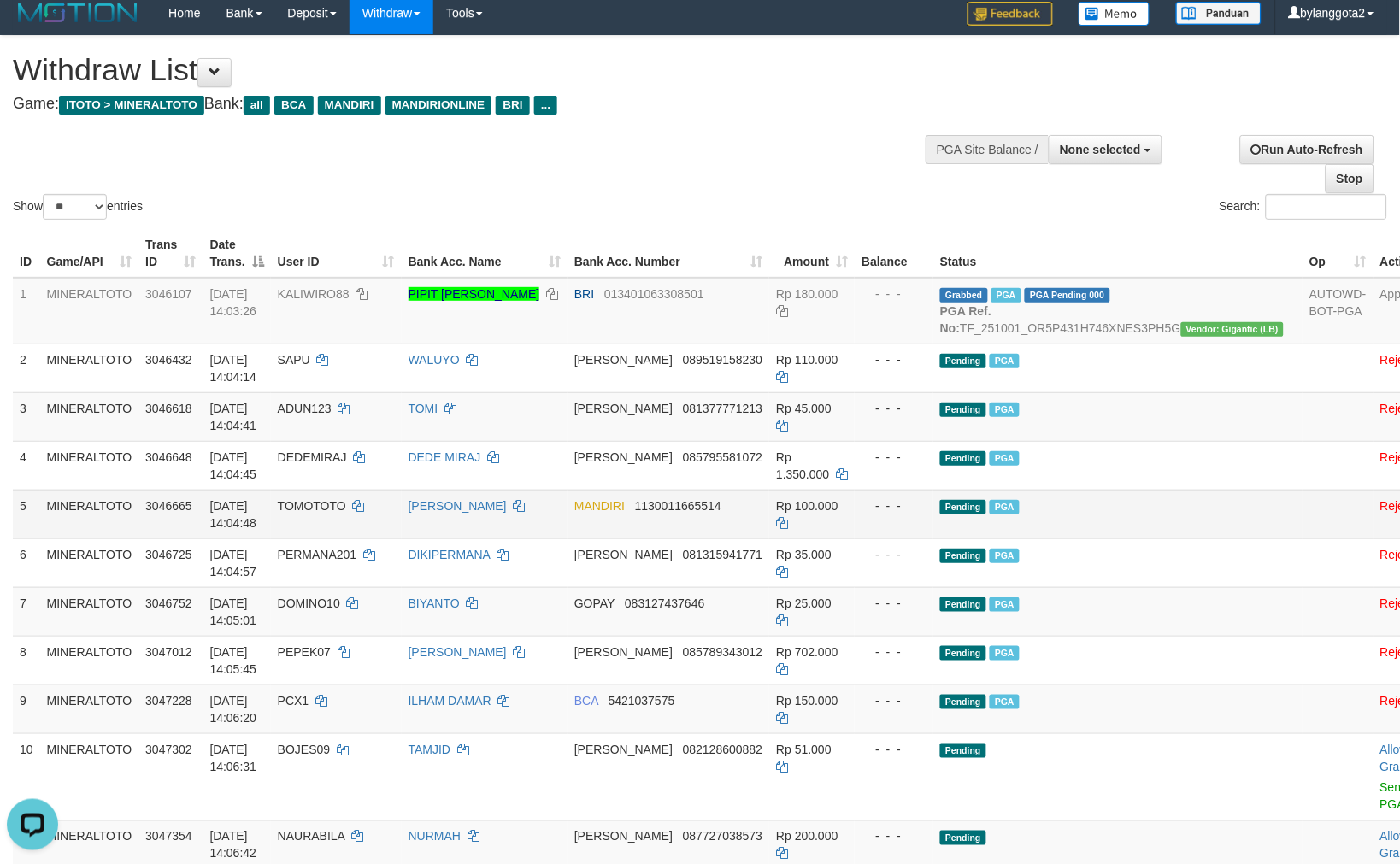
click at [1149, 535] on td "Pending PGA" at bounding box center [1117, 514] width 369 height 49
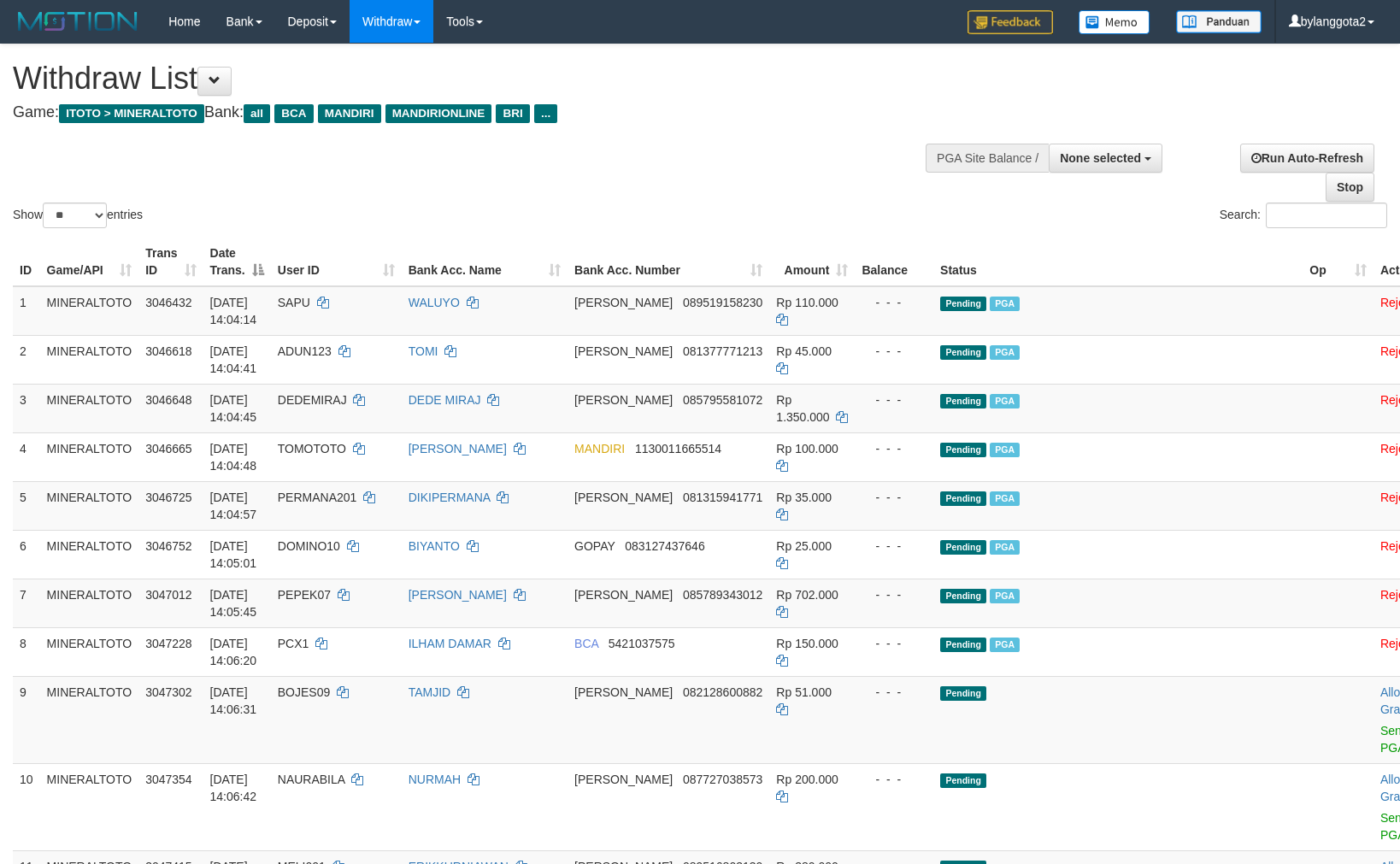
select select
select select "**"
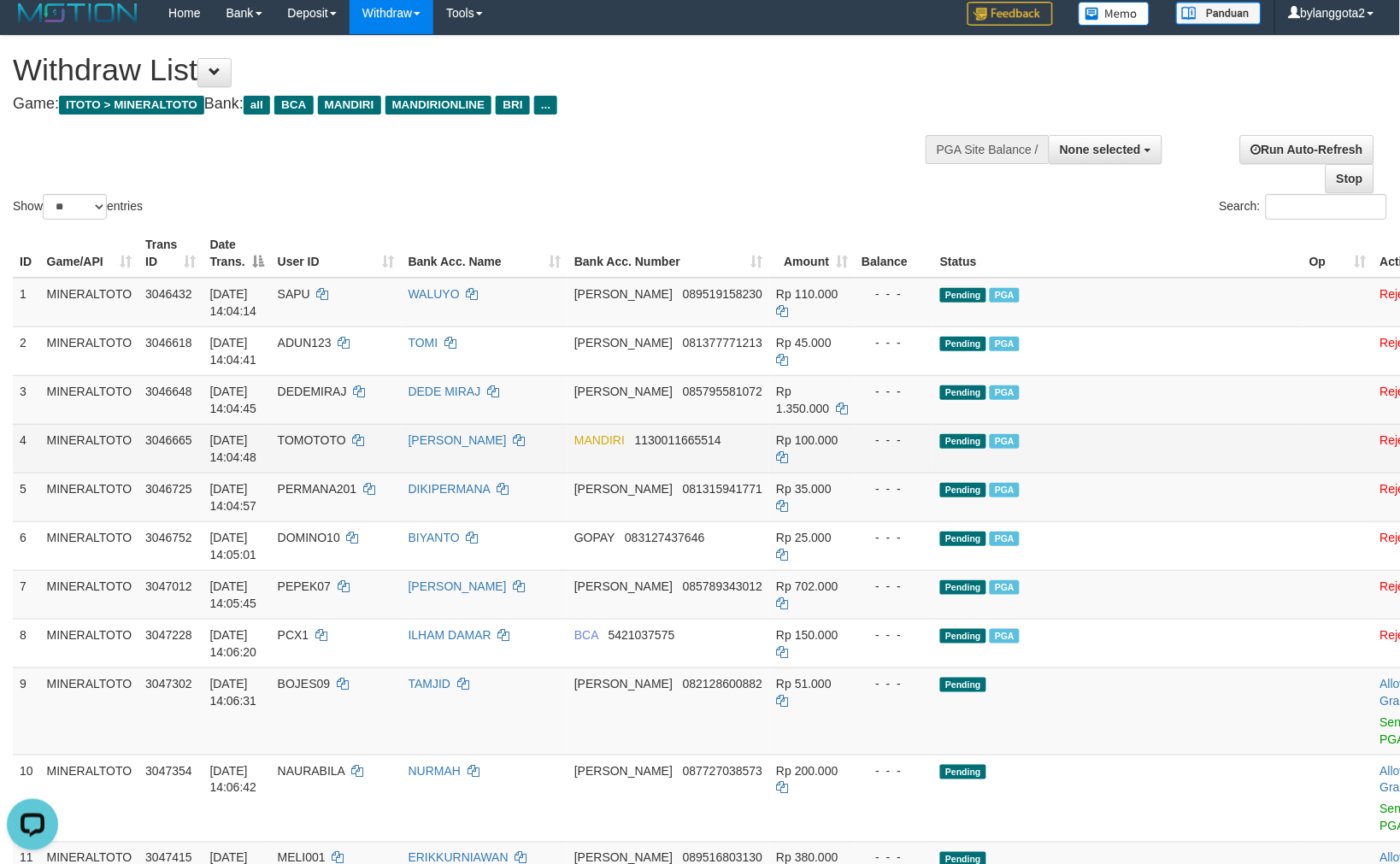
click at [1100, 424] on td "Pending PGA" at bounding box center [1117, 449] width 369 height 49
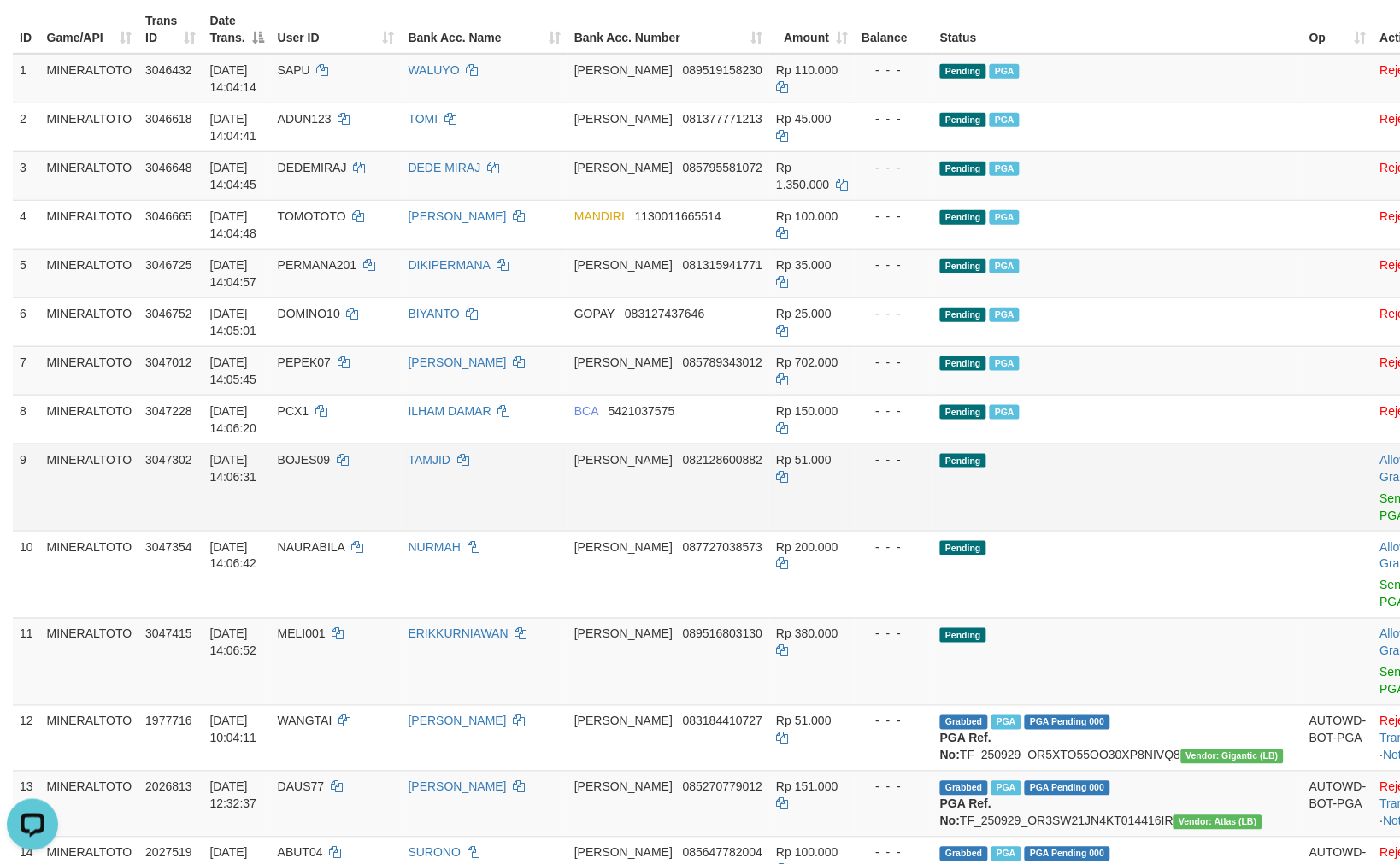
scroll to position [294, 0]
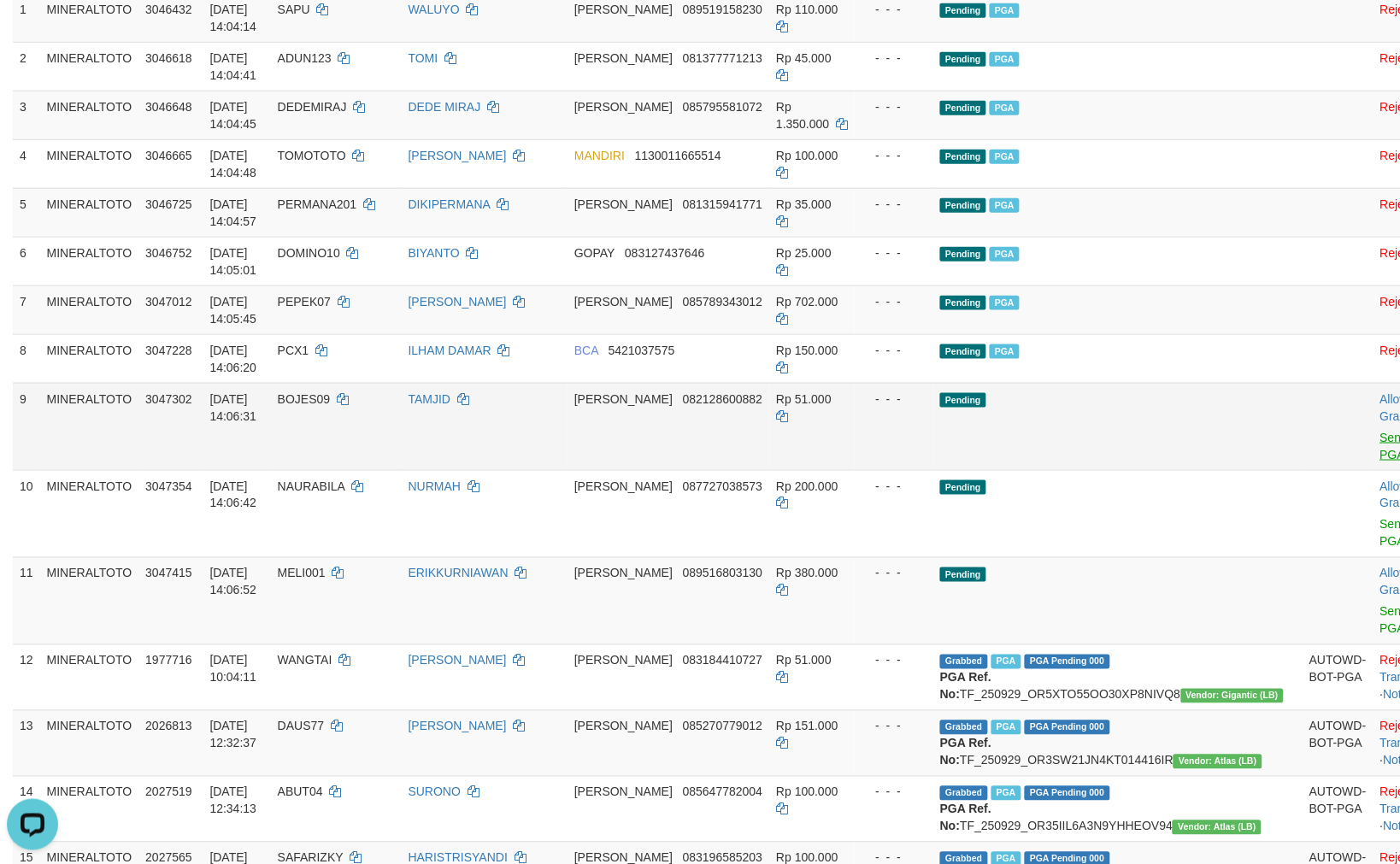
click at [1373, 440] on td "Allow Grab · Reject Send PGA · Note" at bounding box center [1415, 426] width 85 height 87
click at [1380, 437] on link "Send PGA" at bounding box center [1394, 446] width 28 height 31
click at [1380, 520] on link "Send PGA" at bounding box center [1394, 533] width 28 height 31
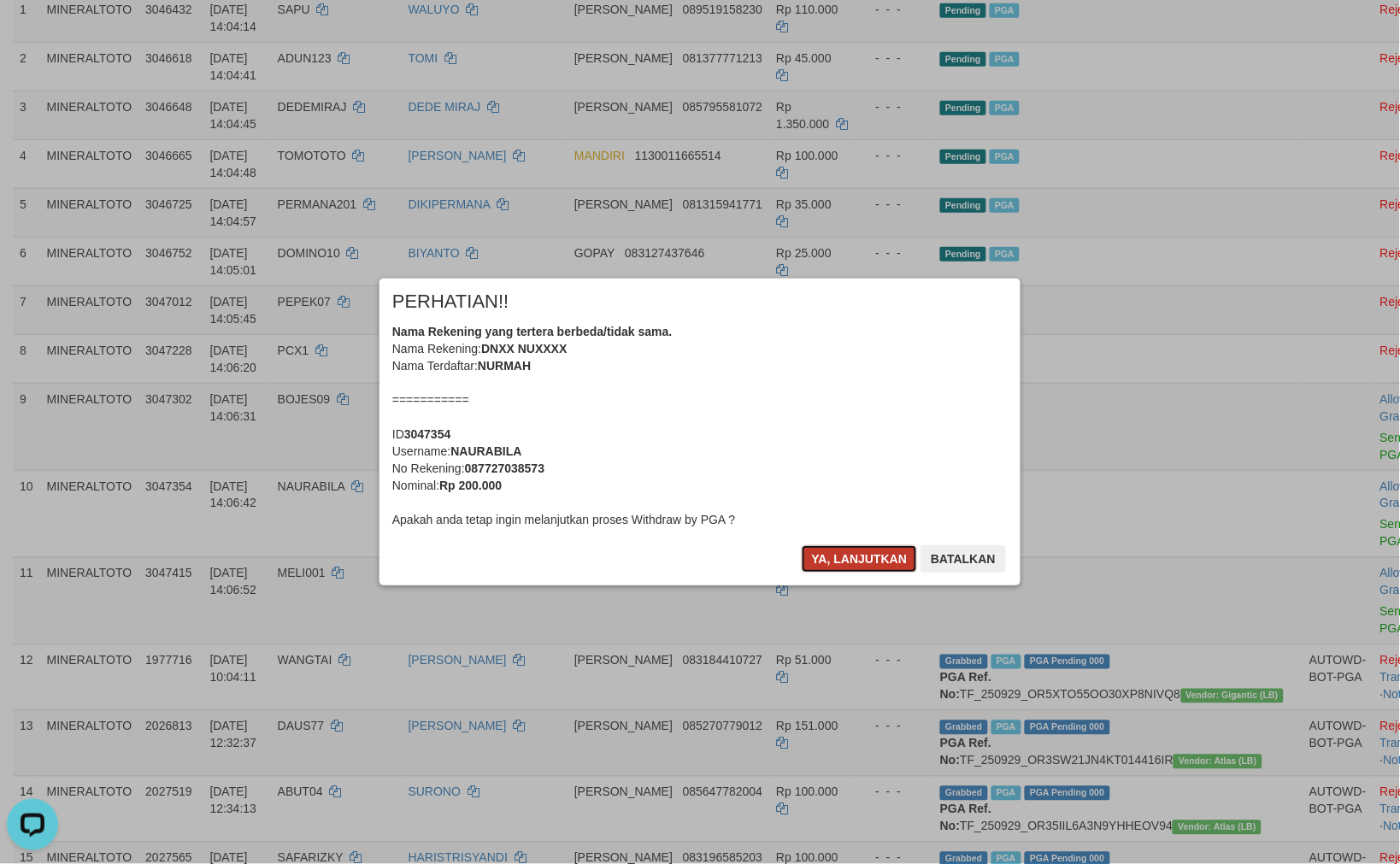
click at [847, 561] on button "Ya, lanjutkan" at bounding box center [859, 558] width 117 height 27
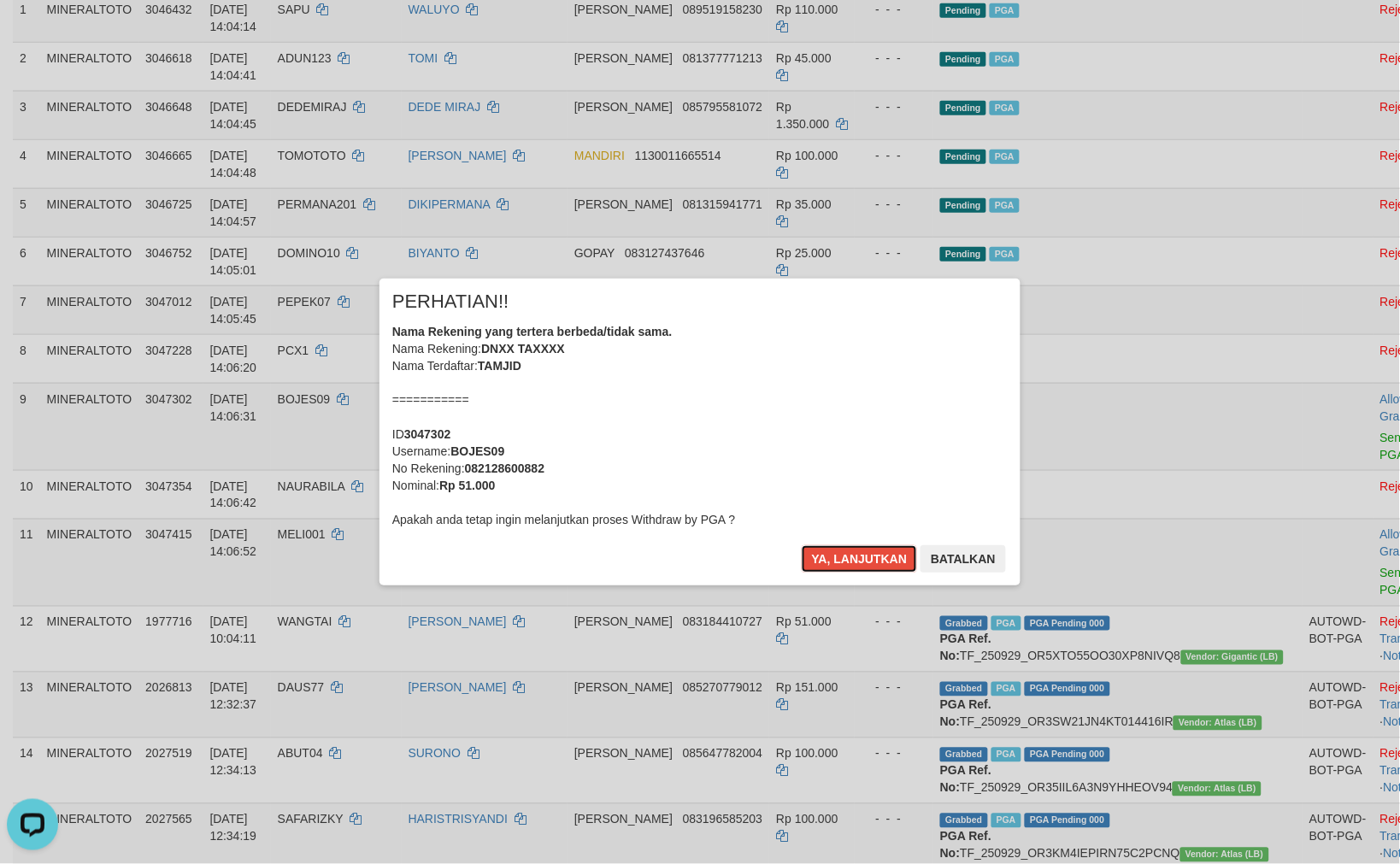
click at [847, 561] on button "Ya, lanjutkan" at bounding box center [859, 558] width 117 height 27
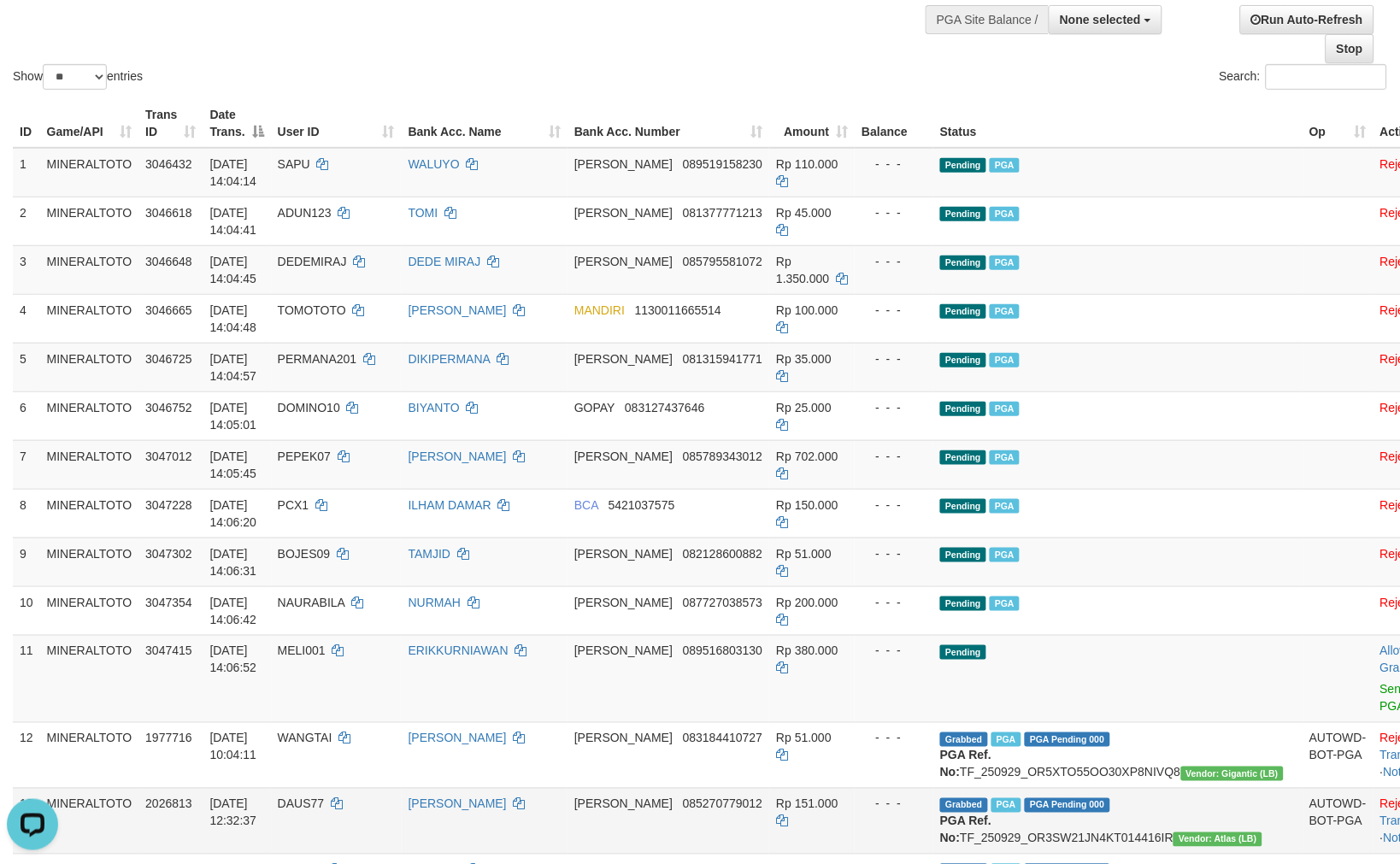
scroll to position [386, 0]
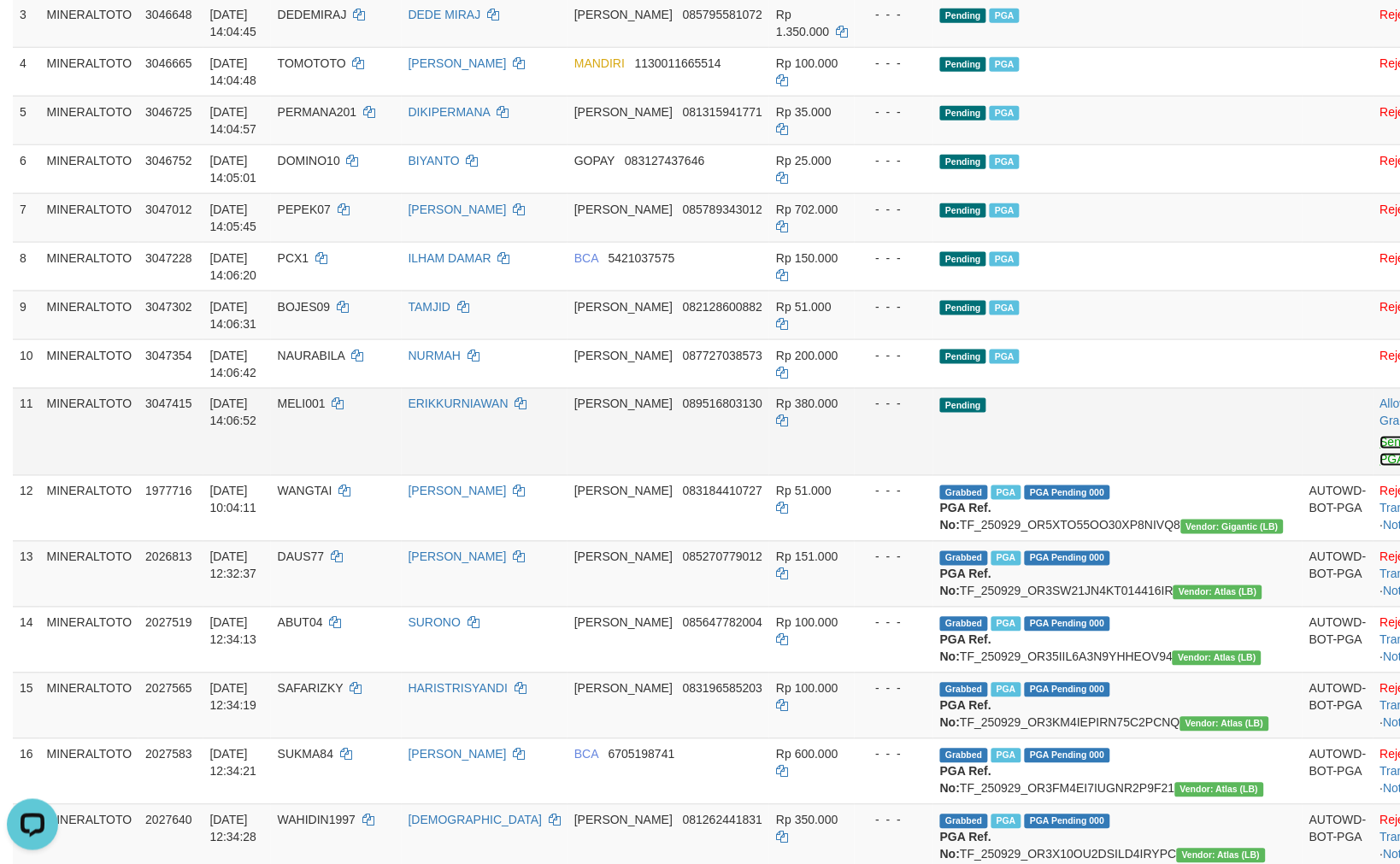
click at [1380, 447] on link "Send PGA" at bounding box center [1394, 450] width 28 height 31
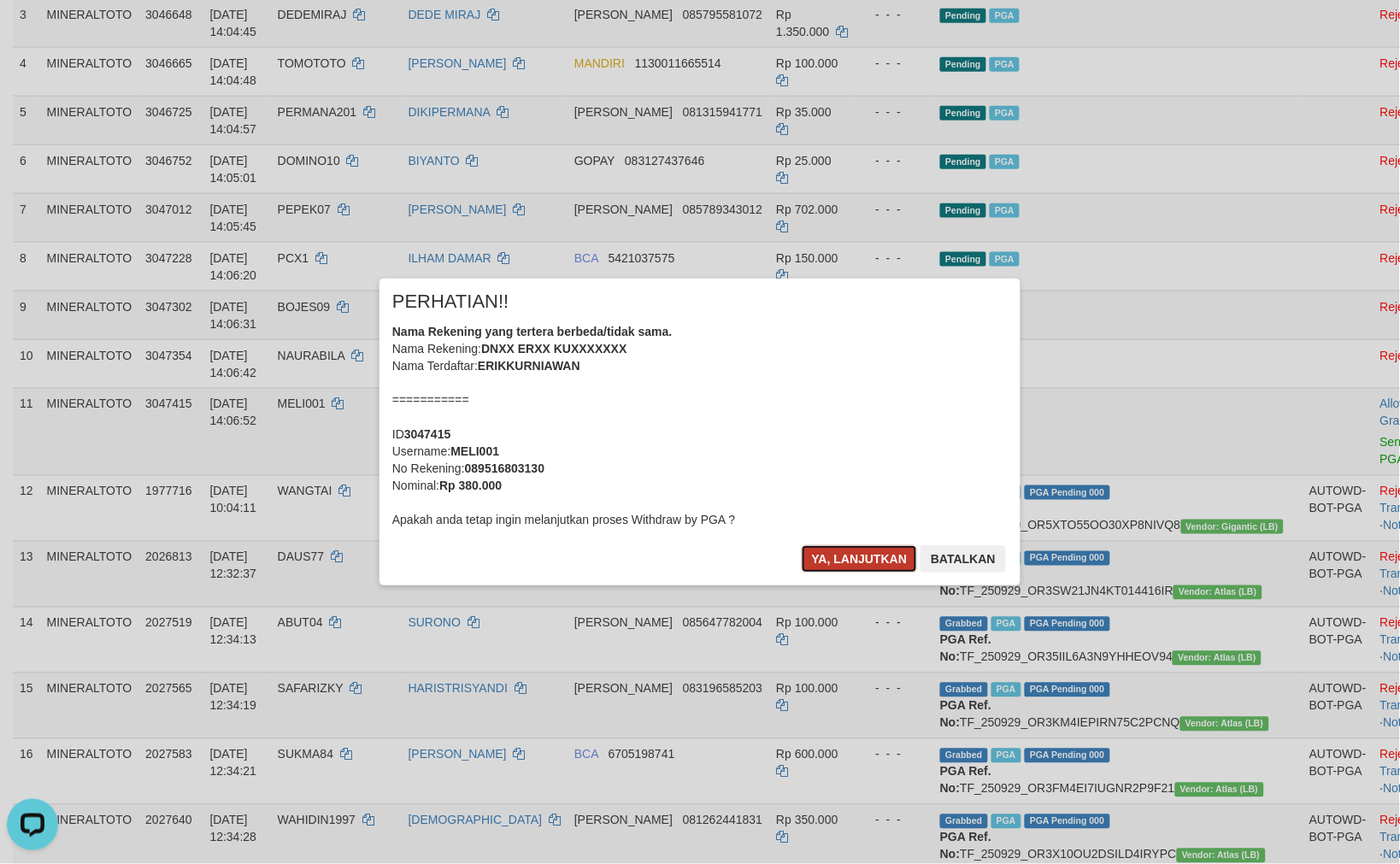
click at [856, 557] on button "Ya, lanjutkan" at bounding box center [859, 558] width 117 height 27
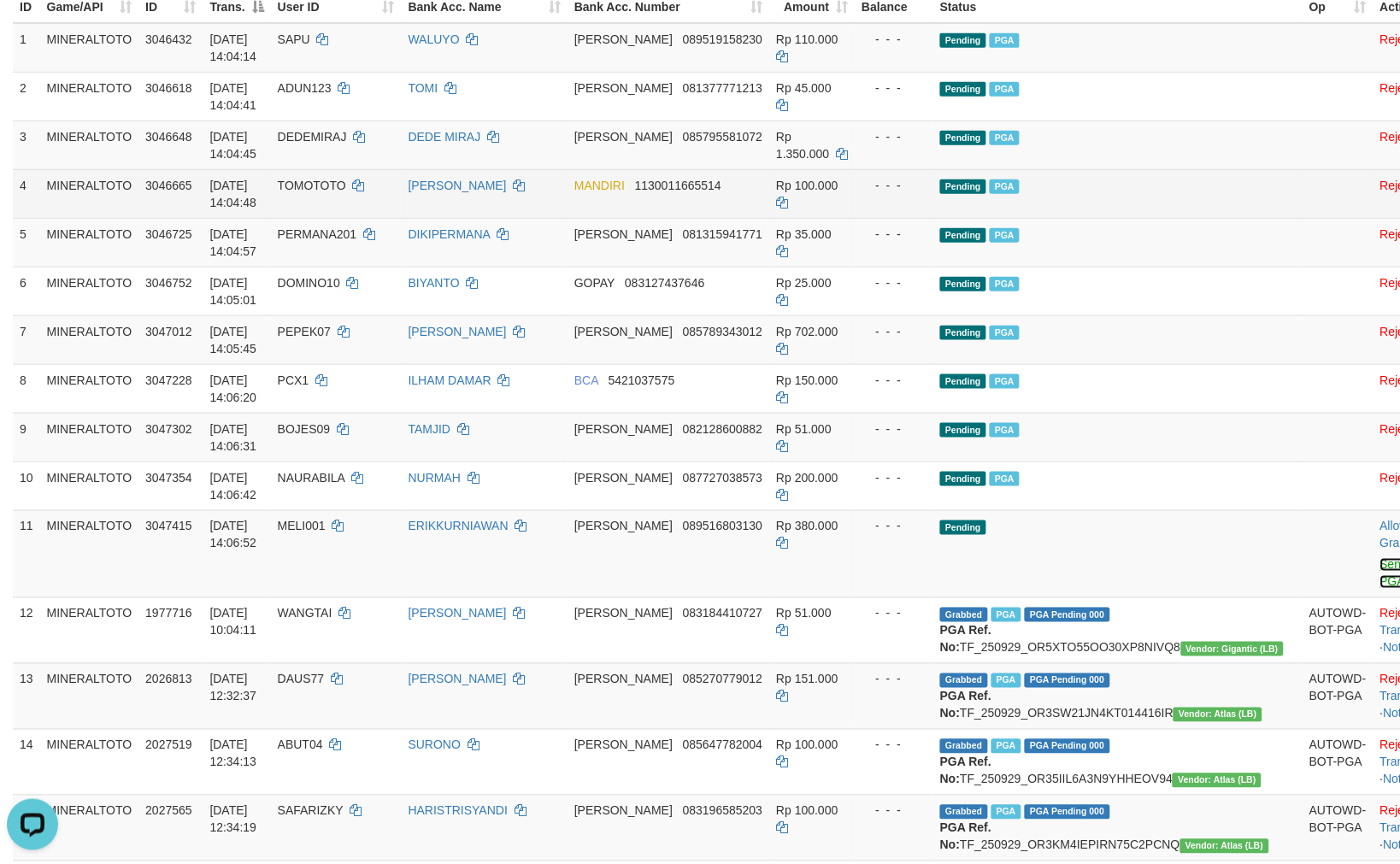
scroll to position [291, 0]
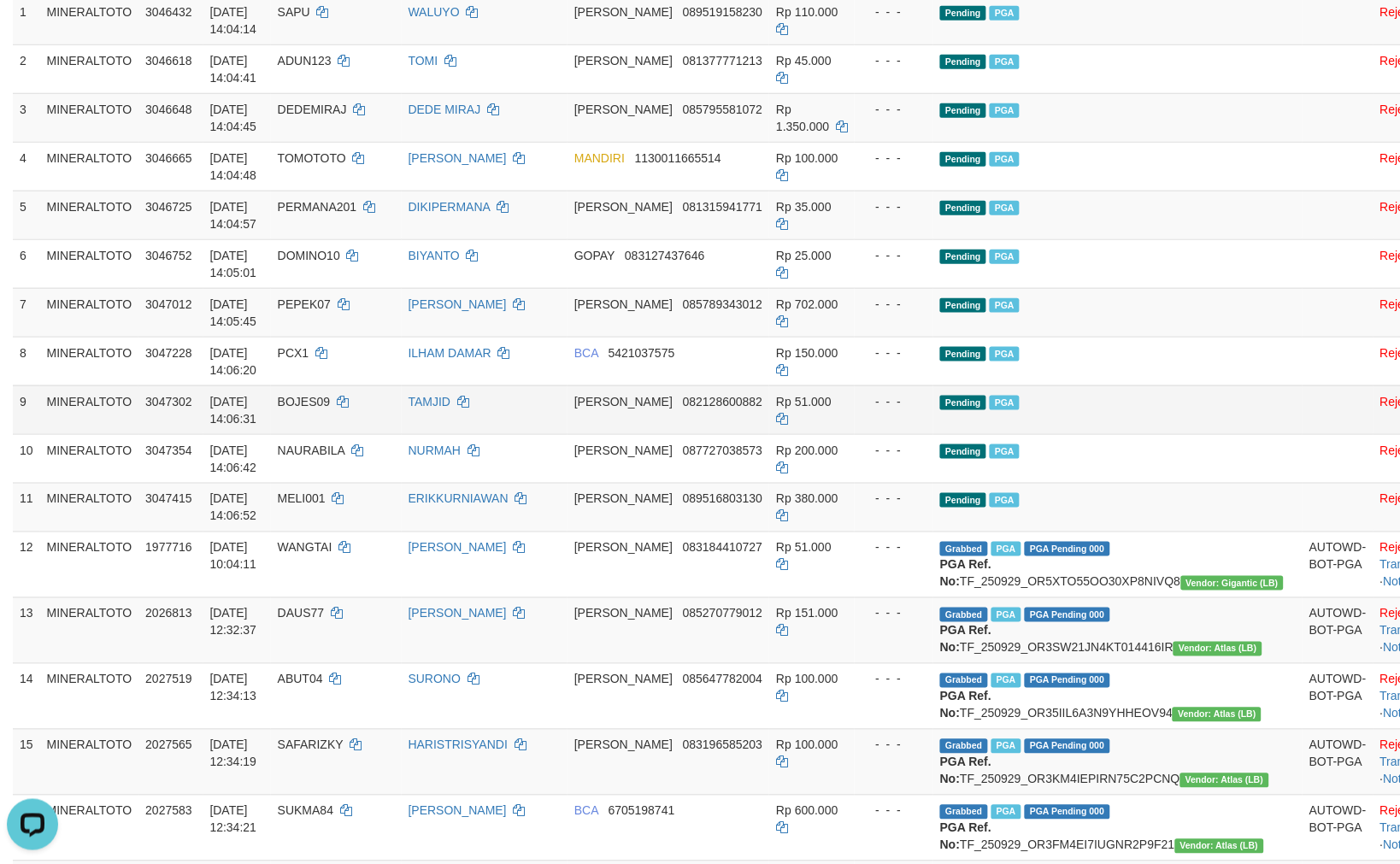
click at [1057, 416] on td "Pending PGA" at bounding box center [1117, 410] width 369 height 49
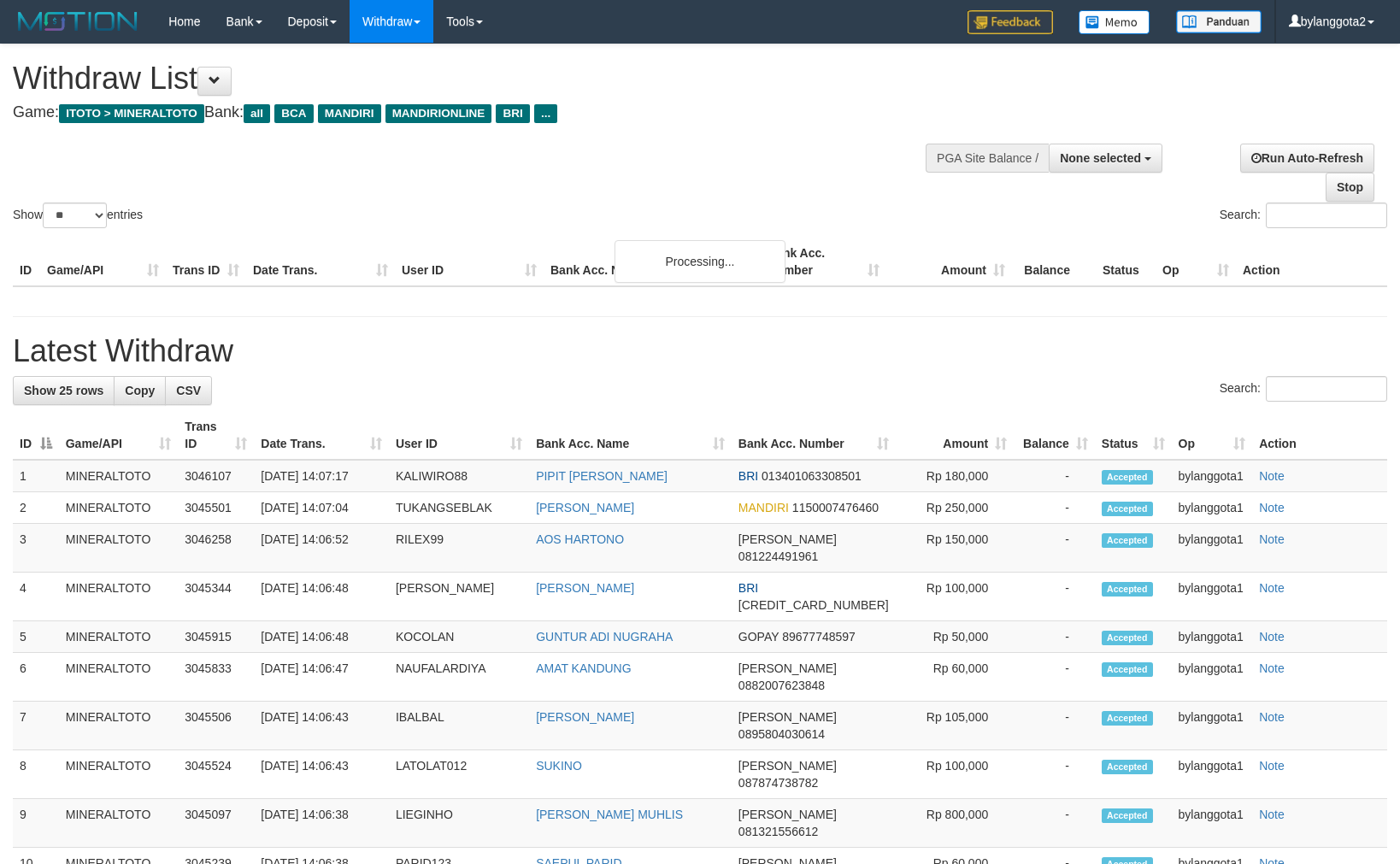
select select
select select "**"
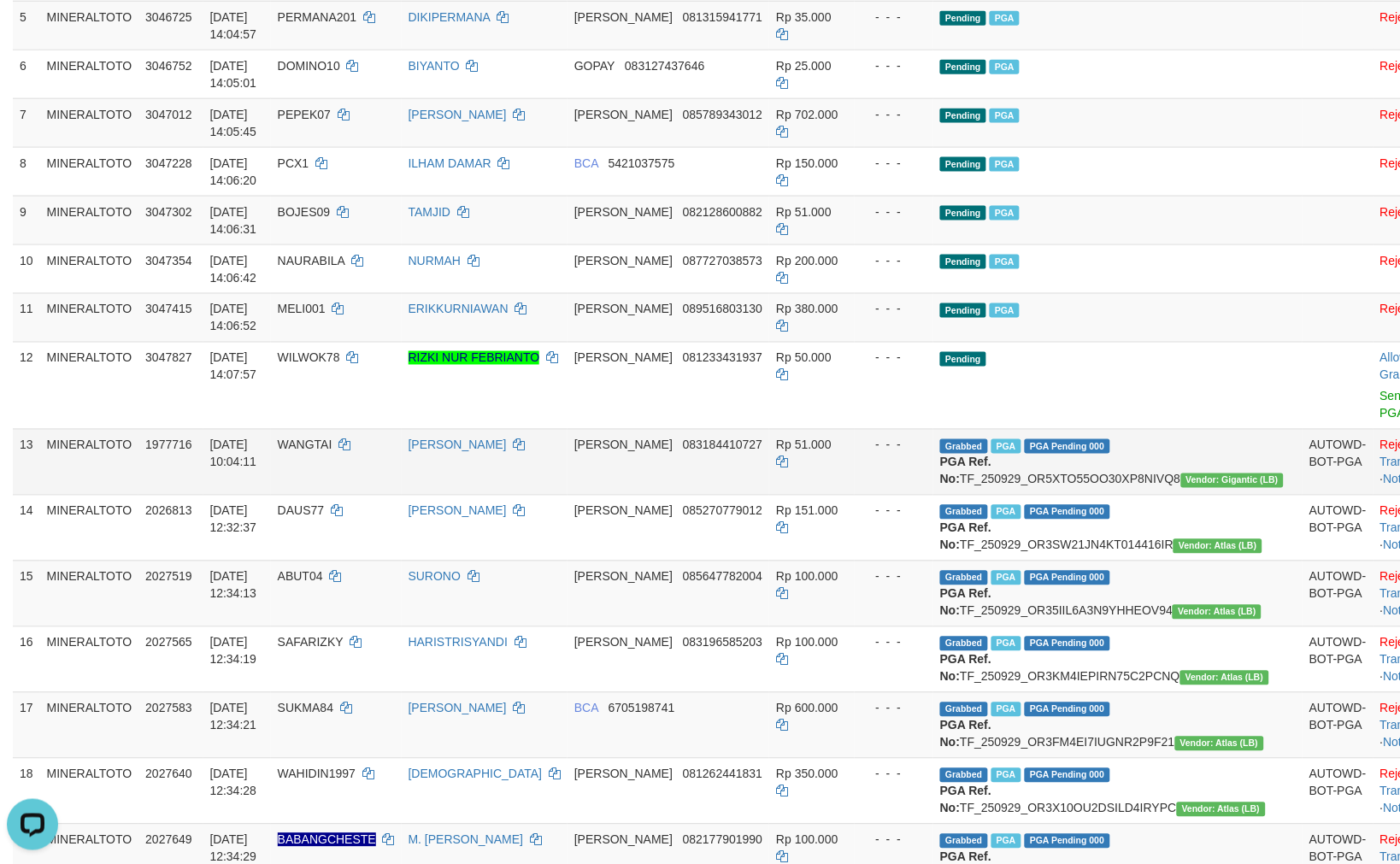
click at [560, 483] on td "[PERSON_NAME]" at bounding box center [484, 462] width 166 height 66
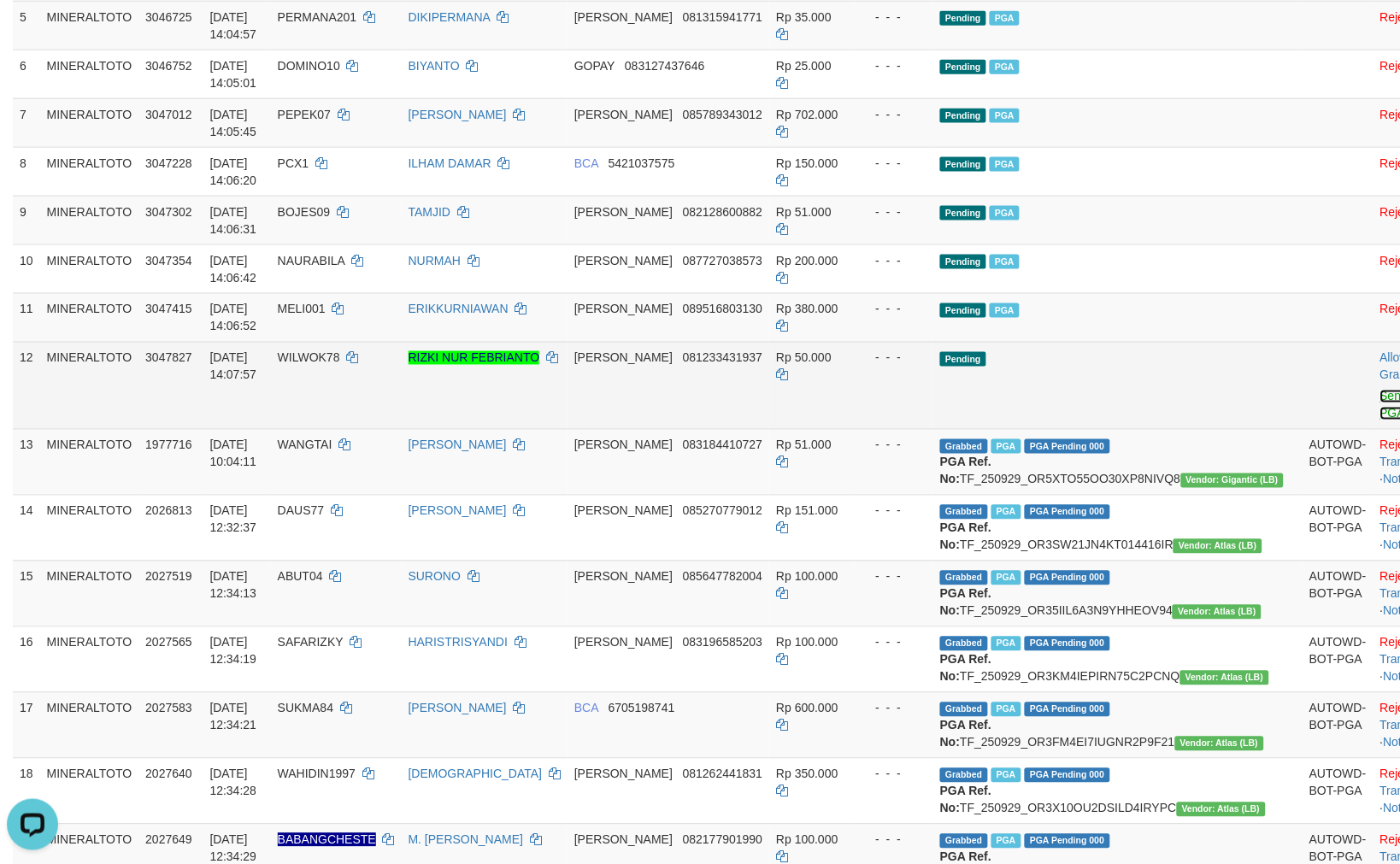
click at [1380, 396] on link "Send PGA" at bounding box center [1394, 405] width 28 height 31
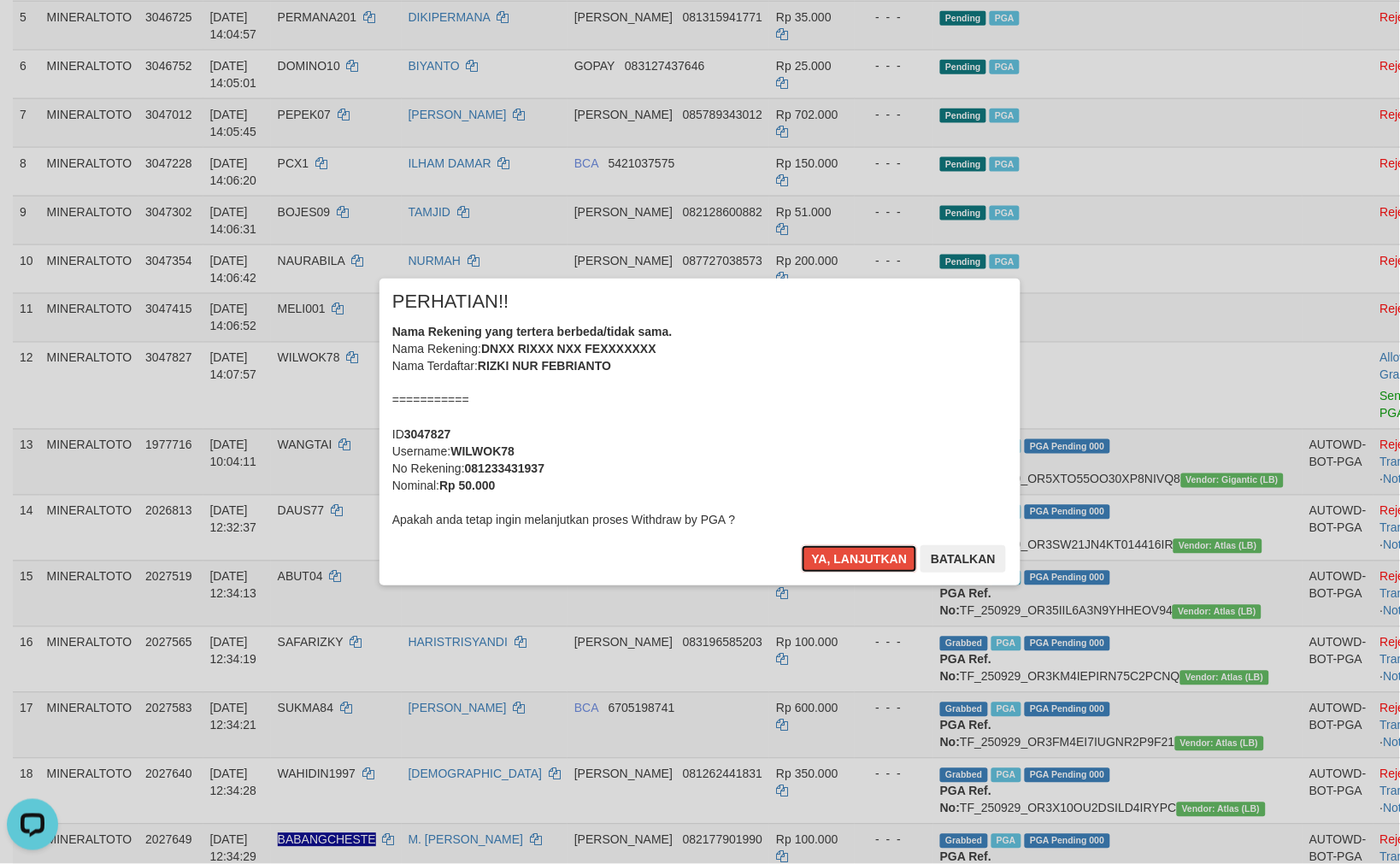
click at [894, 381] on div "Nama Rekening yang tertera berbeda/tidak sama. Nama Rekening: DNXX RIXXX NXX FE…" at bounding box center [700, 426] width 615 height 205
click at [802, 545] on button "Ya, lanjutkan" at bounding box center [859, 558] width 117 height 27
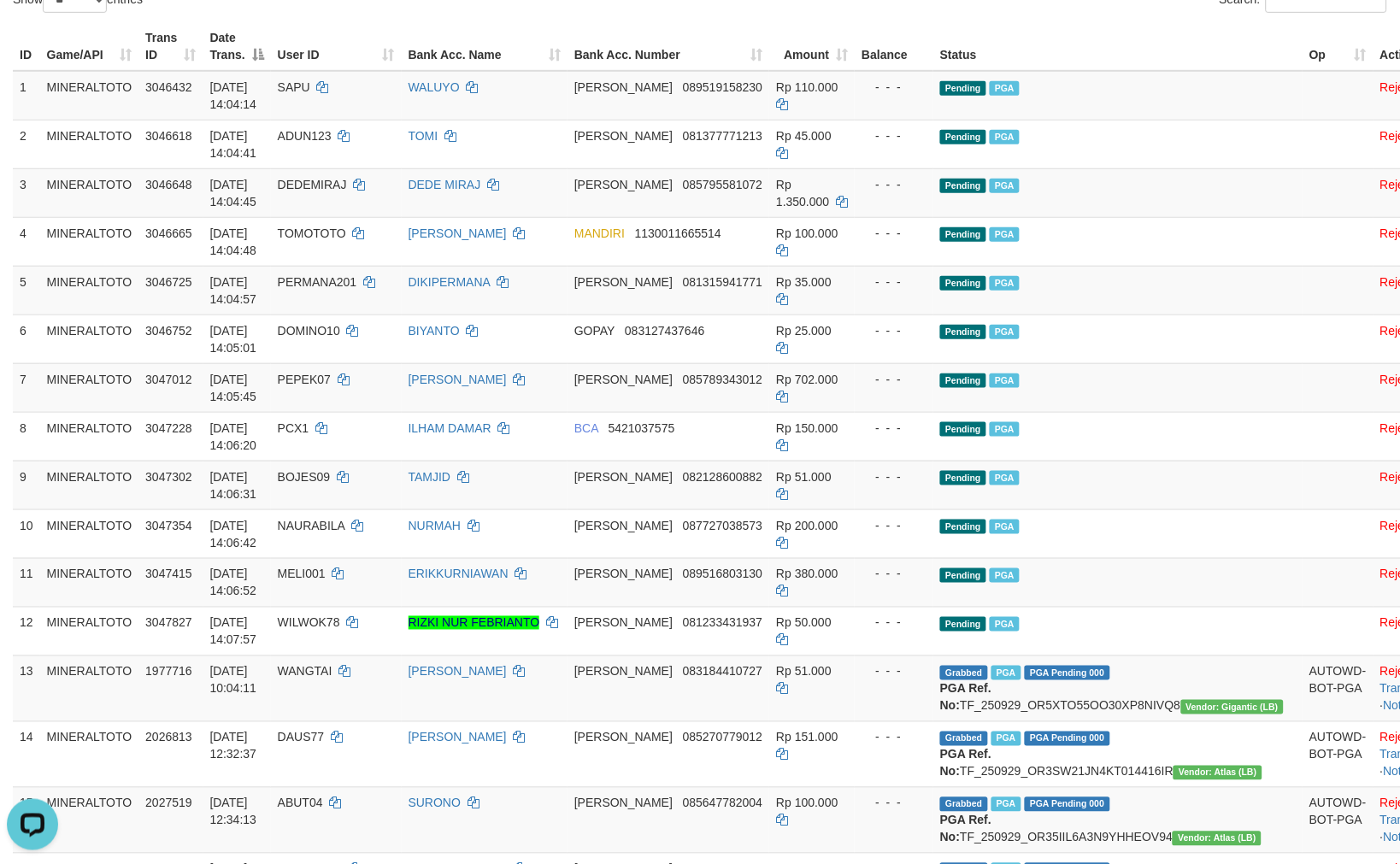
scroll to position [195, 0]
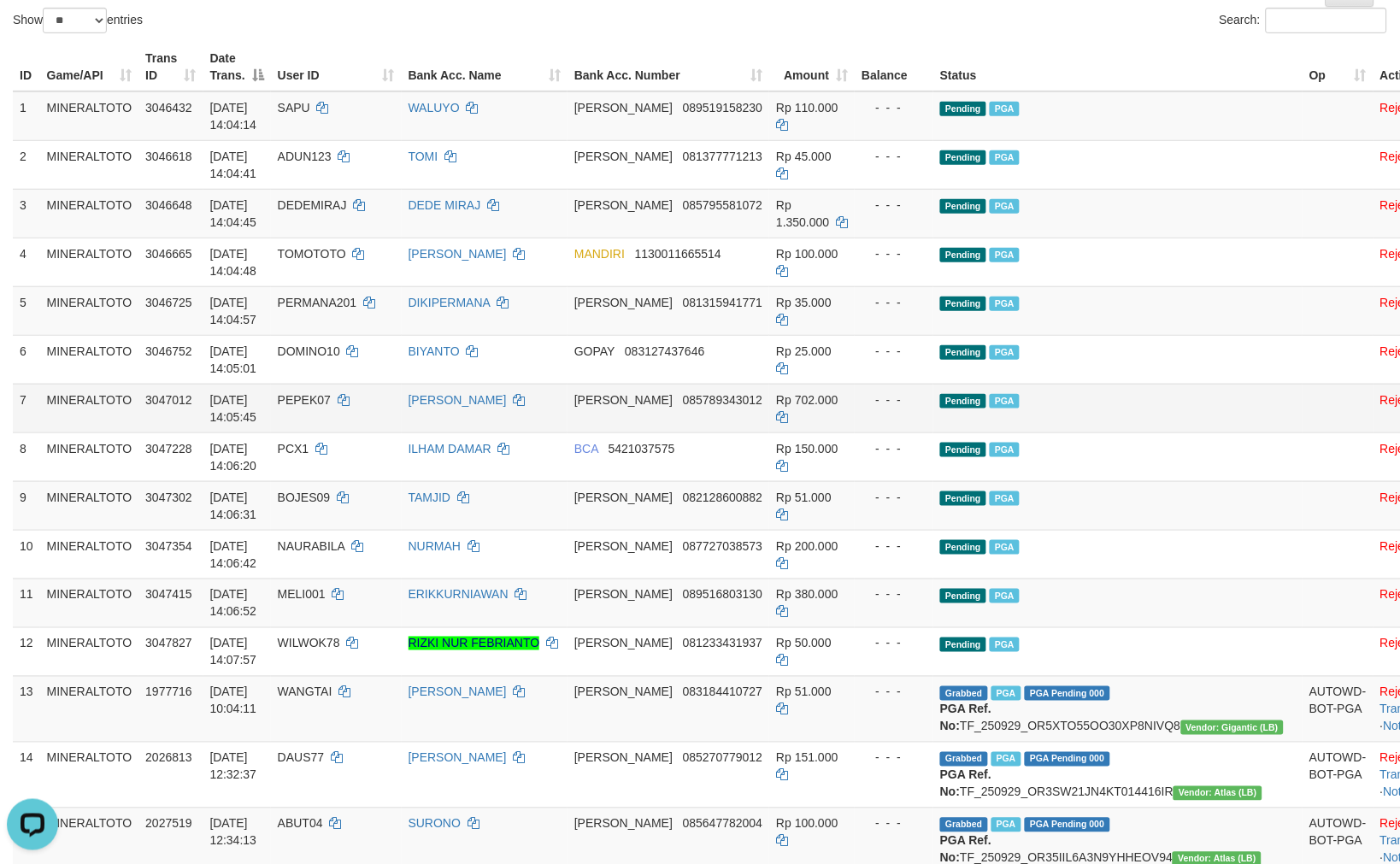
click at [1166, 424] on td "Pending PGA" at bounding box center [1117, 408] width 369 height 49
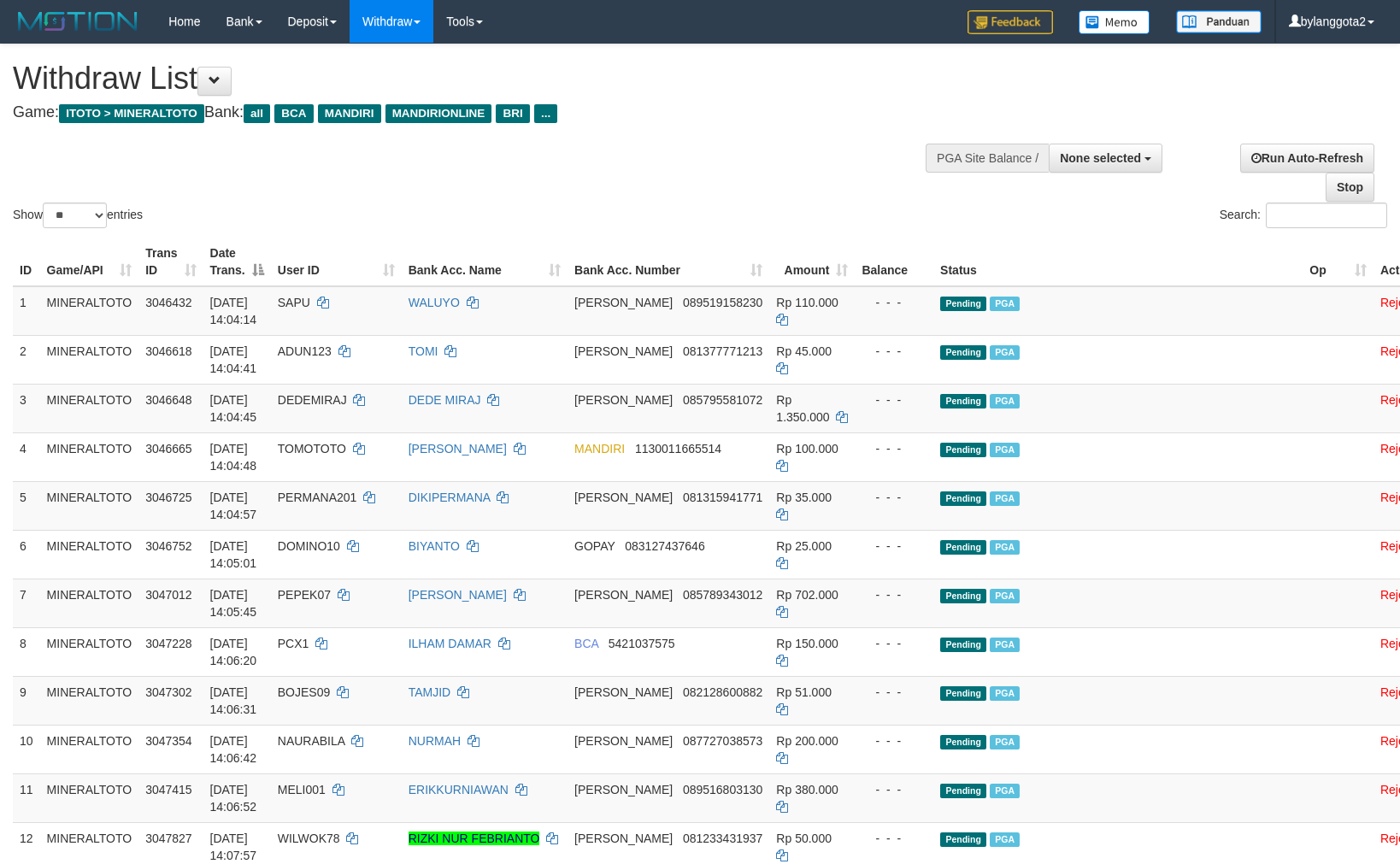
select select
select select "**"
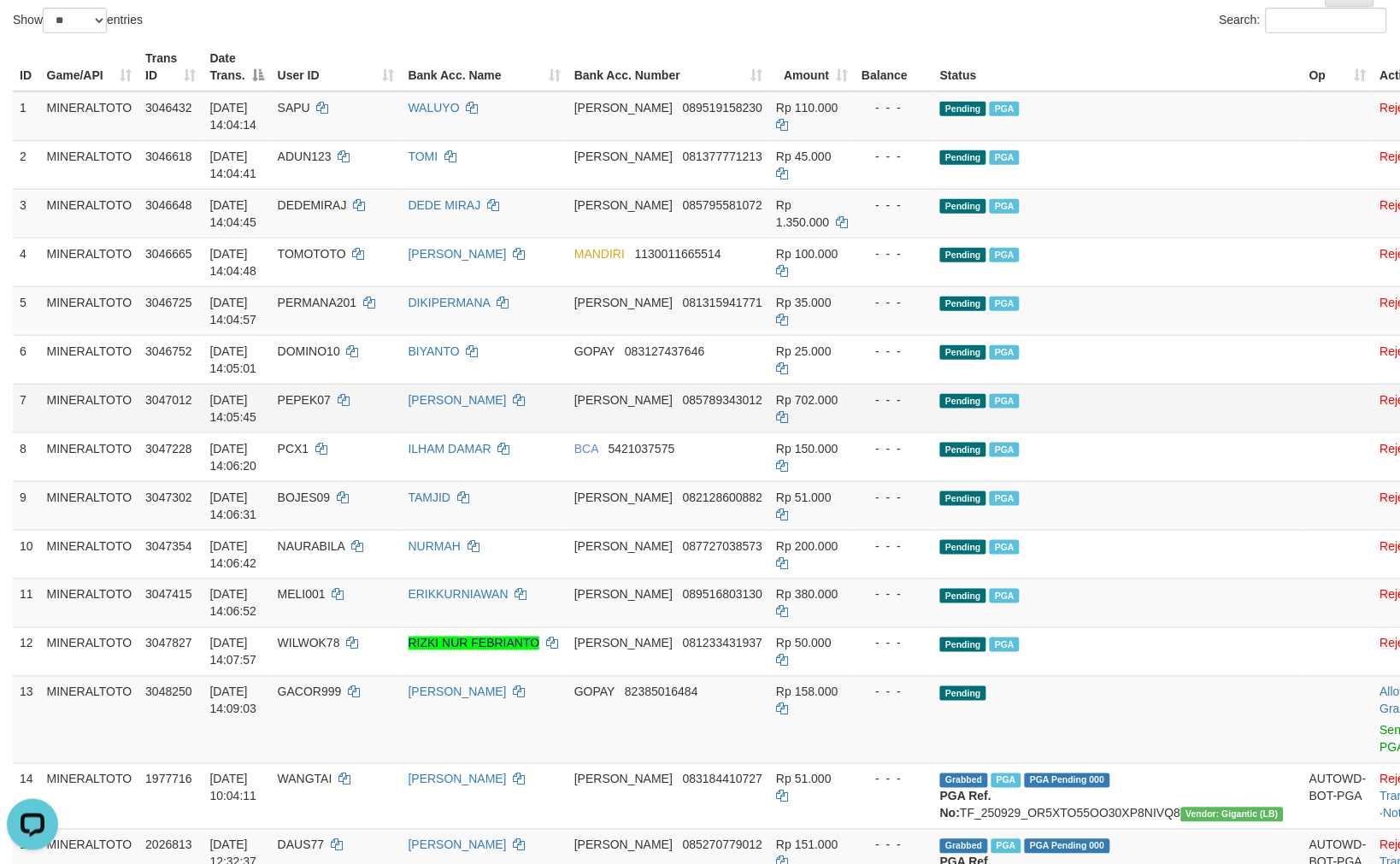
click at [1114, 394] on td "Pending PGA" at bounding box center [1117, 408] width 369 height 49
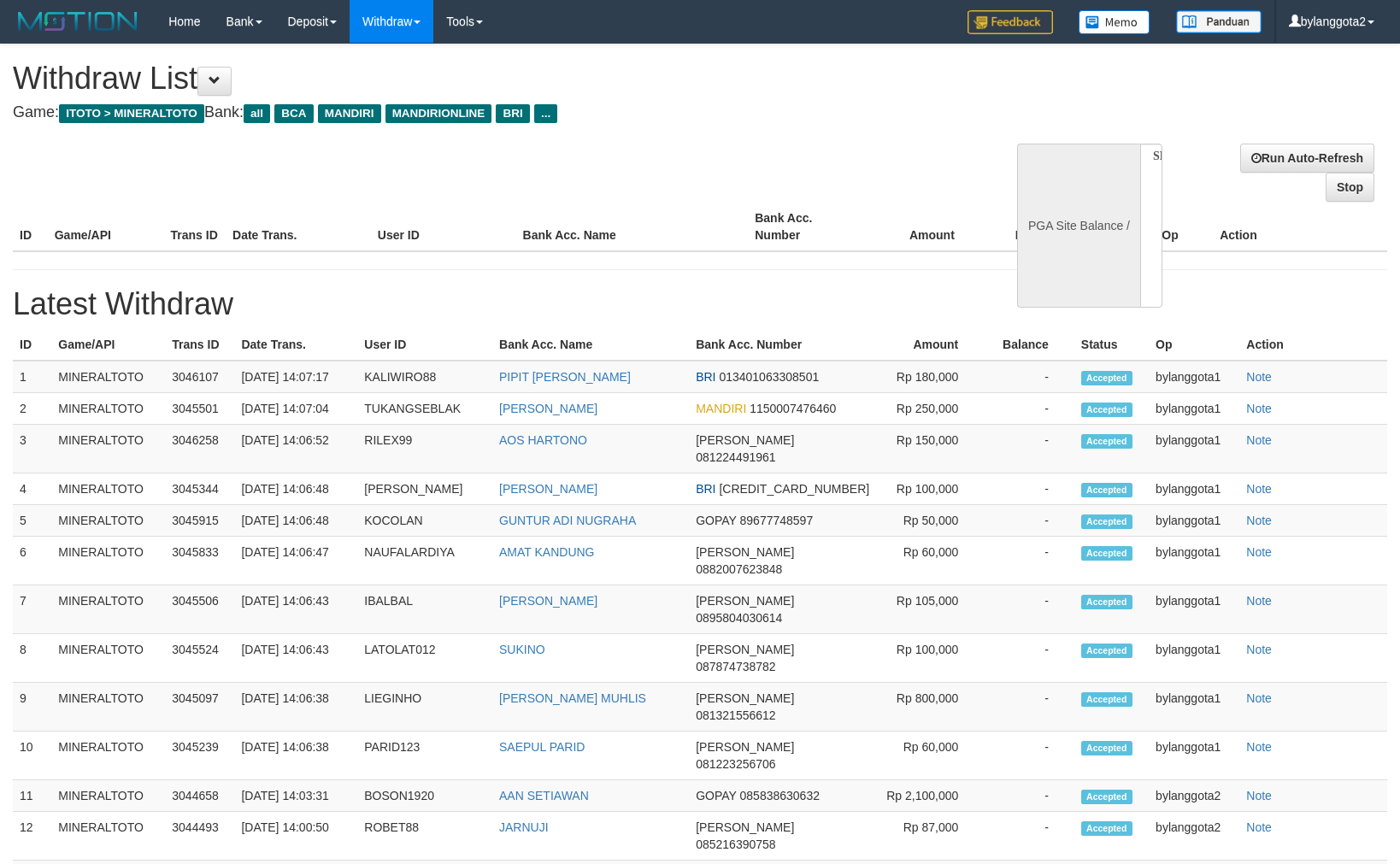
select select
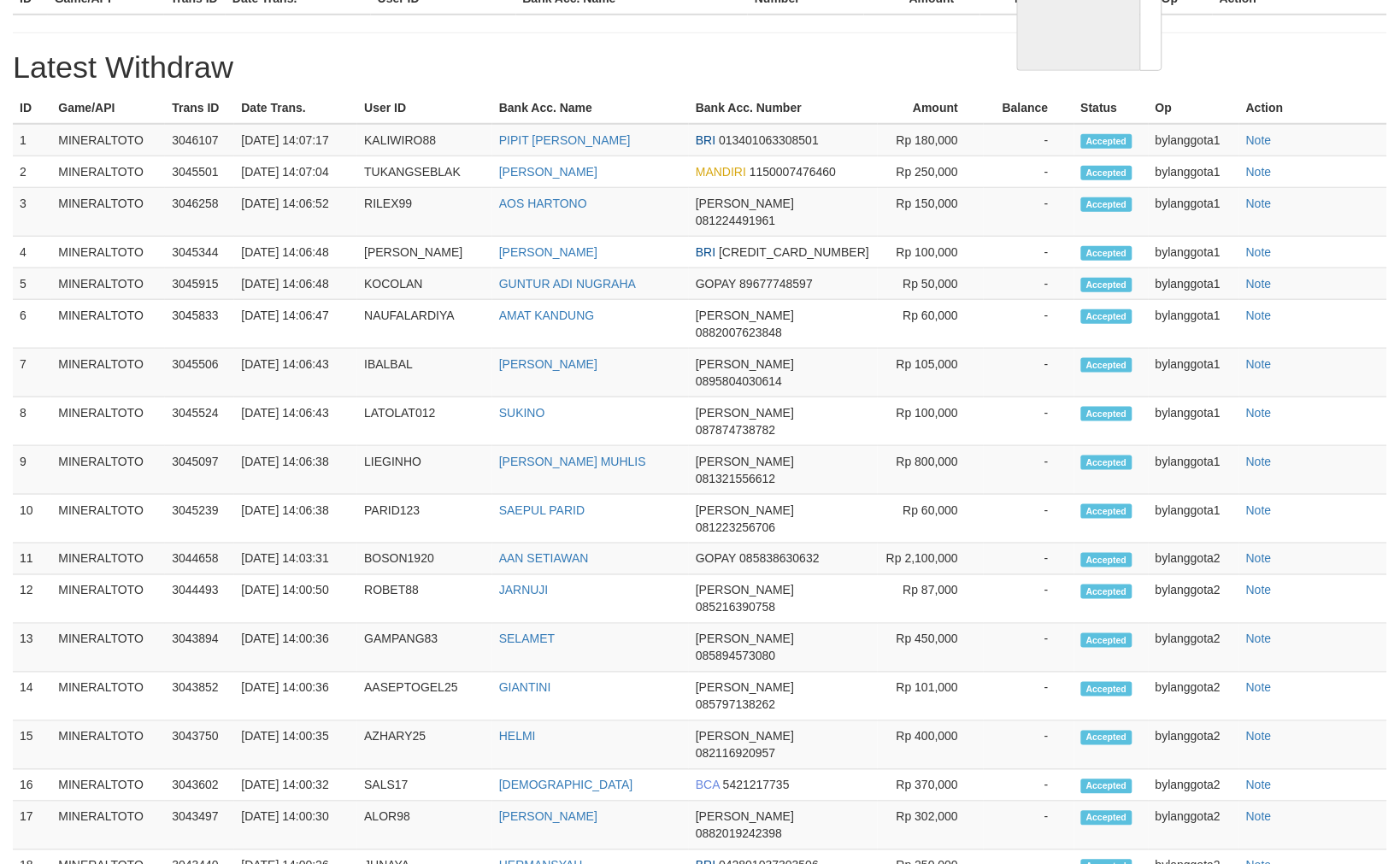
select select "**"
select select
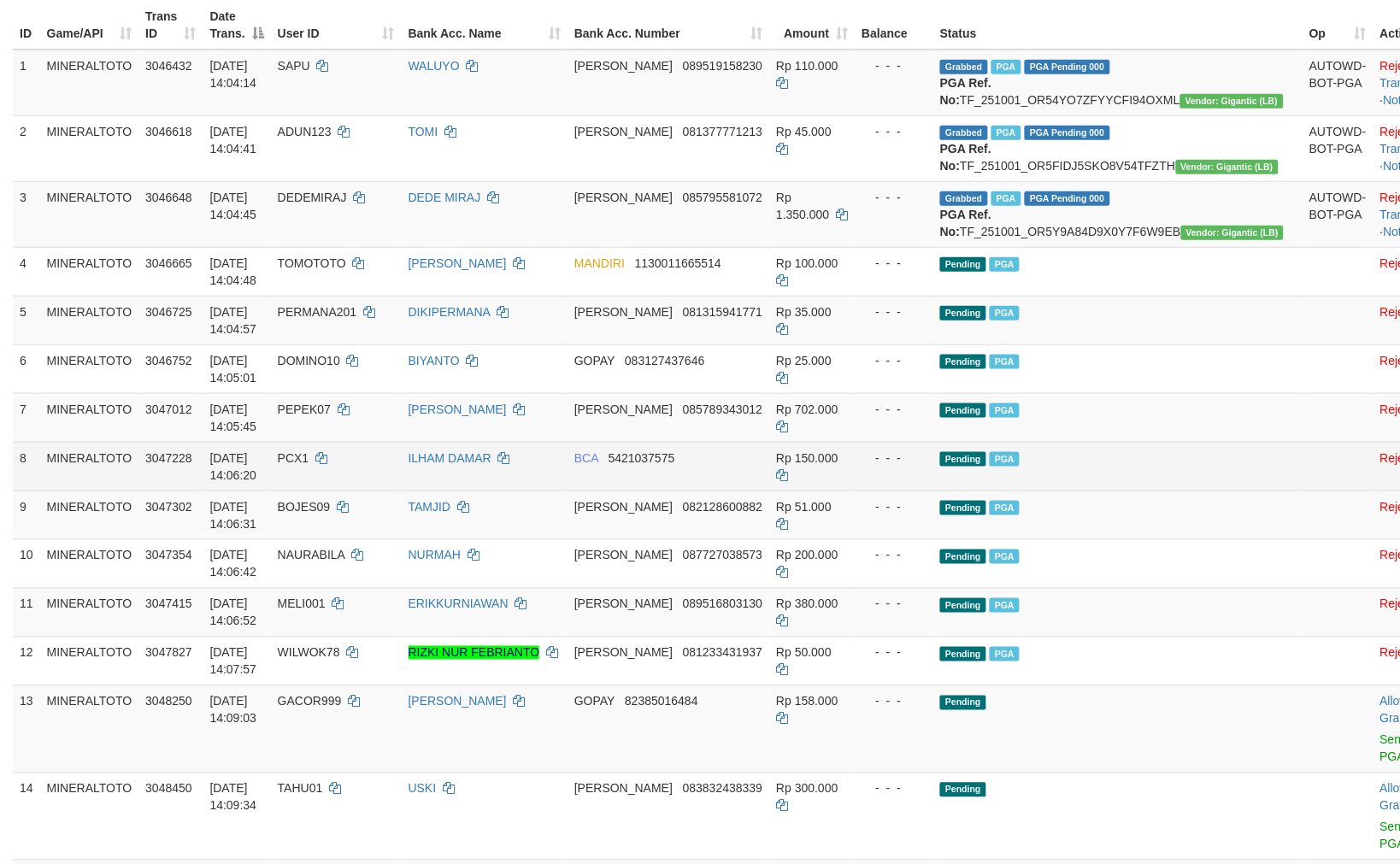
click at [926, 467] on div "- - -" at bounding box center [894, 458] width 65 height 18
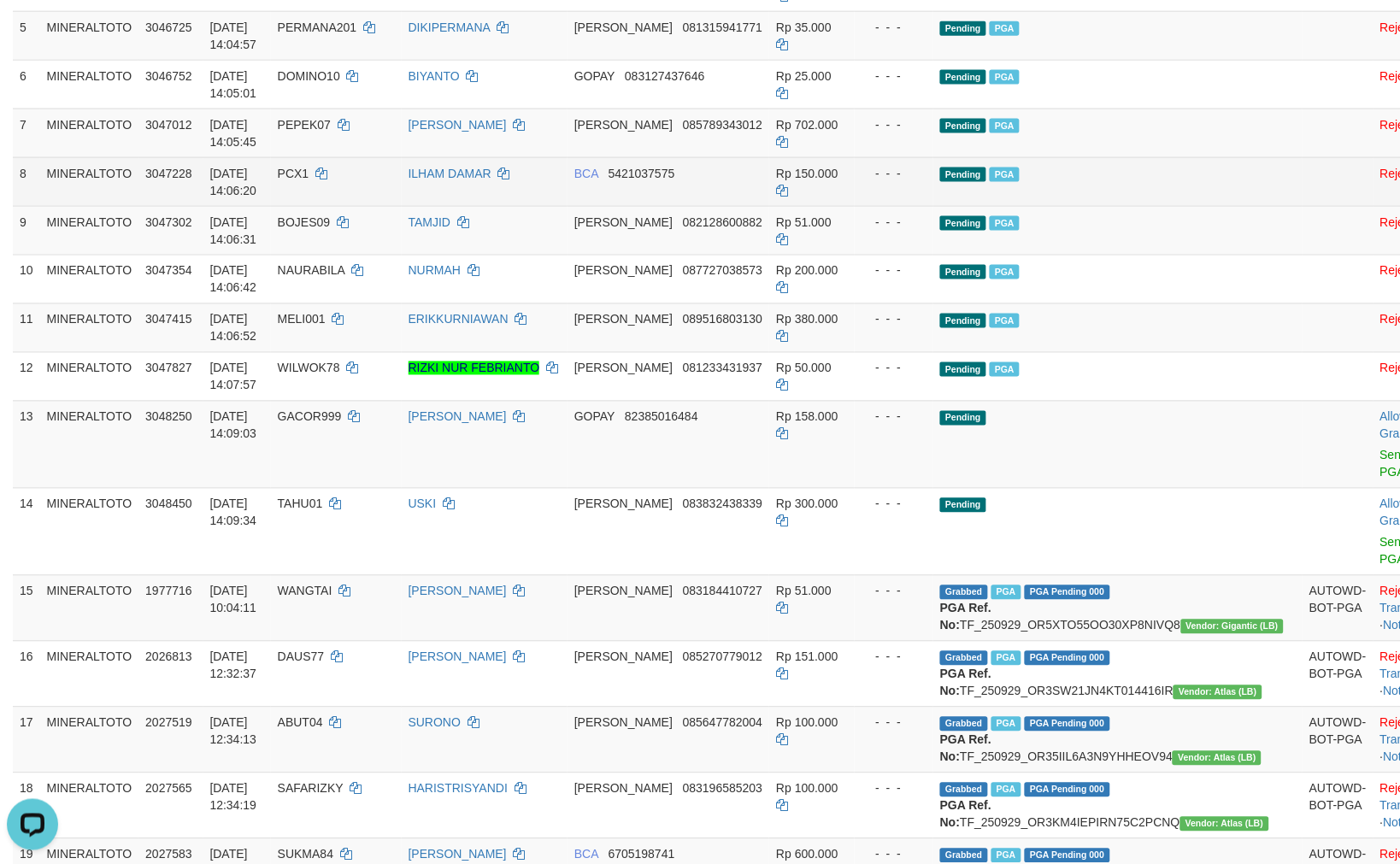
scroll to position [522, 0]
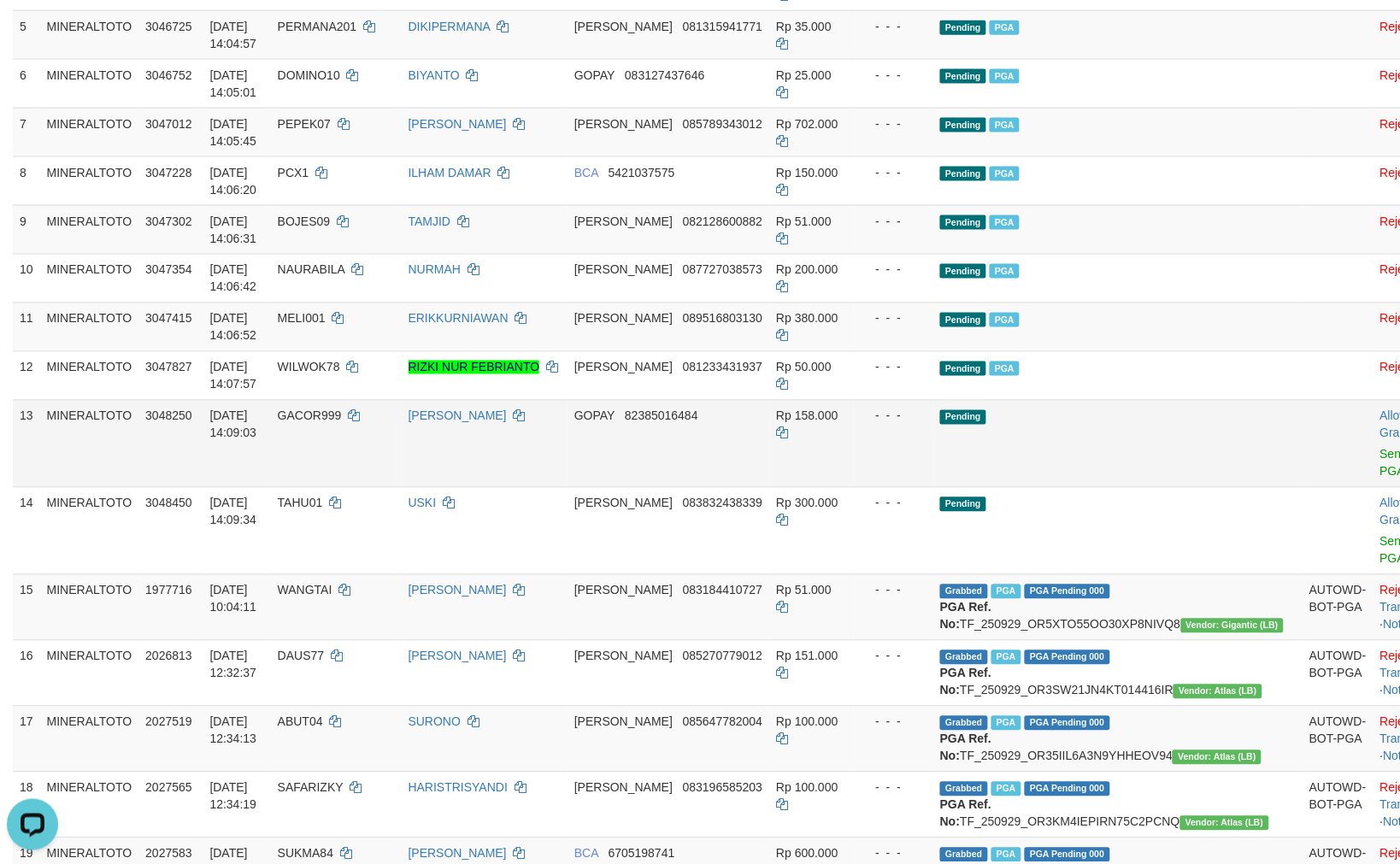
click at [977, 480] on td "Pending" at bounding box center [1117, 443] width 369 height 87
click at [1380, 478] on link "Send PGA" at bounding box center [1394, 463] width 28 height 31
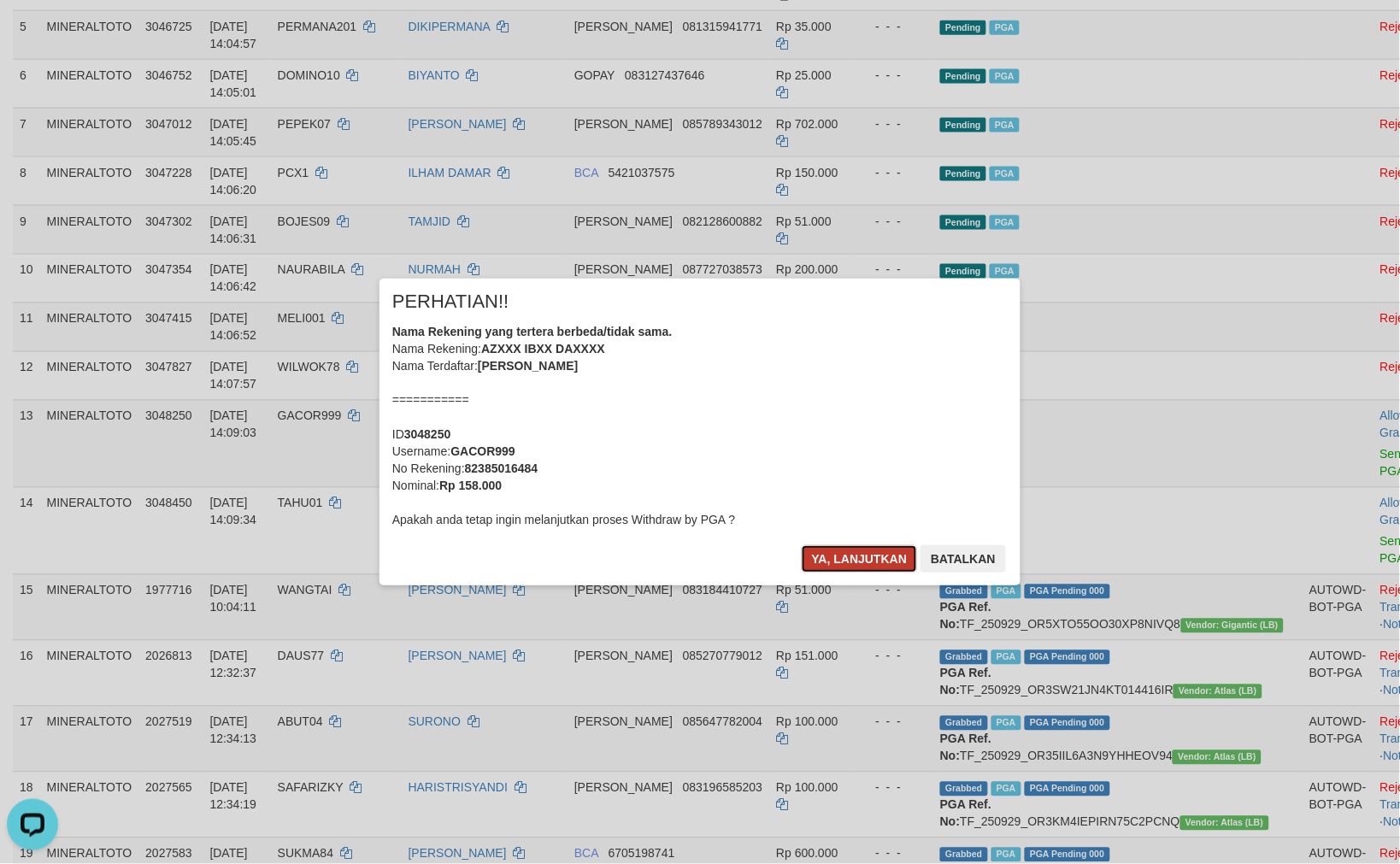
click at [841, 558] on button "Ya, lanjutkan" at bounding box center [859, 558] width 117 height 27
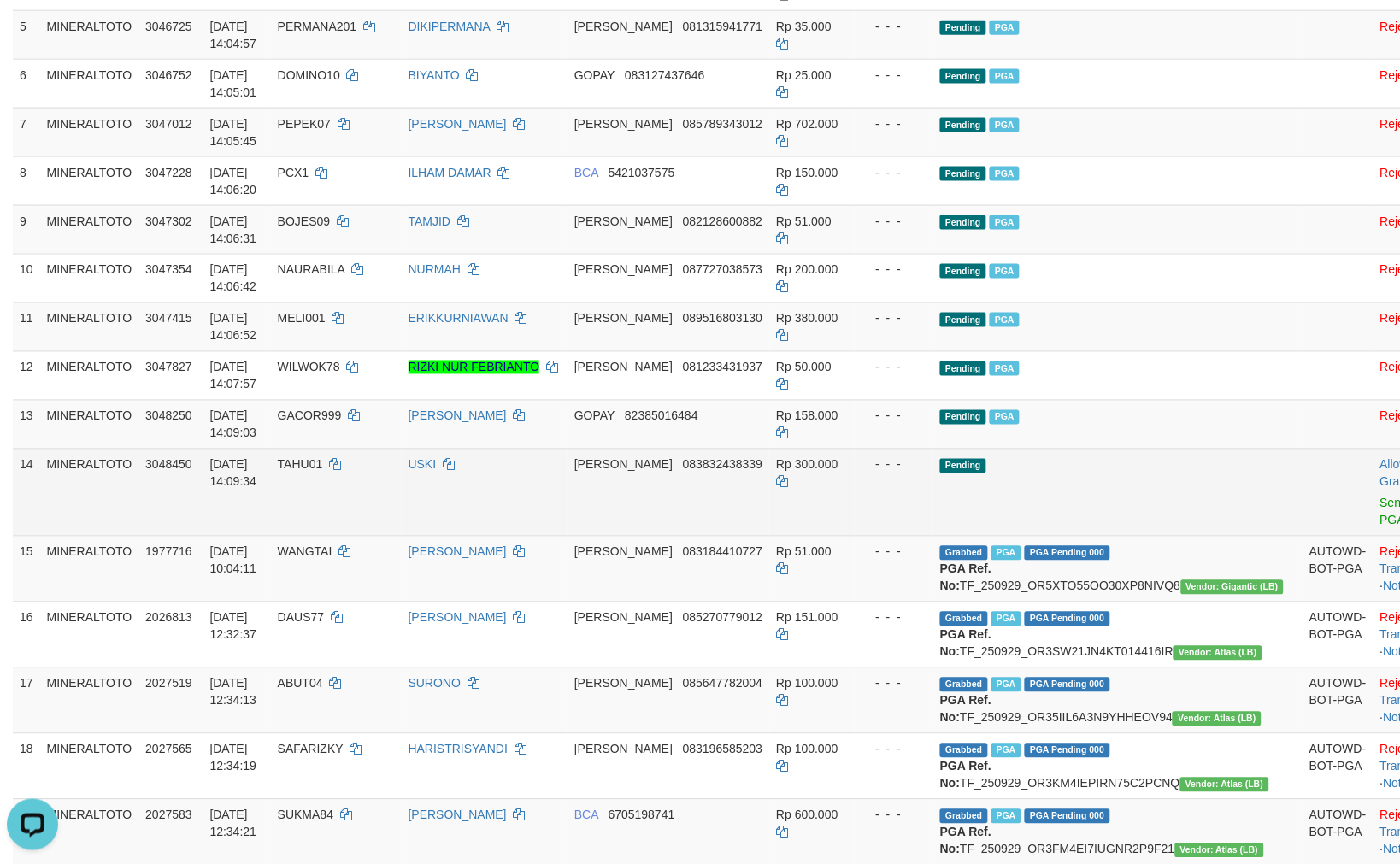
scroll to position [237, 0]
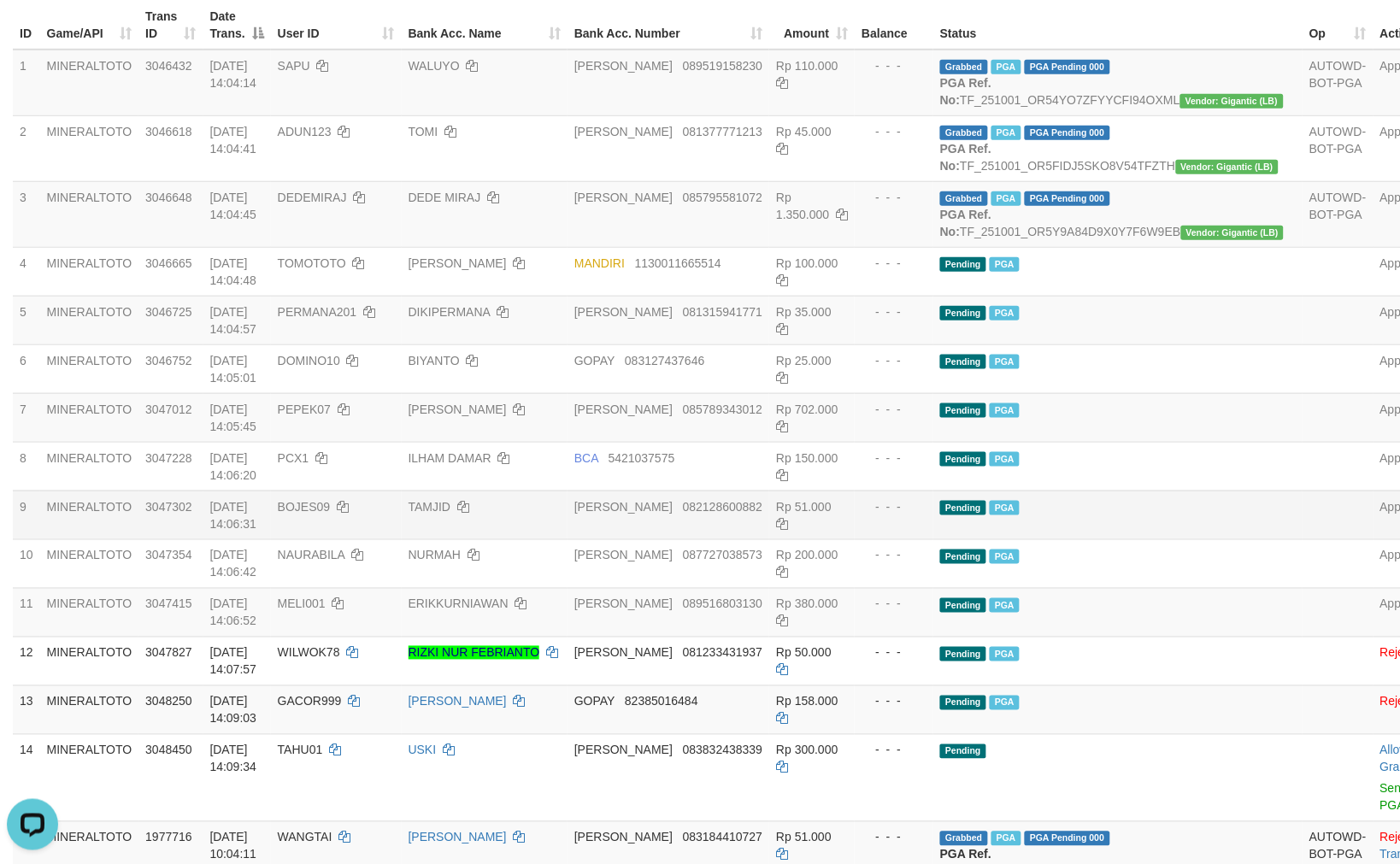
click at [1050, 539] on td "Pending PGA" at bounding box center [1117, 515] width 369 height 49
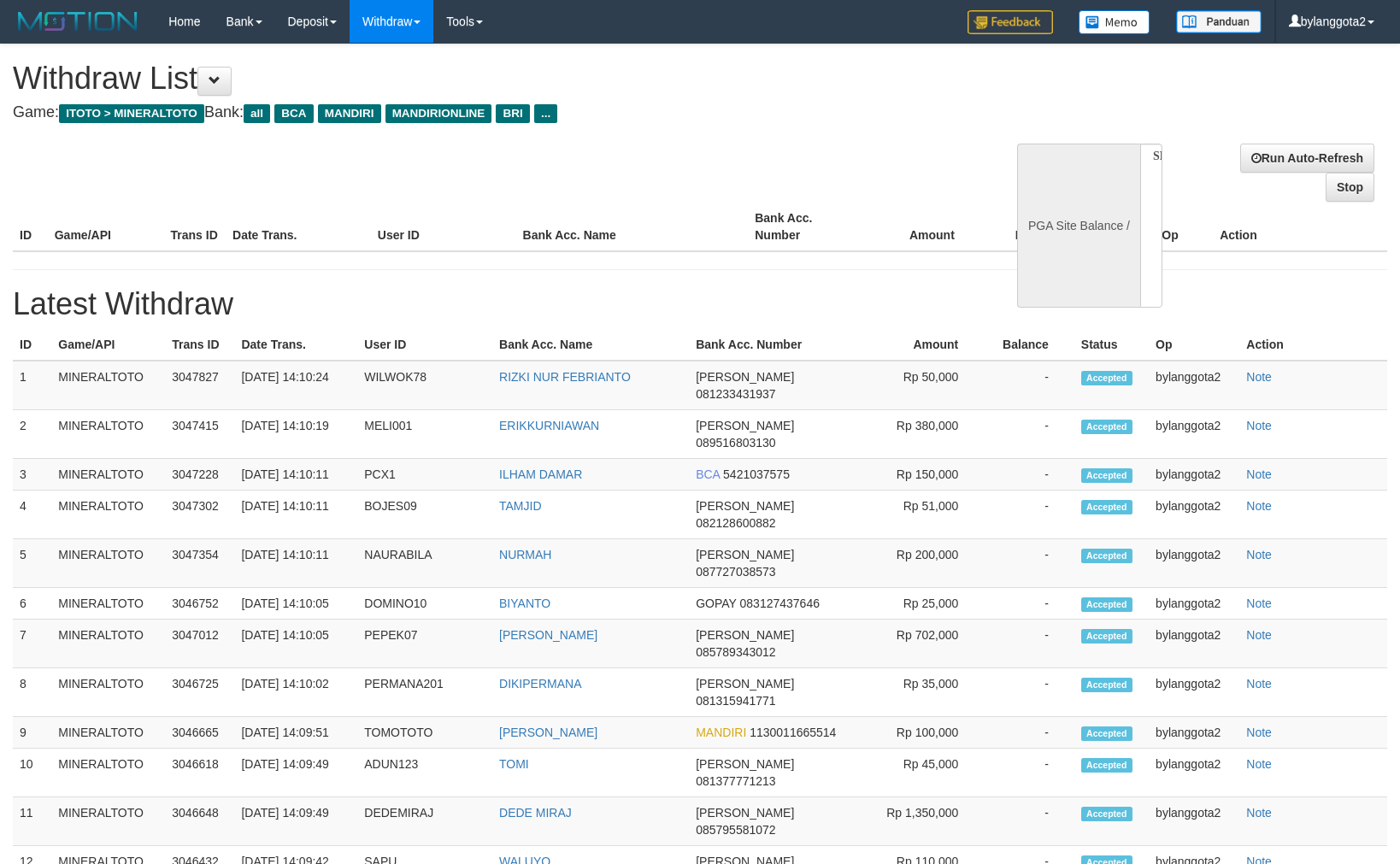
select select
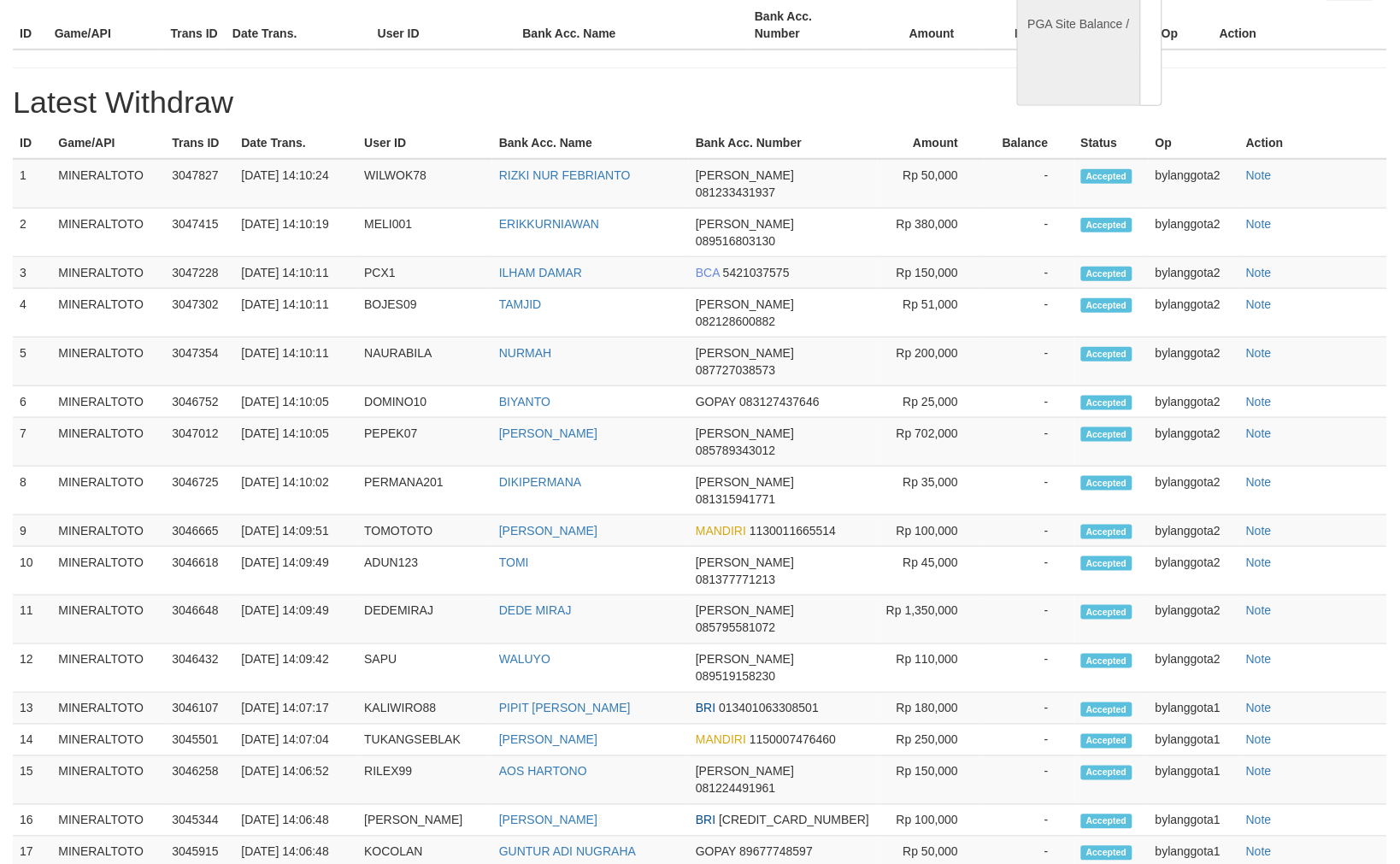
select select "**"
select select
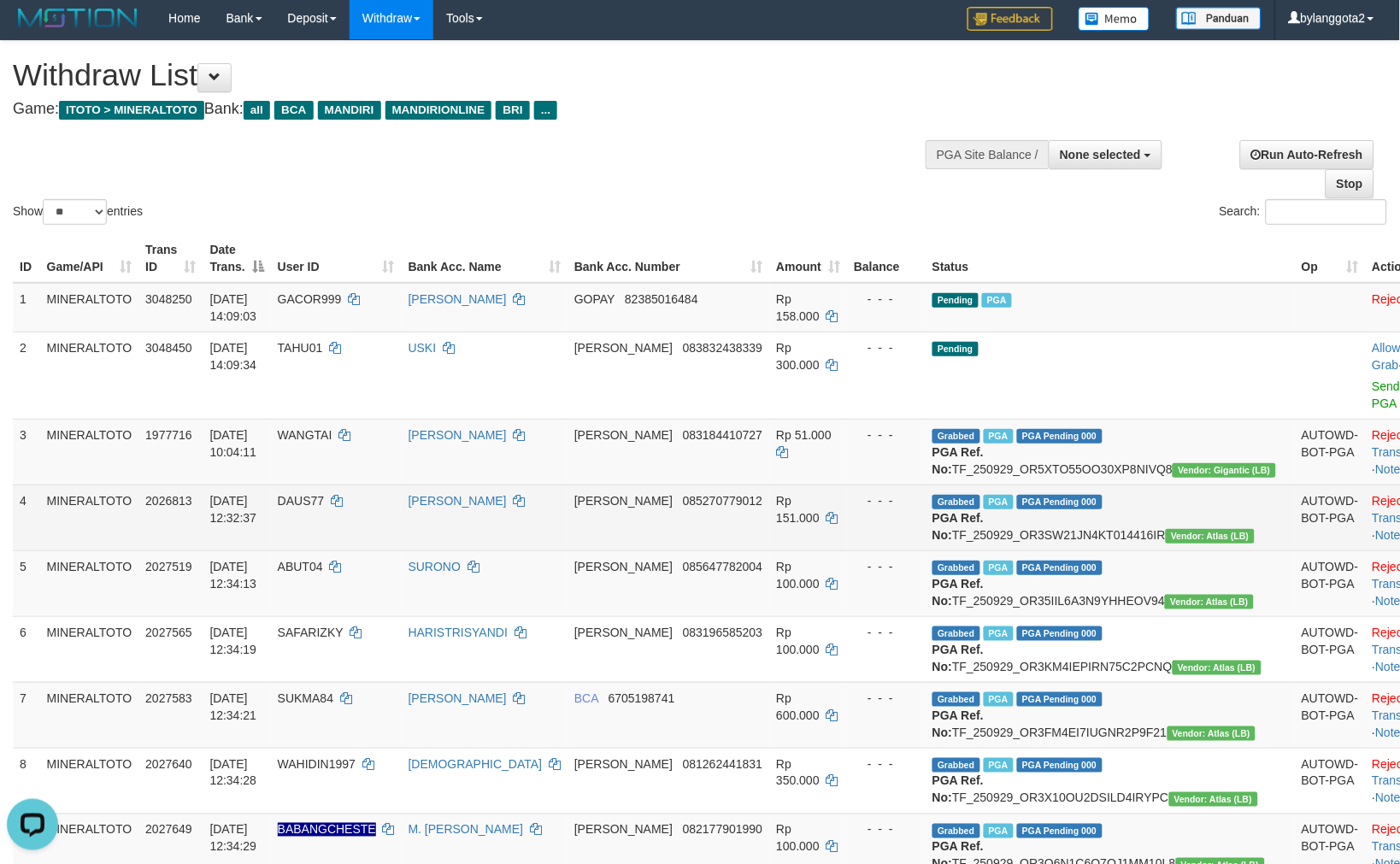
scroll to position [0, 0]
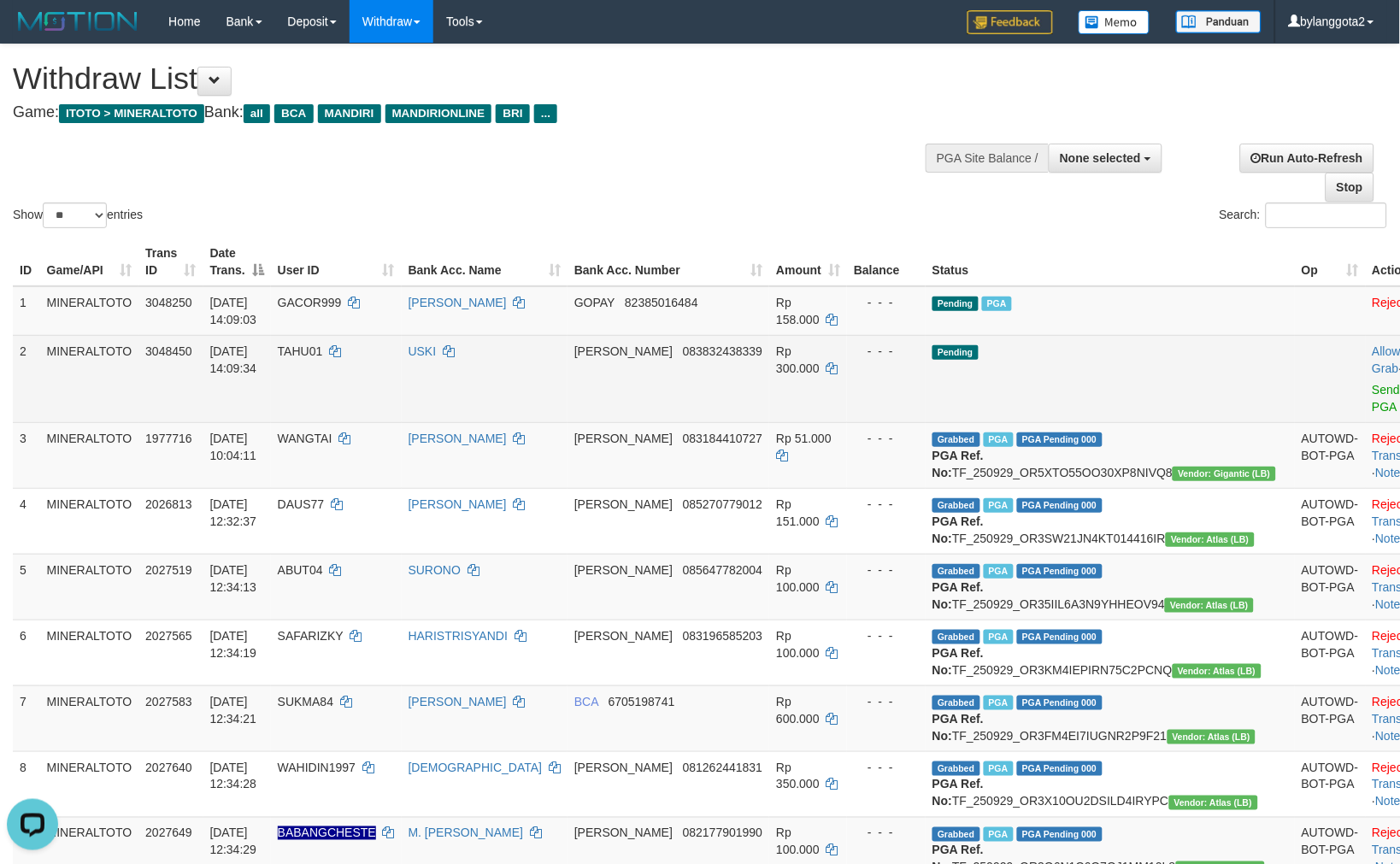
drag, startPoint x: 1097, startPoint y: 314, endPoint x: 1177, endPoint y: 365, distance: 94.9
click at [1097, 317] on td "Pending PGA" at bounding box center [1109, 311] width 369 height 50
click at [1372, 386] on link "Send PGA" at bounding box center [1386, 398] width 28 height 31
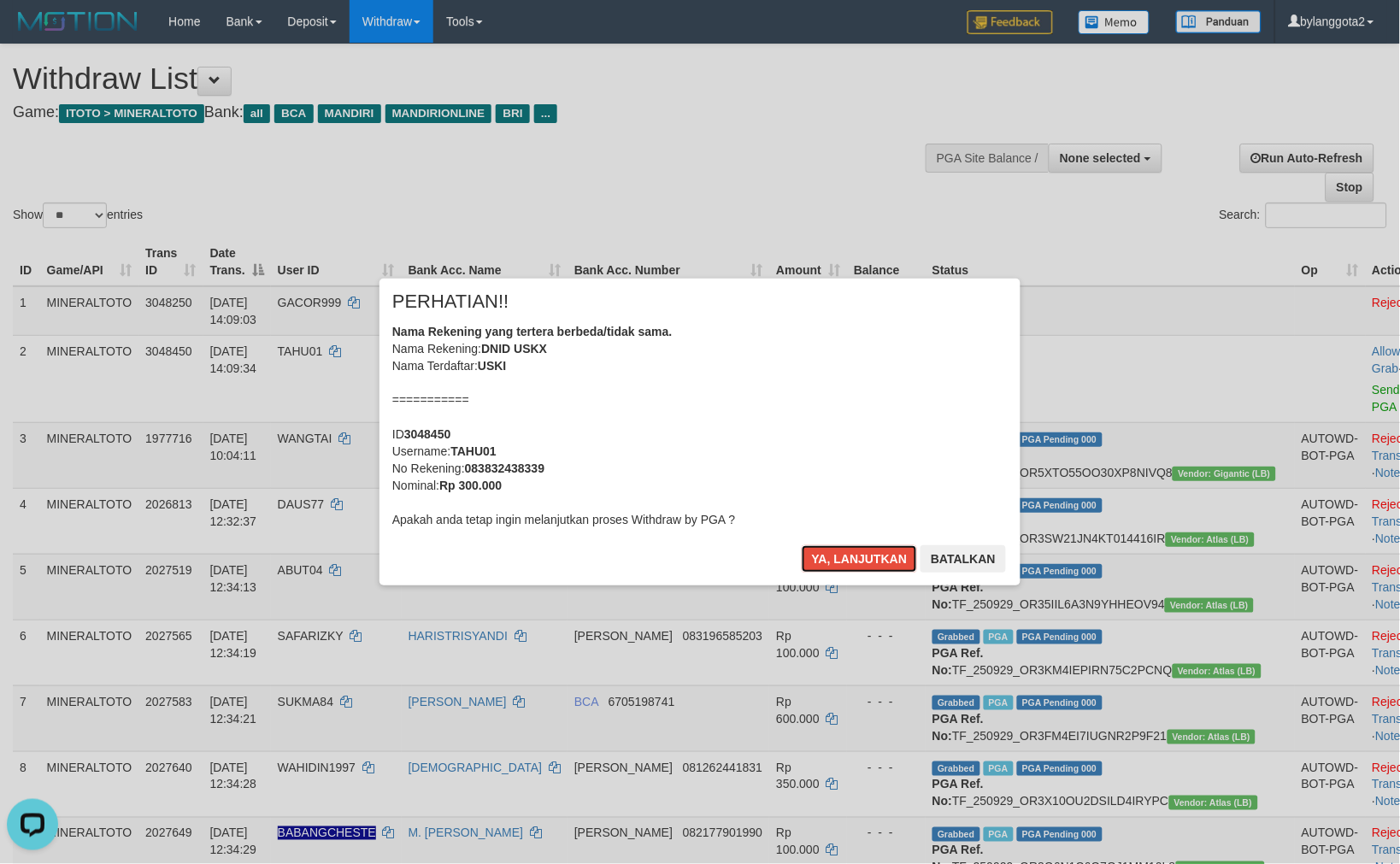
click at [866, 393] on div "Nama Rekening yang tertera berbeda/tidak sama. Nama Rekening: DNID USKX Nama Te…" at bounding box center [700, 426] width 615 height 205
click at [802, 545] on button "Ya, lanjutkan" at bounding box center [859, 558] width 117 height 27
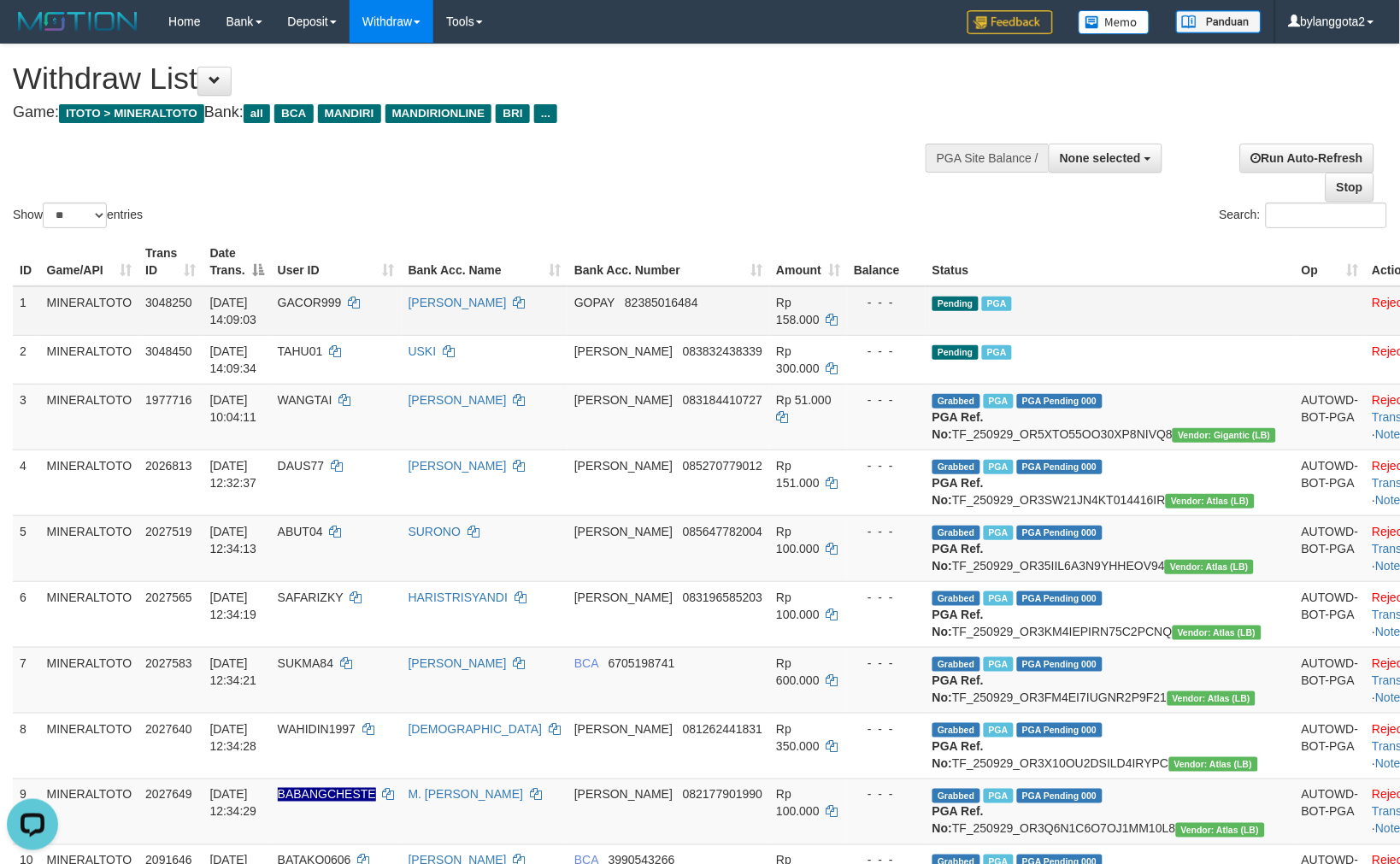
click at [991, 288] on td "Pending PGA" at bounding box center [1109, 311] width 369 height 50
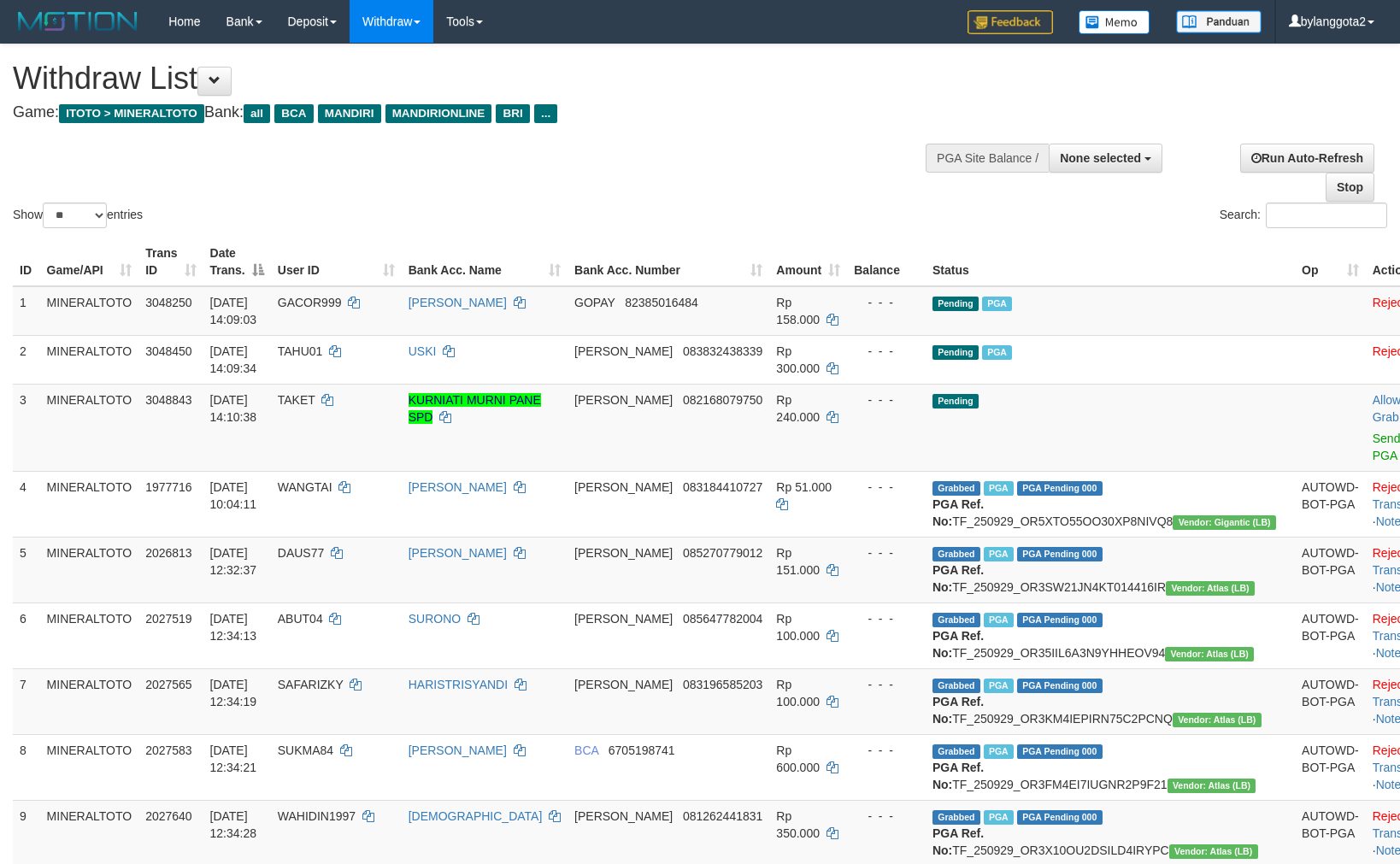
select select
select select "**"
drag, startPoint x: 1304, startPoint y: 436, endPoint x: 1269, endPoint y: 449, distance: 37.3
click at [1372, 436] on link "Send PGA" at bounding box center [1386, 447] width 28 height 31
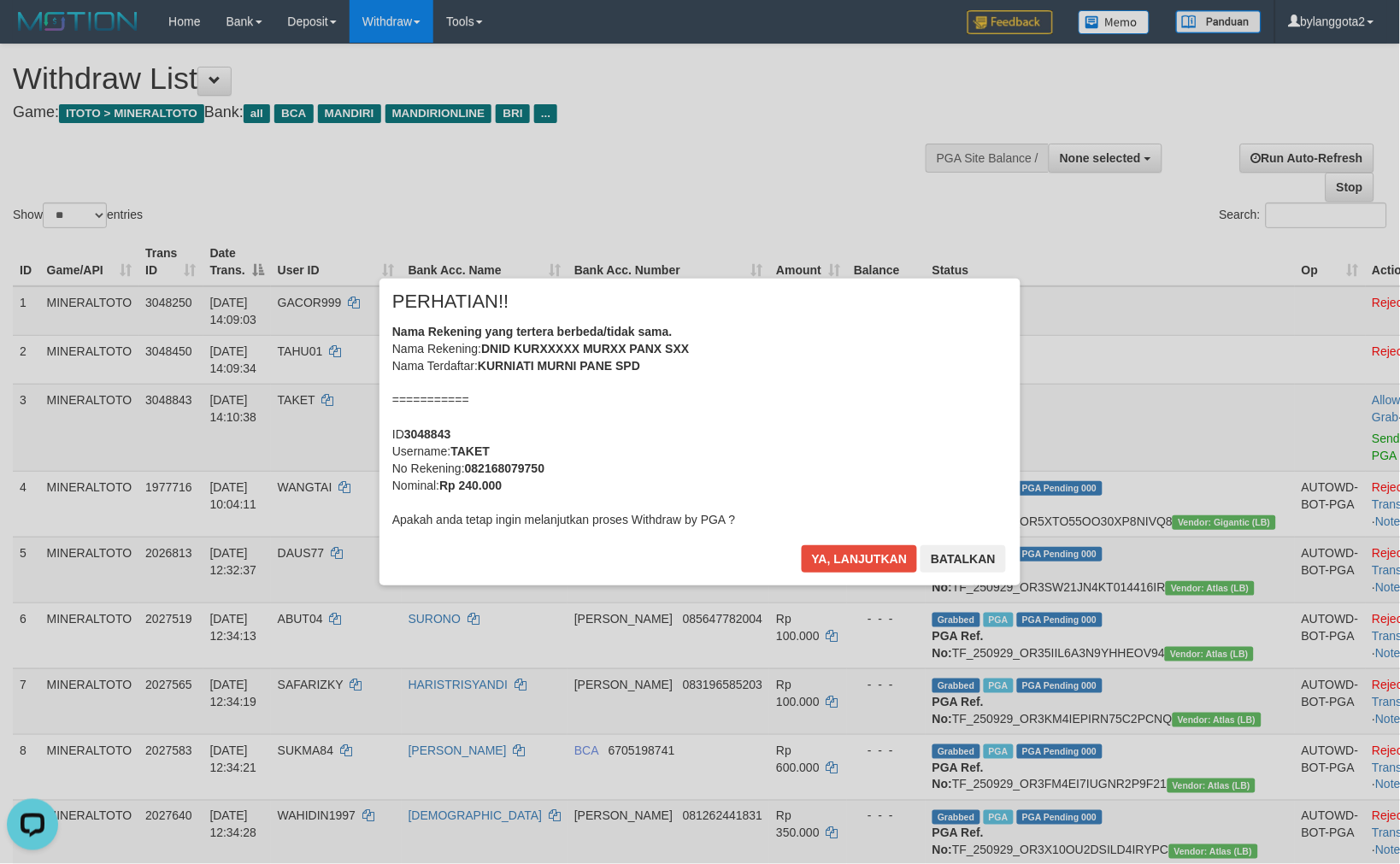
click at [831, 402] on div "Nama Rekening yang tertera berbeda/tidak sama. Nama Rekening: DNID KURXXXXX MUR…" at bounding box center [700, 426] width 615 height 205
click at [802, 545] on button "Ya, lanjutkan" at bounding box center [859, 558] width 117 height 27
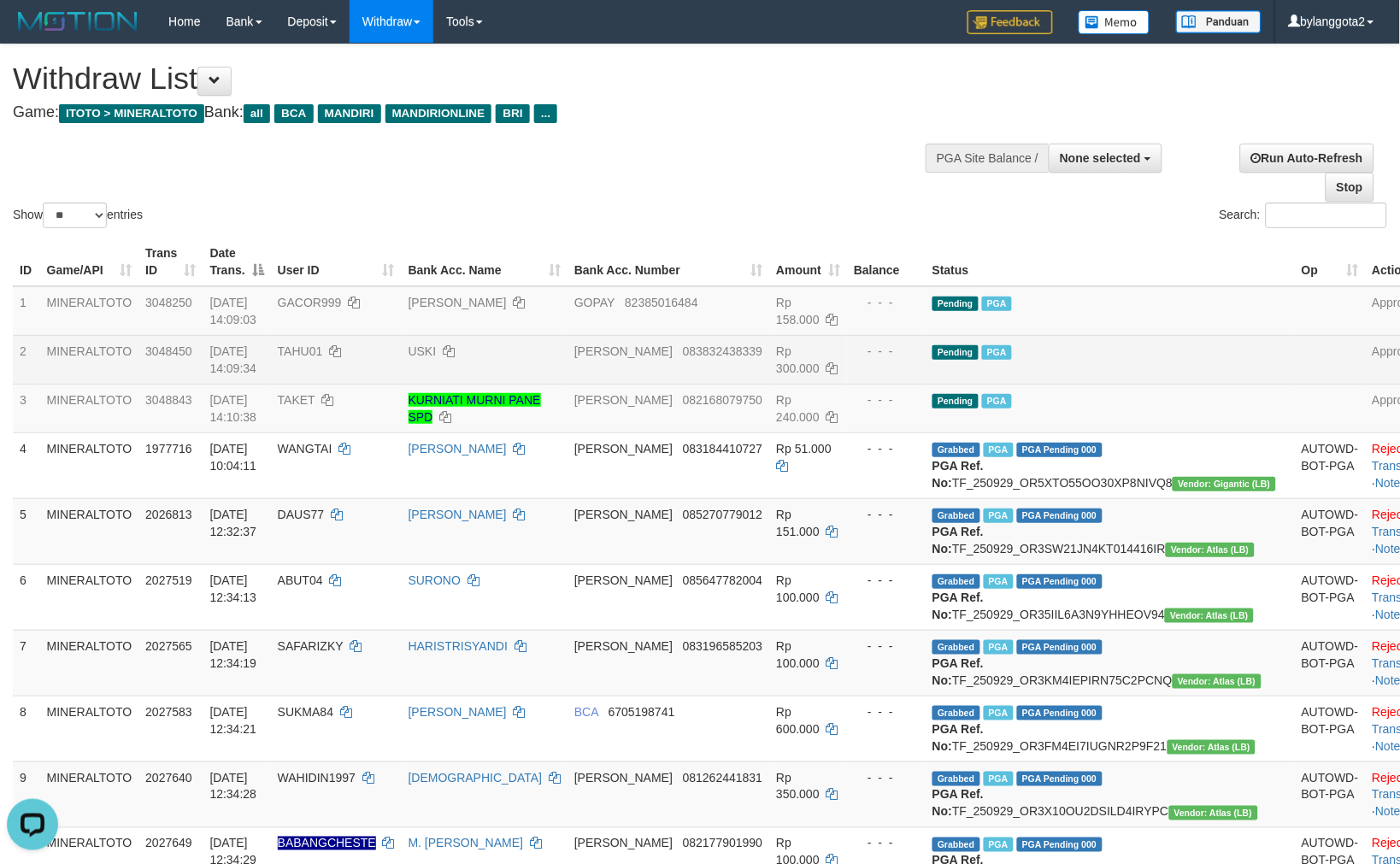
click at [1012, 355] on span "PGA" at bounding box center [997, 352] width 30 height 15
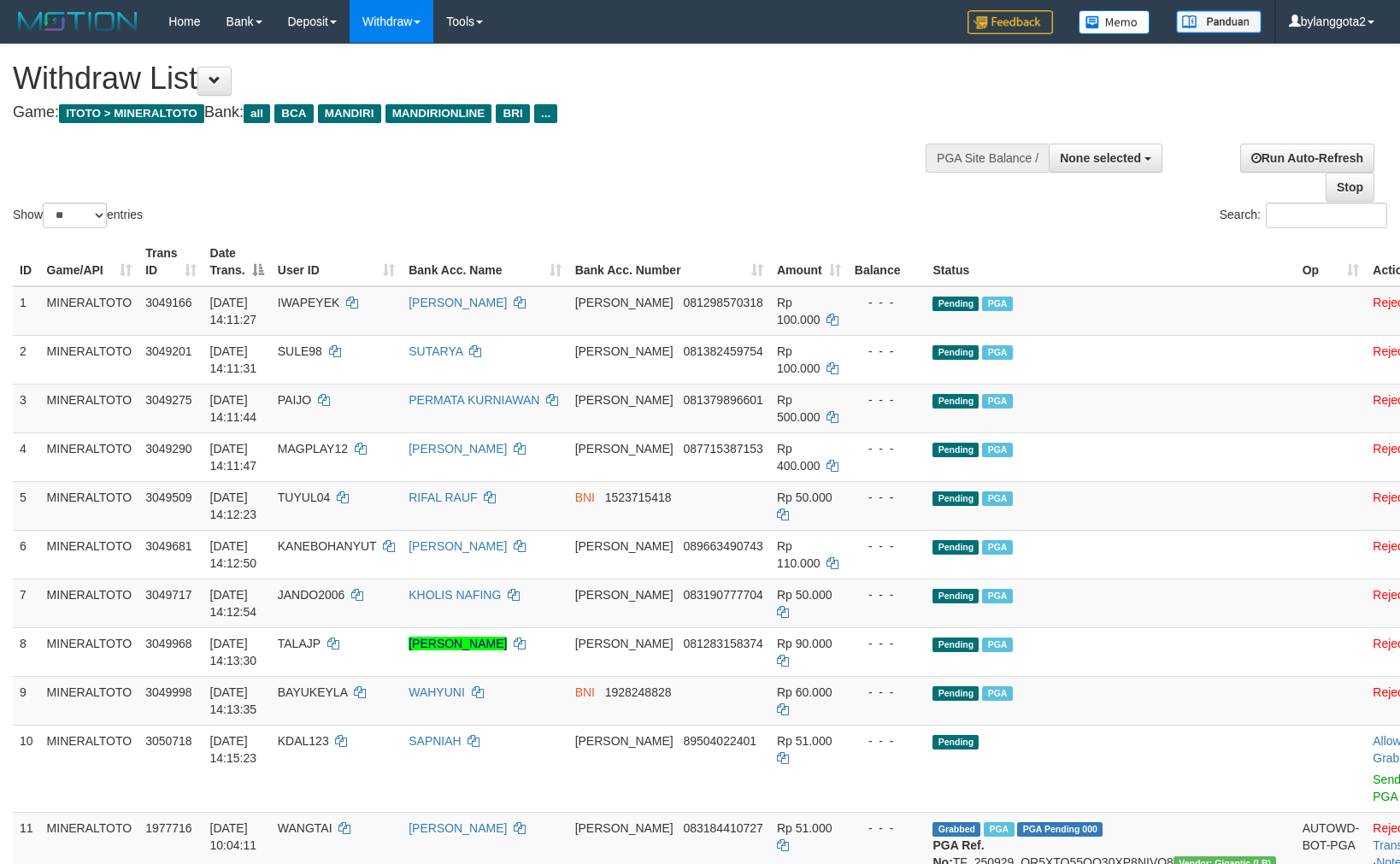
select select
select select "**"
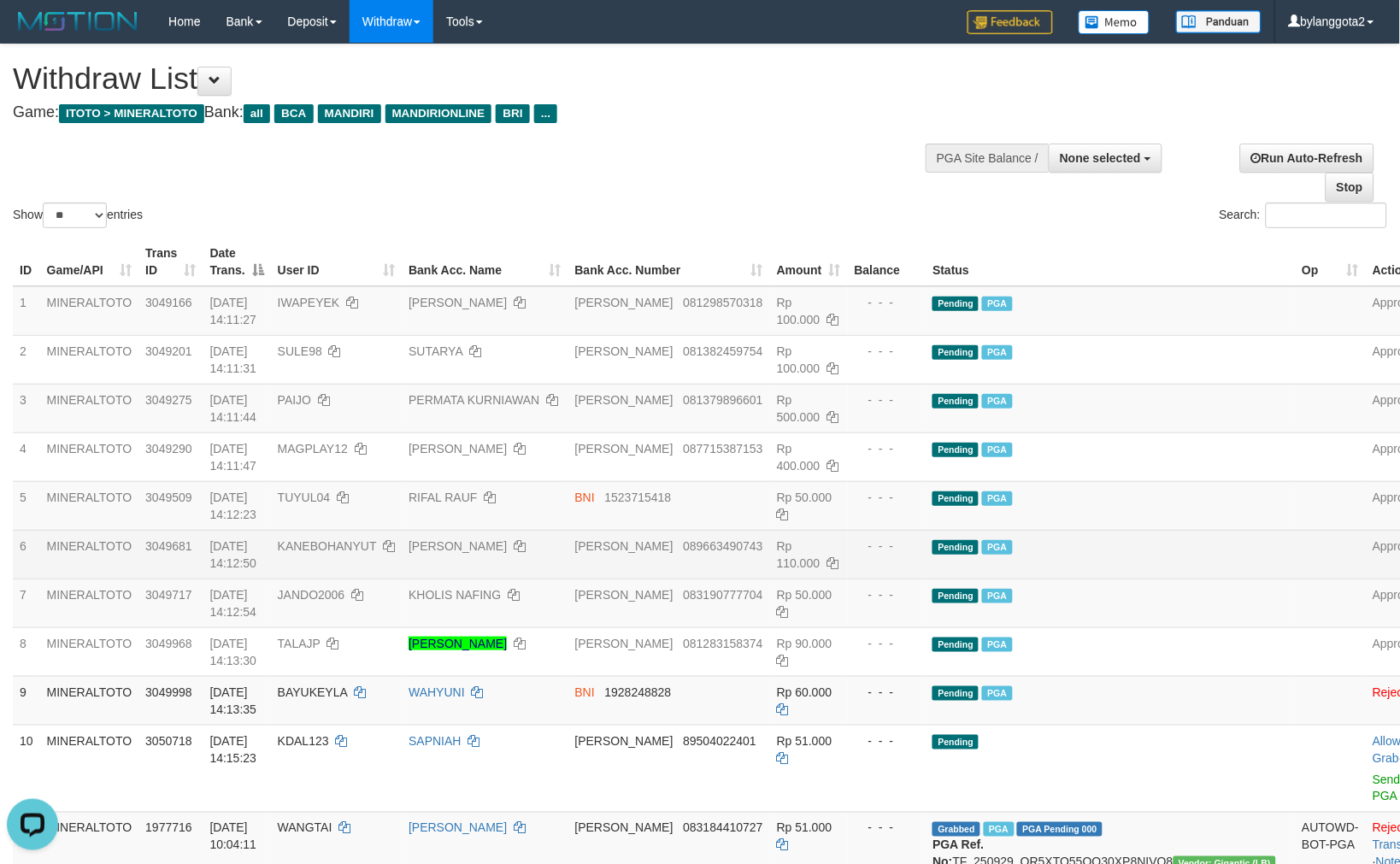
click at [1077, 530] on td "Pending PGA" at bounding box center [1109, 555] width 369 height 49
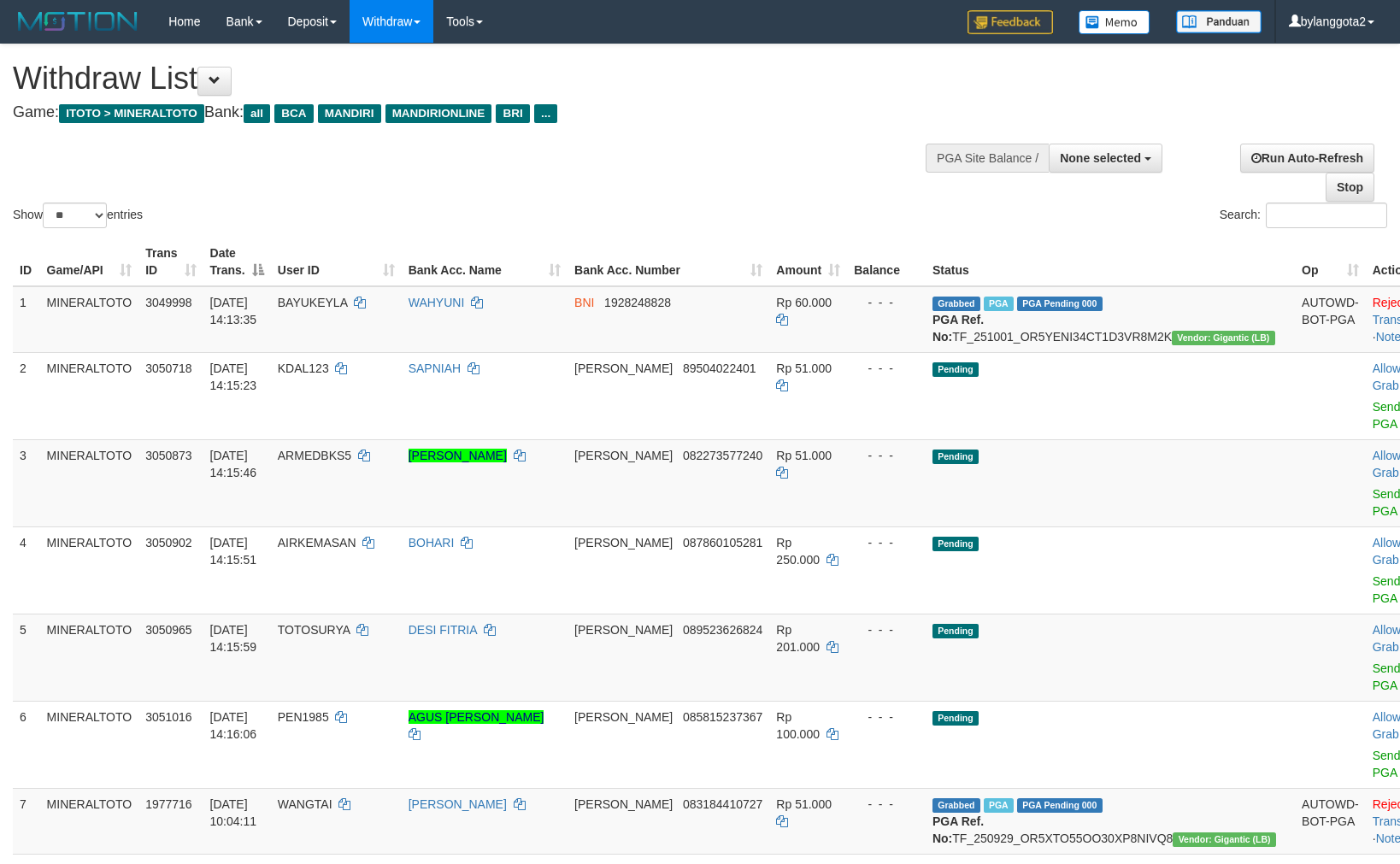
select select
select select "**"
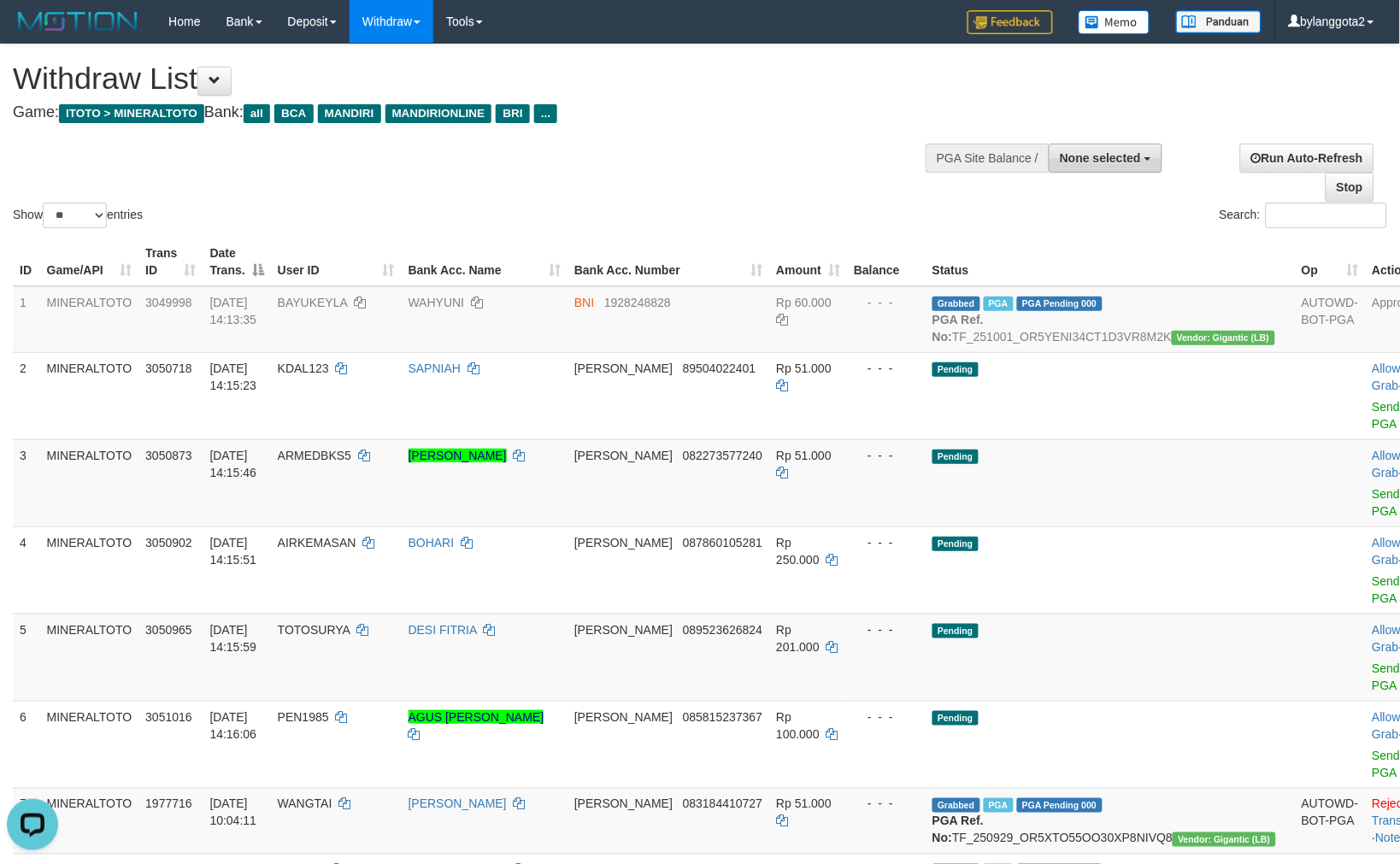
click at [1096, 156] on span "None selected" at bounding box center [1099, 159] width 81 height 14
click at [677, 214] on div "Show ** ** ** *** entries" at bounding box center [350, 217] width 674 height 30
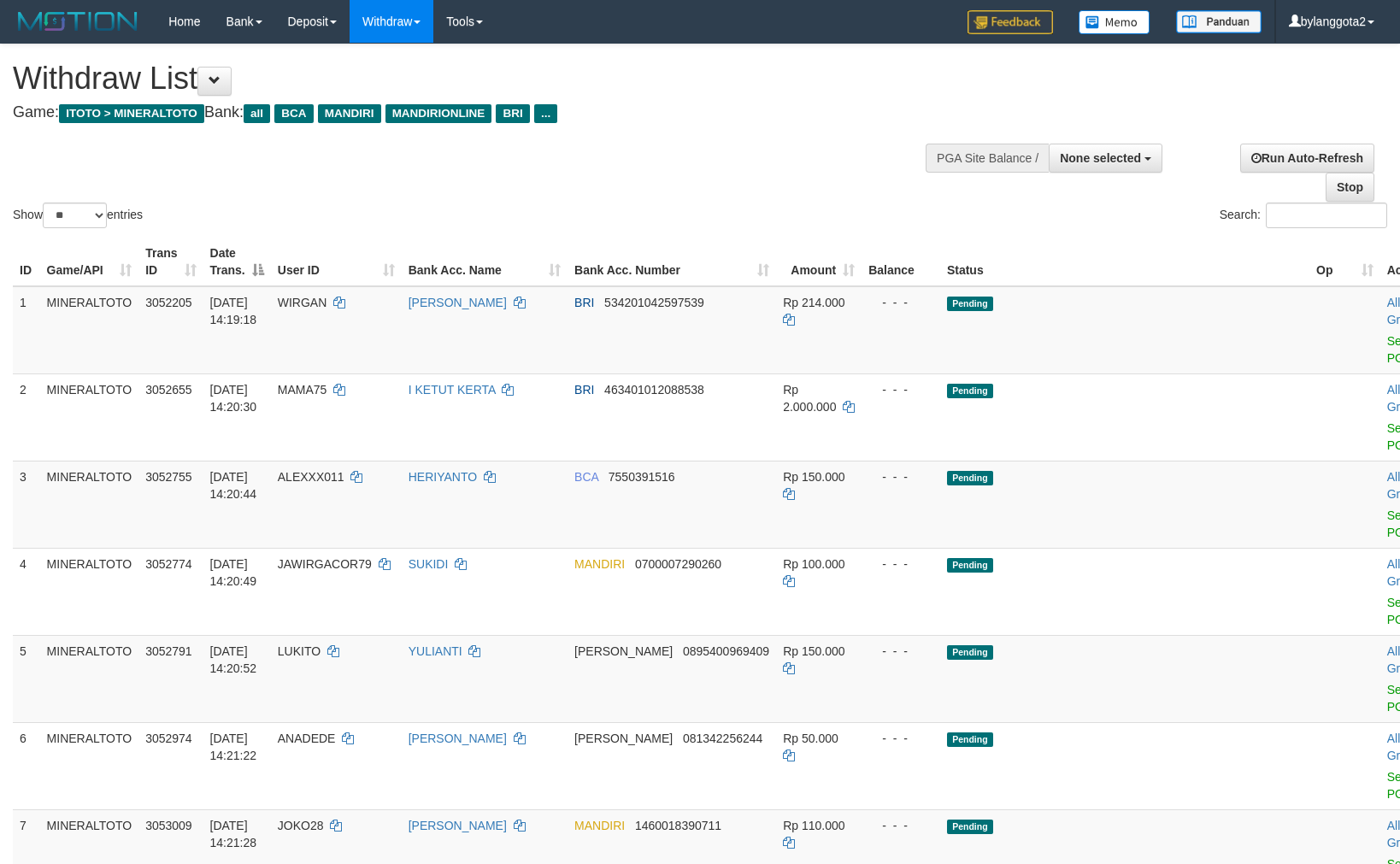
select select
select select "**"
click at [1075, 166] on button "None selected" at bounding box center [1106, 158] width 114 height 29
click at [1031, 245] on label "[ITOTO] MINERALTOTO" at bounding box center [1070, 244] width 183 height 22
select select "****"
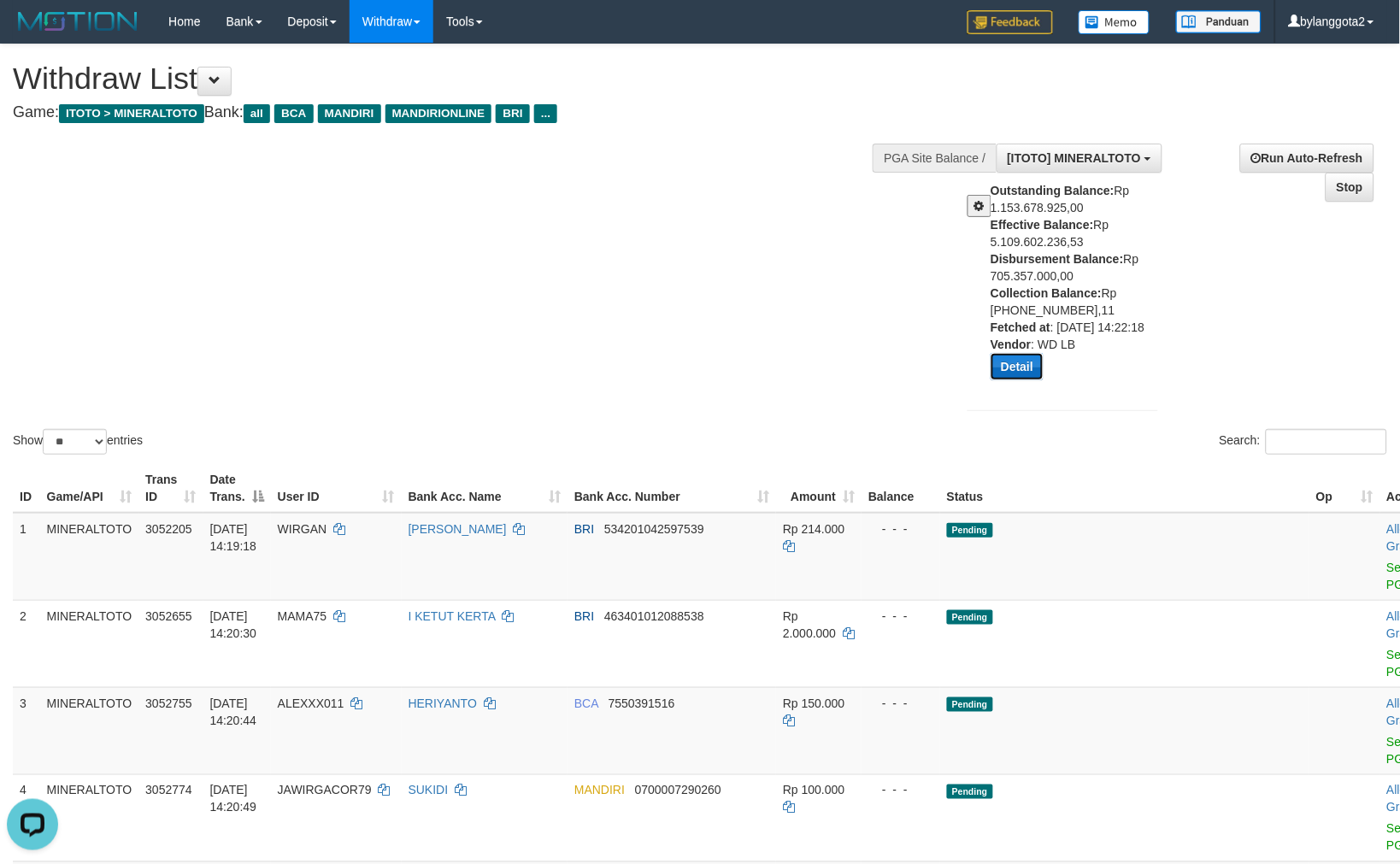
click at [1031, 365] on button "Detail" at bounding box center [1016, 366] width 53 height 27
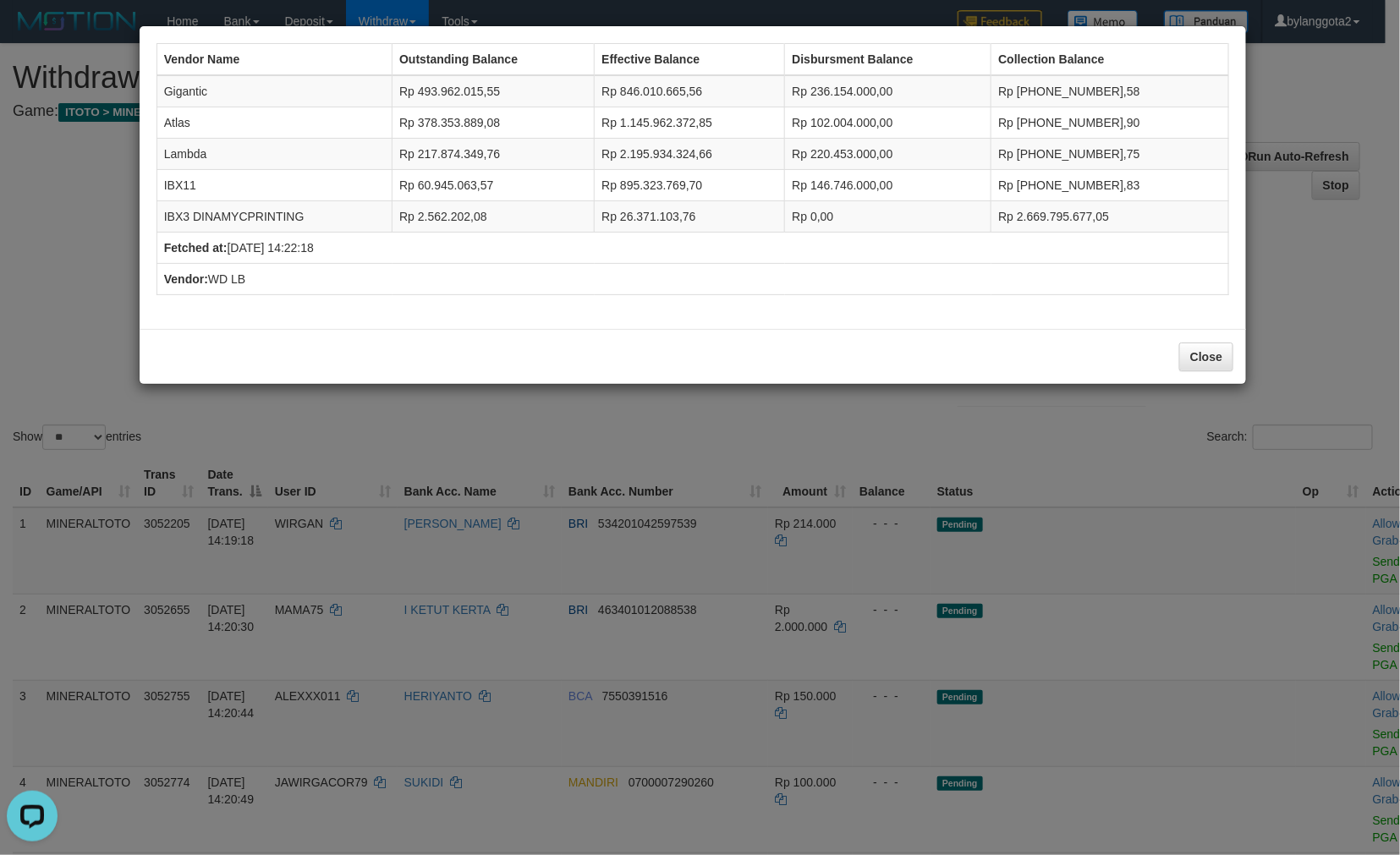
click at [181, 89] on td "Gigantic" at bounding box center [273, 91] width 235 height 32
copy td "Gigantic"
click at [173, 122] on td "Atlas" at bounding box center [273, 123] width 235 height 31
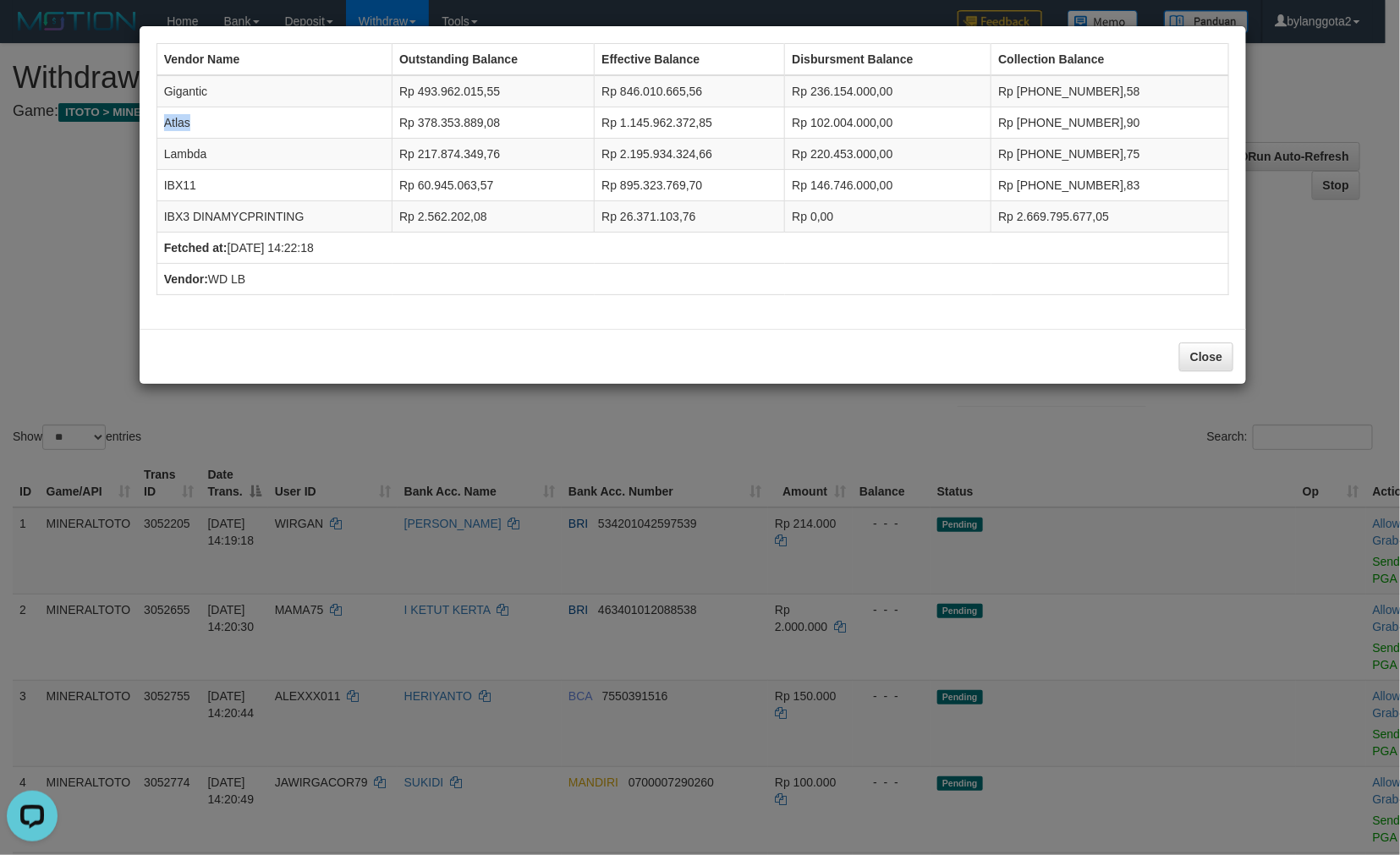
copy td "Atlas"
click at [172, 153] on td "Lambda" at bounding box center [273, 154] width 235 height 31
copy td "Lambda"
click at [179, 188] on td "IBX11" at bounding box center [273, 186] width 235 height 31
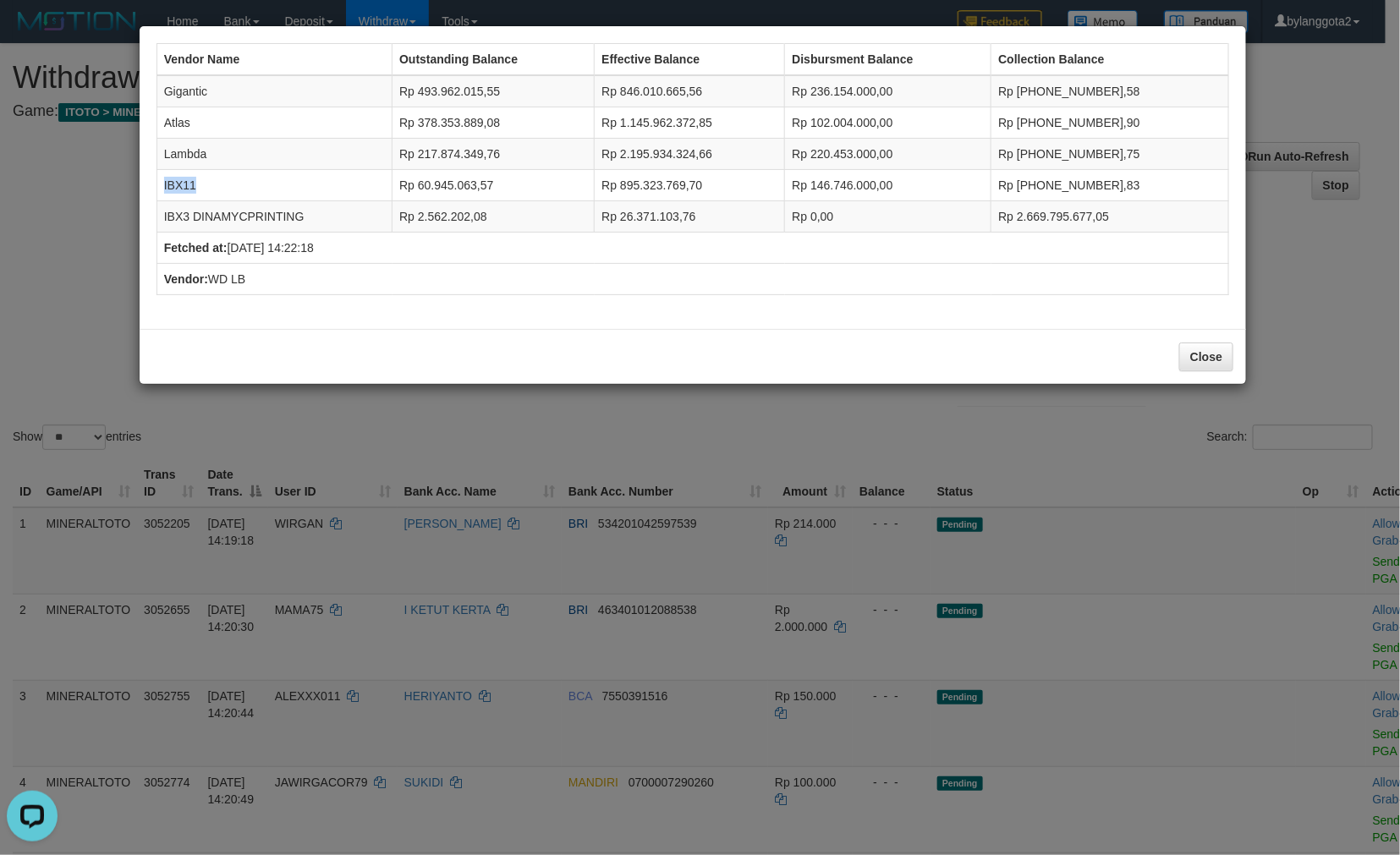
click at [179, 188] on td "IBX11" at bounding box center [273, 186] width 235 height 31
copy td "IBX11"
click at [264, 212] on td "IBX3 DINAMYCPRINTING" at bounding box center [273, 217] width 235 height 31
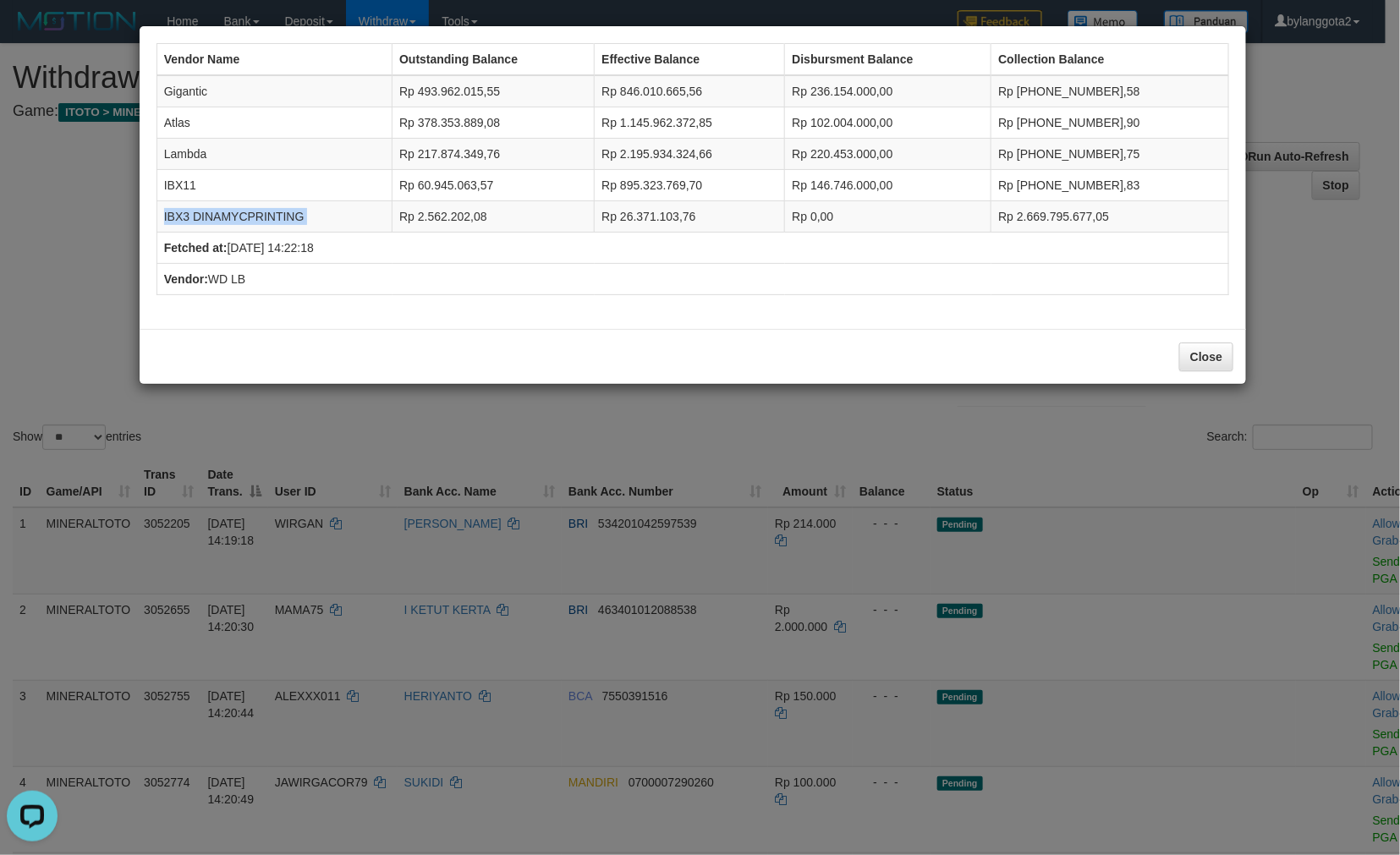
copy tr "IBX3 DINAMYCPRINTING"
drag, startPoint x: 833, startPoint y: 88, endPoint x: 901, endPoint y: 91, distance: 68.1
click at [901, 91] on td "Rp 236.154.000,00" at bounding box center [888, 91] width 206 height 32
copy td "236.154.000,"
drag, startPoint x: 833, startPoint y: 115, endPoint x: 903, endPoint y: 120, distance: 70.2
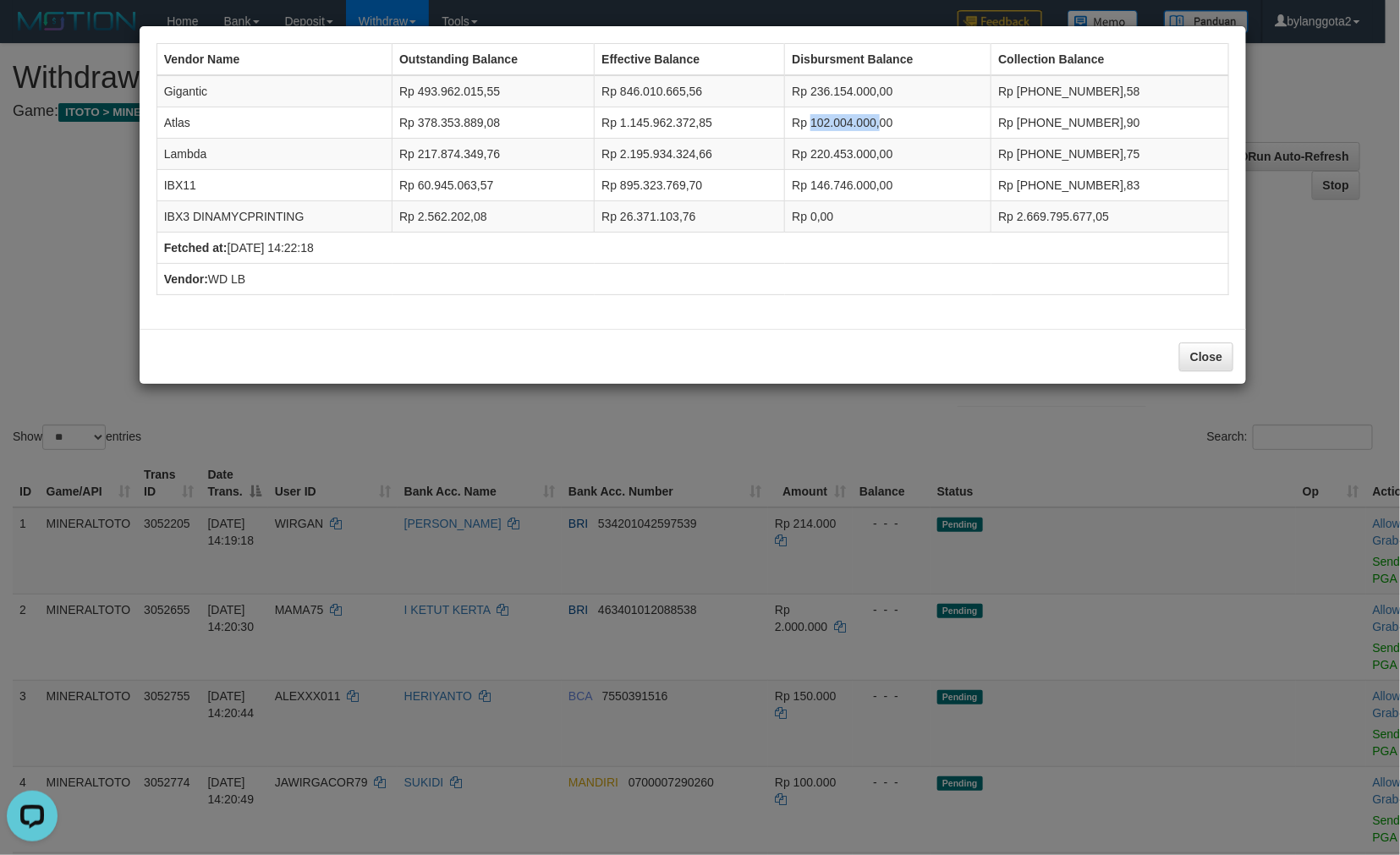
click at [903, 120] on td "Rp 102.004.000,00" at bounding box center [888, 123] width 206 height 31
copy td "102.004.000,"
drag, startPoint x: 833, startPoint y: 149, endPoint x: 902, endPoint y: 154, distance: 69.2
click at [902, 154] on td "Rp 220.453.000,00" at bounding box center [888, 154] width 206 height 31
copy td "220.453.000,"
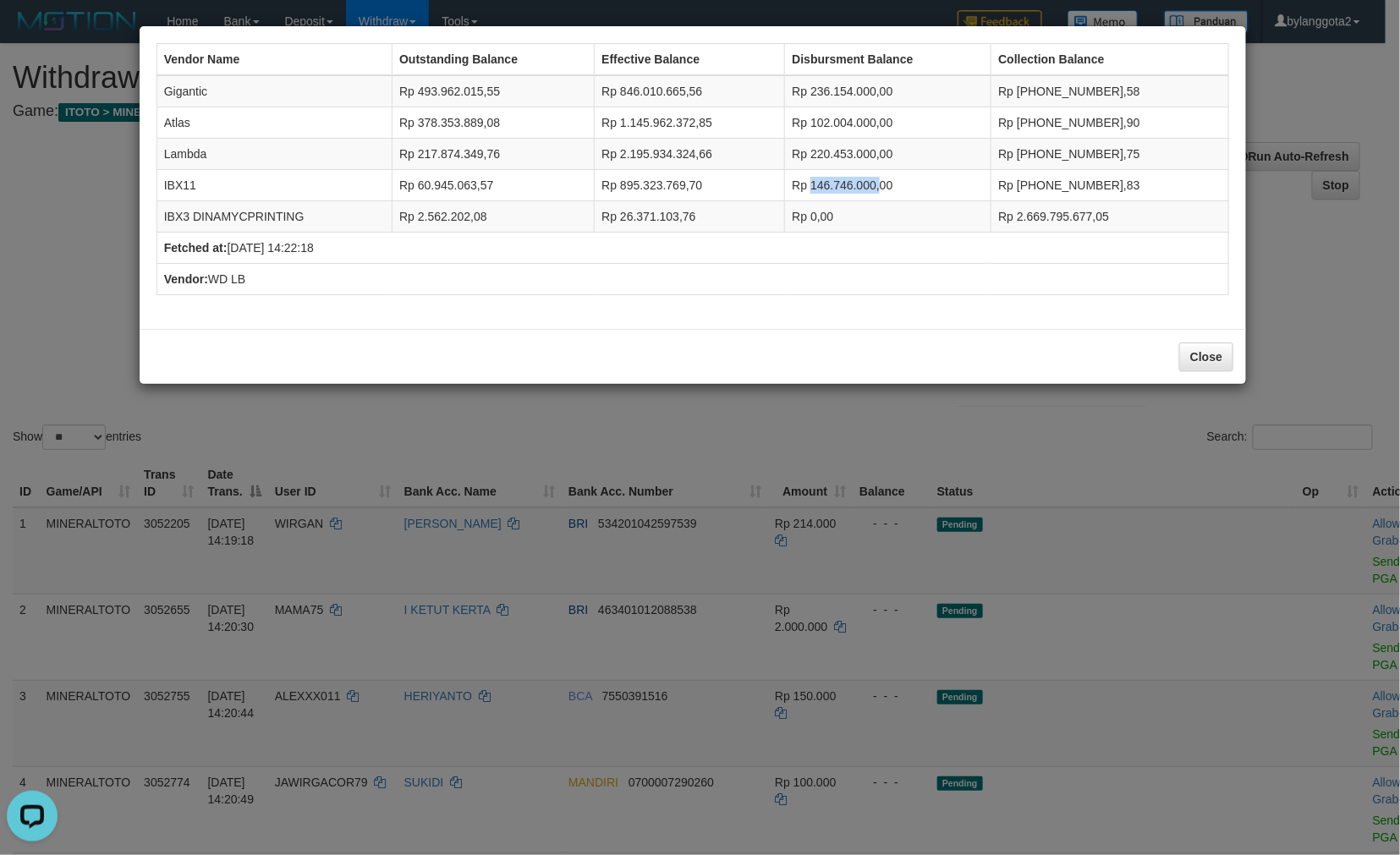
drag, startPoint x: 835, startPoint y: 179, endPoint x: 902, endPoint y: 179, distance: 67.0
click at [902, 179] on td "Rp 146.746.000,00" at bounding box center [888, 186] width 206 height 31
copy td "146.746.000,"
drag, startPoint x: 834, startPoint y: 212, endPoint x: 856, endPoint y: 209, distance: 22.2
click at [856, 209] on td "Rp 0,00" at bounding box center [888, 217] width 206 height 31
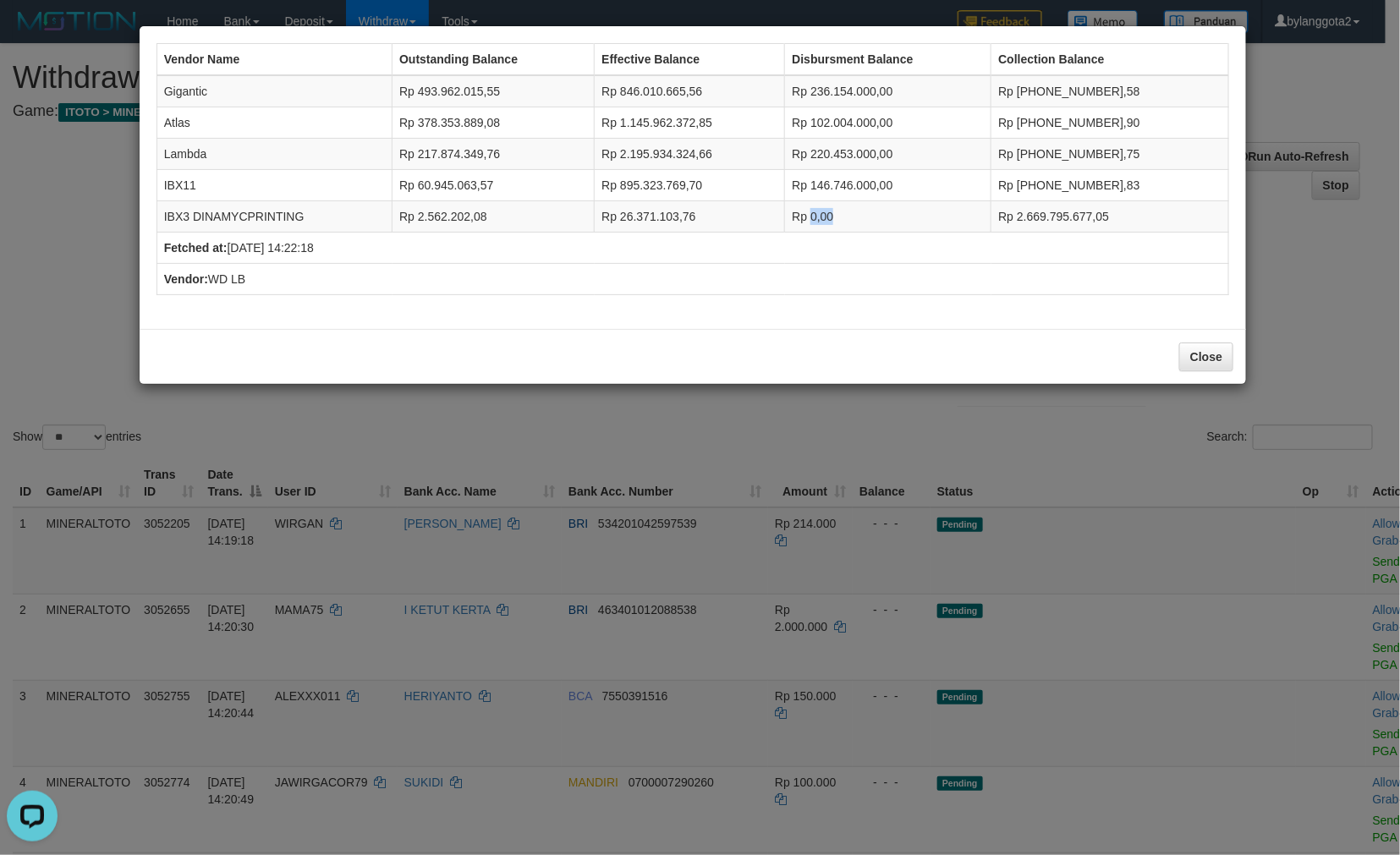
copy td "0,00"
click at [1222, 353] on button "Close" at bounding box center [1207, 356] width 54 height 29
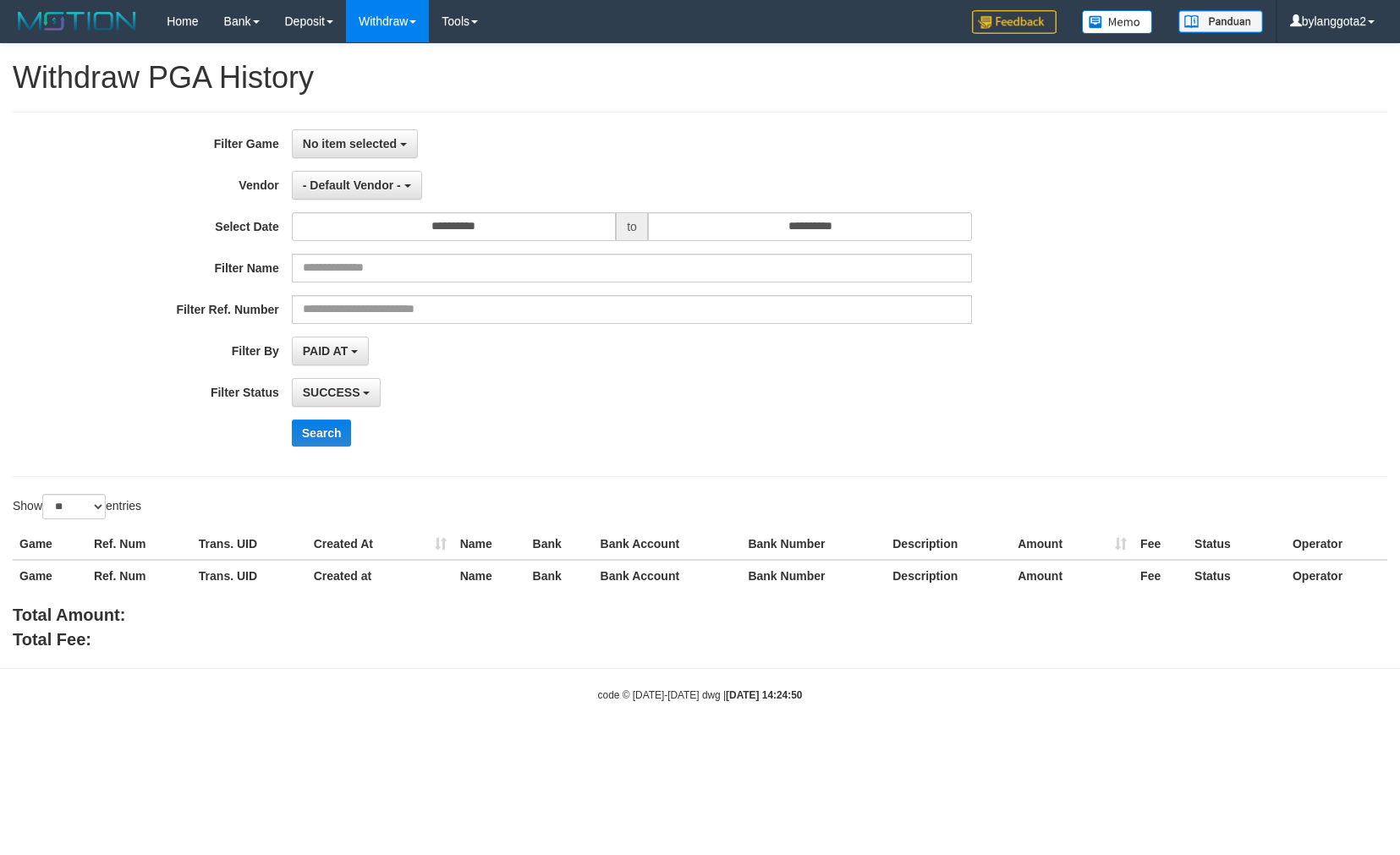
select select
select select "**"
click at [348, 134] on button "No item selected" at bounding box center [354, 143] width 126 height 29
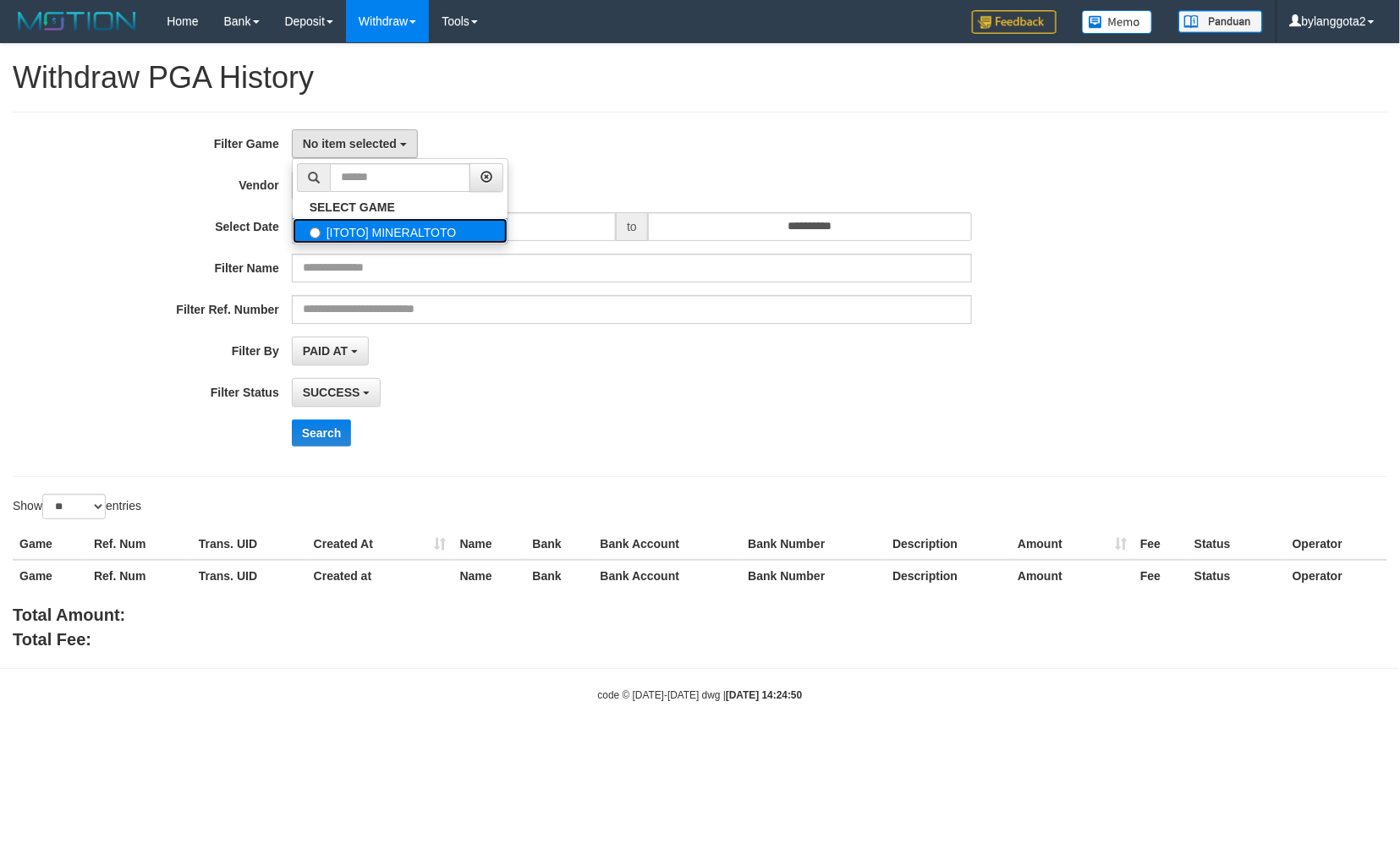
click at [350, 232] on label "[ITOTO] MINERALTOTO" at bounding box center [400, 231] width 215 height 25
select select "****"
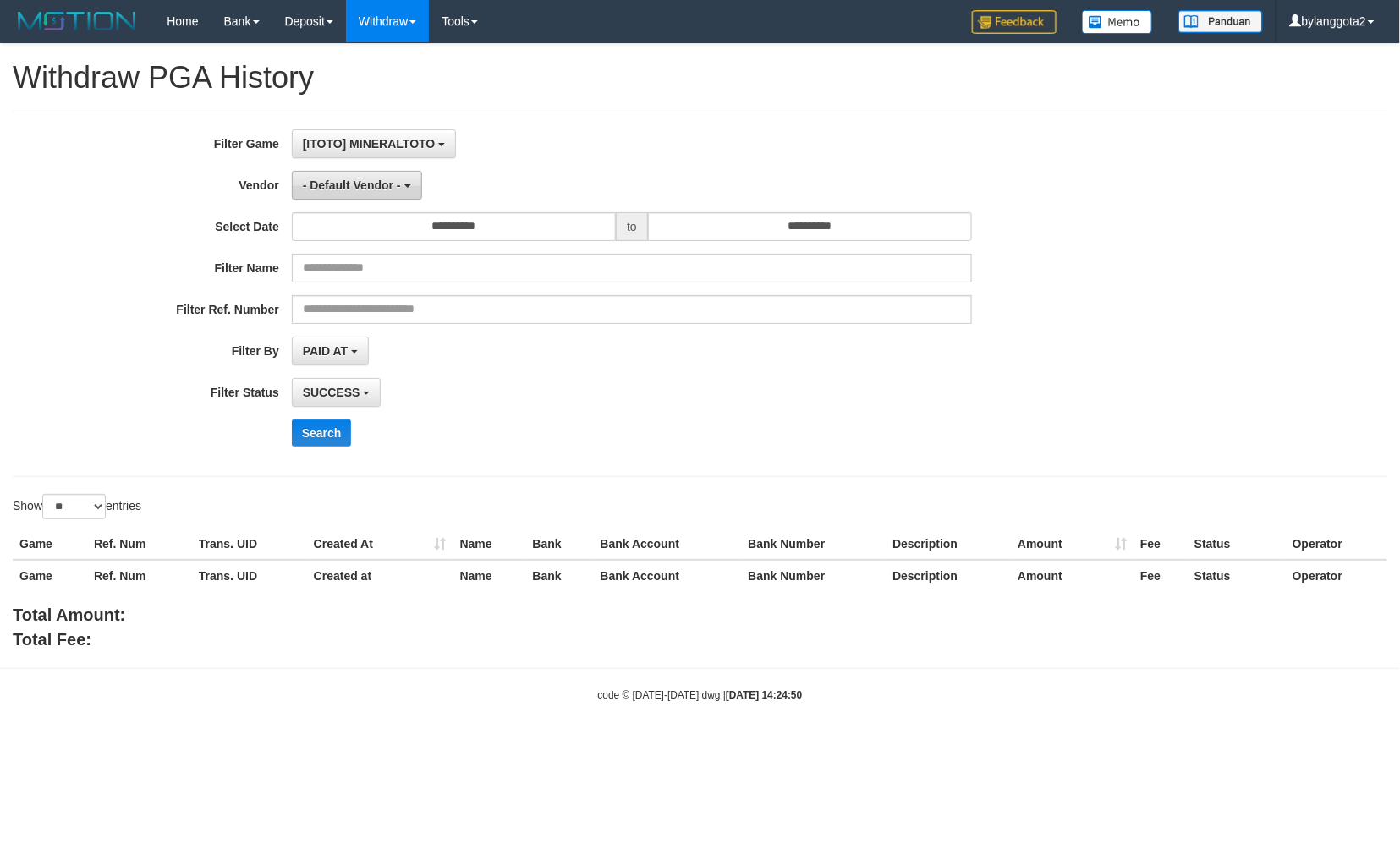
scroll to position [15, 0]
click at [363, 189] on span "- Default Vendor -" at bounding box center [351, 186] width 98 height 14
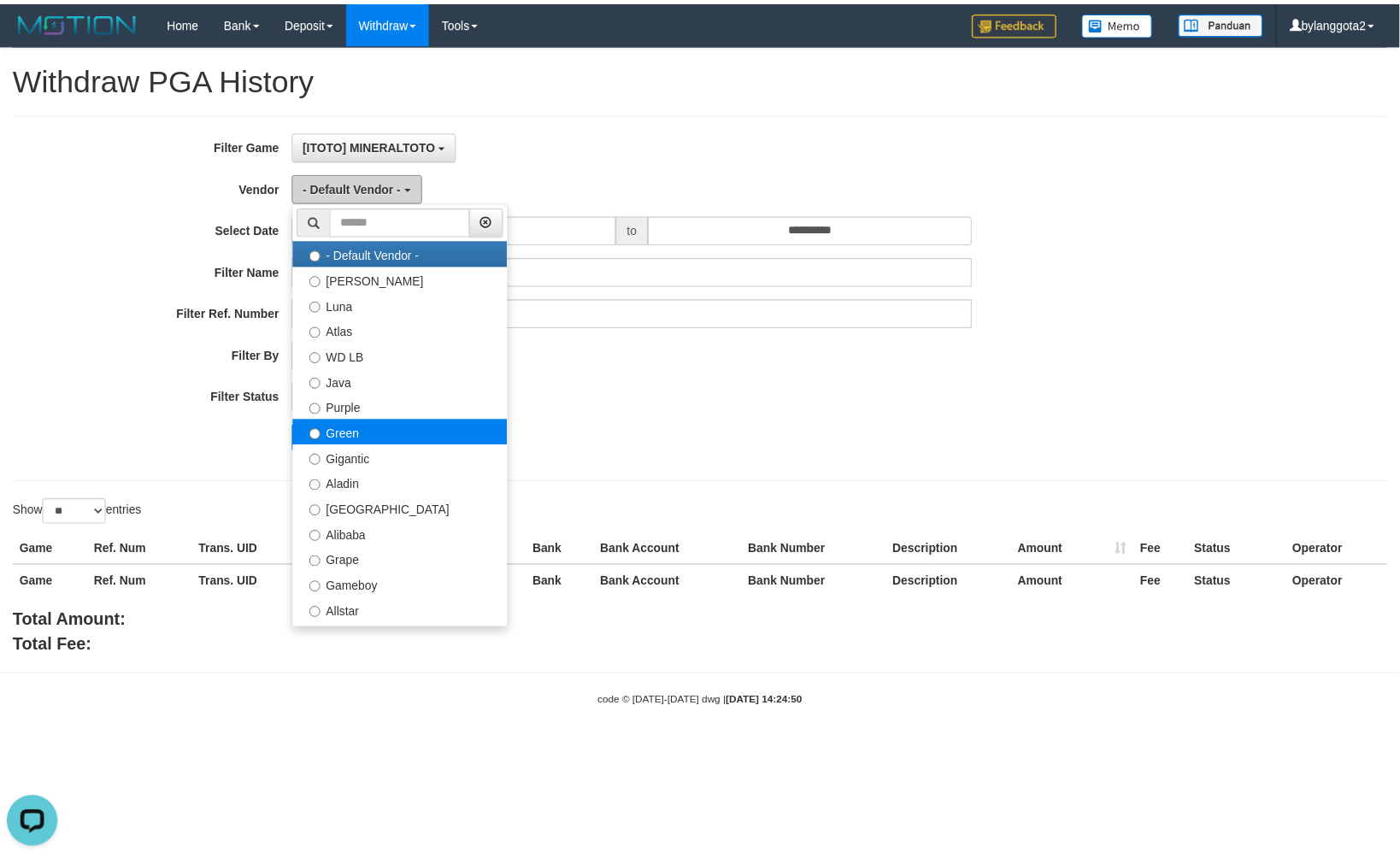
scroll to position [0, 0]
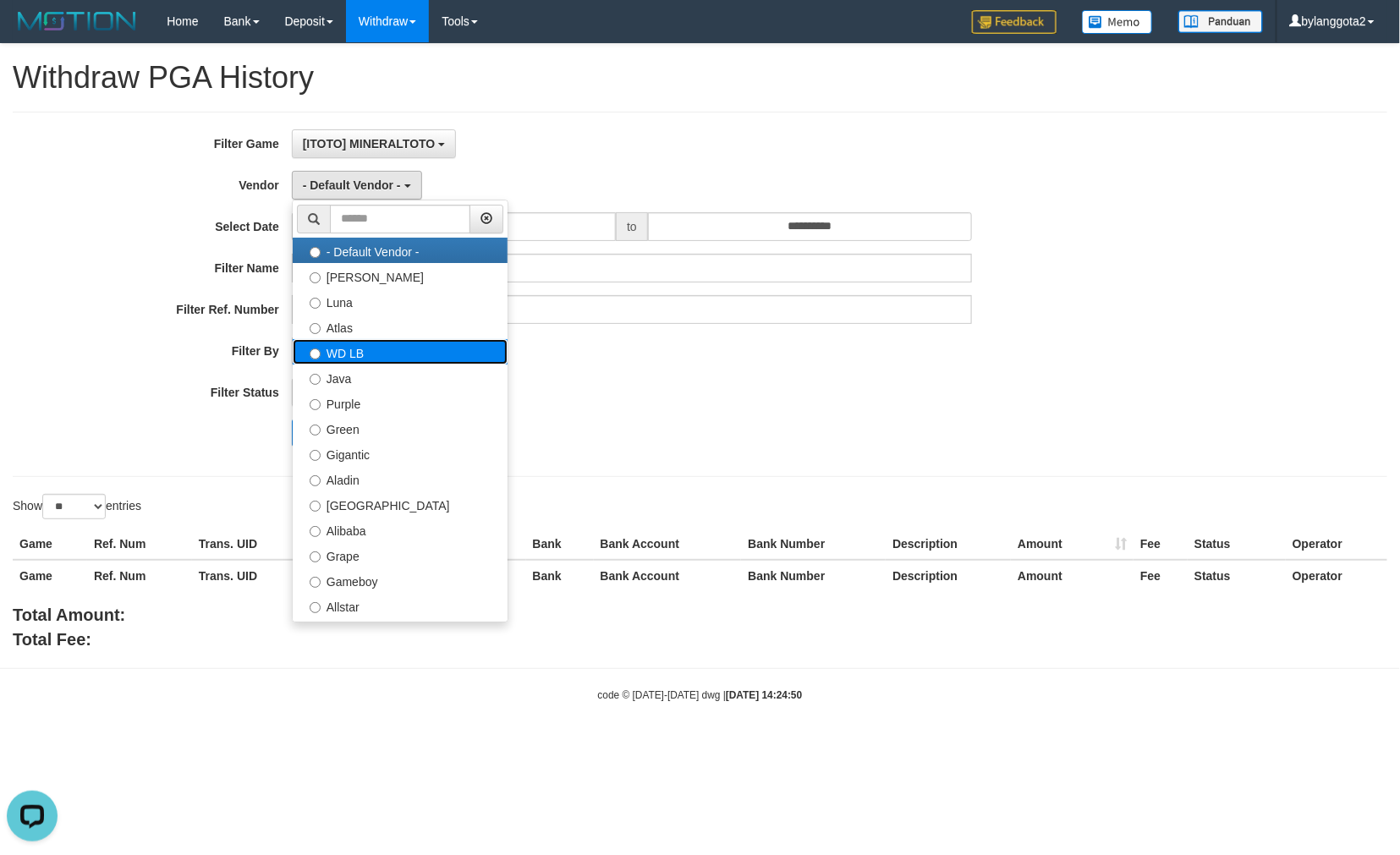
click at [353, 352] on label "WD LB" at bounding box center [400, 351] width 215 height 25
select select "**********"
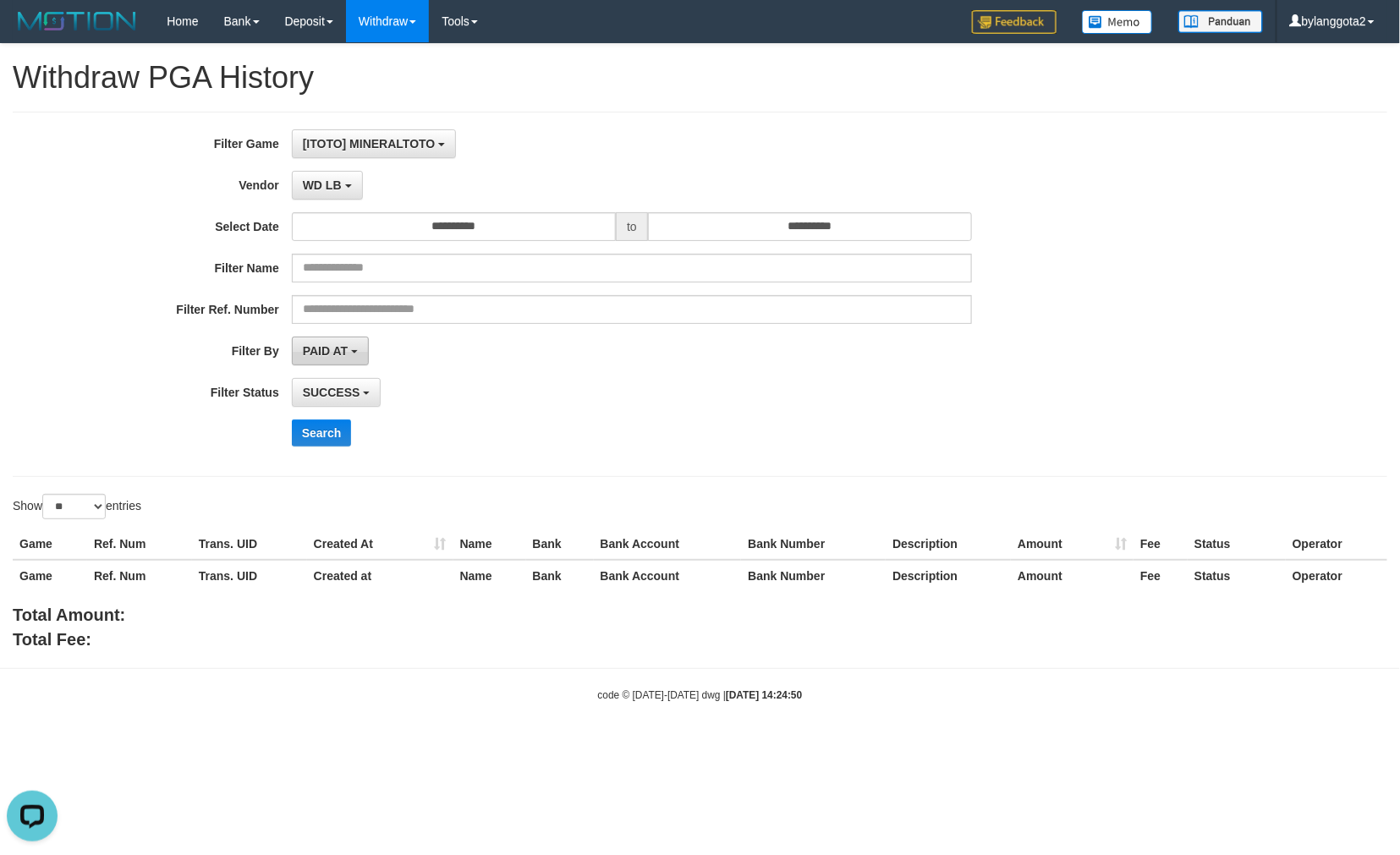
click at [331, 344] on span "PAID AT" at bounding box center [325, 351] width 45 height 14
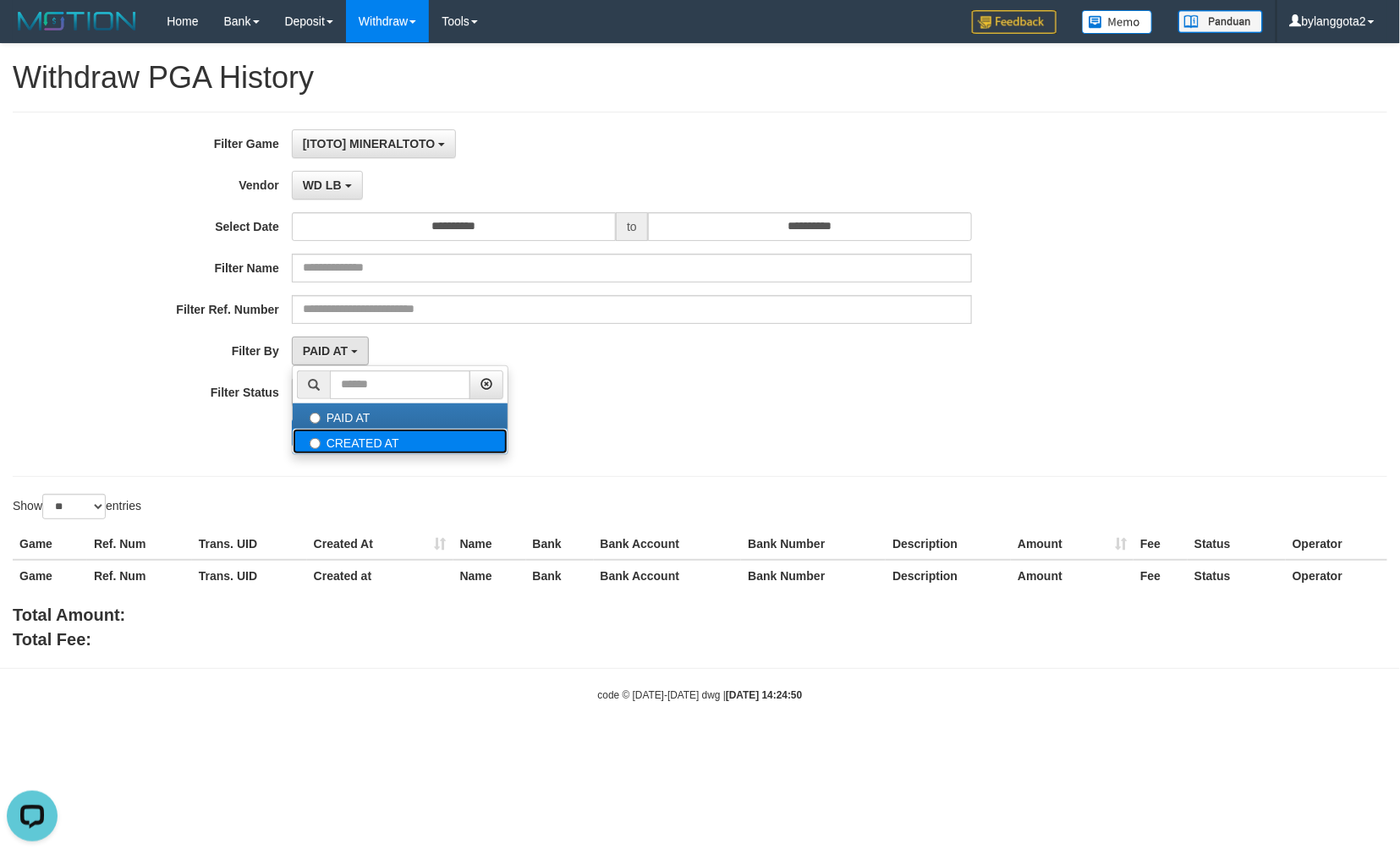
click at [332, 435] on label "CREATED AT" at bounding box center [400, 441] width 215 height 25
select select "*"
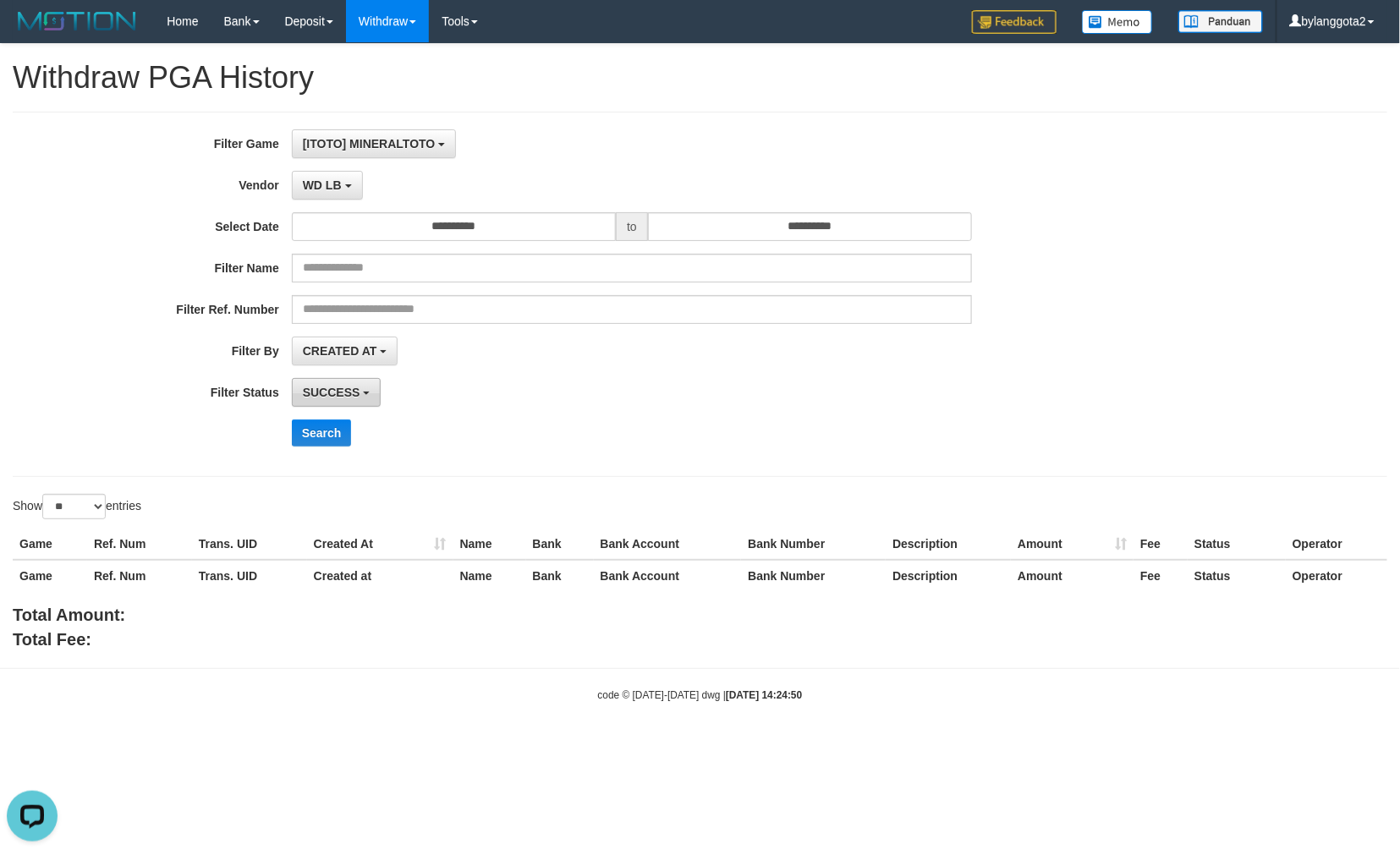
click at [328, 386] on span "SUCCESS" at bounding box center [331, 393] width 57 height 14
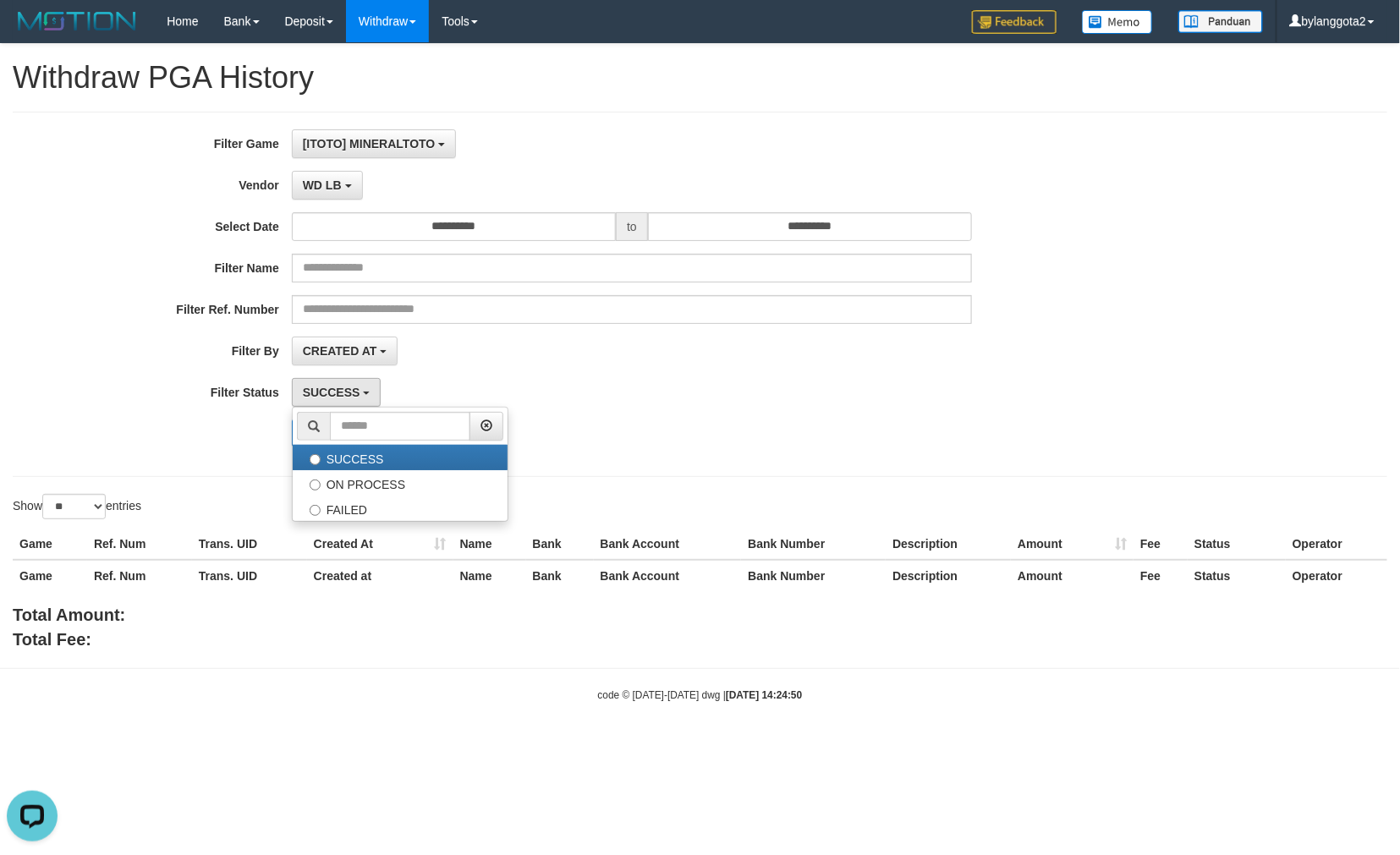
click at [578, 434] on div "Search" at bounding box center [729, 433] width 874 height 27
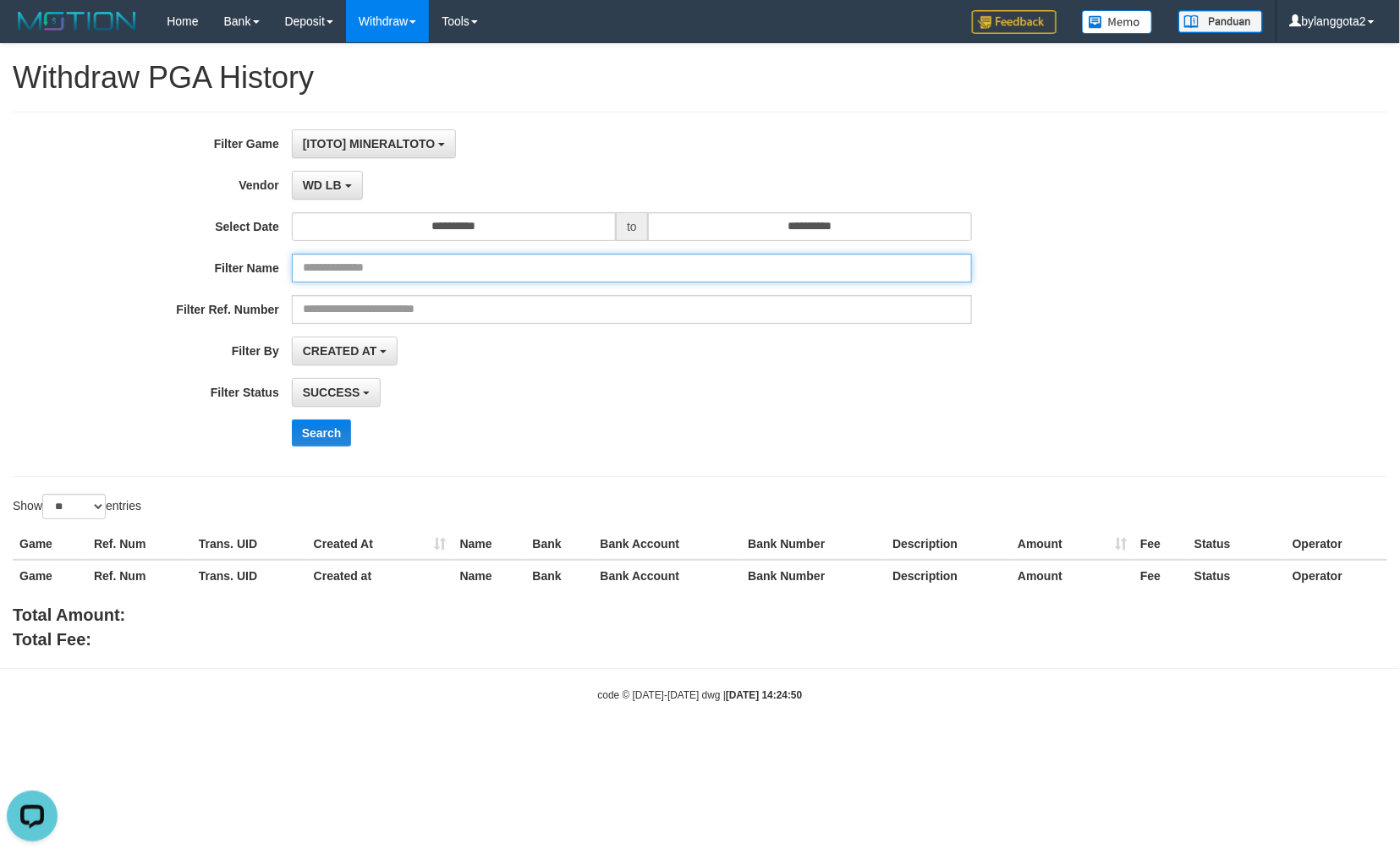
click at [330, 266] on input "text" at bounding box center [631, 268] width 681 height 29
paste input "********"
type input "********"
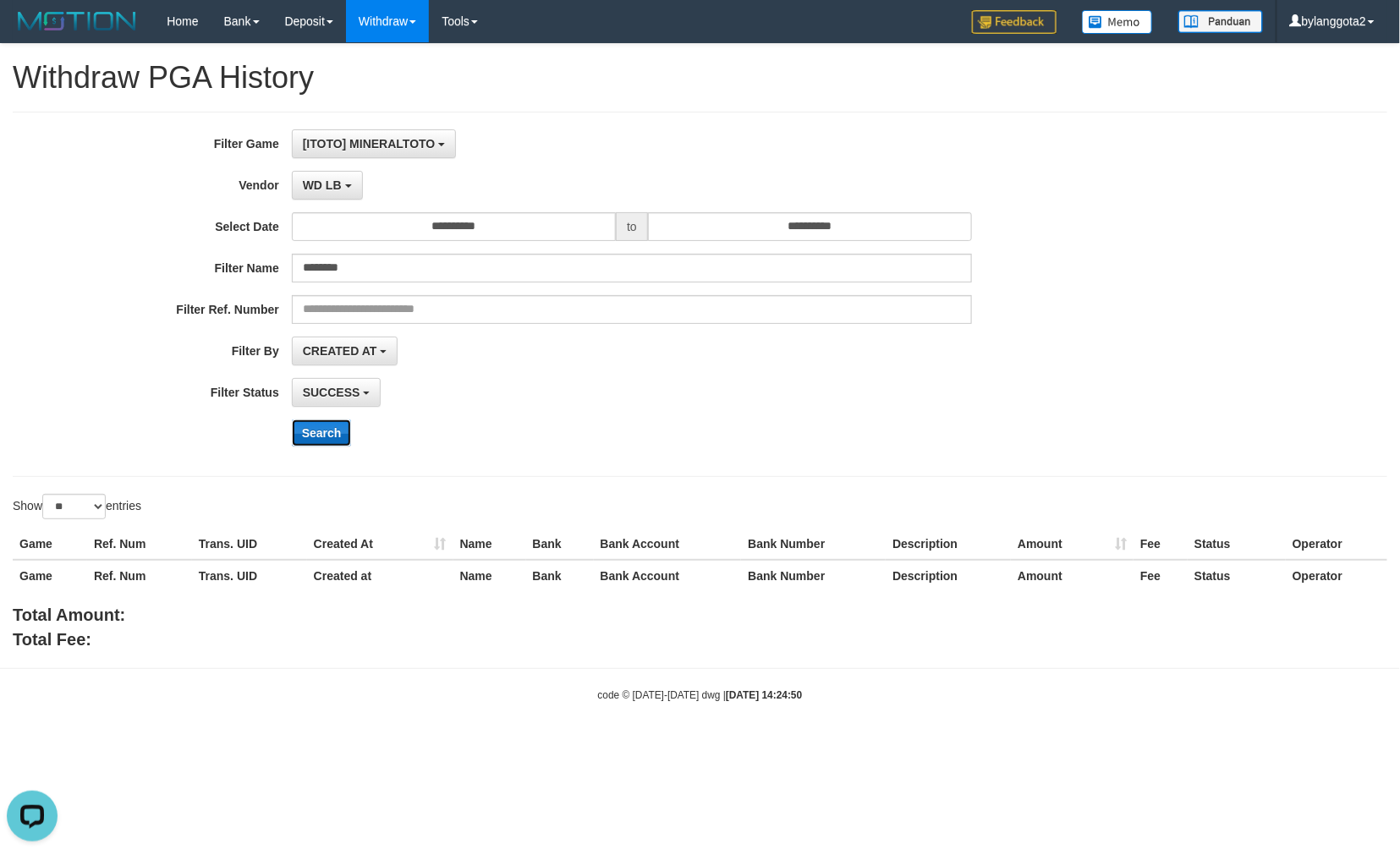
click at [317, 441] on button "Search" at bounding box center [321, 433] width 60 height 27
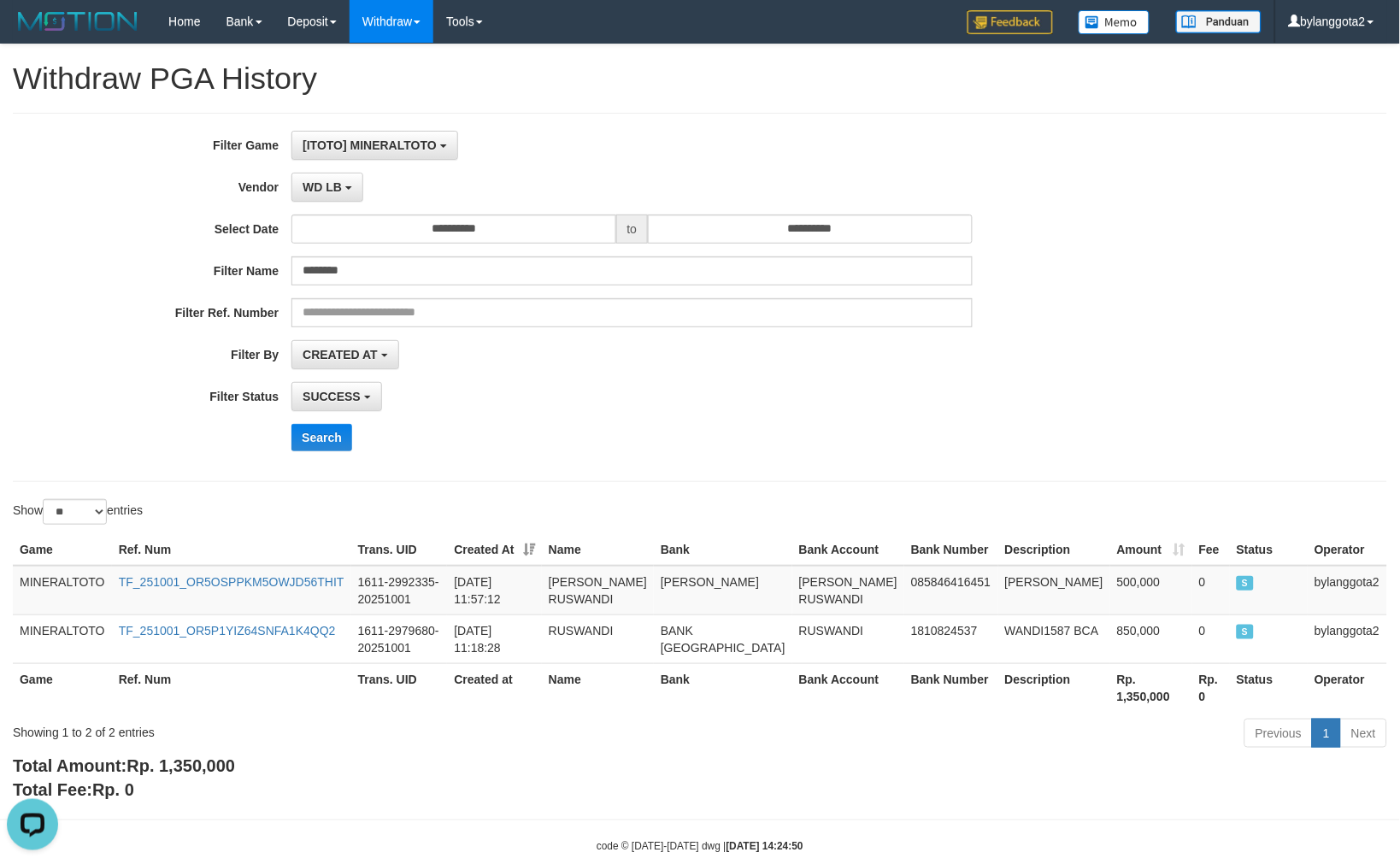
click at [539, 485] on div "**********" at bounding box center [700, 423] width 1400 height 758
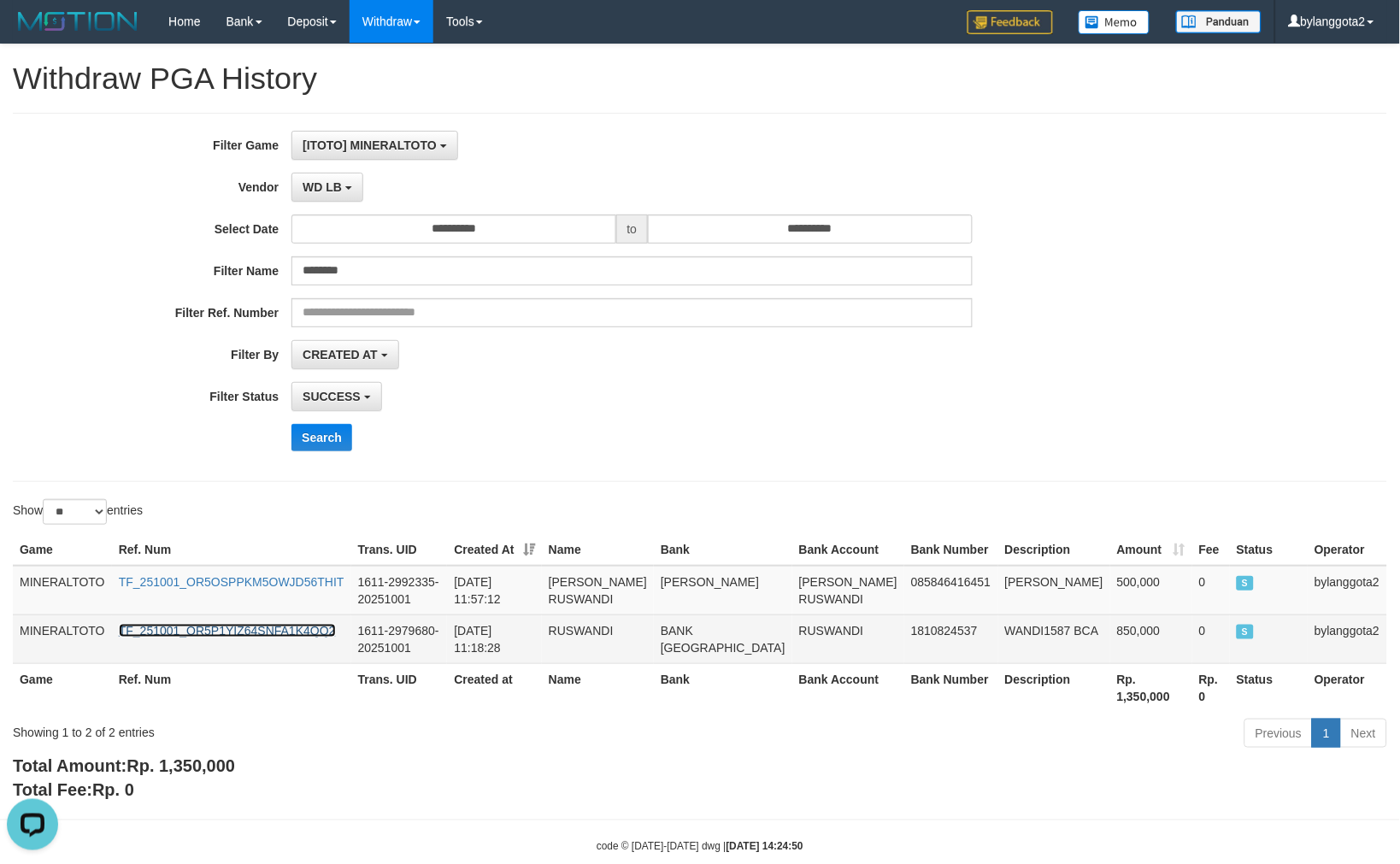
click at [172, 627] on link "TF_251001_OR5P1YIZ64SNFA1K4QQ2" at bounding box center [228, 631] width 217 height 14
